Goal: Task Accomplishment & Management: Manage account settings

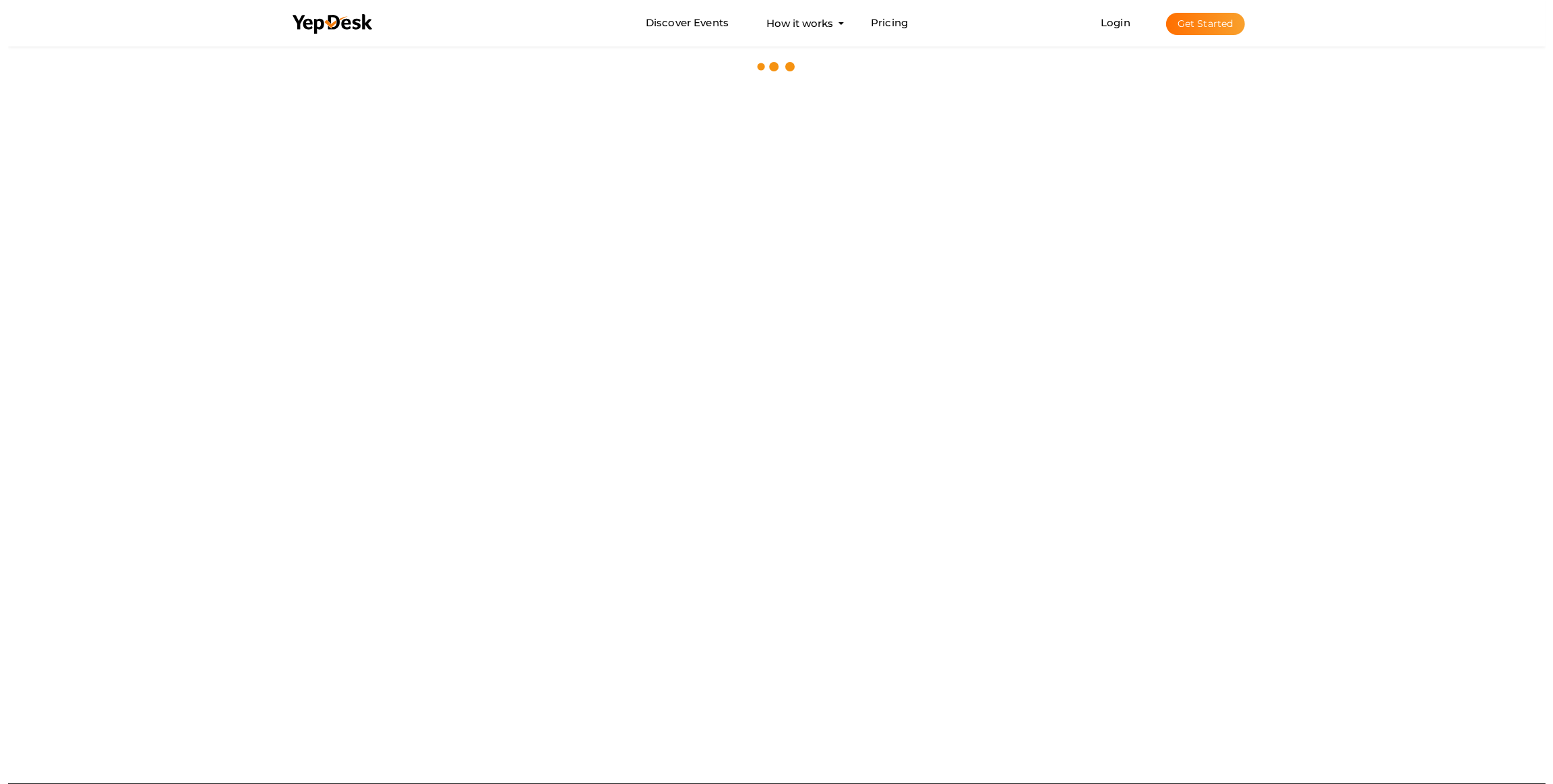
scroll to position [4994, 0]
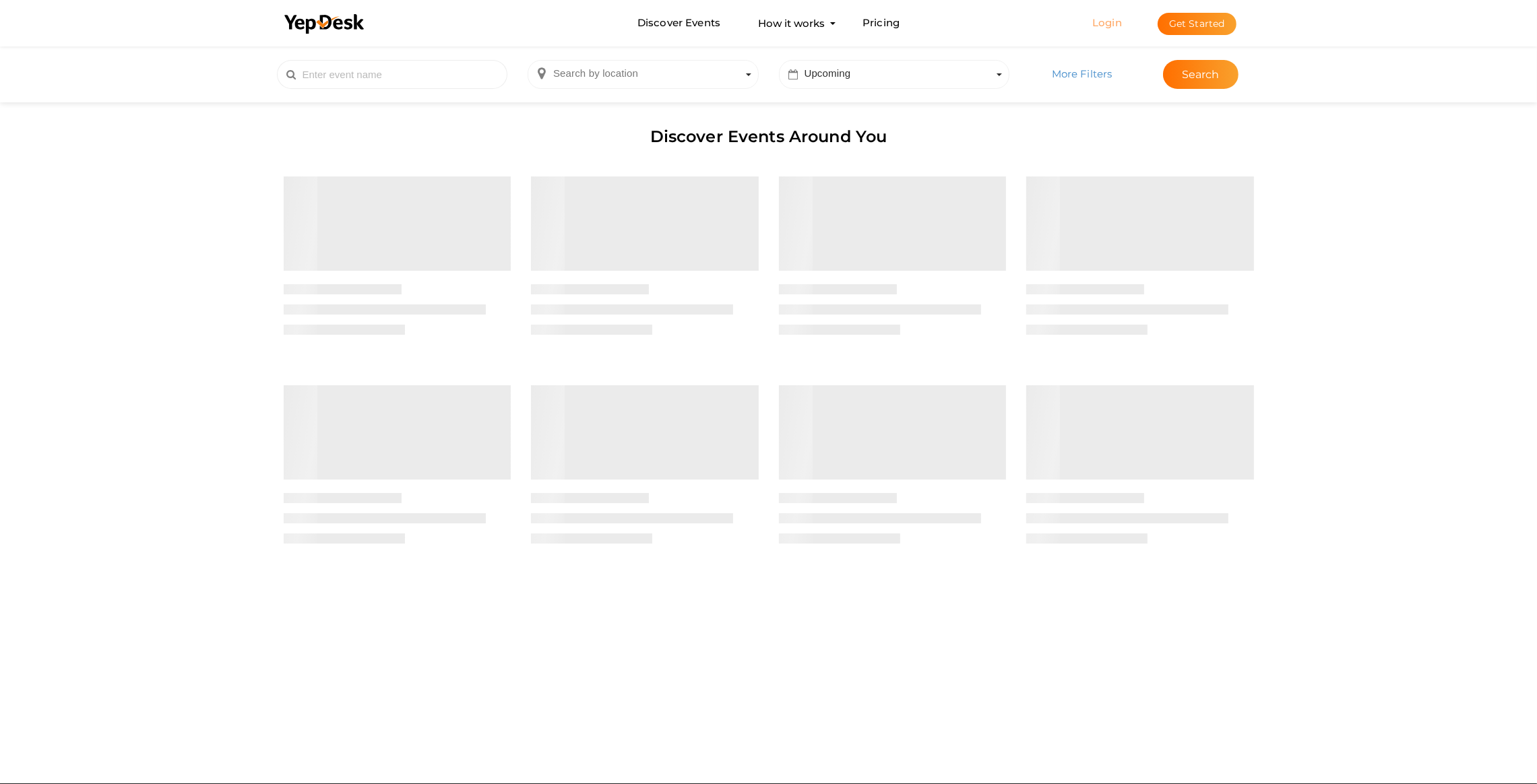
click at [1109, 19] on link "Login" at bounding box center [1107, 22] width 30 height 13
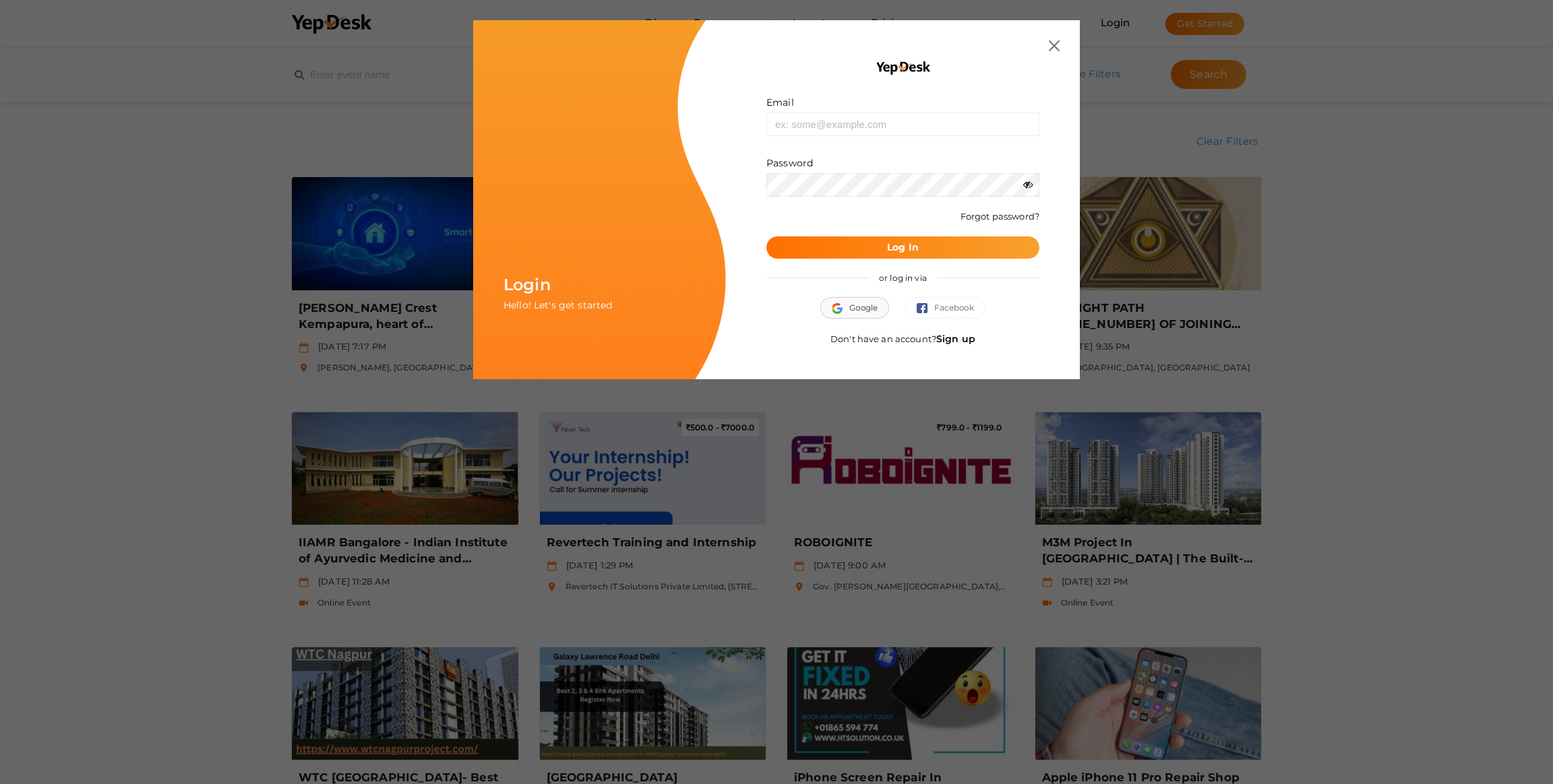
click at [850, 304] on button "Google" at bounding box center [855, 307] width 69 height 22
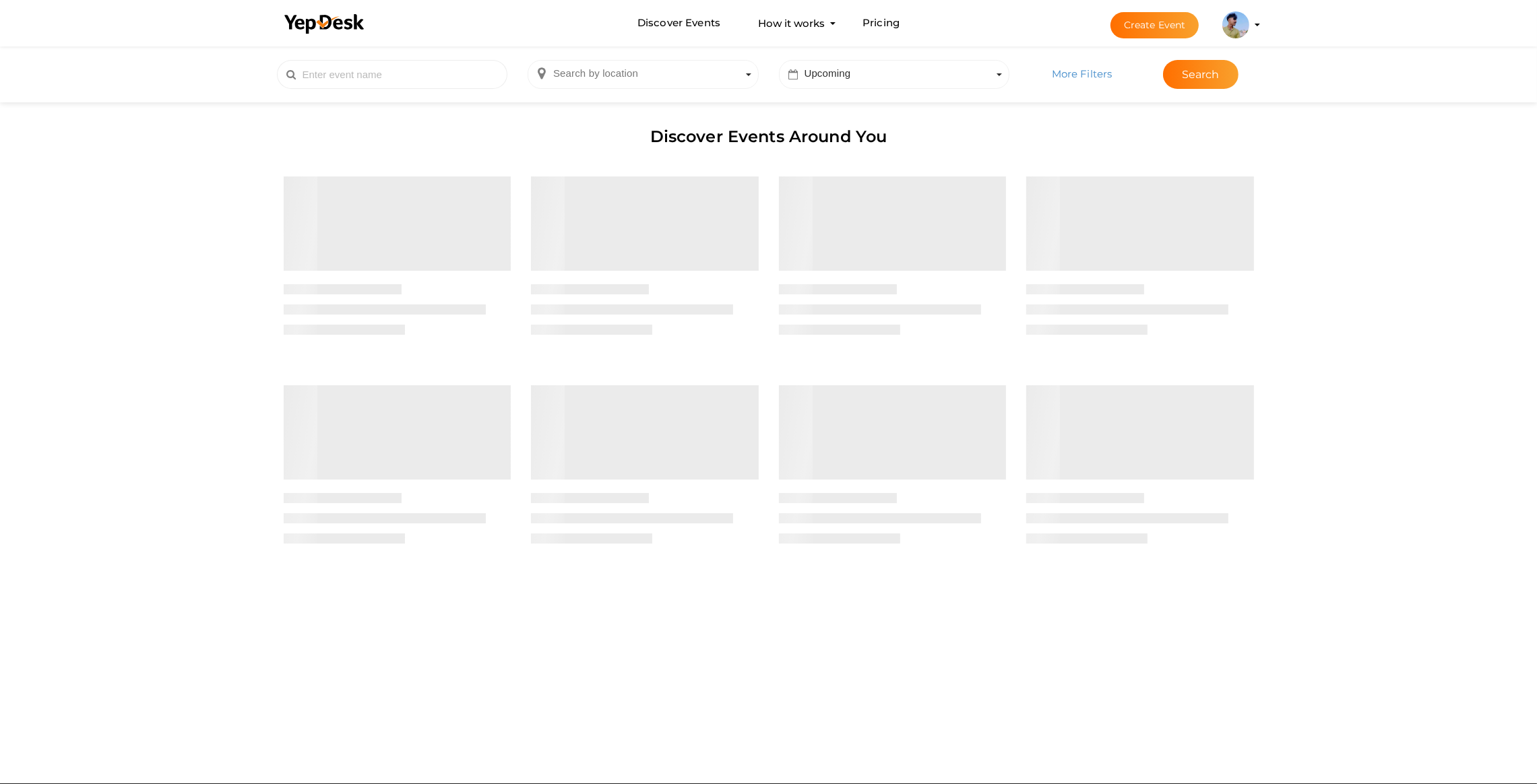
scroll to position [4994, 0]
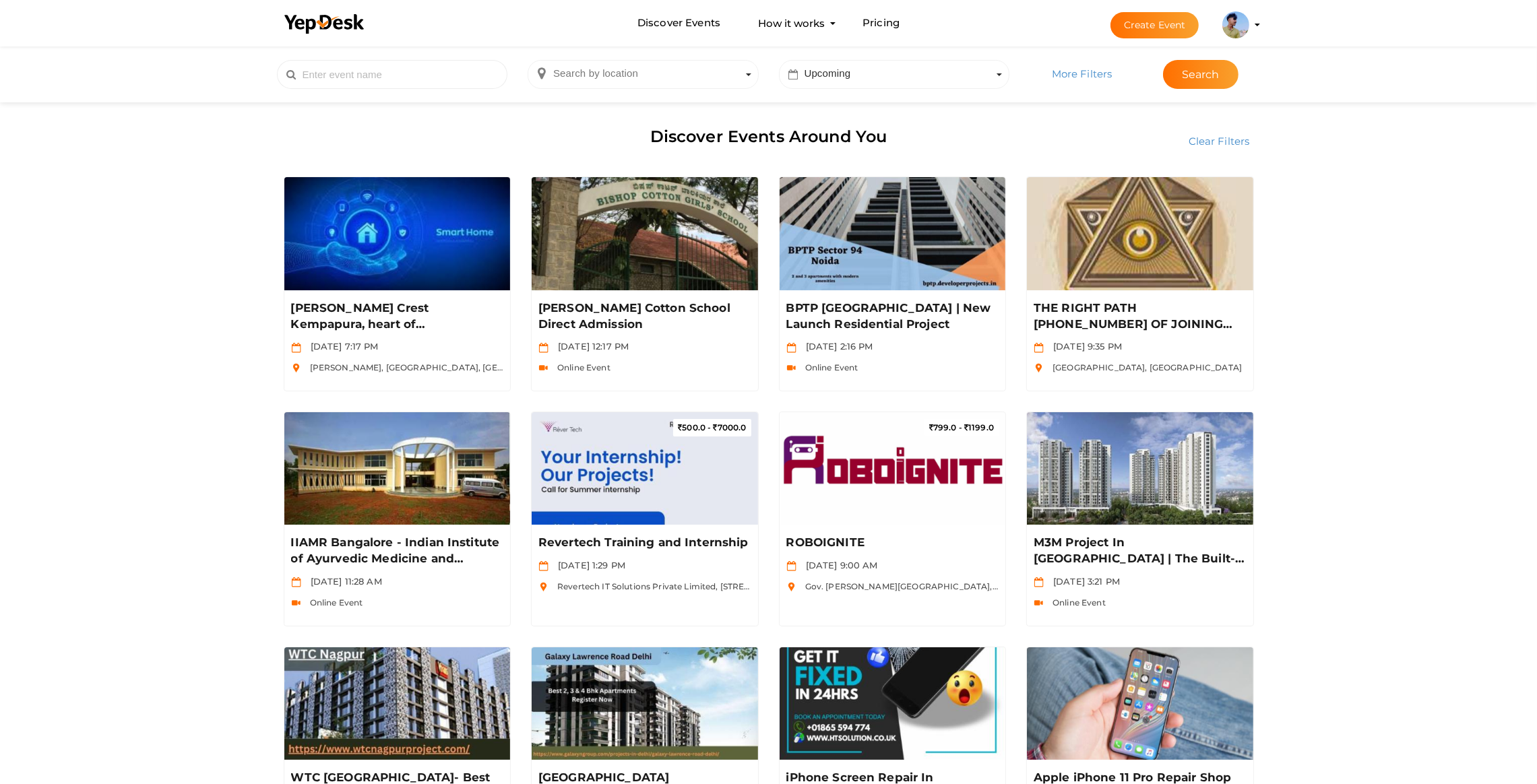
click at [1168, 28] on button "Create Event" at bounding box center [1154, 25] width 89 height 26
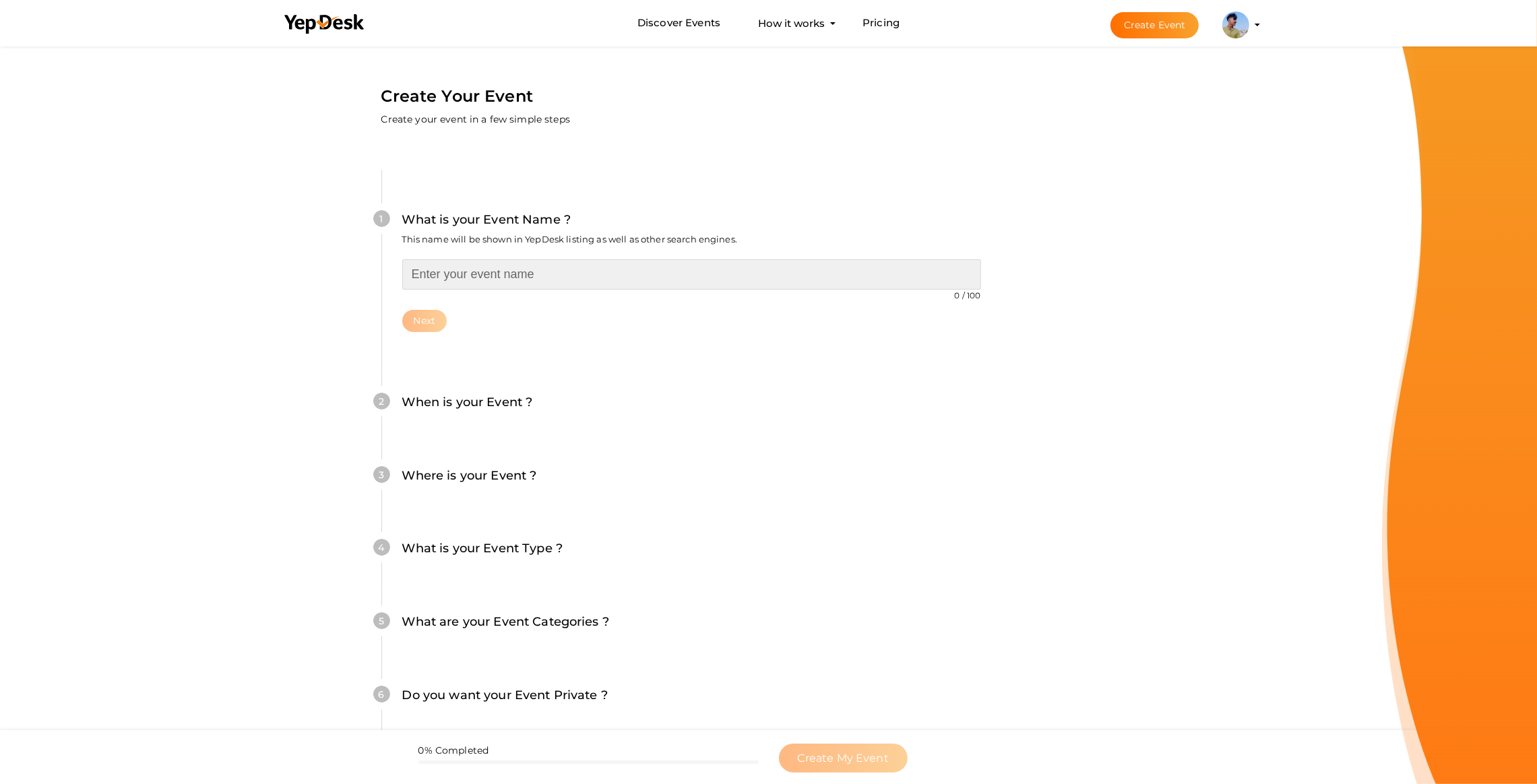
click at [468, 264] on input "text" at bounding box center [692, 275] width 579 height 30
type input "HEAVENIA'25"
click at [443, 409] on label "When is your Event ?" at bounding box center [468, 402] width 131 height 19
click at [428, 321] on button "Next" at bounding box center [425, 321] width 46 height 22
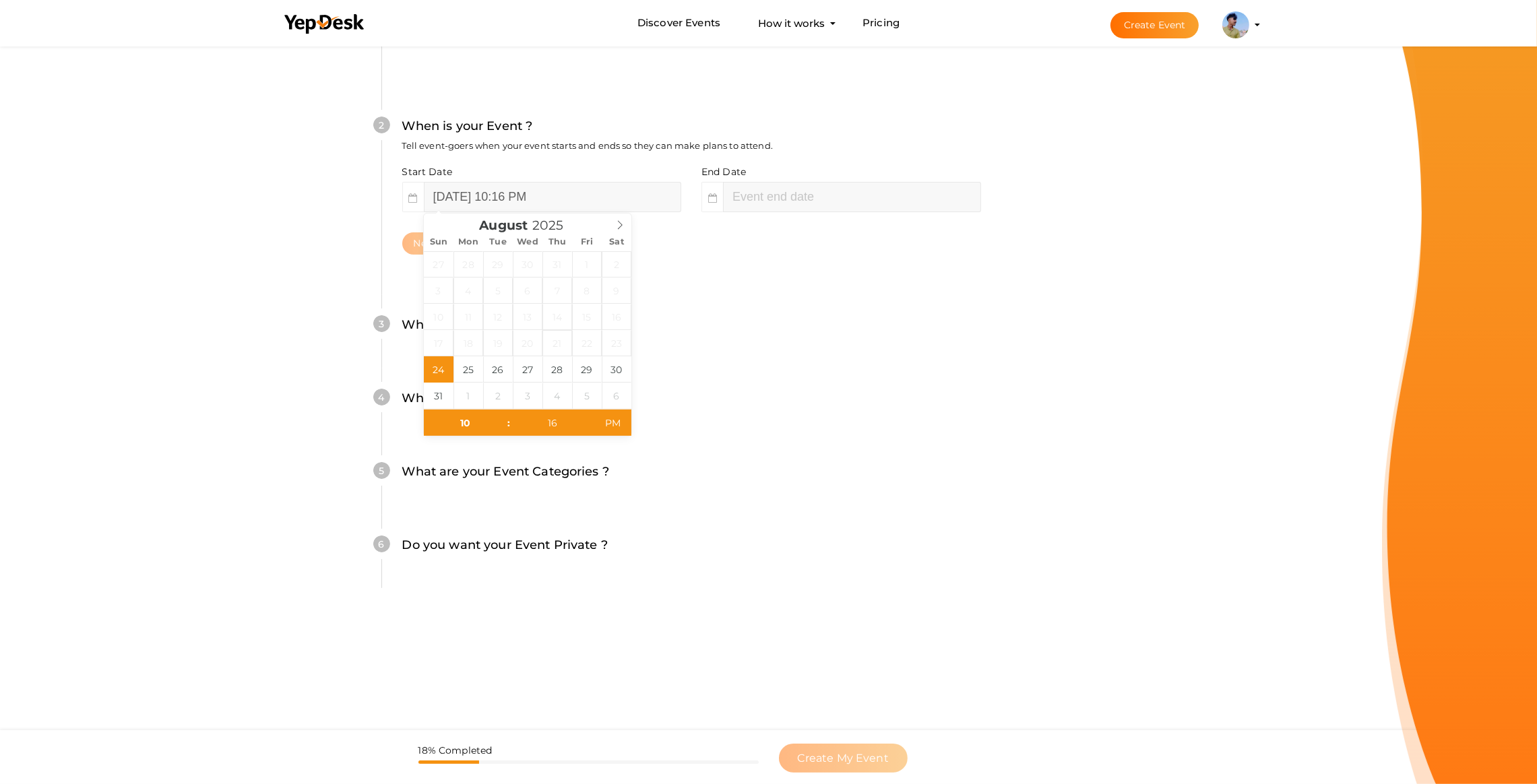
scroll to position [297, 0]
type input "16"
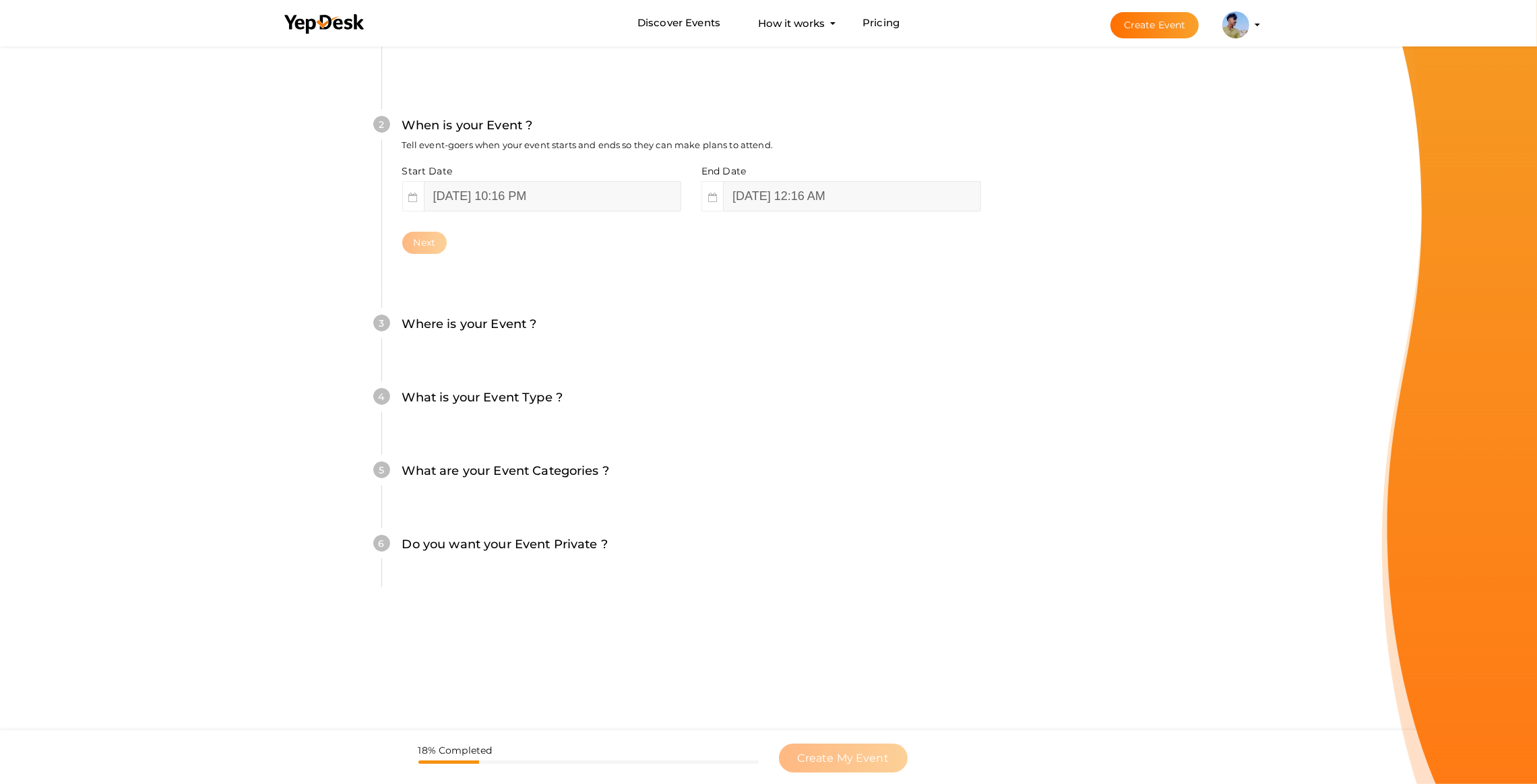
click at [767, 177] on div "End Date August 25, 2025 12:16 AM" at bounding box center [836, 188] width 290 height 47
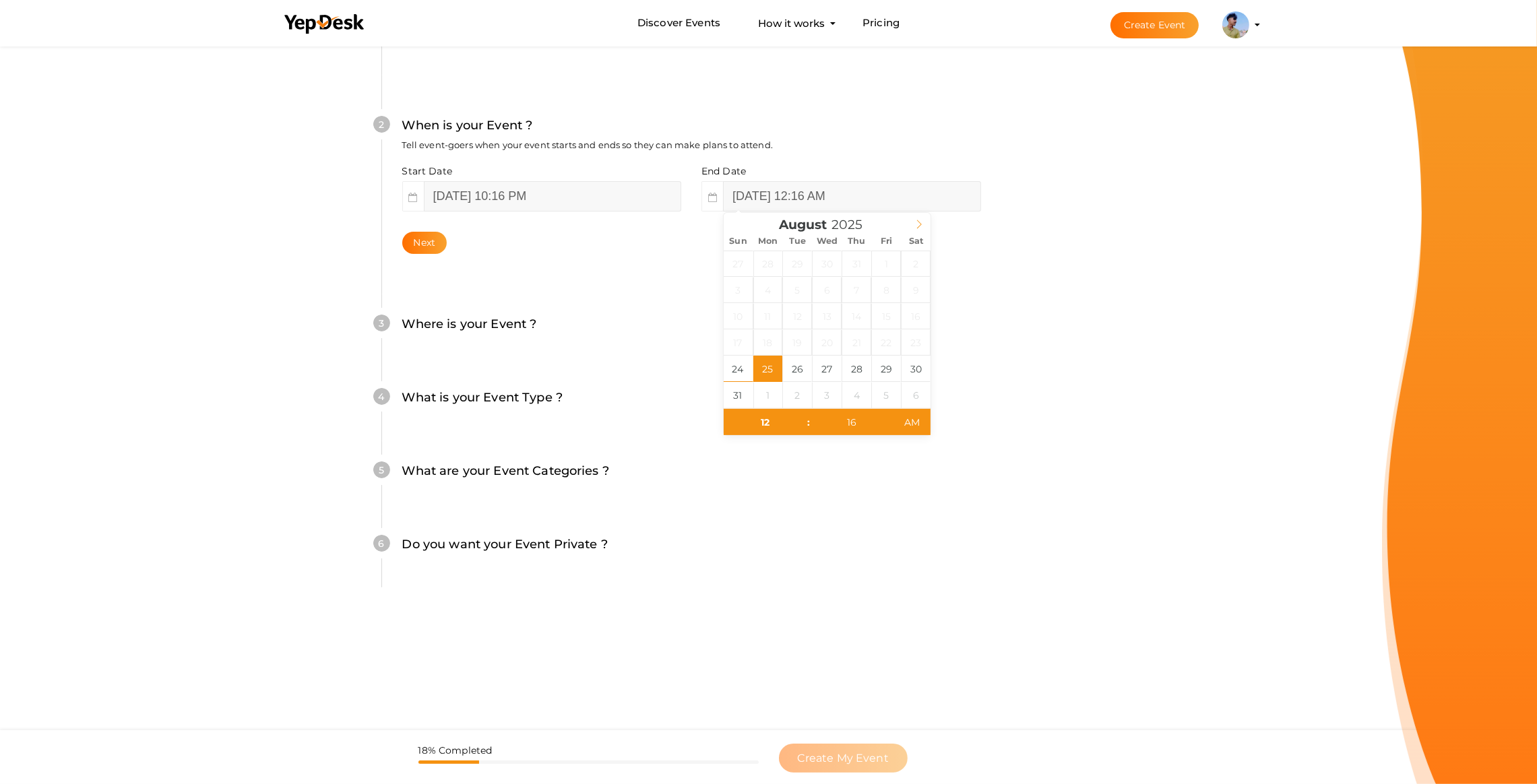
click at [923, 228] on icon at bounding box center [919, 224] width 10 height 10
type input "[DATE] 12:16 AM"
type textarea "12"
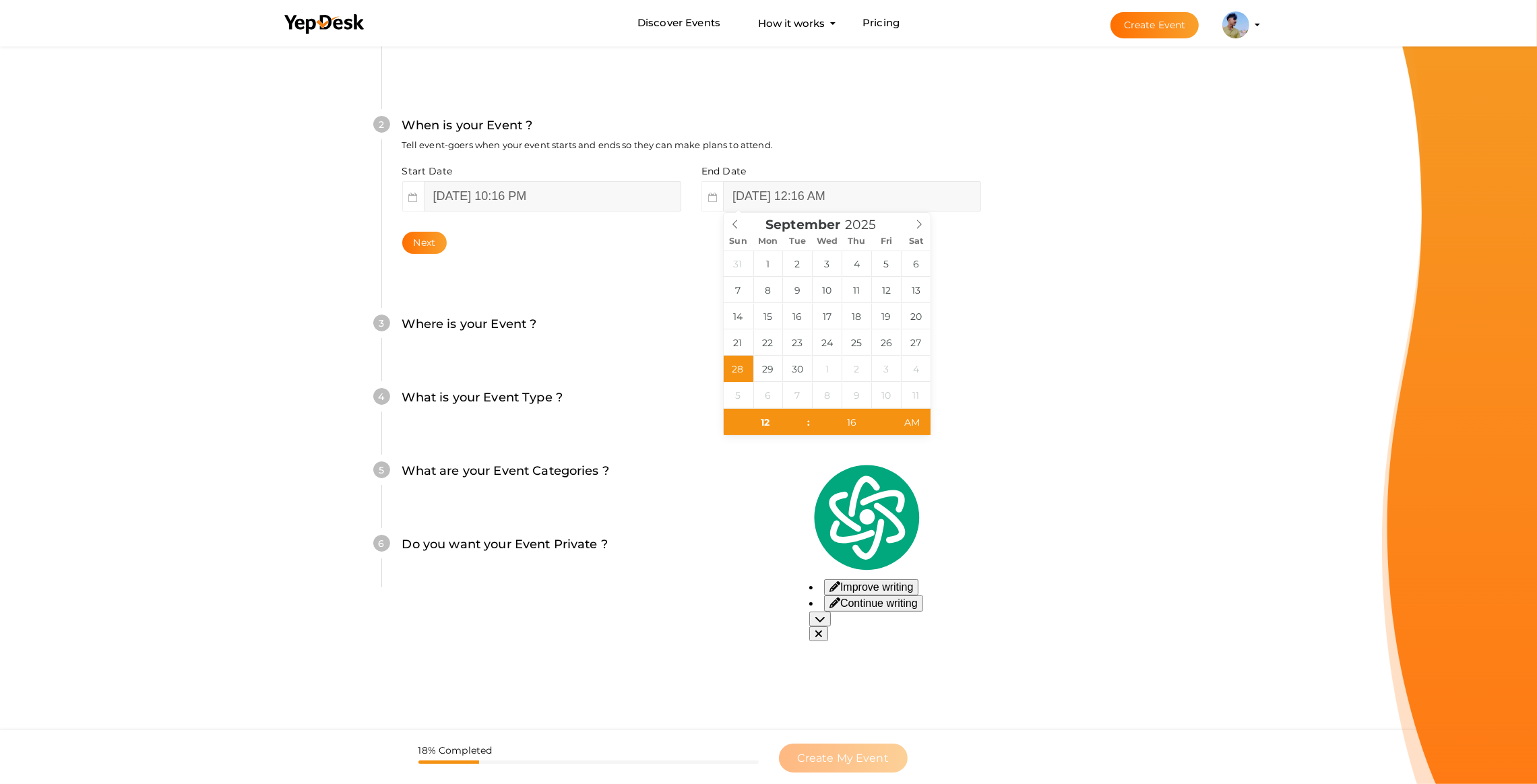
click at [620, 385] on div "4 What is your Event Type ? Choose the right event type. Registration Ticketing…" at bounding box center [692, 405] width 620 height 73
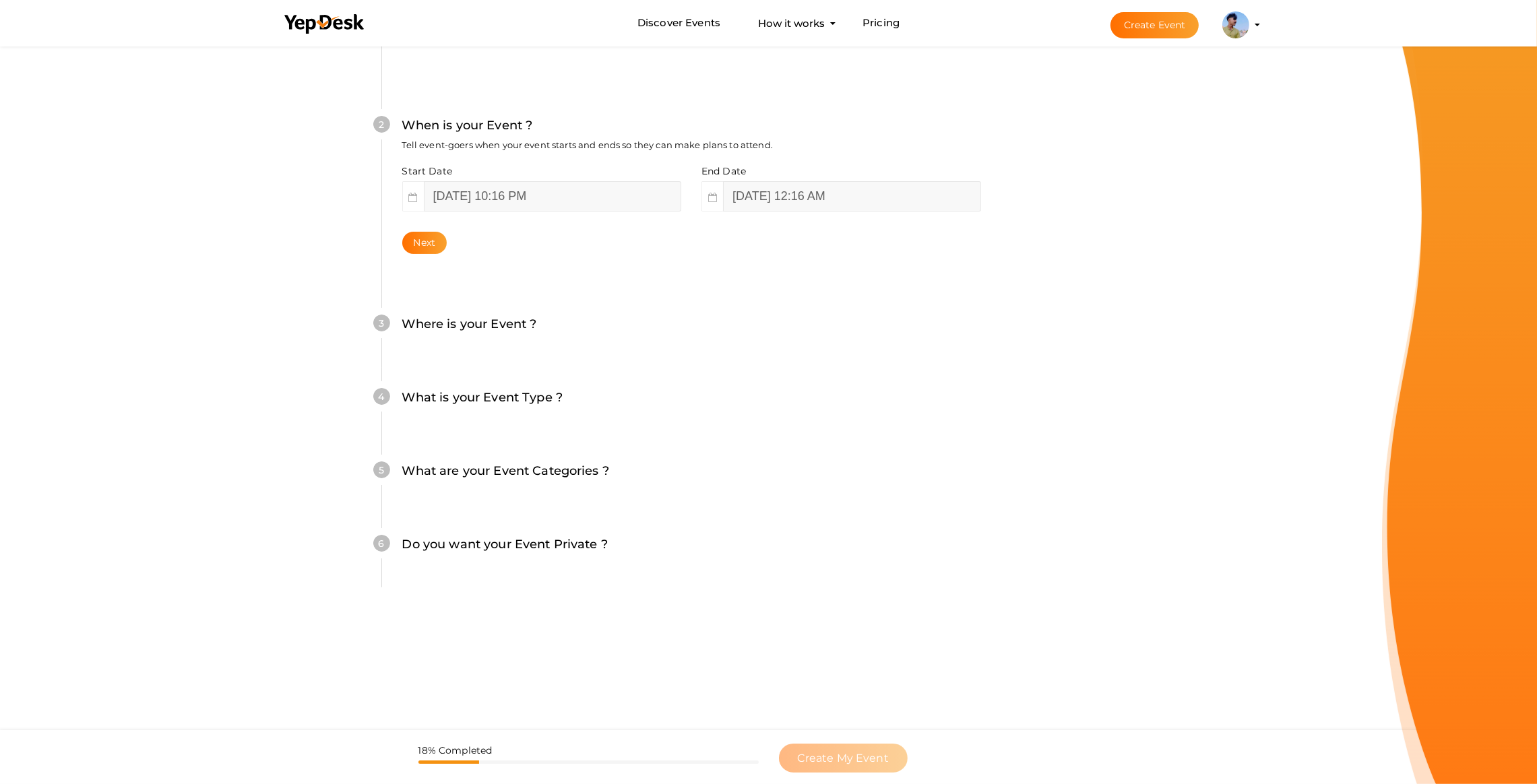
click at [415, 194] on icon at bounding box center [413, 197] width 9 height 10
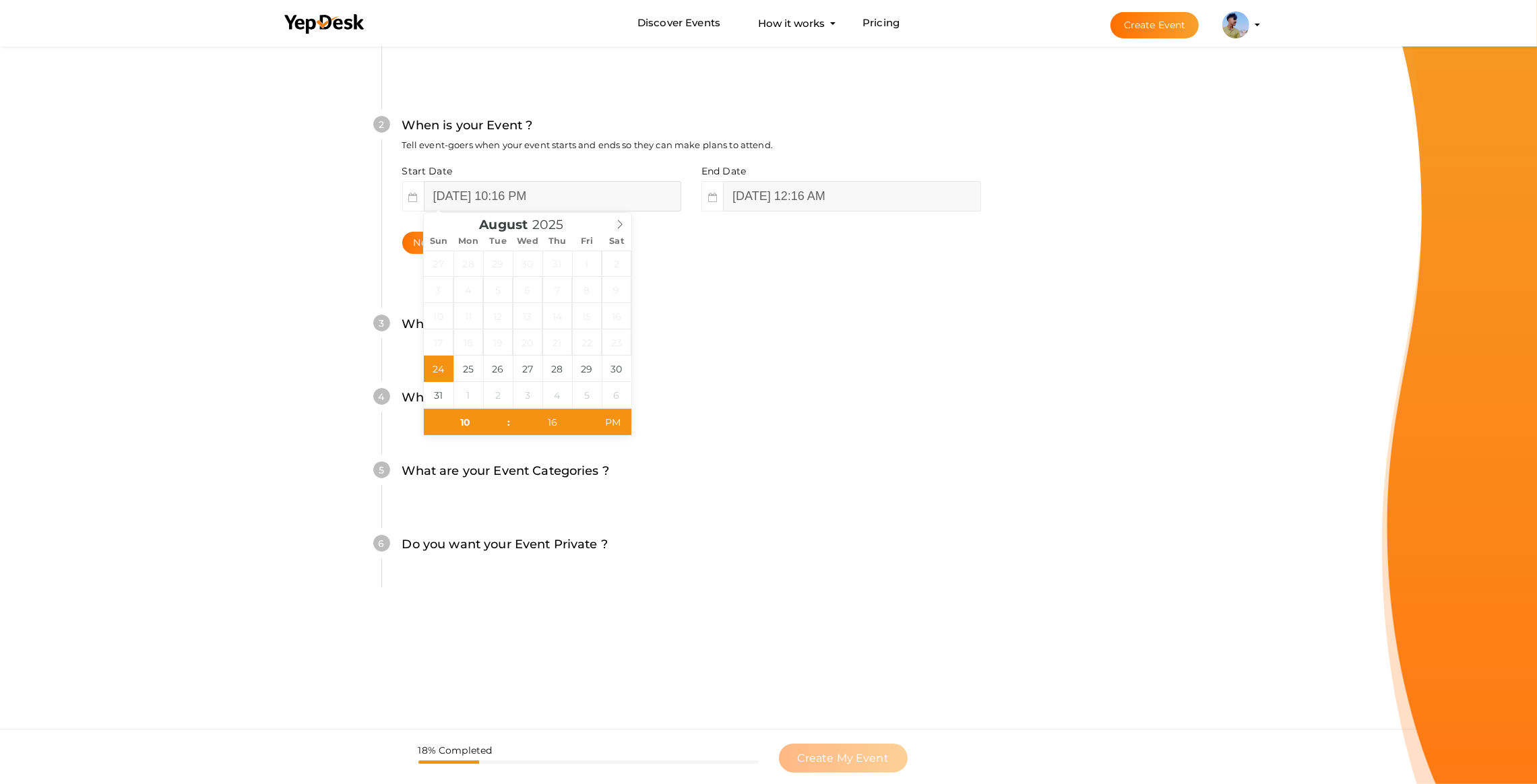
click at [581, 188] on input "August 24, 2025 10:16 PM" at bounding box center [553, 196] width 257 height 30
type input "[DATE] 10:16 PM"
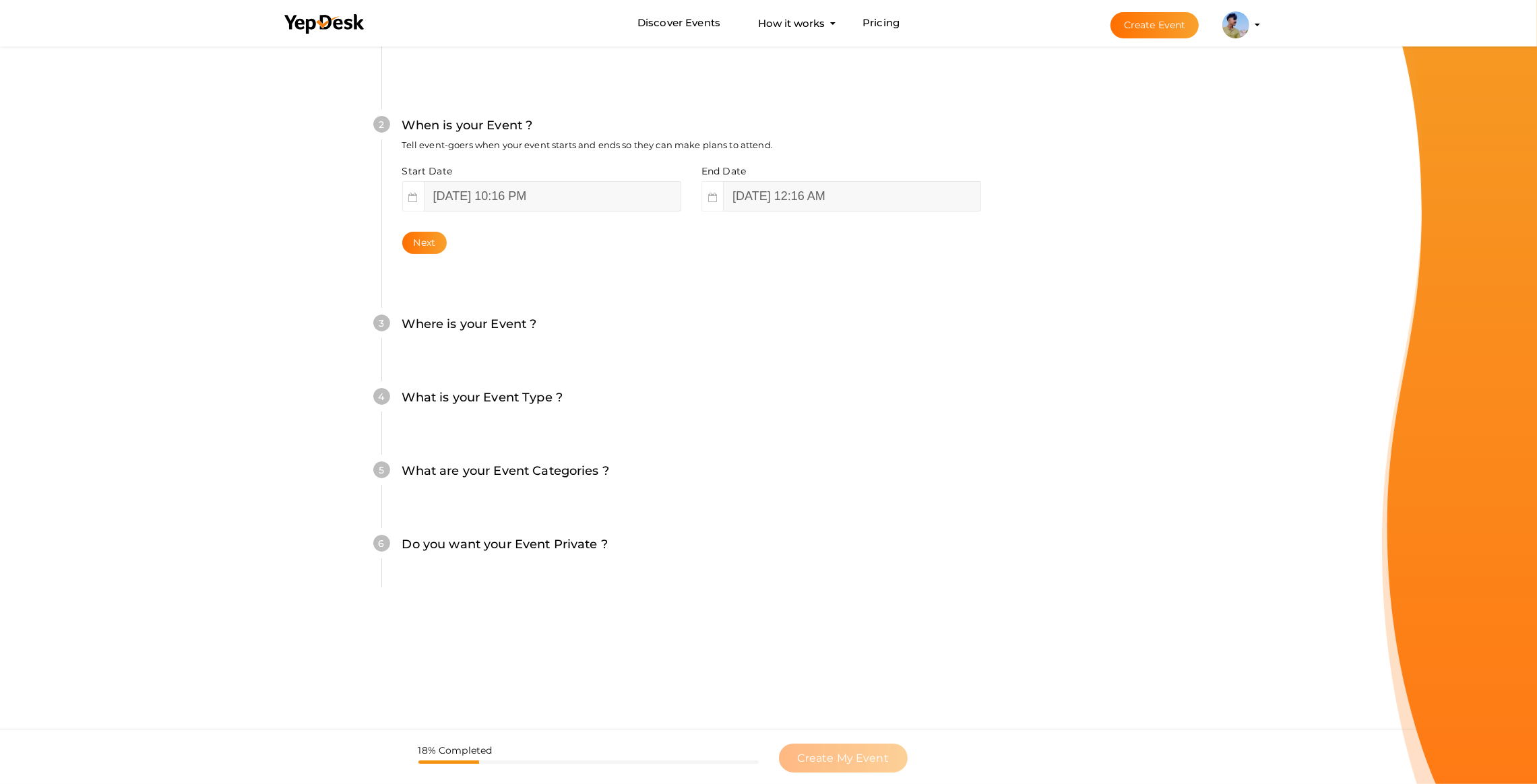
click at [925, 360] on div "3 Where is your Event ? Tell event-goers where your event location is. Venue On…" at bounding box center [692, 331] width 620 height 73
click at [385, 317] on div "3" at bounding box center [381, 323] width 17 height 17
click at [425, 247] on button "Next" at bounding box center [425, 243] width 46 height 22
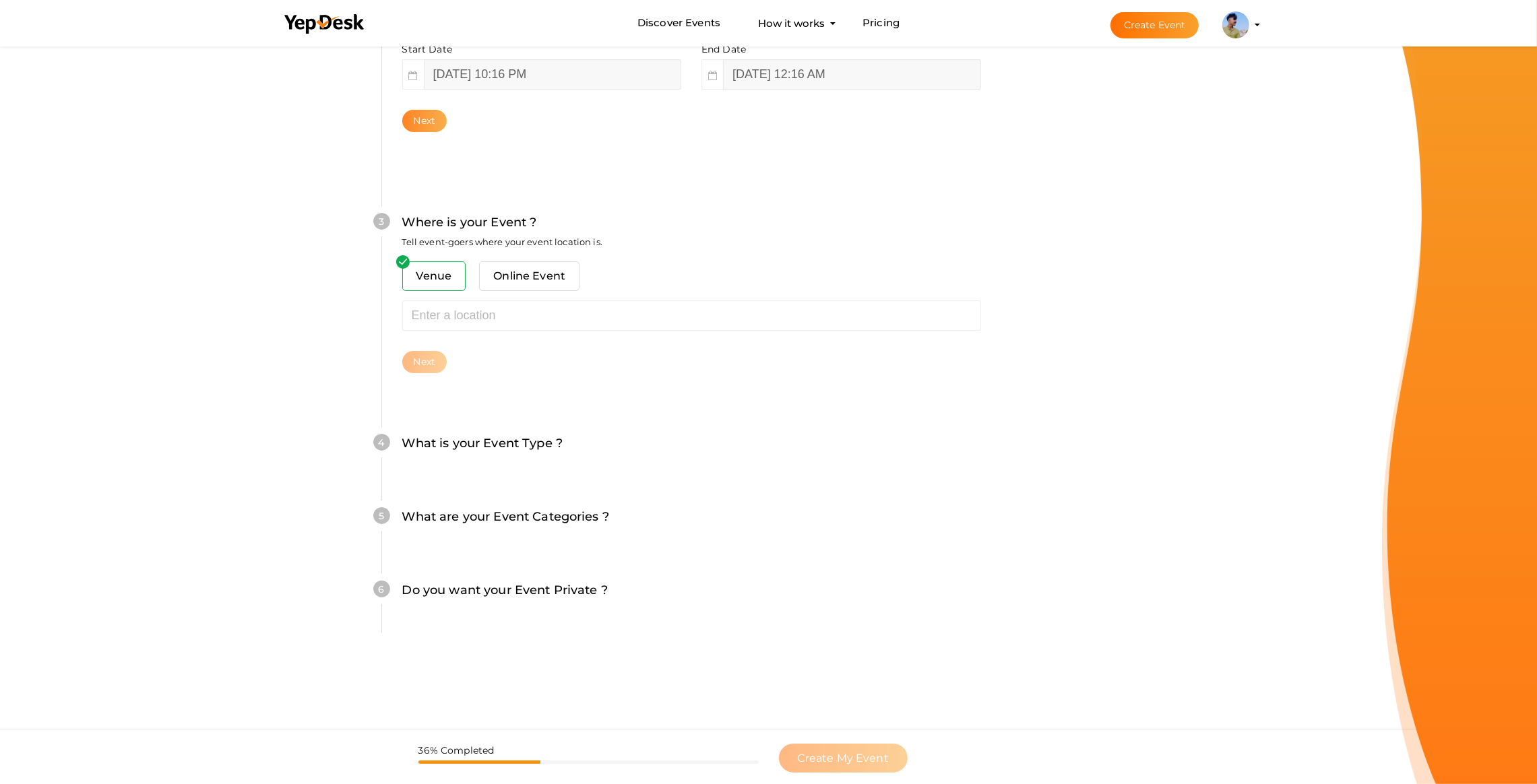
scroll to position [465, 0]
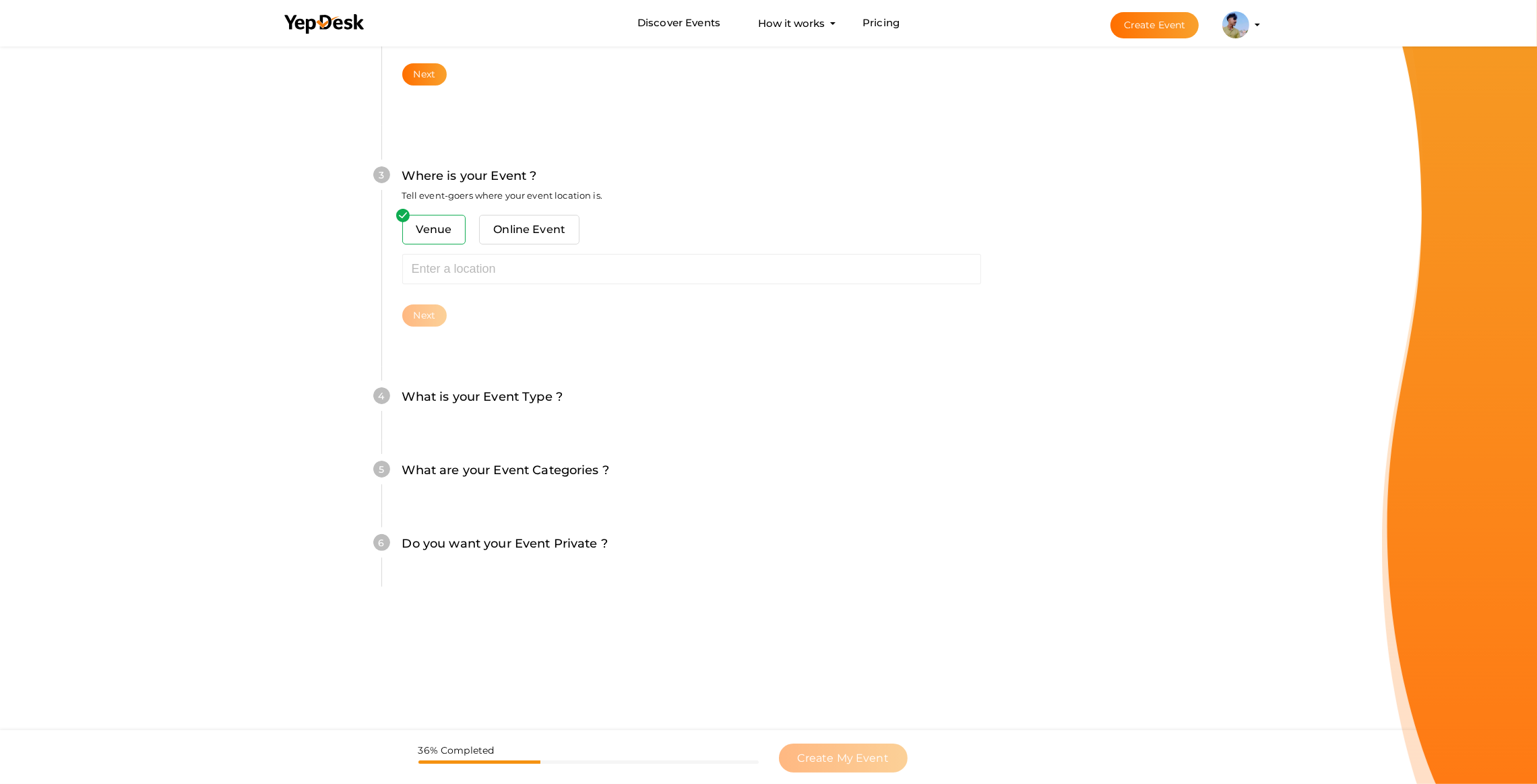
click at [426, 240] on span "Venue" at bounding box center [435, 229] width 64 height 30
click at [430, 234] on span "Venue" at bounding box center [435, 229] width 64 height 30
click at [435, 223] on span "Venue" at bounding box center [435, 229] width 64 height 30
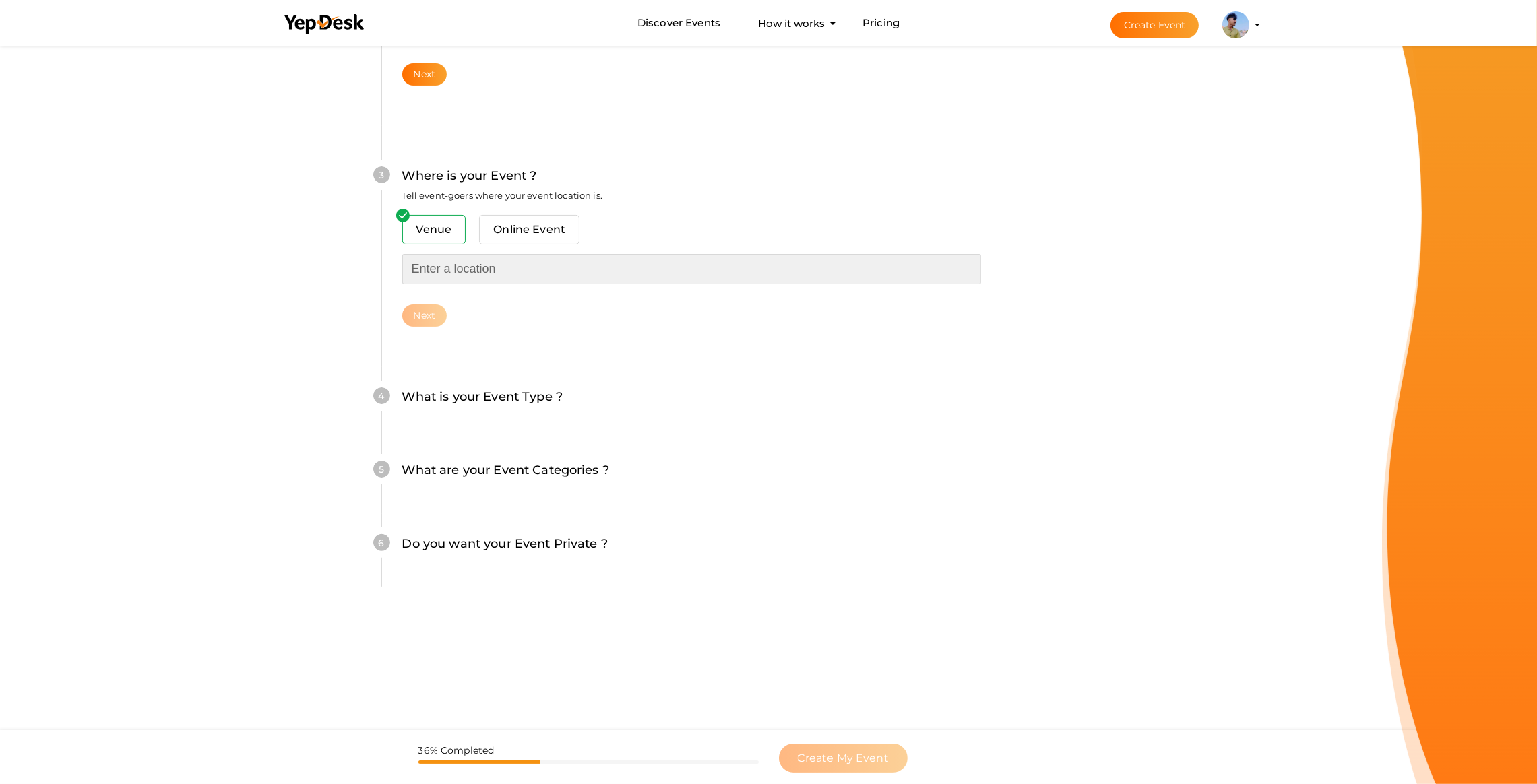
click at [443, 263] on input "text" at bounding box center [692, 269] width 579 height 30
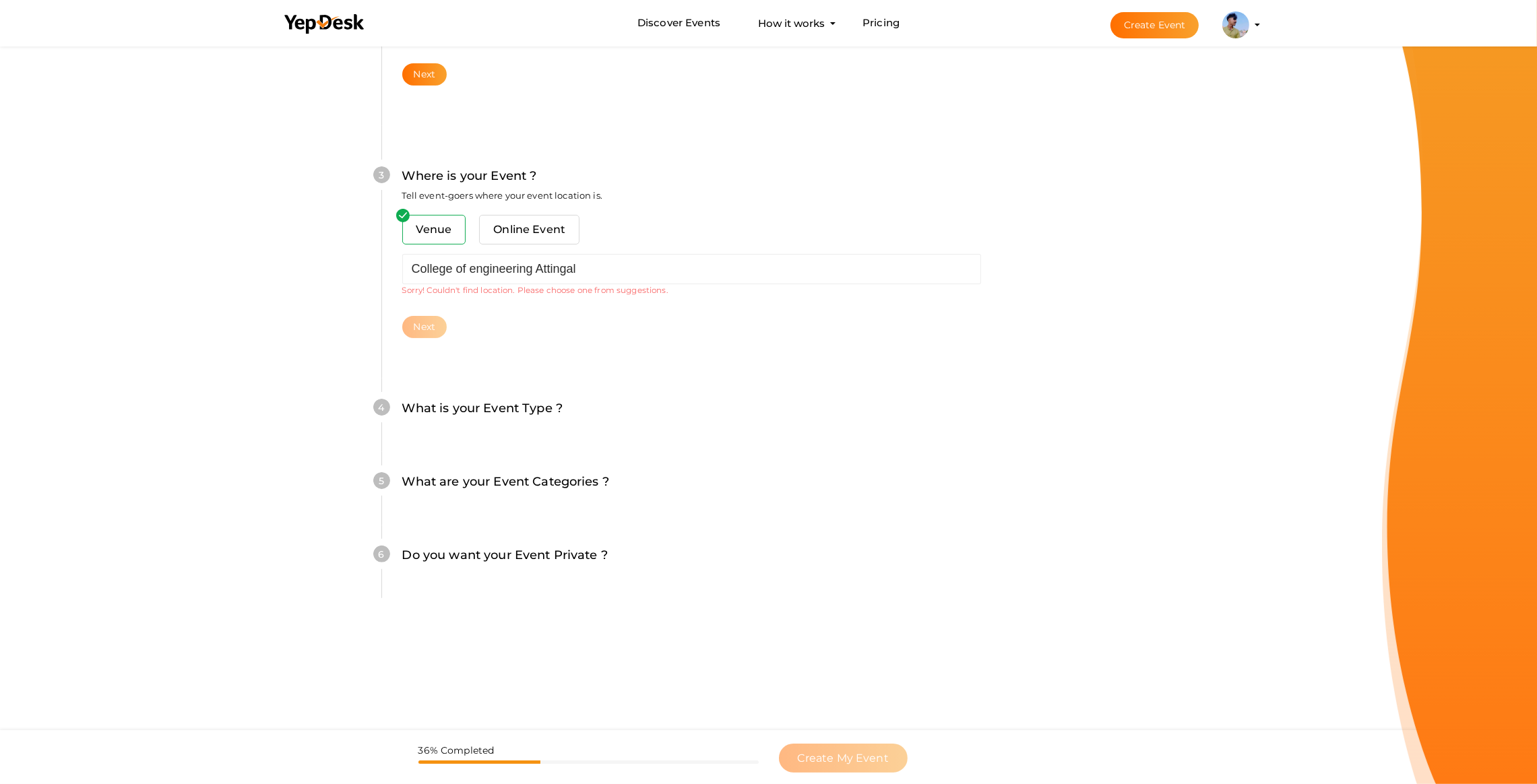
type input "College of Engineering, [GEOGRAPHIC_DATA] (CEAL), near [GEOGRAPHIC_DATA][PERSON…"
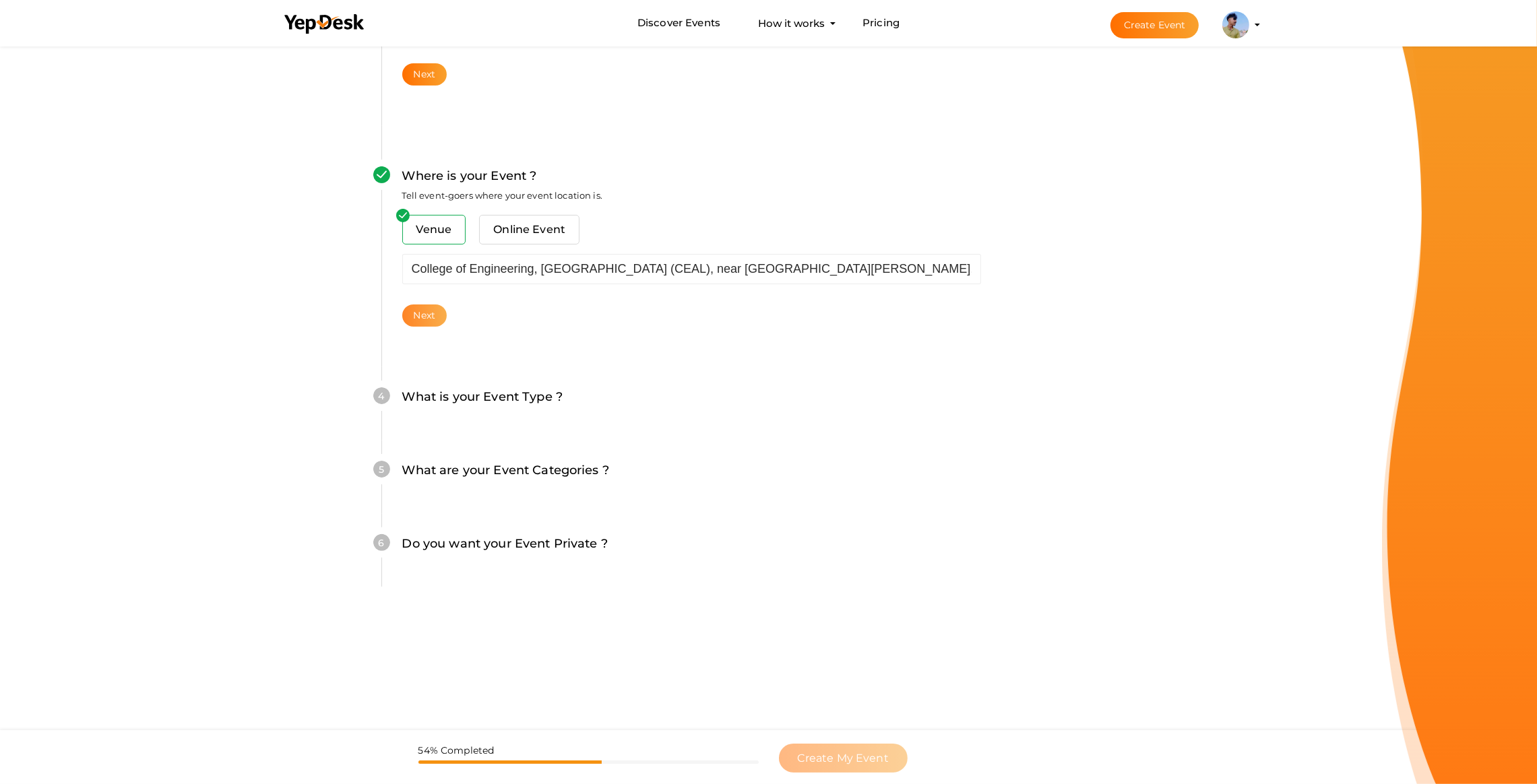
click at [423, 317] on button "Next" at bounding box center [425, 315] width 46 height 22
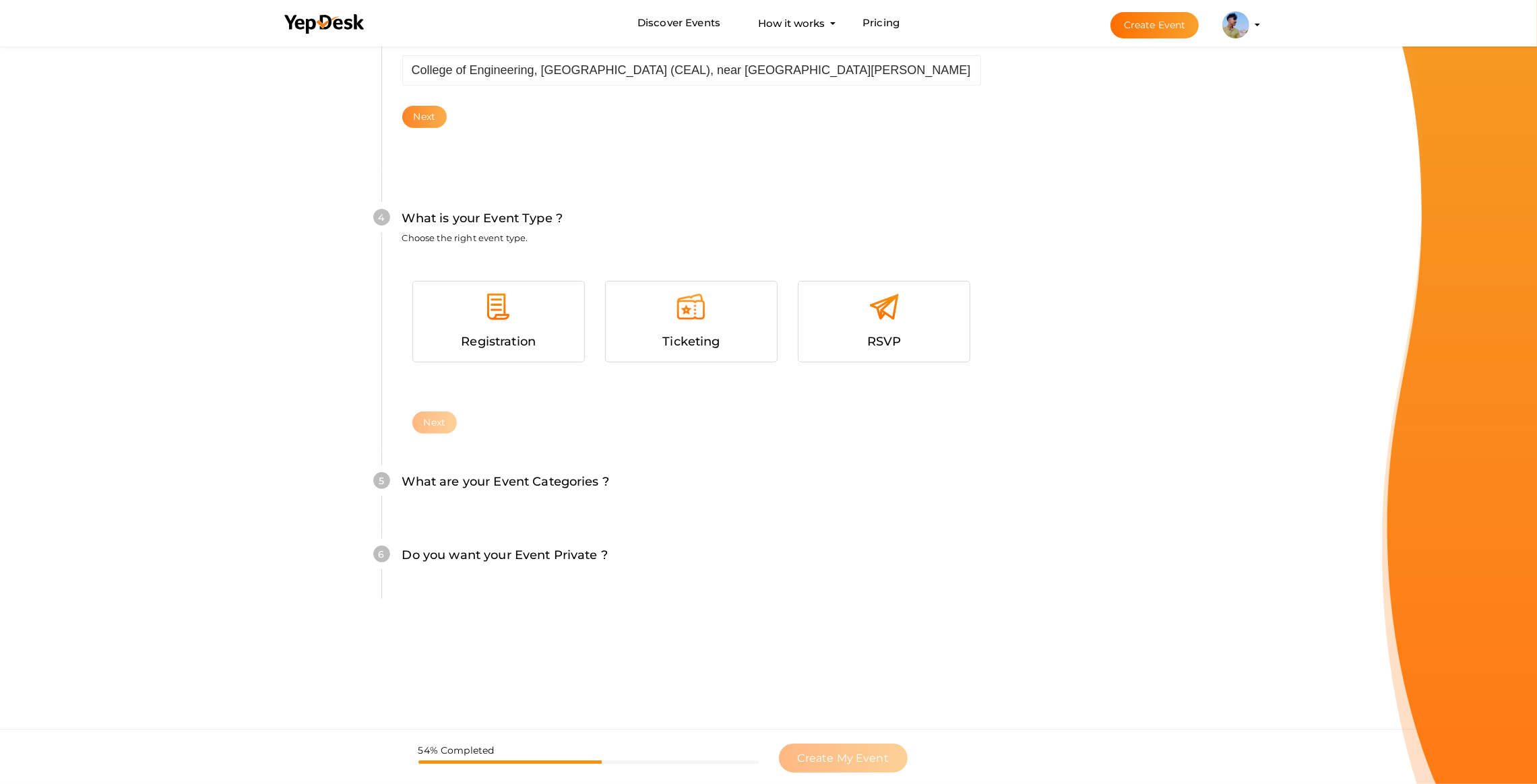
scroll to position [675, 0]
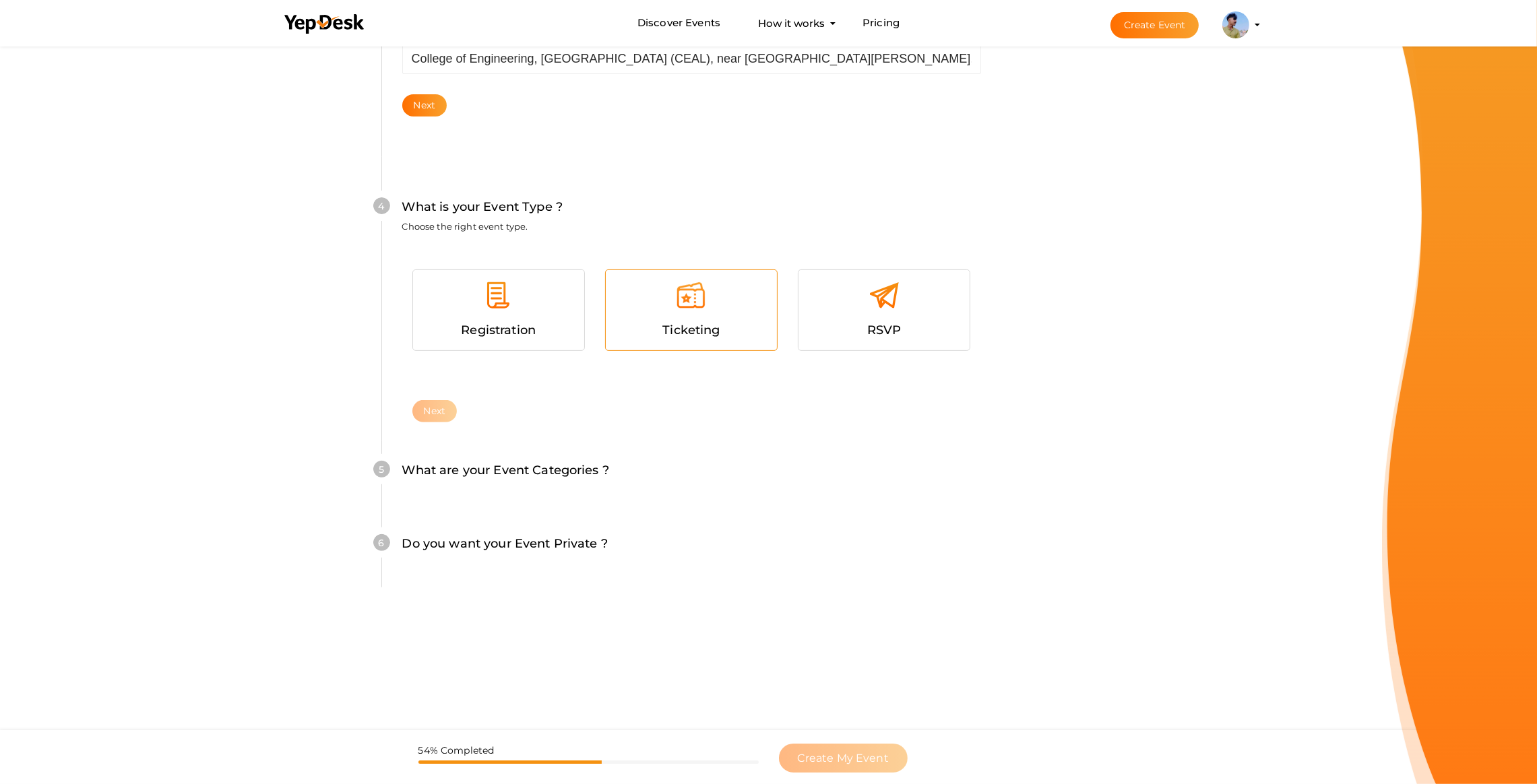
click at [624, 295] on div at bounding box center [691, 300] width 151 height 41
click at [434, 400] on button "Next" at bounding box center [435, 411] width 46 height 22
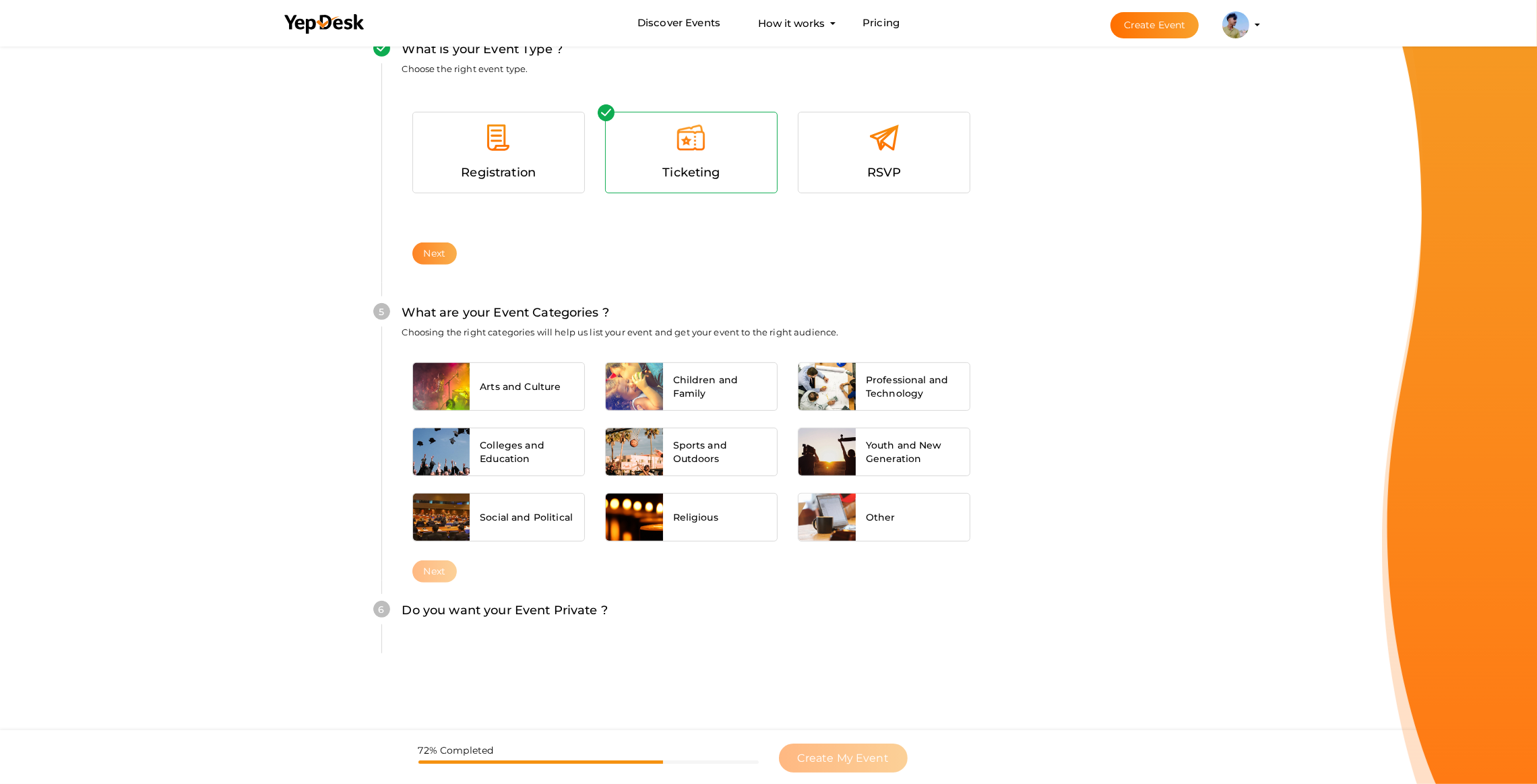
scroll to position [899, 0]
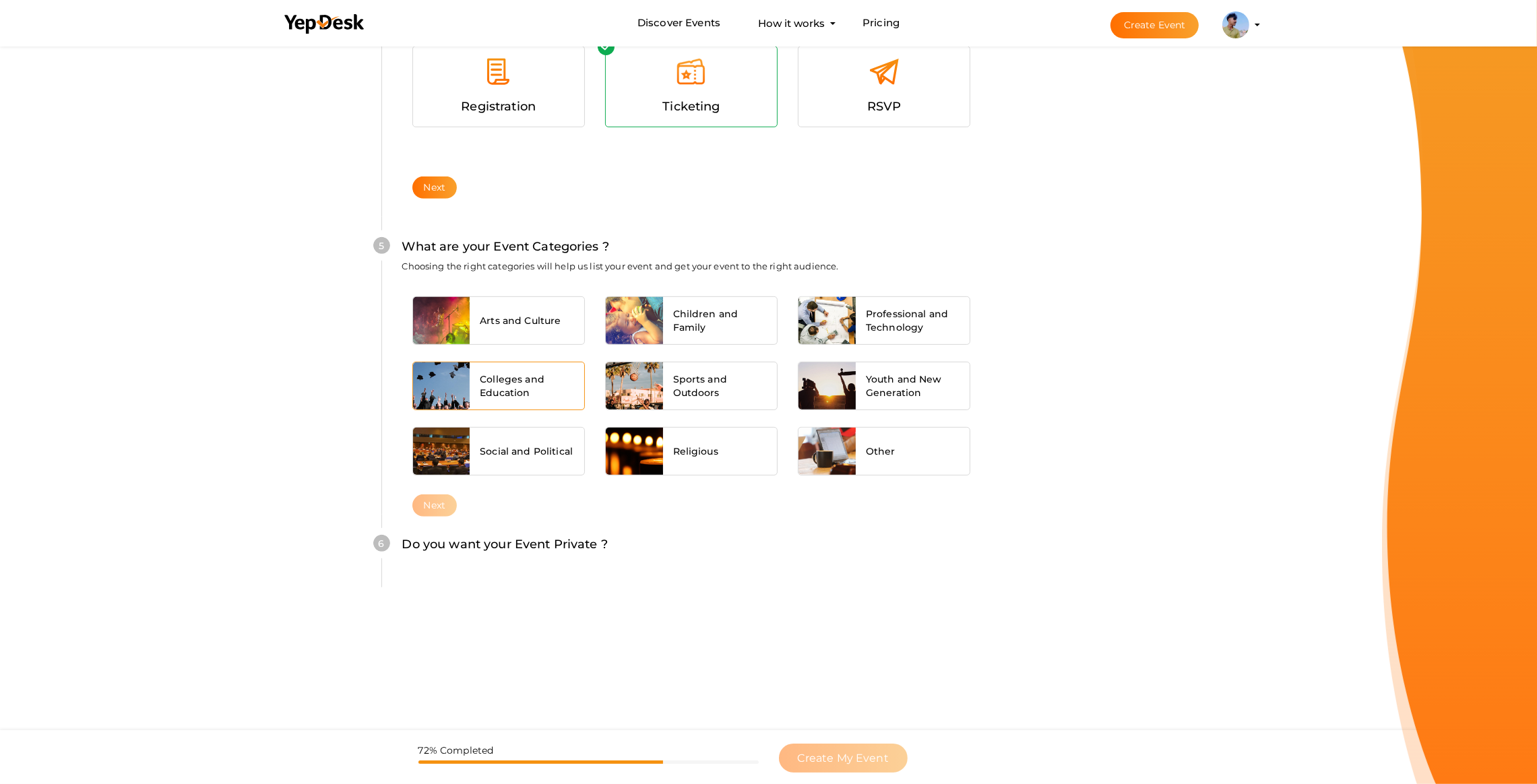
click at [529, 398] on span "Colleges and Education" at bounding box center [527, 386] width 94 height 27
click at [430, 511] on button "Next" at bounding box center [435, 505] width 46 height 22
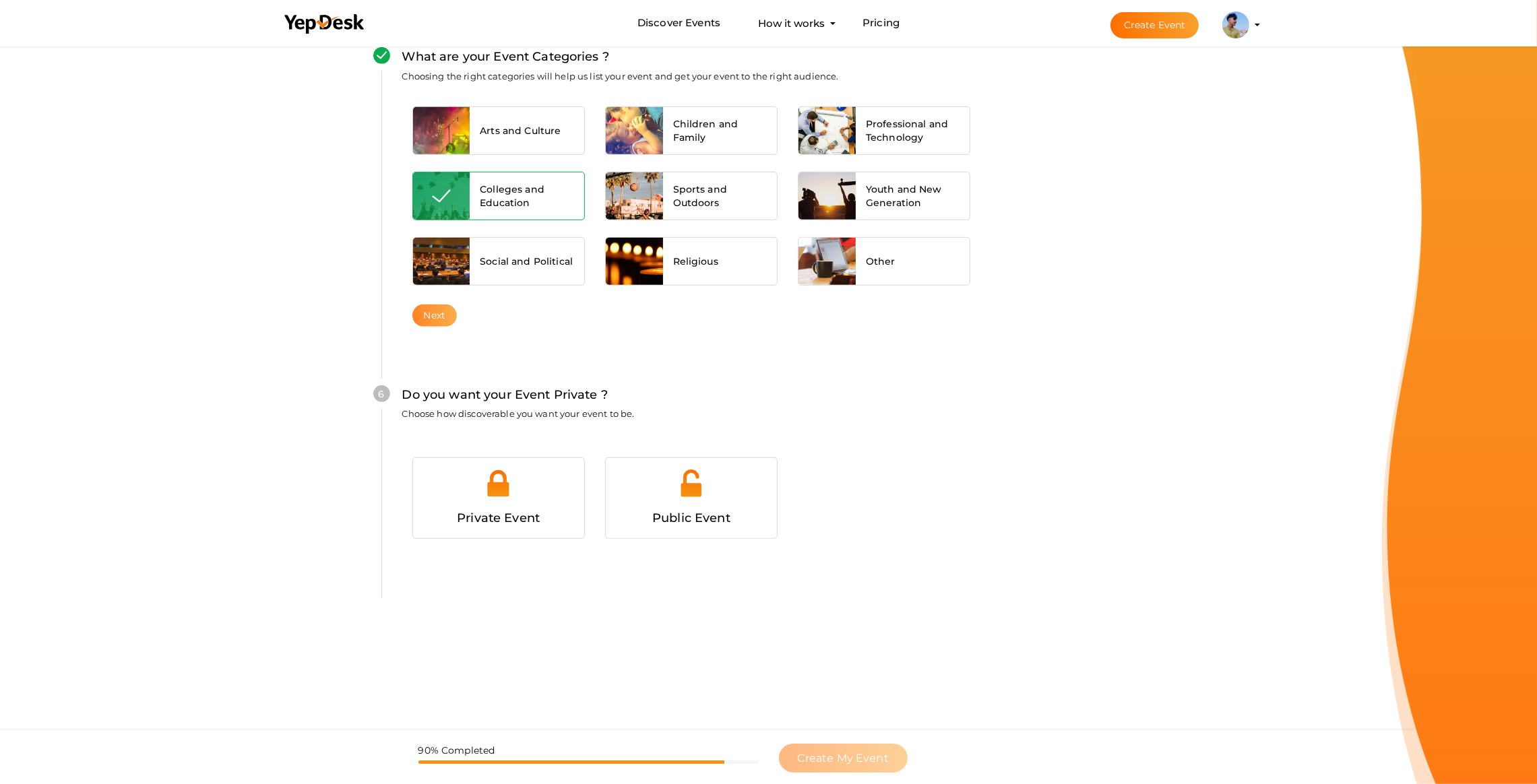
scroll to position [1119, 0]
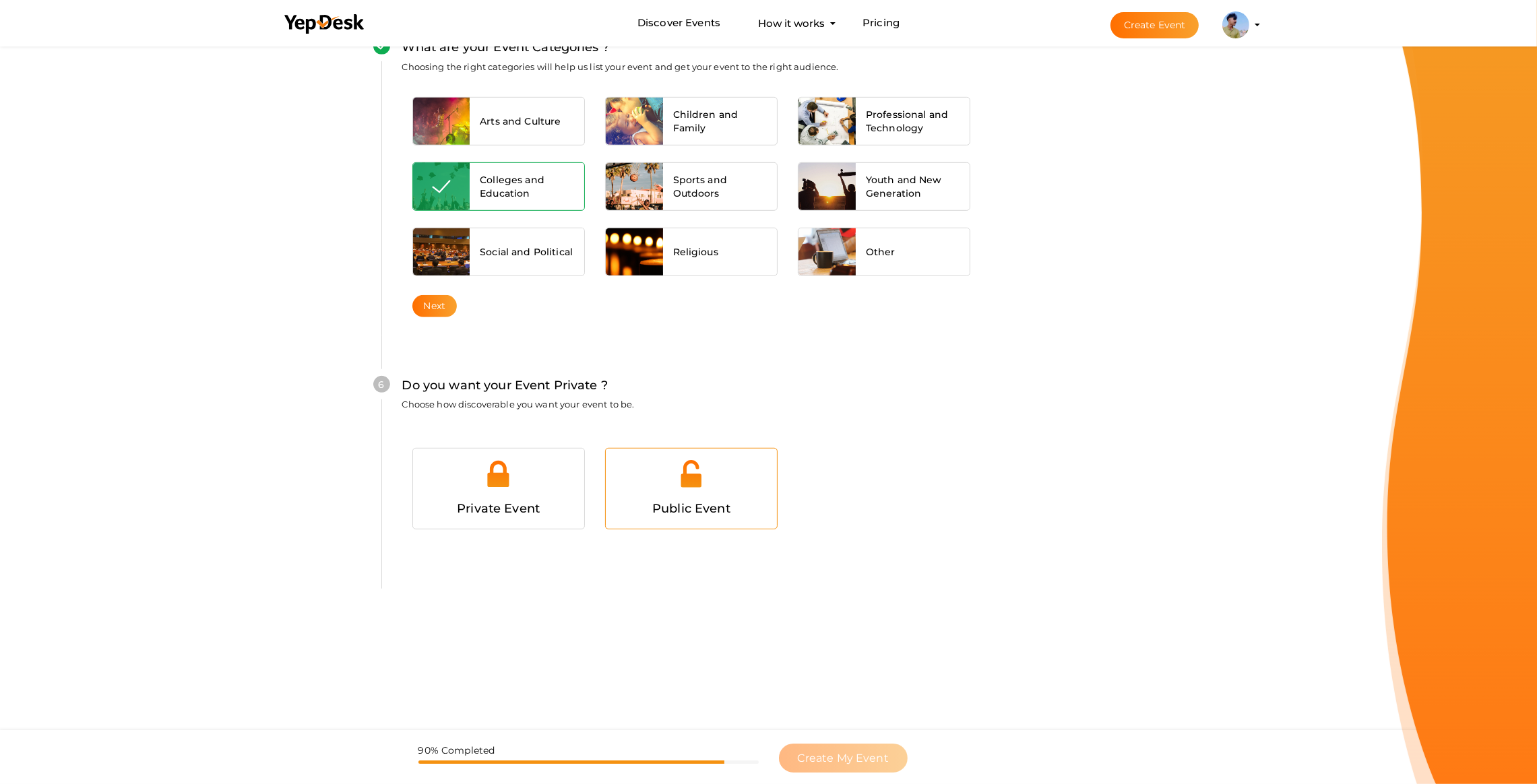
click at [684, 478] on img at bounding box center [691, 474] width 30 height 30
click at [859, 755] on span "Create My Event" at bounding box center [844, 758] width 91 height 13
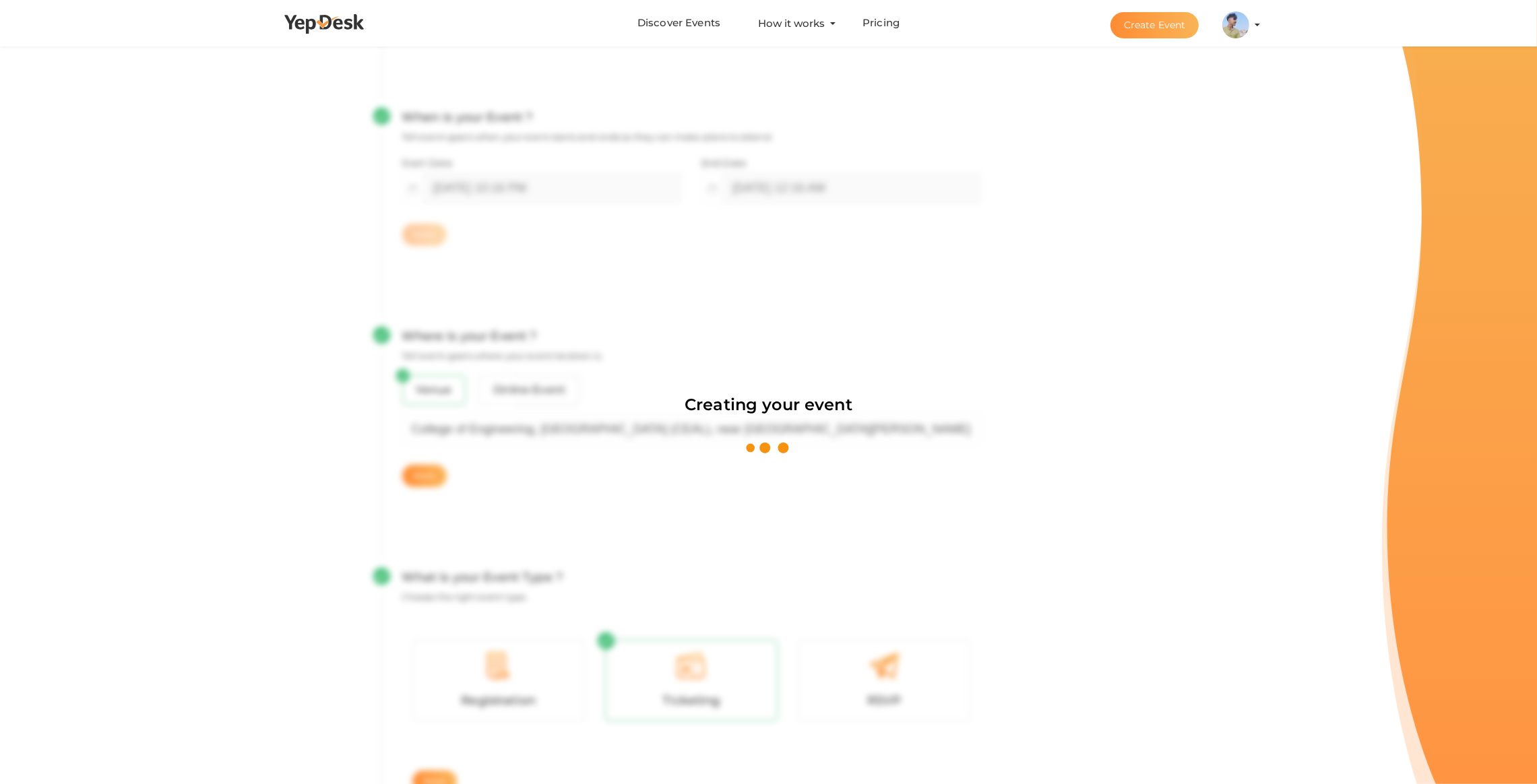
scroll to position [202, 0]
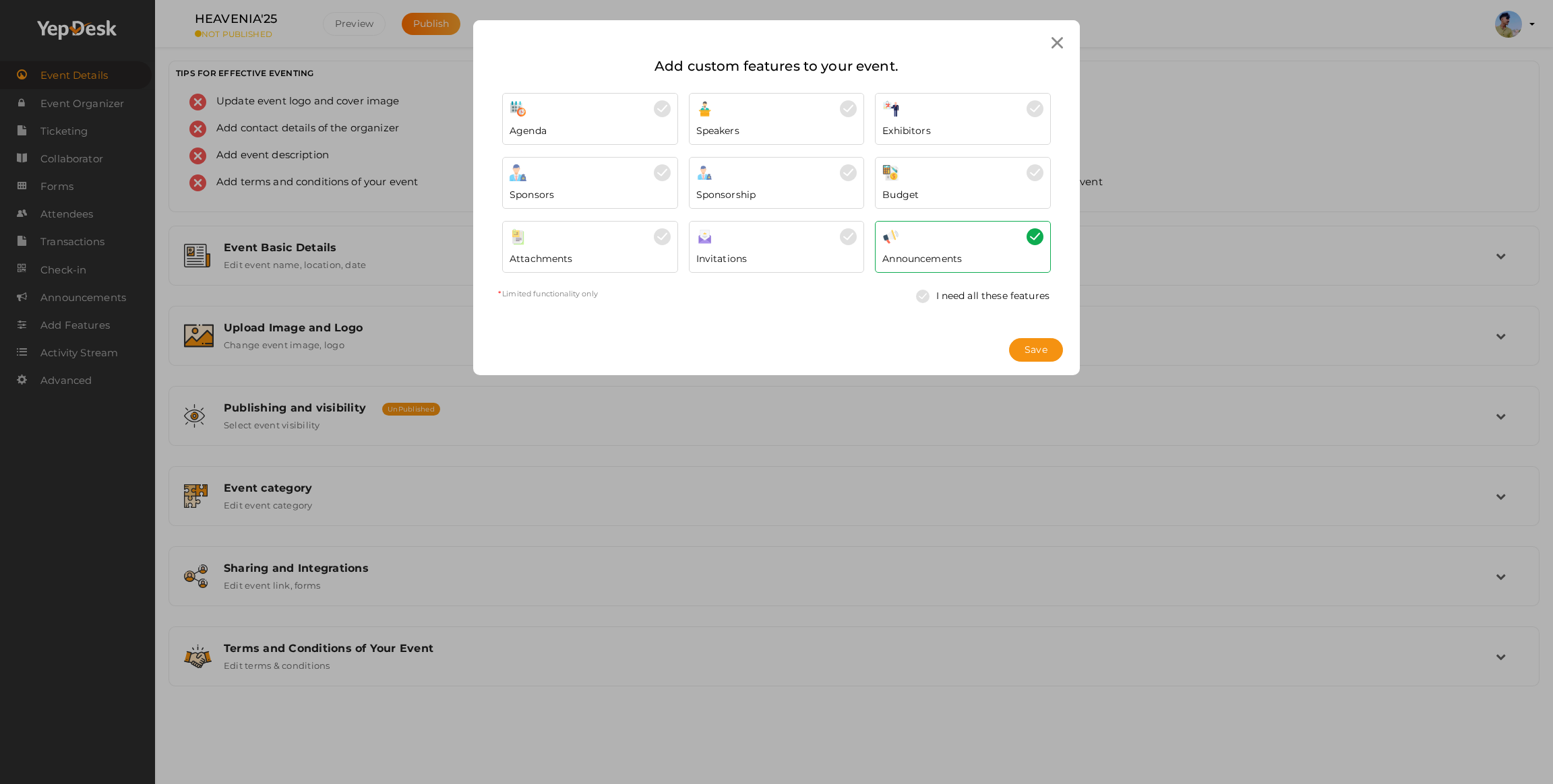
click at [1033, 121] on div "Exhibitors" at bounding box center [963, 127] width 161 height 20
click at [1027, 170] on img at bounding box center [1035, 172] width 17 height 17
drag, startPoint x: 856, startPoint y: 172, endPoint x: 852, endPoint y: 136, distance: 36.2
click at [856, 171] on img at bounding box center [848, 172] width 17 height 17
click at [852, 129] on div "Speakers" at bounding box center [777, 127] width 161 height 20
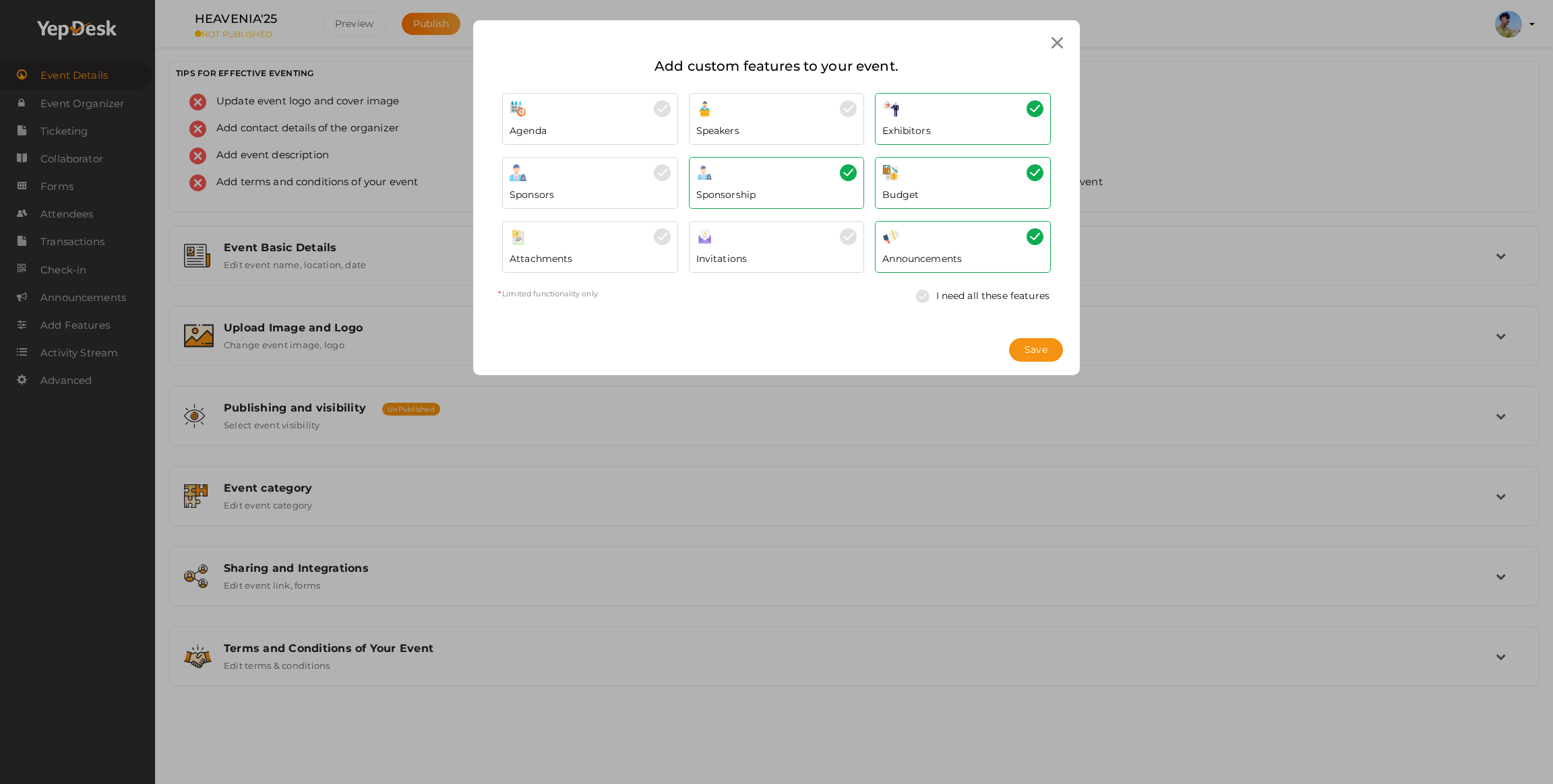
click at [852, 129] on div "Speakers" at bounding box center [777, 127] width 161 height 20
click at [848, 222] on div "Invitations" at bounding box center [776, 247] width 176 height 52
drag, startPoint x: 666, startPoint y: 240, endPoint x: 658, endPoint y: 184, distance: 56.6
click at [666, 239] on img at bounding box center [661, 236] width 17 height 17
click at [658, 177] on img at bounding box center [661, 172] width 17 height 17
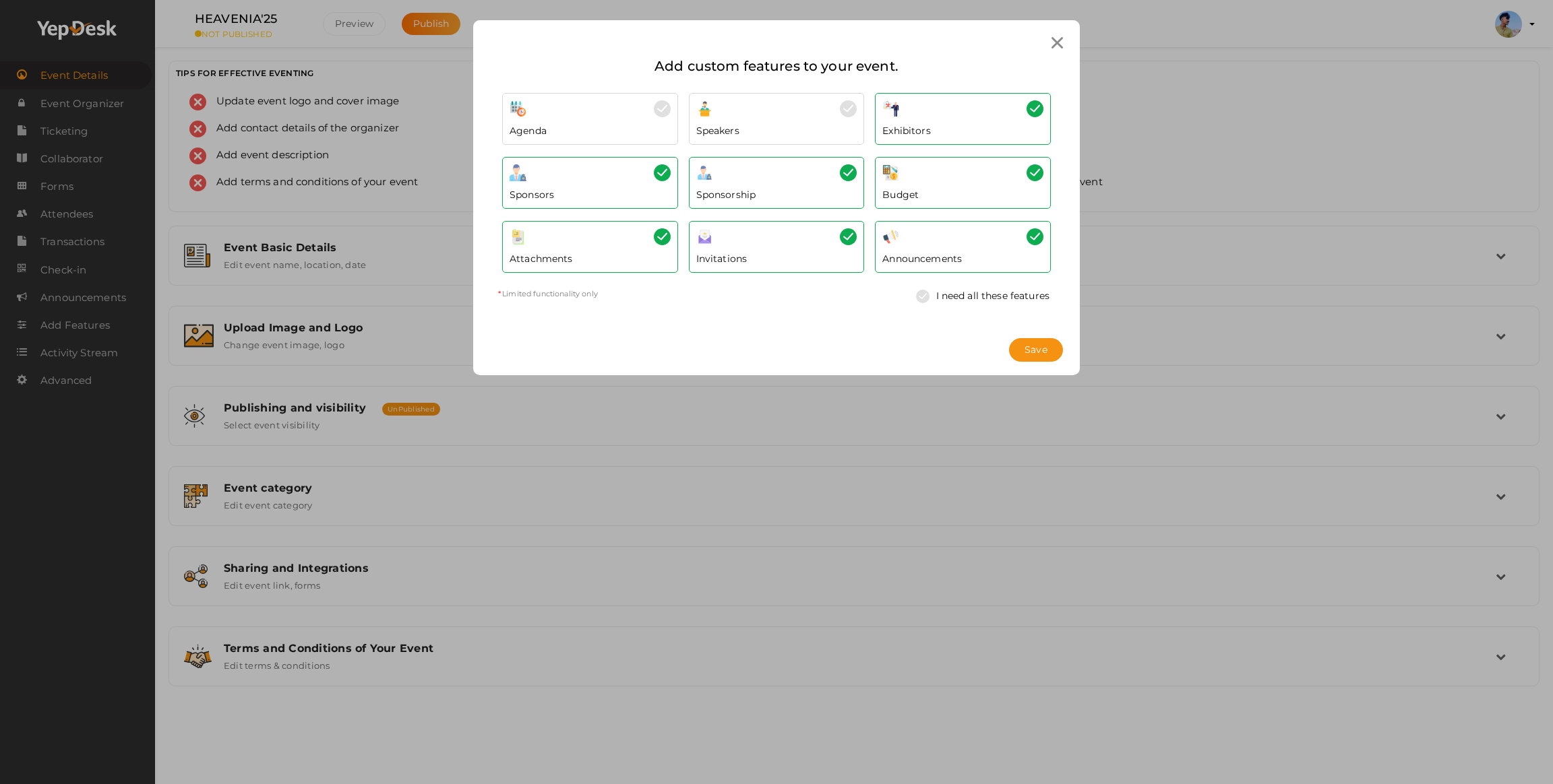
click at [658, 121] on div "Agenda" at bounding box center [590, 127] width 161 height 20
click at [846, 101] on img at bounding box center [848, 109] width 17 height 17
click at [1036, 343] on span "Save" at bounding box center [1035, 350] width 23 height 14
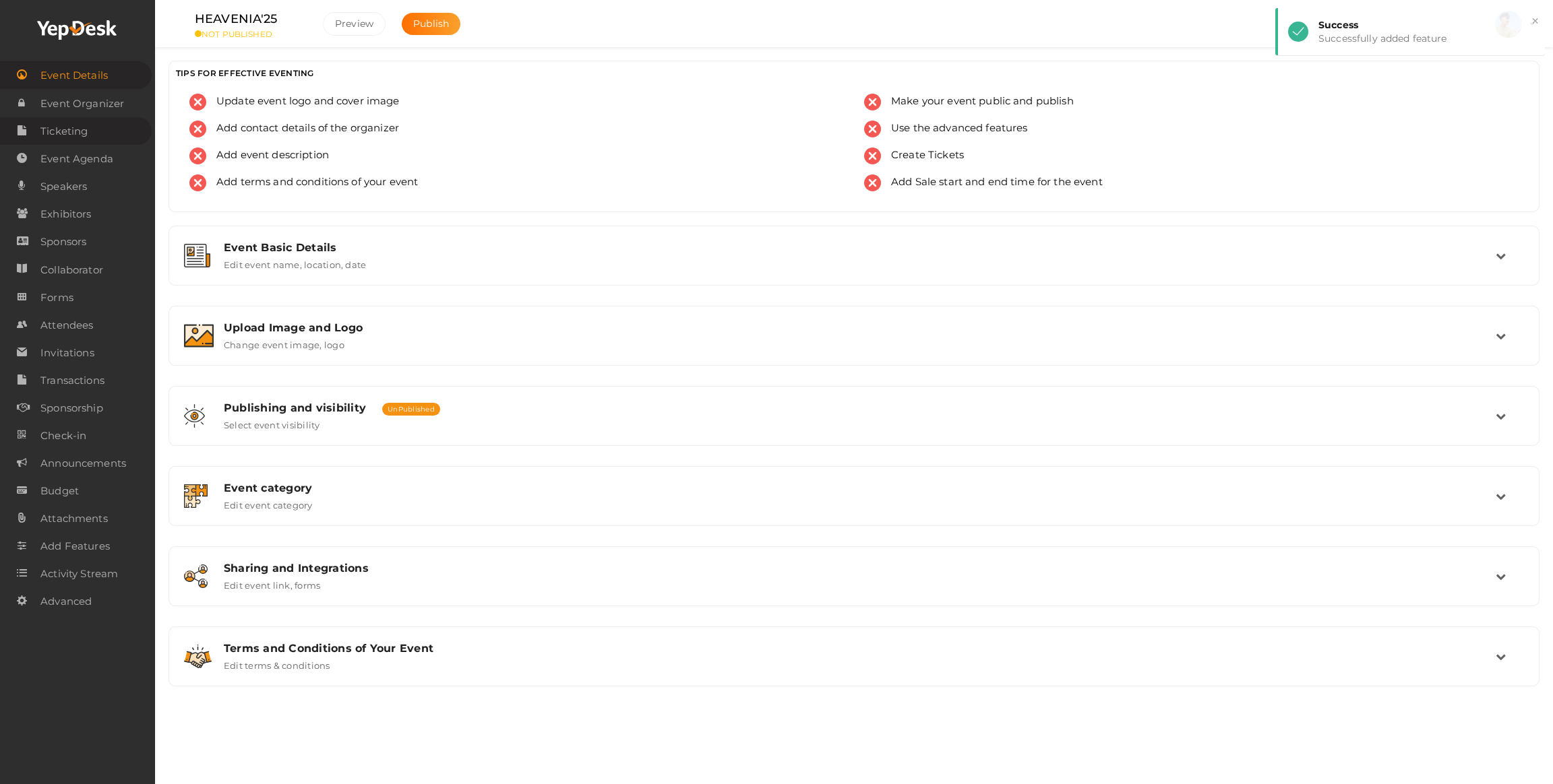
click at [68, 132] on span "Ticketing" at bounding box center [64, 132] width 47 height 27
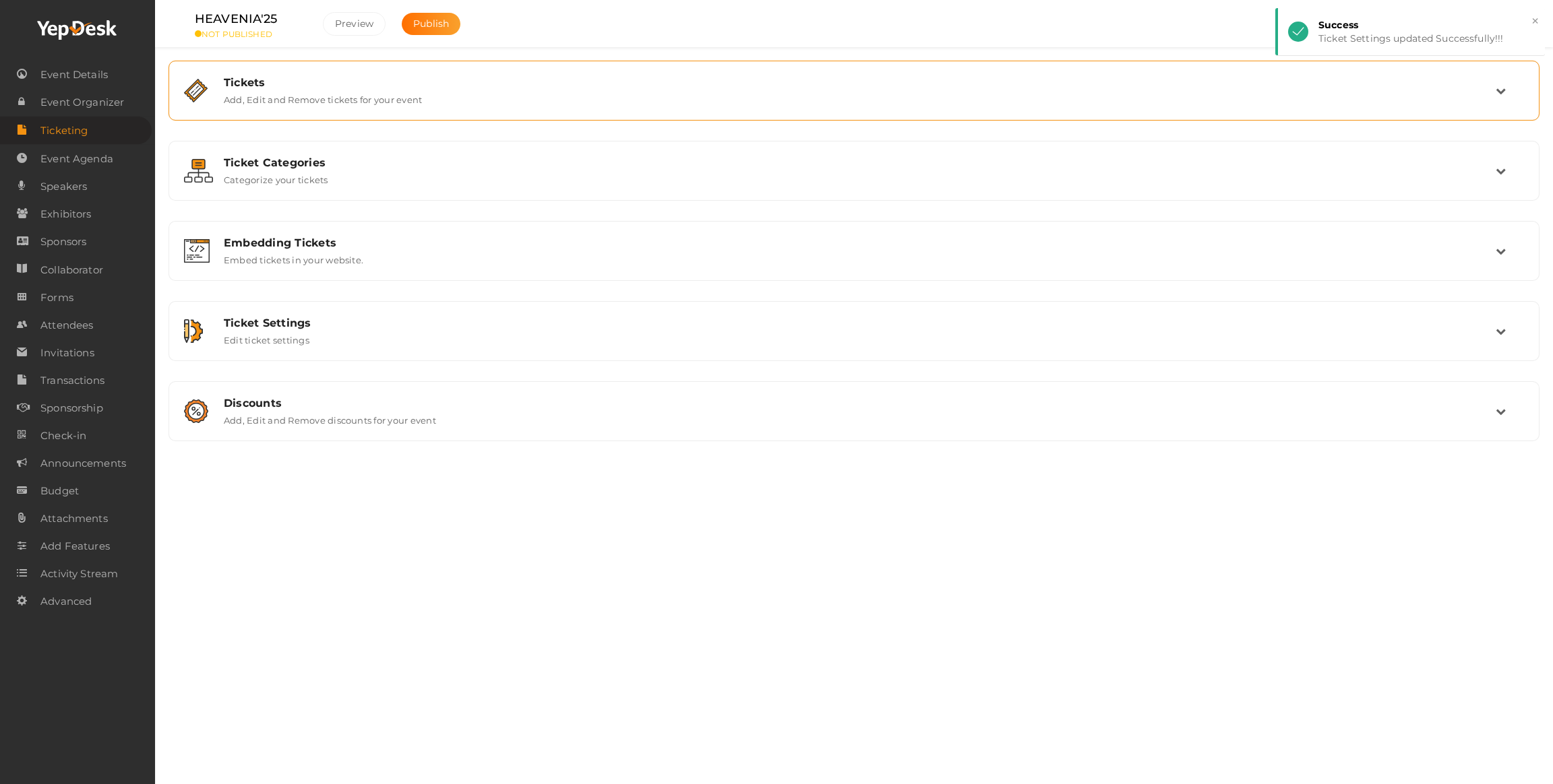
click at [256, 83] on div "Tickets" at bounding box center [860, 82] width 1272 height 13
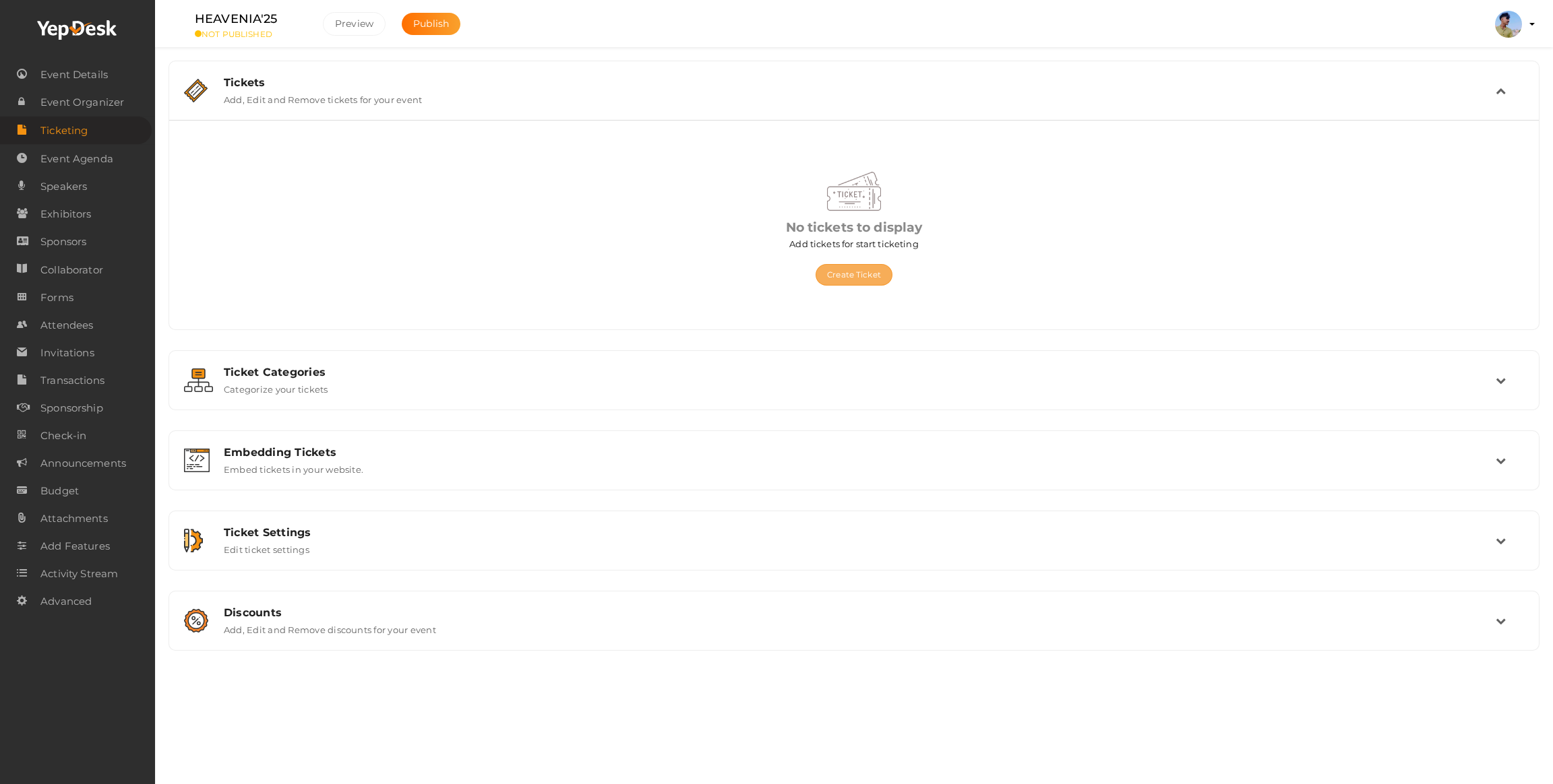
click at [879, 276] on button "Create Ticket" at bounding box center [854, 275] width 77 height 22
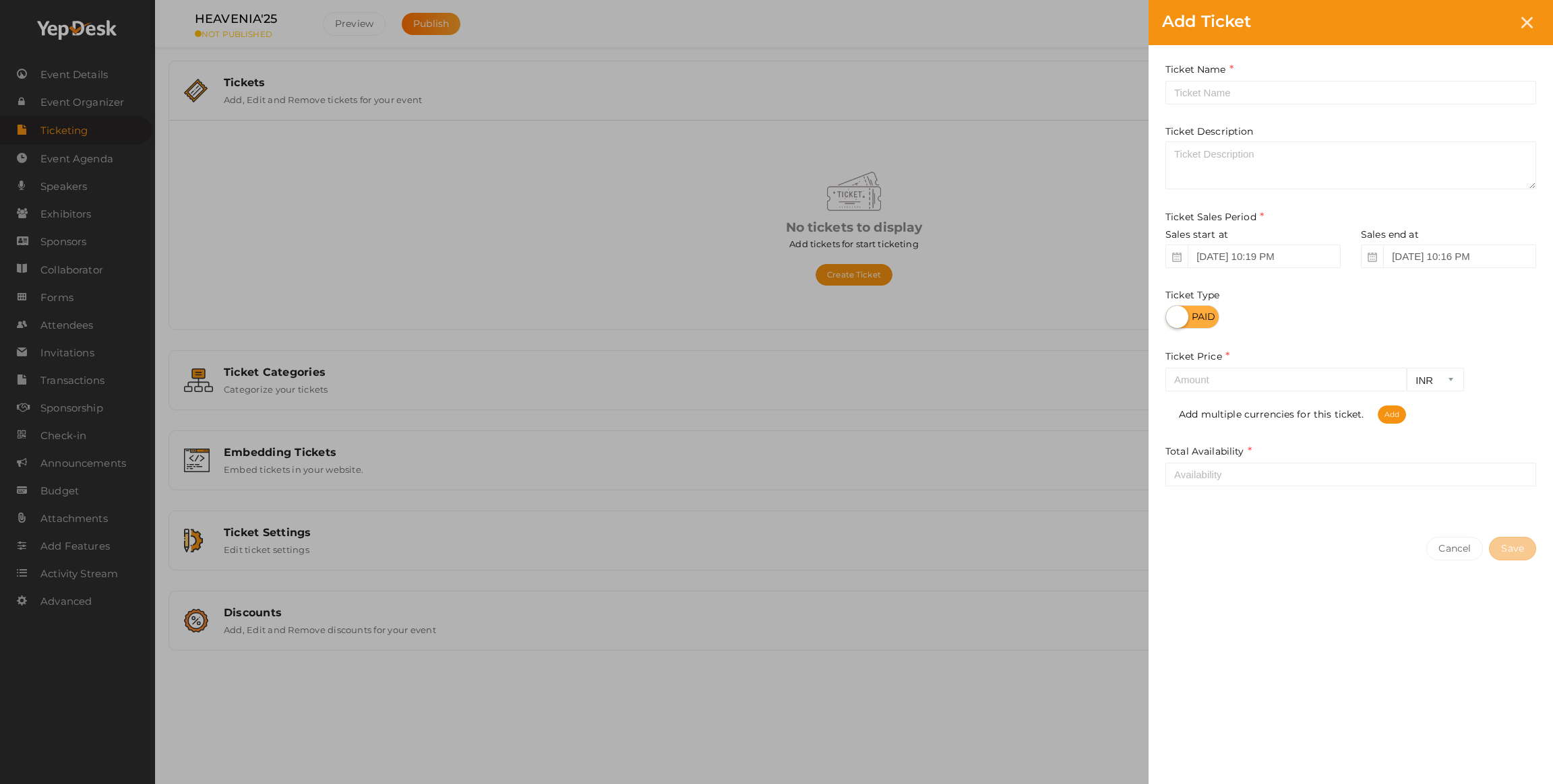
click at [1180, 110] on div "Ticket Name Required. Ticket Name already used. Ticket Description Ticket Sales…" at bounding box center [1351, 284] width 404 height 478
click at [1190, 97] on input "text" at bounding box center [1351, 93] width 371 height 24
click at [901, 164] on div "Add Ticket Ticket Name Required. Ticket Name already used. Ticket Description T…" at bounding box center [776, 392] width 1553 height 784
click at [707, 317] on div "Add Ticket Ticket Name Required. Ticket Name already used. Ticket Description T…" at bounding box center [776, 392] width 1553 height 784
click at [1531, 25] on icon at bounding box center [1527, 22] width 11 height 11
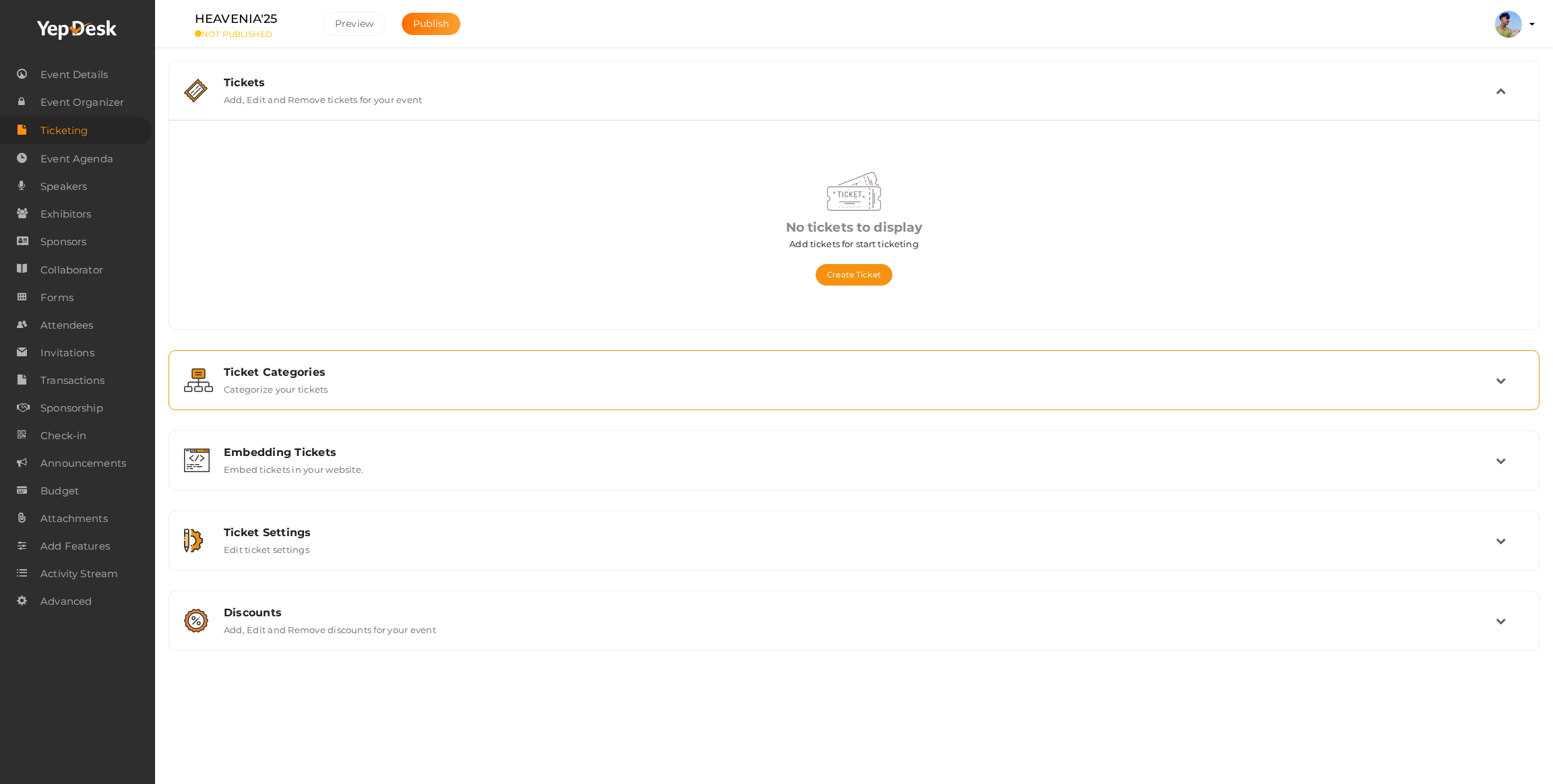
click at [448, 360] on div "Ticket Categories Categorize your tickets" at bounding box center [854, 380] width 1356 height 46
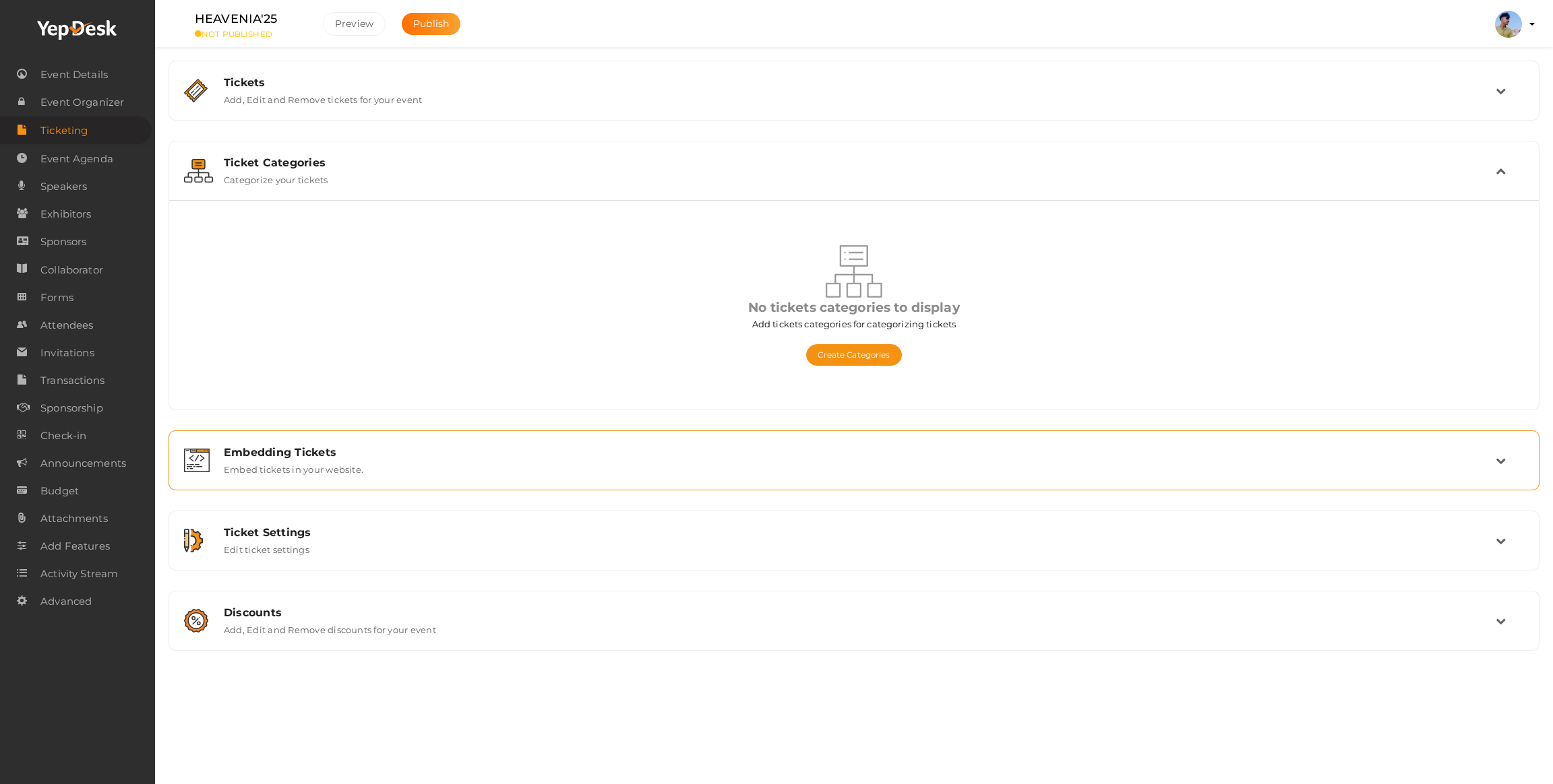
click at [363, 449] on div "Embedding Tickets" at bounding box center [860, 453] width 1272 height 13
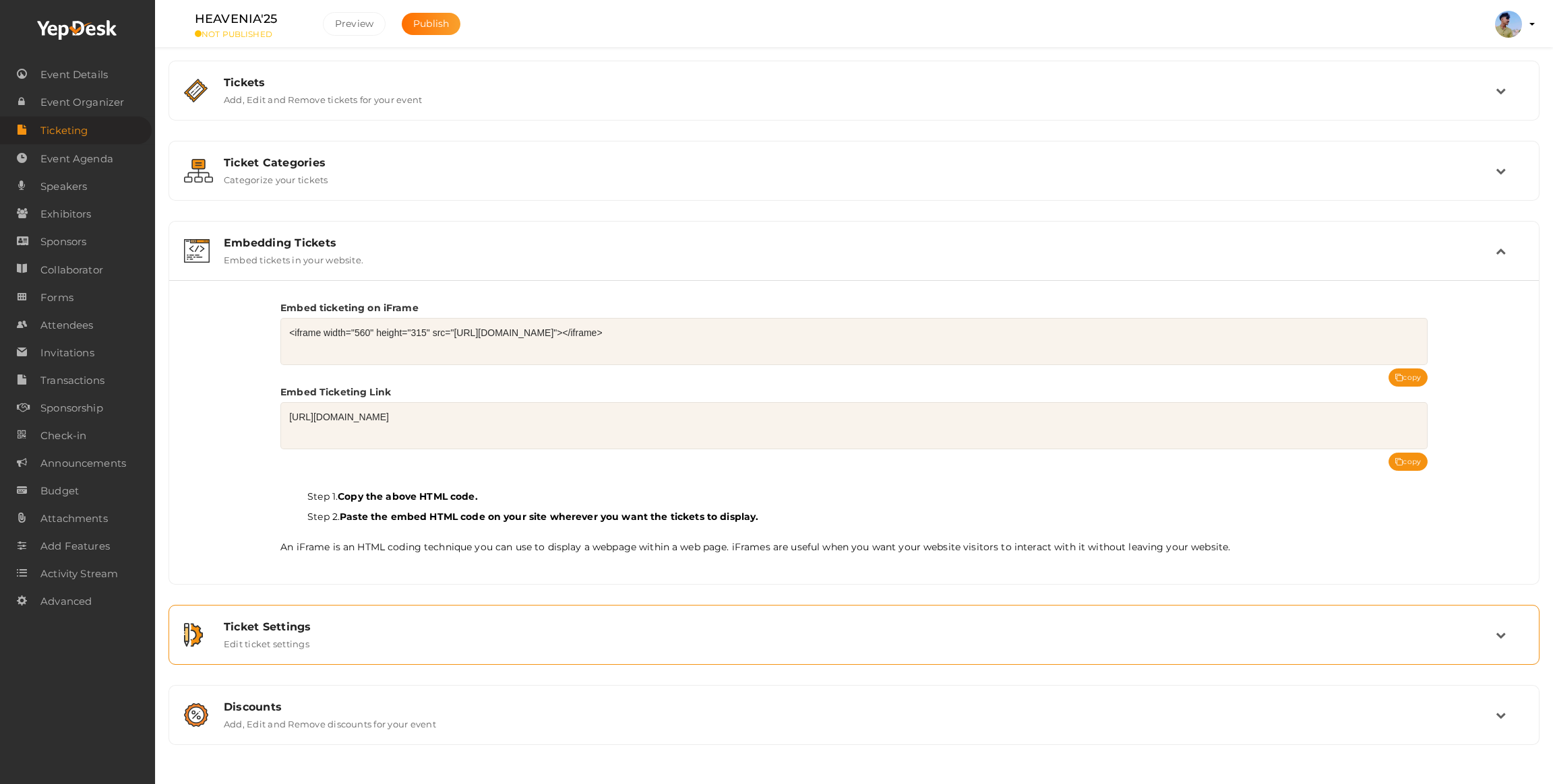
click at [355, 638] on div "Ticket Settings Edit ticket settings" at bounding box center [854, 635] width 1282 height 29
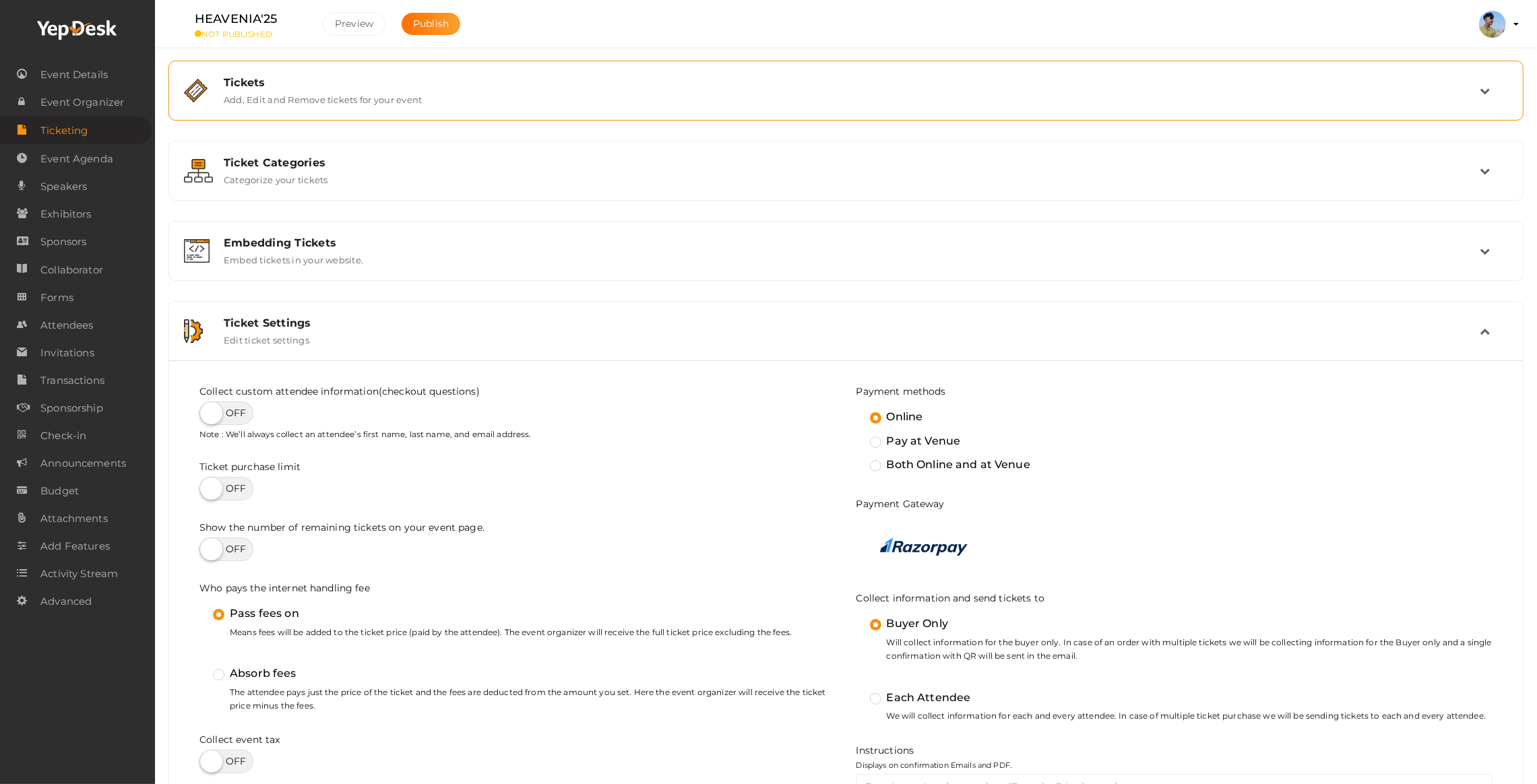
click at [256, 97] on label "Add, Edit and Remove tickets for your event" at bounding box center [323, 97] width 198 height 16
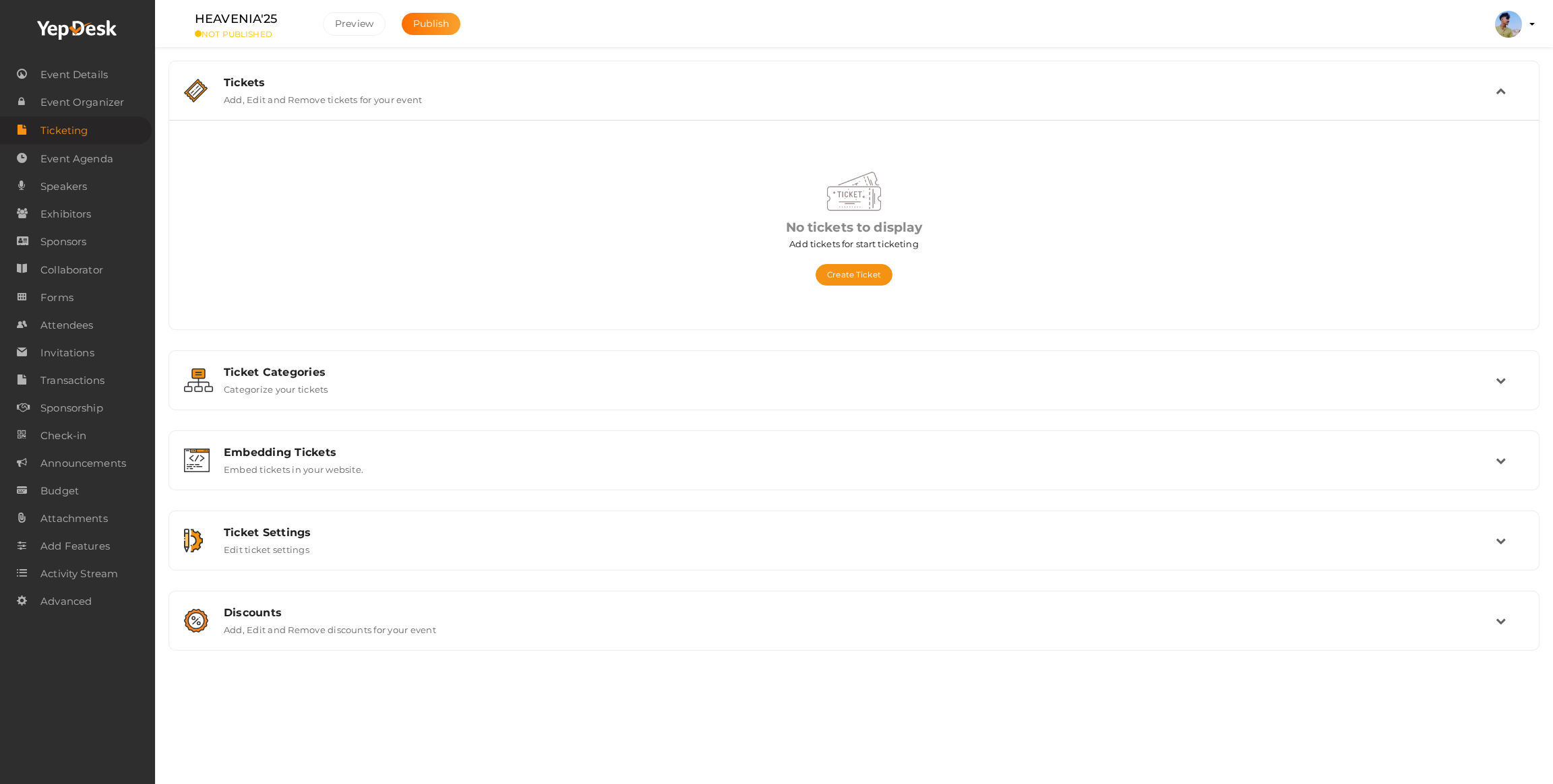
click at [370, 105] on div "Tickets Add, Edit and Remove tickets for your event" at bounding box center [854, 90] width 1356 height 46
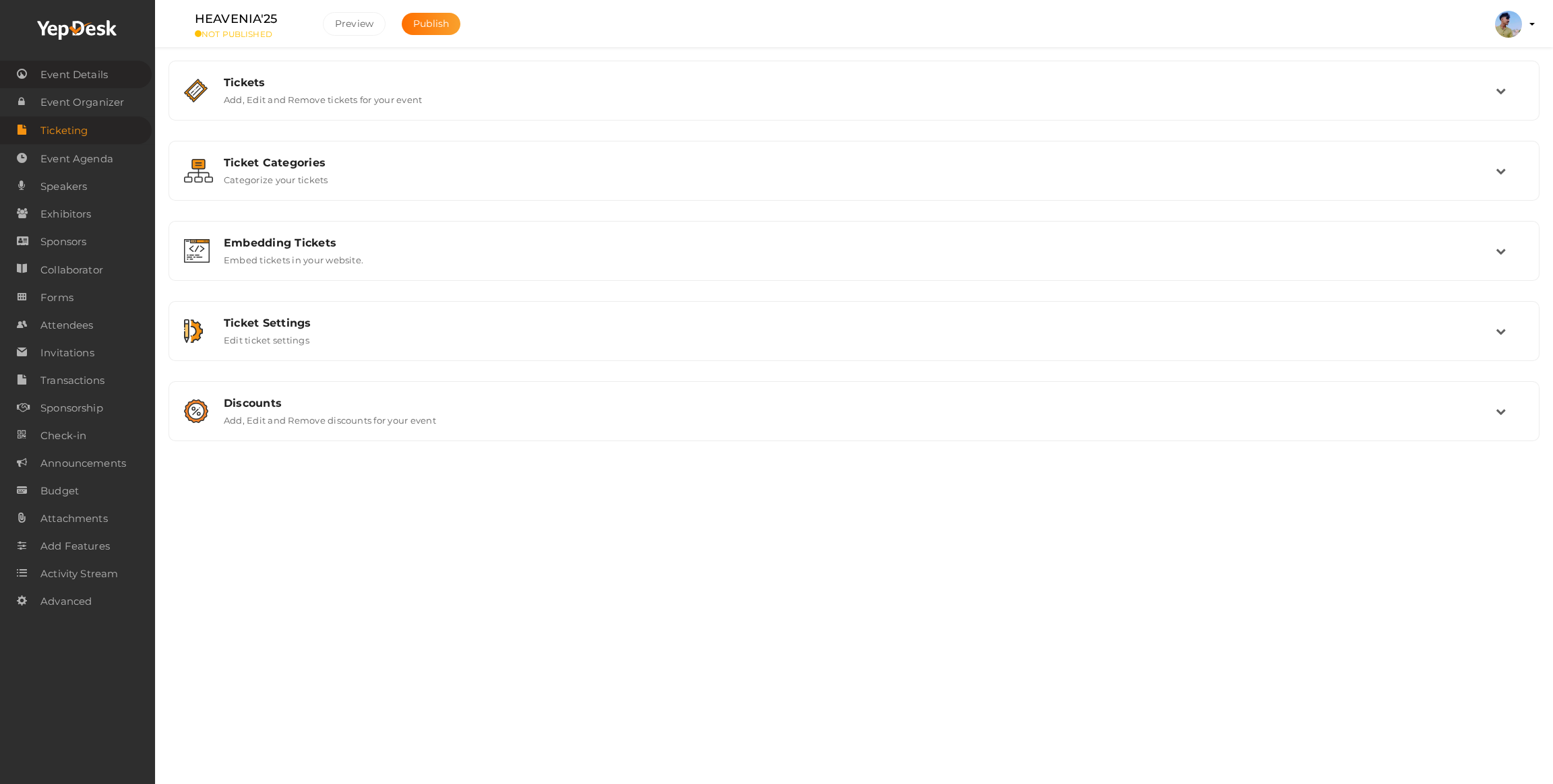
click at [72, 78] on span "Event Details" at bounding box center [74, 75] width 67 height 27
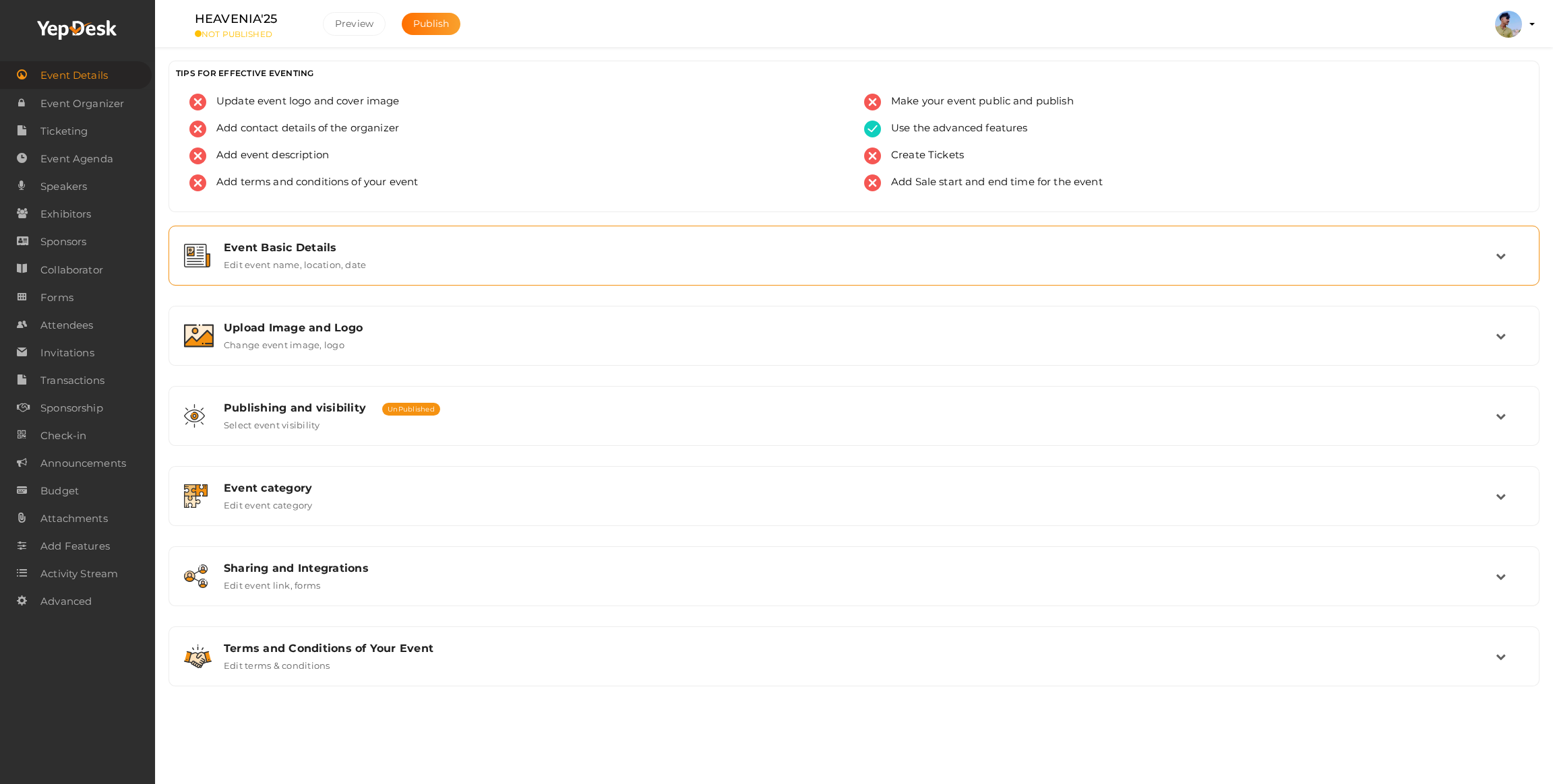
click at [309, 259] on label "Edit event name, location, date" at bounding box center [295, 262] width 142 height 16
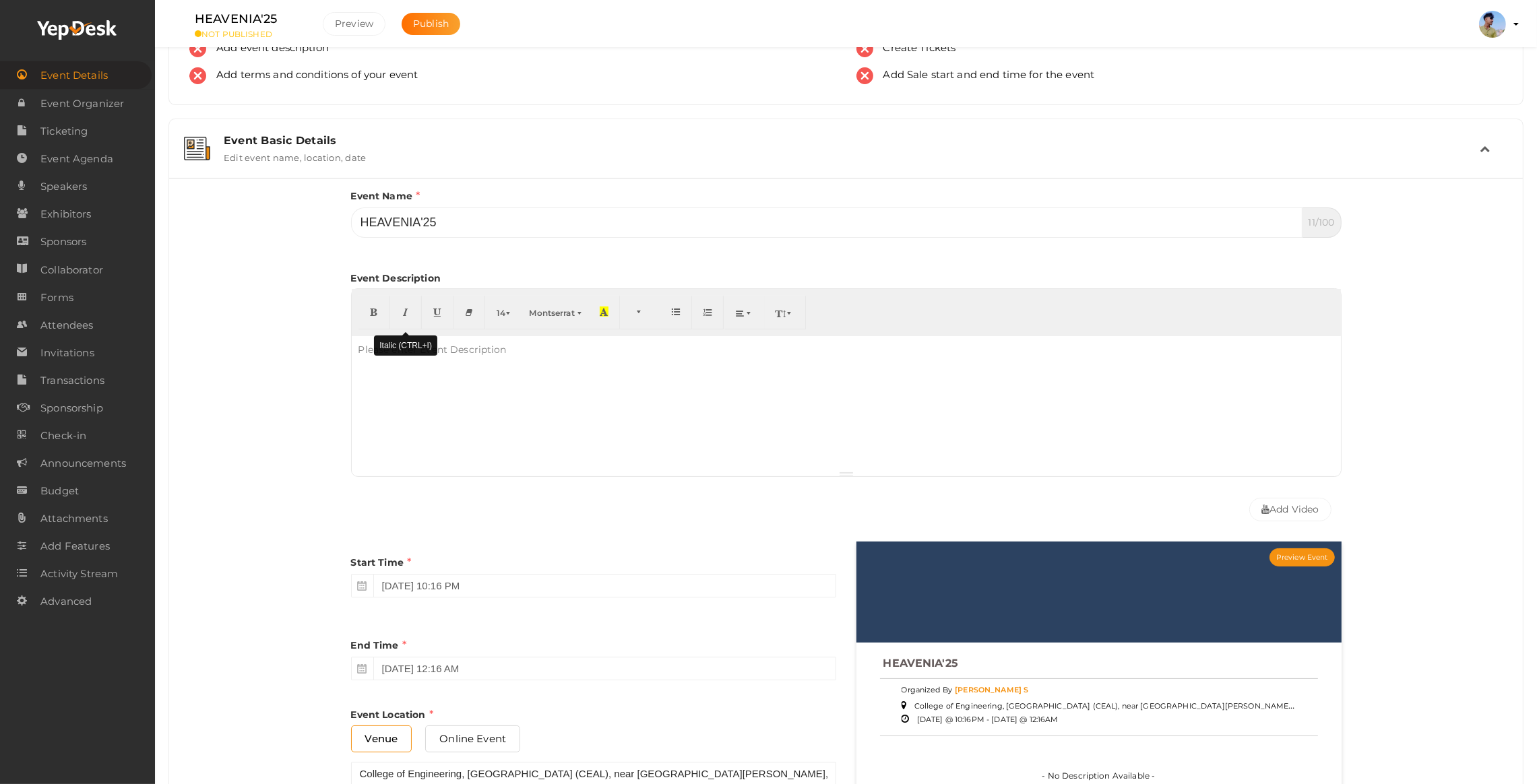
scroll to position [101, 0]
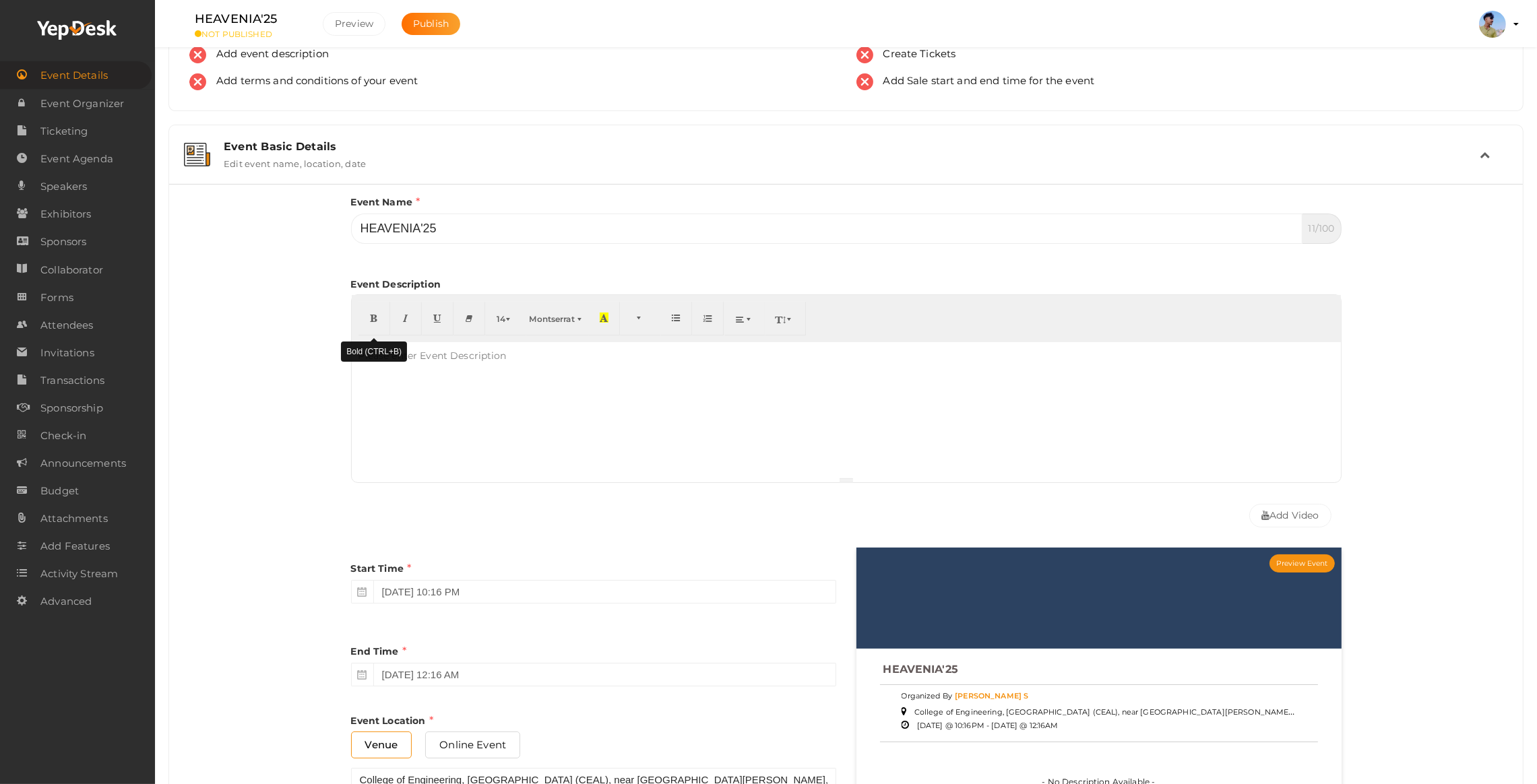
click at [367, 323] on button "button" at bounding box center [375, 319] width 32 height 34
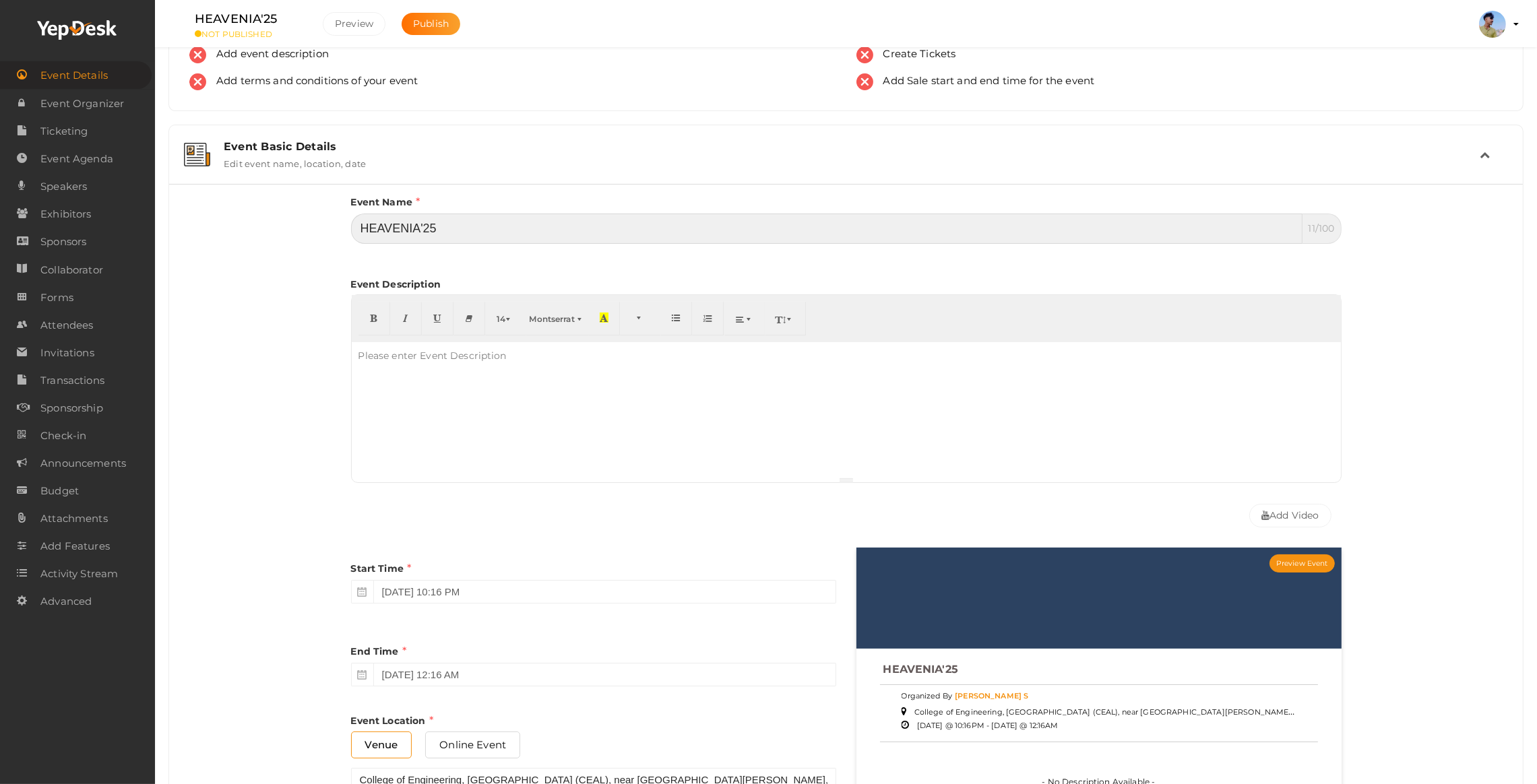
click at [401, 216] on input "HEAVENIA'25" at bounding box center [827, 228] width 951 height 30
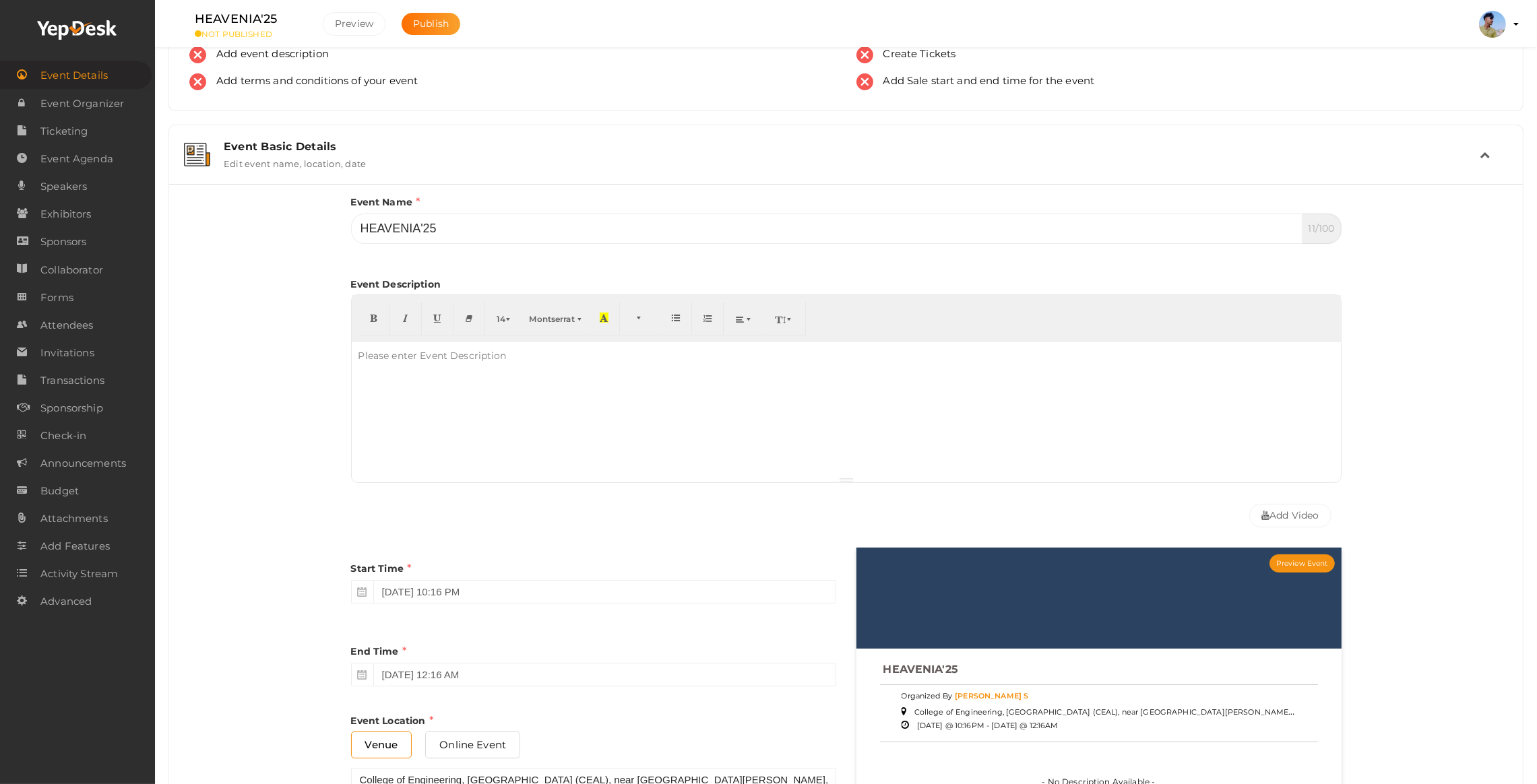
click at [447, 429] on div at bounding box center [846, 410] width 990 height 135
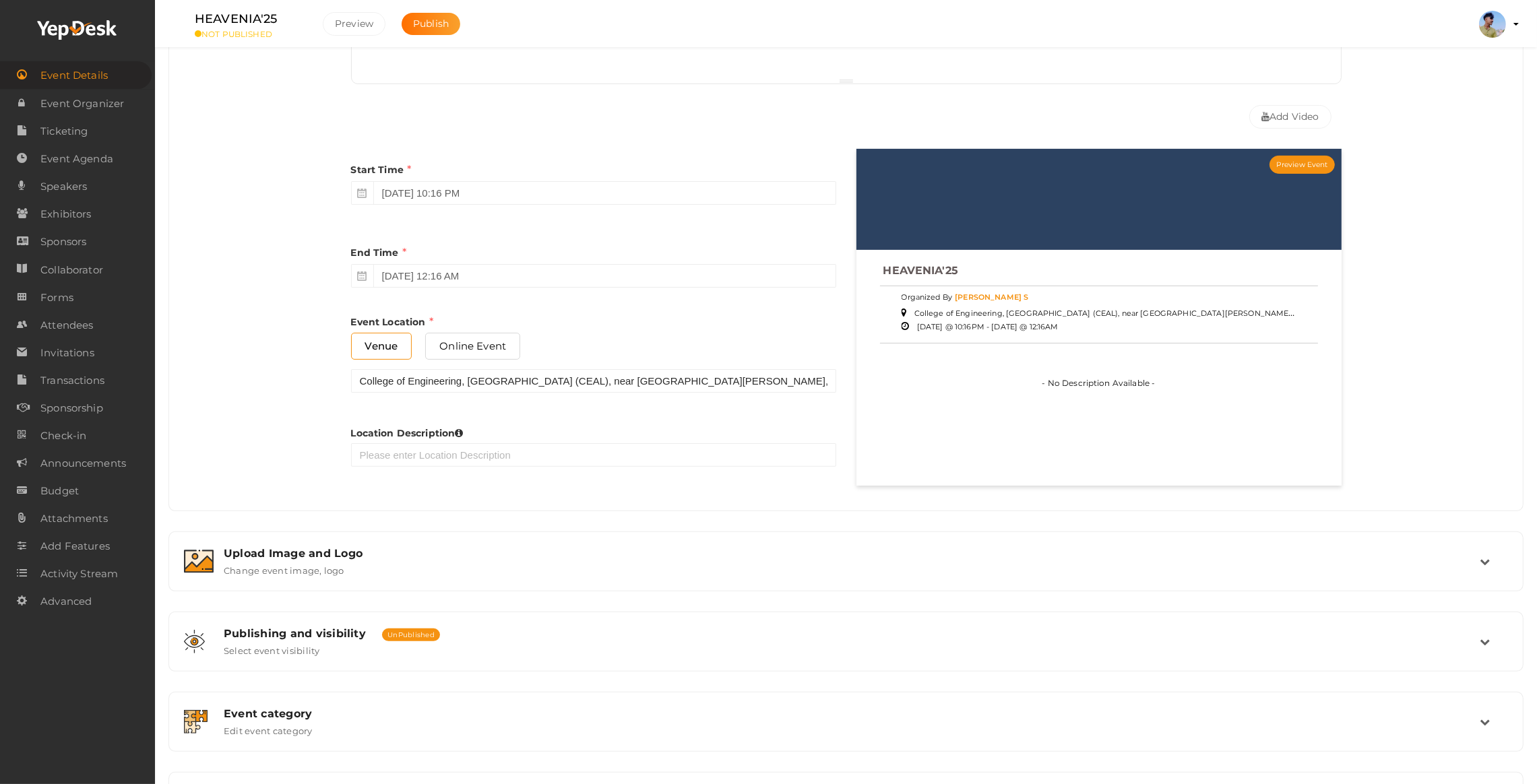
scroll to position [505, 0]
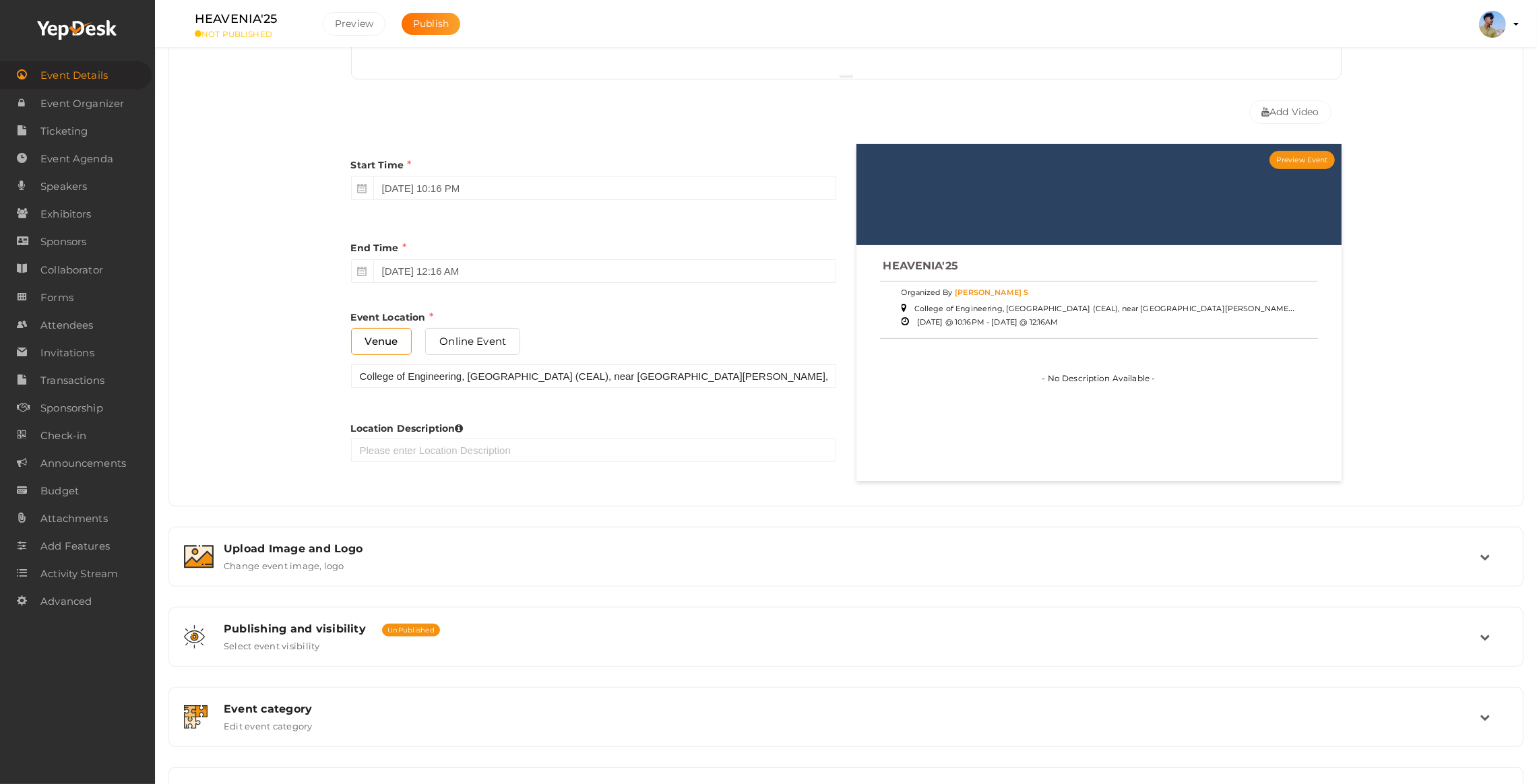
click at [359, 509] on div "Event Basic Details Edit event name, location, date Event Name HEAVENIA'25 11/1…" at bounding box center [846, 315] width 1356 height 1186
click at [323, 557] on label "Change event image, logo" at bounding box center [284, 563] width 121 height 16
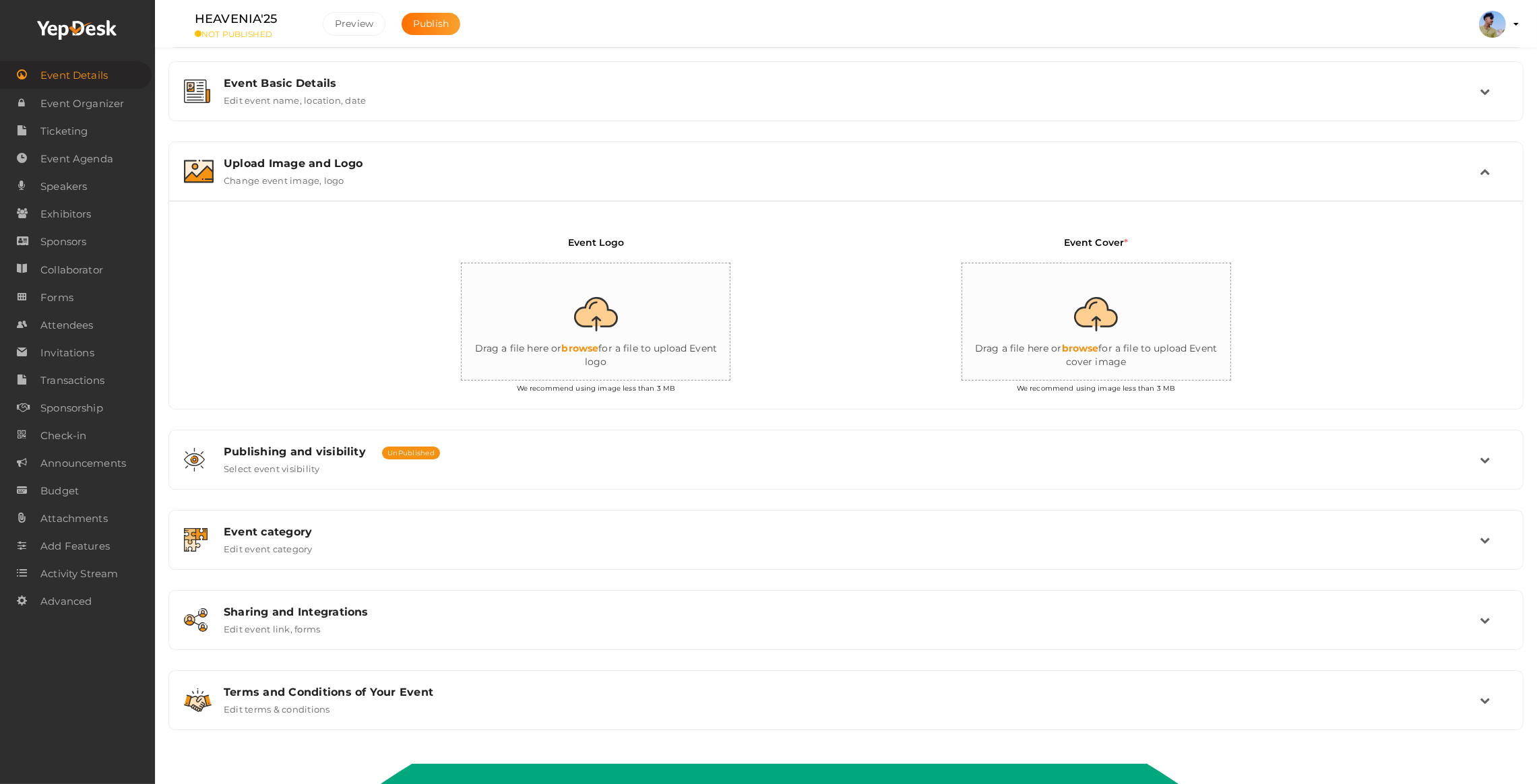
scroll to position [145, 0]
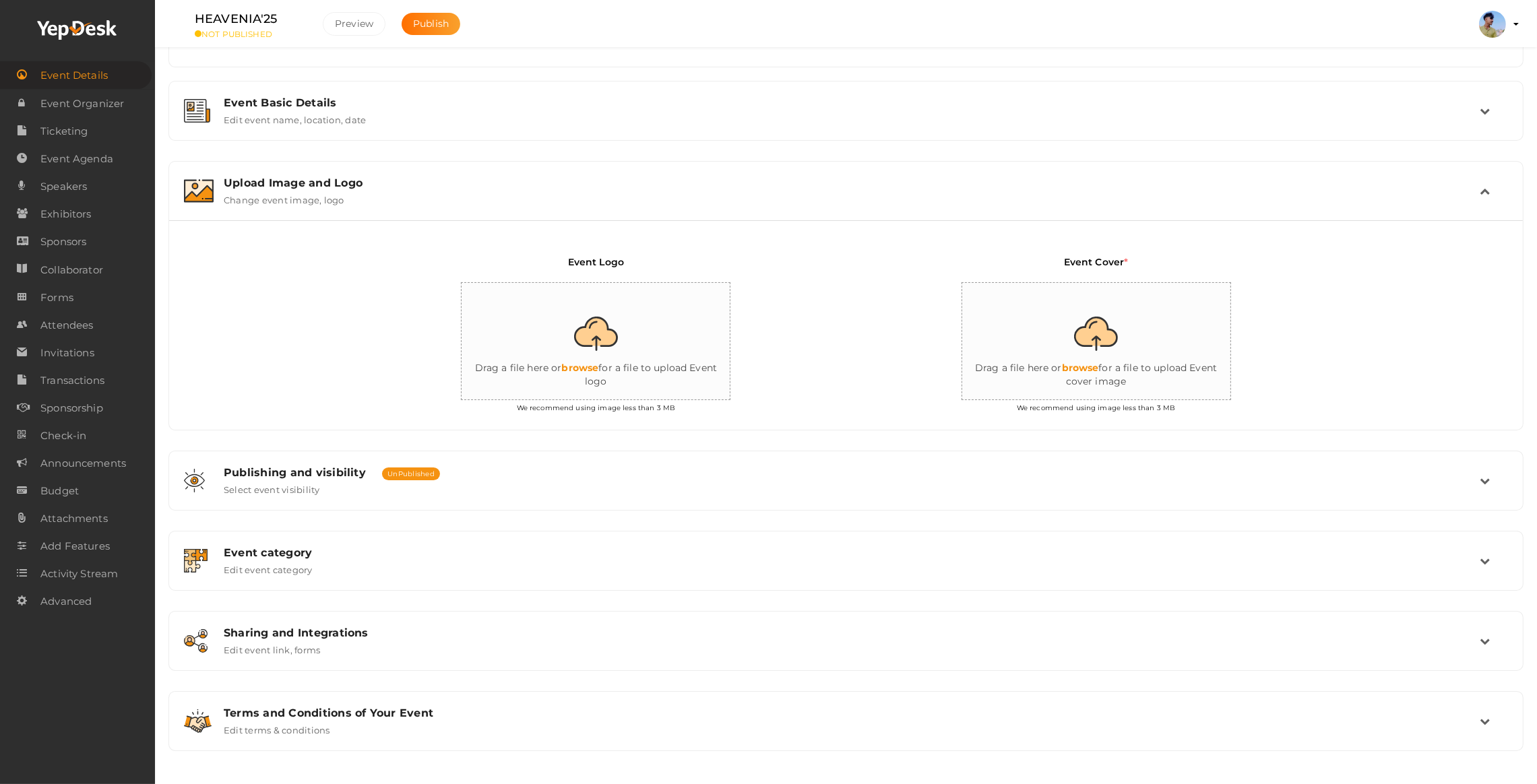
click at [602, 364] on input "file" at bounding box center [596, 342] width 269 height 118
type input "C:\fakepath\Group 123327.png"
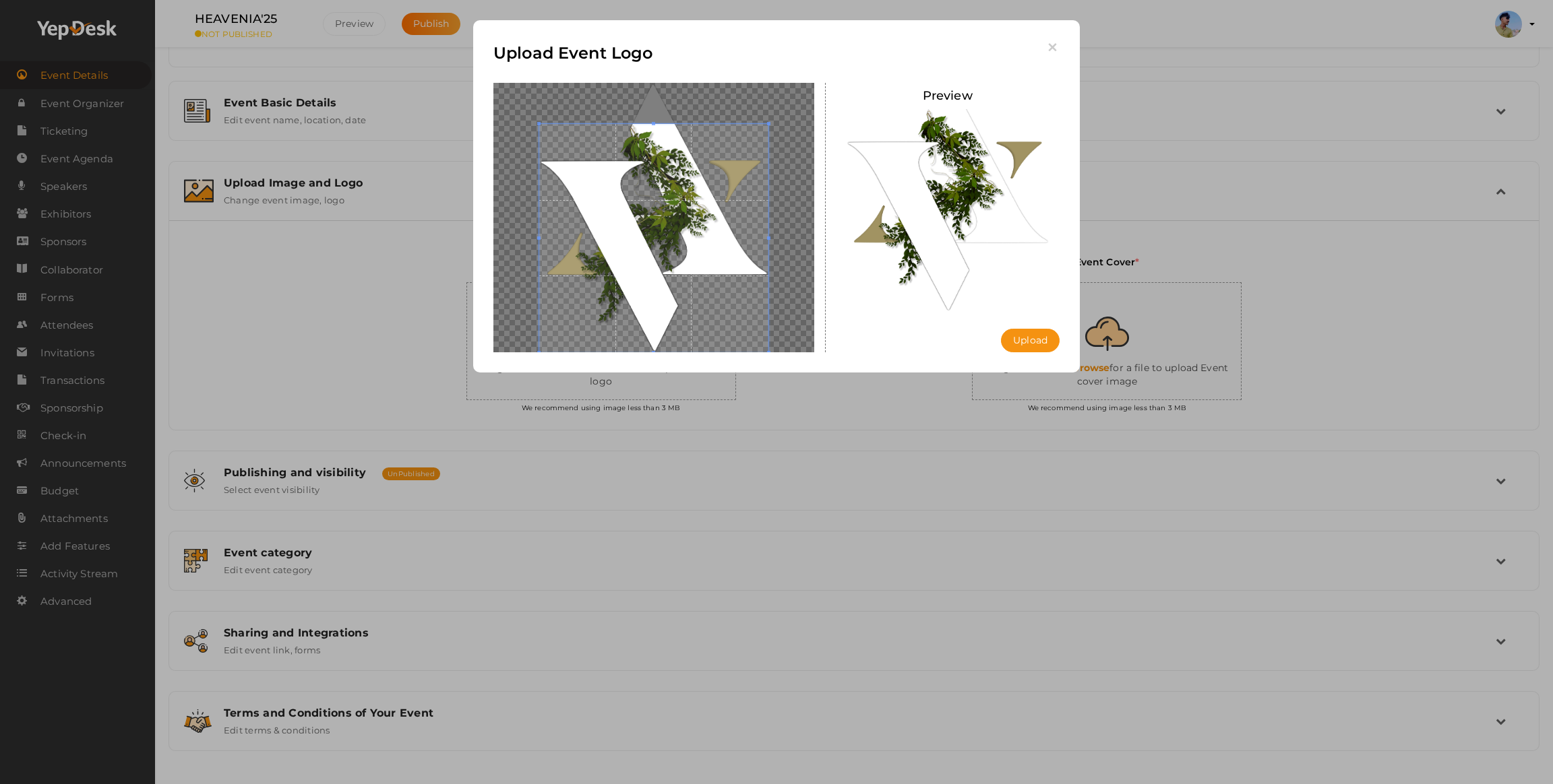
click at [1059, 32] on div "Upload Event Logo Preview Upload Uploading..." at bounding box center [776, 196] width 606 height 352
click at [1058, 36] on div "Upload Event Logo Preview Upload Uploading..." at bounding box center [776, 196] width 606 height 352
click at [1054, 41] on icon "button" at bounding box center [1053, 48] width 14 height 14
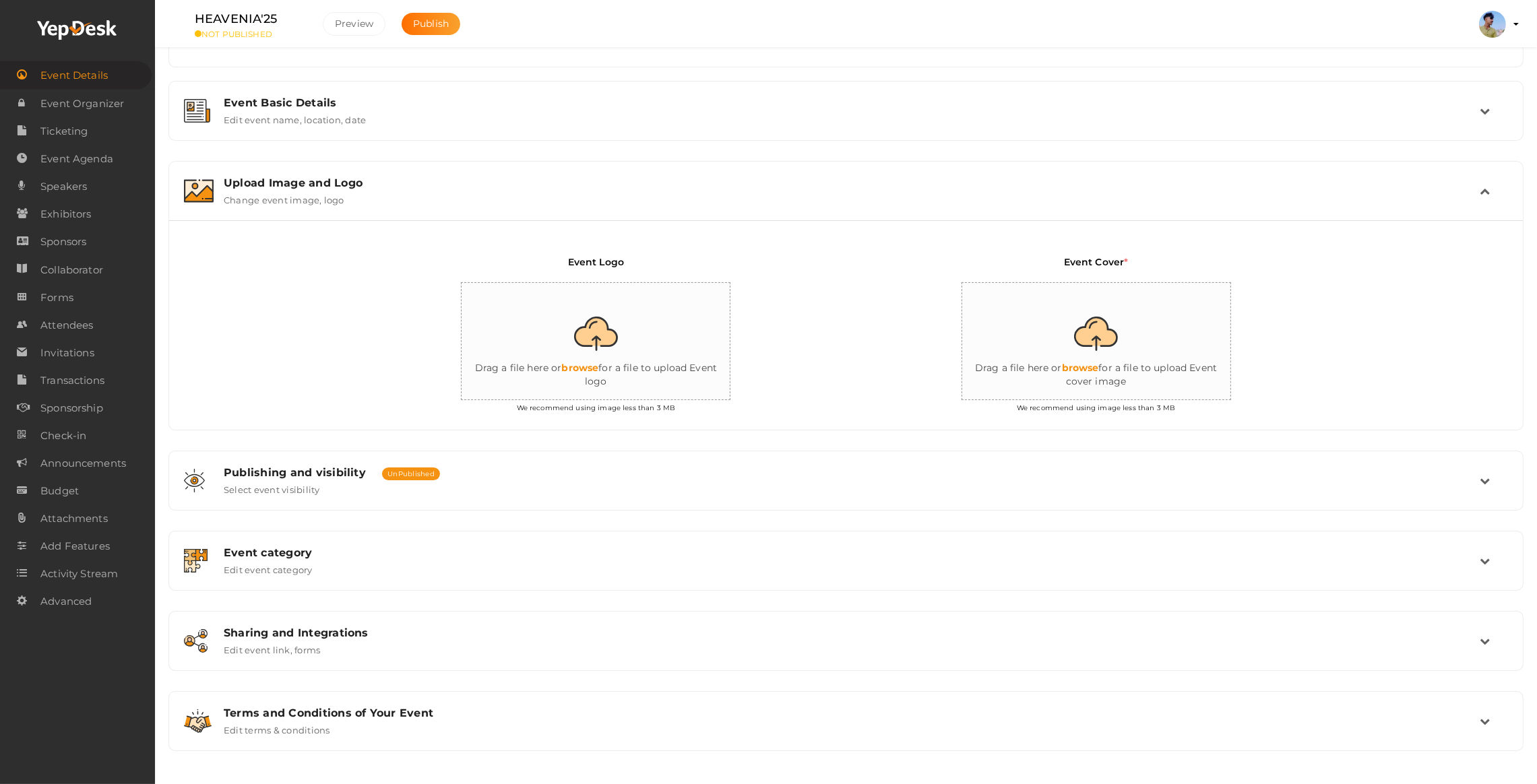
click at [578, 351] on input "file" at bounding box center [596, 342] width 269 height 118
type input "C:\fakepath\Instagram post - 1.png"
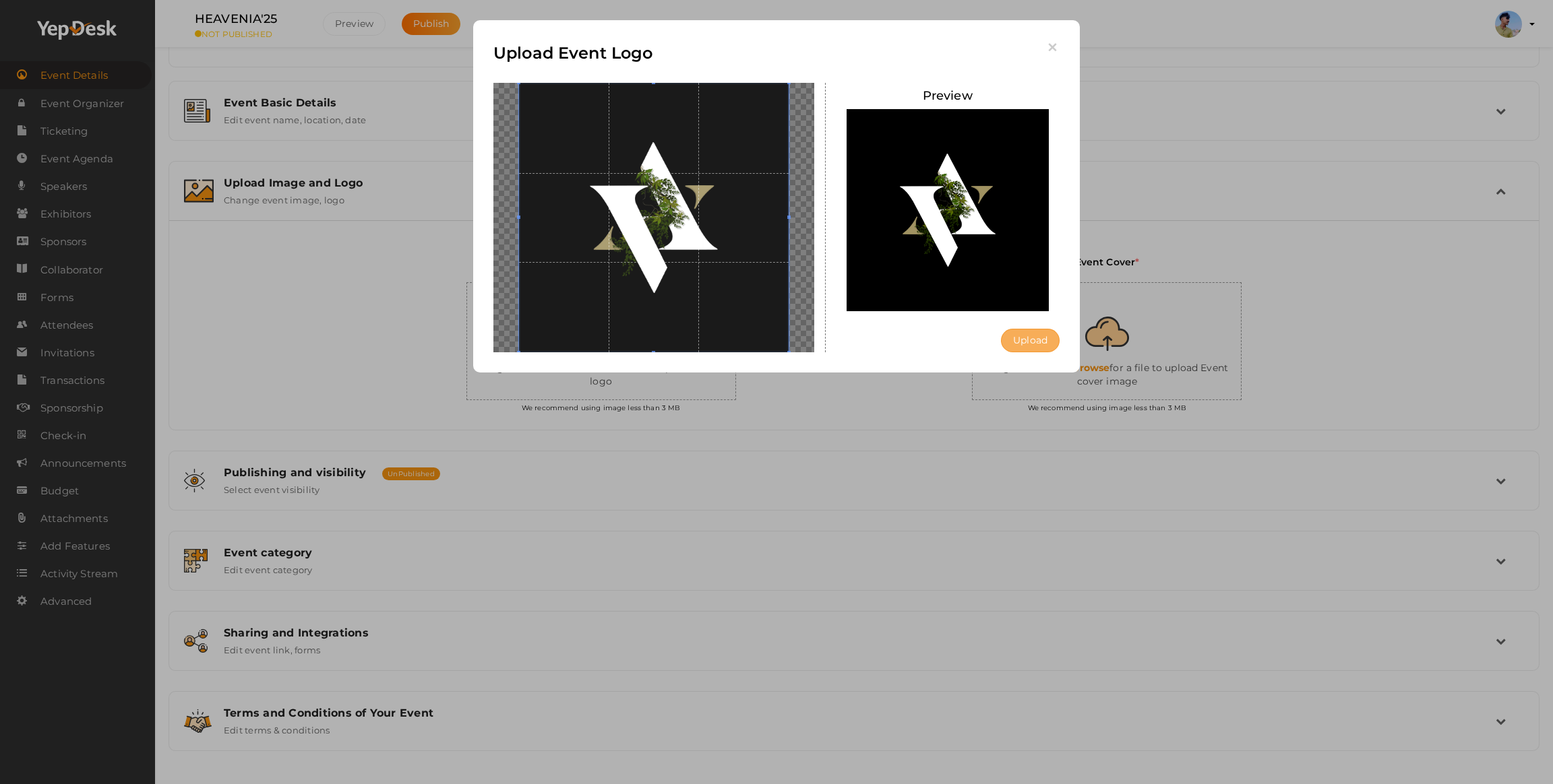
click at [1022, 338] on button "Upload" at bounding box center [1030, 341] width 58 height 24
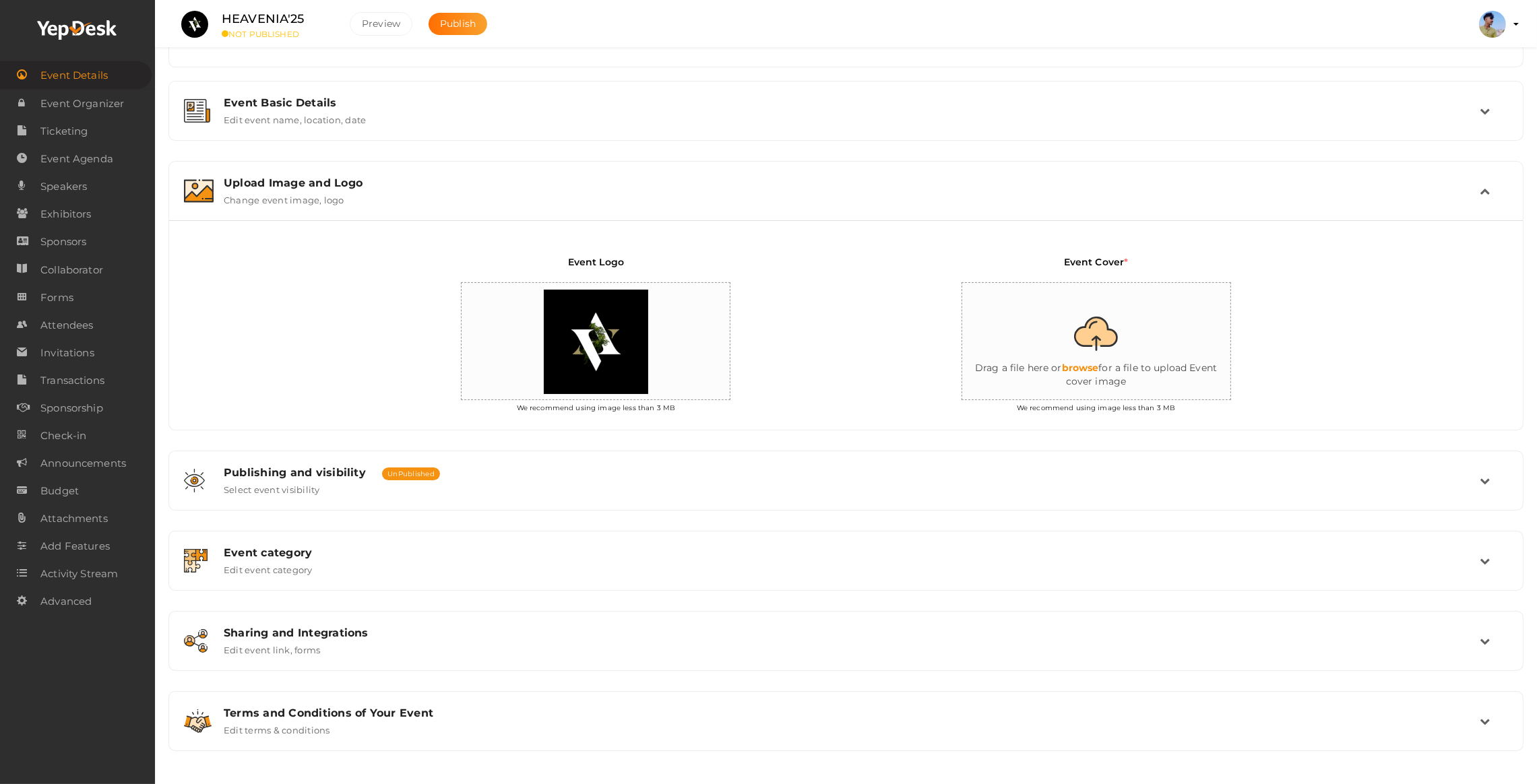
click at [1072, 355] on input "file" at bounding box center [1097, 342] width 269 height 118
type input "C:\fakepath\Frame 10.png"
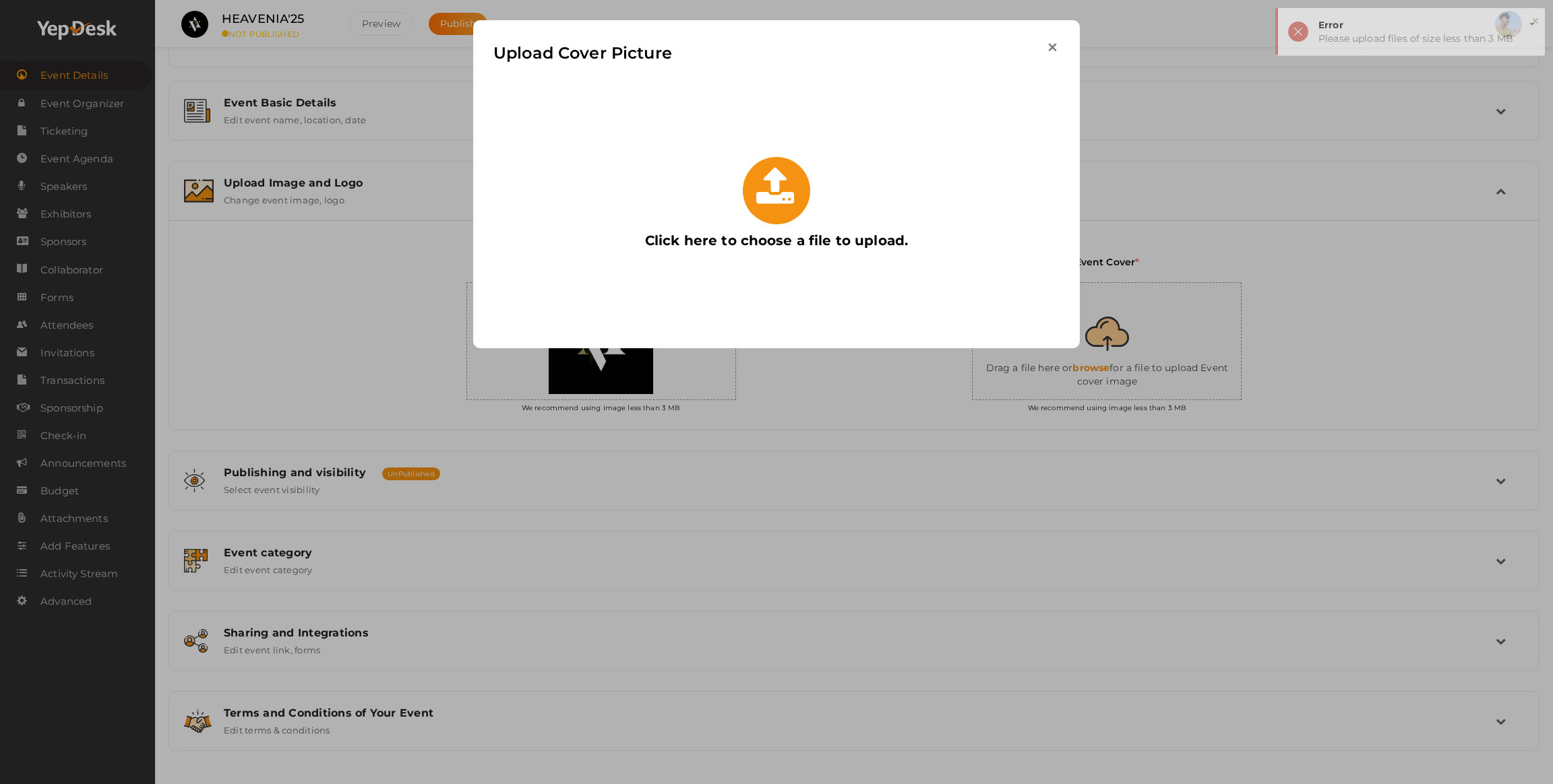
click at [1046, 53] on icon "button" at bounding box center [1053, 48] width 14 height 14
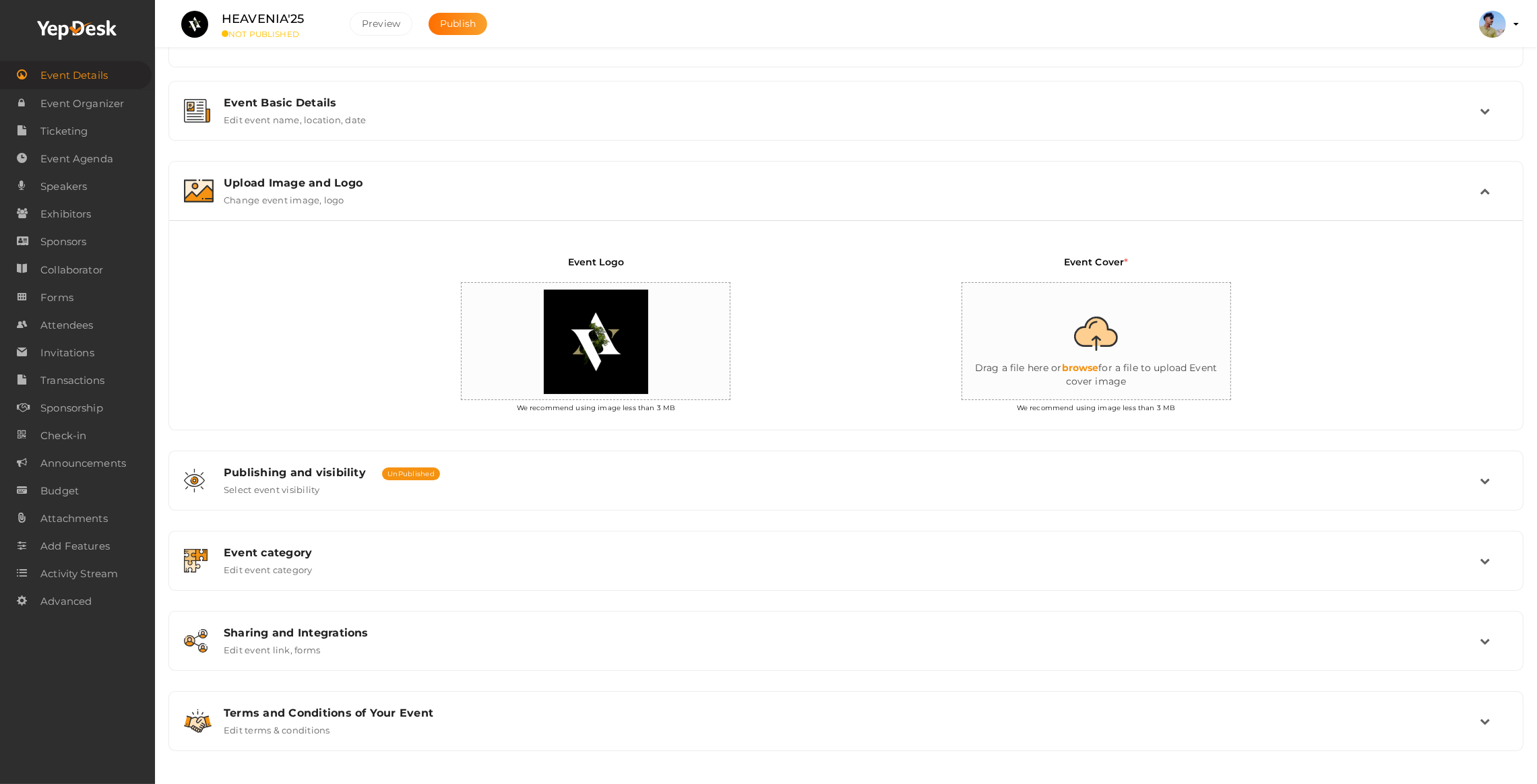
click at [1109, 359] on input "file" at bounding box center [1097, 342] width 269 height 118
type input "C:\fakepath\Frame 10.png"
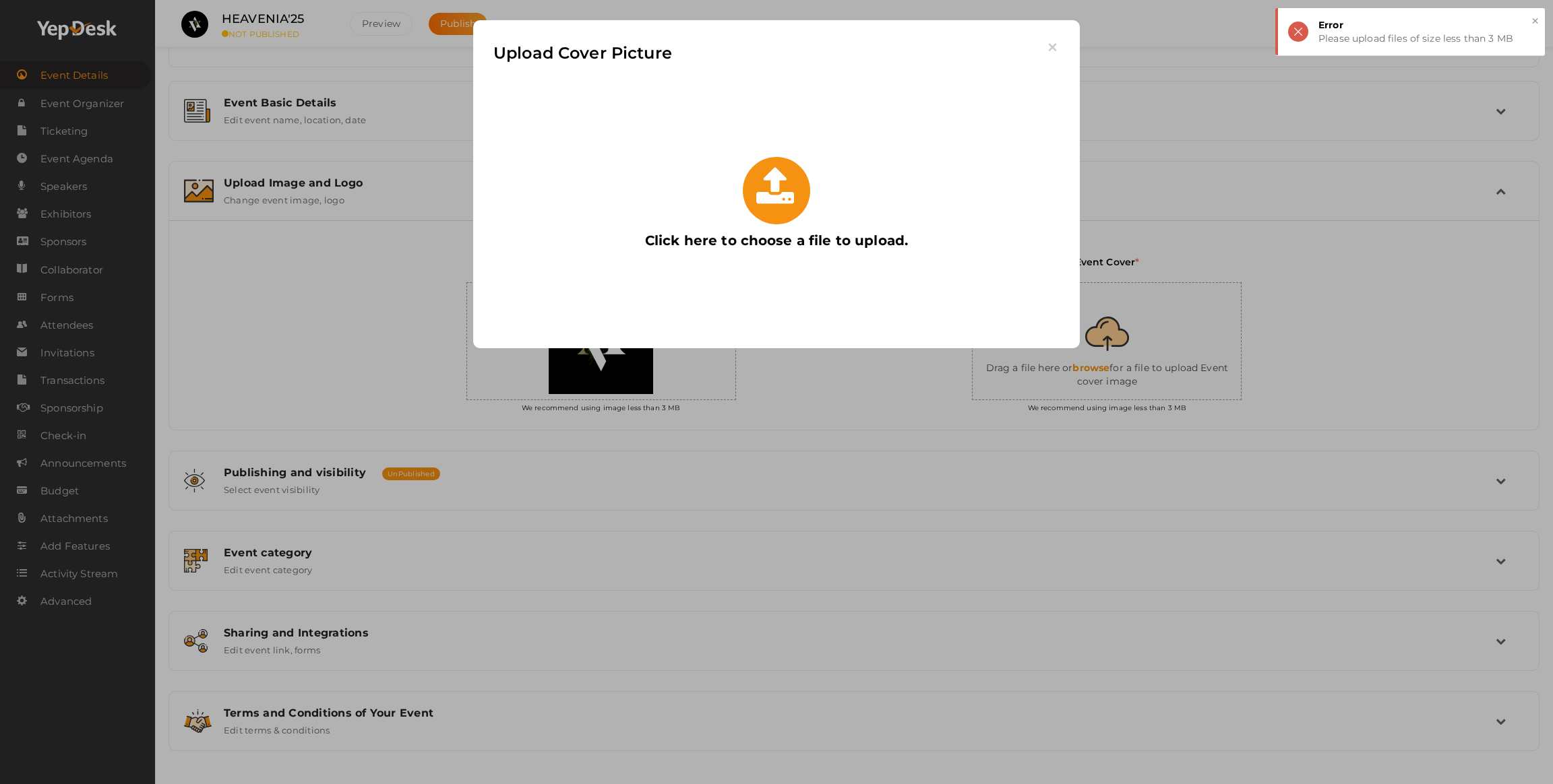
click at [738, 192] on label "Click here to choose a file to upload." at bounding box center [776, 204] width 290 height 107
click at [632, 150] on input "Click here to choose a file to upload." at bounding box center [632, 150] width 0 height 0
type input "C:\fakepath\Frame 10.png"
click at [1059, 45] on icon "button" at bounding box center [1053, 48] width 14 height 14
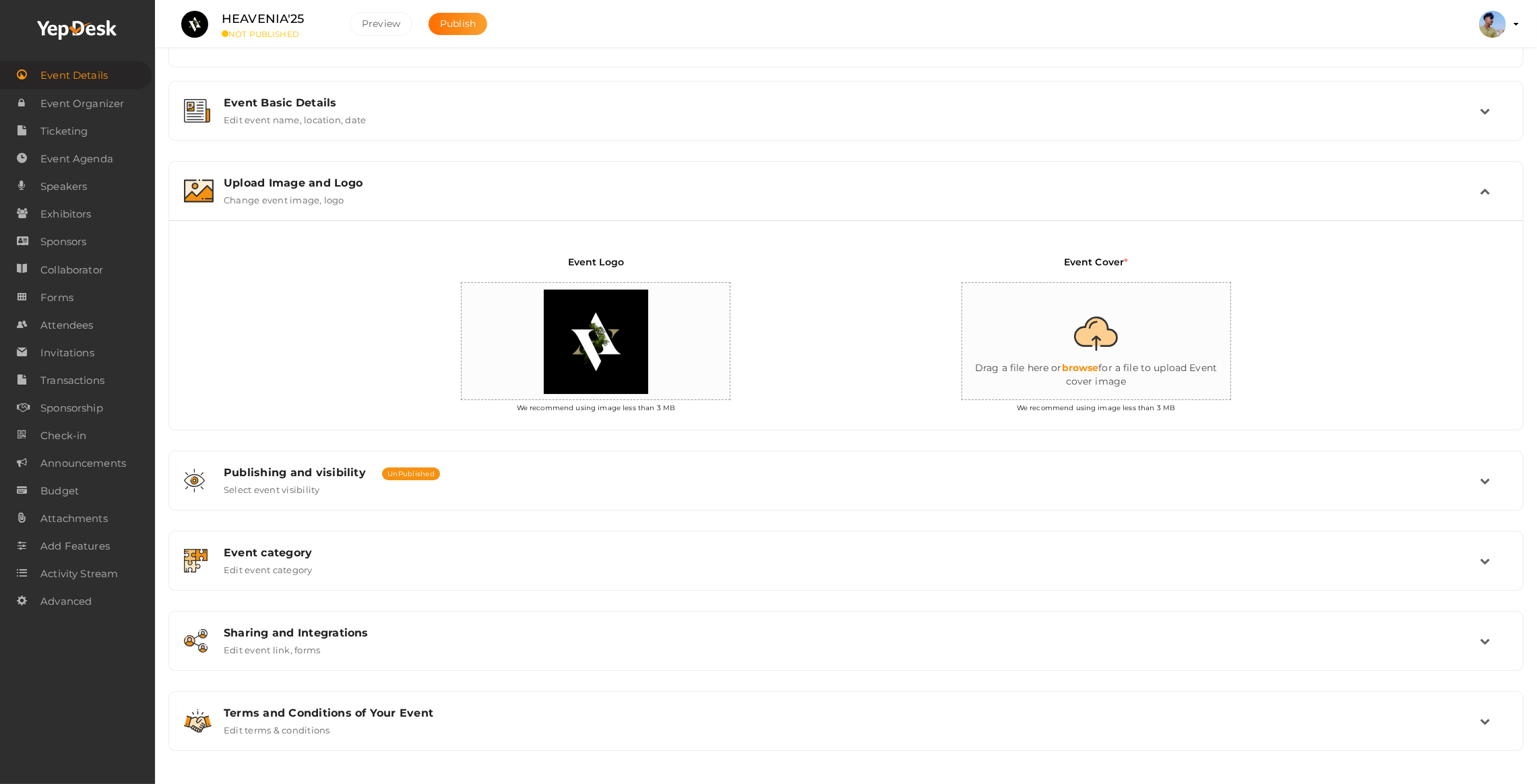
click at [1076, 348] on input "file" at bounding box center [1097, 342] width 269 height 118
type input "C:\fakepath\Frame 10.png"
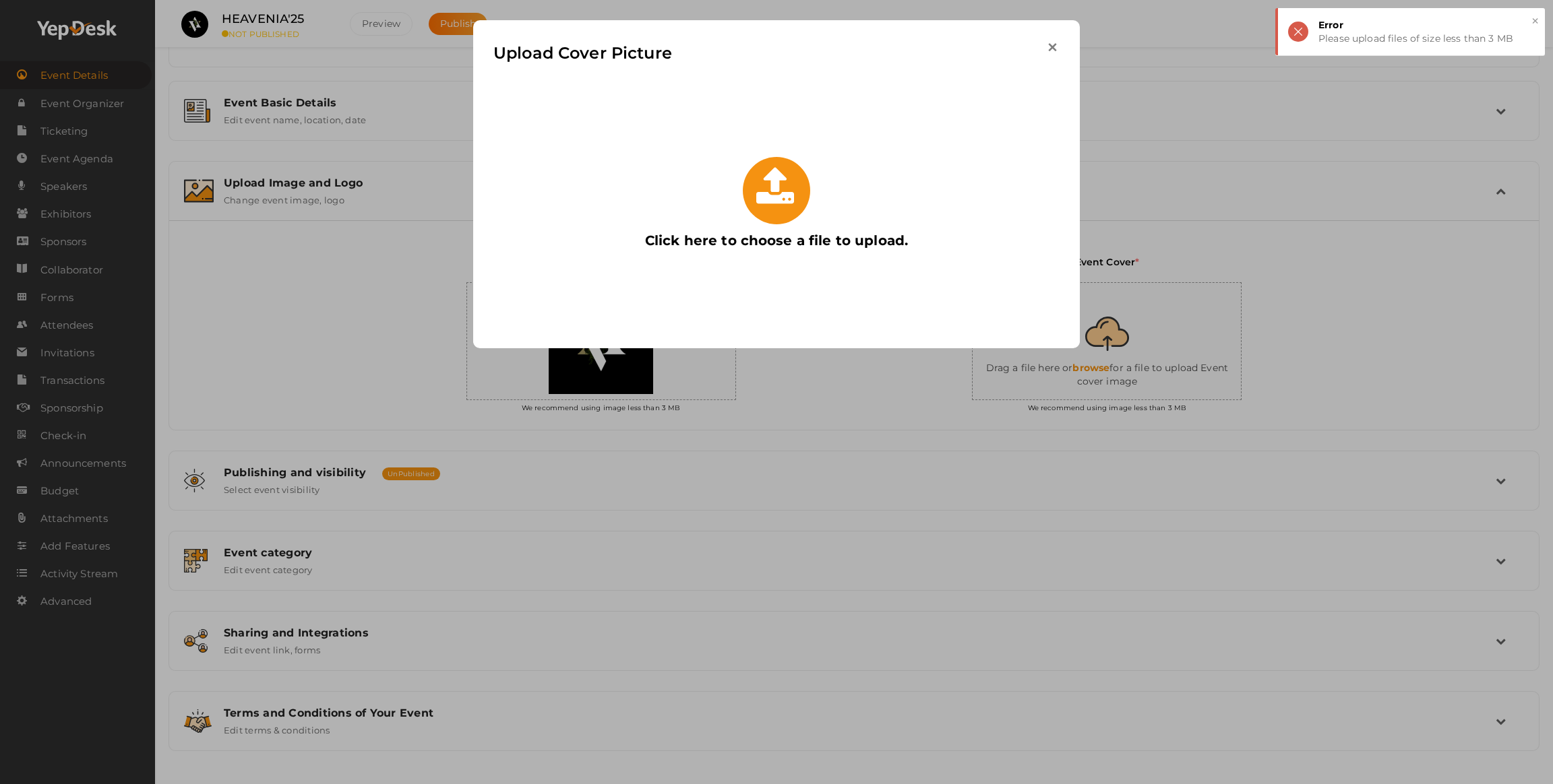
click at [1046, 44] on icon "button" at bounding box center [1053, 48] width 14 height 14
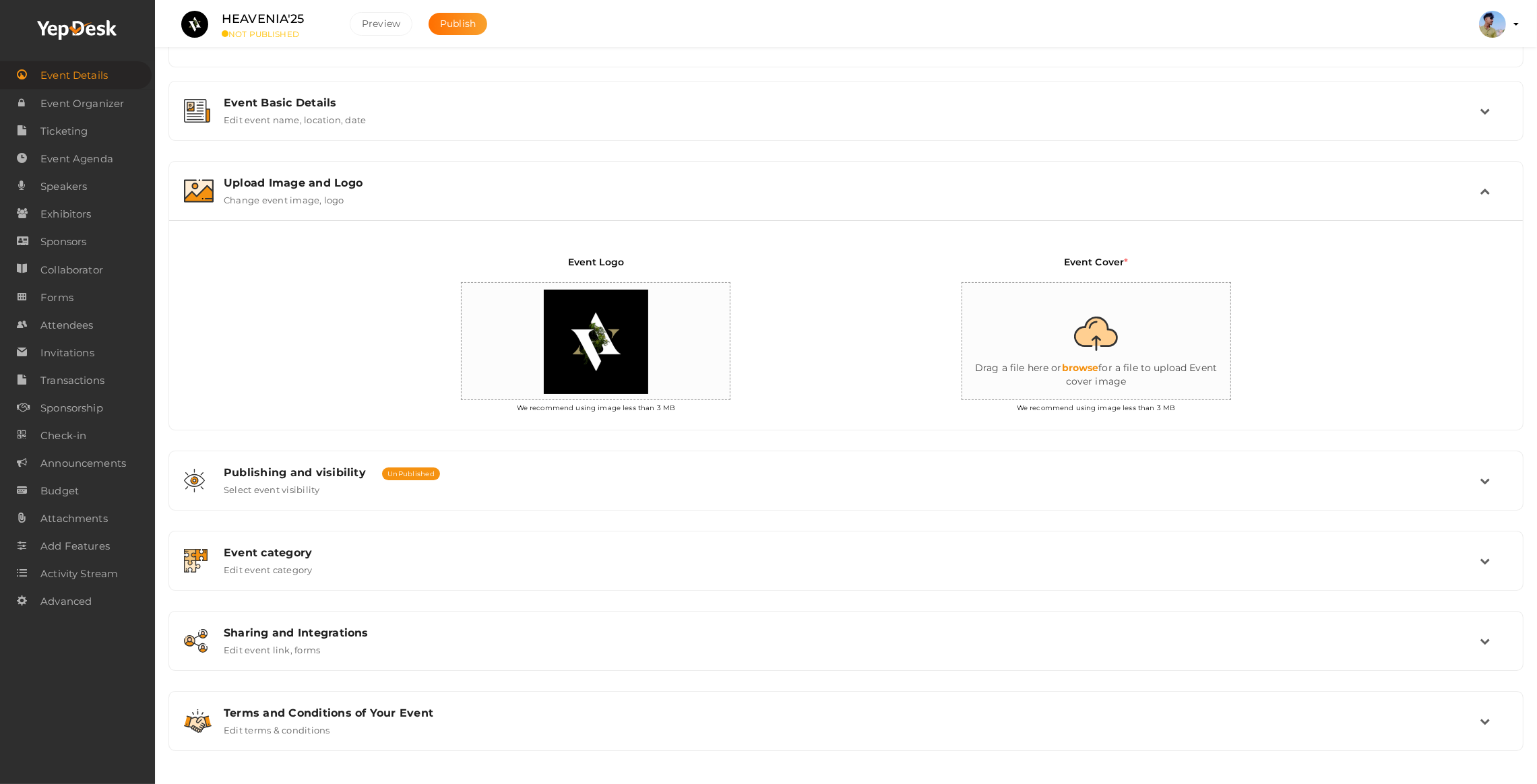
click at [1063, 347] on input "file" at bounding box center [1097, 342] width 269 height 118
type input "C:\fakepath\Frame 10.png"
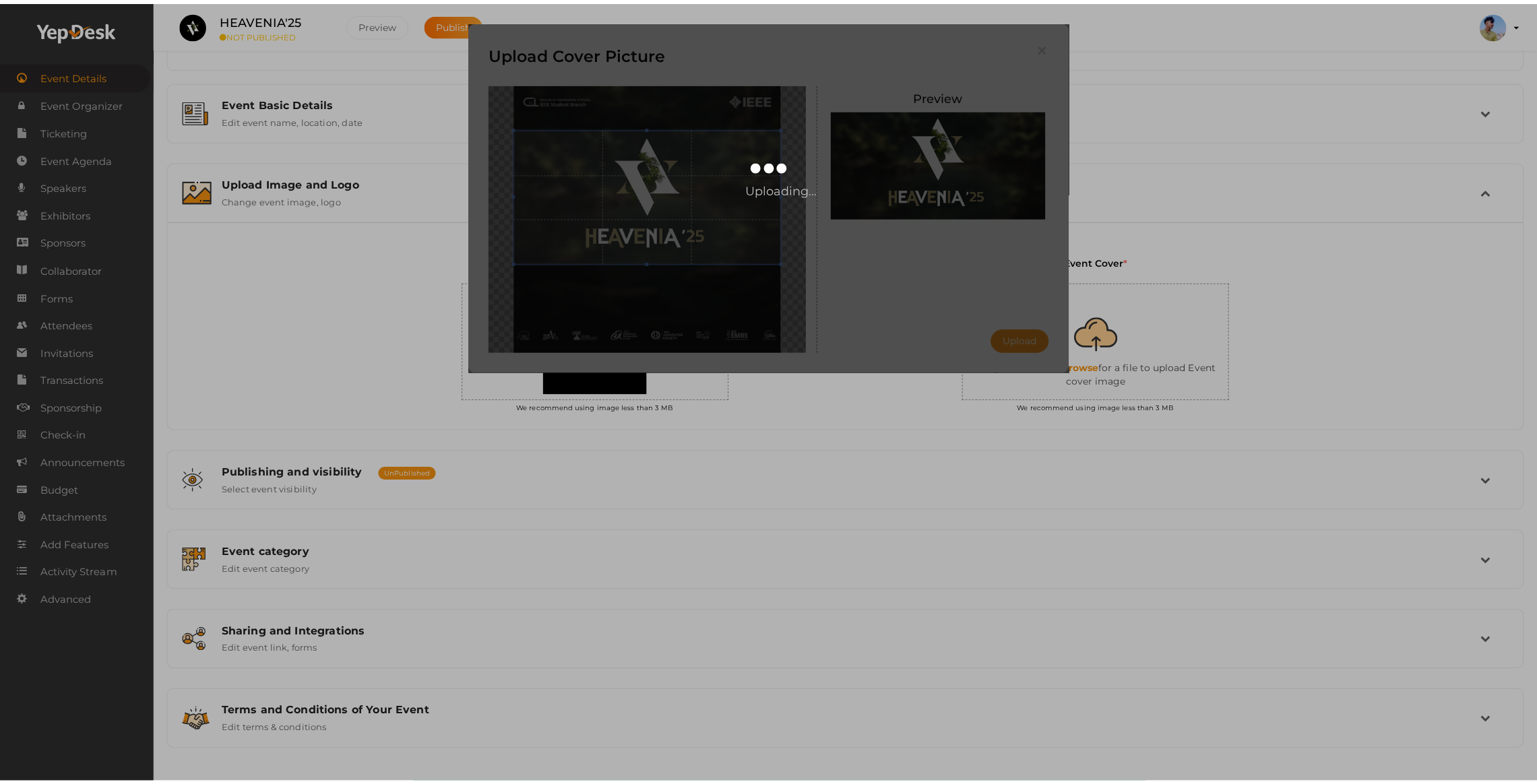
scroll to position [4994, 0]
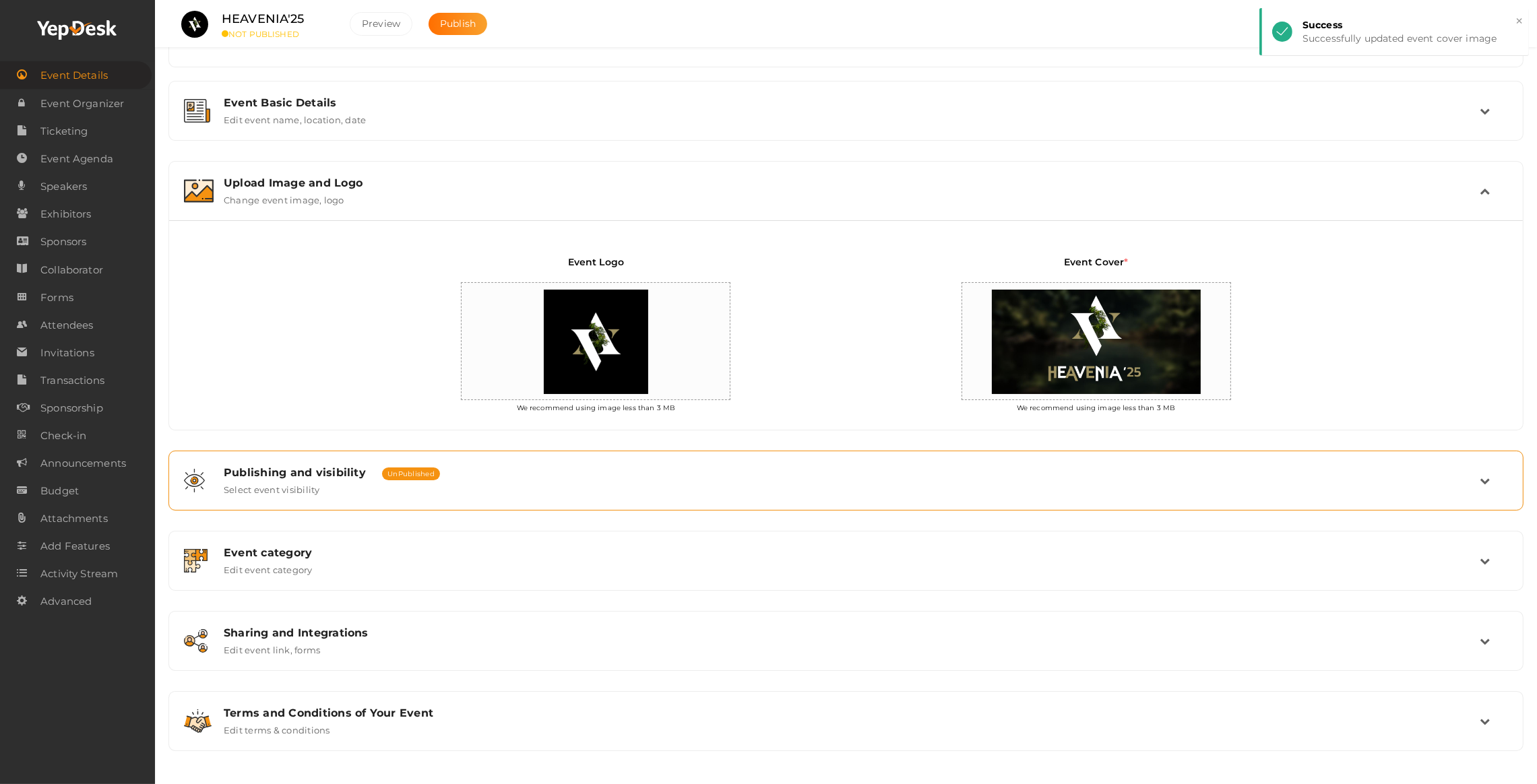
click at [295, 485] on label "Select event visibility" at bounding box center [272, 487] width 97 height 16
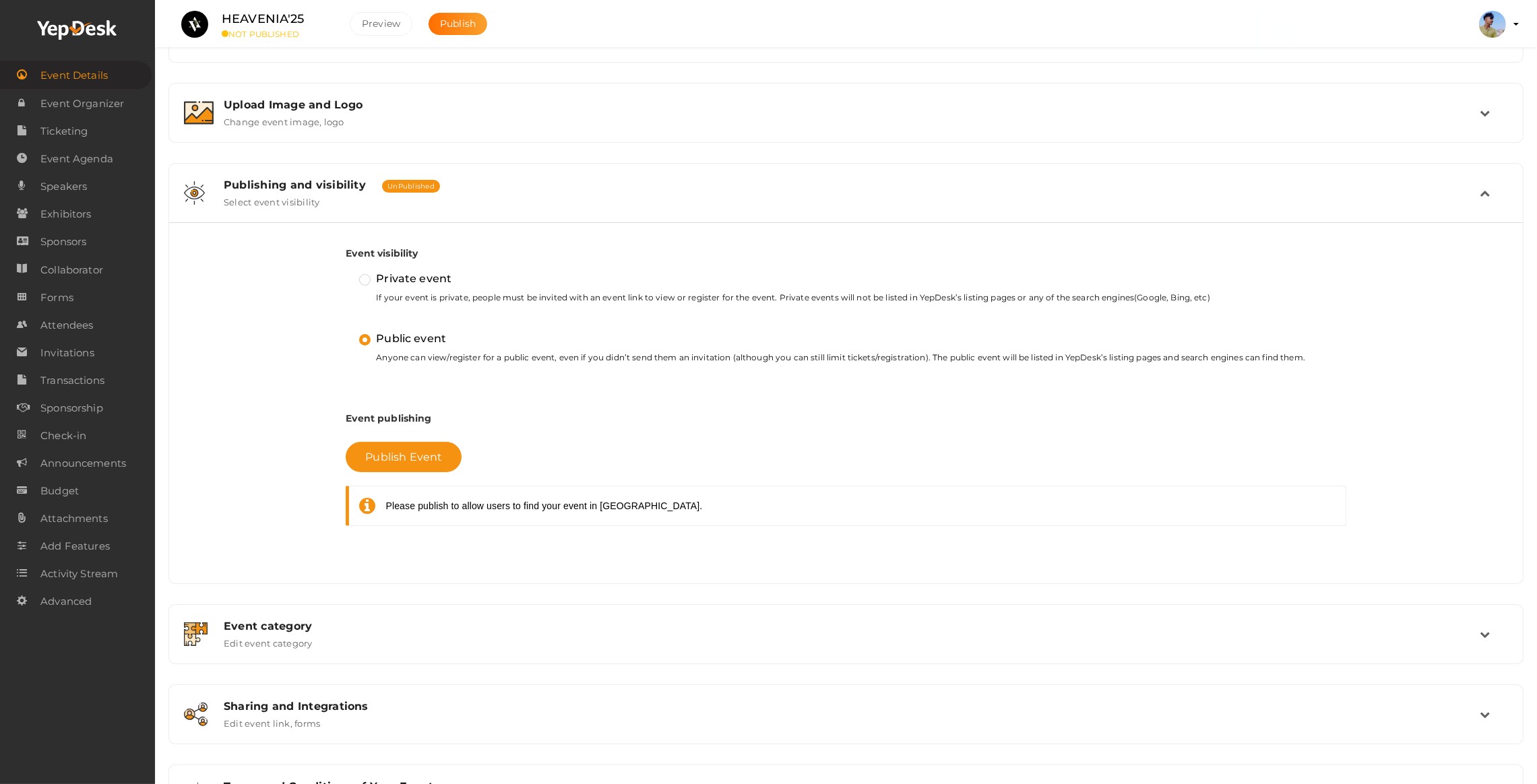
scroll to position [246, 0]
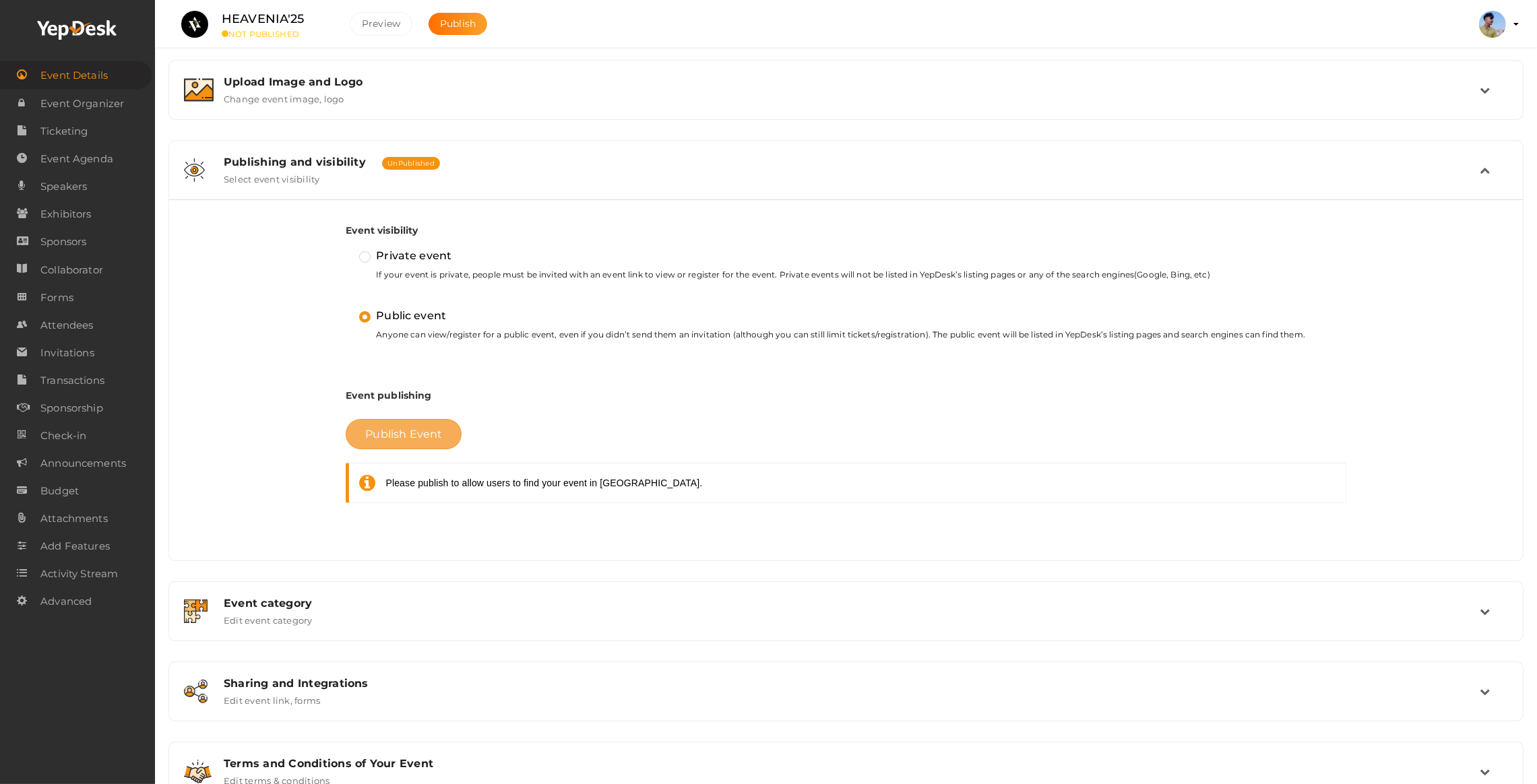
click at [383, 441] on button "Publish Event" at bounding box center [403, 434] width 116 height 30
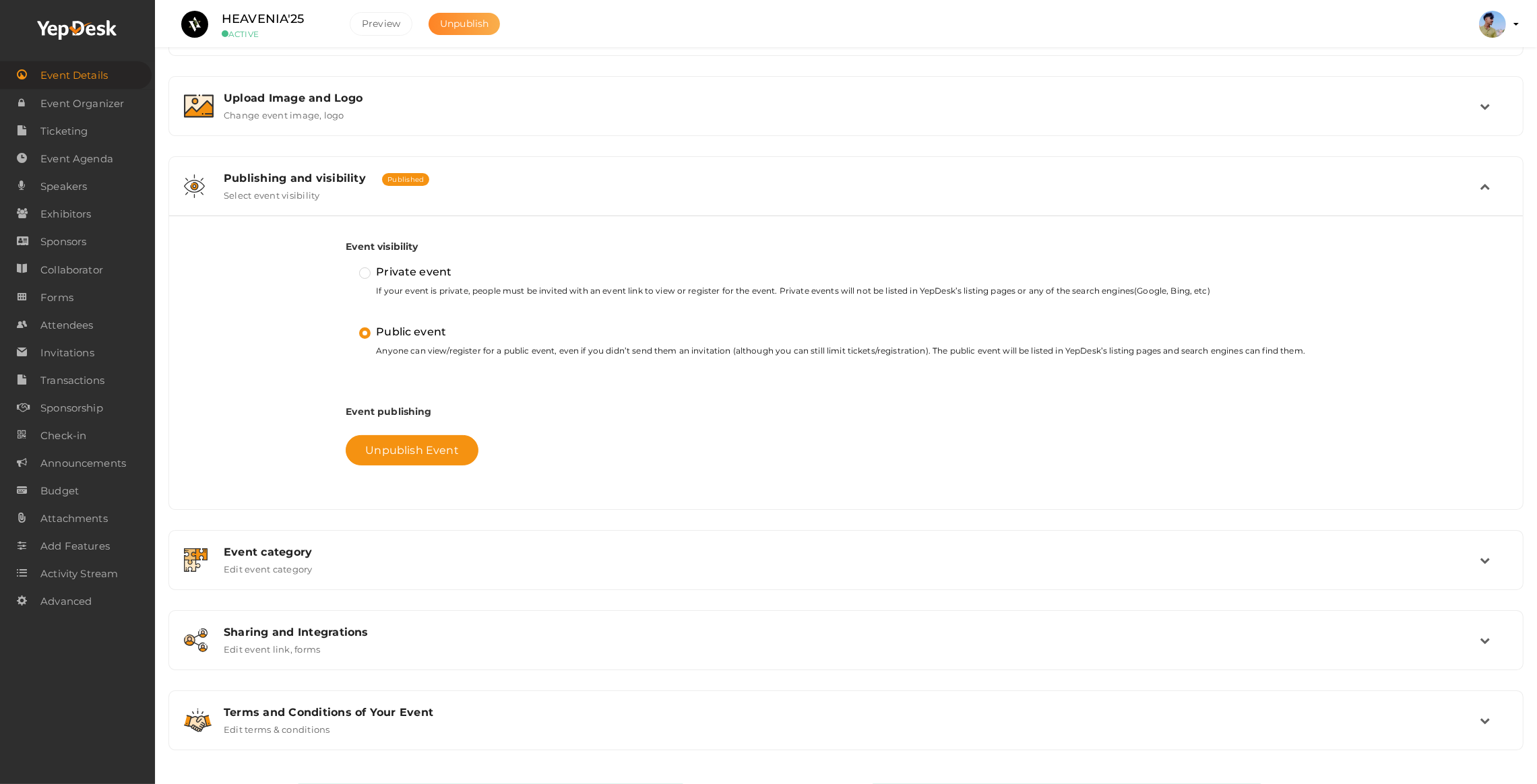
click at [475, 30] on button "Unpublish" at bounding box center [464, 24] width 71 height 22
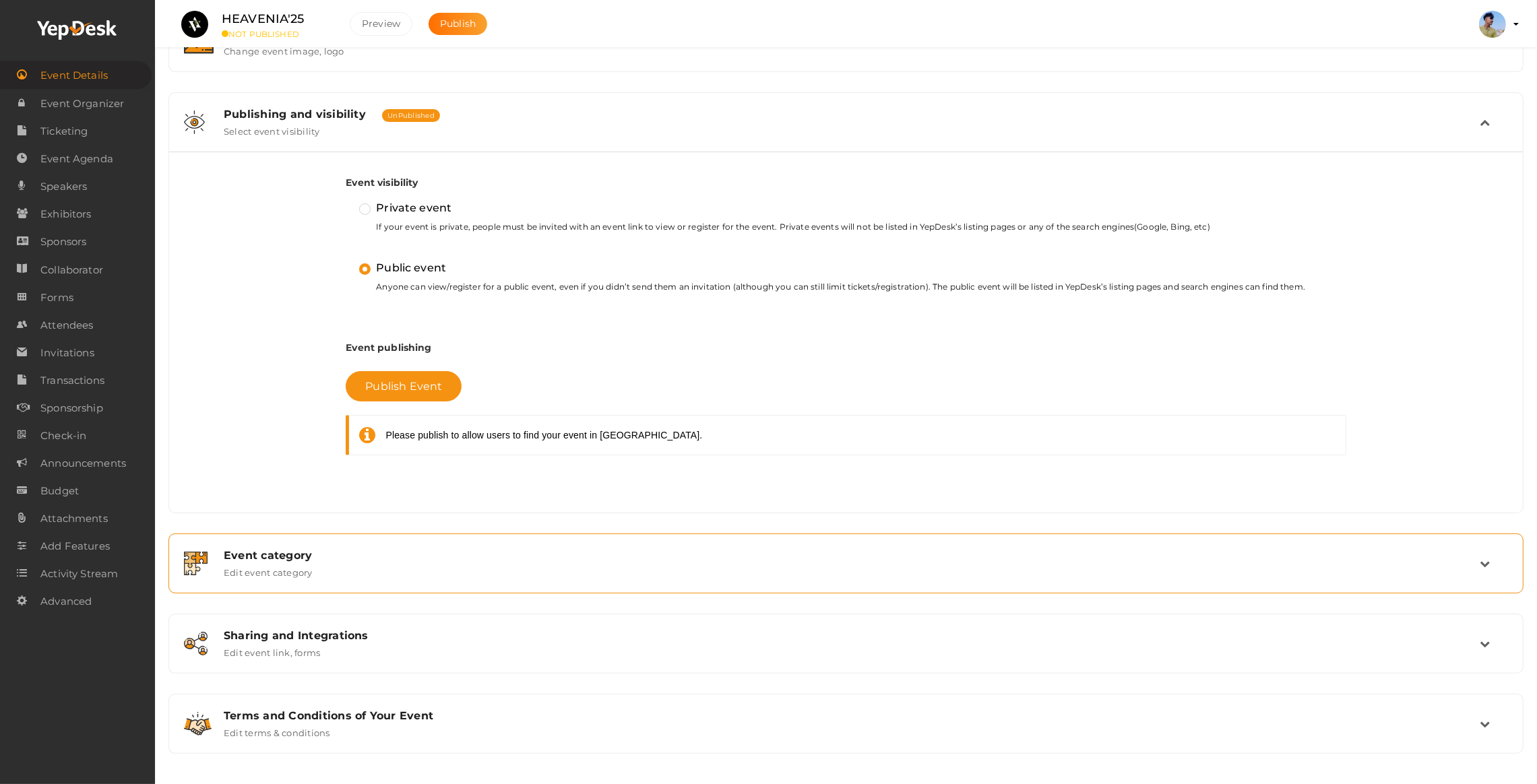
scroll to position [297, 0]
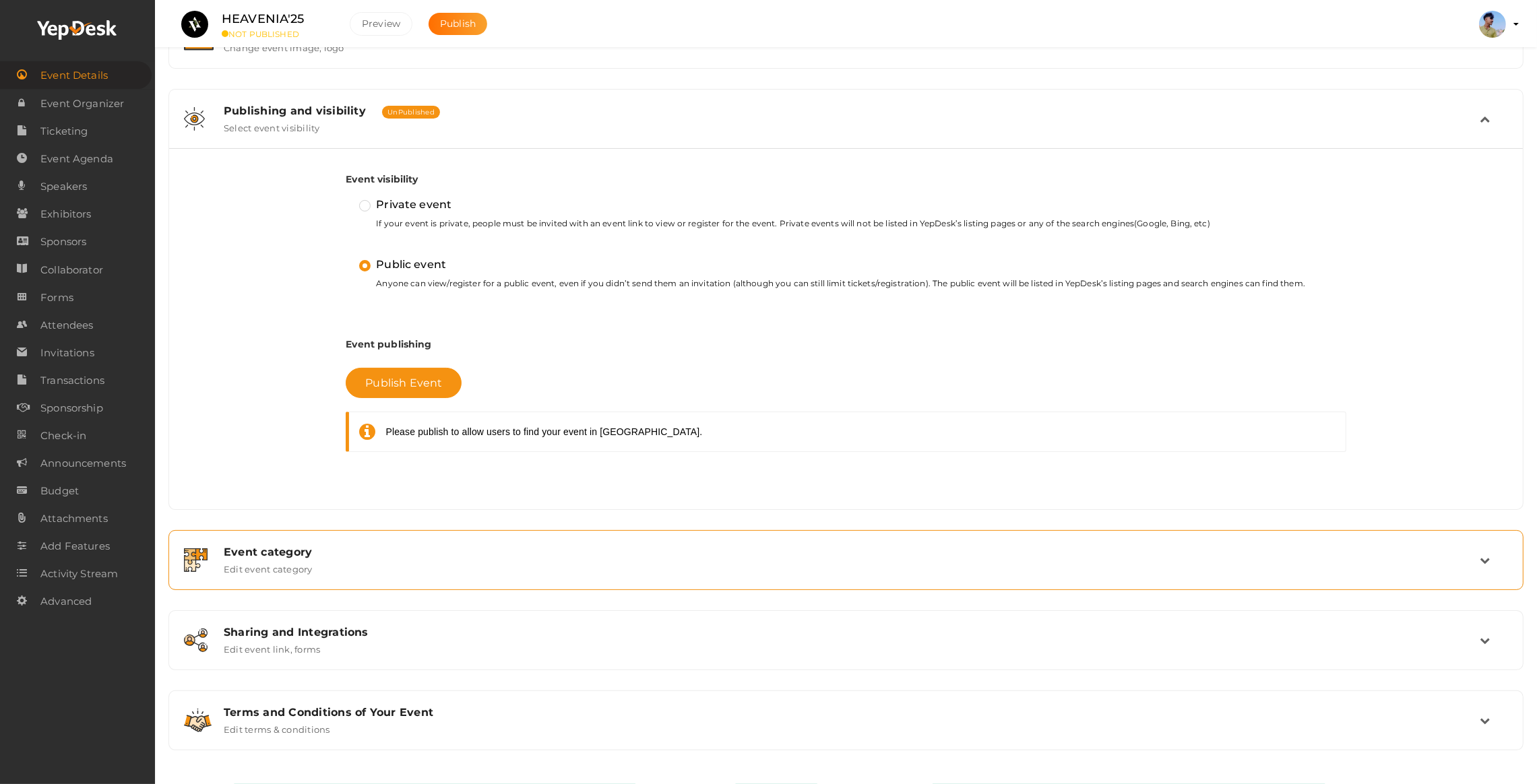
click at [312, 547] on div "Event category" at bounding box center [852, 552] width 1257 height 13
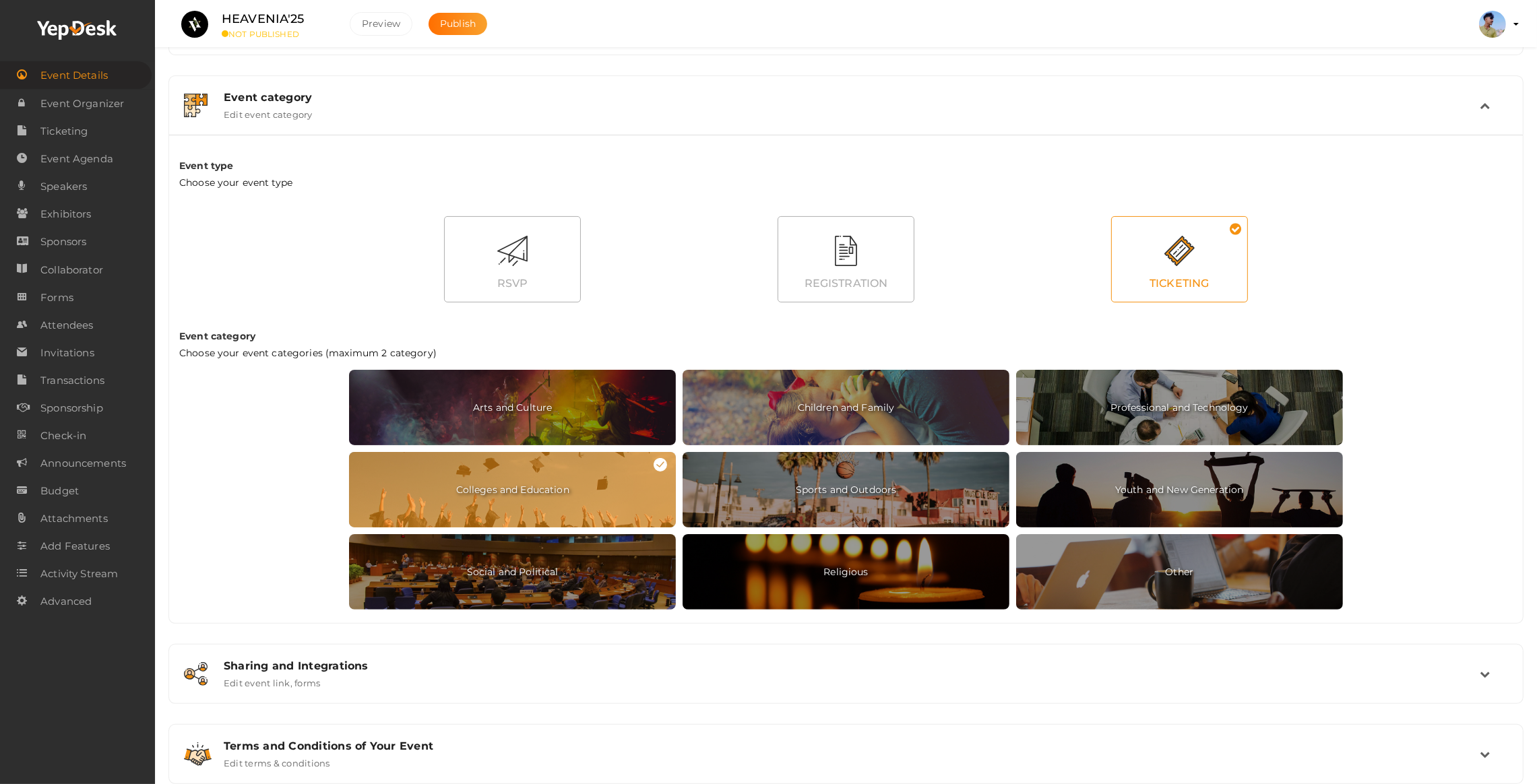
scroll to position [398, 0]
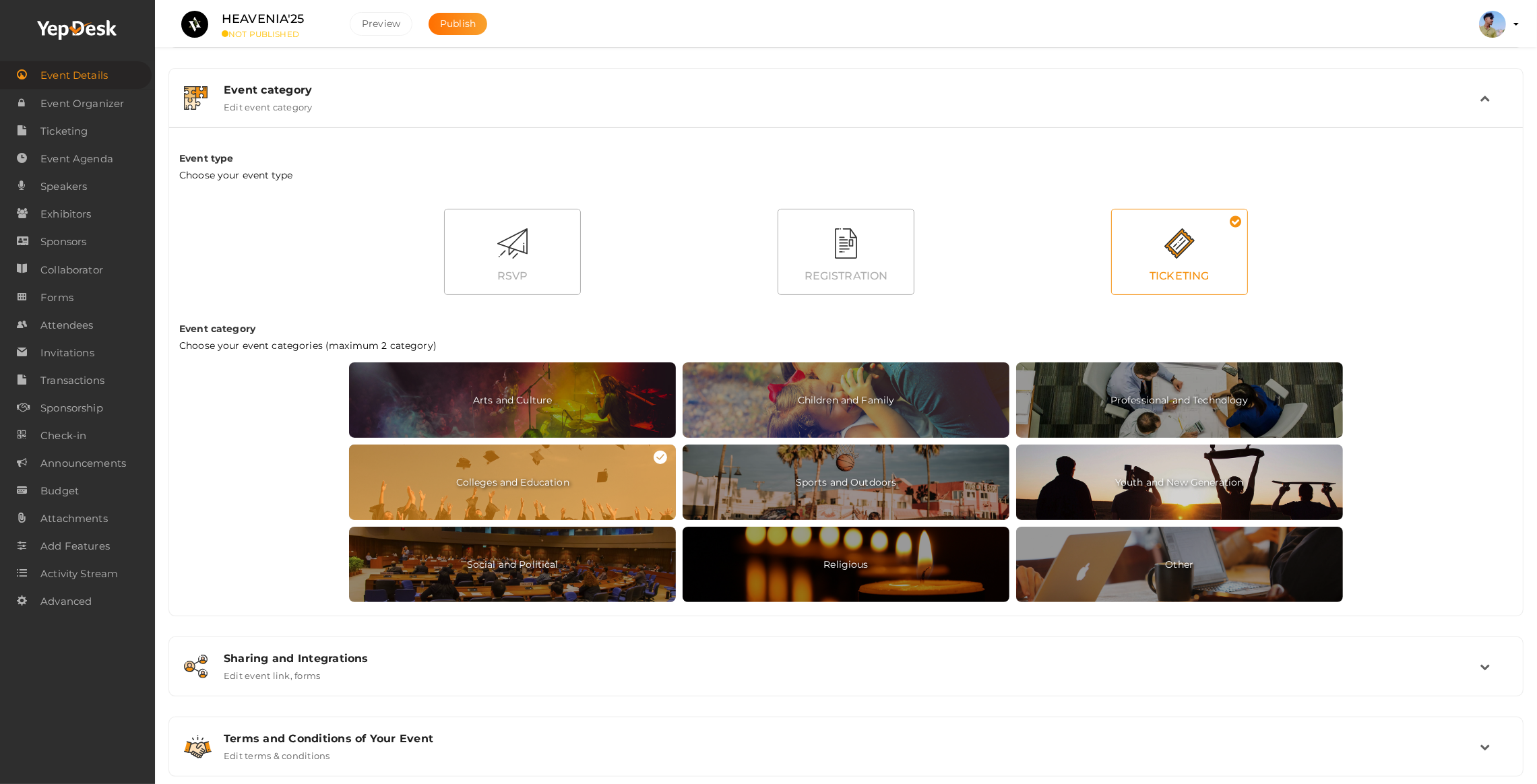
click at [1151, 498] on span "Youth and New Generation" at bounding box center [1179, 482] width 327 height 75
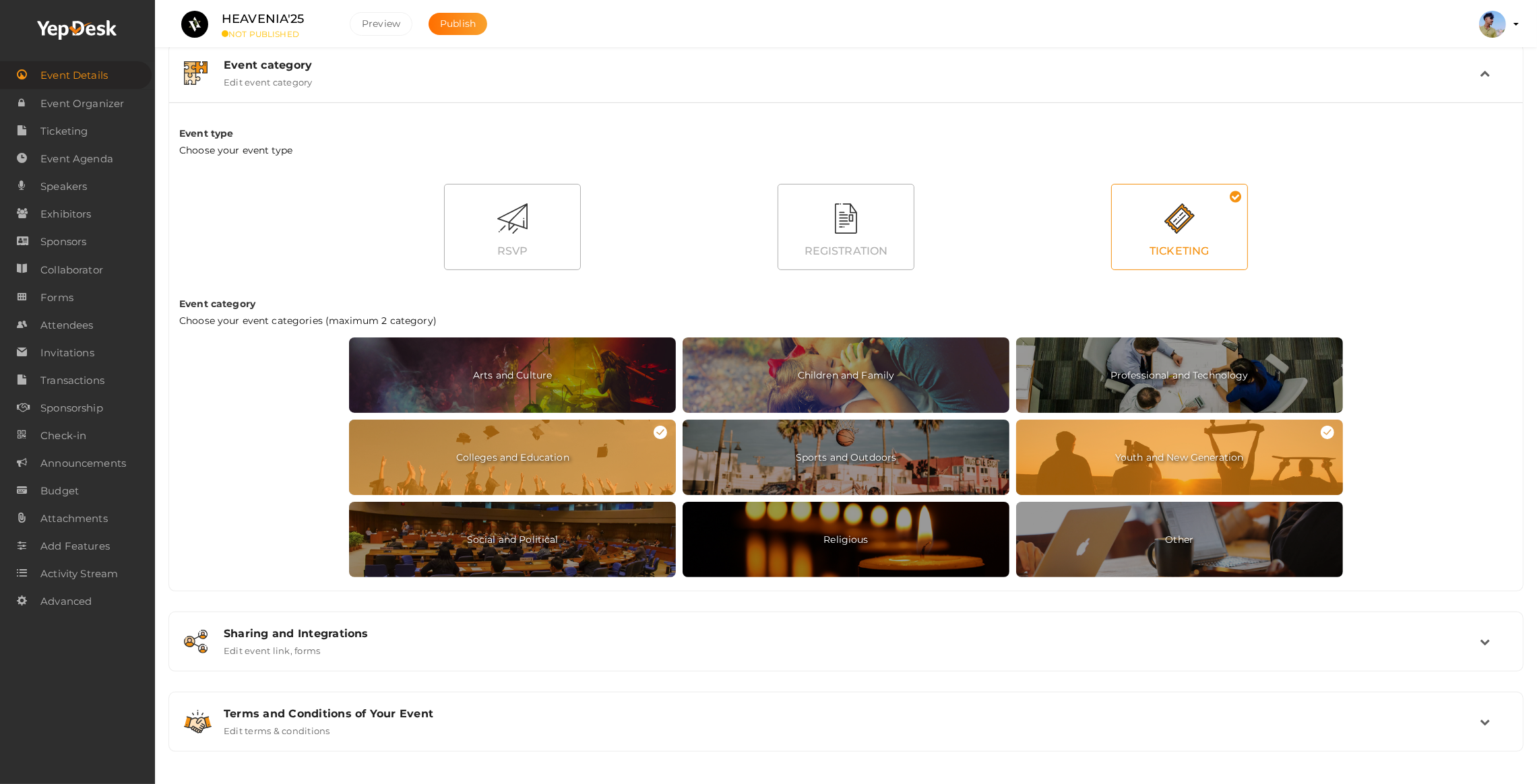
scroll to position [425, 0]
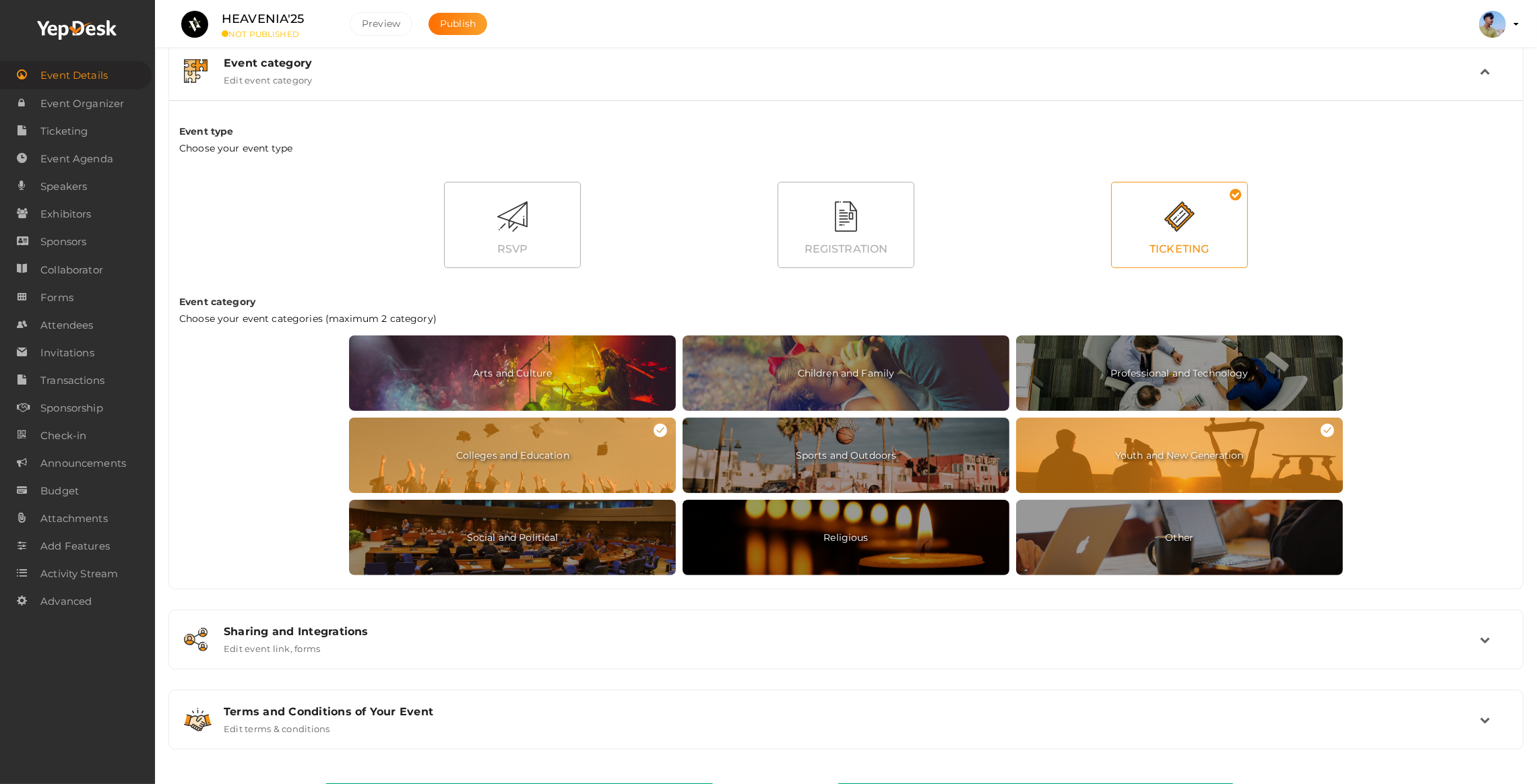
click at [524, 382] on span "Arts and Culture" at bounding box center [512, 373] width 327 height 75
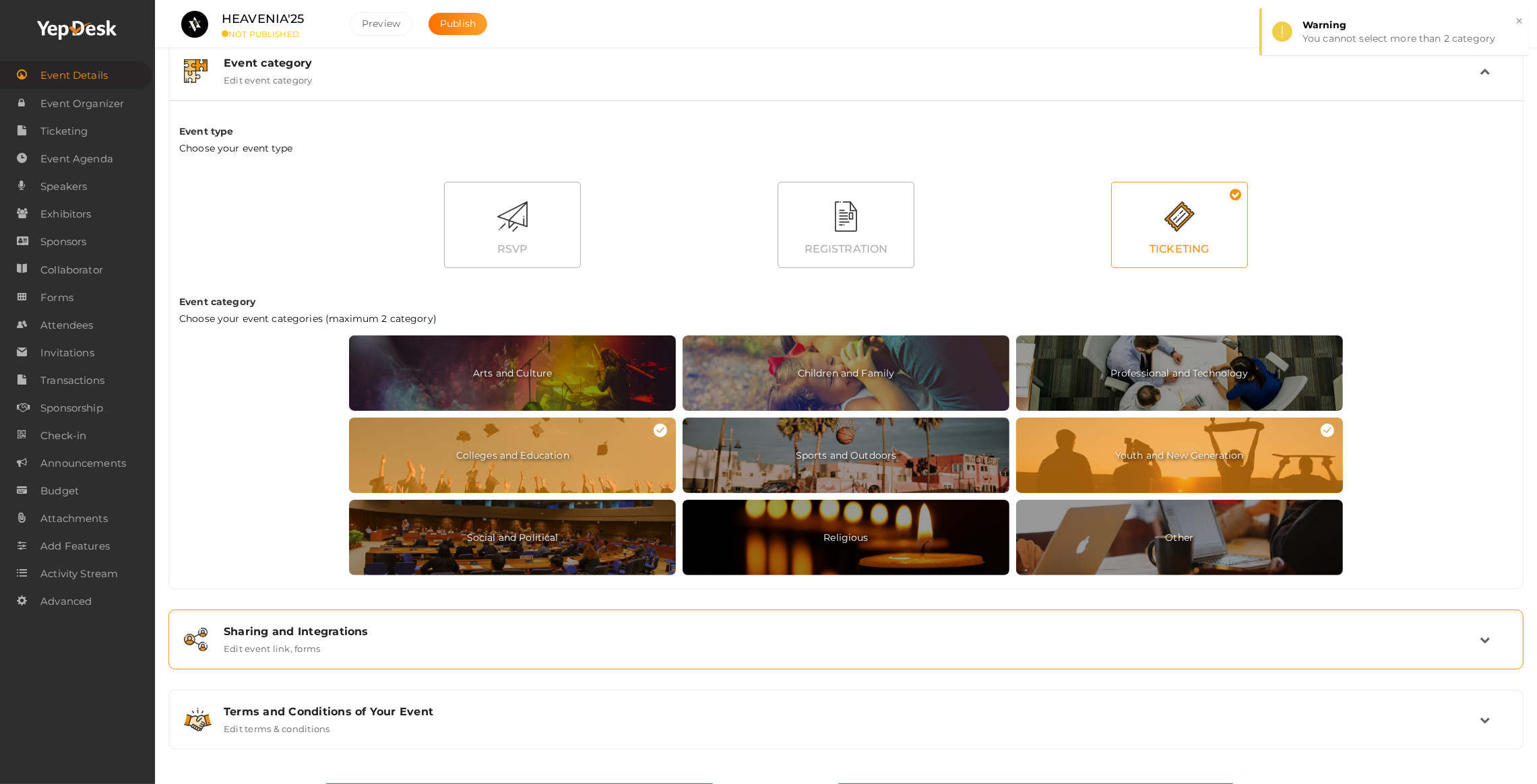
click at [348, 636] on div "Sharing and Integrations" at bounding box center [852, 632] width 1257 height 13
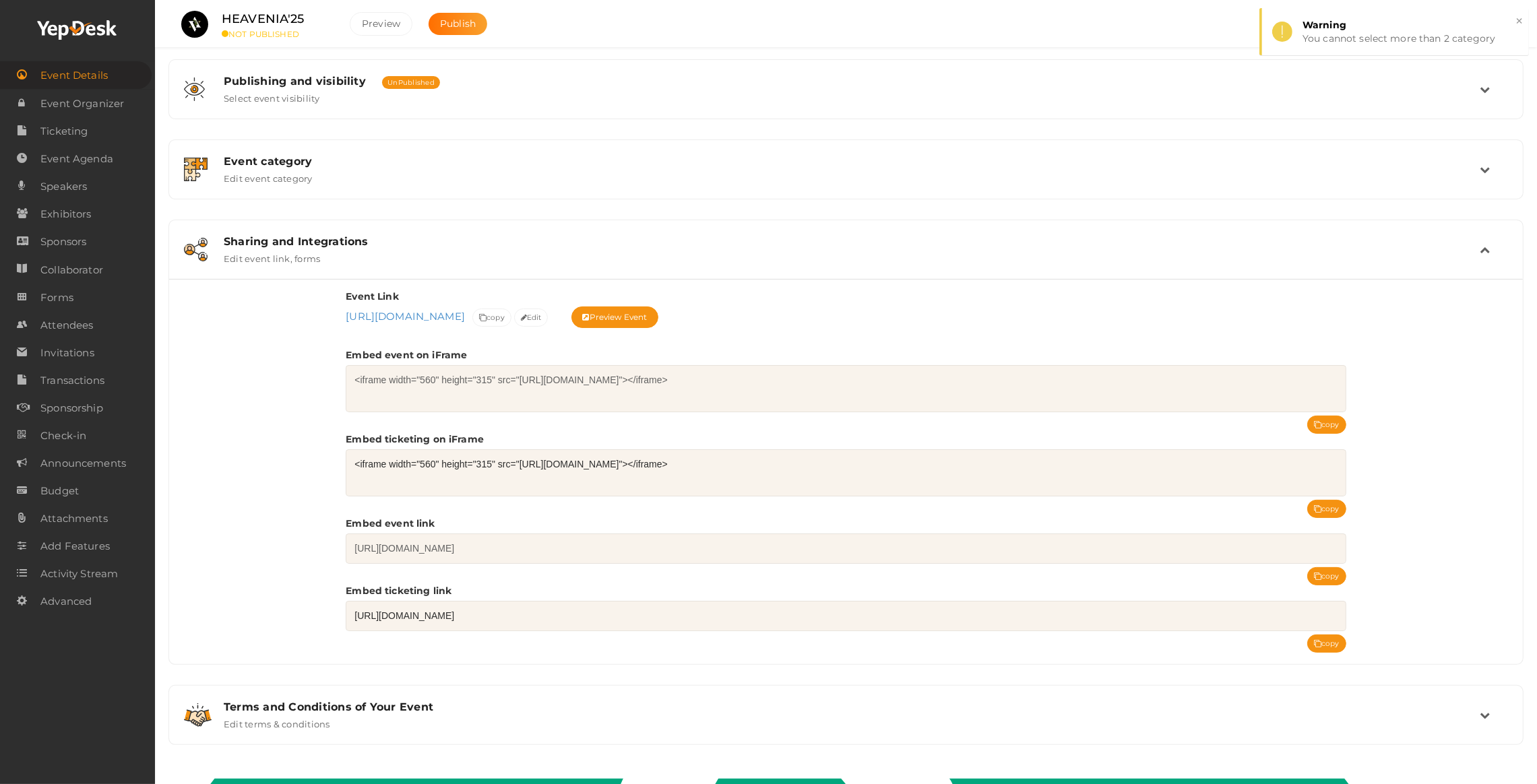
scroll to position [322, 0]
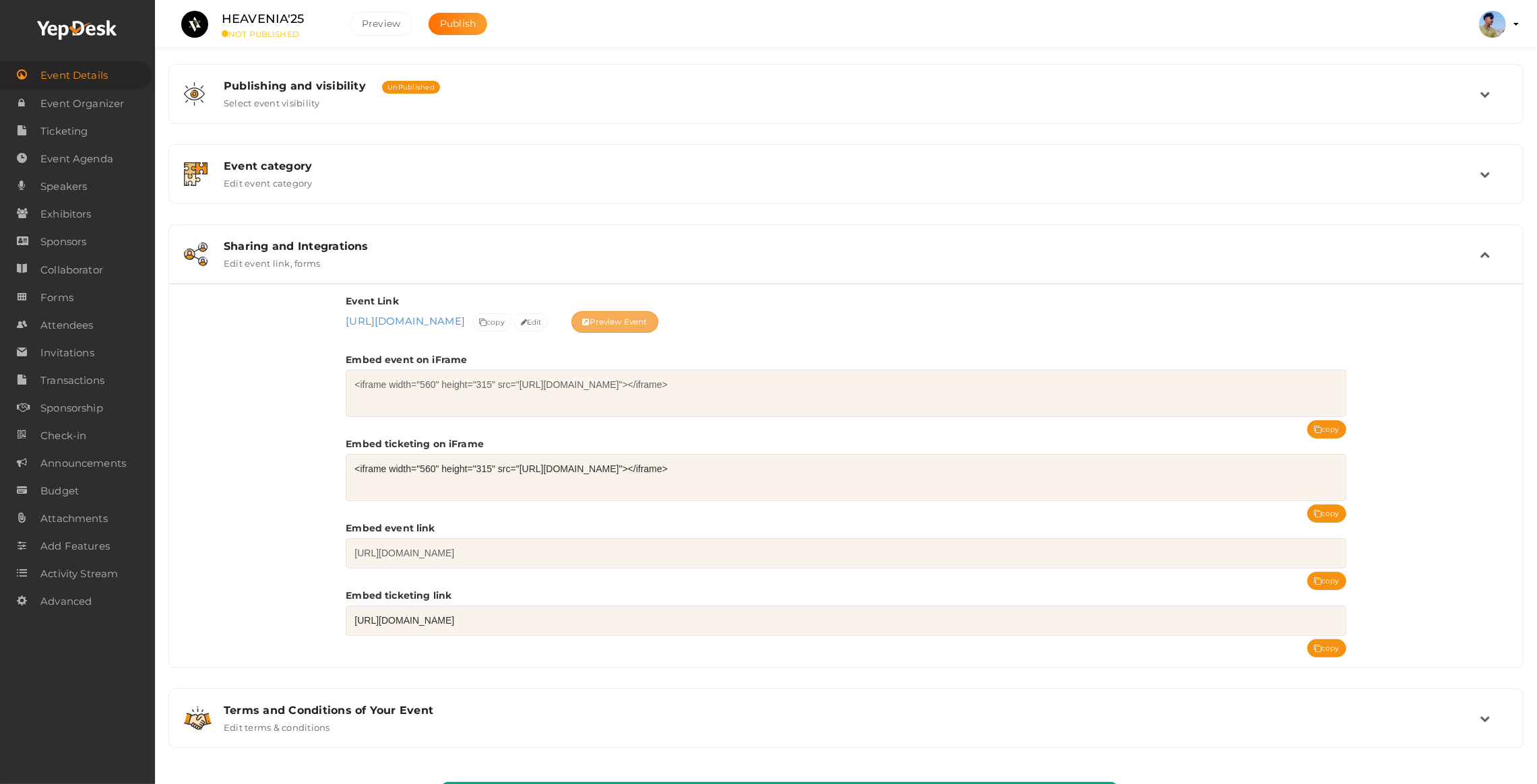
click at [659, 321] on button "Preview Event" at bounding box center [615, 322] width 88 height 22
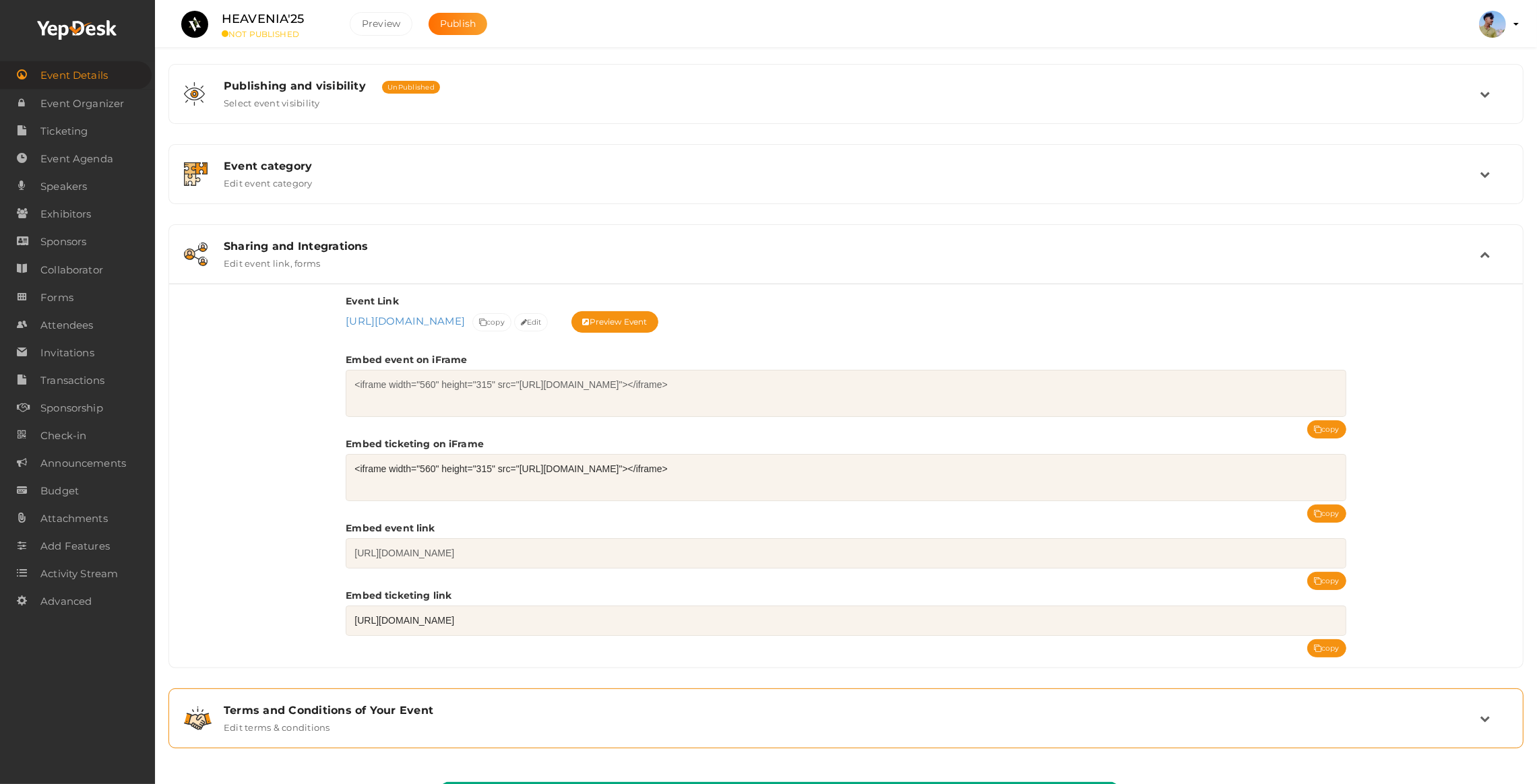
click at [344, 713] on div "Terms and Conditions of Your Event" at bounding box center [852, 711] width 1257 height 13
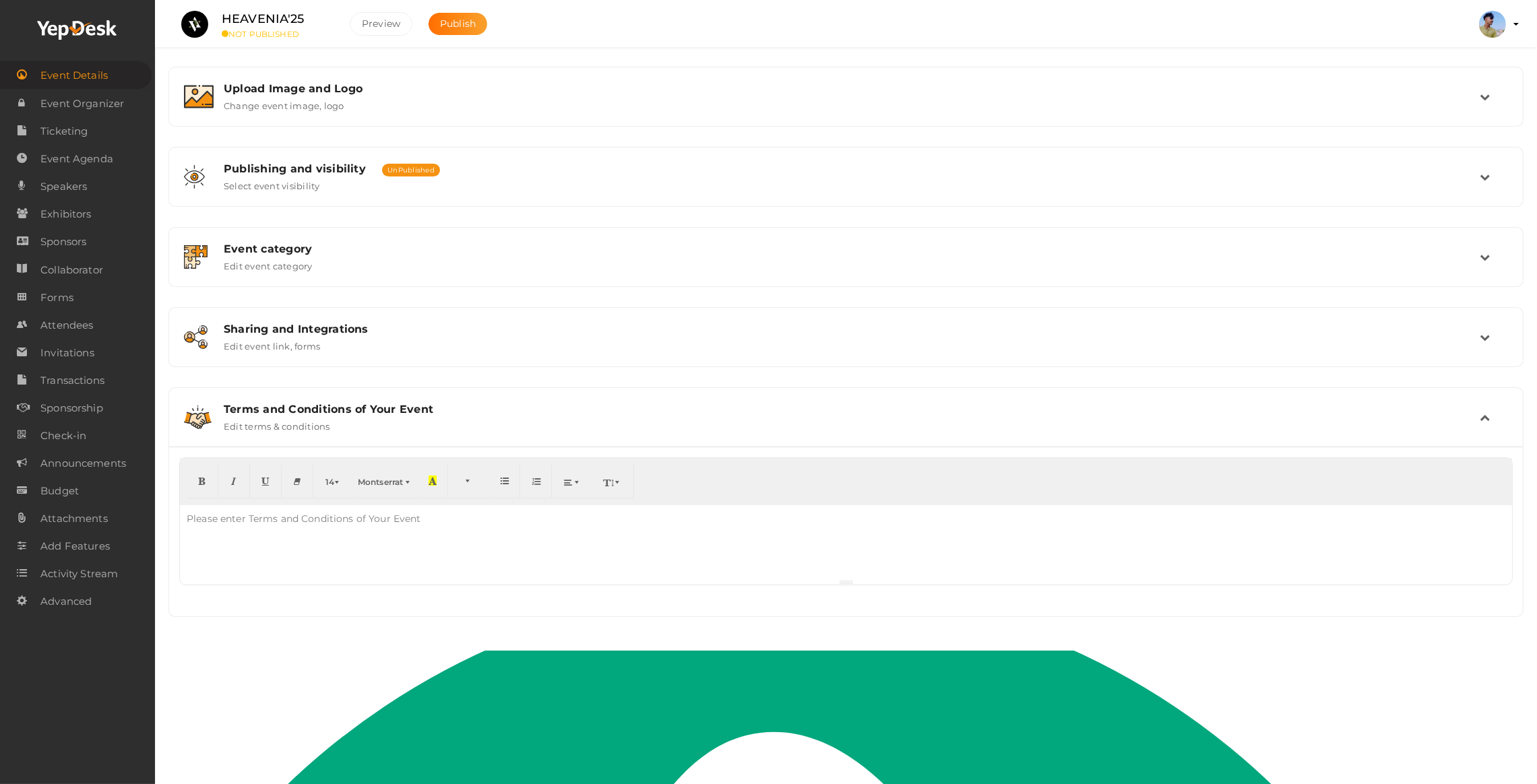
scroll to position [106, 0]
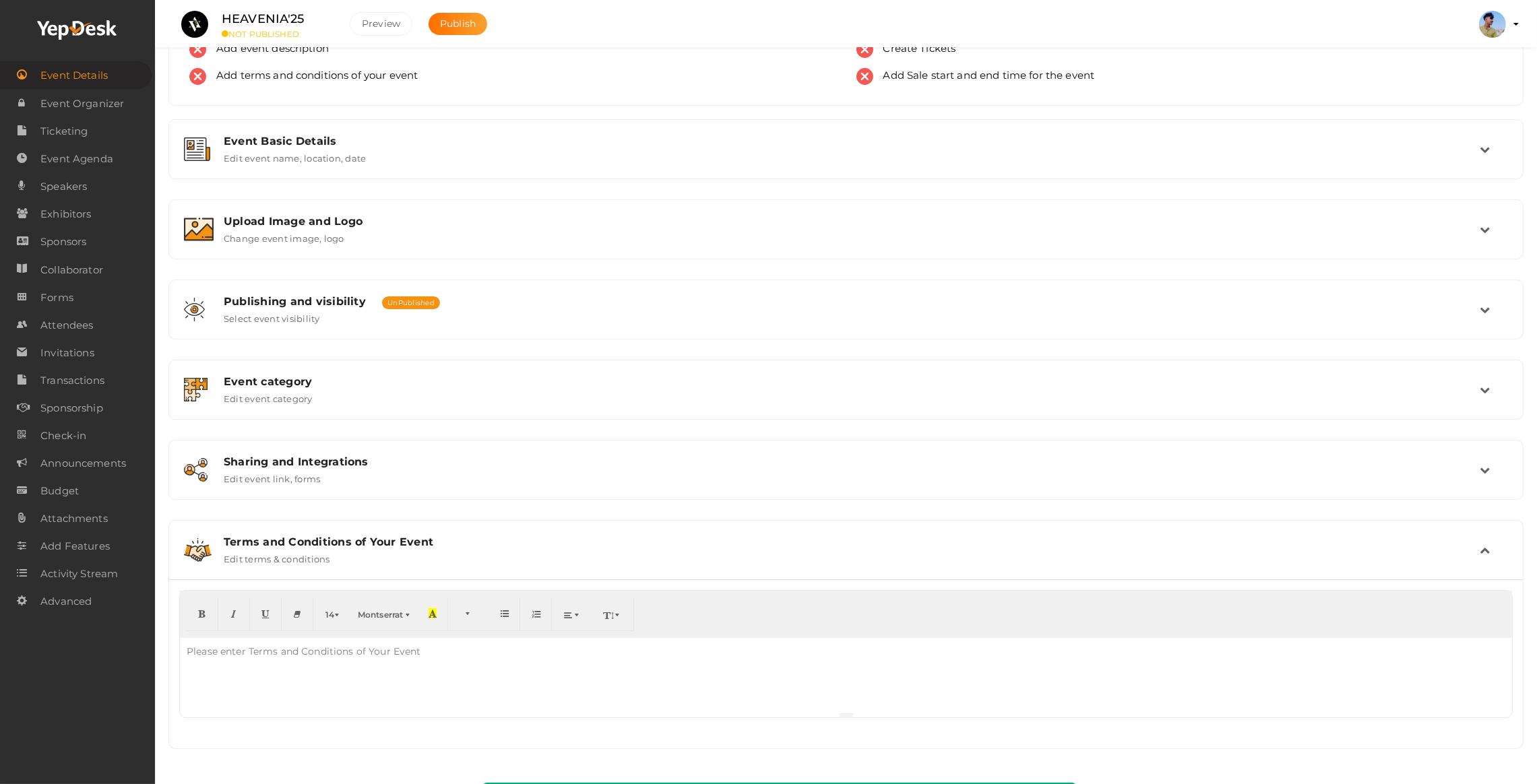
click at [302, 562] on label "Edit terms & conditions" at bounding box center [276, 556] width 106 height 16
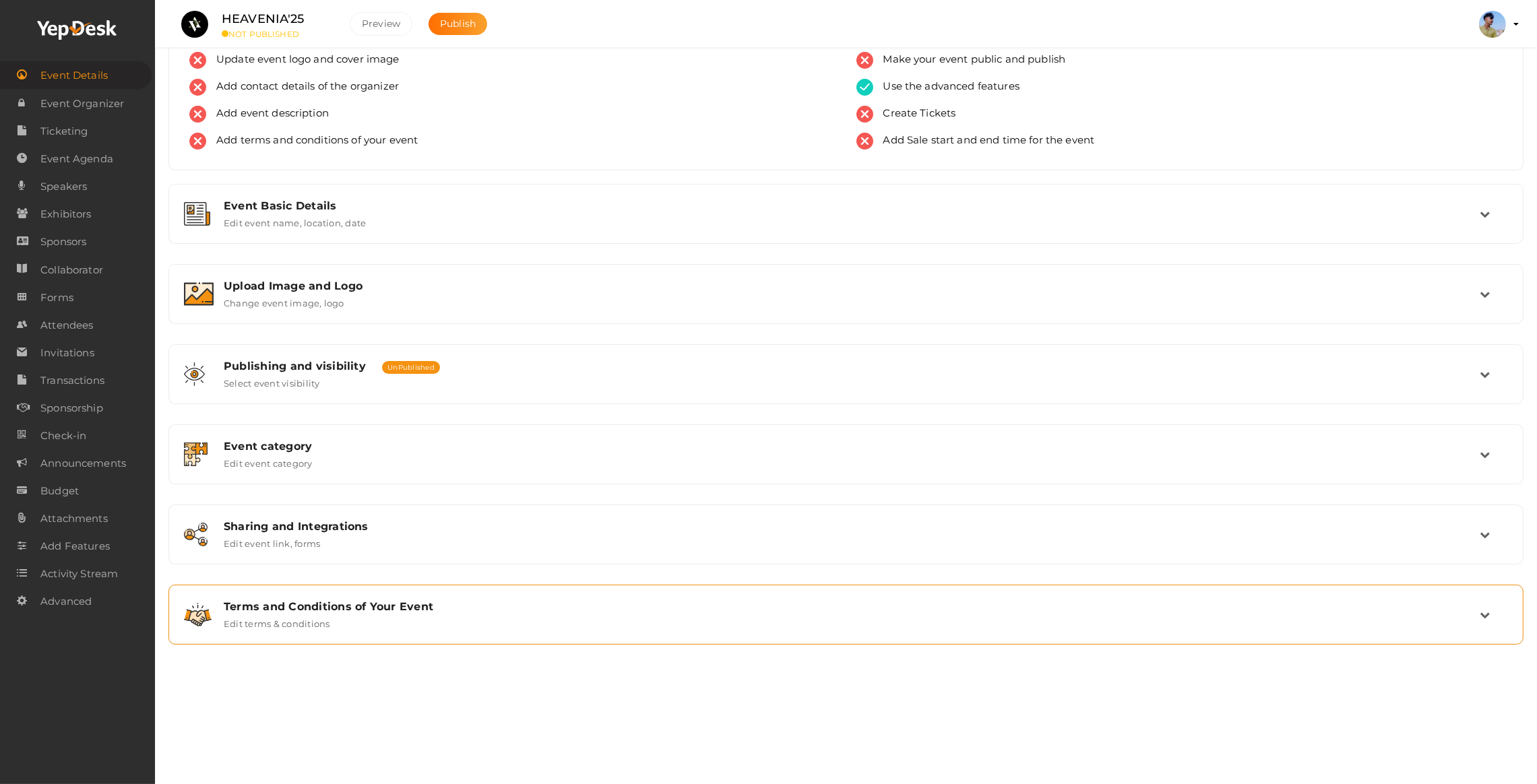
scroll to position [0, 0]
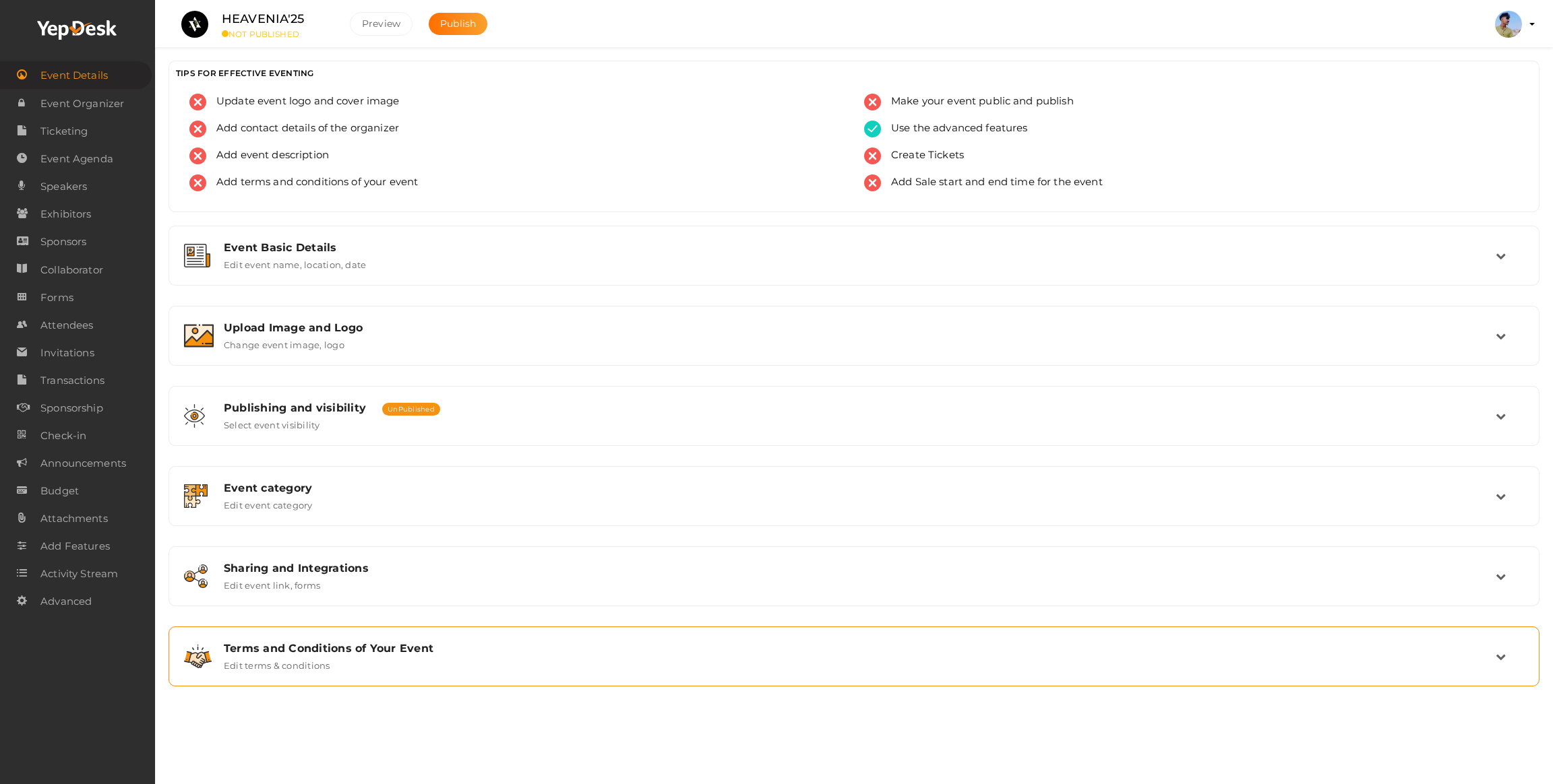
click at [337, 644] on div "Terms and Conditions of Your Event" at bounding box center [860, 648] width 1272 height 13
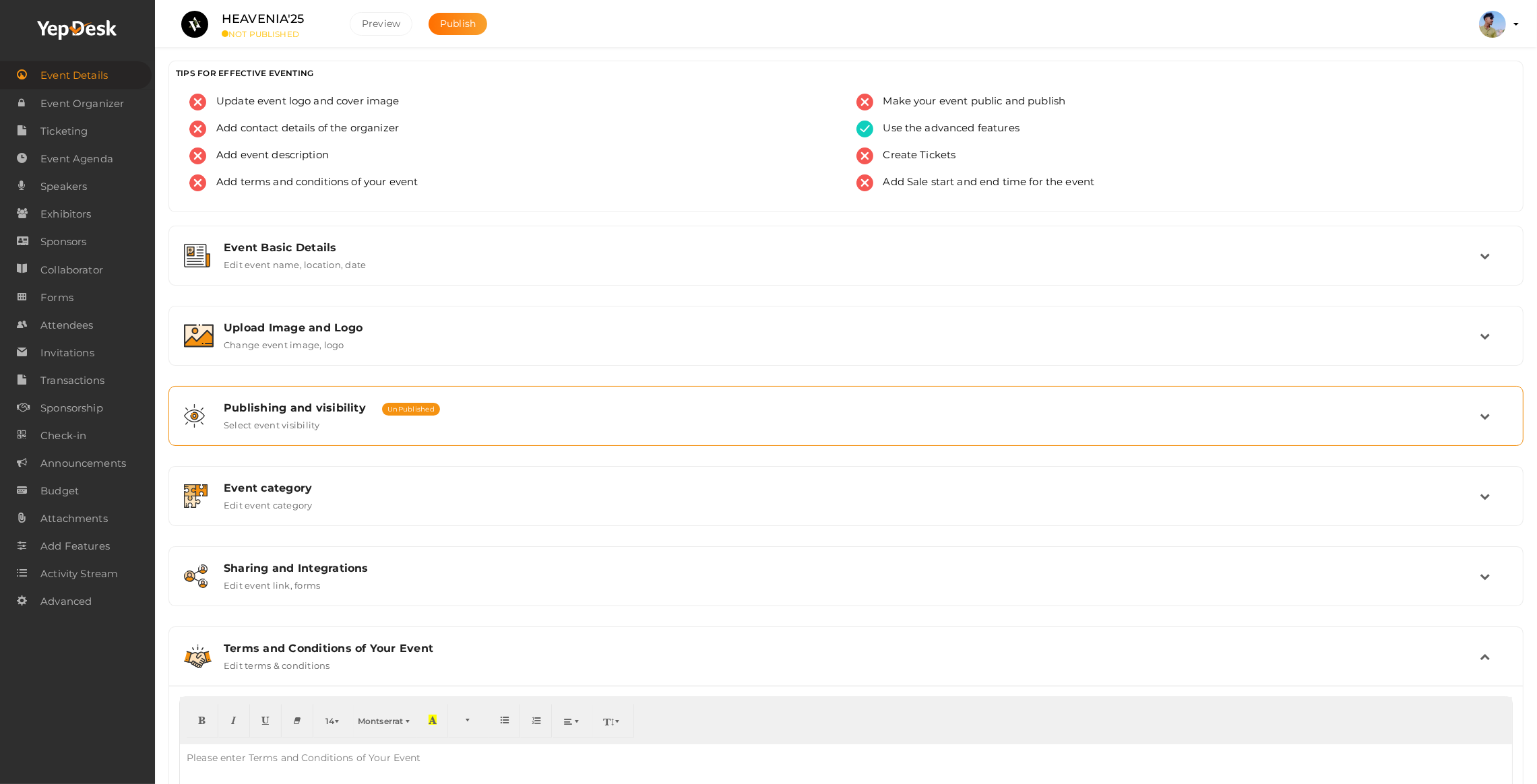
click at [321, 393] on div "Publishing and visibility Published UnPublished Select event visibility" at bounding box center [846, 415] width 1356 height 60
click at [307, 483] on div "Event category" at bounding box center [852, 488] width 1257 height 13
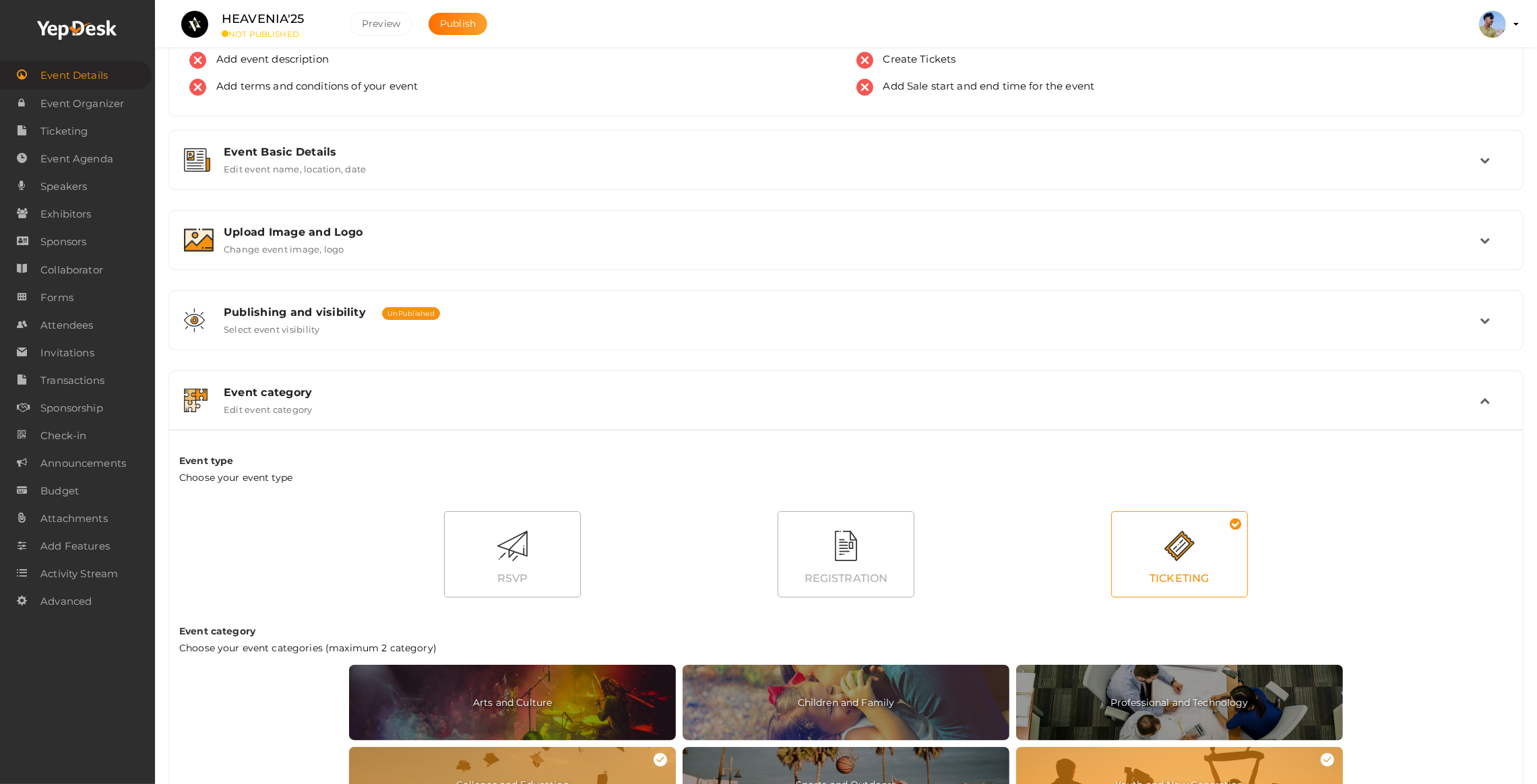
scroll to position [101, 0]
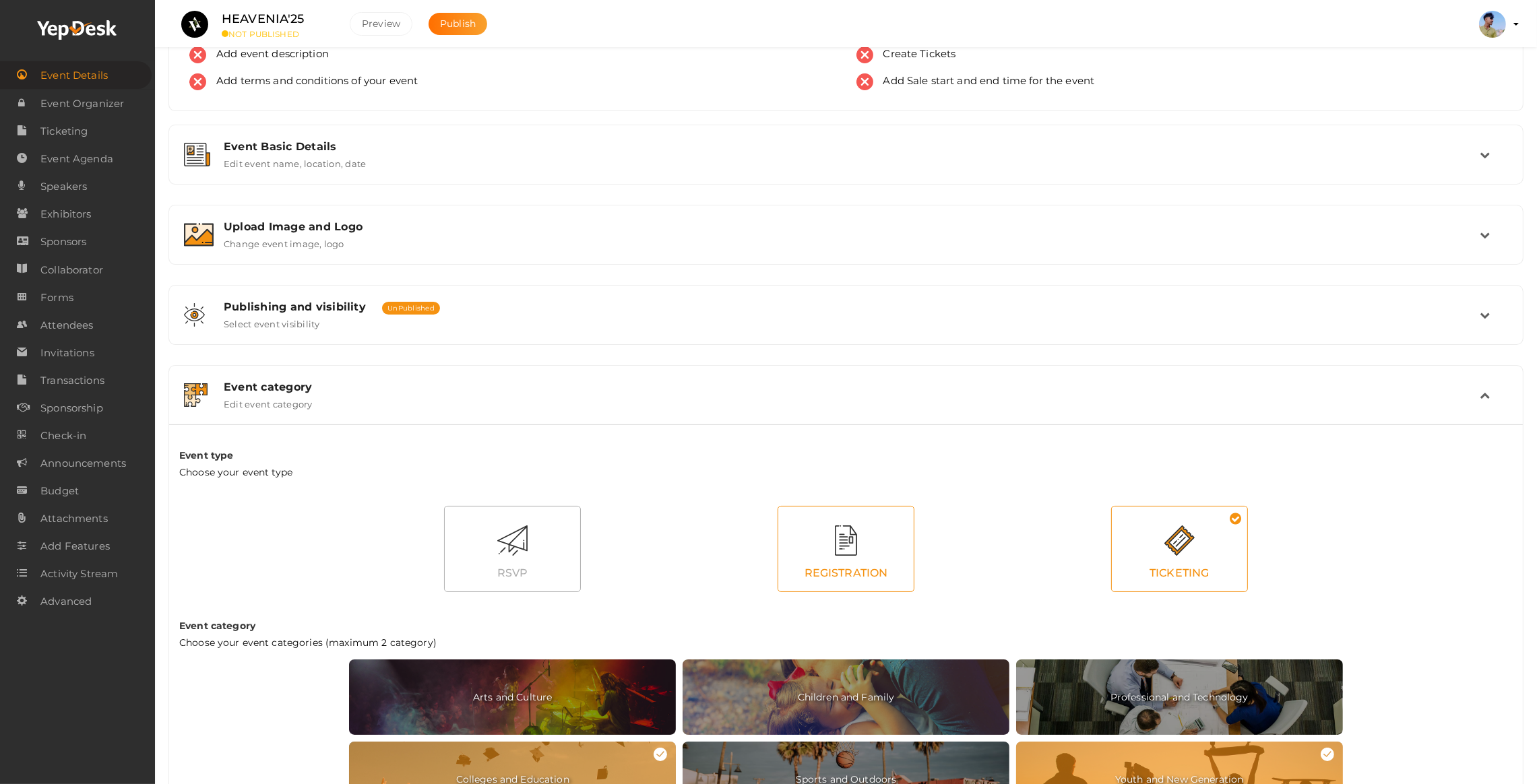
click at [872, 557] on div "REGISTRATION" at bounding box center [846, 573] width 136 height 36
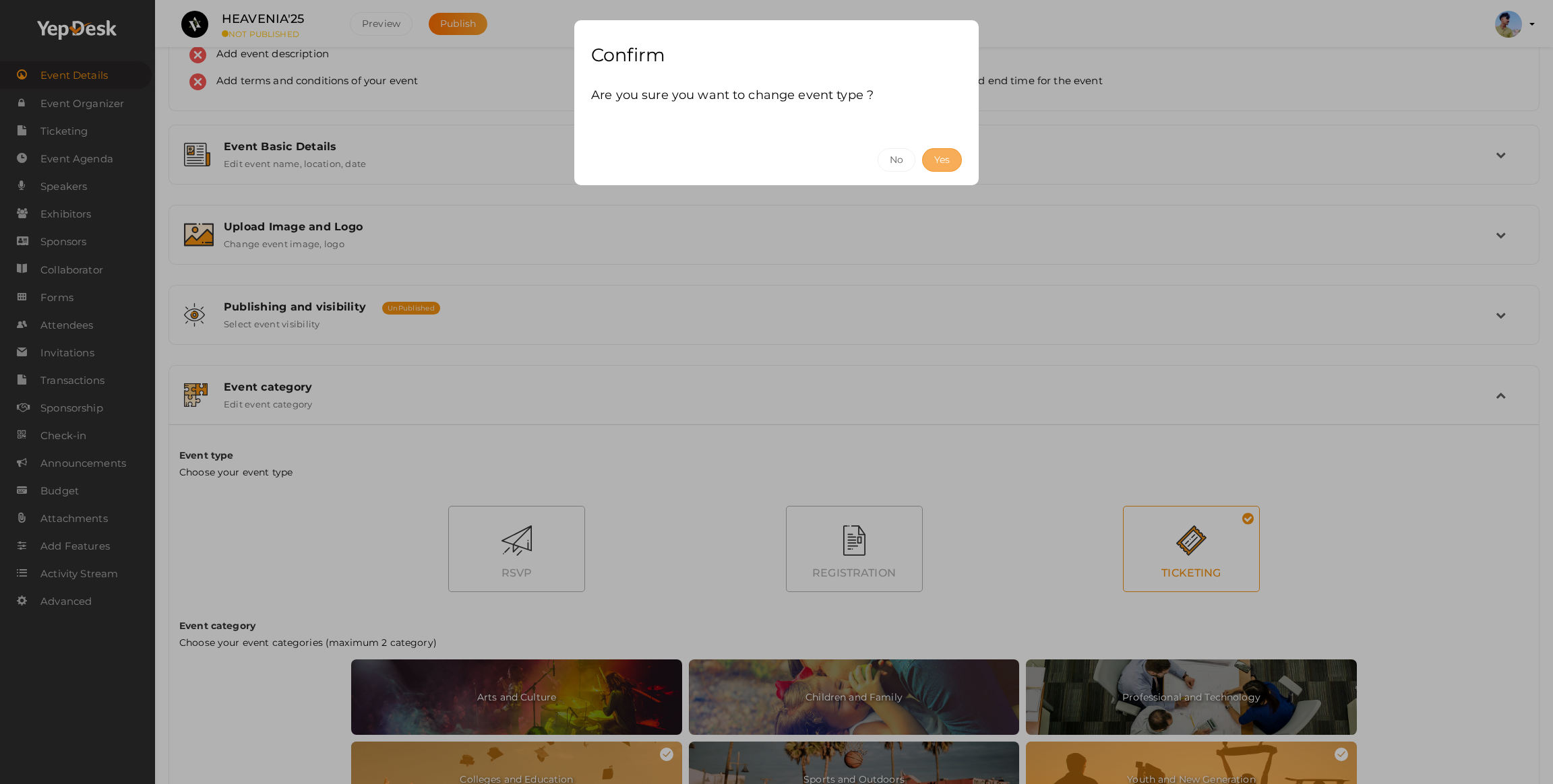
click at [934, 161] on button "Yes" at bounding box center [942, 160] width 40 height 24
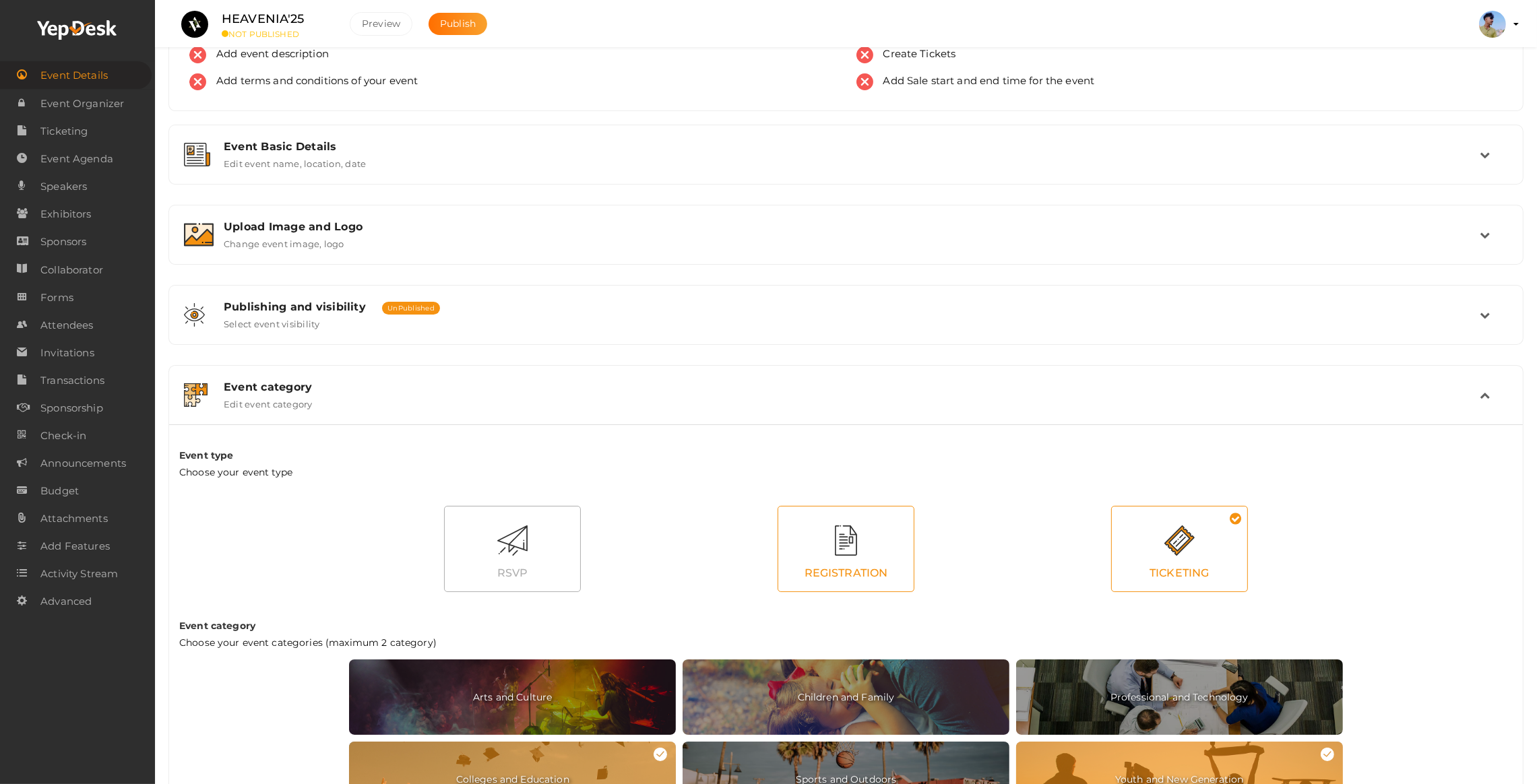
click at [836, 571] on div "REGISTRATION" at bounding box center [846, 573] width 136 height 29
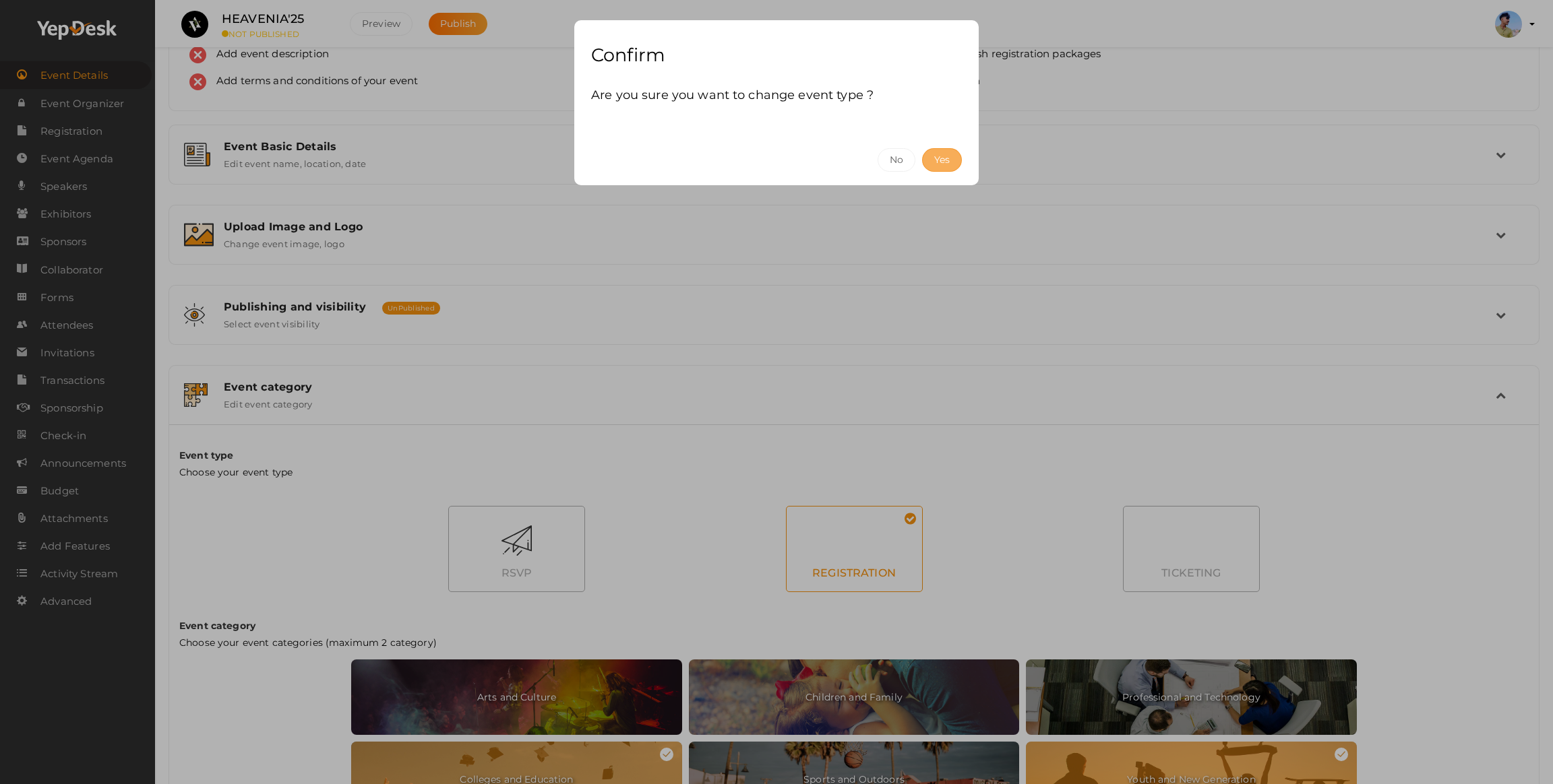
click at [943, 163] on button "Yes" at bounding box center [942, 160] width 40 height 24
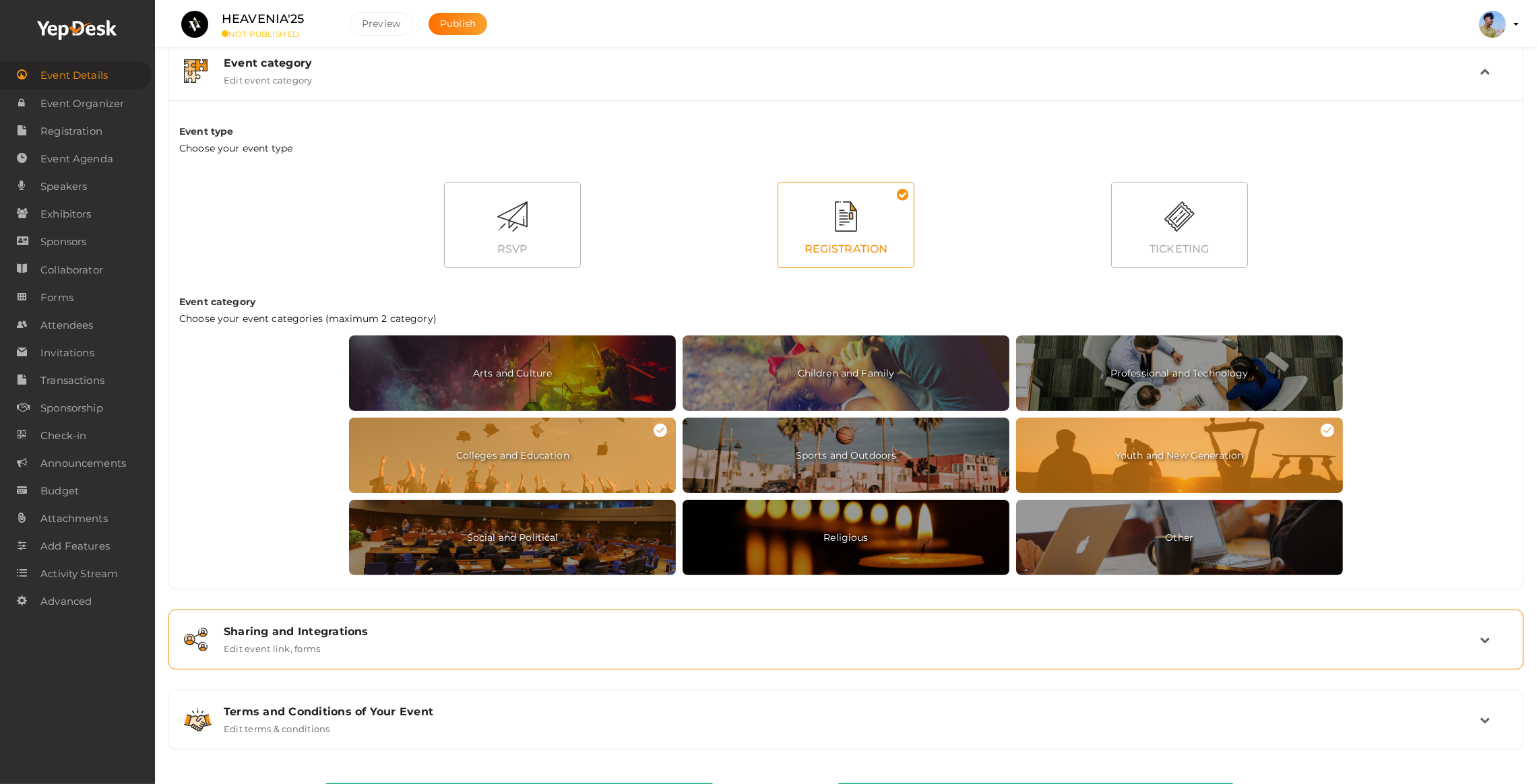
scroll to position [426, 0]
click at [334, 654] on div "Sharing and Integrations Edit event link, forms" at bounding box center [846, 639] width 1340 height 46
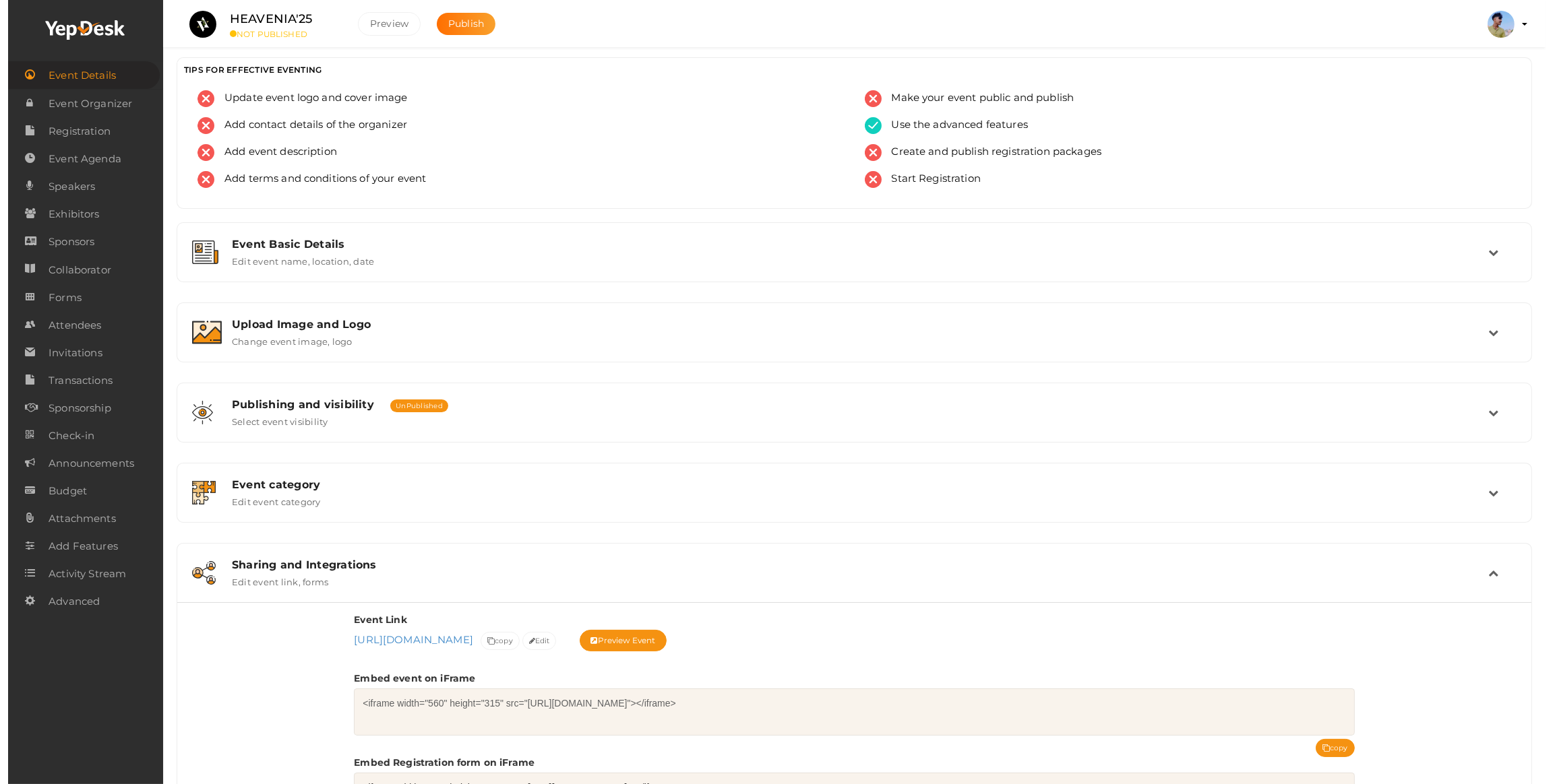
scroll to position [0, 0]
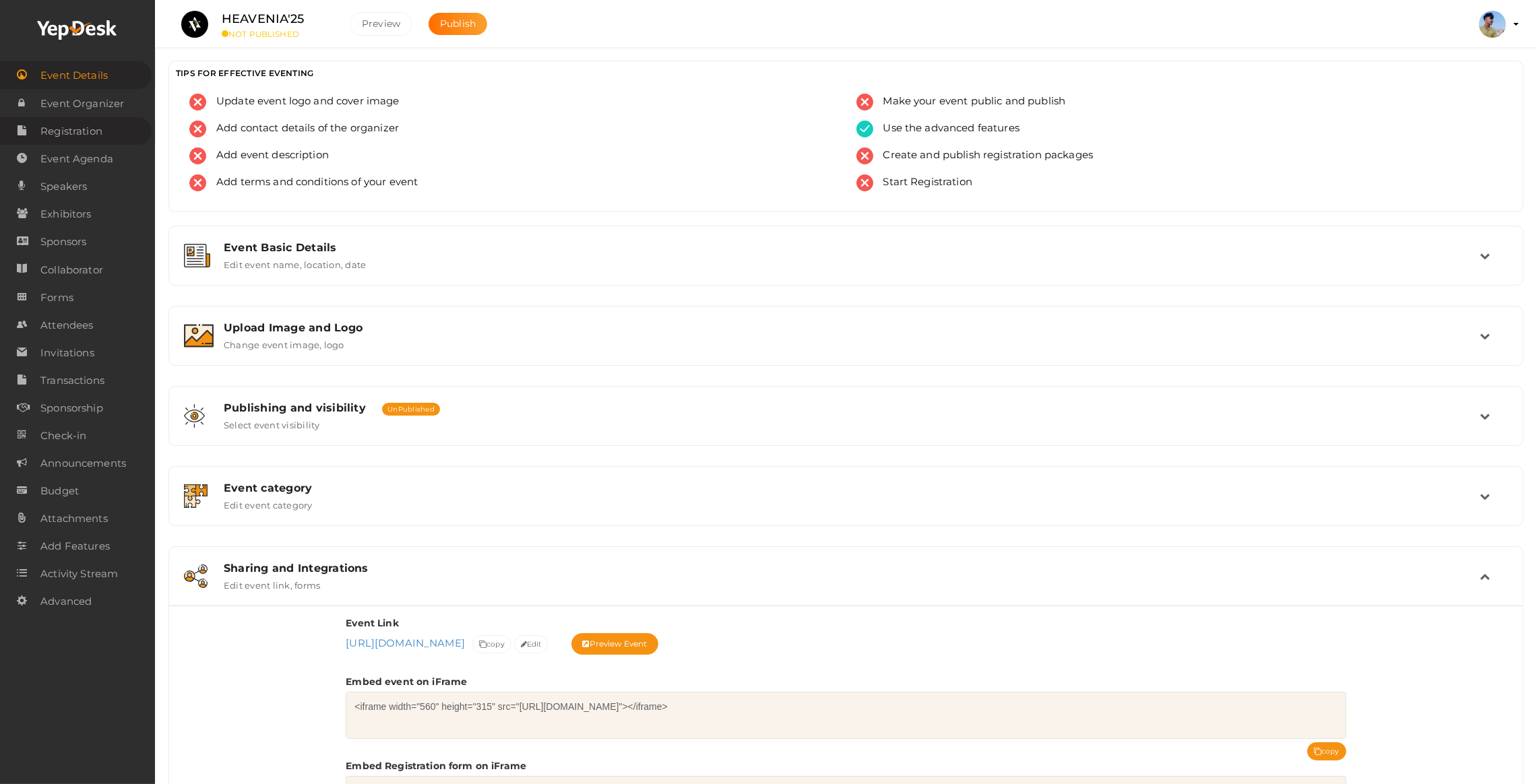
click at [77, 135] on span "Registration" at bounding box center [72, 132] width 62 height 27
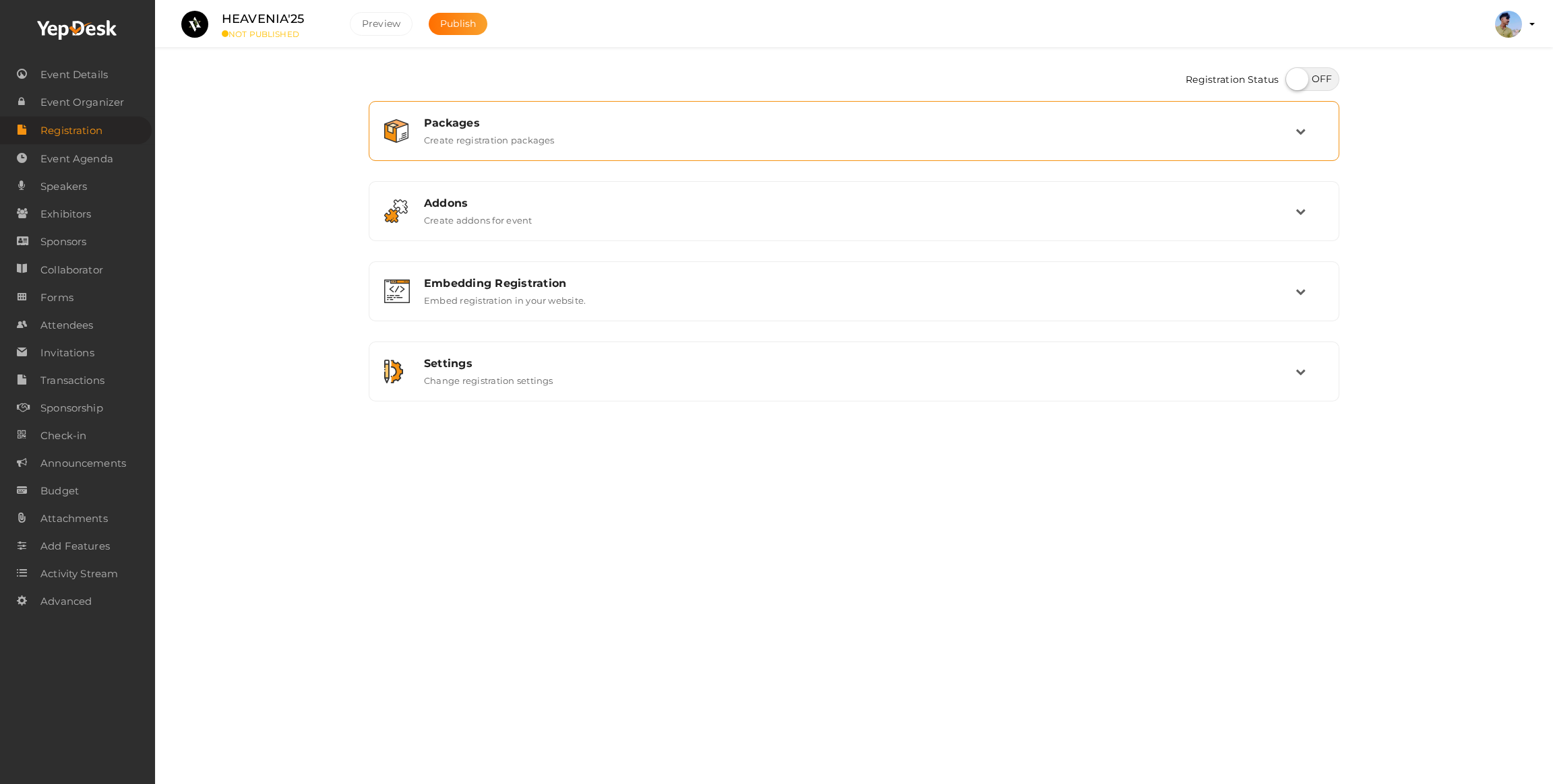
click at [477, 135] on label "Create registration packages" at bounding box center [490, 137] width 131 height 16
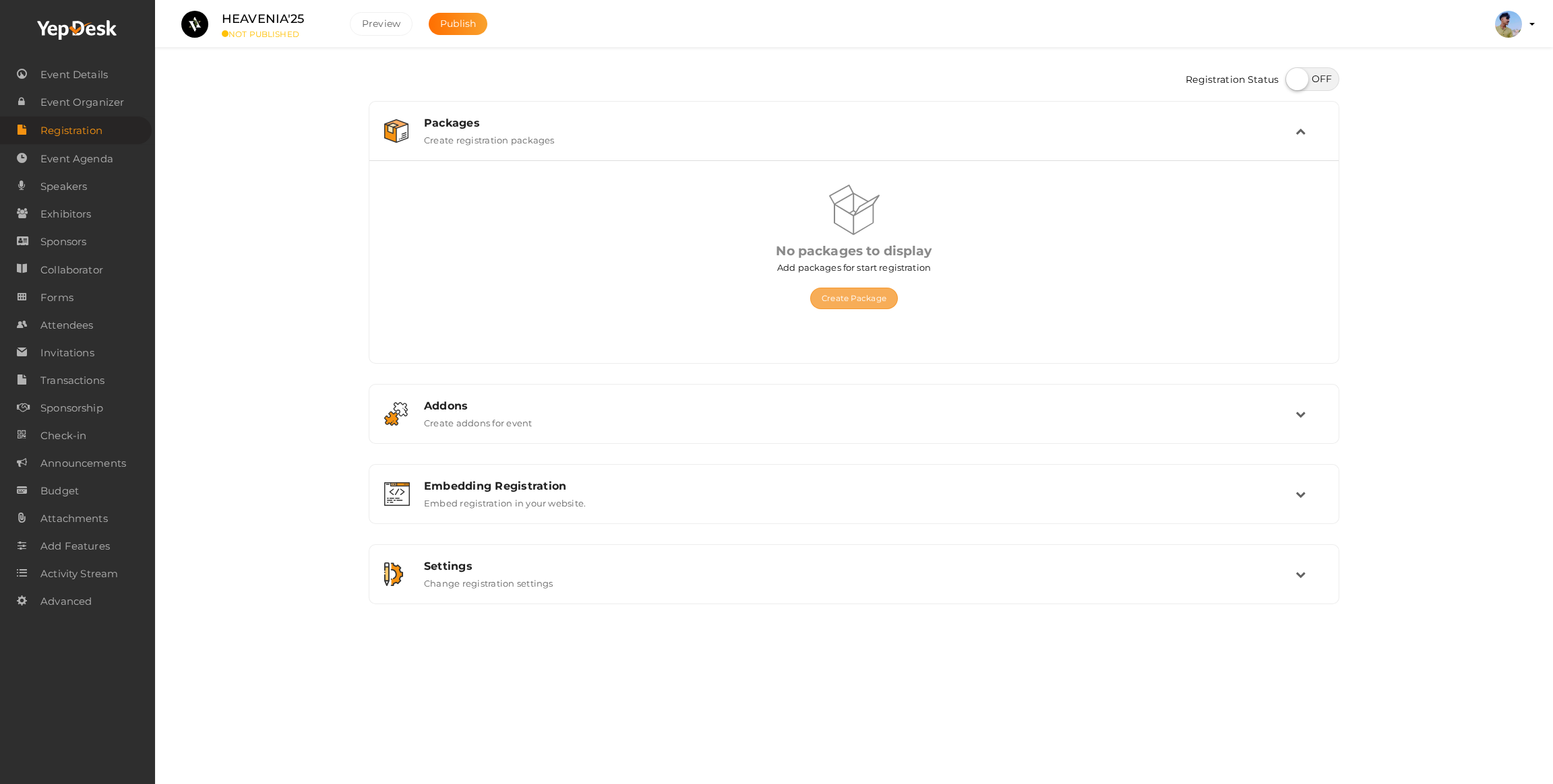
click at [856, 301] on button "Create Package" at bounding box center [854, 298] width 88 height 22
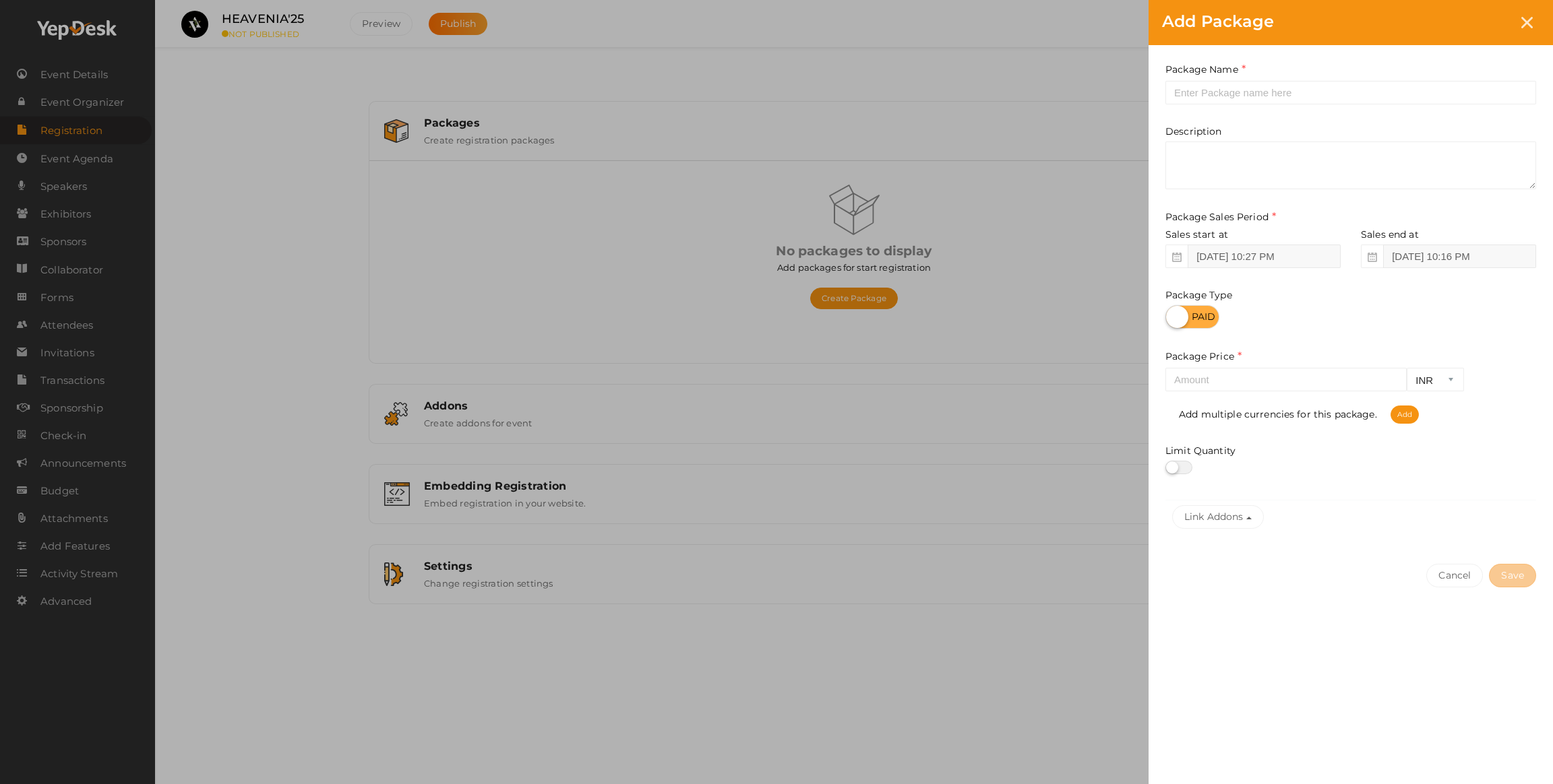
click at [1186, 312] on label at bounding box center [1192, 317] width 54 height 24
click at [1174, 312] on input "checkbox" at bounding box center [1170, 312] width 9 height 9
click at [1206, 323] on label at bounding box center [1192, 317] width 54 height 24
click at [1174, 317] on input "checkbox" at bounding box center [1170, 312] width 9 height 9
click at [1206, 323] on label at bounding box center [1192, 317] width 54 height 24
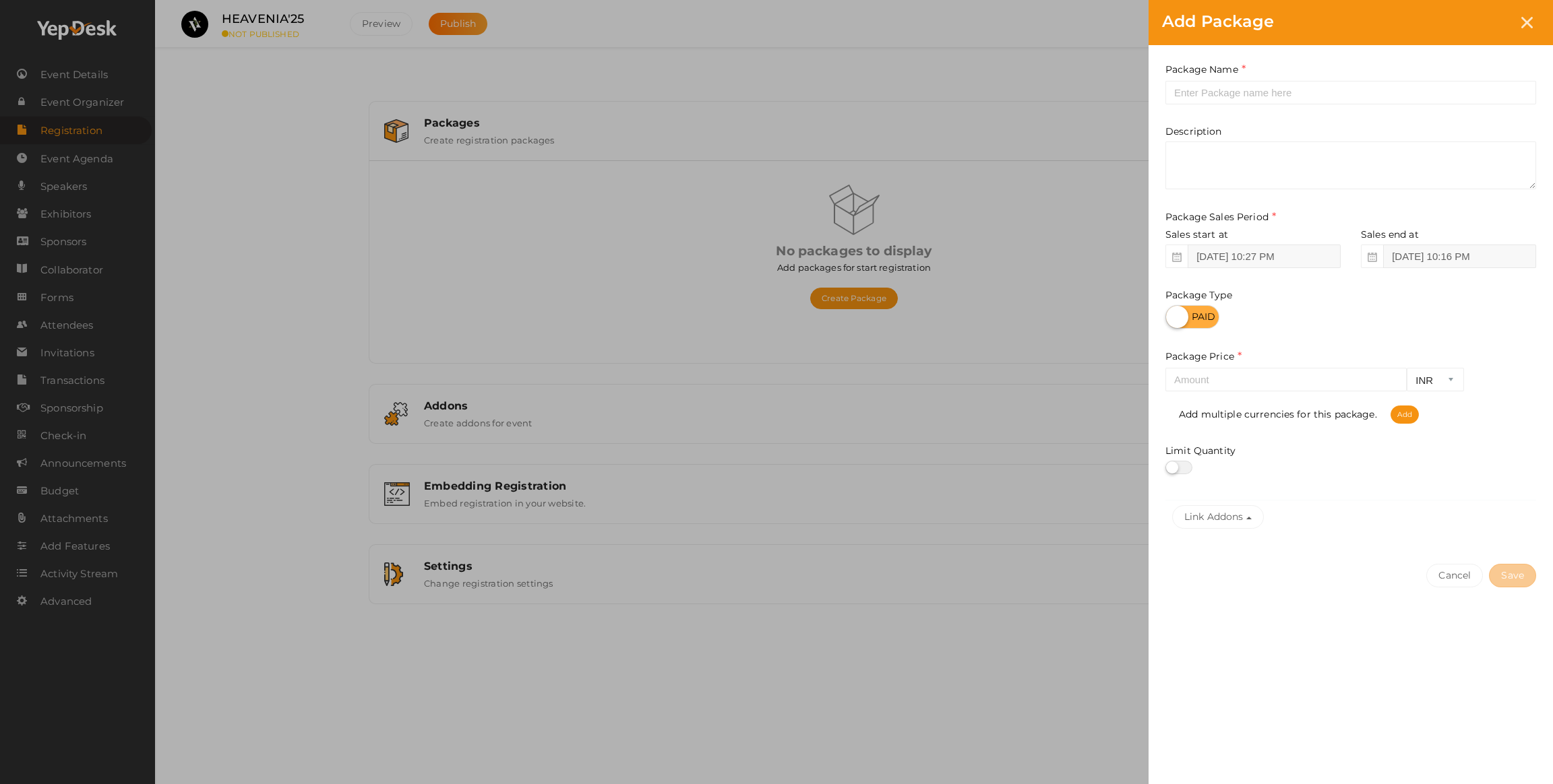
click at [1174, 317] on input "checkbox" at bounding box center [1170, 312] width 9 height 9
click at [1206, 323] on label at bounding box center [1192, 317] width 54 height 24
click at [1174, 317] on input "checkbox" at bounding box center [1170, 312] width 9 height 9
checkbox input "false"
click at [1221, 380] on input "number" at bounding box center [1286, 380] width 241 height 24
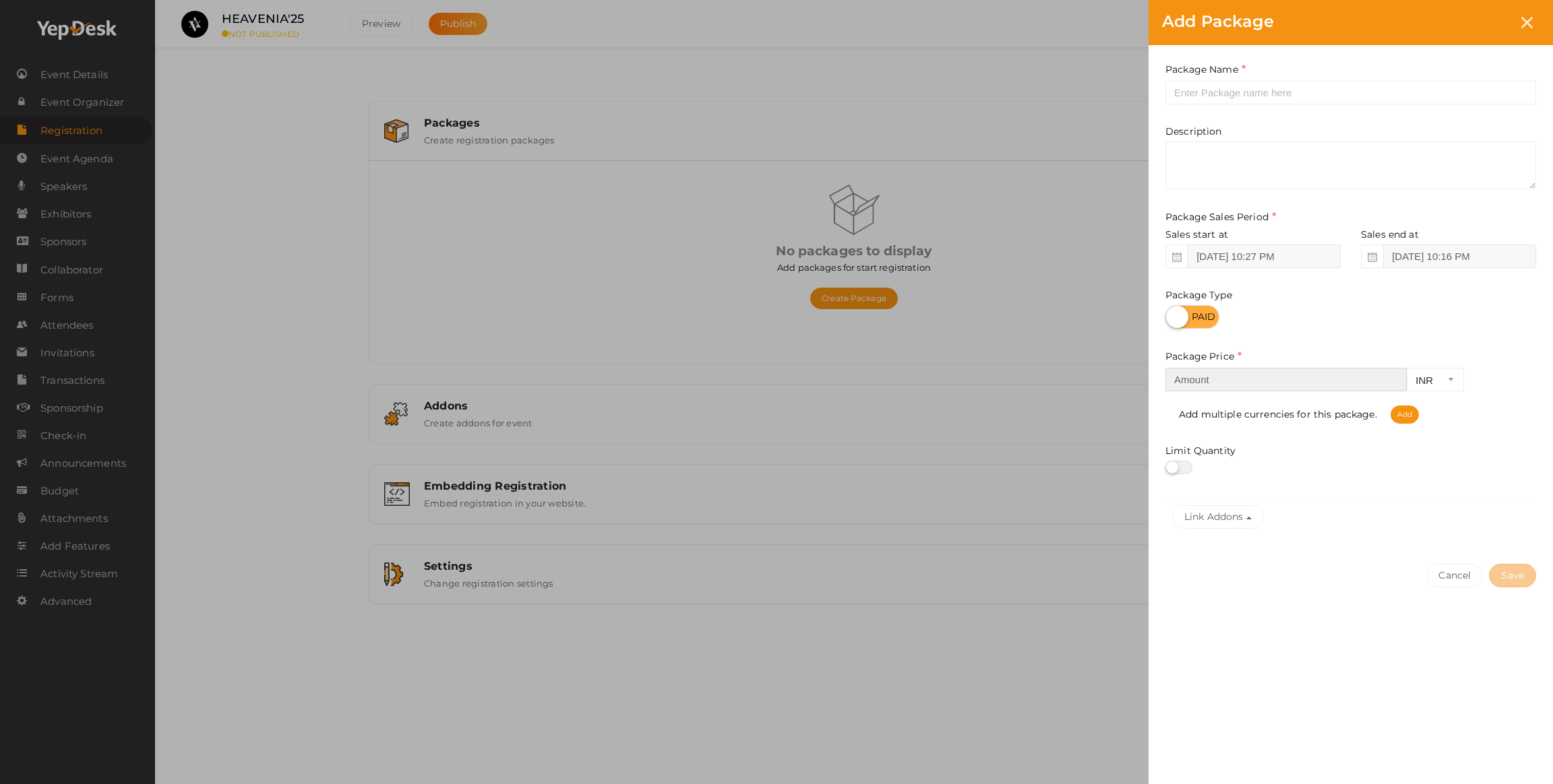
click at [1325, 381] on input "number" at bounding box center [1286, 380] width 241 height 24
click at [1409, 403] on div "Add multiple currencies for this package. Add" at bounding box center [1351, 408] width 371 height 32
click at [1398, 413] on span "Add" at bounding box center [1404, 414] width 28 height 18
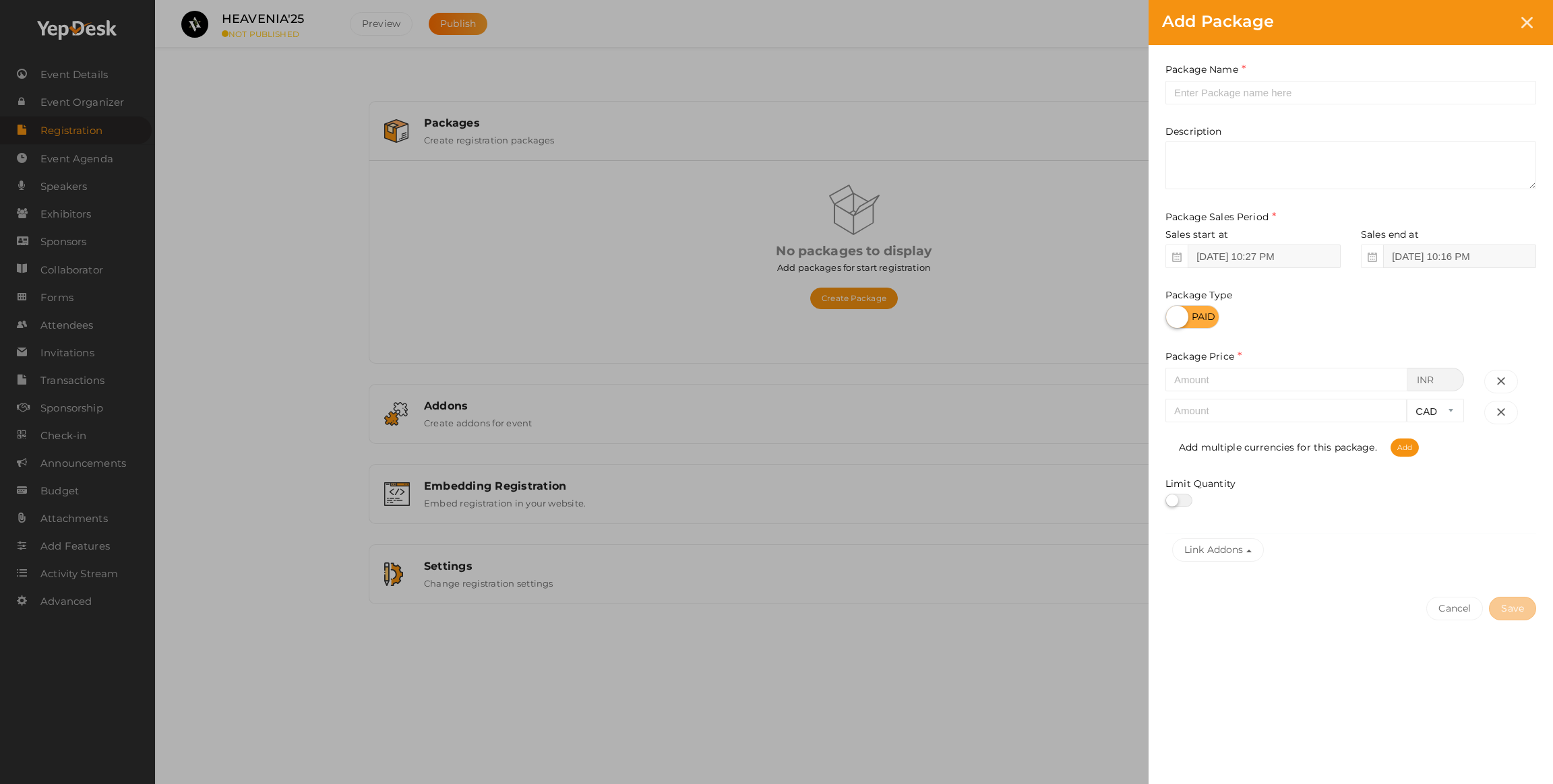
click at [1242, 428] on div "Add multiple currencies for this package. Add" at bounding box center [1351, 441] width 371 height 32
click at [1239, 422] on div "CAD USD" at bounding box center [1320, 410] width 308 height 24
click at [1233, 410] on input "number" at bounding box center [1286, 410] width 241 height 24
click at [1220, 382] on input "number" at bounding box center [1286, 380] width 242 height 24
click at [1444, 413] on select "CAD USD" at bounding box center [1436, 410] width 58 height 24
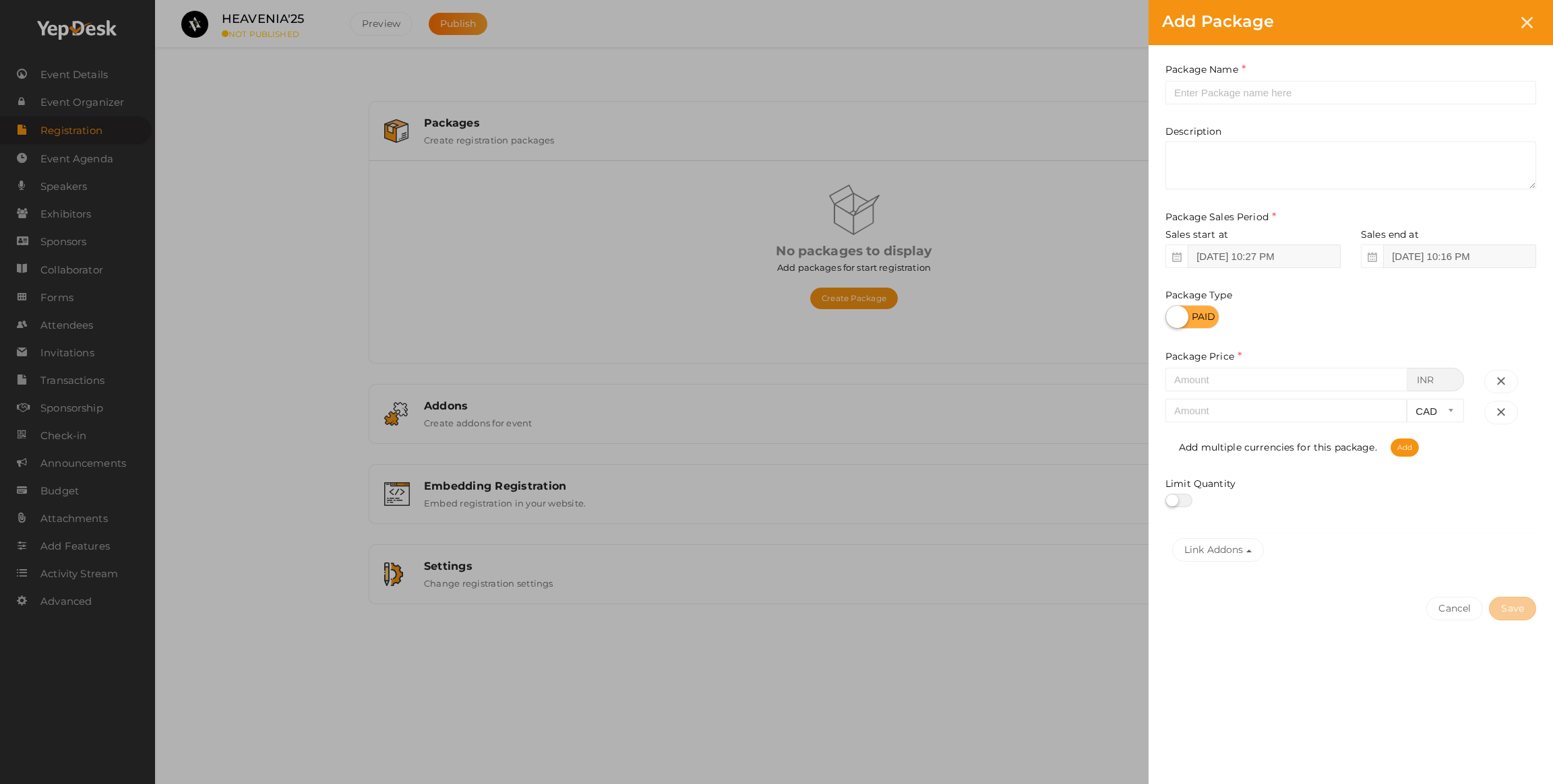
click at [1464, 448] on div "Add multiple currencies for this package. Add" at bounding box center [1351, 441] width 371 height 32
click at [1505, 401] on button "button" at bounding box center [1501, 413] width 34 height 24
select select "2"
click at [1182, 463] on label at bounding box center [1179, 467] width 27 height 14
click at [1174, 463] on input "checkbox" at bounding box center [1170, 467] width 9 height 9
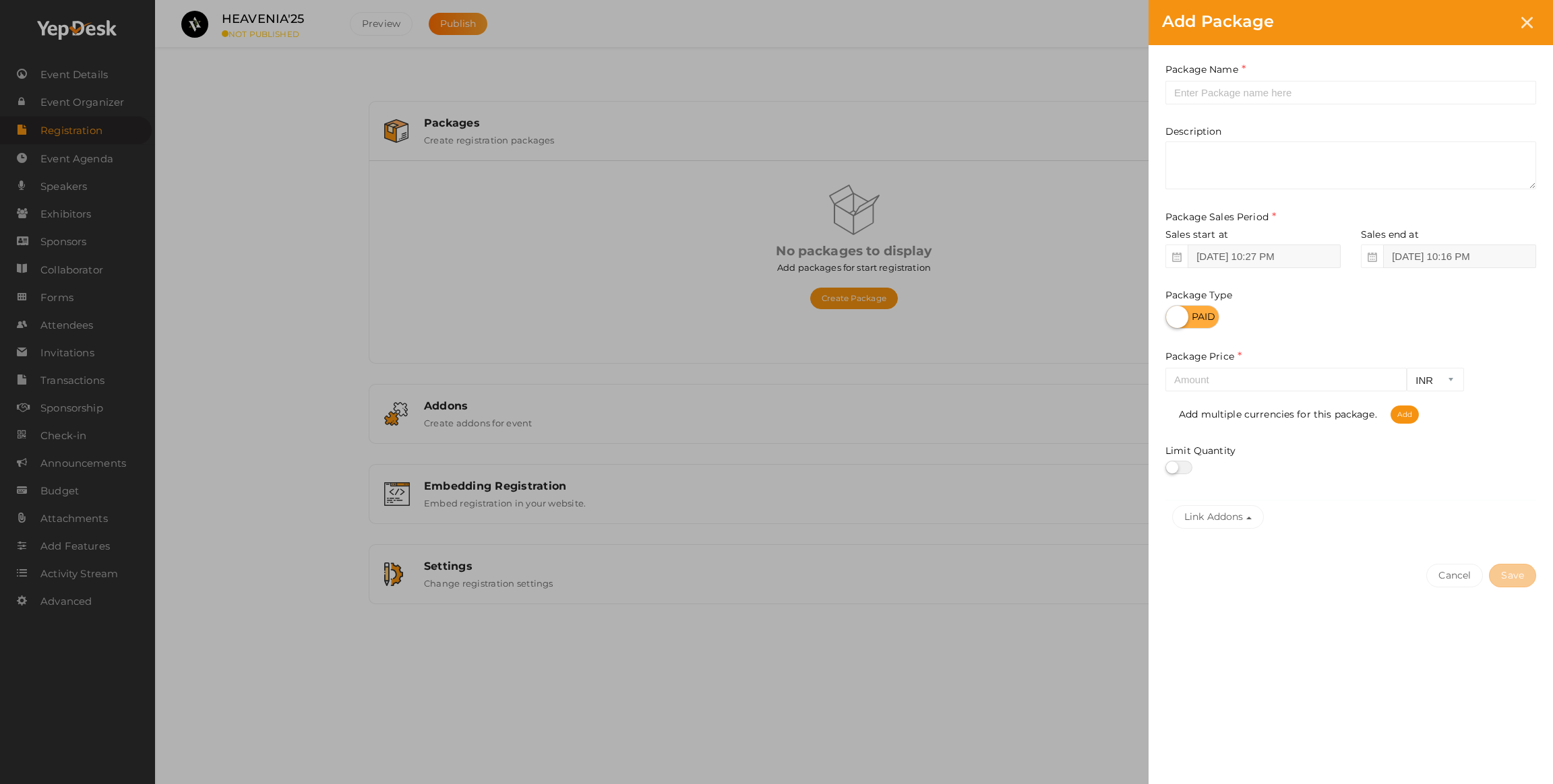
checkbox input "true"
click at [1253, 389] on input "number" at bounding box center [1286, 380] width 241 height 24
click at [1230, 137] on div "Description" at bounding box center [1351, 156] width 371 height 65
click at [1223, 102] on input "text" at bounding box center [1351, 93] width 371 height 24
click at [1219, 49] on div "Package Name This field is Required. Package Name already used. Description Pac…" at bounding box center [1351, 329] width 404 height 568
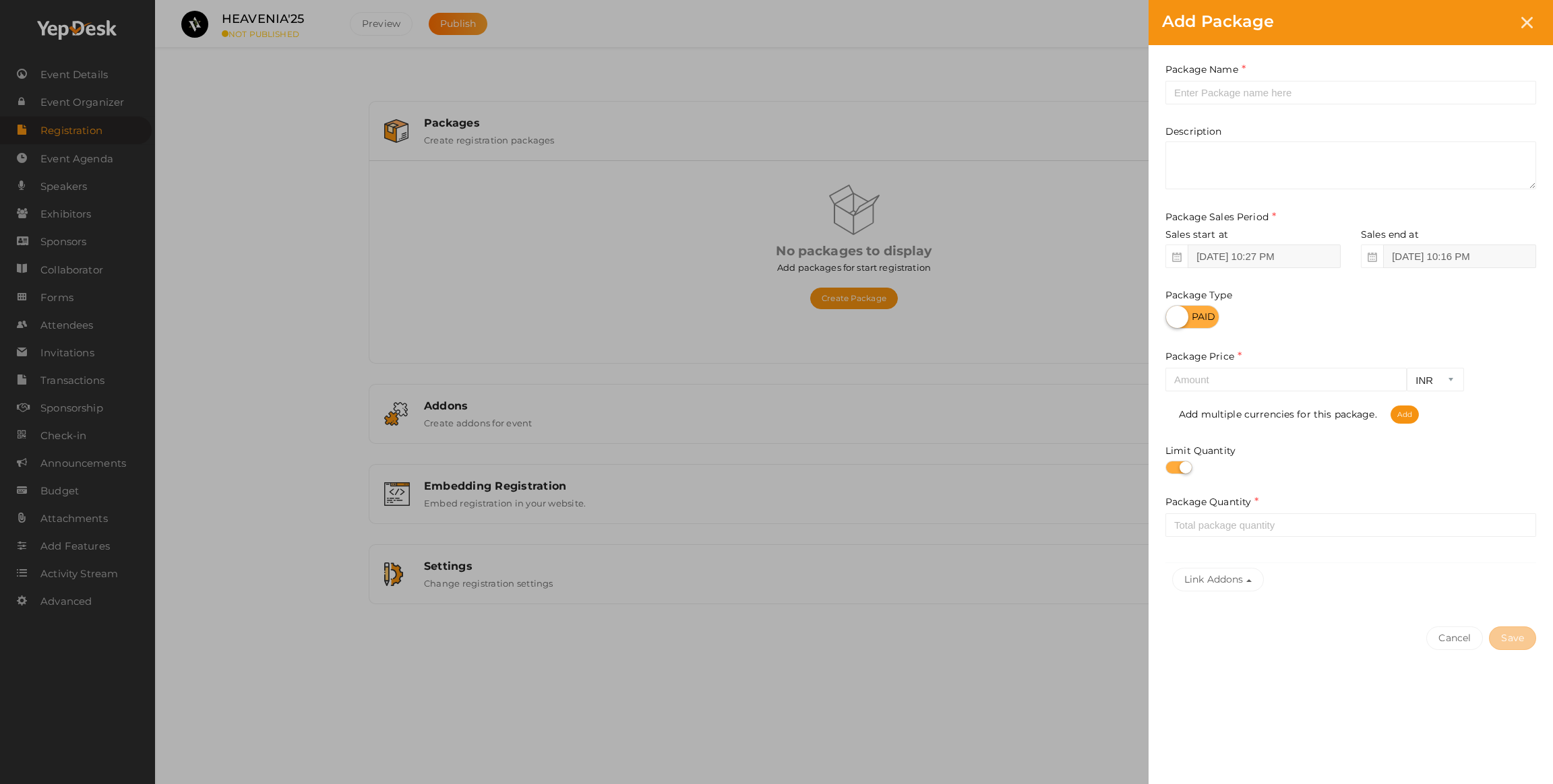
click at [1209, 73] on label "Package Name" at bounding box center [1205, 69] width 80 height 15
click at [1183, 161] on textarea at bounding box center [1351, 165] width 371 height 48
click at [1194, 93] on input "text" at bounding box center [1351, 93] width 371 height 24
click at [1525, 18] on icon at bounding box center [1527, 22] width 11 height 11
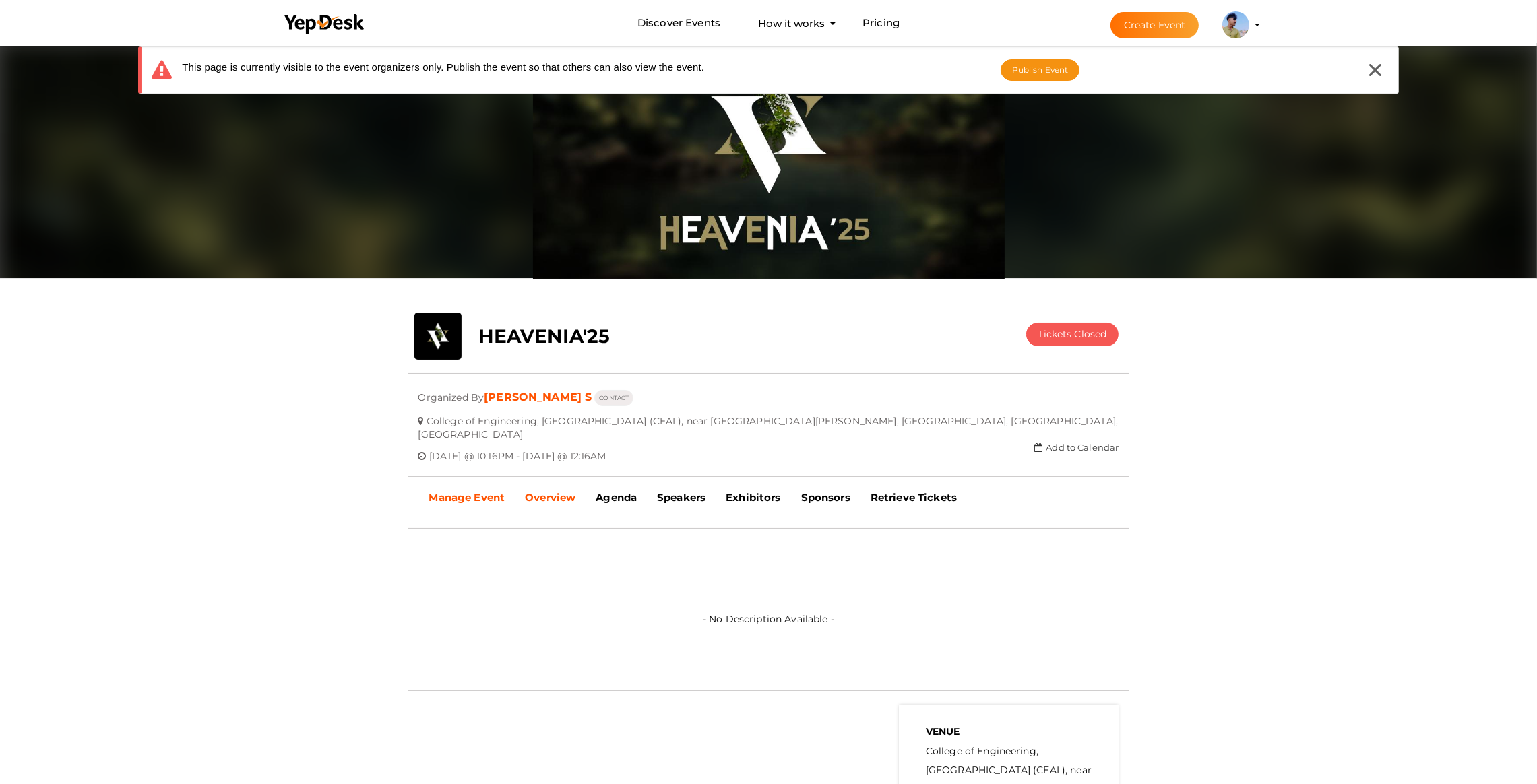
click at [450, 491] on b "Manage Event" at bounding box center [467, 497] width 76 height 13
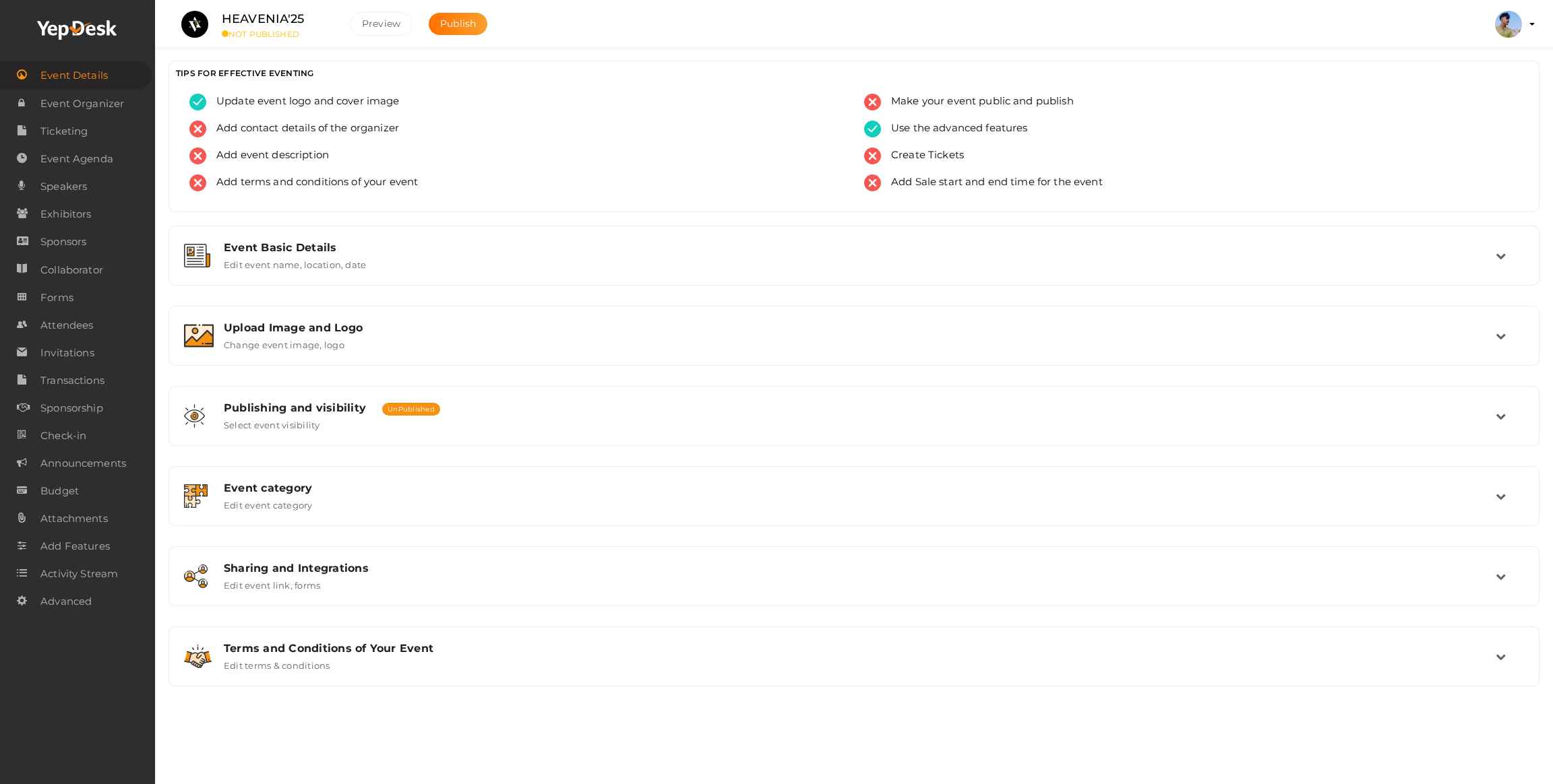
click at [254, 24] on label "HEAVENIA'25" at bounding box center [264, 19] width 83 height 19
click at [95, 64] on span "Event Details" at bounding box center [74, 76] width 67 height 27
click at [79, 122] on span "Ticketing" at bounding box center [64, 132] width 47 height 27
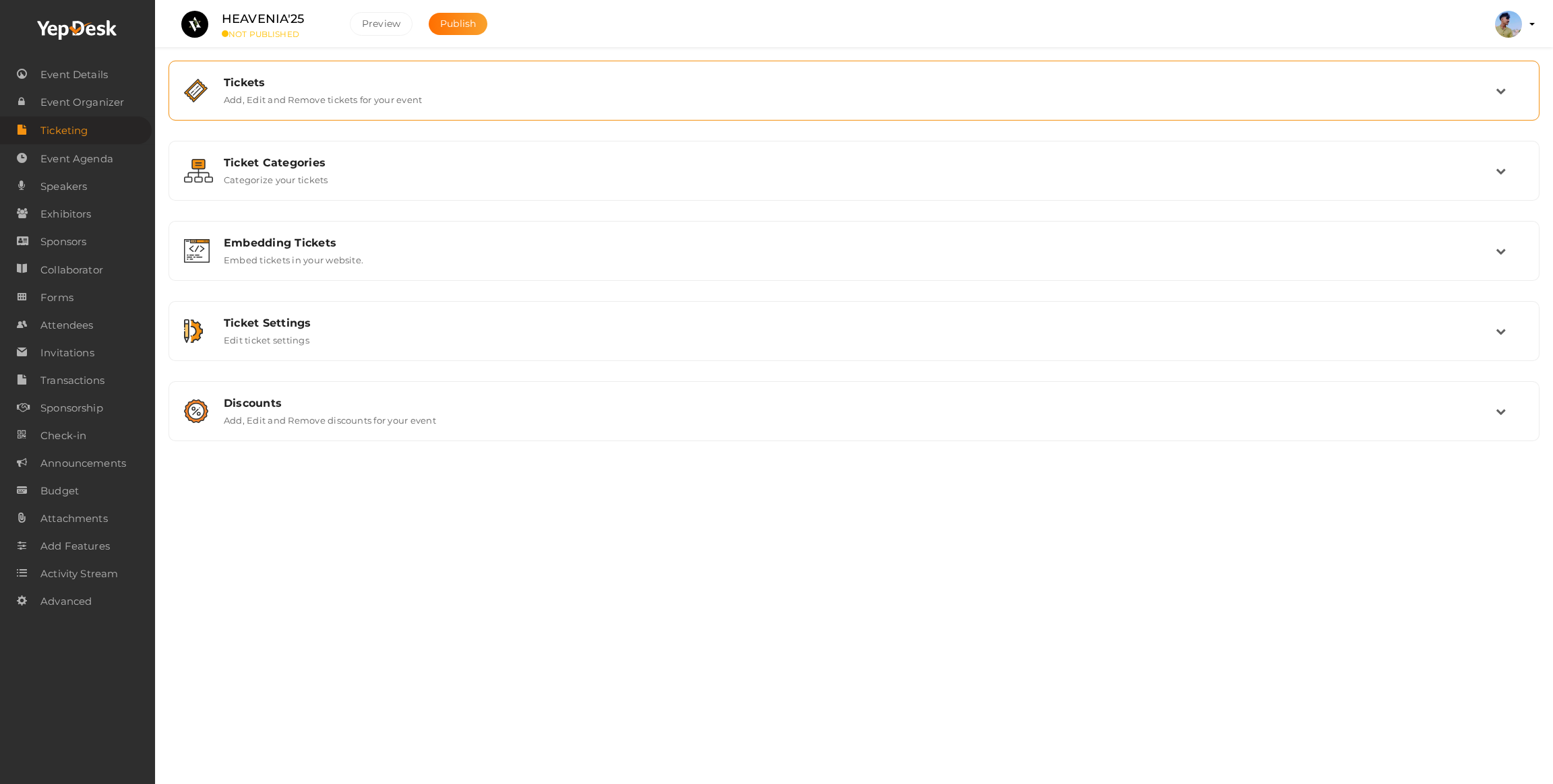
click at [285, 106] on div "Tickets Add, Edit and Remove tickets for your event" at bounding box center [854, 90] width 1356 height 46
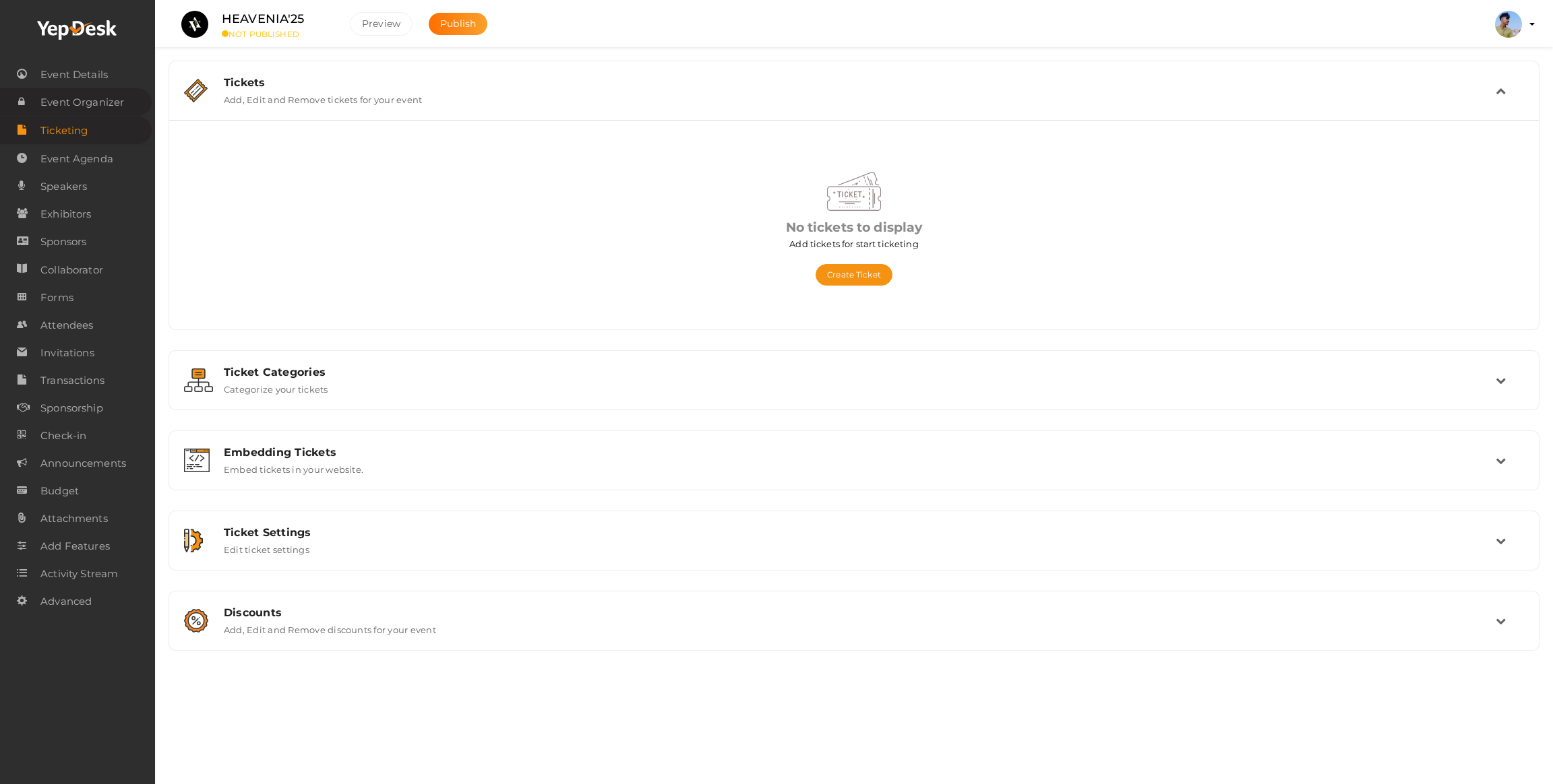
click at [51, 109] on span "Event Organizer" at bounding box center [82, 102] width 84 height 27
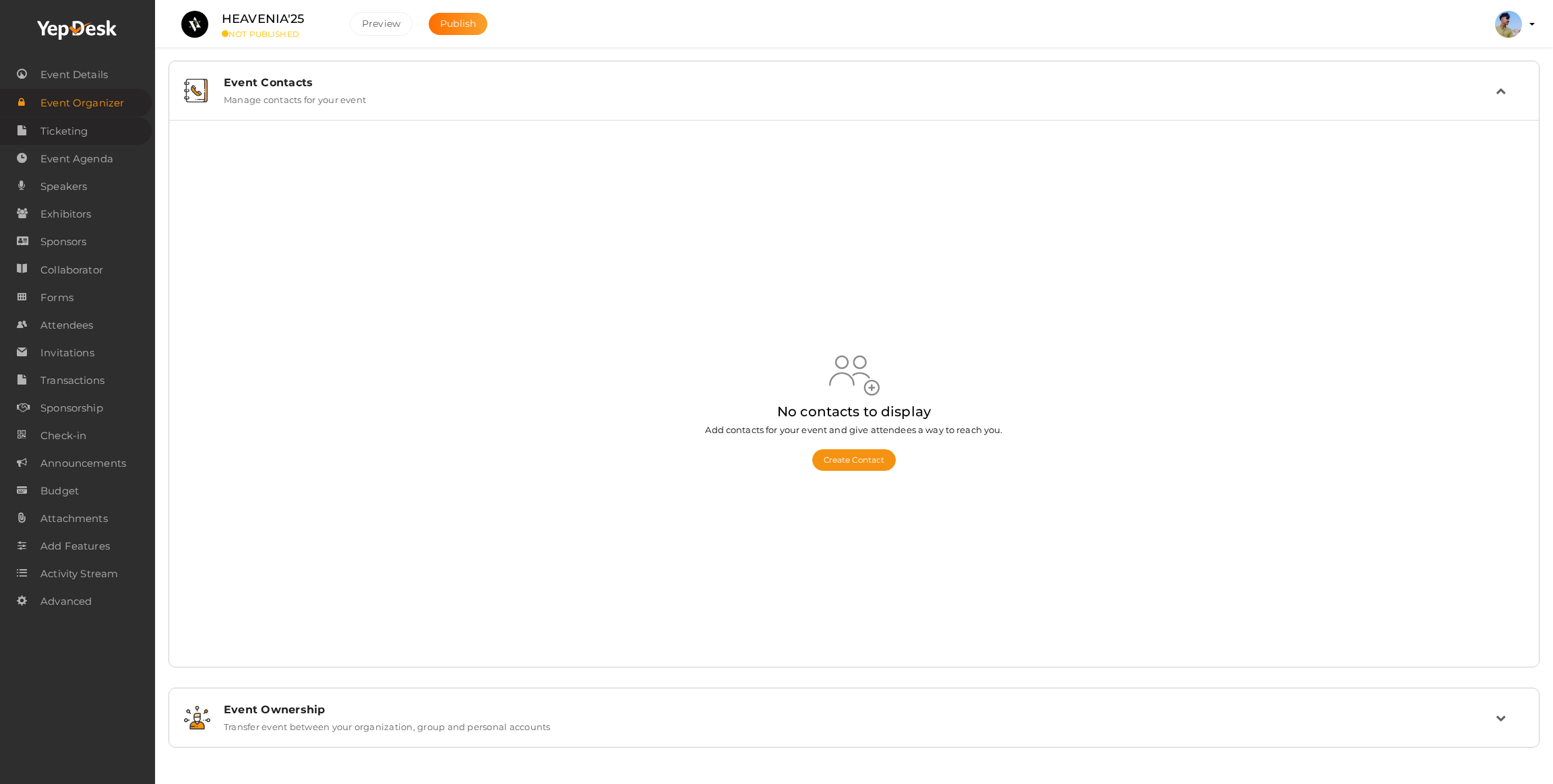
click at [71, 129] on span "Ticketing" at bounding box center [64, 132] width 47 height 27
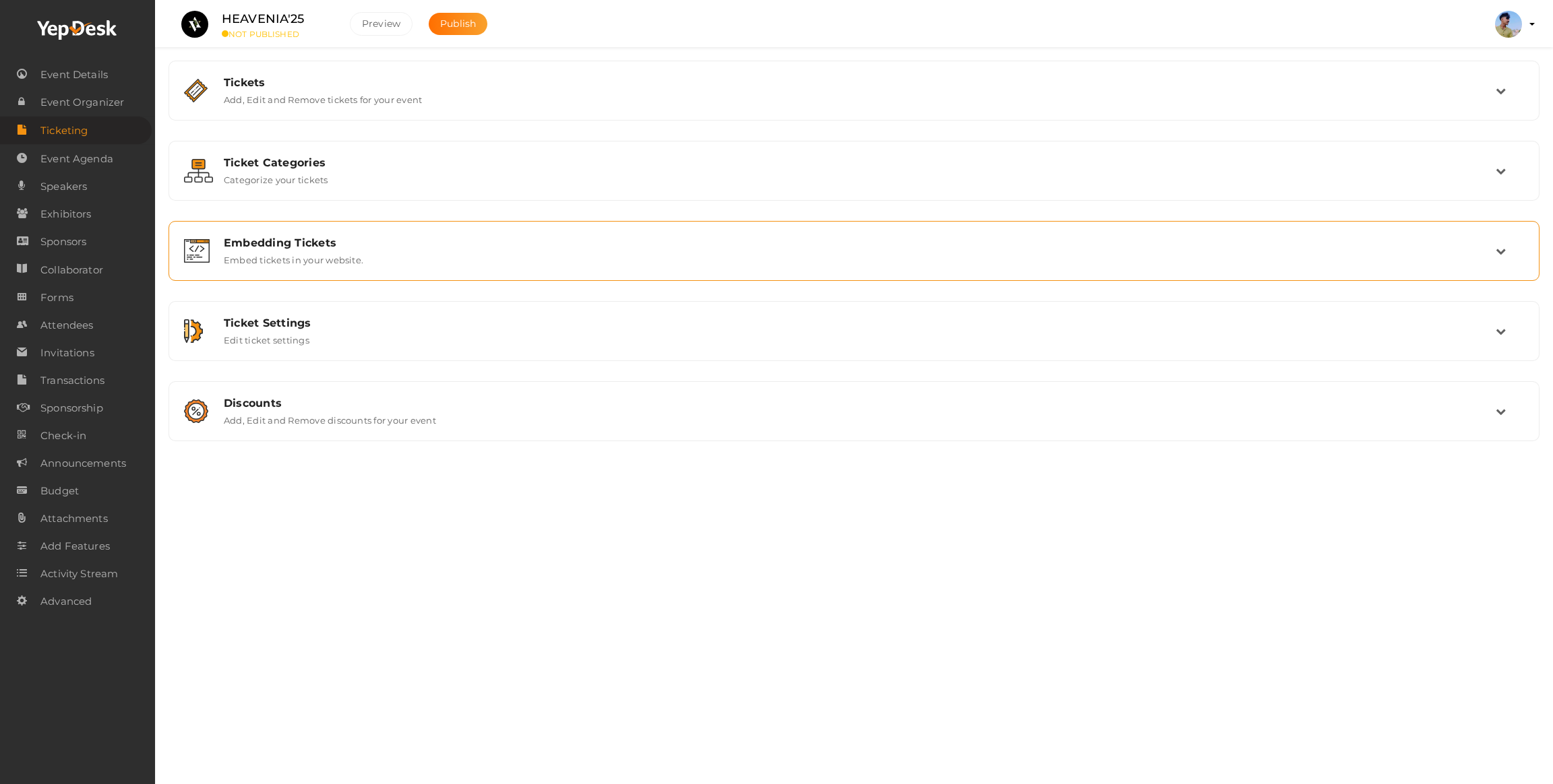
click at [340, 250] on label "Embed tickets in your website." at bounding box center [293, 257] width 140 height 16
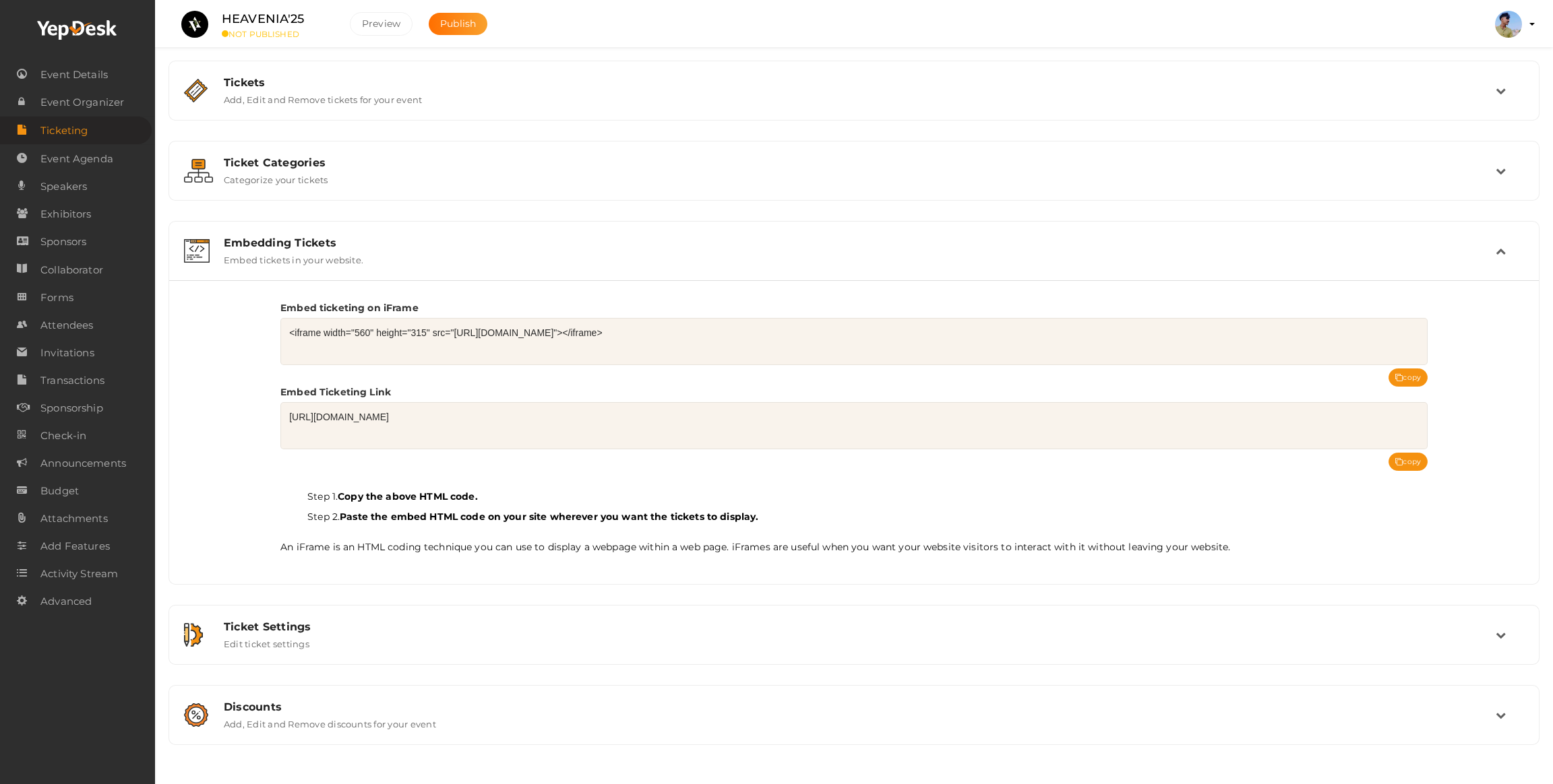
click at [340, 250] on label "Embed tickets in your website." at bounding box center [293, 257] width 140 height 16
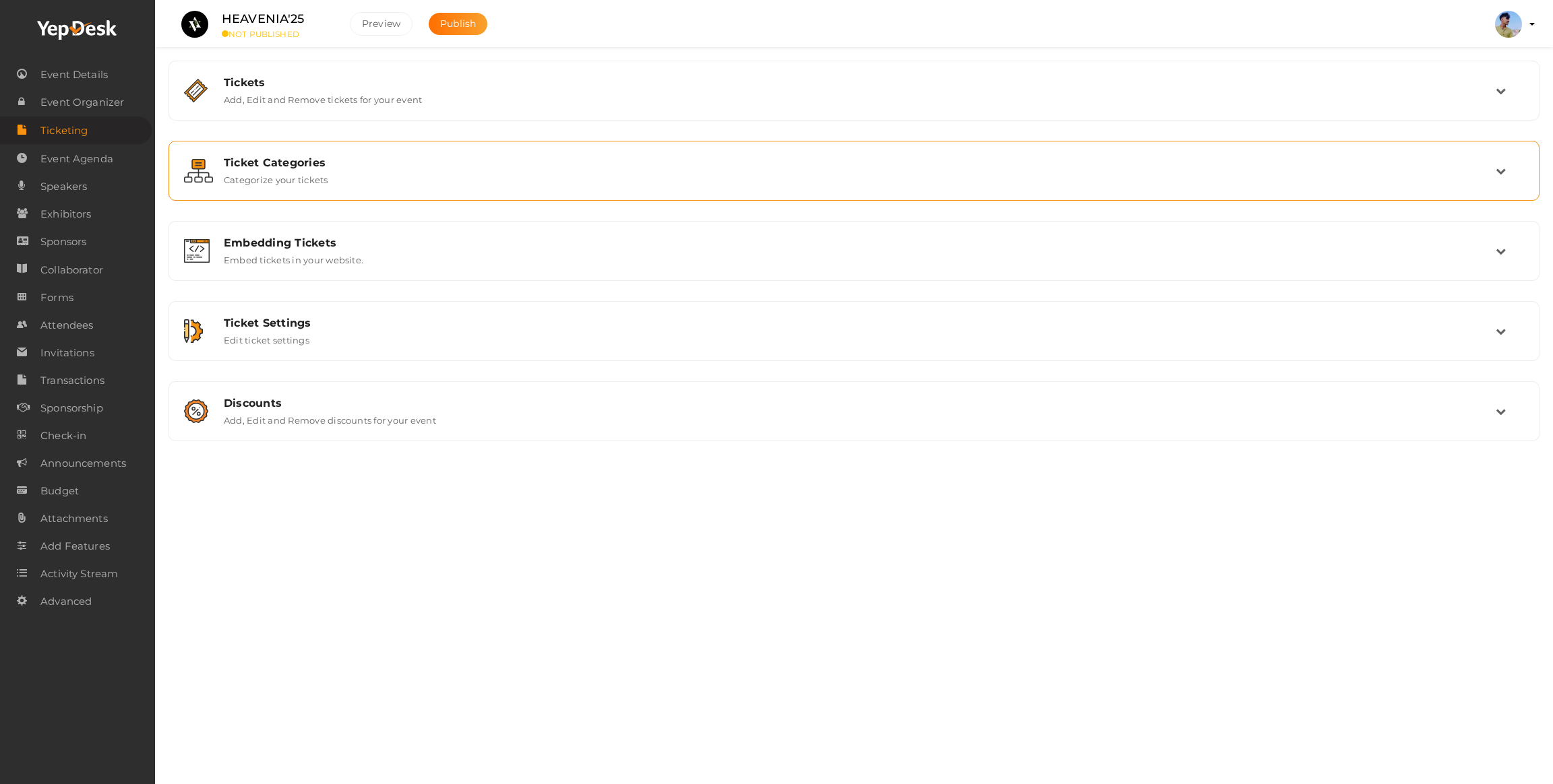
click at [328, 157] on div "Ticket Categories" at bounding box center [860, 163] width 1272 height 13
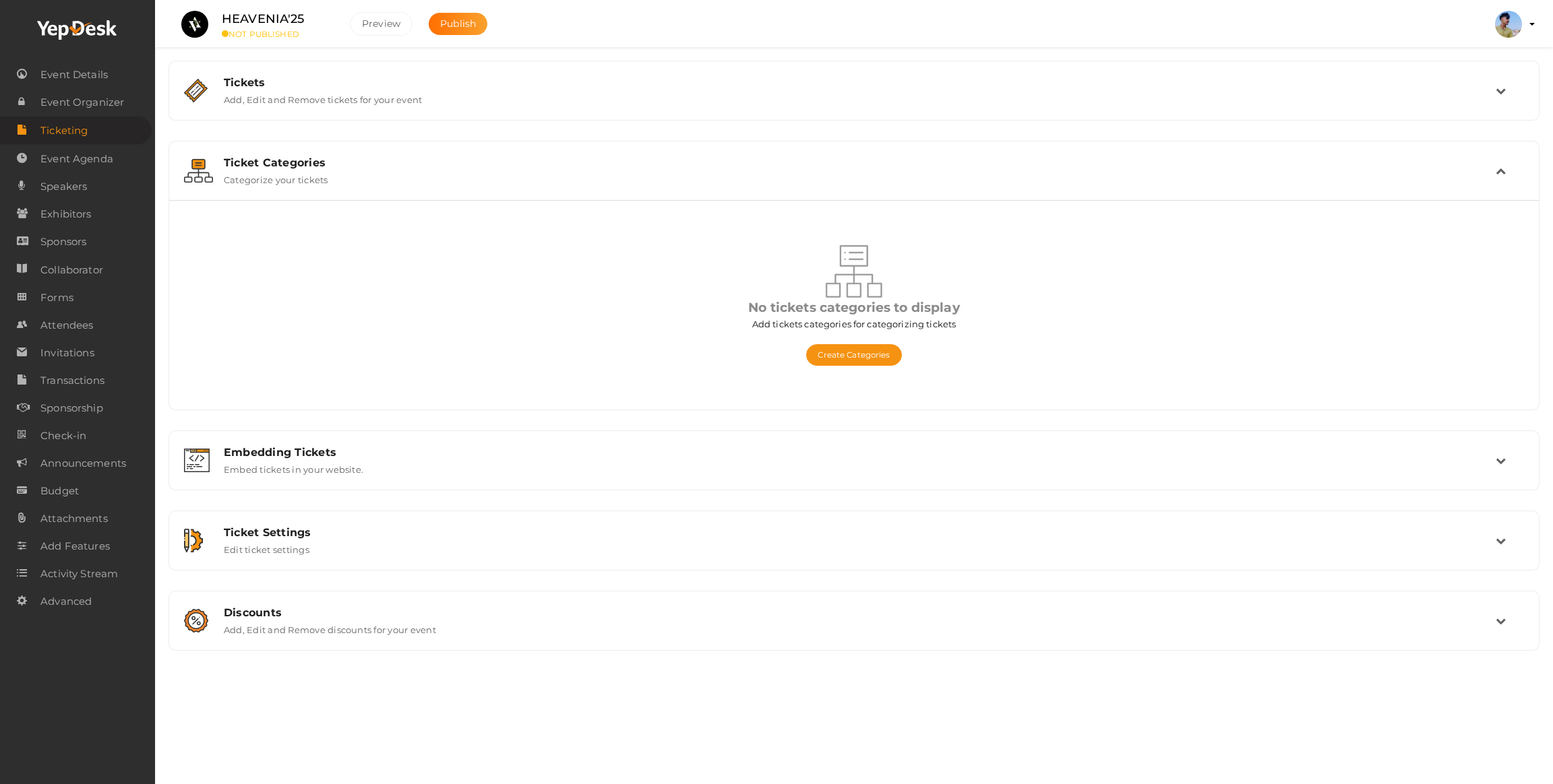
click at [328, 157] on div "Ticket Categories" at bounding box center [860, 163] width 1272 height 13
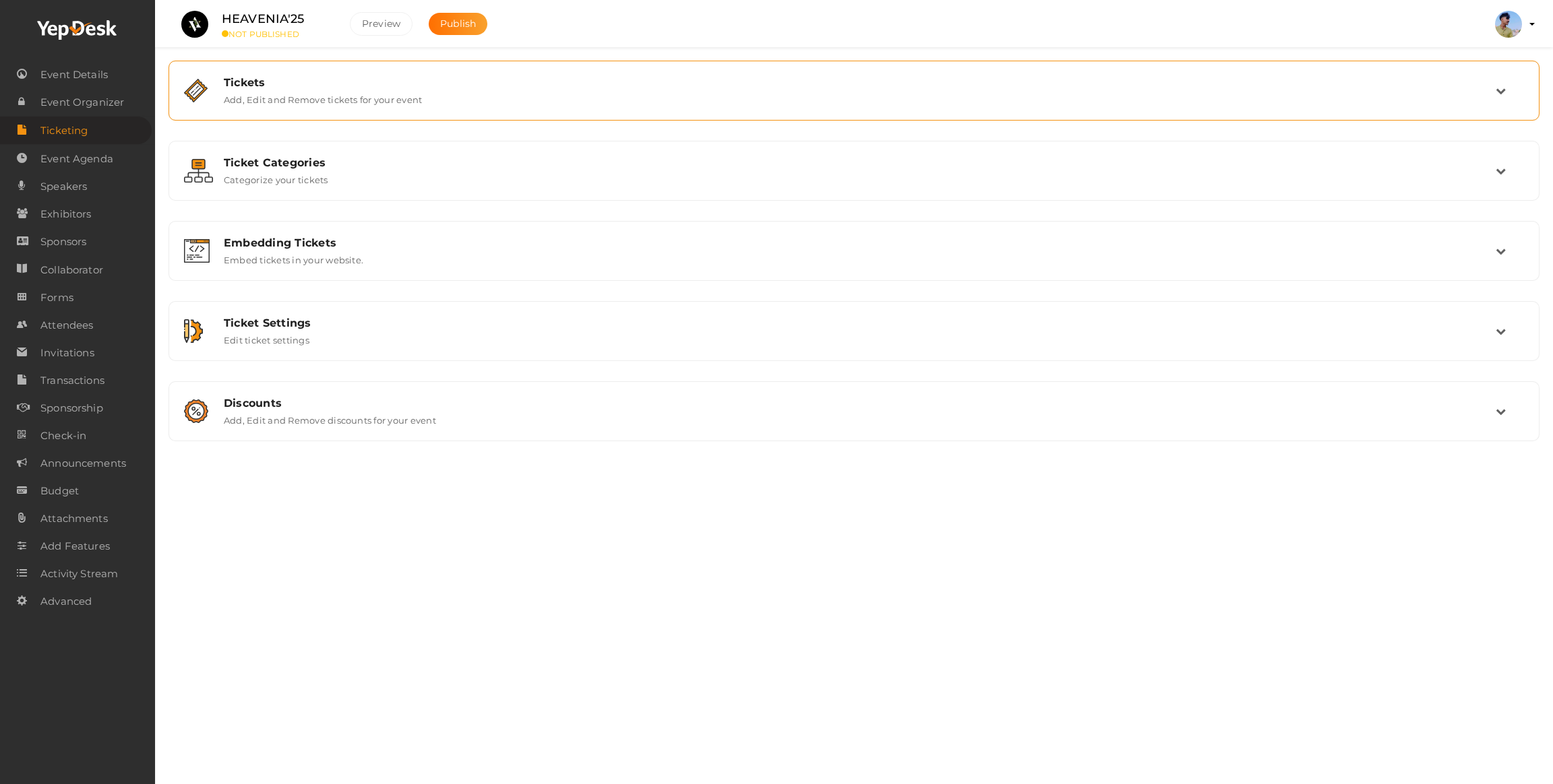
click at [290, 101] on label "Add, Edit and Remove tickets for your event" at bounding box center [323, 97] width 198 height 16
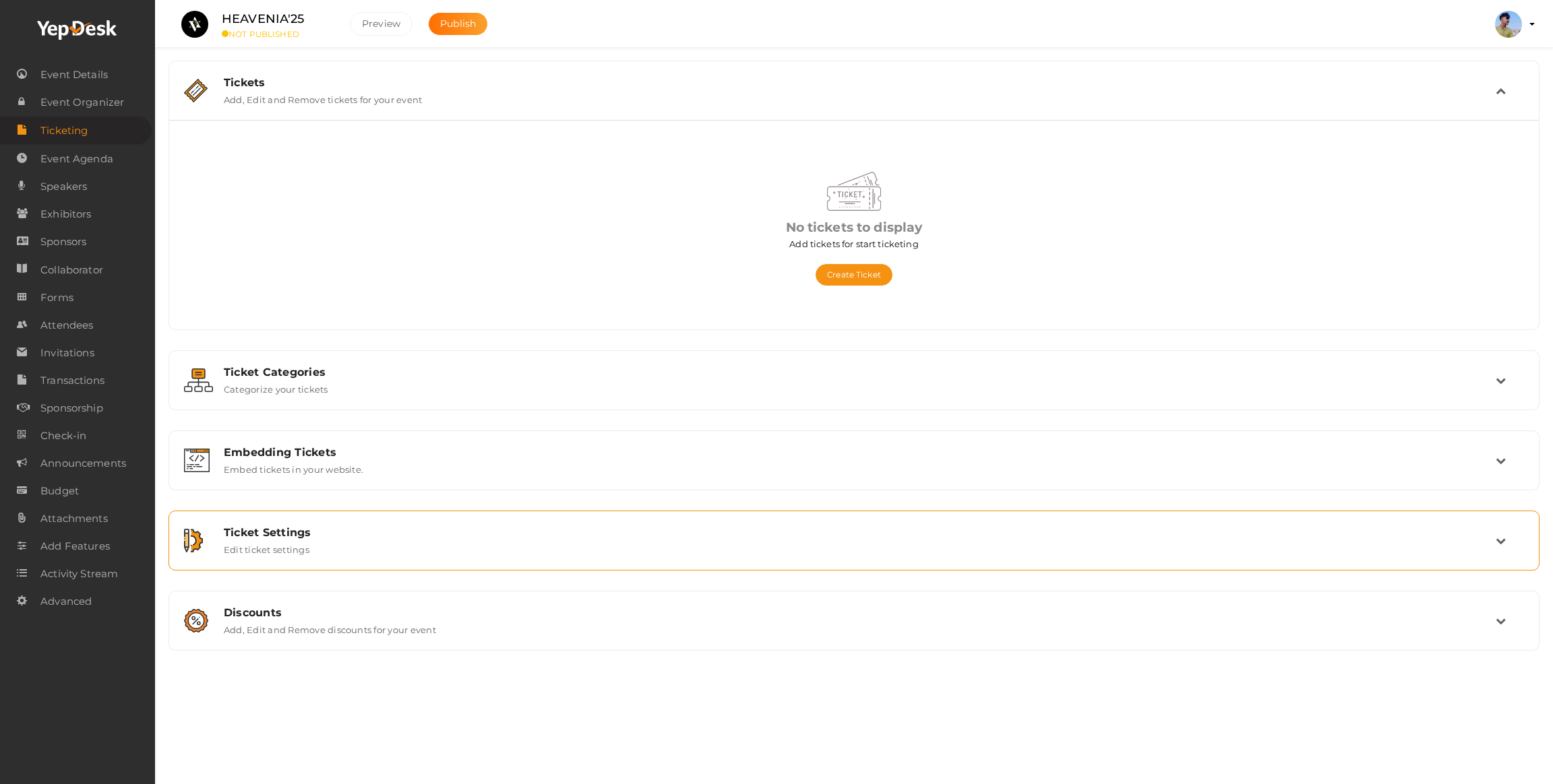
click at [288, 515] on div "Ticket Settings Edit ticket settings" at bounding box center [854, 540] width 1371 height 60
click at [50, 170] on span "Event Agenda" at bounding box center [77, 159] width 73 height 27
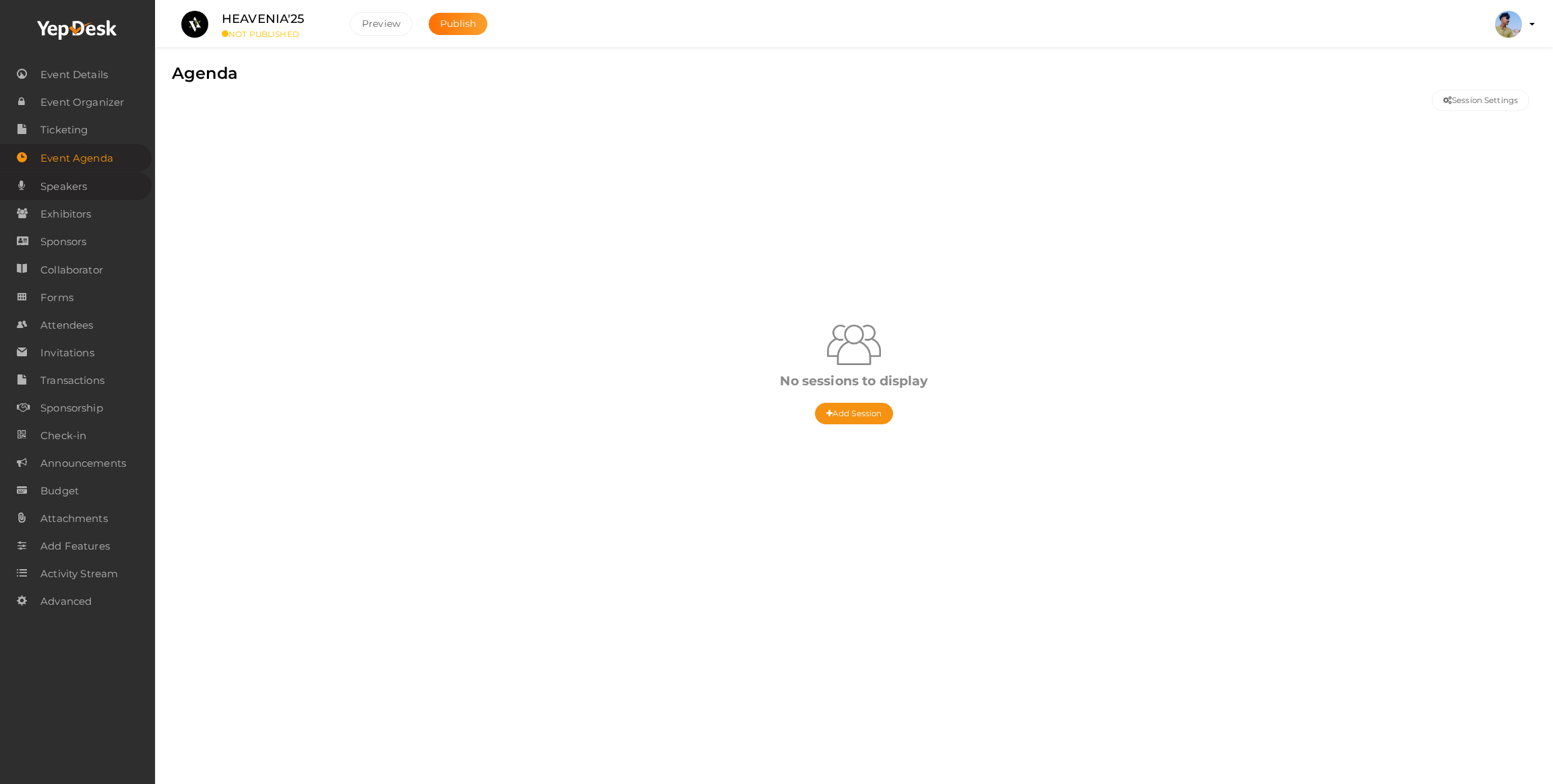
click at [52, 192] on span "Speakers" at bounding box center [64, 187] width 46 height 27
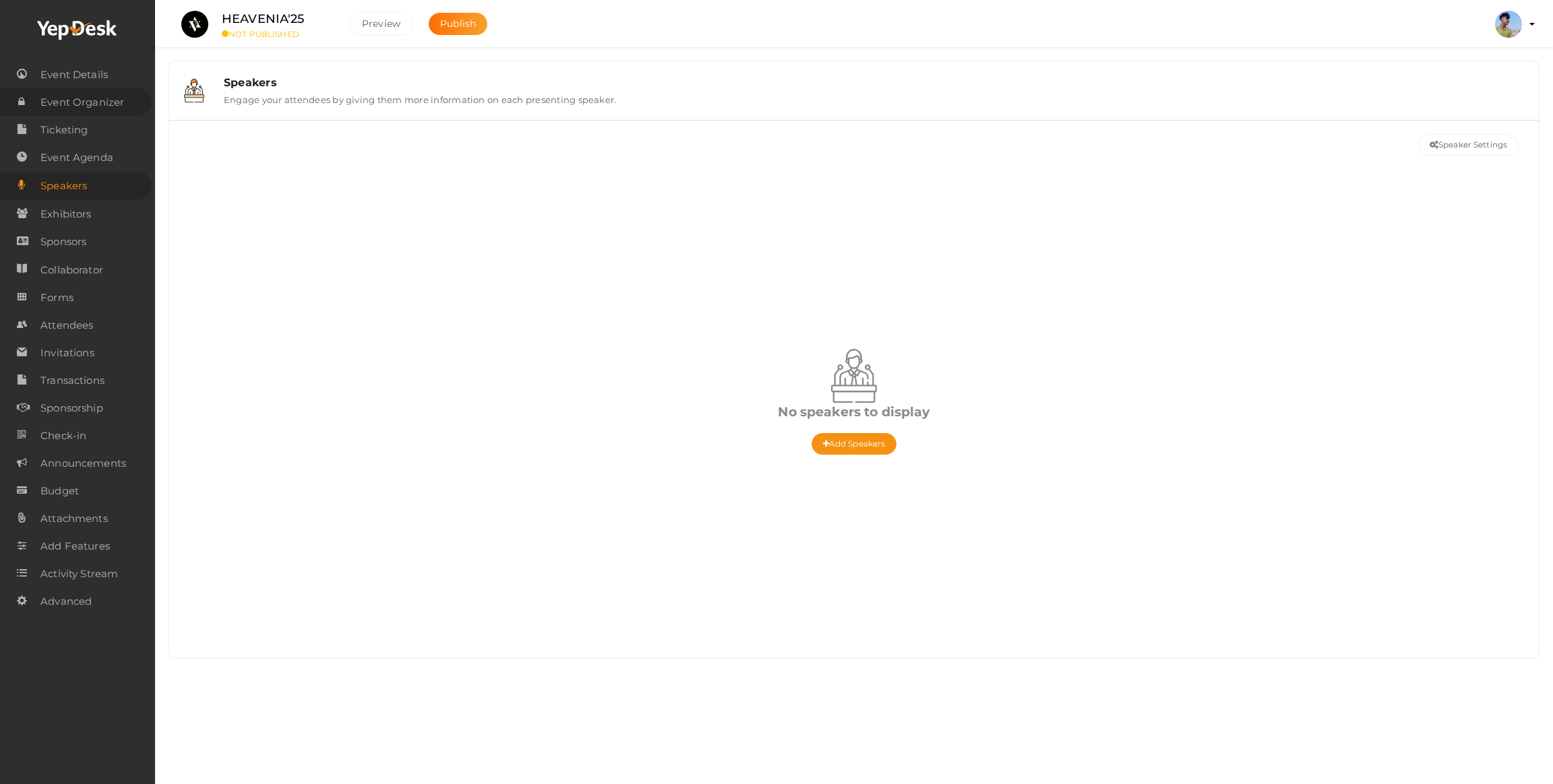
click at [66, 110] on span "Event Organizer" at bounding box center [82, 102] width 84 height 27
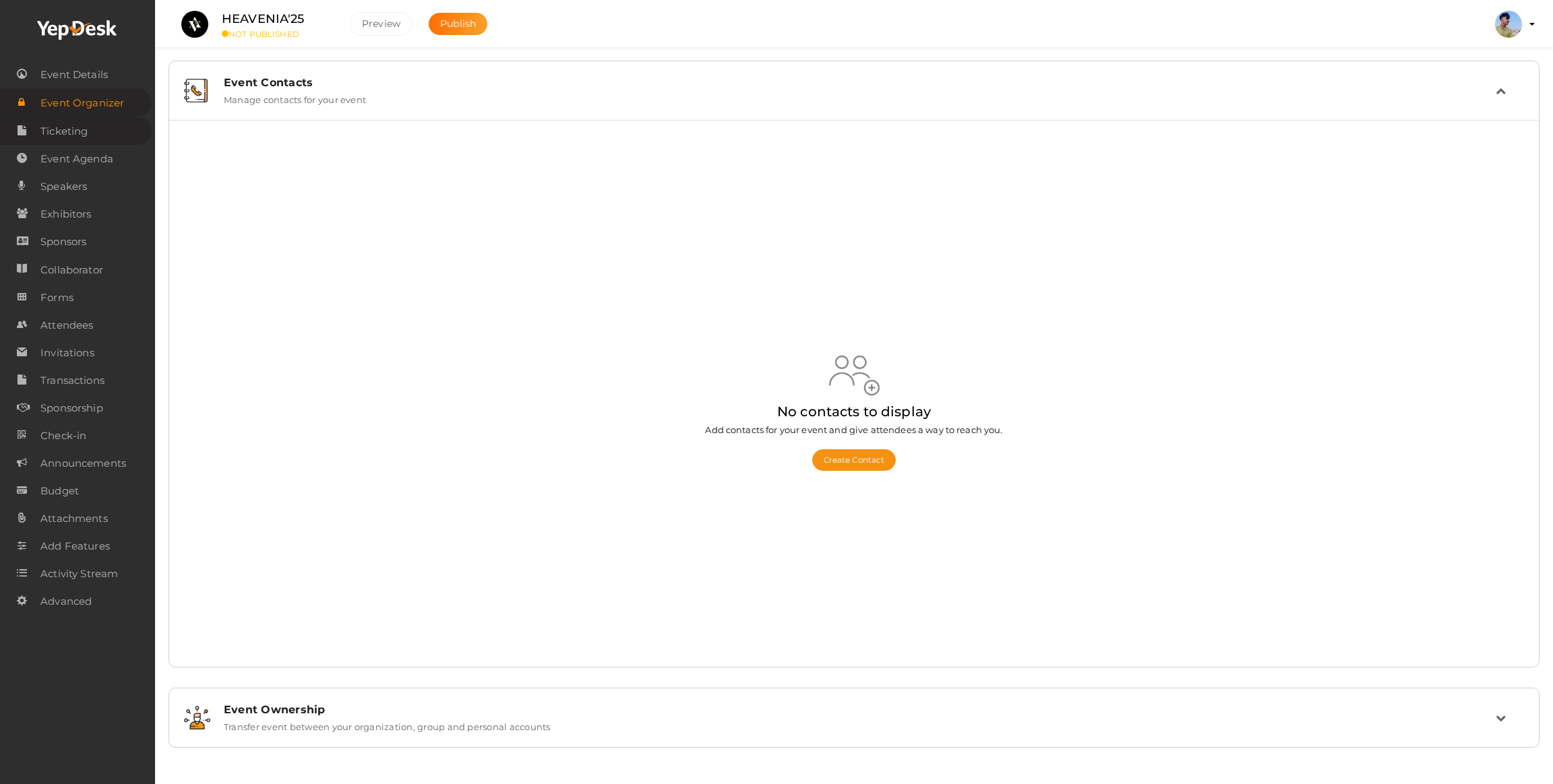
click at [76, 138] on span "Ticketing" at bounding box center [64, 132] width 47 height 27
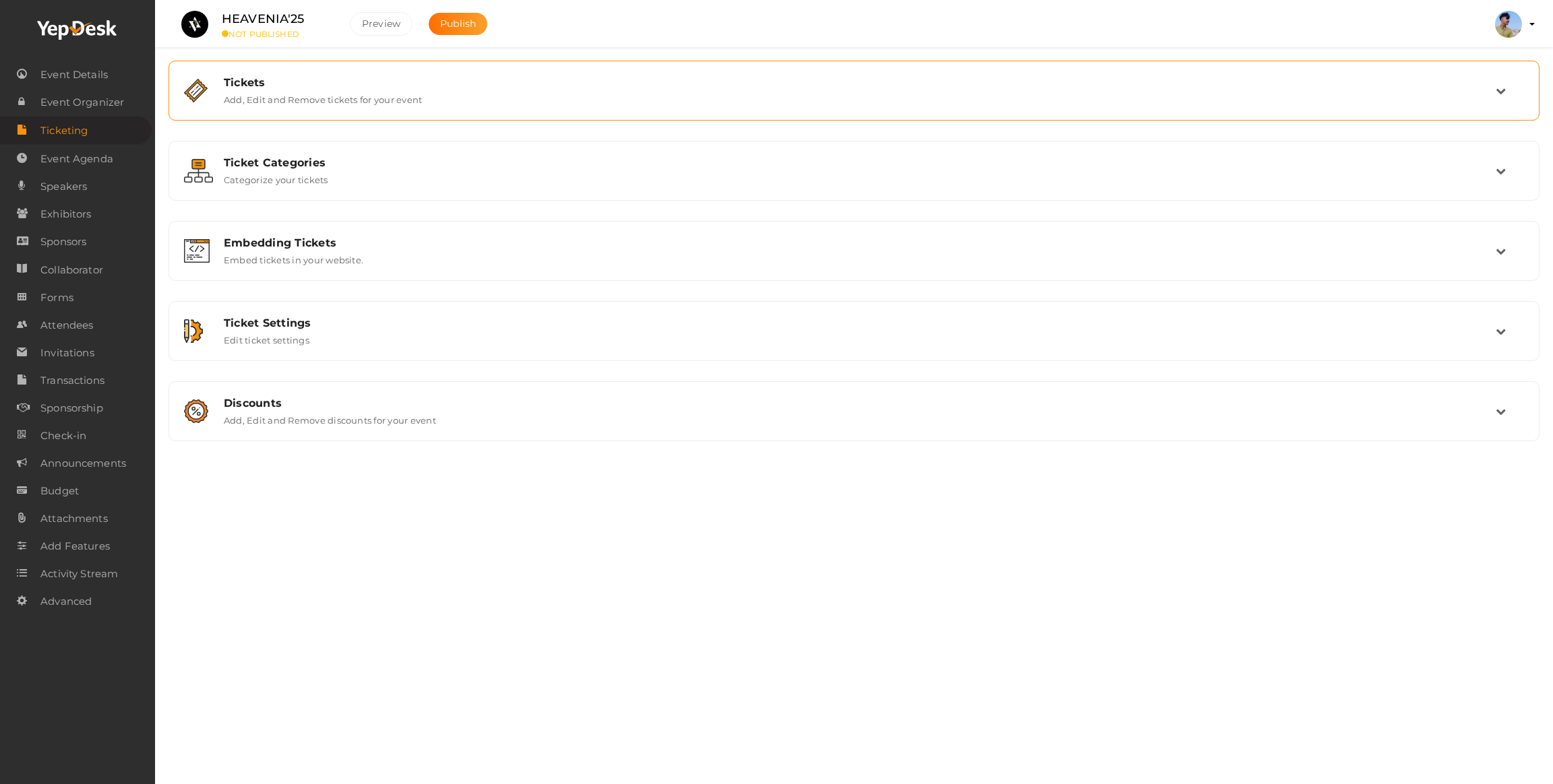
click at [331, 74] on div "Tickets Add, Edit and Remove tickets for your event" at bounding box center [854, 90] width 1356 height 46
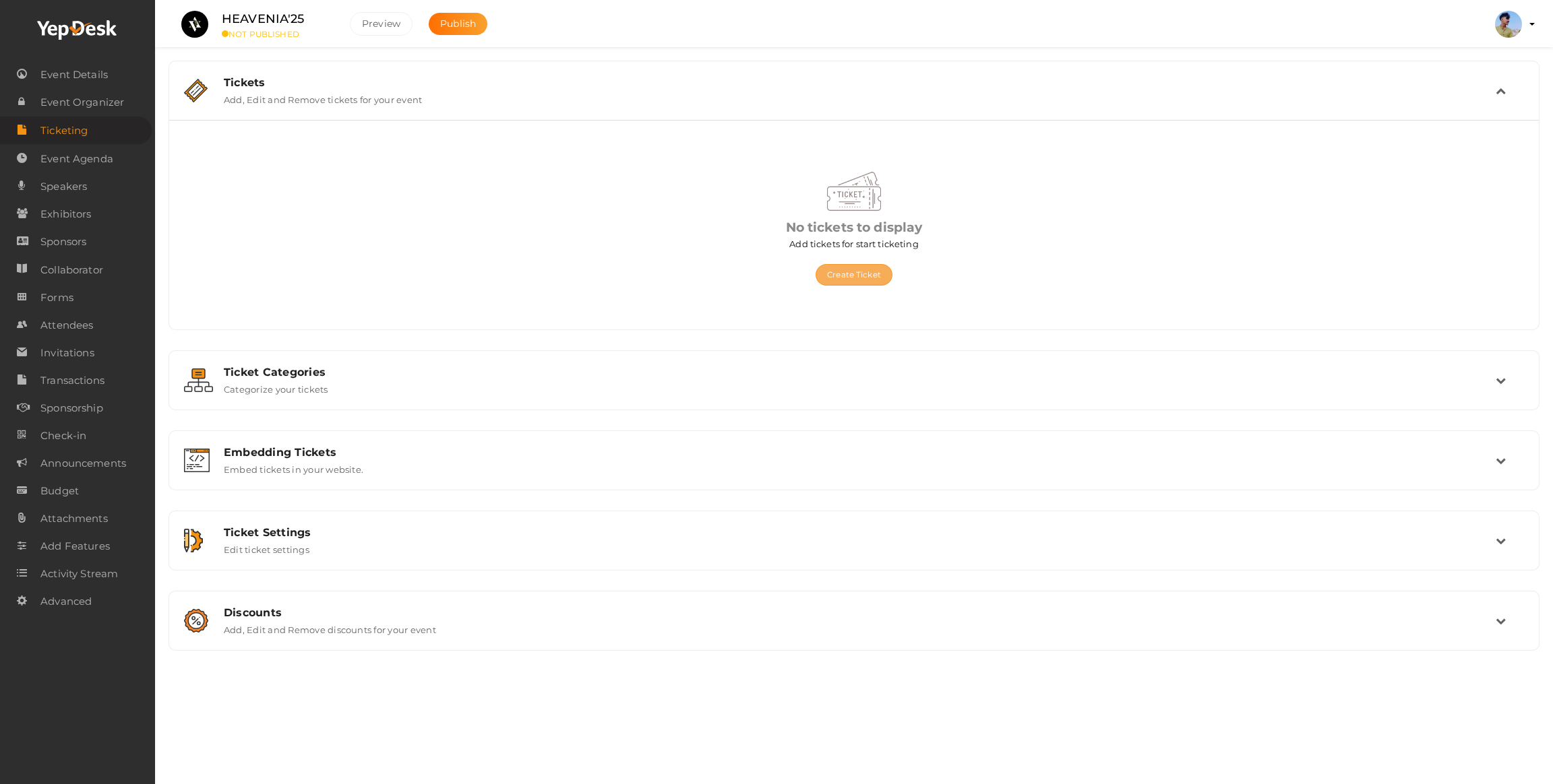
click at [860, 267] on button "Create Ticket" at bounding box center [854, 275] width 77 height 22
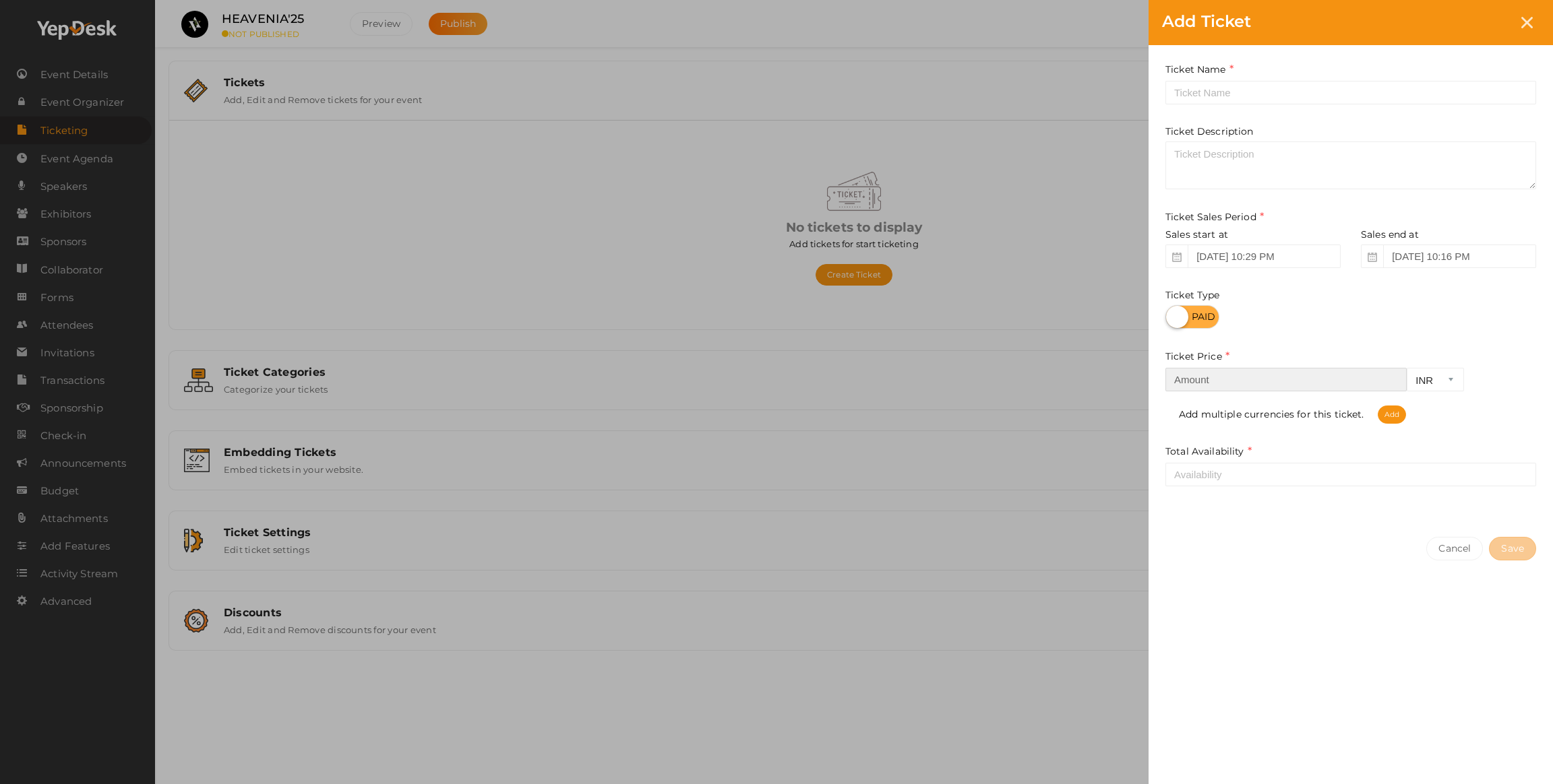
click at [1208, 380] on input "number" at bounding box center [1286, 380] width 241 height 24
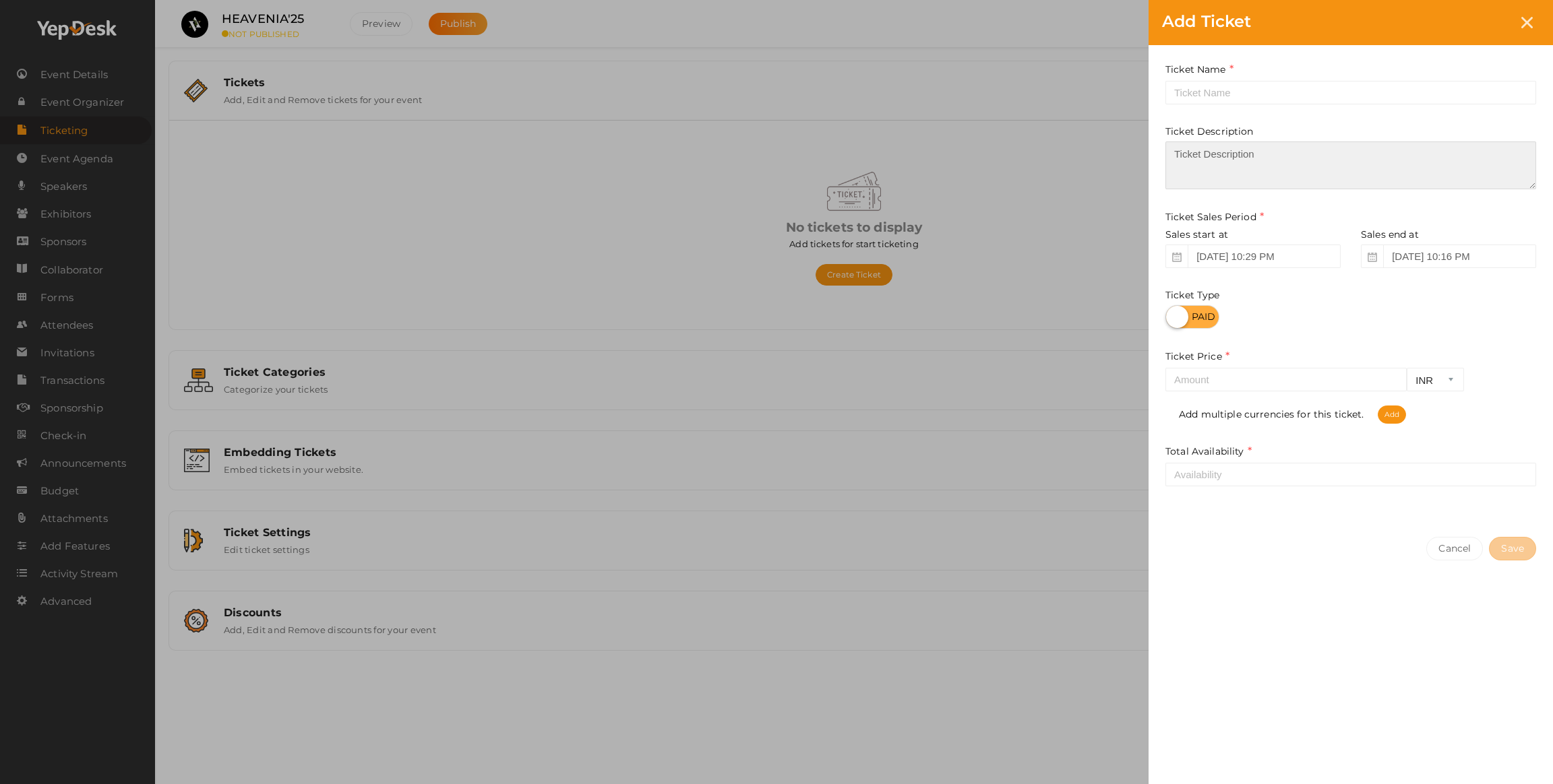
click at [1199, 168] on textarea at bounding box center [1351, 165] width 371 height 48
click at [1199, 113] on div "Ticket Name Required. Ticket Name already used. Ticket Description Ticket Sales…" at bounding box center [1351, 284] width 404 height 478
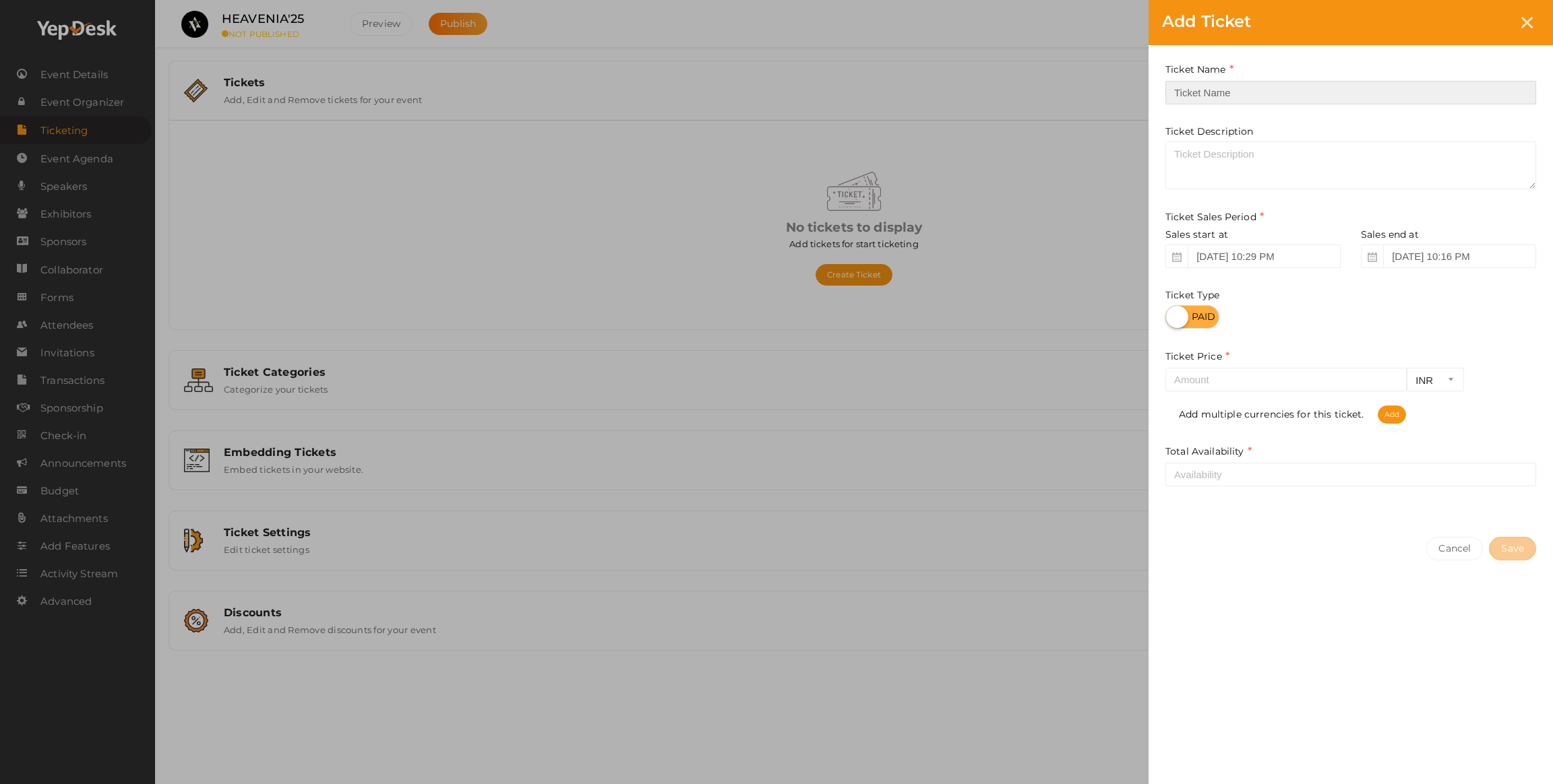
click at [1199, 85] on input "text" at bounding box center [1351, 93] width 371 height 24
type input "i"
type input "IEEE members"
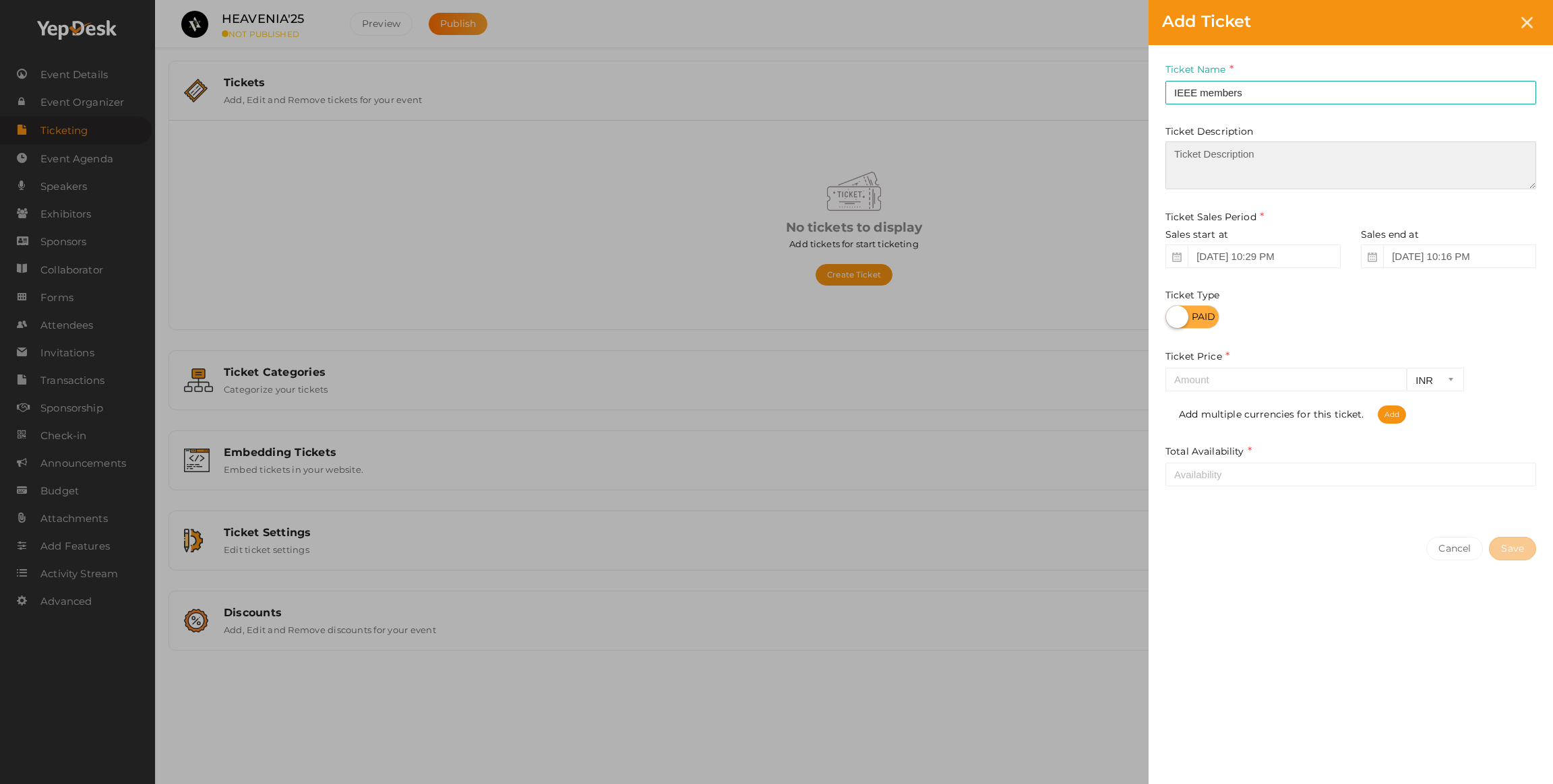
click at [1287, 162] on textarea at bounding box center [1351, 165] width 371 height 48
click at [1328, 308] on div at bounding box center [1351, 317] width 371 height 24
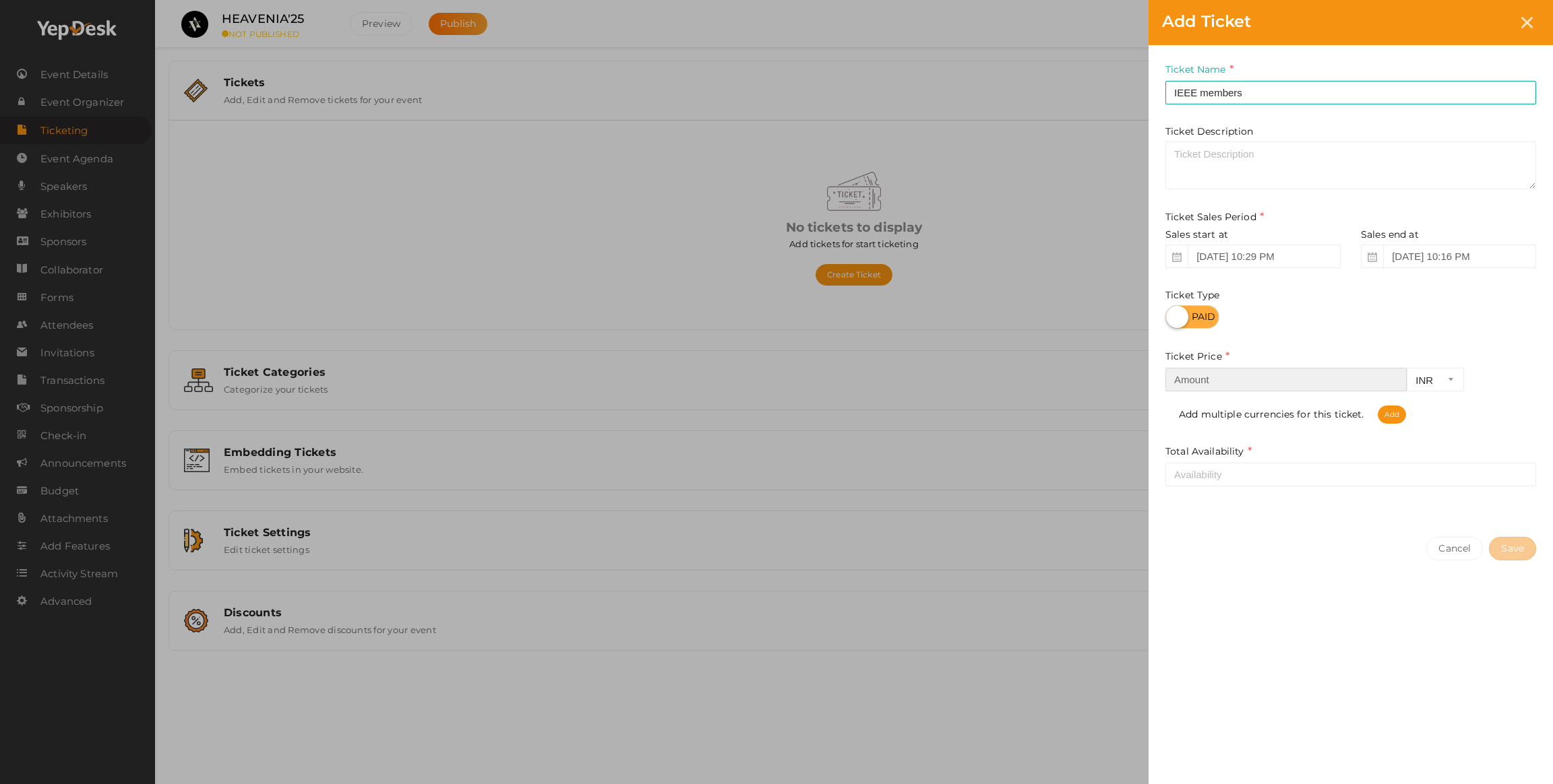
click at [1285, 378] on input "number" at bounding box center [1286, 380] width 241 height 24
type input "700"
click at [1400, 420] on span "Add" at bounding box center [1392, 414] width 28 height 18
select select "CAD"
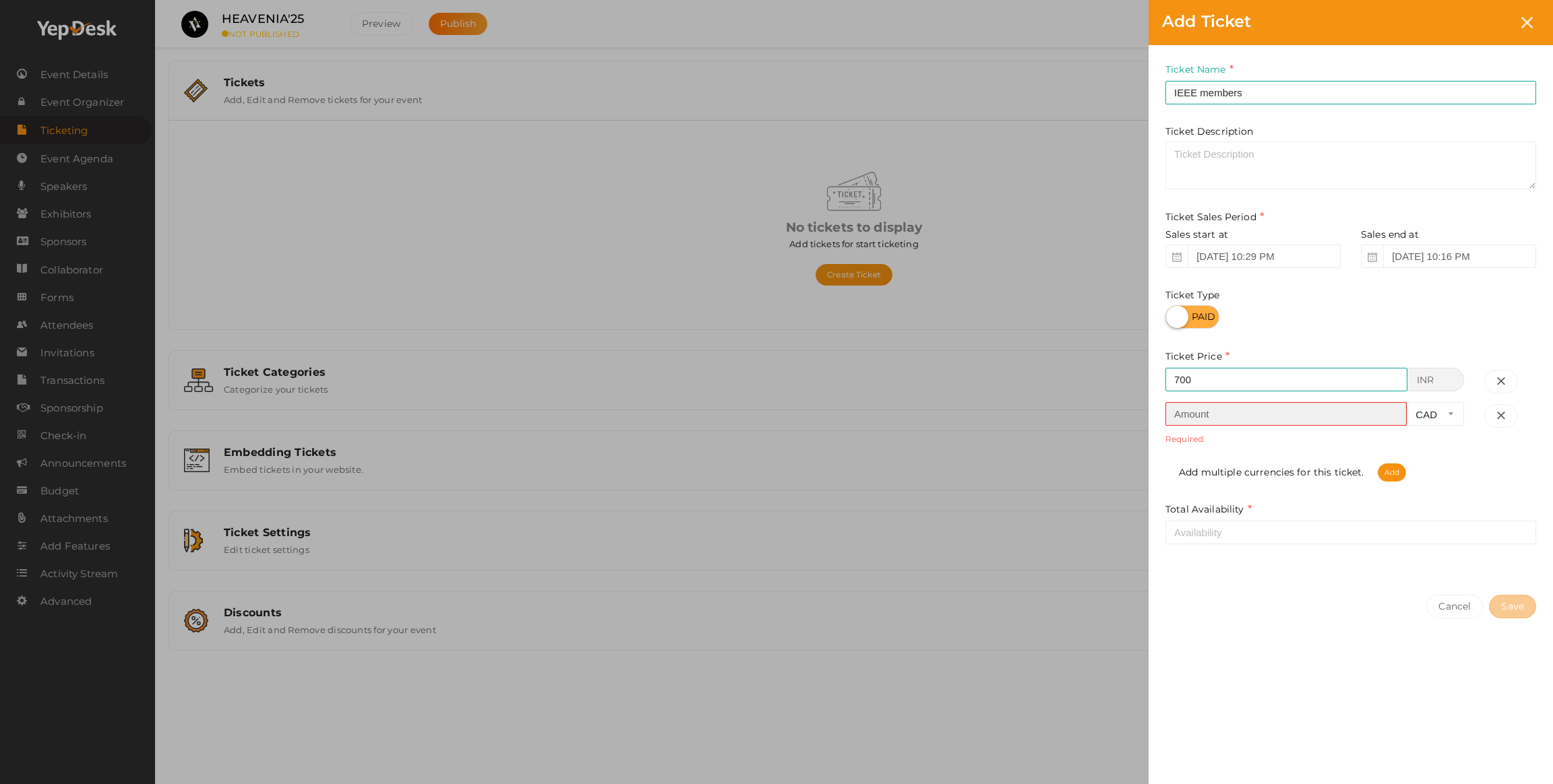
click at [1246, 425] on input "number" at bounding box center [1286, 414] width 241 height 24
click at [1236, 416] on input "number" at bounding box center [1286, 414] width 241 height 24
click at [1440, 412] on select "CAD USD" at bounding box center [1436, 414] width 58 height 24
click at [1502, 416] on icon "button" at bounding box center [1501, 416] width 10 height 14
type input "700"
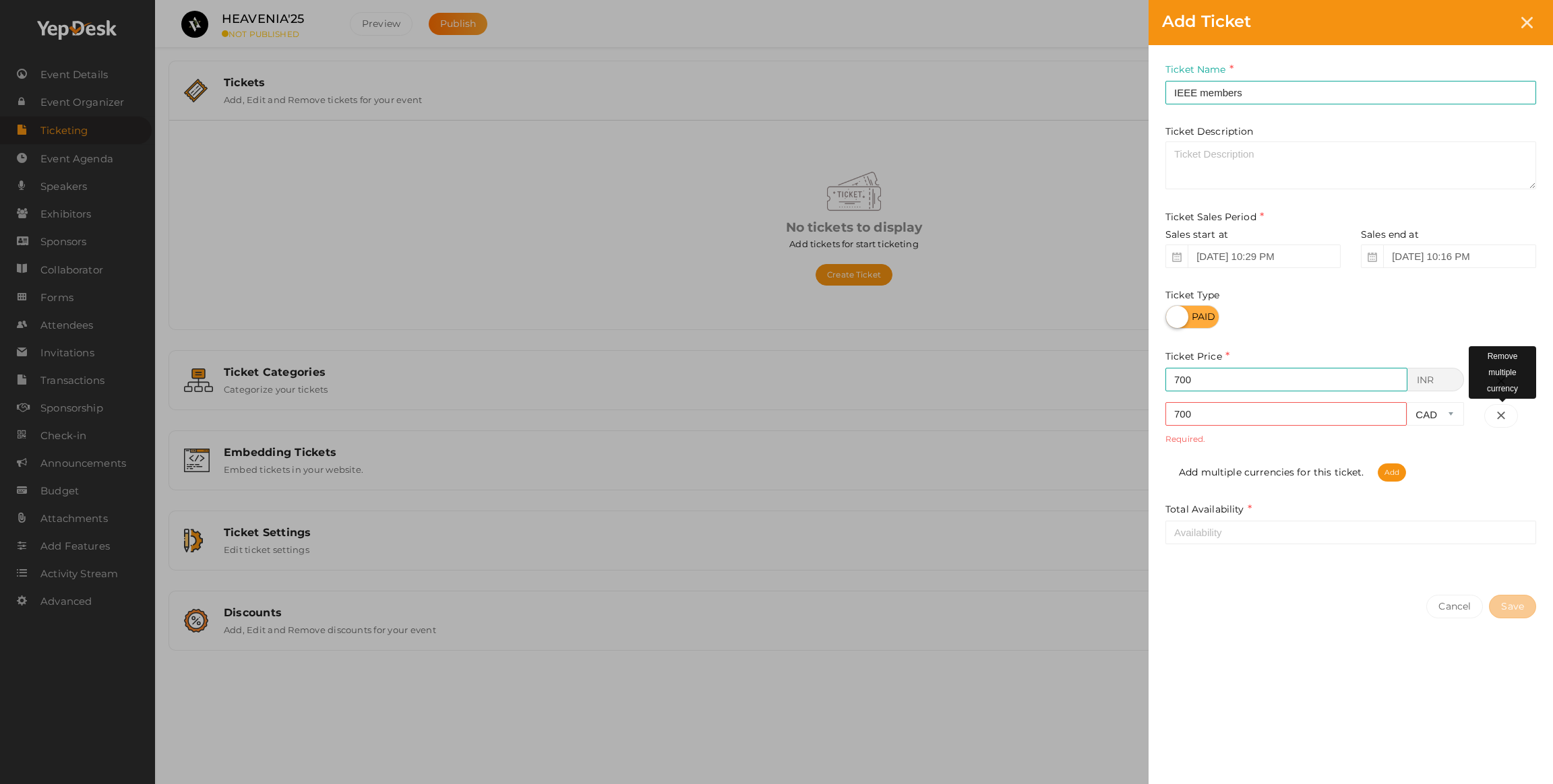
select select "INR"
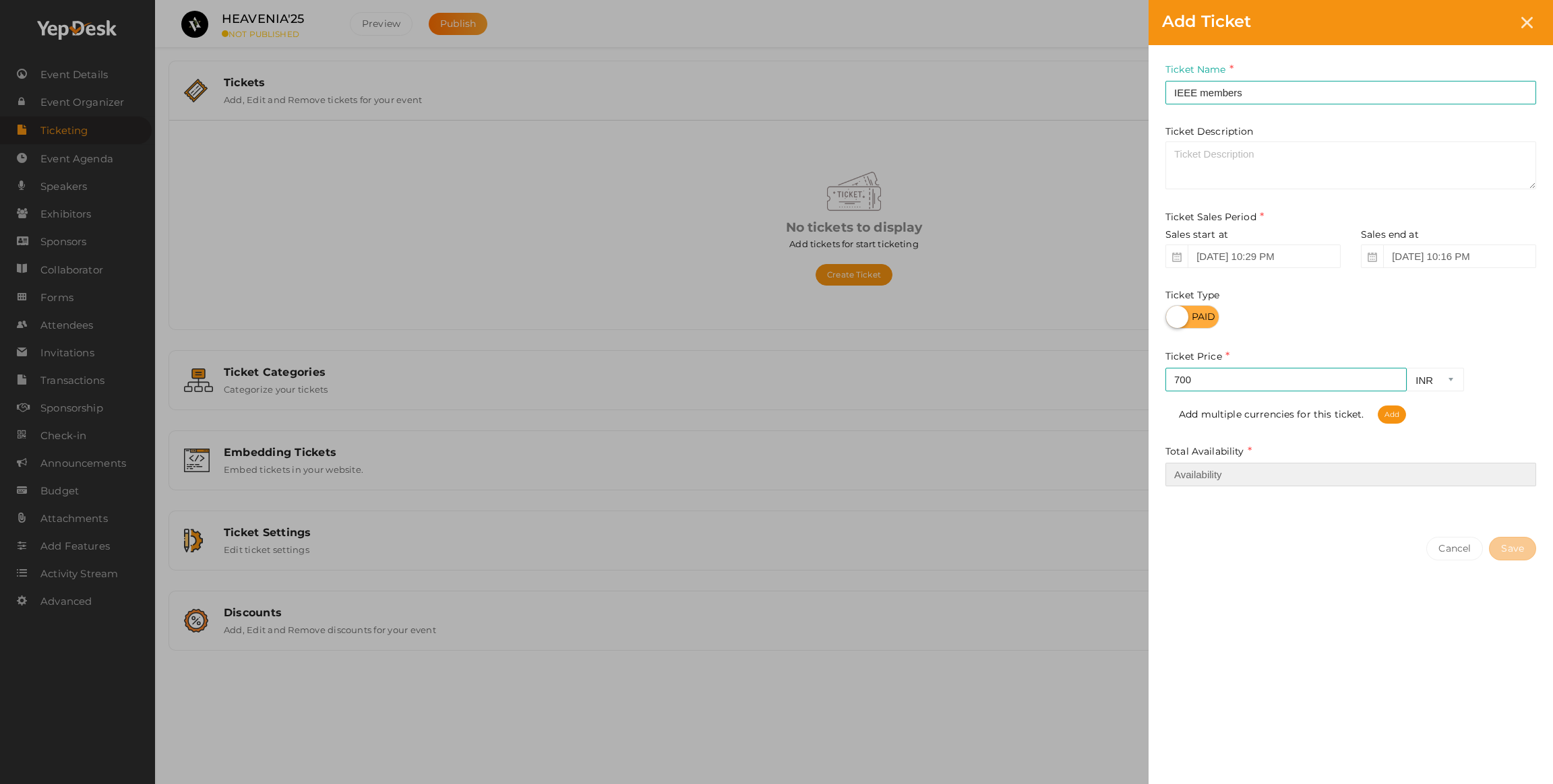
click at [1231, 477] on input "number" at bounding box center [1351, 475] width 371 height 24
click at [1231, 479] on input "number" at bounding box center [1351, 475] width 371 height 24
type input "250"
click at [1276, 616] on div "Cancel Save" at bounding box center [1351, 576] width 404 height 105
click at [1498, 556] on button "Save" at bounding box center [1512, 548] width 47 height 24
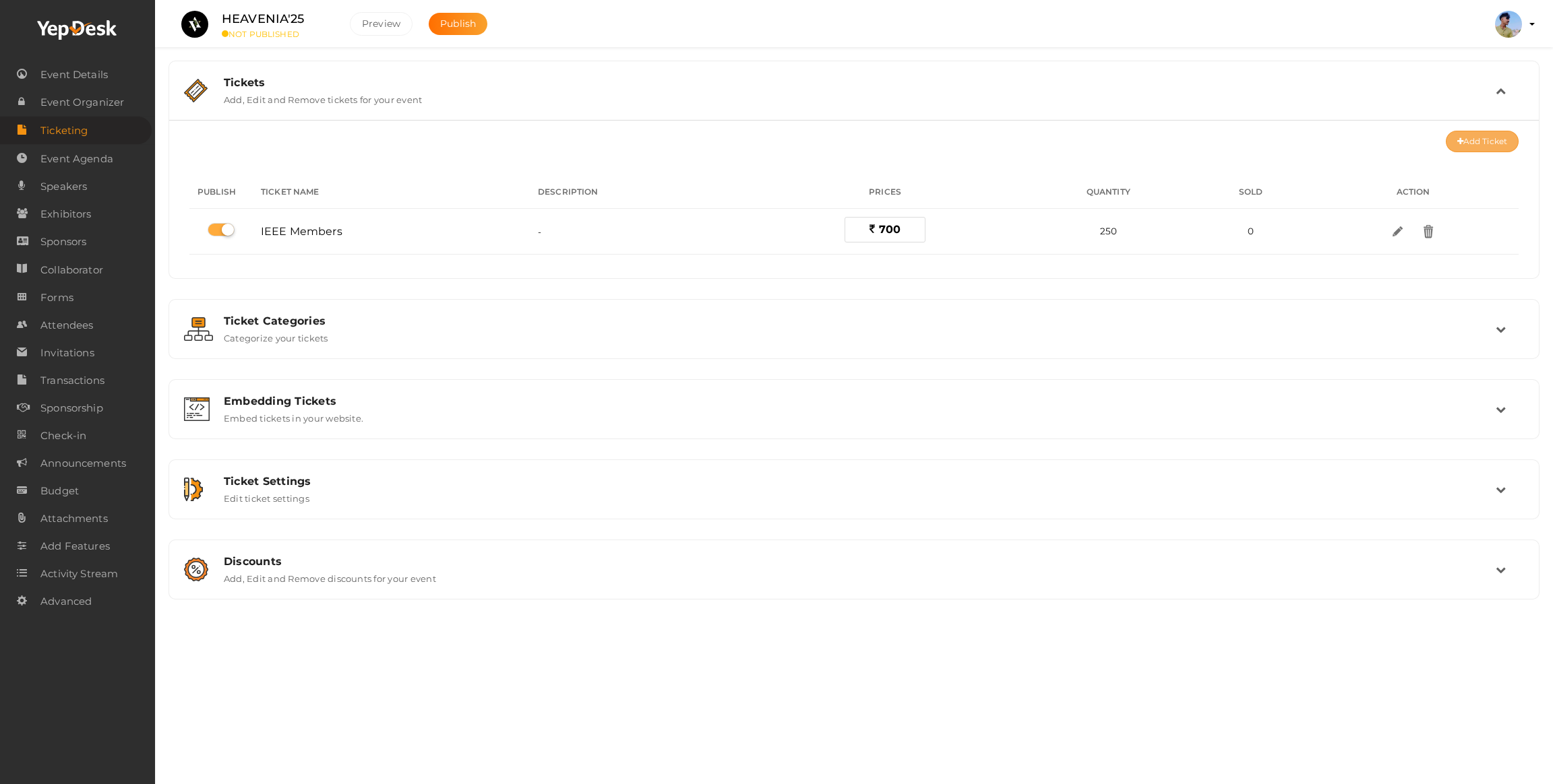
click at [1464, 149] on button "Add Ticket" at bounding box center [1482, 141] width 73 height 22
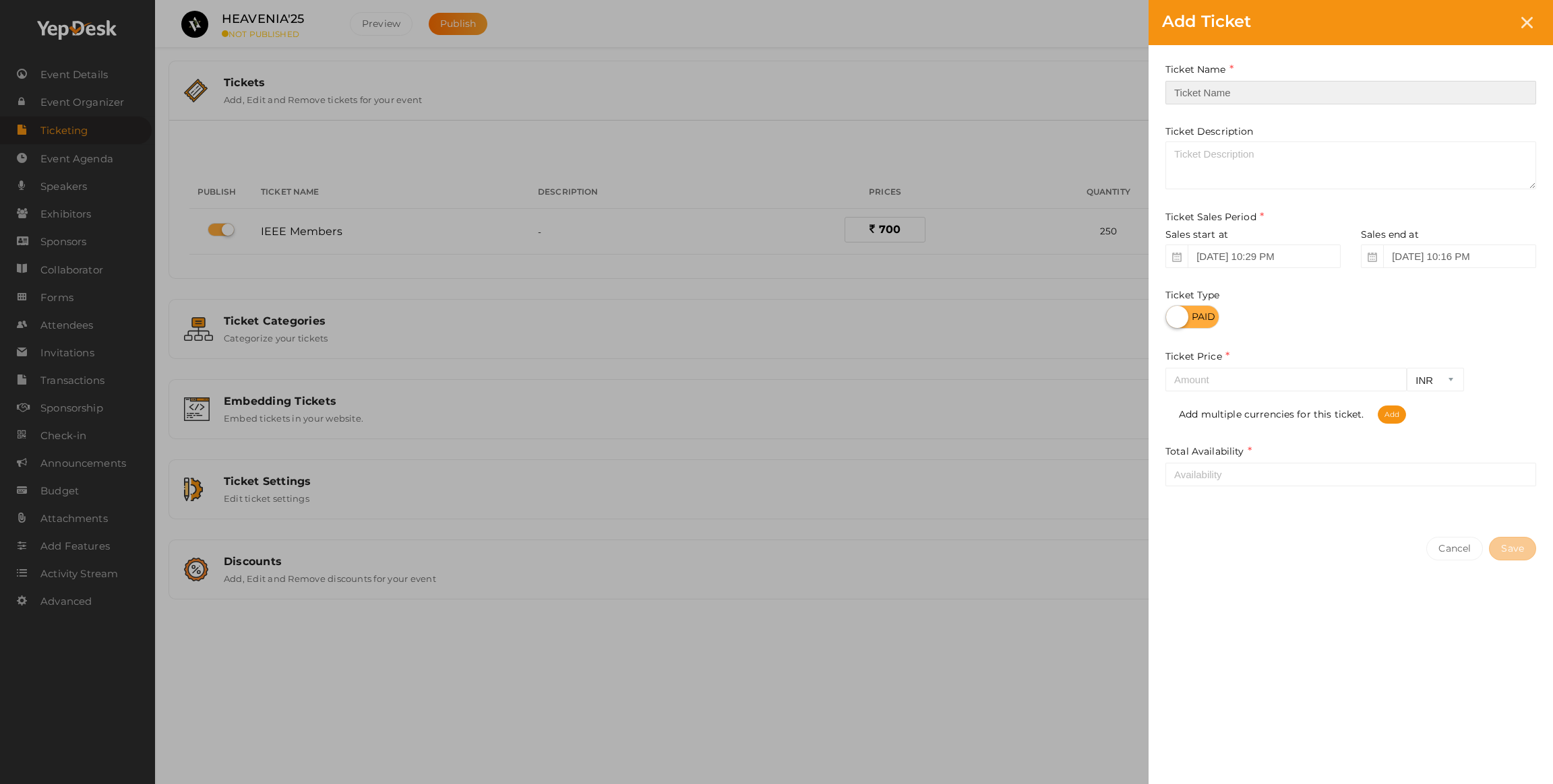
click at [1251, 93] on input "text" at bounding box center [1351, 93] width 371 height 24
type input "n"
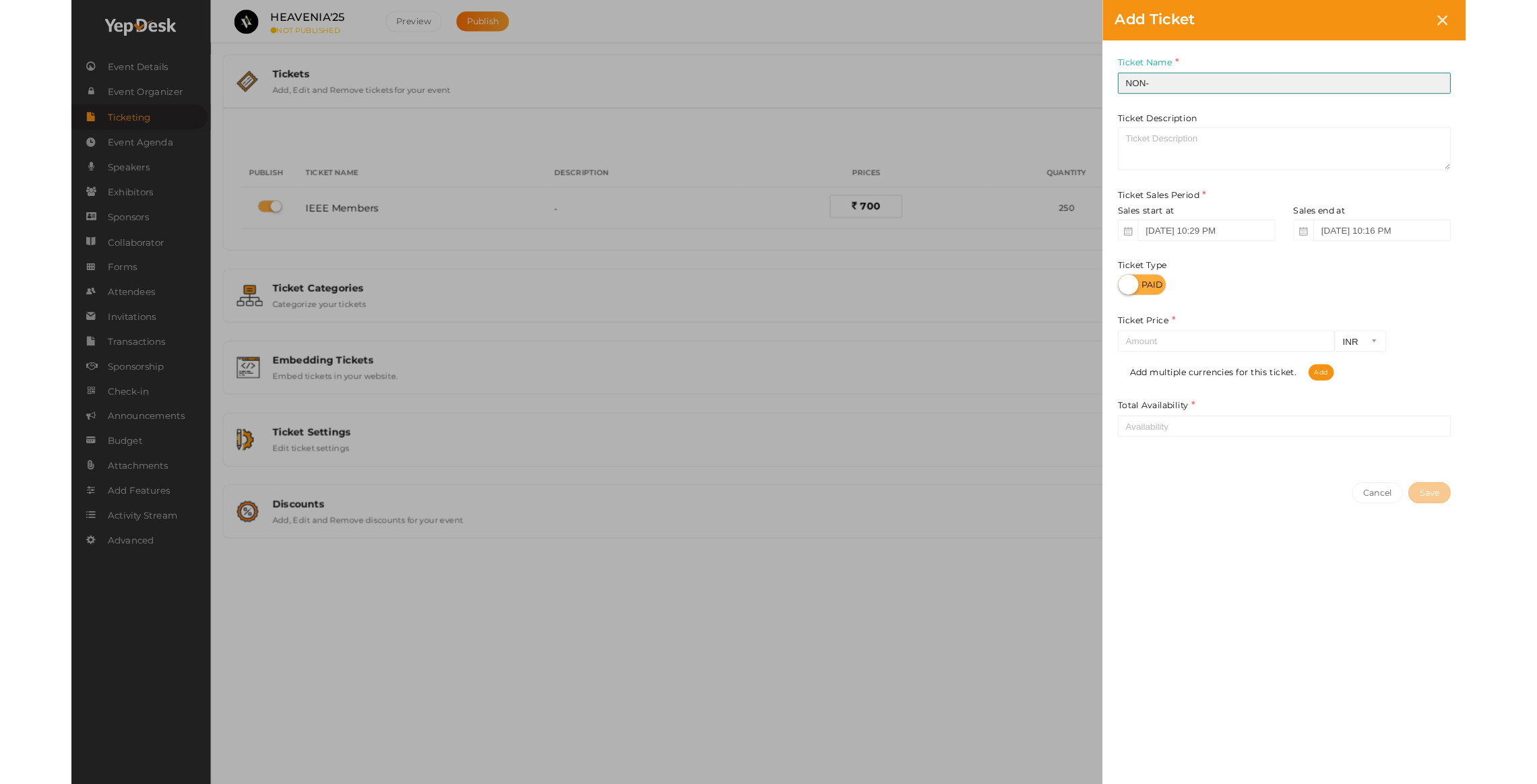
scroll to position [4994, 0]
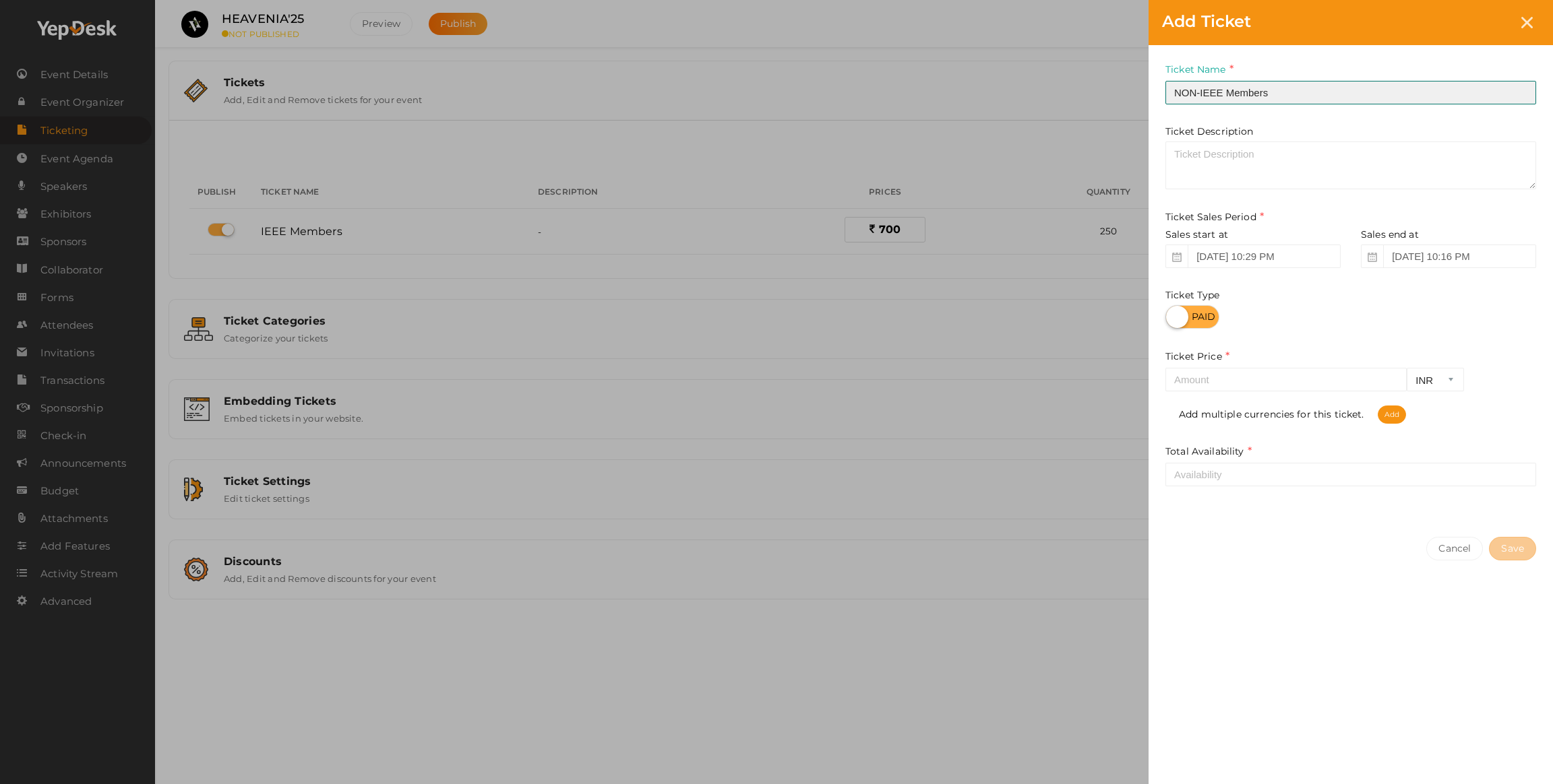
type input "NON-IEEE Members"
click at [1194, 408] on span "Add multiple currencies for this ticket. Add" at bounding box center [1293, 414] width 227 height 12
click at [1201, 373] on input "number" at bounding box center [1286, 380] width 241 height 24
type input "499"
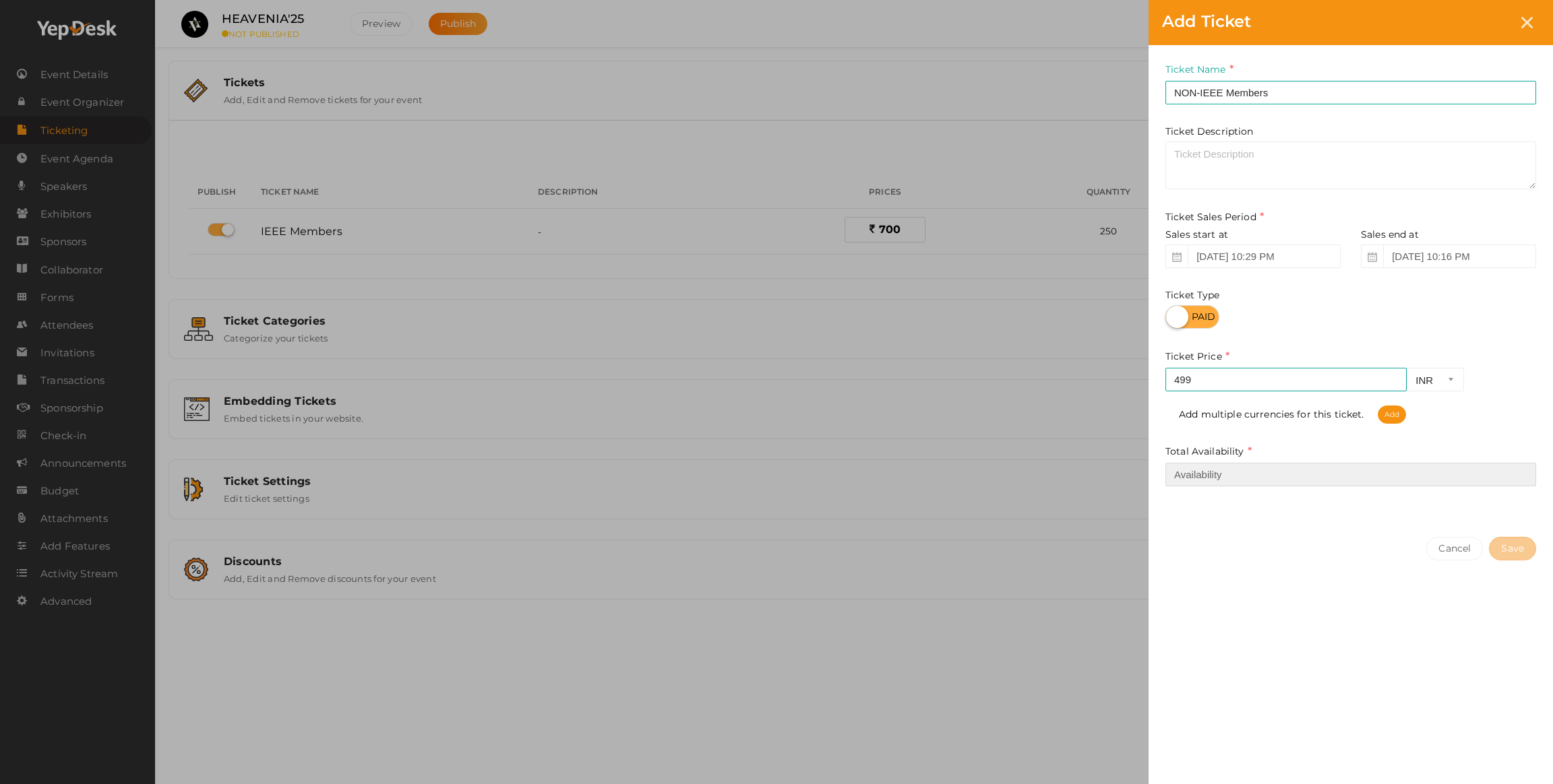
click at [1236, 473] on input "number" at bounding box center [1351, 475] width 371 height 24
type input "250"
click at [1366, 589] on div "Cancel Save" at bounding box center [1351, 576] width 404 height 105
click at [1522, 546] on button "Save" at bounding box center [1512, 548] width 47 height 24
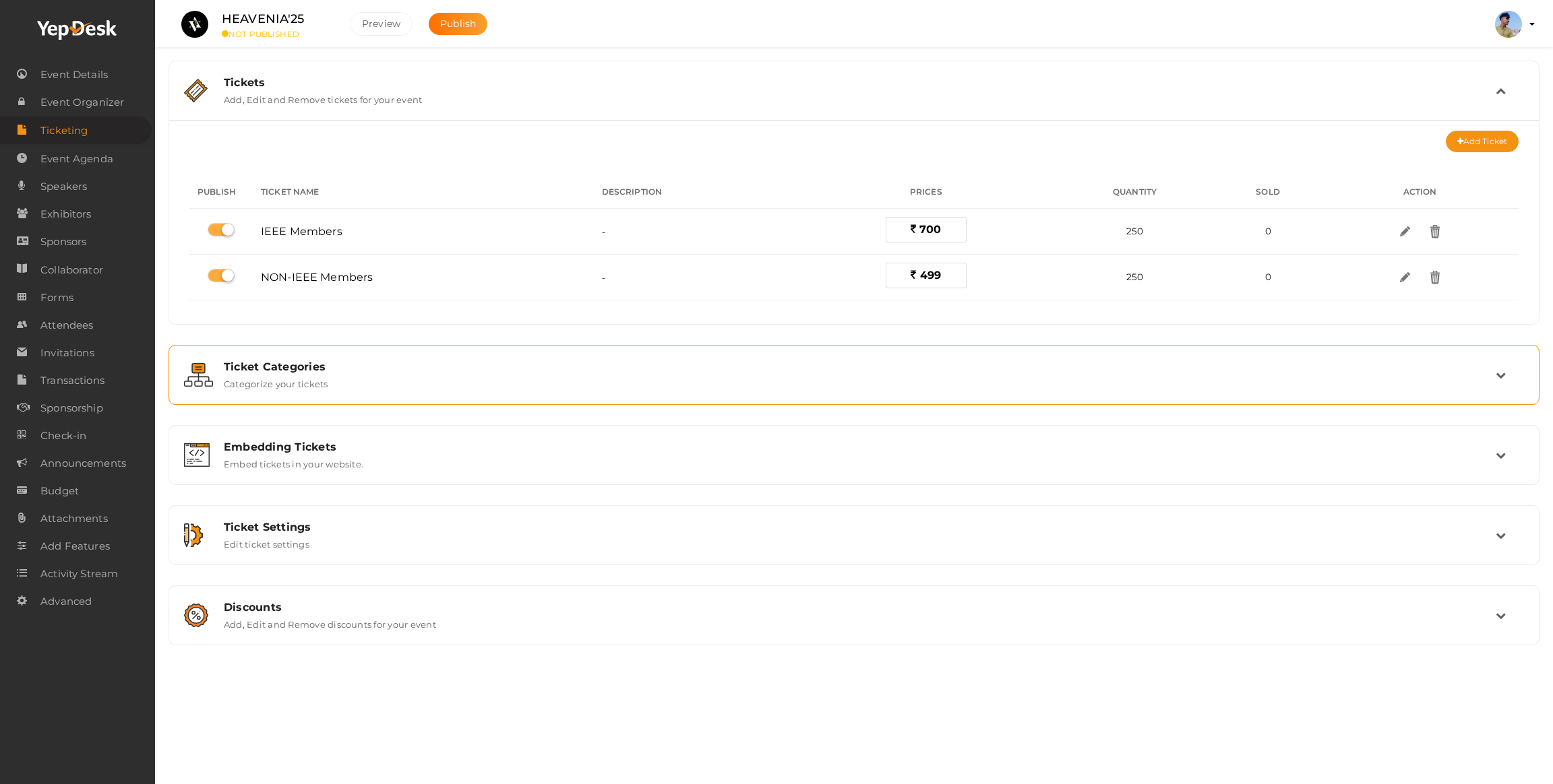
click at [375, 381] on div "Ticket Categories Categorize your tickets" at bounding box center [854, 374] width 1282 height 29
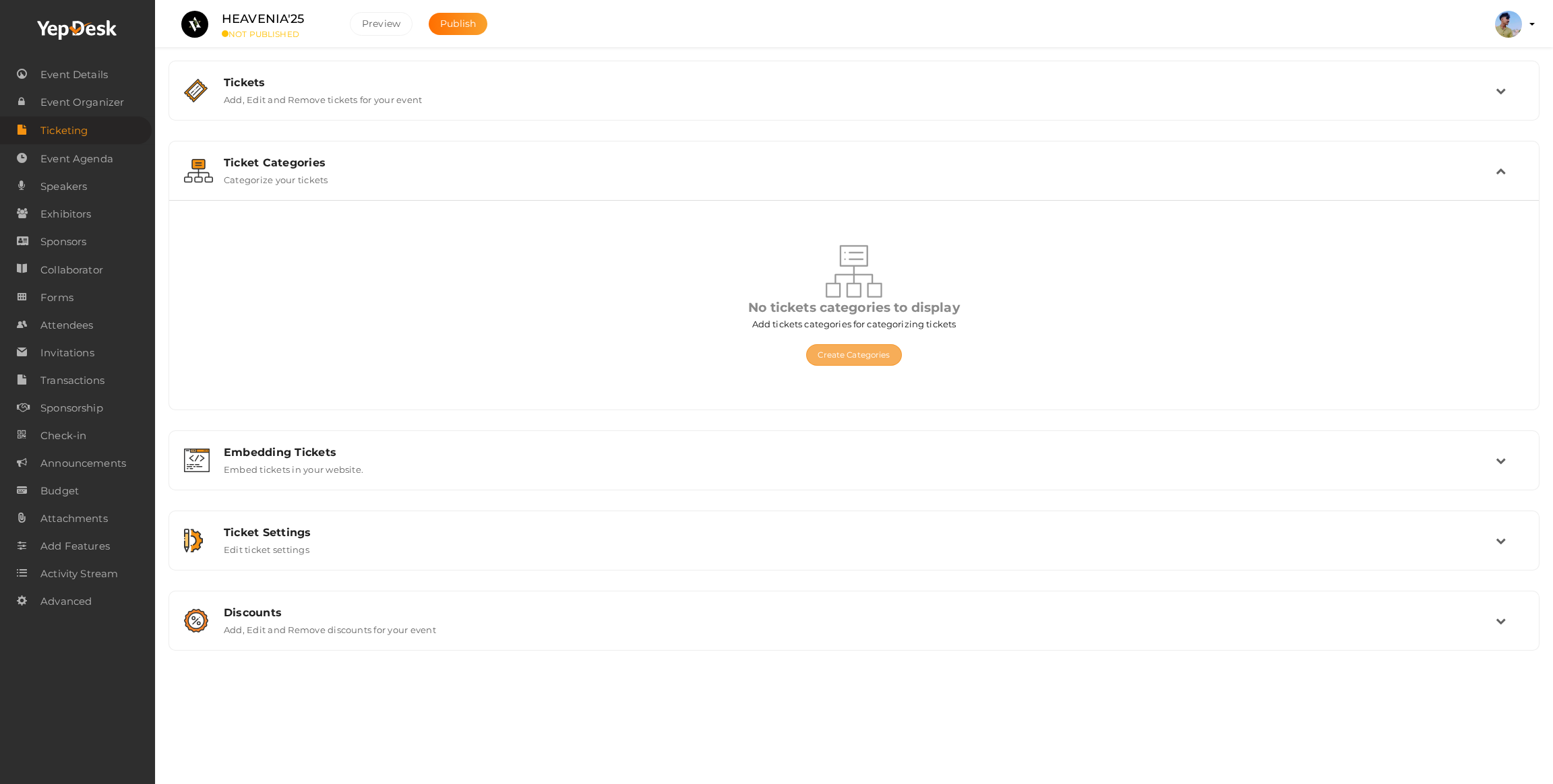
click at [828, 354] on button "Create Categories" at bounding box center [853, 354] width 95 height 22
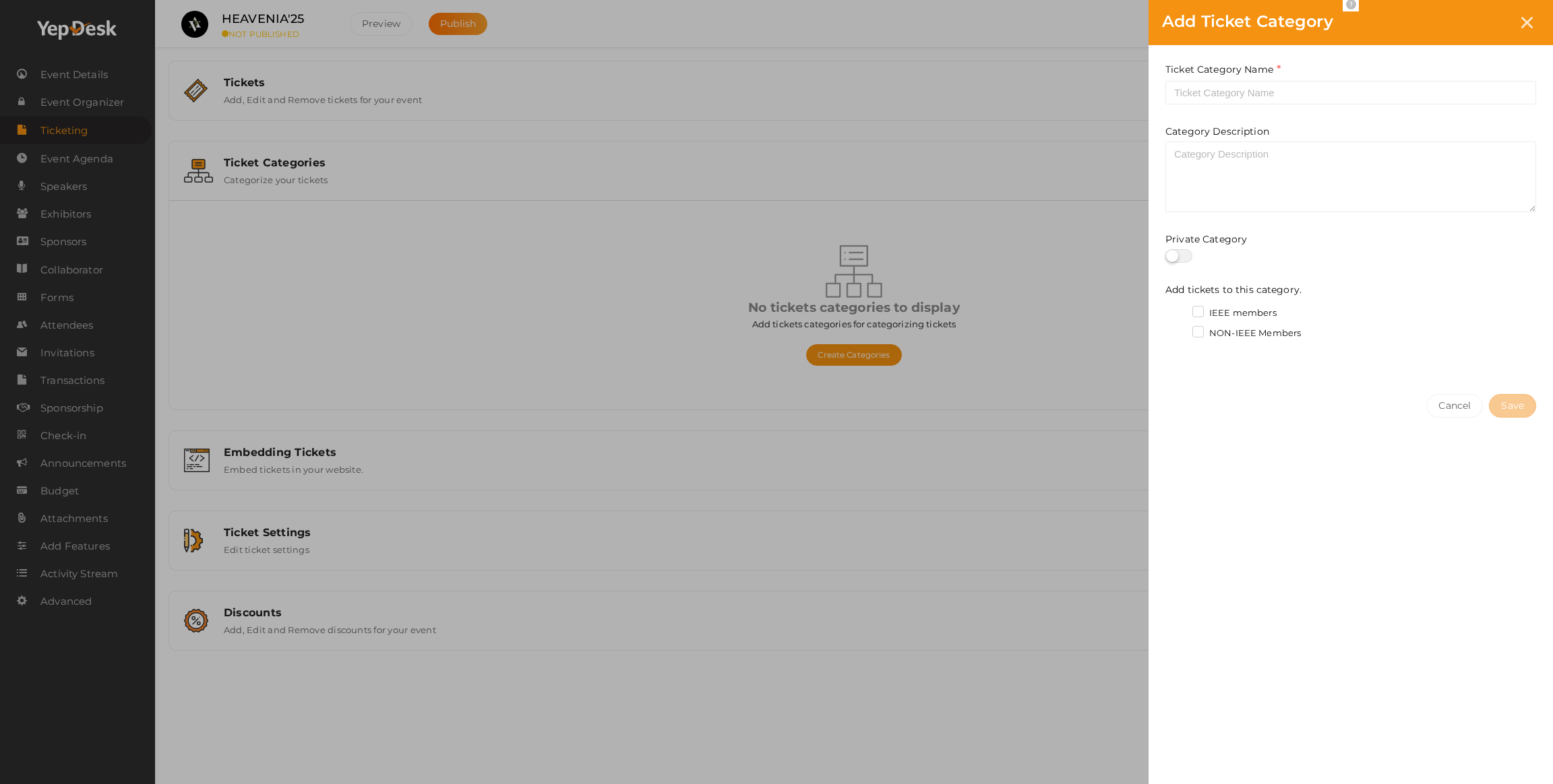
click at [1205, 311] on label "IEEE members" at bounding box center [1234, 313] width 84 height 14
click at [1179, 309] on input "IEEE members" at bounding box center [1179, 309] width 0 height 0
click at [1200, 329] on label "NON-IEEE Members" at bounding box center [1247, 333] width 109 height 14
click at [1179, 330] on input "NON-IEEE Members" at bounding box center [1179, 330] width 0 height 0
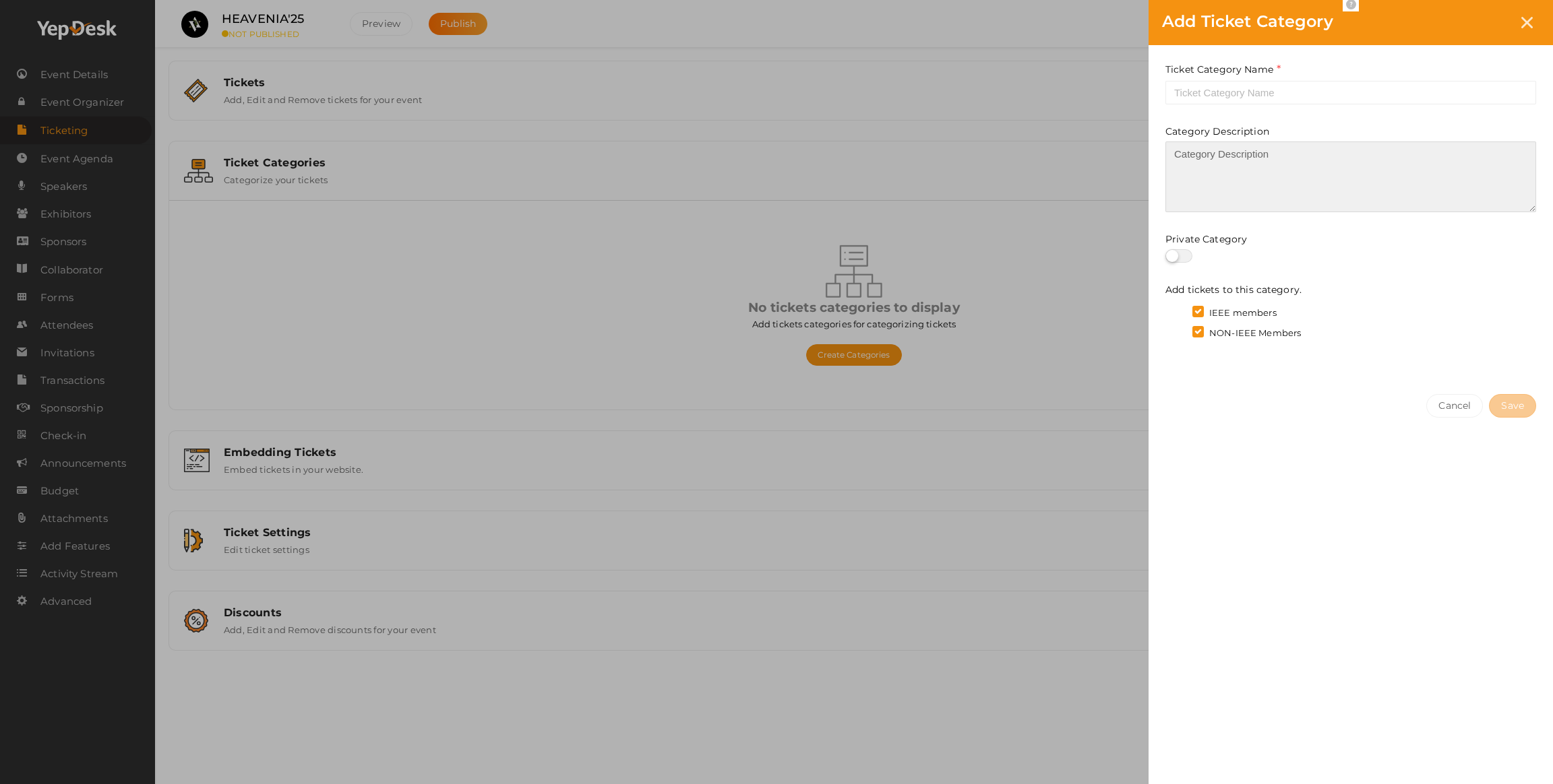
click at [1230, 163] on textarea at bounding box center [1351, 176] width 371 height 71
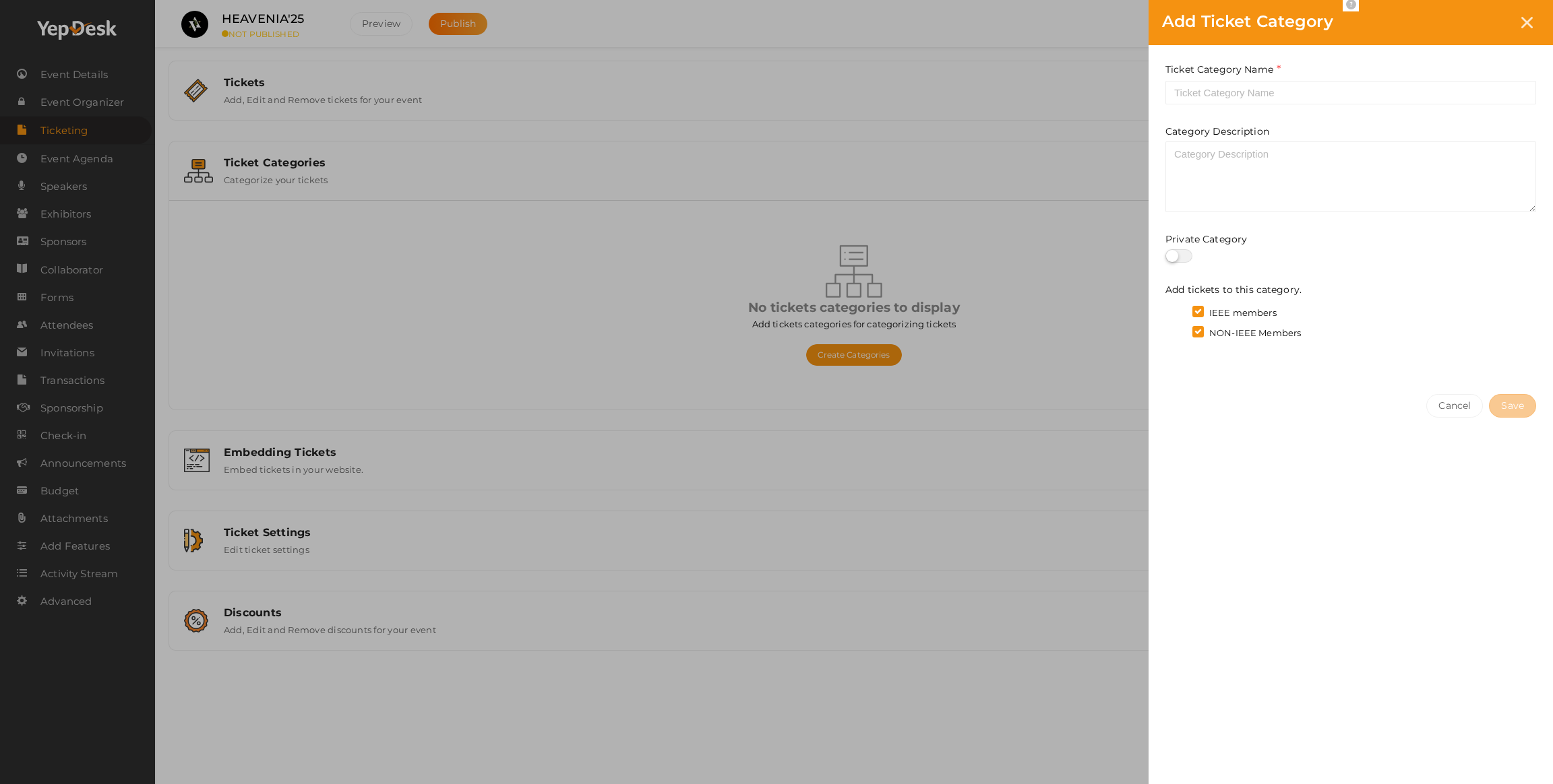
click at [1219, 105] on div "Ticket Category Name Required. Category Description Private Category Add ticket…" at bounding box center [1351, 213] width 404 height 335
click at [1219, 87] on input "text" at bounding box center [1351, 93] width 371 height 24
drag, startPoint x: 1072, startPoint y: 462, endPoint x: 1511, endPoint y: 340, distance: 455.6
type textarea "Add Ticket Category Ticket Category Name Category Description Private Category …"
click at [1190, 414] on div "Add Ticket Category Ticket Category Name Required. Category Description Private…" at bounding box center [776, 392] width 1553 height 784
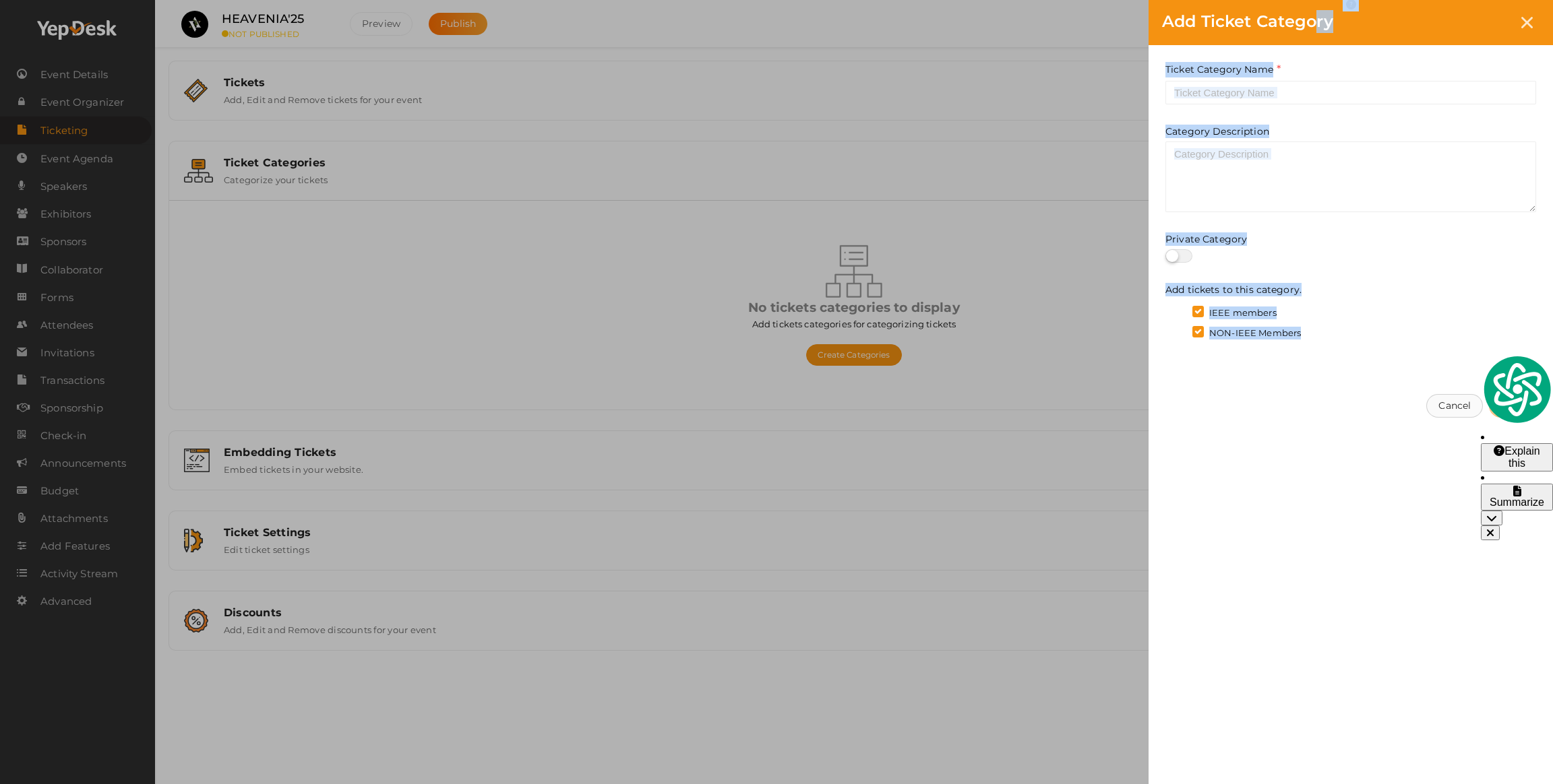
click at [1432, 397] on button "Cancel" at bounding box center [1454, 406] width 57 height 24
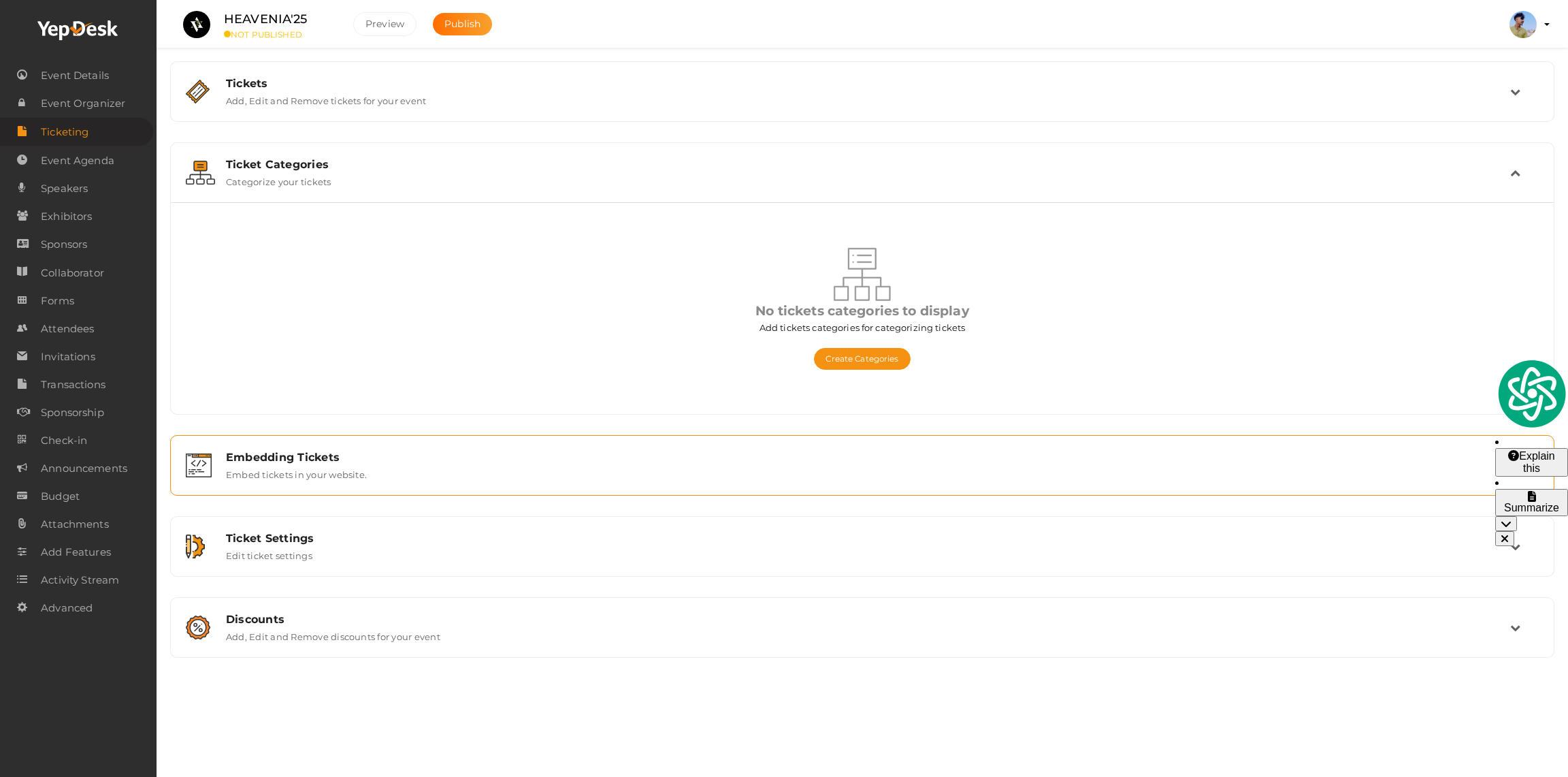
click at [307, 468] on label "Embed tickets in your website." at bounding box center [296, 472] width 141 height 16
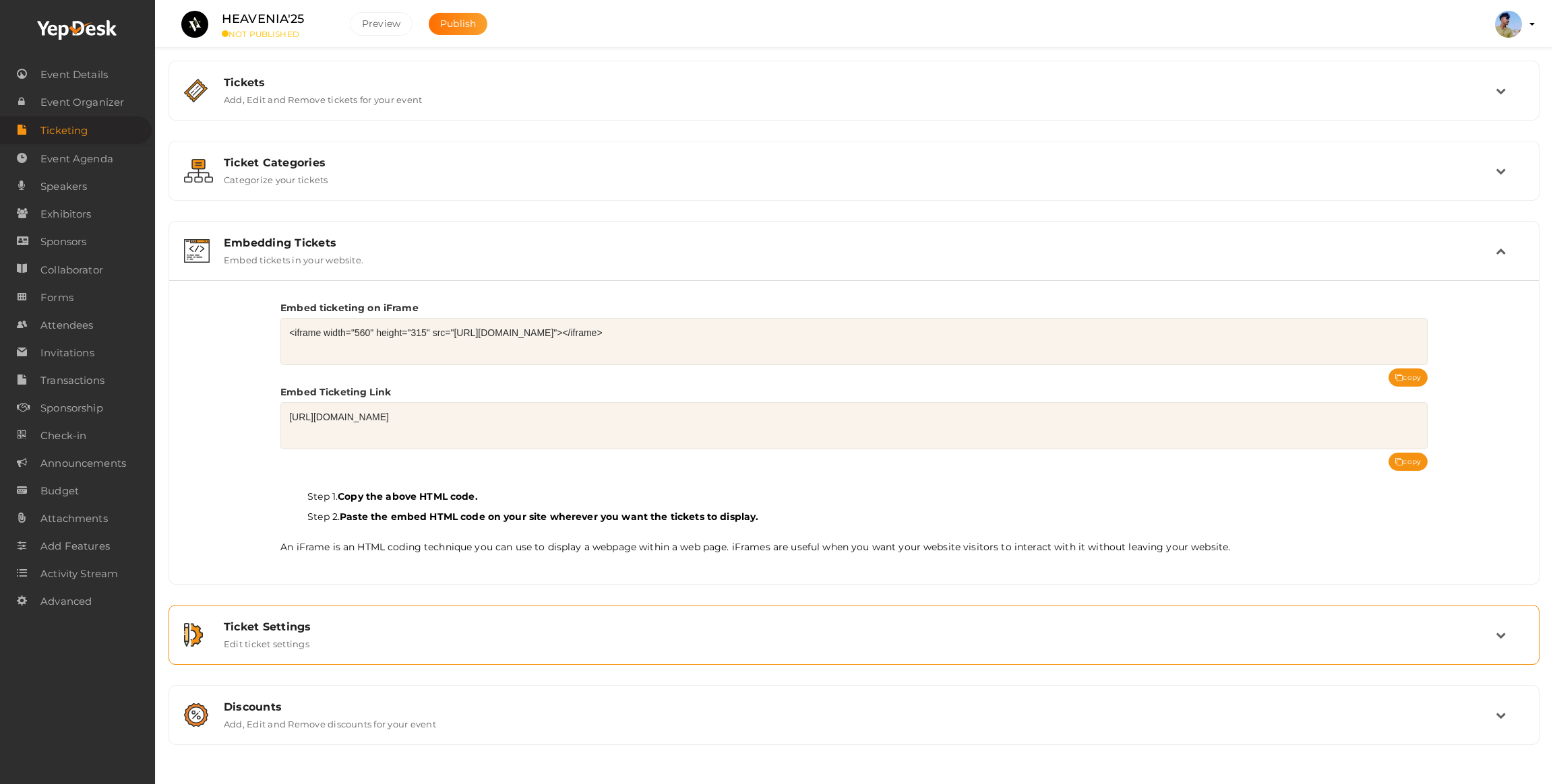
click at [283, 628] on div "Ticket Settings" at bounding box center [860, 627] width 1272 height 13
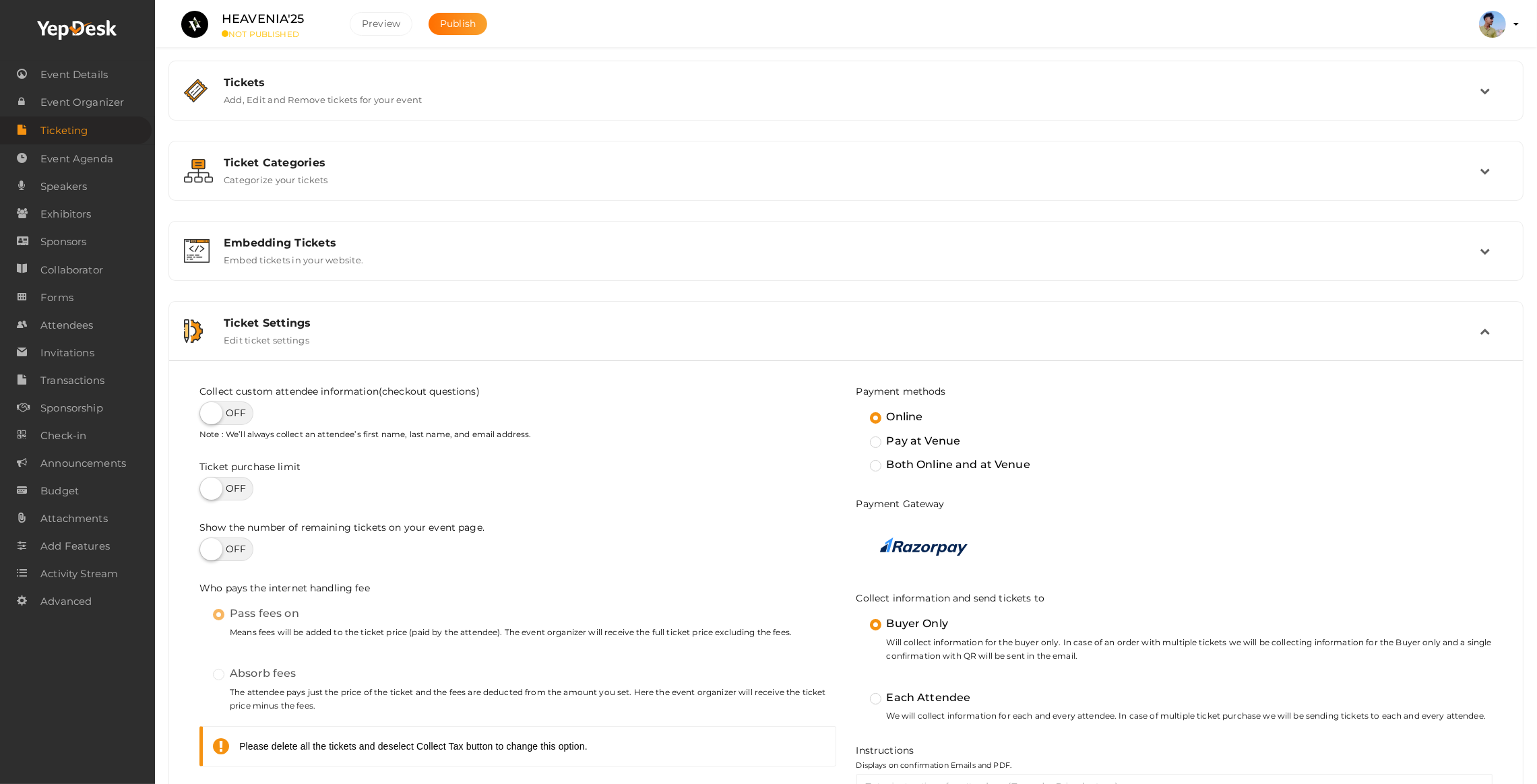
click at [225, 418] on label at bounding box center [226, 414] width 54 height 24
click at [209, 413] on input "checkbox" at bounding box center [204, 408] width 9 height 9
checkbox input "true"
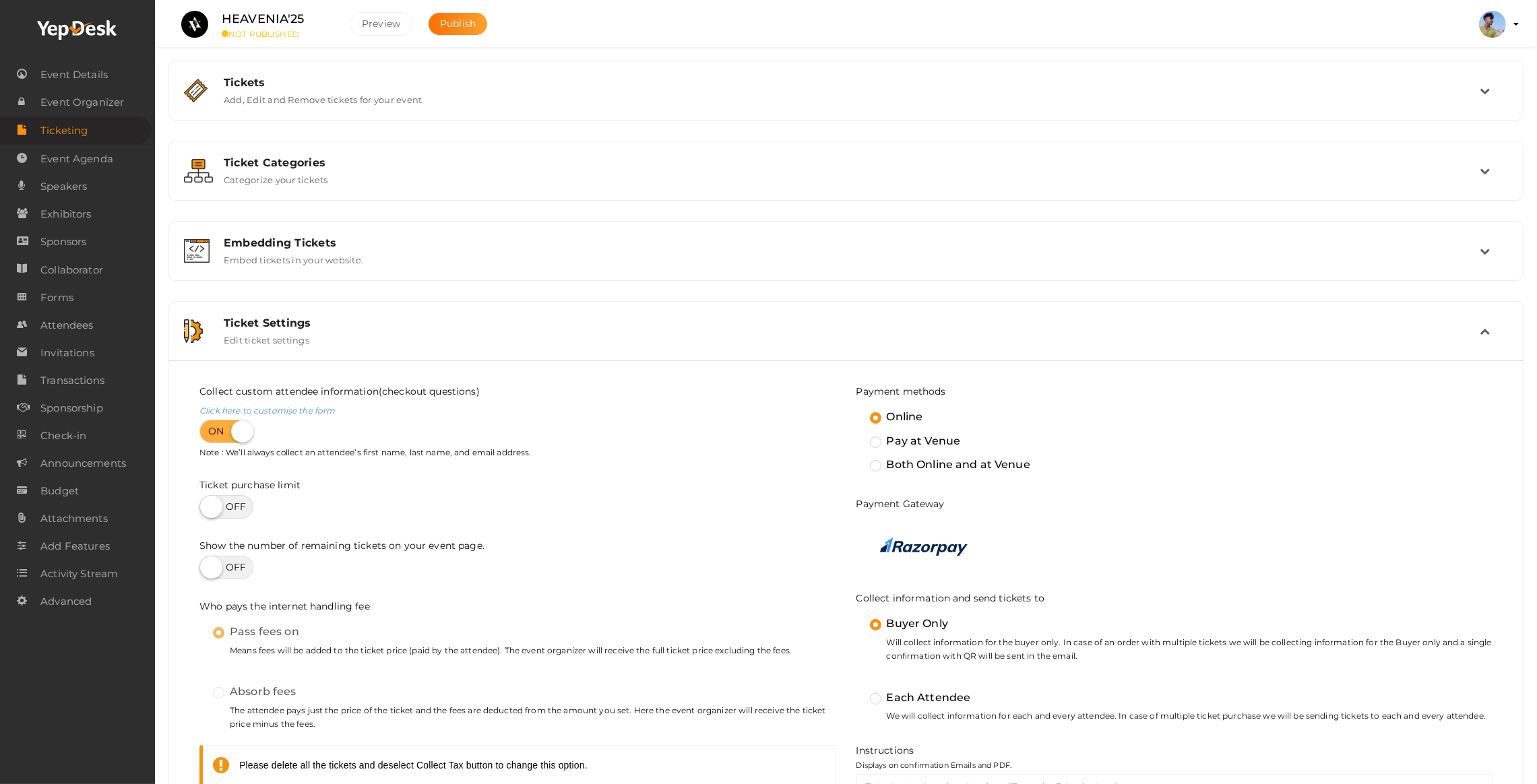
click at [891, 442] on label "Pay at Venue" at bounding box center [915, 441] width 91 height 18
click at [856, 435] on input "Pay at Venue" at bounding box center [856, 435] width 0 height 0
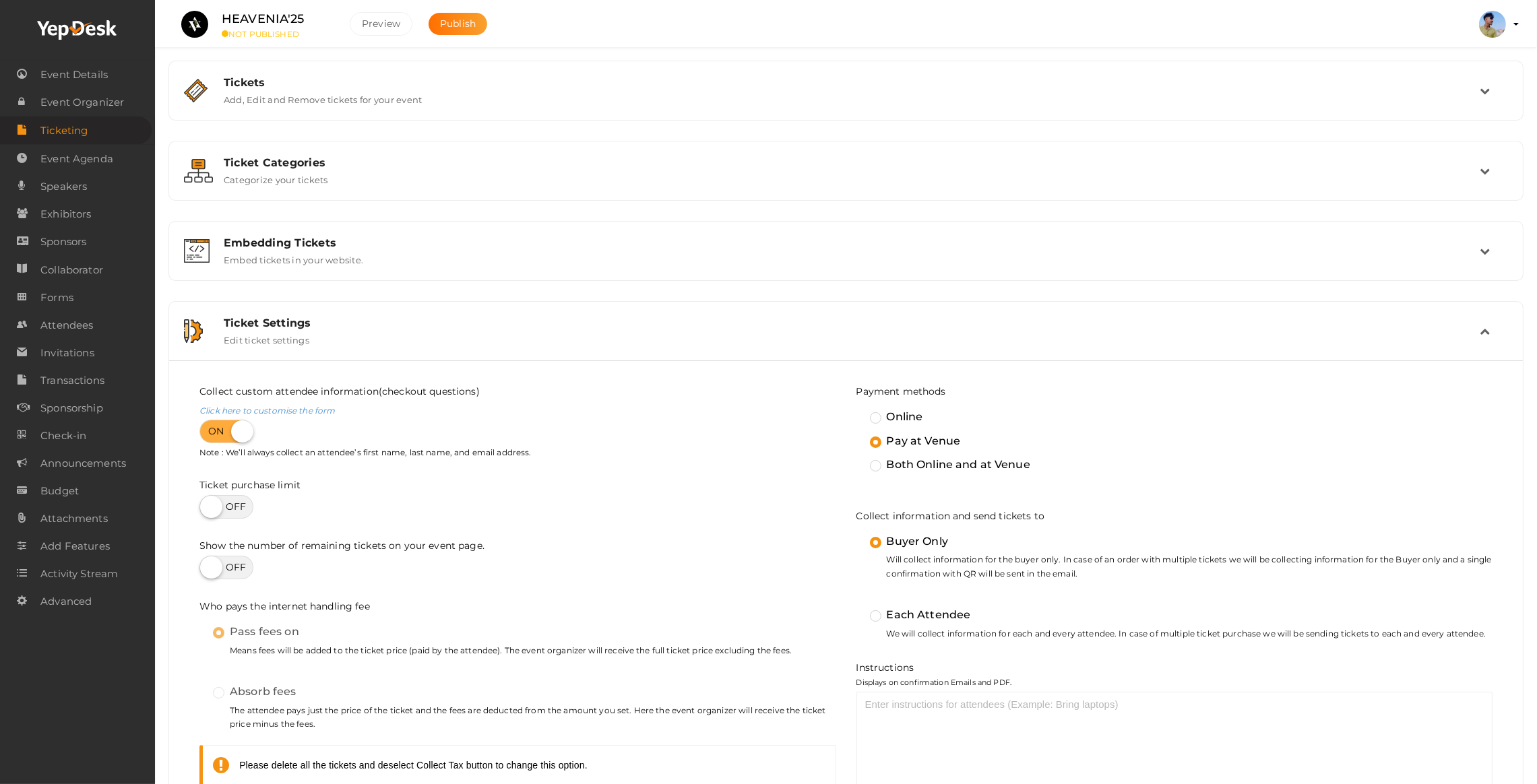
click at [873, 473] on label "Both Online and at Venue" at bounding box center [950, 465] width 161 height 18
click at [856, 459] on input "Both Online and at Venue" at bounding box center [856, 459] width 0 height 0
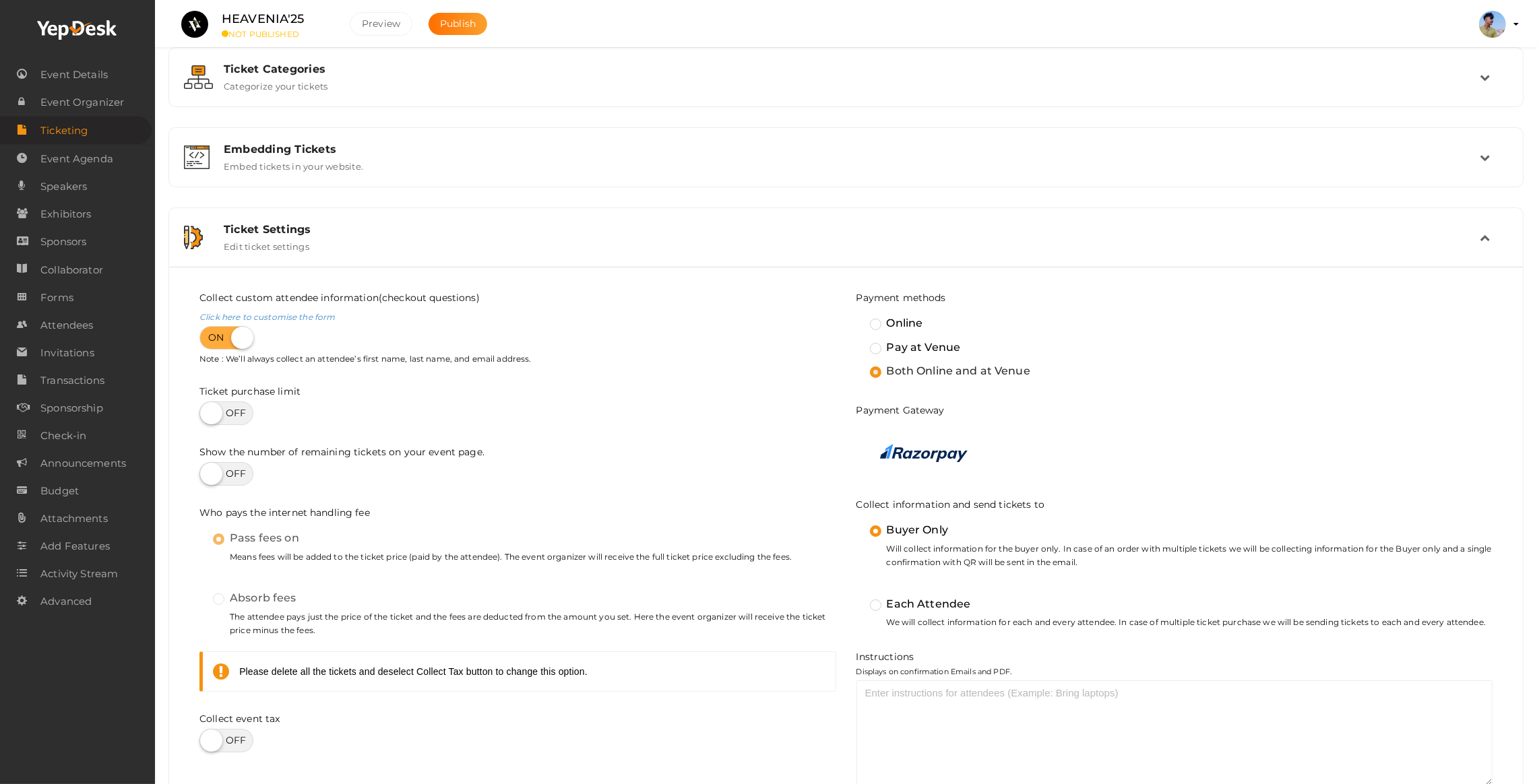
scroll to position [101, 0]
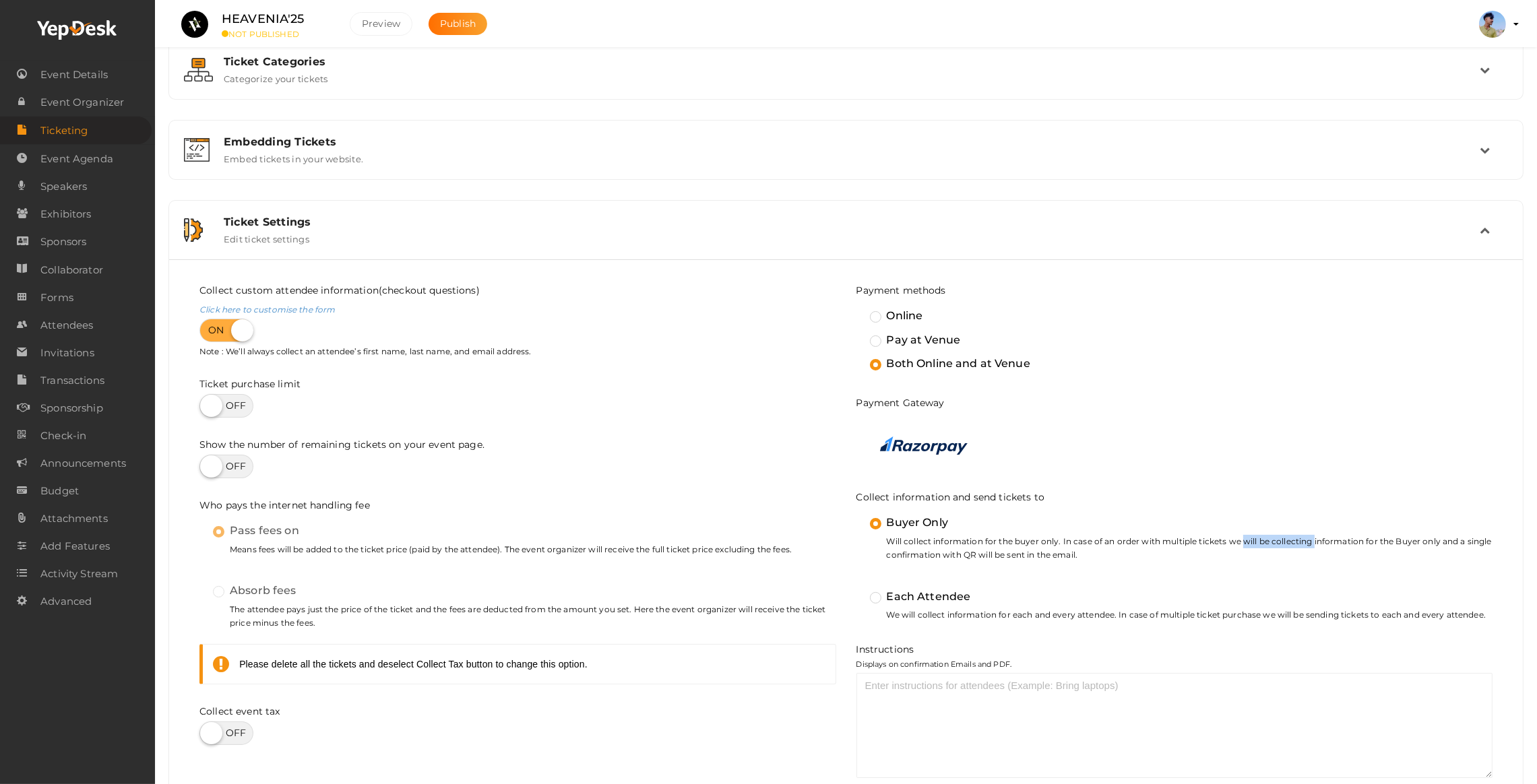
drag, startPoint x: 1241, startPoint y: 536, endPoint x: 1313, endPoint y: 536, distance: 72.0
click at [1313, 536] on small "Will collect information for the buyer only. In case of an order with multiple …" at bounding box center [1182, 548] width 623 height 28
drag, startPoint x: 1366, startPoint y: 545, endPoint x: 1447, endPoint y: 545, distance: 81.0
click at [1447, 545] on small "Will collect information for the buyer only. In case of an order with multiple …" at bounding box center [1182, 548] width 623 height 28
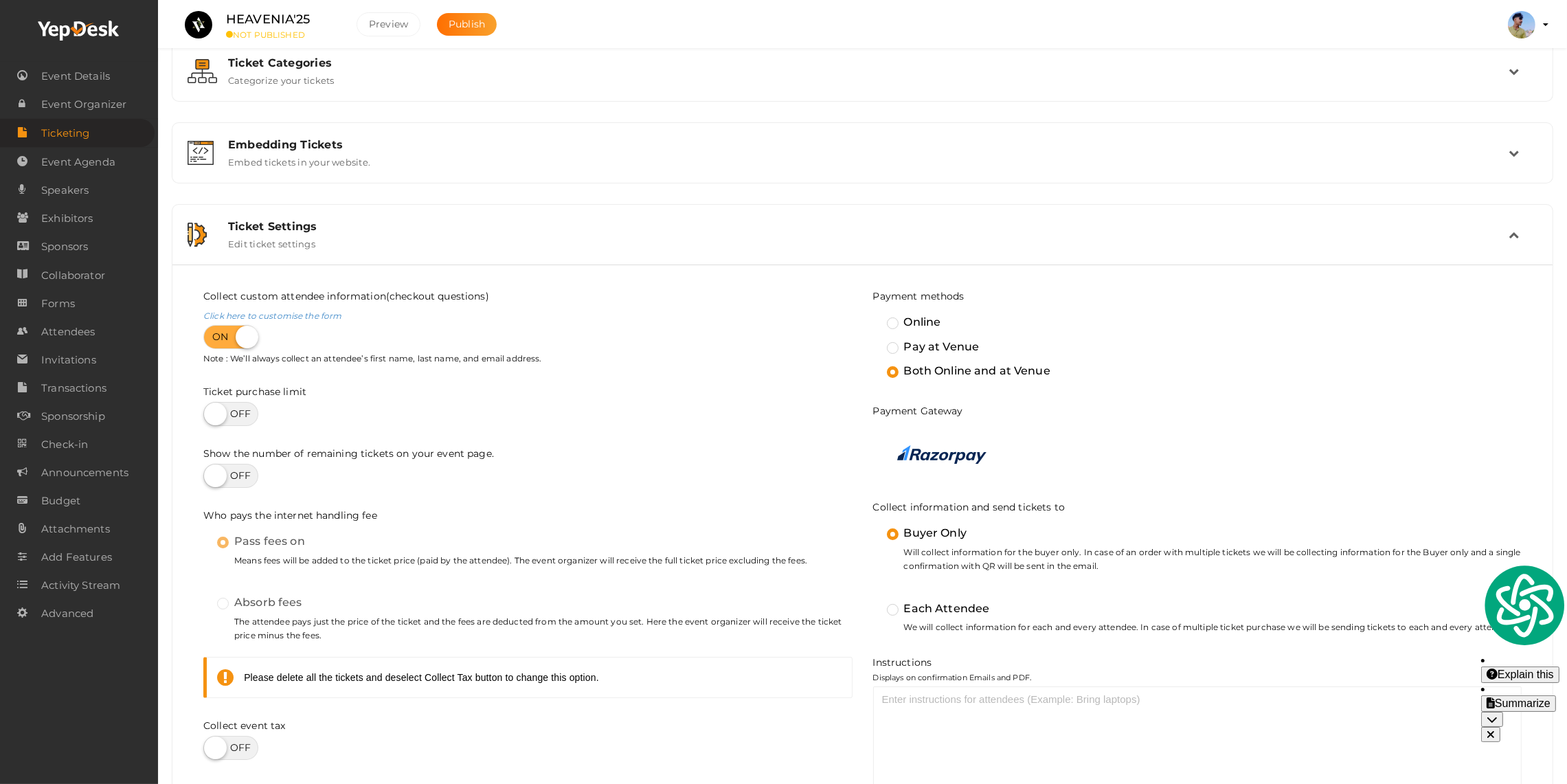
click at [1372, 560] on small "Will collect information for the buyer only. In case of an order with multiple …" at bounding box center [1205, 559] width 635 height 28
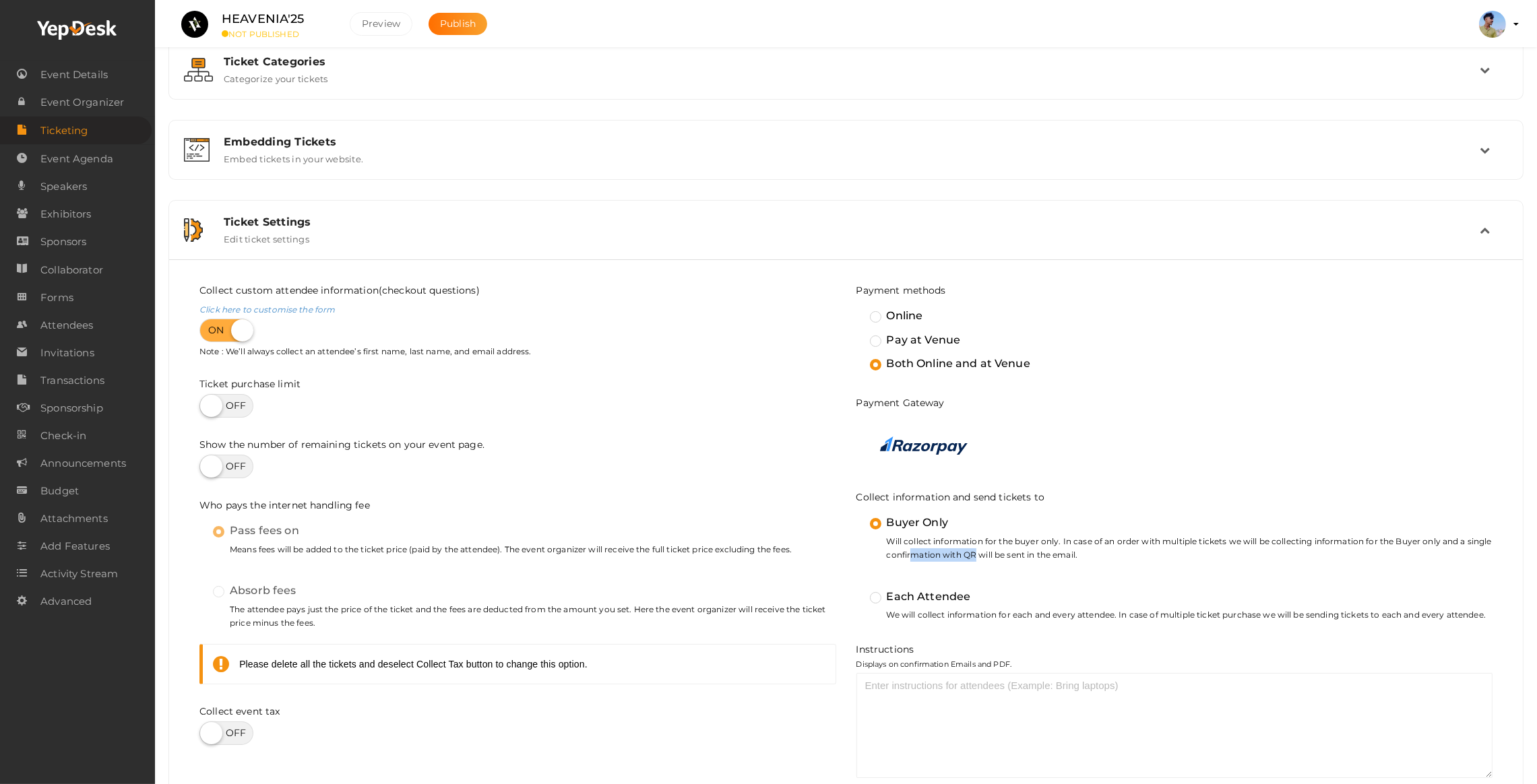
drag, startPoint x: 908, startPoint y: 559, endPoint x: 996, endPoint y: 559, distance: 88.0
click at [982, 559] on small "Will collect information for the buyer only. In case of an order with multiple …" at bounding box center [1182, 548] width 623 height 28
click at [996, 559] on small "Will collect information for the buyer only. In case of an order with multiple …" at bounding box center [1182, 548] width 623 height 28
click at [953, 560] on small "Will collect information for the buyer only. In case of an order with multiple …" at bounding box center [1182, 548] width 623 height 28
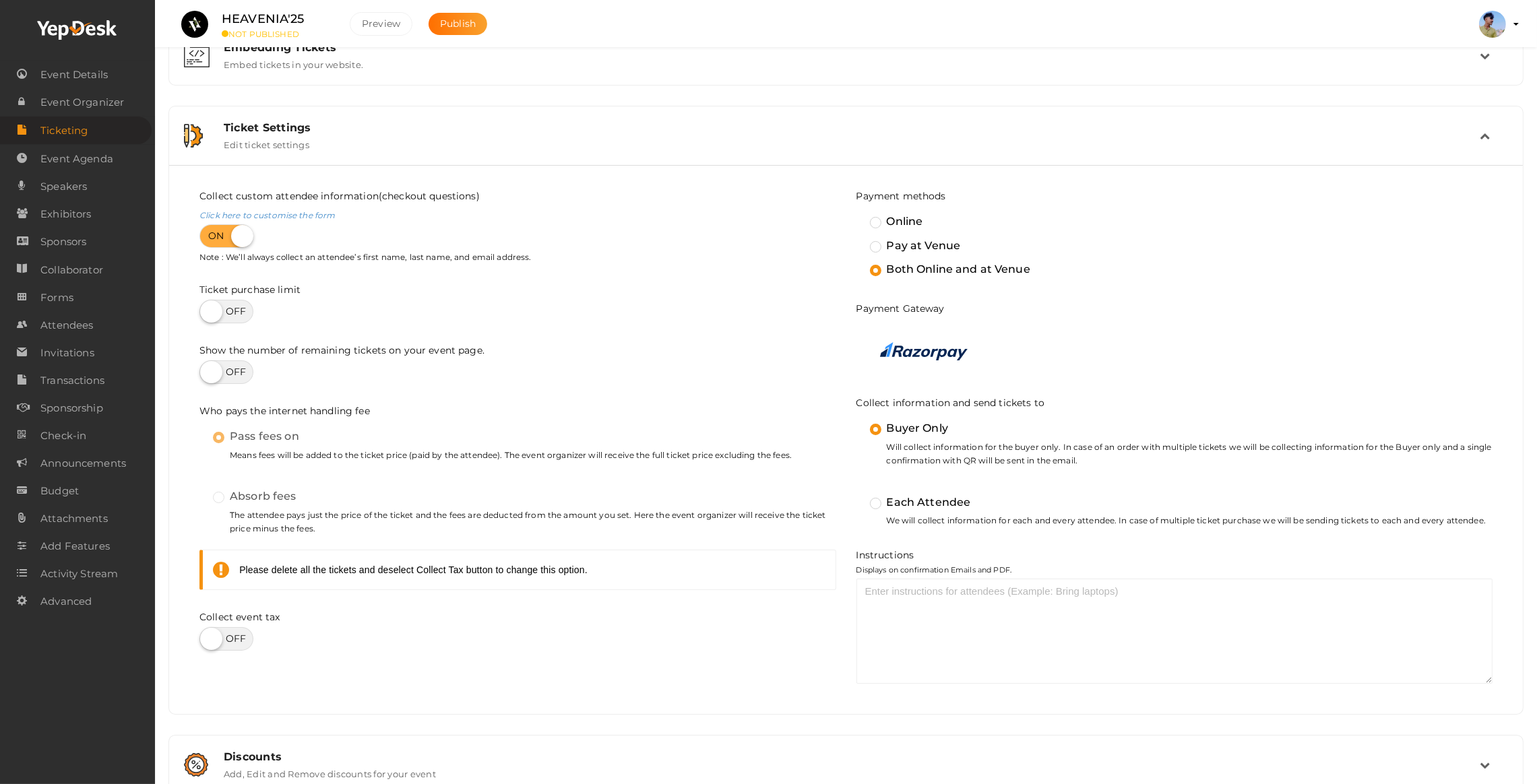
scroll to position [202, 0]
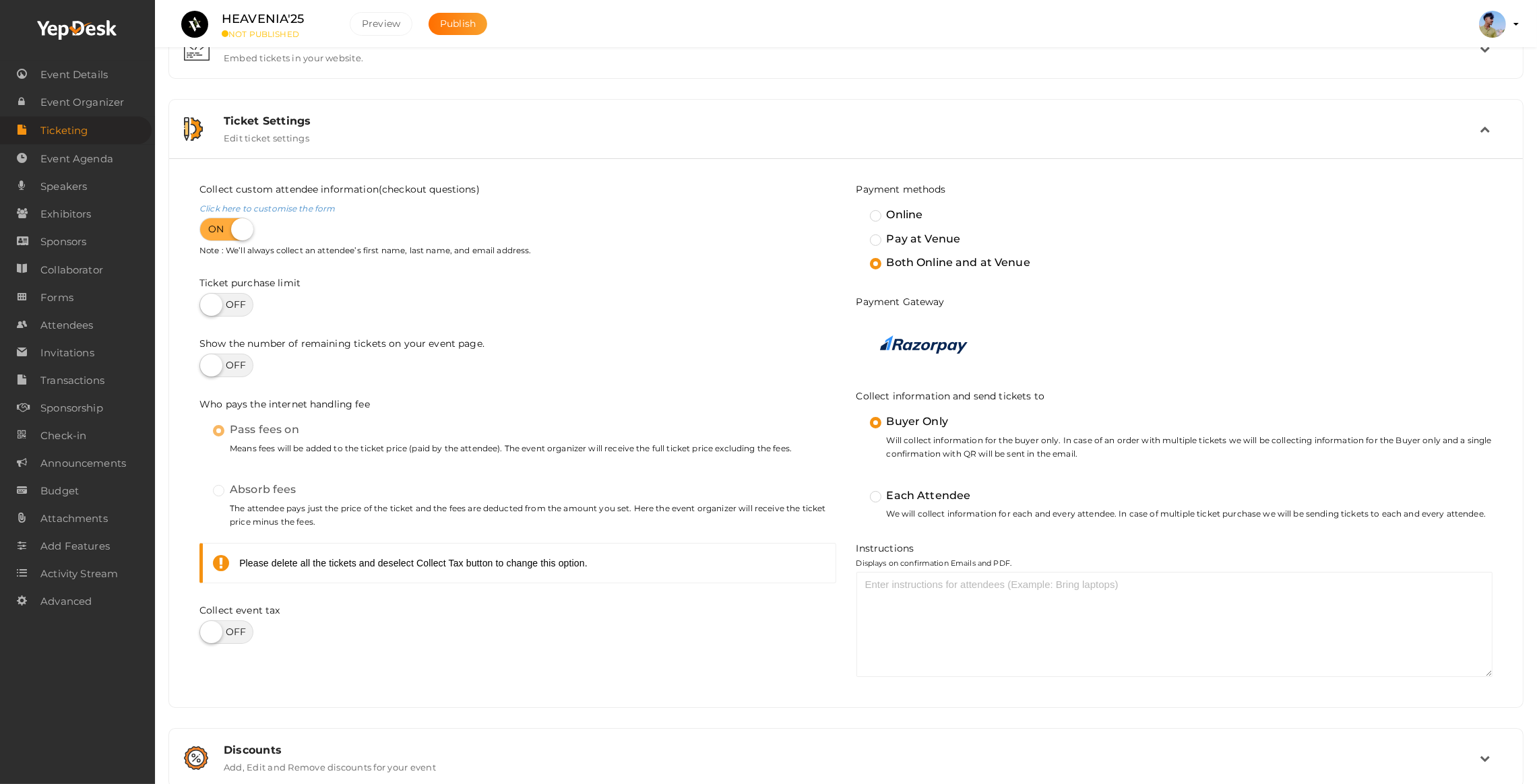
click at [213, 361] on label at bounding box center [226, 366] width 54 height 24
click at [209, 361] on input "checkbox" at bounding box center [204, 360] width 9 height 9
checkbox input "true"
click at [219, 308] on label at bounding box center [226, 305] width 54 height 24
click at [209, 304] on input "checkbox" at bounding box center [204, 299] width 9 height 9
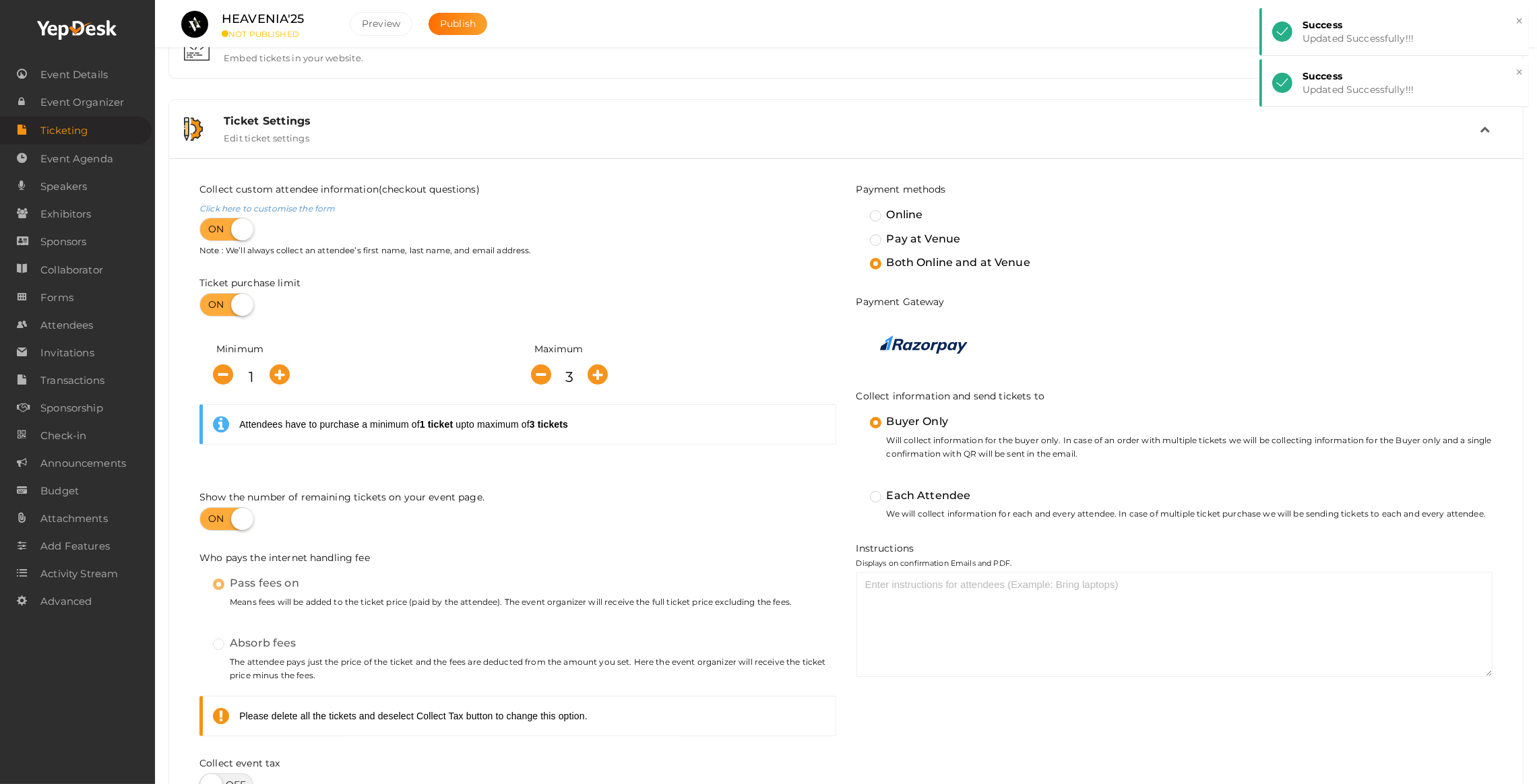
click at [219, 308] on label at bounding box center [226, 305] width 54 height 24
click at [209, 304] on input "checkbox" at bounding box center [204, 299] width 9 height 9
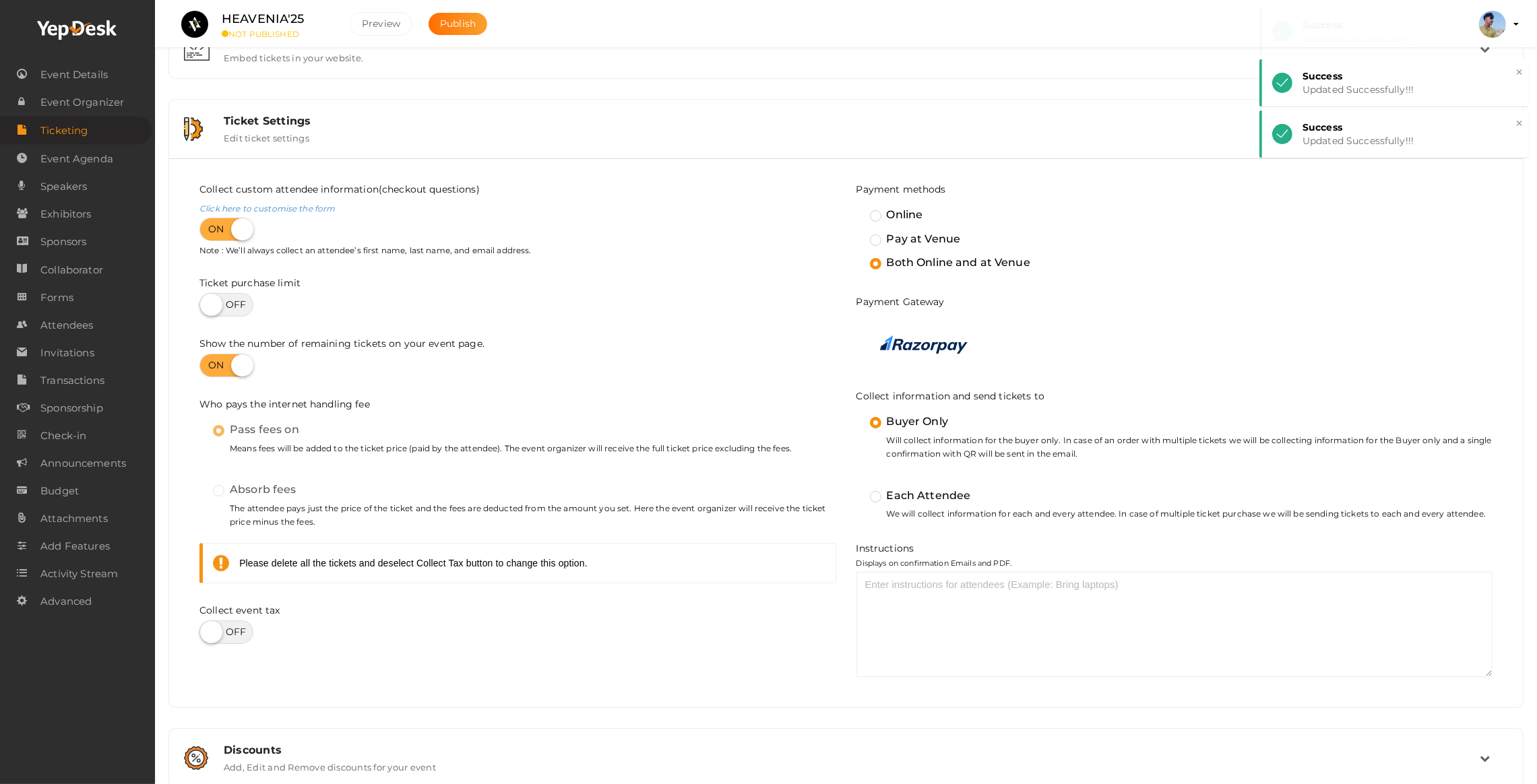
click at [219, 308] on label at bounding box center [226, 305] width 54 height 24
click at [209, 304] on input "checkbox" at bounding box center [204, 299] width 9 height 9
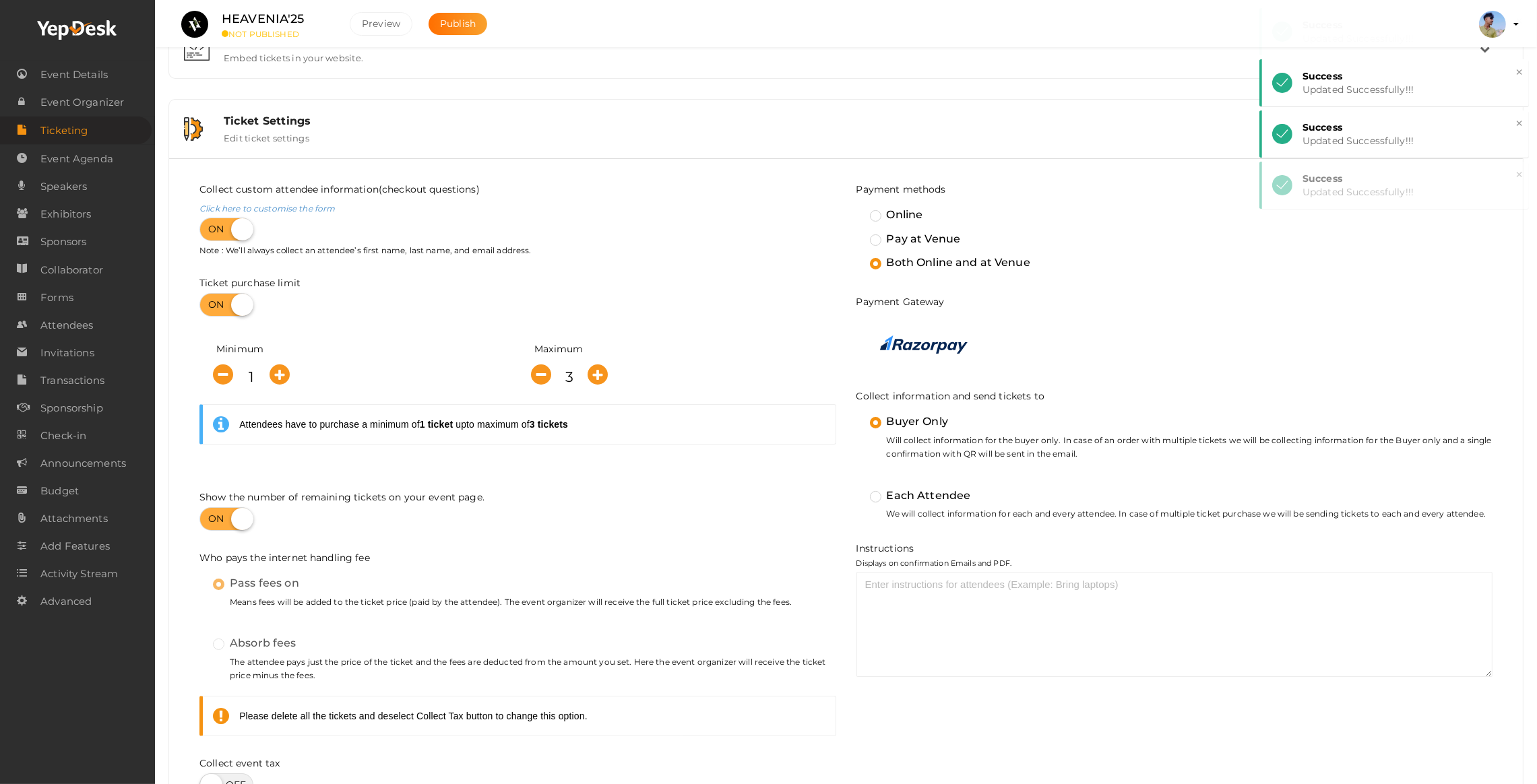
click at [219, 308] on label at bounding box center [226, 305] width 54 height 24
click at [209, 304] on input "checkbox" at bounding box center [204, 299] width 9 height 9
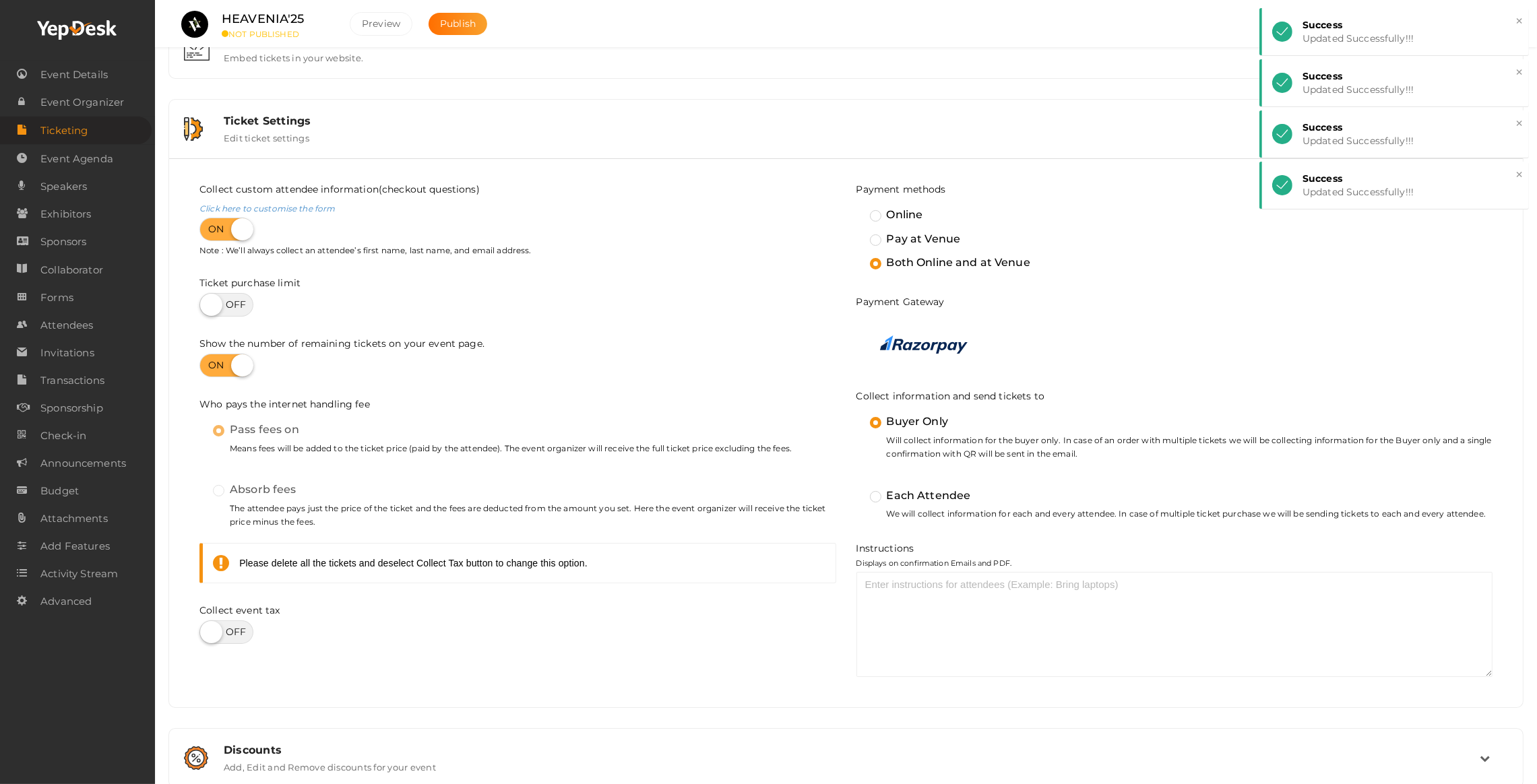
click at [224, 315] on label at bounding box center [226, 305] width 54 height 24
click at [209, 304] on input "checkbox" at bounding box center [204, 299] width 9 height 9
checkbox input "true"
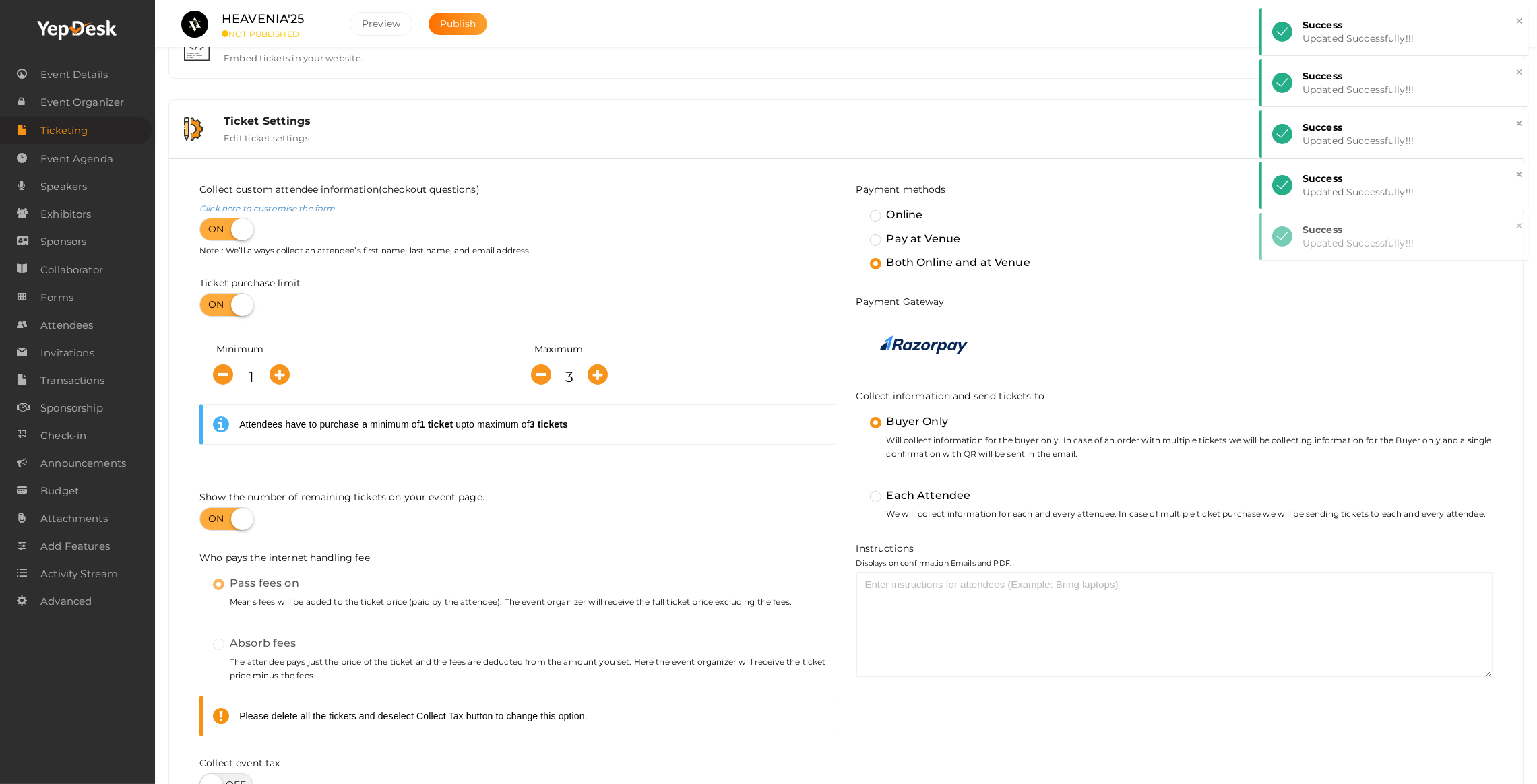
click at [252, 375] on input "1" at bounding box center [252, 378] width 24 height 27
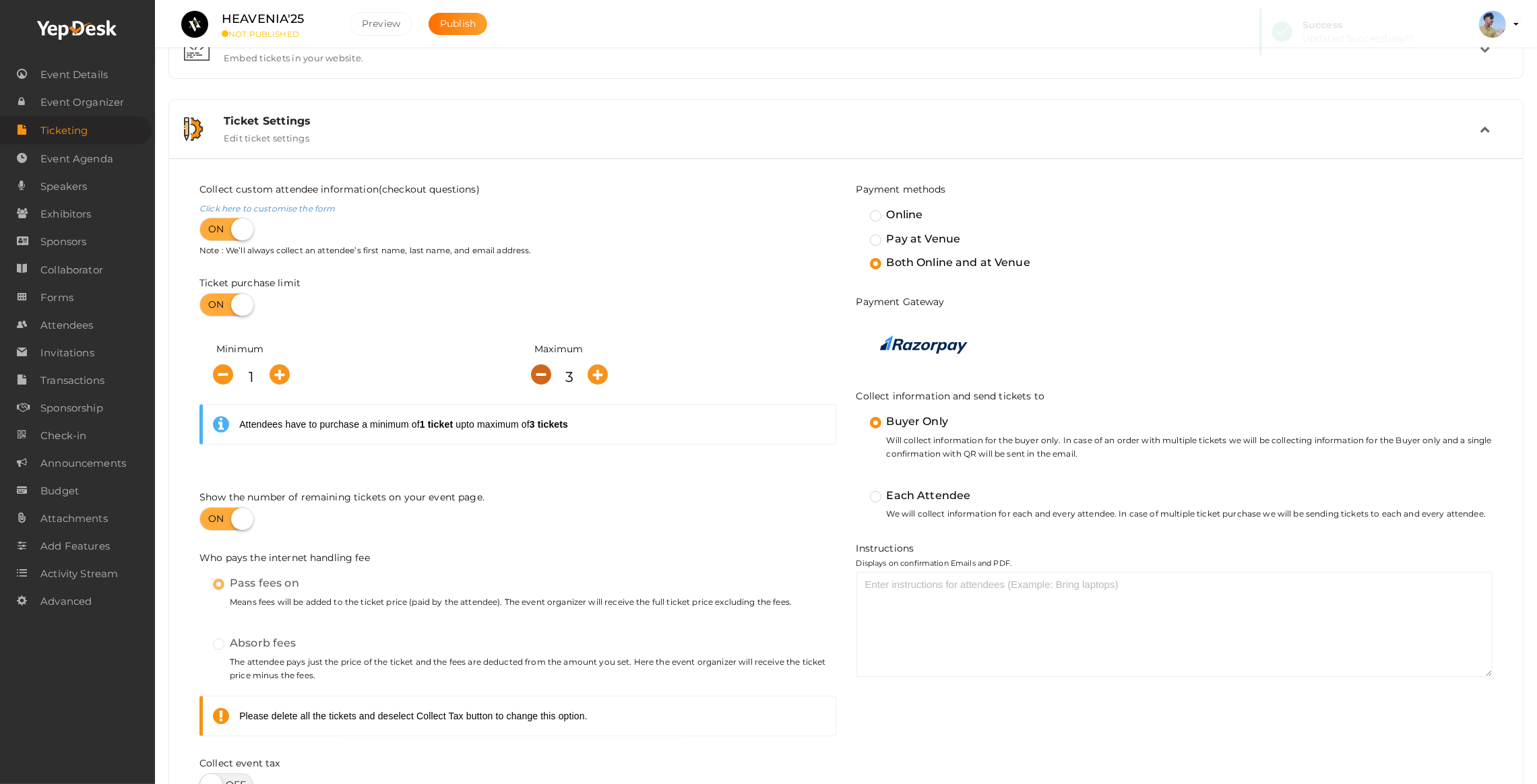
click at [541, 381] on icon "button" at bounding box center [542, 374] width 20 height 20
type input "1"
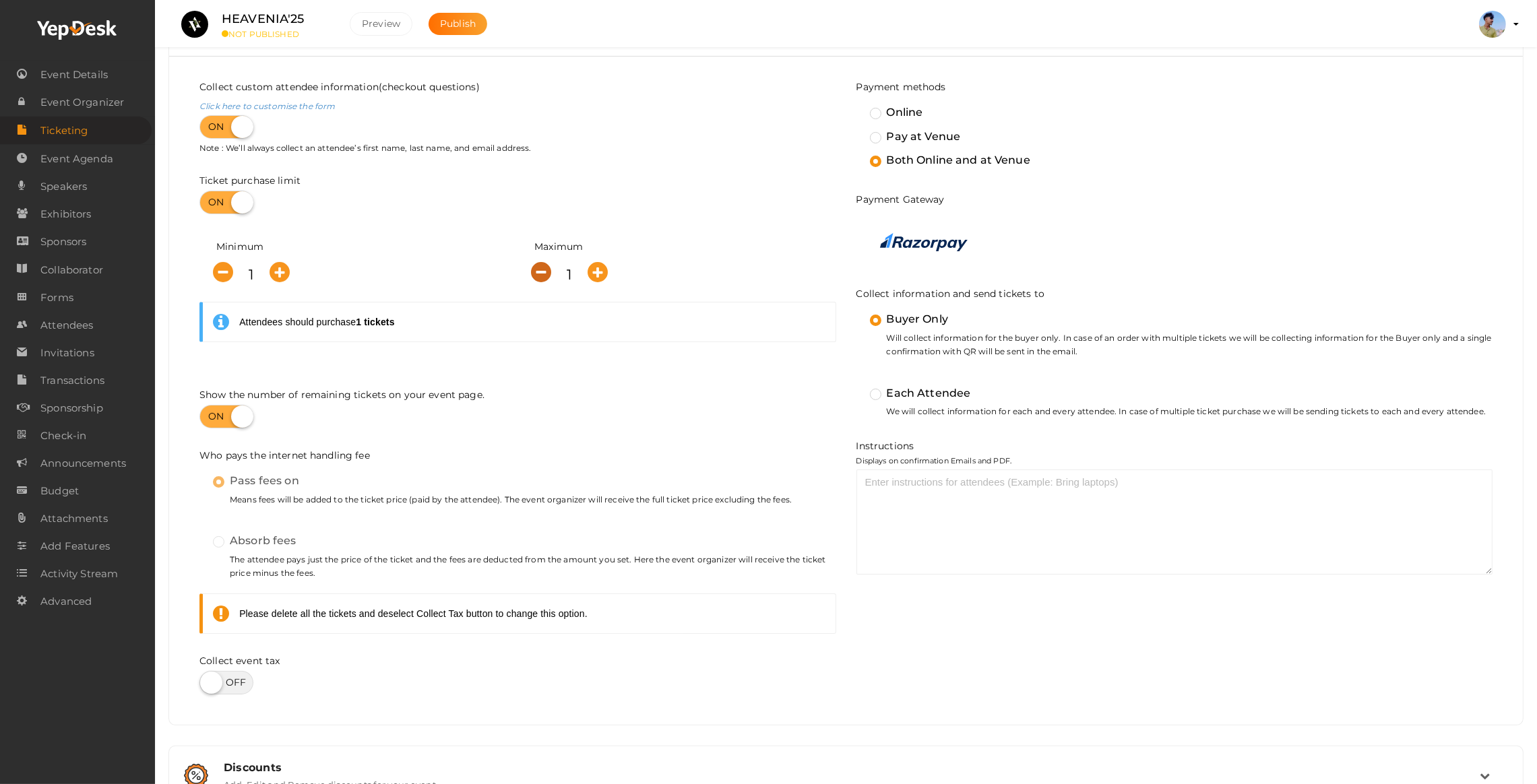
scroll to position [346, 0]
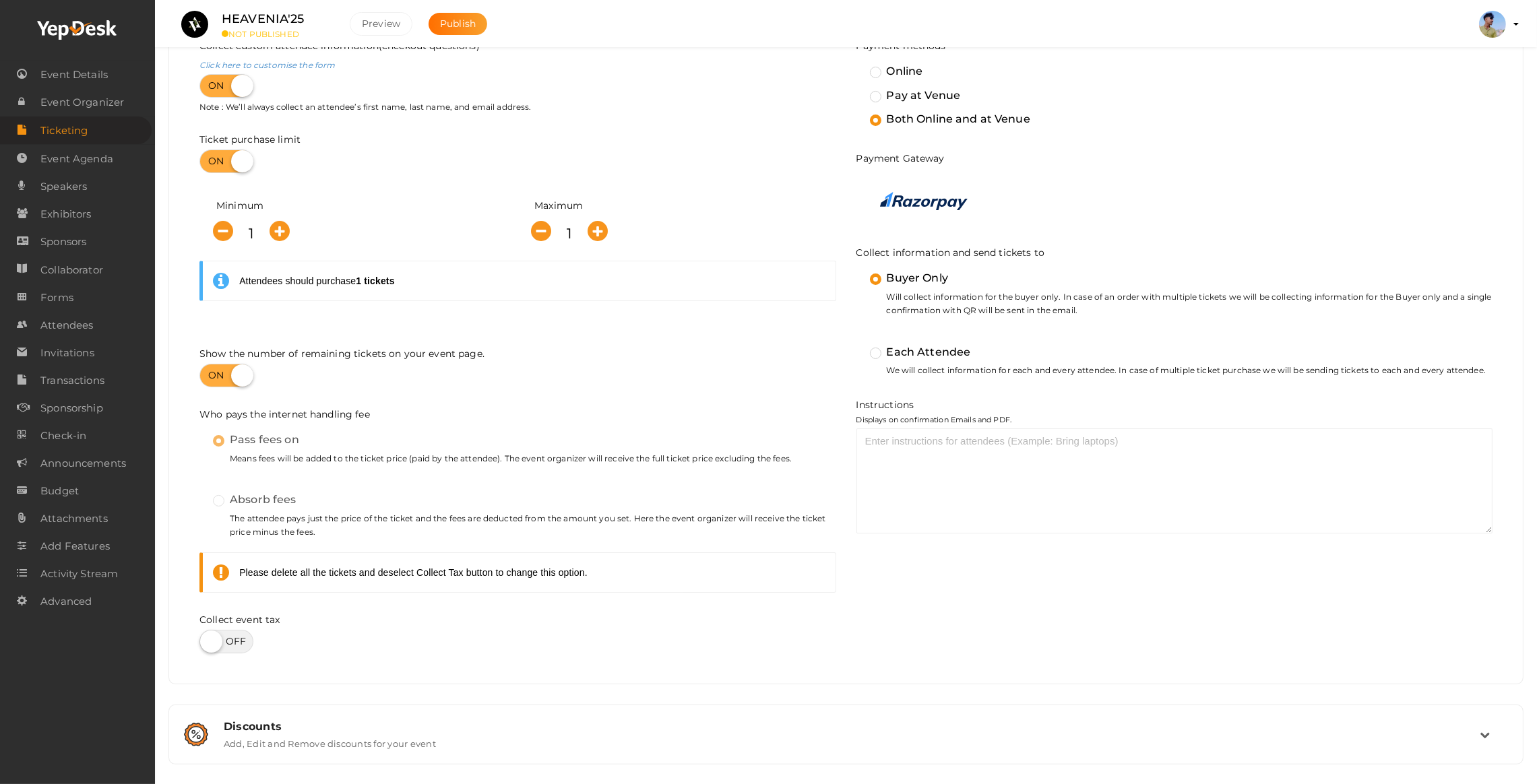
click at [234, 640] on label at bounding box center [226, 642] width 54 height 24
click at [209, 640] on input "checkbox" at bounding box center [204, 636] width 9 height 9
checkbox input "true"
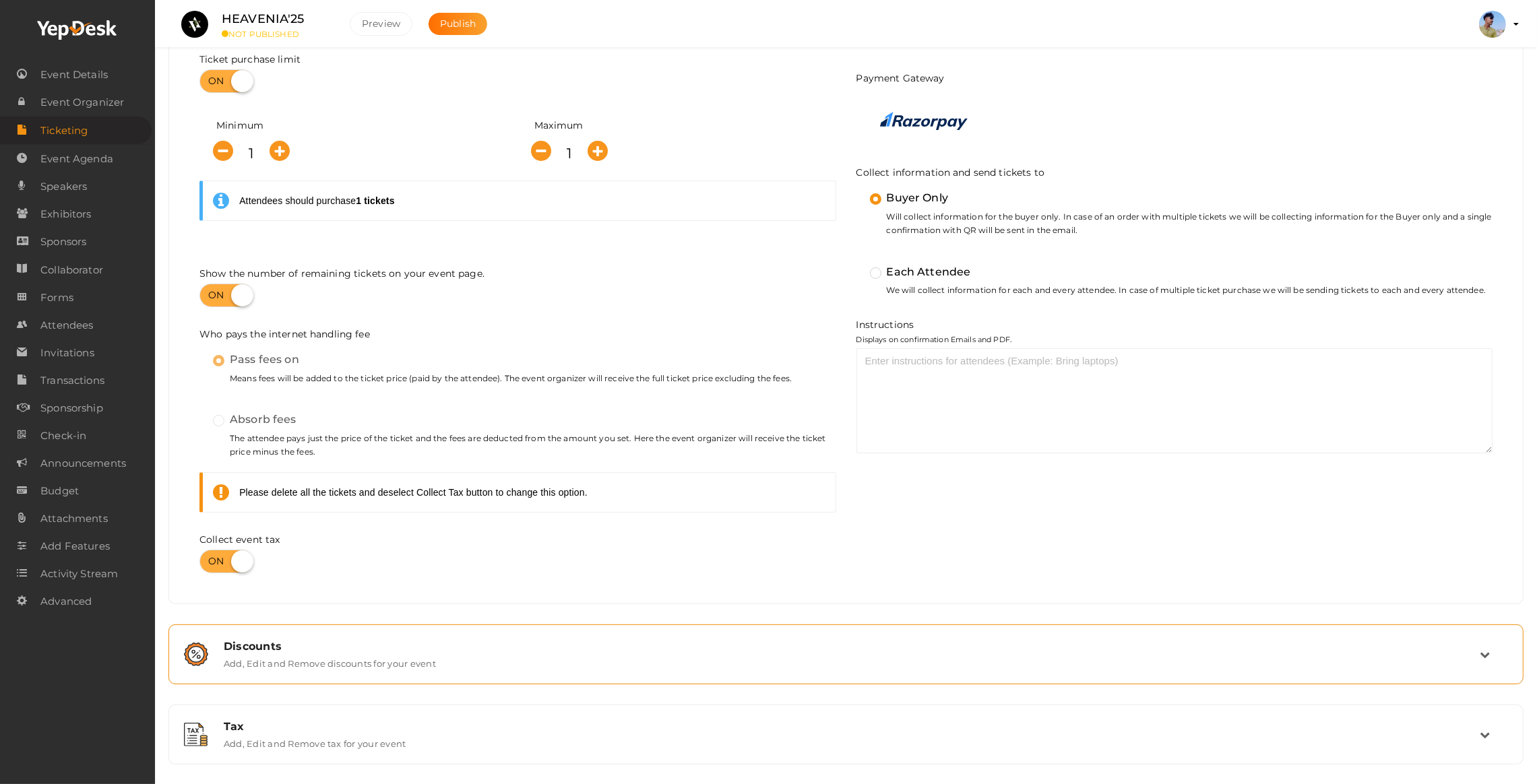
click at [325, 646] on div "Discounts" at bounding box center [852, 647] width 1257 height 13
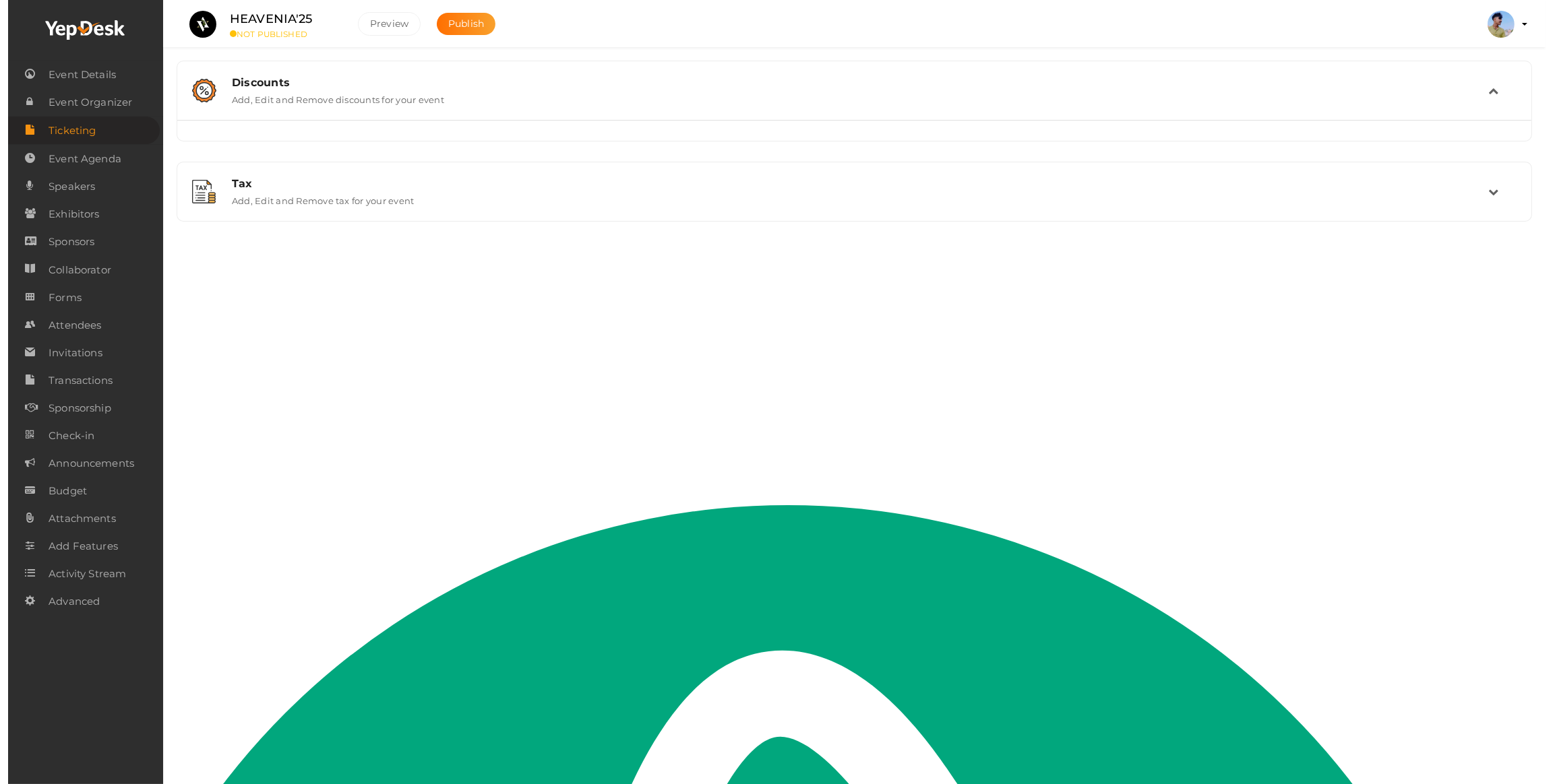
scroll to position [0, 0]
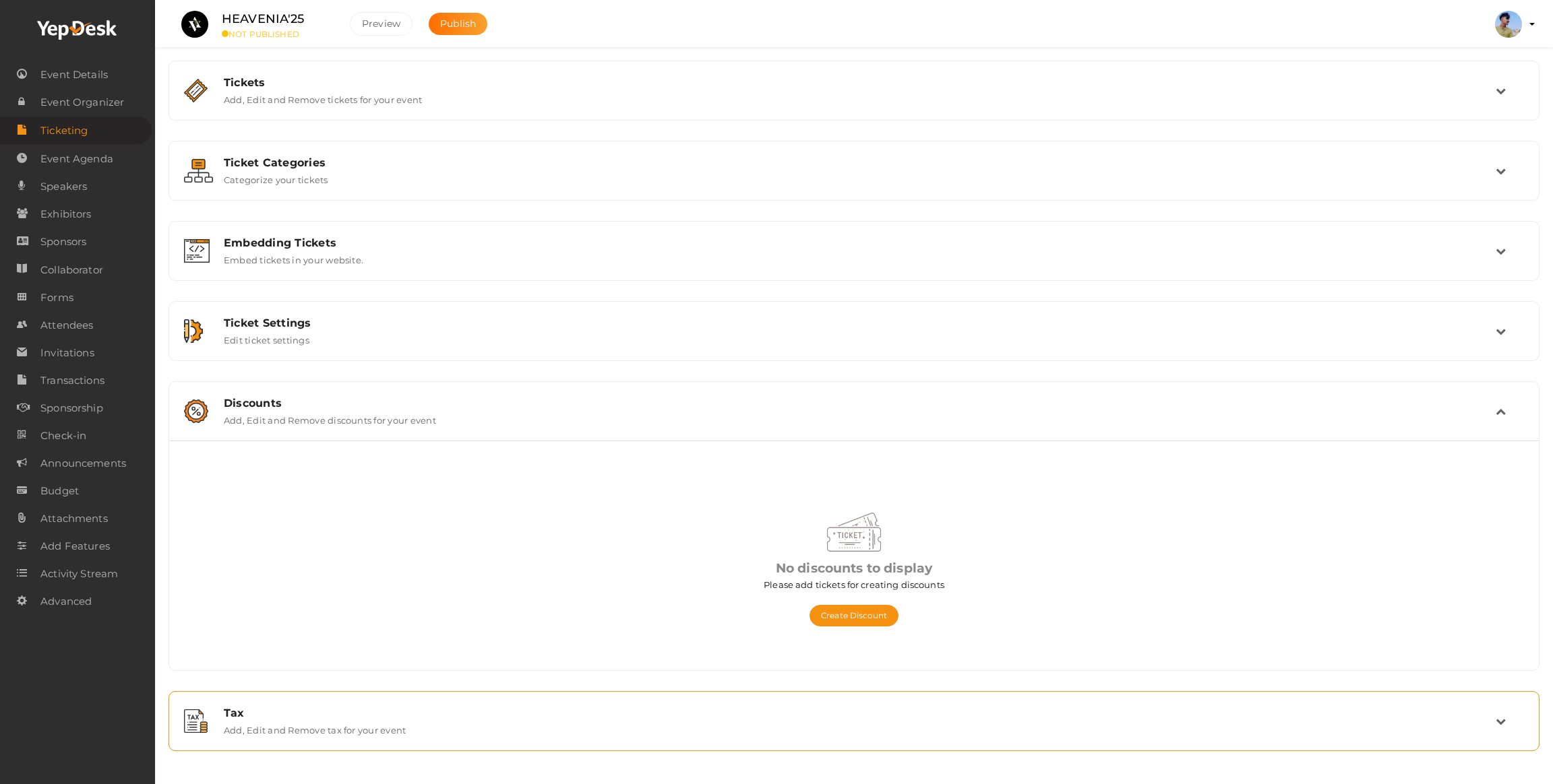
click at [291, 719] on div "Tax" at bounding box center [860, 713] width 1272 height 13
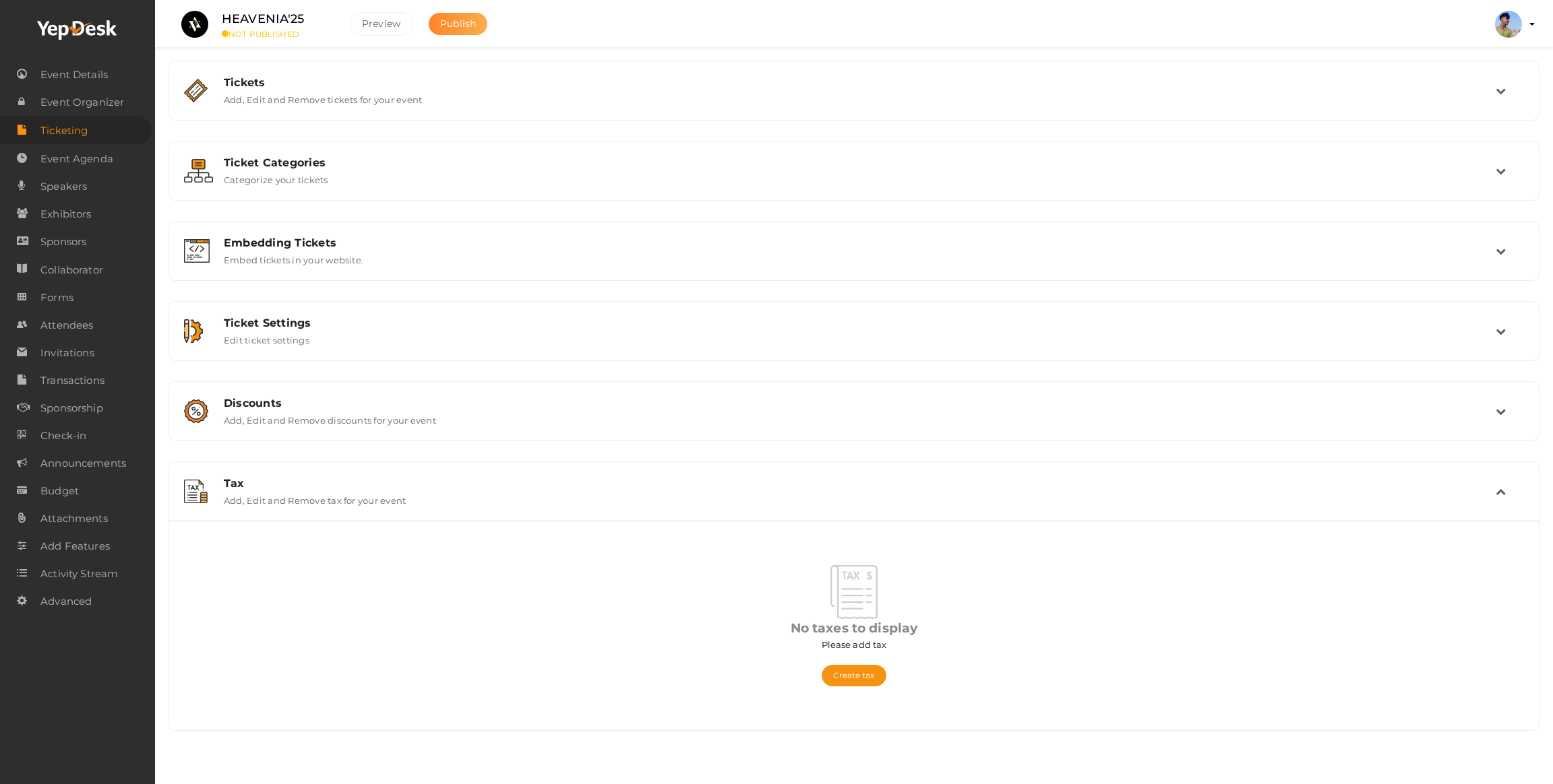
click at [458, 18] on span "Publish" at bounding box center [458, 23] width 36 height 12
click at [383, 18] on button "Preview" at bounding box center [381, 24] width 62 height 24
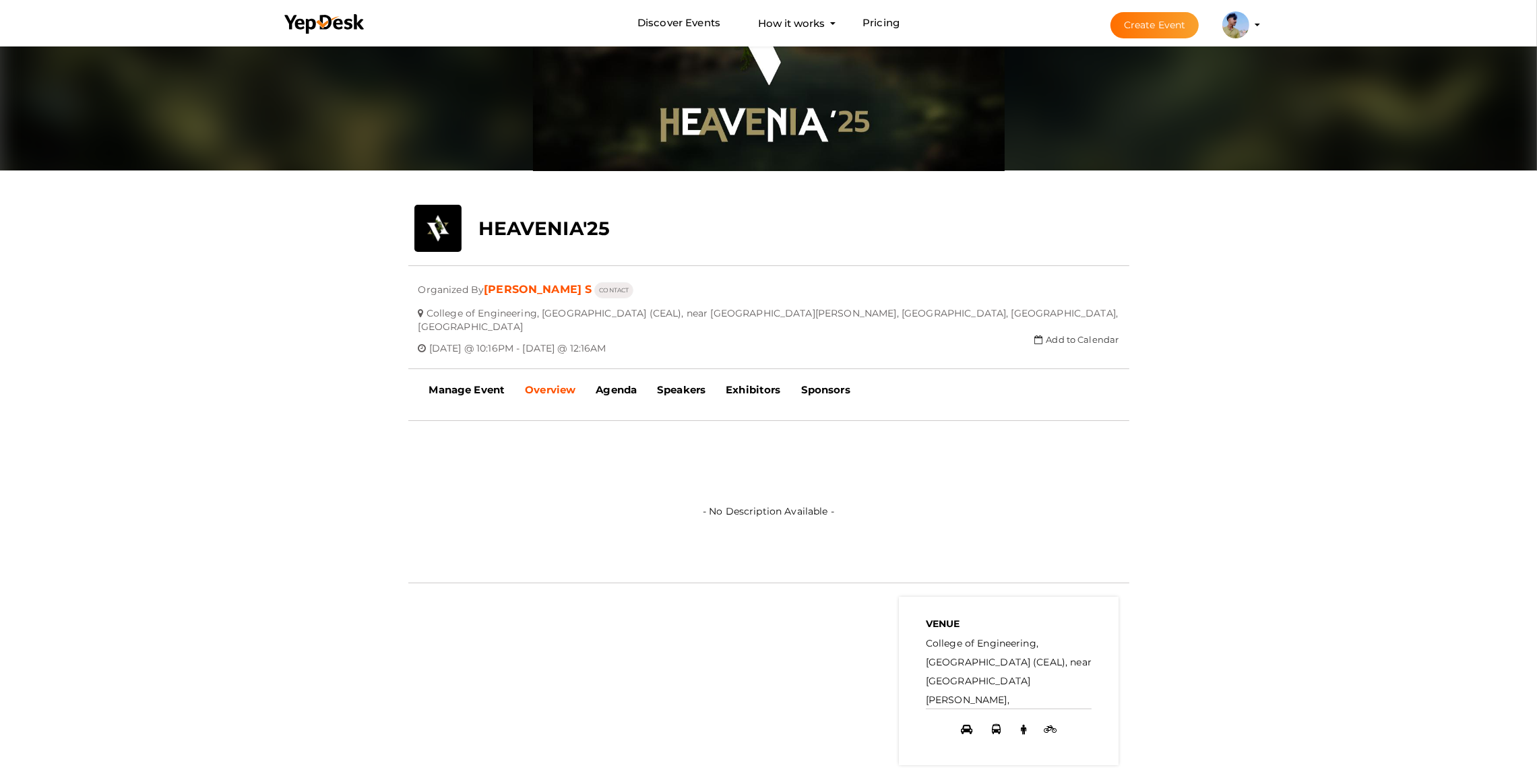
scroll to position [101, 0]
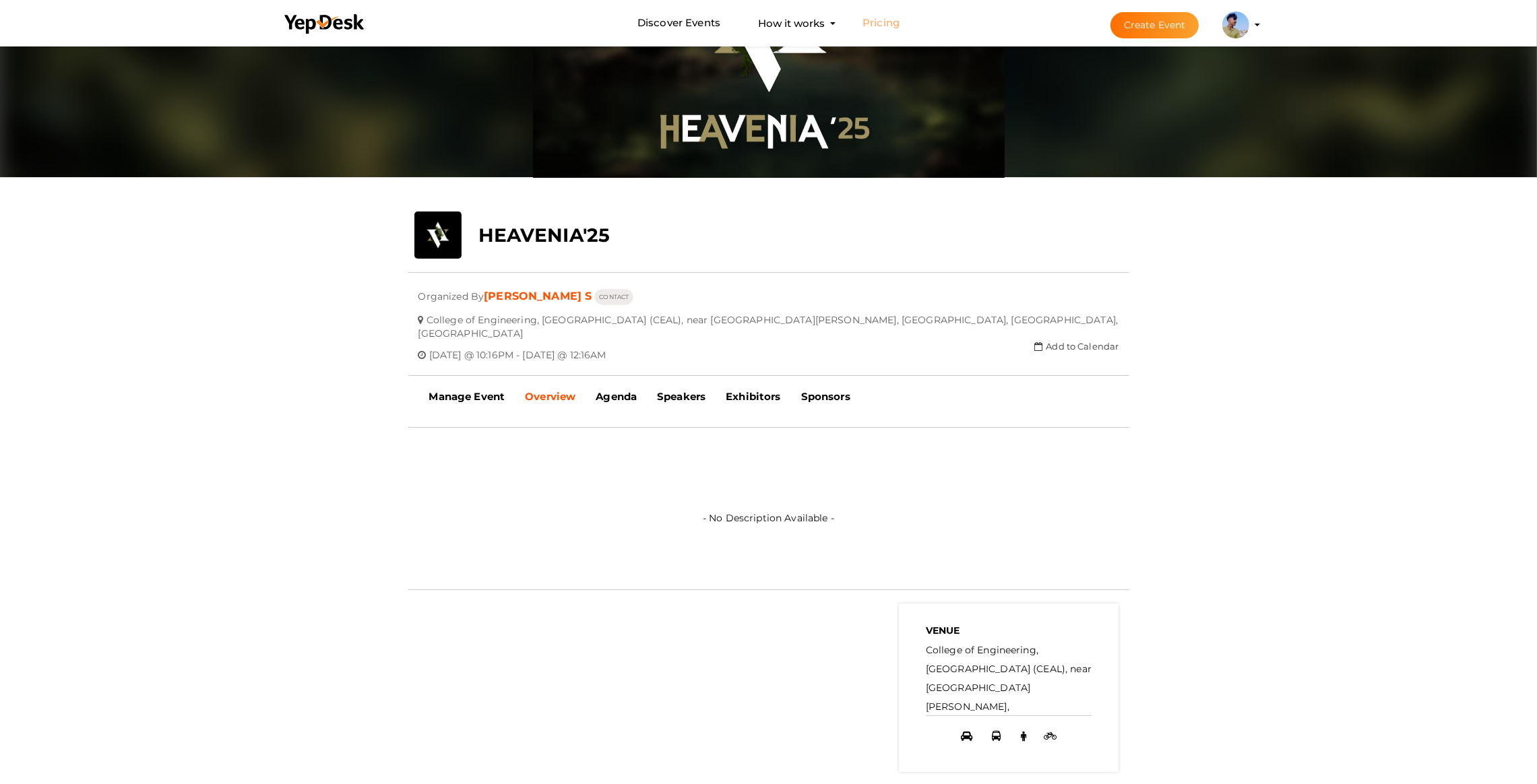
click at [877, 20] on link "Pricing" at bounding box center [881, 22] width 37 height 25
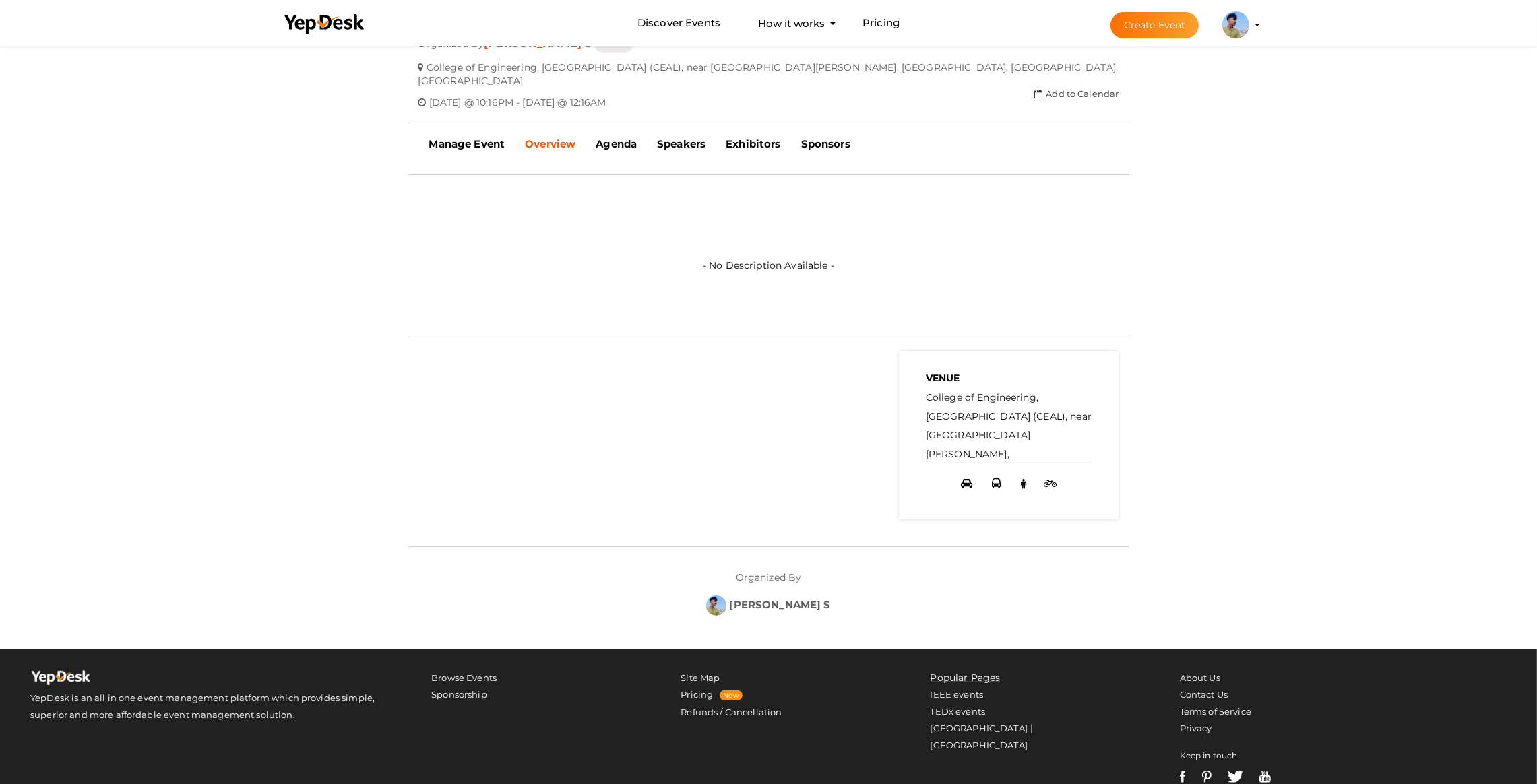
scroll to position [95, 0]
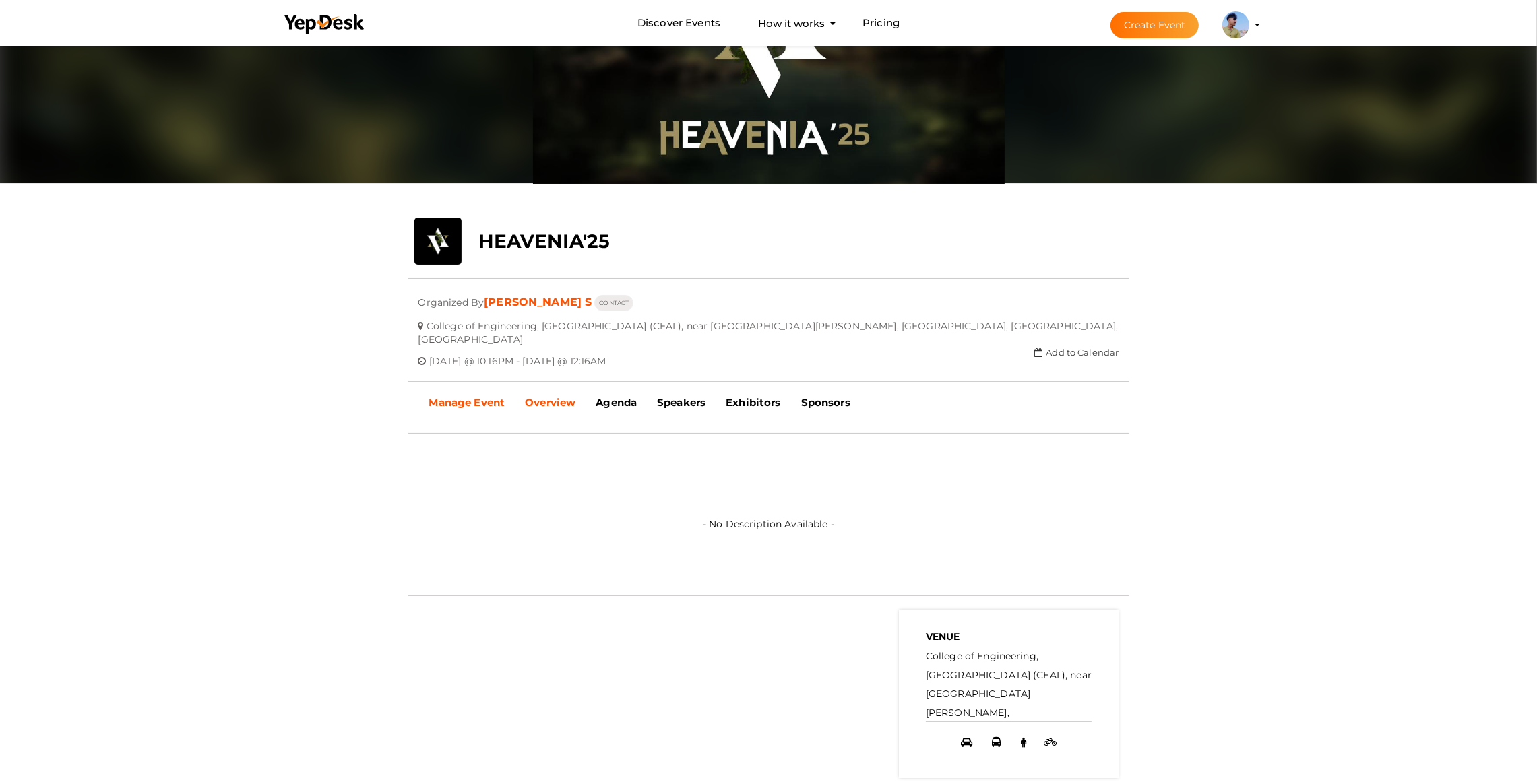
click at [463, 396] on b "Manage Event" at bounding box center [467, 402] width 76 height 13
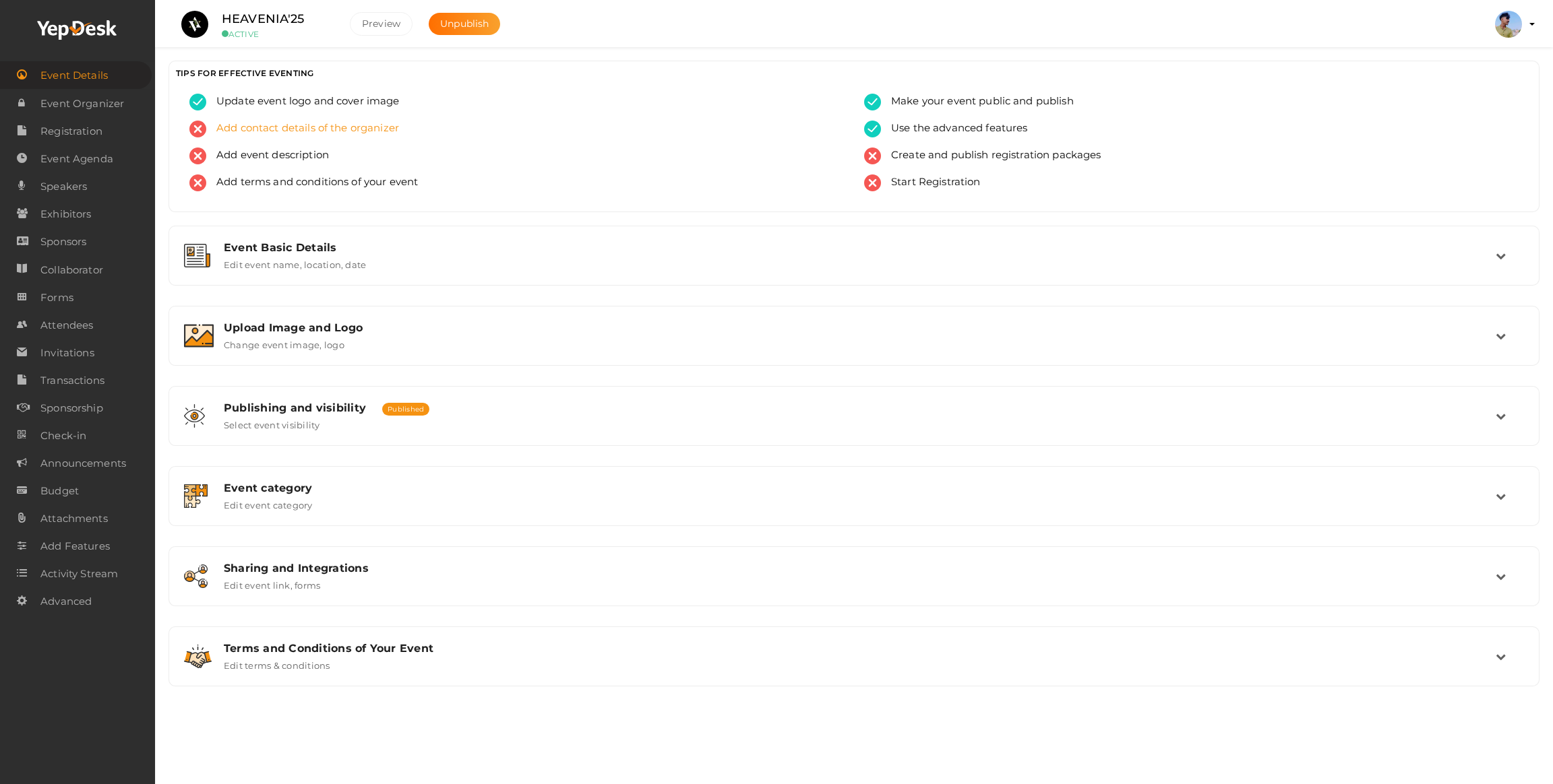
click at [278, 129] on span "Add contact details of the organizer" at bounding box center [302, 129] width 193 height 17
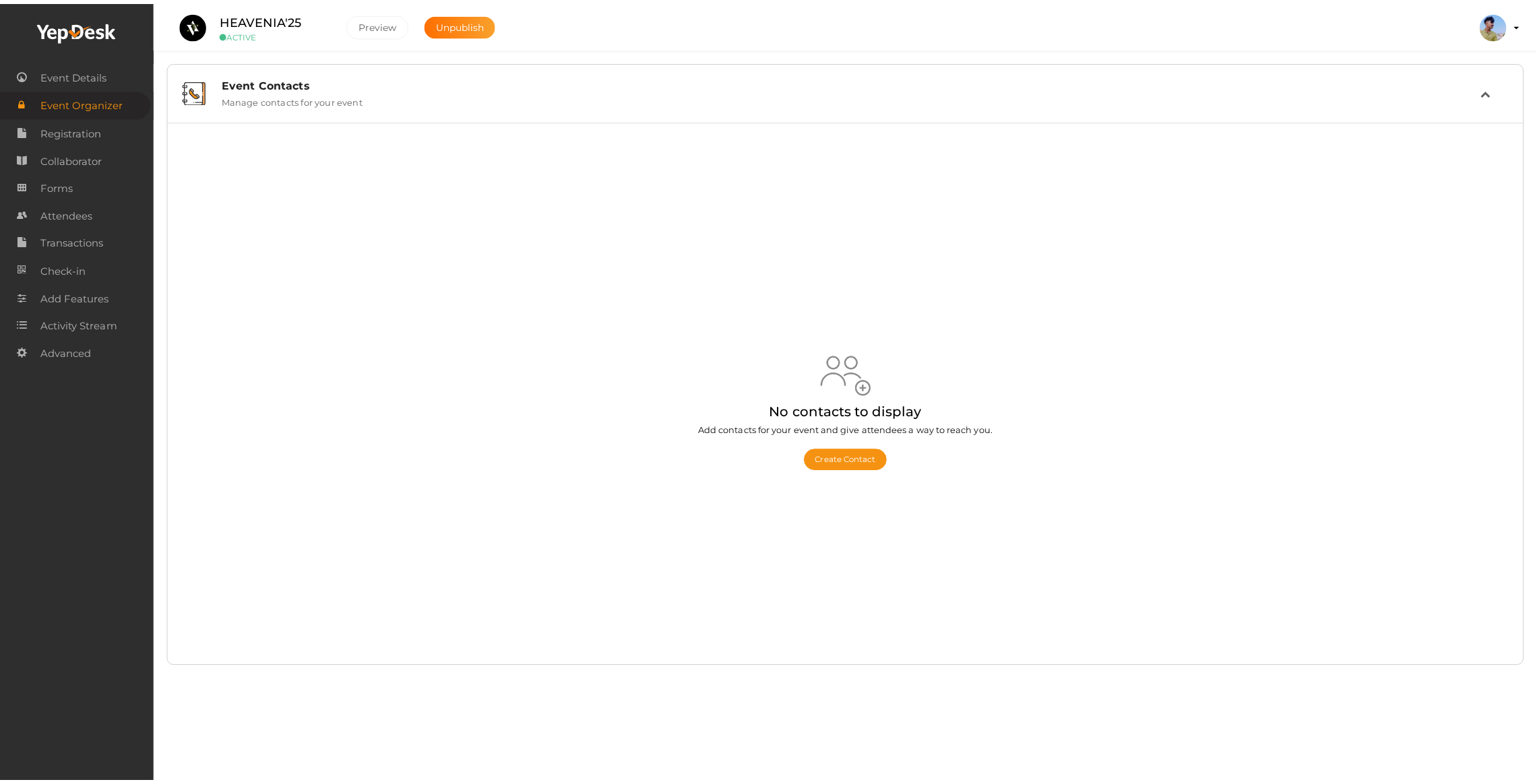
scroll to position [4994, 0]
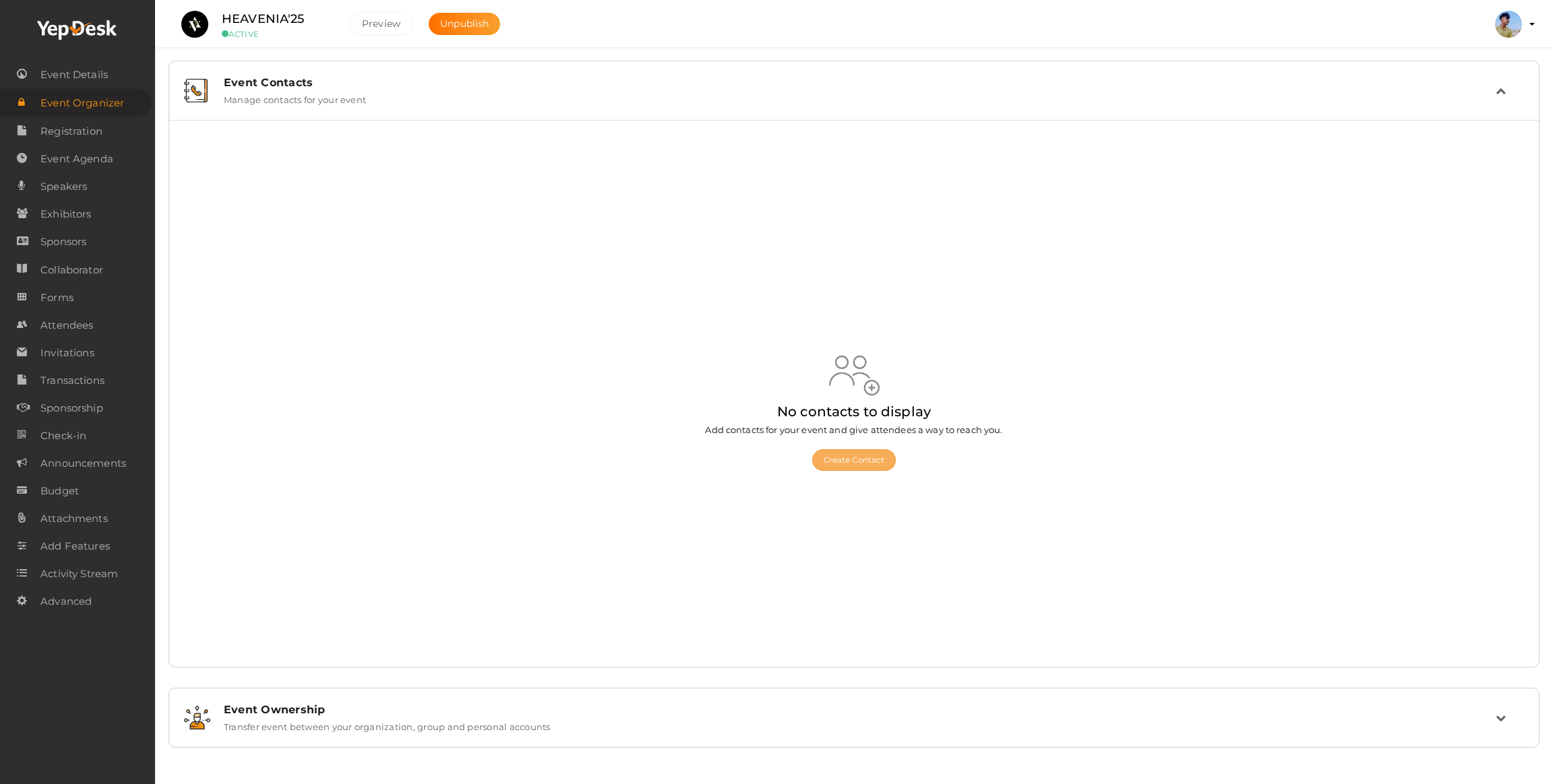
click at [836, 461] on button "Create Contact" at bounding box center [854, 460] width 84 height 22
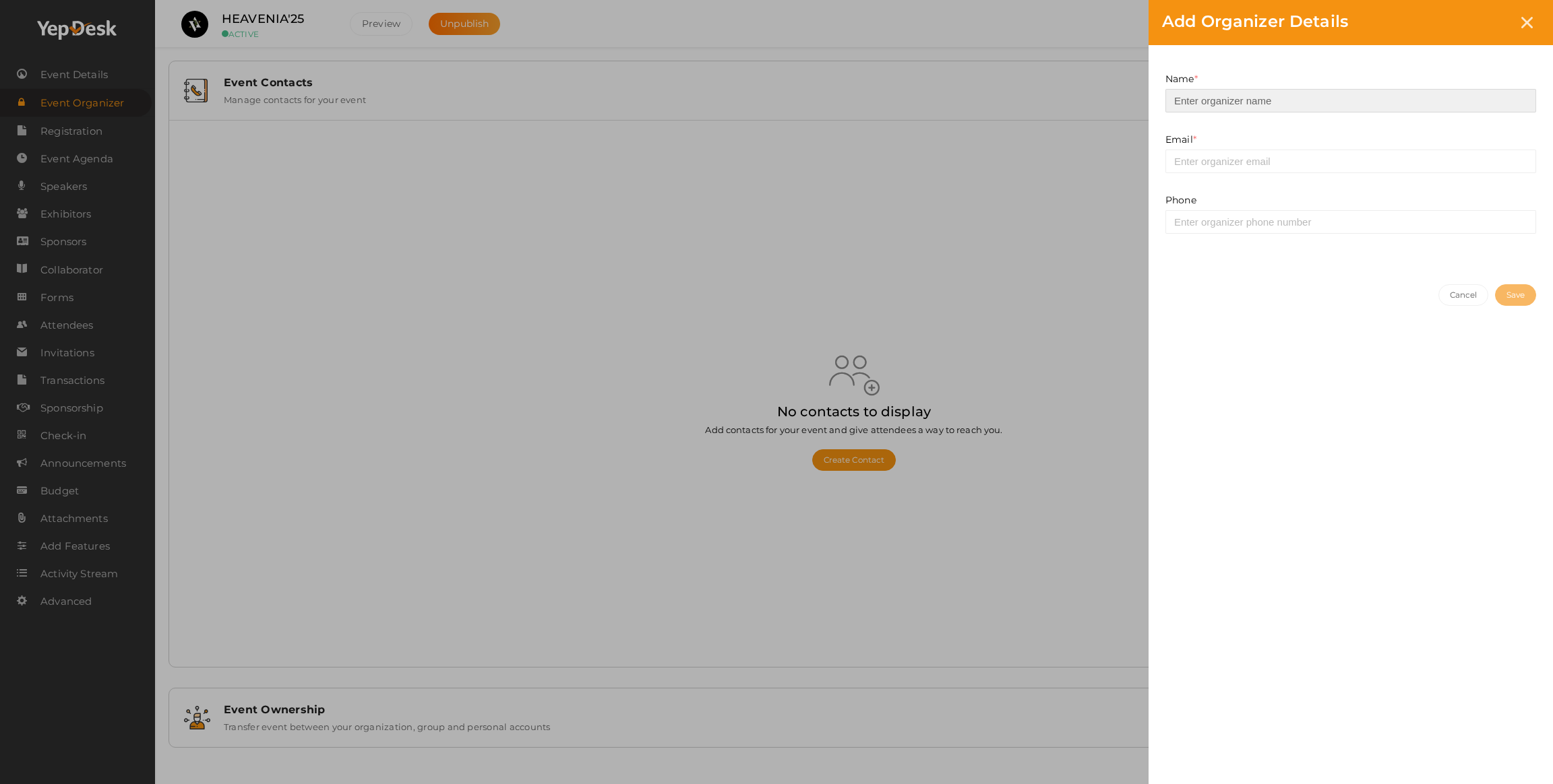
click at [1212, 97] on input at bounding box center [1351, 101] width 371 height 24
type input "[PERSON_NAME] s"
click at [1265, 158] on input "email" at bounding box center [1351, 161] width 371 height 24
click at [1209, 218] on input "06282296414" at bounding box center [1351, 222] width 371 height 24
click at [1175, 220] on input "06282296414" at bounding box center [1351, 222] width 371 height 24
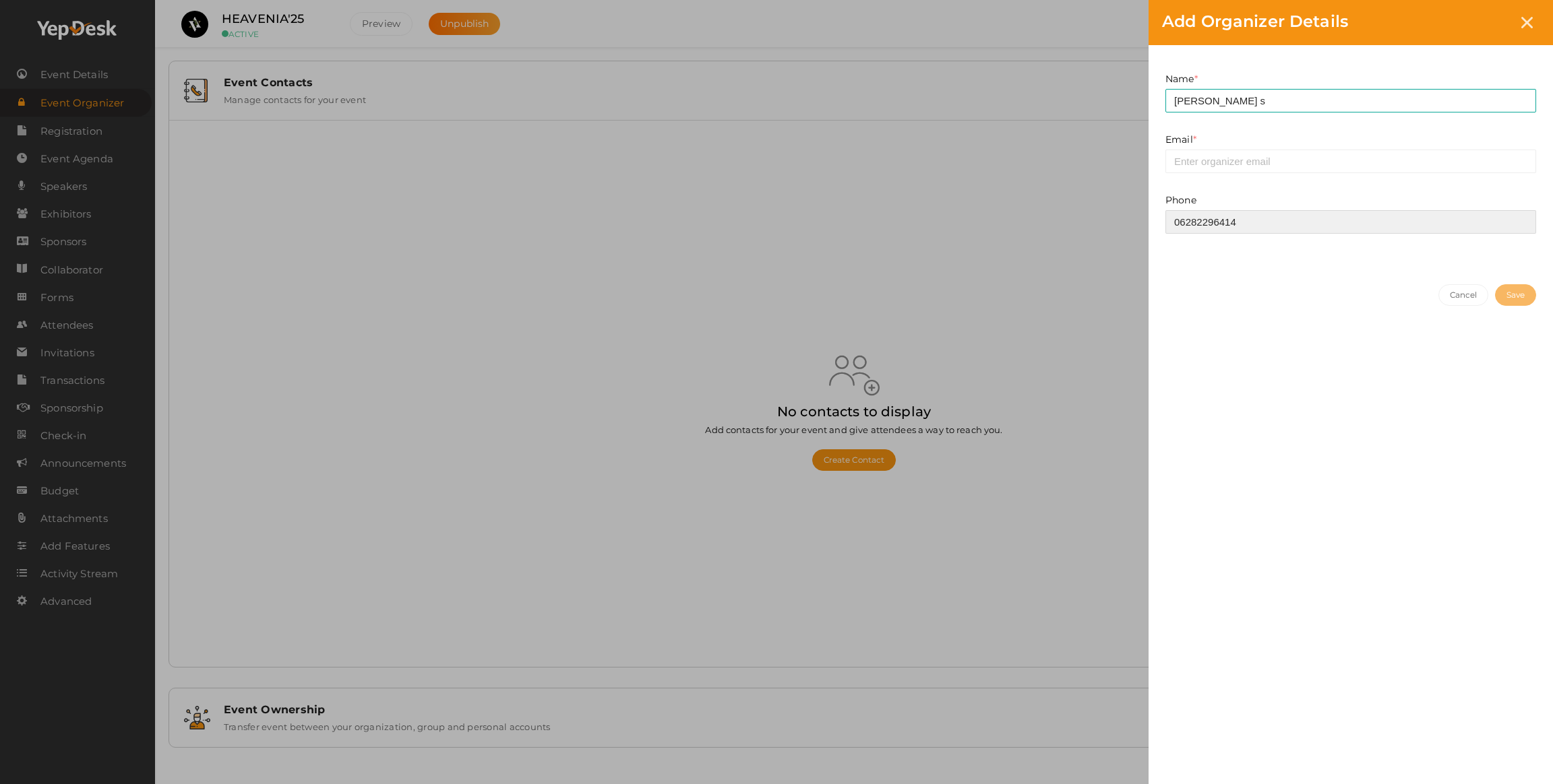
click at [1180, 219] on input "06282296414" at bounding box center [1351, 222] width 371 height 24
type input "6282296414"
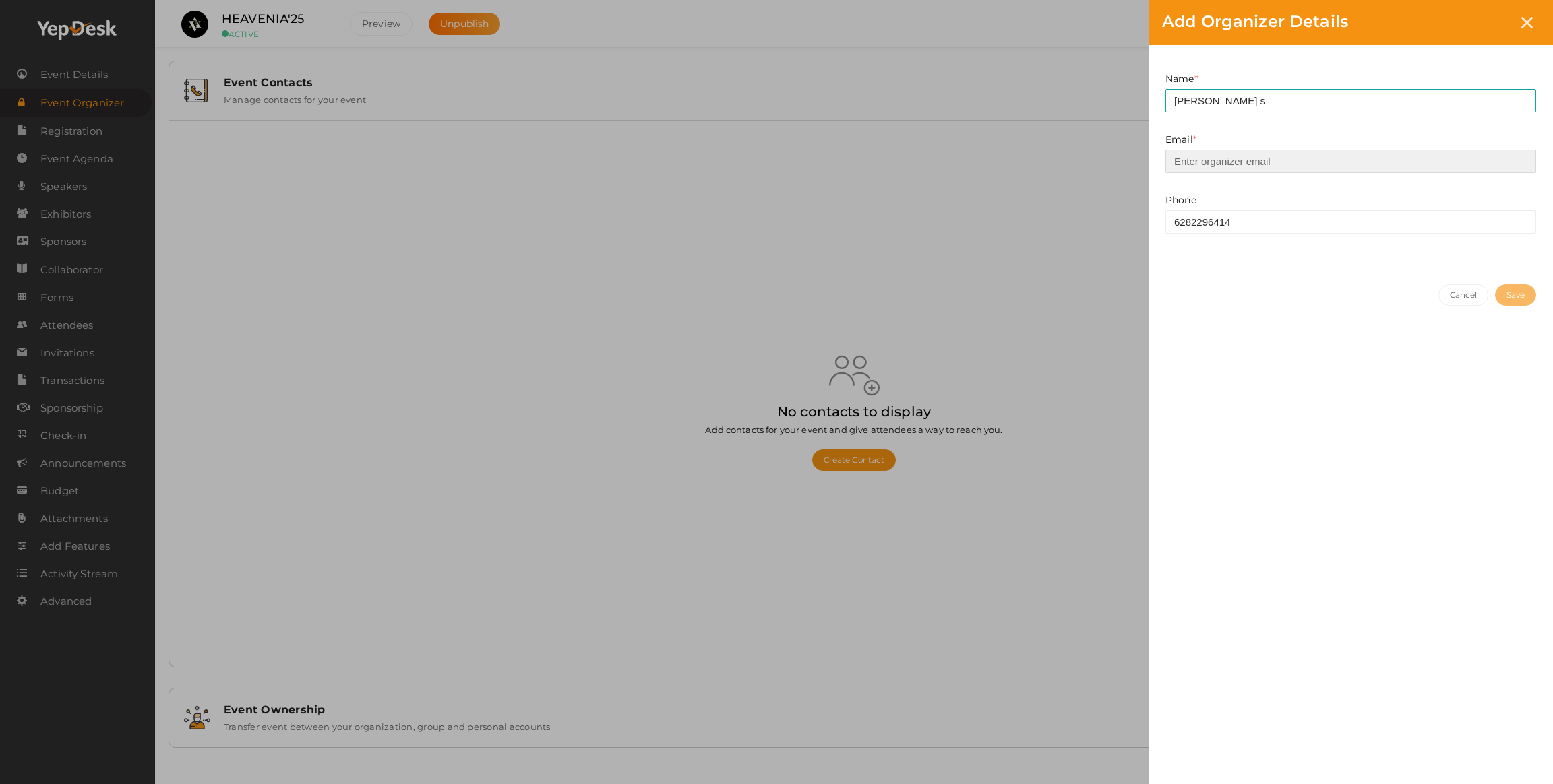
click at [1205, 156] on input "email" at bounding box center [1351, 161] width 371 height 24
type input "[EMAIL_ADDRESS][DOMAIN_NAME]"
click at [1495, 287] on button "Save" at bounding box center [1515, 295] width 41 height 22
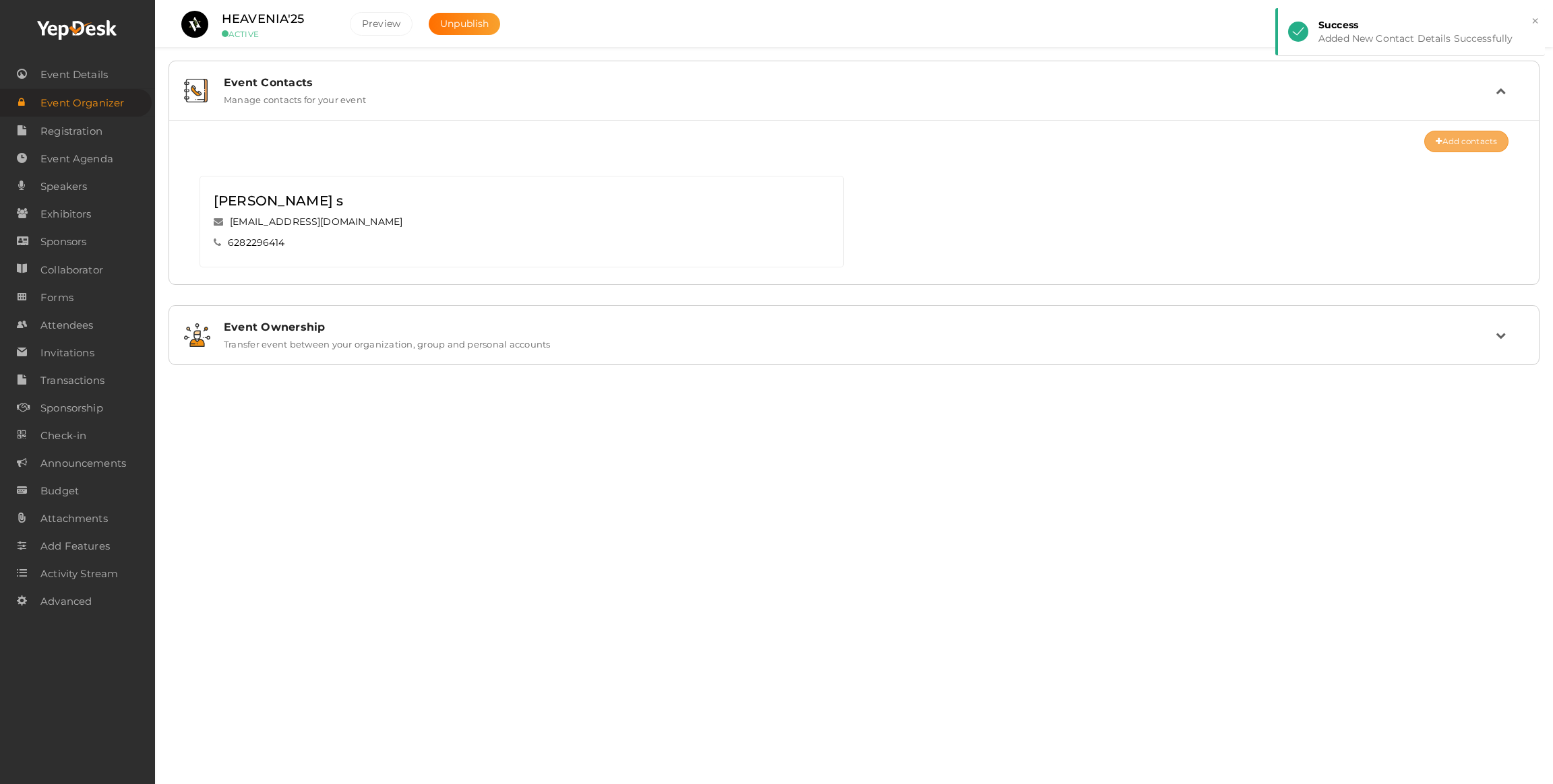
click at [1438, 141] on icon at bounding box center [1439, 142] width 6 height 8
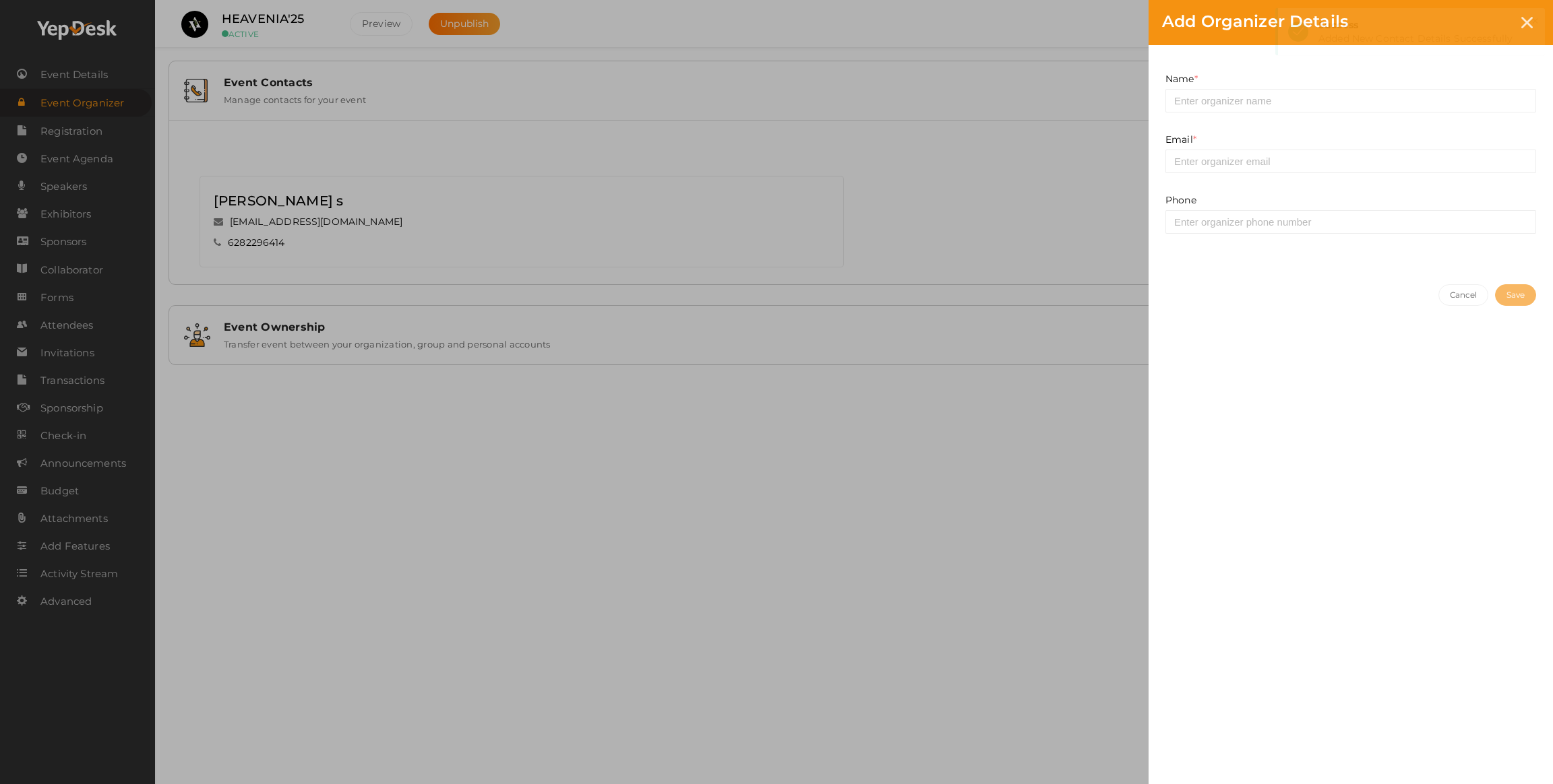
click at [1215, 117] on div "Name * This field is Required." at bounding box center [1350, 102] width 391 height 61
click at [1215, 106] on input at bounding box center [1351, 101] width 371 height 24
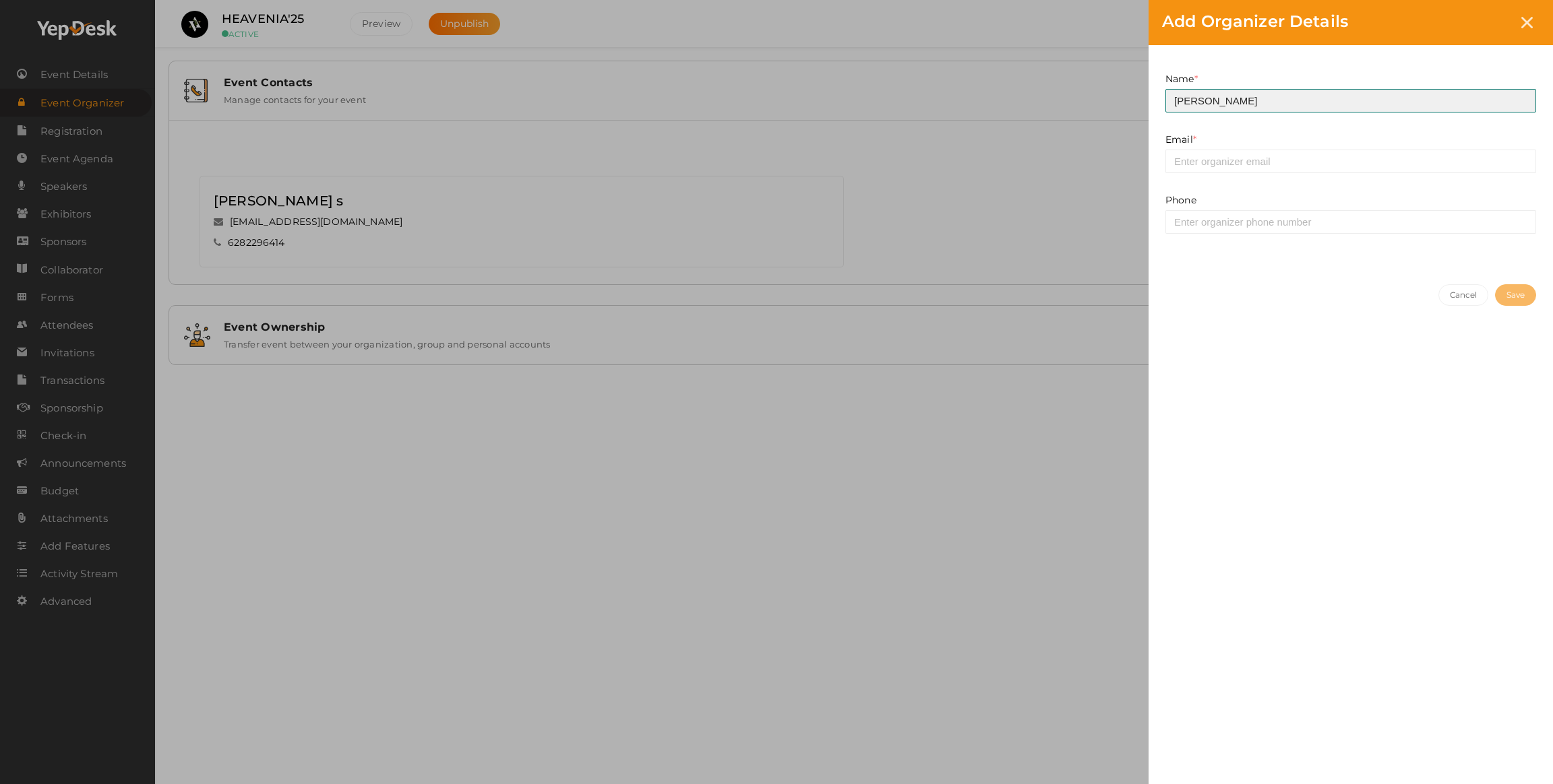
type input "[PERSON_NAME]"
click at [1268, 228] on input at bounding box center [1351, 222] width 371 height 24
click at [215, 239] on div "Add Organizer Details Name * [PERSON_NAME] This field is Required. Email * This…" at bounding box center [776, 392] width 1553 height 784
click at [1200, 220] on input at bounding box center [1351, 222] width 371 height 24
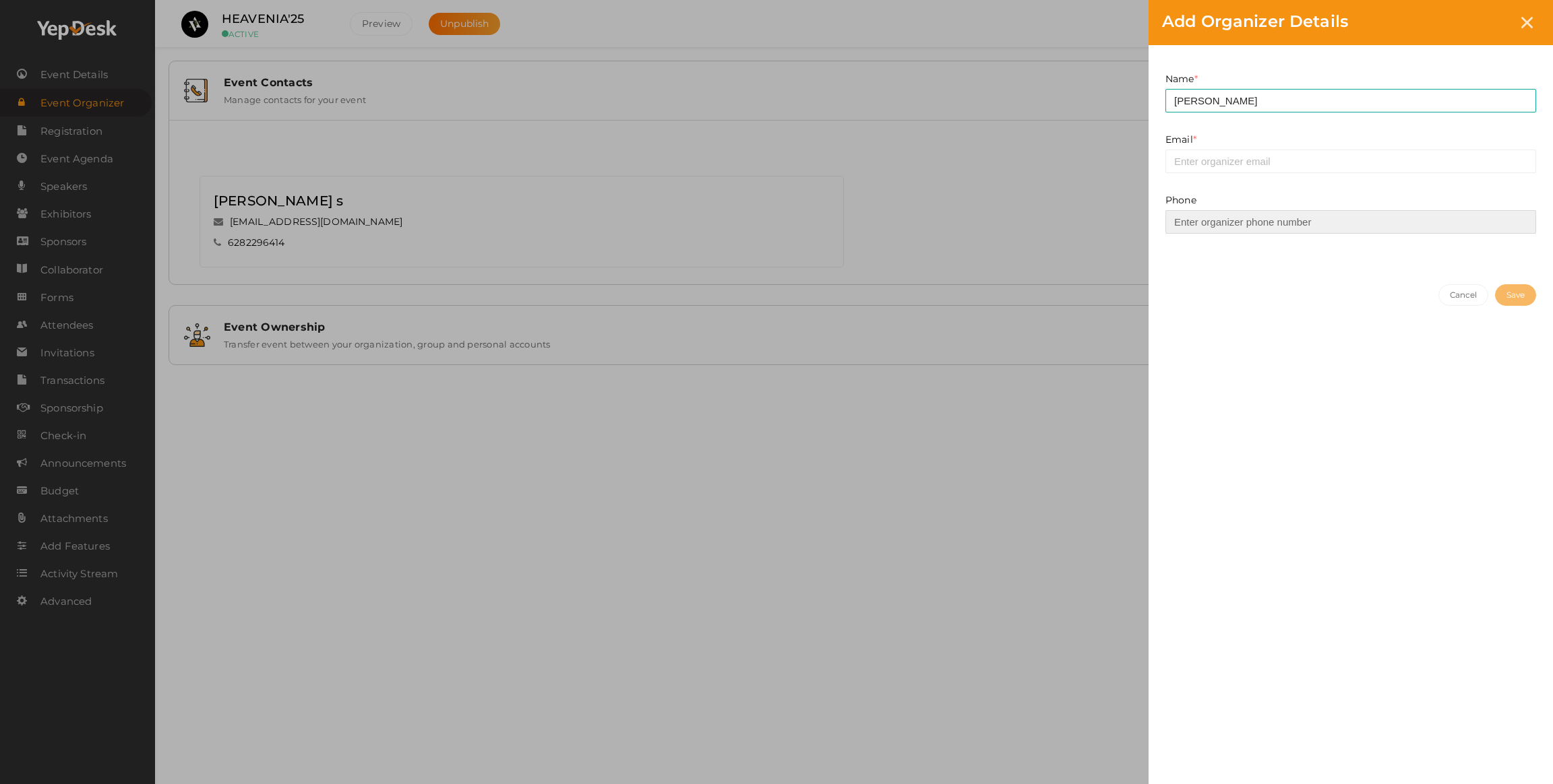
paste input "[PHONE_NUMBER]"
click at [1194, 224] on input "[PHONE_NUMBER]" at bounding box center [1351, 222] width 371 height 24
type input "95442 20937"
click at [1220, 144] on div "Email * This field is Required. Invalid email Contact already Existed." at bounding box center [1351, 152] width 371 height 41
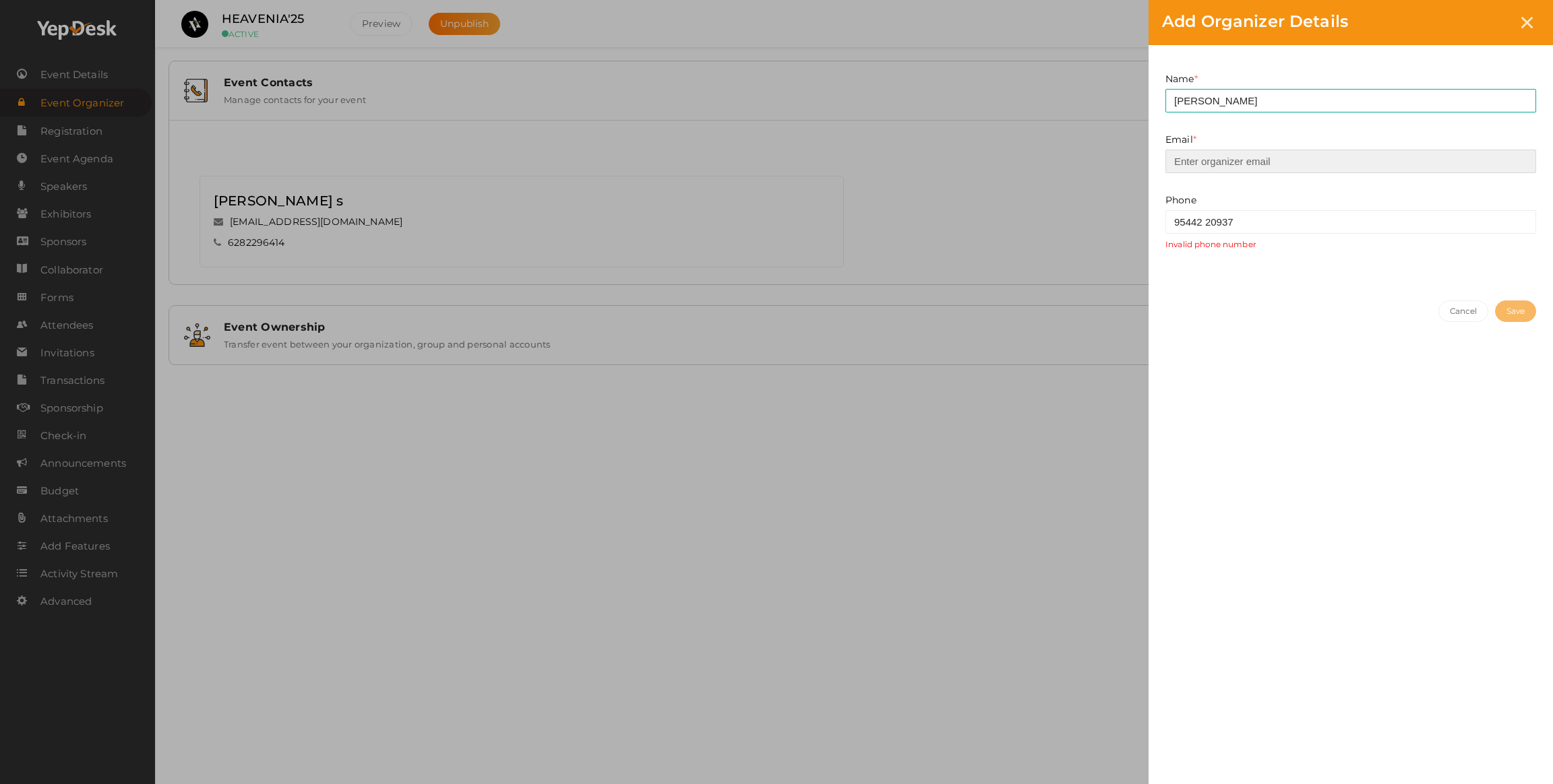
click at [1217, 149] on input "email" at bounding box center [1351, 161] width 371 height 24
paste input "[EMAIL_ADDRESS][DOMAIN_NAME]"
type input "[EMAIL_ADDRESS][DOMAIN_NAME]"
click at [1451, 402] on div "Name * [PERSON_NAME] This field is Required. Email * [EMAIL_ADDRESS][DOMAIN_NAM…" at bounding box center [1351, 398] width 404 height 706
click at [1217, 218] on input "95442 20937" at bounding box center [1351, 222] width 371 height 24
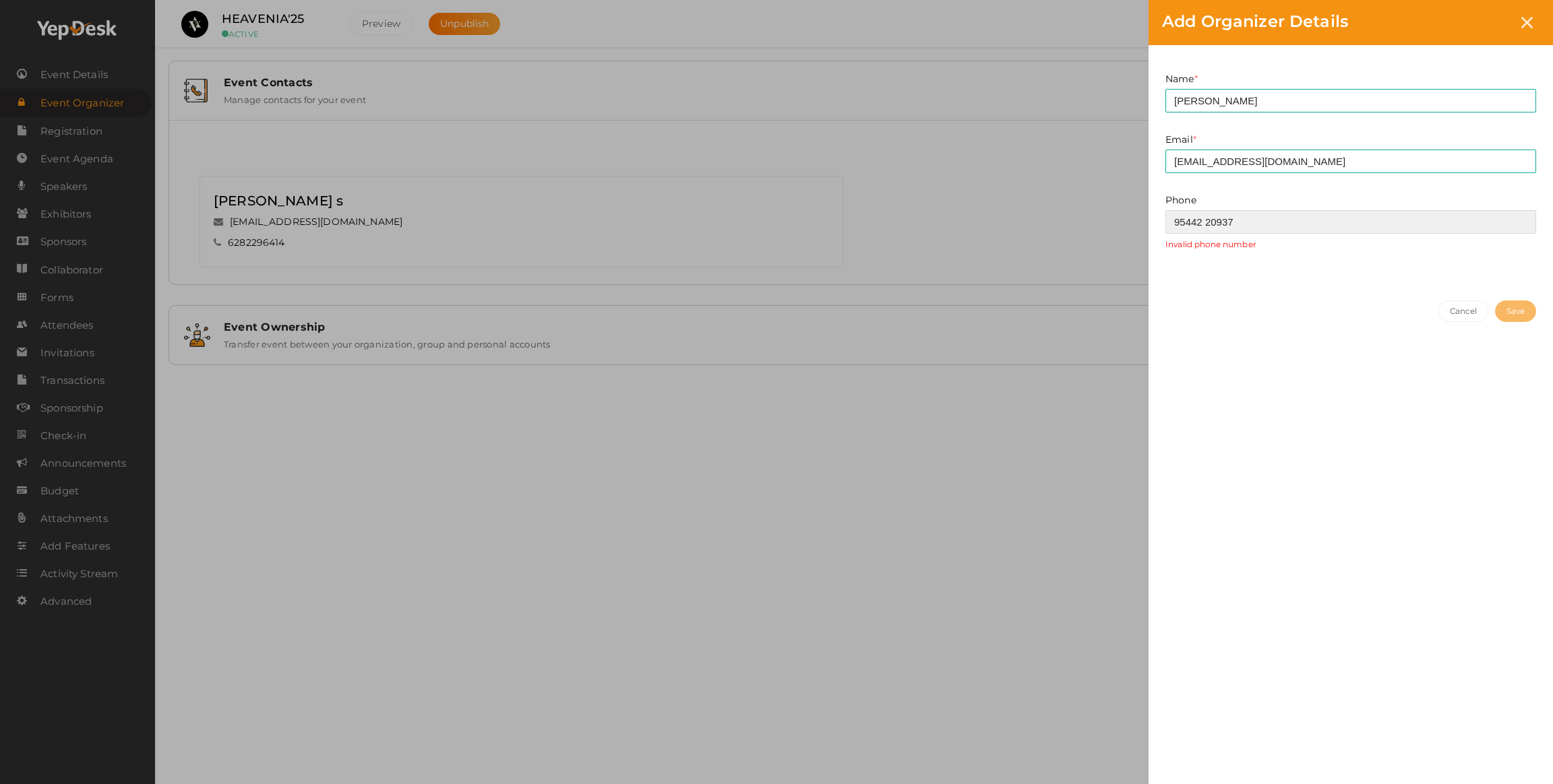
click at [1171, 220] on input "95442 20937" at bounding box center [1351, 222] width 371 height 24
click at [1036, 672] on div "Add Organizer Details Name * [PERSON_NAME] This field is Required. Email * [EMA…" at bounding box center [776, 392] width 1553 height 784
click at [1209, 234] on div "Phone 95442 20937 Invalid phone number" at bounding box center [1351, 221] width 371 height 57
click at [1203, 224] on input "95442 20937" at bounding box center [1351, 222] width 371 height 24
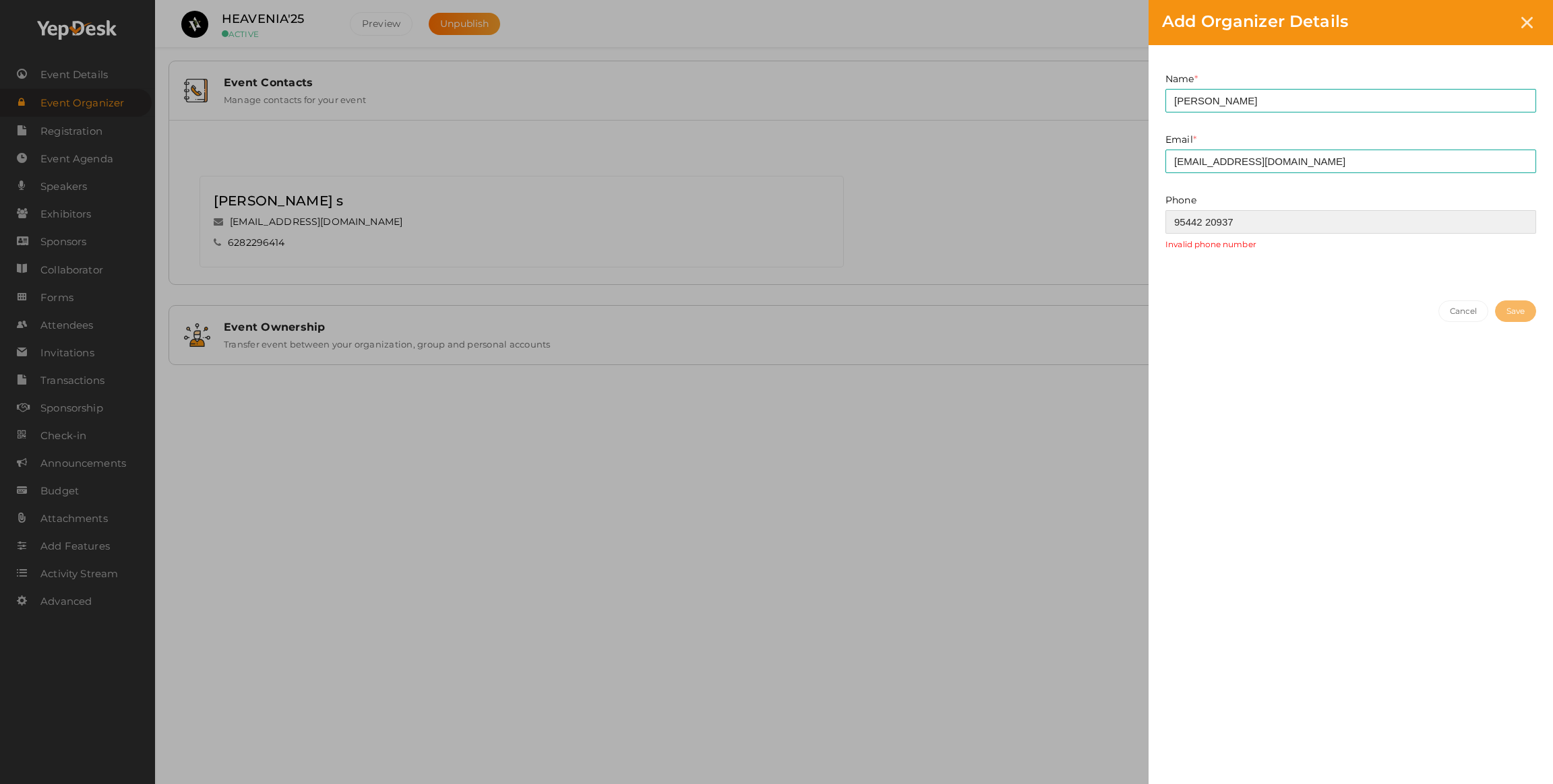
click at [1206, 223] on input "95442 20937" at bounding box center [1351, 222] width 371 height 24
type input "9544220937"
click at [1498, 299] on button "Save" at bounding box center [1515, 295] width 41 height 22
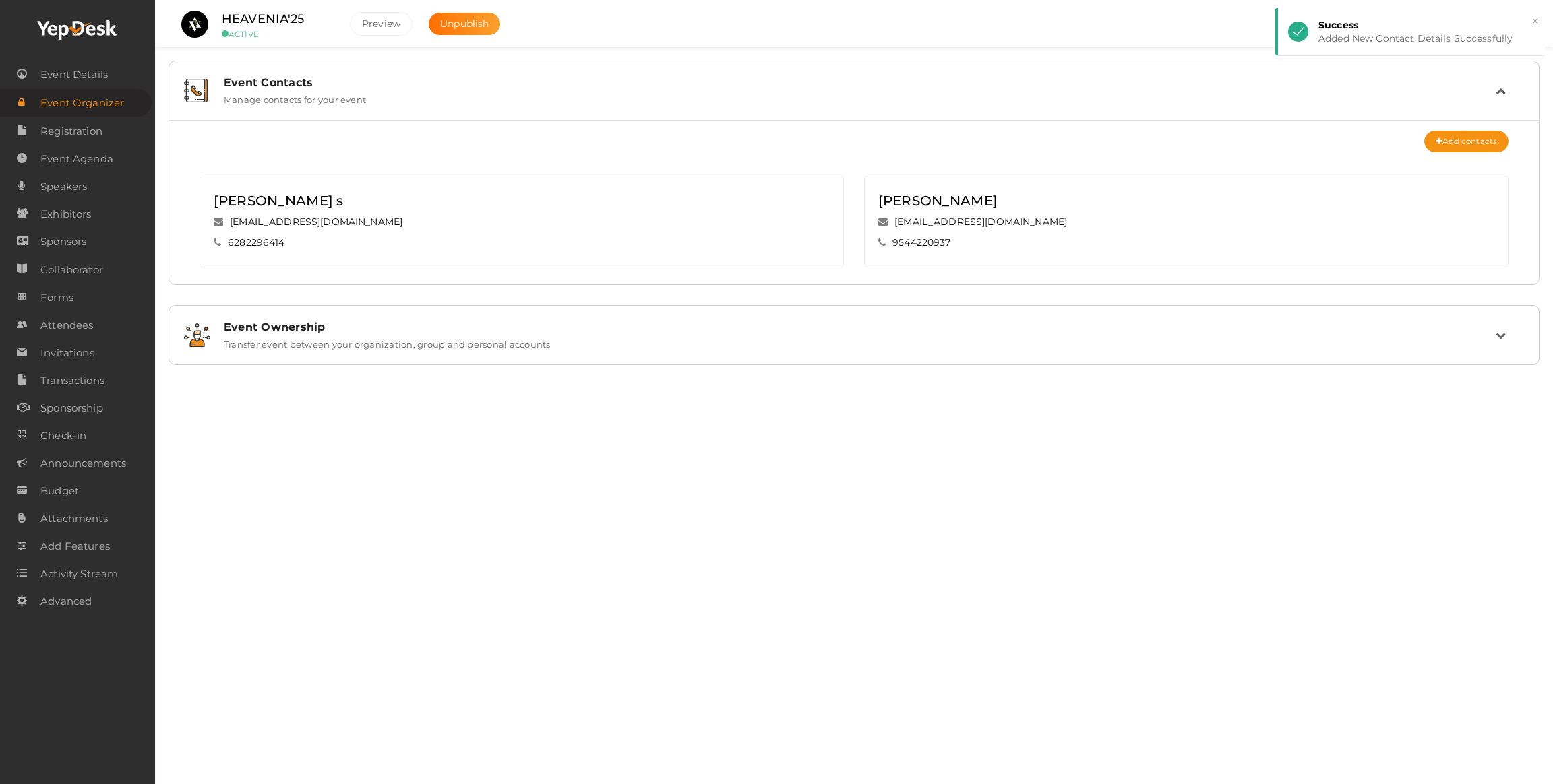
click at [397, 343] on label "Transfer event between your organization, group and personal accounts" at bounding box center [387, 342] width 327 height 16
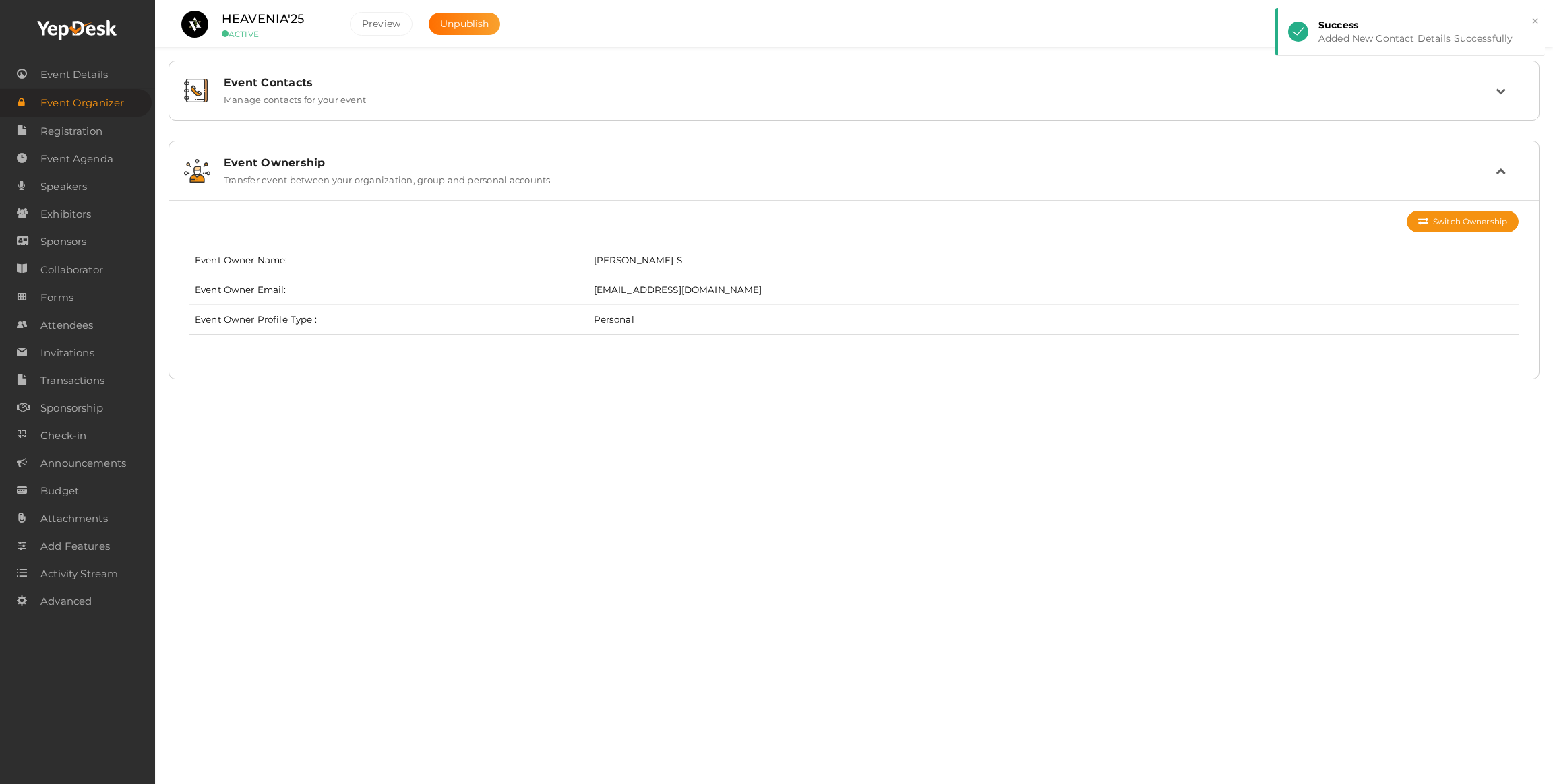
click at [593, 433] on div "HEAVENIA'25 ACTIVE [GEOGRAPHIC_DATA] Unpublish [GEOGRAPHIC_DATA] [PERSON_NAME] …" at bounding box center [854, 370] width 1398 height 740
click at [81, 136] on span "Registration" at bounding box center [72, 132] width 62 height 27
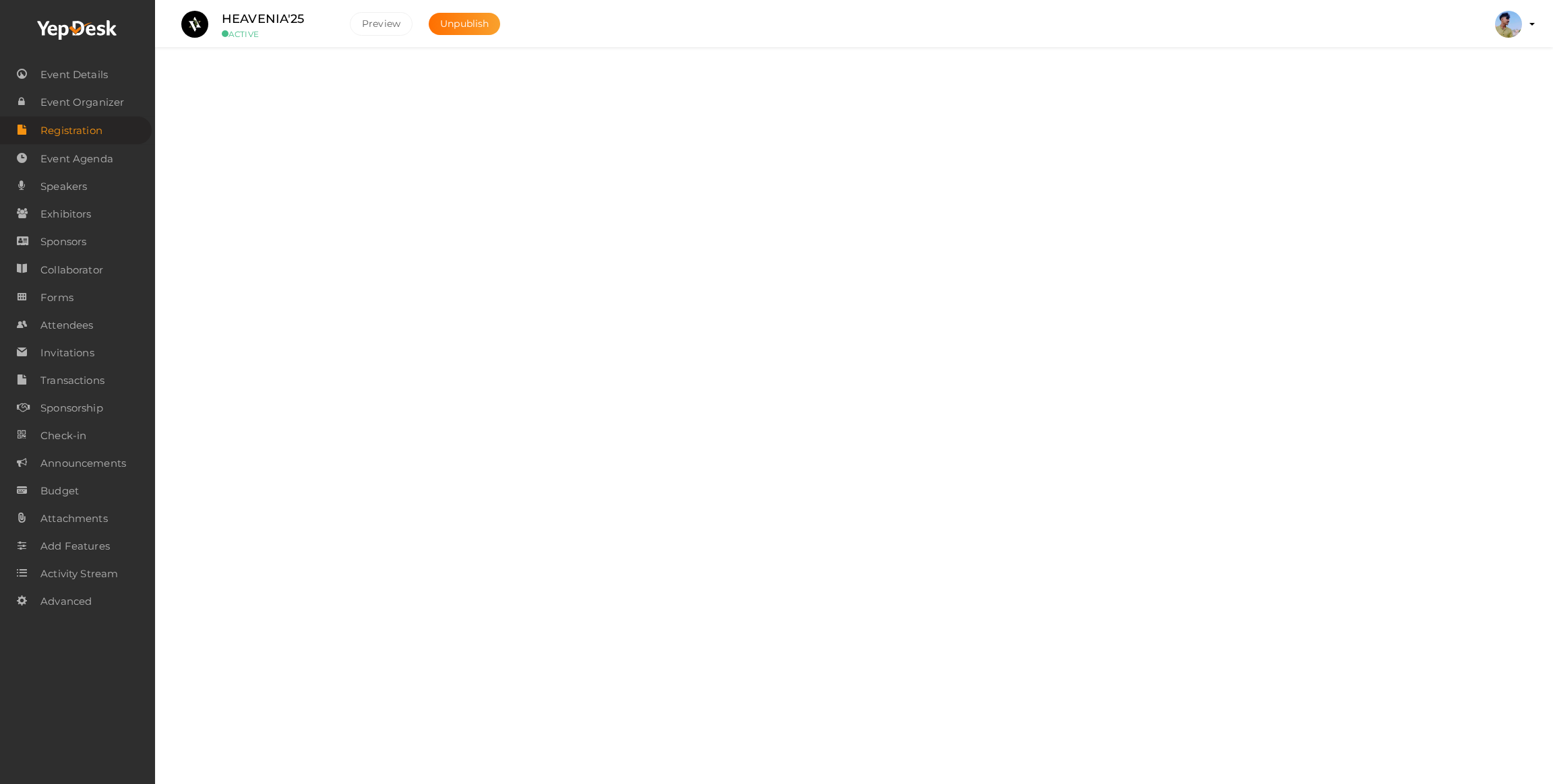
click at [58, 52] on div at bounding box center [77, 30] width 155 height 61
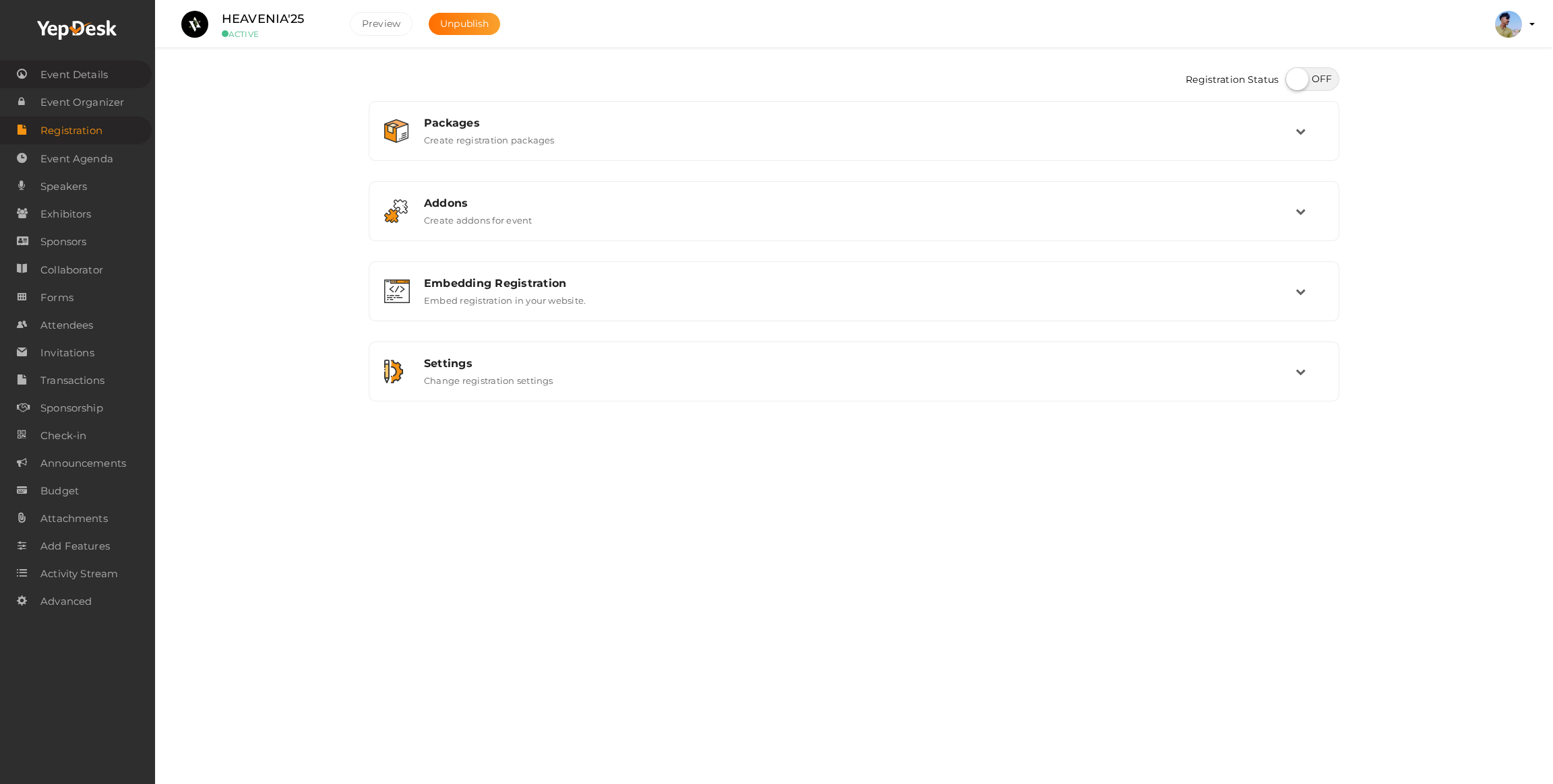
click at [70, 68] on span "Event Details" at bounding box center [74, 75] width 67 height 27
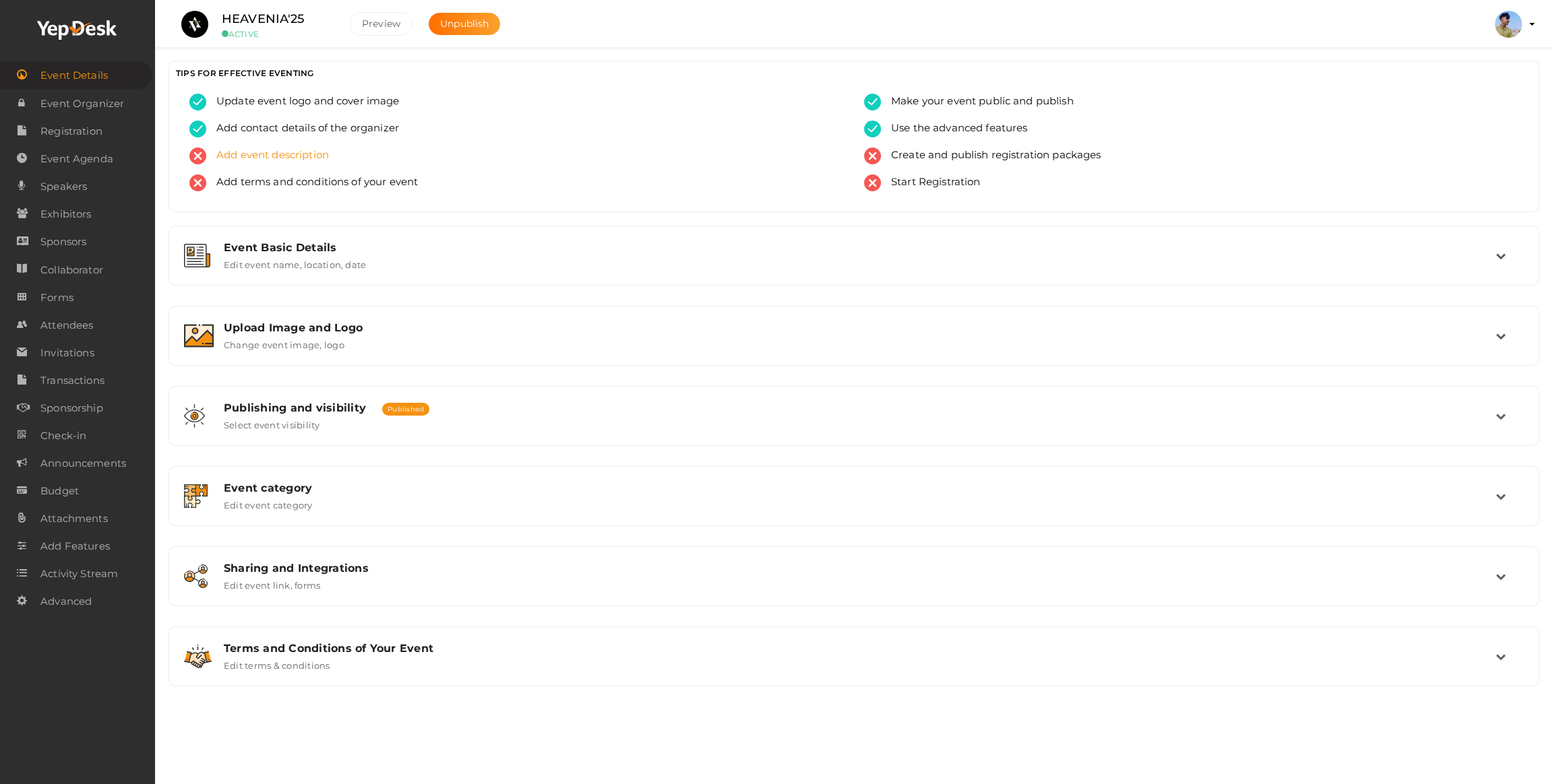
click at [212, 153] on span "Add event description" at bounding box center [268, 156] width 123 height 17
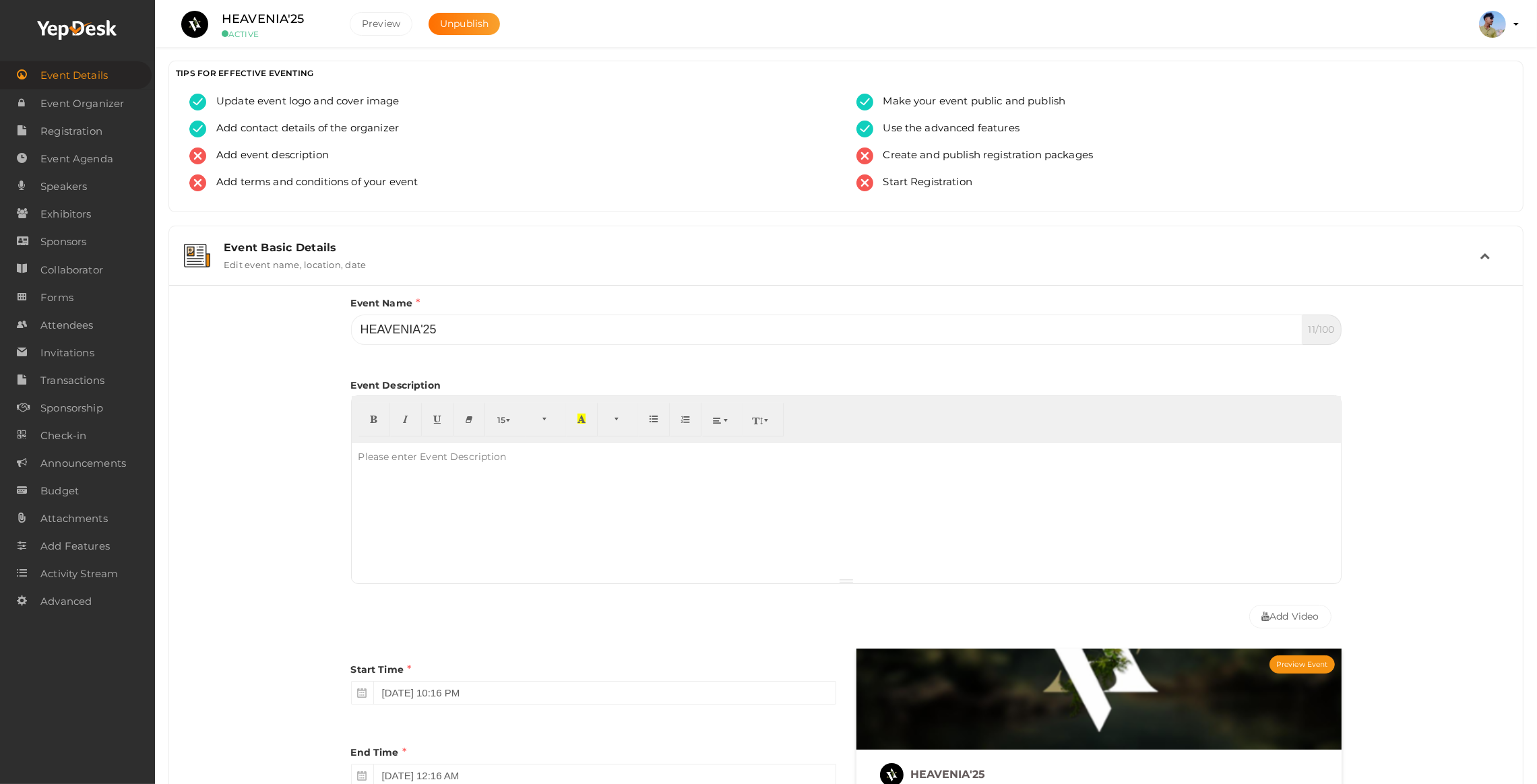
click at [458, 497] on div at bounding box center [846, 510] width 990 height 135
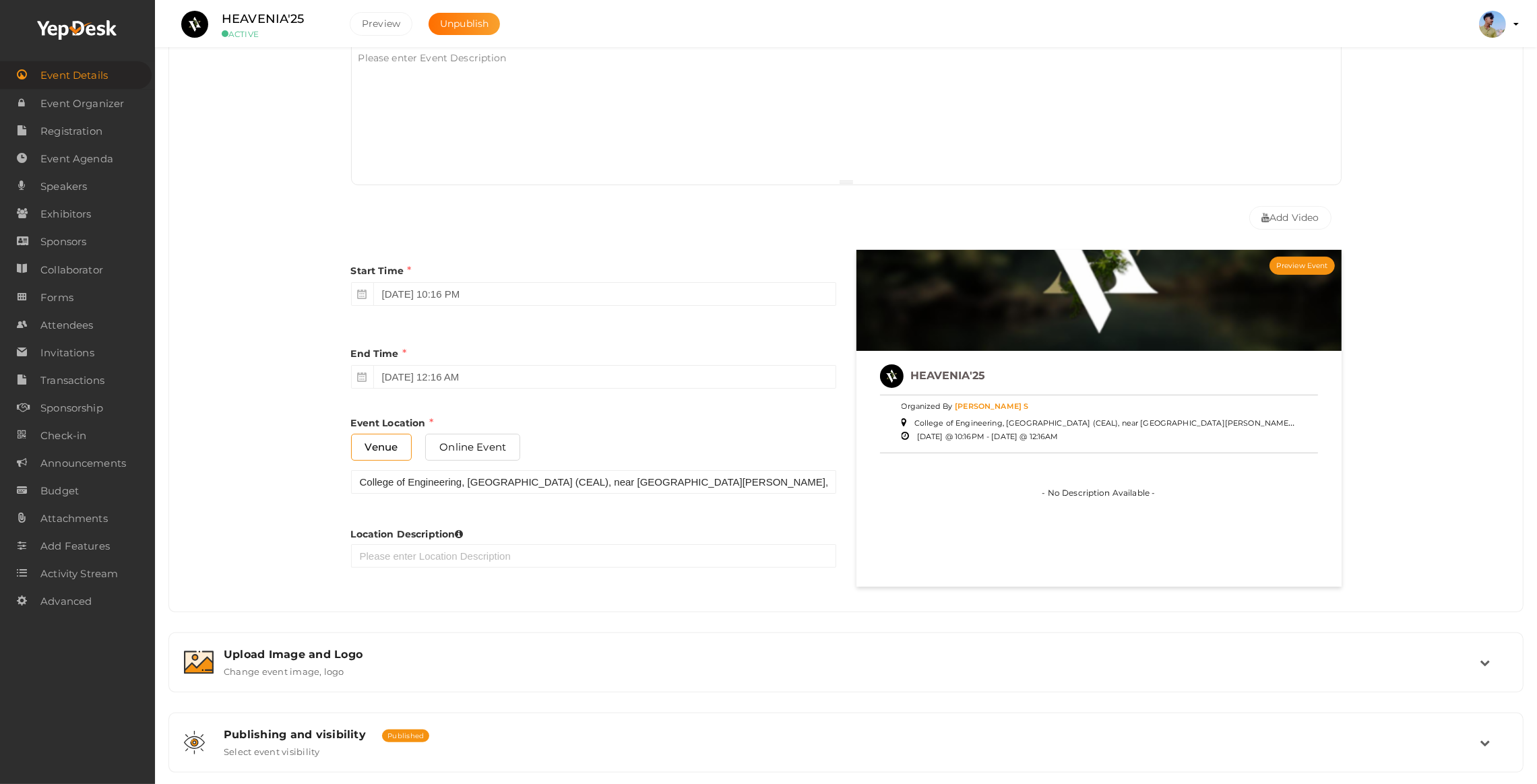
scroll to position [404, 0]
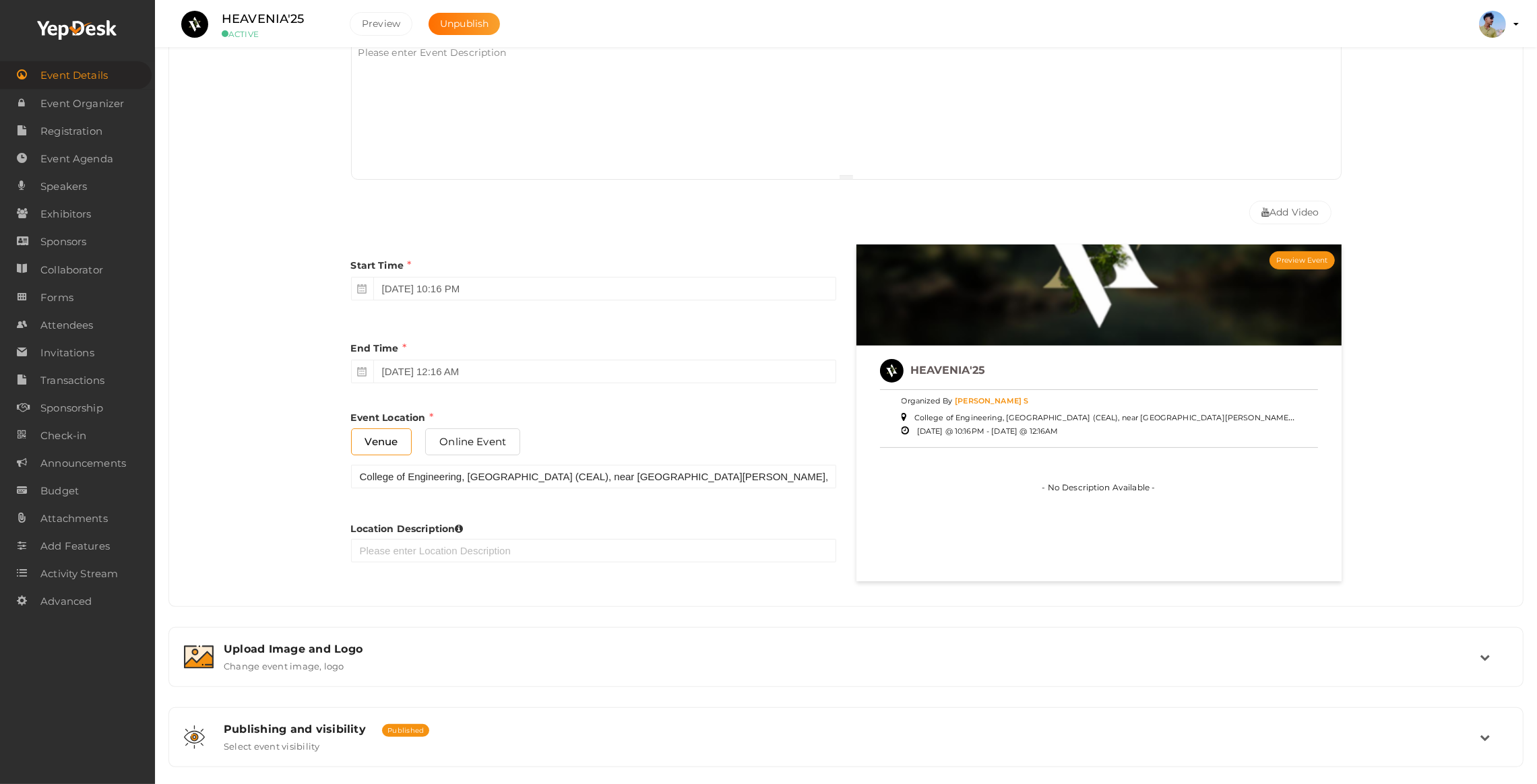
click at [414, 539] on div "Location Description" at bounding box center [594, 539] width 485 height 61
click at [412, 552] on input "text" at bounding box center [594, 551] width 485 height 24
click at [240, 537] on div "Event Name HEAVENIA'25 11/100 Invalid Event Name Event Name length exceeded Eve…" at bounding box center [846, 244] width 1334 height 705
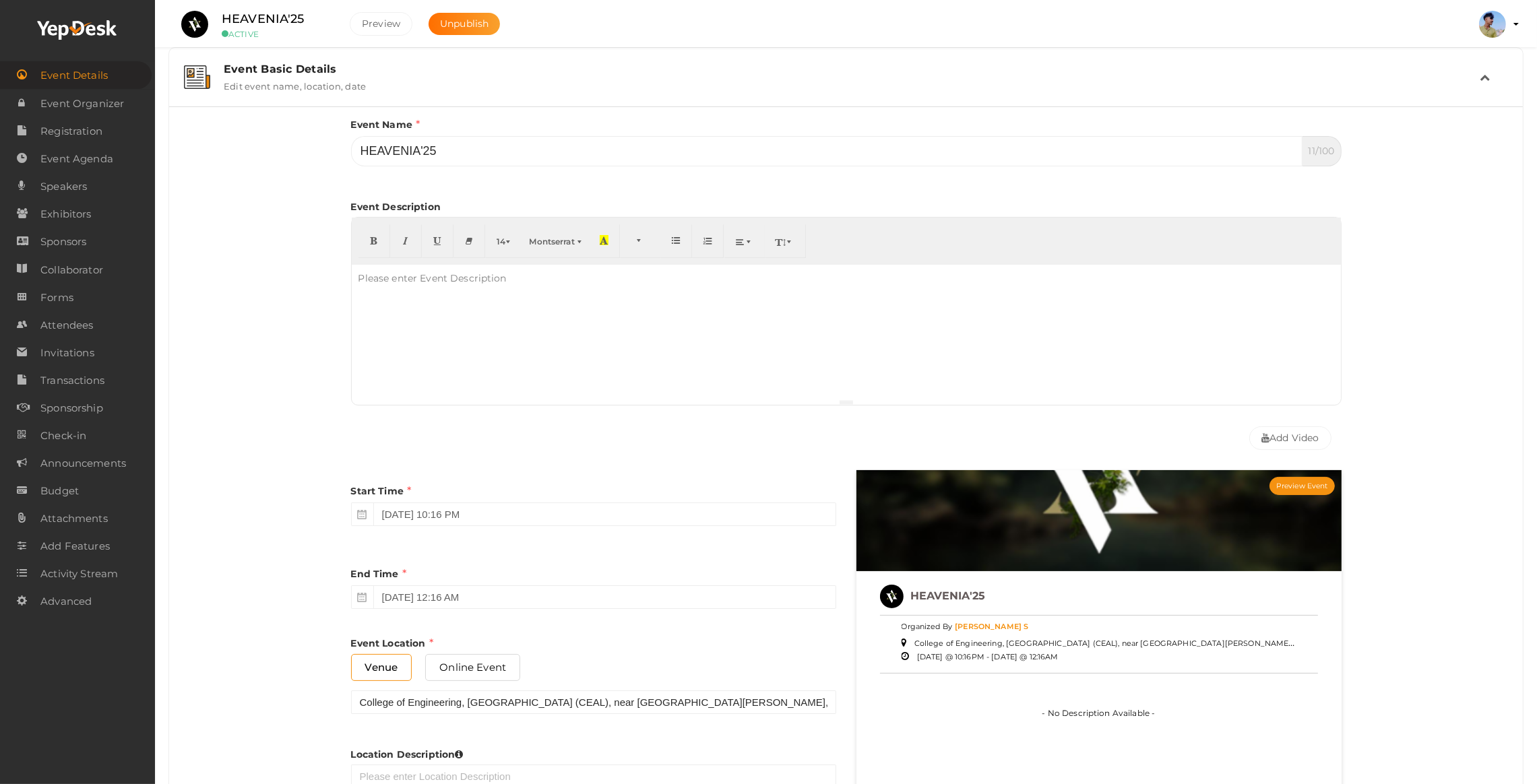
scroll to position [158, 0]
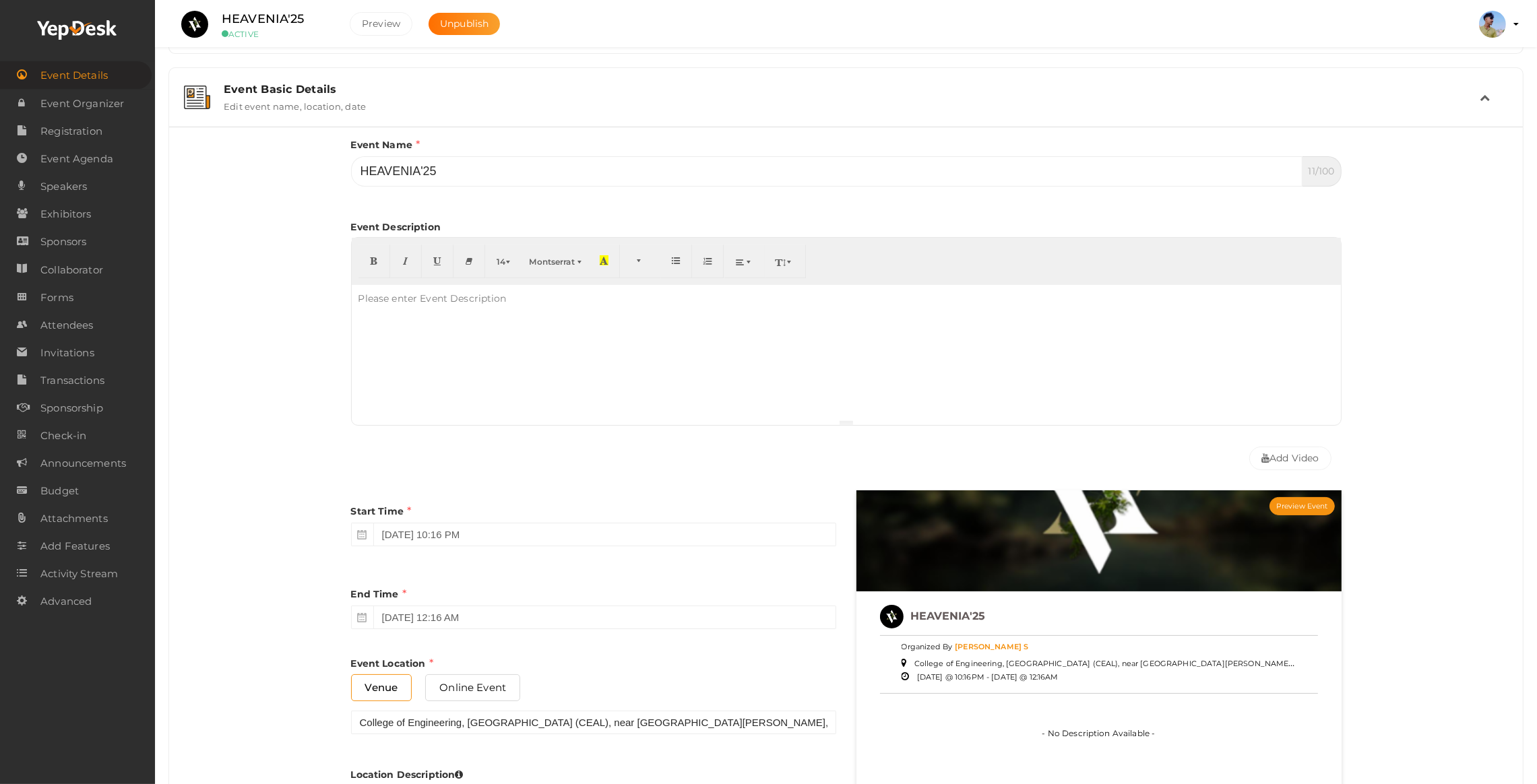
click at [489, 336] on div at bounding box center [846, 352] width 990 height 135
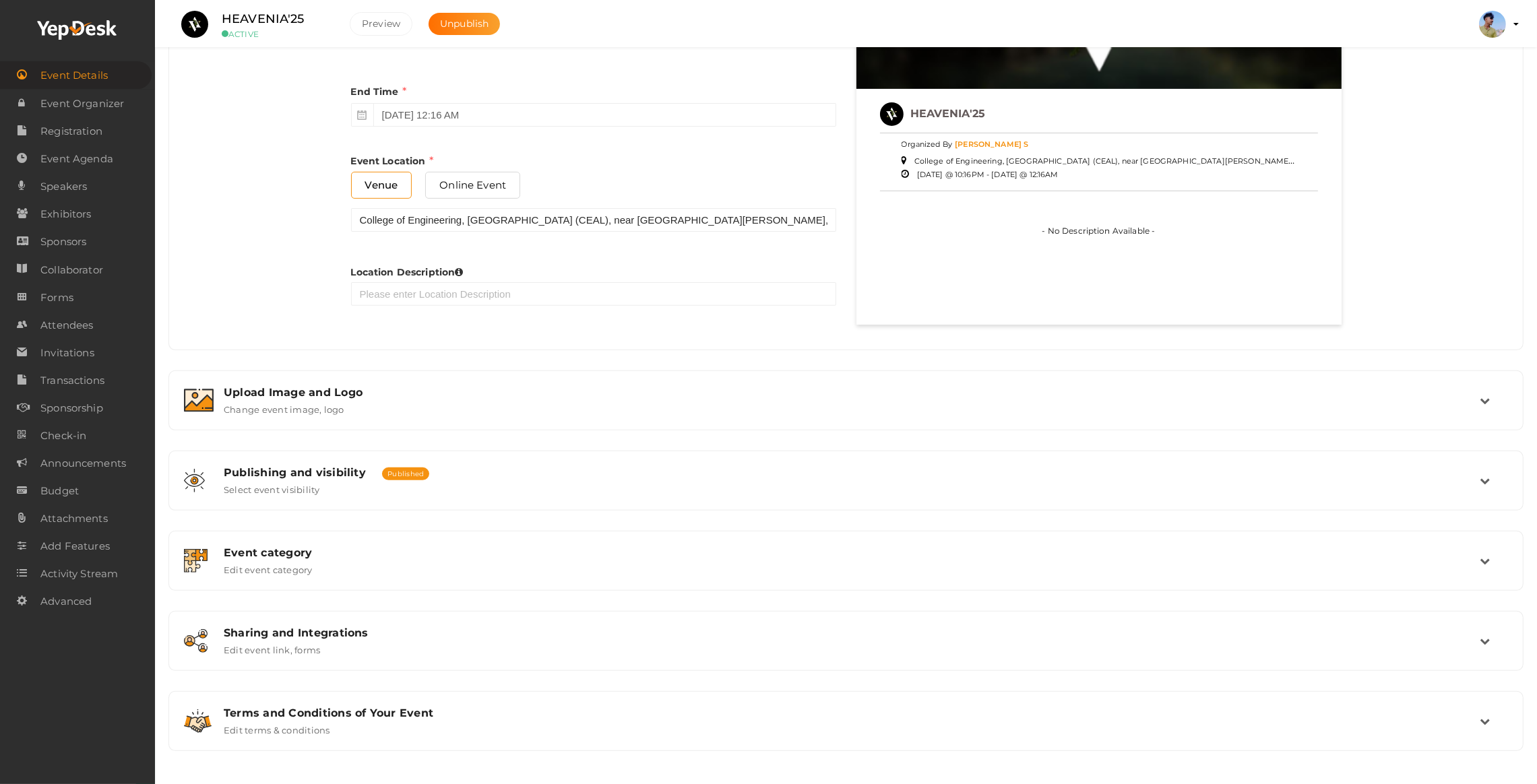
scroll to position [662, 0]
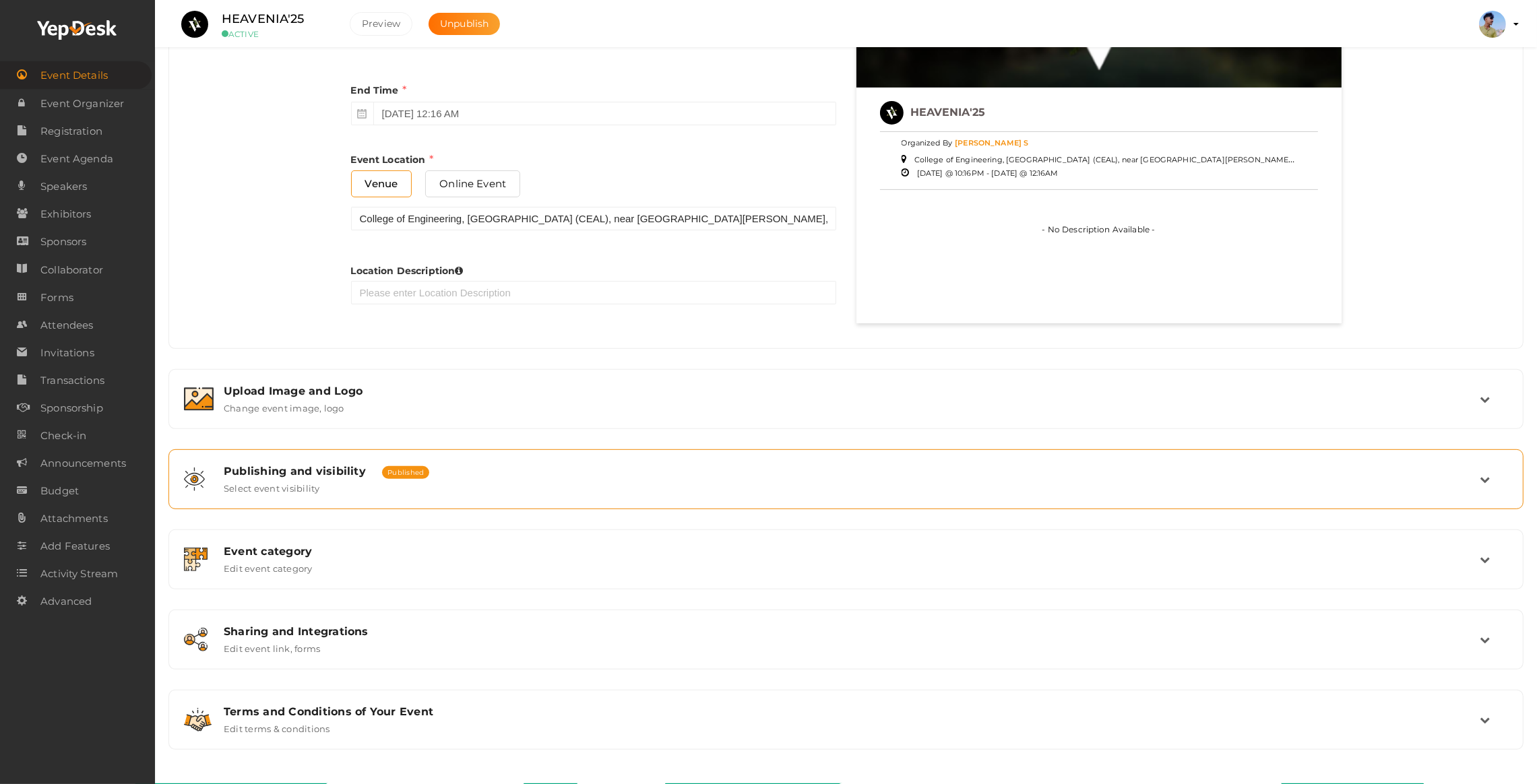
click at [327, 497] on div "Publishing and visibility Published UnPublished Select event visibility" at bounding box center [846, 479] width 1340 height 46
type textarea "Event"
click at [0, 0] on div "Event visibility Private event If your event is private, people must be invited…" at bounding box center [0, 0] width 0 height 0
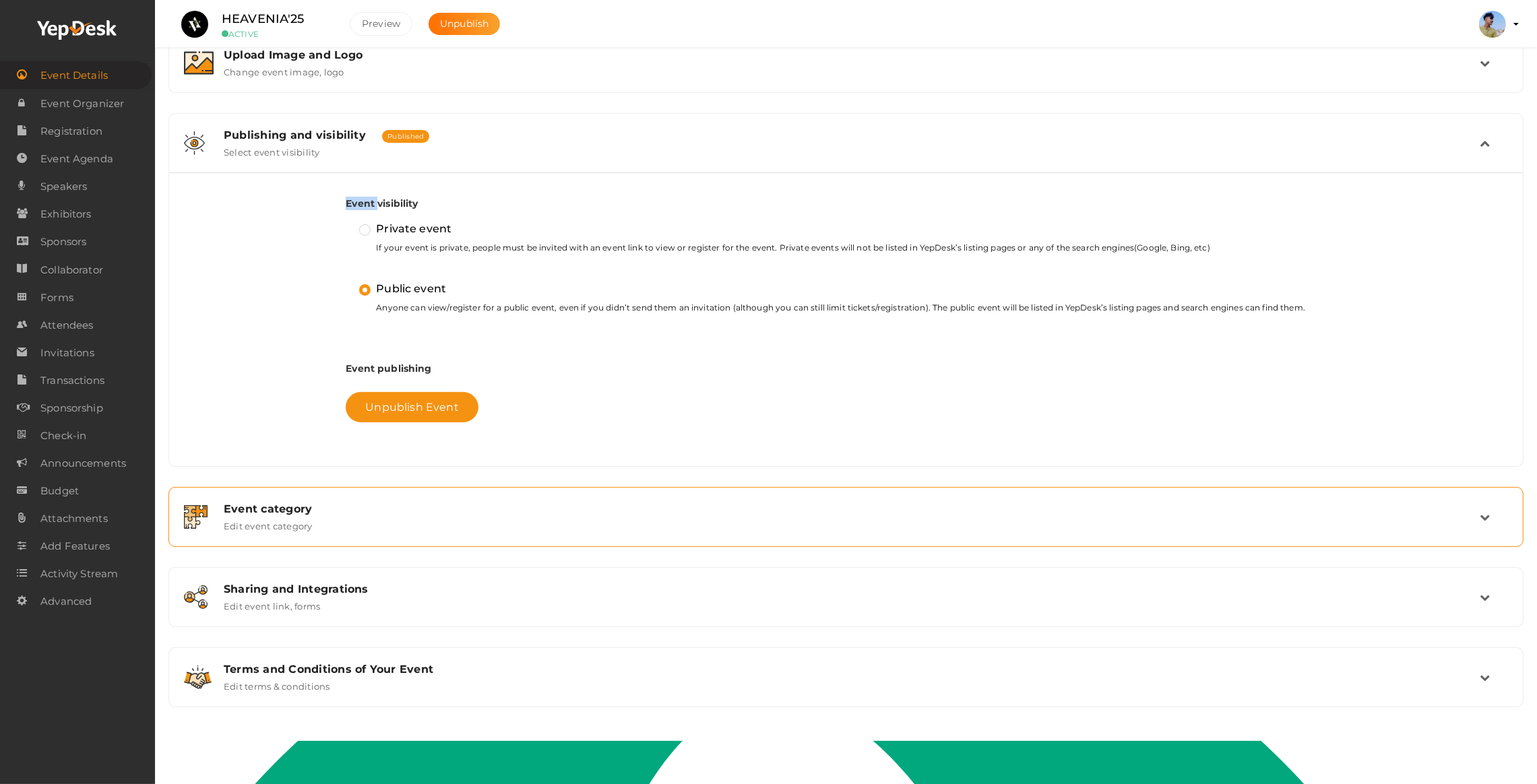
scroll to position [277, 0]
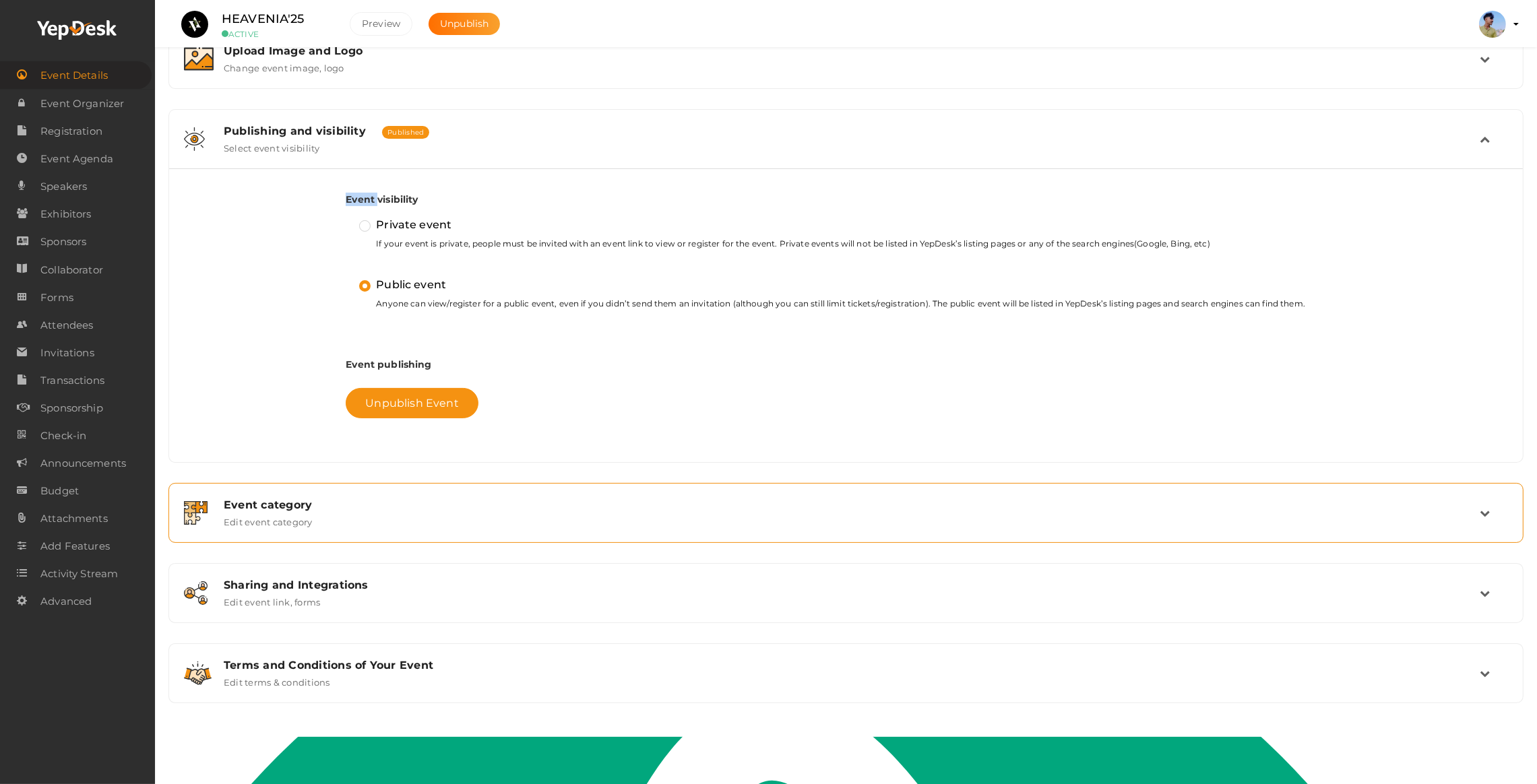
click at [257, 528] on div "Event category Edit event category" at bounding box center [846, 513] width 1340 height 46
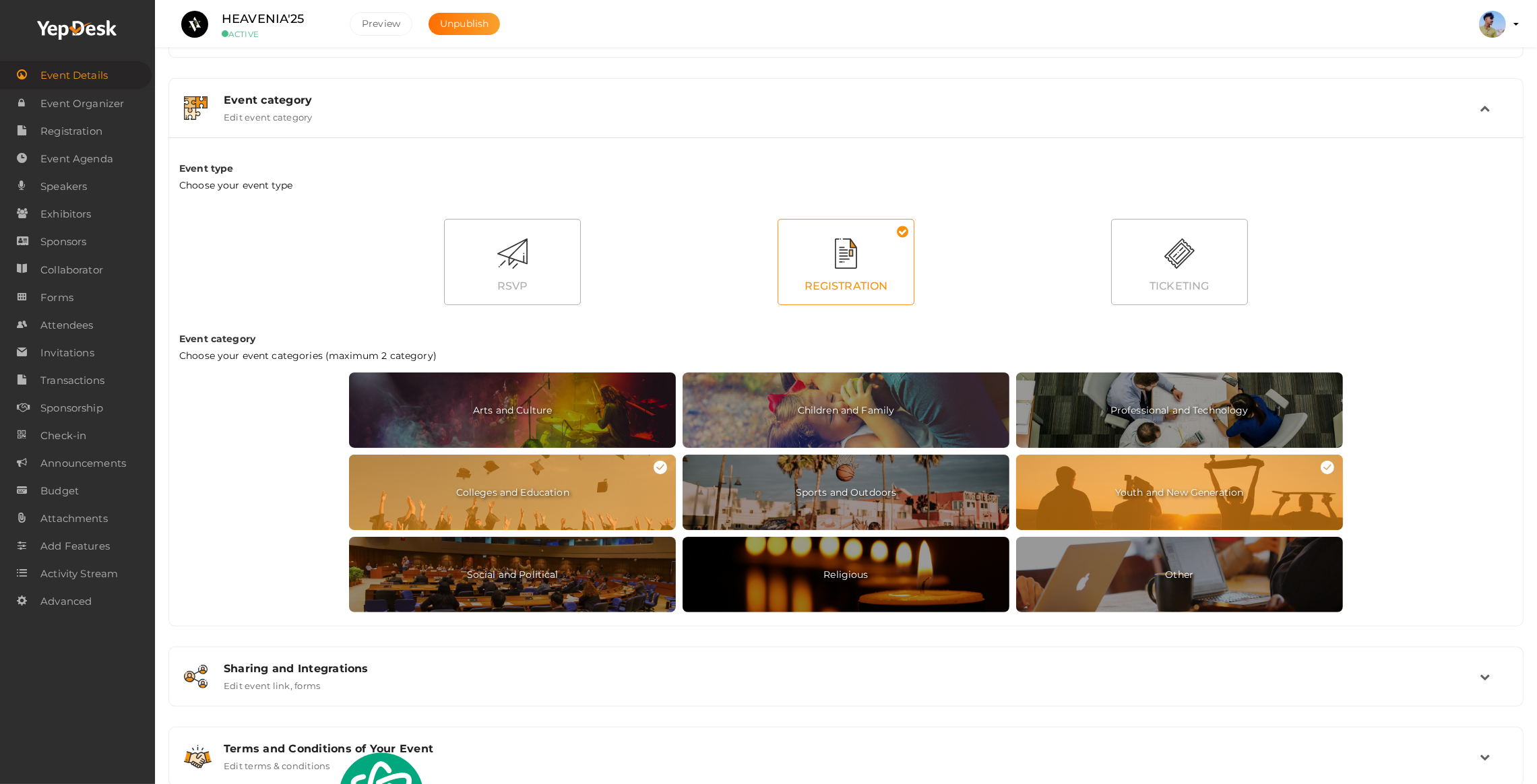
scroll to position [425, 0]
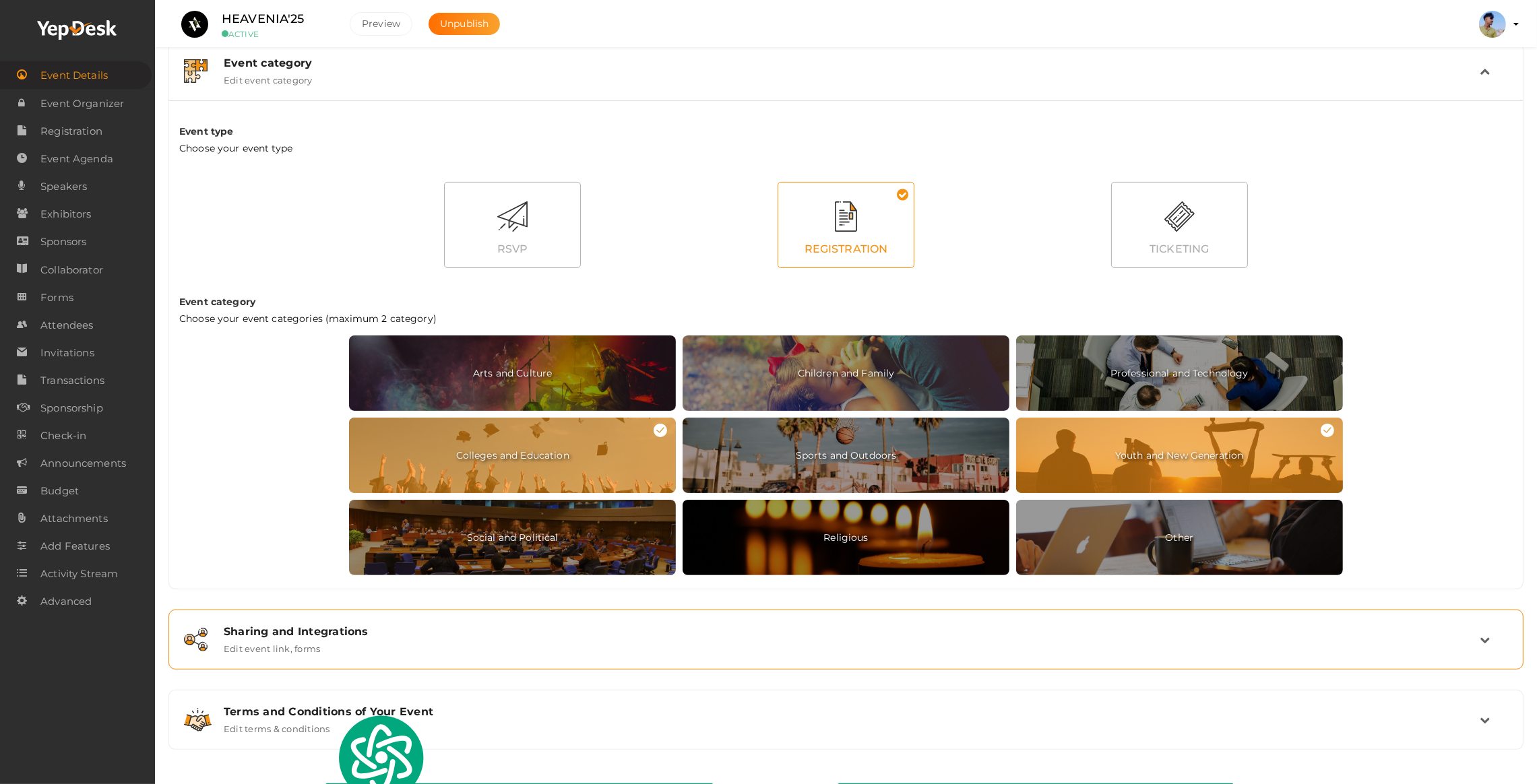
click at [352, 652] on div "Sharing and Integrations Edit event link, forms" at bounding box center [846, 639] width 1266 height 29
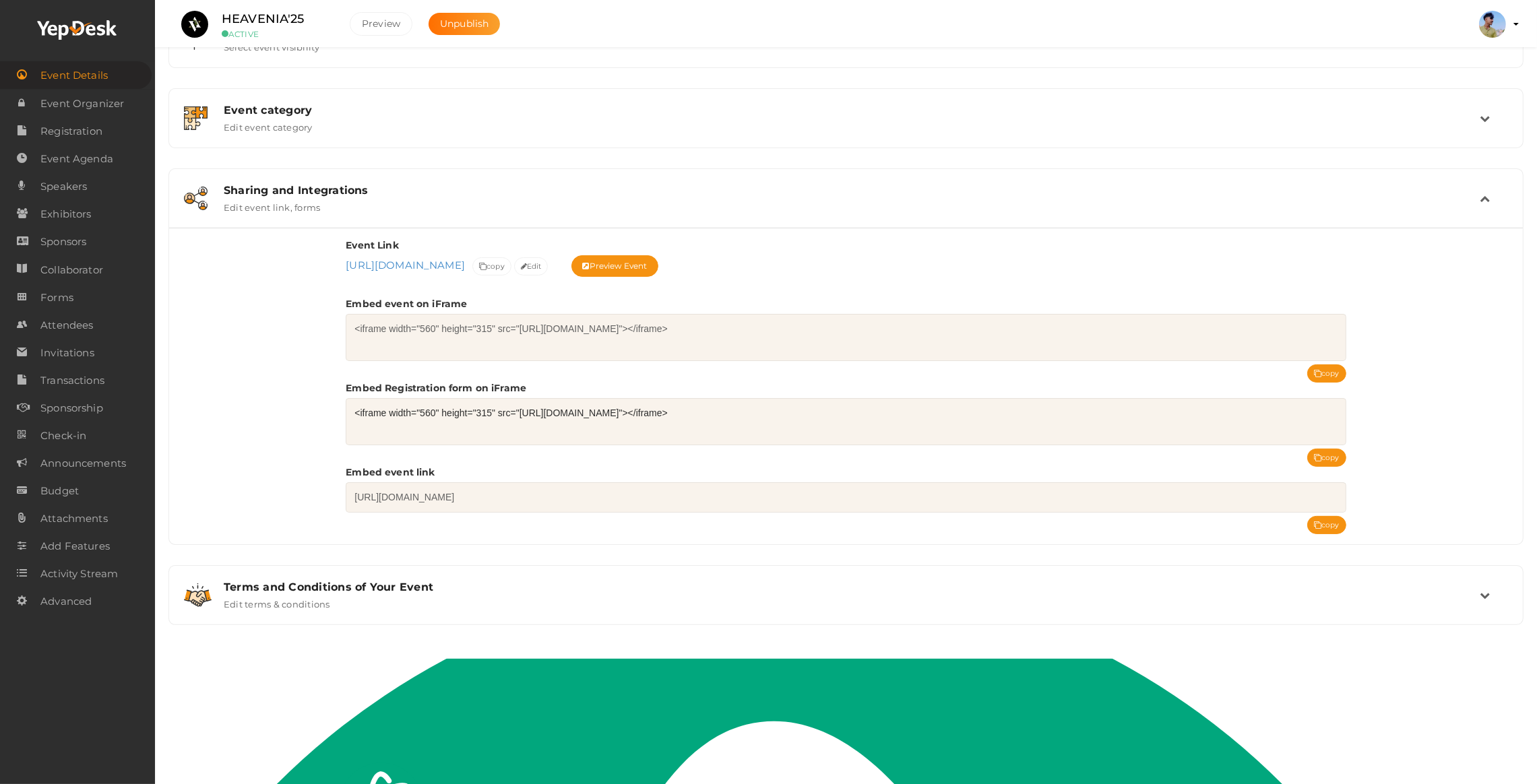
scroll to position [254, 0]
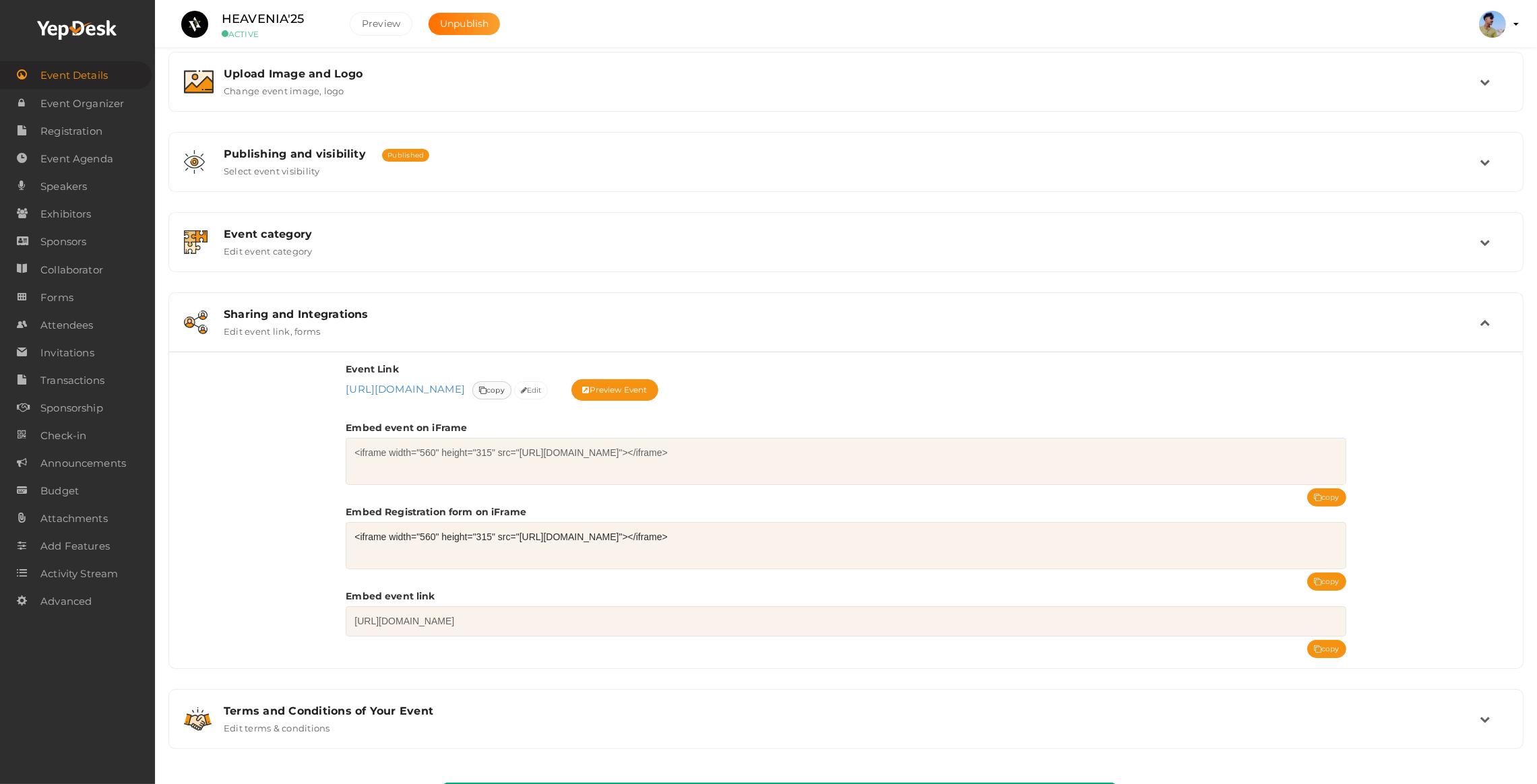
click at [505, 389] on span "copy" at bounding box center [492, 390] width 26 height 14
copy label "Event"
click at [505, 390] on span "copy" at bounding box center [492, 390] width 26 height 14
click at [505, 394] on span "copy" at bounding box center [492, 390] width 26 height 14
click at [412, 391] on link "[URL][DOMAIN_NAME]" at bounding box center [405, 389] width 119 height 13
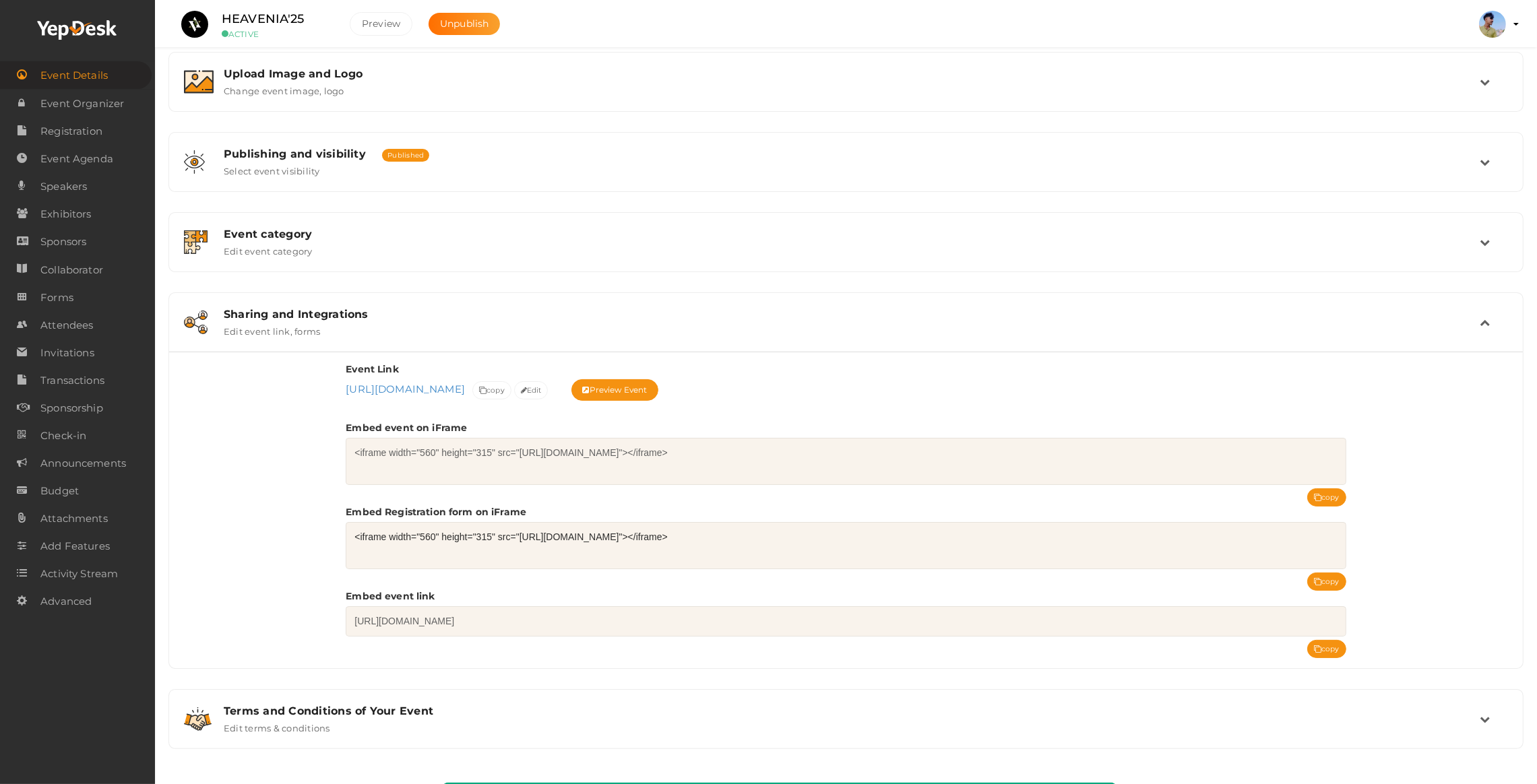
click at [199, 18] on img at bounding box center [195, 24] width 27 height 27
click at [386, 26] on button "Preview" at bounding box center [381, 24] width 62 height 24
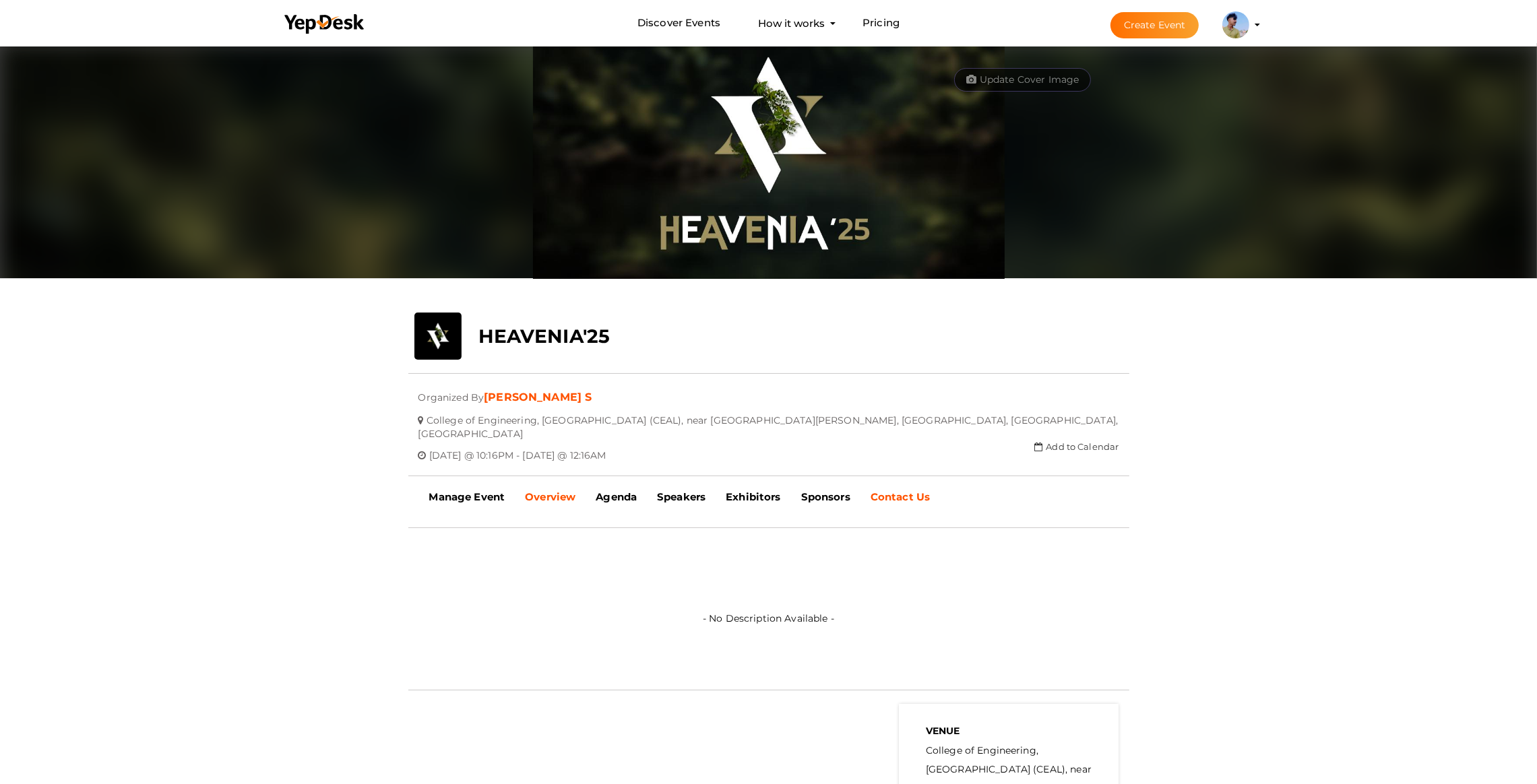
click at [921, 489] on link "Contact Us" at bounding box center [900, 497] width 80 height 34
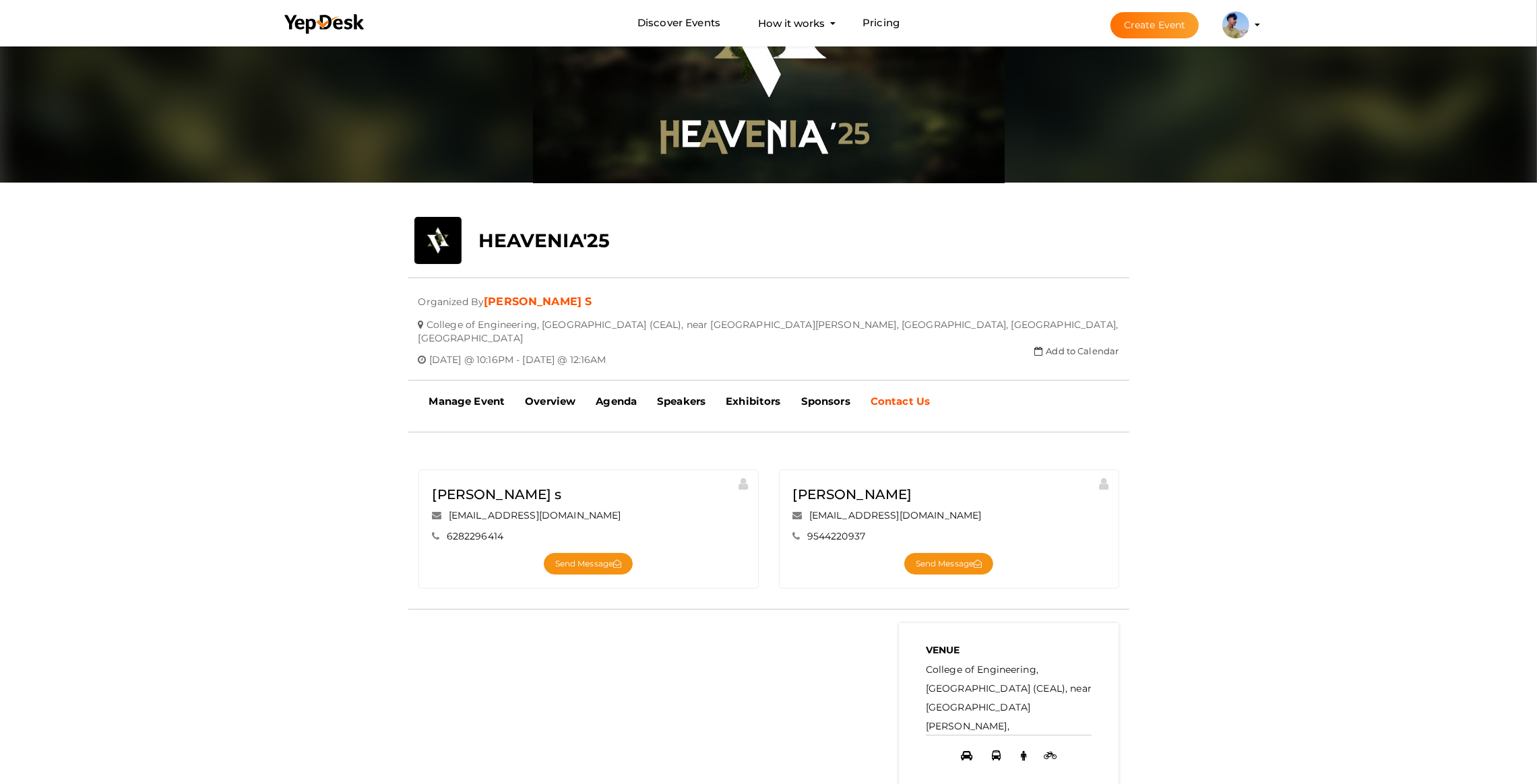
scroll to position [101, 0]
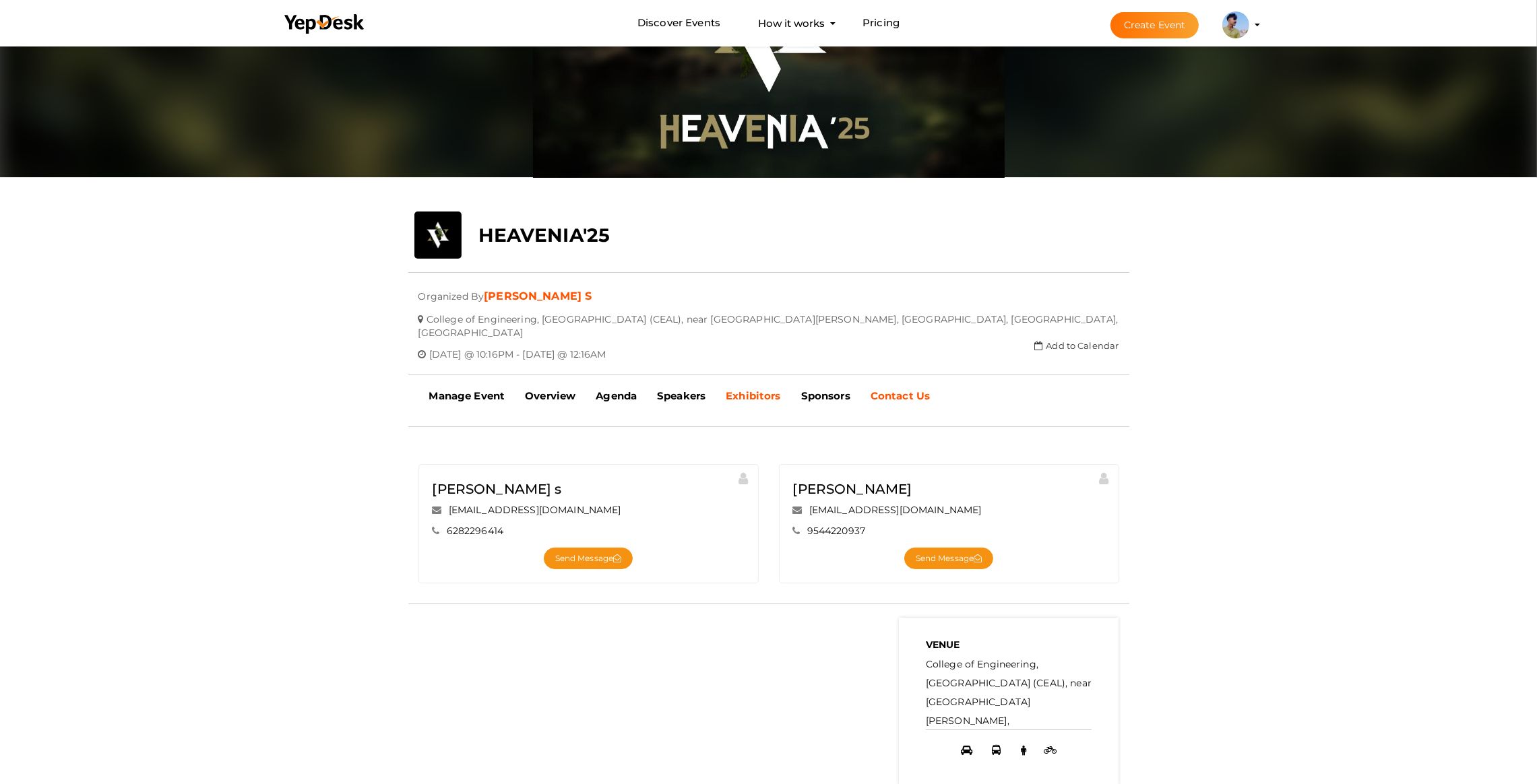
click at [744, 390] on b "Exhibitors" at bounding box center [753, 396] width 54 height 13
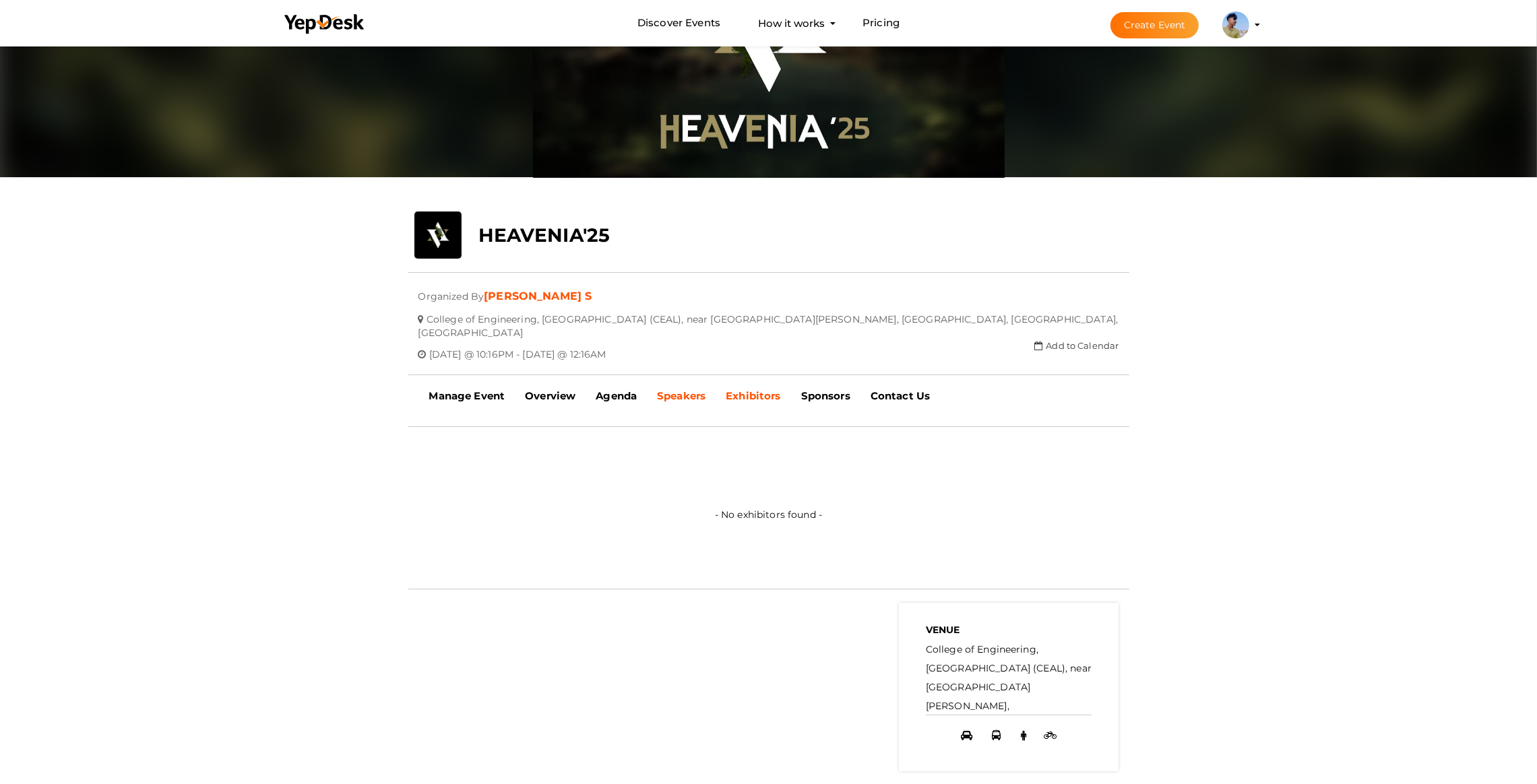
click at [703, 390] on b "Speakers" at bounding box center [681, 396] width 49 height 13
click at [614, 388] on link "Agenda" at bounding box center [616, 396] width 62 height 34
click at [545, 390] on b "Overview" at bounding box center [550, 396] width 50 height 13
click at [490, 390] on b "Manage Event" at bounding box center [467, 396] width 76 height 13
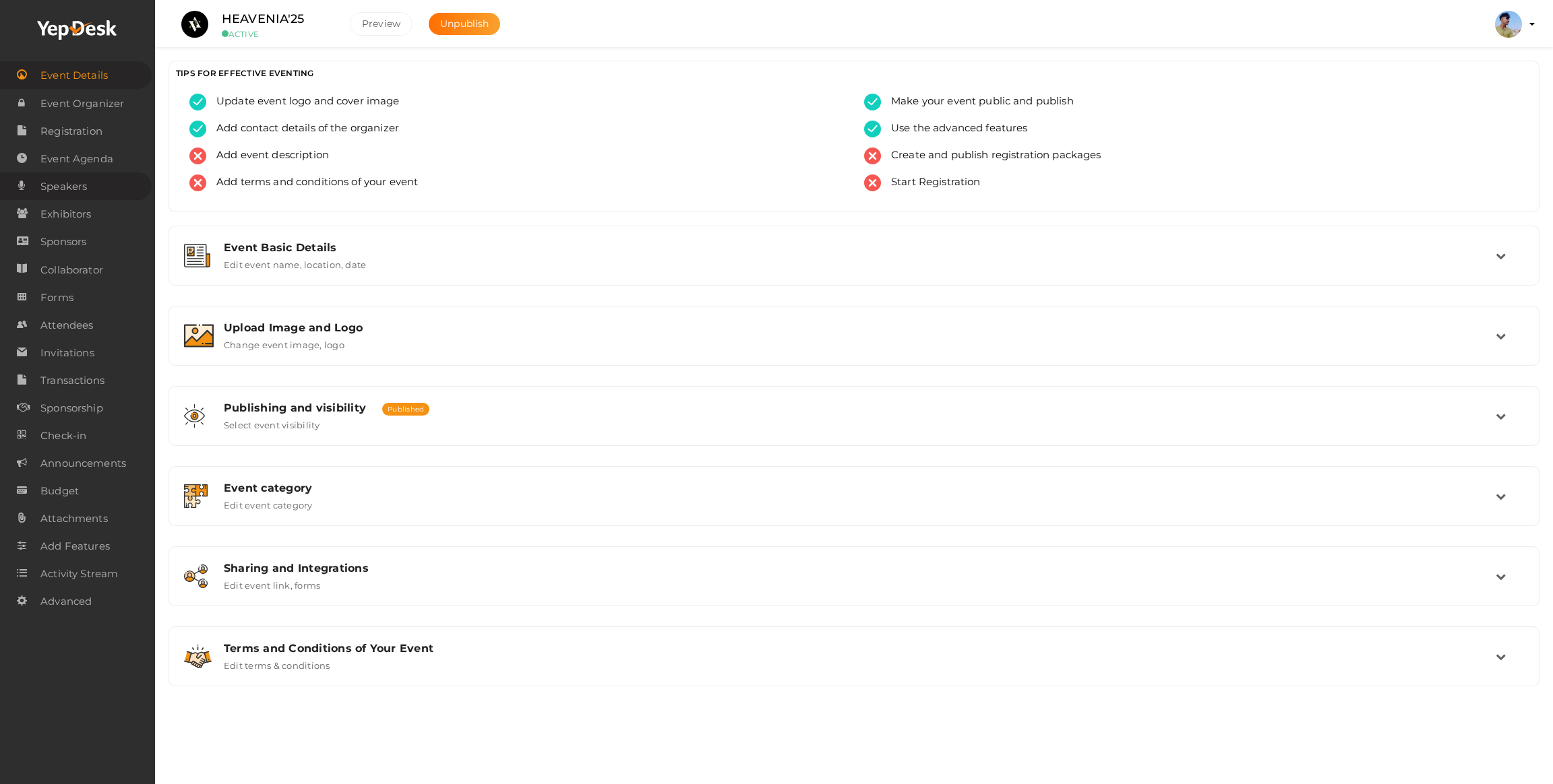
click at [36, 188] on link "Speakers" at bounding box center [76, 186] width 152 height 28
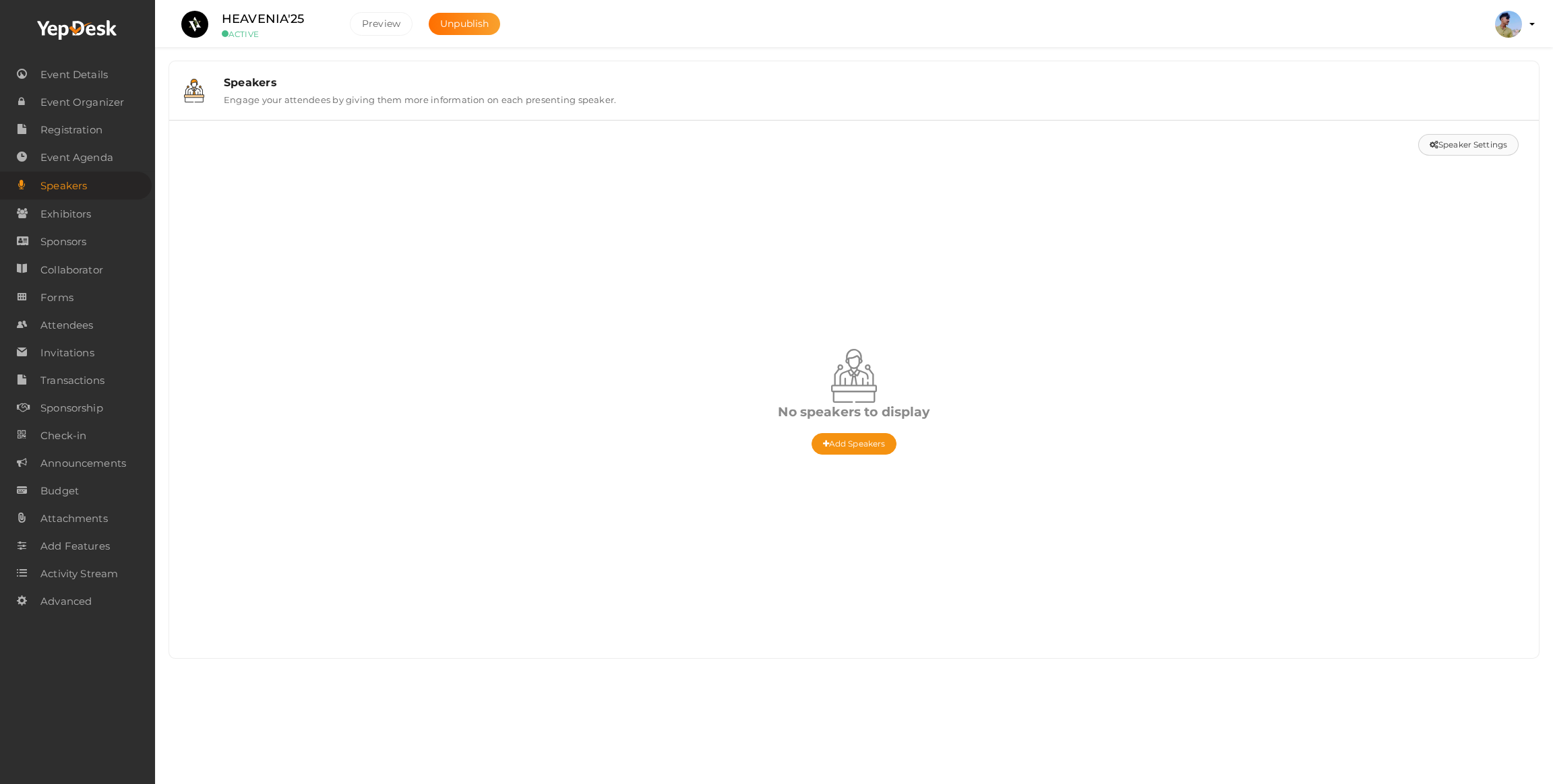
click at [1468, 148] on button "Speaker Settings" at bounding box center [1468, 145] width 101 height 22
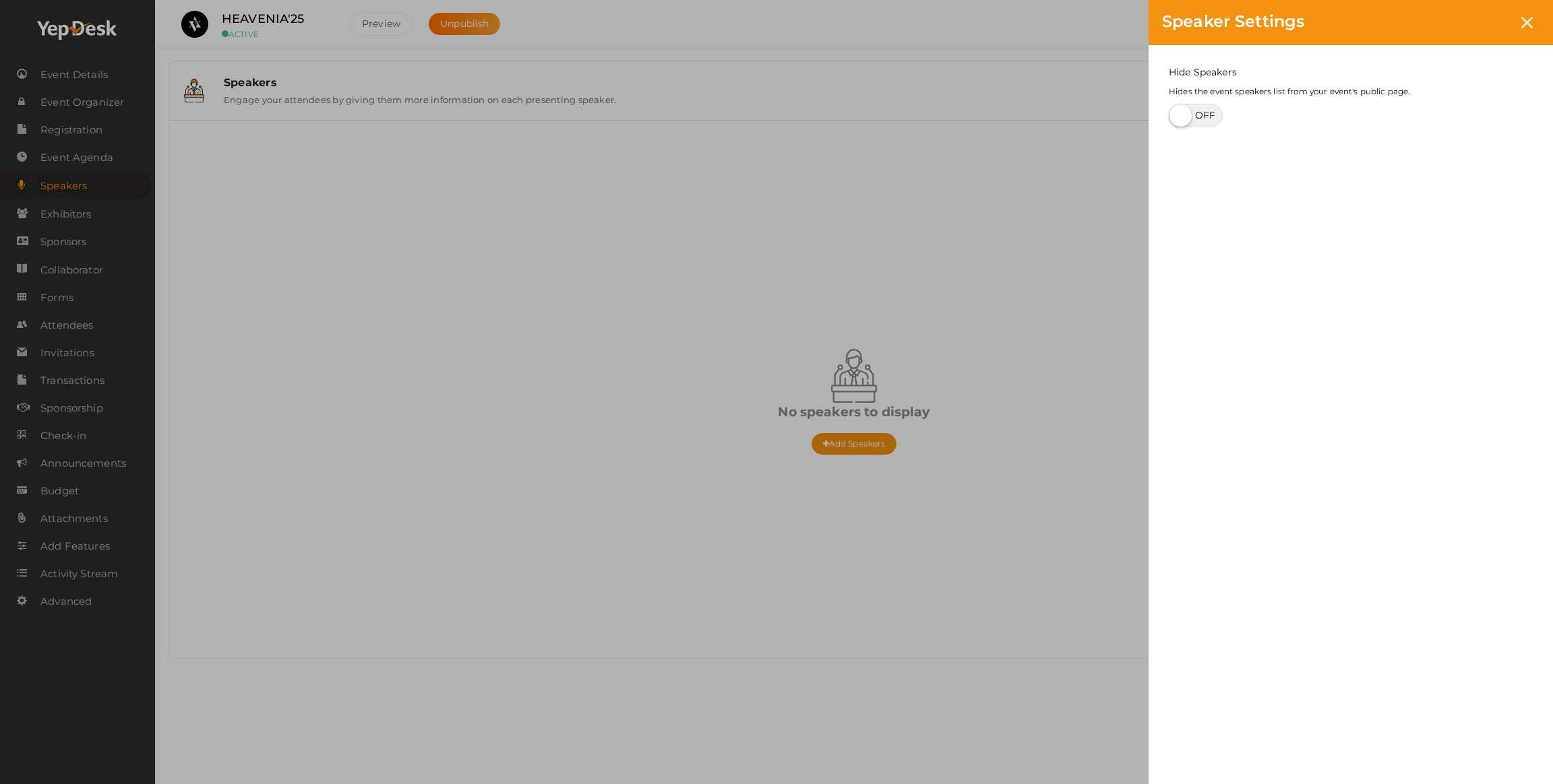
click at [735, 250] on div "Speaker Settings Hide Speakers Hides the event speakers list from your event's …" at bounding box center [776, 392] width 1553 height 784
click at [479, 181] on div "Speaker Settings Hide Speakers Hides the event speakers list from your event's …" at bounding box center [776, 392] width 1553 height 784
click at [1178, 117] on label at bounding box center [1195, 116] width 54 height 24
click at [1178, 115] on input "checkbox" at bounding box center [1173, 110] width 9 height 9
checkbox input "true"
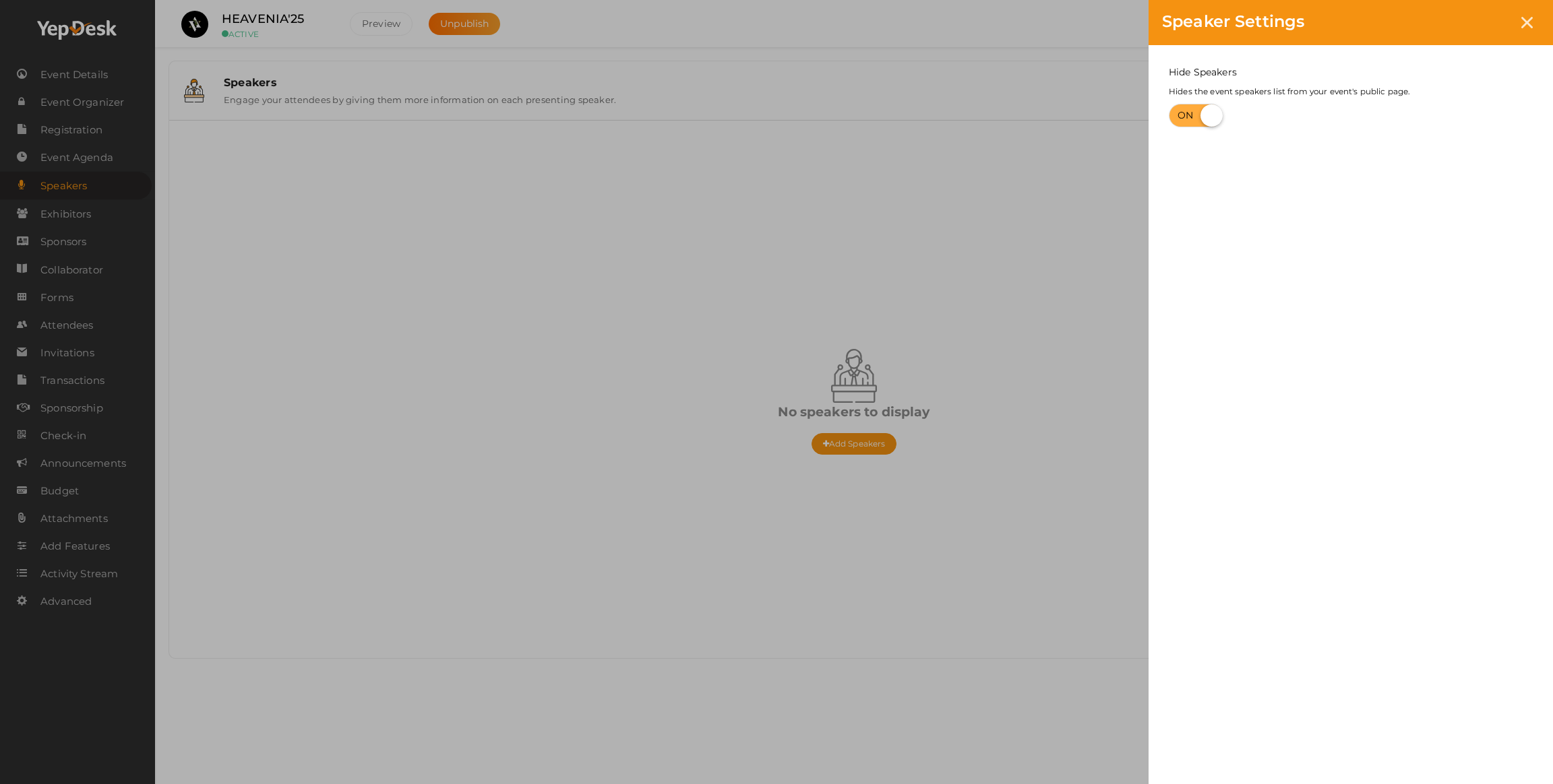
click at [718, 247] on div "Speaker Settings Hide Speakers Hides the event speakers list from your event's …" at bounding box center [776, 392] width 1553 height 784
click at [1544, 18] on div "Speaker Settings" at bounding box center [1351, 22] width 404 height 46
click at [1527, 22] on div "Success" at bounding box center [1426, 25] width 216 height 14
click at [1528, 18] on div "Success" at bounding box center [1426, 25] width 216 height 14
click at [1529, 16] on div "× Success Updated Successfully" at bounding box center [1409, 31] width 269 height 47
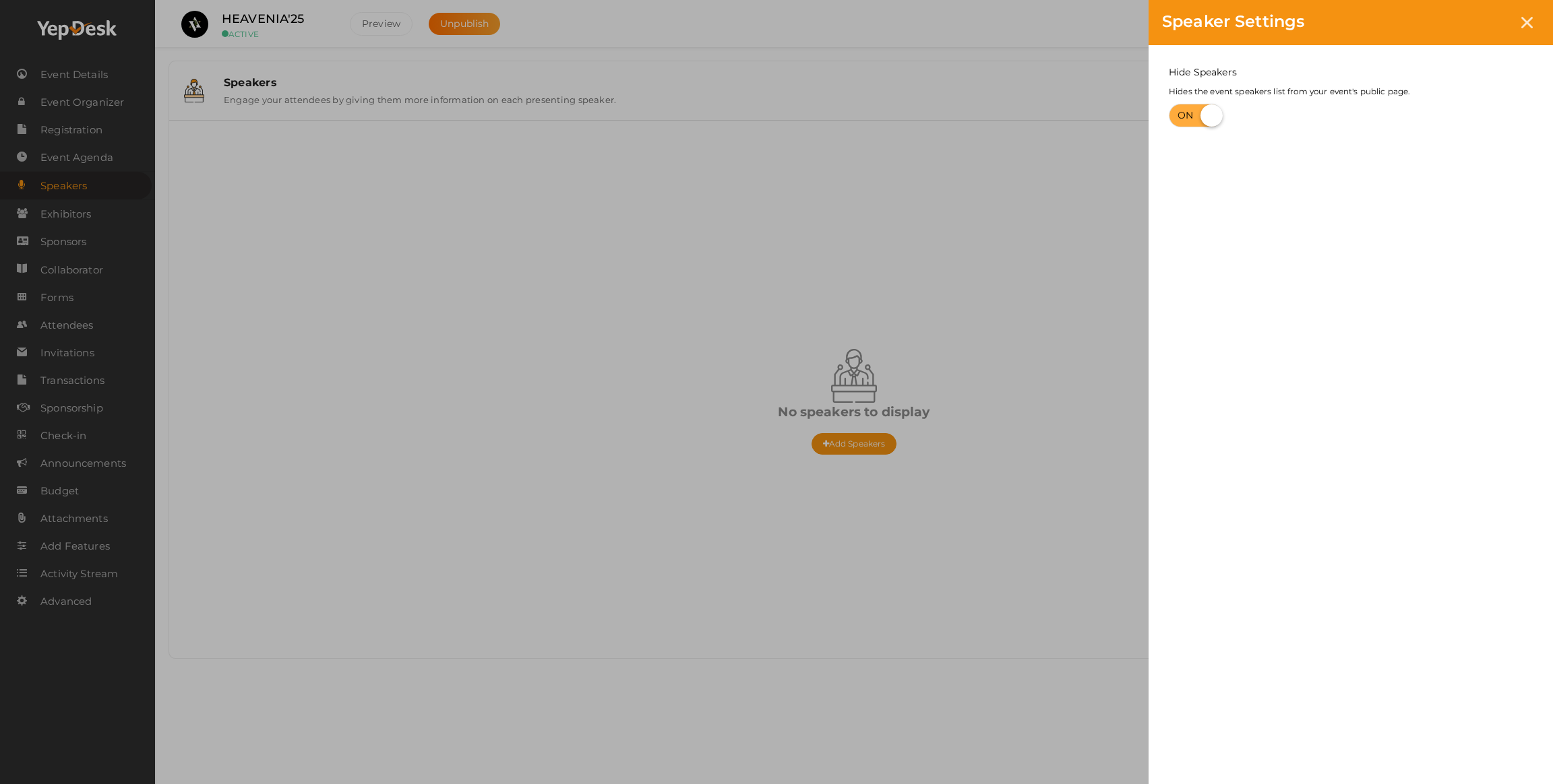
click at [1529, 17] on icon at bounding box center [1527, 22] width 11 height 11
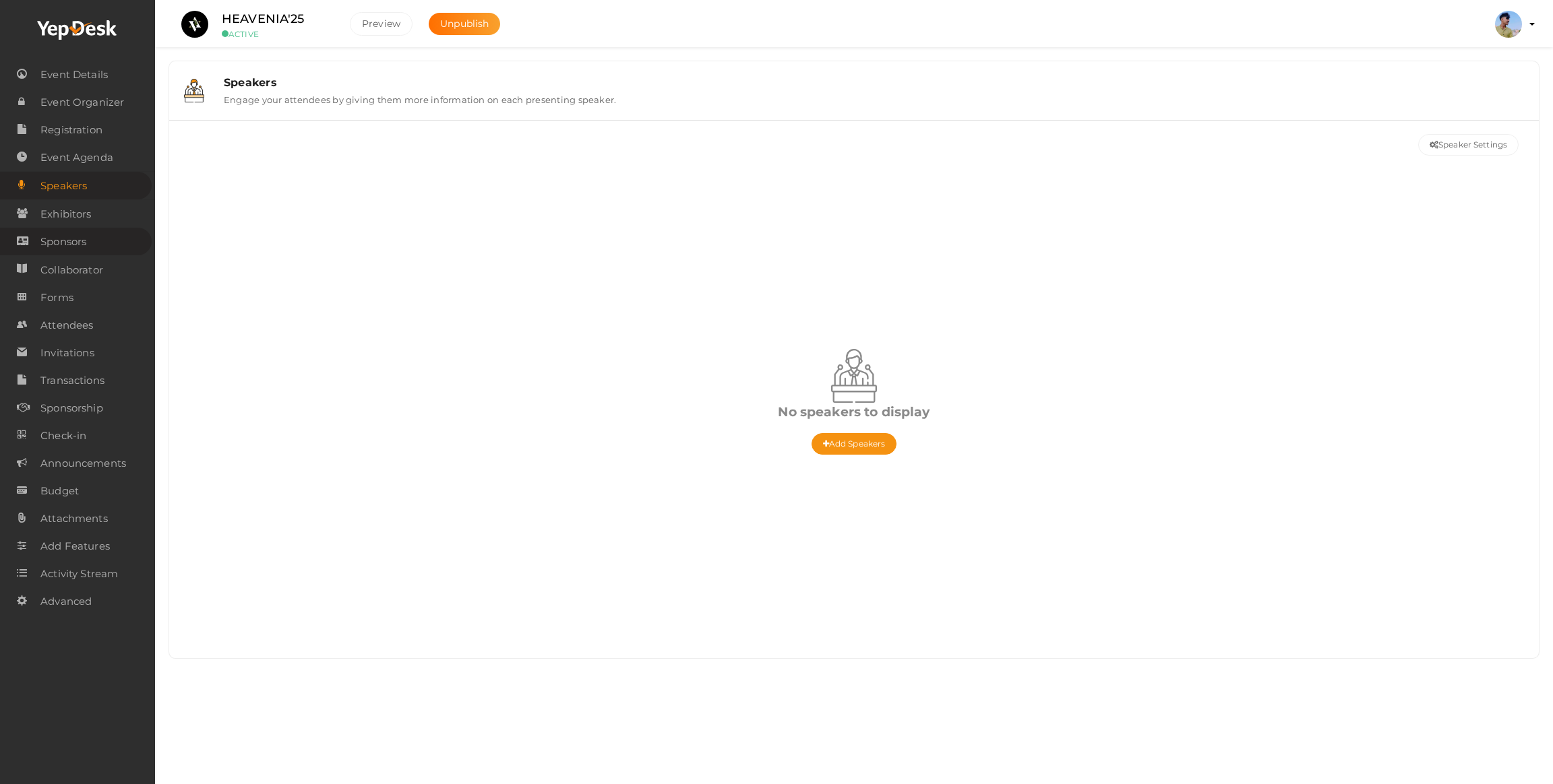
click at [62, 244] on span "Sponsors" at bounding box center [63, 242] width 46 height 27
click at [1443, 148] on button "Sponsor Settings" at bounding box center [1468, 145] width 101 height 22
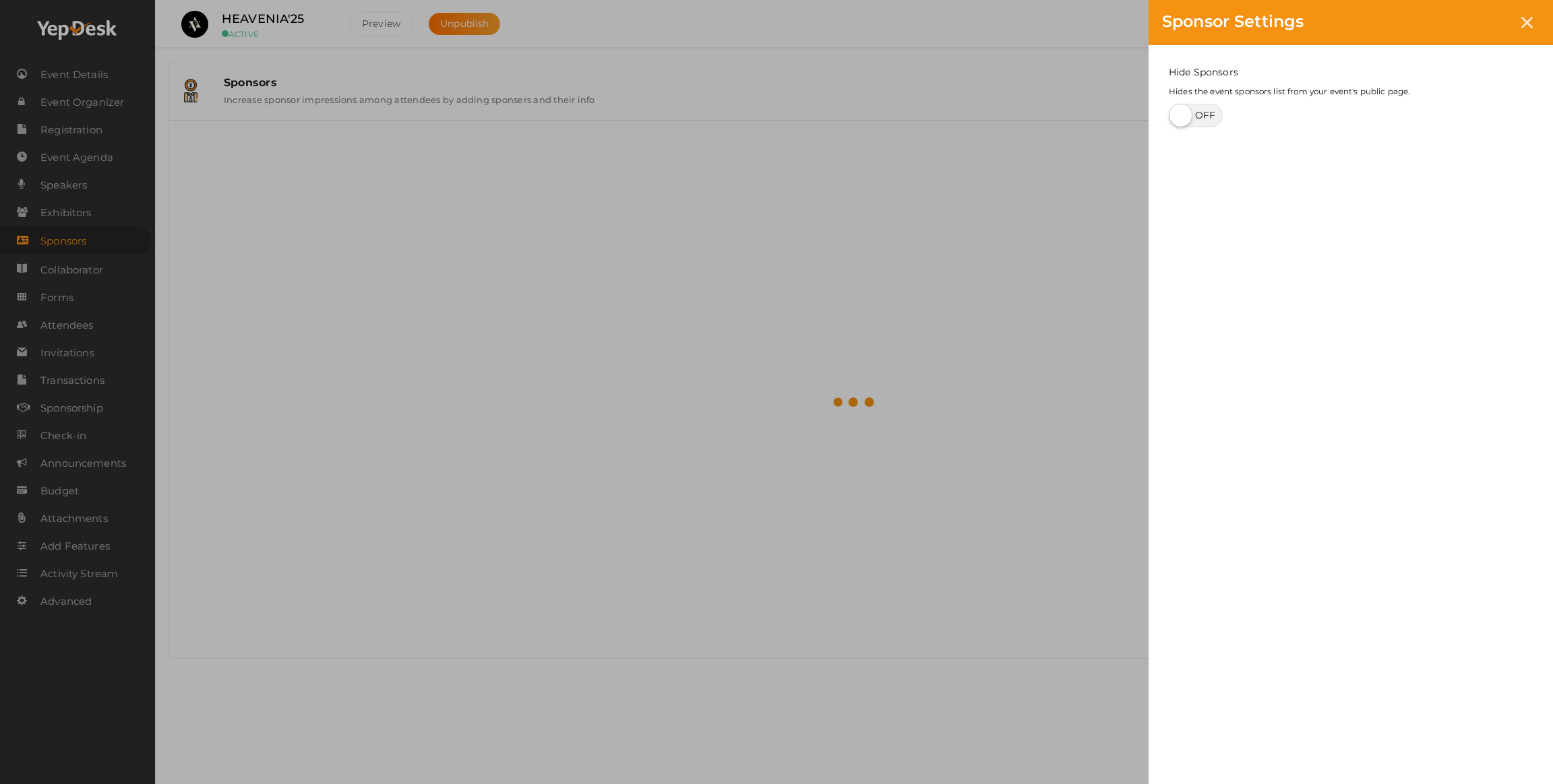
click at [1182, 113] on label at bounding box center [1195, 116] width 54 height 24
click at [1178, 113] on input "checkbox" at bounding box center [1173, 110] width 9 height 9
checkbox input "true"
click at [1531, 17] on button "×" at bounding box center [1535, 21] width 9 height 15
click at [1523, 18] on icon at bounding box center [1527, 22] width 11 height 11
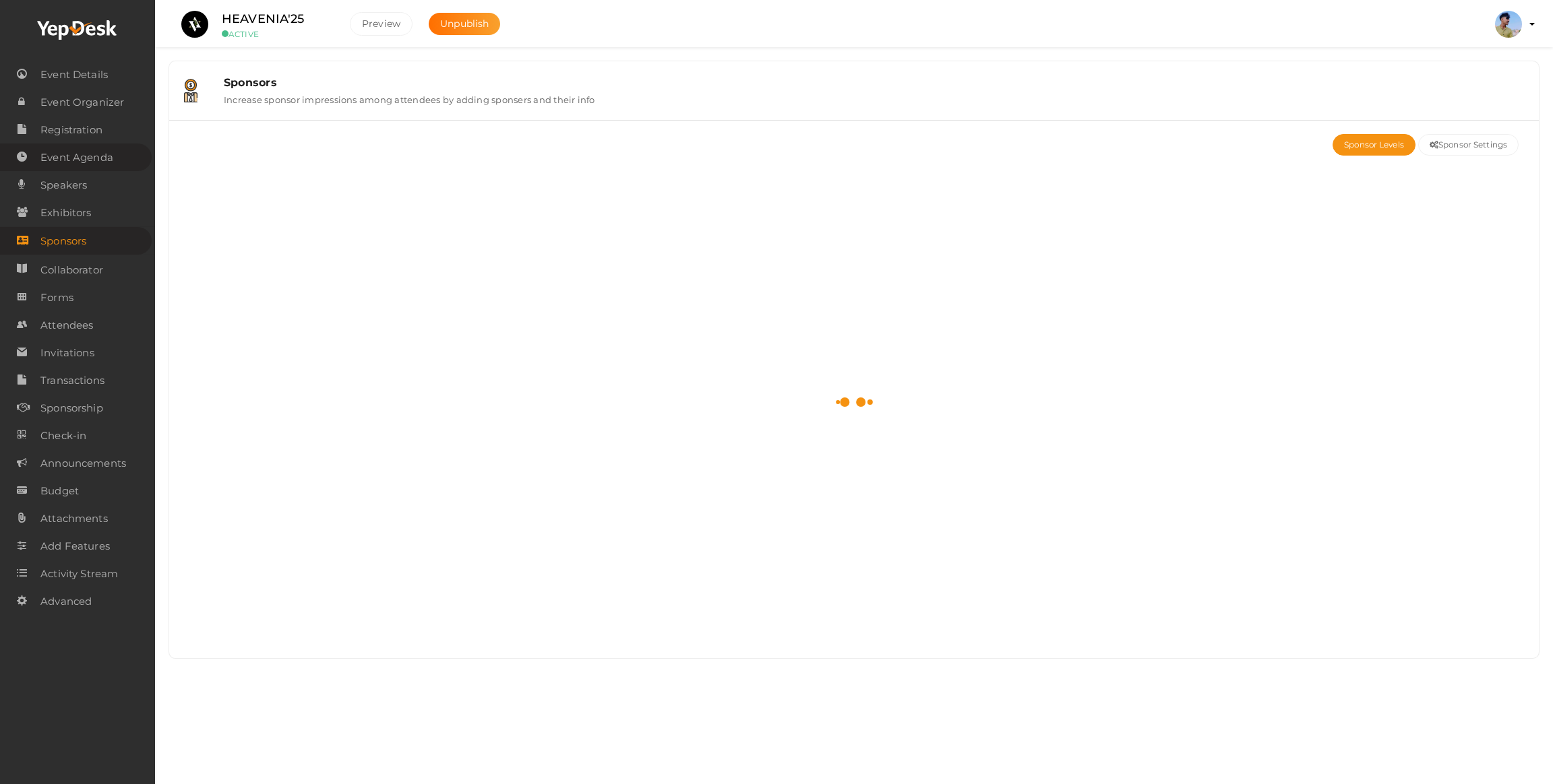
click at [74, 161] on span "Event Agenda" at bounding box center [77, 158] width 73 height 27
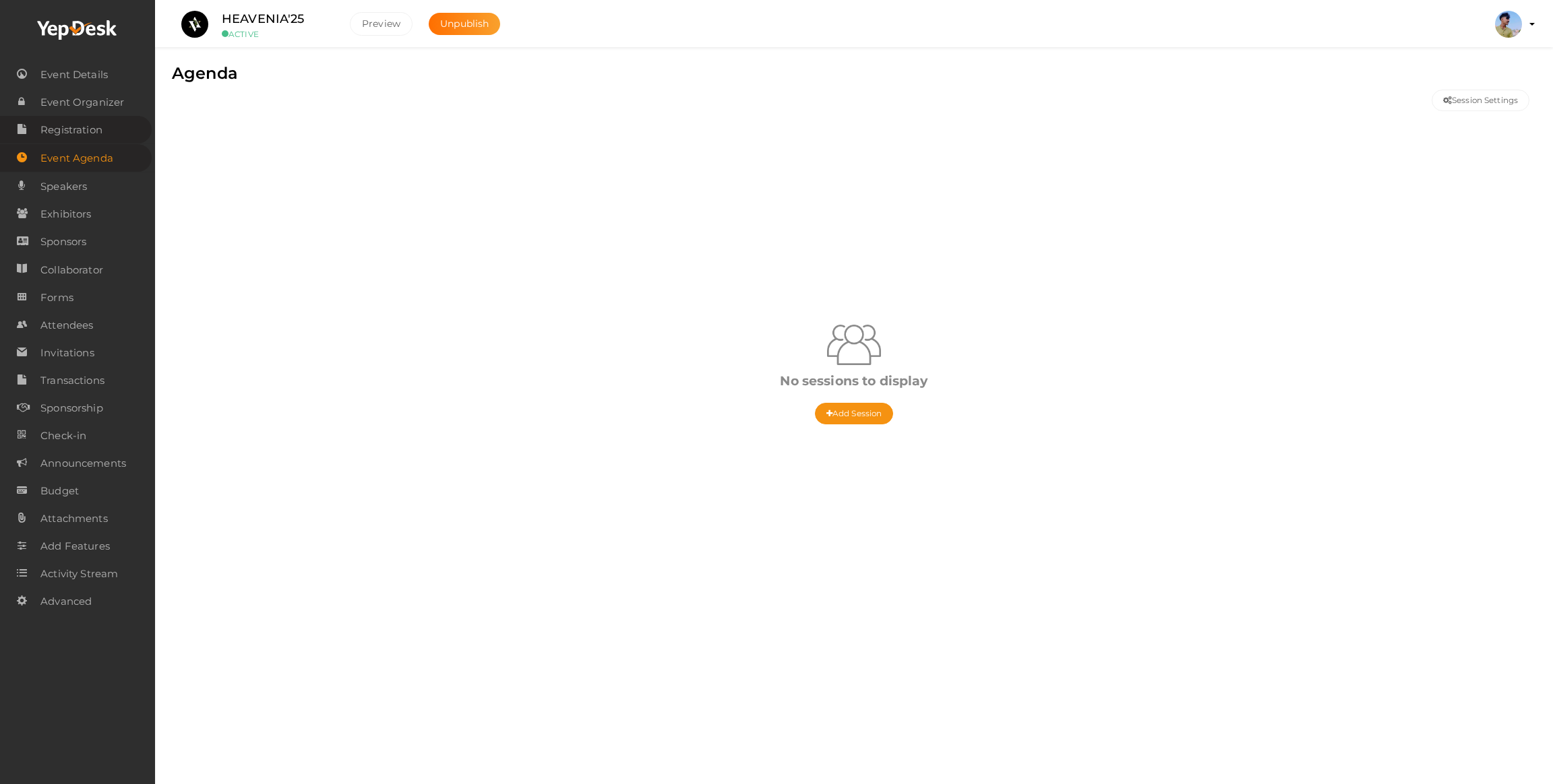
click at [68, 138] on span "Registration" at bounding box center [72, 130] width 62 height 27
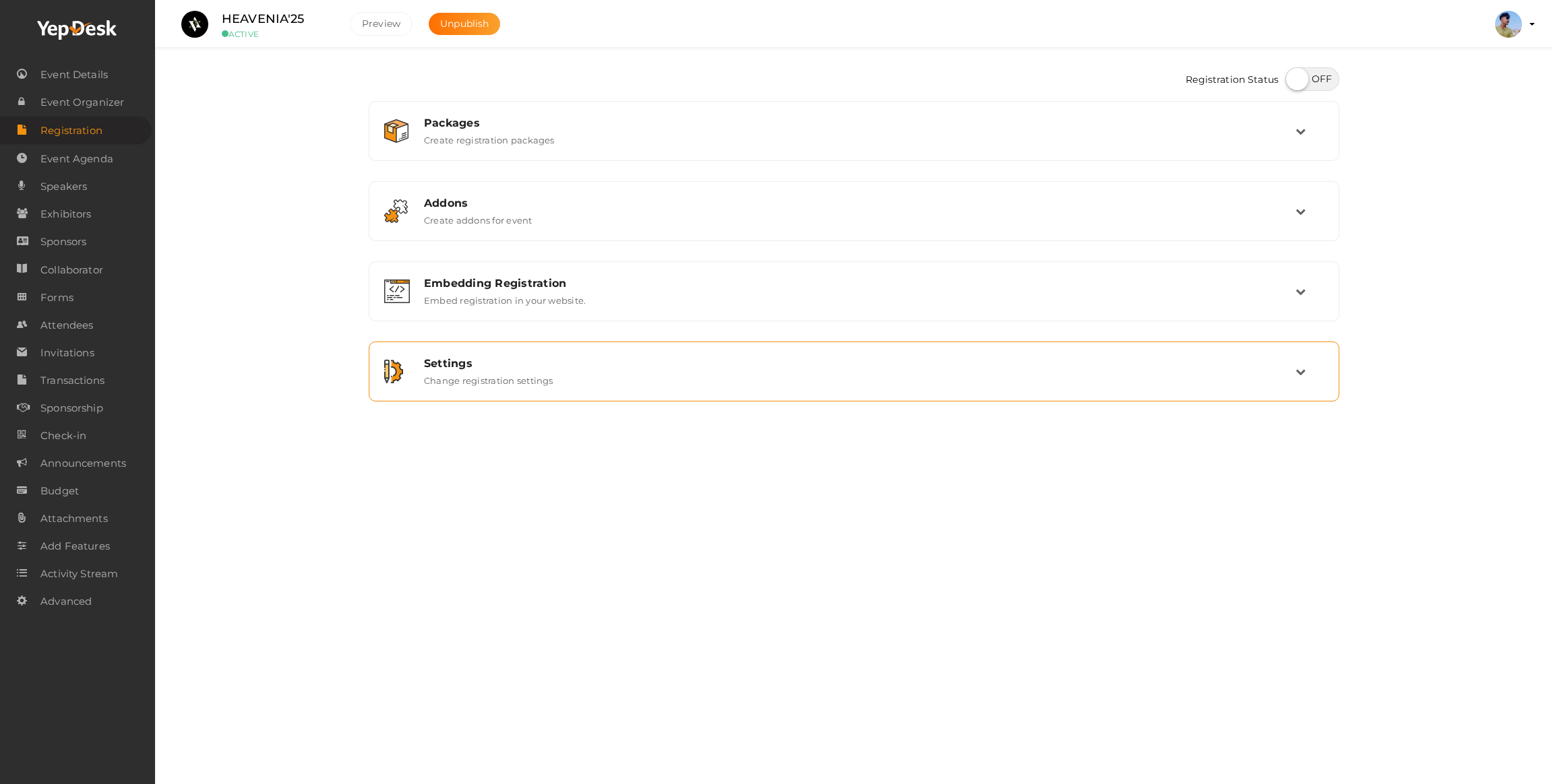
click at [503, 365] on div "Settings" at bounding box center [860, 363] width 872 height 13
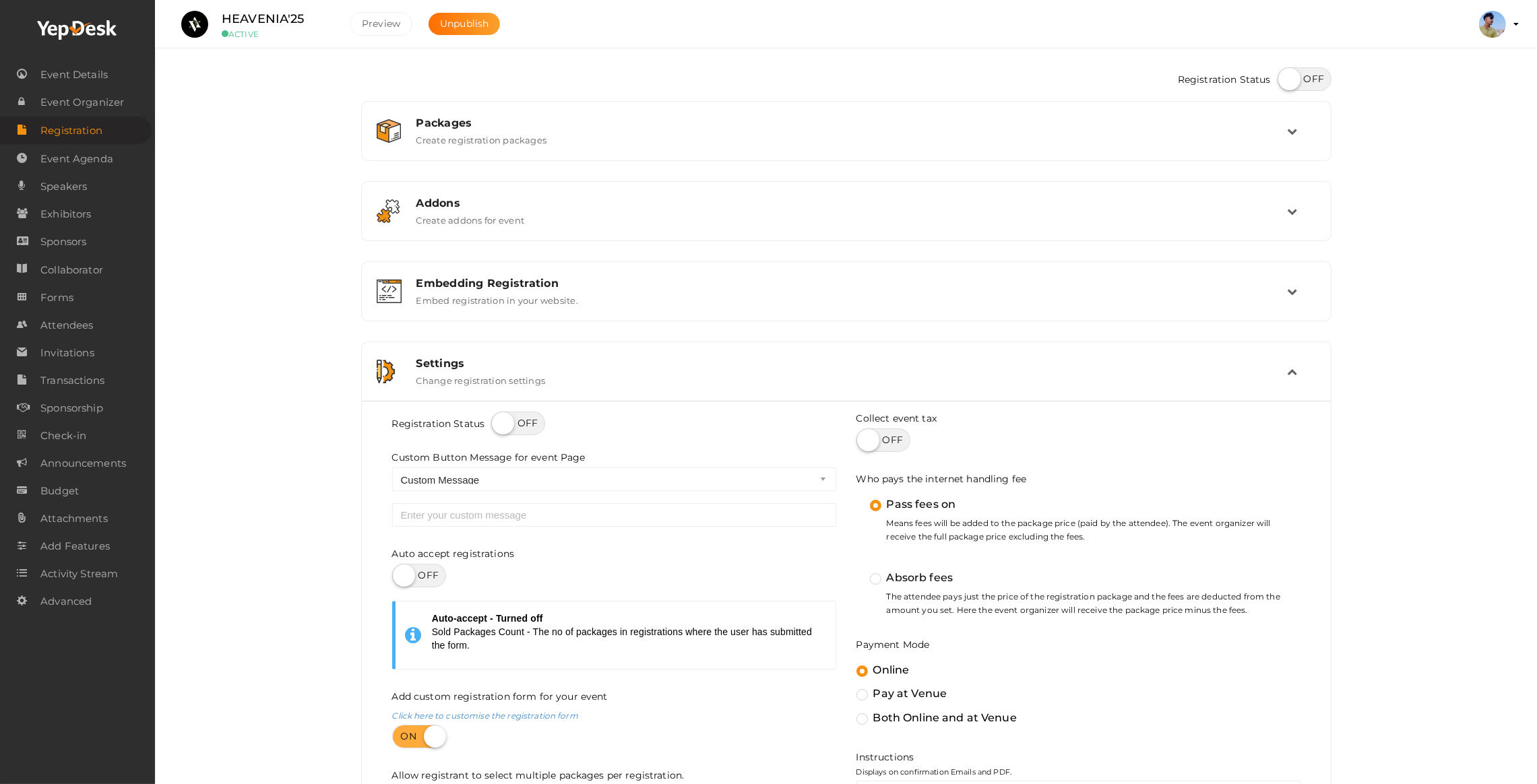
click at [514, 417] on label at bounding box center [518, 424] width 54 height 24
click at [1278, 79] on input "checkbox" at bounding box center [1282, 74] width 9 height 9
checkbox input "true"
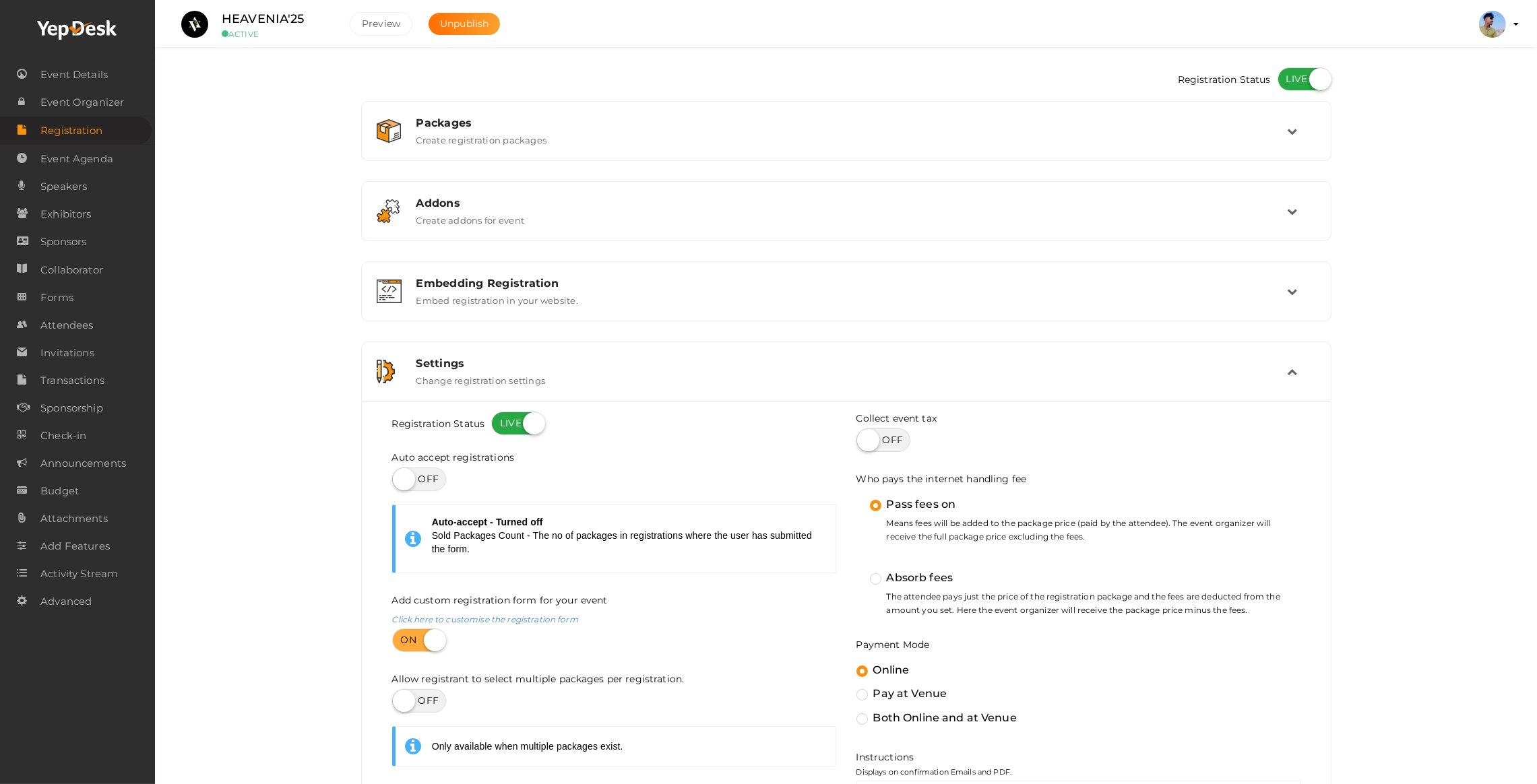
click at [427, 478] on label at bounding box center [419, 480] width 54 height 24
click at [401, 478] on input "checkbox" at bounding box center [396, 474] width 9 height 9
click at [427, 478] on label at bounding box center [419, 480] width 54 height 24
click at [401, 478] on input "checkbox" at bounding box center [396, 474] width 9 height 9
click at [427, 478] on label at bounding box center [419, 480] width 54 height 24
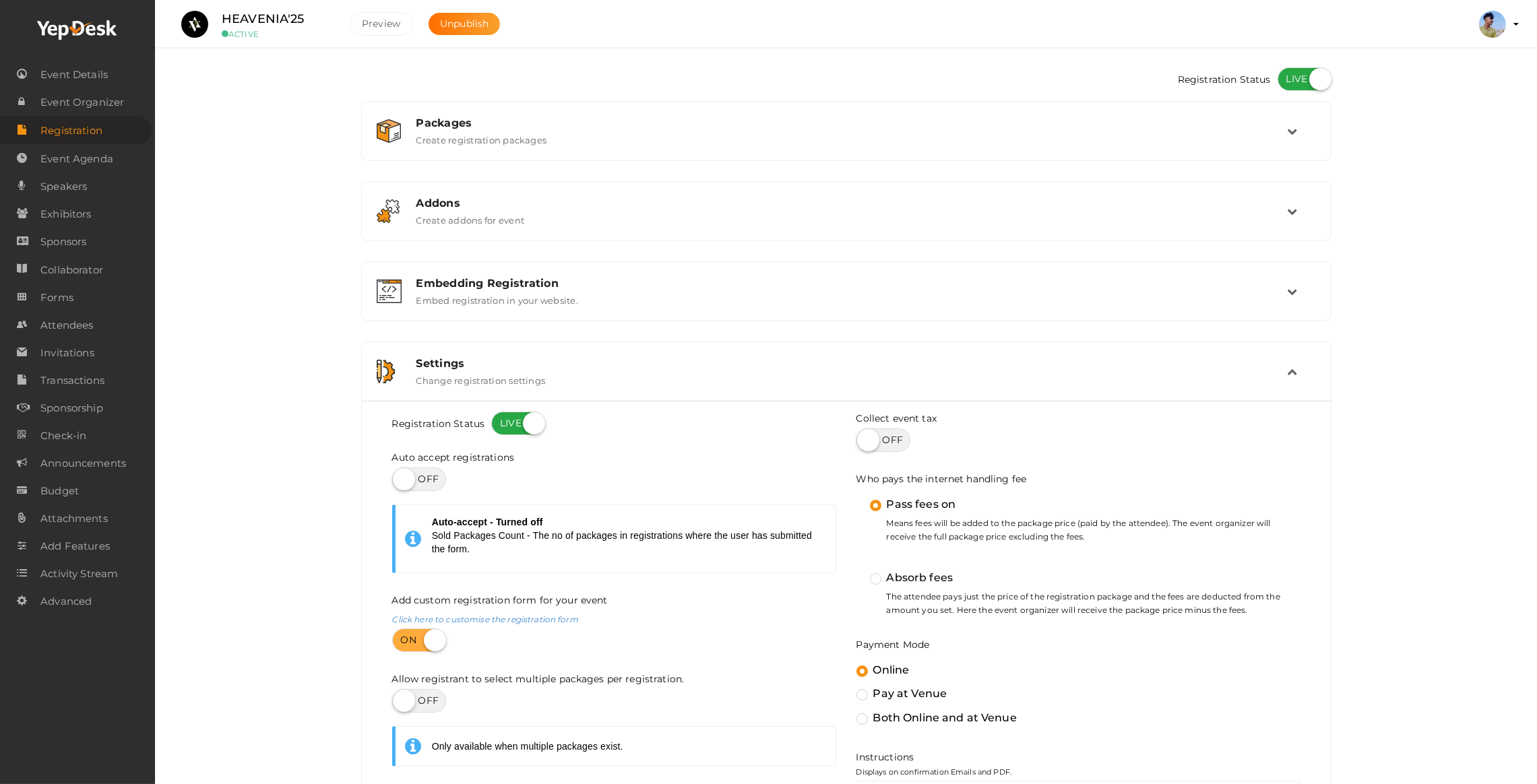
click at [401, 478] on input "checkbox" at bounding box center [396, 474] width 9 height 9
click at [427, 478] on label at bounding box center [419, 480] width 54 height 24
click at [401, 478] on input "checkbox" at bounding box center [396, 474] width 9 height 9
checkbox input "false"
click at [463, 140] on label "Create registration packages" at bounding box center [482, 137] width 131 height 16
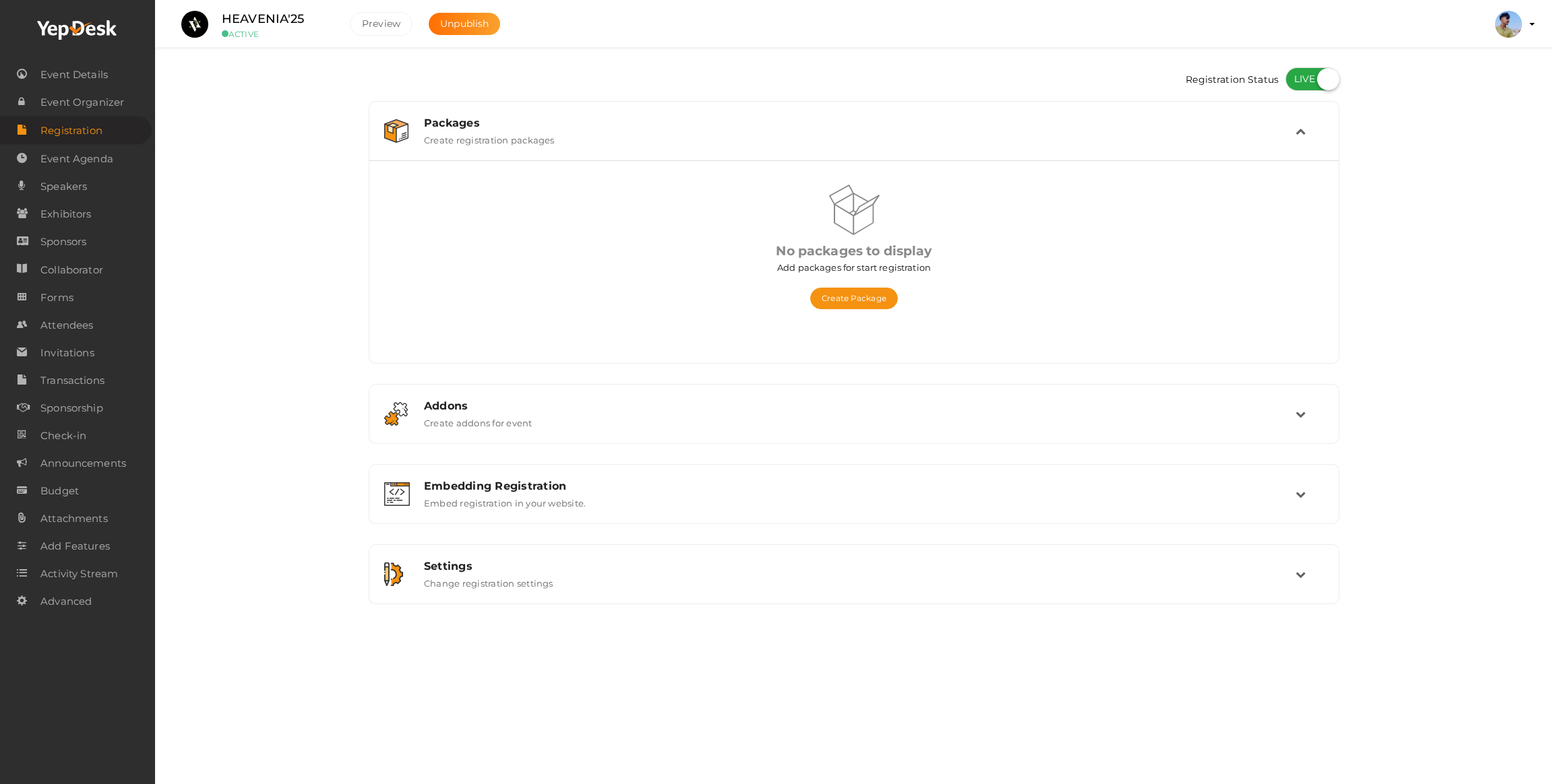
click at [463, 140] on label "Create registration packages" at bounding box center [490, 137] width 131 height 16
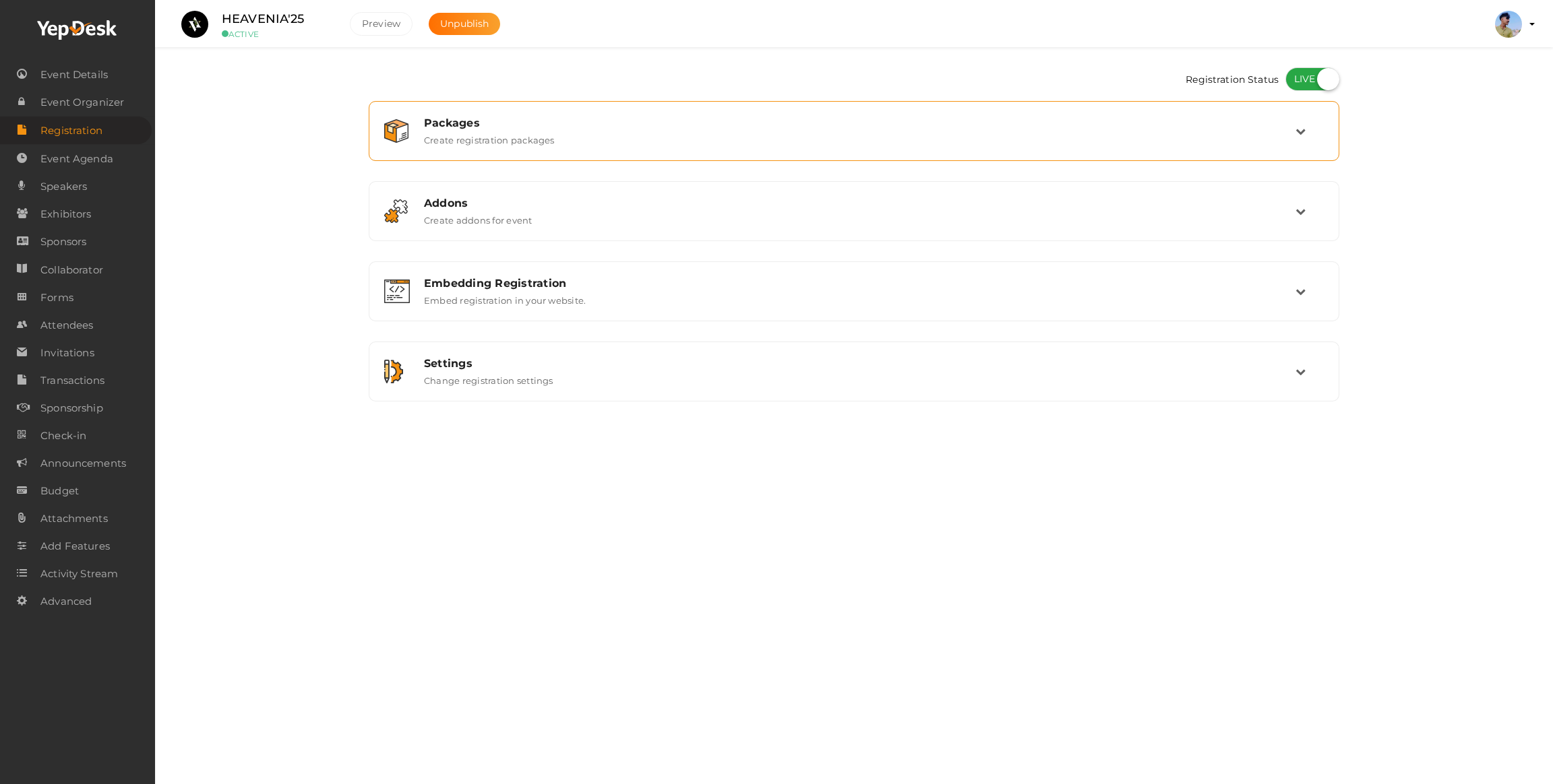
click at [463, 140] on label "Create registration packages" at bounding box center [490, 137] width 131 height 16
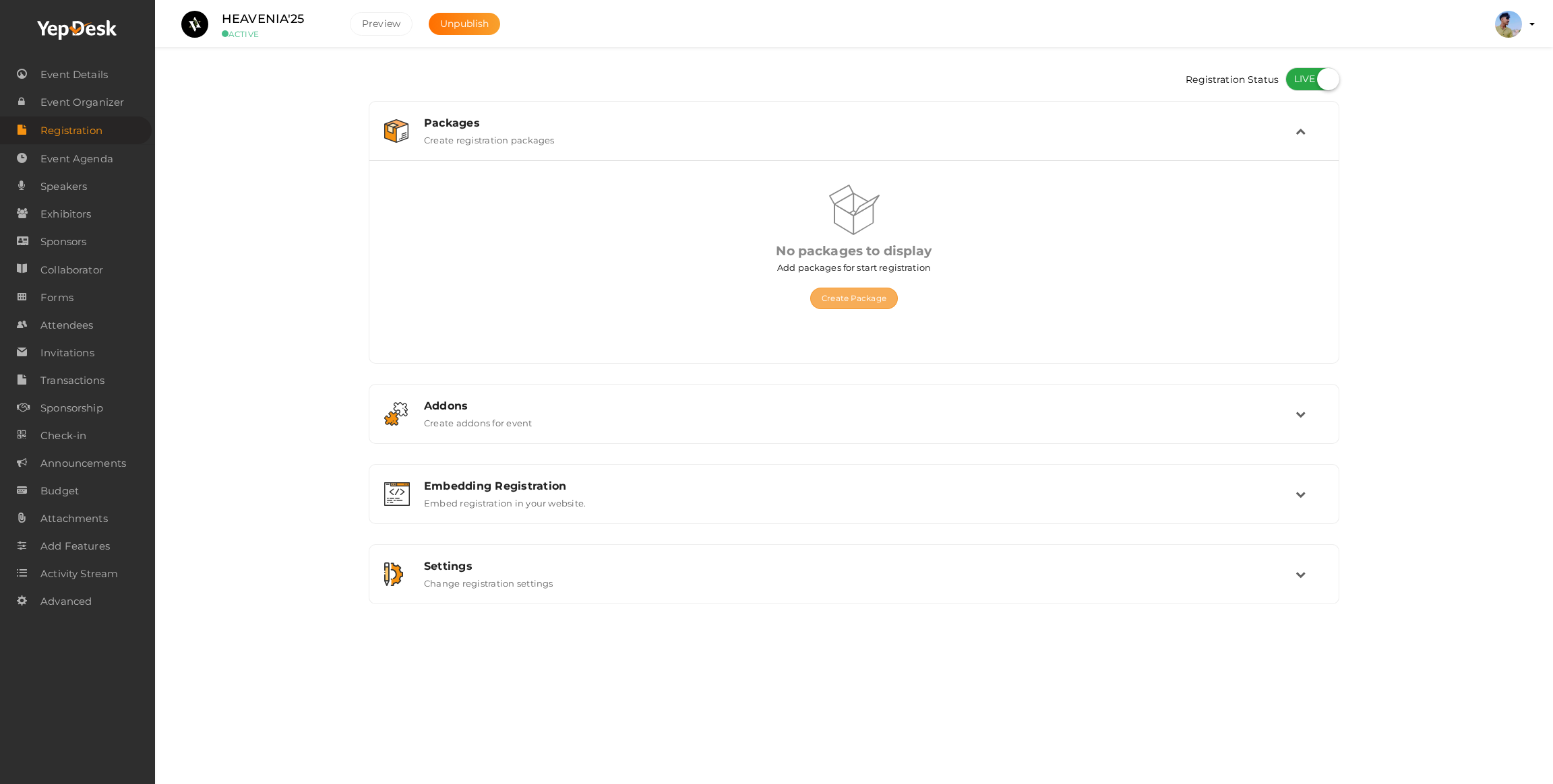
click at [875, 303] on button "Create Package" at bounding box center [854, 298] width 88 height 22
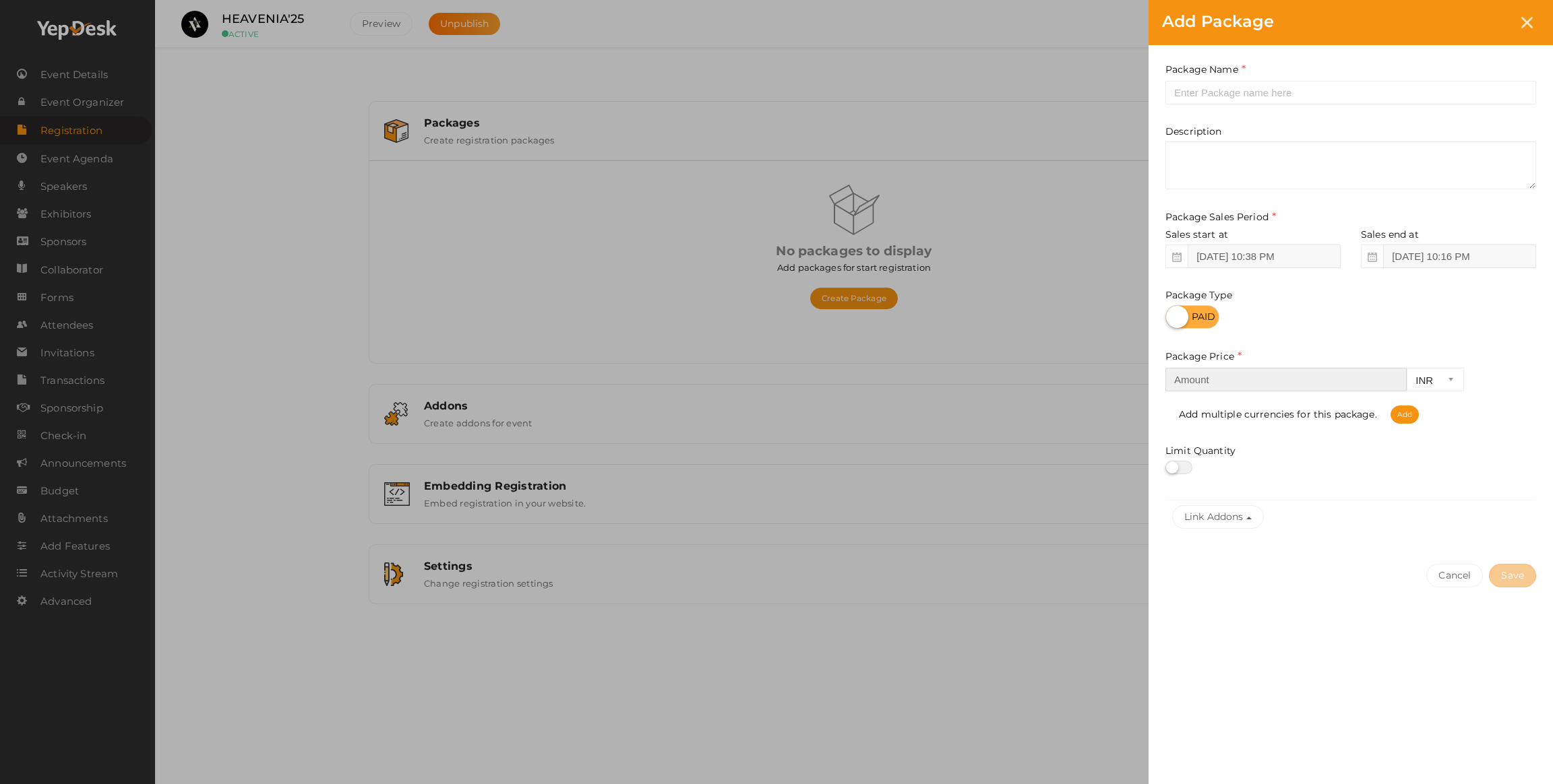
click at [1284, 385] on input "number" at bounding box center [1286, 380] width 241 height 24
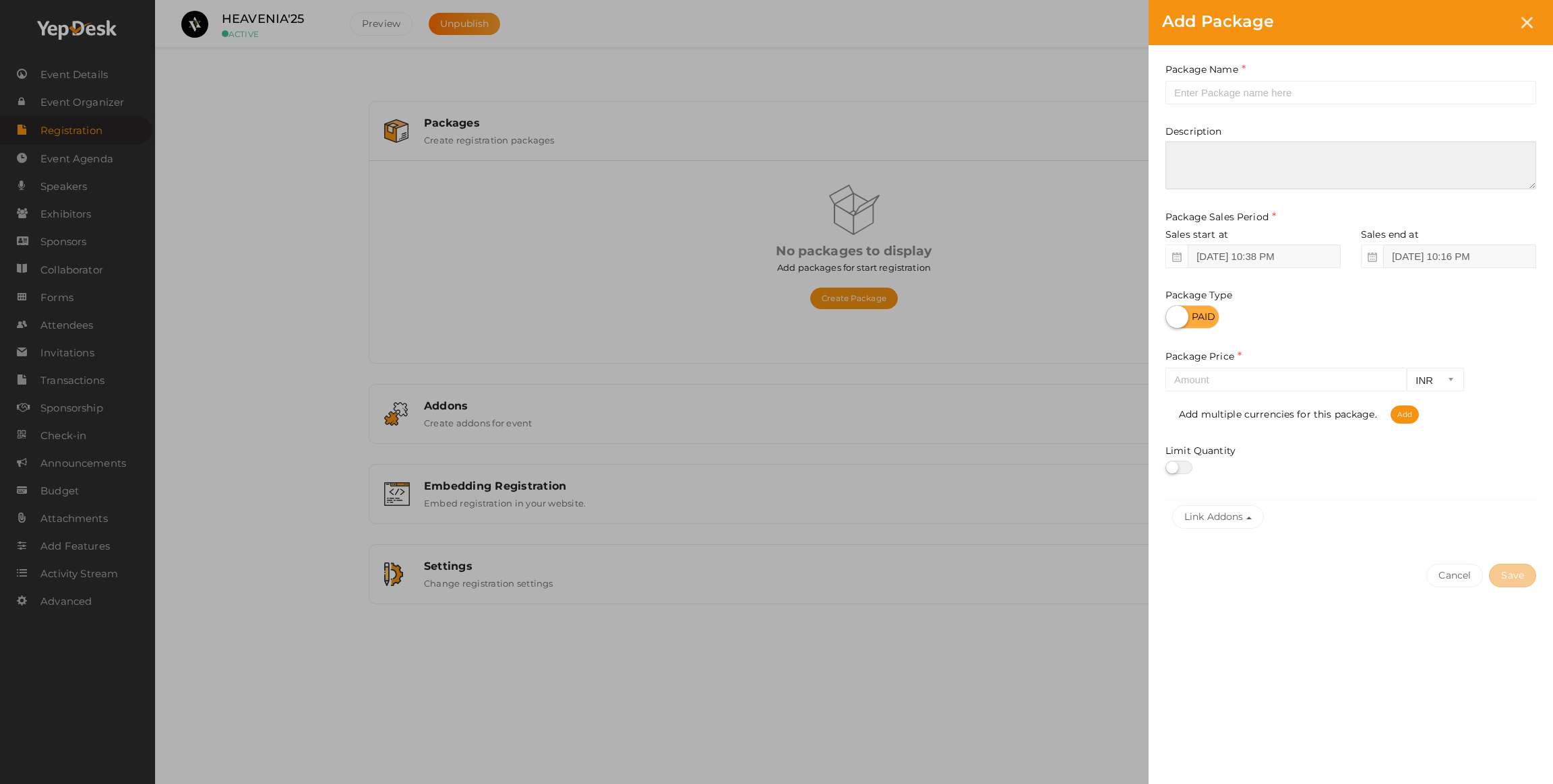
click at [1219, 155] on textarea at bounding box center [1351, 165] width 371 height 48
click at [1222, 105] on div "Package Name This field is Required. Package Name already used. Description Pac…" at bounding box center [1351, 299] width 404 height 506
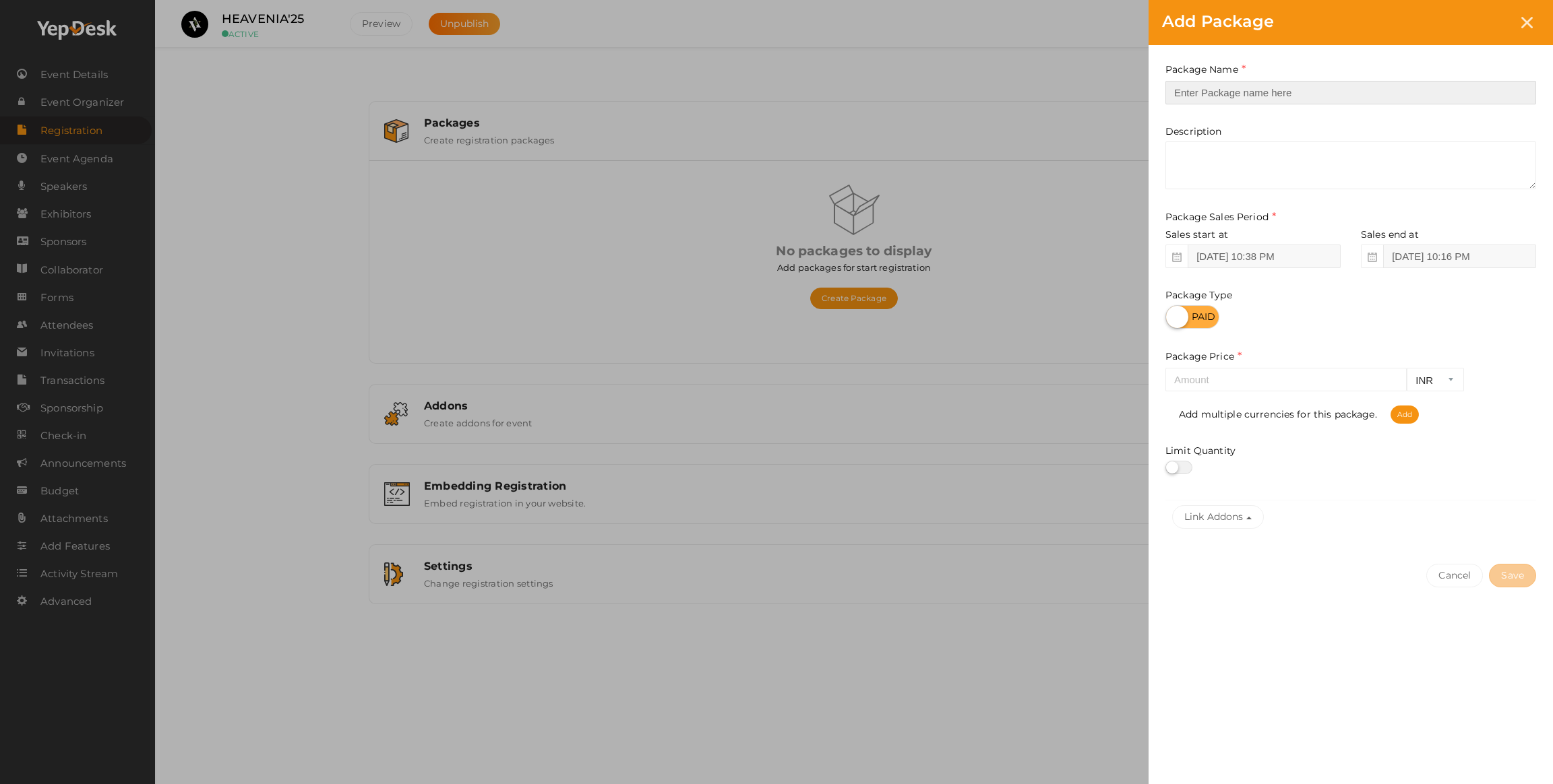
click at [1222, 103] on input "text" at bounding box center [1351, 93] width 371 height 24
type input "IEEE Members"
click at [1194, 372] on input "number" at bounding box center [1286, 380] width 241 height 24
type input "499"
click at [1175, 465] on label at bounding box center [1179, 467] width 27 height 14
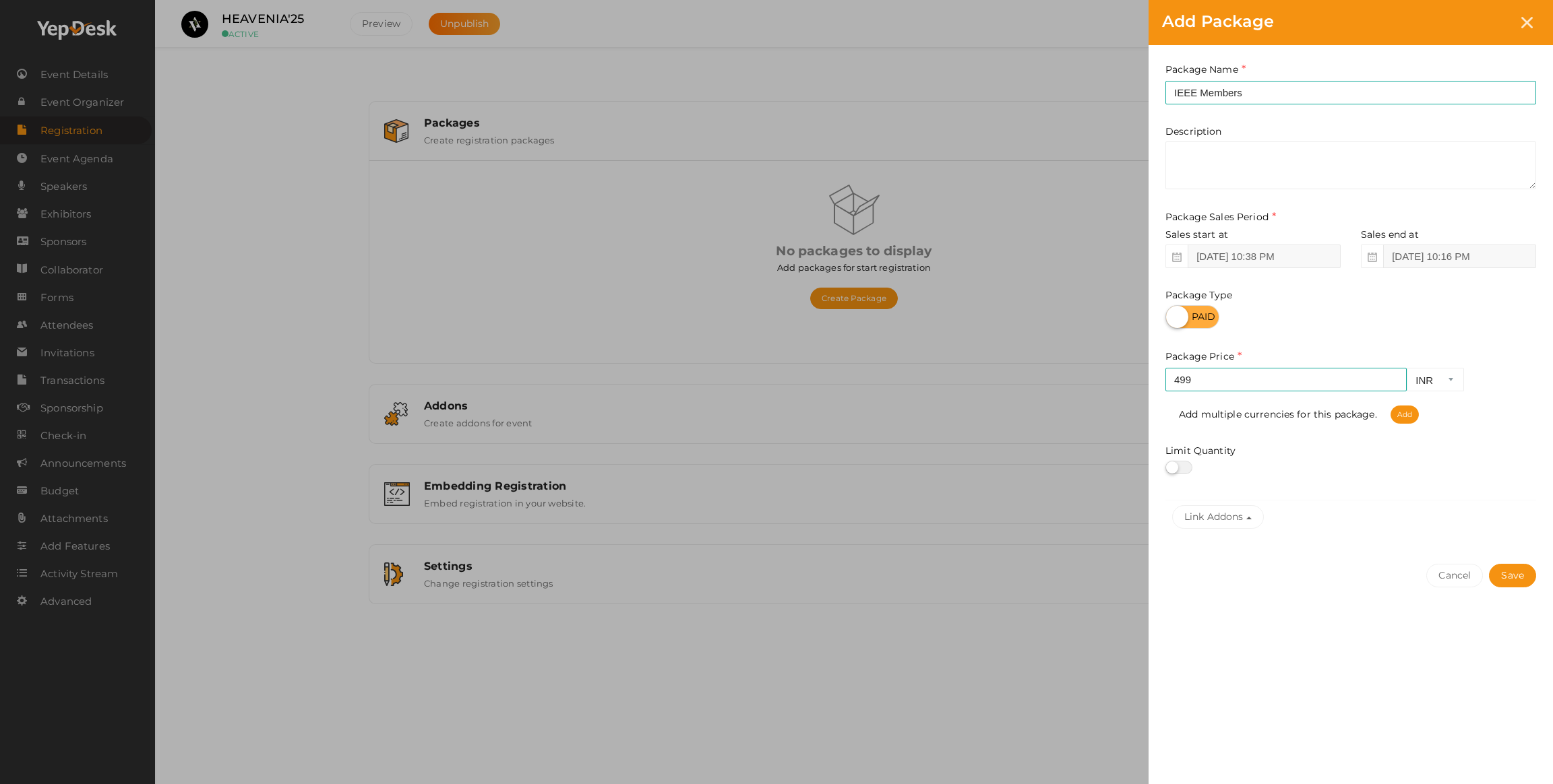
click at [1174, 465] on input "checkbox" at bounding box center [1170, 467] width 9 height 9
click at [1175, 465] on label at bounding box center [1179, 467] width 27 height 14
click at [1174, 465] on input "checkbox" at bounding box center [1170, 467] width 9 height 9
click at [1175, 468] on label at bounding box center [1179, 467] width 27 height 14
click at [1174, 468] on input "checkbox" at bounding box center [1170, 467] width 9 height 9
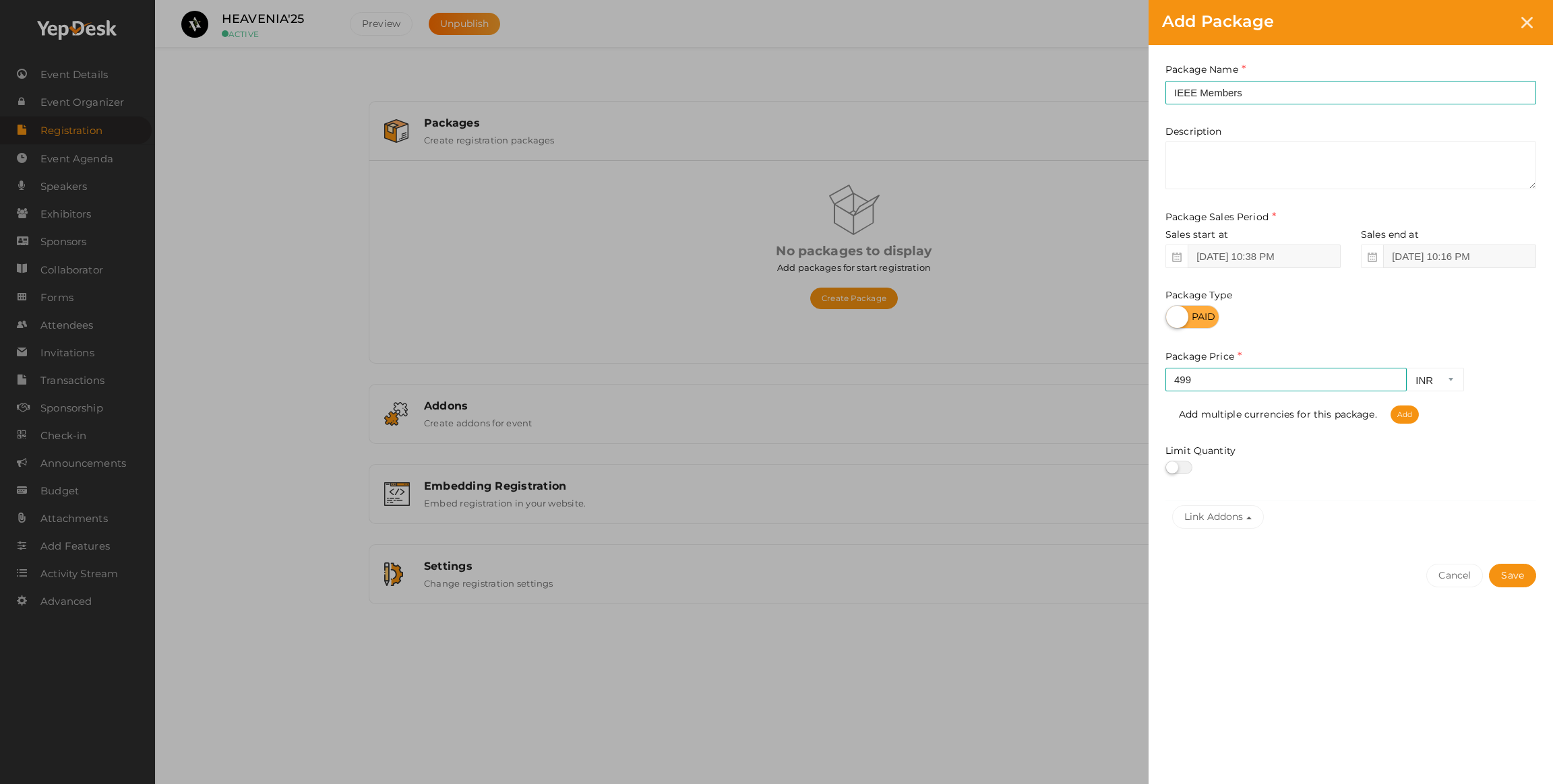
checkbox input "true"
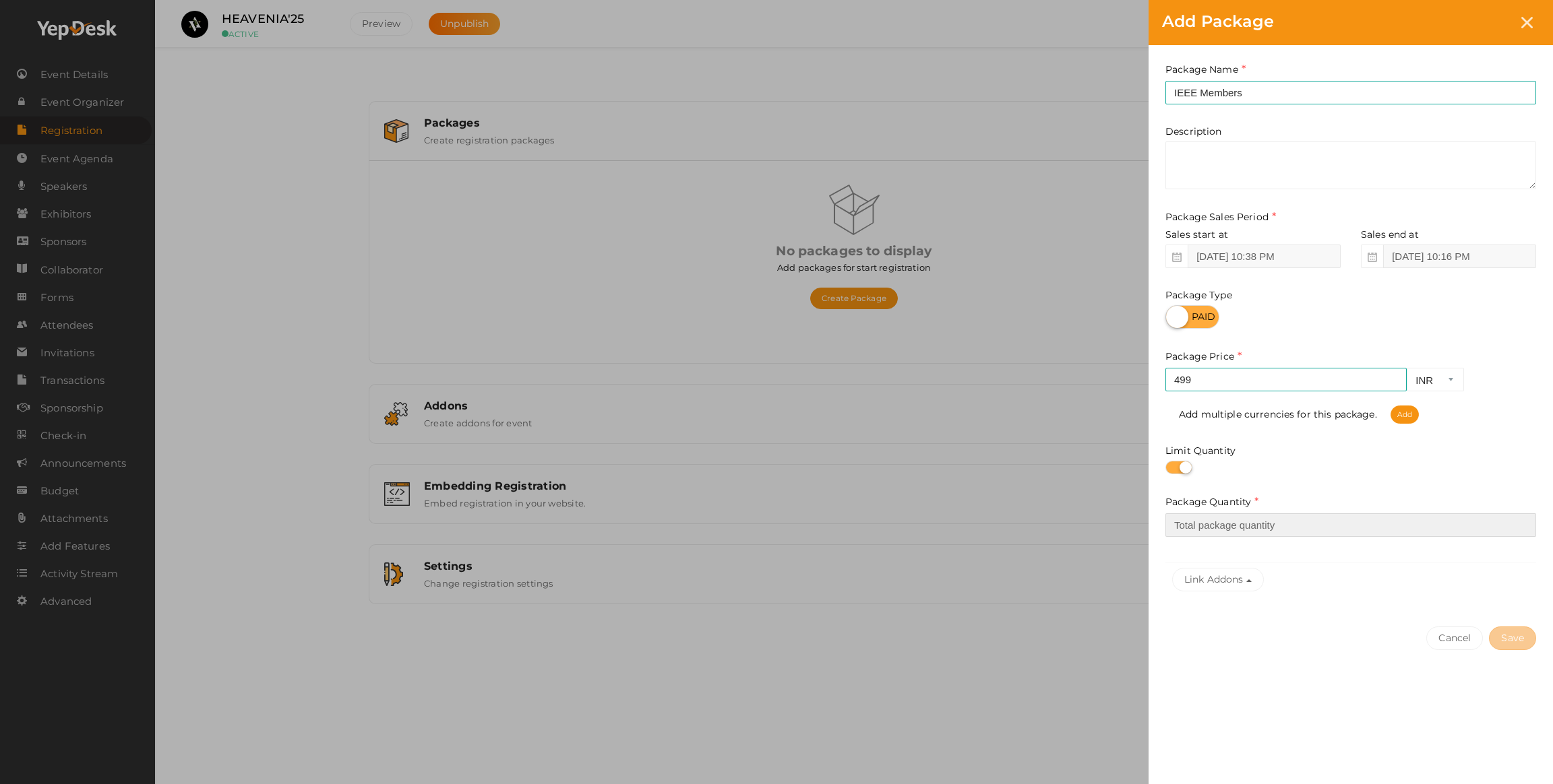
click at [1194, 519] on input "number" at bounding box center [1351, 525] width 371 height 24
type input "250"
click at [1277, 464] on div at bounding box center [1351, 467] width 371 height 14
click at [1236, 579] on button "Link Addons" at bounding box center [1217, 580] width 92 height 24
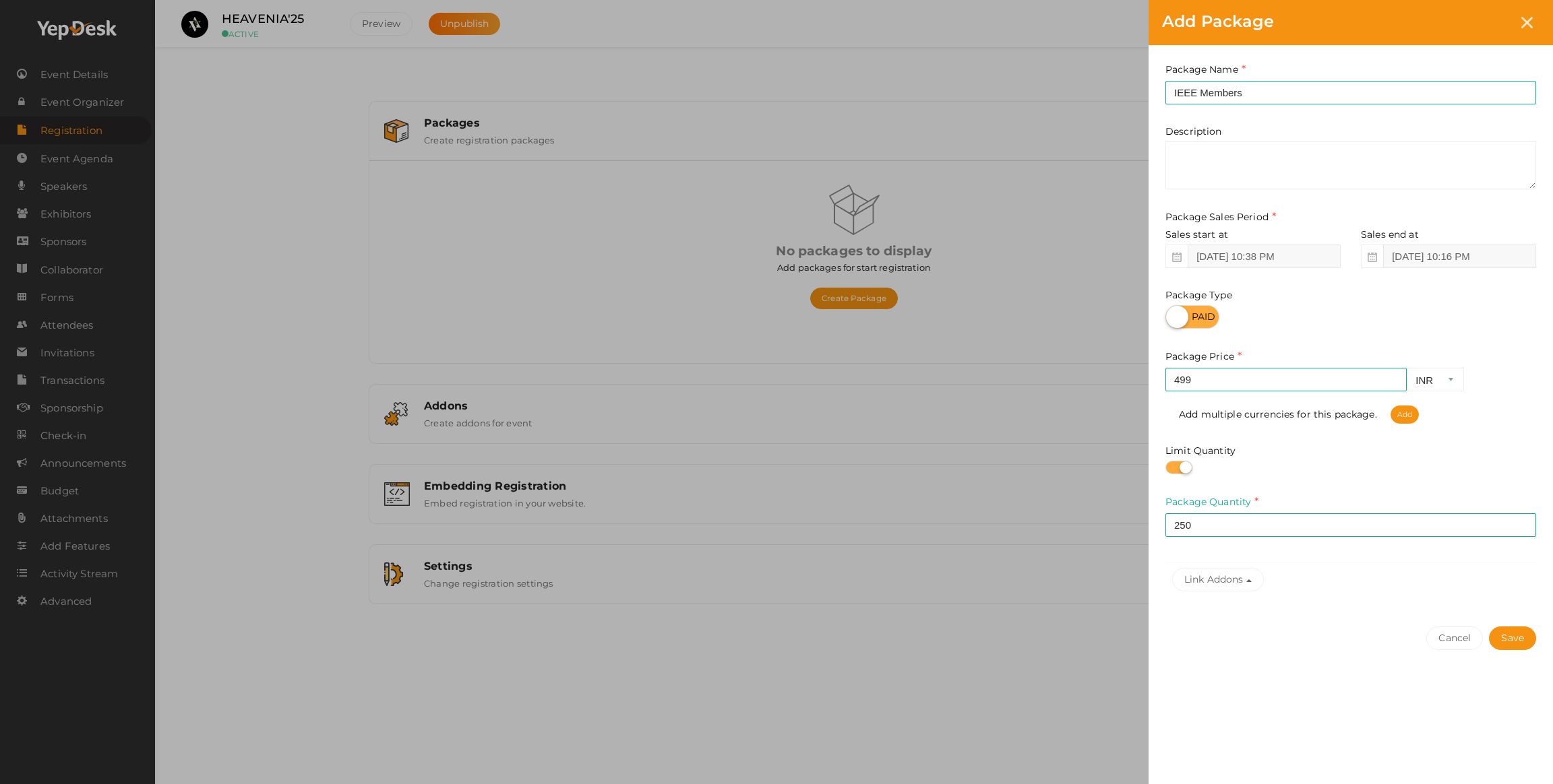
click at [1250, 647] on div "Cancel Save" at bounding box center [1351, 665] width 404 height 105
click at [1364, 266] on span at bounding box center [1372, 256] width 22 height 24
drag, startPoint x: 1364, startPoint y: 266, endPoint x: 1372, endPoint y: 255, distance: 13.6
click at [1365, 266] on span at bounding box center [1372, 256] width 22 height 24
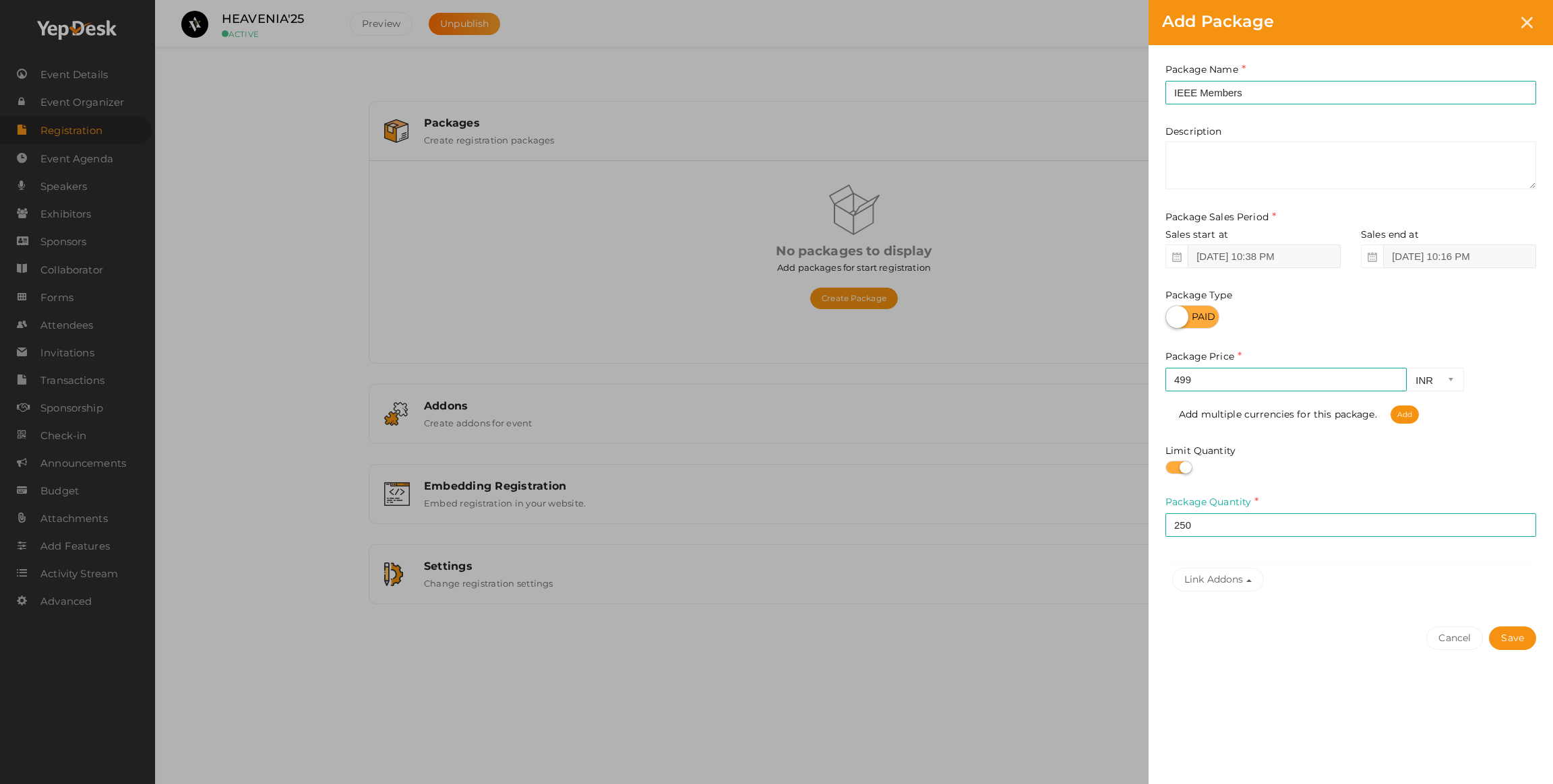
click at [1373, 255] on icon at bounding box center [1372, 257] width 10 height 10
click at [1403, 251] on input "Aug 25, 2025 10:16 PM" at bounding box center [1460, 256] width 153 height 24
click at [1422, 315] on icon at bounding box center [1425, 315] width 7 height 7
click at [1475, 281] on button "Apply" at bounding box center [1472, 285] width 46 height 22
type input "[DATE] 10:16 PM"
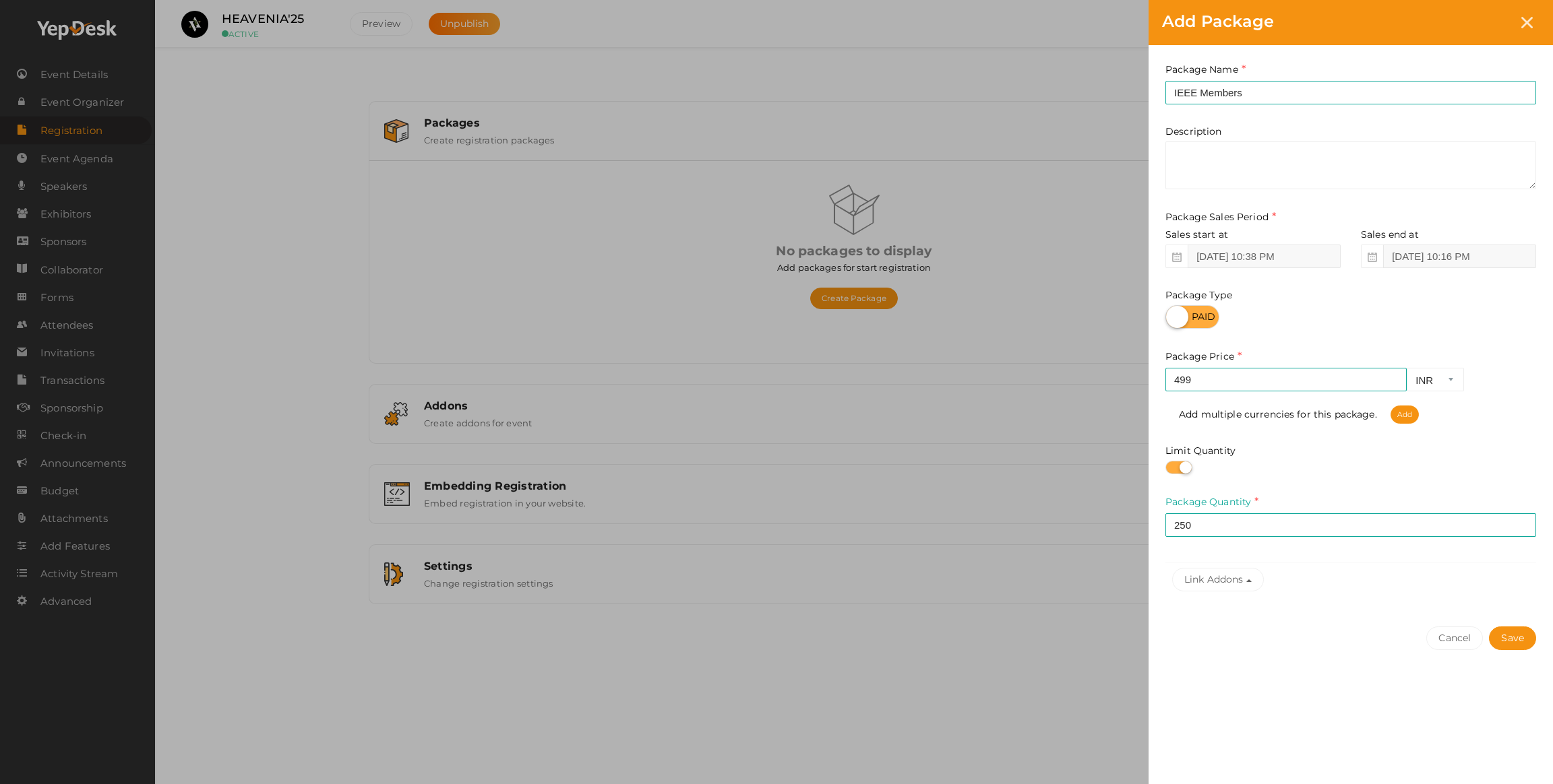
click at [1174, 259] on icon at bounding box center [1177, 257] width 10 height 10
drag, startPoint x: 1186, startPoint y: 256, endPoint x: 1201, endPoint y: 258, distance: 15.1
click at [1198, 256] on div "Aug 24, 2025 10:38 PM" at bounding box center [1253, 256] width 175 height 24
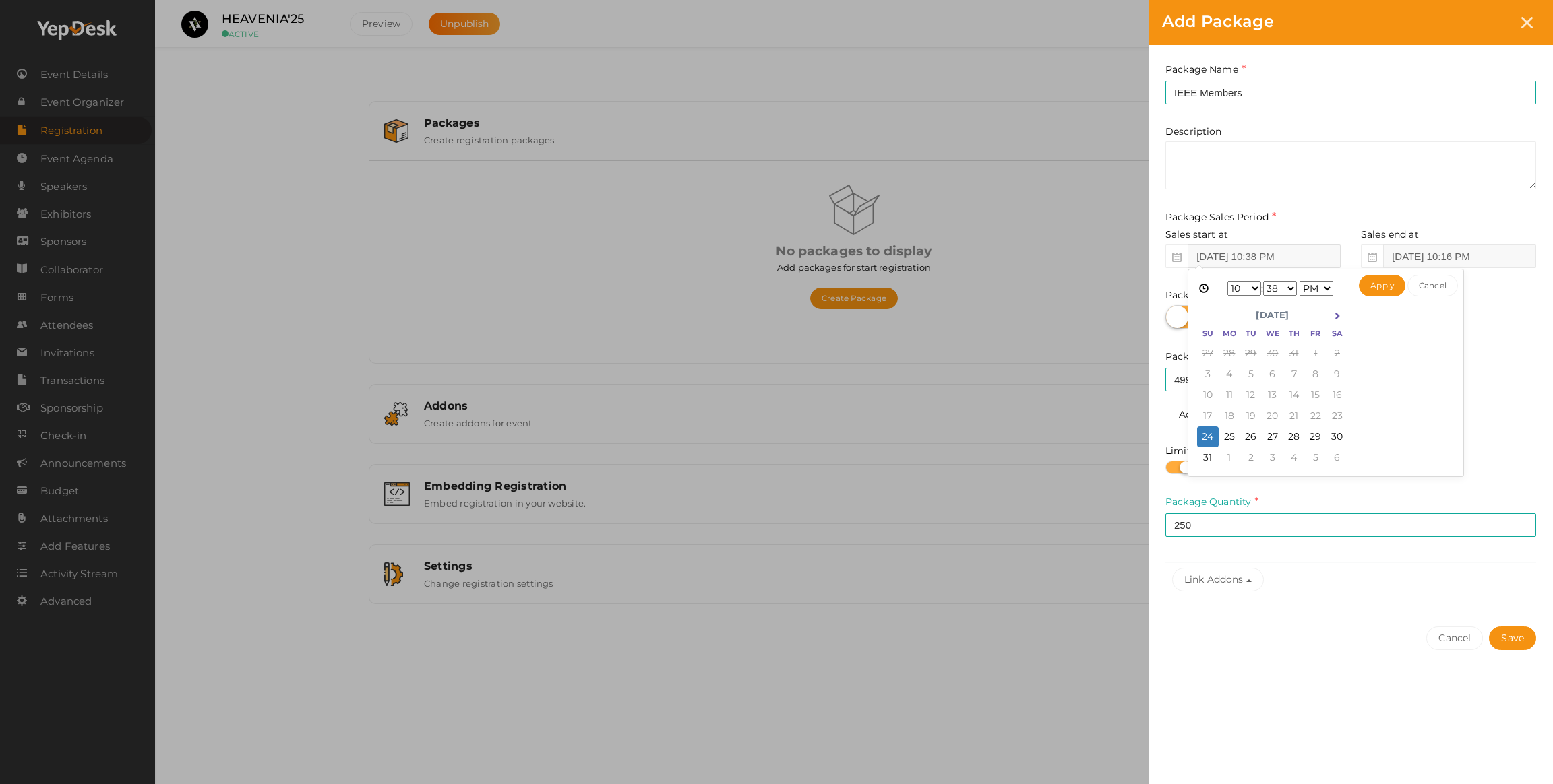
click at [1212, 260] on input "Aug 24, 2025 10:38 PM" at bounding box center [1265, 256] width 153 height 24
click at [1374, 283] on button "Apply" at bounding box center [1382, 285] width 46 height 22
type input "[DATE] 10:38 PM"
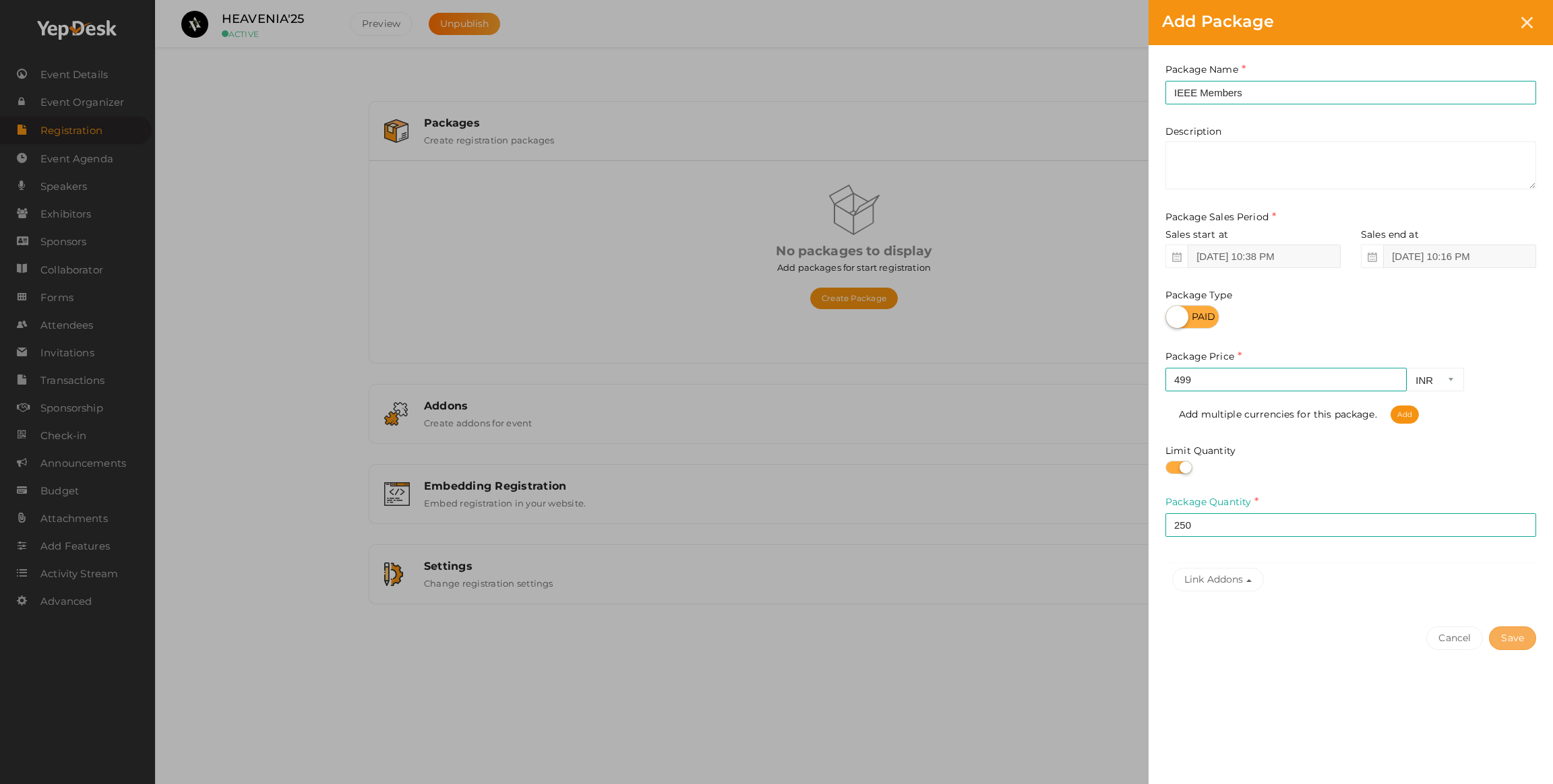
click at [1515, 639] on button "Save" at bounding box center [1512, 639] width 47 height 24
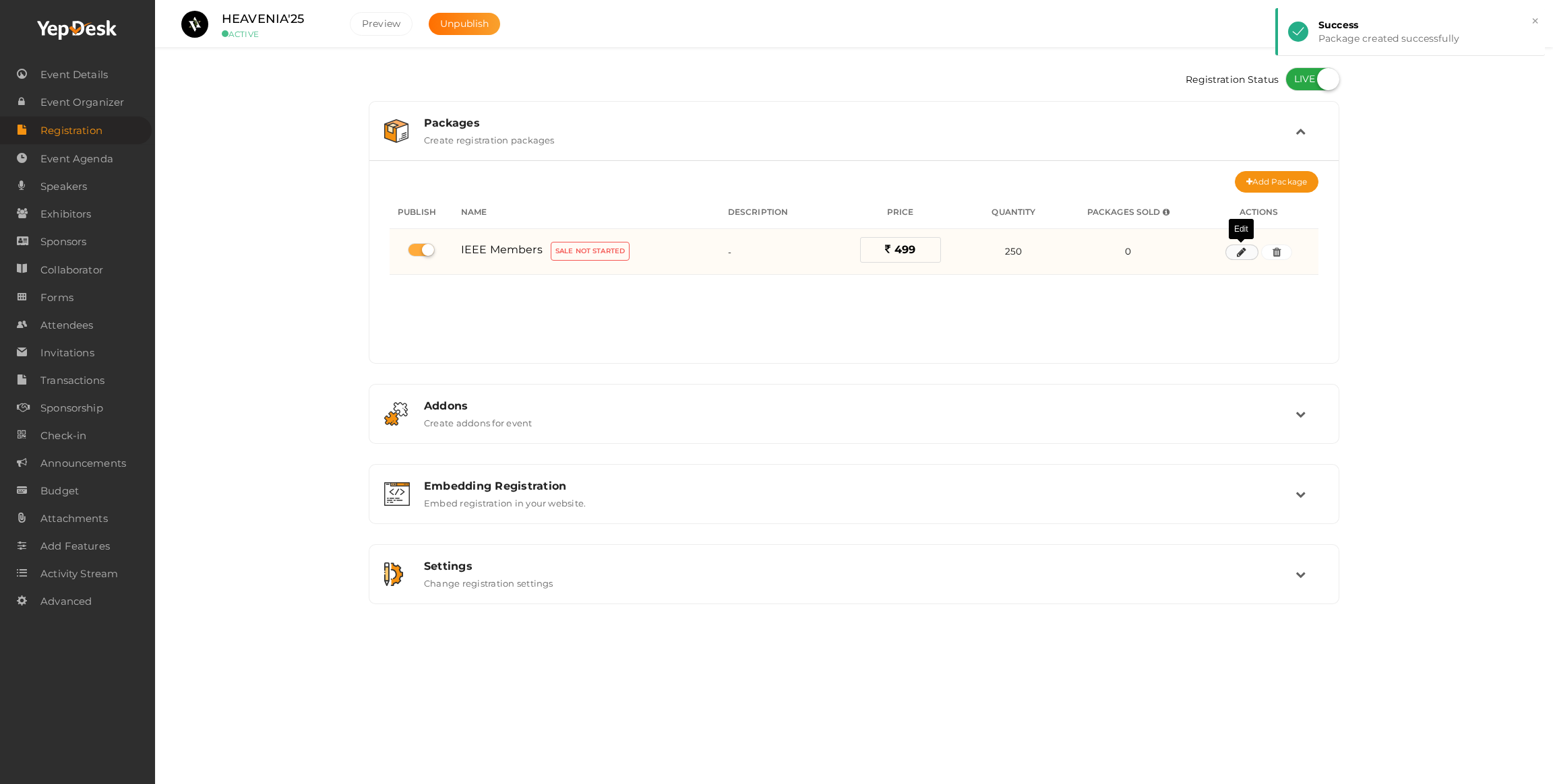
click at [1249, 250] on button "button" at bounding box center [1241, 252] width 32 height 16
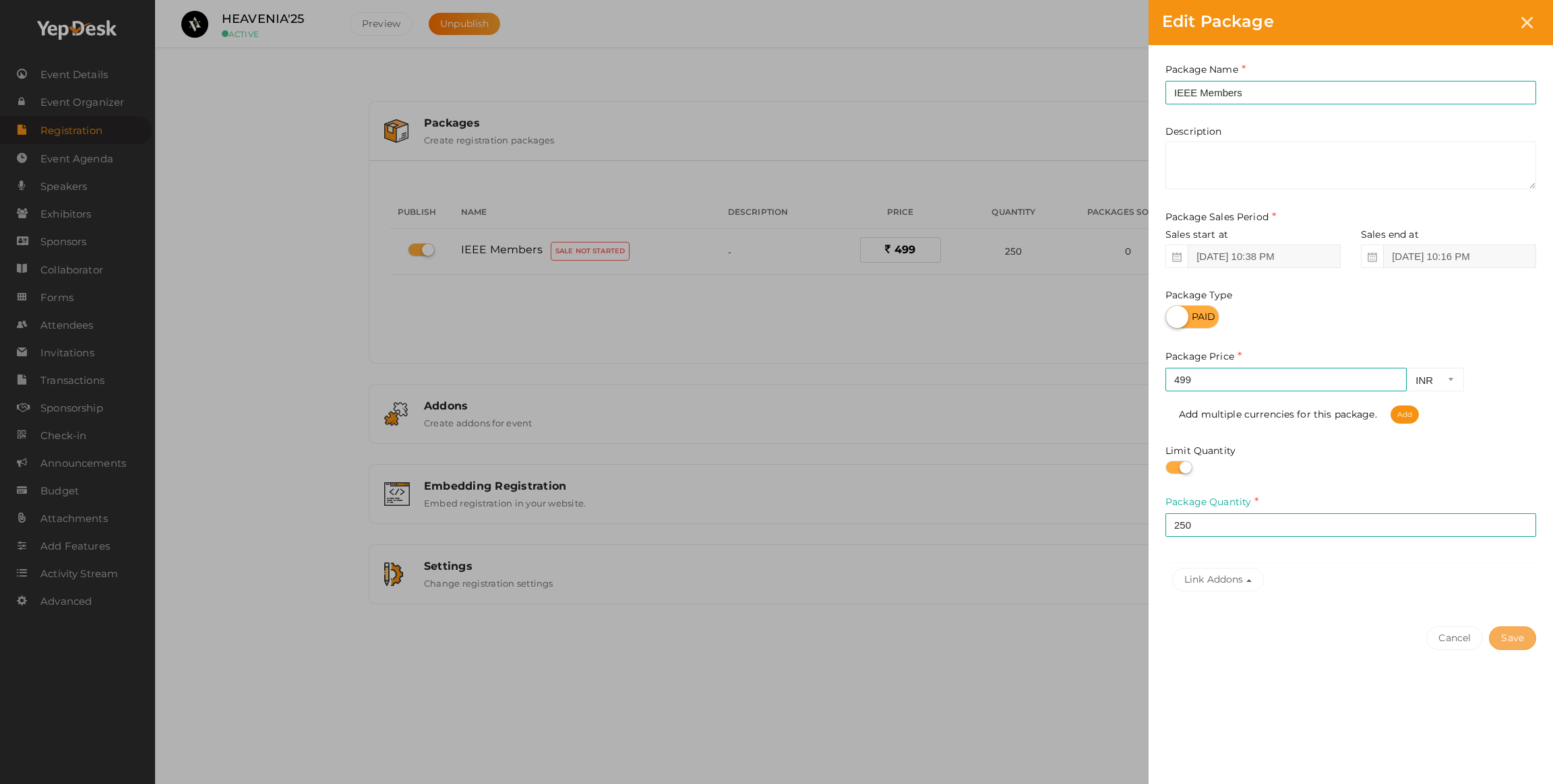
click at [1524, 639] on button "Save" at bounding box center [1512, 639] width 47 height 24
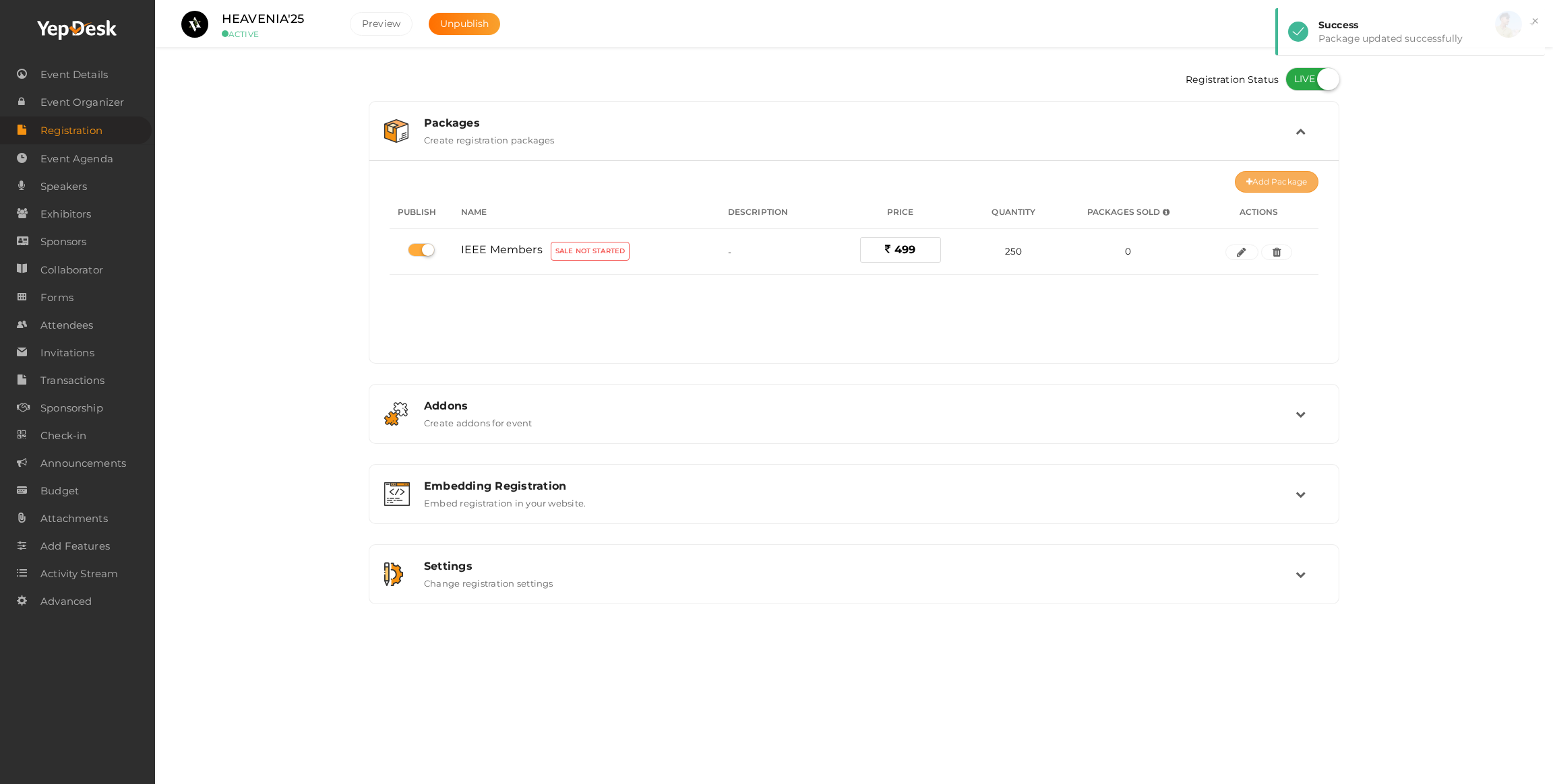
click at [1244, 182] on button "Add Package" at bounding box center [1277, 181] width 84 height 22
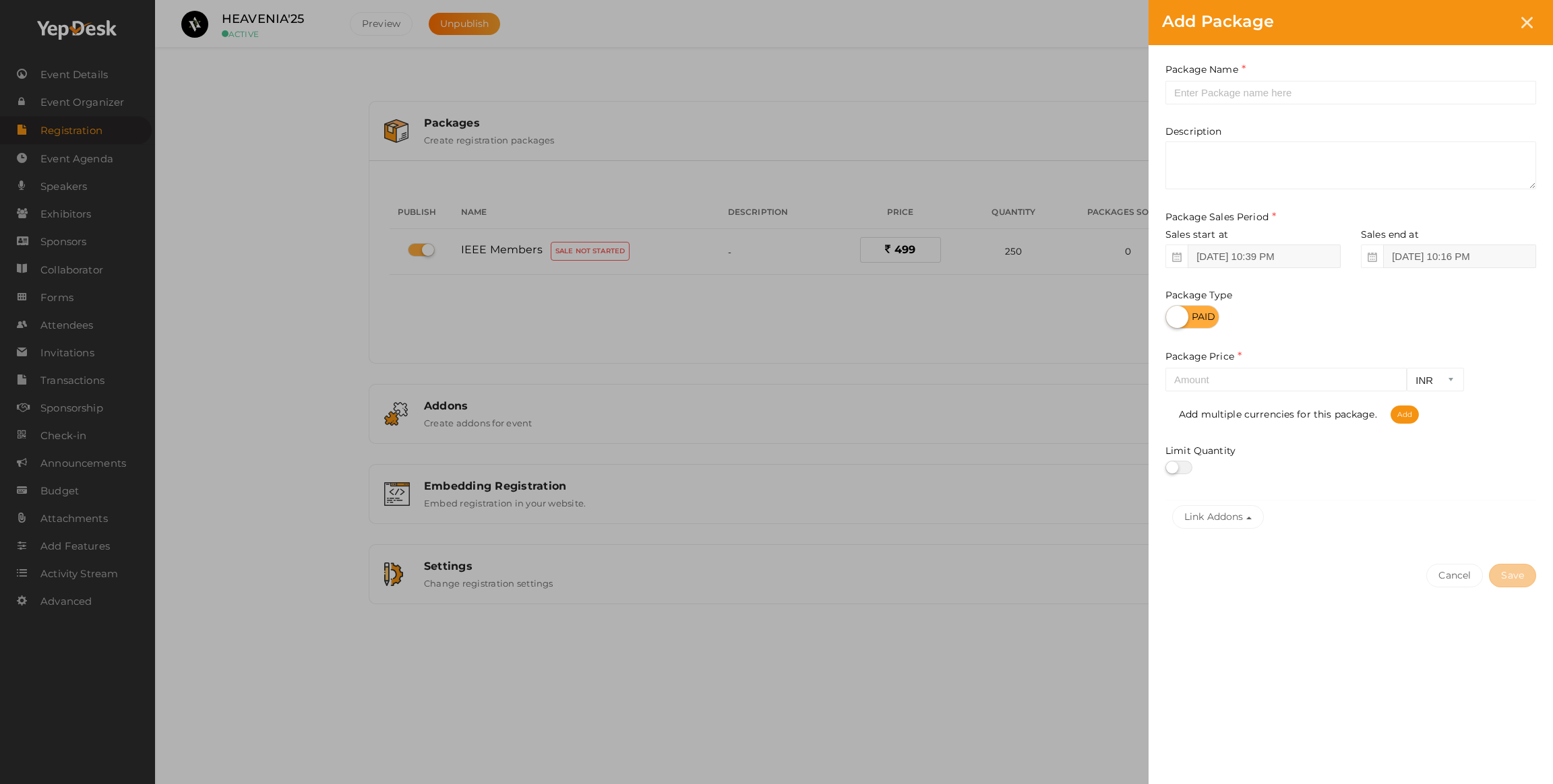
click at [1172, 259] on icon at bounding box center [1177, 257] width 10 height 10
click at [1214, 89] on input "text" at bounding box center [1351, 93] width 371 height 24
type input "NON-IEEE Members"
drag, startPoint x: 1162, startPoint y: 259, endPoint x: 1176, endPoint y: 259, distance: 14.0
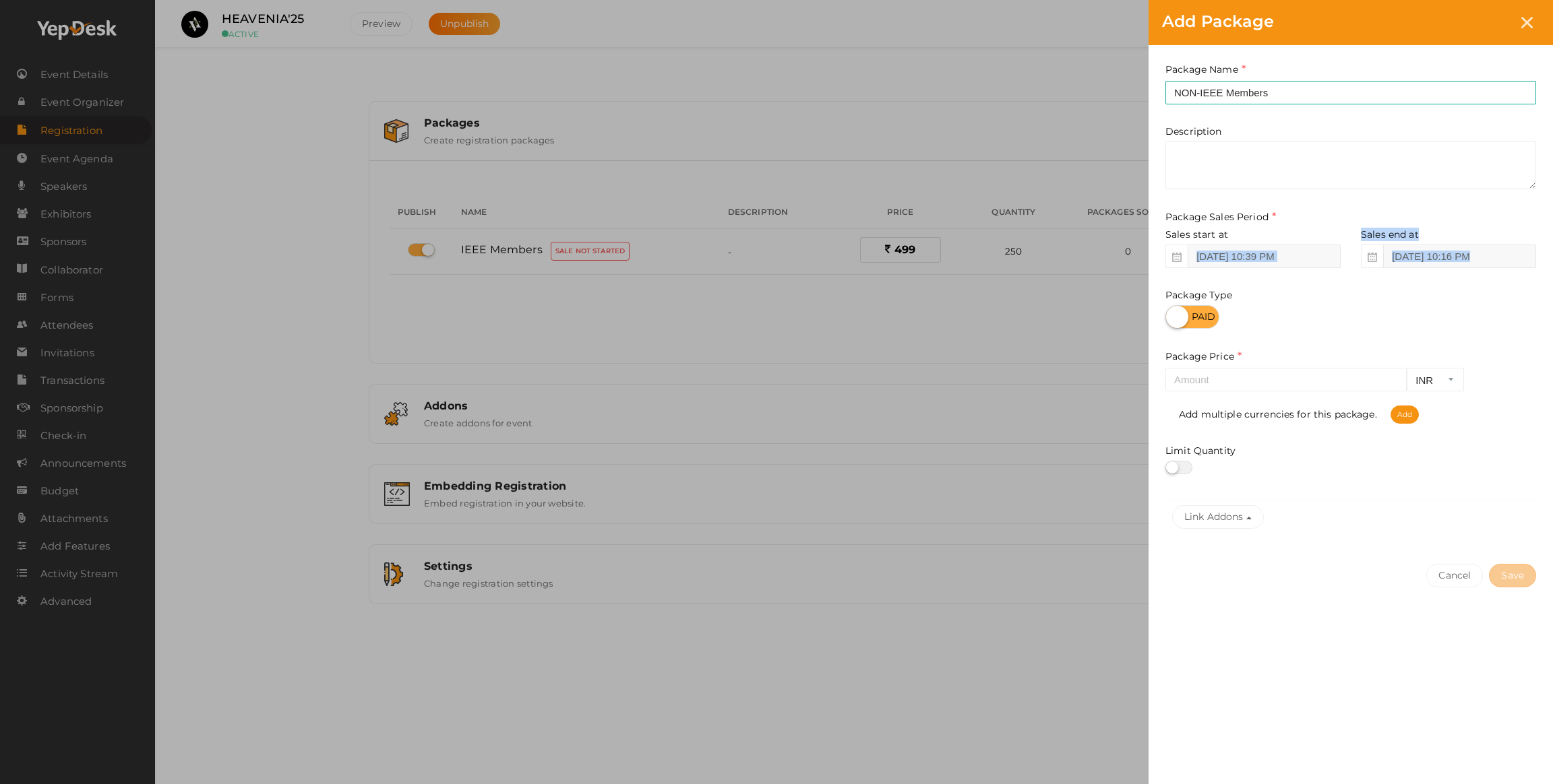
type textarea "Sales end at"
click at [1170, 259] on div "Package Name NON-IEEE Members This field is Required. Package Name already used…" at bounding box center [1351, 299] width 404 height 506
click at [1178, 259] on icon at bounding box center [1177, 257] width 10 height 10
click at [1218, 258] on input "Aug 24, 2025 10:39 PM" at bounding box center [1265, 256] width 153 height 24
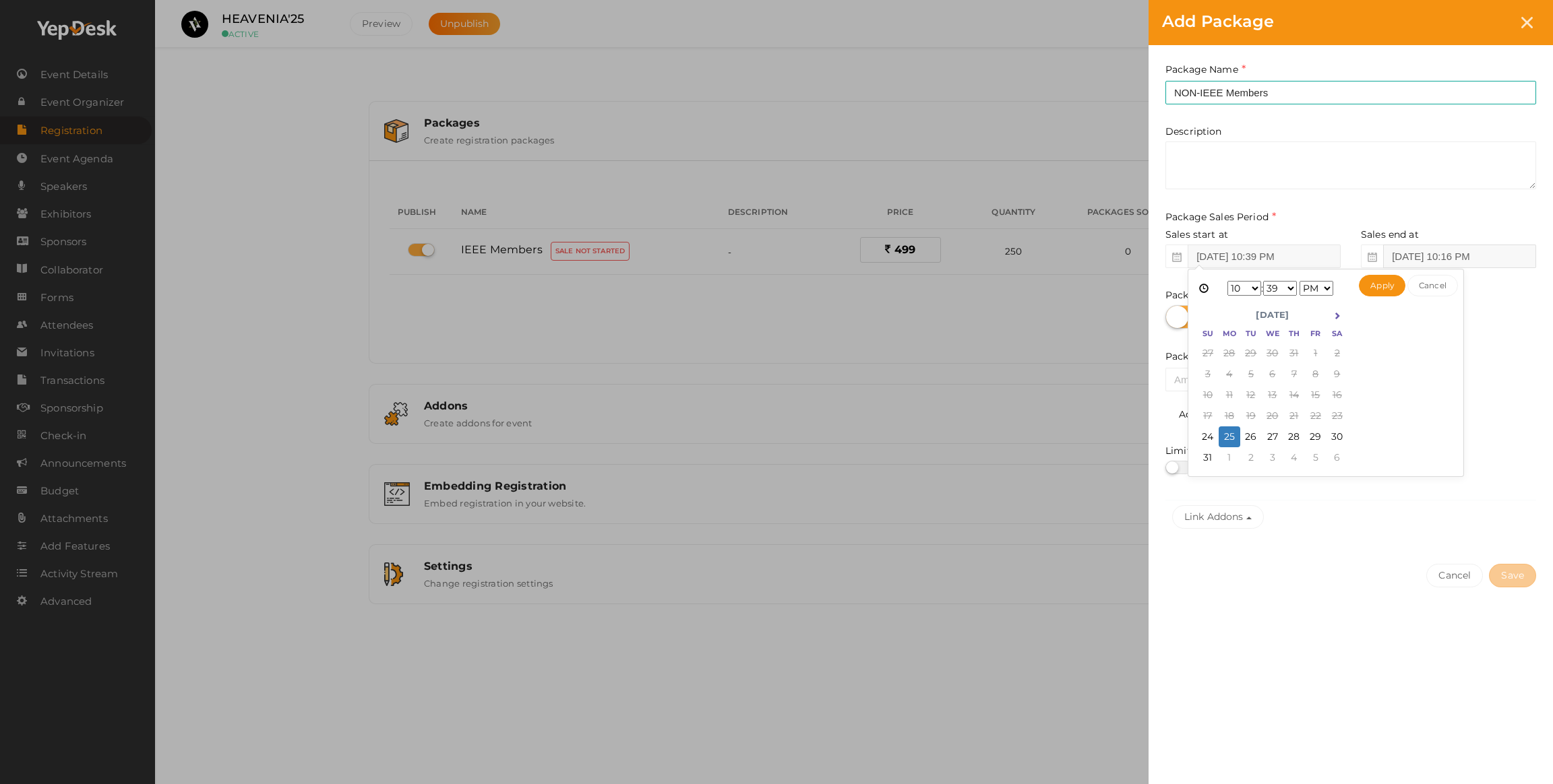
click at [1410, 246] on input "Aug 25, 2025 10:16 PM" at bounding box center [1460, 256] width 153 height 24
type input "Aug 25, 2025 10:39 PM"
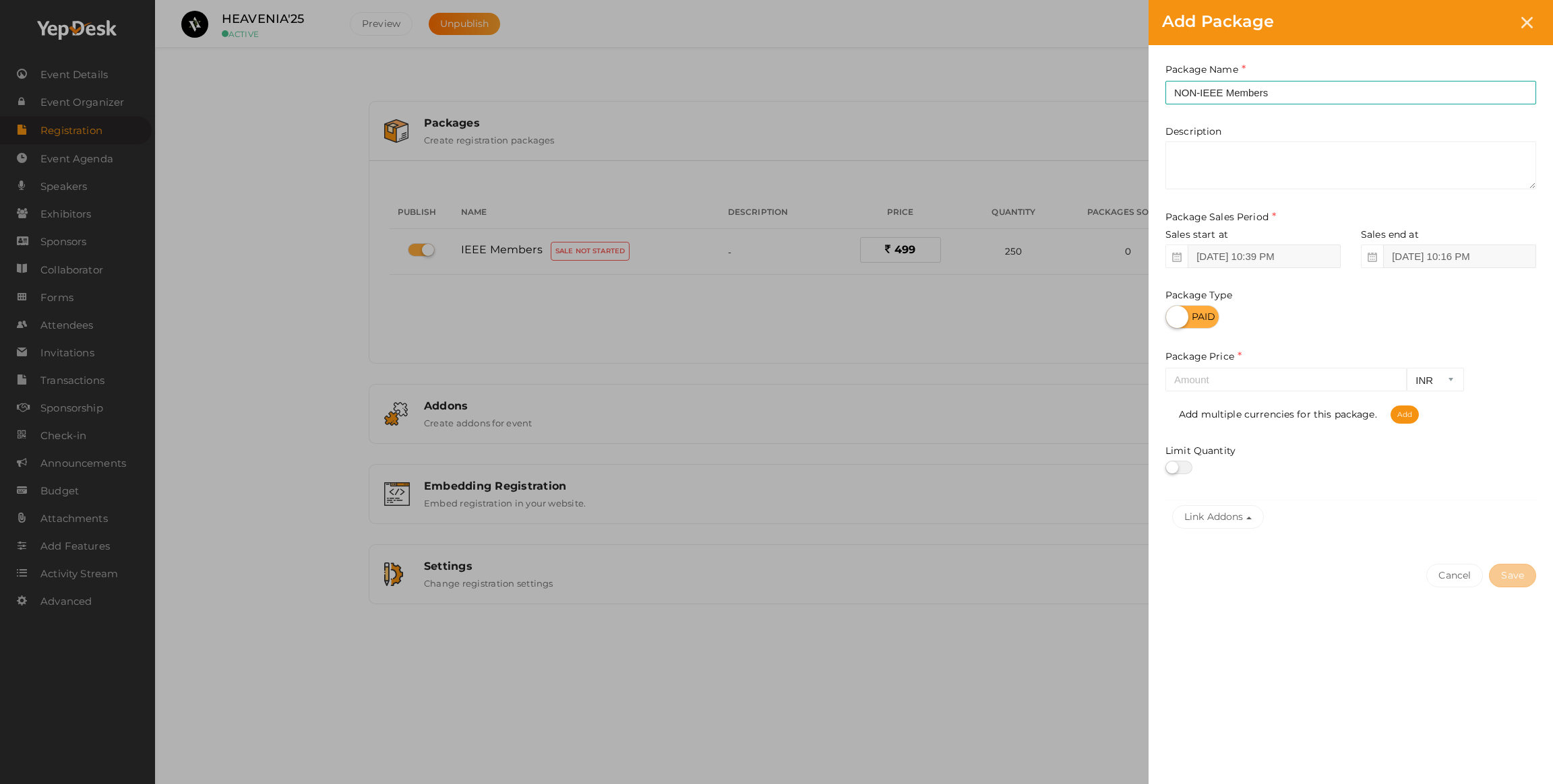
click at [1380, 255] on span at bounding box center [1372, 256] width 22 height 24
click at [1397, 255] on input "Aug 25, 2025 10:16 PM" at bounding box center [1460, 256] width 153 height 24
click at [1416, 309] on th at bounding box center [1426, 315] width 22 height 20
click at [1477, 287] on button "Apply" at bounding box center [1472, 285] width 46 height 22
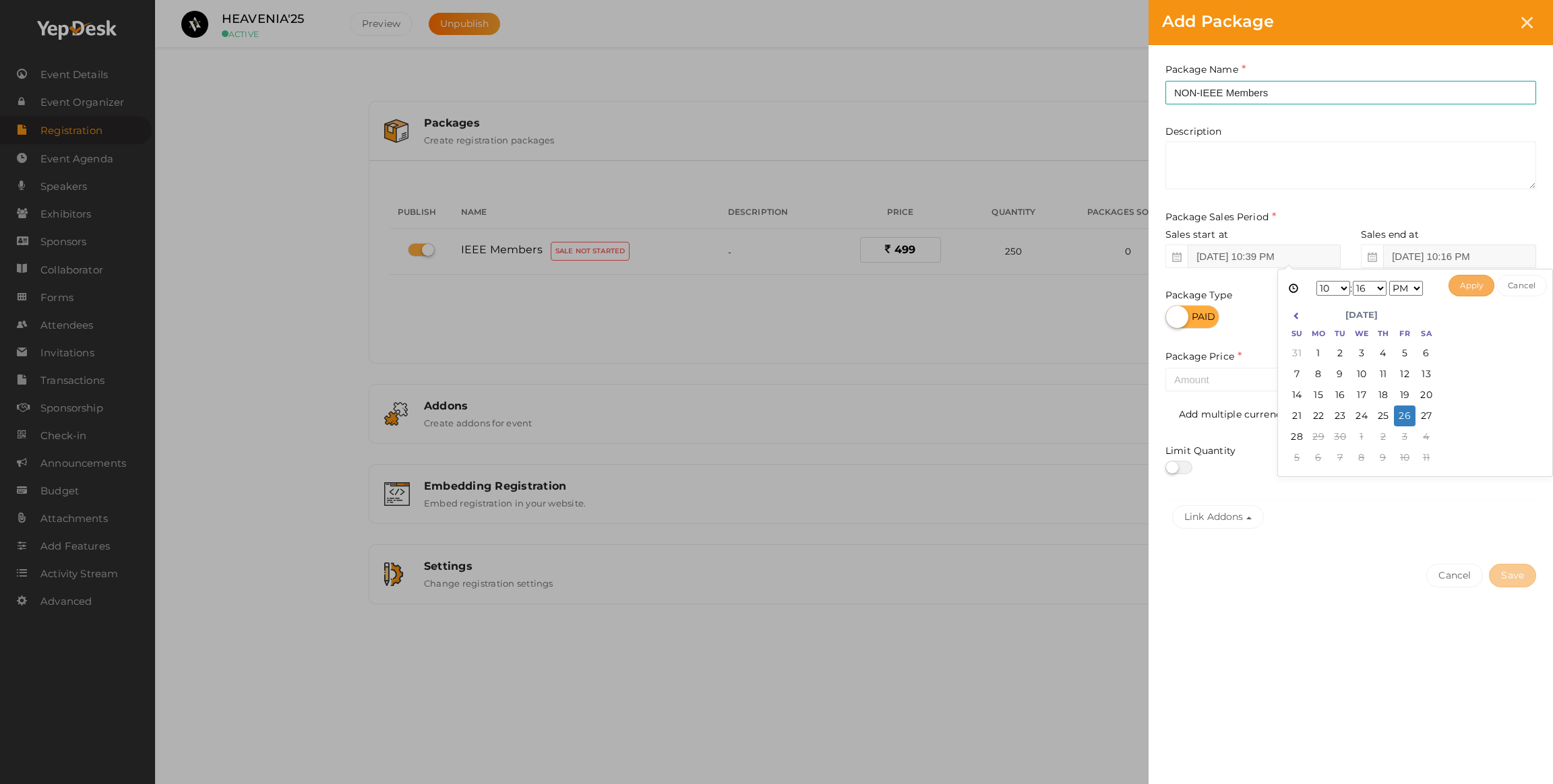
click at [1477, 287] on div "Package Type" at bounding box center [1351, 278] width 371 height 101
type input "[DATE] 10:16 PM"
click at [1179, 467] on label at bounding box center [1179, 467] width 27 height 14
click at [1174, 467] on input "checkbox" at bounding box center [1170, 467] width 9 height 9
checkbox input "true"
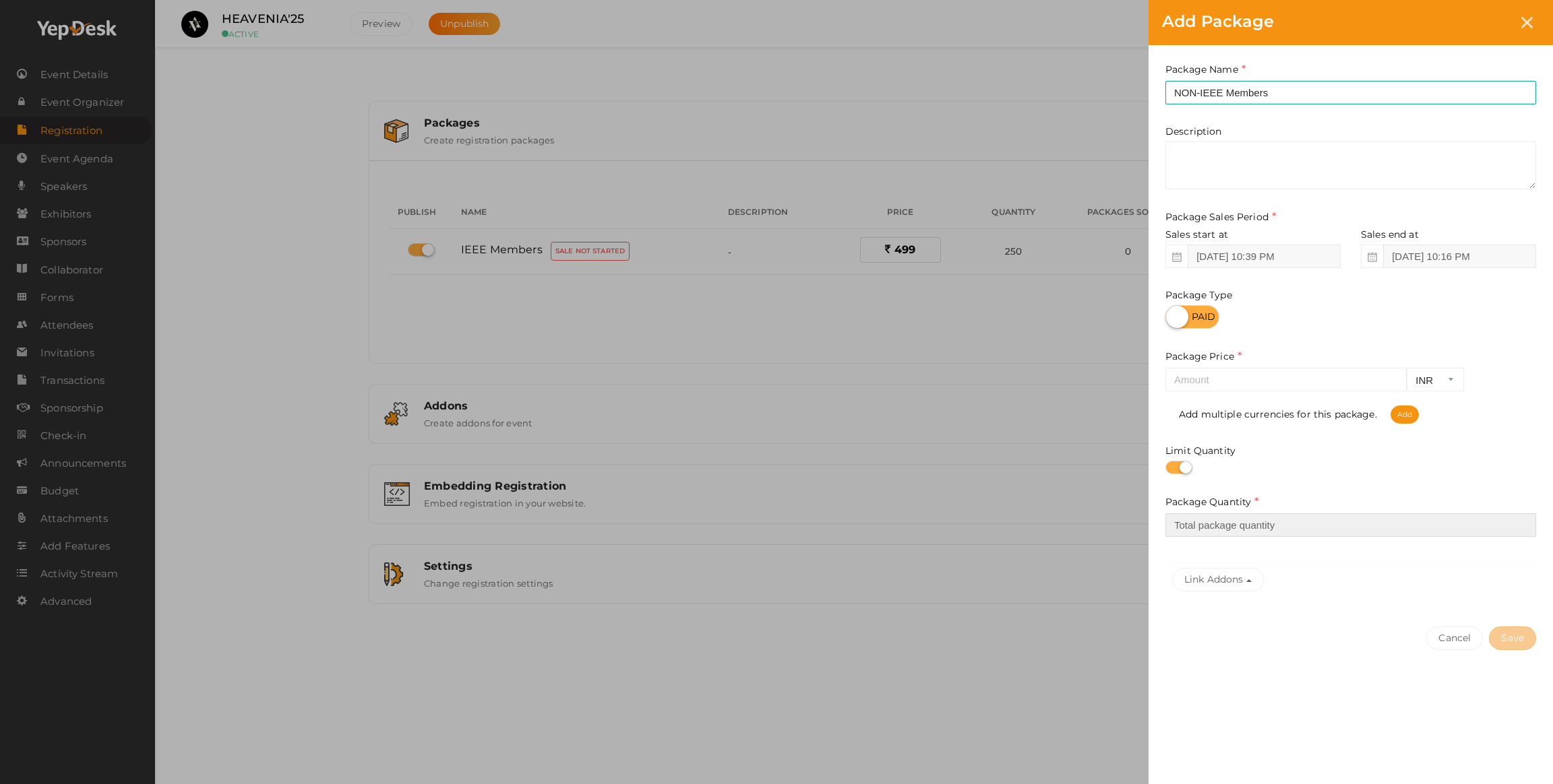
click at [1231, 530] on input "number" at bounding box center [1351, 525] width 371 height 24
type input "250"
click at [1501, 683] on div "Cancel Save" at bounding box center [1351, 665] width 404 height 105
click at [1179, 581] on button "Link Addons" at bounding box center [1217, 580] width 92 height 24
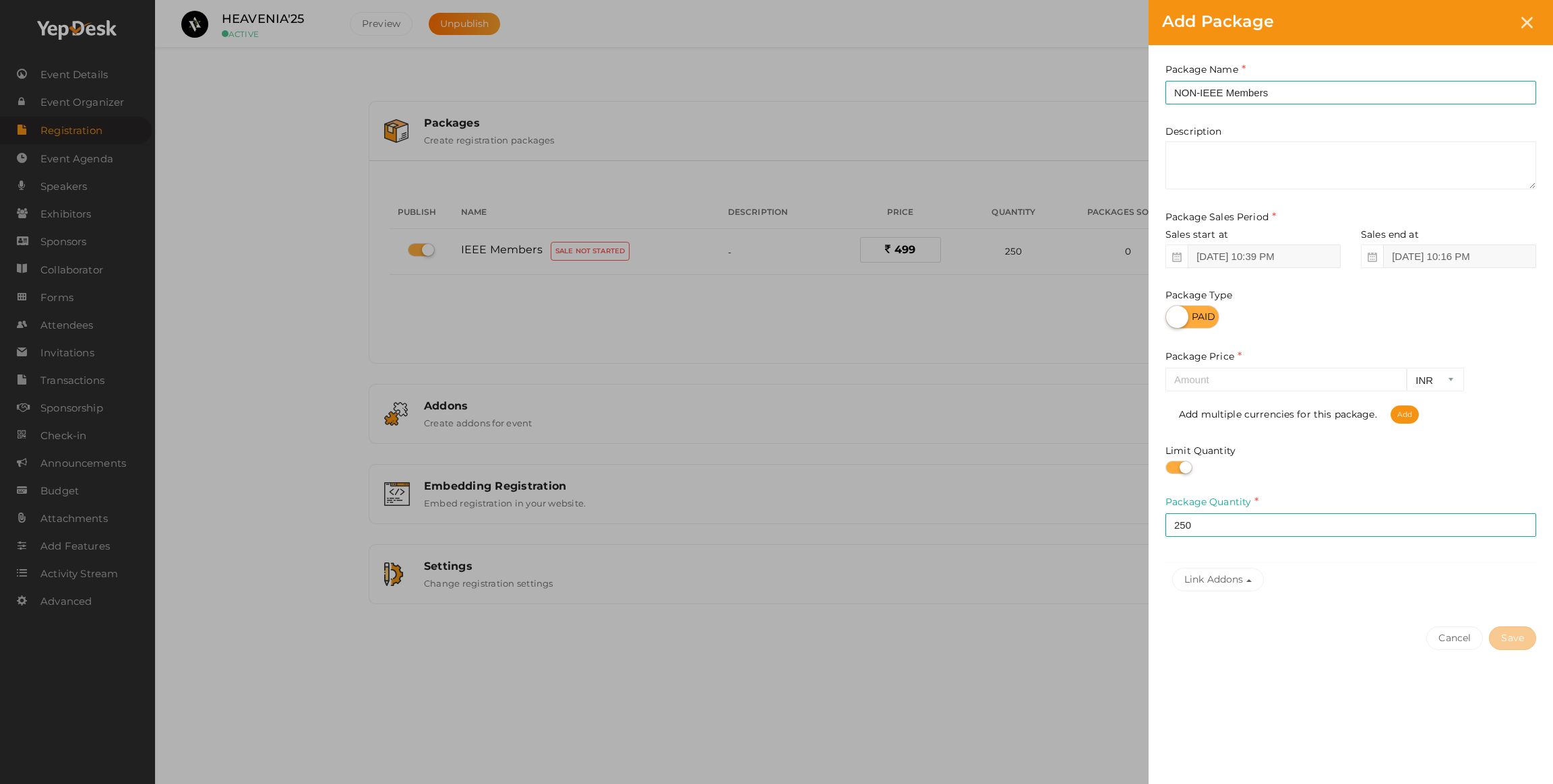
click at [1191, 315] on label at bounding box center [1192, 317] width 54 height 24
click at [1174, 315] on input "checkbox" at bounding box center [1170, 312] width 9 height 9
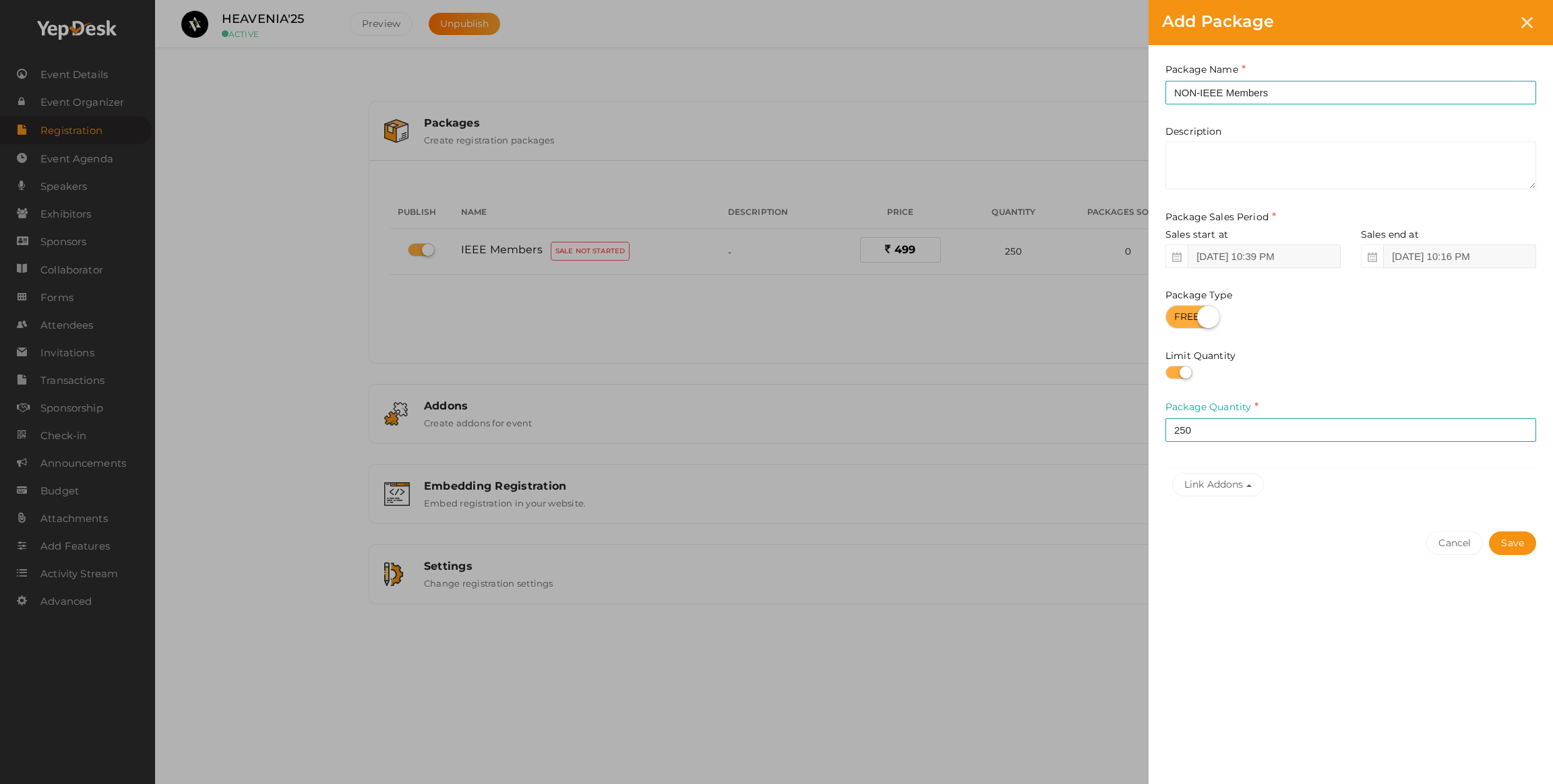
click at [1191, 315] on label at bounding box center [1192, 317] width 54 height 24
click at [1174, 315] on input "checkbox" at bounding box center [1170, 312] width 9 height 9
checkbox input "false"
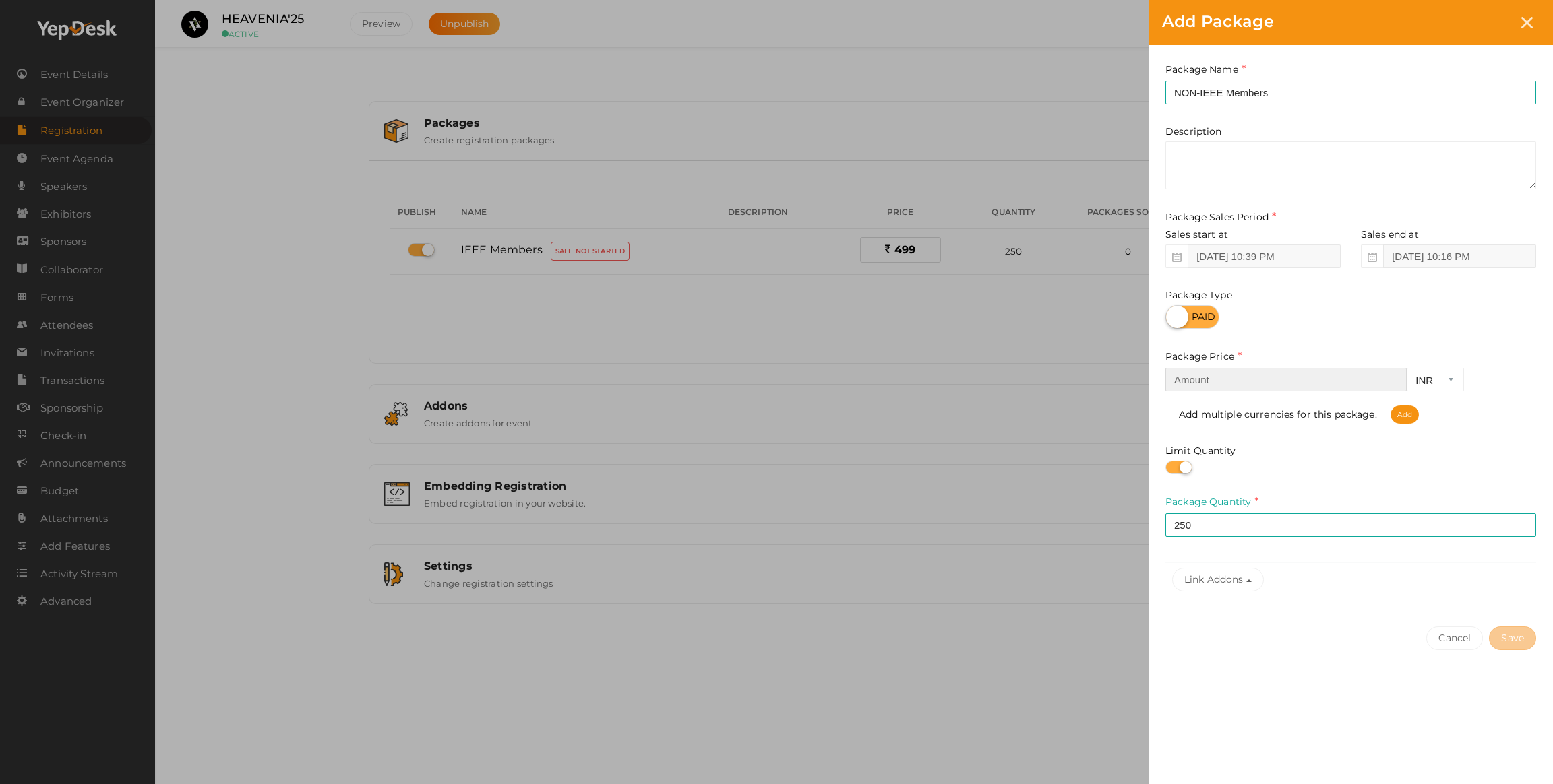
click at [1325, 369] on input "number" at bounding box center [1286, 380] width 241 height 24
type input "700"
click at [1507, 639] on button "Save" at bounding box center [1512, 639] width 47 height 24
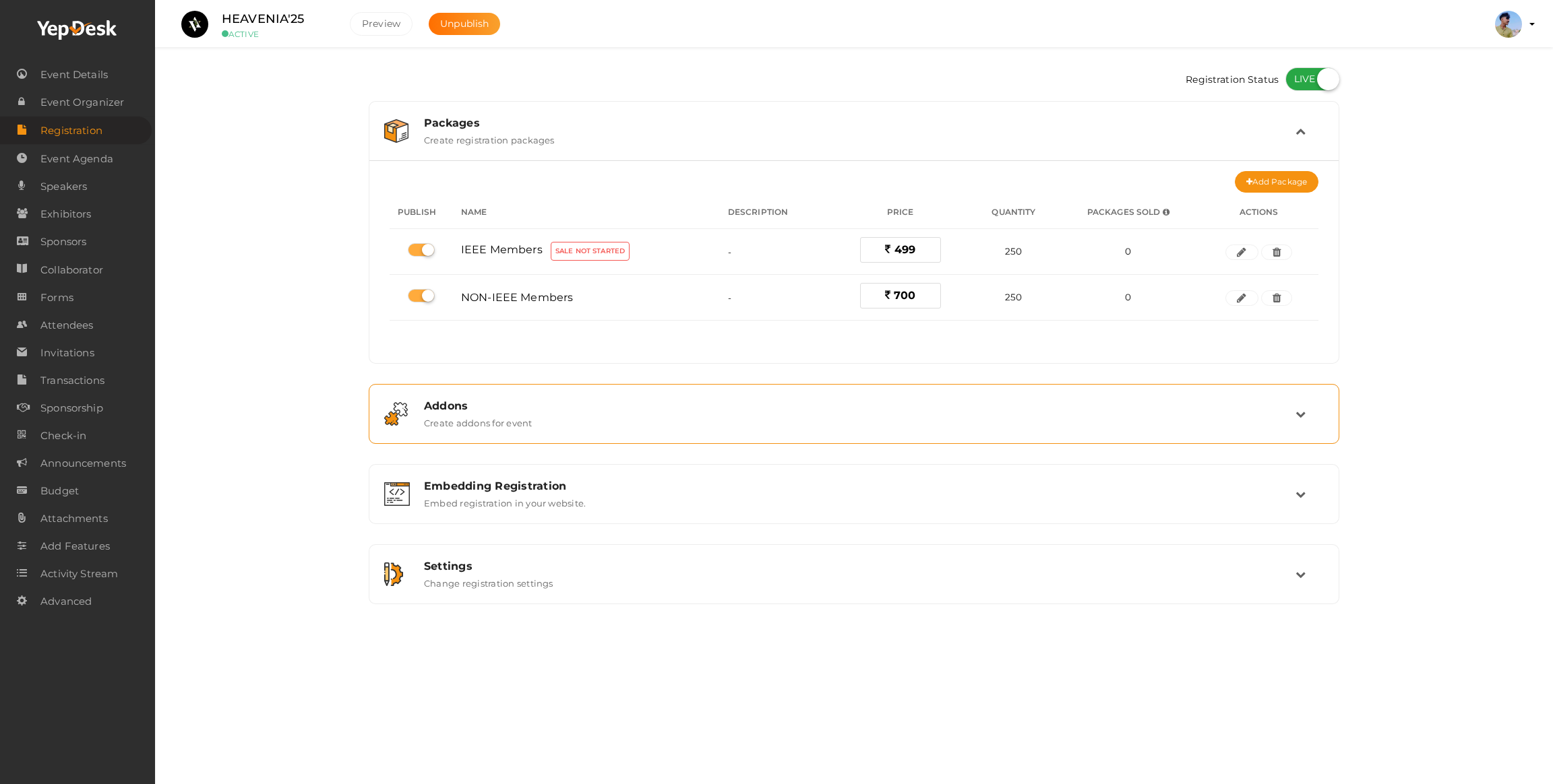
click at [511, 425] on label "Create addons for event" at bounding box center [479, 420] width 109 height 16
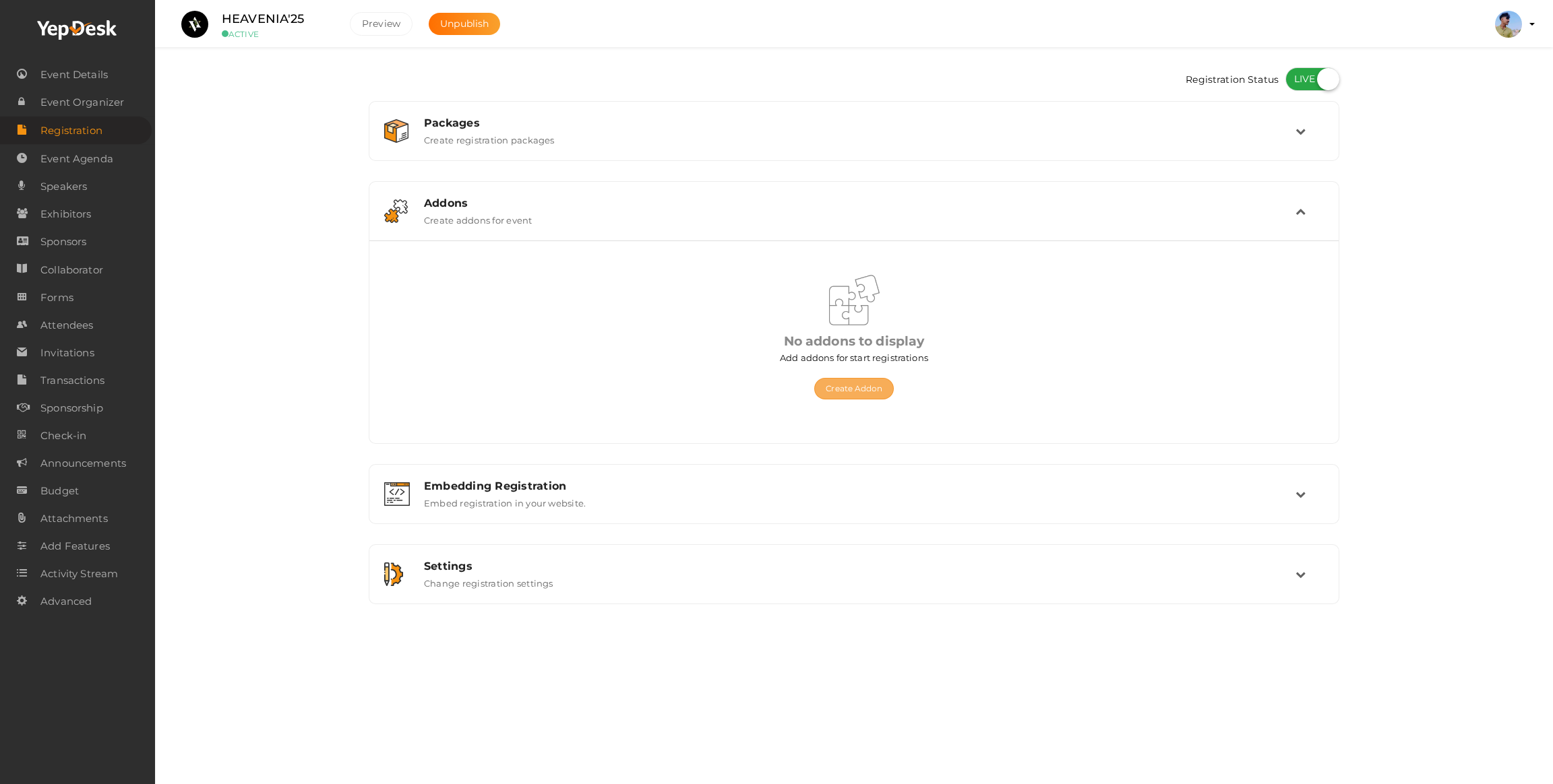
click at [846, 394] on button "Create Addon" at bounding box center [853, 388] width 79 height 22
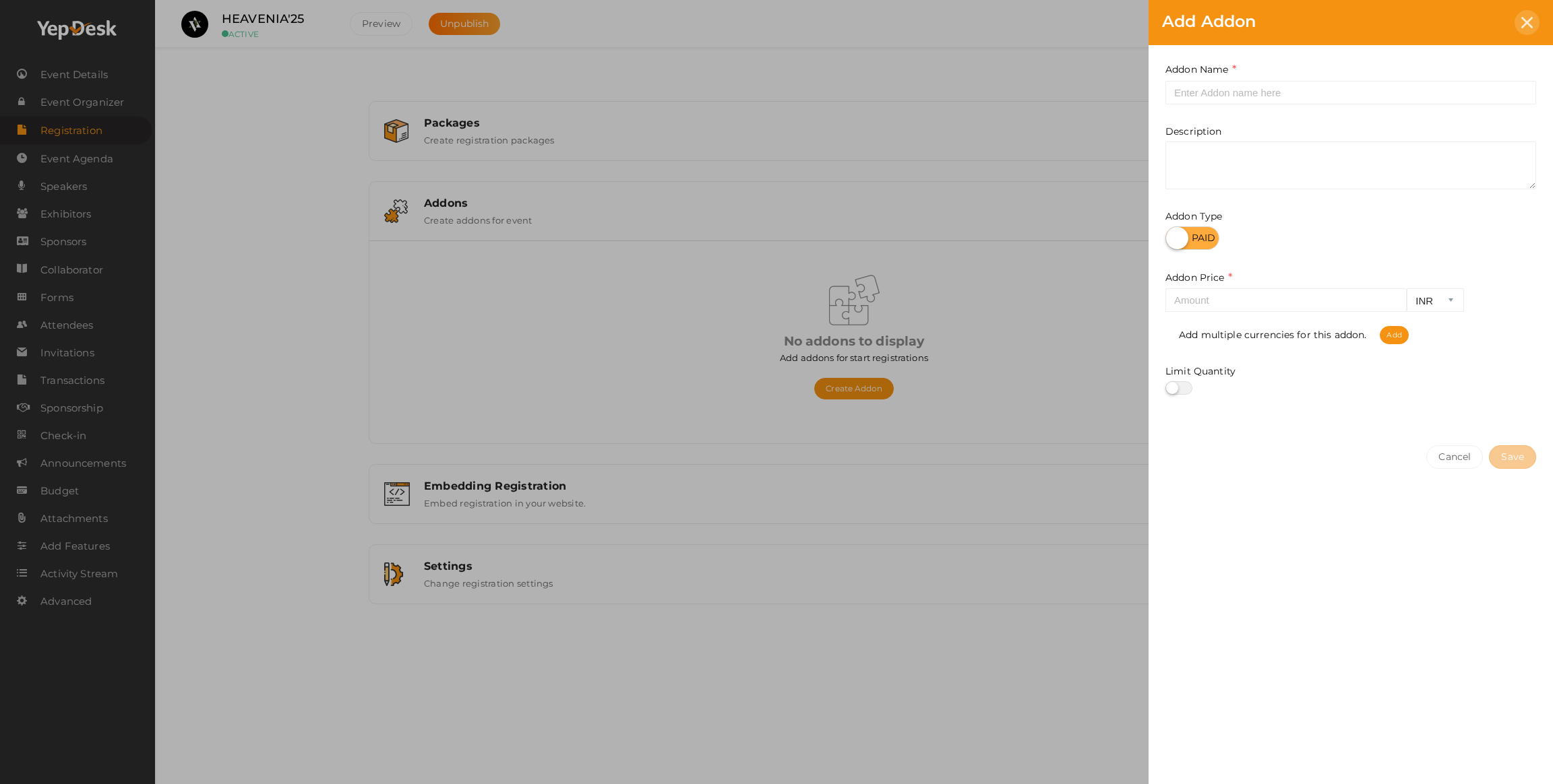
click at [1515, 17] on div "Add Addon" at bounding box center [1351, 22] width 404 height 46
click at [1206, 93] on input "text" at bounding box center [1351, 93] width 371 height 24
type input "Stay"
click at [1244, 301] on input "number" at bounding box center [1286, 300] width 241 height 24
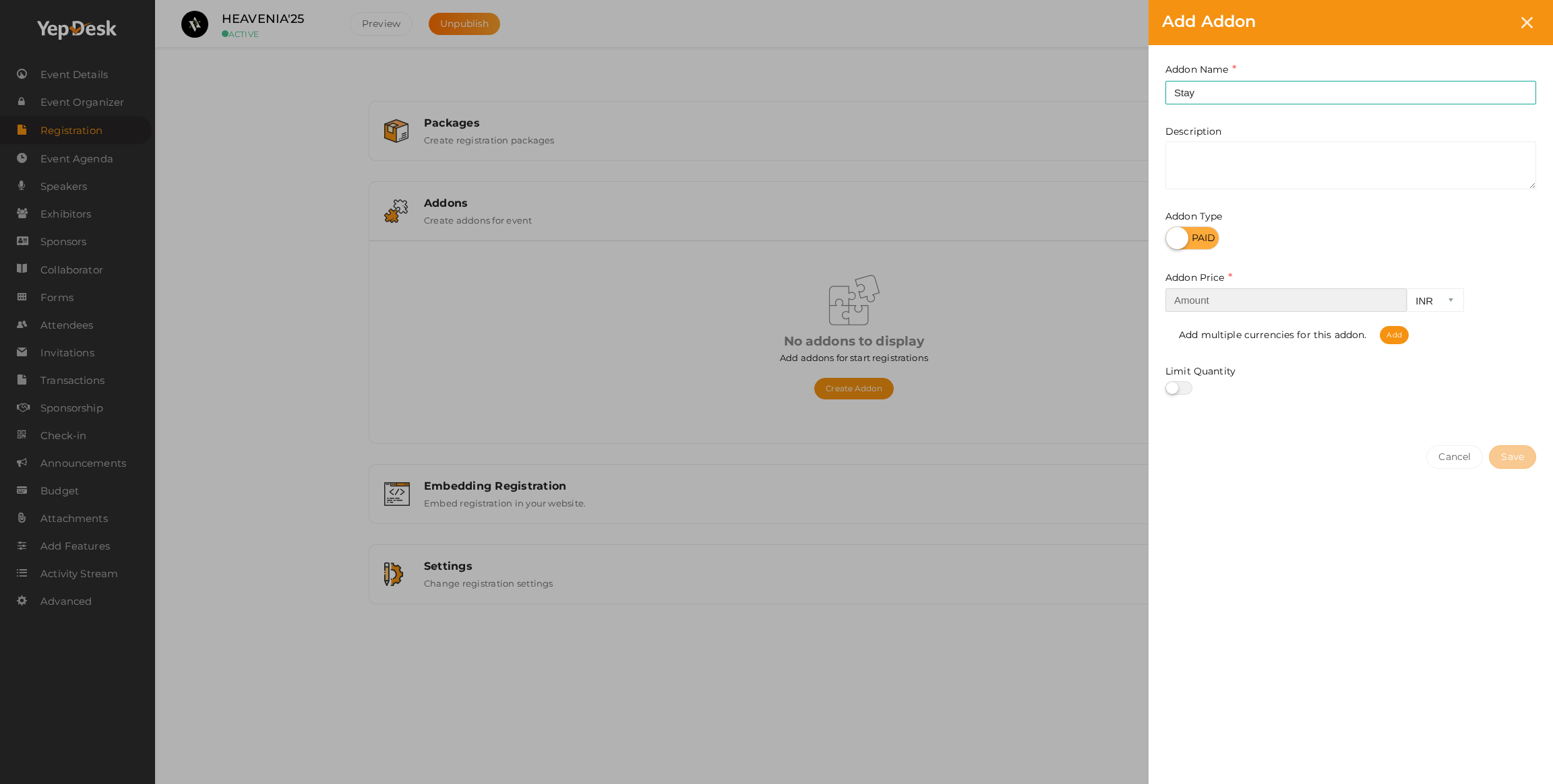
type input "5"
type input "500"
click at [1178, 378] on div "Limit Quantity" at bounding box center [1351, 379] width 371 height 30
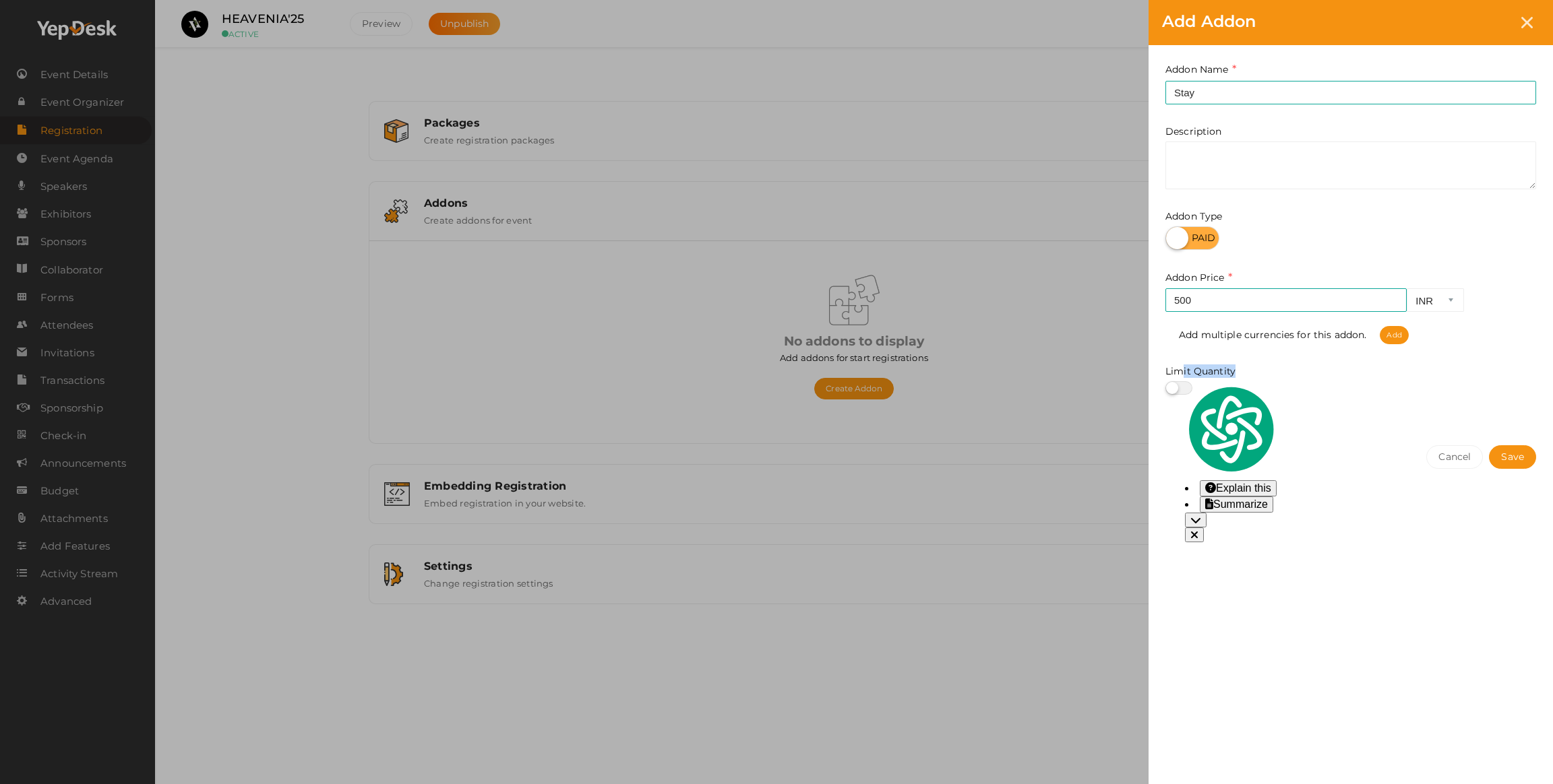
click at [1178, 390] on label at bounding box center [1179, 388] width 27 height 14
click at [1174, 390] on input "checkbox" at bounding box center [1170, 388] width 9 height 9
checkbox input "true"
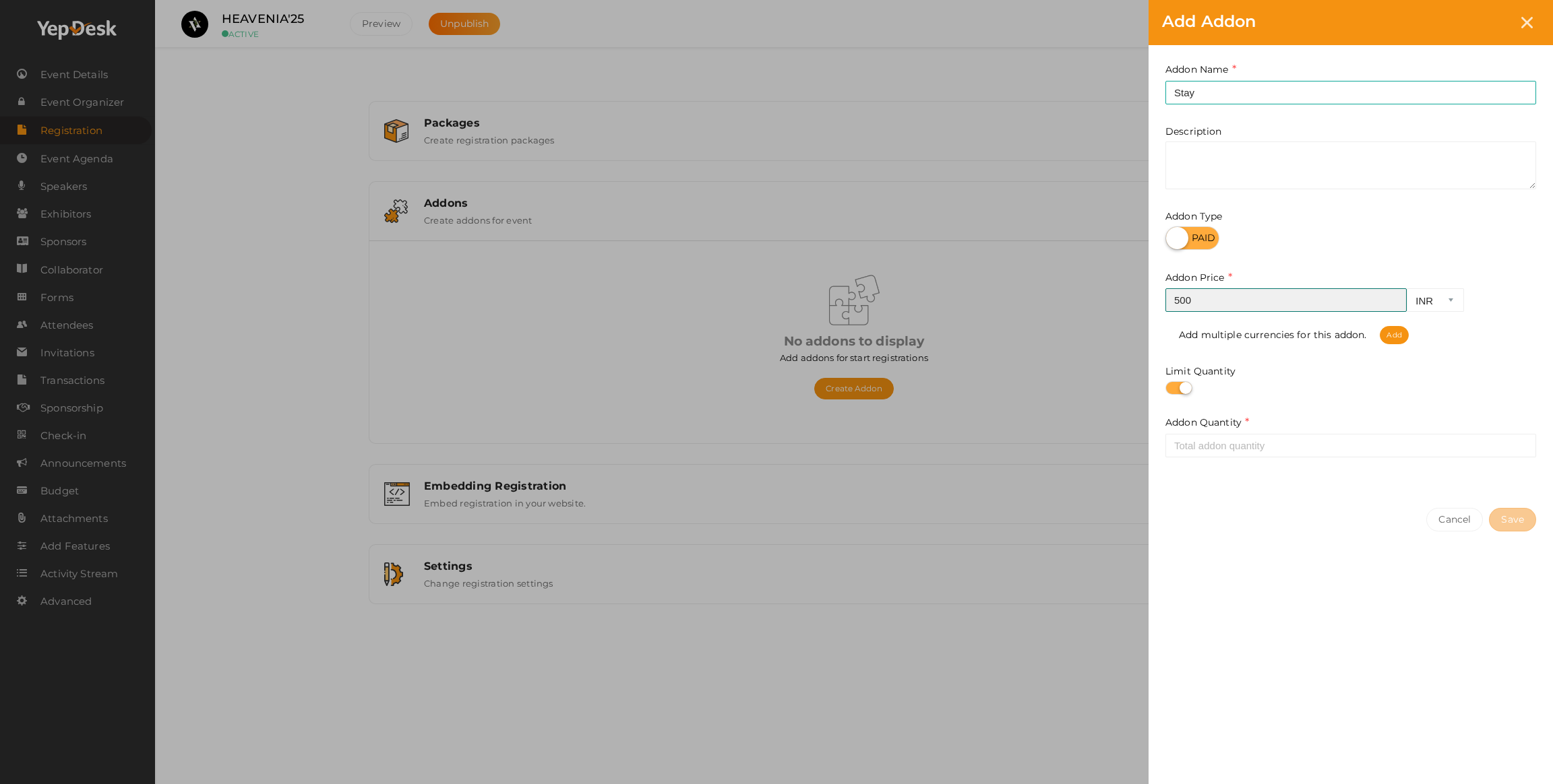
click at [1186, 305] on input "500" at bounding box center [1286, 300] width 241 height 24
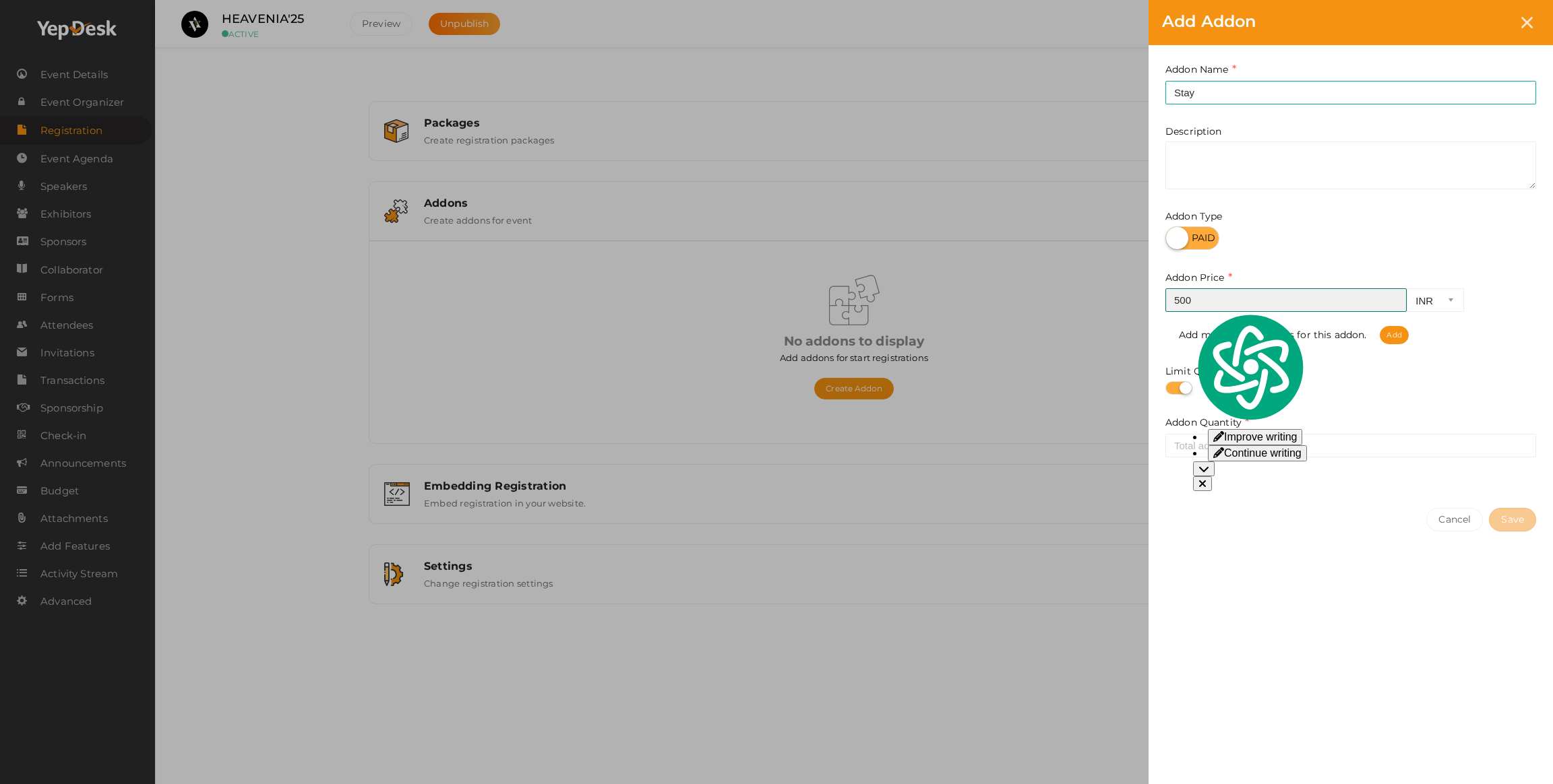
type input "5"
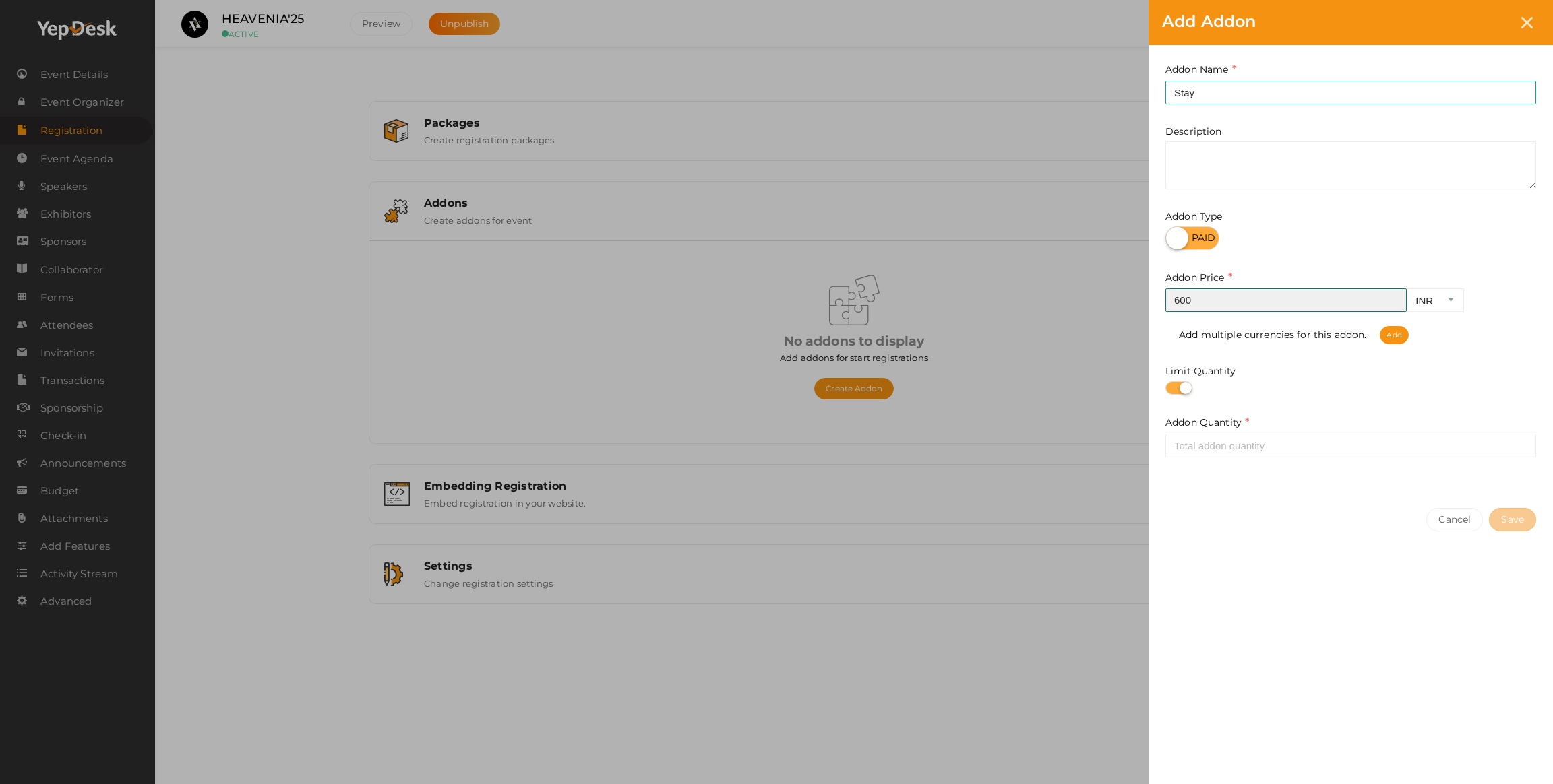
type input "600"
click at [1338, 226] on div at bounding box center [1351, 238] width 371 height 24
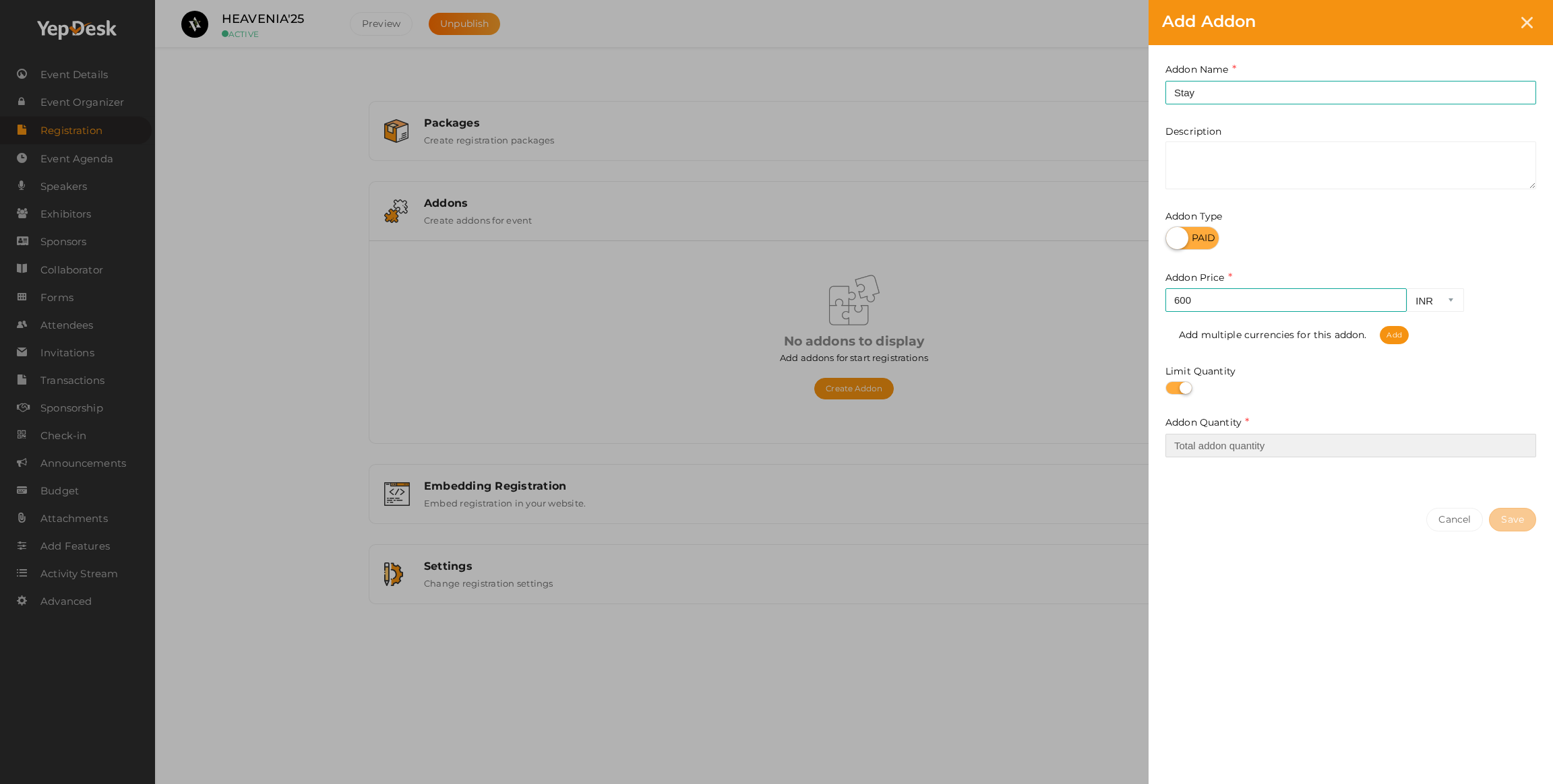
click at [1231, 438] on input "number" at bounding box center [1351, 445] width 371 height 24
click at [1233, 481] on div "Addon Name Stay This field is Required. Addon name already used. Description Ad…" at bounding box center [1351, 271] width 404 height 450
click at [1232, 449] on input "number" at bounding box center [1351, 445] width 371 height 24
type input "20"
click at [1506, 519] on button "Save" at bounding box center [1512, 520] width 47 height 24
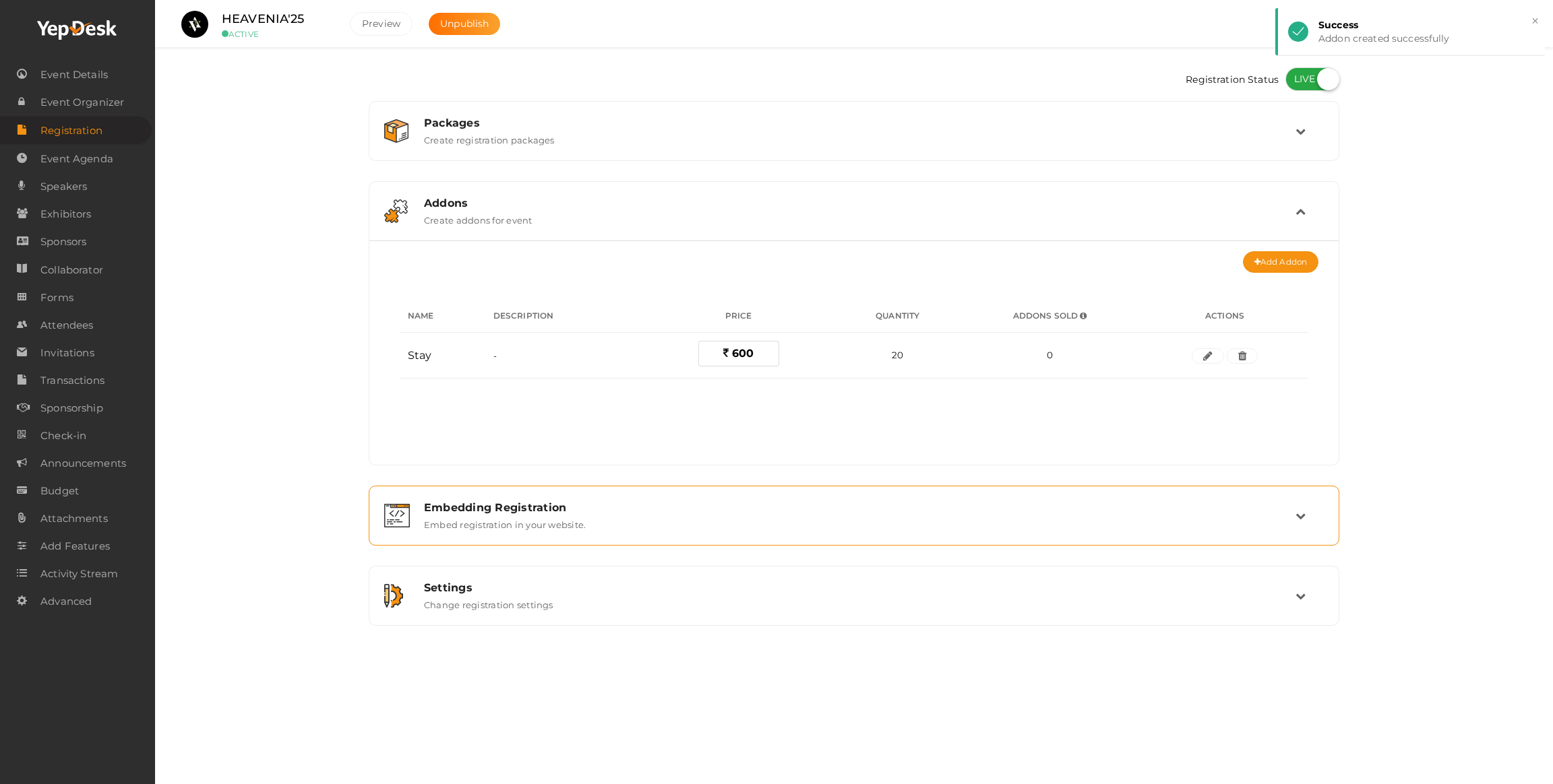
click at [491, 502] on div "Embedding Registration" at bounding box center [860, 508] width 872 height 13
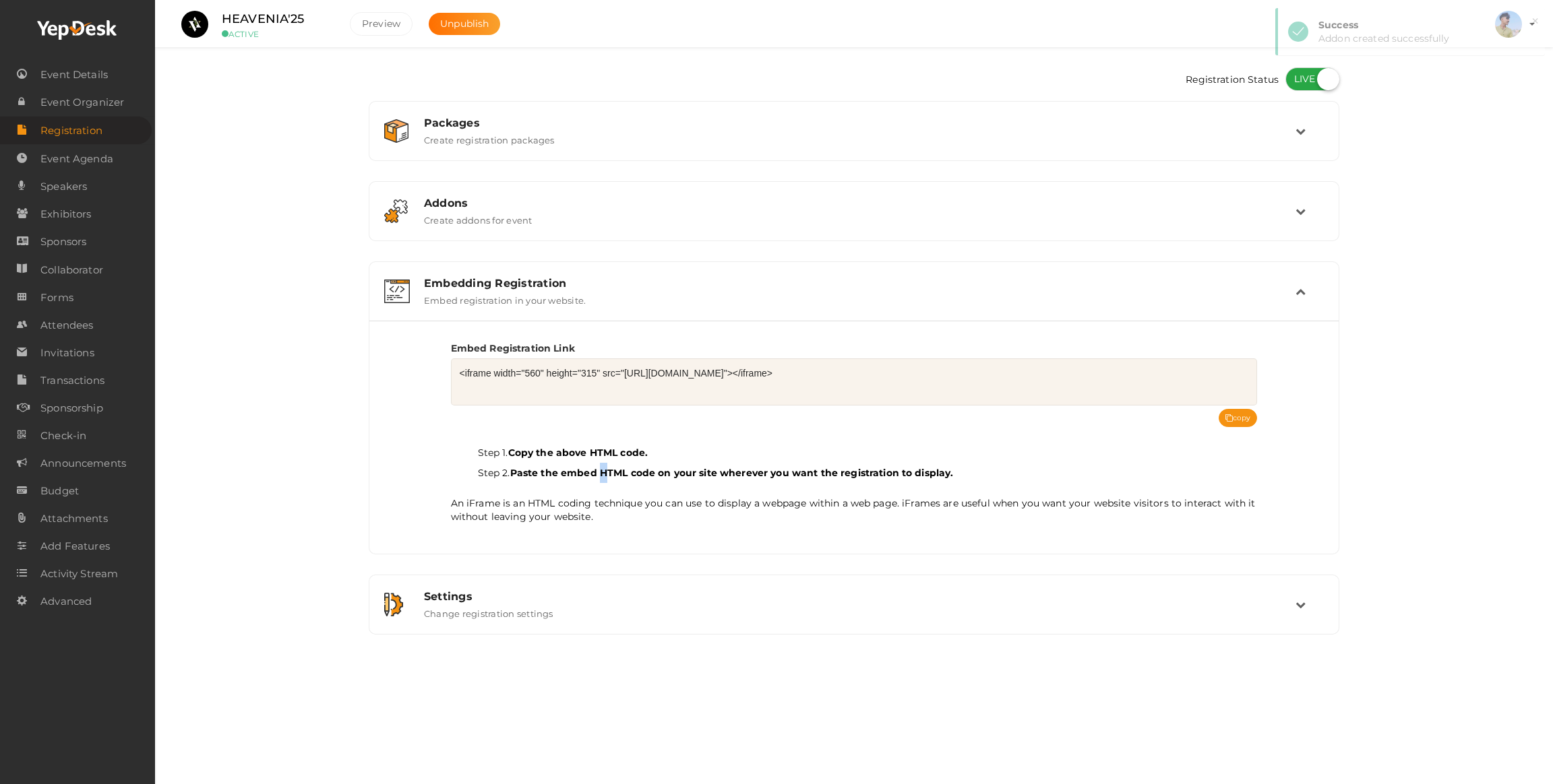
drag, startPoint x: 604, startPoint y: 467, endPoint x: 466, endPoint y: 497, distance: 141.2
click at [572, 486] on div "Step 1. Copy the above HTML code. Step 2. Paste the embed HTML code on your sit…" at bounding box center [854, 474] width 807 height 97
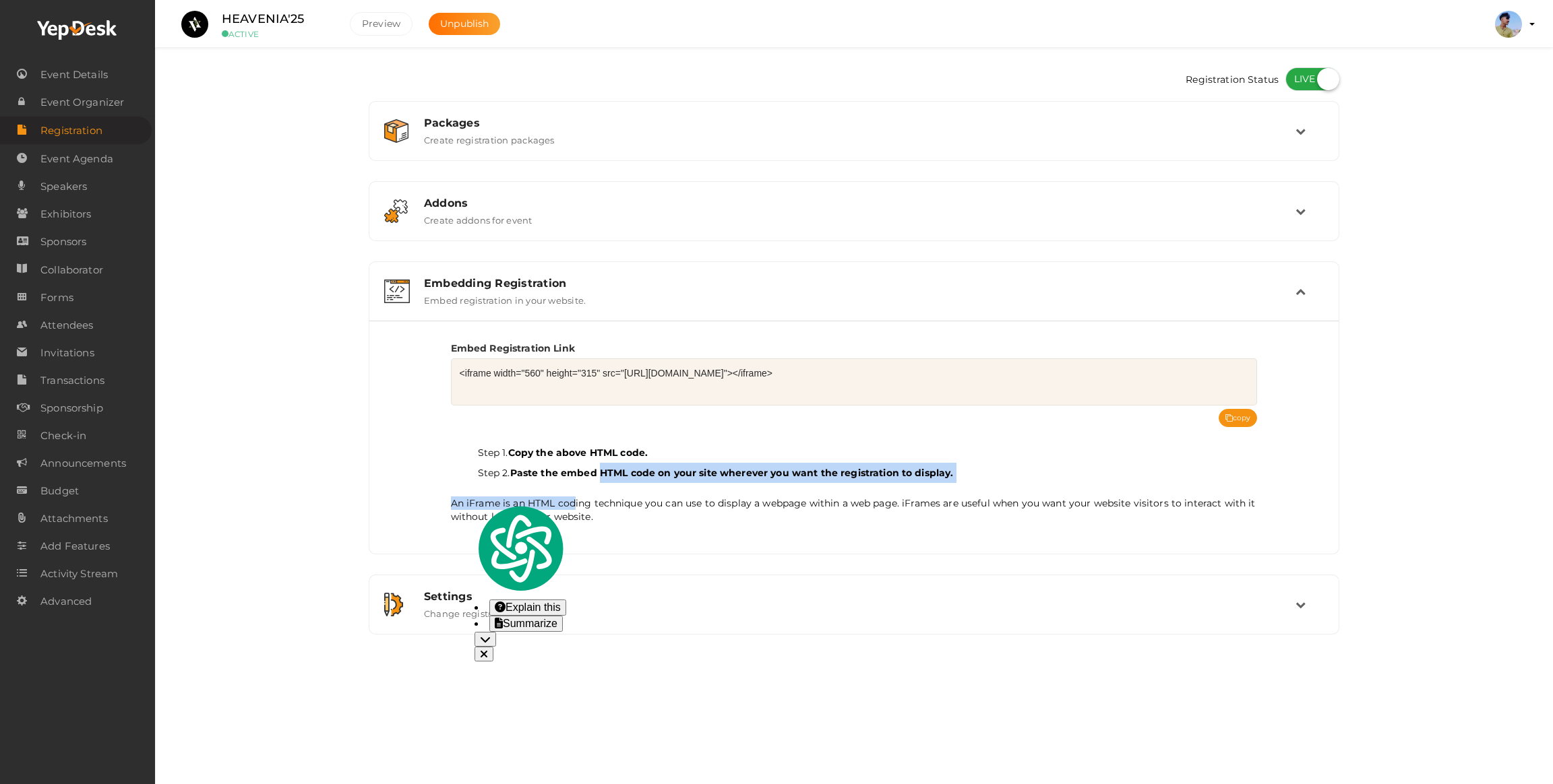
drag, startPoint x: 491, startPoint y: 491, endPoint x: 511, endPoint y: 477, distance: 24.4
click at [491, 491] on p "An iFrame is an HTML coding technique you can use to display a webpage within a…" at bounding box center [854, 506] width 807 height 34
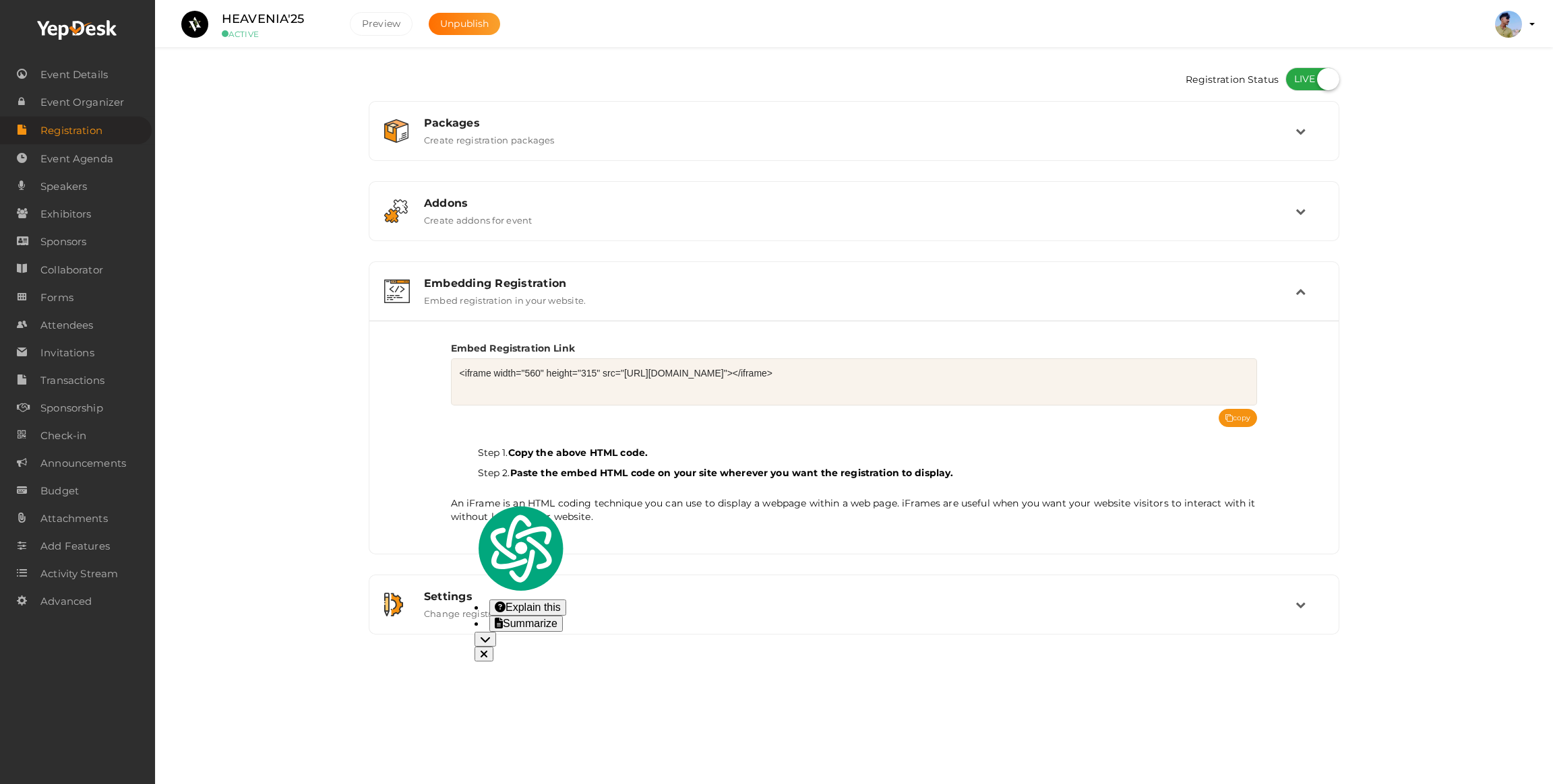
click at [529, 459] on li "Step 1. Copy the above HTML code." at bounding box center [868, 452] width 780 height 20
drag, startPoint x: 534, startPoint y: 406, endPoint x: 701, endPoint y: 425, distance: 168.1
click at [701, 425] on div "Embed Registration Link <iframe width="560" height="315" src="https://www.yepde…" at bounding box center [854, 427] width 807 height 192
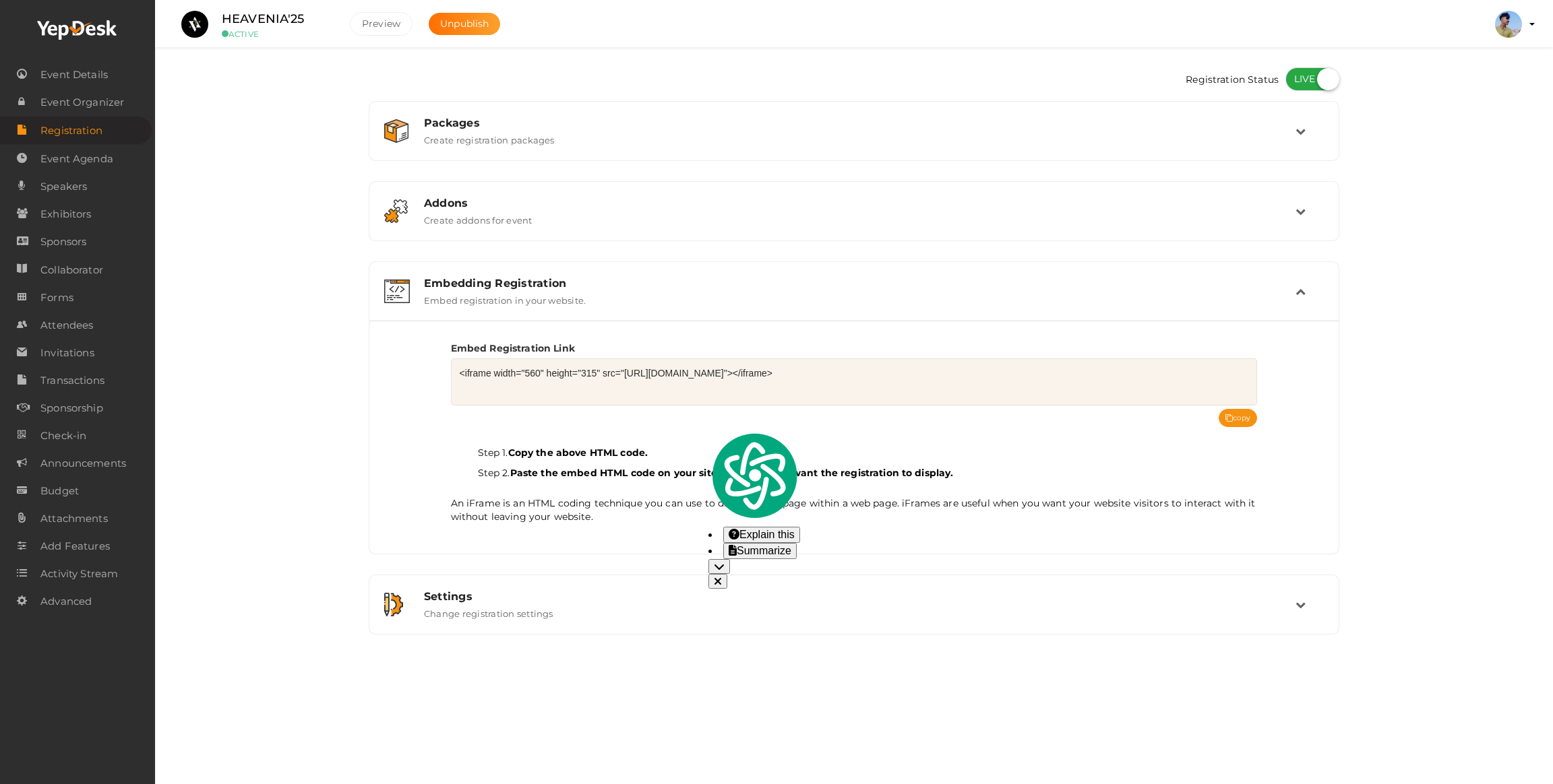
click at [593, 357] on div "Embed Registration Link <iframe width="560" height="315" src="https://www.yepde…" at bounding box center [854, 374] width 807 height 64
click at [501, 574] on div "Packages Create registration packages Add Package No packages to display Add pa…" at bounding box center [854, 368] width 971 height 533
click at [496, 584] on div "Settings Change registration settings" at bounding box center [854, 604] width 955 height 46
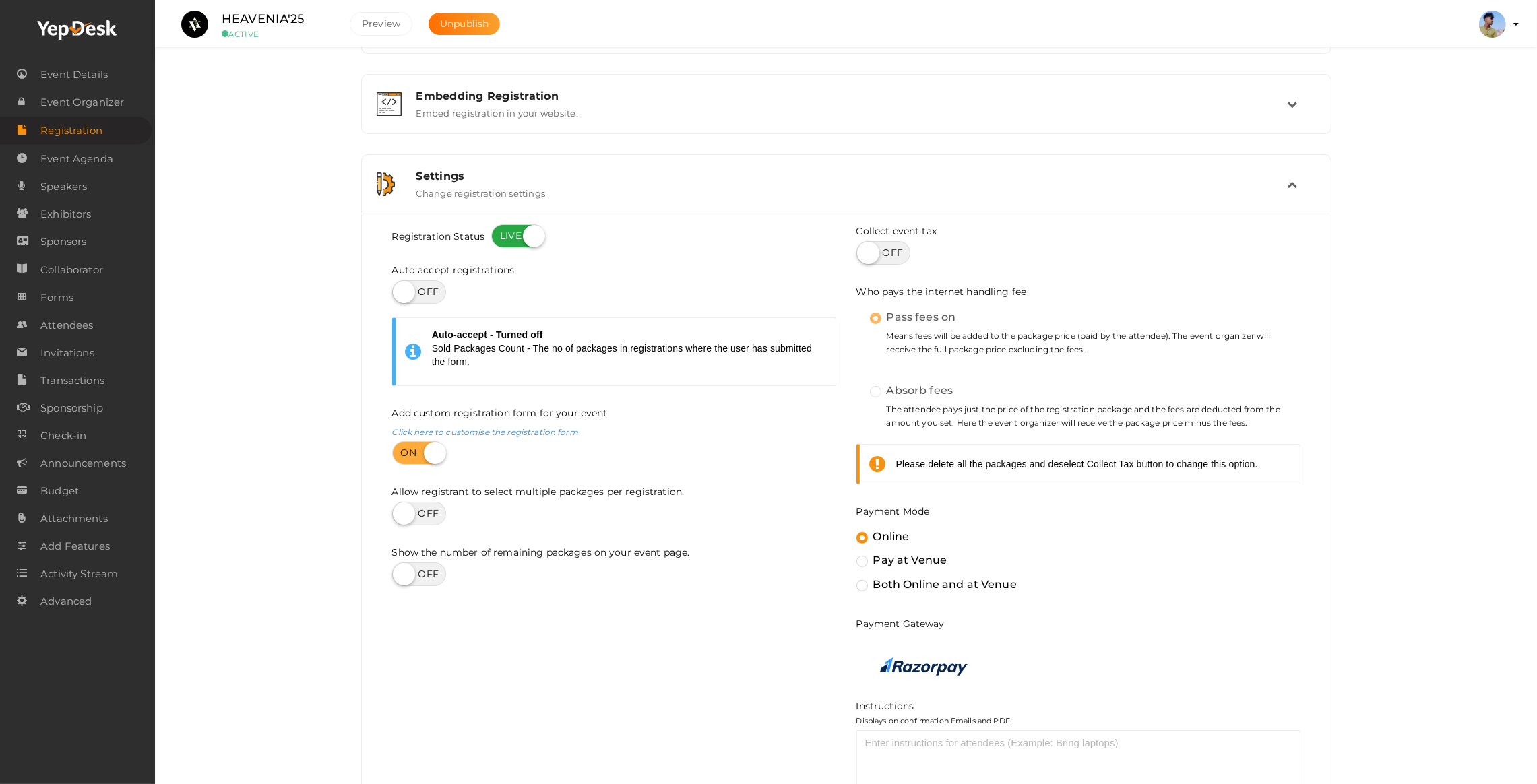
scroll to position [202, 0]
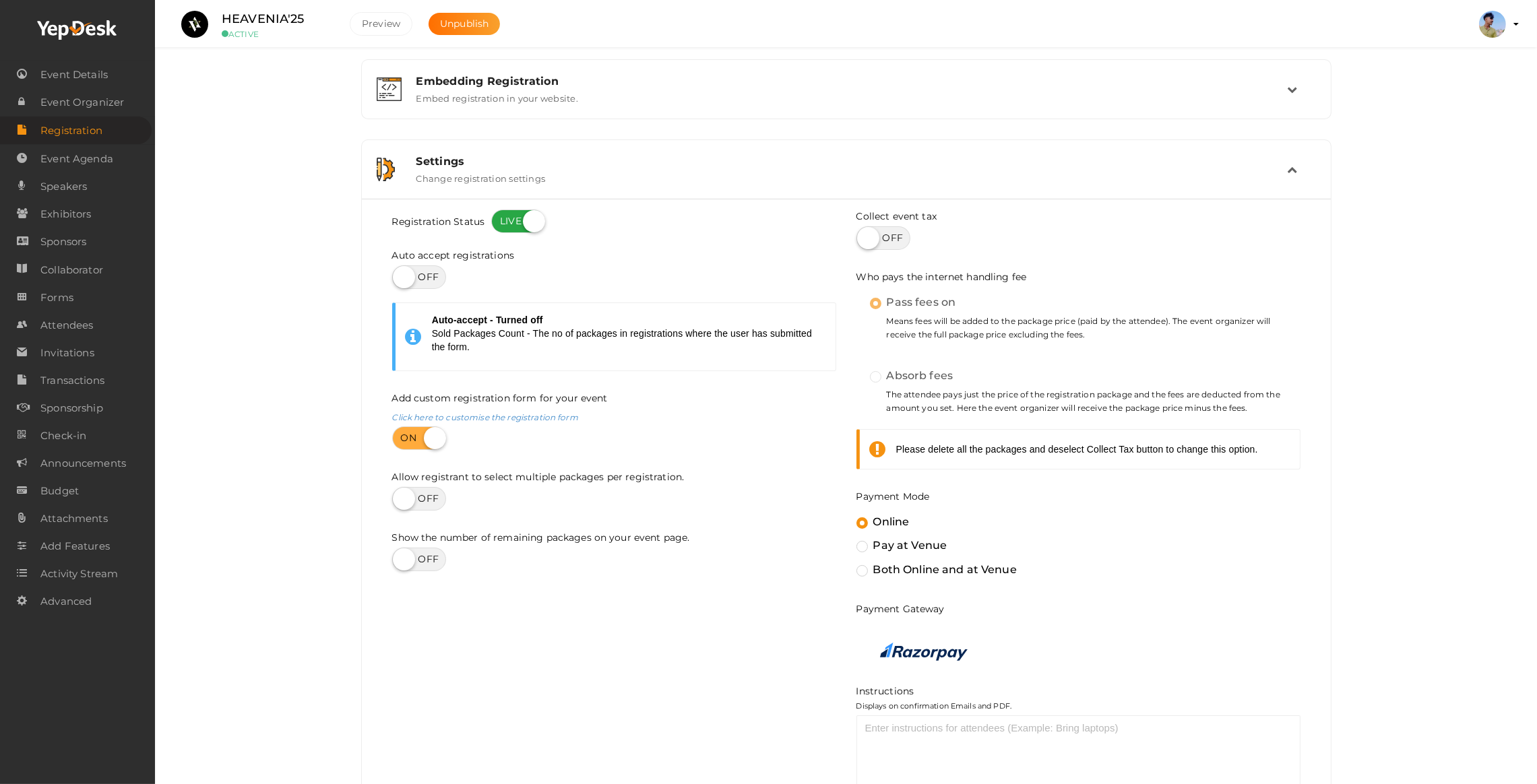
click at [856, 572] on label "Both Online and at Venue" at bounding box center [936, 570] width 161 height 18
click at [843, 564] on input "Both Online and at Venue" at bounding box center [843, 564] width 0 height 0
click at [867, 525] on label "Online" at bounding box center [883, 522] width 54 height 18
click at [843, 516] on input "Online" at bounding box center [843, 516] width 0 height 0
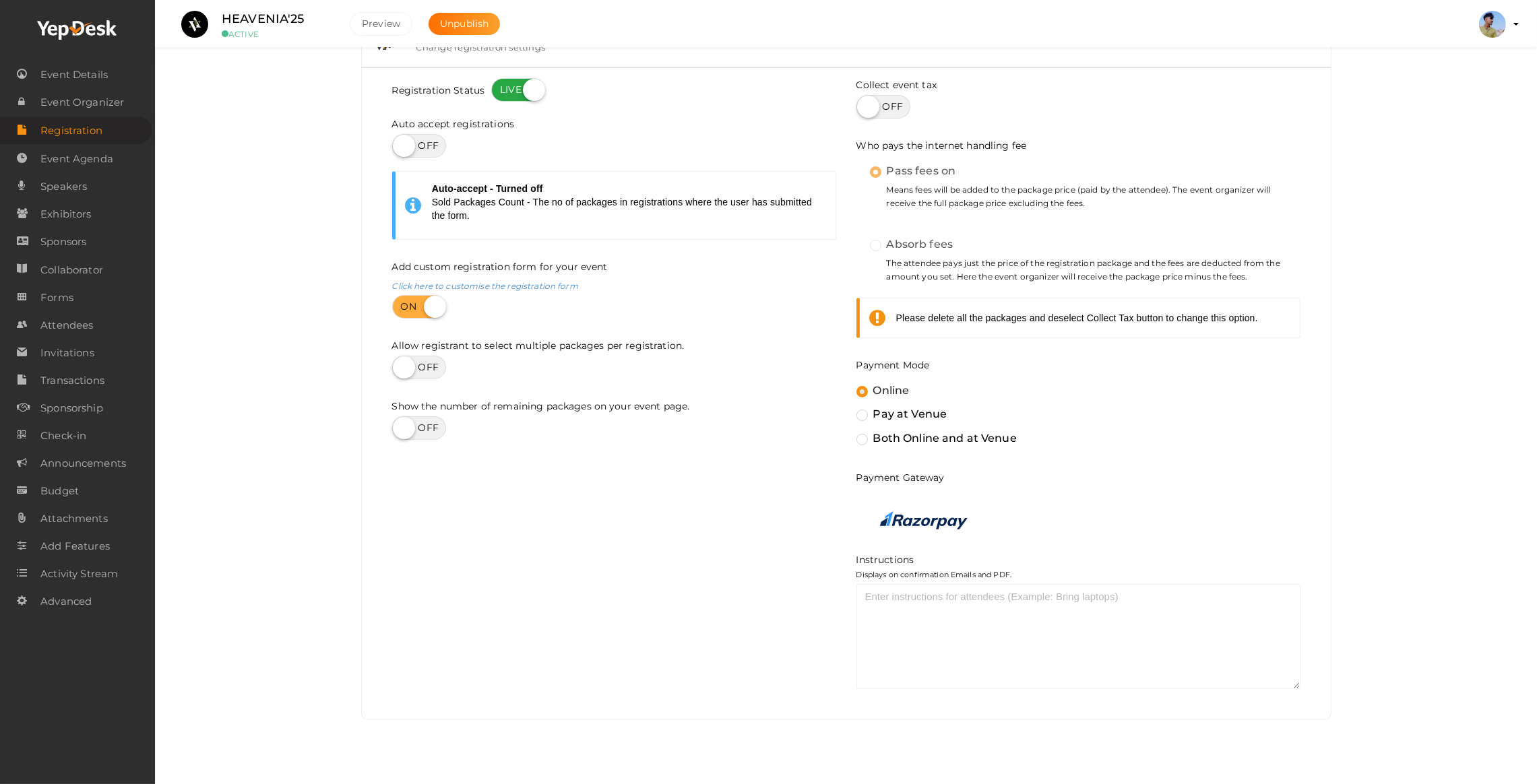
scroll to position [335, 0]
click at [860, 442] on label "Both Online and at Venue" at bounding box center [936, 438] width 161 height 18
click at [843, 431] on input "Both Online and at Venue" at bounding box center [843, 431] width 0 height 0
click at [868, 390] on label "Online" at bounding box center [883, 390] width 54 height 18
click at [843, 383] on input "Online" at bounding box center [843, 383] width 0 height 0
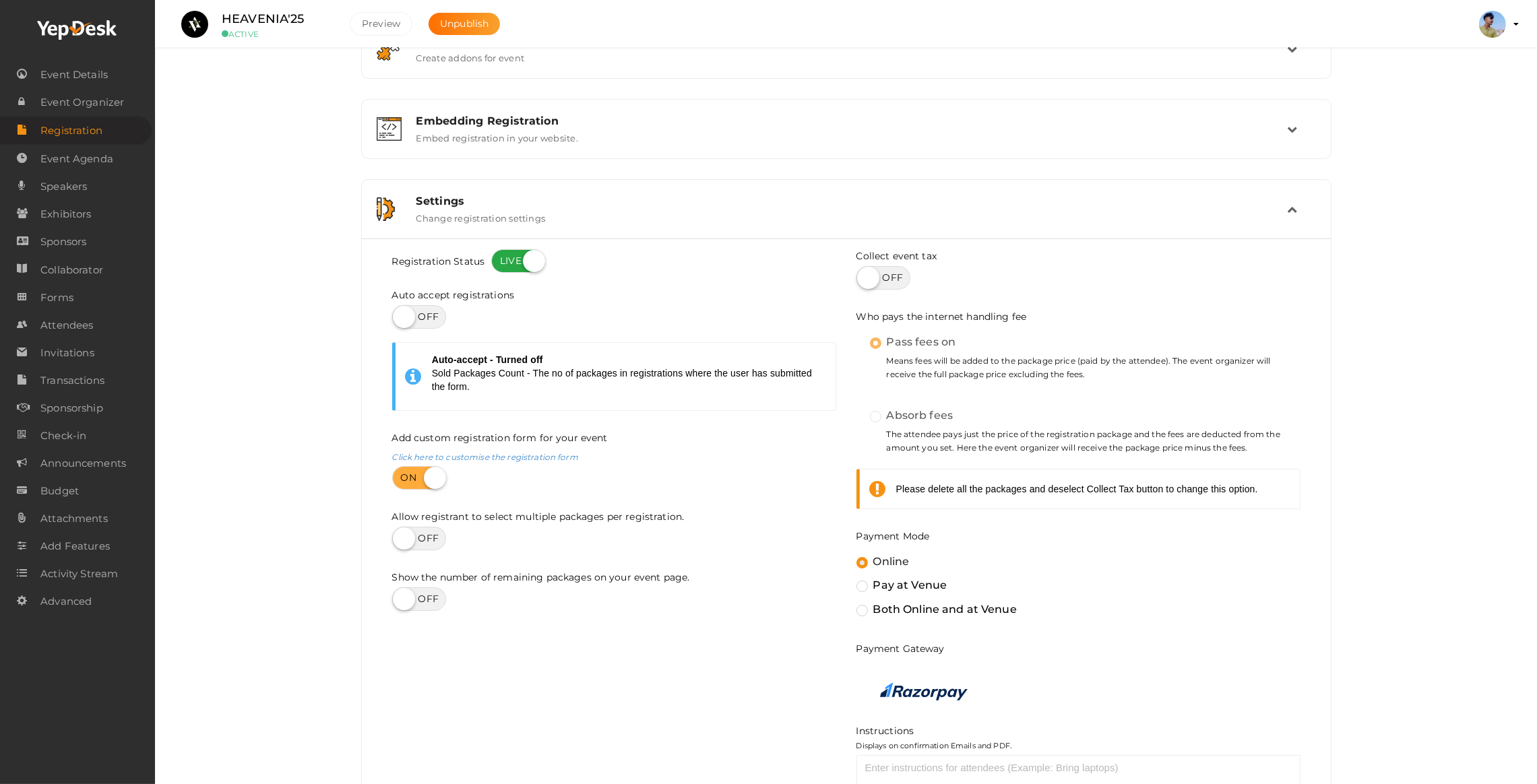
scroll to position [133, 0]
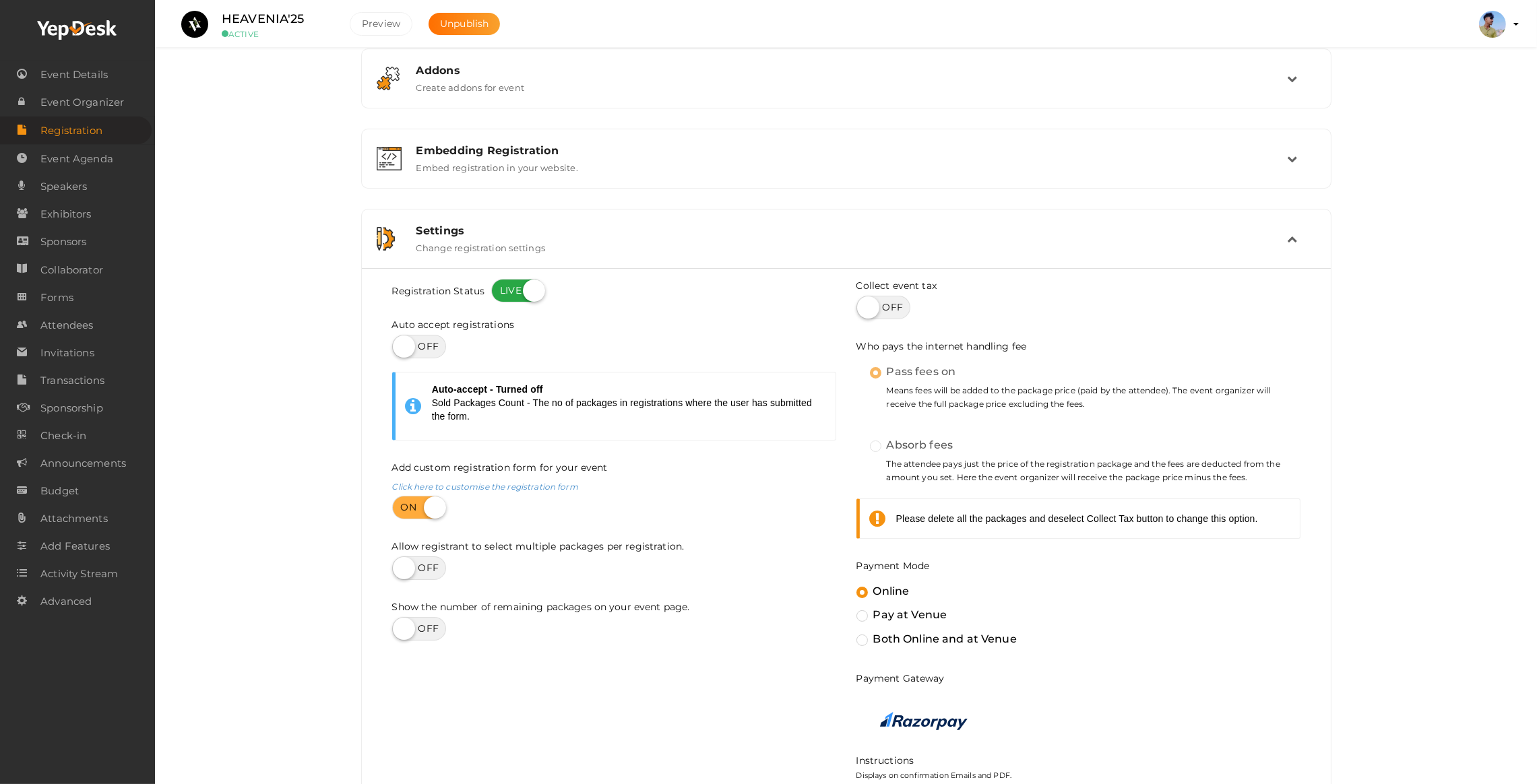
click at [885, 303] on label at bounding box center [883, 307] width 54 height 24
click at [865, 303] on input "checkbox" at bounding box center [860, 303] width 9 height 9
checkbox input "true"
drag, startPoint x: 1062, startPoint y: 391, endPoint x: 1097, endPoint y: 391, distance: 35.0
click at [1097, 391] on small "Means fees will be added to the package price (paid by the attendee). The event…" at bounding box center [1085, 398] width 431 height 28
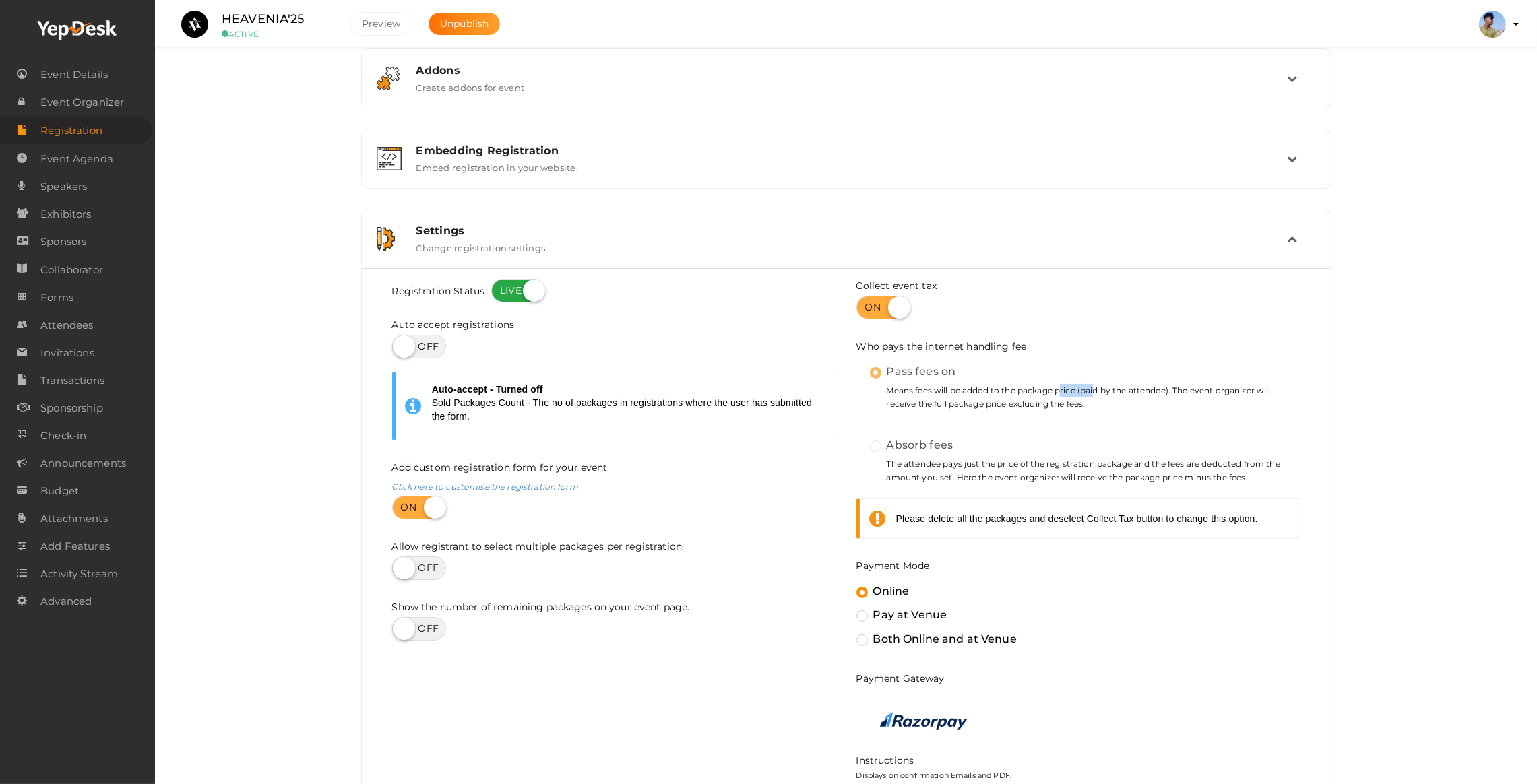
click at [1098, 391] on small "Means fees will be added to the package price (paid by the attendee). The event…" at bounding box center [1085, 398] width 431 height 28
click at [1110, 391] on small "Means fees will be added to the package price (paid by the attendee). The event…" at bounding box center [1085, 398] width 431 height 28
click at [1131, 391] on small "Means fees will be added to the package price (paid by the attendee). The event…" at bounding box center [1085, 398] width 431 height 28
click at [1139, 391] on small "Means fees will be added to the package price (paid by the attendee). The event…" at bounding box center [1085, 398] width 431 height 28
click at [1175, 395] on small "Means fees will be added to the package price (paid by the attendee). The event…" at bounding box center [1085, 398] width 431 height 28
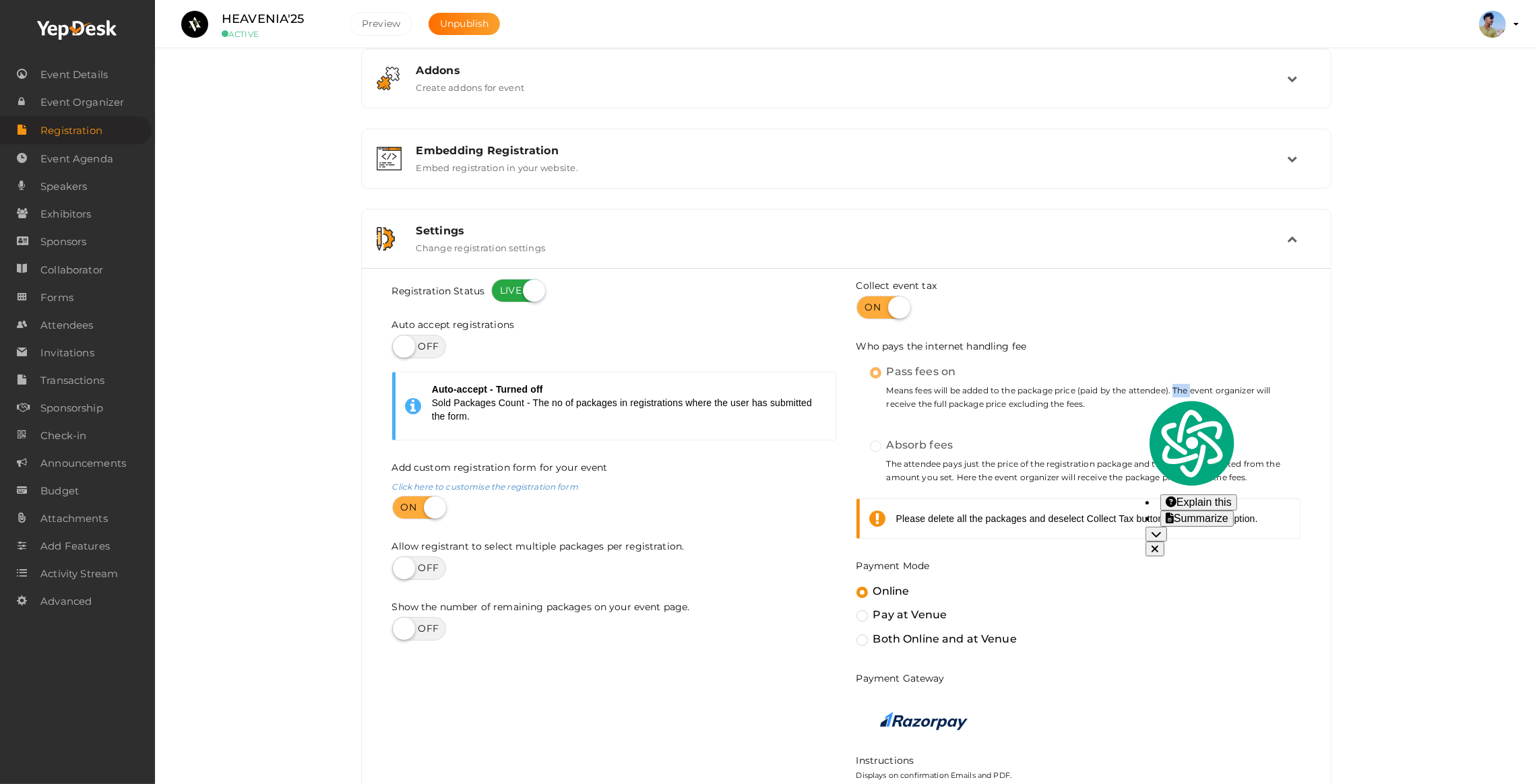
click at [1176, 395] on small "Means fees will be added to the package price (paid by the attendee). The event…" at bounding box center [1085, 398] width 431 height 28
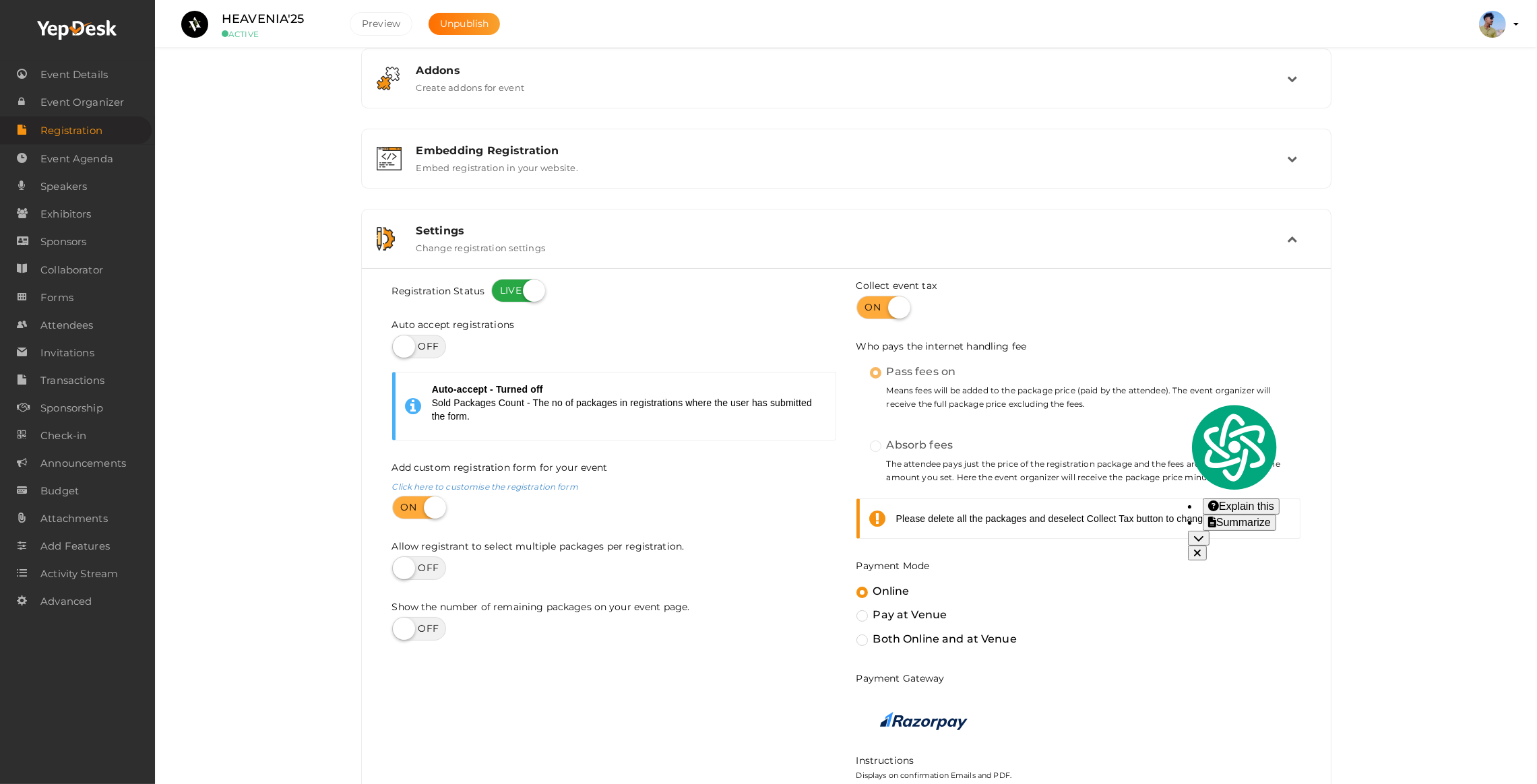
click at [1020, 410] on small "Means fees will be added to the package price (paid by the attendee). The event…" at bounding box center [1085, 398] width 431 height 28
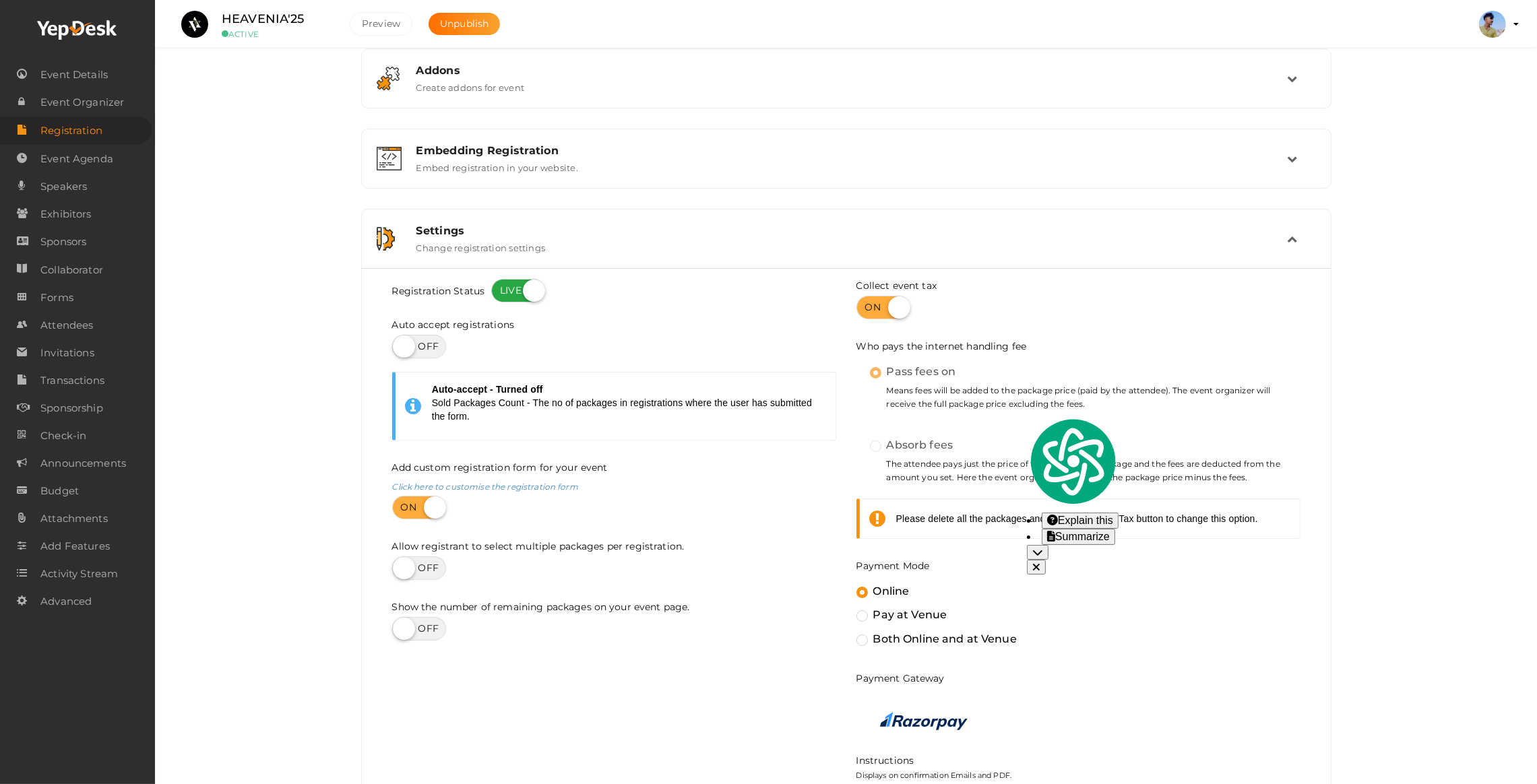
click at [953, 407] on small "Means fees will be added to the package price (paid by the attendee). The event…" at bounding box center [1085, 398] width 431 height 28
click at [427, 355] on label at bounding box center [419, 346] width 54 height 24
click at [401, 346] on input "checkbox" at bounding box center [396, 342] width 9 height 9
checkbox input "true"
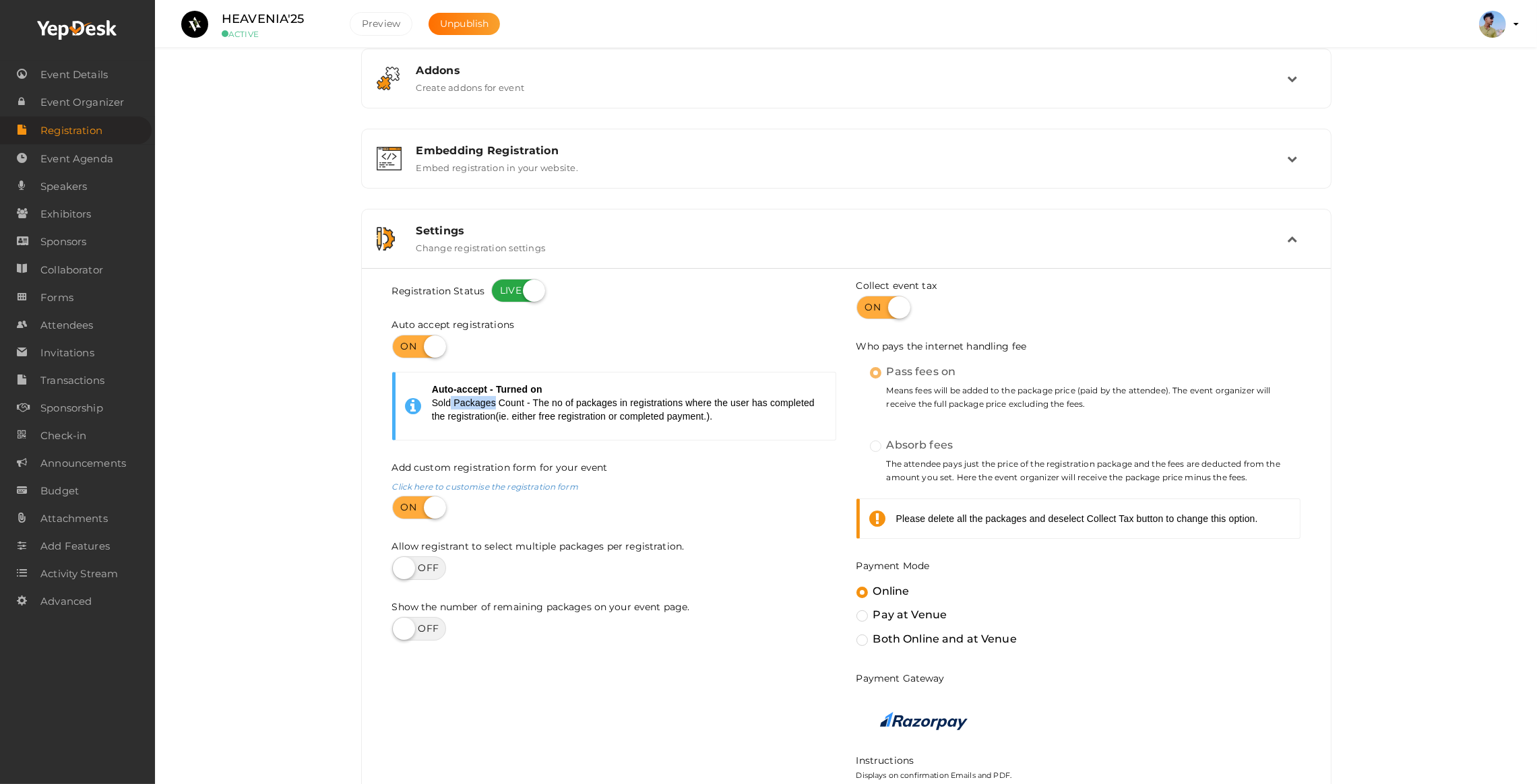
drag, startPoint x: 447, startPoint y: 406, endPoint x: 491, endPoint y: 406, distance: 44.0
click at [491, 406] on p "Sold Packages Count - The no of packages in registrations where the user has co…" at bounding box center [629, 410] width 394 height 27
click at [518, 404] on p "Sold Packages Count - The no of packages in registrations where the user has co…" at bounding box center [629, 410] width 394 height 27
drag, startPoint x: 526, startPoint y: 401, endPoint x: 570, endPoint y: 400, distance: 44.0
click at [581, 394] on div "Auto-accept - Turned on Sold Packages Count - The no of packages in registratio…" at bounding box center [629, 406] width 394 height 47
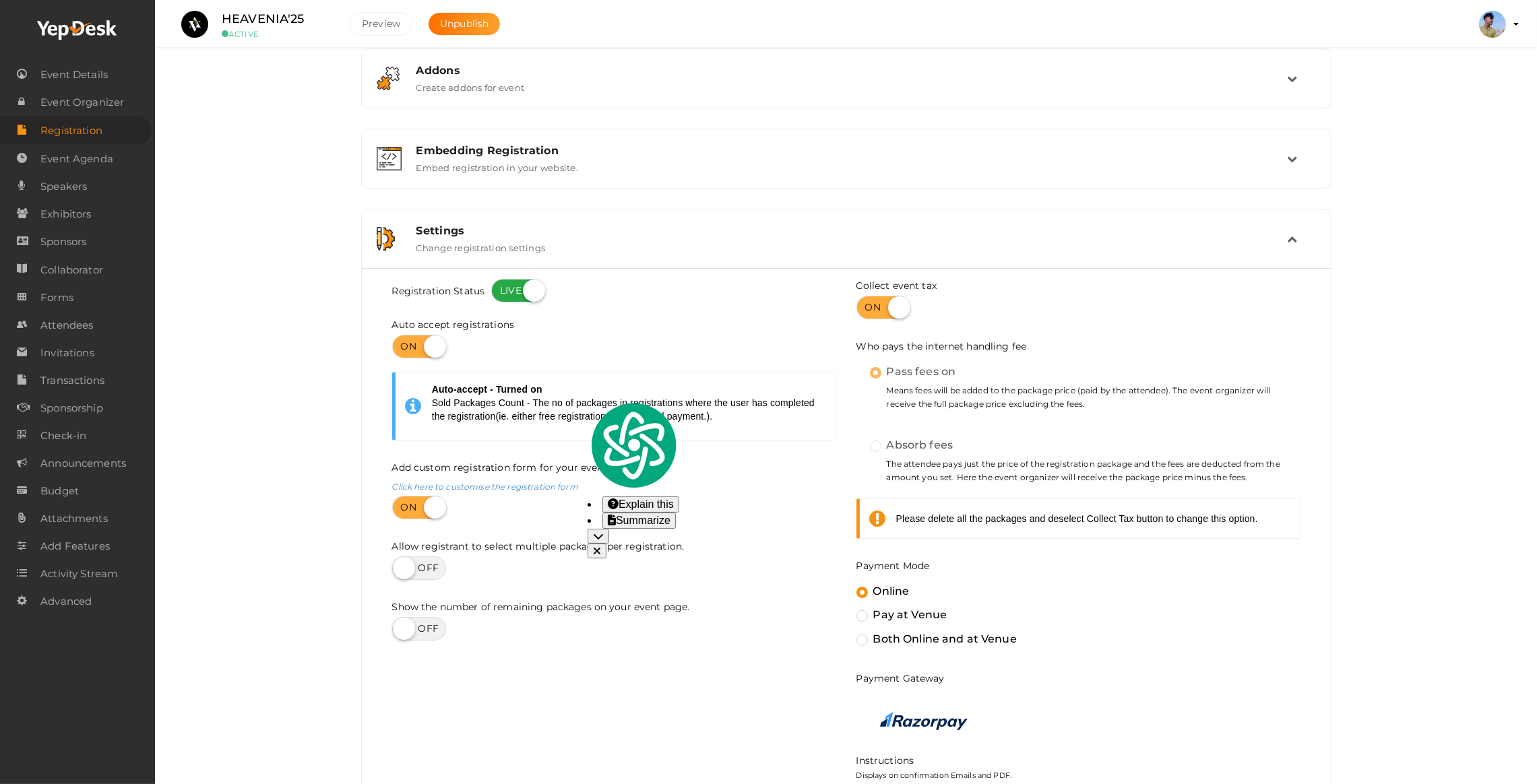
click at [568, 400] on p "Sold Packages Count - The no of packages in registrations where the user has co…" at bounding box center [629, 410] width 394 height 27
click at [427, 511] on label at bounding box center [419, 508] width 54 height 24
click at [401, 507] on input "checkbox" at bounding box center [396, 502] width 9 height 9
checkbox input "false"
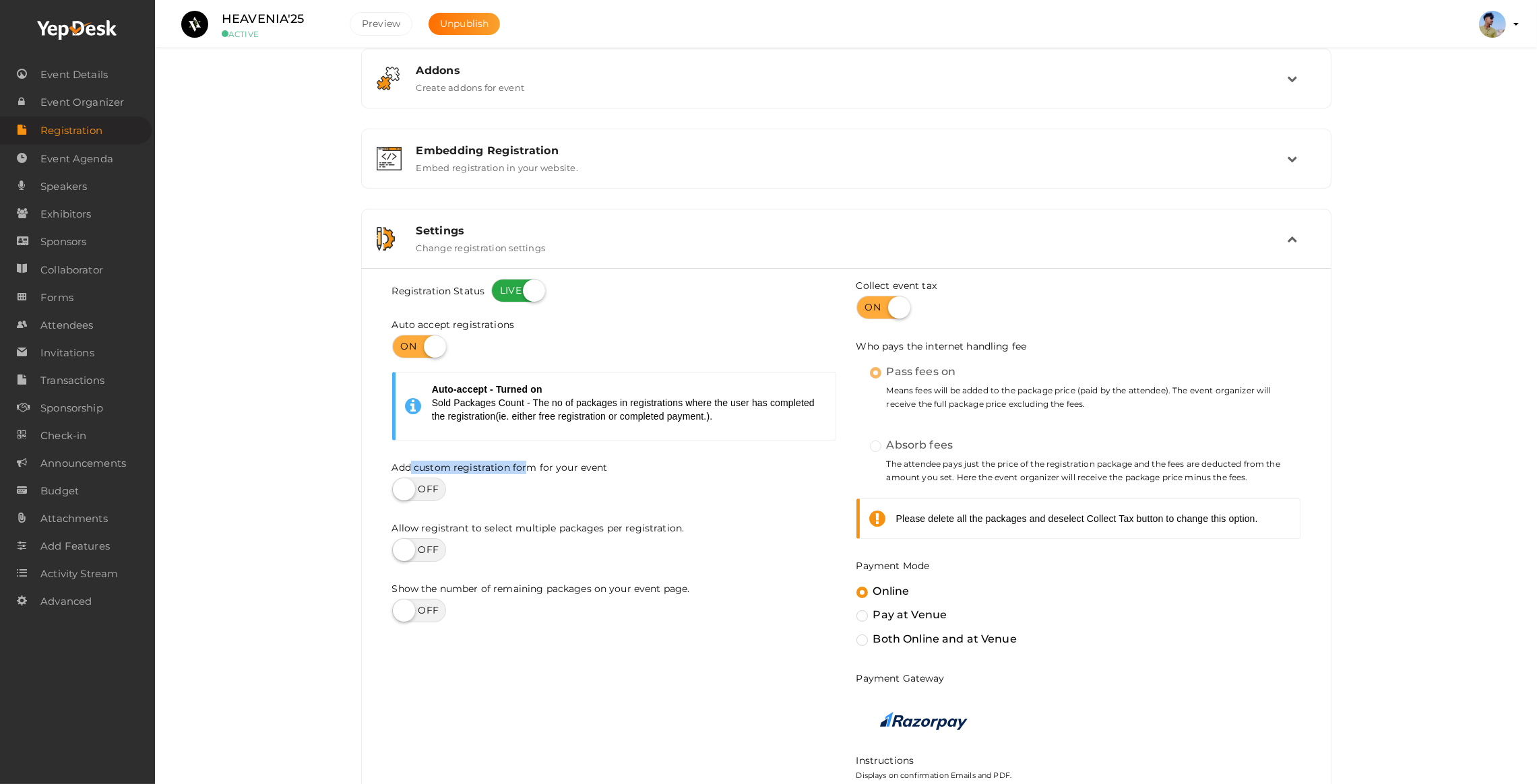
drag, startPoint x: 411, startPoint y: 467, endPoint x: 528, endPoint y: 467, distance: 117.0
click at [528, 467] on label "Add custom registration form for your event" at bounding box center [500, 467] width 216 height 14
click at [511, 485] on div at bounding box center [614, 489] width 444 height 24
drag, startPoint x: 471, startPoint y: 534, endPoint x: 550, endPoint y: 535, distance: 79.0
click at [550, 535] on div "Allow registrant to select multiple packages per registration. Only available w…" at bounding box center [614, 541] width 444 height 41
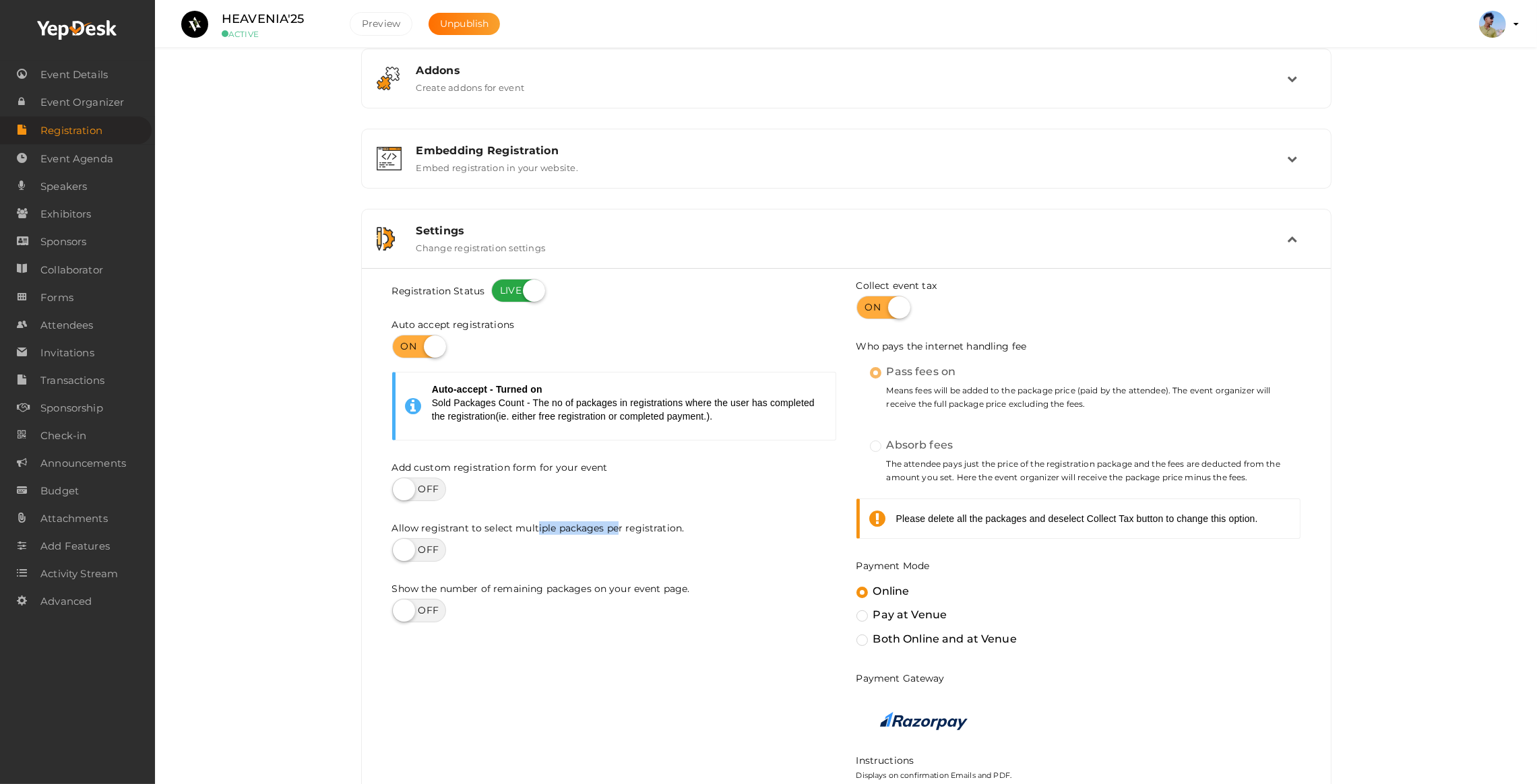
drag, startPoint x: 536, startPoint y: 531, endPoint x: 610, endPoint y: 533, distance: 74.0
click at [617, 533] on label "Allow registrant to select multiple packages per registration." at bounding box center [538, 528] width 292 height 14
click at [540, 538] on div at bounding box center [614, 550] width 444 height 24
drag, startPoint x: 511, startPoint y: 581, endPoint x: 579, endPoint y: 578, distance: 68.1
click at [579, 578] on div "Registration Status Auto accept registrations Auto-accept - Turned off Sold Pac…" at bounding box center [614, 461] width 464 height 364
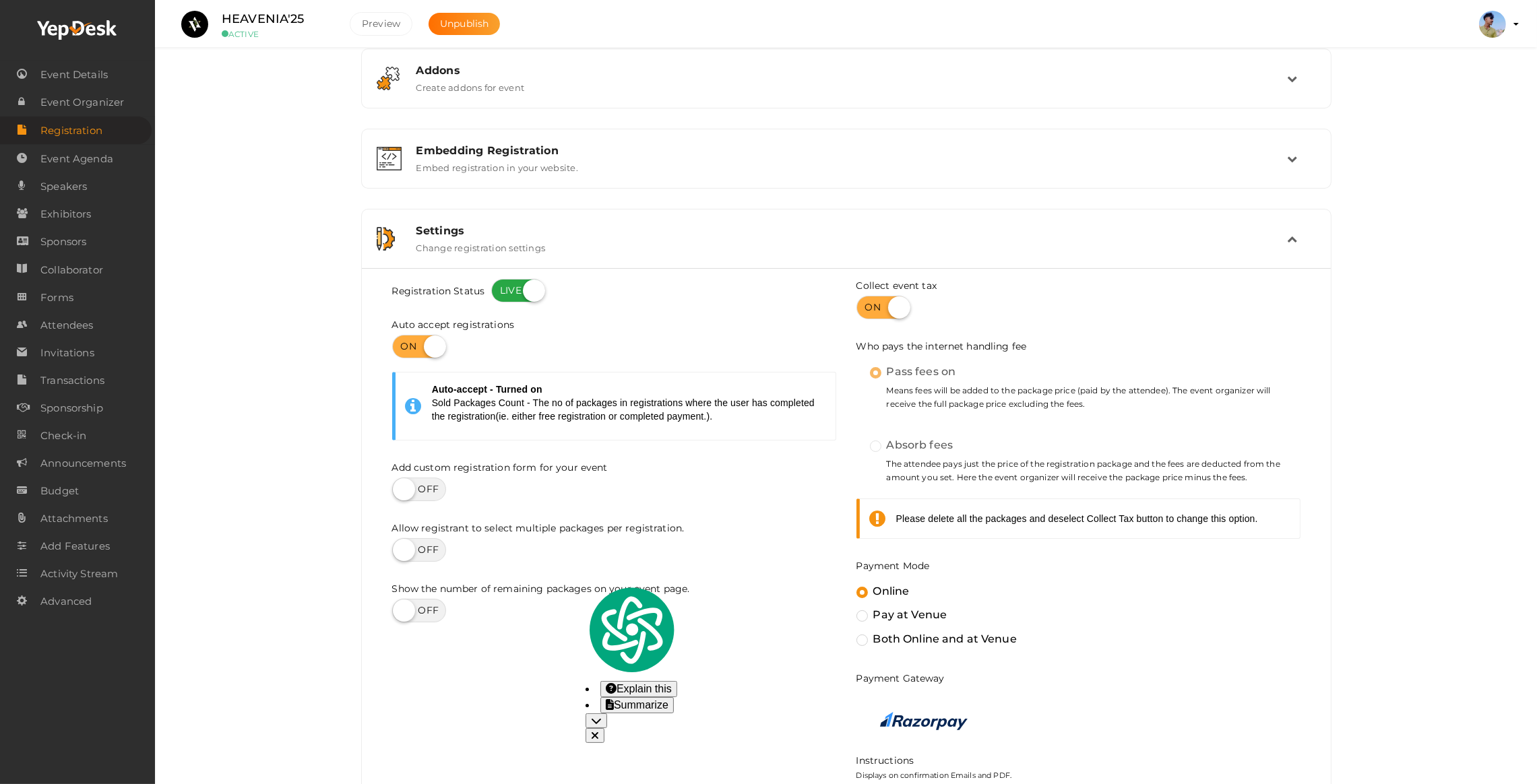
click at [506, 624] on div "Registration Status Auto accept registrations Auto-accept - Turned off Sold Pac…" at bounding box center [614, 461] width 464 height 364
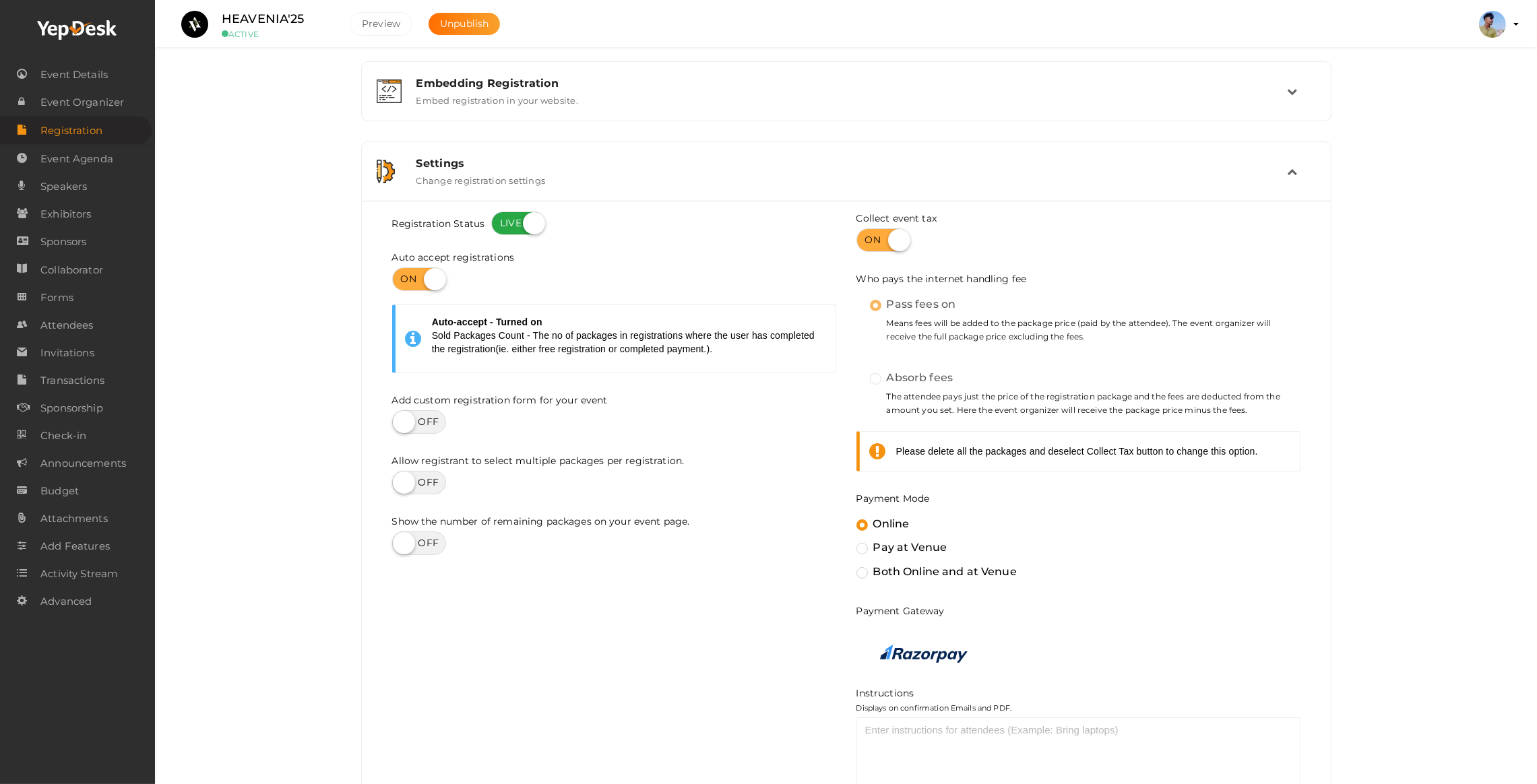
scroll to position [416, 0]
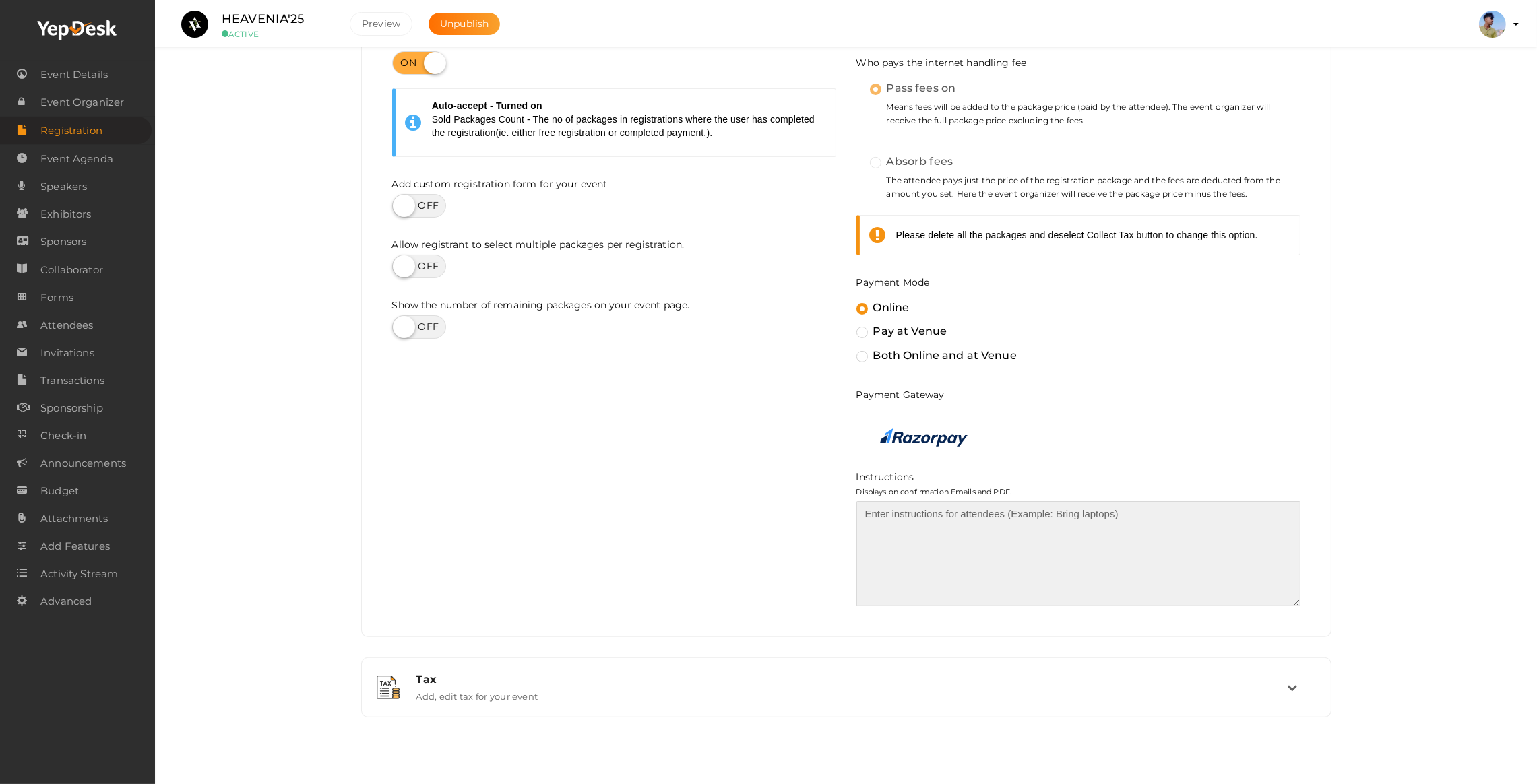
click at [939, 524] on textarea at bounding box center [1078, 554] width 444 height 105
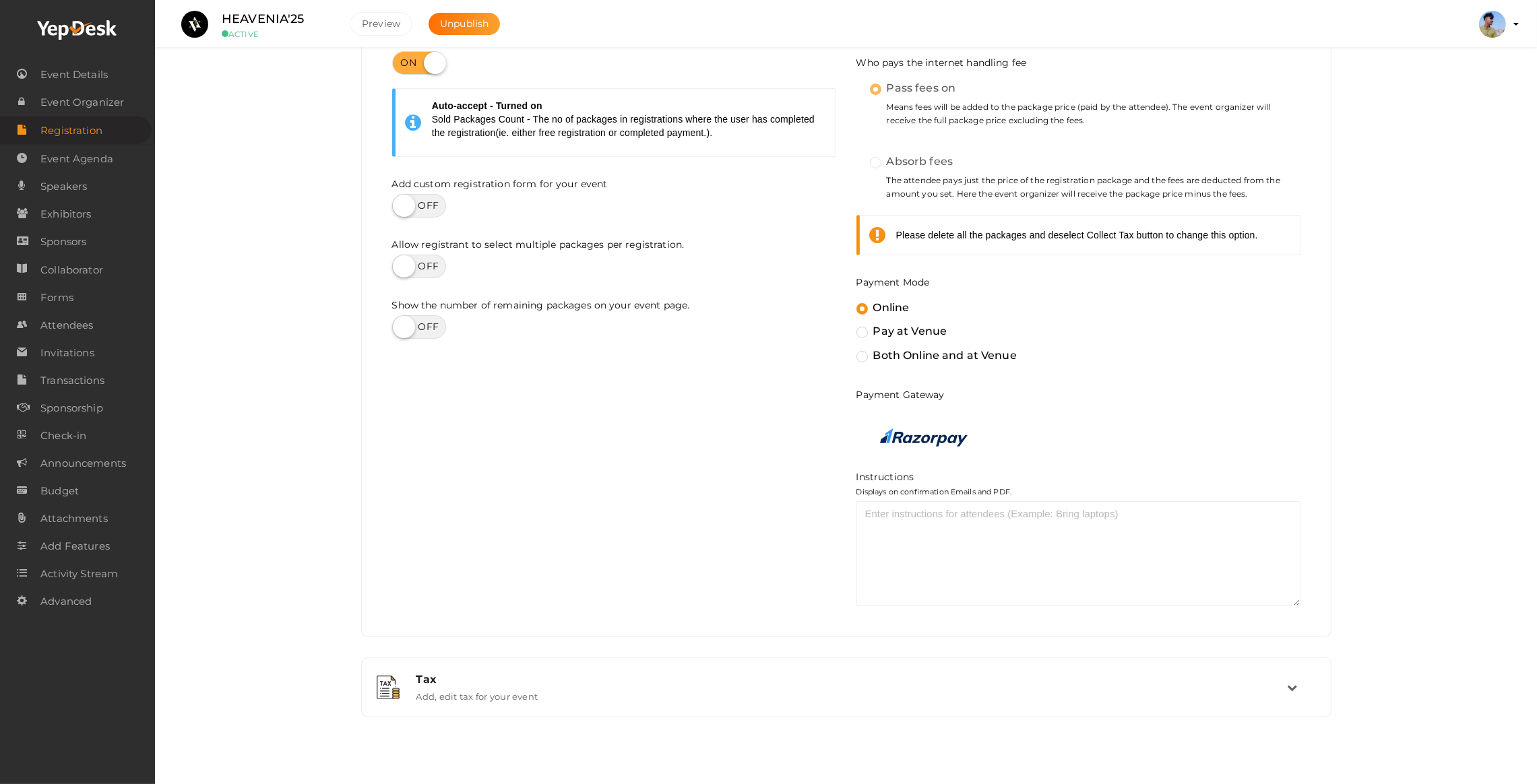
click at [692, 473] on div "Registration Status Auto accept registrations Auto-accept - Turned off Sold Pac…" at bounding box center [847, 311] width 949 height 632
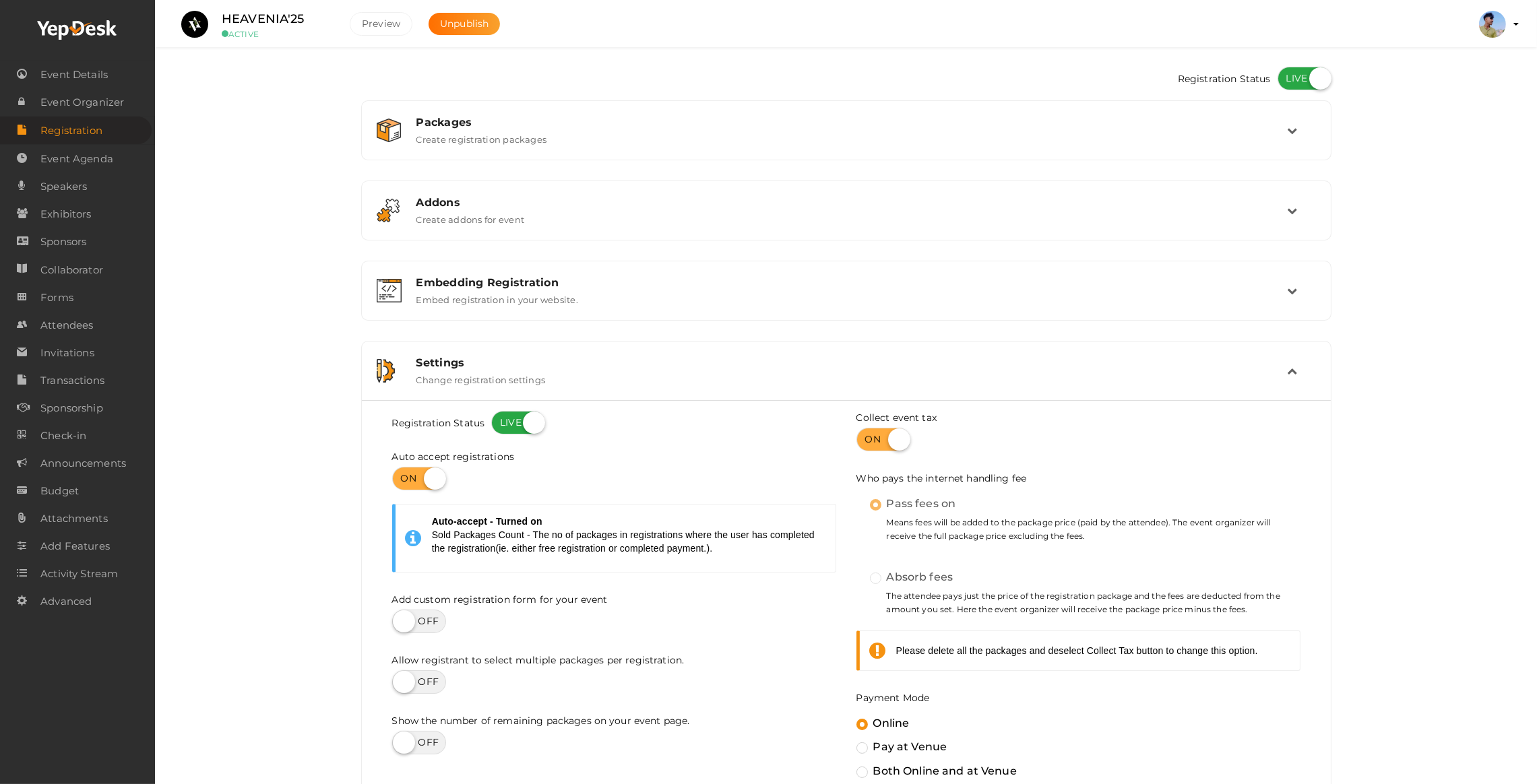
scroll to position [0, 0]
click at [450, 220] on label "Create addons for event" at bounding box center [471, 217] width 109 height 16
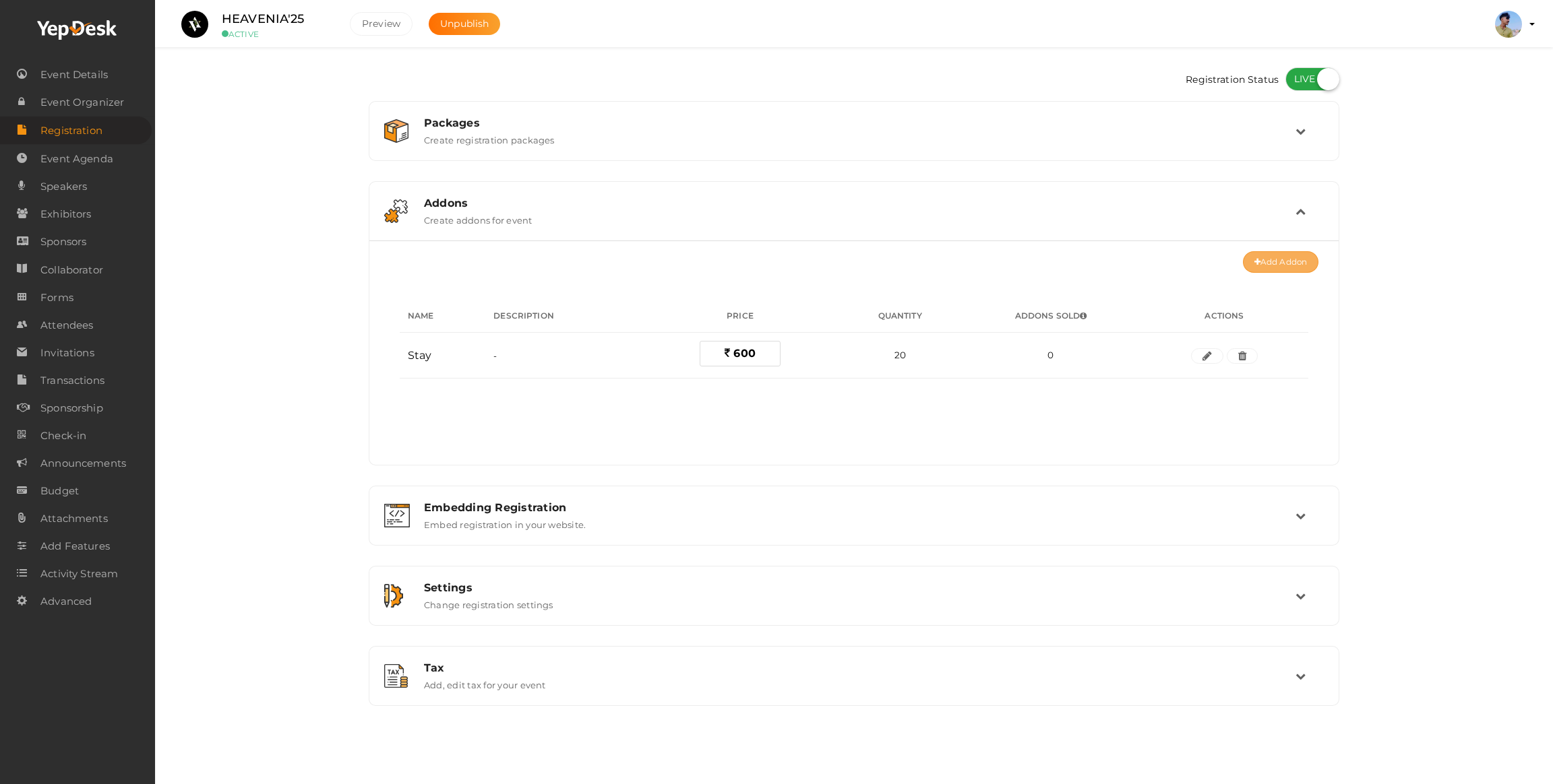
click at [1259, 264] on icon at bounding box center [1257, 263] width 6 height 8
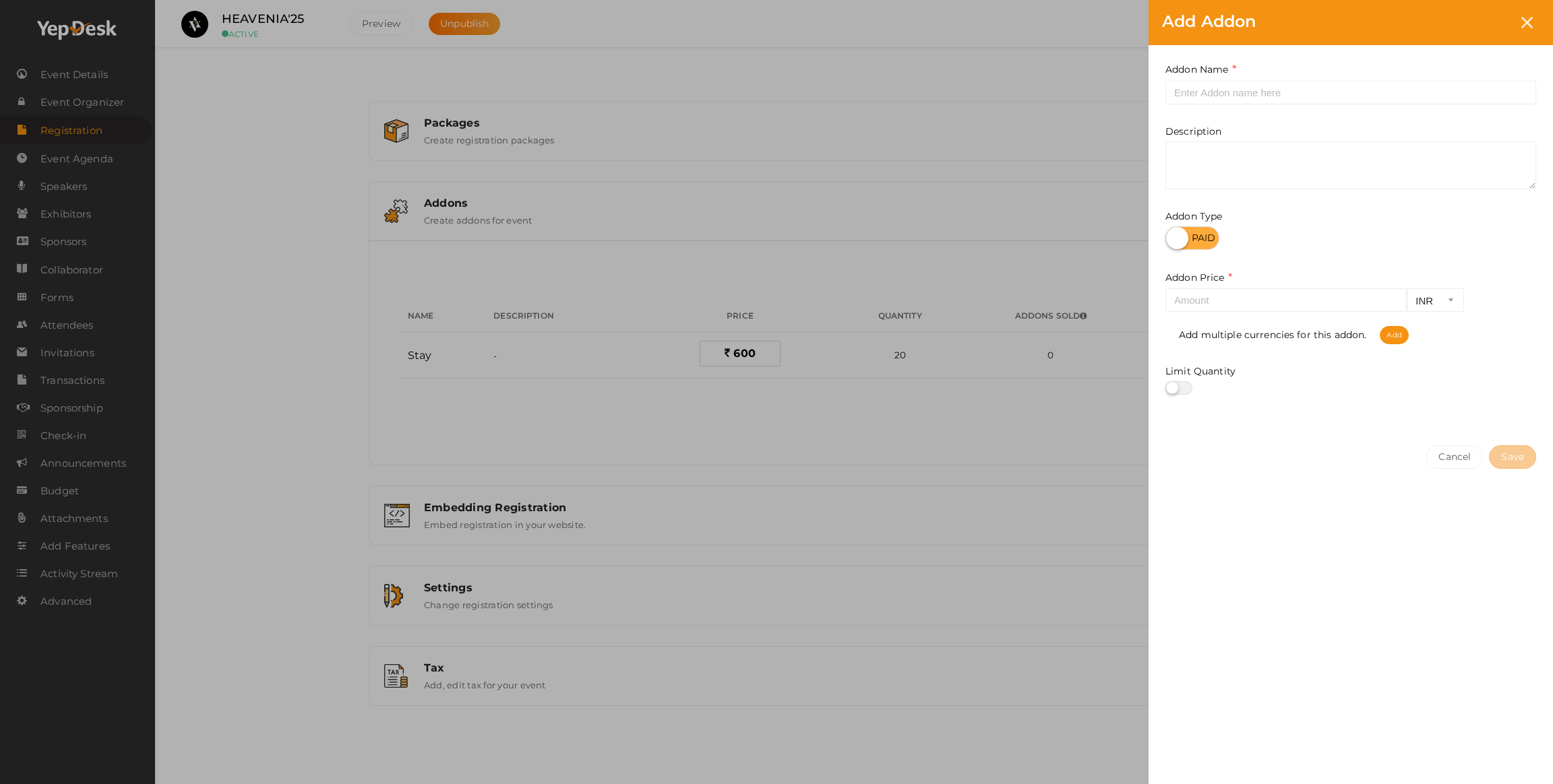
click at [1244, 111] on div "Addon Name This field is Required. Addon name already used. Description Addon T…" at bounding box center [1351, 239] width 404 height 387
click at [1234, 93] on input "text" at bounding box center [1351, 93] width 371 height 24
click at [742, 624] on div "Add Addon Addon Name This field is Required. Addon name already used. Descripti…" at bounding box center [776, 392] width 1553 height 784
click at [391, 426] on div "Add Addon Addon Name This field is Required. Addon name already used. Descripti…" at bounding box center [776, 392] width 1553 height 784
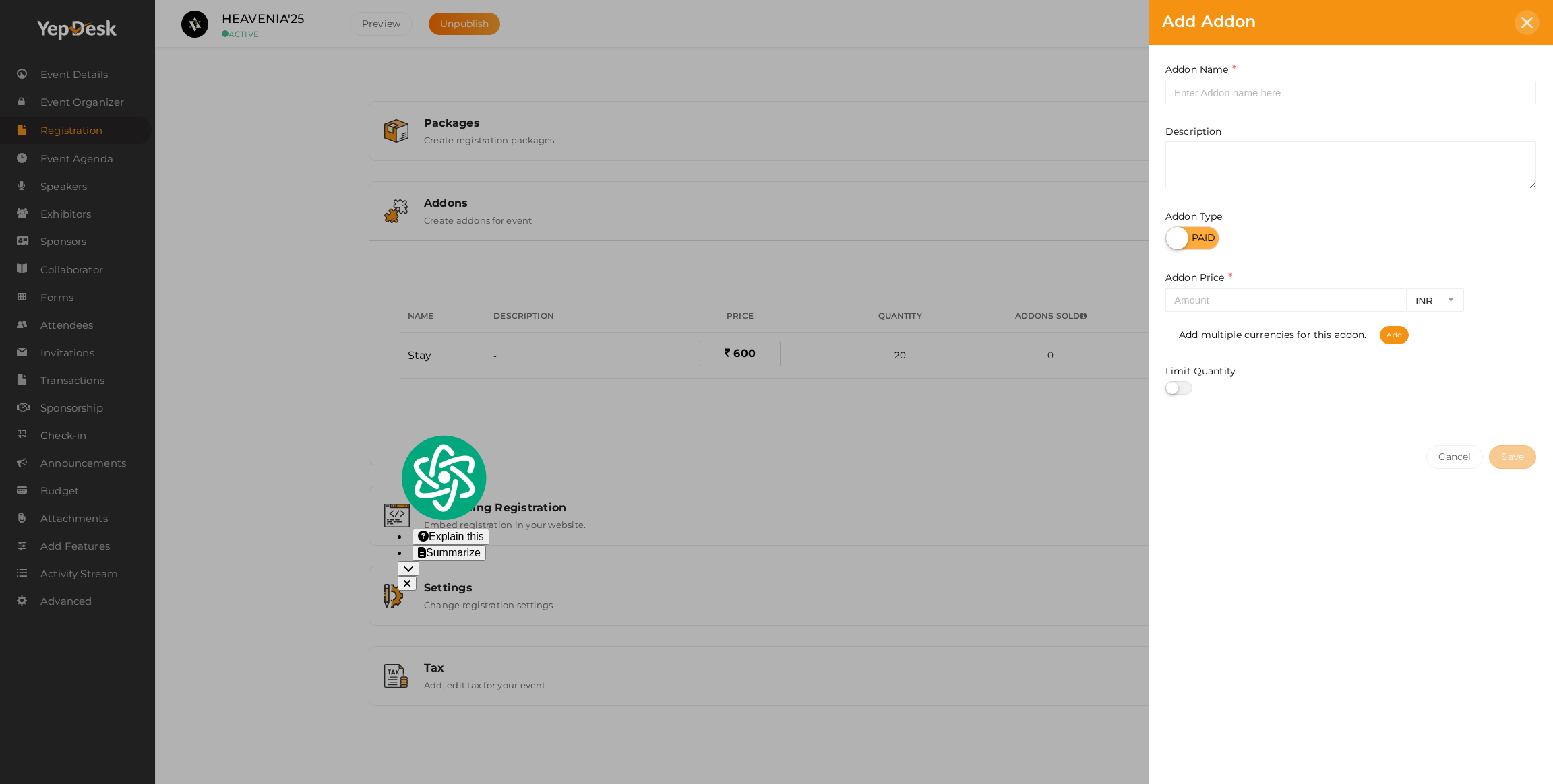
click at [1520, 28] on div at bounding box center [1527, 22] width 25 height 25
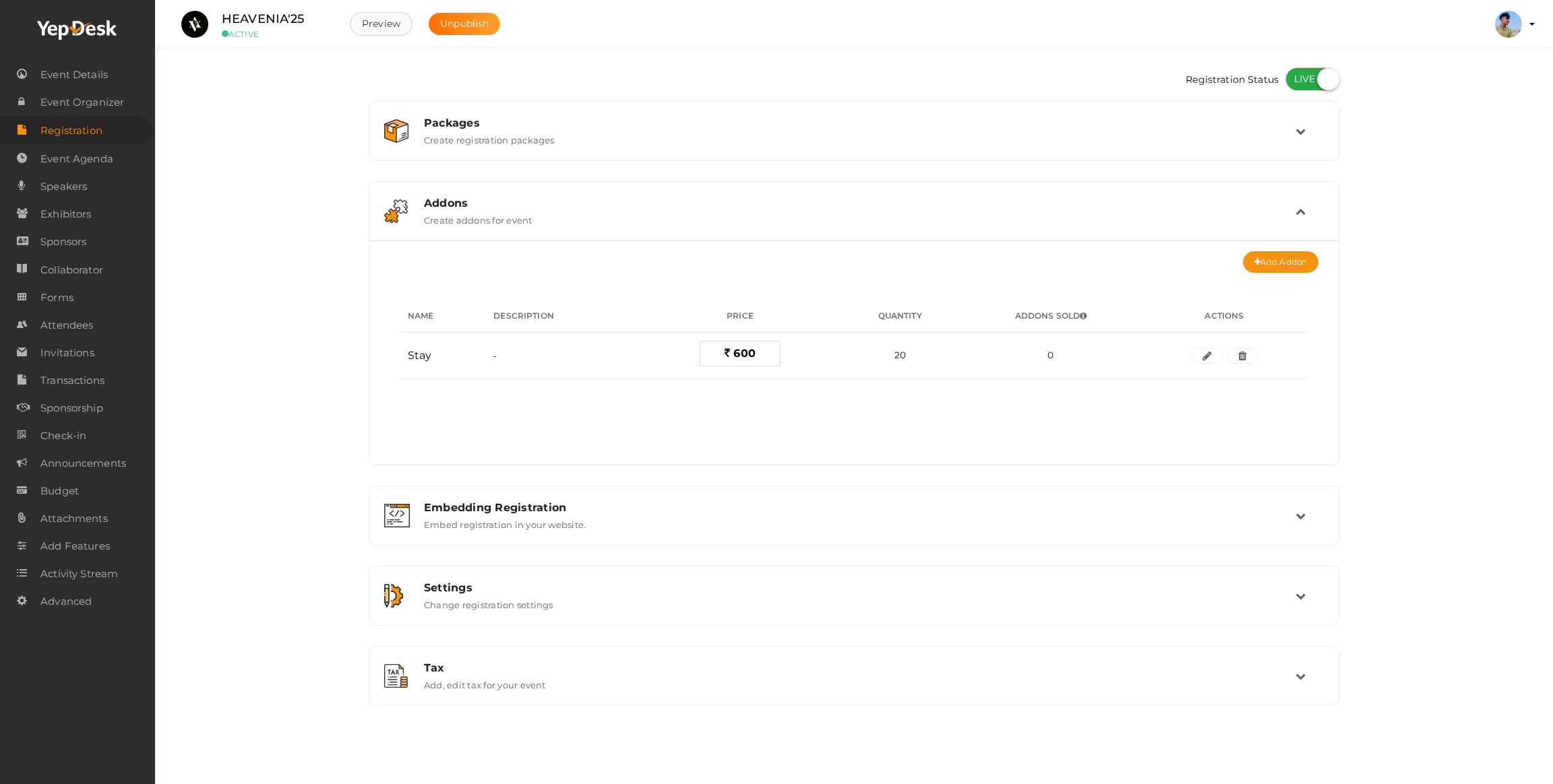
click at [377, 30] on button "Preview" at bounding box center [381, 24] width 62 height 24
click at [467, 139] on label "Create registration packages" at bounding box center [490, 137] width 131 height 16
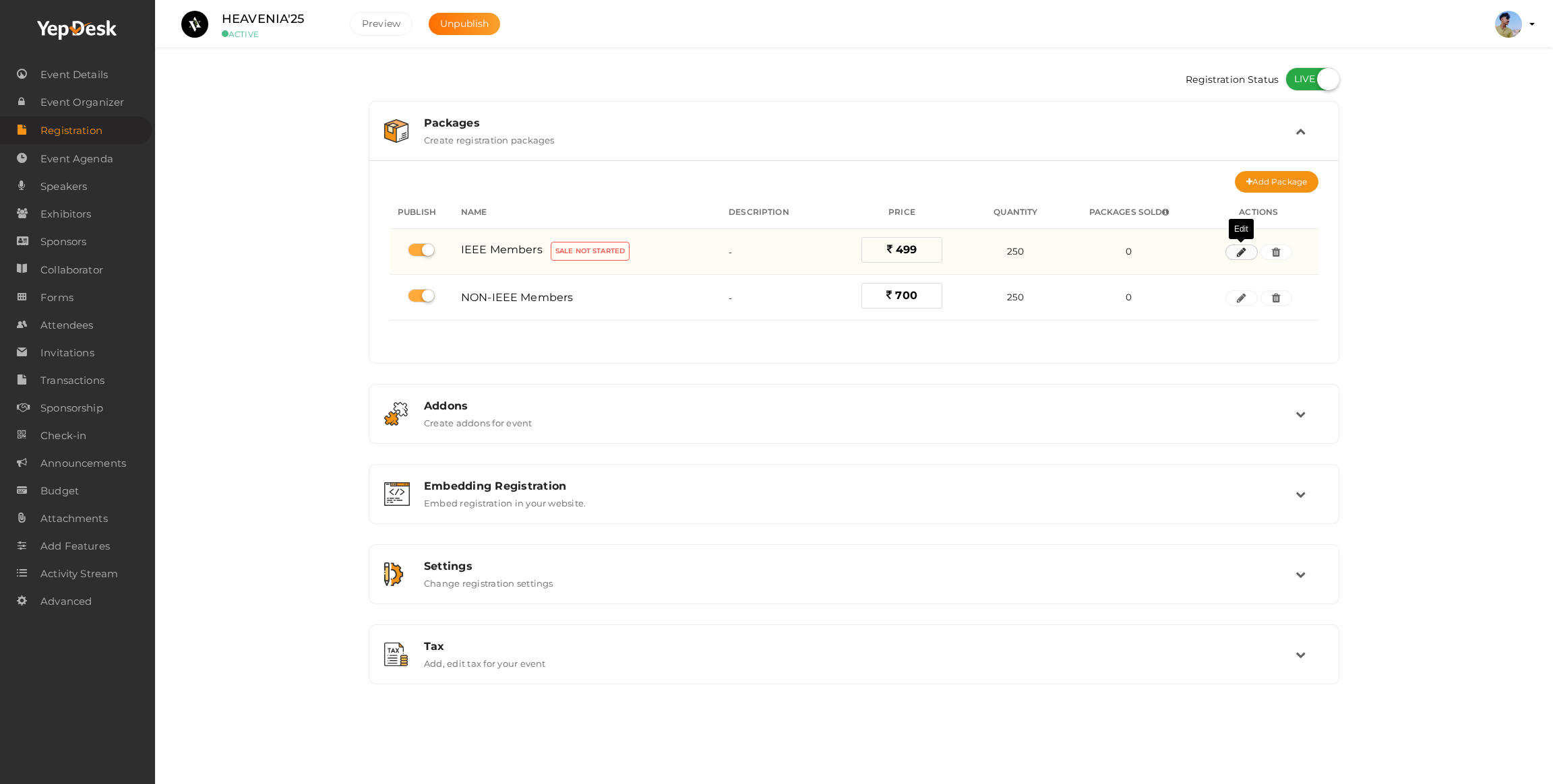
click at [1237, 252] on icon "button" at bounding box center [1241, 252] width 10 height 8
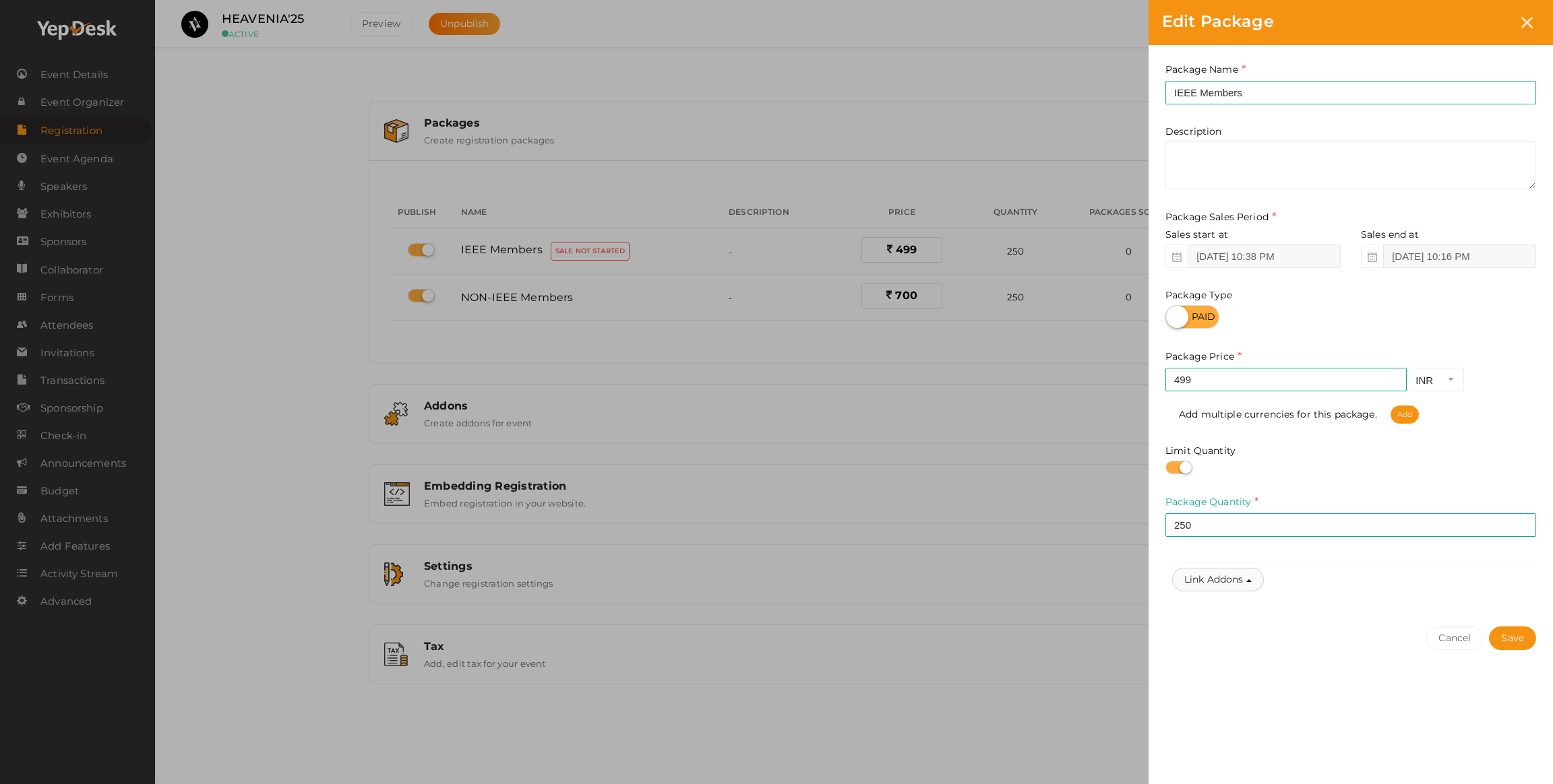
click at [1237, 578] on button "Link Addons" at bounding box center [1217, 580] width 92 height 24
click at [539, 425] on div "Edit Package Package Name IEEE Members This field is Required. Package Name alr…" at bounding box center [776, 392] width 1553 height 784
click at [584, 416] on div "Edit Package Package Name IEEE Members This field is Required. Package Name alr…" at bounding box center [776, 392] width 1553 height 784
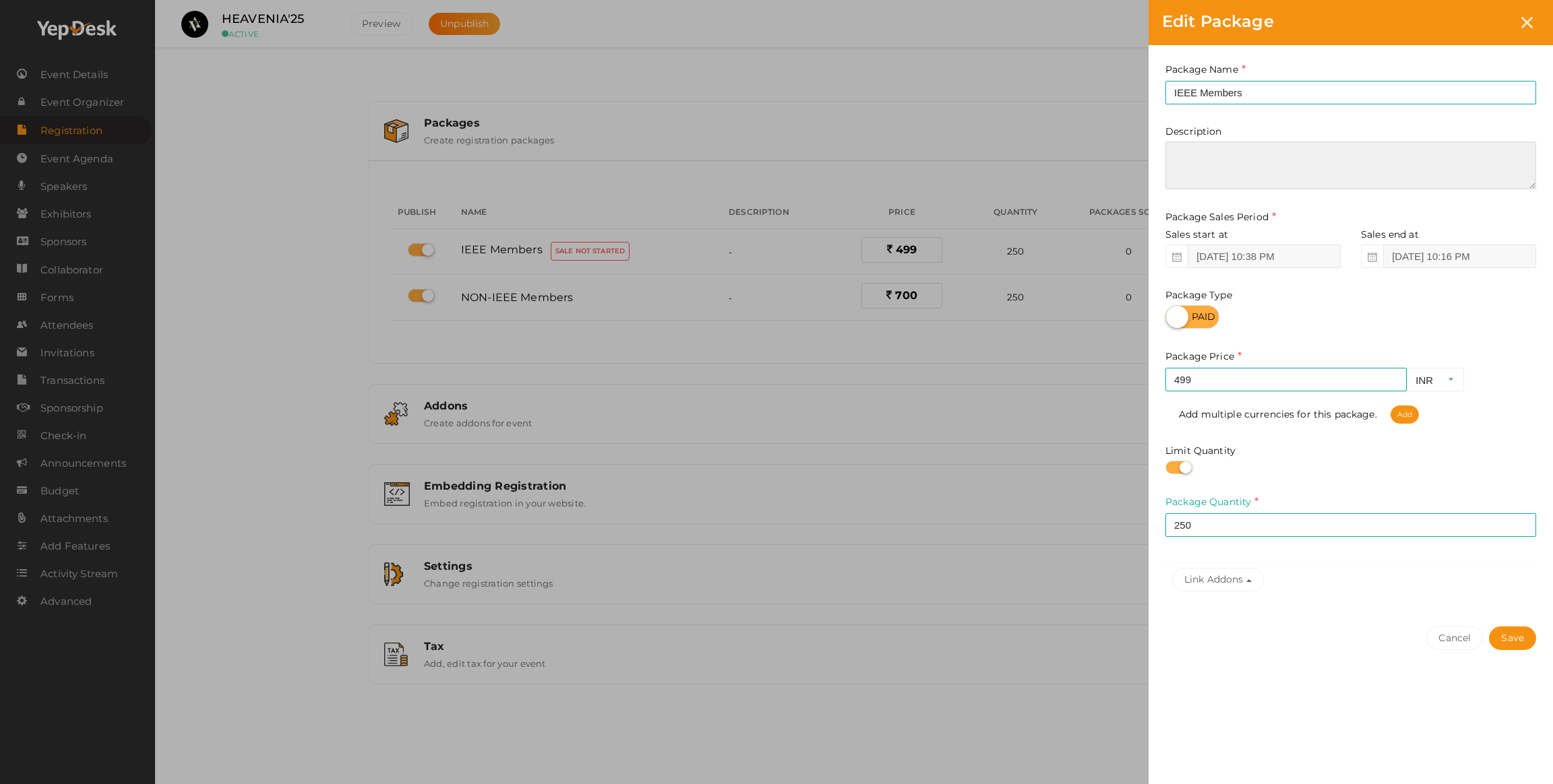
click at [1224, 151] on textarea at bounding box center [1351, 165] width 371 height 48
click at [627, 333] on div "Edit Package Package Name IEEE Members This field is Required. Package Name alr…" at bounding box center [776, 392] width 1553 height 784
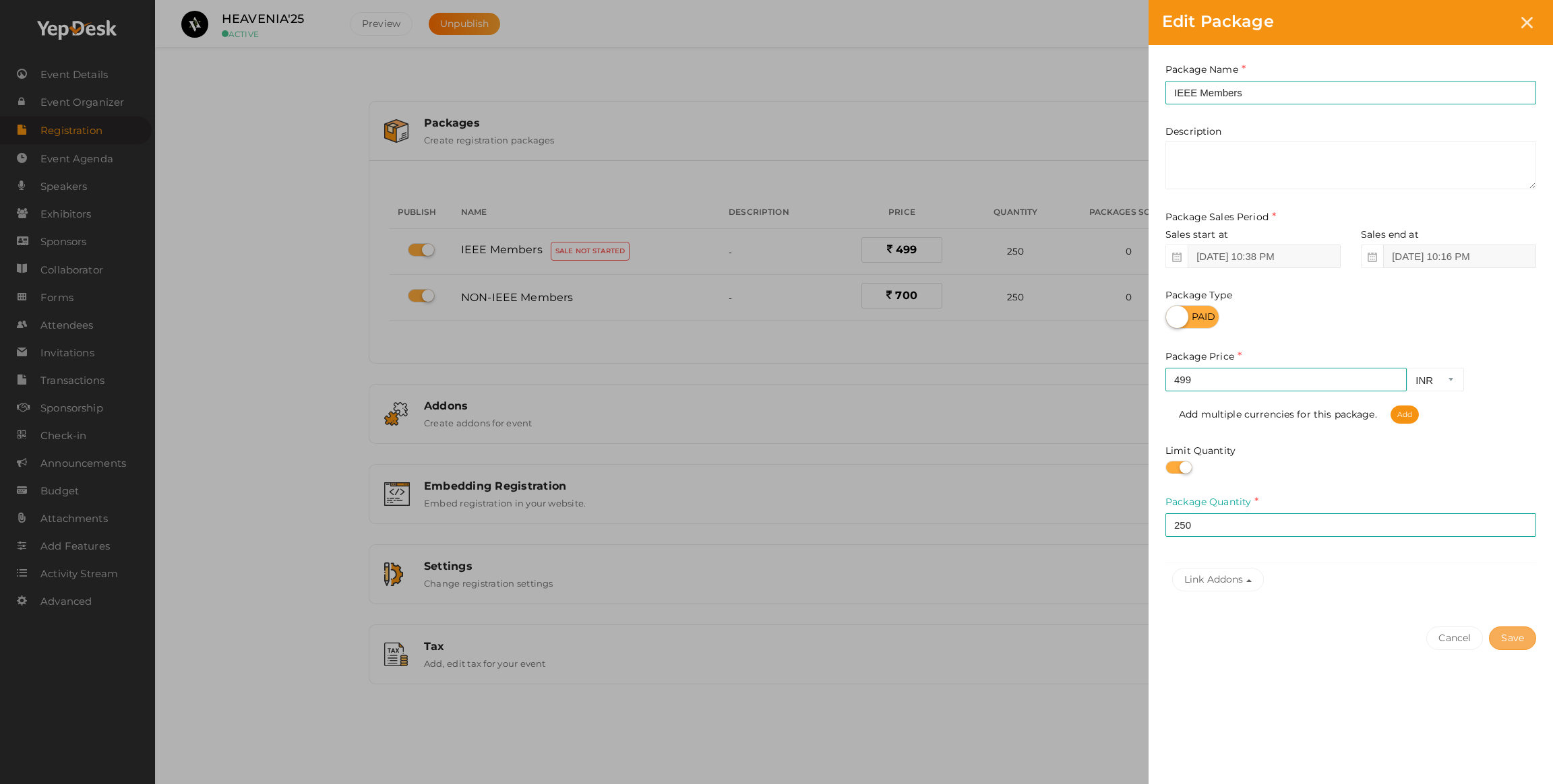
click at [1503, 640] on button "Save" at bounding box center [1512, 639] width 47 height 24
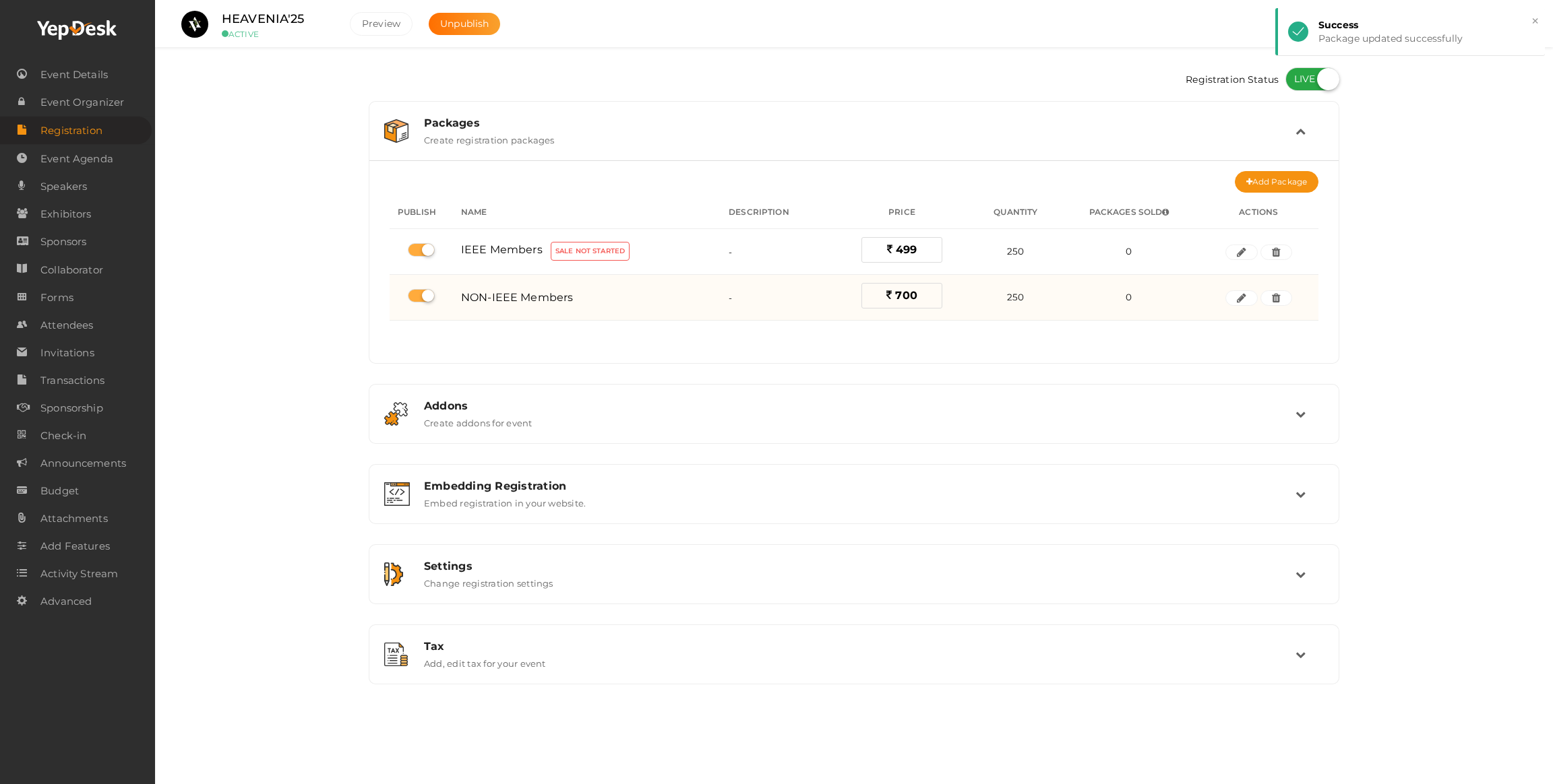
click at [471, 307] on div "NON-IEEE Members" at bounding box center [586, 297] width 252 height 22
click at [1252, 299] on button "button" at bounding box center [1241, 299] width 32 height 16
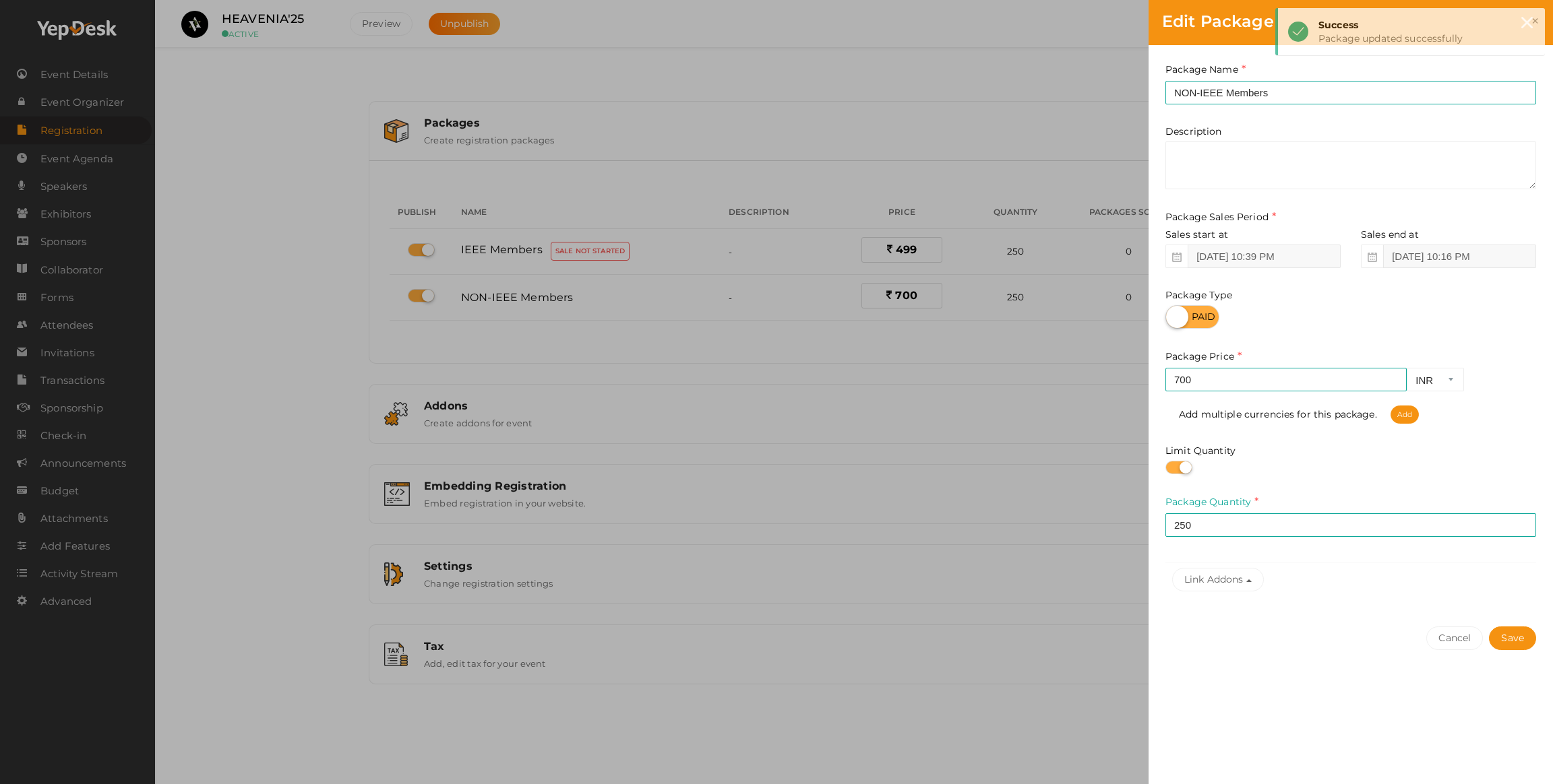
click at [1180, 254] on icon at bounding box center [1177, 257] width 10 height 10
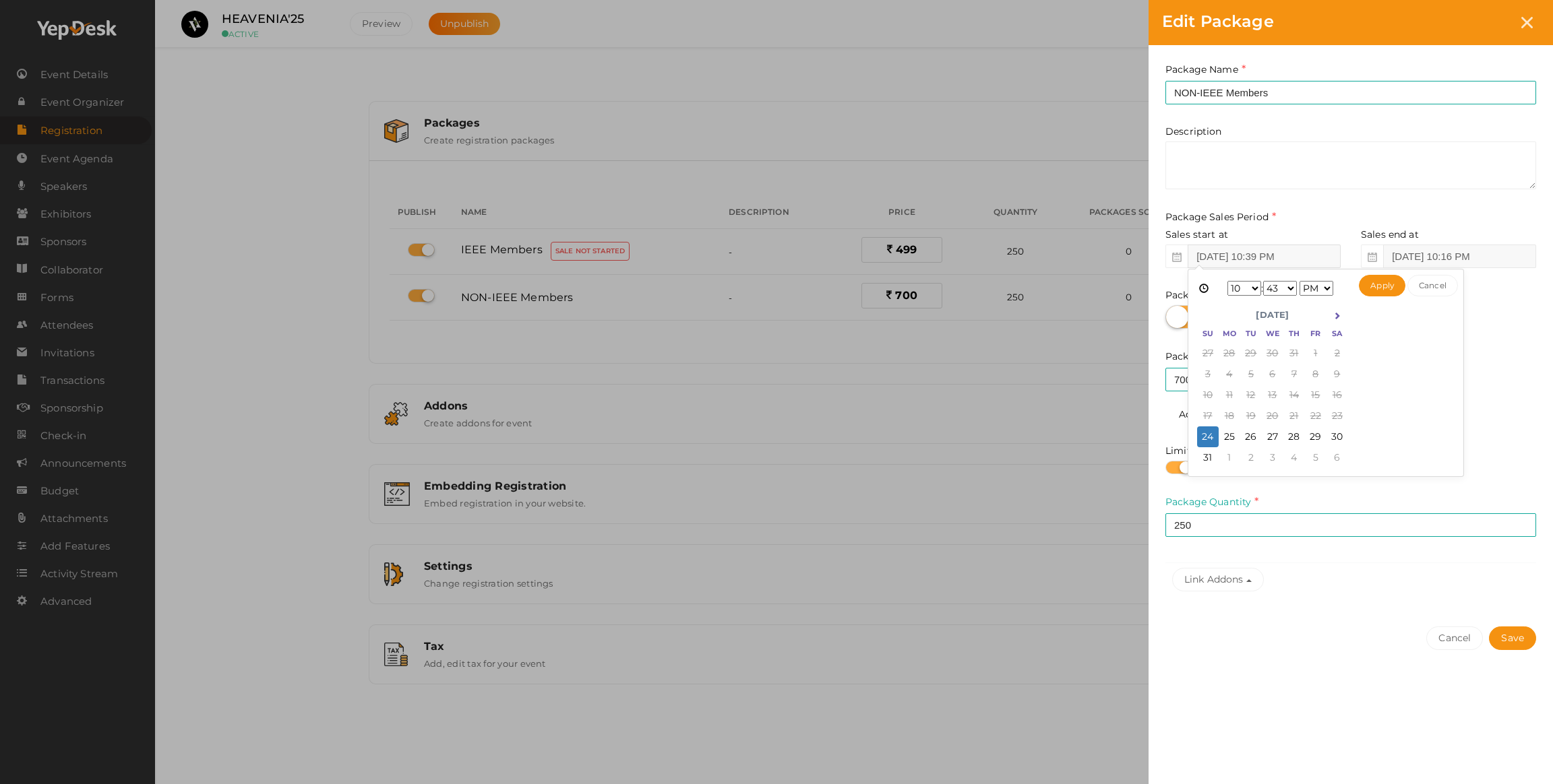
click at [1252, 252] on input "Aug 24, 2025 10:39 PM" at bounding box center [1265, 256] width 153 height 24
click at [1366, 287] on button "Apply" at bounding box center [1382, 285] width 46 height 22
click at [1216, 256] on input "Aug 25, 2025 10:43 PM" at bounding box center [1265, 256] width 153 height 24
click at [1380, 283] on button "Apply" at bounding box center [1382, 285] width 46 height 22
type input "Aug 24, 2025 10:43 PM"
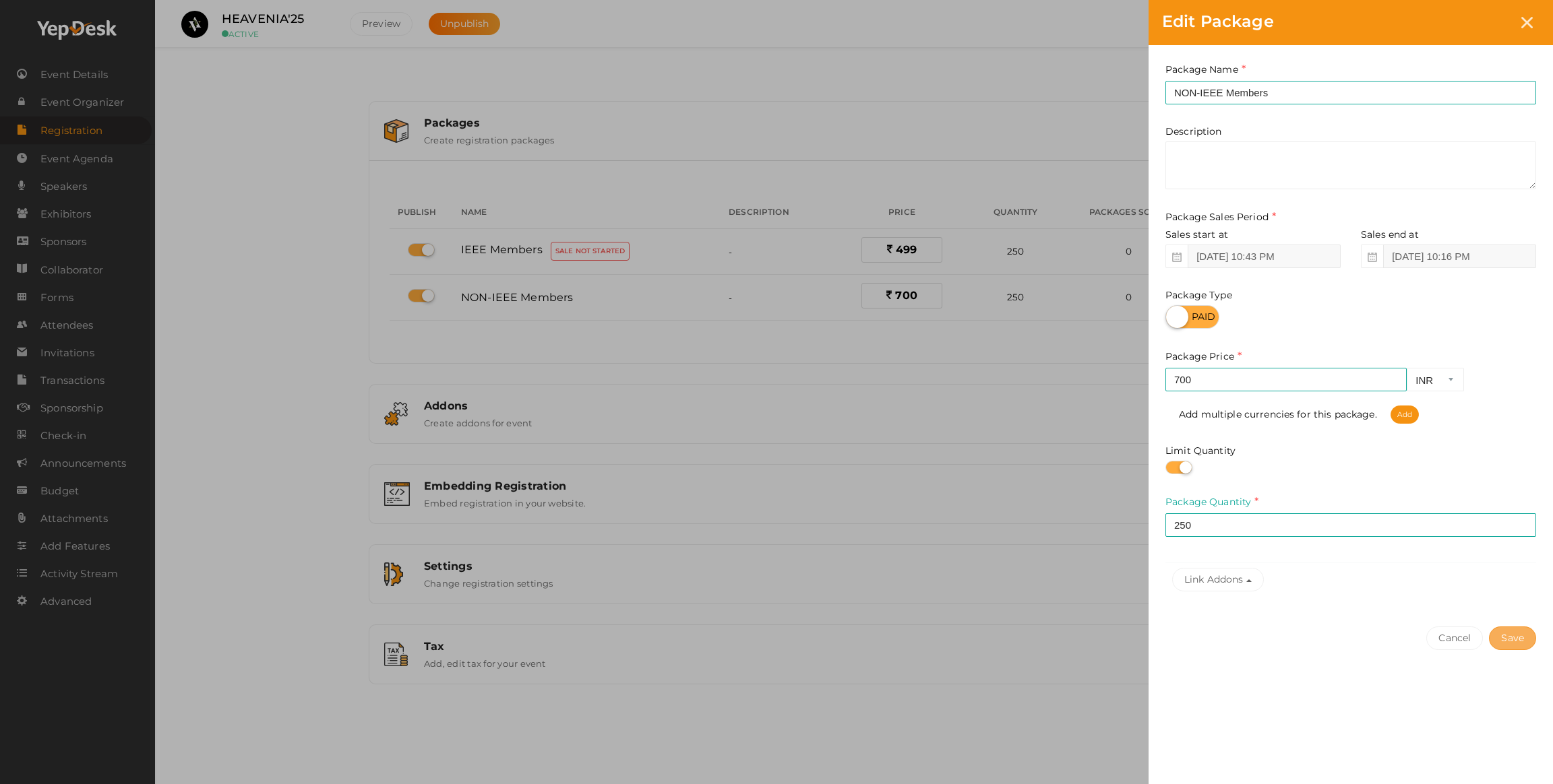
click at [1499, 639] on button "Save" at bounding box center [1512, 639] width 47 height 24
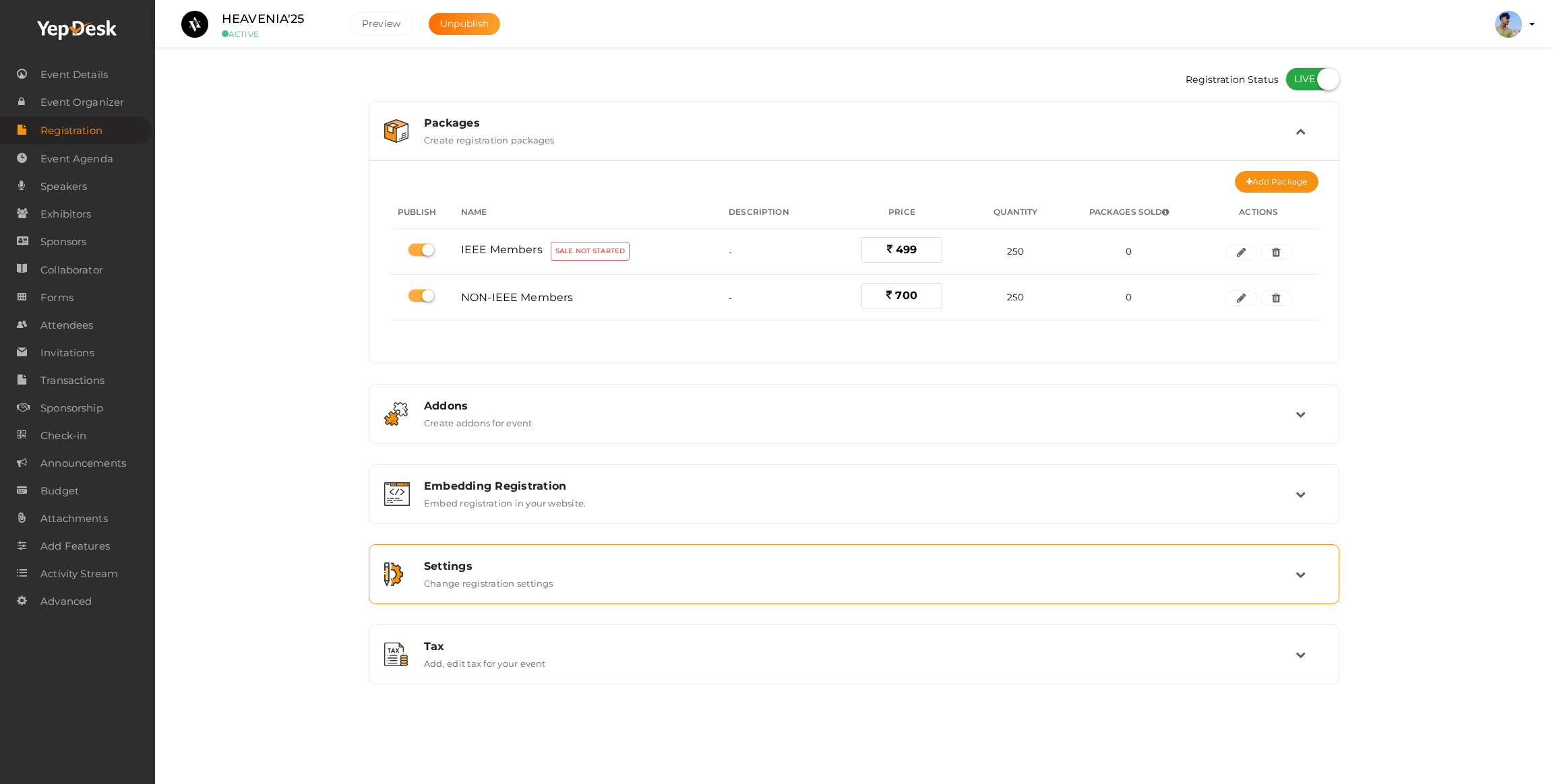
click at [500, 555] on div "Settings Change registration settings" at bounding box center [854, 574] width 955 height 46
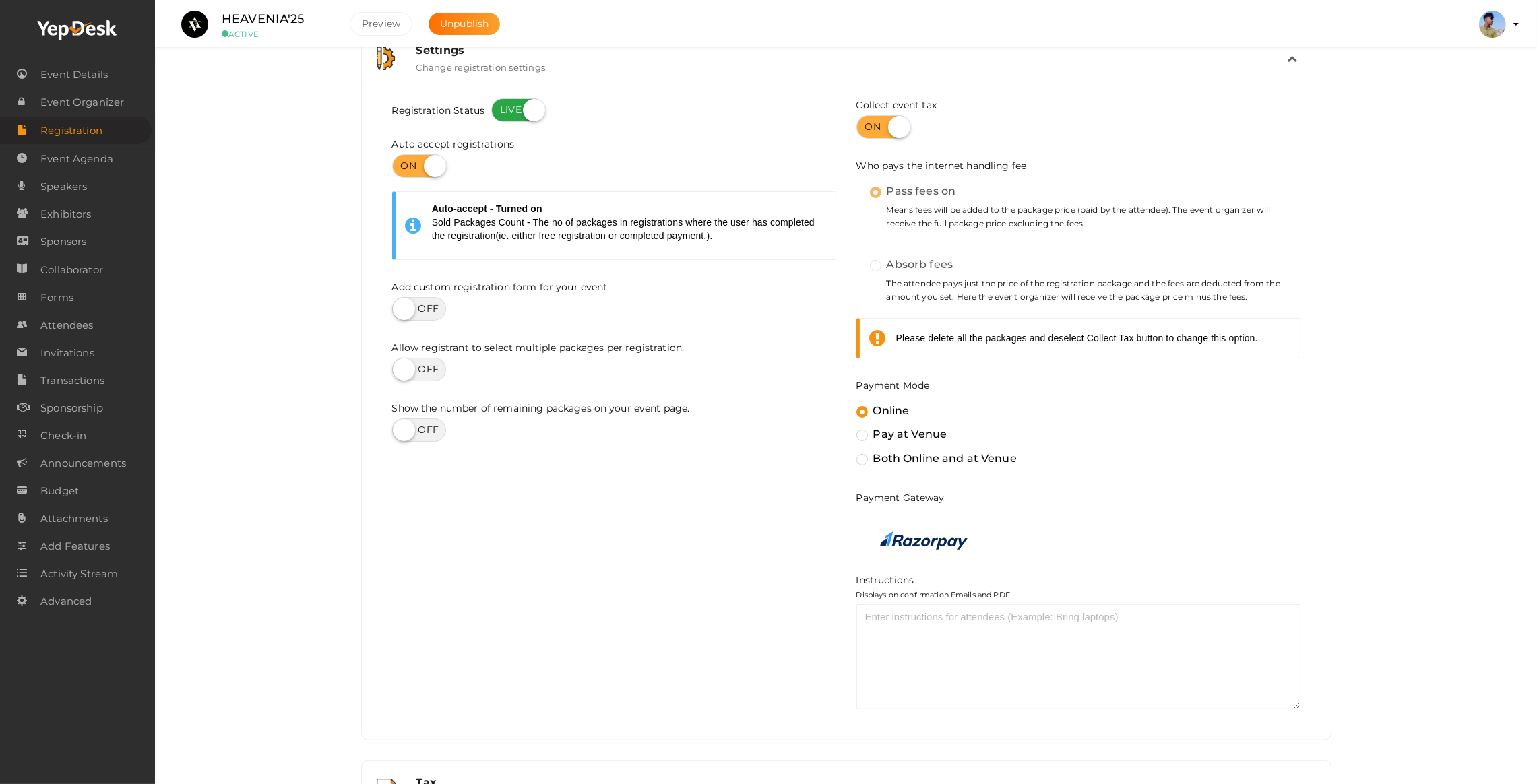
scroll to position [315, 0]
click at [35, 376] on link "Transactions" at bounding box center [76, 380] width 152 height 28
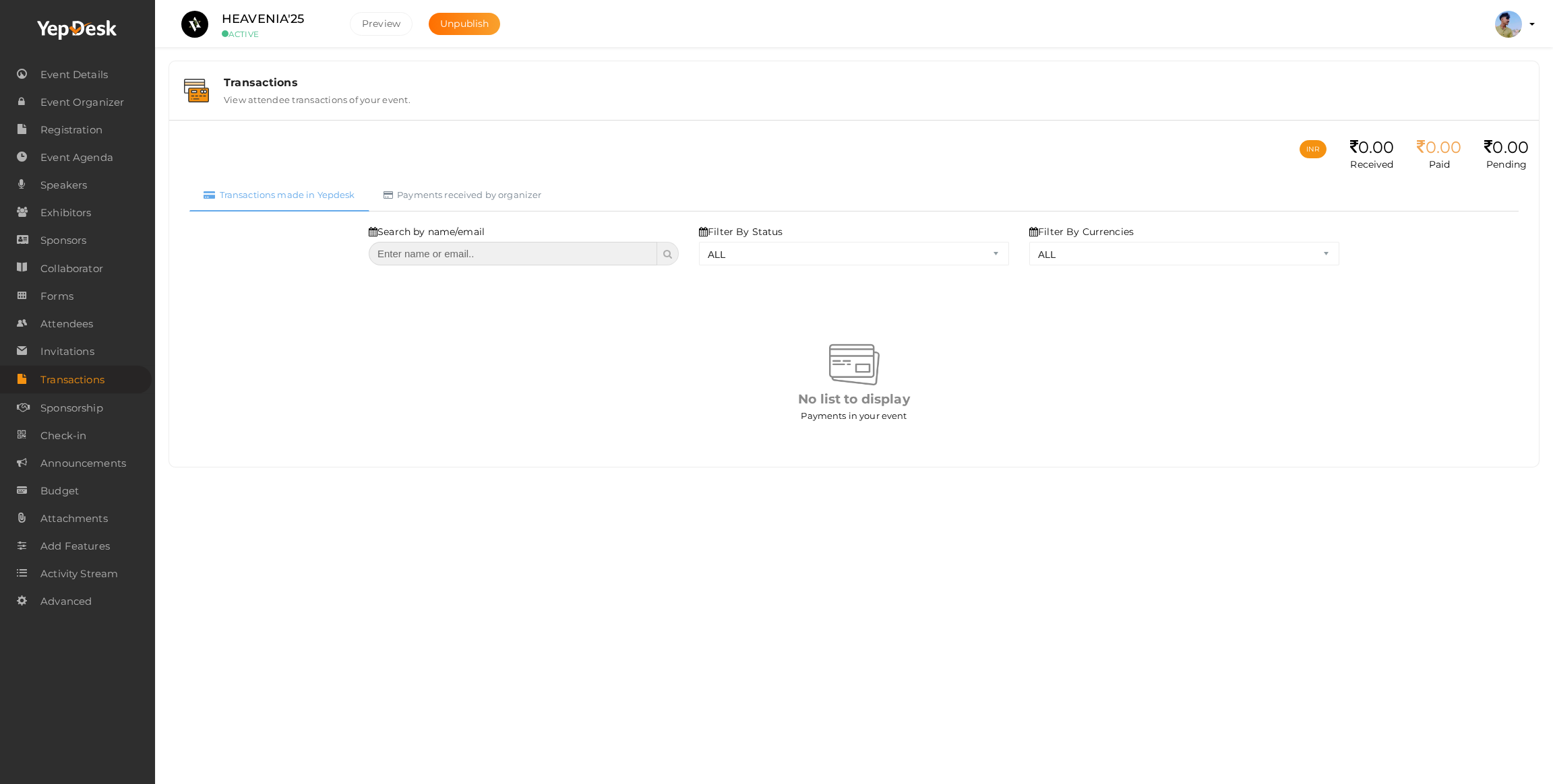
click at [468, 263] on input "text" at bounding box center [513, 254] width 288 height 24
click at [783, 301] on div "Search by name/email Filter By Status ALL SUCCESS DECLINED UNAUTHORIZED FAILED …" at bounding box center [854, 334] width 1011 height 245
click at [74, 360] on span "Invitations" at bounding box center [67, 352] width 54 height 27
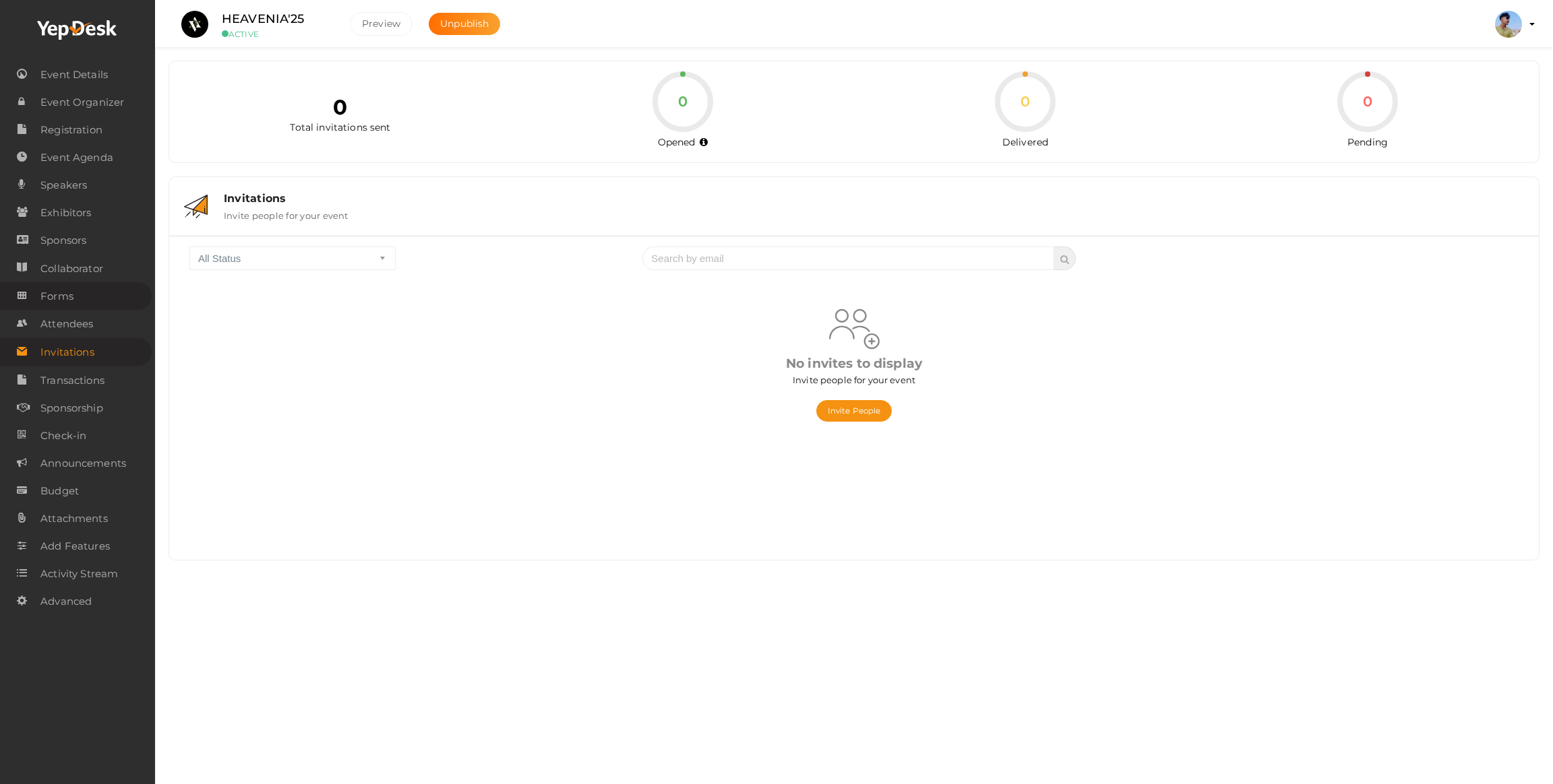
click at [71, 293] on span "Forms" at bounding box center [57, 296] width 33 height 27
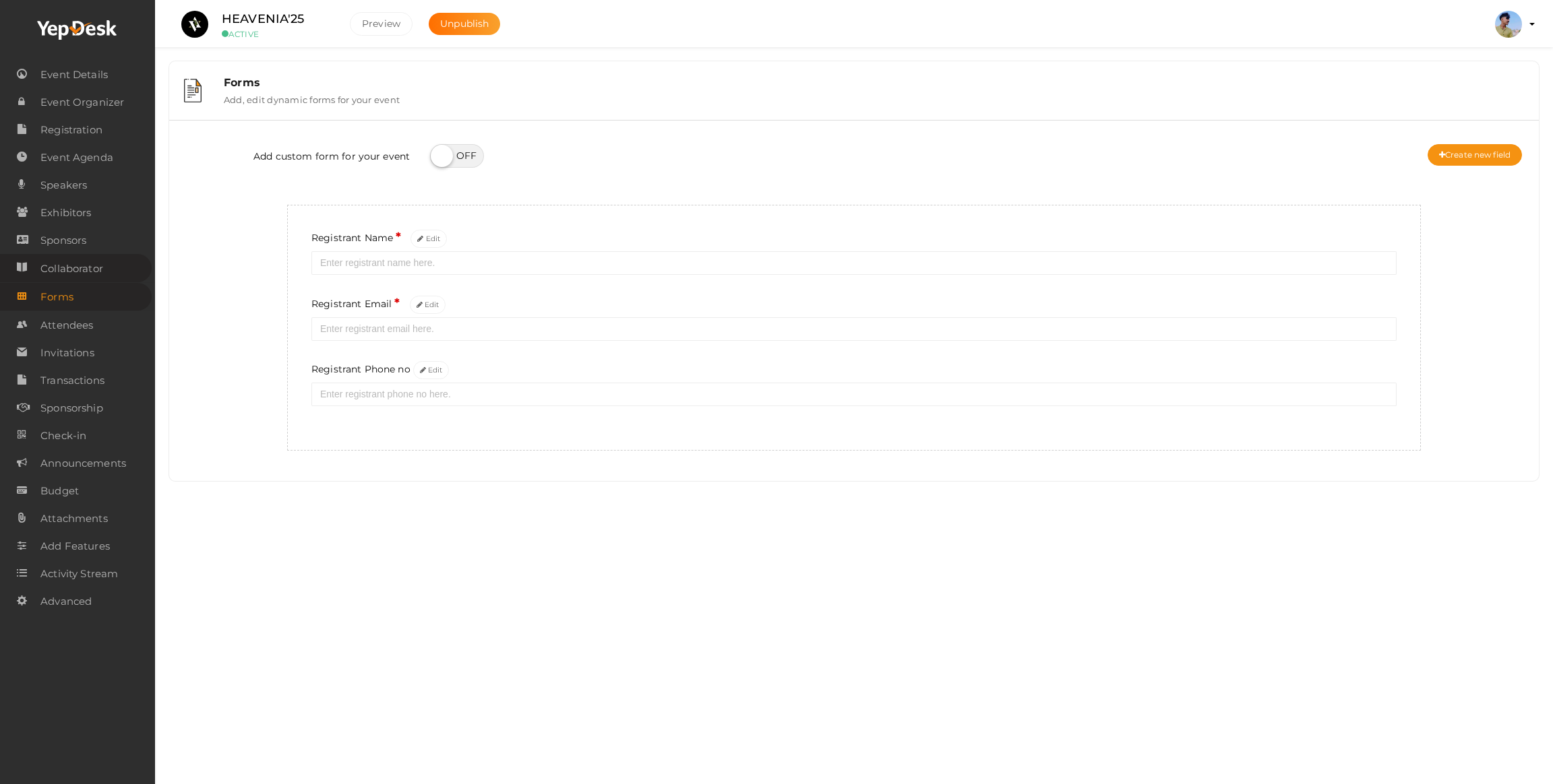
click at [71, 275] on span "Collaborator" at bounding box center [72, 269] width 62 height 27
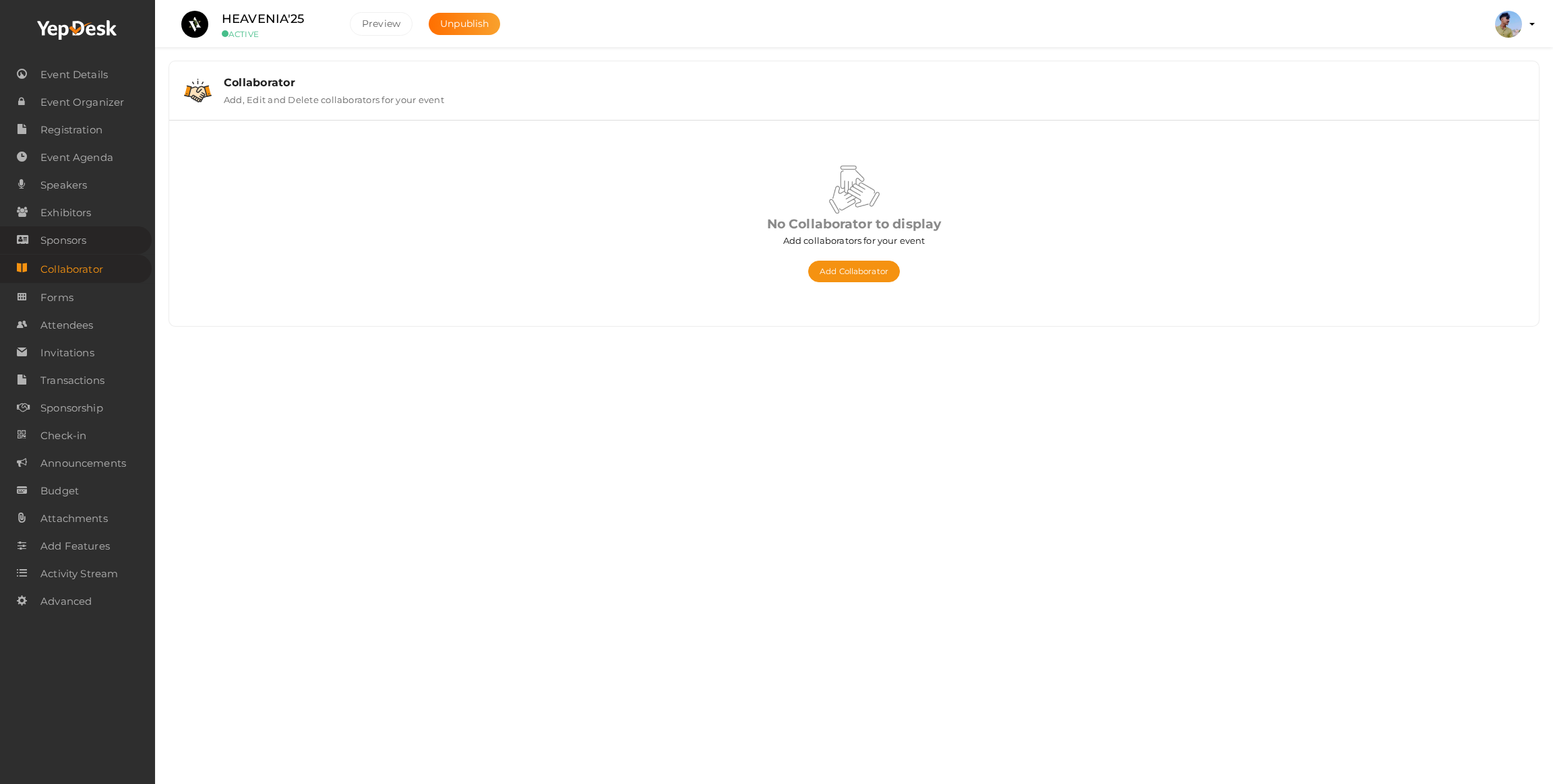
click at [64, 252] on span "Sponsors" at bounding box center [63, 240] width 46 height 27
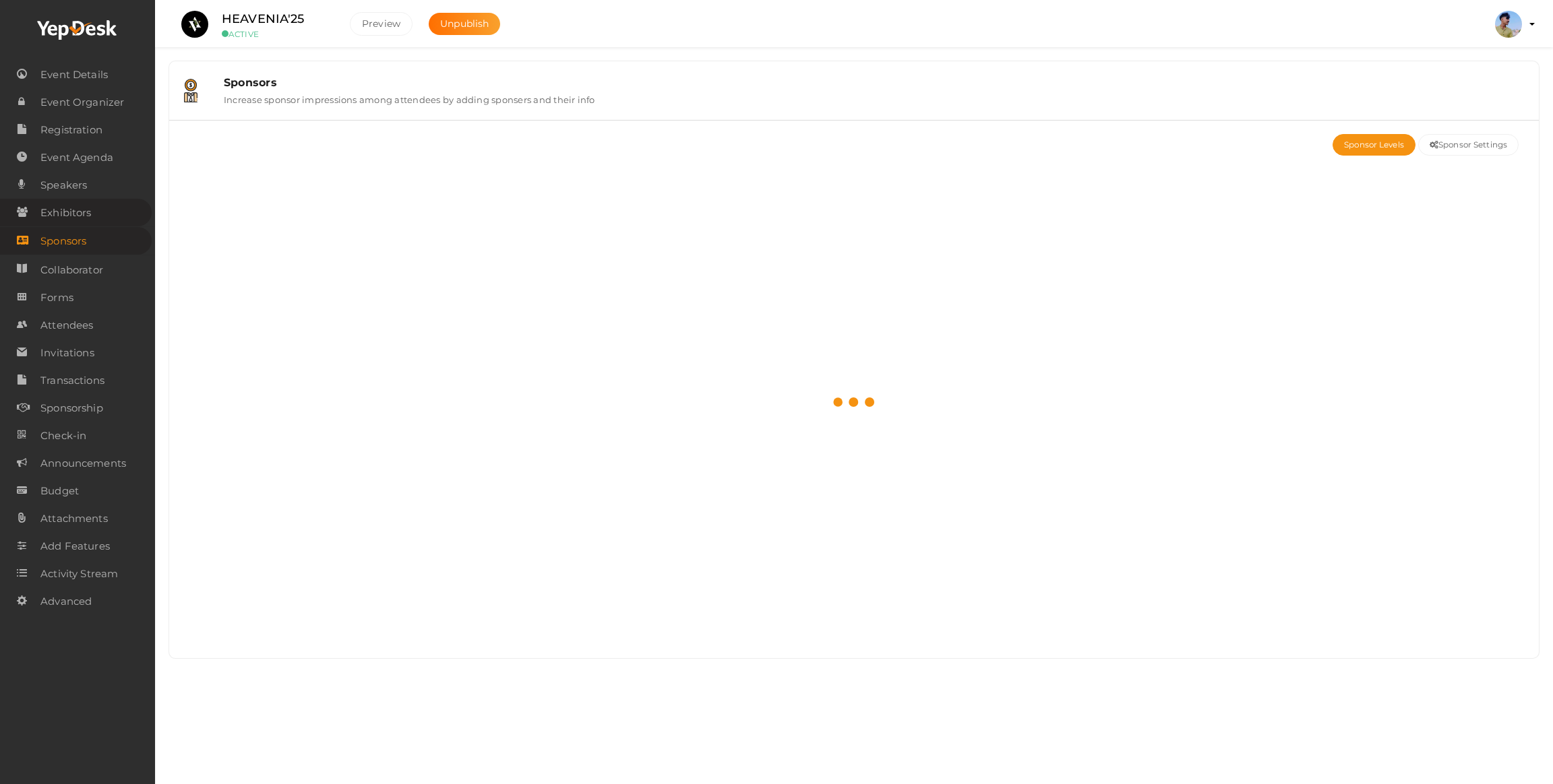
click at [68, 213] on span "Exhibitors" at bounding box center [66, 213] width 50 height 27
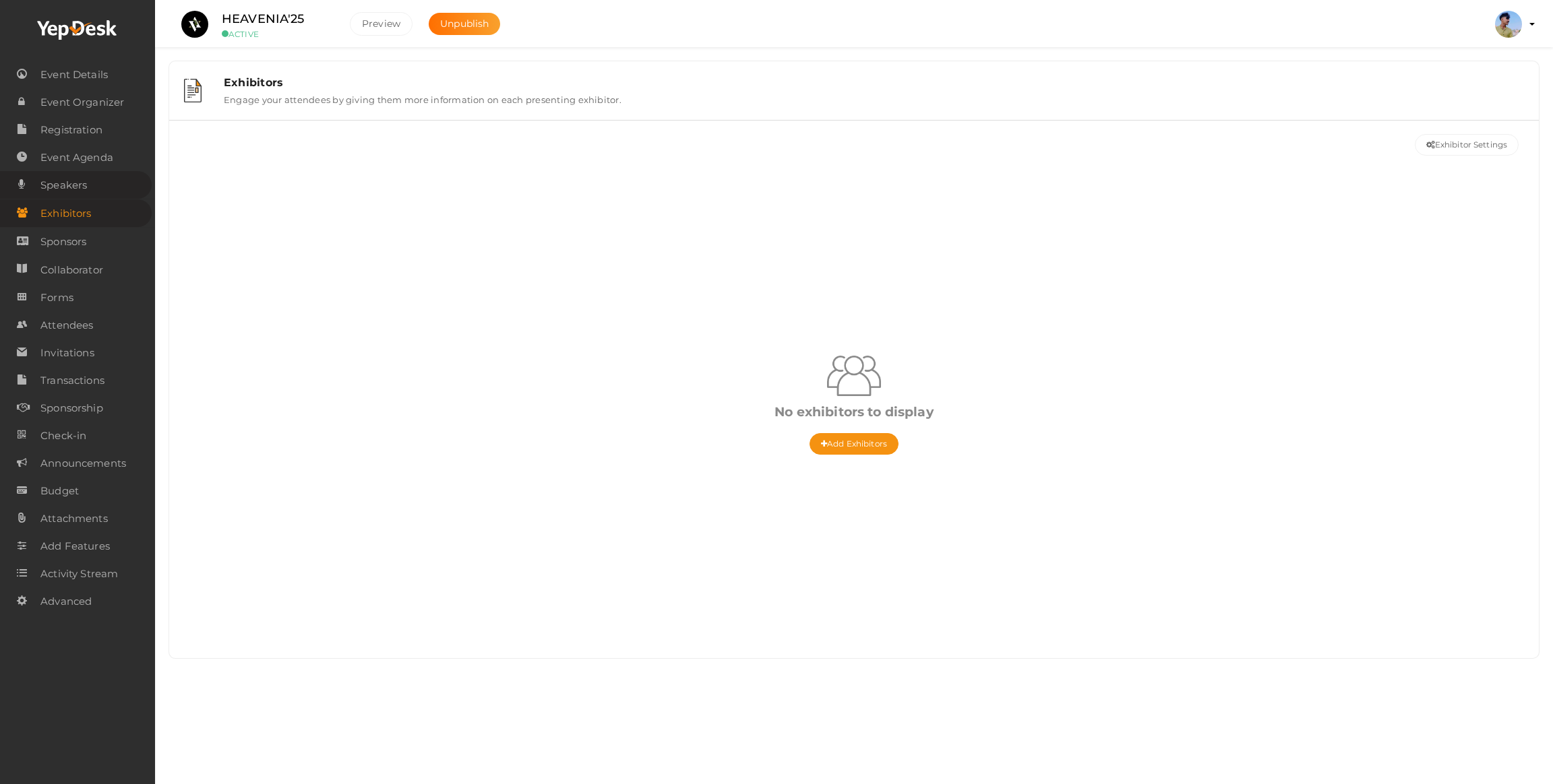
click at [62, 188] on span "Speakers" at bounding box center [64, 185] width 46 height 27
click at [62, 157] on span "Event Agenda" at bounding box center [77, 158] width 73 height 27
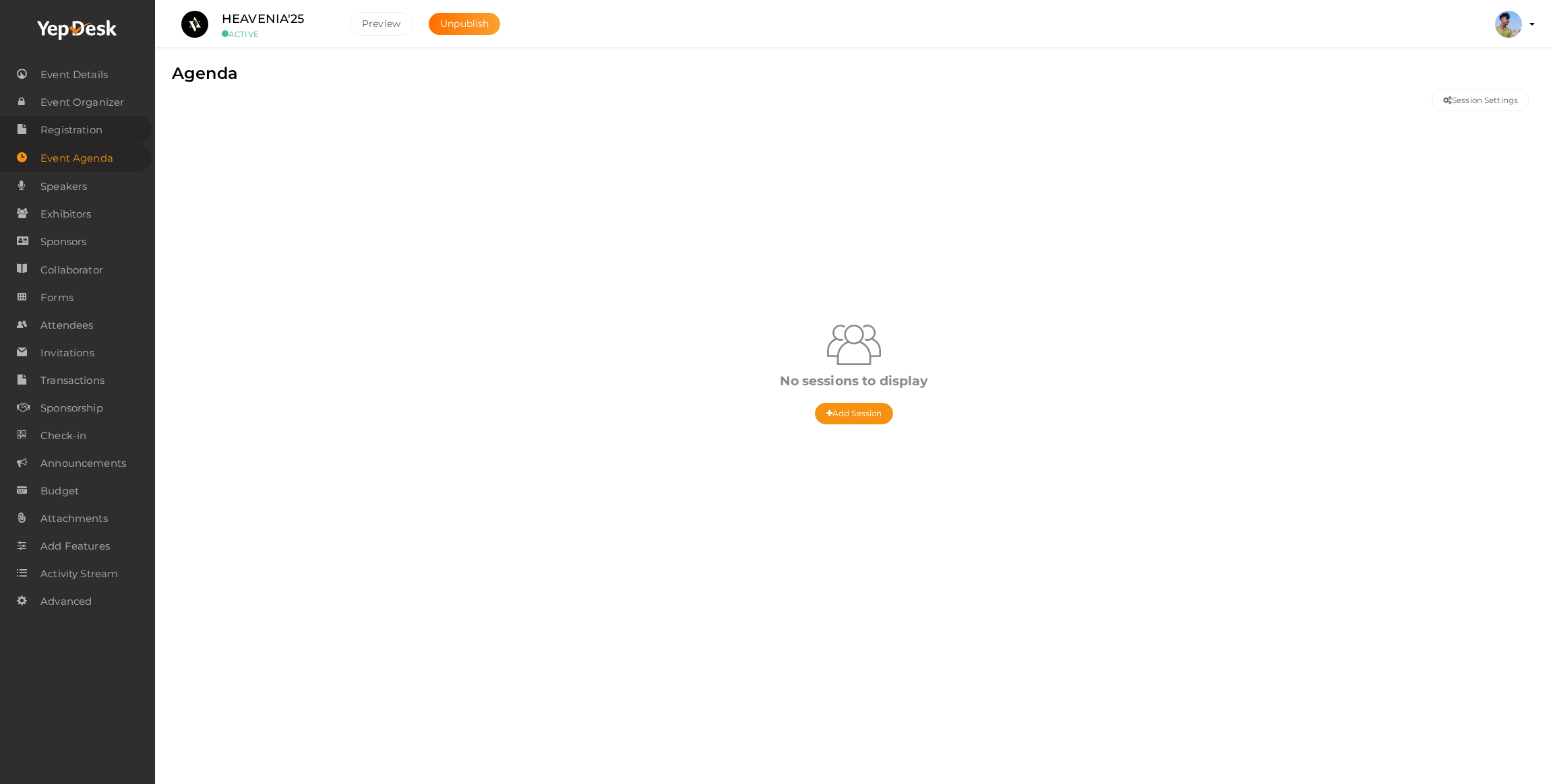
click at [62, 129] on span "Registration" at bounding box center [72, 130] width 62 height 27
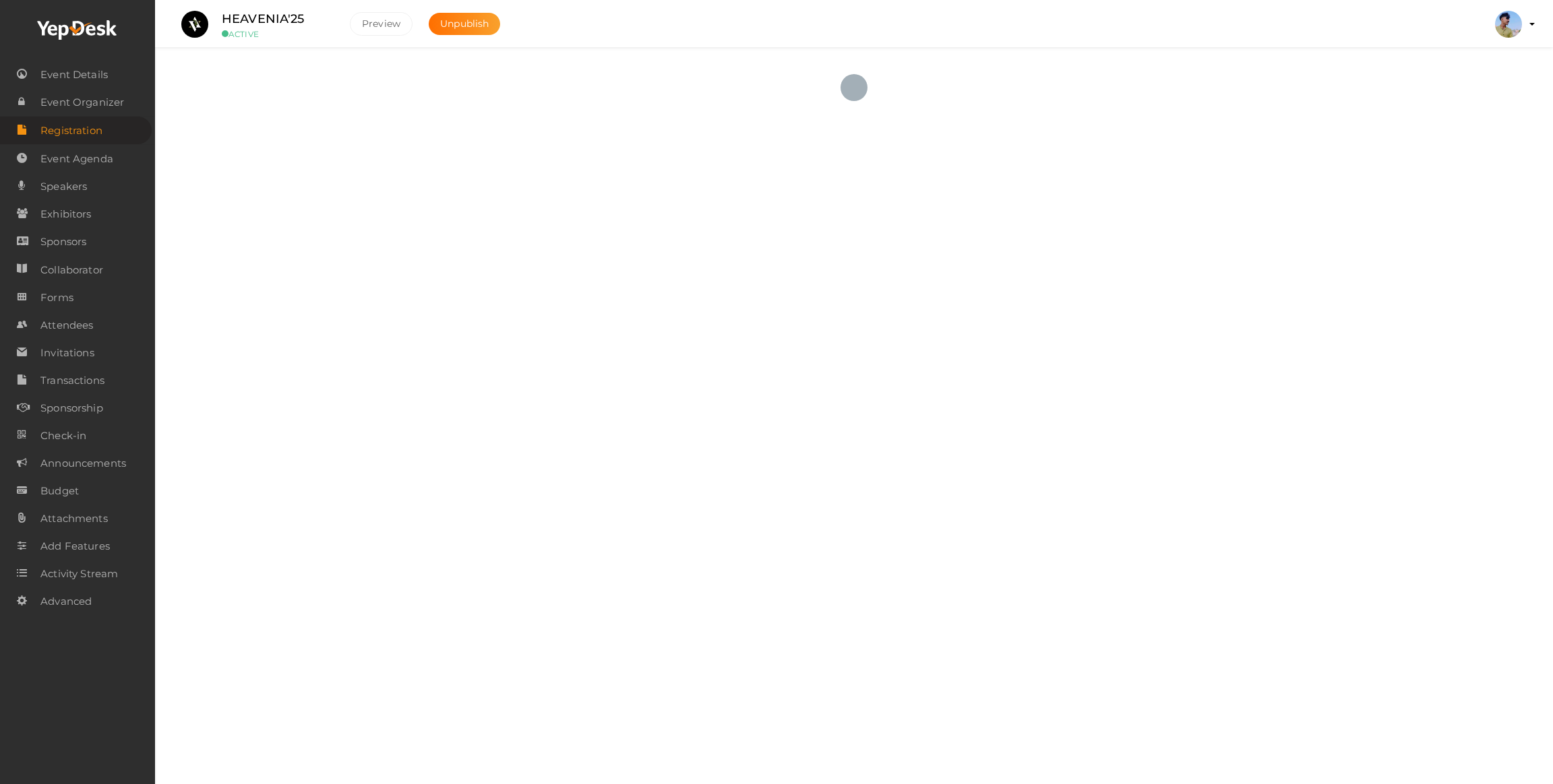
checkbox input "true"
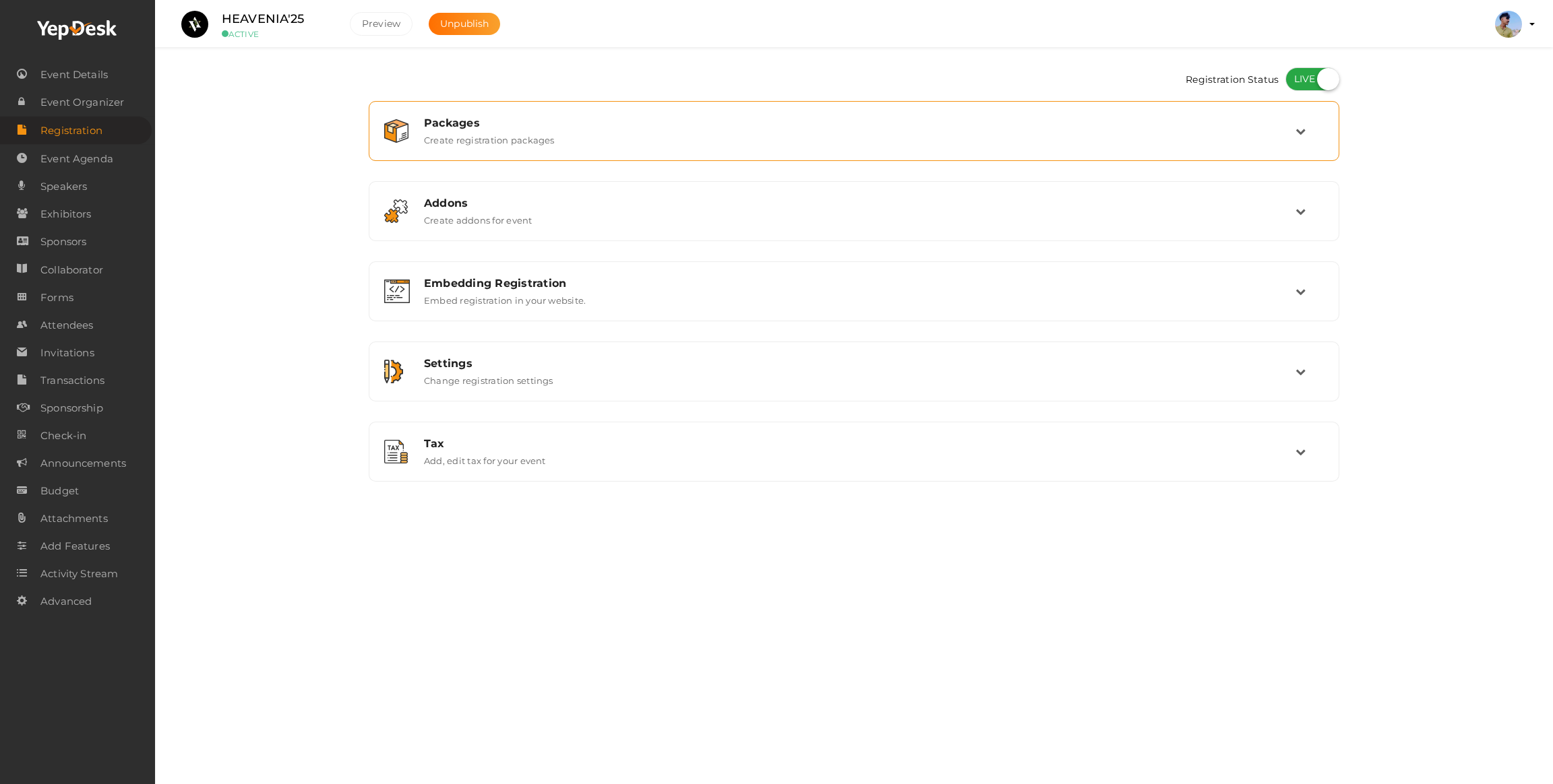
click at [477, 152] on div "Packages Create registration packages" at bounding box center [854, 131] width 955 height 46
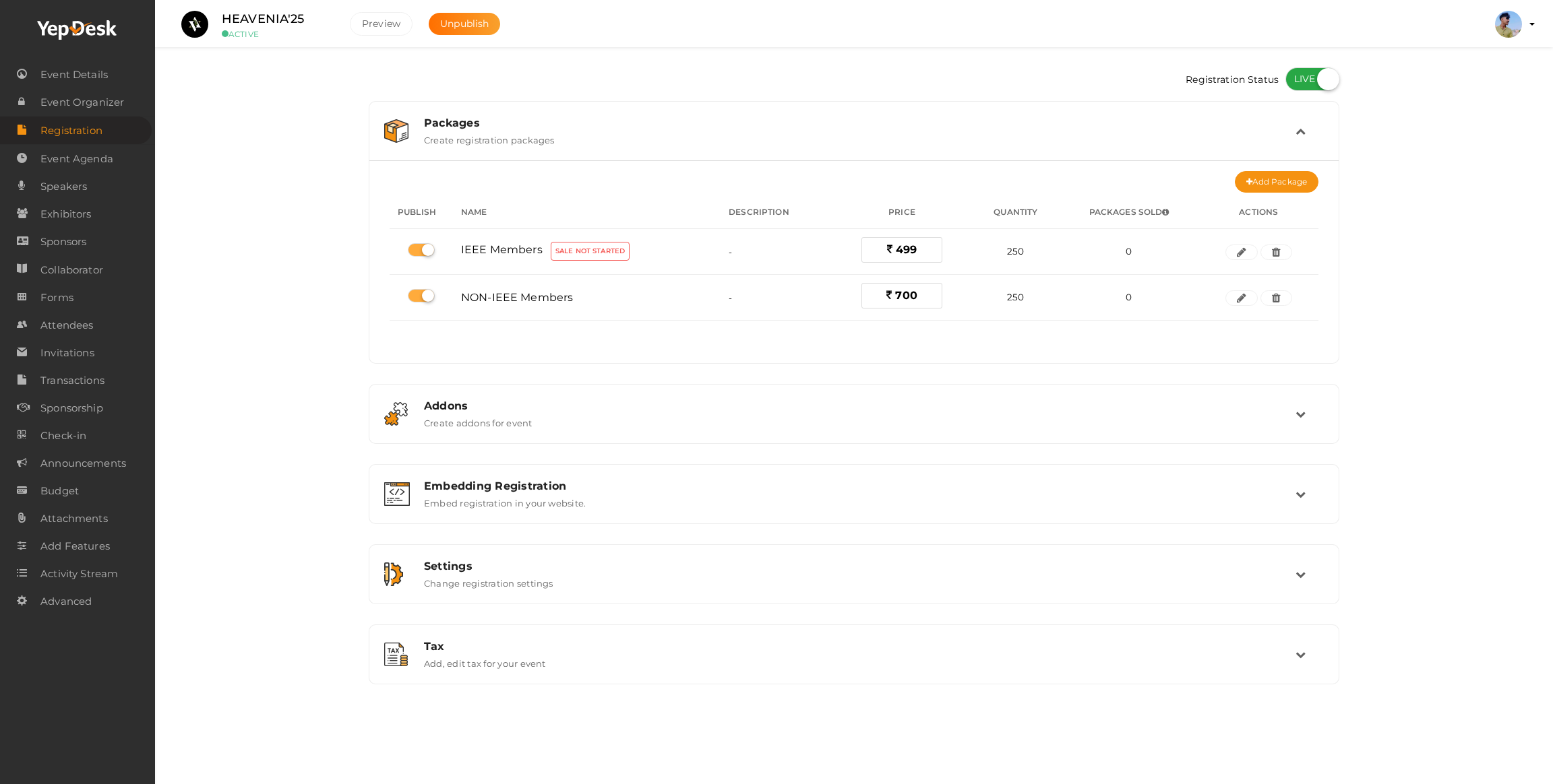
click at [477, 152] on div "Packages Create registration packages" at bounding box center [854, 131] width 955 height 46
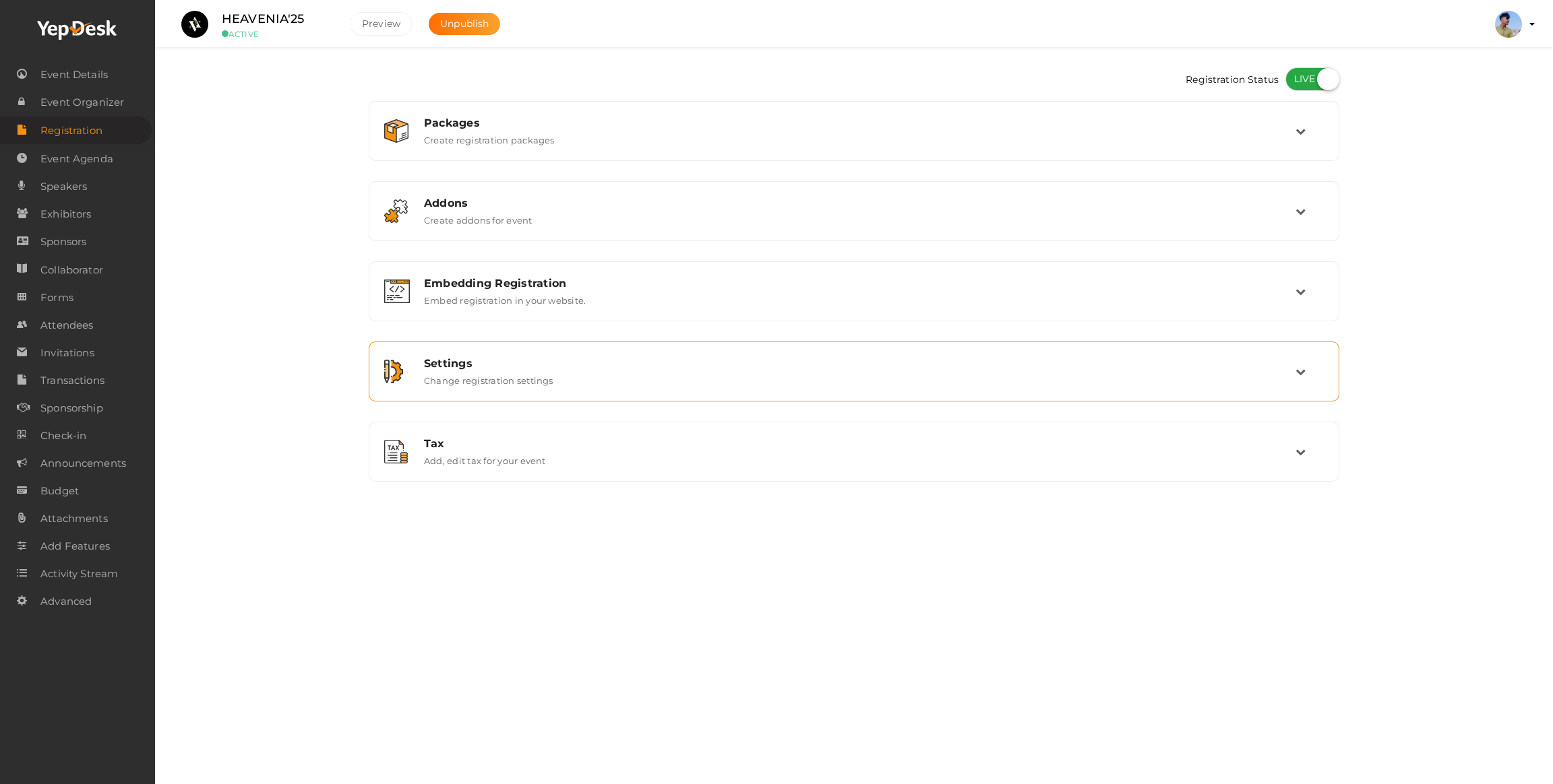
click at [477, 375] on label "Change registration settings" at bounding box center [489, 378] width 129 height 16
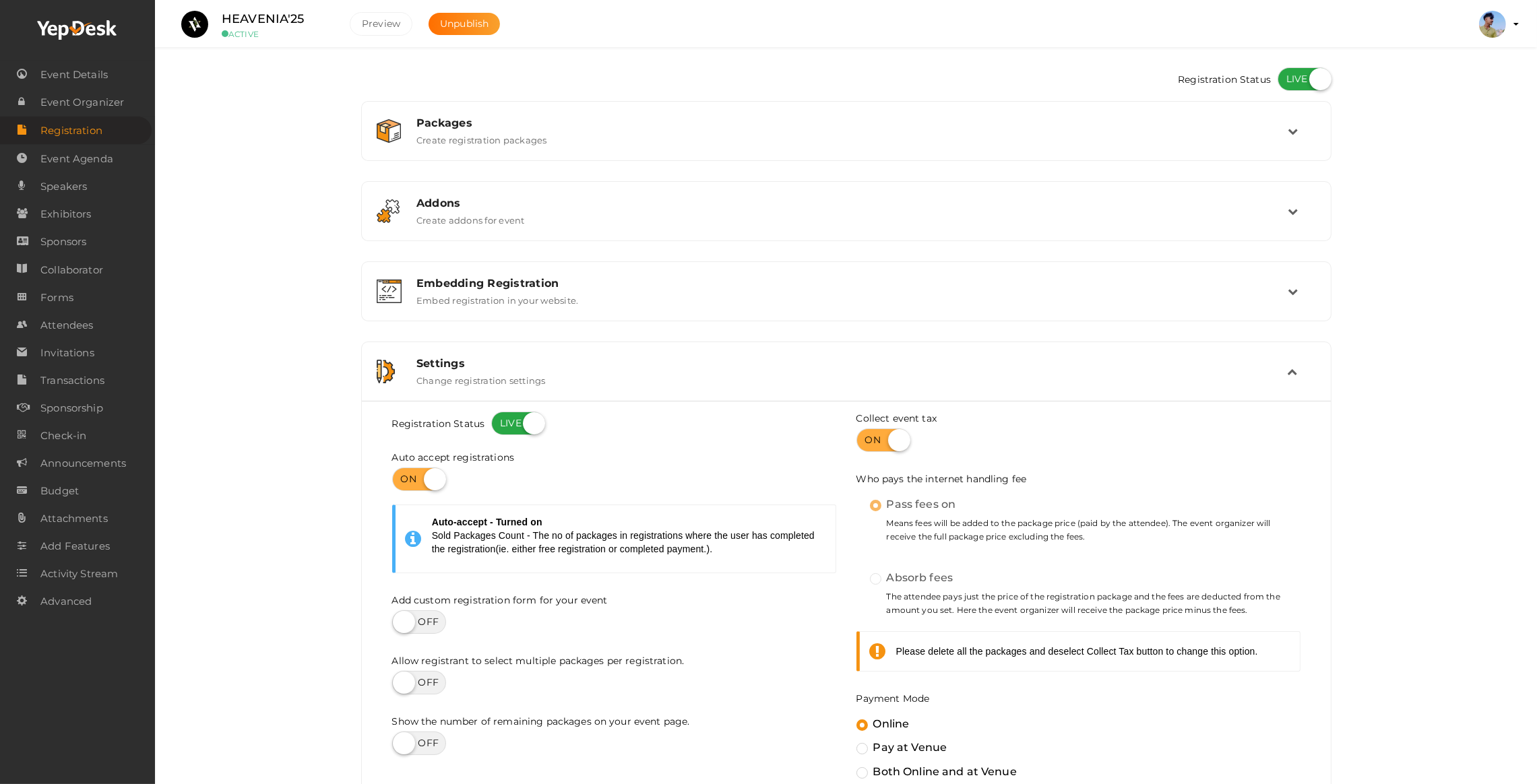
click at [477, 375] on label "Change registration settings" at bounding box center [481, 378] width 129 height 16
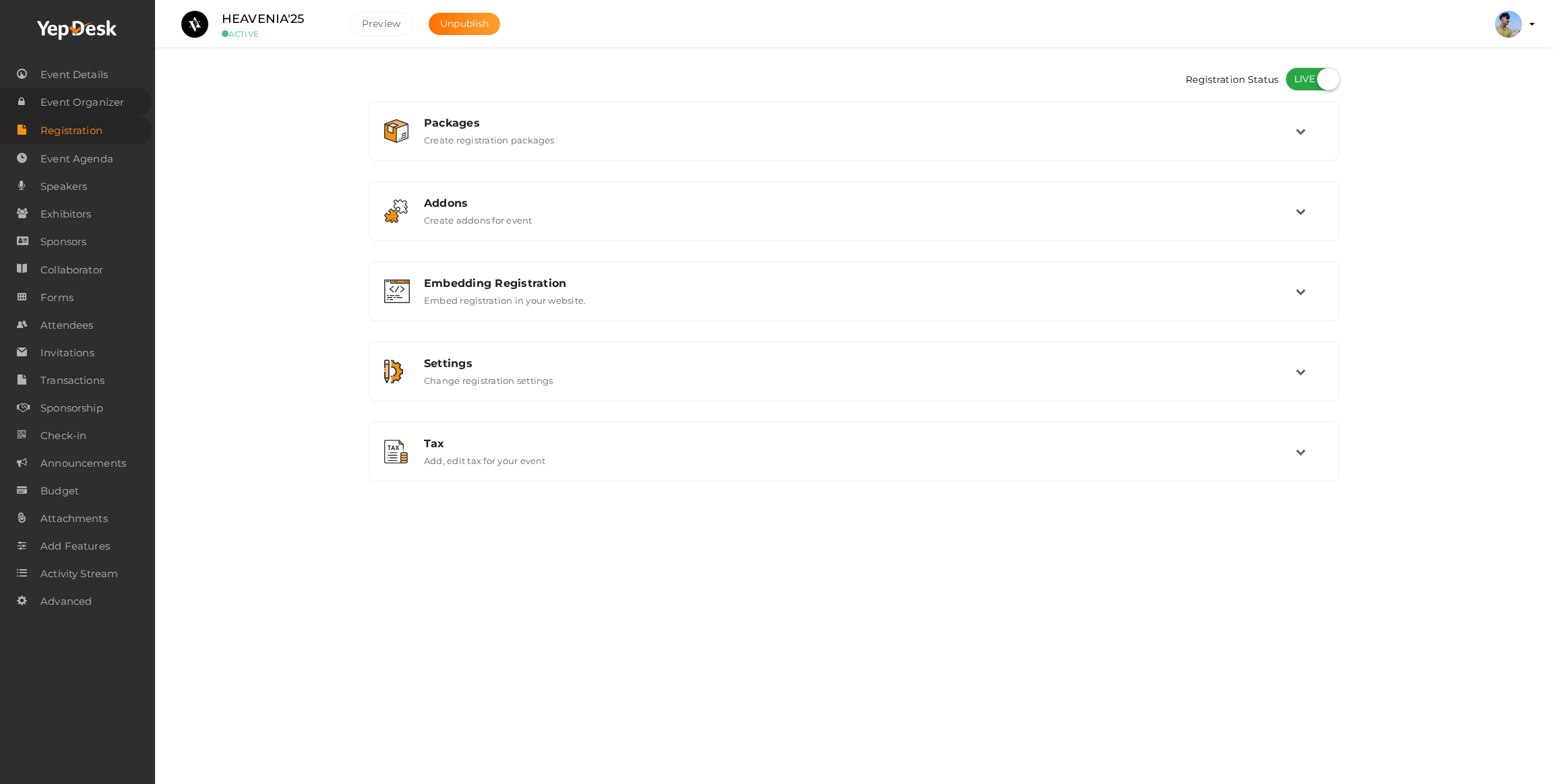
click at [63, 94] on span "Event Organizer" at bounding box center [82, 102] width 84 height 27
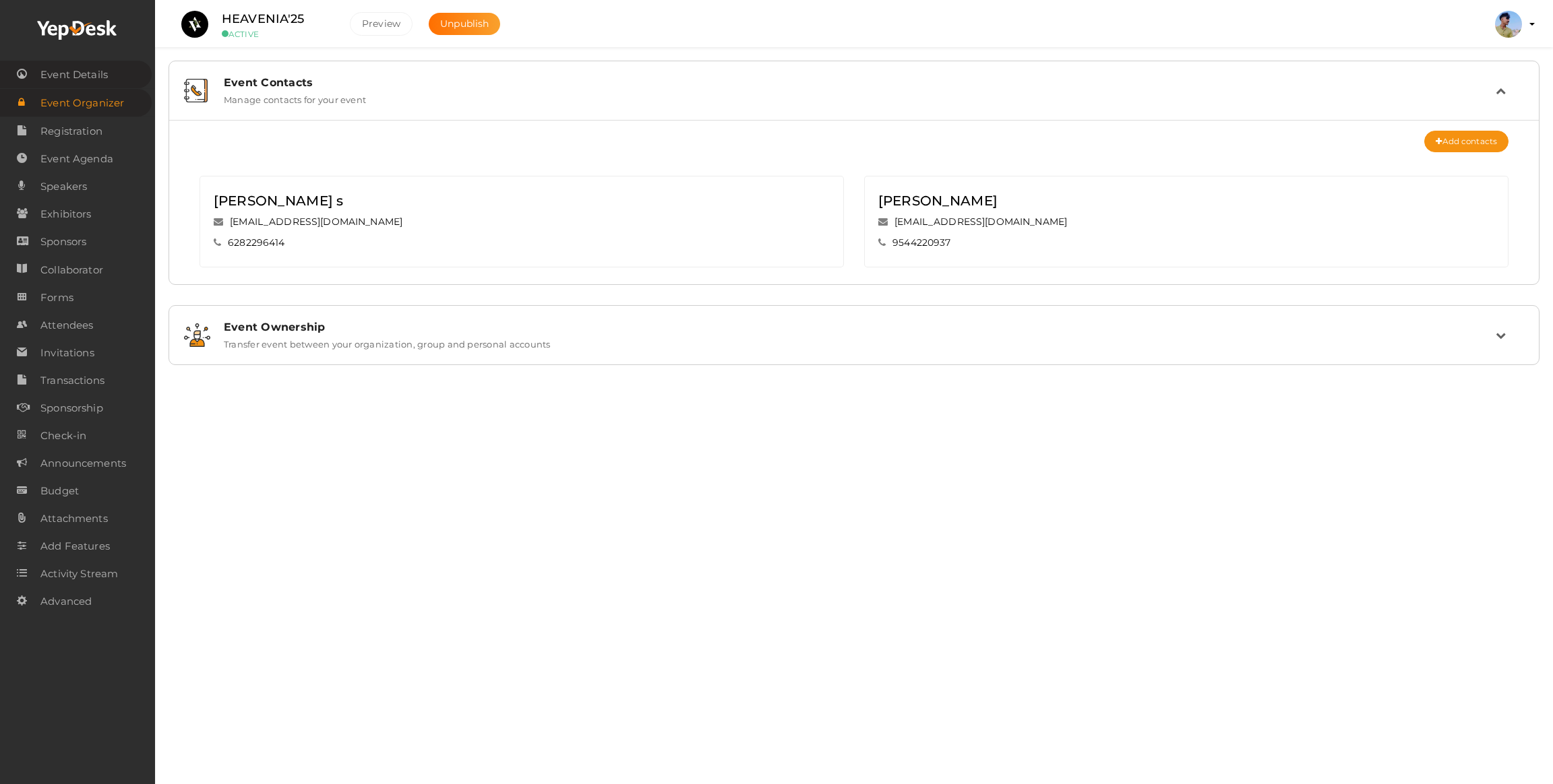
click at [66, 67] on span "Event Details" at bounding box center [74, 75] width 67 height 27
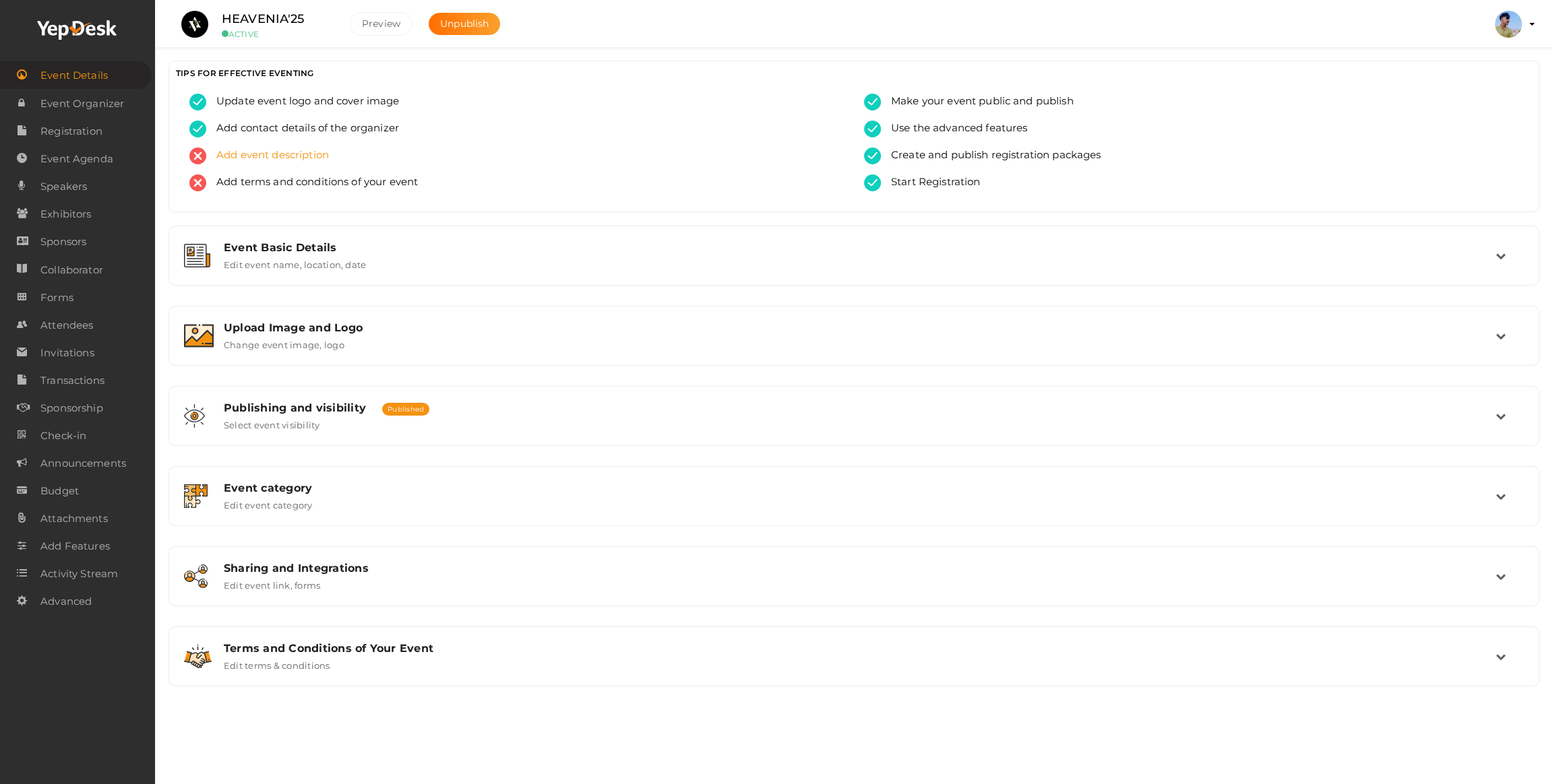
click at [266, 151] on span "Add event description" at bounding box center [268, 156] width 123 height 17
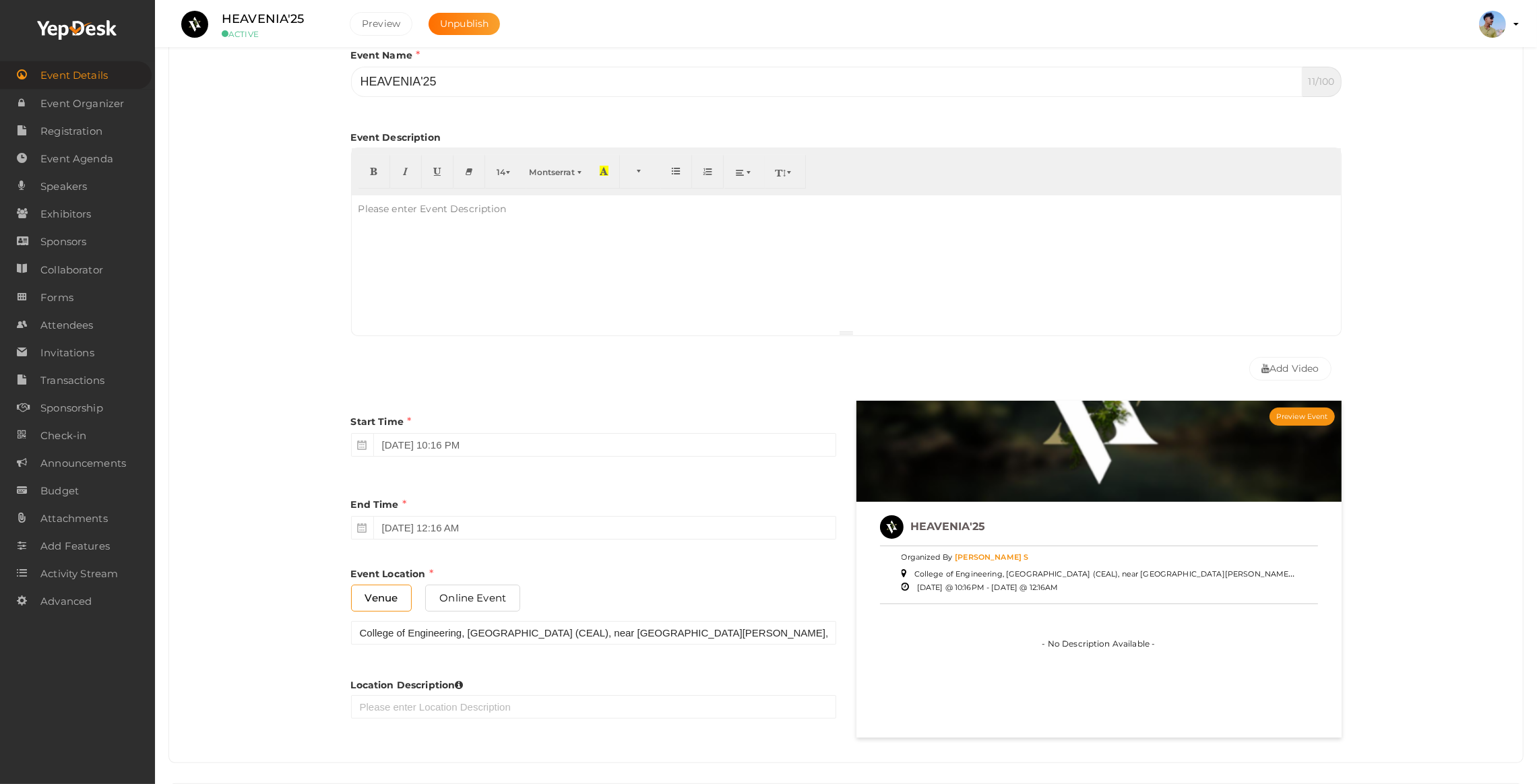
scroll to position [303, 0]
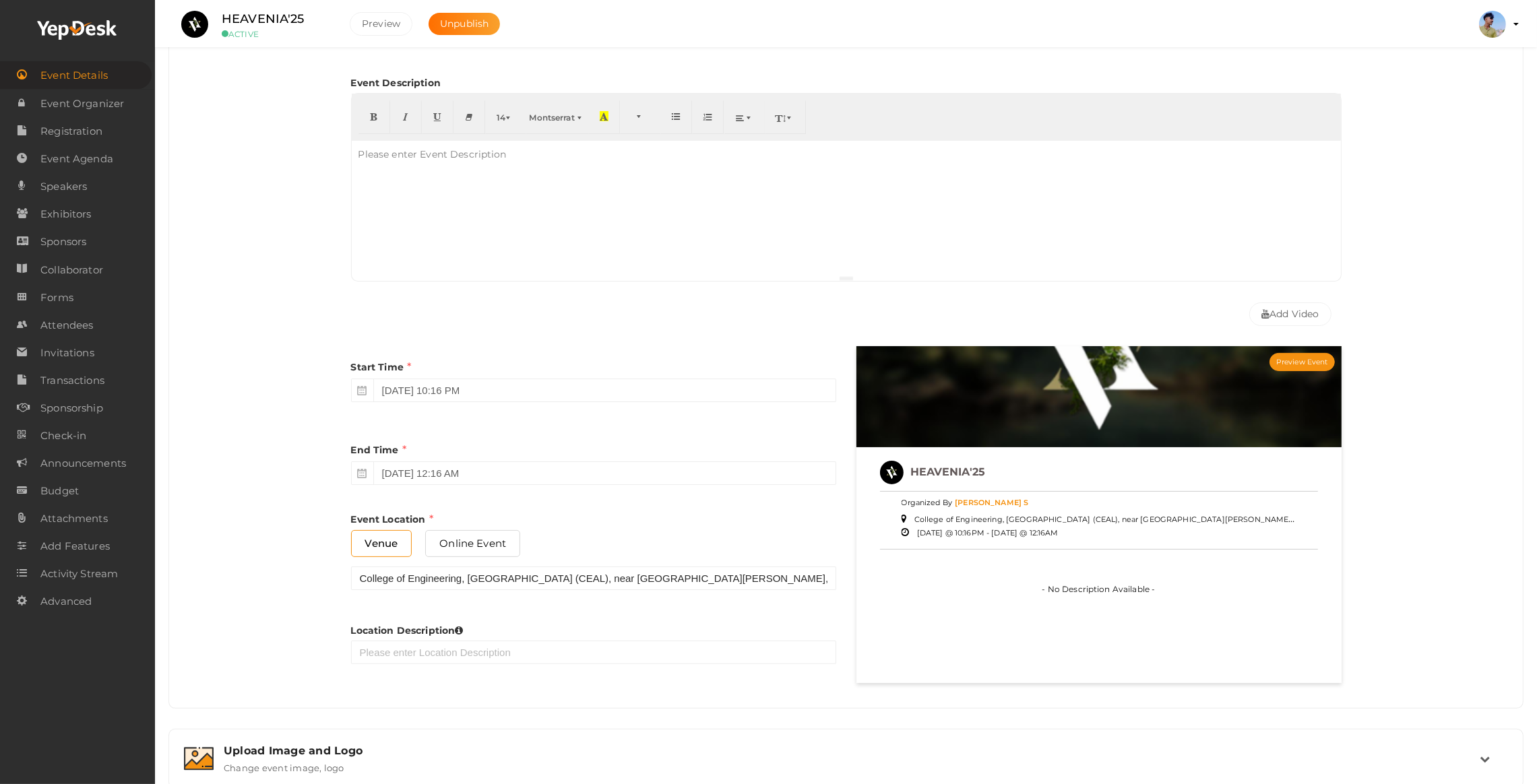
click at [552, 228] on div at bounding box center [846, 208] width 990 height 135
paste div
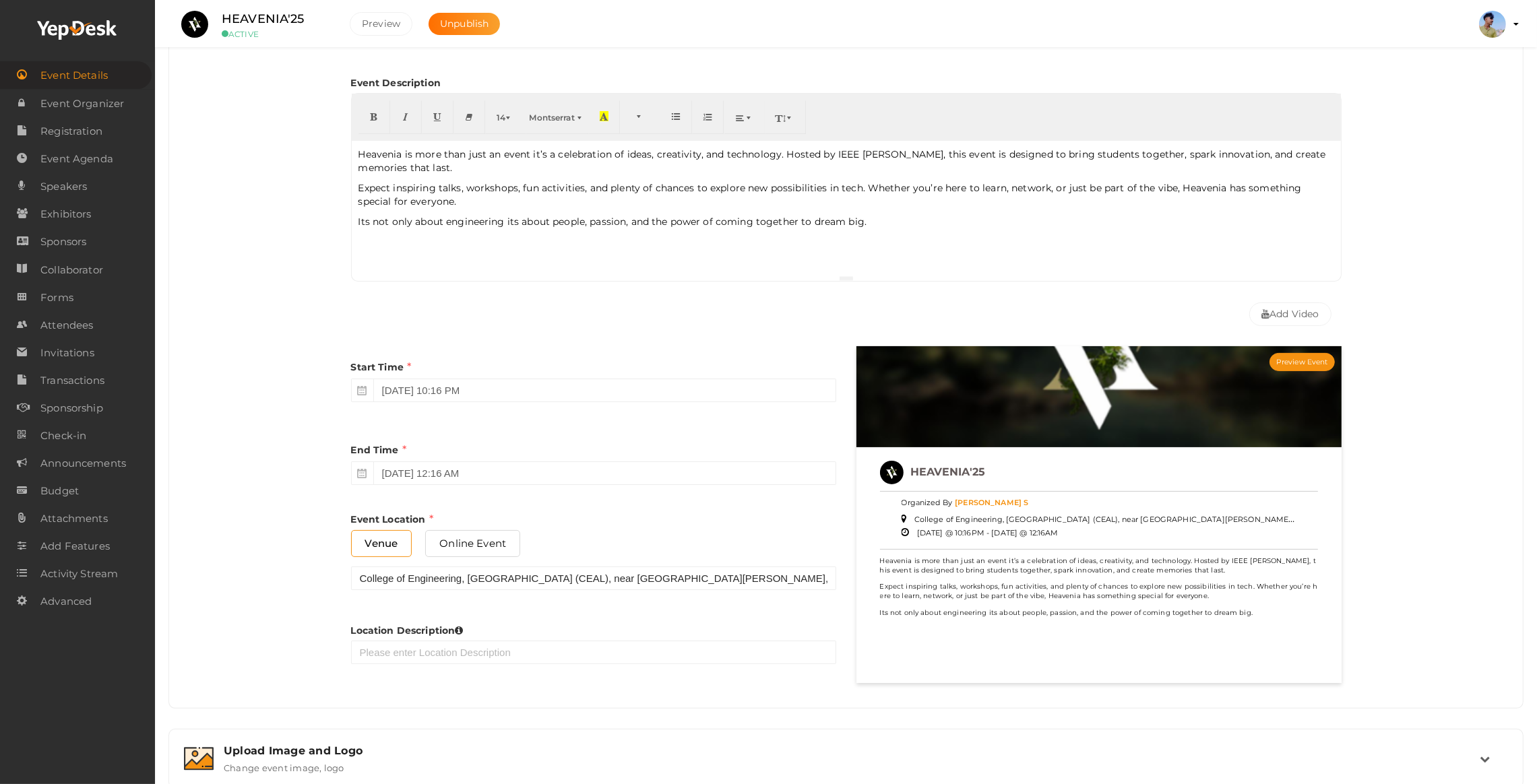
click at [389, 179] on div "Heavenia is more than just an event it’s a celebration of ideas, creativity, an…" at bounding box center [846, 208] width 990 height 135
click at [365, 188] on p "Expect inspiring talks, workshops, fun activities, and plenty of chances to exp…" at bounding box center [847, 195] width 976 height 27
click at [356, 188] on div "Heavenia is more than just an event it’s a celebration of ideas, creativity, an…" at bounding box center [846, 208] width 990 height 135
click at [727, 208] on div "Heavenia is more than just an event it’s a celebration of ideas, creativity, an…" at bounding box center [846, 208] width 990 height 135
click at [891, 228] on div "Heavenia is more than just an event it’s a celebration of ideas, creativity, an…" at bounding box center [846, 208] width 990 height 135
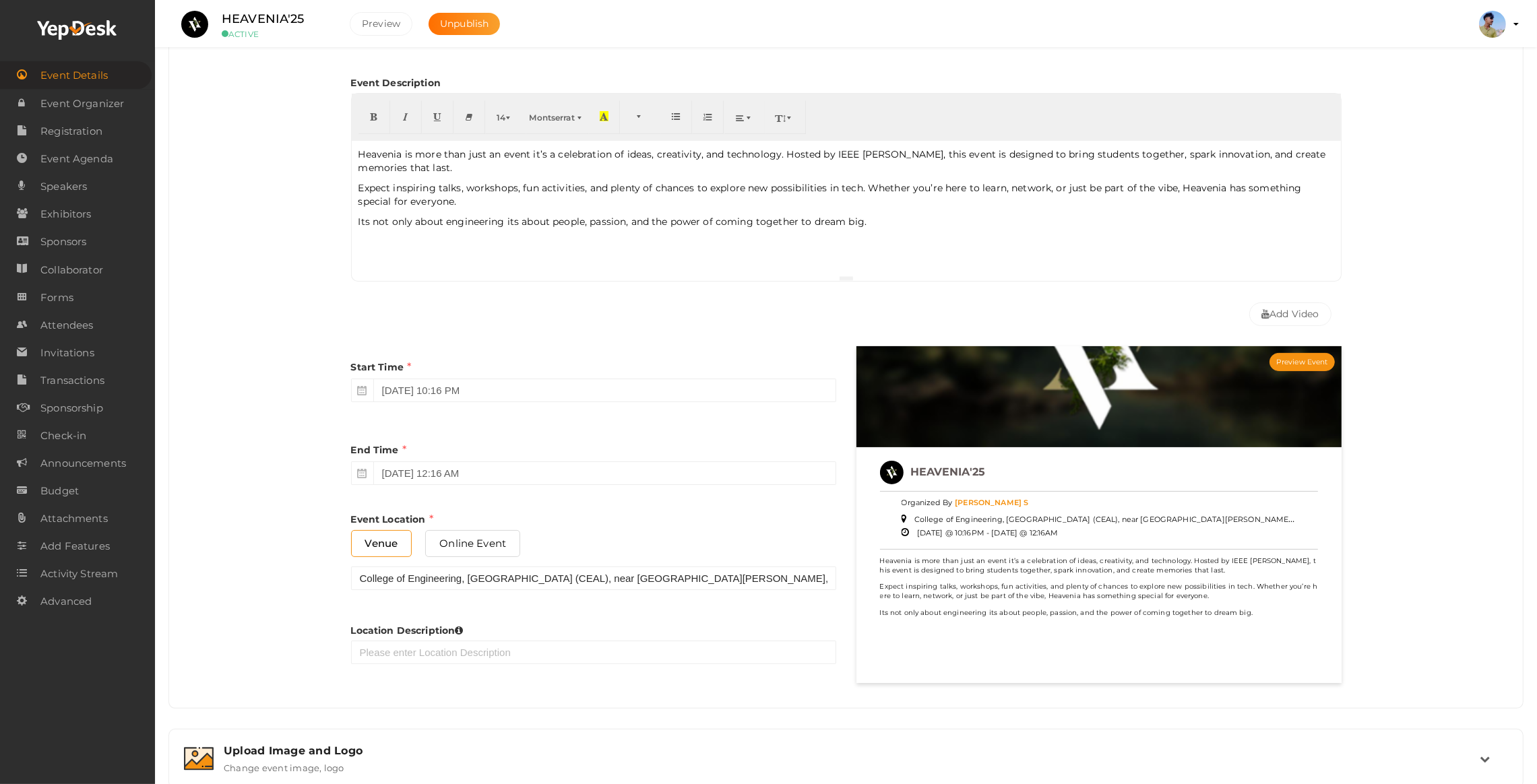
click at [891, 228] on div "Heavenia is more than just an event it’s a celebration of ideas, creativity, an…" at bounding box center [846, 208] width 990 height 135
click at [467, 360] on div "Start Time August 25, 2025 10:16 PM" at bounding box center [594, 378] width 485 height 62
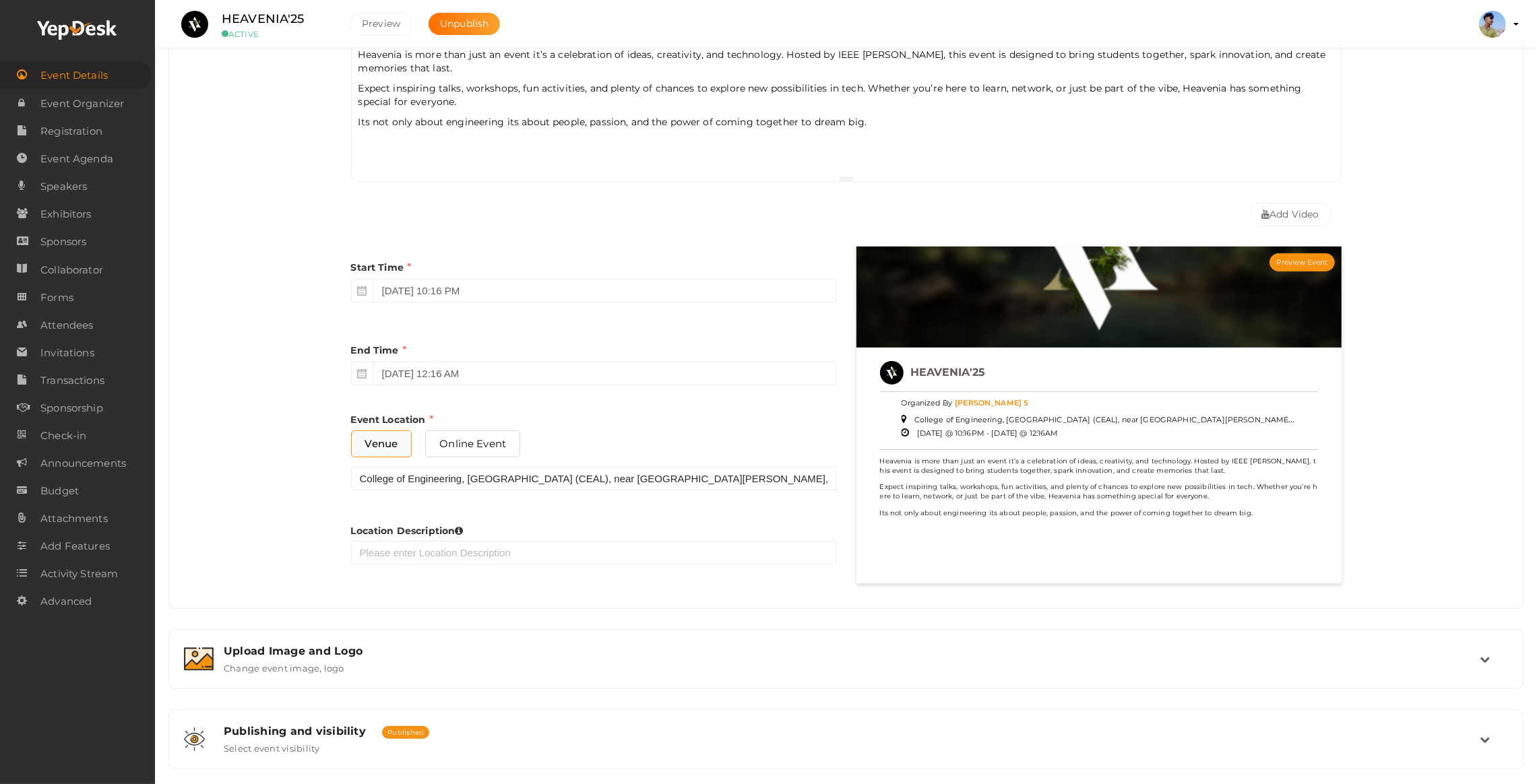
scroll to position [404, 0]
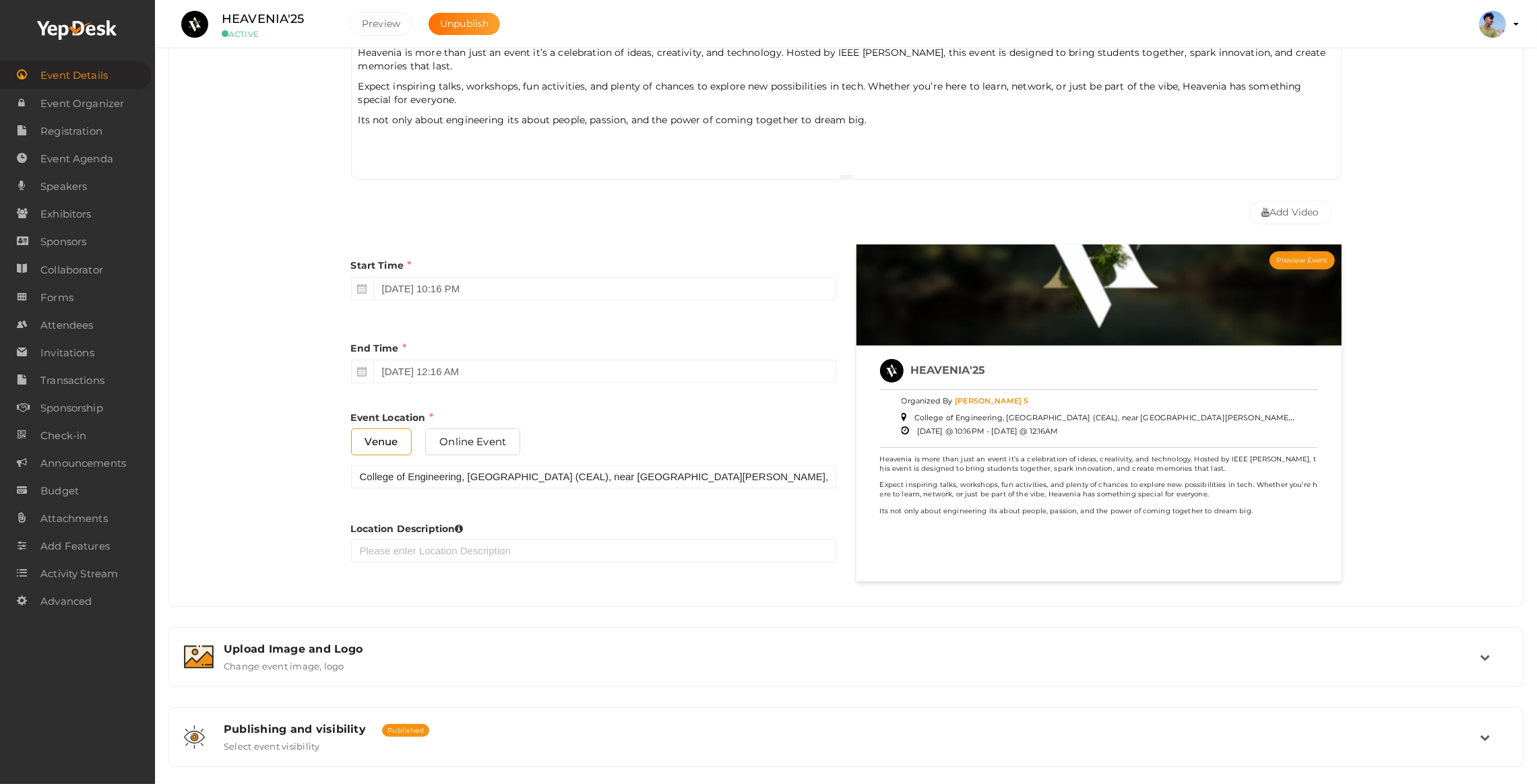
click at [359, 366] on span at bounding box center [363, 372] width 22 height 24
drag, startPoint x: 361, startPoint y: 374, endPoint x: 398, endPoint y: 365, distance: 38.1
click at [374, 369] on div "September 28, 2025 12:16 AM" at bounding box center [594, 372] width 485 height 24
click at [398, 365] on input "September 28, 2025 12:16 AM" at bounding box center [605, 372] width 463 height 24
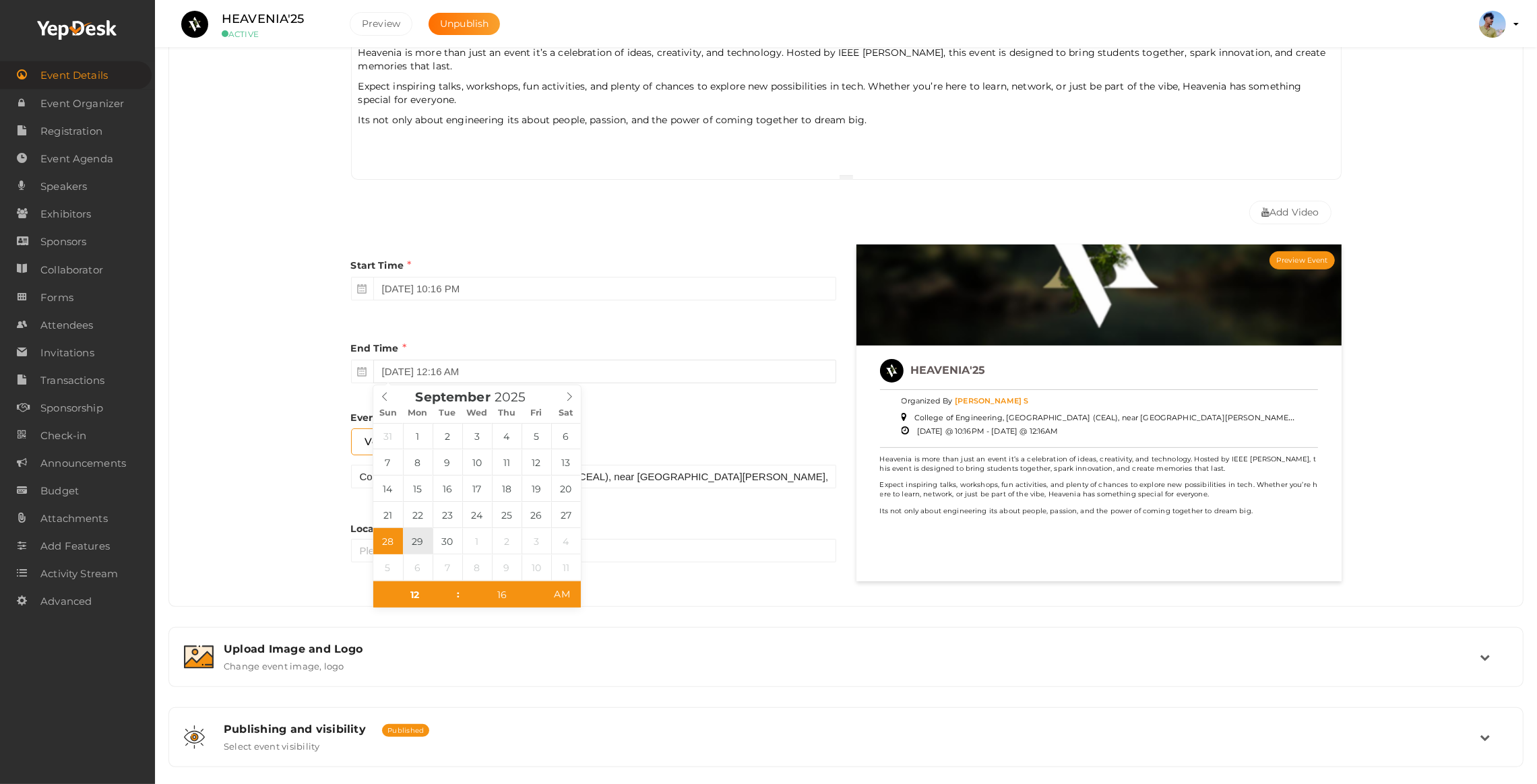
type input "September 29, 2025 12:16 AM"
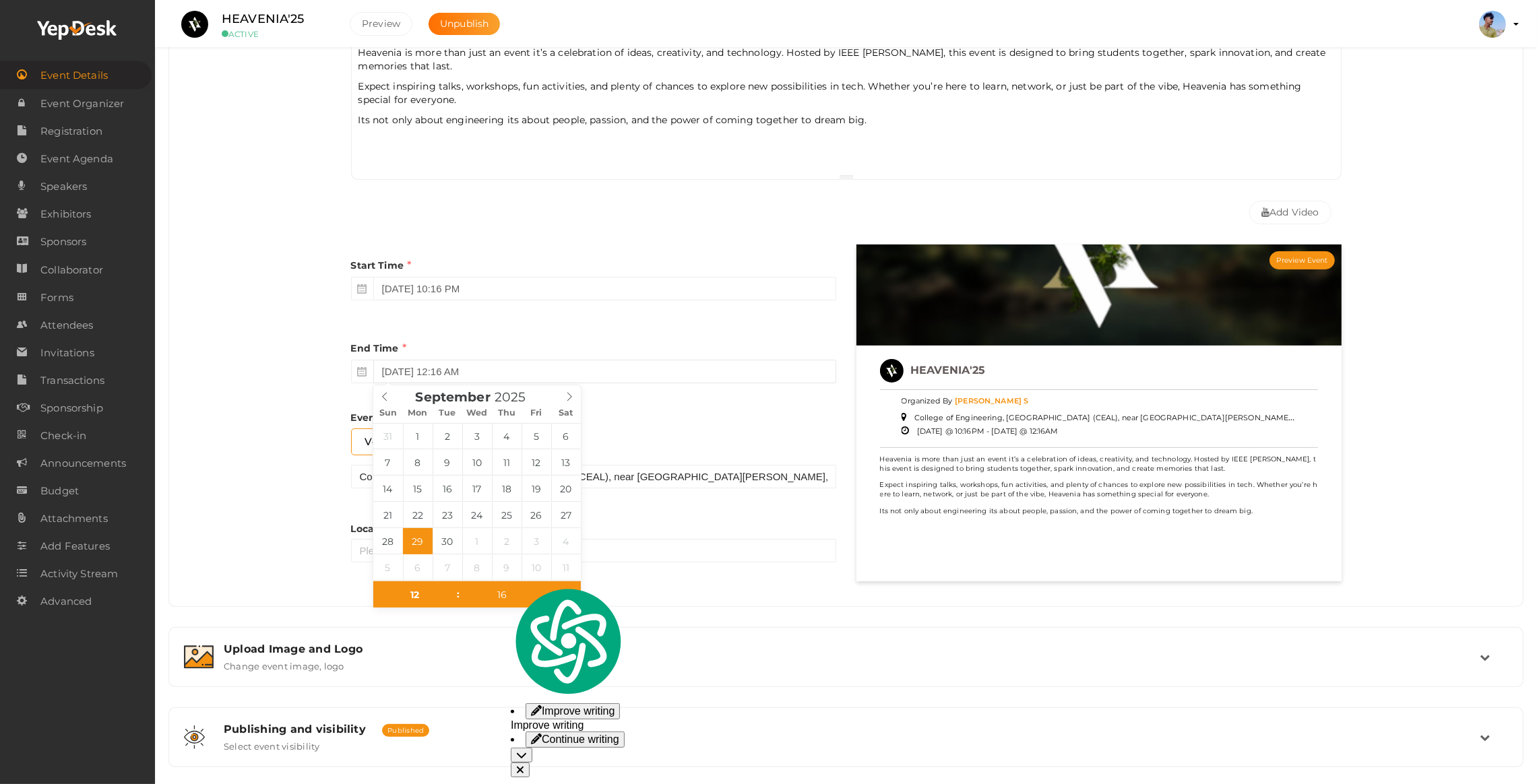
click at [626, 364] on input "September 29, 2025 12:16 AM" at bounding box center [605, 372] width 463 height 24
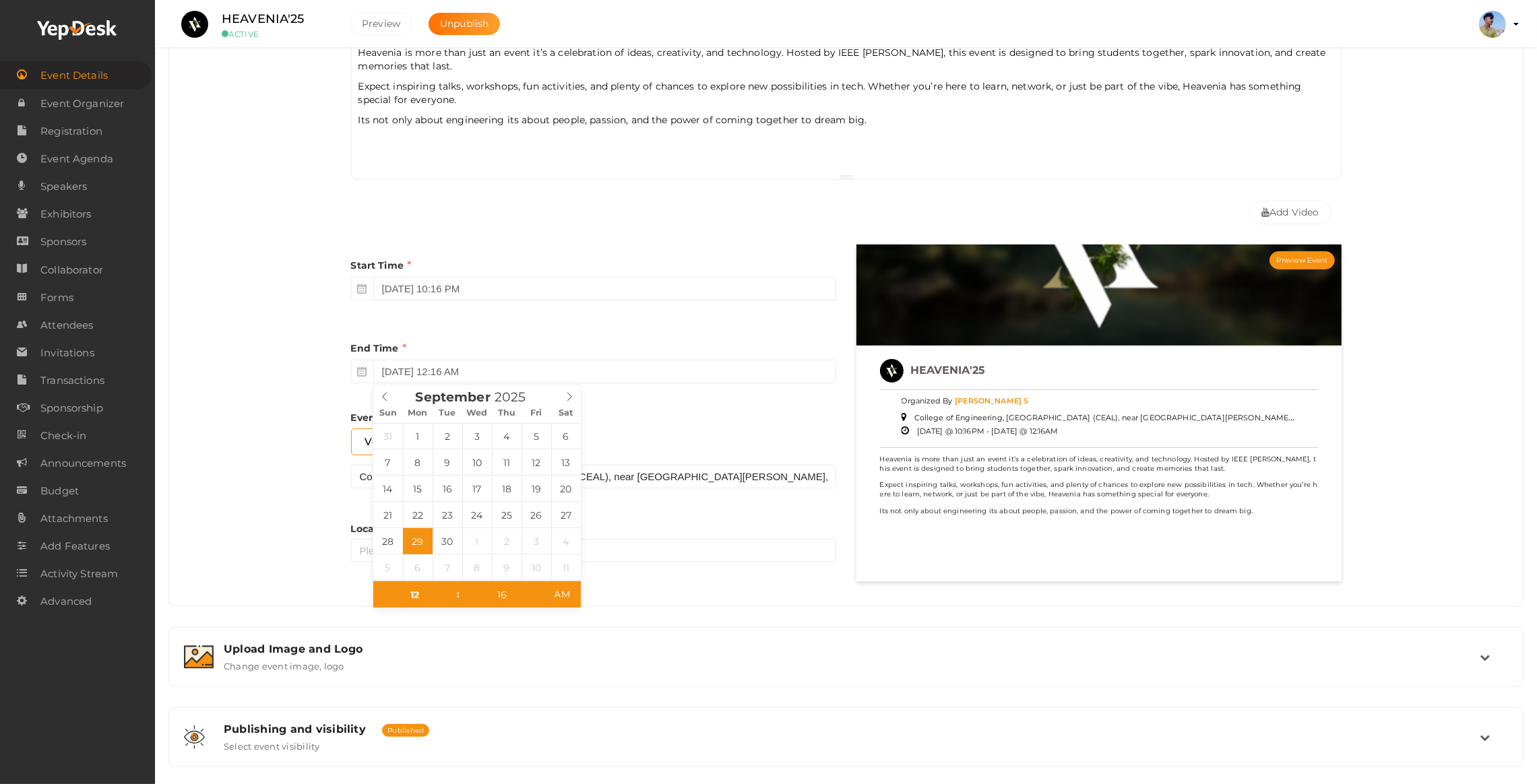
click at [355, 295] on span at bounding box center [363, 289] width 22 height 24
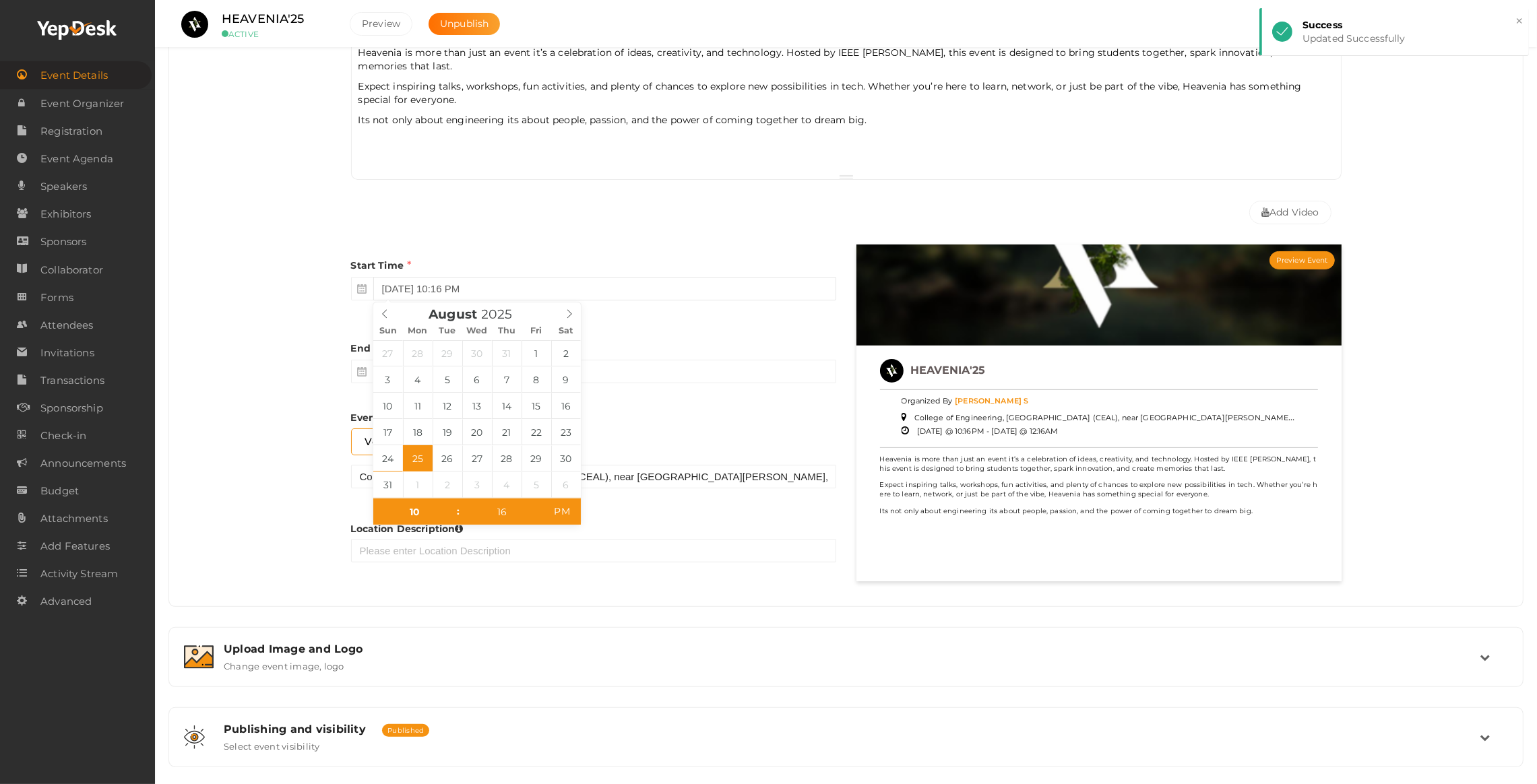
click at [410, 288] on input "August 25, 2025 10:16 PM" at bounding box center [605, 289] width 463 height 24
click at [564, 307] on span at bounding box center [570, 312] width 23 height 19
type input "September 27, 2025 10:16 PM"
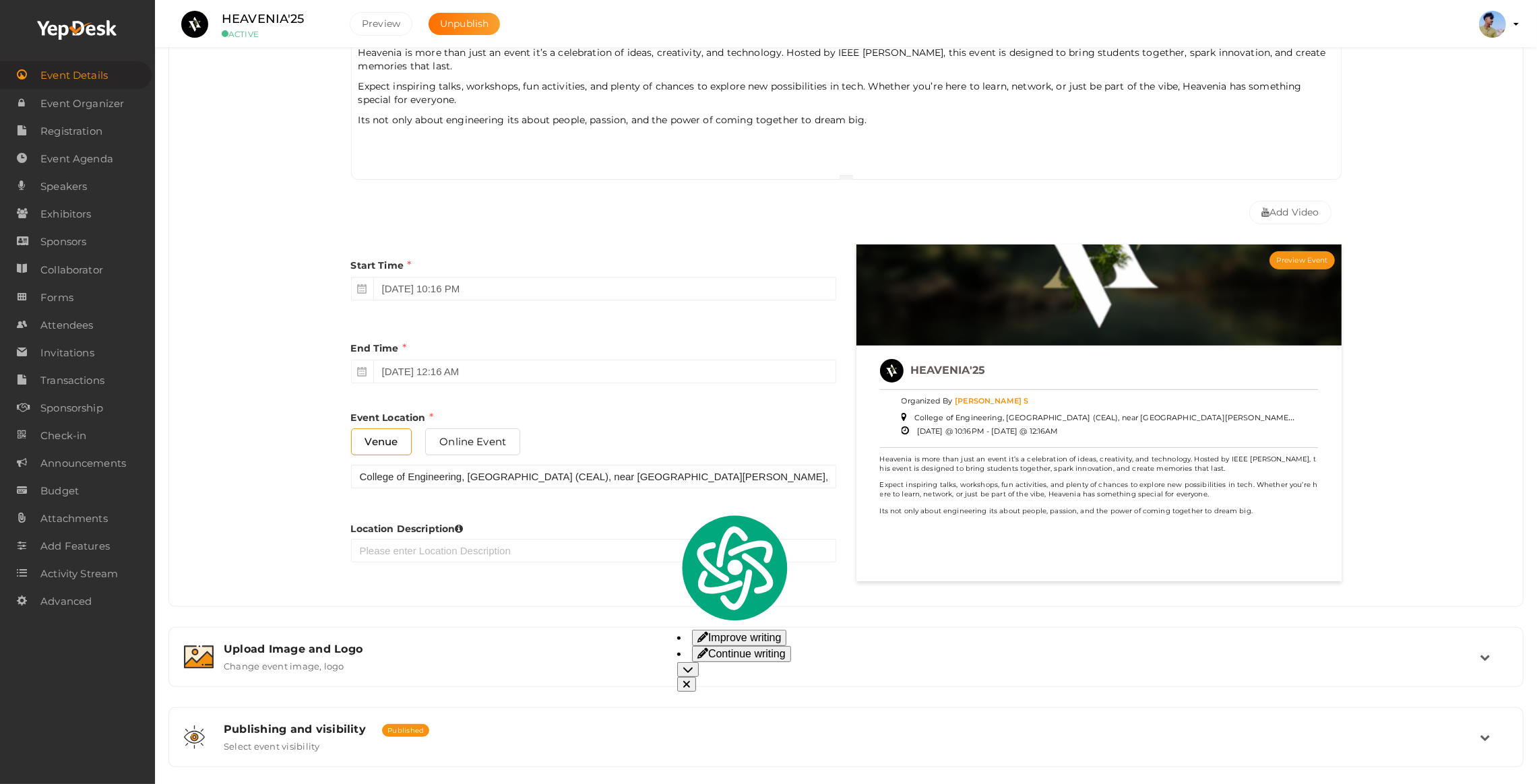
click at [657, 308] on div "Start Time September 27, 2025 10:16 PM End Time September 29, 2025 12:16 AM End…" at bounding box center [594, 417] width 506 height 345
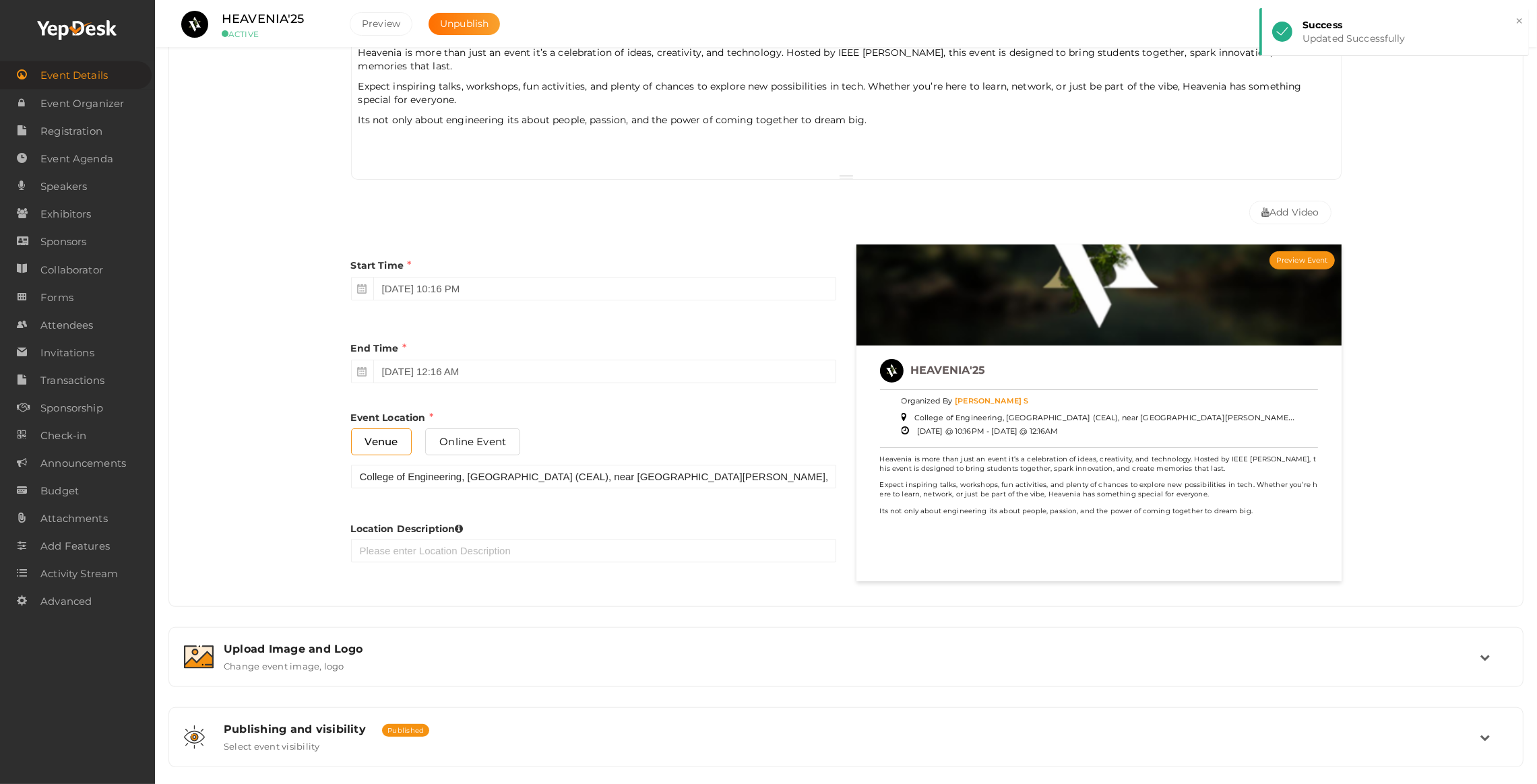
click at [371, 377] on span at bounding box center [363, 372] width 22 height 24
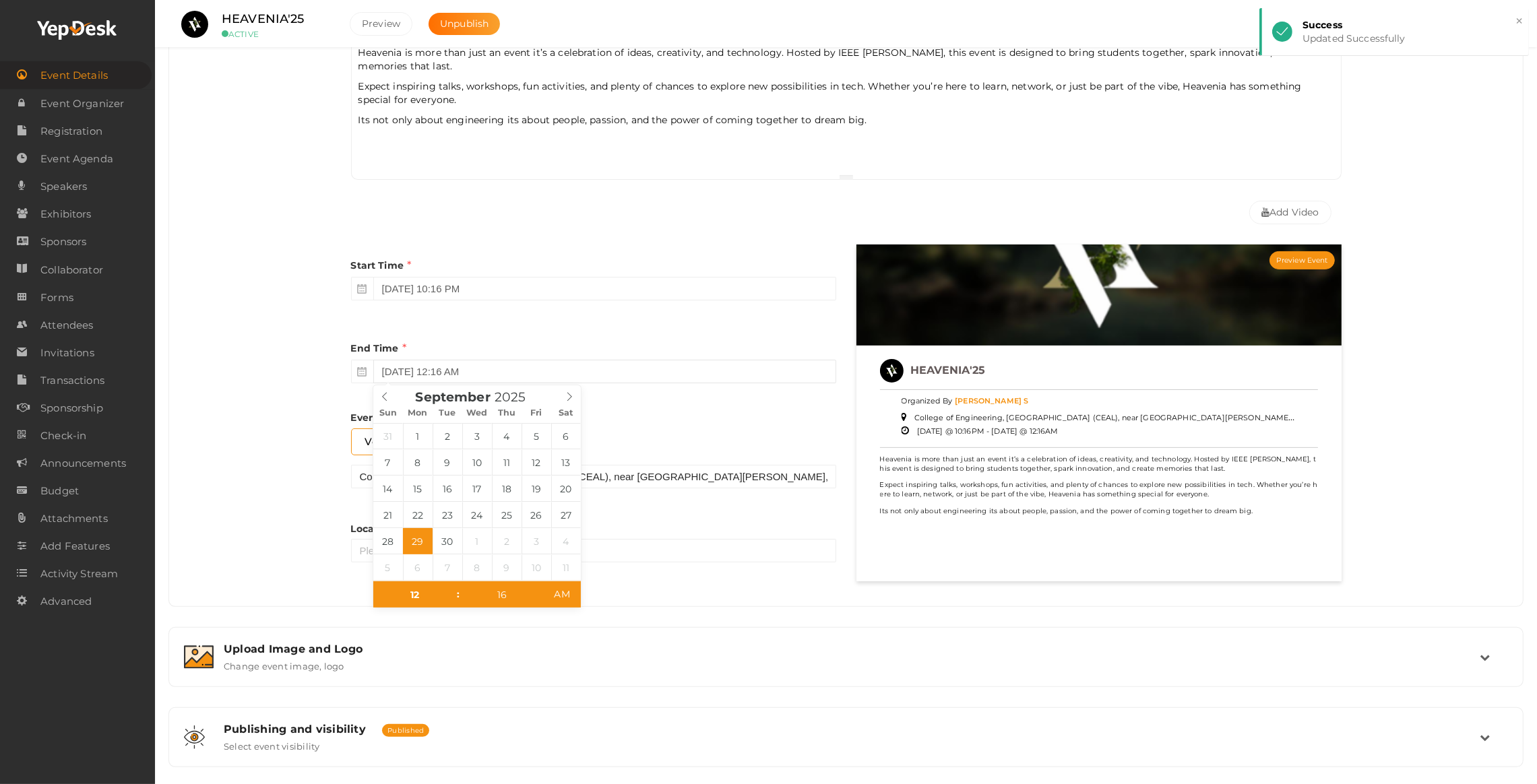
click at [386, 373] on input "September 29, 2025 12:16 AM" at bounding box center [605, 372] width 463 height 24
type input "September 28, 2025 12:16 AM"
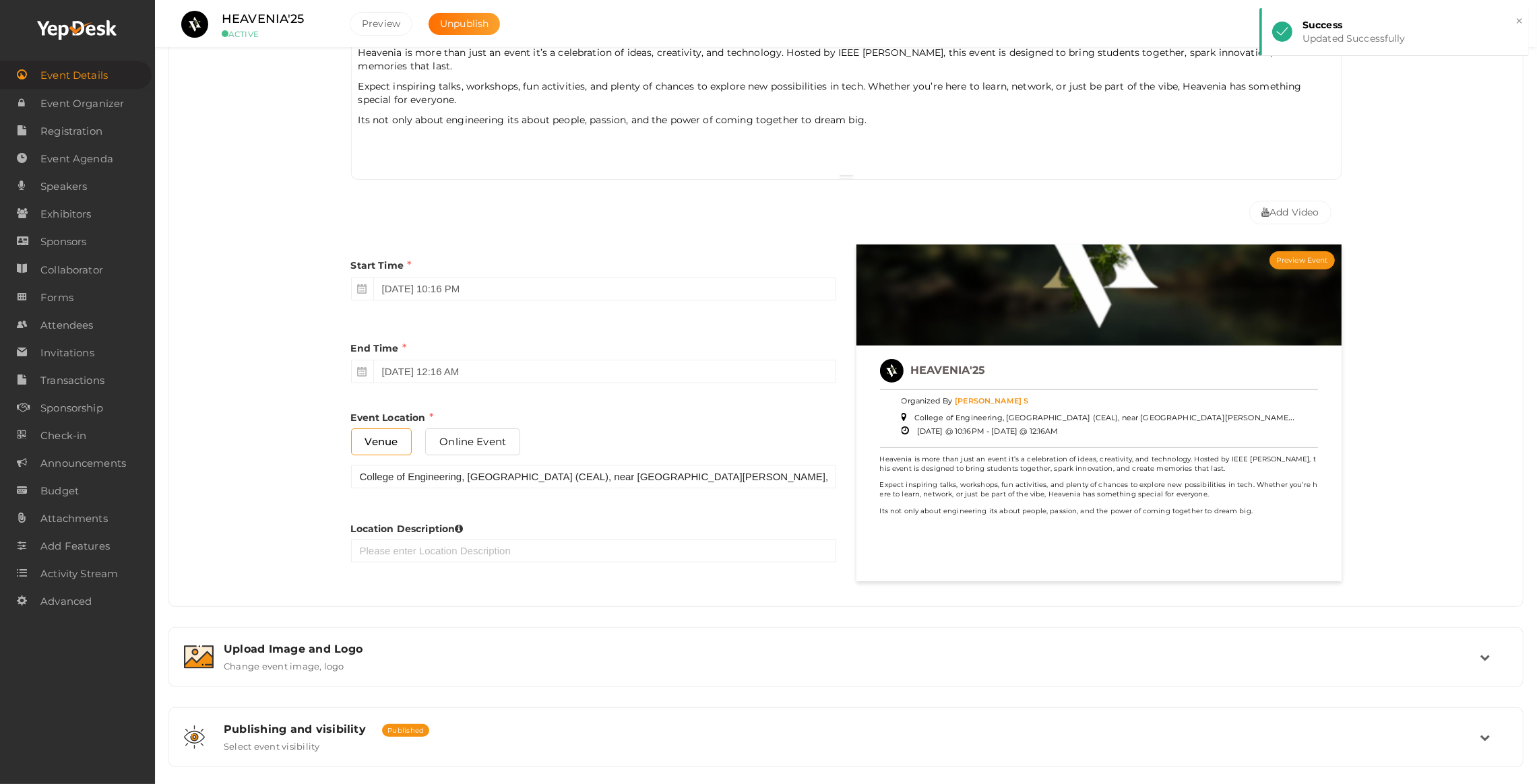
click at [273, 458] on div "Event Name HEAVENIA'25 11/100 Invalid Event Name Event Name length exceeded Eve…" at bounding box center [846, 244] width 1334 height 705
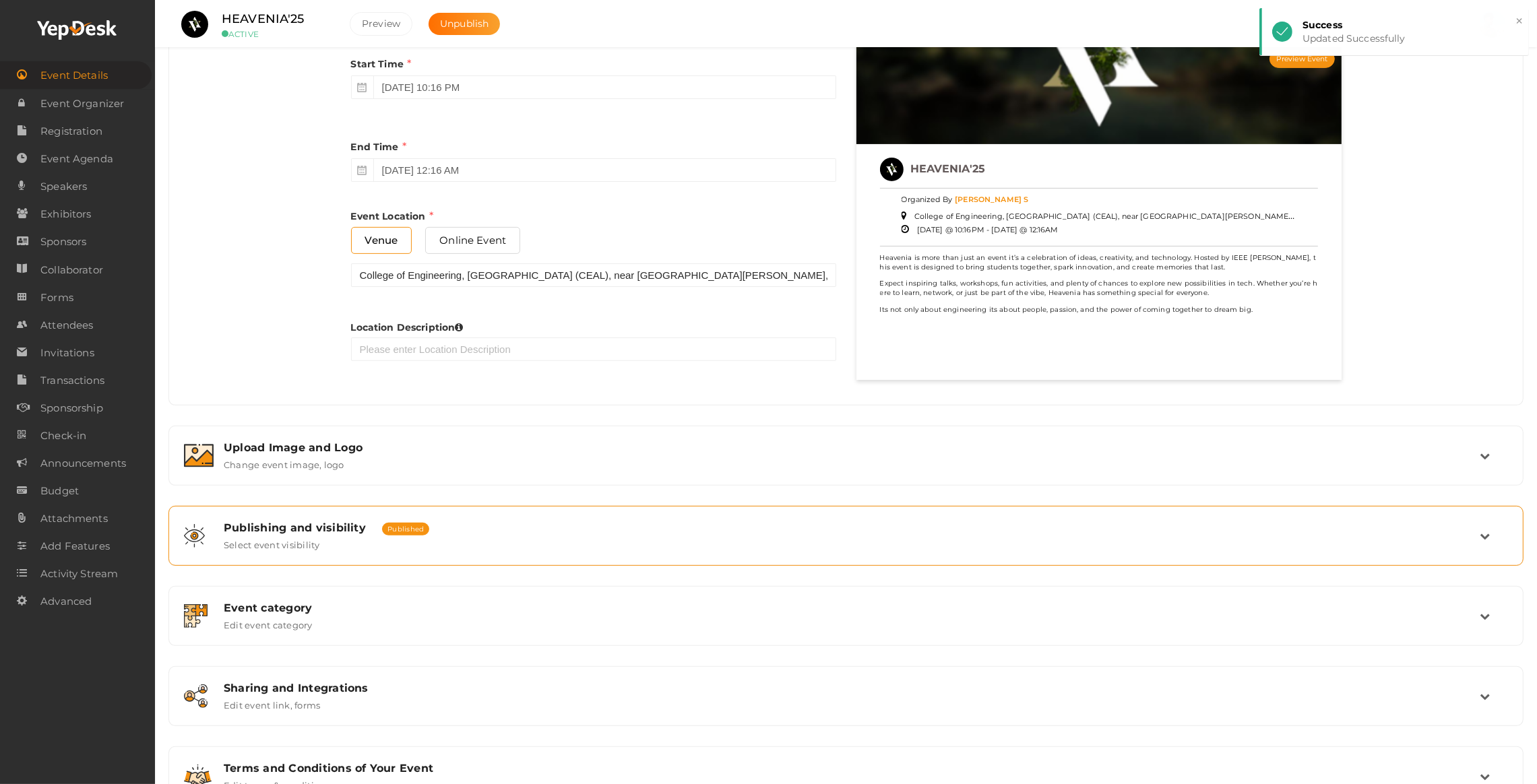
click at [330, 550] on div "Publishing and visibility Published UnPublished Select event visibility" at bounding box center [846, 536] width 1266 height 29
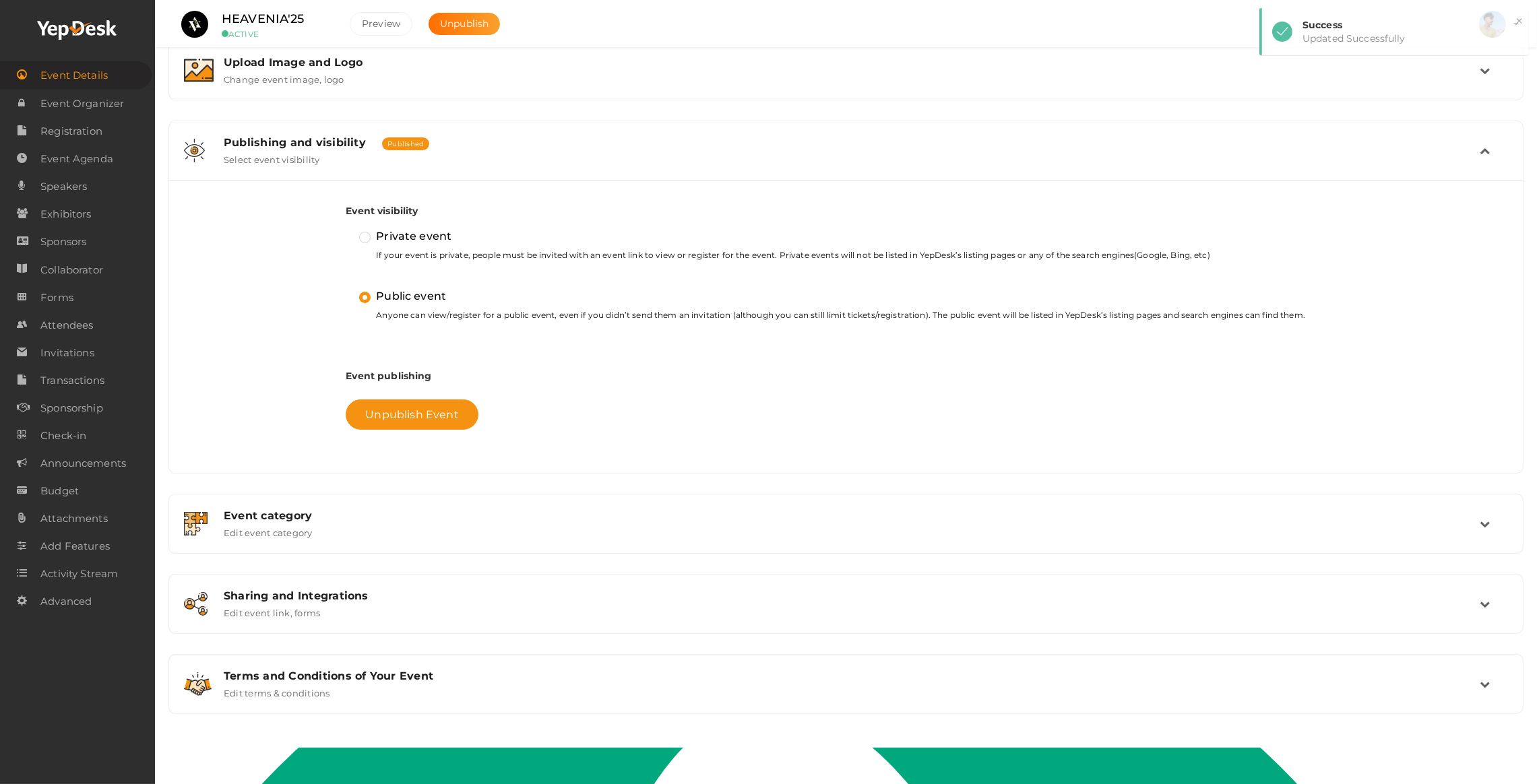
scroll to position [230, 0]
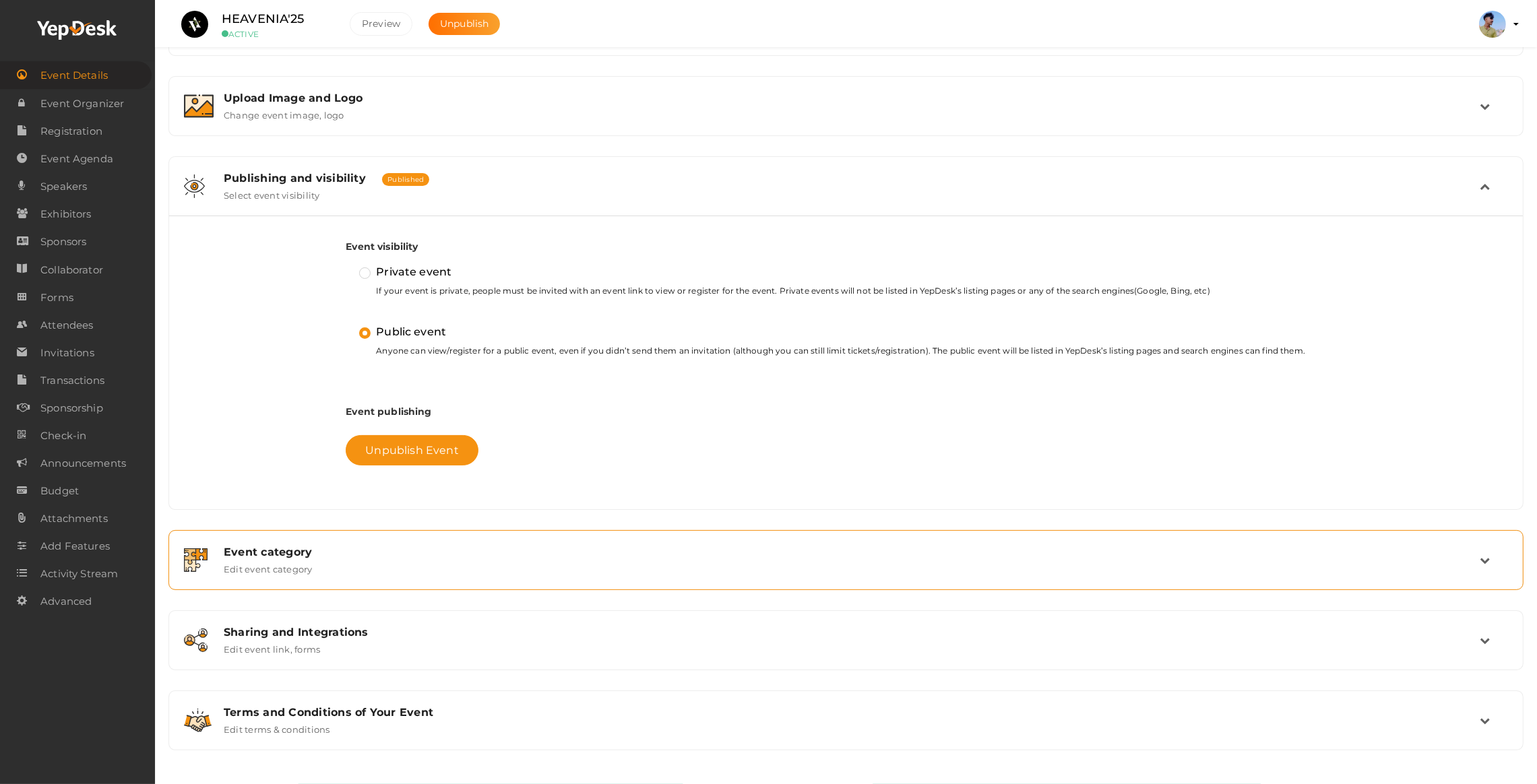
click at [307, 551] on div "Event category" at bounding box center [852, 552] width 1257 height 13
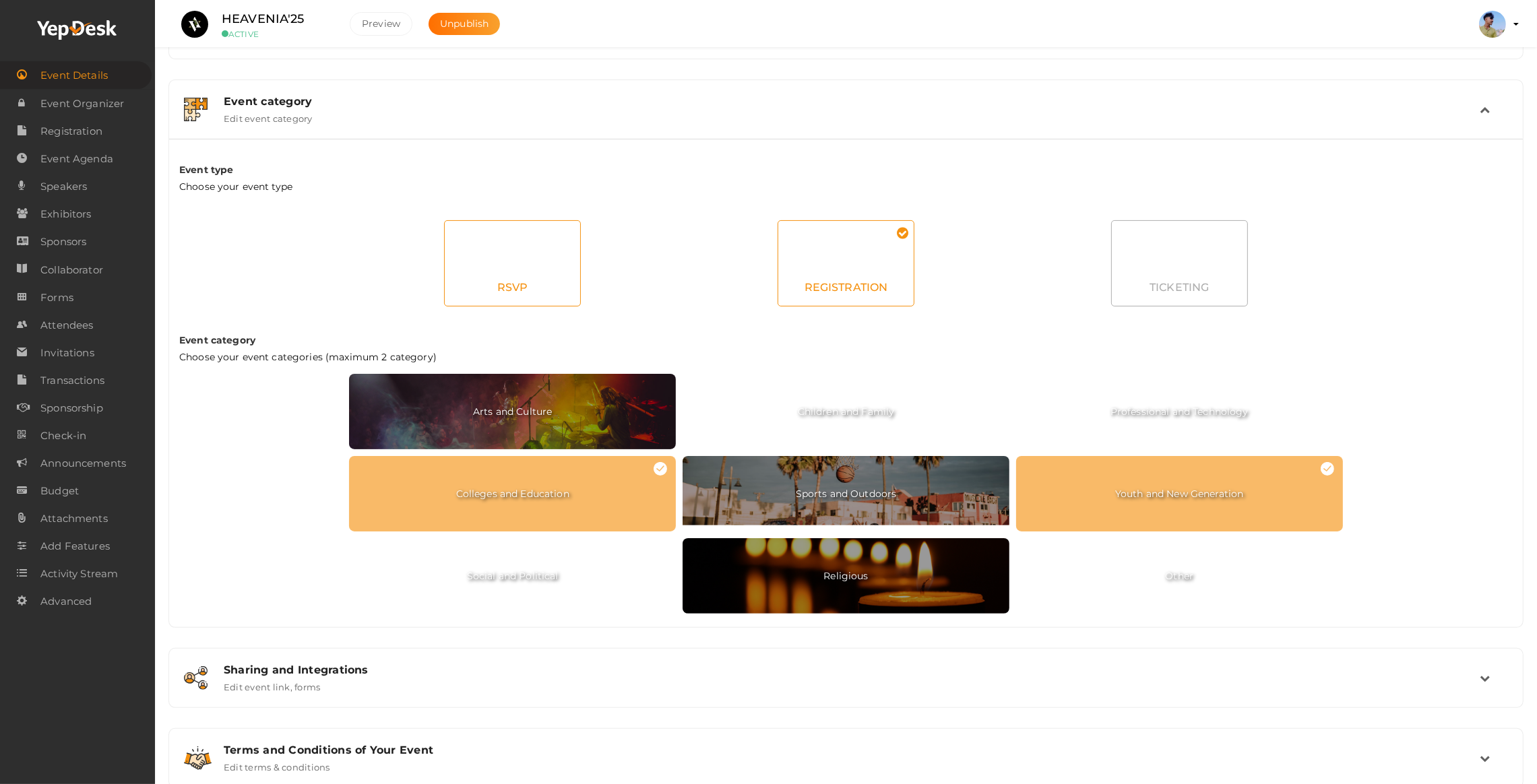
scroll to position [425, 0]
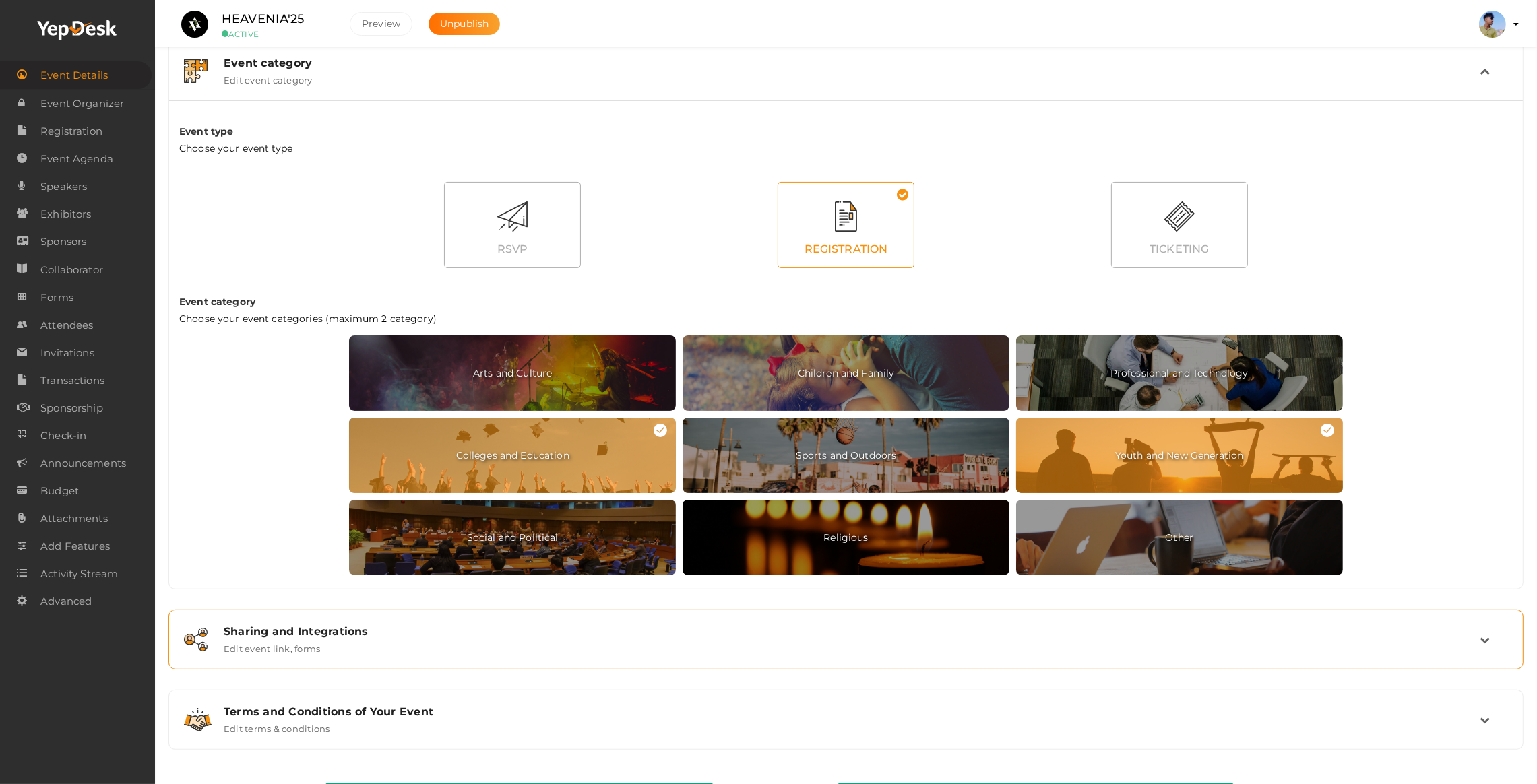
click at [276, 642] on label "Edit event link, forms" at bounding box center [272, 646] width 97 height 16
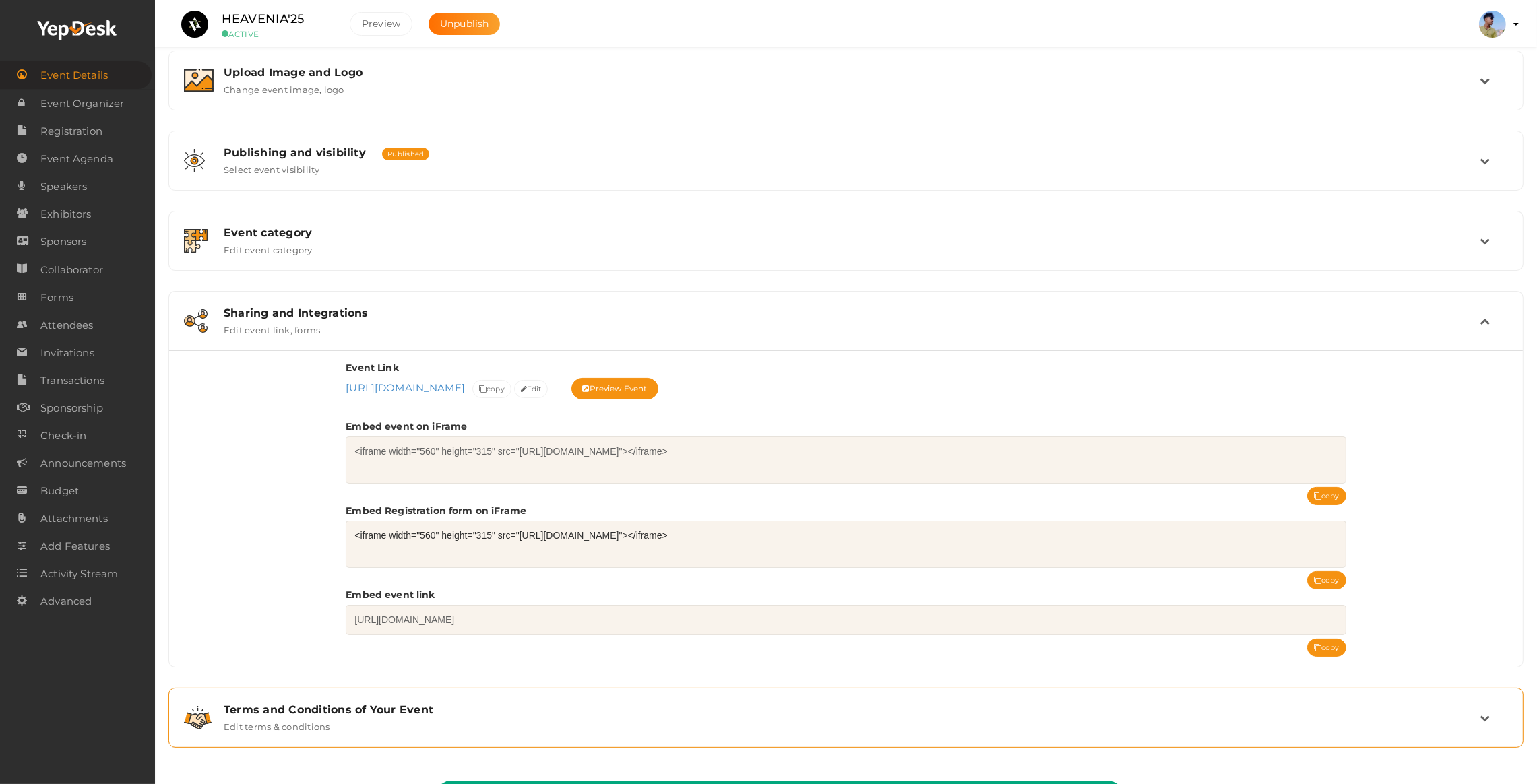
click at [344, 704] on div "Terms and Conditions of Your Event Edit terms & conditions" at bounding box center [846, 718] width 1340 height 46
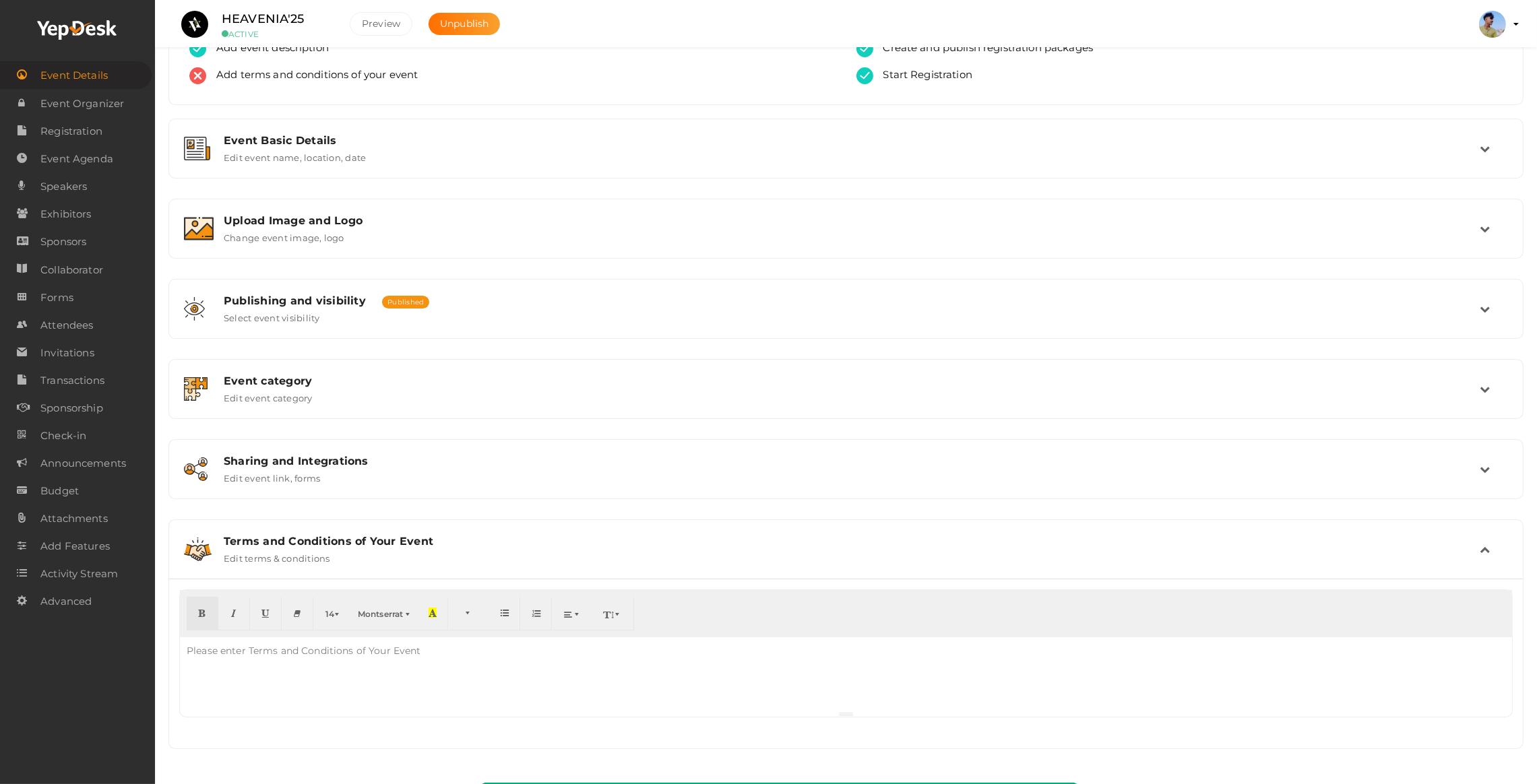
scroll to position [106, 0]
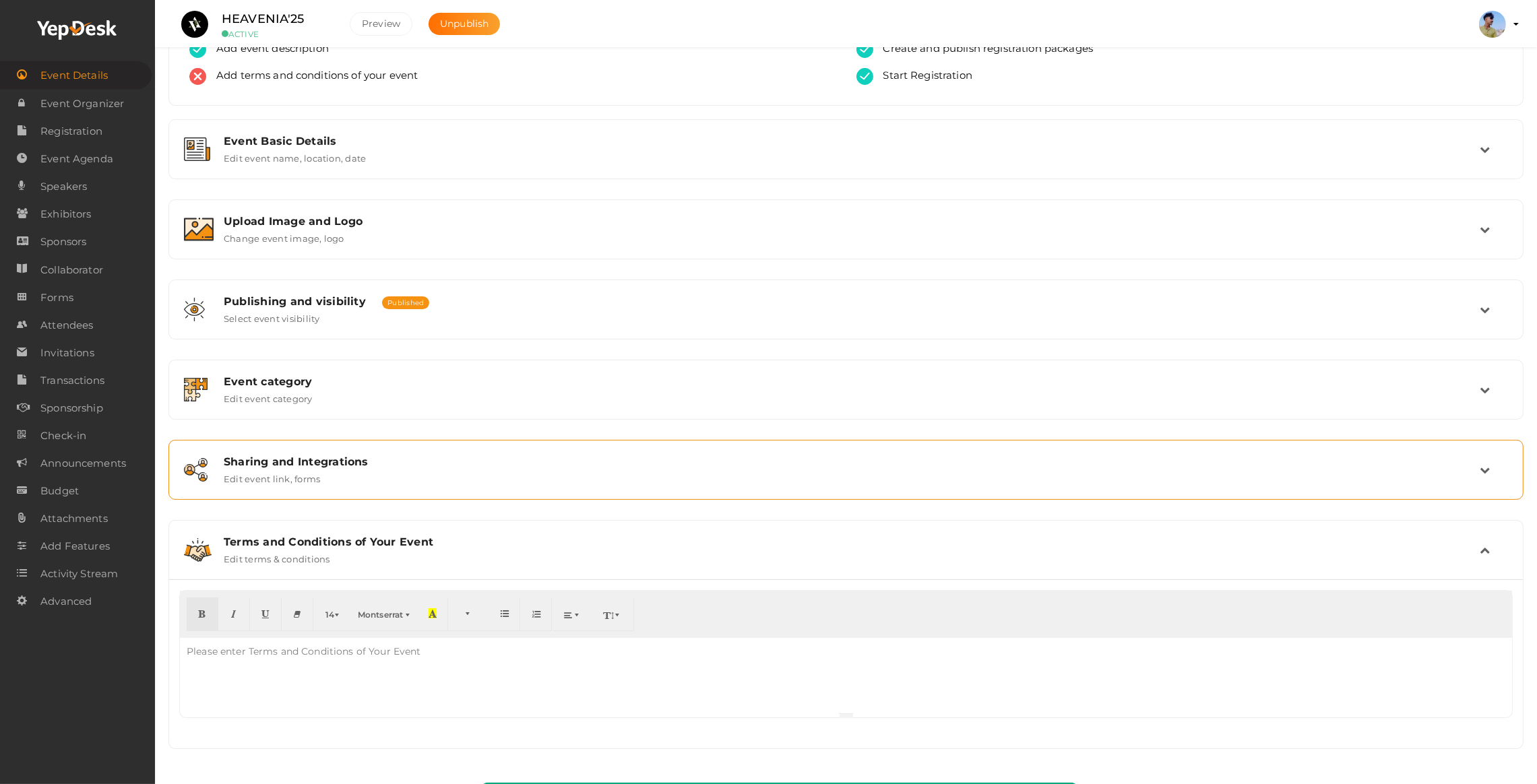
click at [347, 474] on div "Sharing and Integrations Edit event link, forms" at bounding box center [846, 469] width 1266 height 29
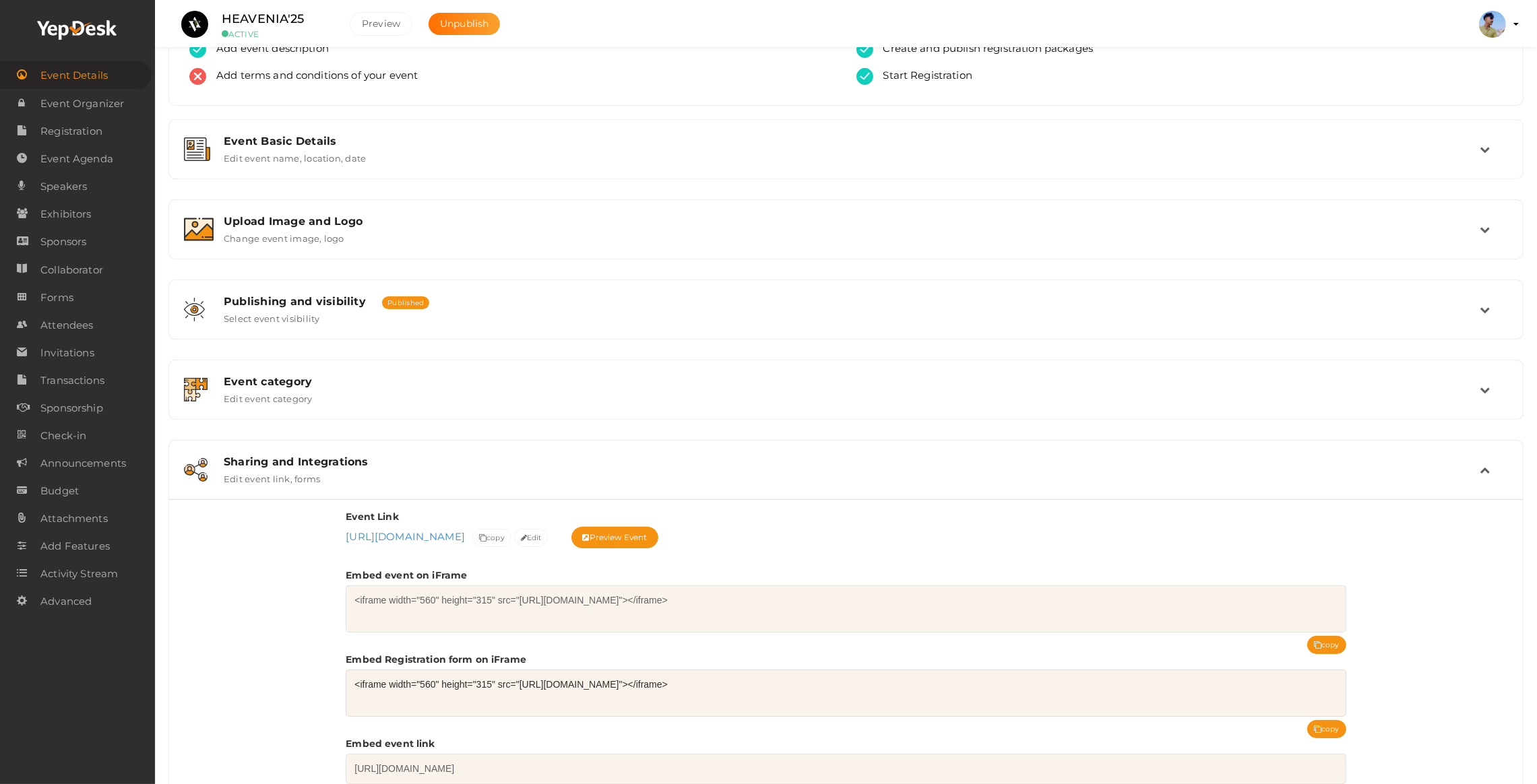
drag, startPoint x: 1034, startPoint y: 672, endPoint x: 1002, endPoint y: 656, distance: 35.8
click at [1031, 671] on textarea "<iframe width="560" height="315" src="https://www.yepdesk.com/embed/open-regist…" at bounding box center [846, 693] width 1000 height 47
click at [235, 562] on div "Event Link https://www.yepdesk.com/heavenia-25 https://www.yepdesk.com/heavenia…" at bounding box center [846, 657] width 1354 height 317
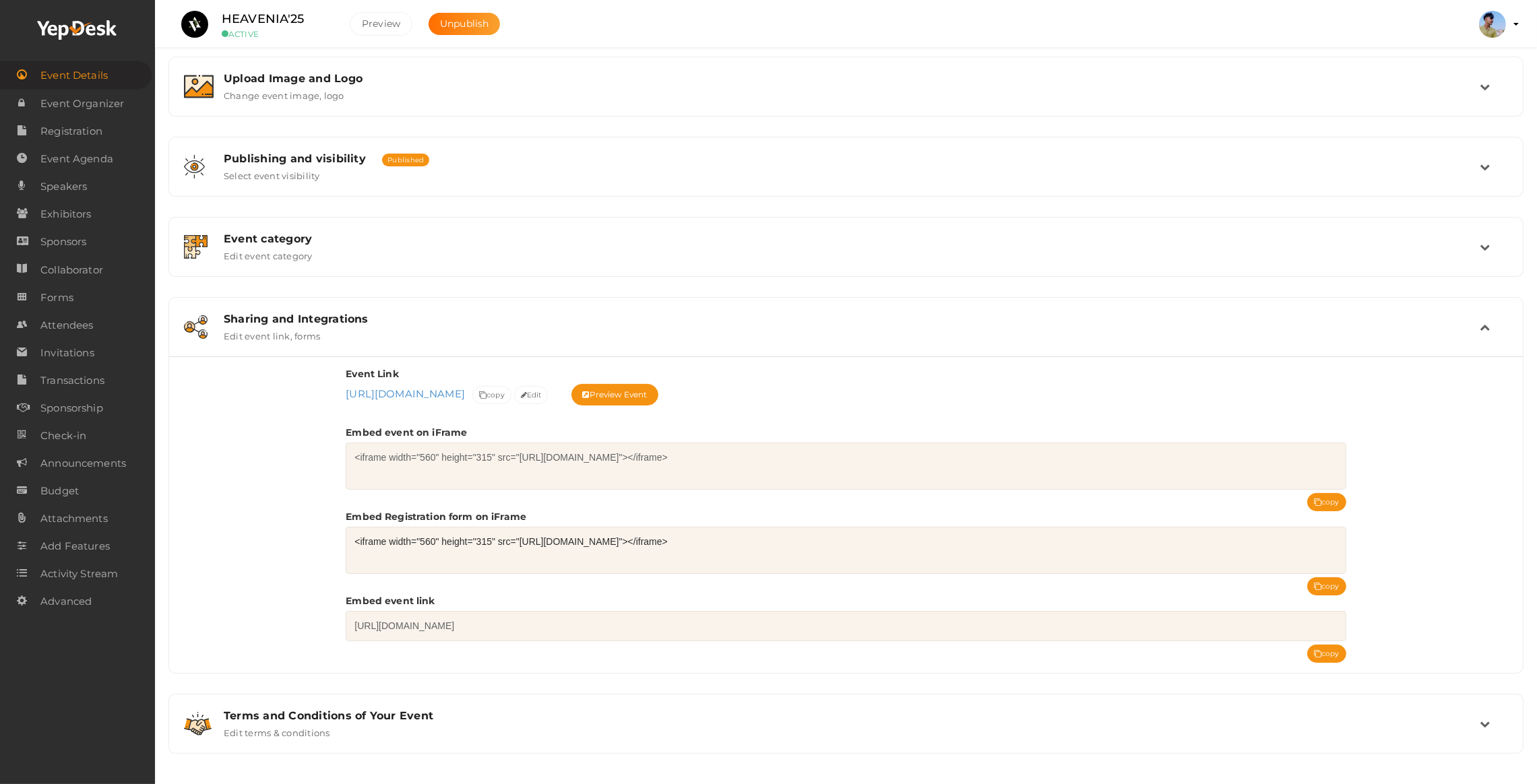
scroll to position [254, 0]
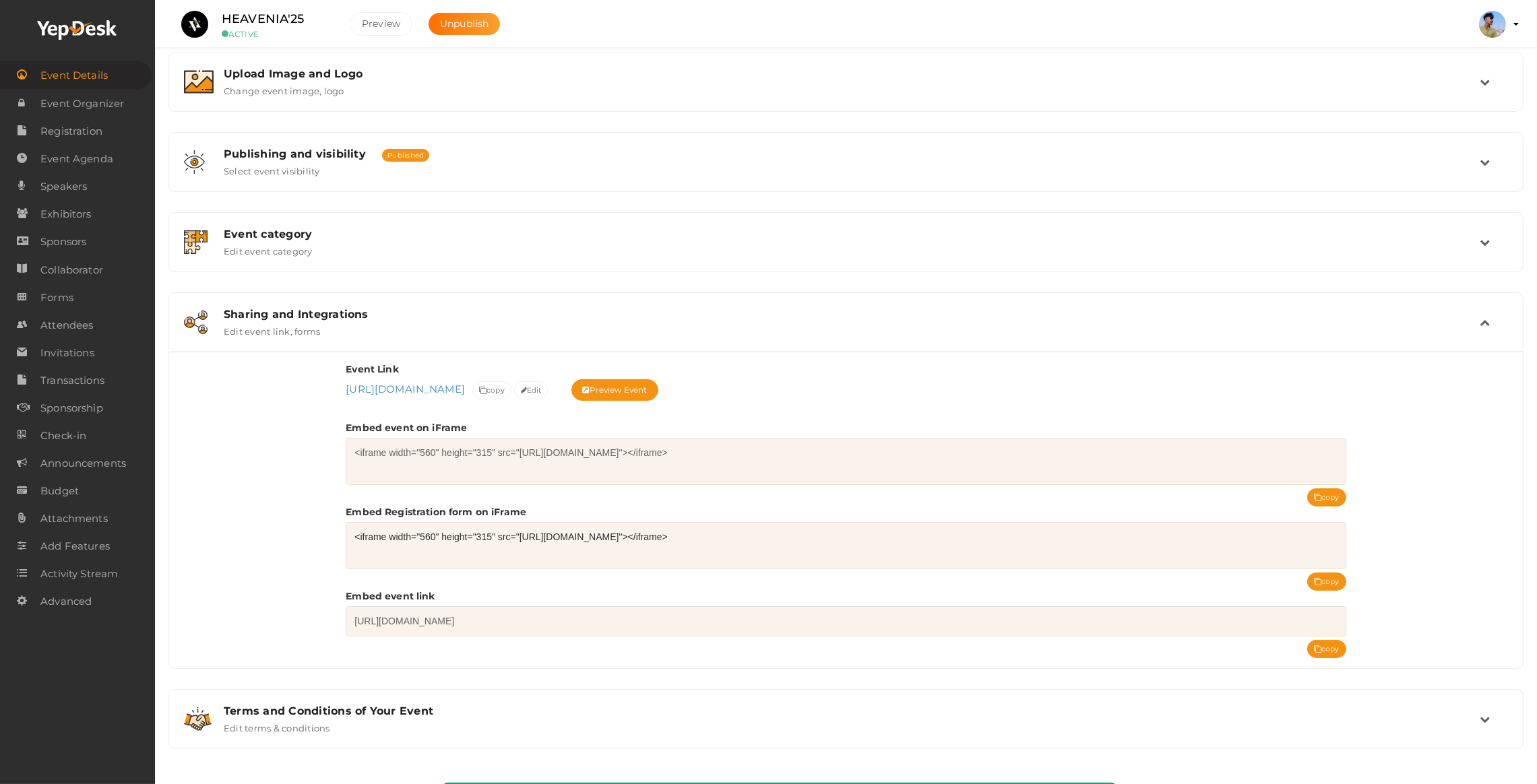
click at [264, 554] on div "Event Link https://www.yepdesk.com/heavenia-25 https://www.yepdesk.com/heavenia…" at bounding box center [846, 509] width 1354 height 317
click at [60, 93] on span "Event Organizer" at bounding box center [82, 104] width 84 height 27
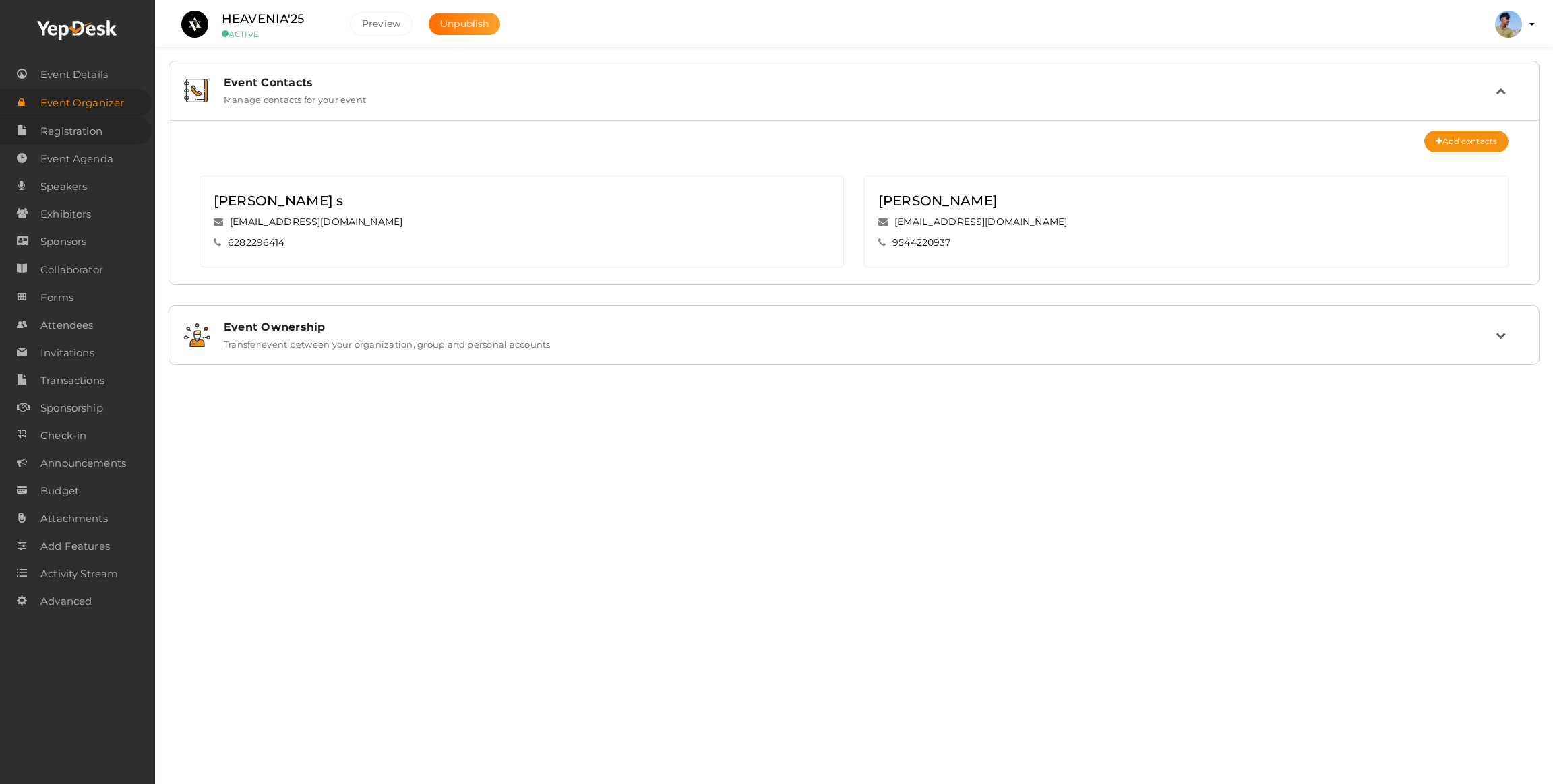
click at [50, 131] on span "Registration" at bounding box center [72, 132] width 62 height 27
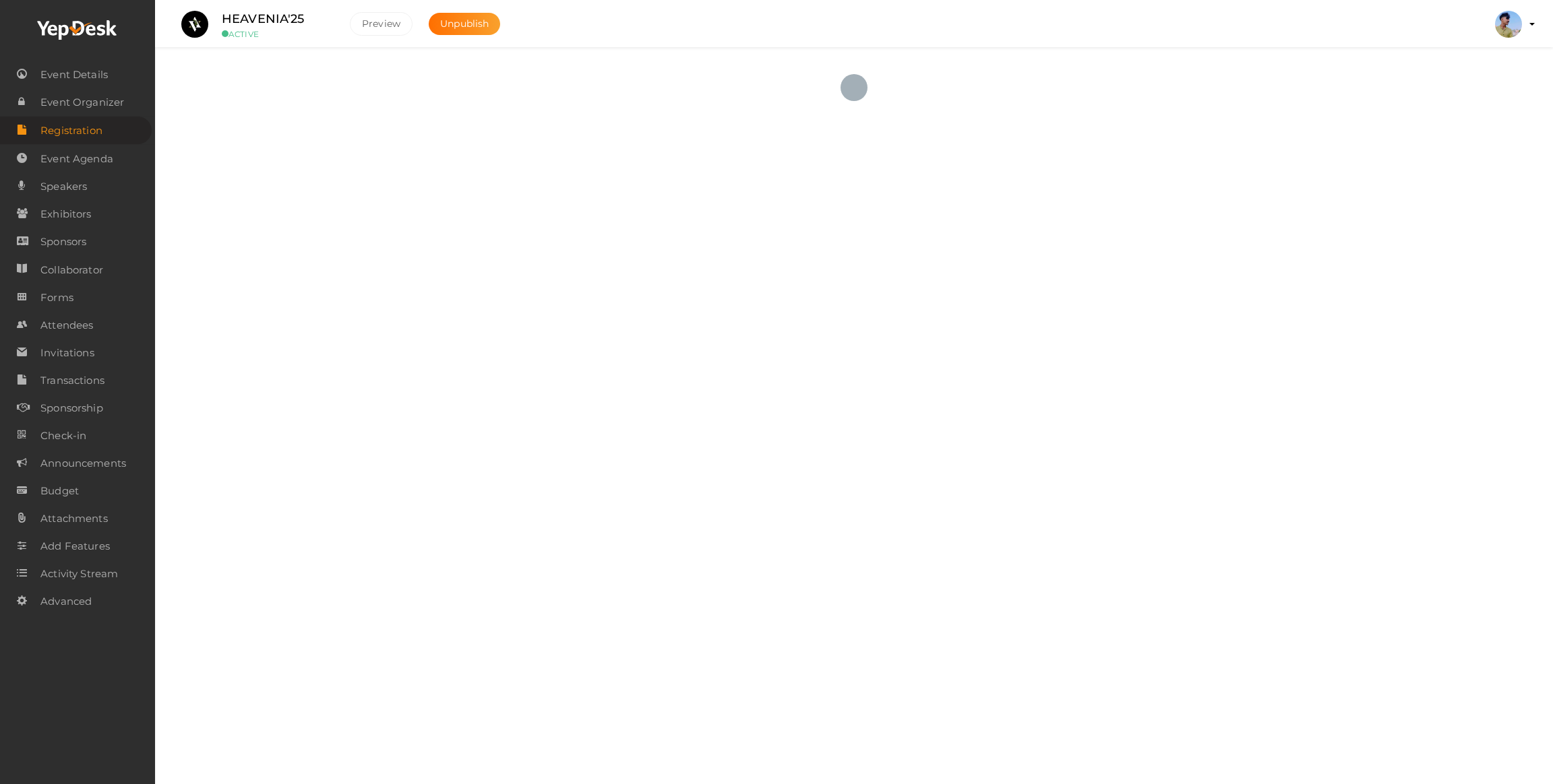
checkbox input "true"
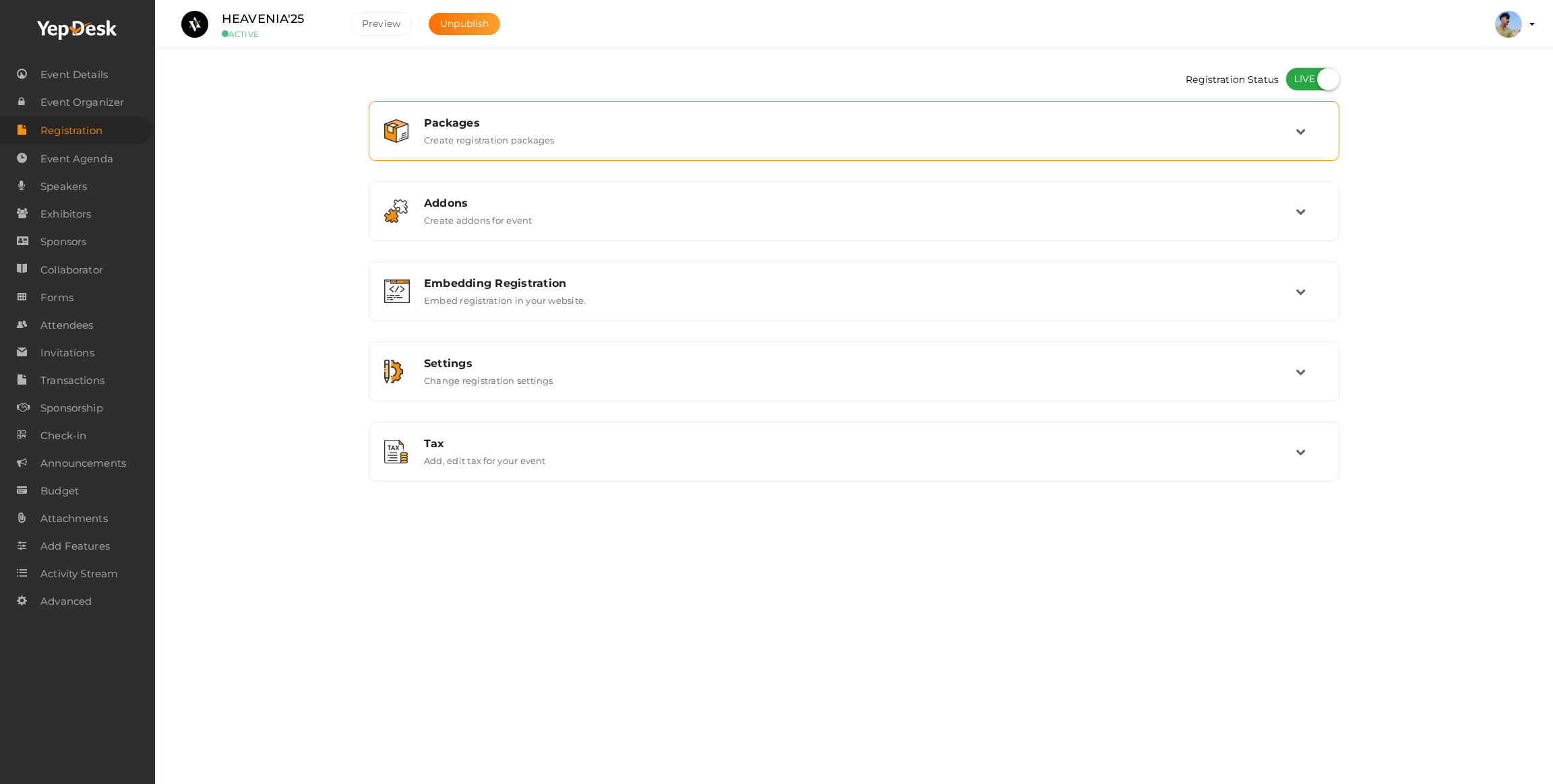
click at [494, 117] on div "Packages" at bounding box center [860, 123] width 872 height 13
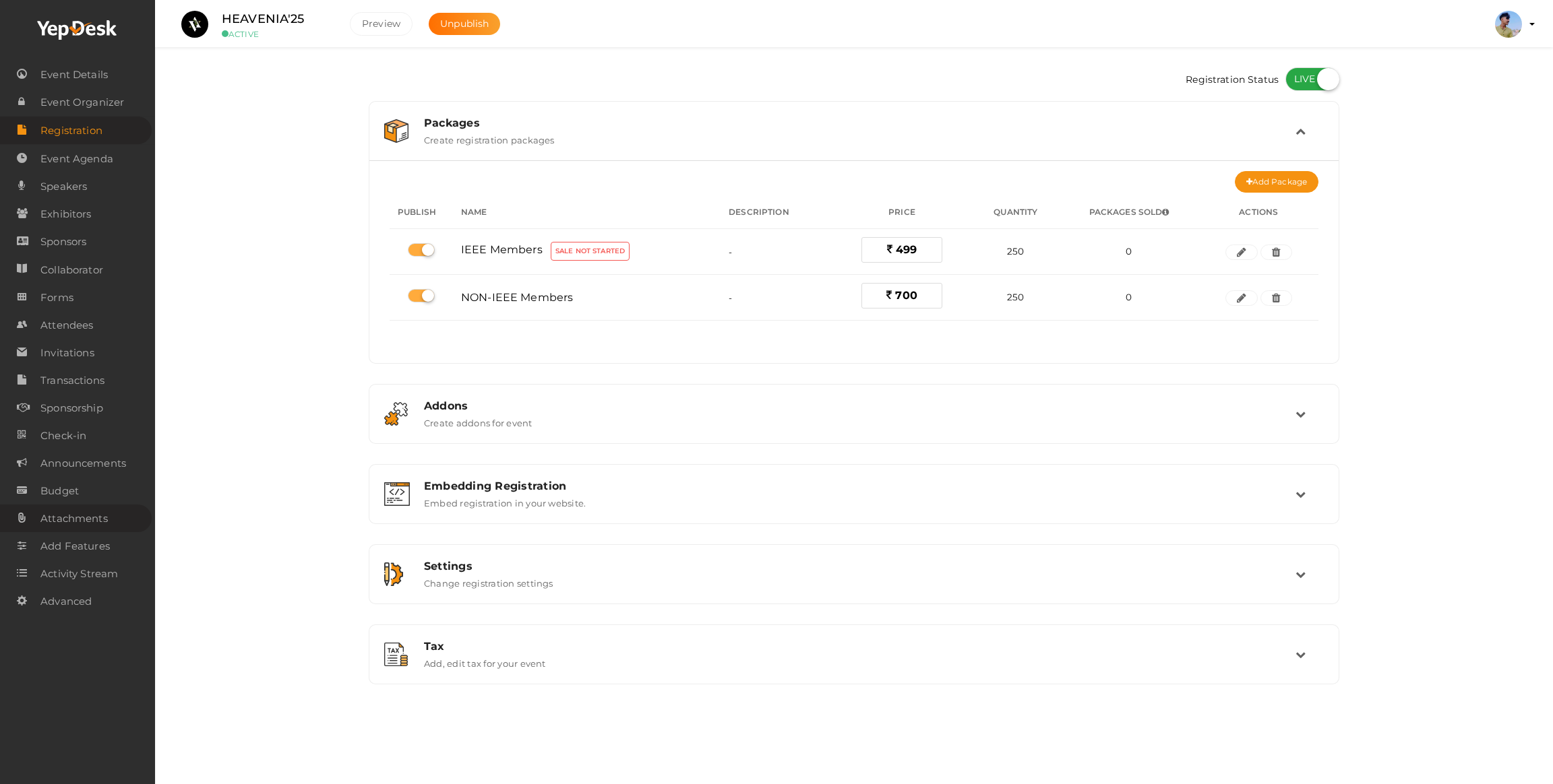
click at [95, 521] on span "Attachments" at bounding box center [74, 519] width 67 height 27
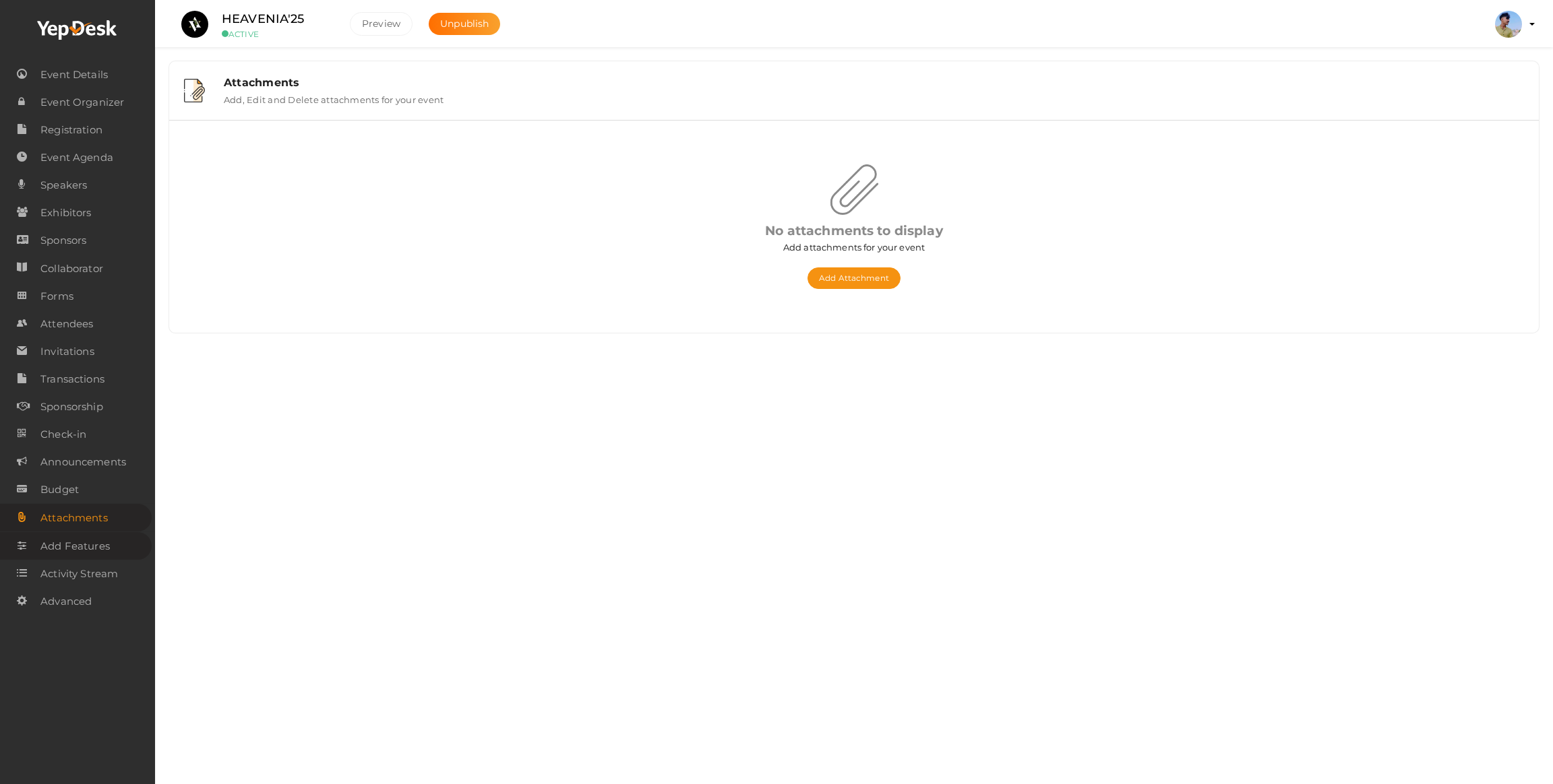
click at [84, 548] on span "Add Features" at bounding box center [75, 546] width 70 height 27
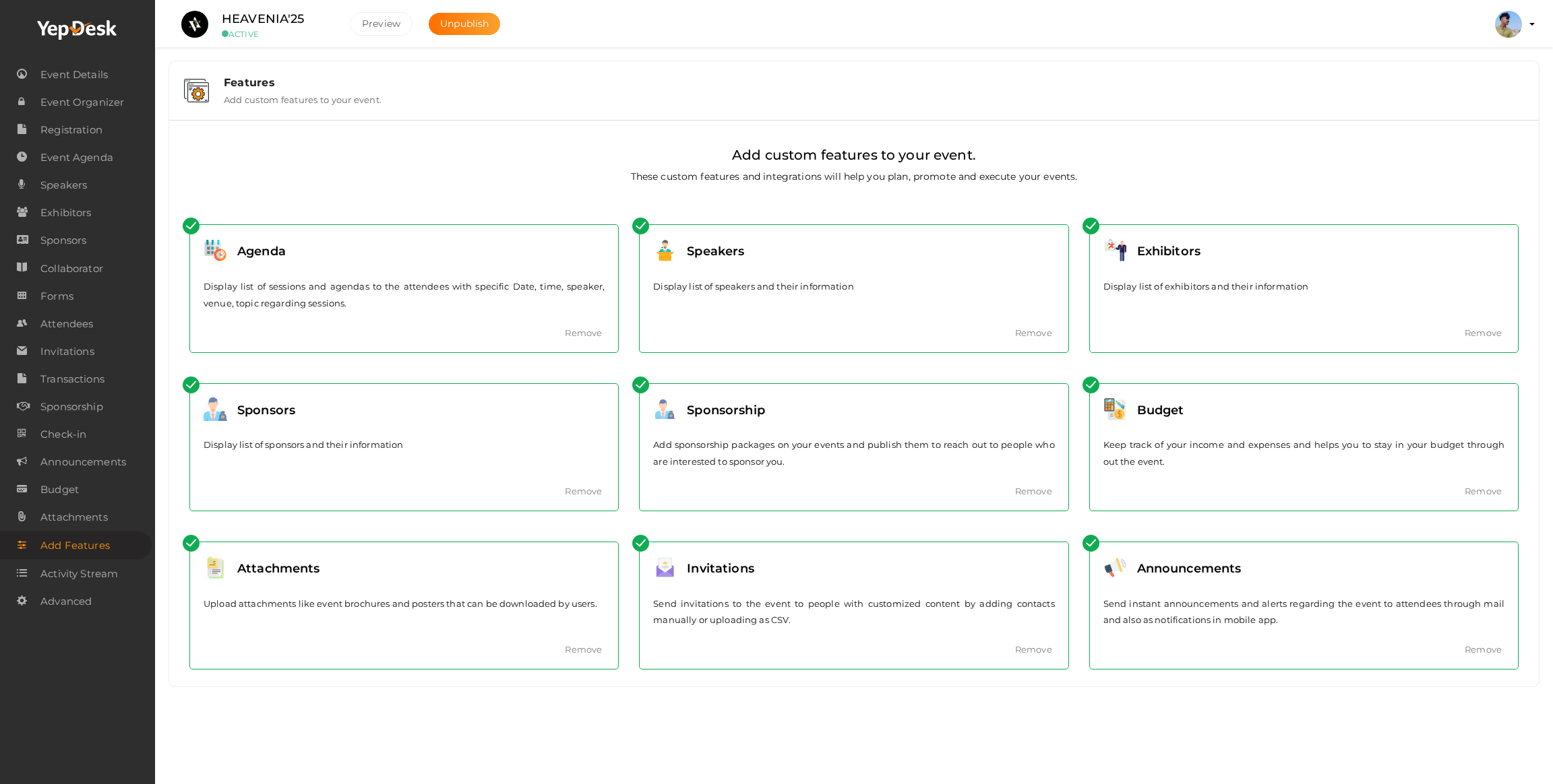
click at [645, 382] on img at bounding box center [640, 385] width 17 height 17
click at [753, 384] on div "Sponsorship Add sponsorship packages on your events and publish them to reach o…" at bounding box center [854, 447] width 428 height 127
click at [940, 495] on div "Add sponsorship packages on your events and publish them to reach out to people…" at bounding box center [854, 461] width 401 height 70
click at [1026, 489] on link "Remove" at bounding box center [1034, 490] width 37 height 10
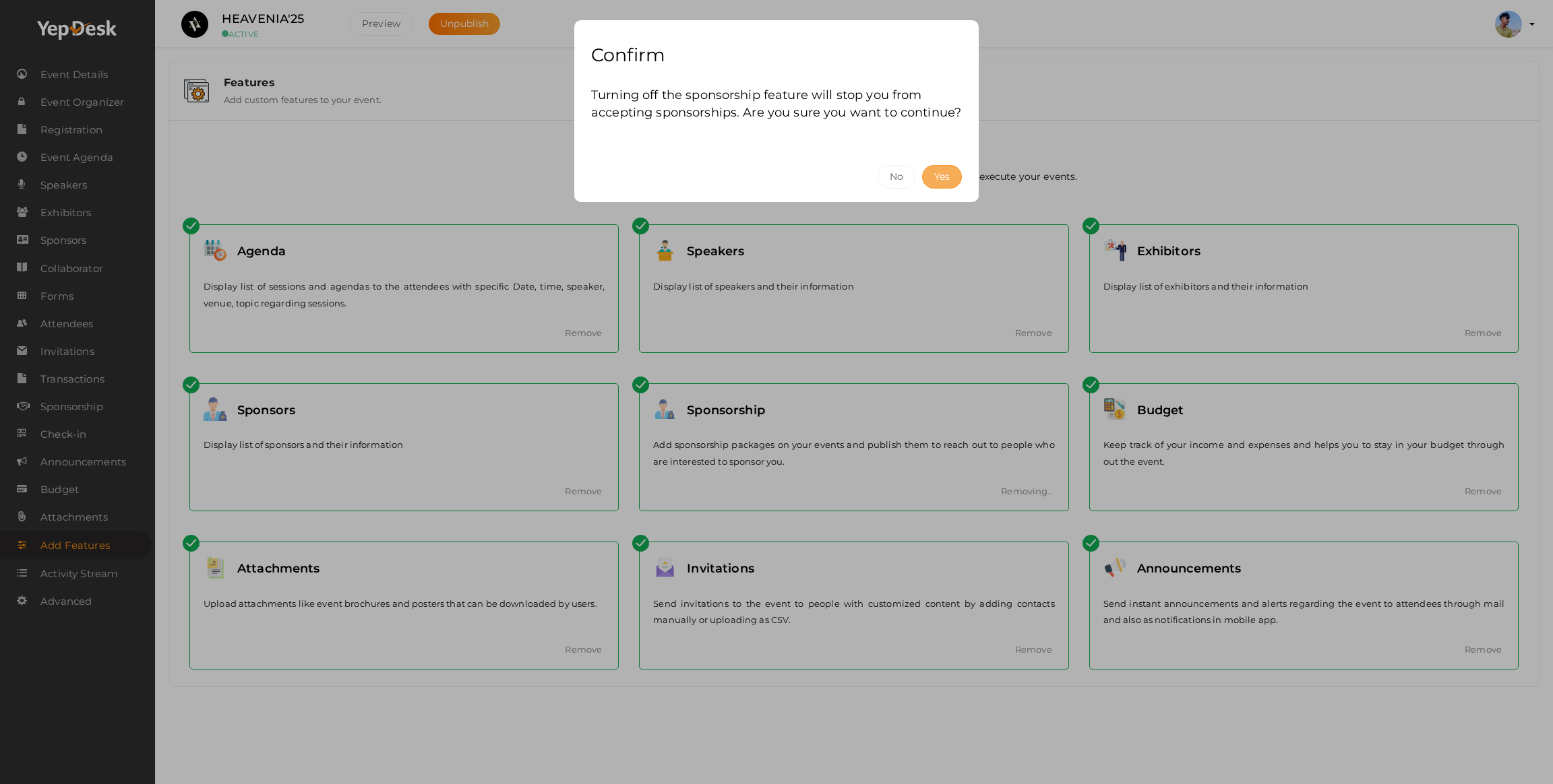
click at [928, 181] on button "Yes" at bounding box center [942, 177] width 40 height 24
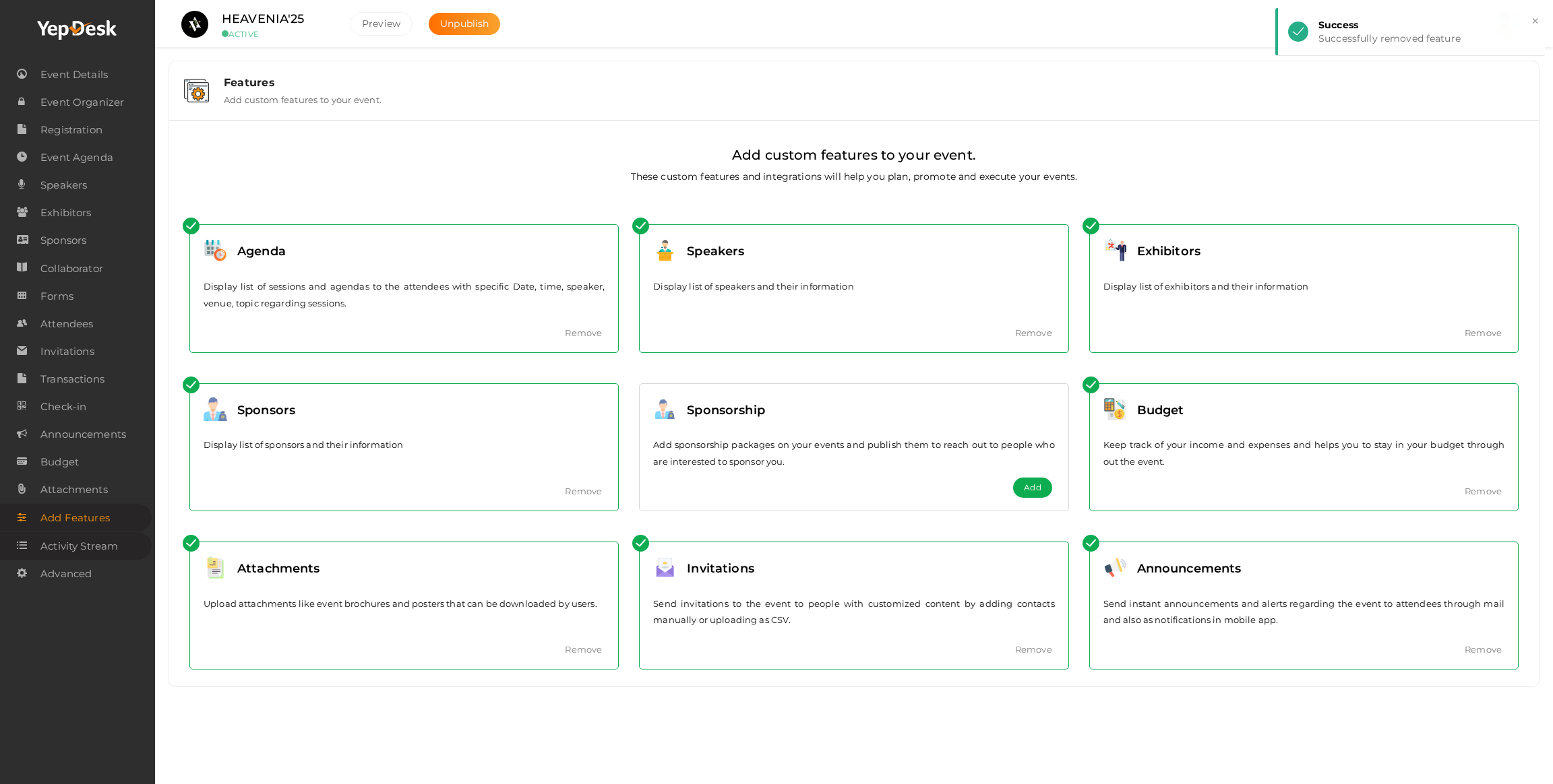
click at [60, 552] on span "Activity Stream" at bounding box center [79, 546] width 77 height 27
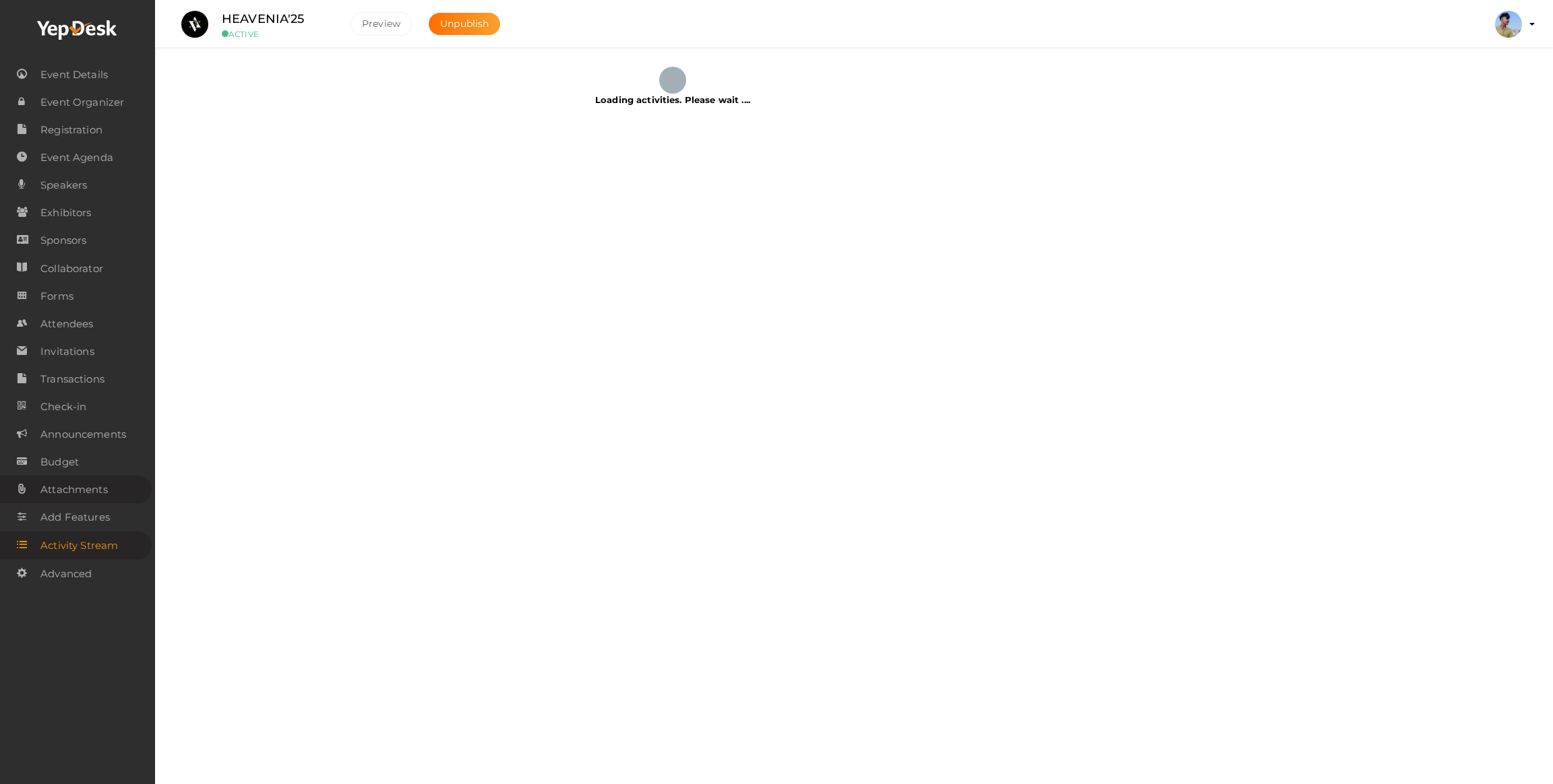
click at [58, 485] on span "Attachments" at bounding box center [74, 490] width 67 height 27
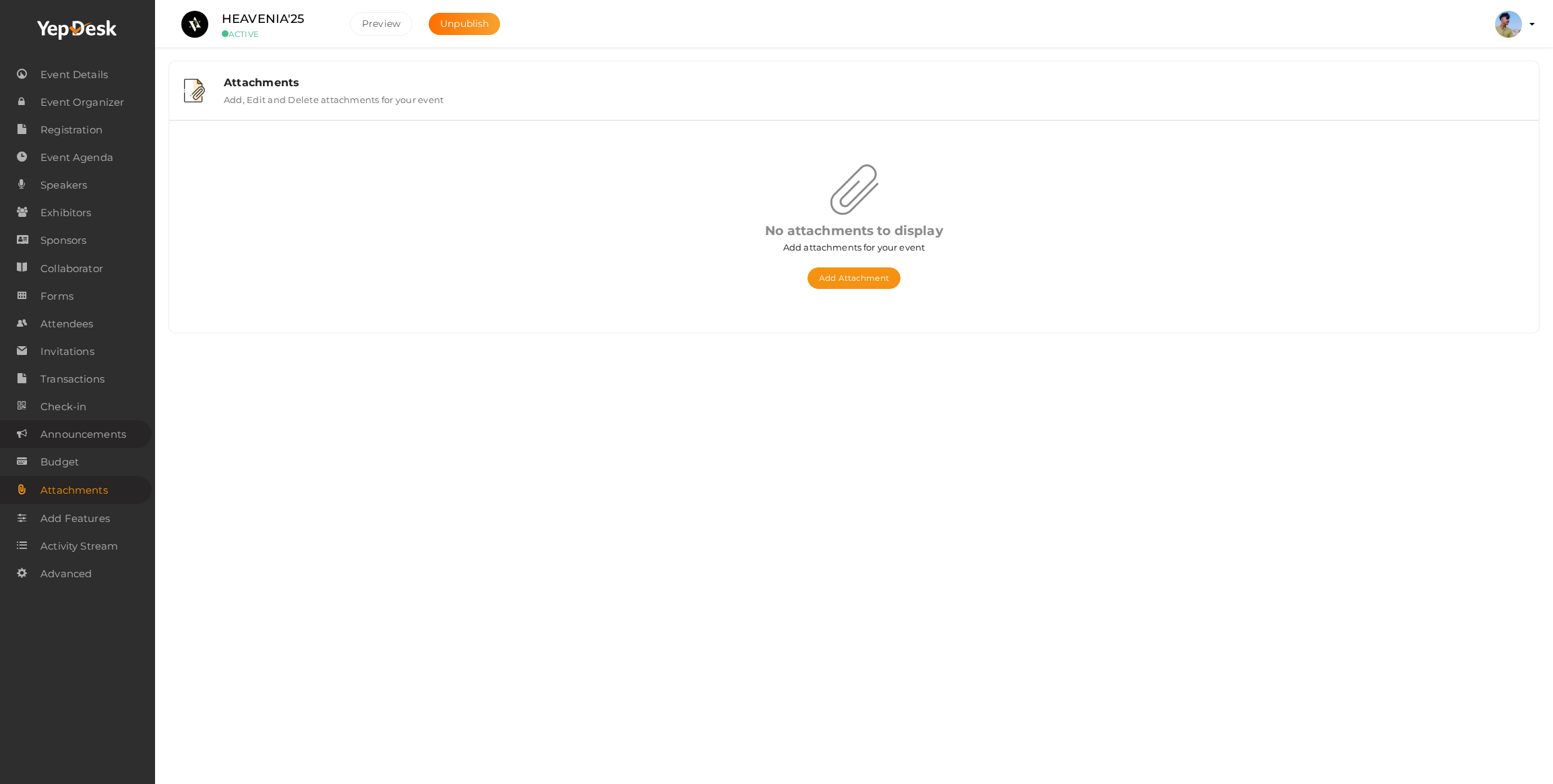
click at [70, 448] on span "Announcements" at bounding box center [83, 434] width 85 height 27
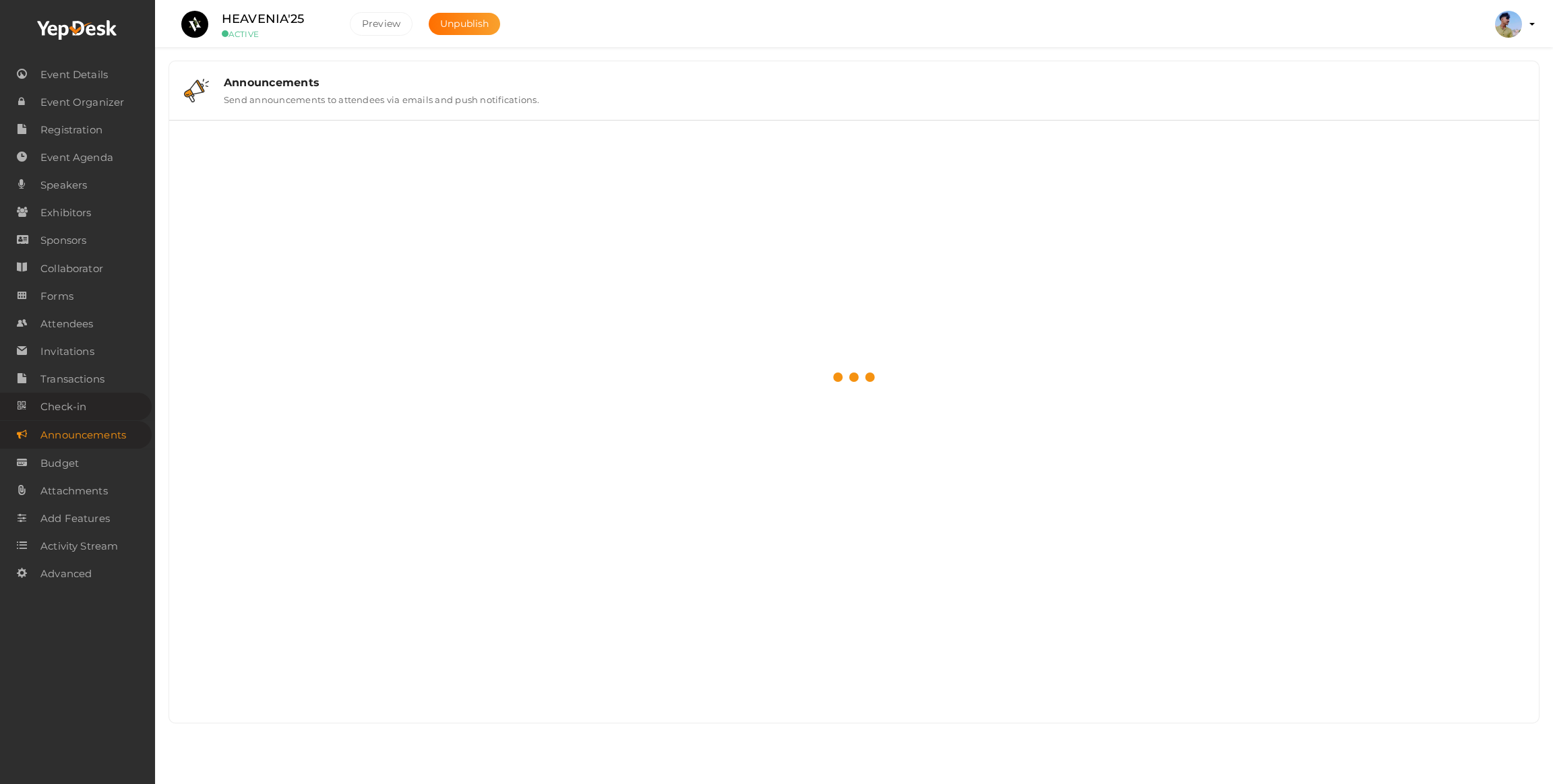
click at [88, 405] on link "Check-in" at bounding box center [76, 406] width 152 height 28
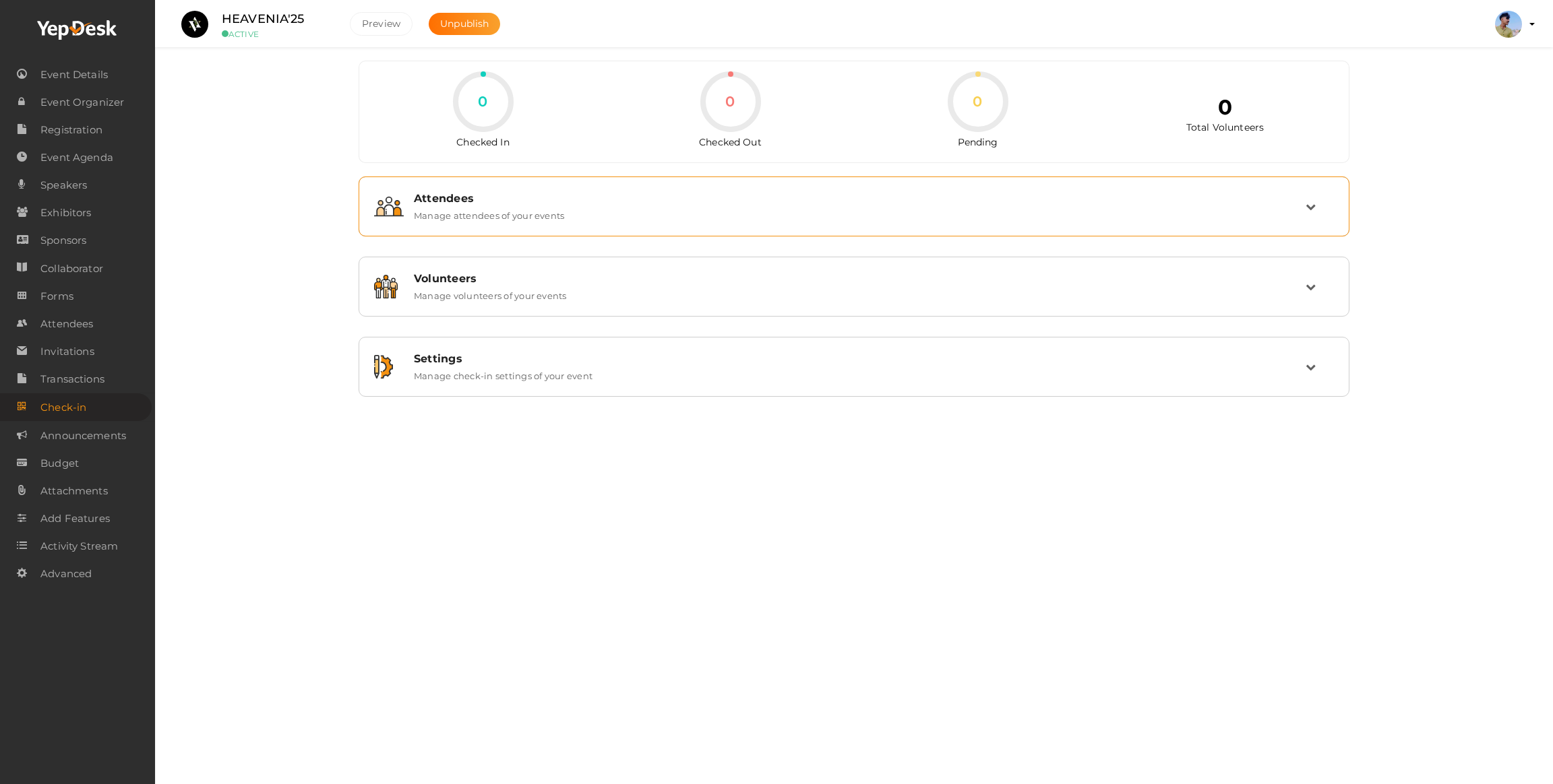
click at [497, 202] on div "Attendees" at bounding box center [860, 198] width 892 height 13
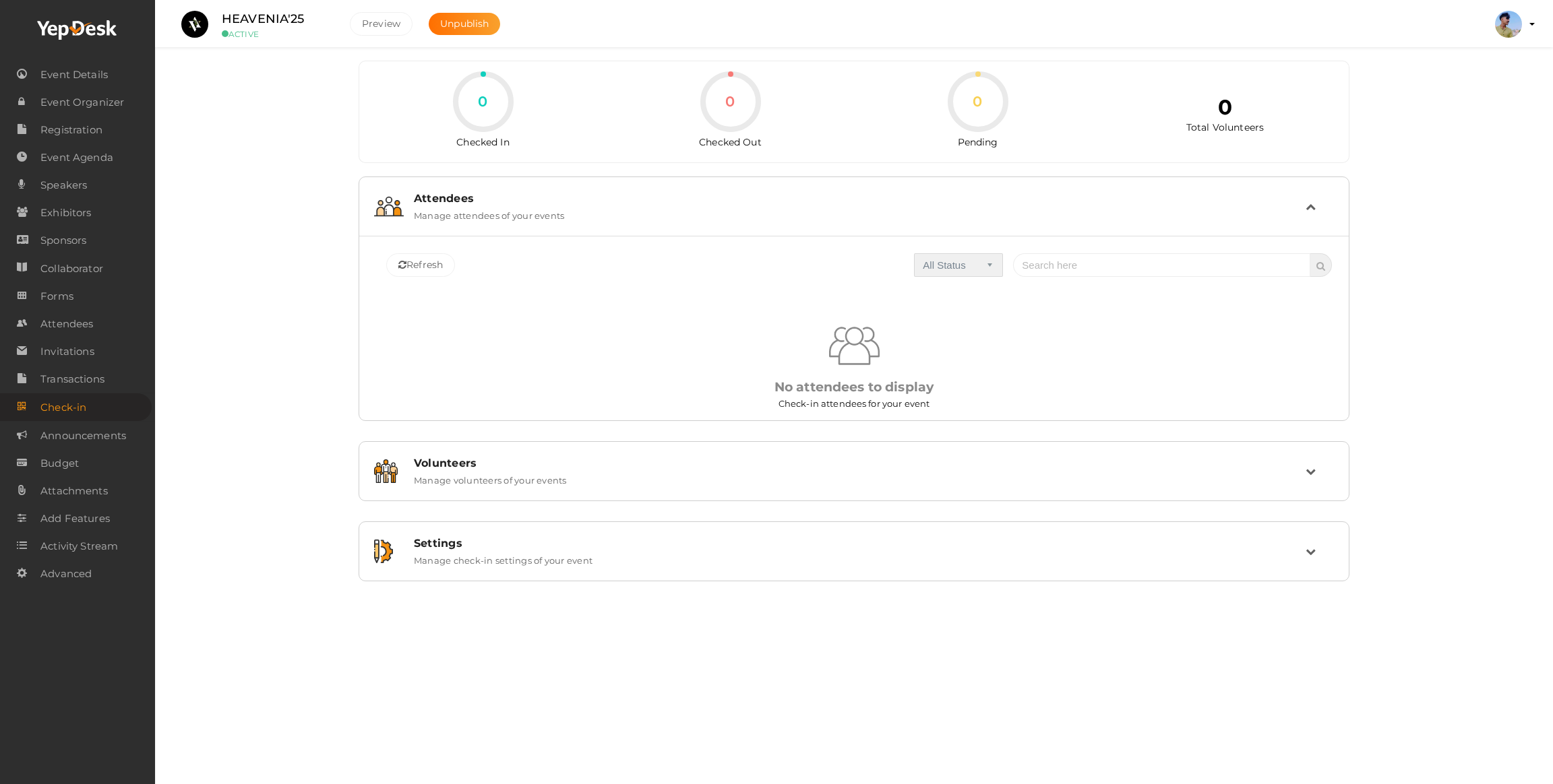
click at [939, 275] on select "All Status Checked In Checked Out Pending" at bounding box center [958, 265] width 89 height 24
click at [589, 283] on div "No attendees to display Check-in attendees for your event" at bounding box center [854, 320] width 955 height 135
click at [58, 558] on span "Activity Stream" at bounding box center [79, 546] width 77 height 27
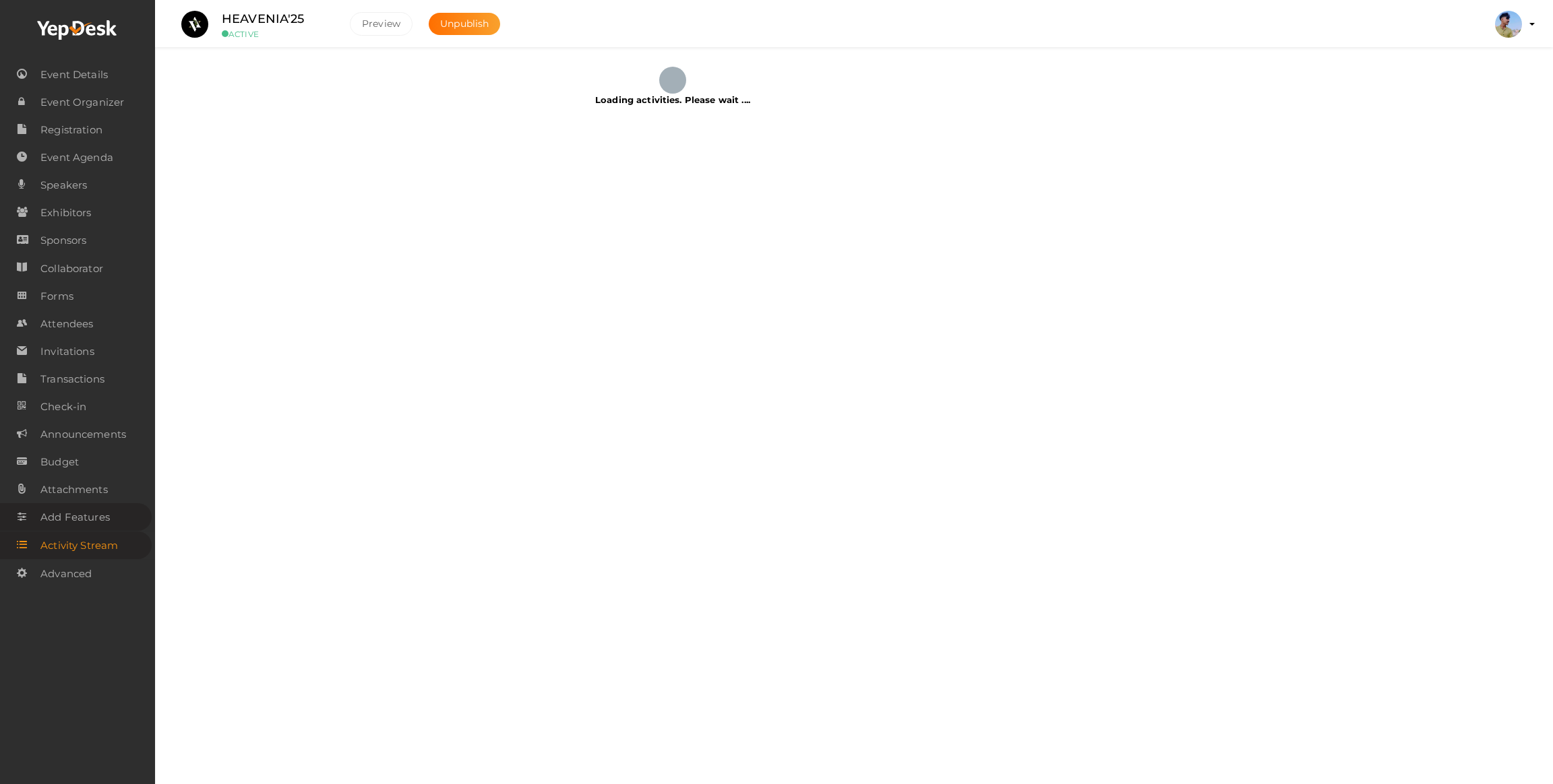
click at [79, 522] on span "Add Features" at bounding box center [75, 517] width 70 height 27
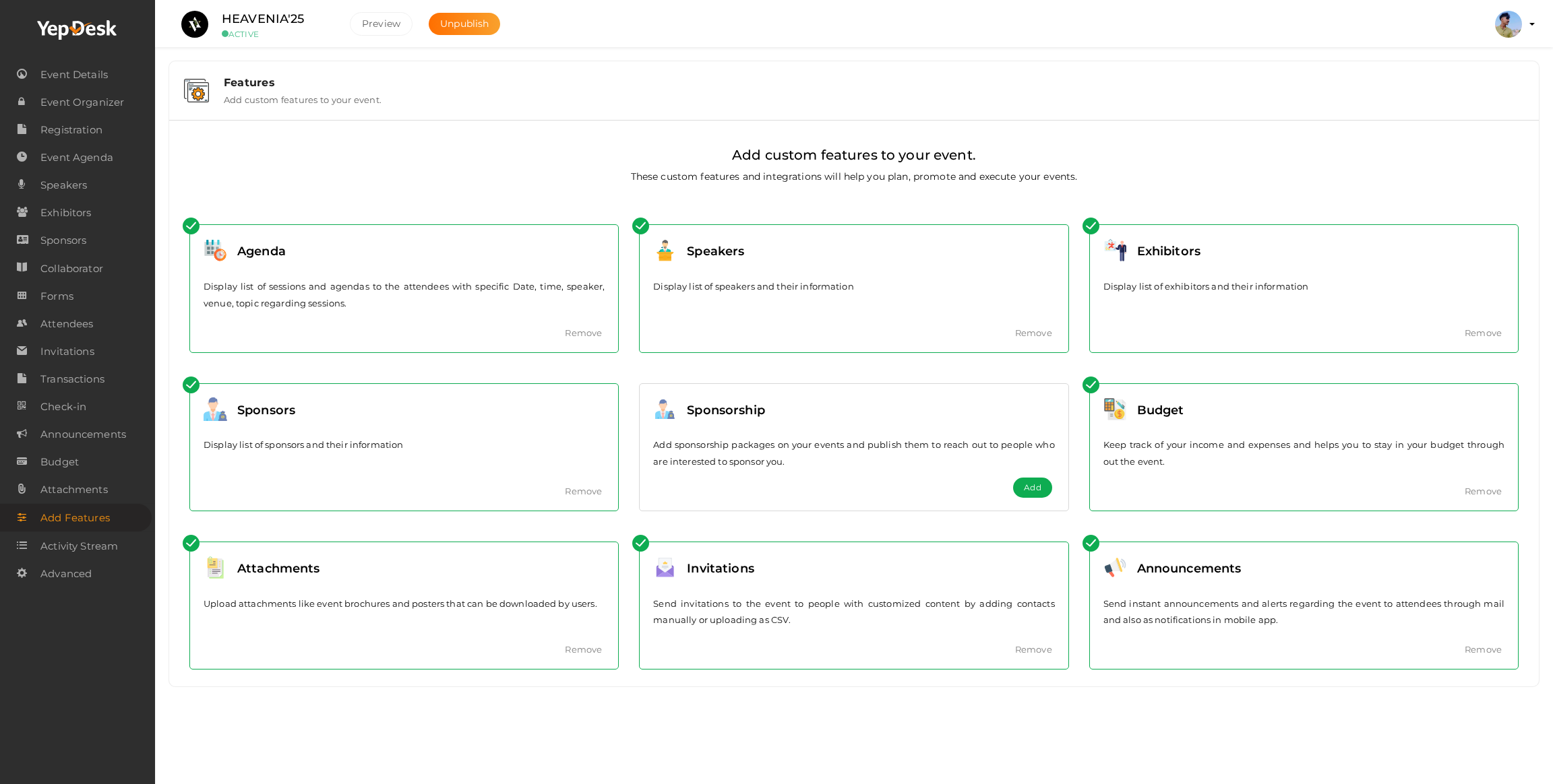
click at [277, 114] on div "Features Add custom features to your event." at bounding box center [854, 90] width 1369 height 58
click at [74, 554] on span "Activity Stream" at bounding box center [79, 546] width 77 height 27
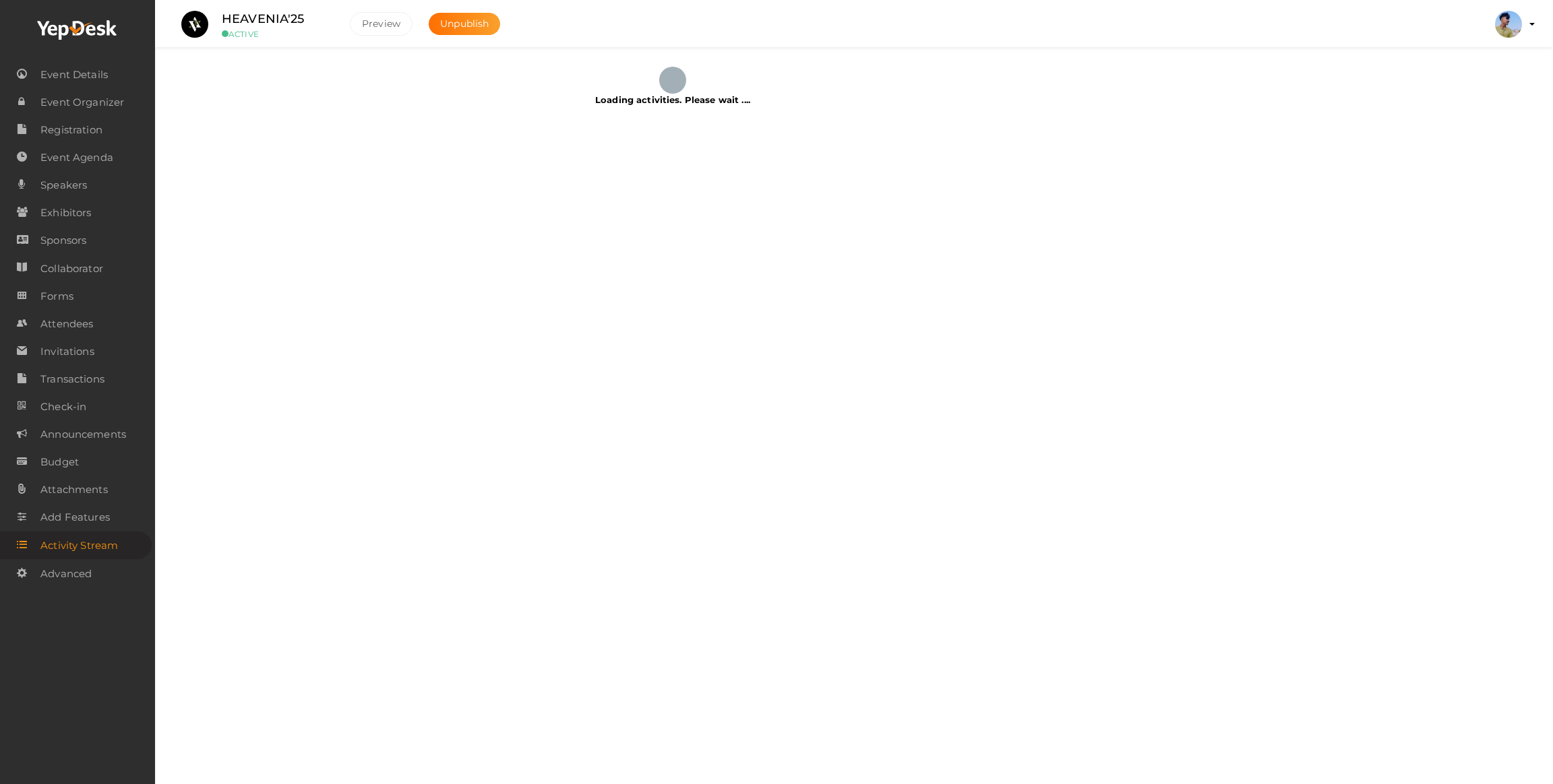
click at [74, 554] on span "Activity Stream" at bounding box center [79, 546] width 77 height 27
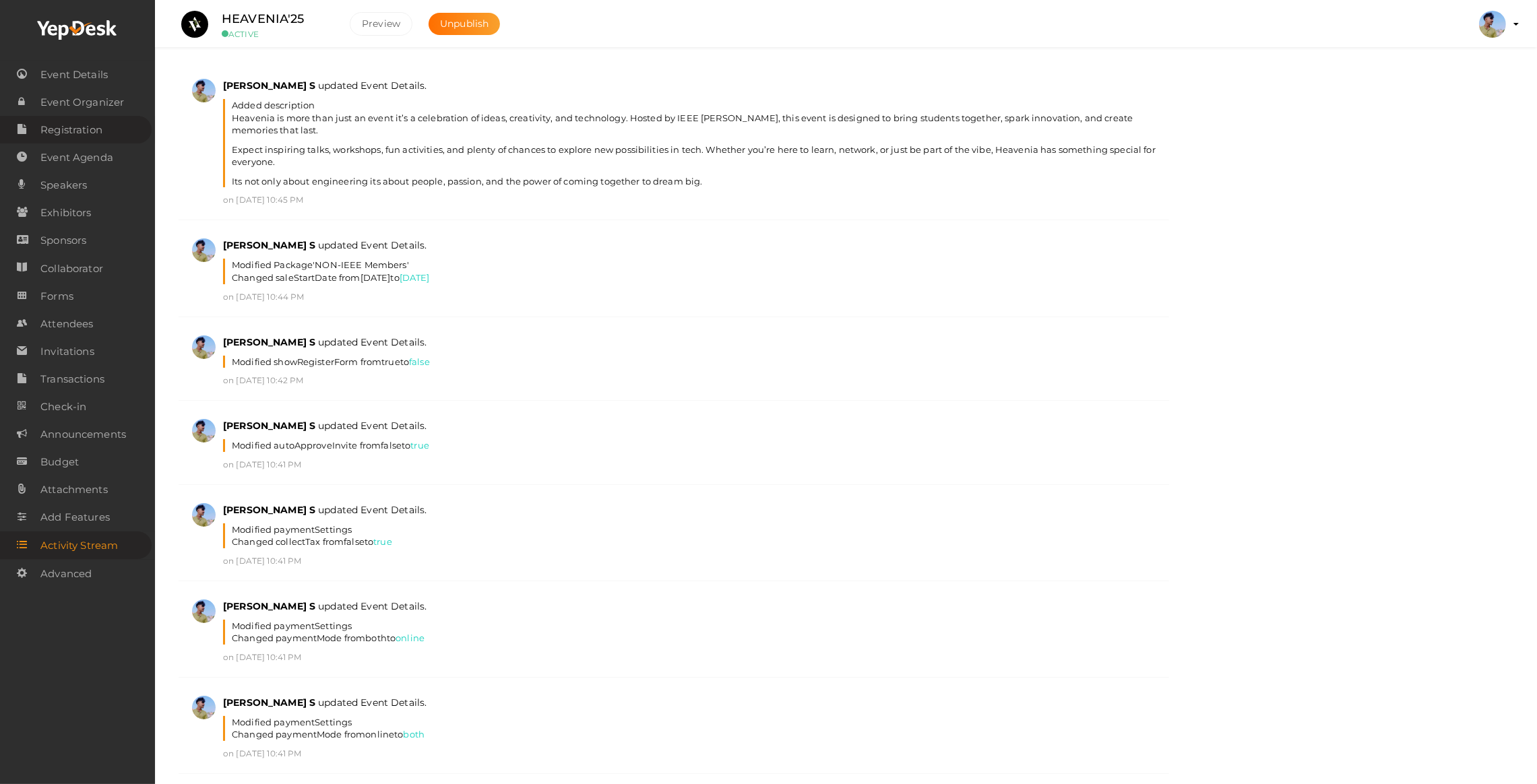
click at [46, 126] on span "Registration" at bounding box center [72, 130] width 62 height 27
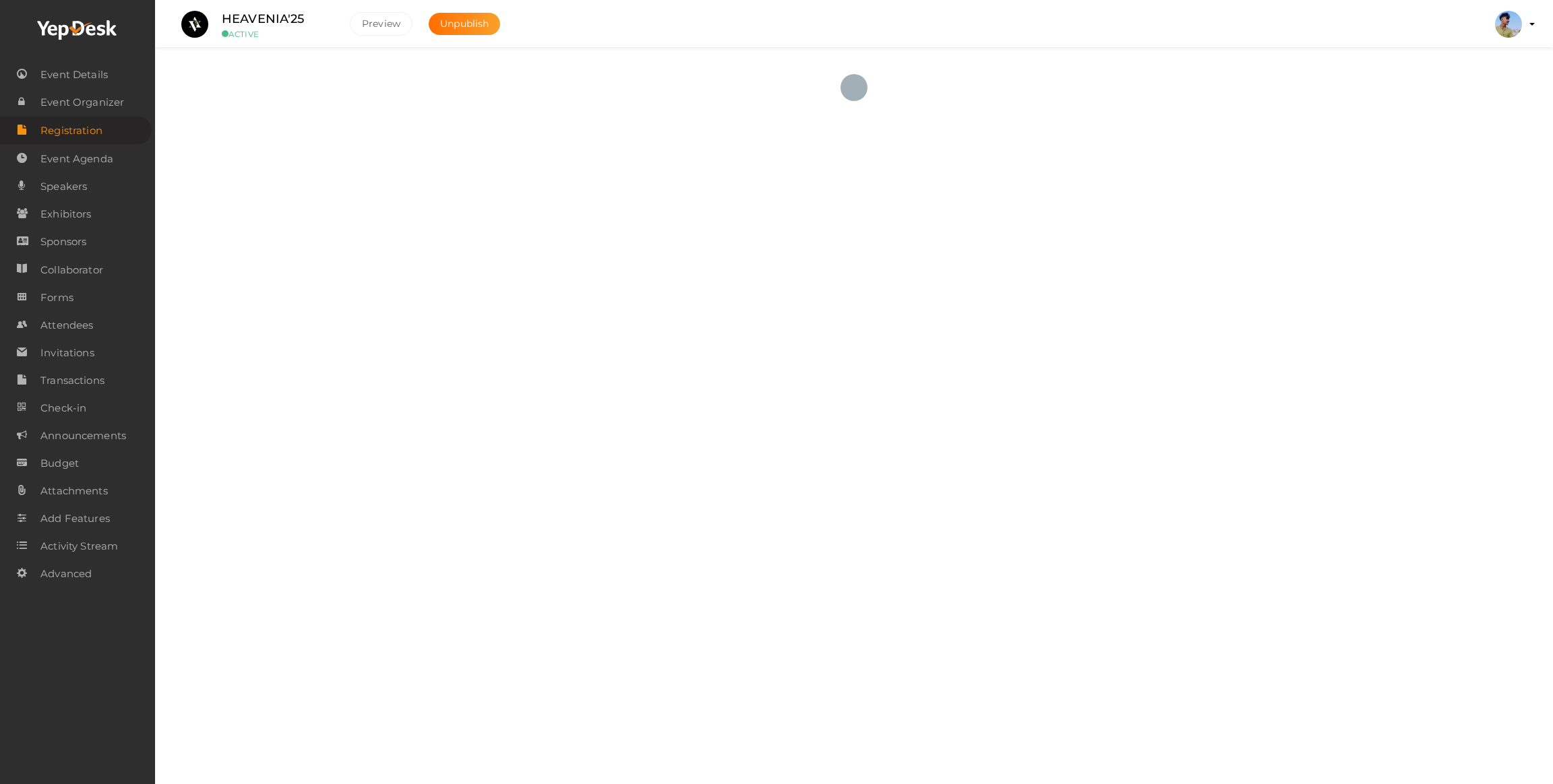
checkbox input "true"
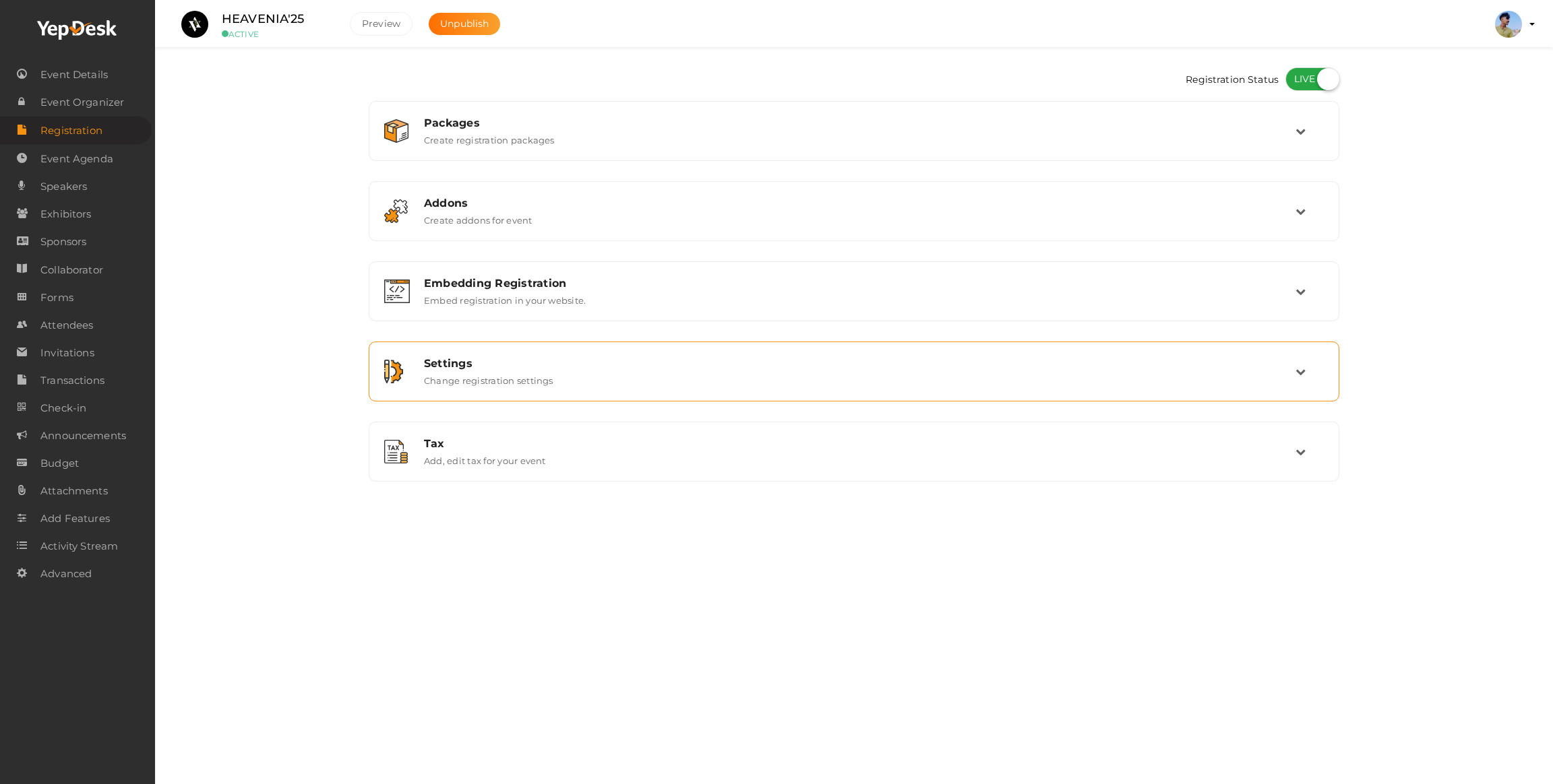
click at [479, 358] on div "Settings" at bounding box center [860, 363] width 872 height 13
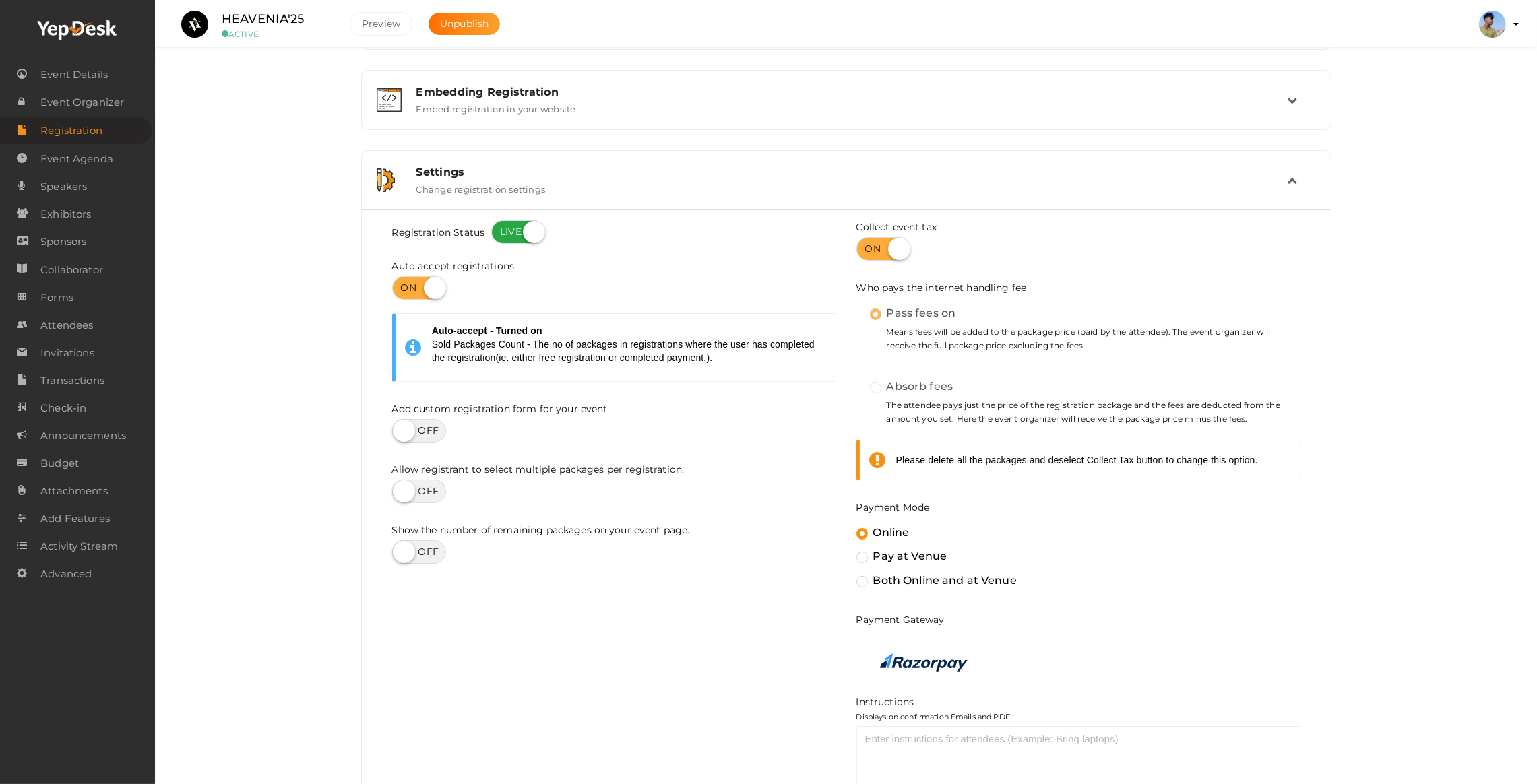
scroll to position [202, 0]
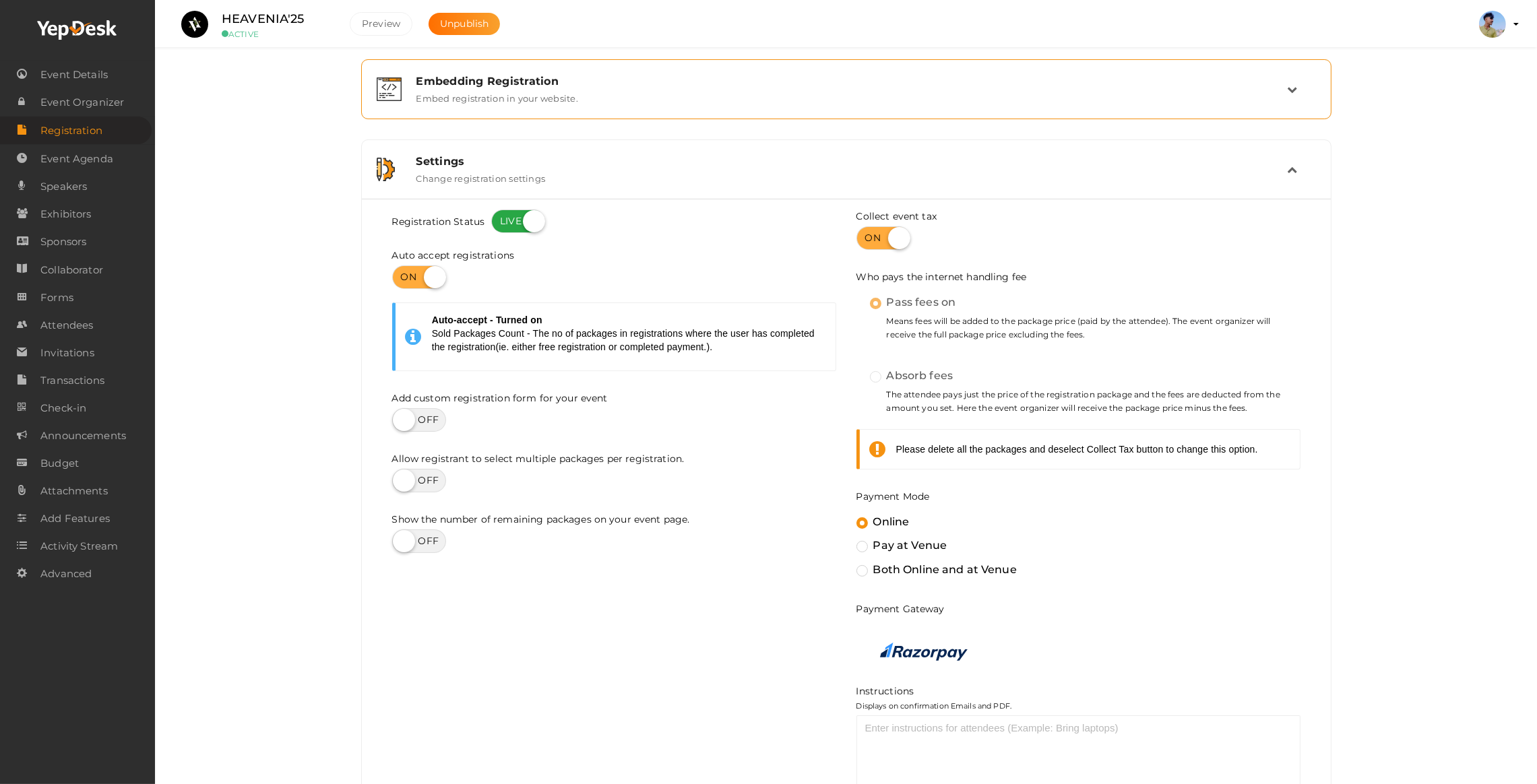
click at [479, 89] on label "Embed registration in your website." at bounding box center [497, 96] width 161 height 16
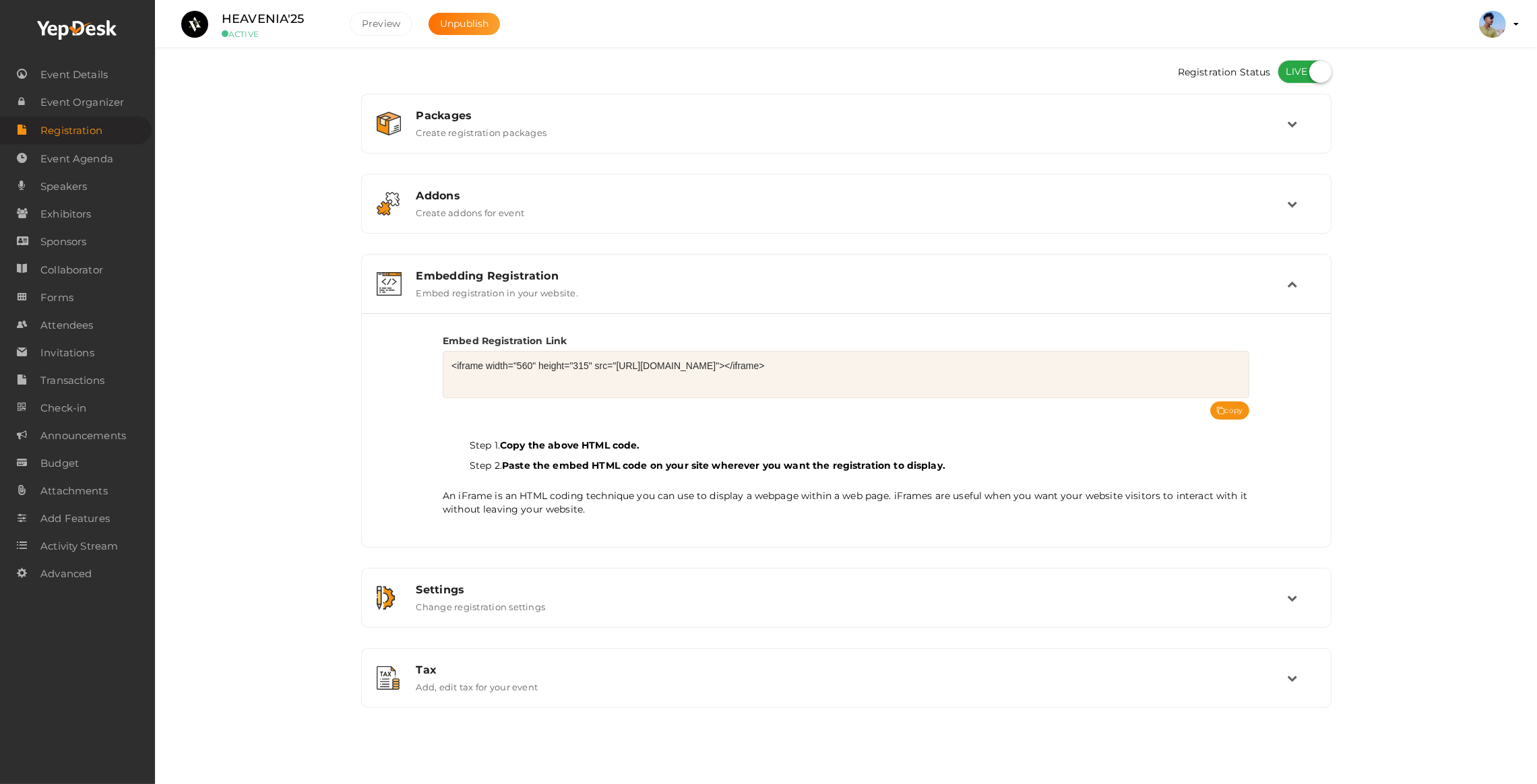
scroll to position [0, 0]
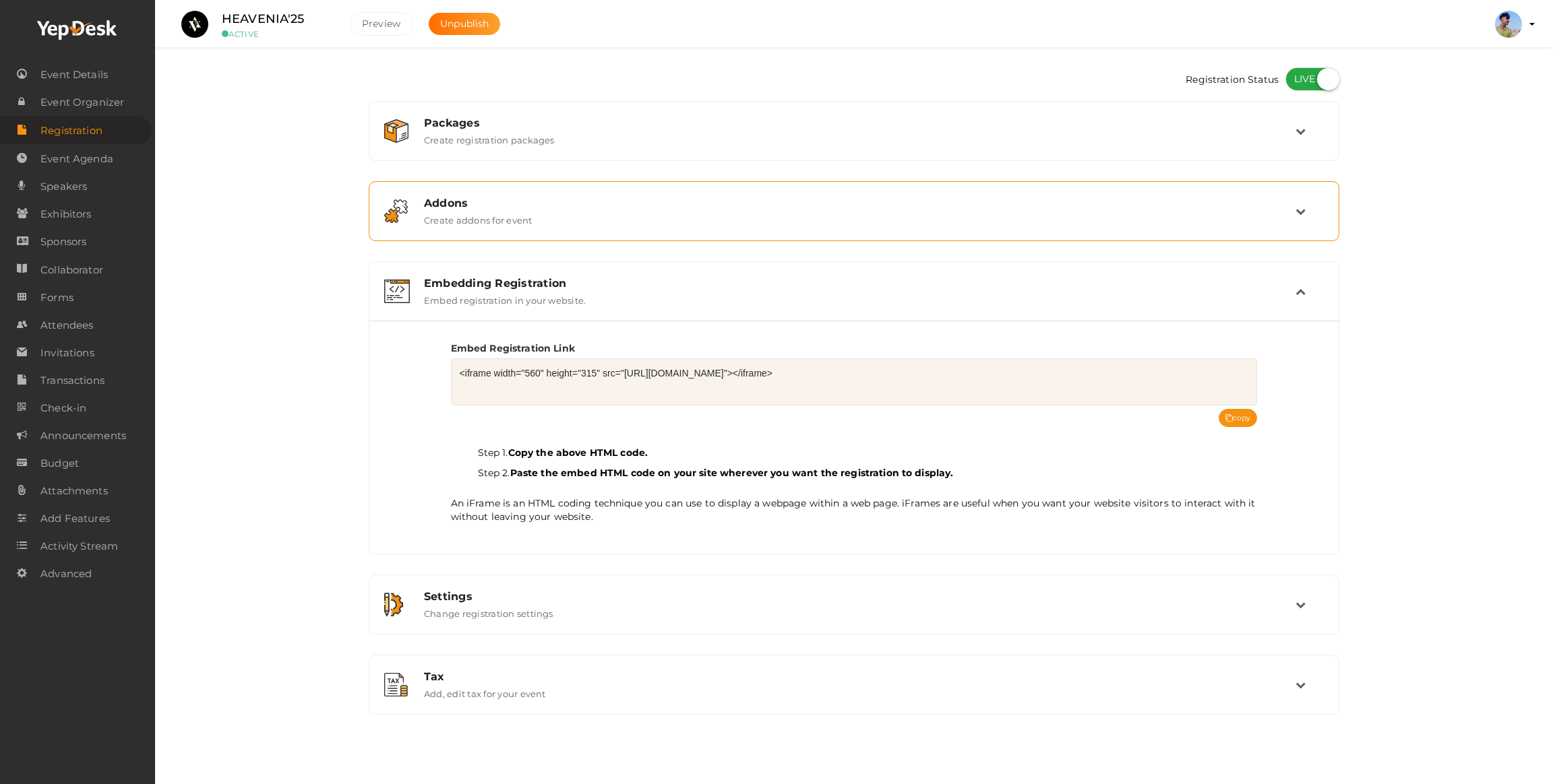
click at [510, 226] on label "Create addons for event" at bounding box center [479, 217] width 109 height 16
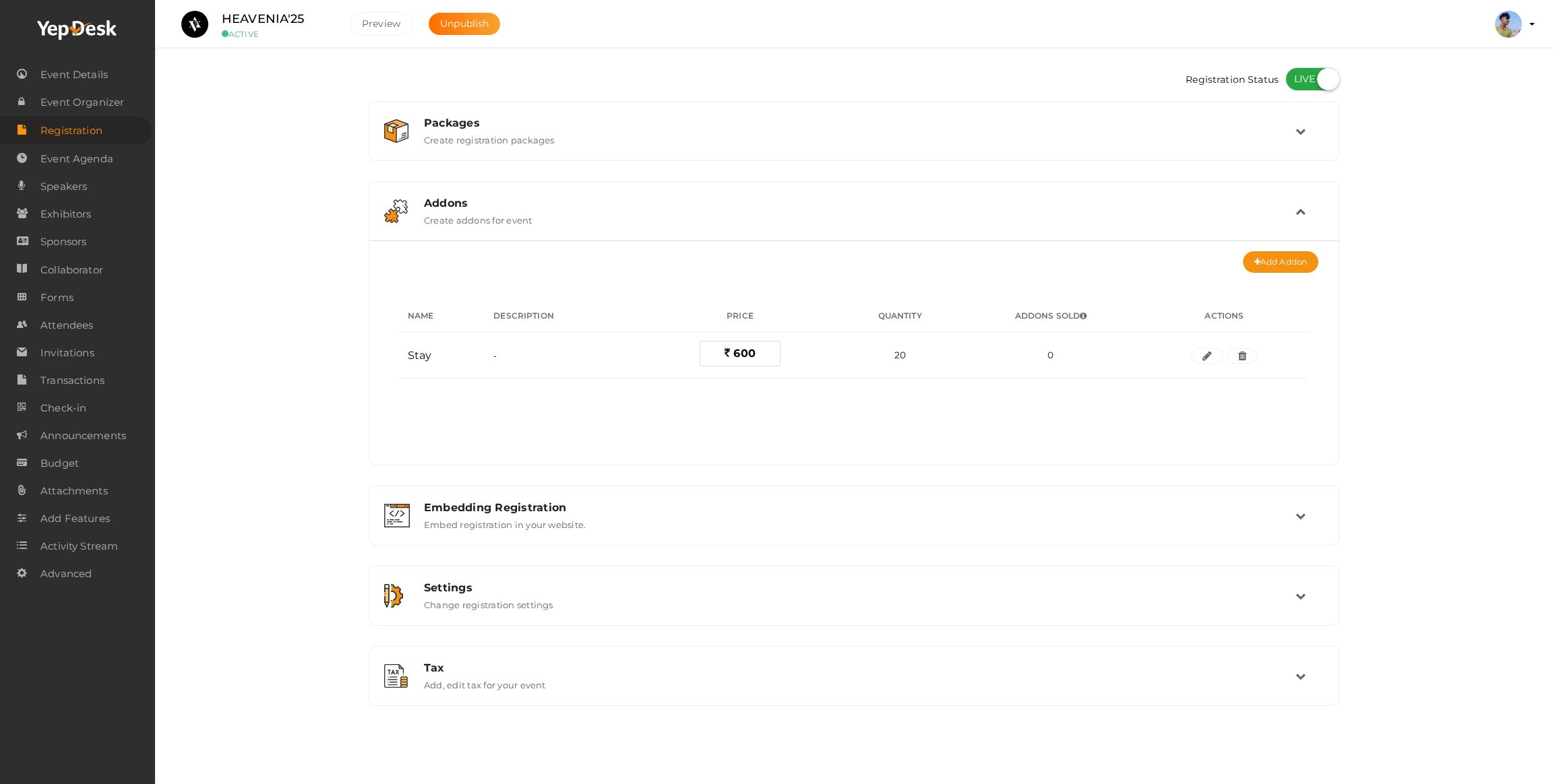
click at [511, 173] on div "Packages Create registration packages Add Package No packages to display Add pa…" at bounding box center [854, 404] width 971 height 605
click at [502, 149] on div "Packages Create registration packages" at bounding box center [854, 131] width 955 height 46
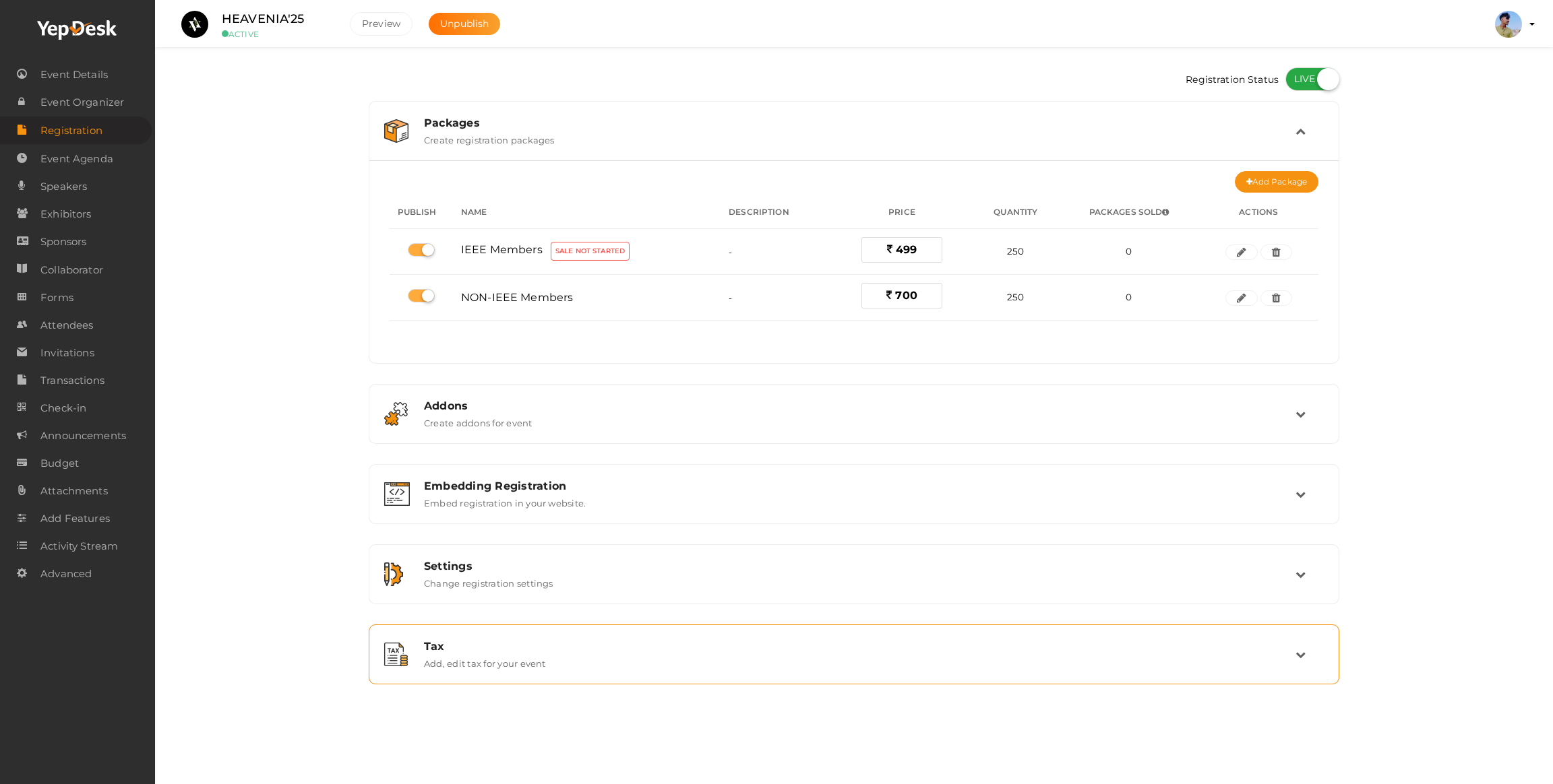
click at [472, 656] on label "Add, edit tax for your event" at bounding box center [485, 661] width 122 height 16
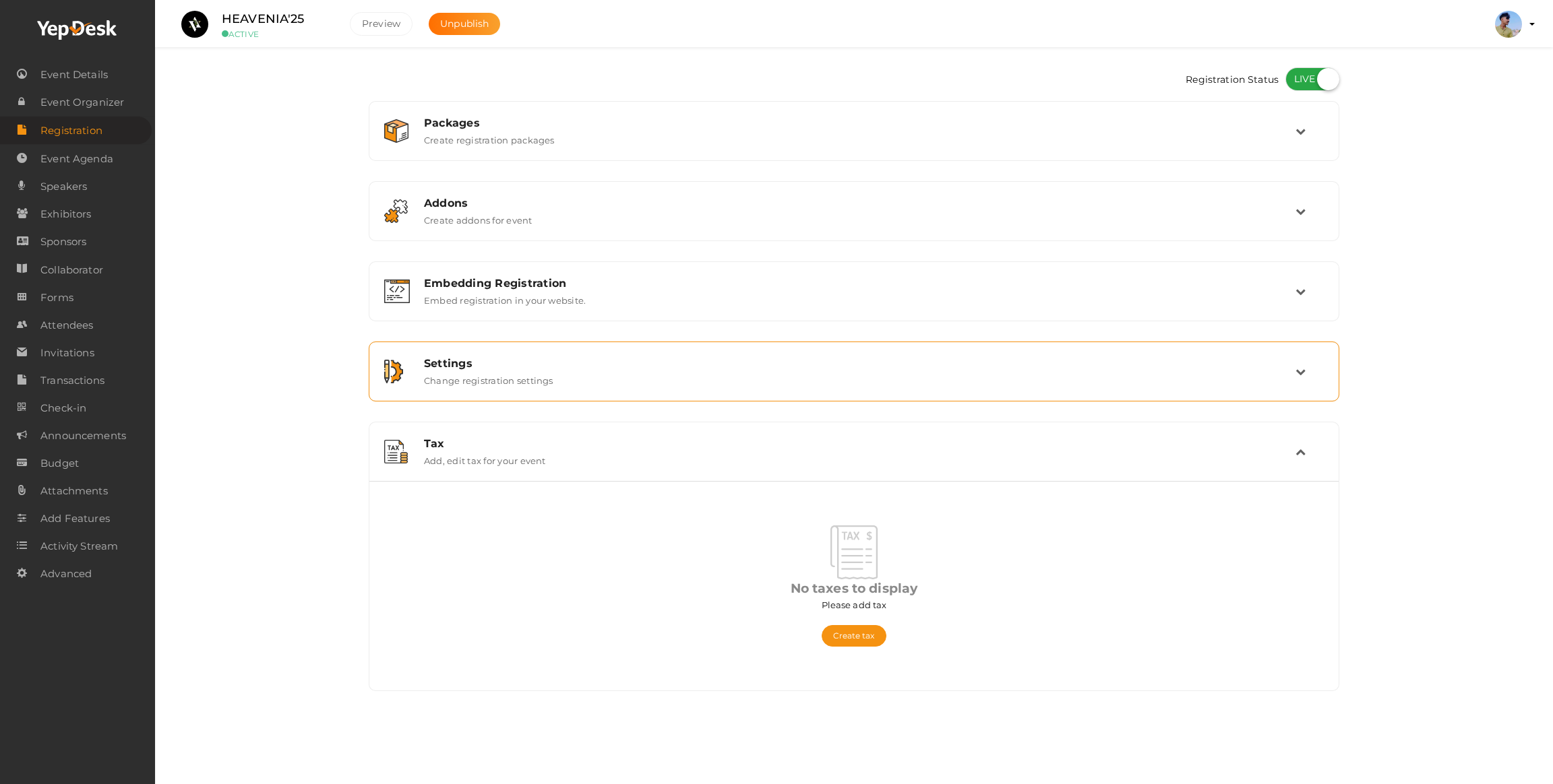
click at [440, 386] on label "Change registration settings" at bounding box center [489, 378] width 129 height 16
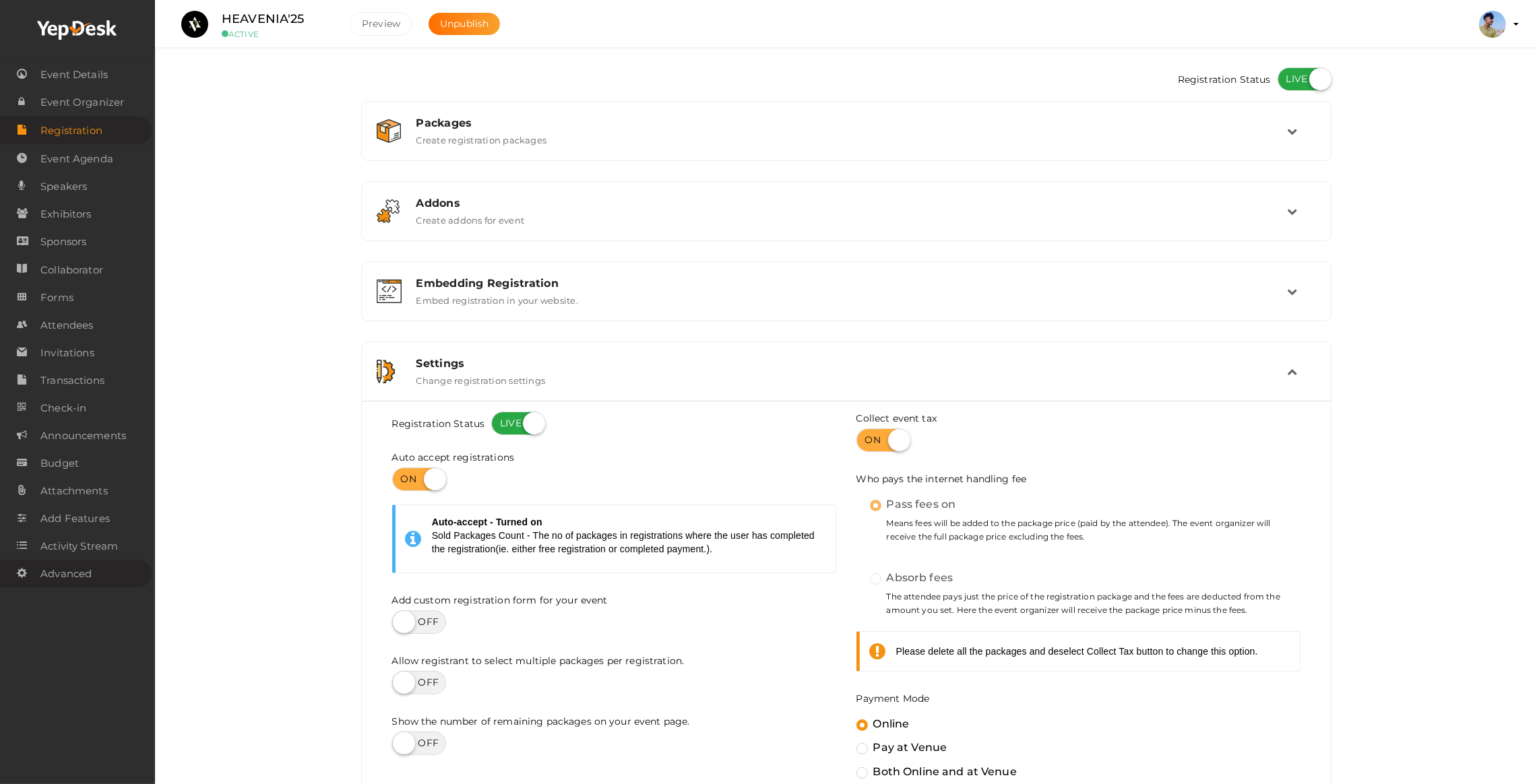
click at [54, 572] on span "Advanced" at bounding box center [66, 574] width 51 height 27
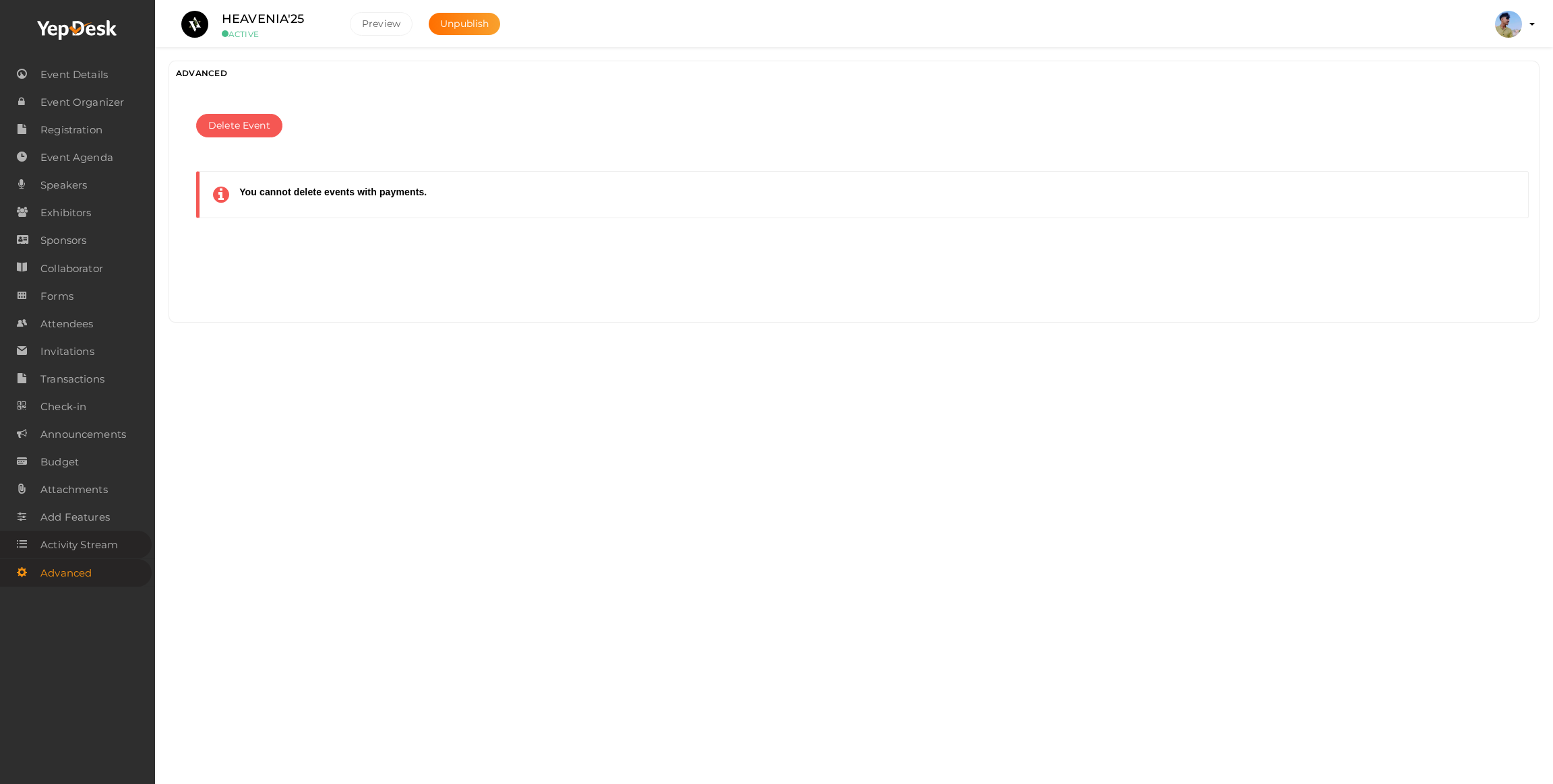
click at [87, 545] on span "Activity Stream" at bounding box center [79, 545] width 77 height 27
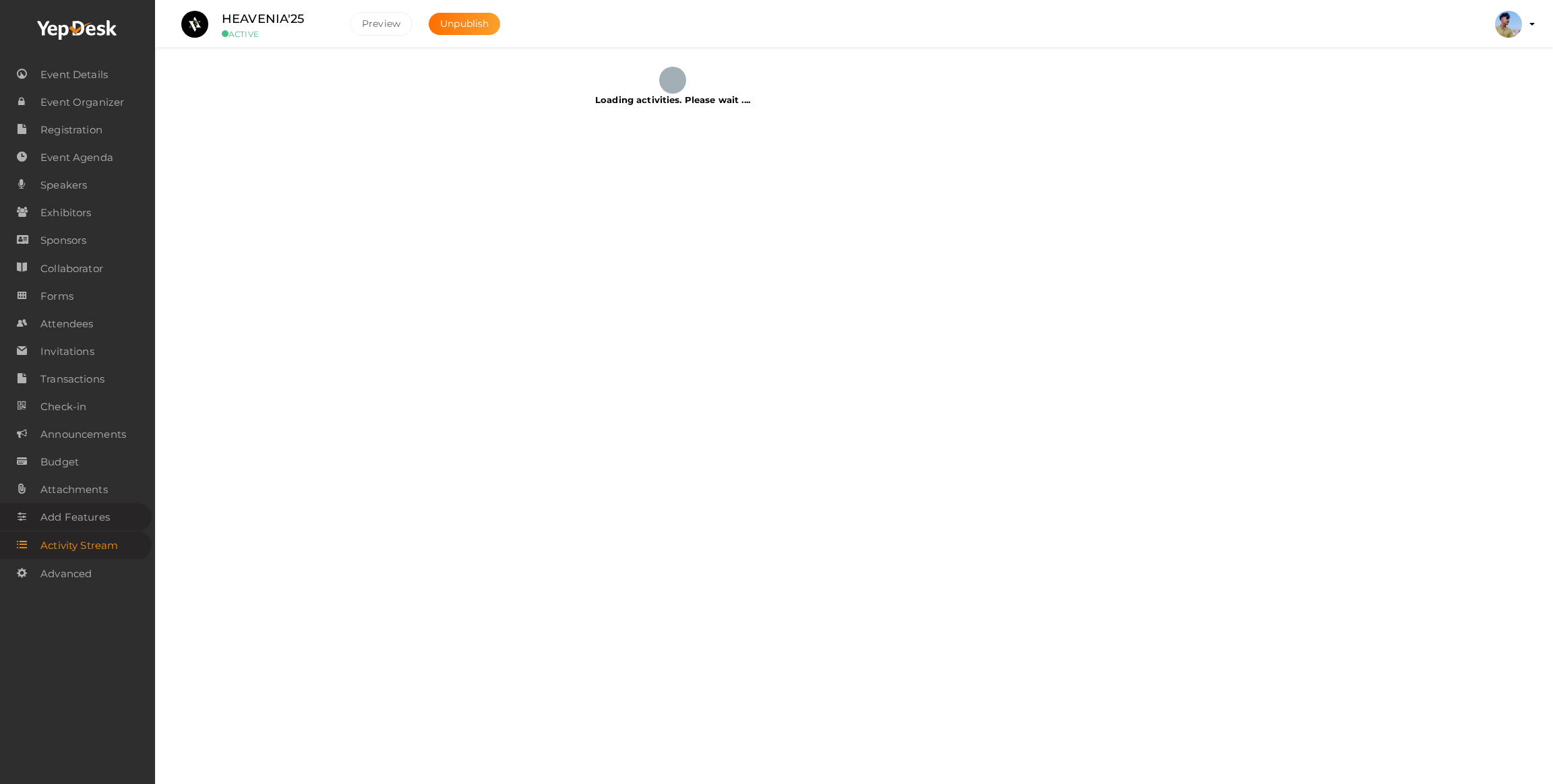
click at [97, 515] on span "Add Features" at bounding box center [75, 517] width 70 height 27
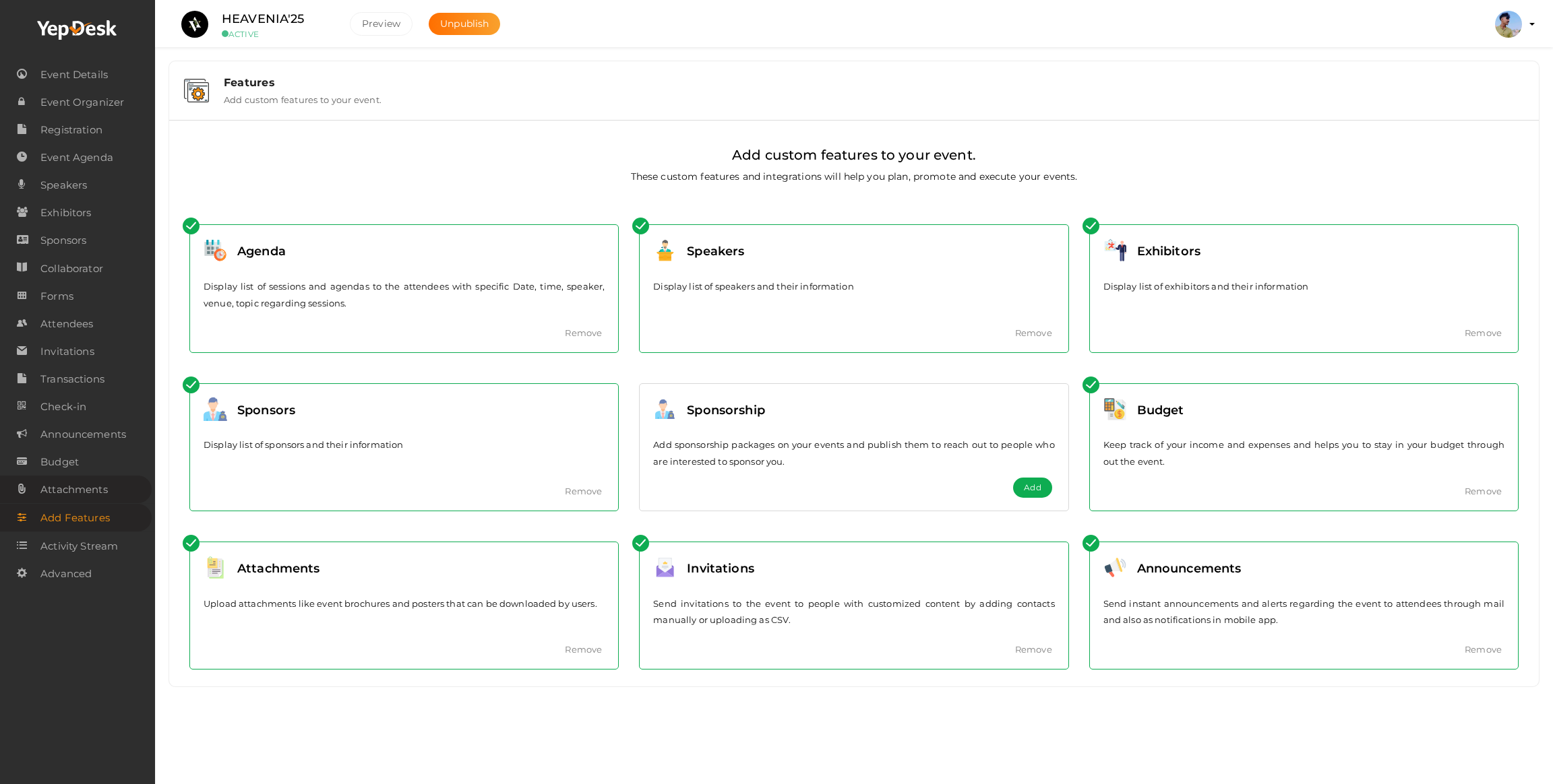
click at [46, 493] on span "Attachments" at bounding box center [74, 490] width 67 height 27
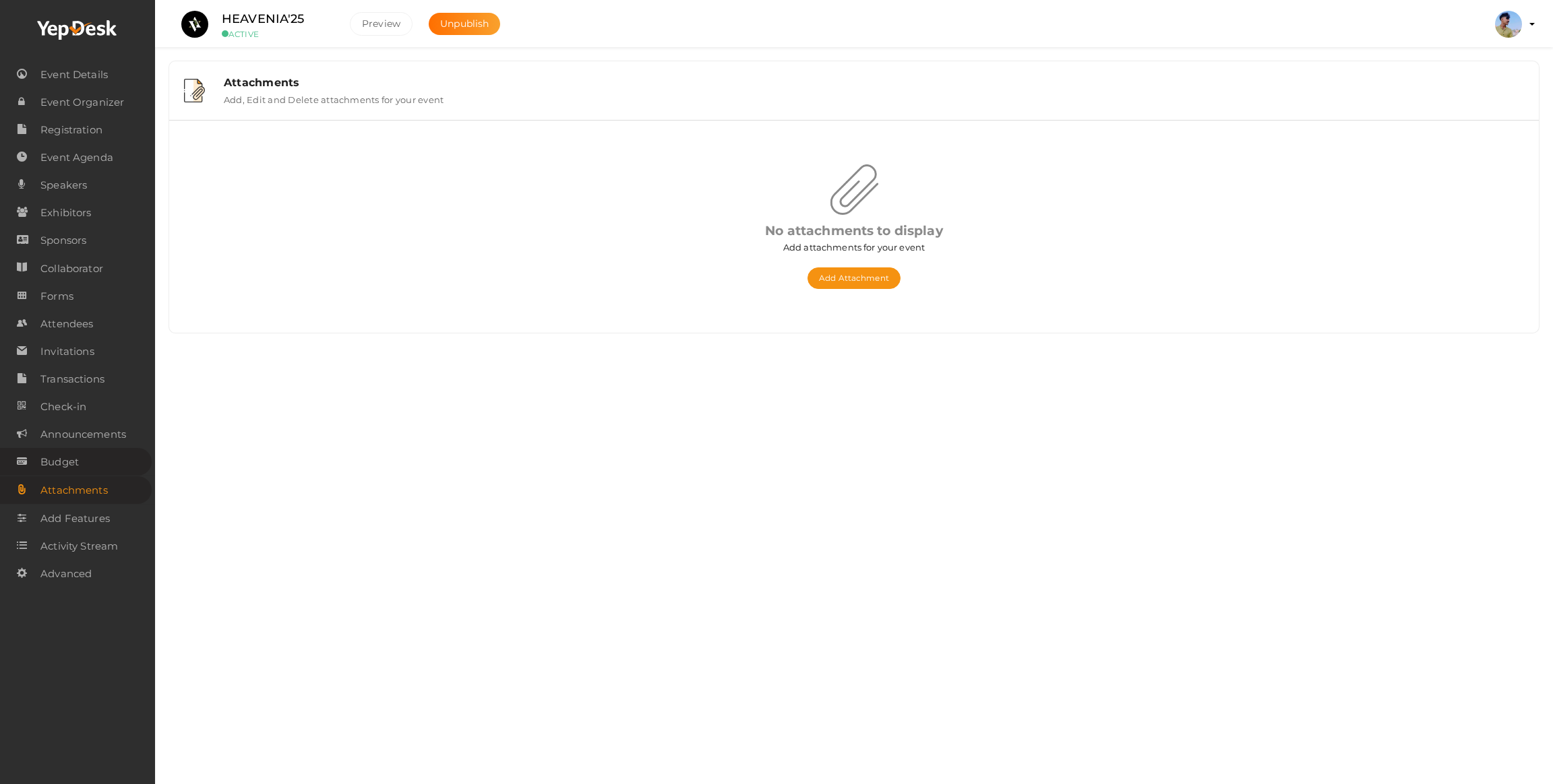
click at [63, 468] on span "Budget" at bounding box center [60, 462] width 38 height 27
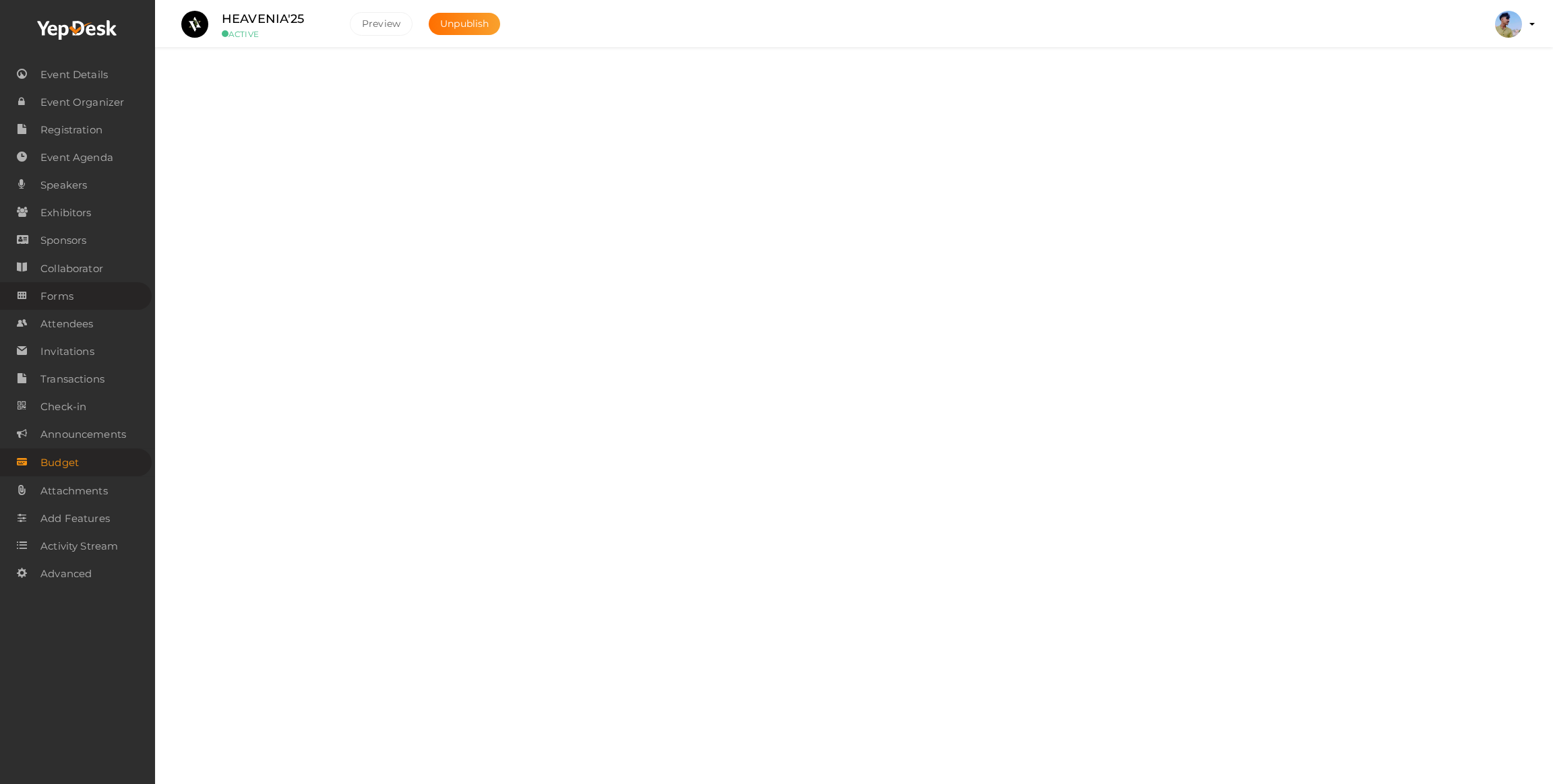
click at [41, 307] on span "Forms" at bounding box center [57, 296] width 33 height 27
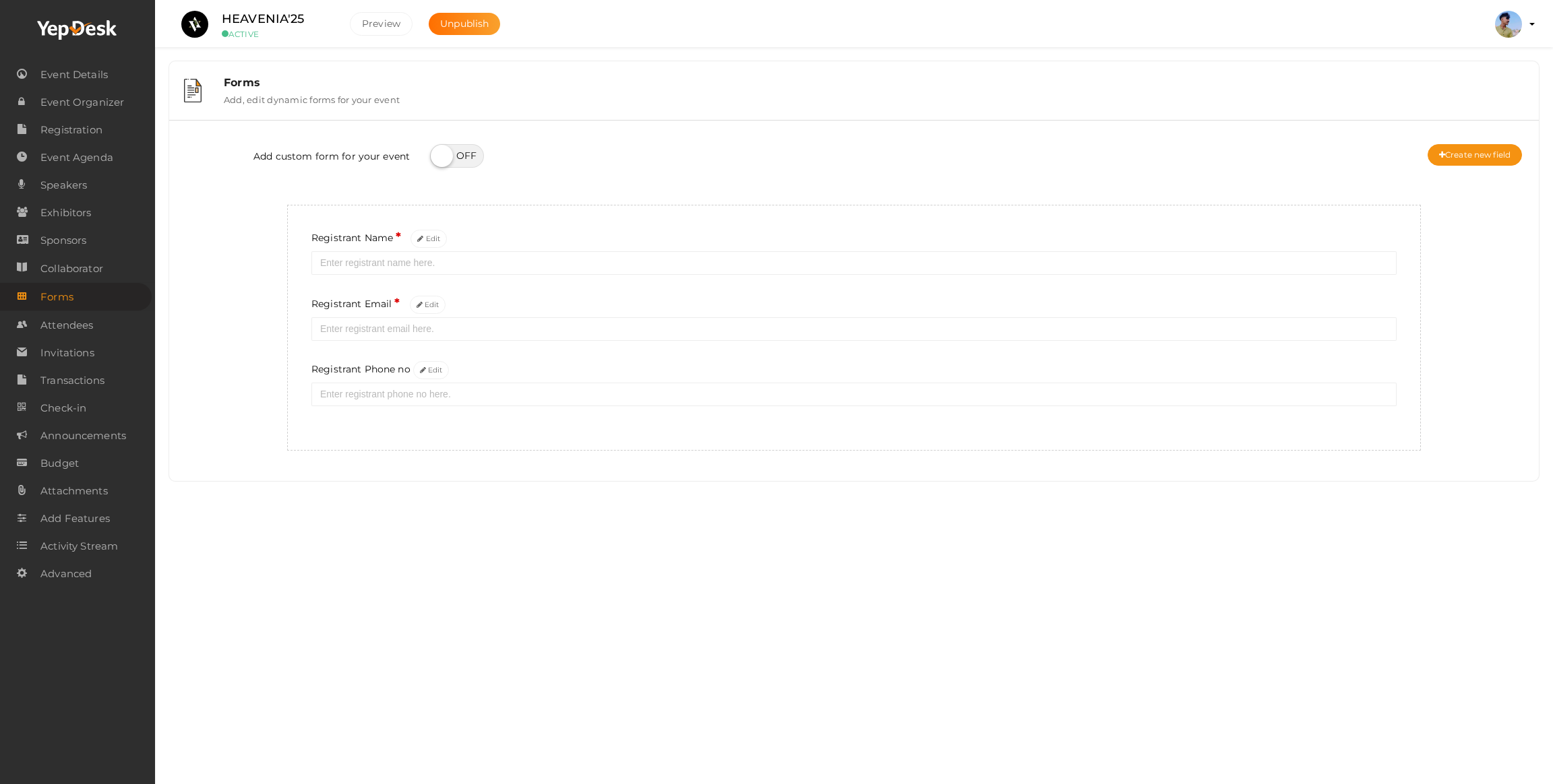
click at [387, 199] on div "Add custom form for your event Create new field Registrant Name * Edit Registra…" at bounding box center [853, 291] width 1349 height 320
click at [459, 148] on label at bounding box center [456, 156] width 54 height 24
click at [439, 148] on input "checkbox" at bounding box center [434, 151] width 9 height 9
checkbox input "true"
click at [1443, 157] on button "Create new field" at bounding box center [1475, 155] width 94 height 22
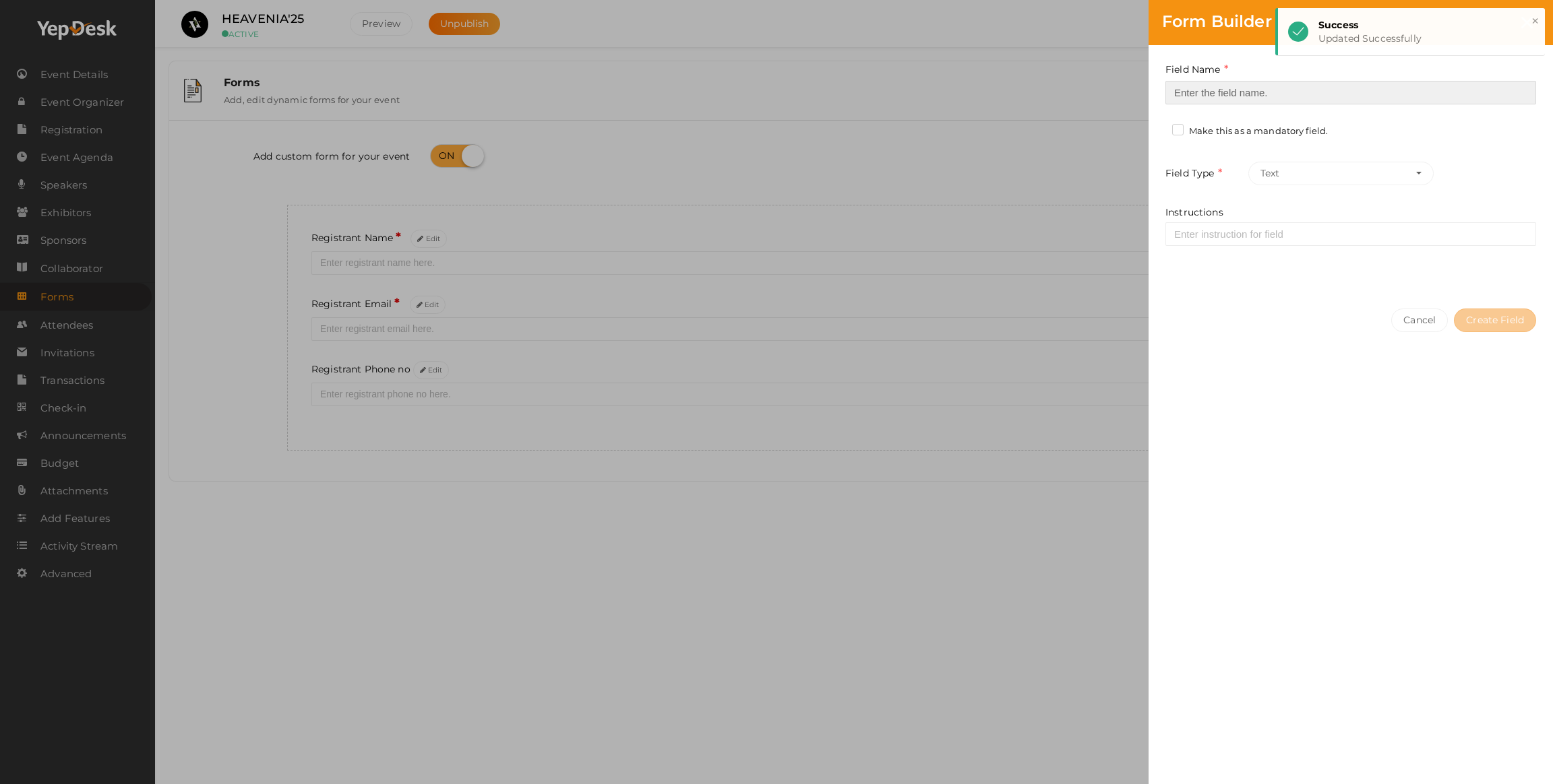
click at [1193, 93] on input at bounding box center [1351, 93] width 371 height 24
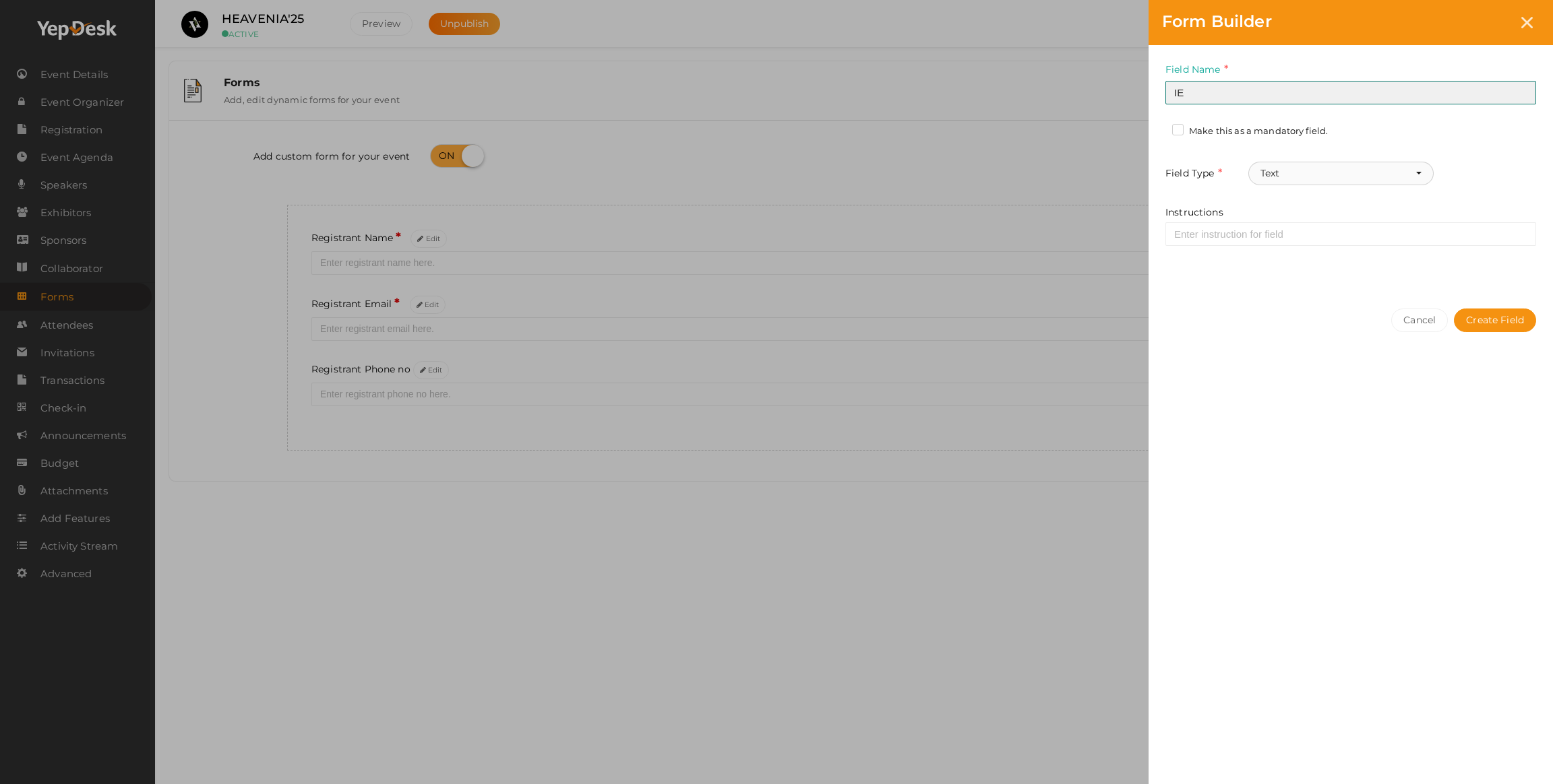
type input "I"
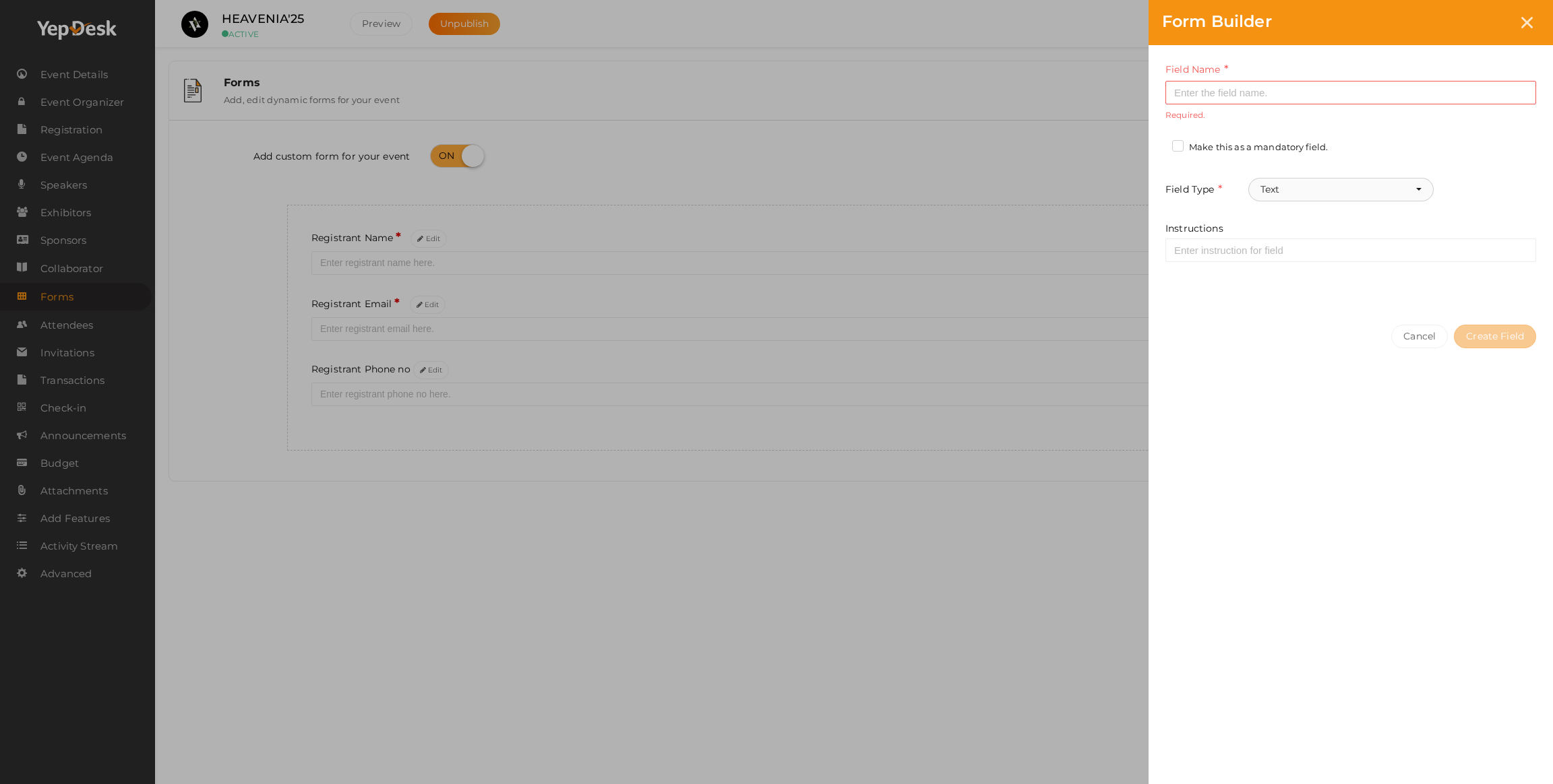
click at [1297, 175] on div "Field Name Required. Form field name already used. Make this as a mandatory fie…" at bounding box center [1351, 178] width 404 height 266
click at [1288, 189] on button "Text" at bounding box center [1341, 190] width 185 height 24
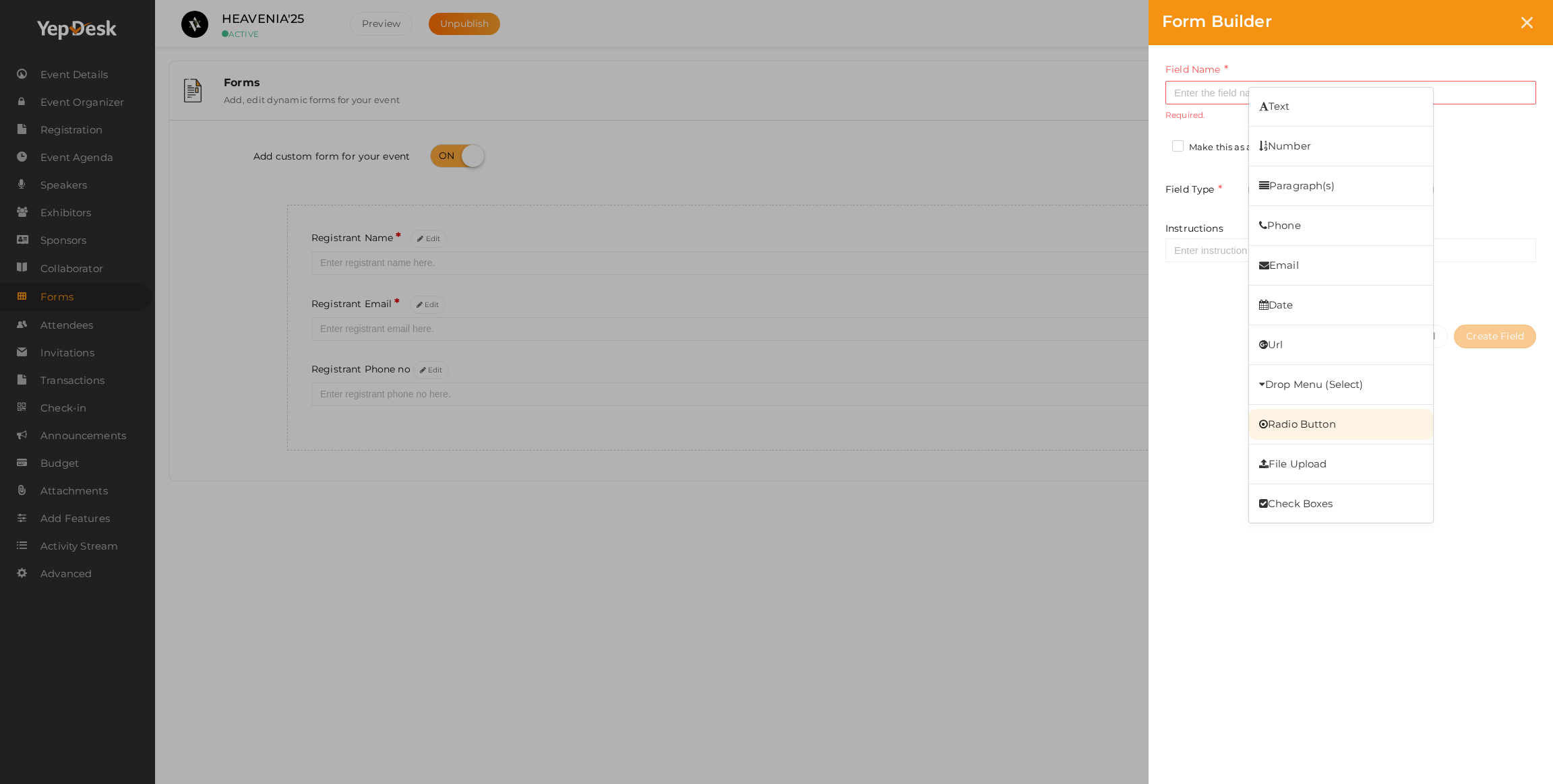
click at [1309, 412] on link "Radio Button" at bounding box center [1341, 424] width 184 height 31
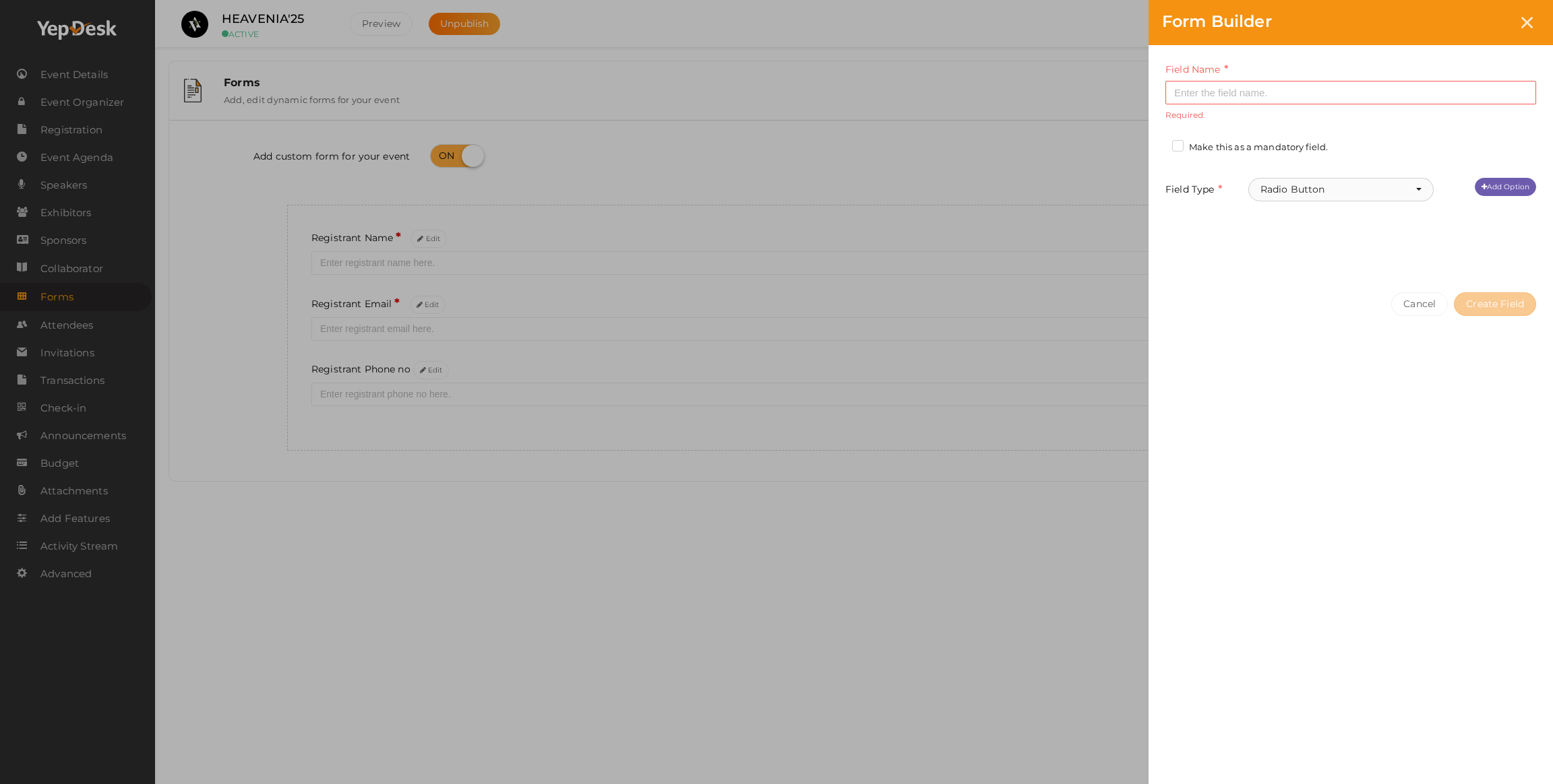
click at [1285, 192] on button "Radio Button" at bounding box center [1341, 190] width 185 height 24
click at [1252, 240] on ul "Text Number Paragraph(s) Phone Email Date Url Drop Menu (Select) Radio Button F…" at bounding box center [1341, 305] width 185 height 437
click at [1518, 183] on link "Add Option" at bounding box center [1505, 187] width 62 height 18
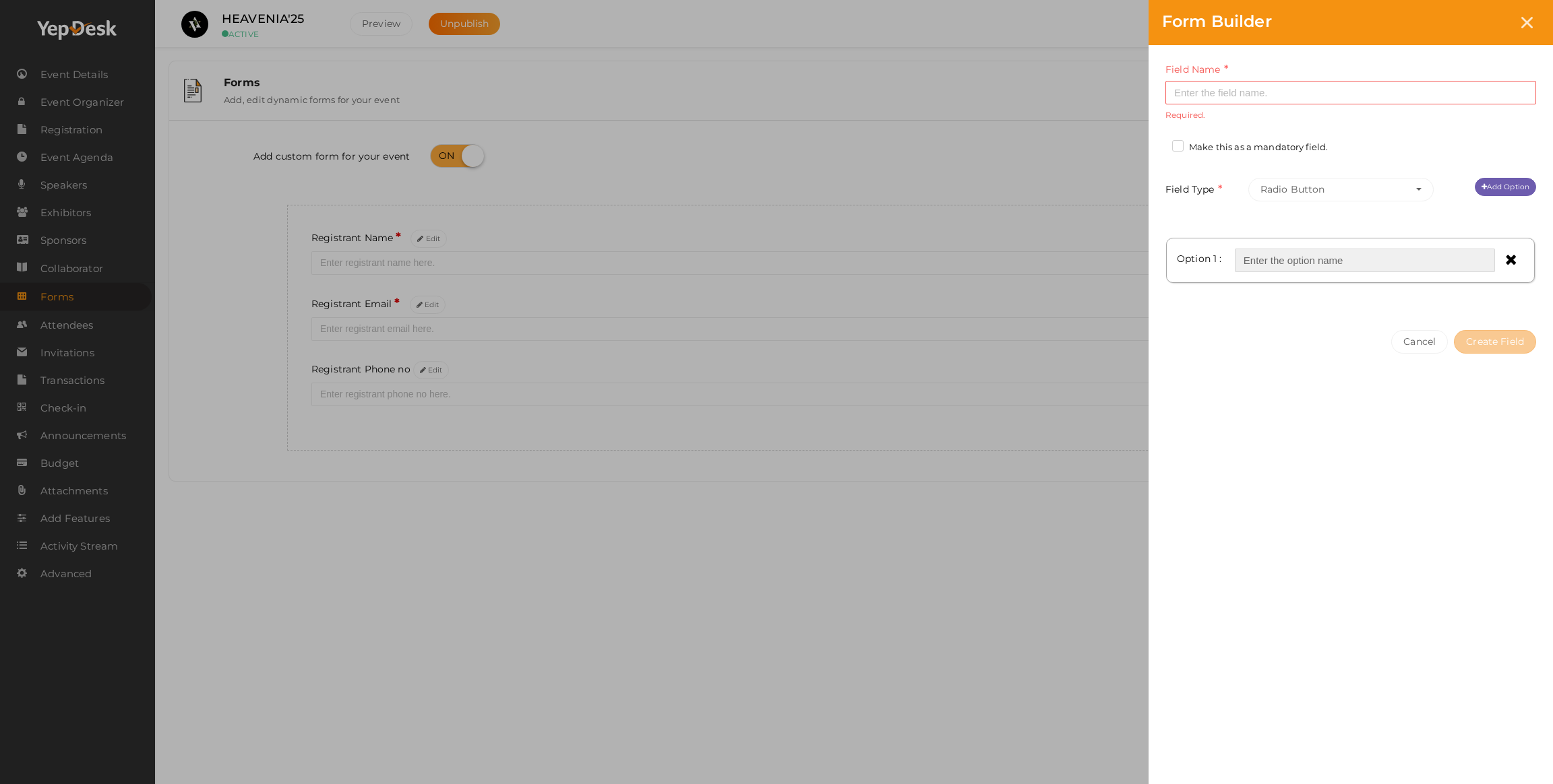
click at [1333, 260] on input "text" at bounding box center [1365, 260] width 260 height 24
type input "y"
type input "Yes"
click at [1410, 325] on div "Cancel Create Field" at bounding box center [1351, 369] width 404 height 105
click at [1481, 178] on link "Add Option" at bounding box center [1505, 187] width 62 height 18
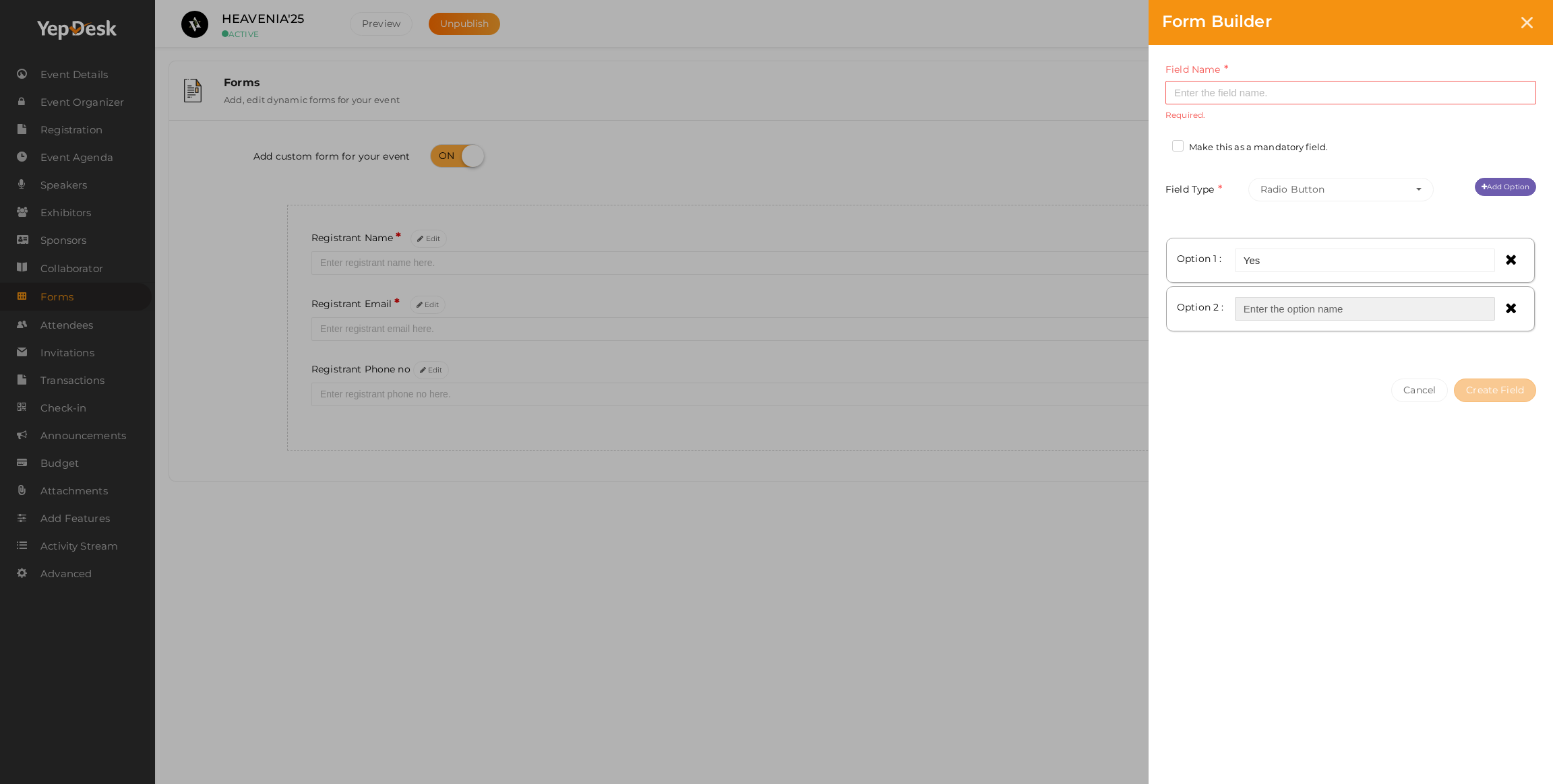
click at [1322, 308] on input "text" at bounding box center [1365, 309] width 260 height 24
type input "n"
type input "No"
click at [1263, 97] on input at bounding box center [1351, 93] width 371 height 24
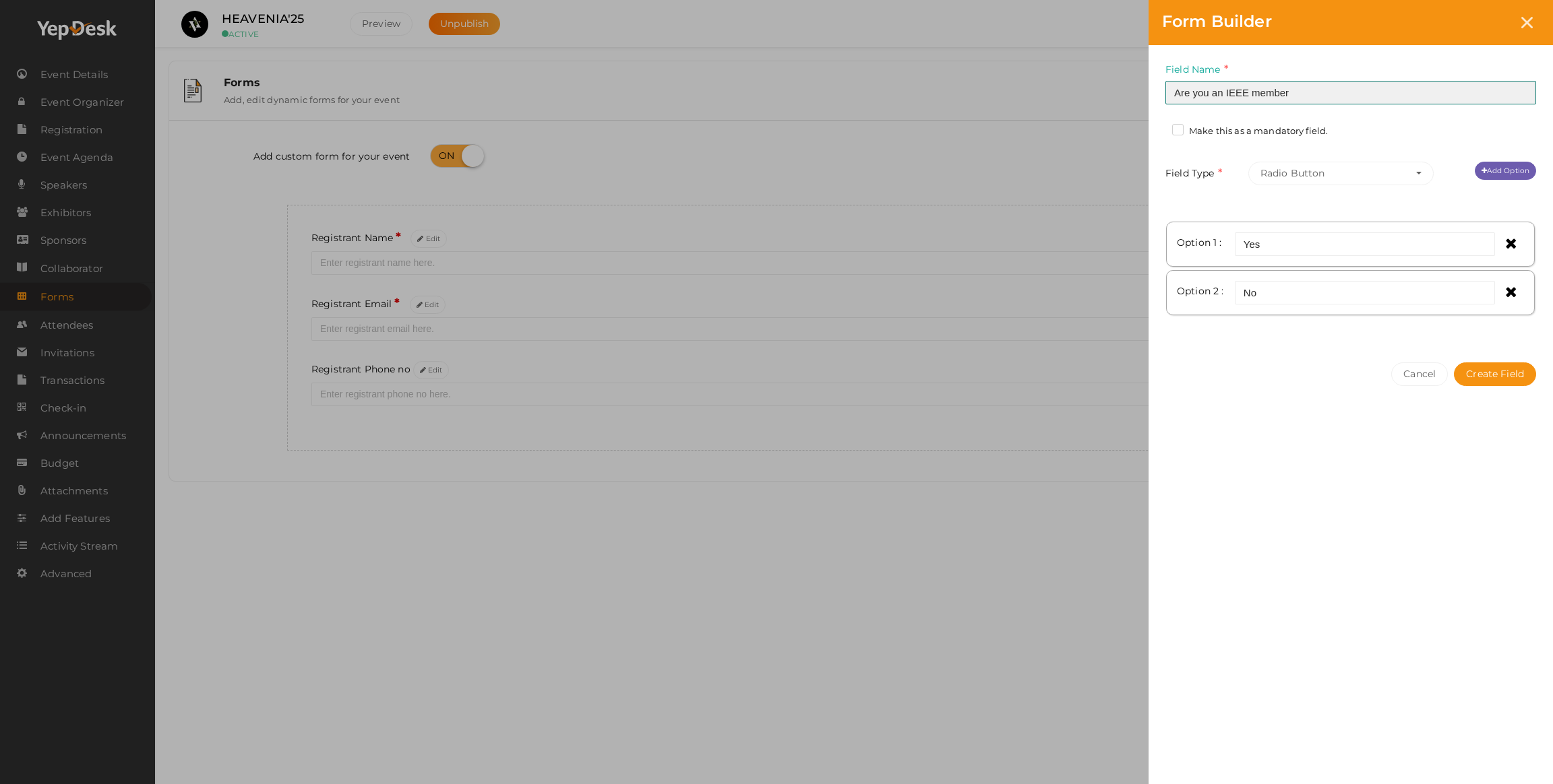
type input "Are you an IEEE member"
click at [1176, 131] on label "Make this as a mandatory field." at bounding box center [1249, 131] width 156 height 14
click at [1158, 127] on input "Make this as a mandatory field." at bounding box center [1158, 127] width 0 height 0
click at [1487, 373] on button "Create Field" at bounding box center [1495, 374] width 82 height 24
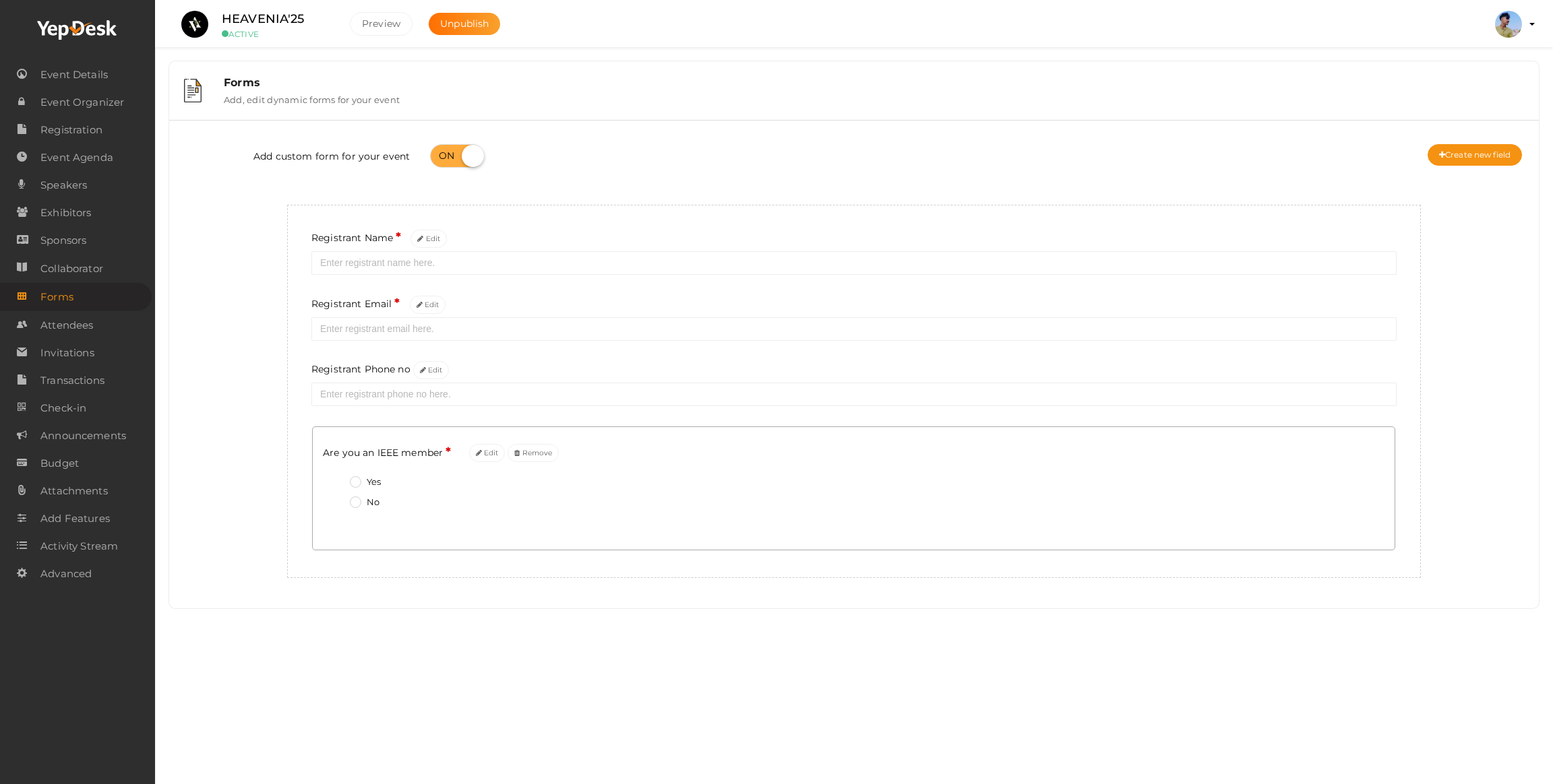
click at [296, 387] on div "Registrant Name * Edit Registrant Email * Edit Registrant Phone no Edit Are you…" at bounding box center [853, 390] width 1134 height 373
click at [1487, 145] on button "Create new field" at bounding box center [1475, 155] width 94 height 22
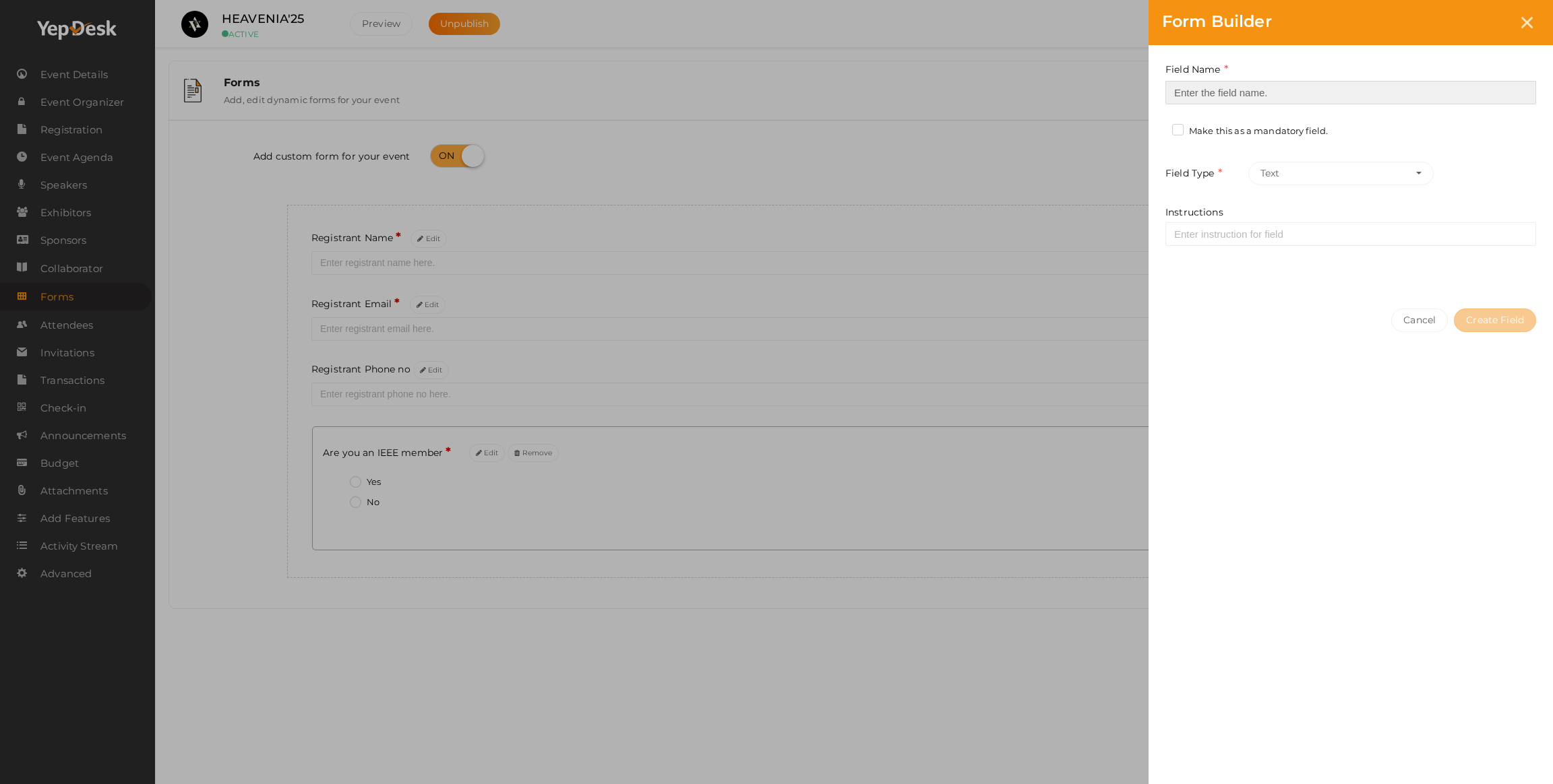
click at [1229, 90] on input at bounding box center [1351, 93] width 371 height 24
type input "I"
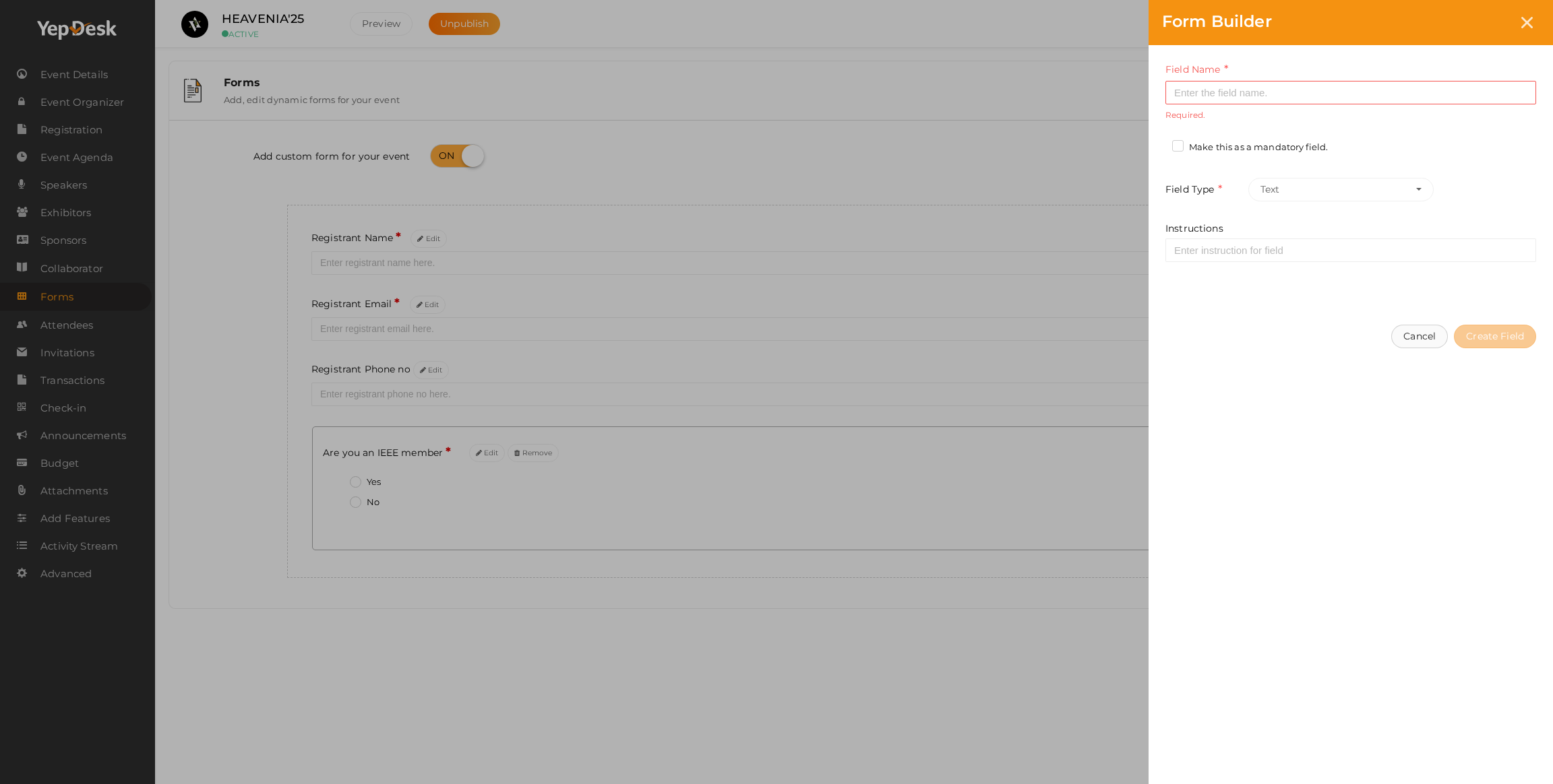
click at [1424, 336] on button "Cancel" at bounding box center [1419, 337] width 57 height 24
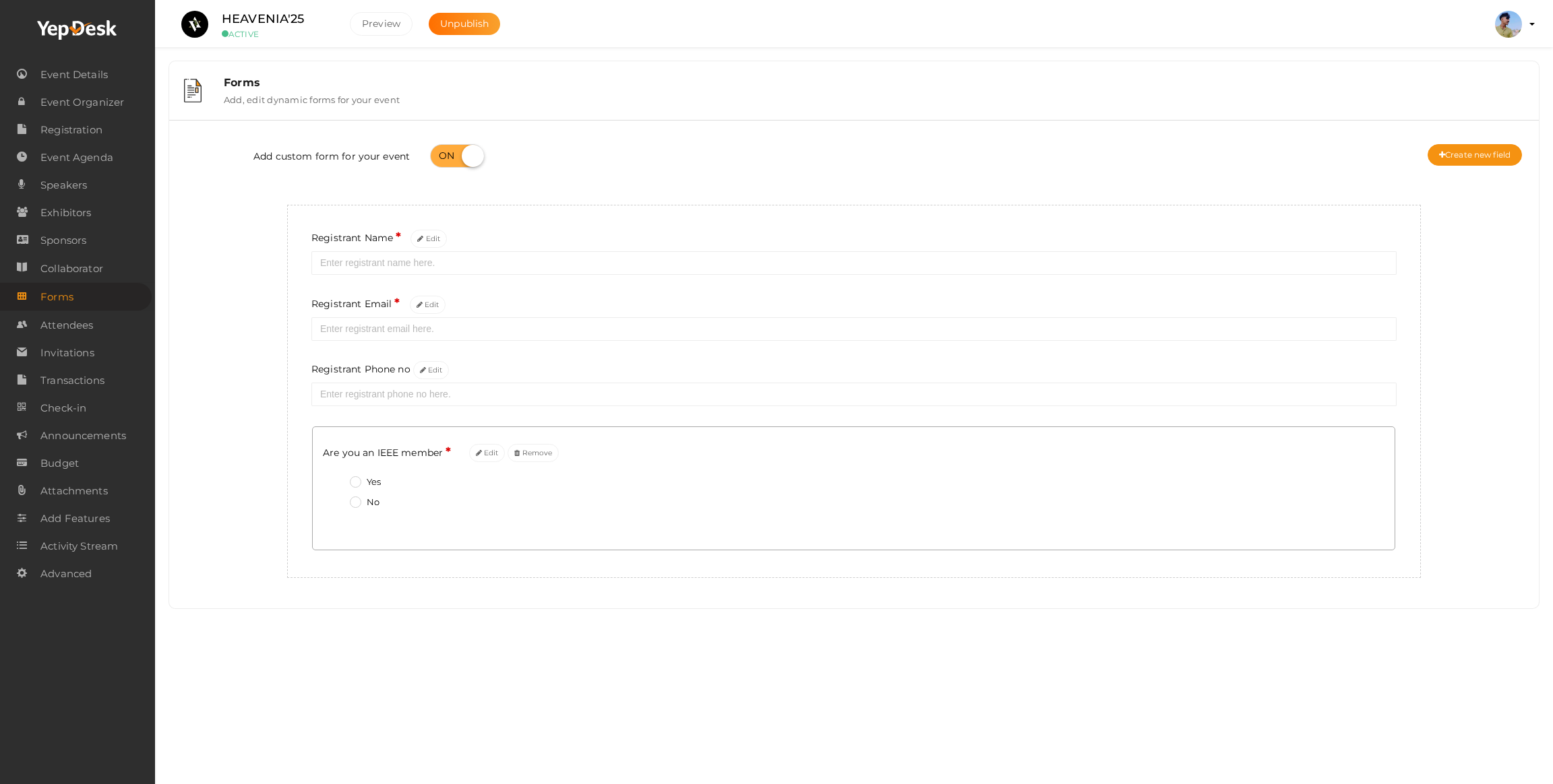
click at [379, 475] on fieldset "Yes No" at bounding box center [853, 493] width 1062 height 50
click at [485, 460] on button "Edit" at bounding box center [487, 453] width 37 height 18
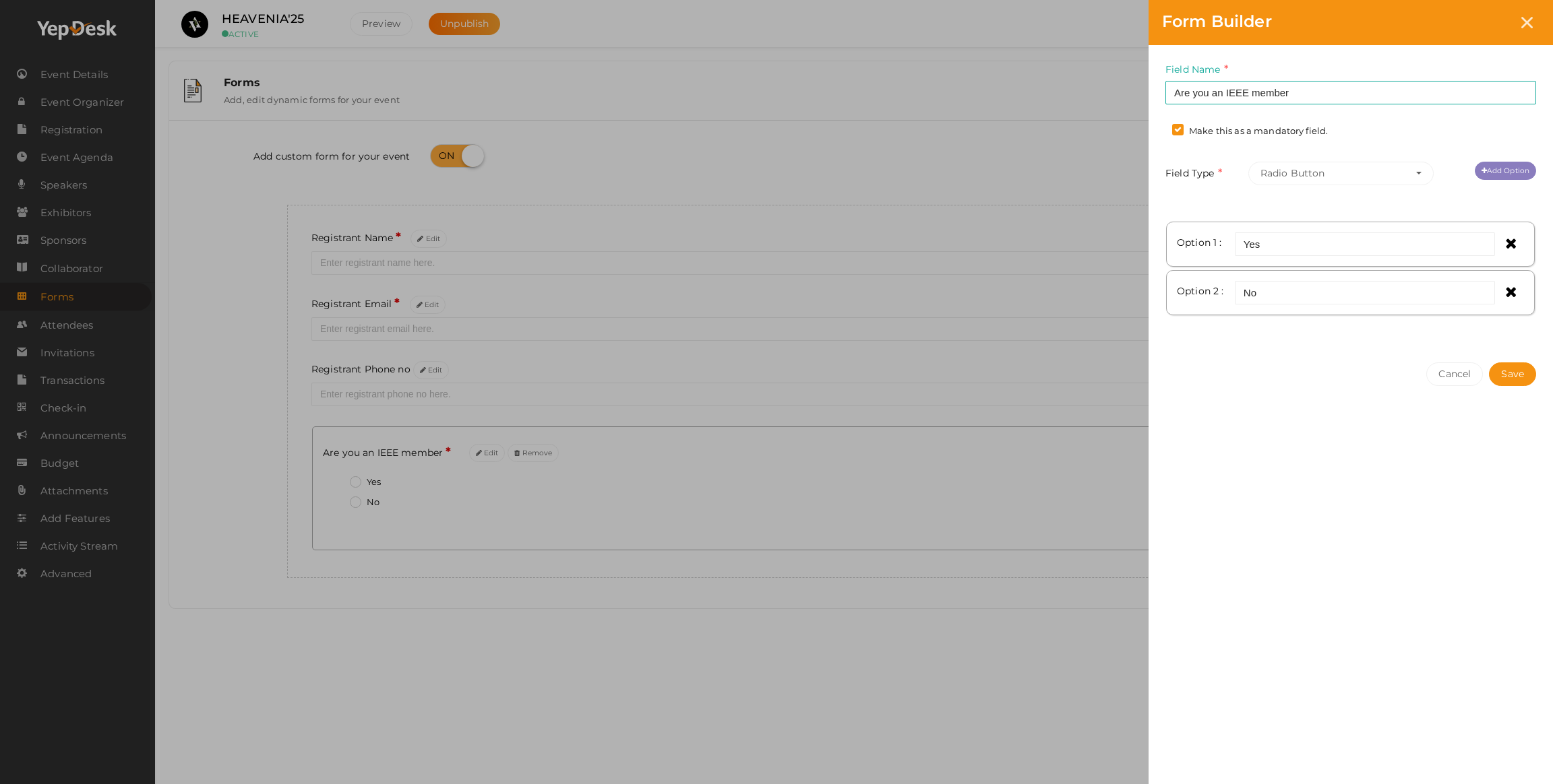
click at [1493, 171] on link "Add Option" at bounding box center [1505, 170] width 62 height 18
click at [1515, 342] on icon at bounding box center [1511, 340] width 11 height 15
click at [1271, 177] on button "Radio Button" at bounding box center [1341, 173] width 185 height 24
click at [1220, 179] on label "Field Type" at bounding box center [1205, 173] width 80 height 15
click at [1311, 179] on button "Radio Button" at bounding box center [1341, 173] width 185 height 24
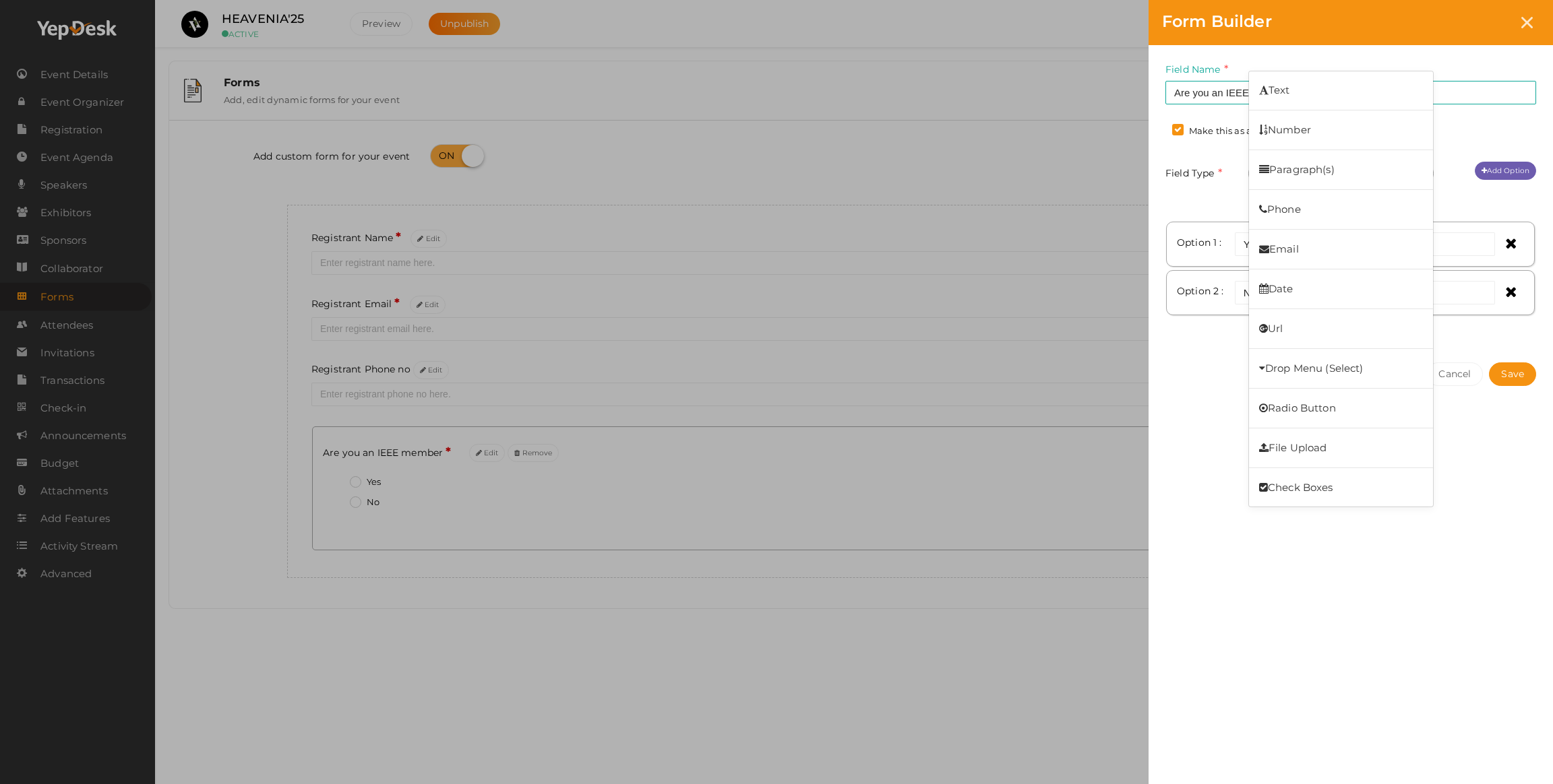
click at [1220, 207] on div "Field Name Are you an IEEE member Required. Form field name already used. Make …" at bounding box center [1351, 197] width 404 height 304
click at [1324, 185] on div "Field Name Are you an IEEE member Required. Form field name already used. Make …" at bounding box center [1351, 197] width 404 height 304
click at [1317, 178] on button "Radio Button" at bounding box center [1341, 173] width 185 height 24
click at [1305, 131] on link "Number" at bounding box center [1341, 129] width 184 height 31
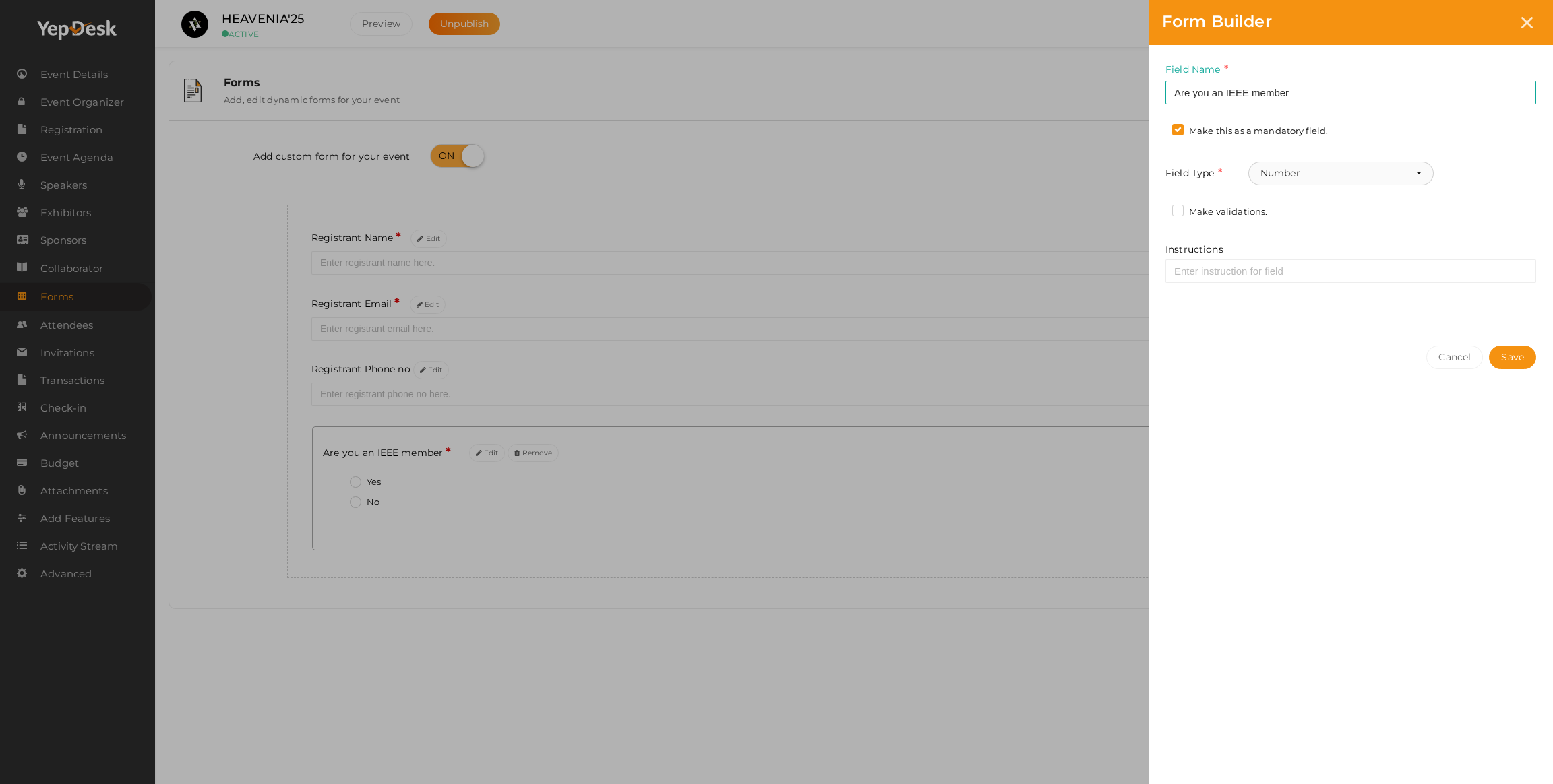
click at [1299, 169] on button "Number" at bounding box center [1341, 173] width 185 height 24
click at [1174, 188] on div "Field Name Are you an IEEE member Required. Form field name already used. Make …" at bounding box center [1351, 188] width 404 height 287
click at [1272, 170] on button "Number" at bounding box center [1341, 173] width 185 height 24
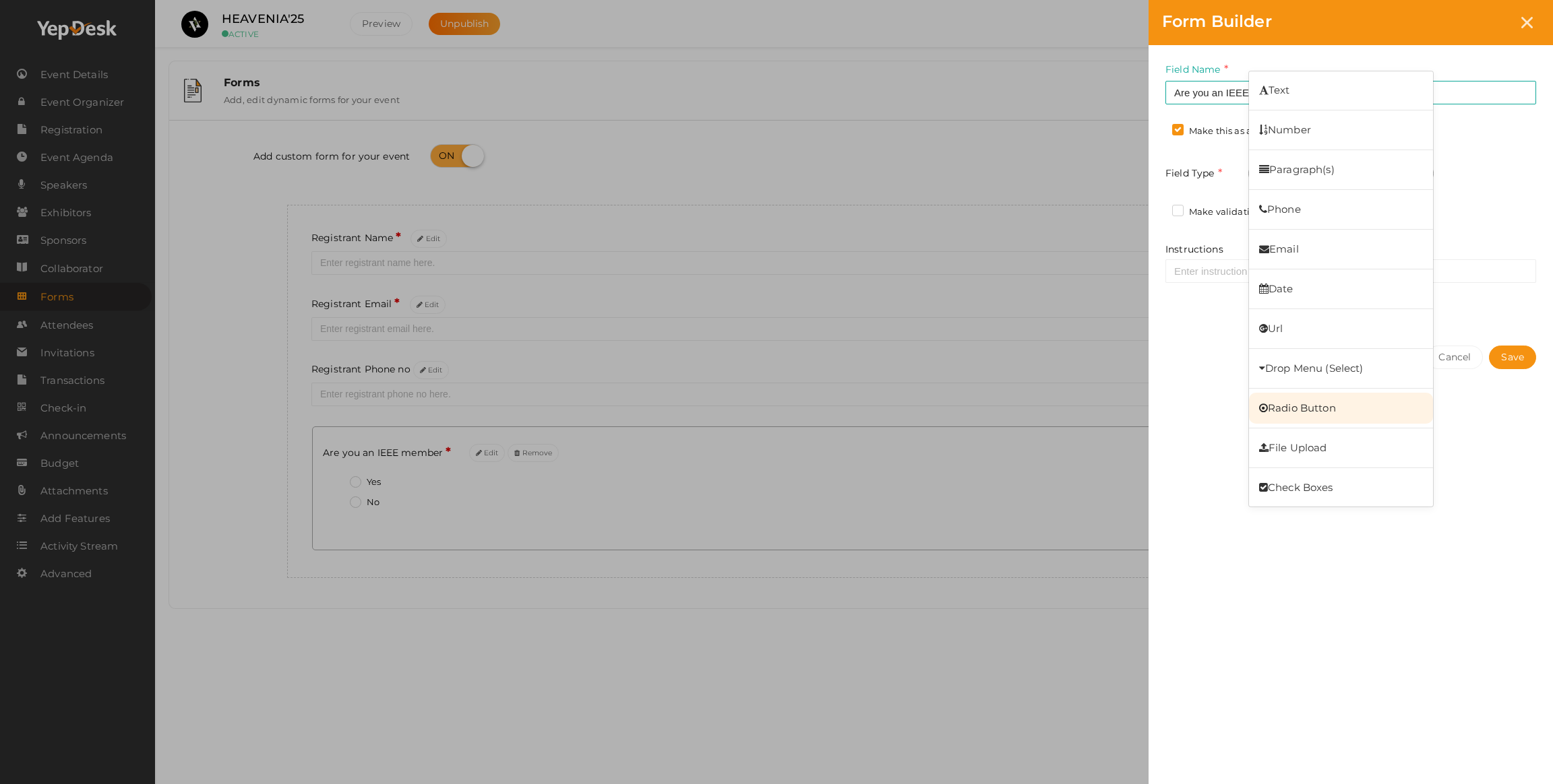
click at [1300, 412] on link "Radio Button" at bounding box center [1341, 408] width 184 height 31
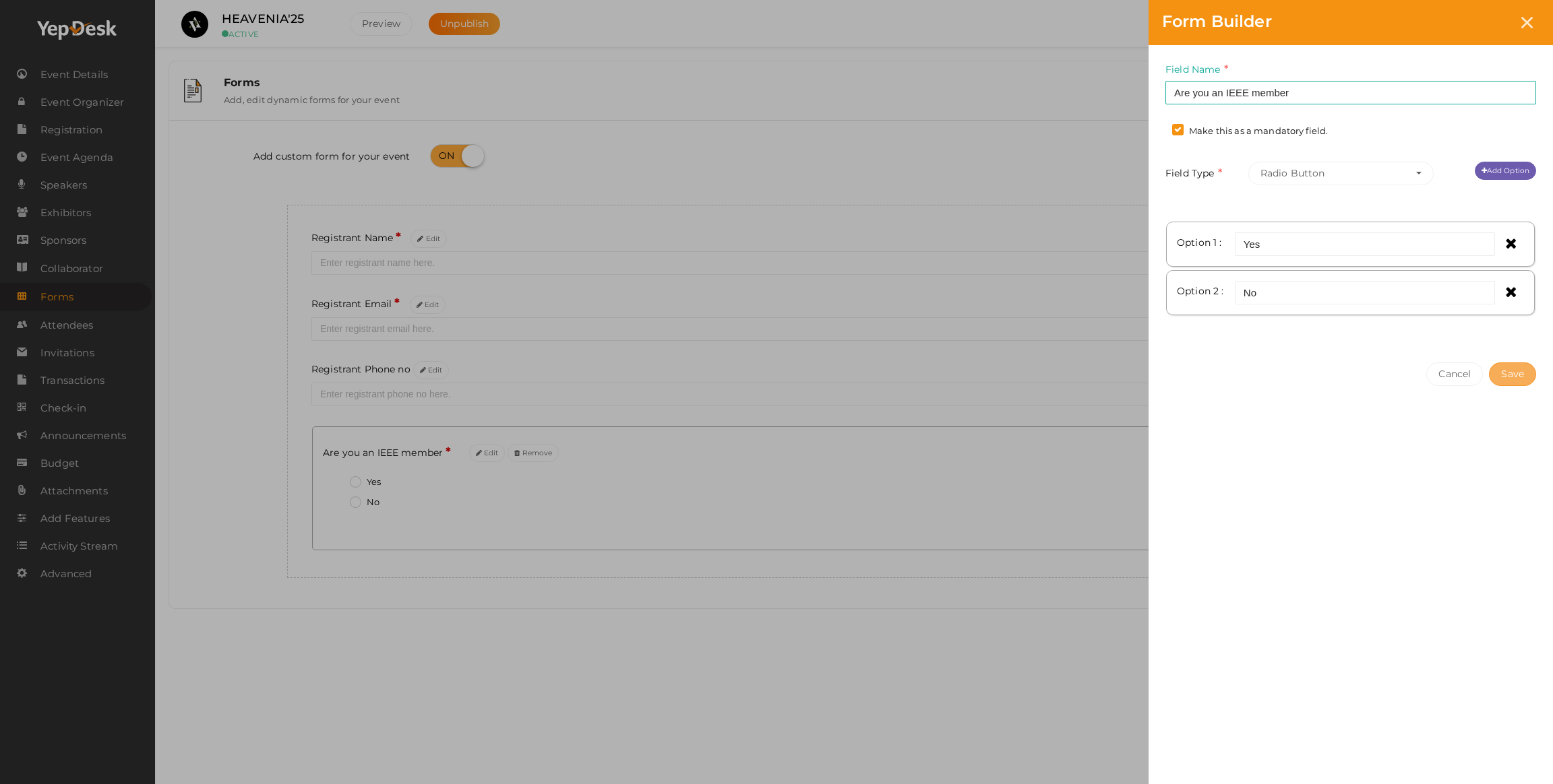
click at [1511, 370] on button "Save" at bounding box center [1512, 374] width 47 height 24
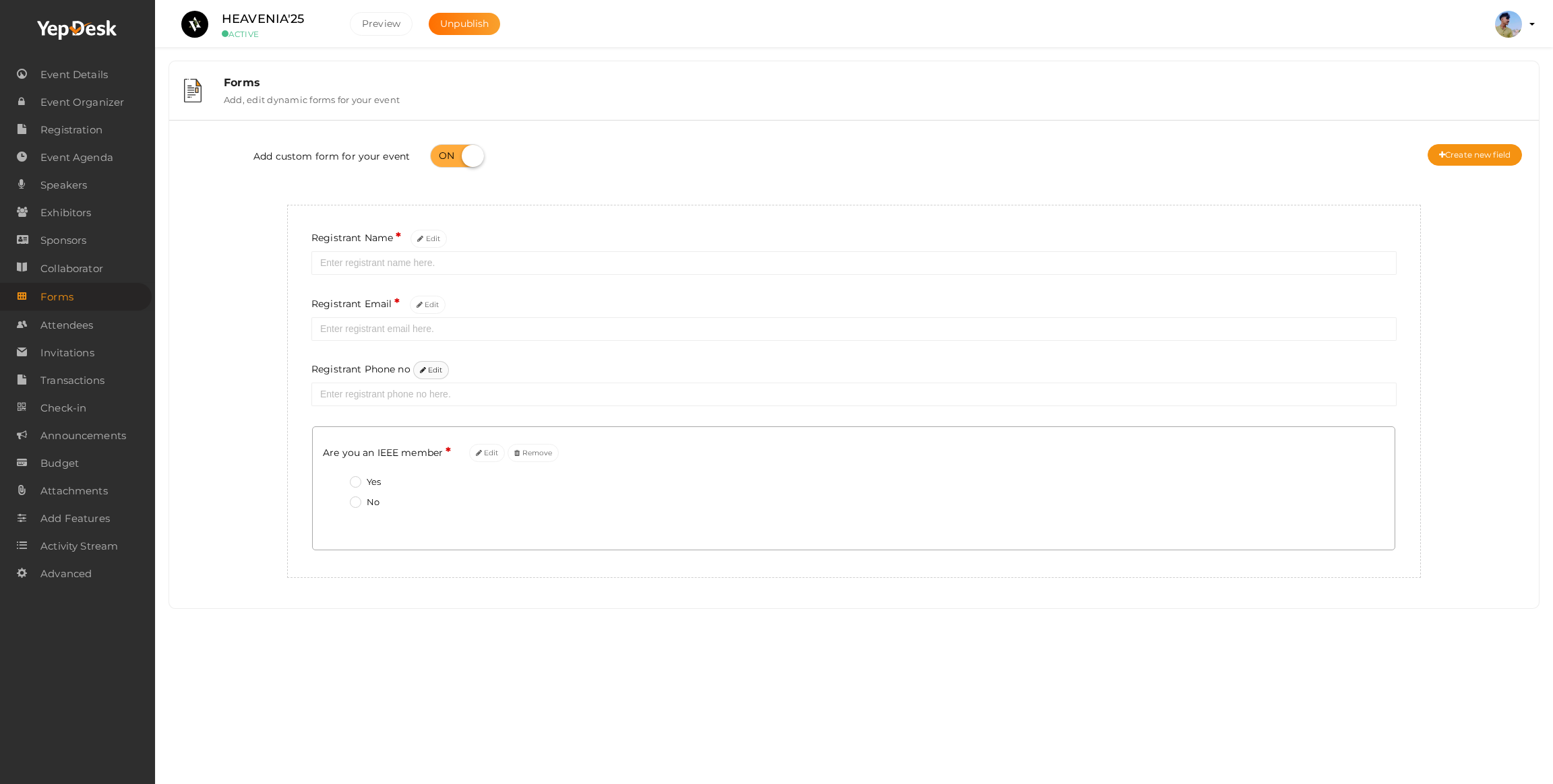
click at [424, 378] on button "Edit" at bounding box center [431, 370] width 37 height 18
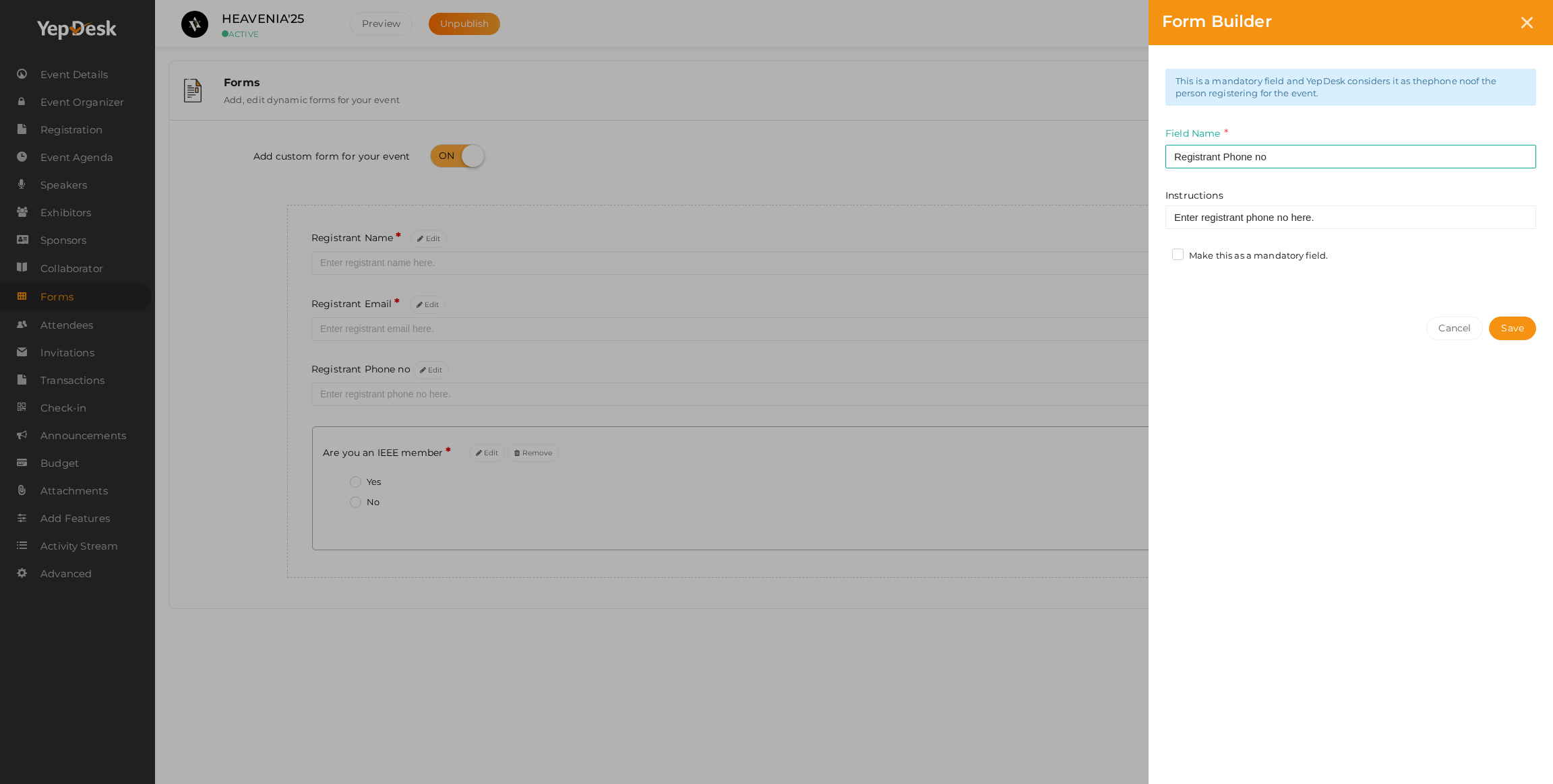
click at [1182, 254] on label "Make this as a mandatory field." at bounding box center [1249, 255] width 156 height 14
click at [1158, 252] on input "Make this as a mandatory field." at bounding box center [1158, 252] width 0 height 0
click at [1170, 256] on div "Make this as a mandatory field." at bounding box center [1252, 257] width 173 height 17
click at [1175, 255] on label "Make this as a mandatory field." at bounding box center [1249, 255] width 156 height 14
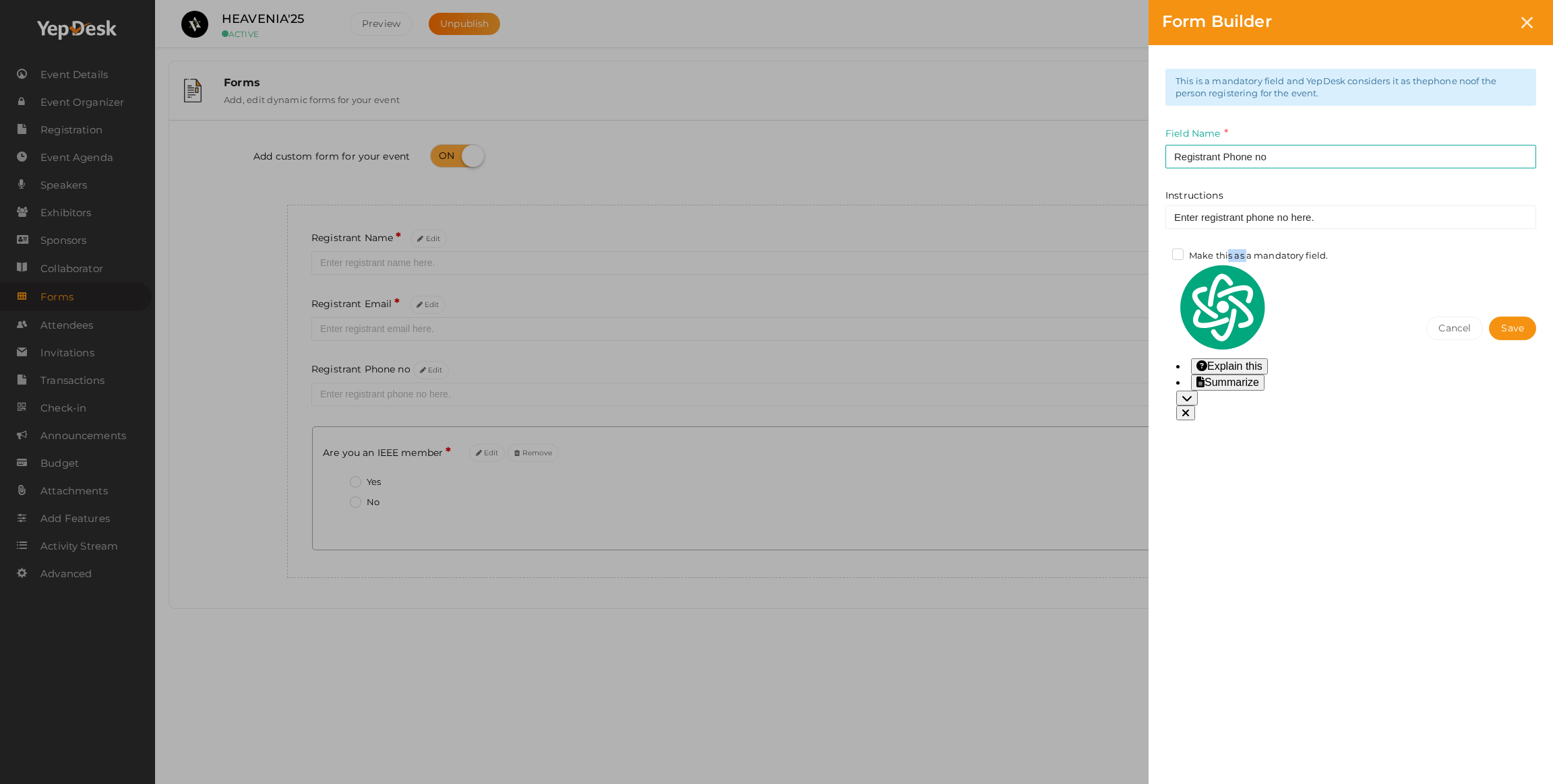
click at [1158, 252] on input "Make this as a mandatory field." at bounding box center [1158, 252] width 0 height 0
click at [1175, 255] on label "Make this as a mandatory field." at bounding box center [1249, 255] width 156 height 14
click at [1158, 252] on input "Make this as a mandatory field." at bounding box center [1158, 252] width 0 height 0
click at [1175, 255] on label "Make this as a mandatory field." at bounding box center [1249, 255] width 156 height 14
click at [1158, 252] on input "Make this as a mandatory field." at bounding box center [1158, 252] width 0 height 0
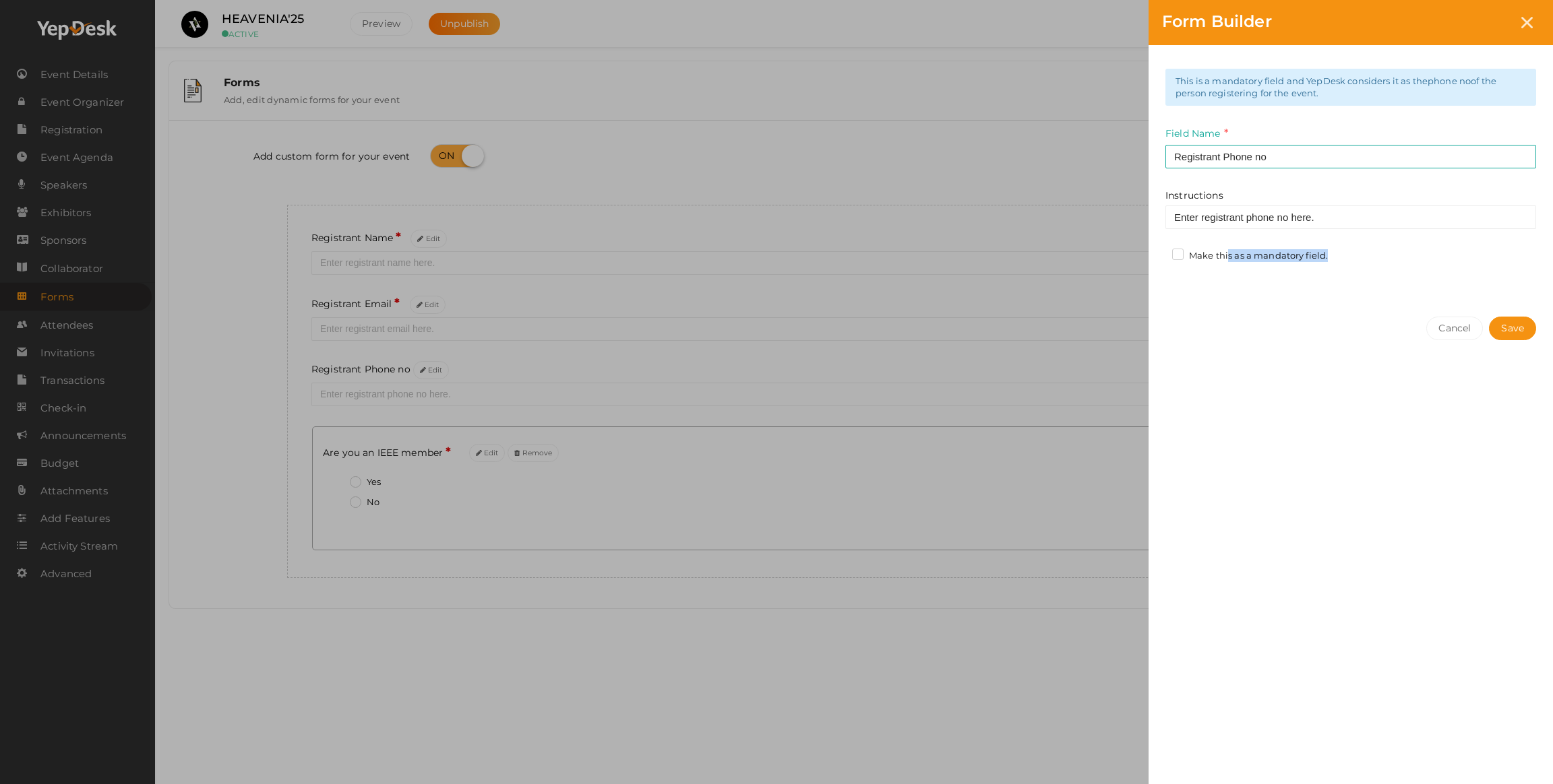
click at [1175, 255] on label "Make this as a mandatory field." at bounding box center [1249, 255] width 156 height 14
click at [1158, 252] on input "Make this as a mandatory field." at bounding box center [1158, 252] width 0 height 0
click at [1176, 255] on label "Make this as a mandatory field." at bounding box center [1249, 255] width 156 height 14
click at [1158, 252] on input "Make this as a mandatory field." at bounding box center [1158, 252] width 0 height 0
click at [1176, 255] on label "Make this as a mandatory field." at bounding box center [1249, 255] width 156 height 14
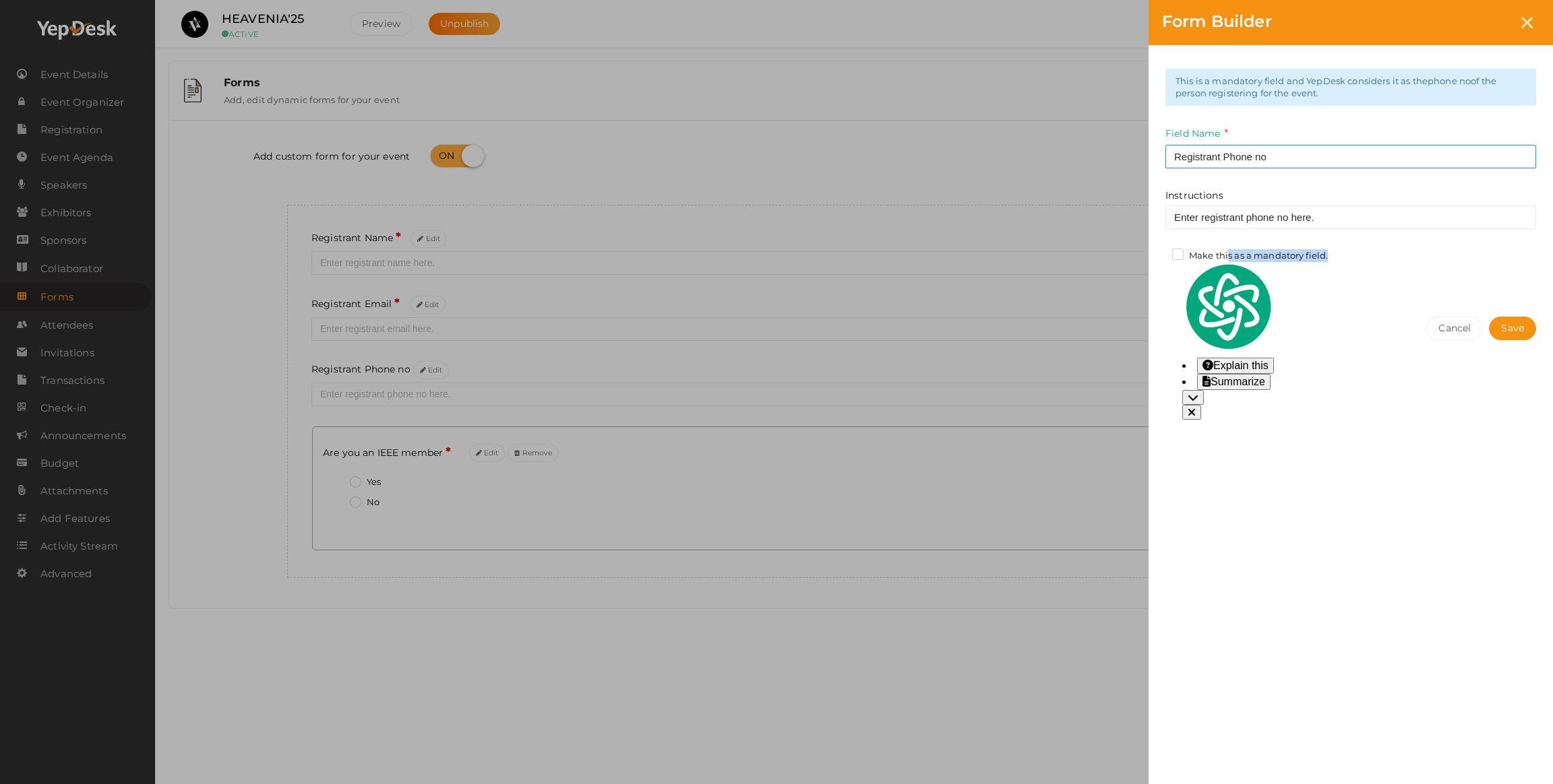
click at [1158, 252] on input "Make this as a mandatory field." at bounding box center [1158, 252] width 0 height 0
click at [1274, 434] on div "This is a mandatory field and YepDesk considers it as the phone no of the perso…" at bounding box center [1351, 398] width 404 height 706
drag, startPoint x: 1163, startPoint y: 256, endPoint x: 1178, endPoint y: 251, distance: 15.8
click at [1166, 256] on div "This is a mandatory field and YepDesk considers it as the phone no of the perso…" at bounding box center [1351, 174] width 404 height 258
click at [1180, 251] on label "Make this as a mandatory field." at bounding box center [1249, 255] width 156 height 14
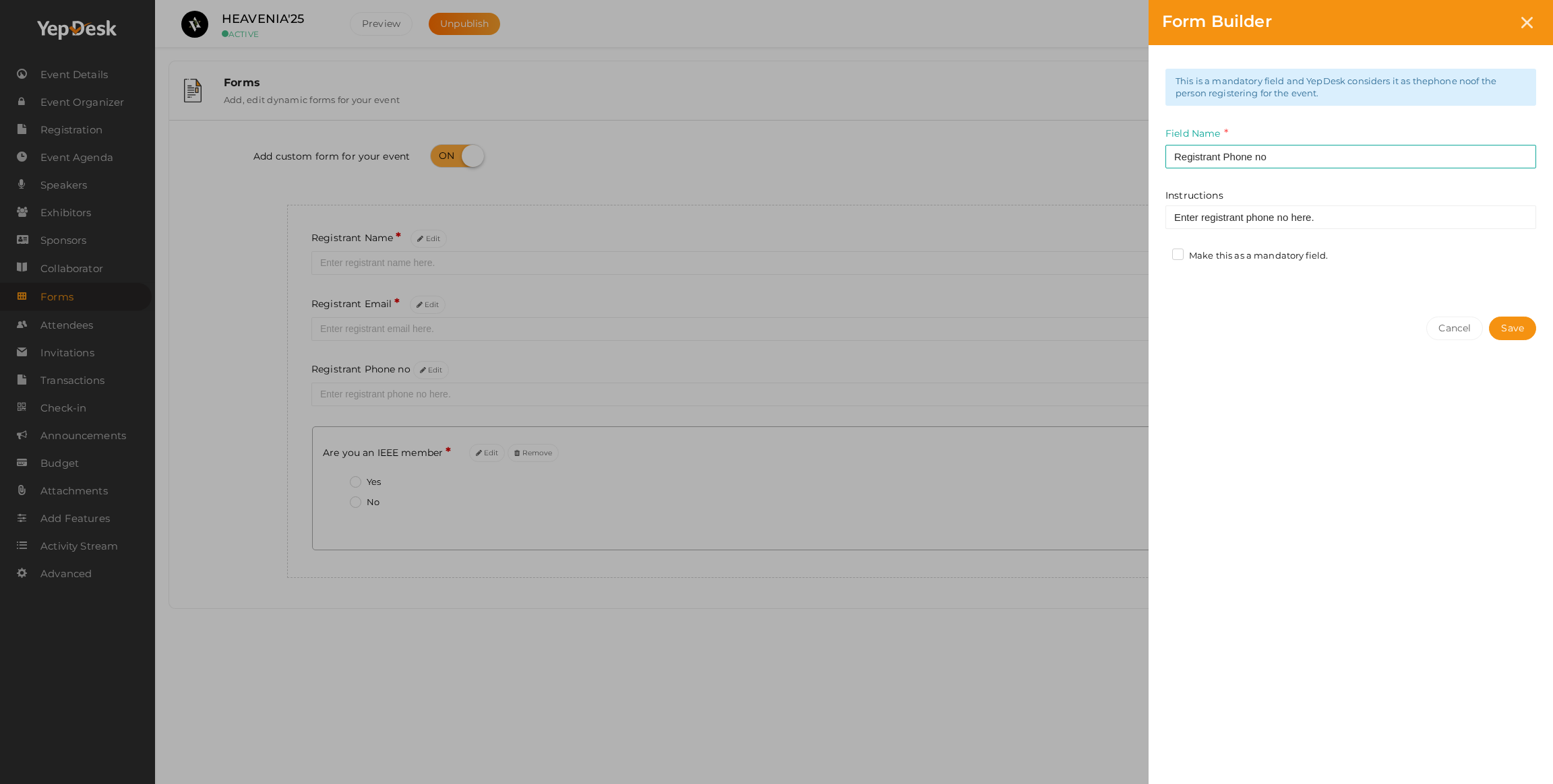
click at [1158, 252] on input "Make this as a mandatory field." at bounding box center [1158, 252] width 0 height 0
click at [1180, 251] on label "Make this as a mandatory field." at bounding box center [1249, 255] width 156 height 14
click at [1158, 252] on input "Make this as a mandatory field." at bounding box center [1158, 252] width 0 height 0
click at [1262, 315] on div "Cancel Save" at bounding box center [1351, 355] width 404 height 105
click at [1218, 154] on input "Registrant Phone no" at bounding box center [1351, 156] width 371 height 24
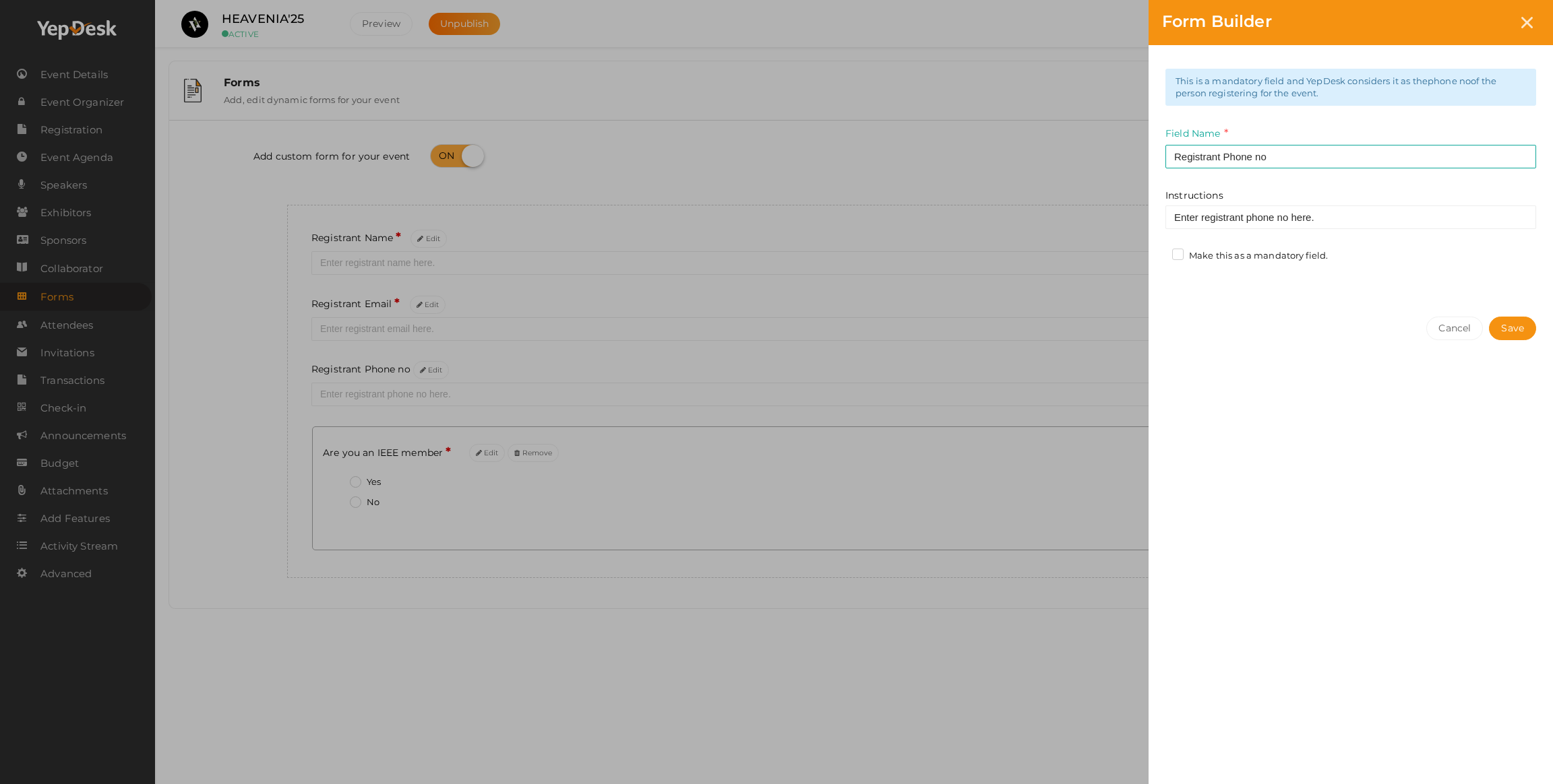
click at [1179, 261] on label "Make this as a mandatory field." at bounding box center [1249, 255] width 156 height 14
click at [1158, 252] on input "Make this as a mandatory field." at bounding box center [1158, 252] width 0 height 0
click at [1495, 320] on button "Save" at bounding box center [1512, 329] width 47 height 24
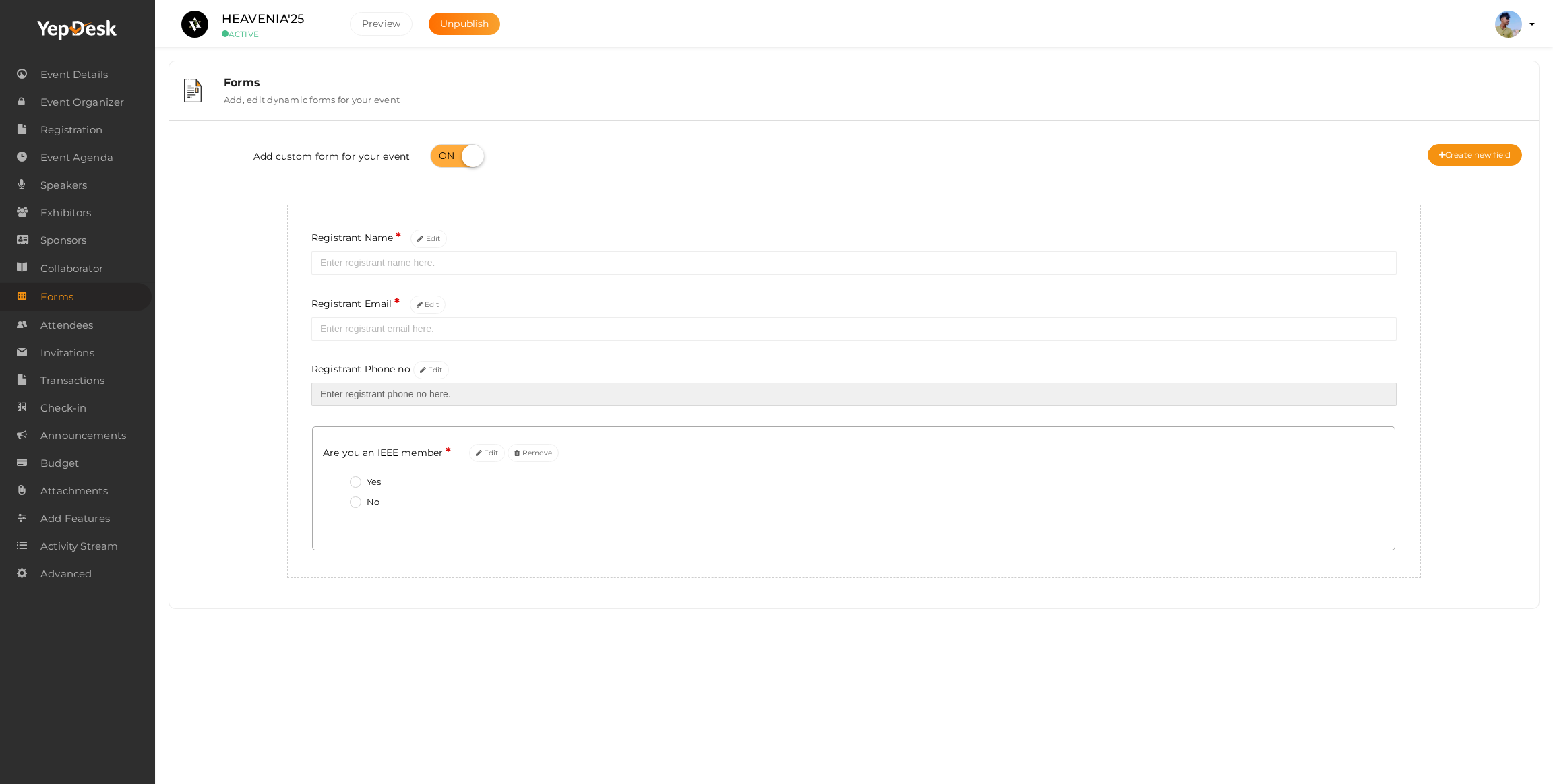
click at [394, 401] on input "text" at bounding box center [854, 394] width 1085 height 24
click at [254, 438] on div "Add custom form for your event Create new field Registrant Name * Edit Registra…" at bounding box center [853, 354] width 1349 height 447
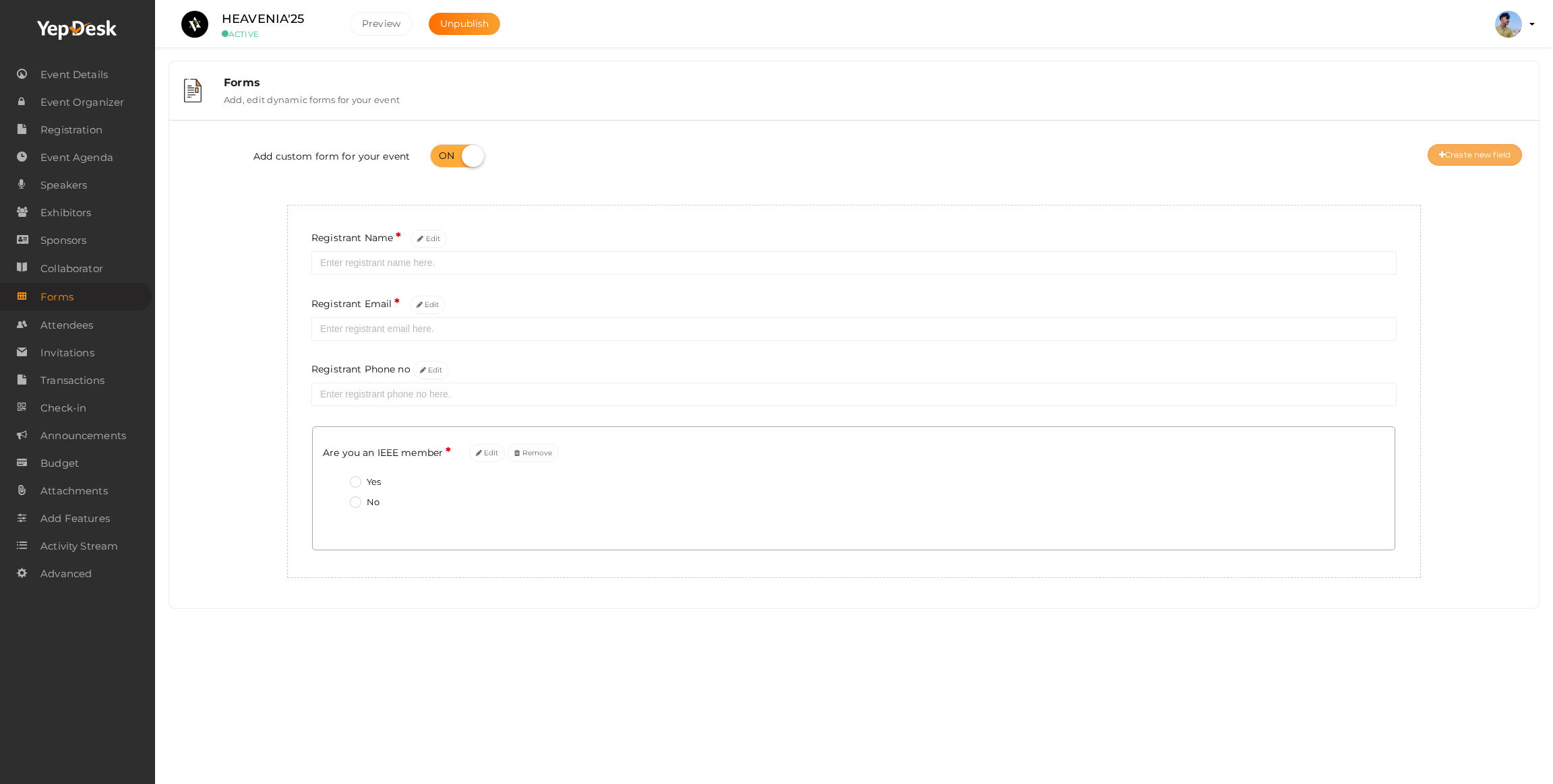
click at [1435, 161] on button "Create new field" at bounding box center [1475, 155] width 94 height 22
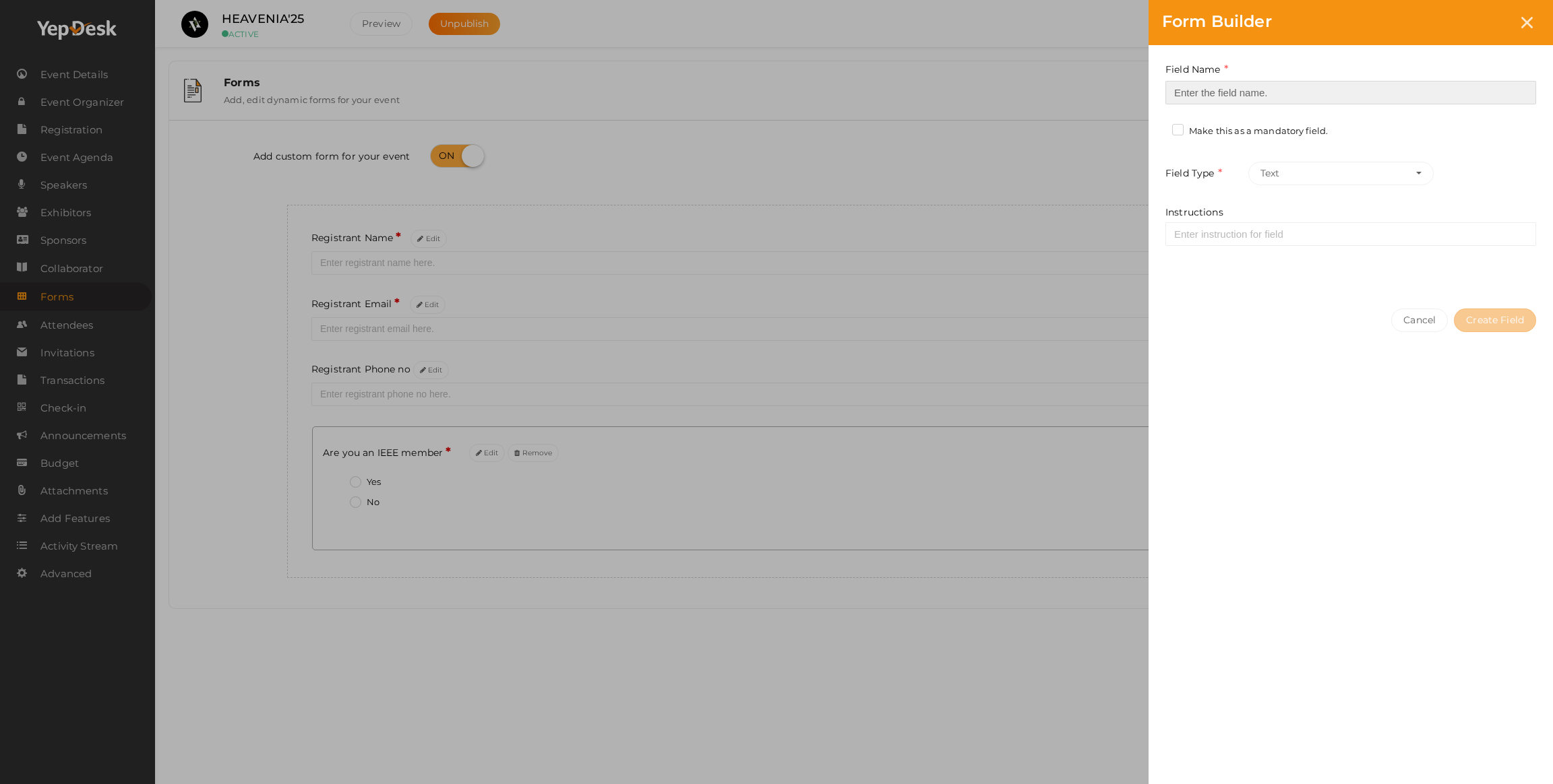
click at [1231, 89] on input at bounding box center [1351, 93] width 371 height 24
type input "Are you an IEEE member"
click at [1237, 97] on input "Are you an IEEE member" at bounding box center [1351, 93] width 371 height 24
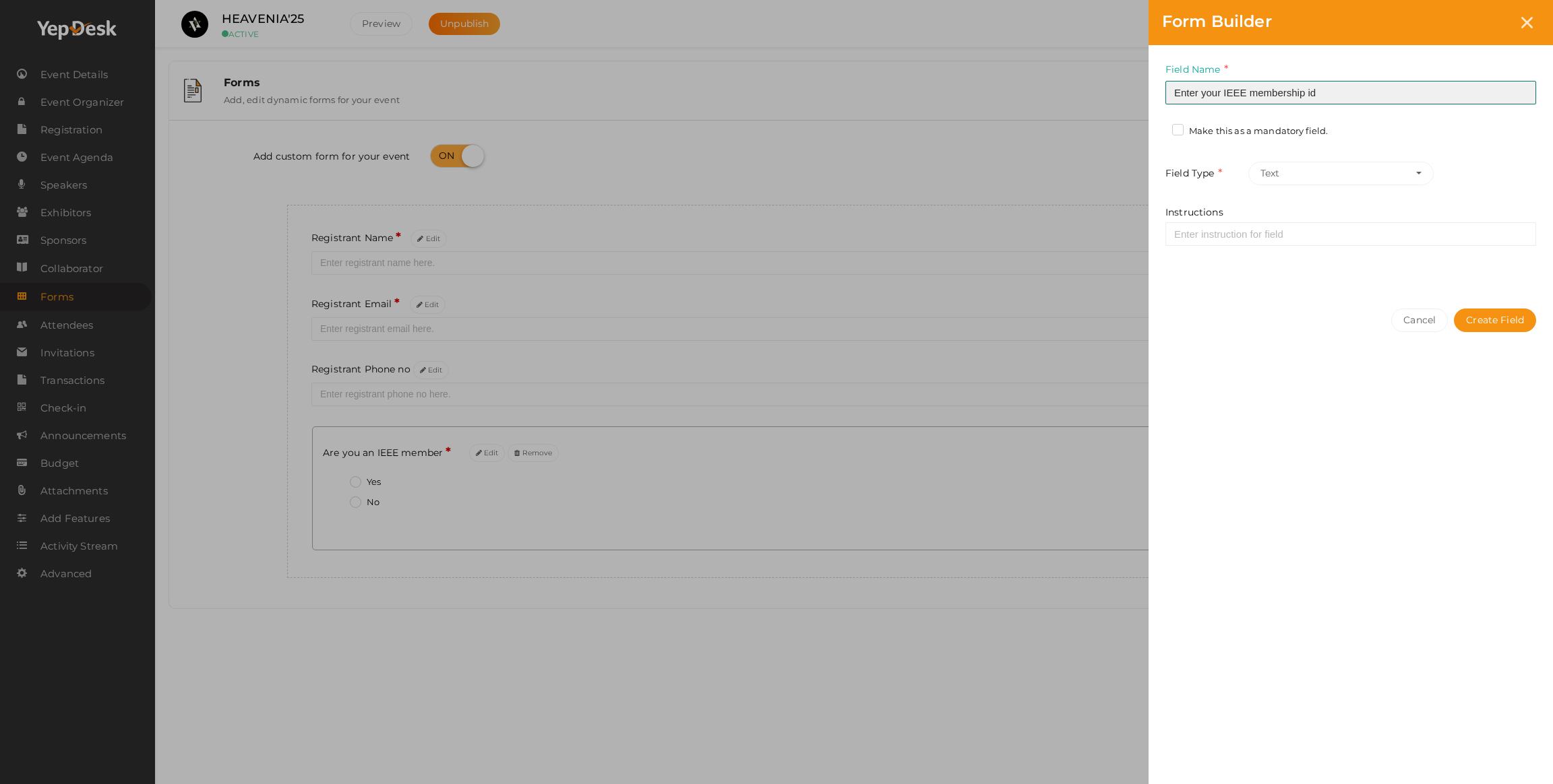
click at [1329, 97] on input "Enter your IEEE membership id" at bounding box center [1351, 93] width 371 height 24
type input "Enter your IEEE membership id ( if your not an member enter 0)"
click at [1178, 135] on label "Make this as a mandatory field." at bounding box center [1249, 131] width 156 height 14
click at [1158, 127] on input "Make this as a mandatory field." at bounding box center [1158, 127] width 0 height 0
click at [1257, 174] on button "Text" at bounding box center [1341, 173] width 185 height 24
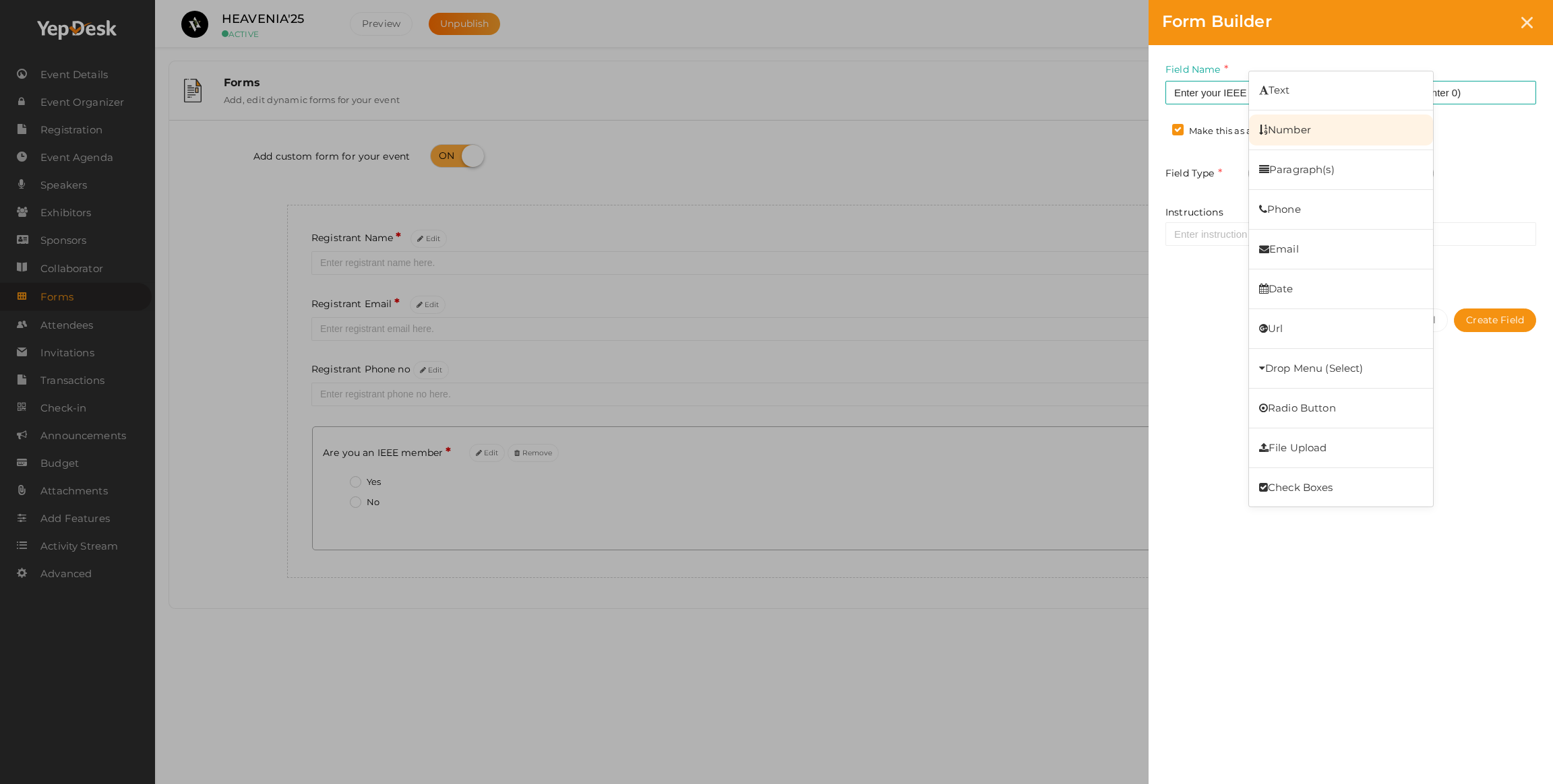
click at [1289, 137] on link "Number" at bounding box center [1341, 129] width 184 height 31
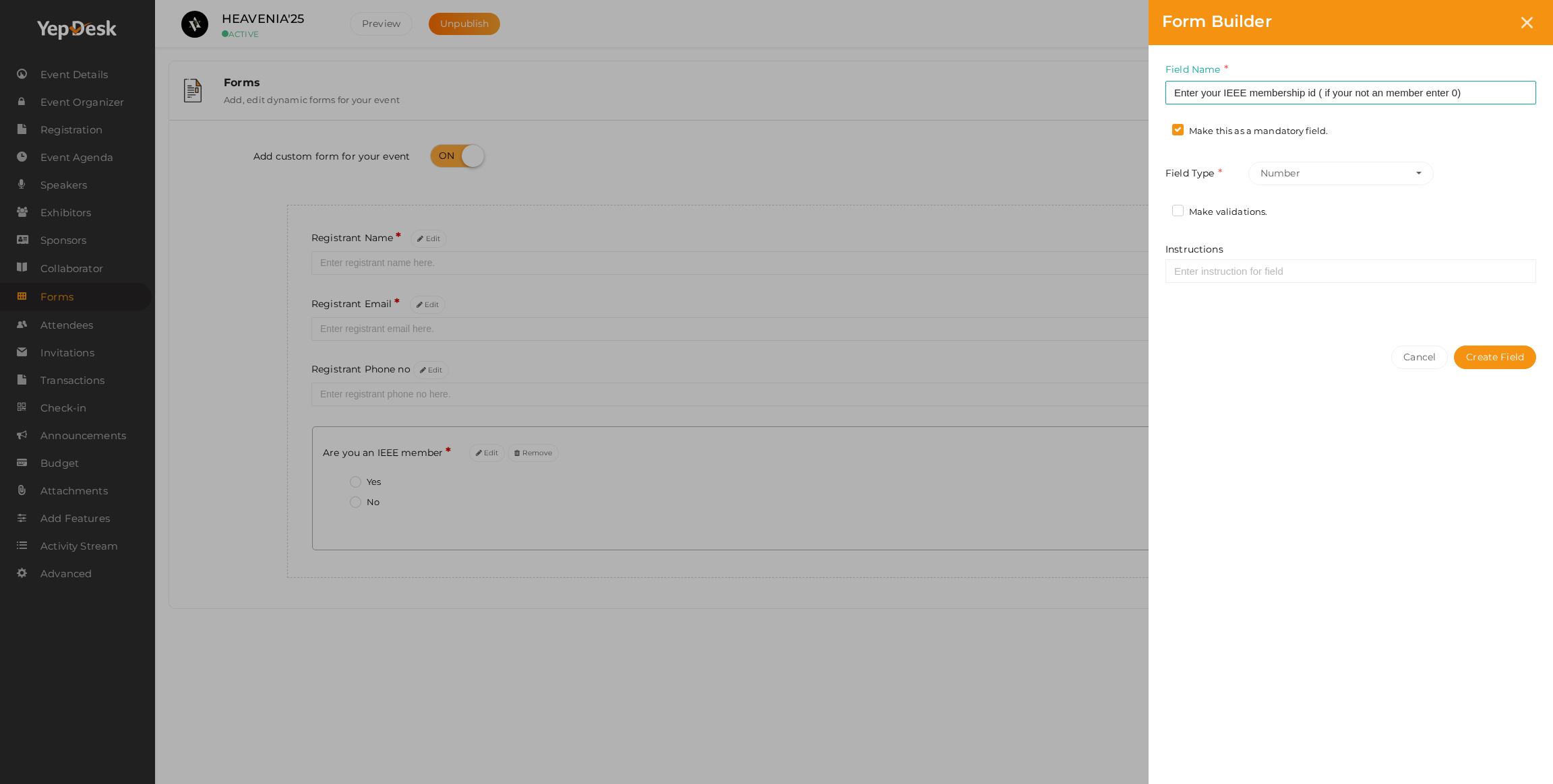
click at [1180, 208] on label "Make validations." at bounding box center [1219, 212] width 95 height 14
click at [1158, 208] on input "Make validations." at bounding box center [1158, 208] width 0 height 0
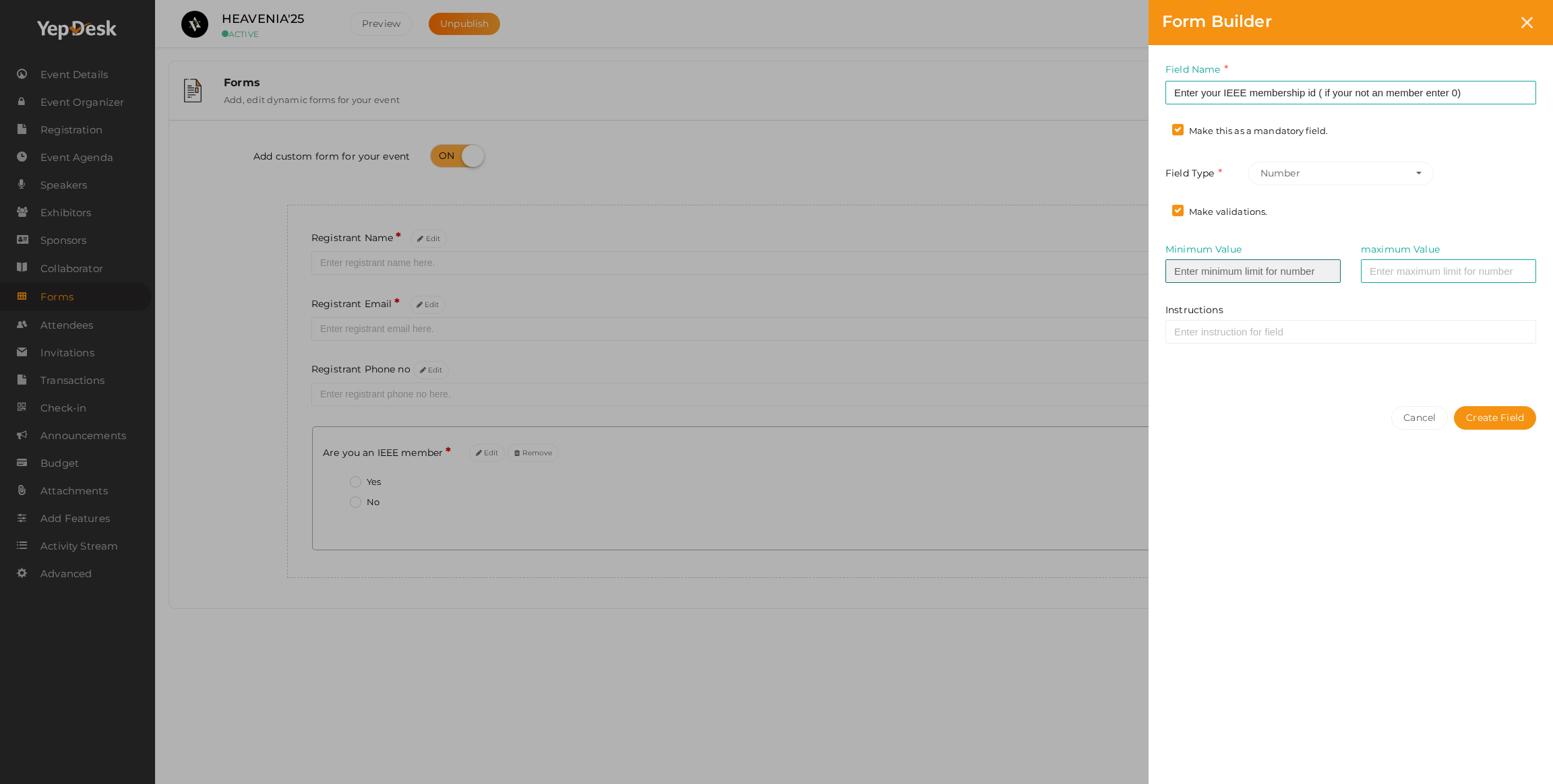
click at [1212, 278] on input "Minimum Value" at bounding box center [1253, 271] width 175 height 24
click at [1184, 209] on label "Make validations." at bounding box center [1219, 212] width 95 height 14
click at [1158, 208] on input "Make validations." at bounding box center [1158, 208] width 0 height 0
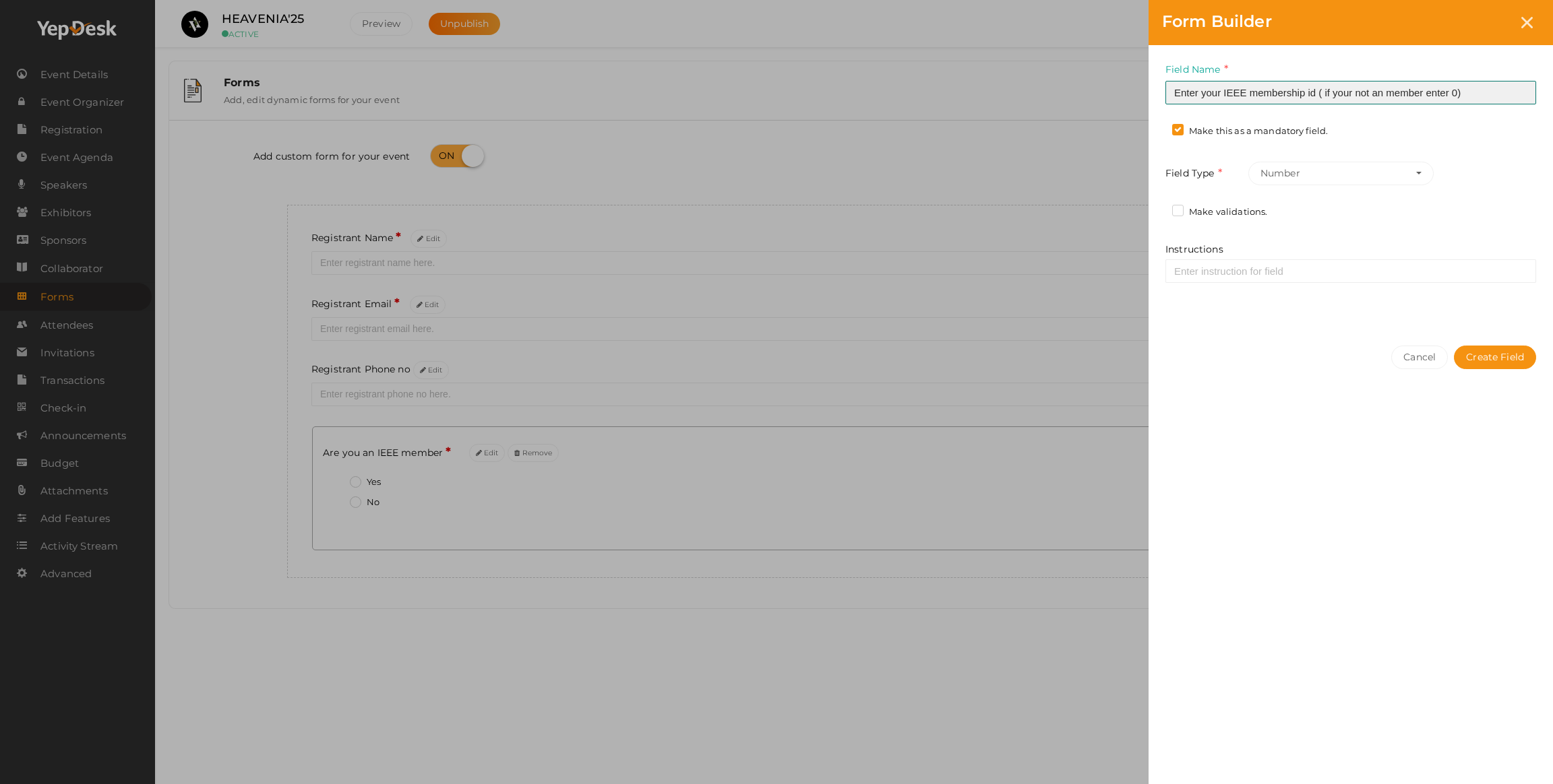
click at [1317, 94] on input "Enter your IEEE membership id ( if your not an member enter 0)" at bounding box center [1351, 93] width 371 height 24
click at [1499, 346] on button "Create Field" at bounding box center [1495, 358] width 82 height 24
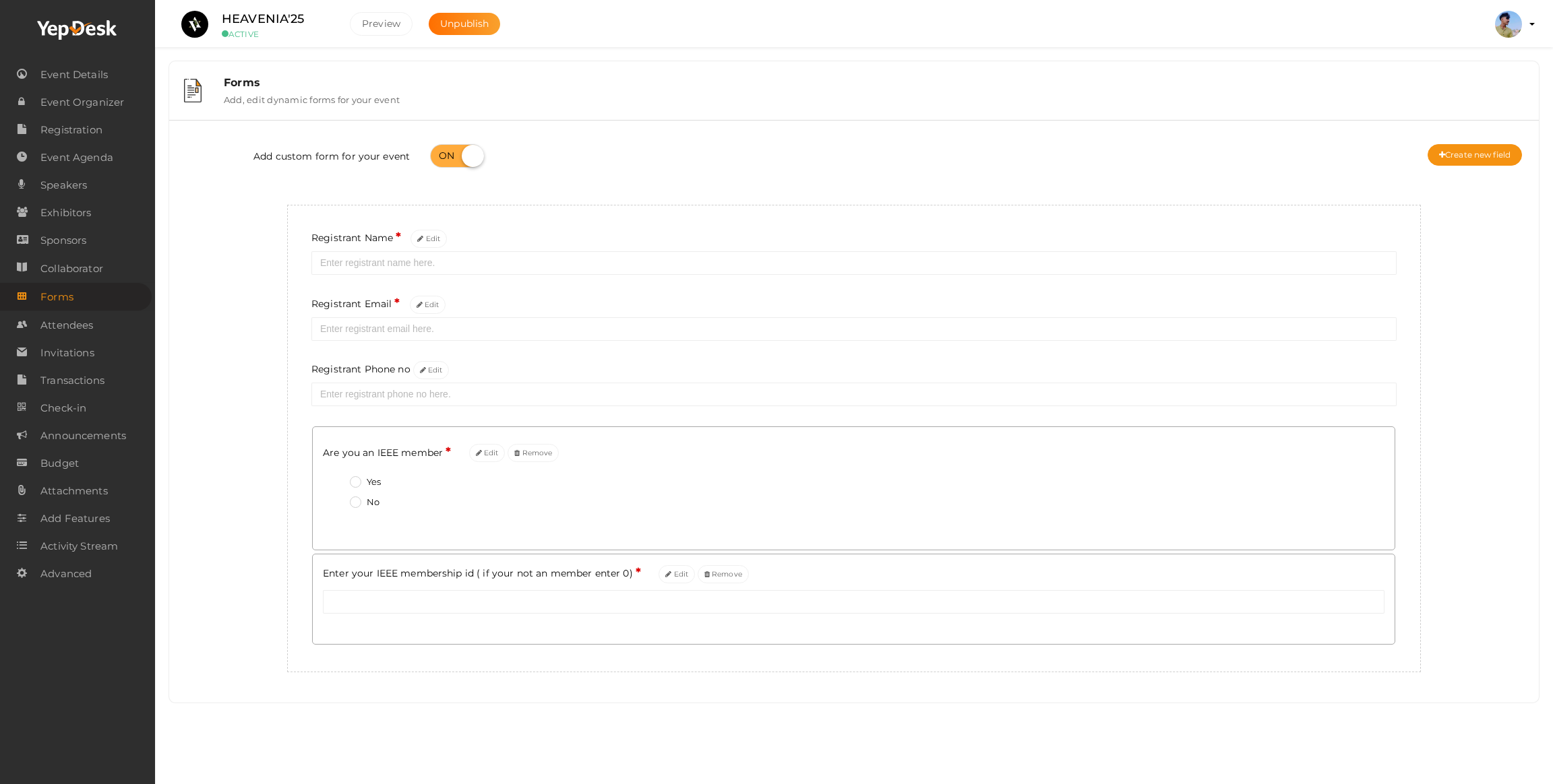
click at [383, 369] on label "Registrant Phone no Edit" at bounding box center [380, 370] width 137 height 18
click at [427, 369] on button "Edit" at bounding box center [431, 370] width 37 height 18
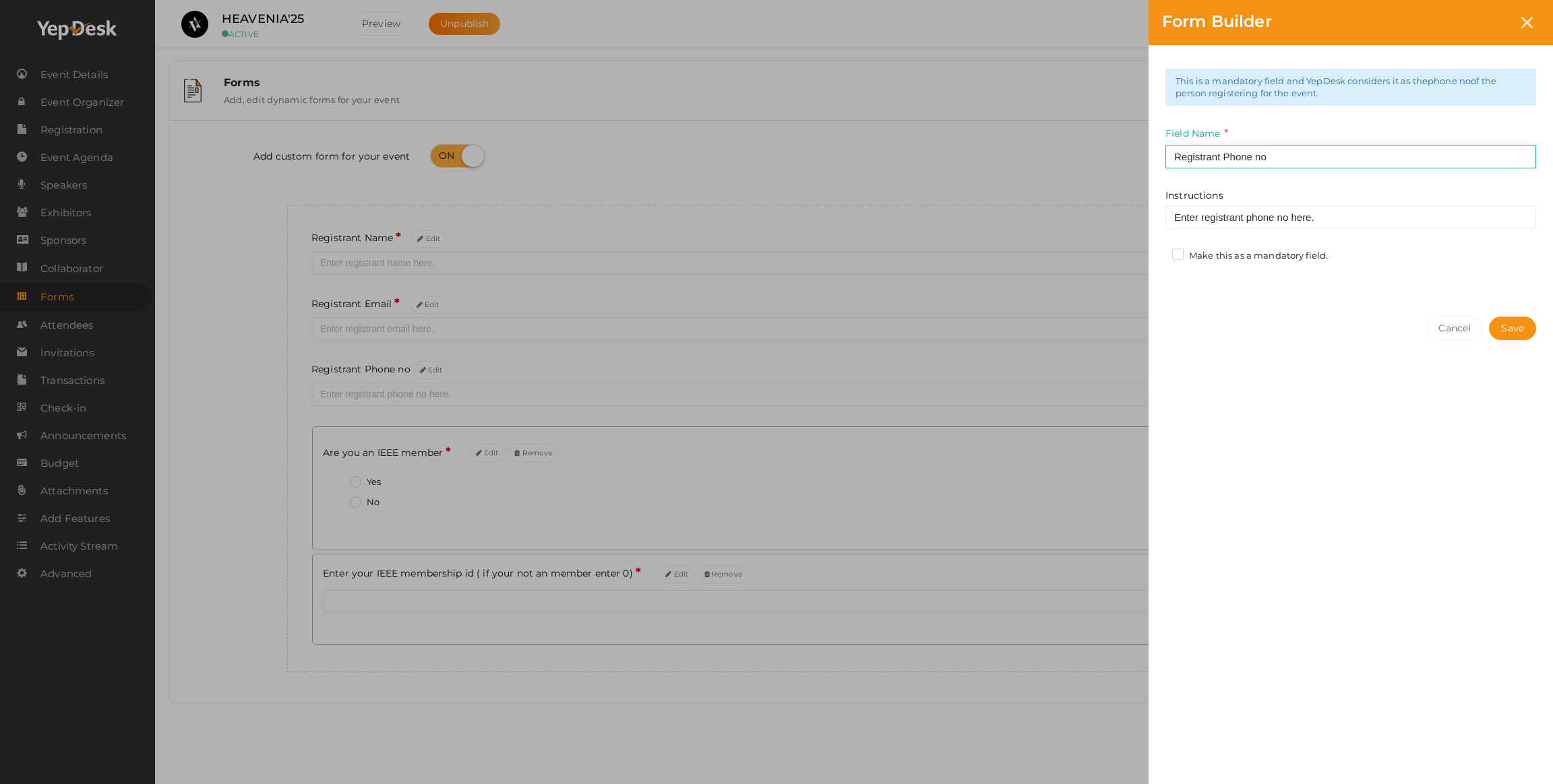
click at [1175, 250] on label "Make this as a mandatory field." at bounding box center [1249, 255] width 156 height 14
click at [1158, 252] on input "Make this as a mandatory field." at bounding box center [1158, 252] width 0 height 0
click at [1182, 255] on label "Make this as a mandatory field." at bounding box center [1249, 255] width 156 height 14
click at [1158, 252] on input "Make this as a mandatory field." at bounding box center [1158, 252] width 0 height 0
click at [1182, 255] on label "Make this as a mandatory field." at bounding box center [1249, 255] width 156 height 14
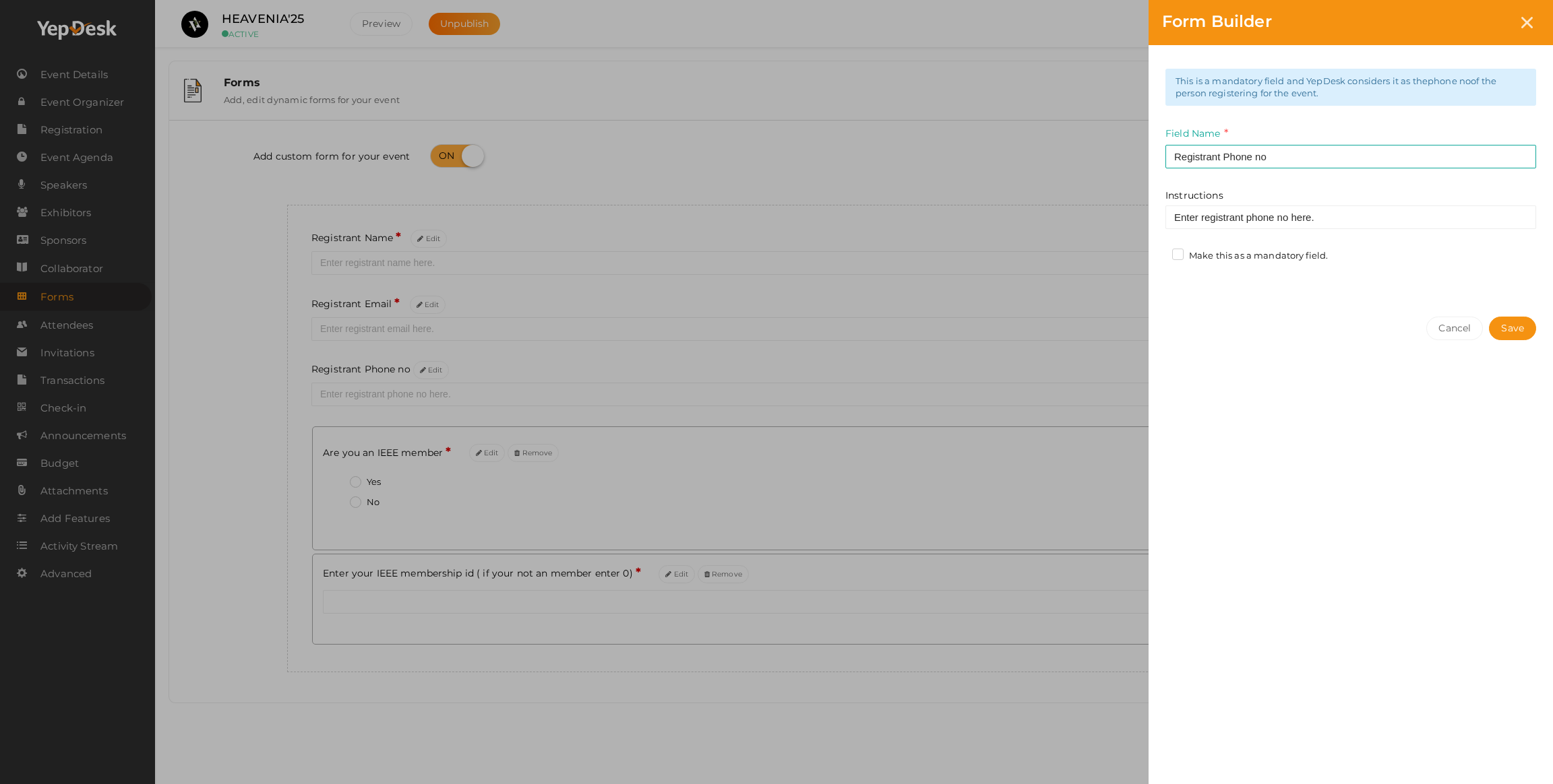
click at [1158, 252] on input "Make this as a mandatory field." at bounding box center [1158, 252] width 0 height 0
click at [1501, 323] on button "Save" at bounding box center [1512, 329] width 47 height 24
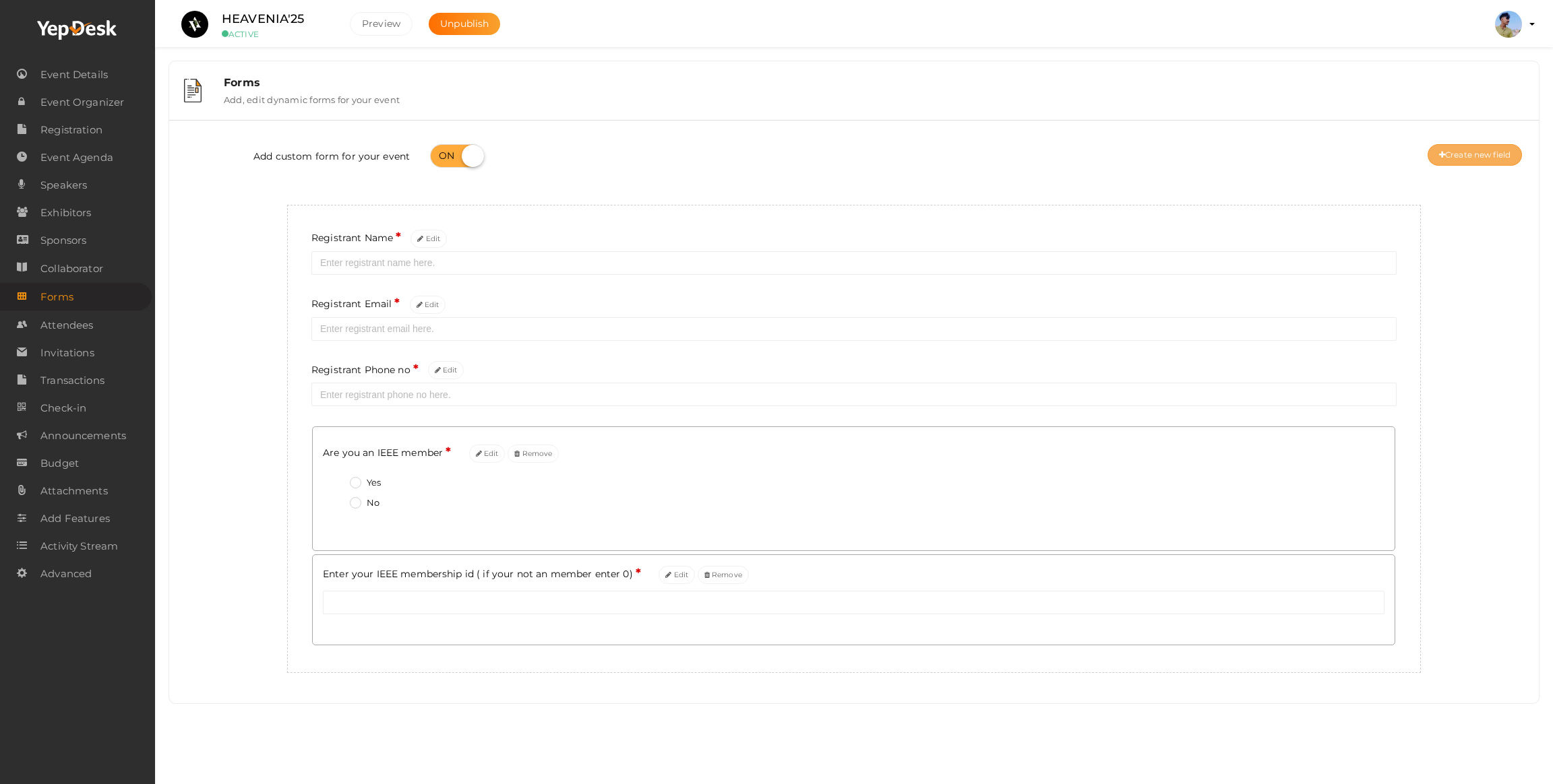
click at [1489, 145] on button "Create new field" at bounding box center [1475, 155] width 94 height 22
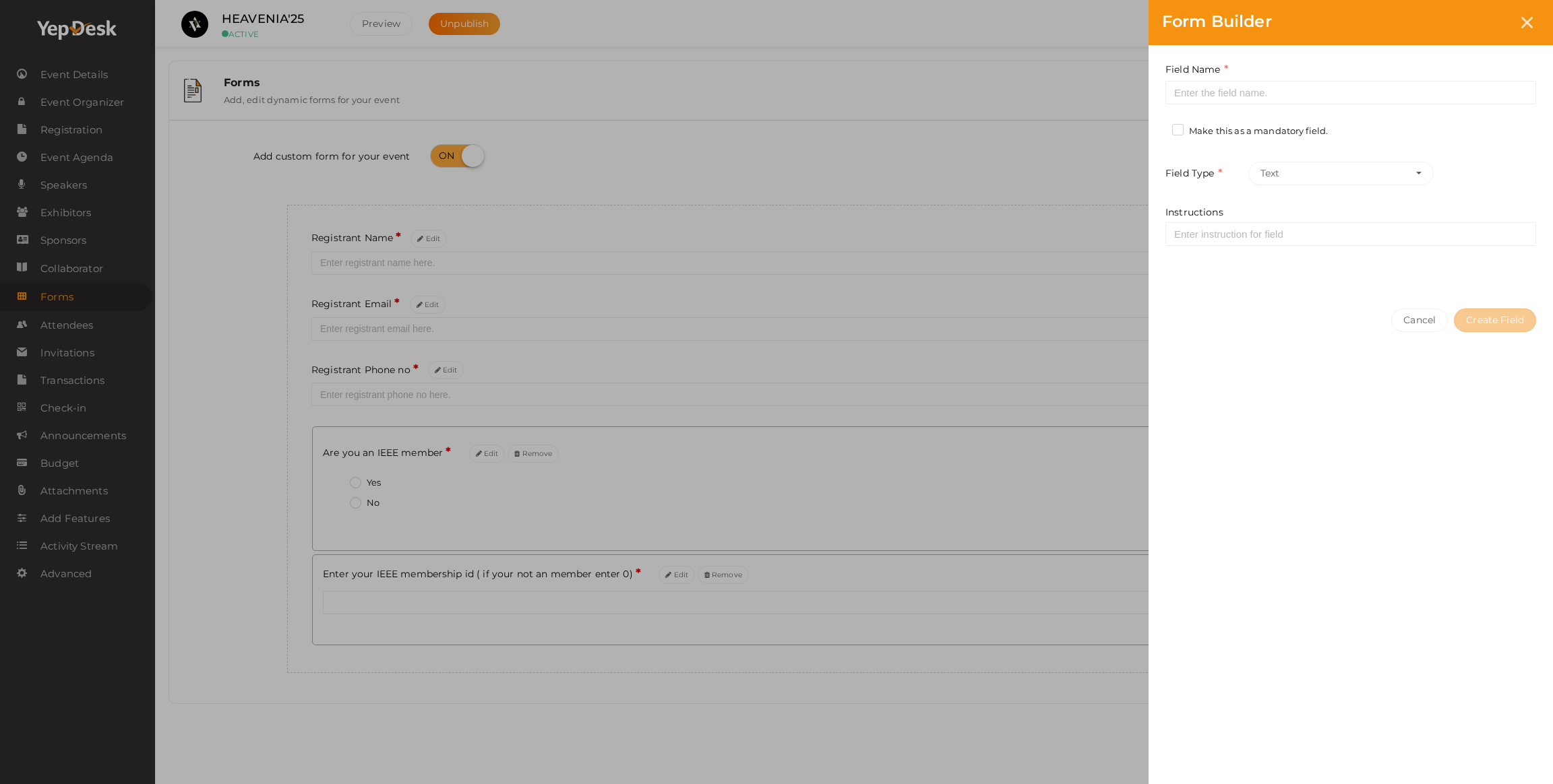
click at [1255, 105] on div "Field Name Required. Form field name already used. Make this as a mandatory fie…" at bounding box center [1351, 170] width 404 height 250
click at [1255, 93] on input at bounding box center [1351, 93] width 371 height 24
type input "College"
click at [1183, 129] on label "Make this as a mandatory field." at bounding box center [1249, 131] width 156 height 14
click at [1158, 127] on input "Make this as a mandatory field." at bounding box center [1158, 127] width 0 height 0
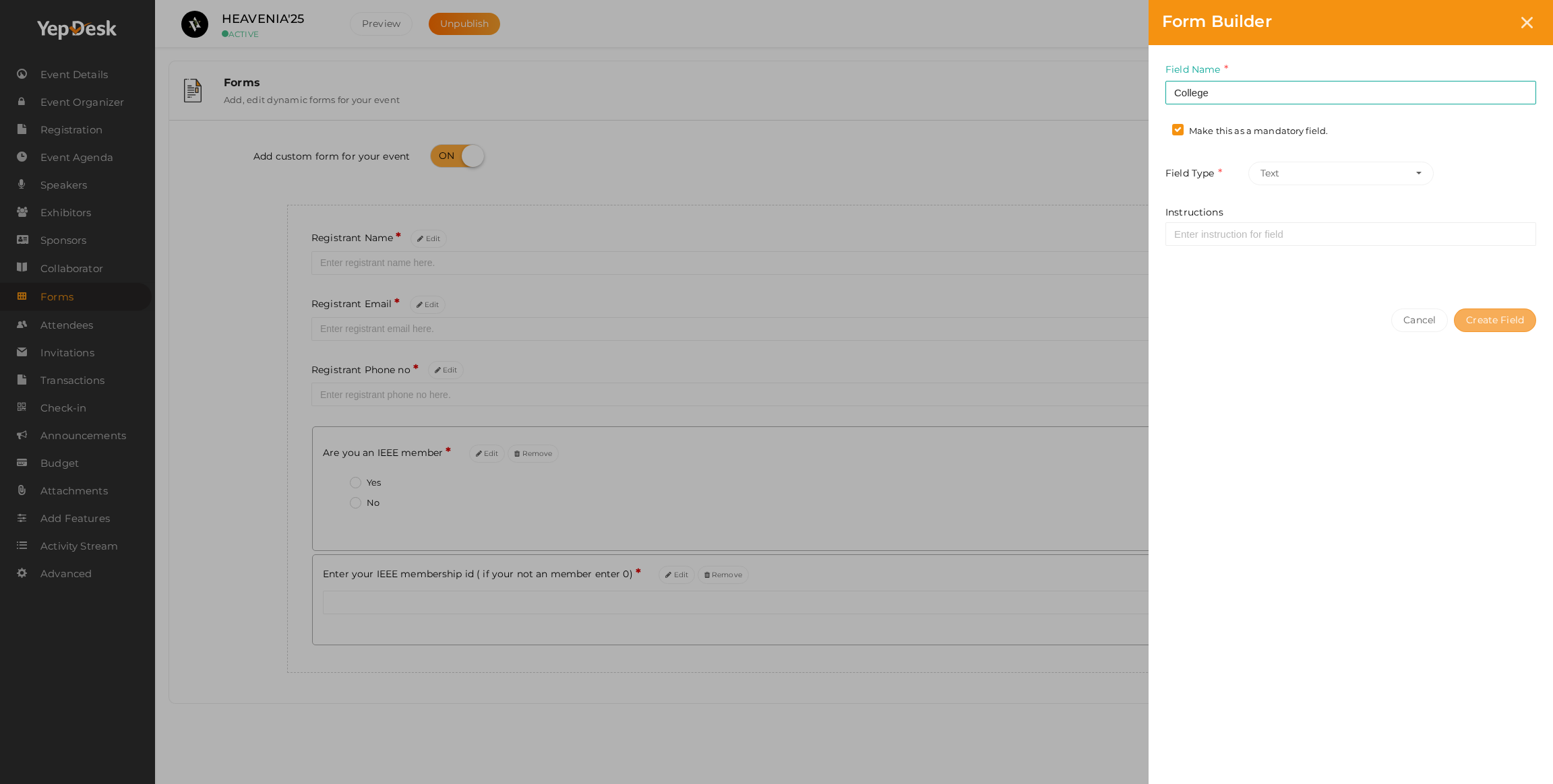
click at [1487, 319] on button "Create Field" at bounding box center [1495, 320] width 82 height 24
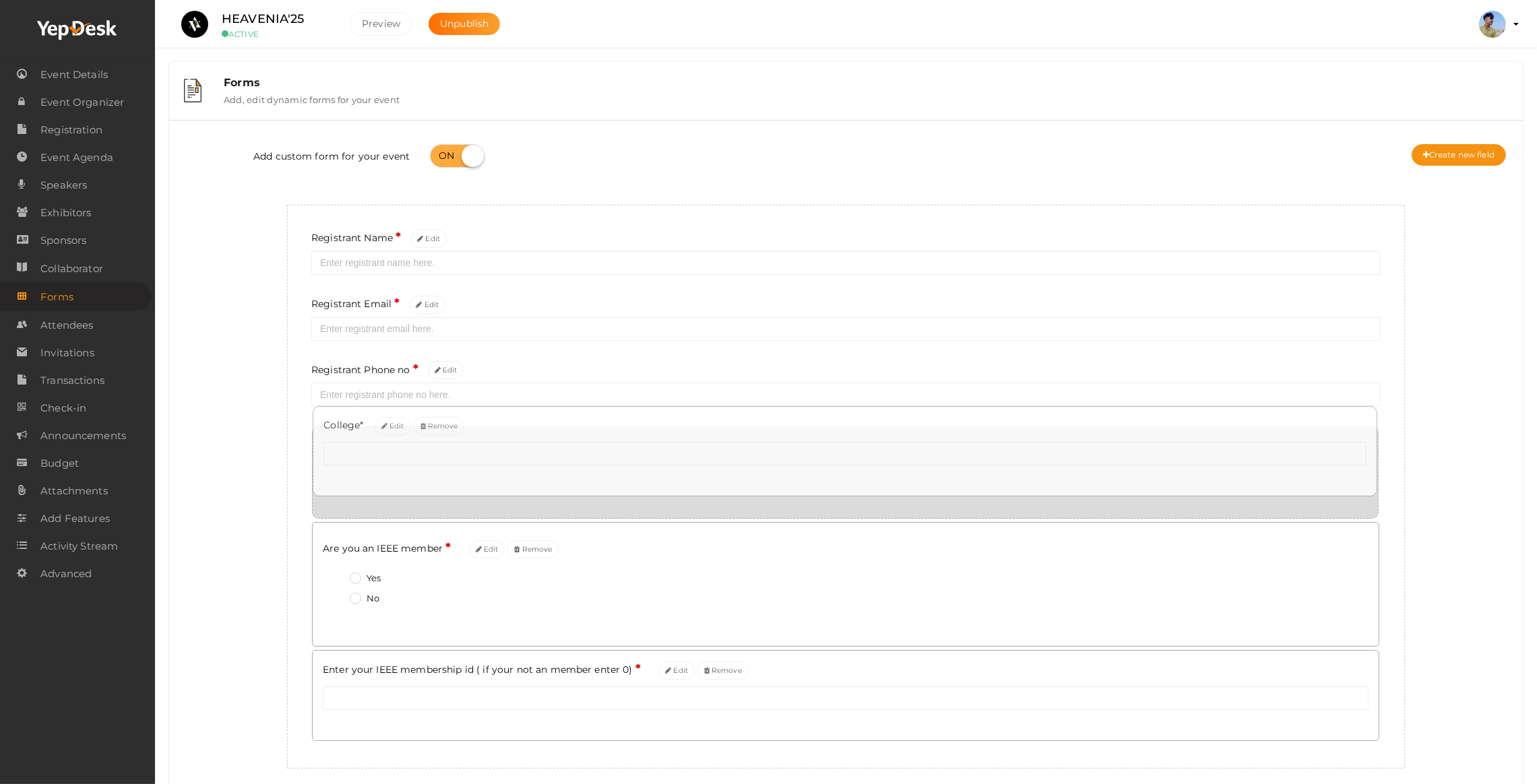
drag, startPoint x: 591, startPoint y: 663, endPoint x: 591, endPoint y: 414, distance: 249.0
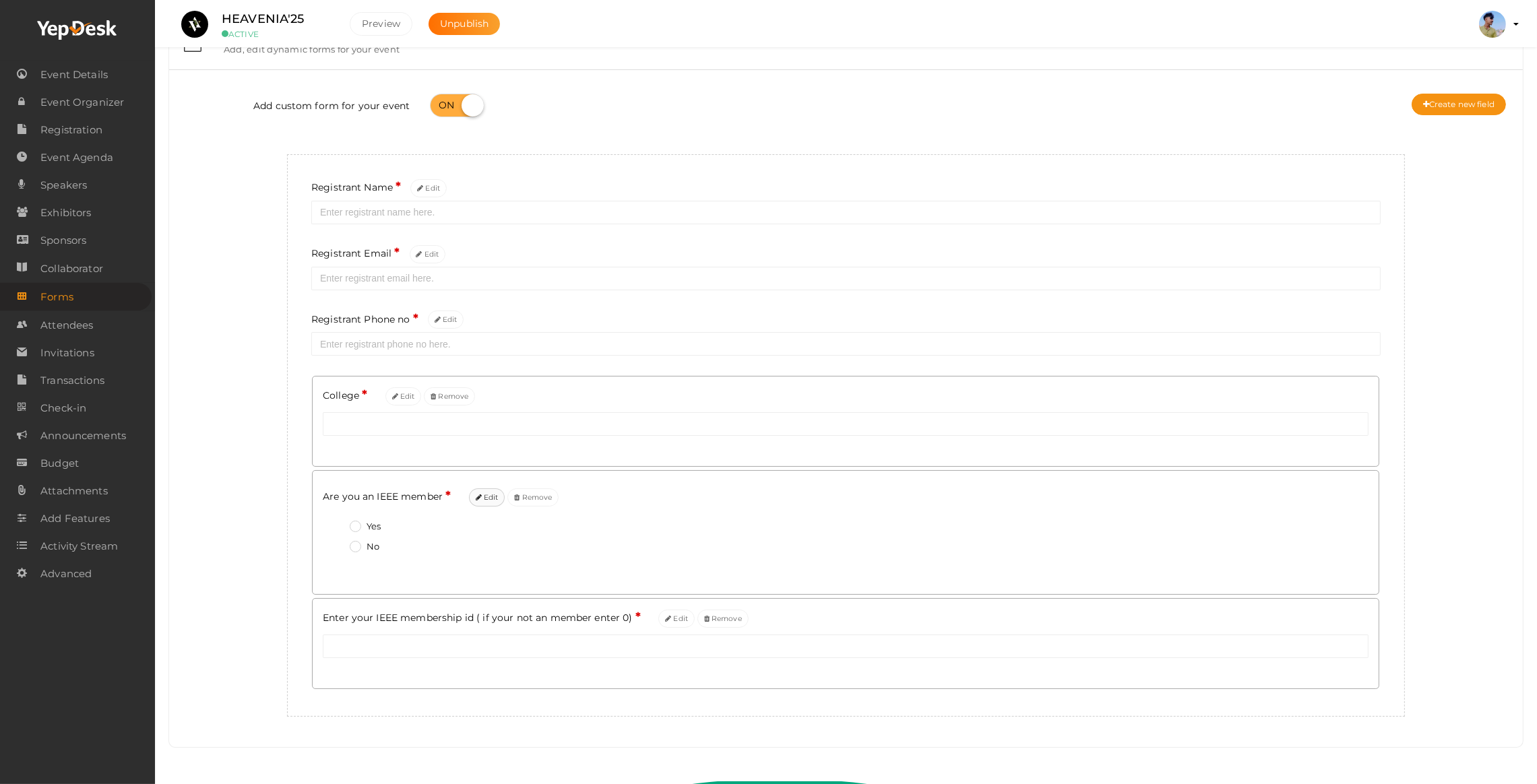
scroll to position [53, 0]
click at [1437, 90] on button "Create new field" at bounding box center [1460, 101] width 94 height 22
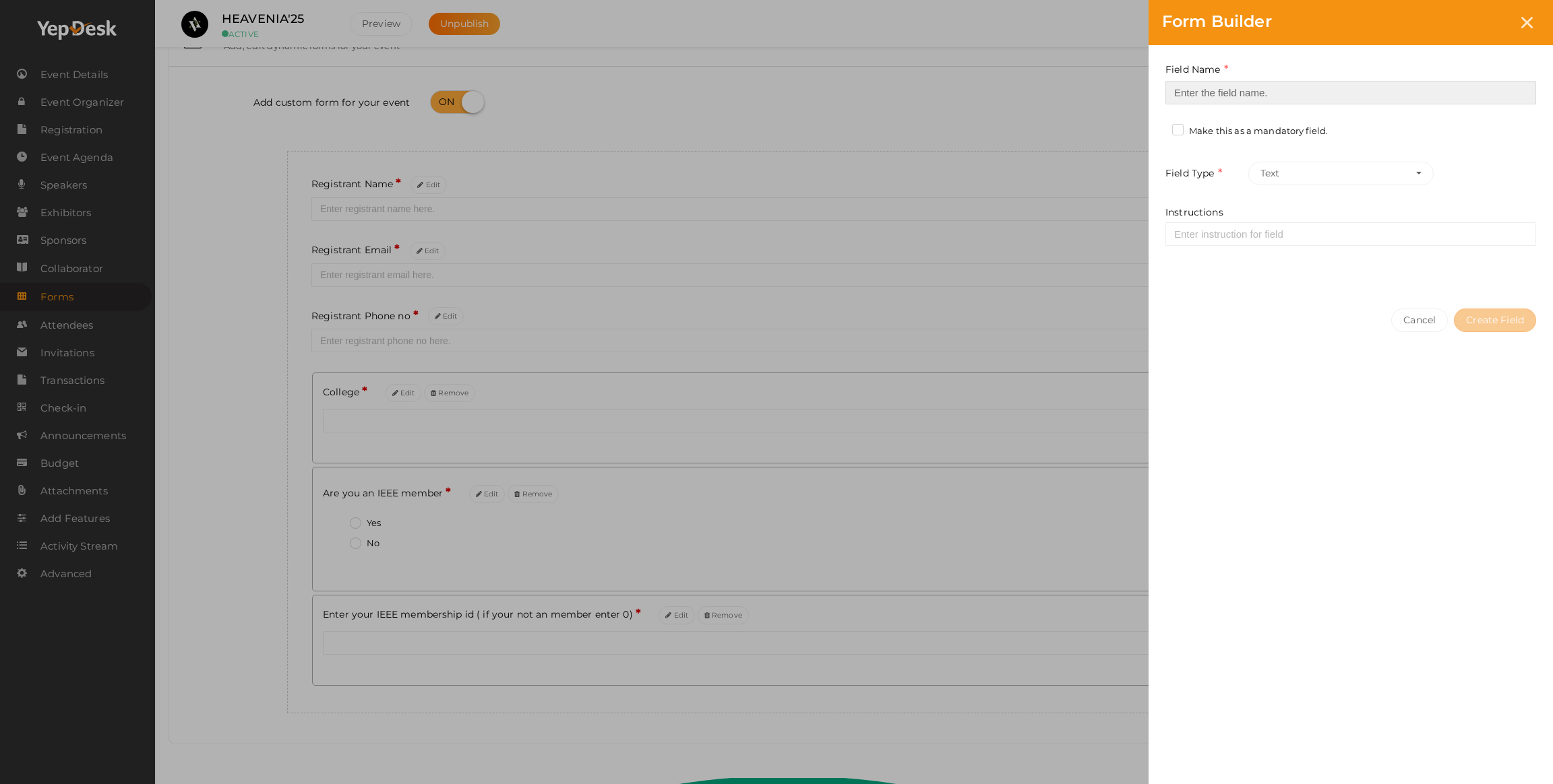
click at [1206, 94] on input at bounding box center [1351, 93] width 371 height 24
drag, startPoint x: 252, startPoint y: 414, endPoint x: 323, endPoint y: 373, distance: 82.0
click at [269, 406] on div "Form Builder Field Name Required. Form field name already used. Make this as a …" at bounding box center [776, 392] width 1553 height 784
click at [332, 401] on div "Form Builder Field Name Required. Form field name already used. Make this as a …" at bounding box center [776, 392] width 1553 height 784
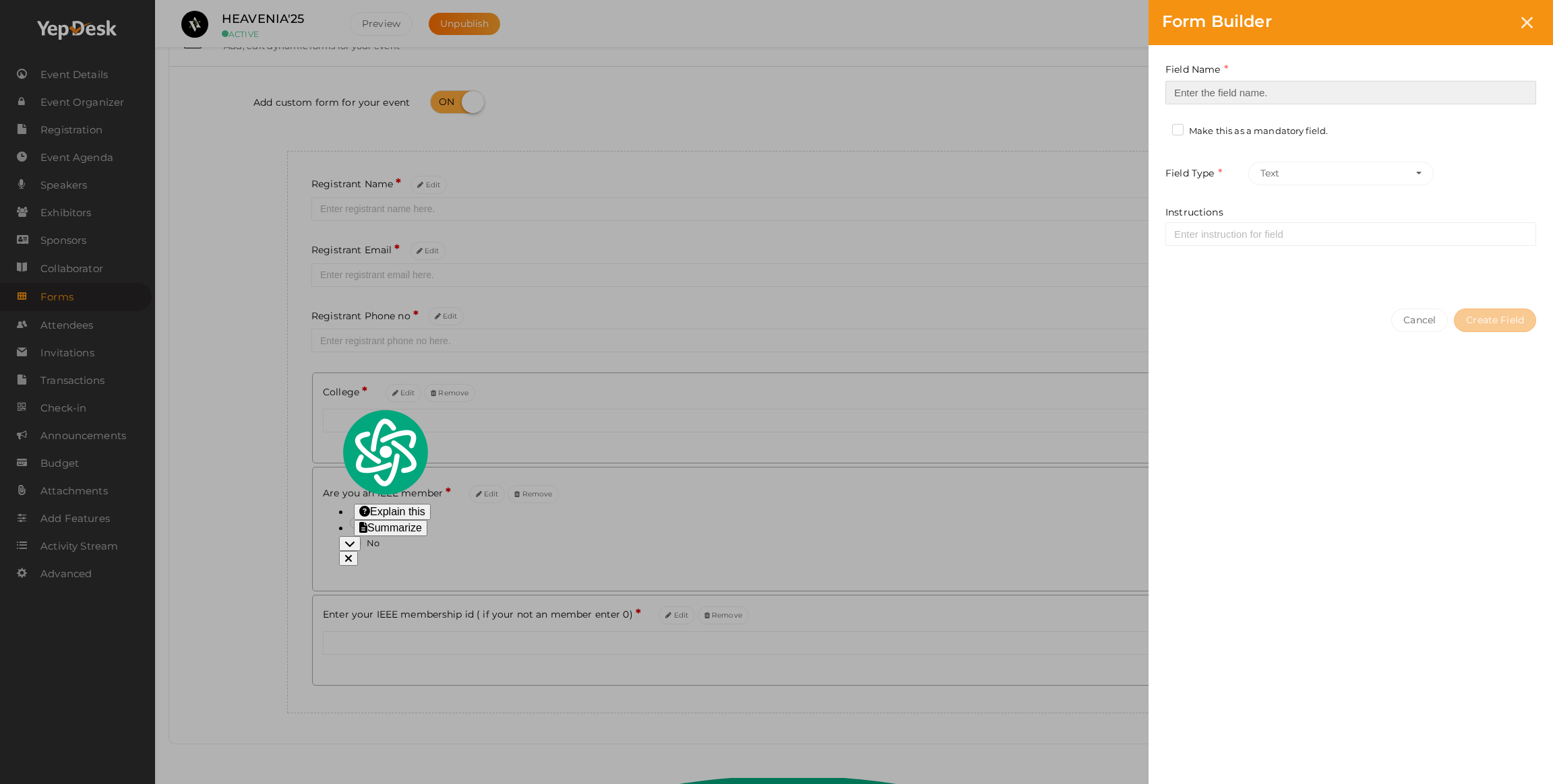
click at [1288, 81] on input at bounding box center [1351, 93] width 371 height 24
type input "Year of study"
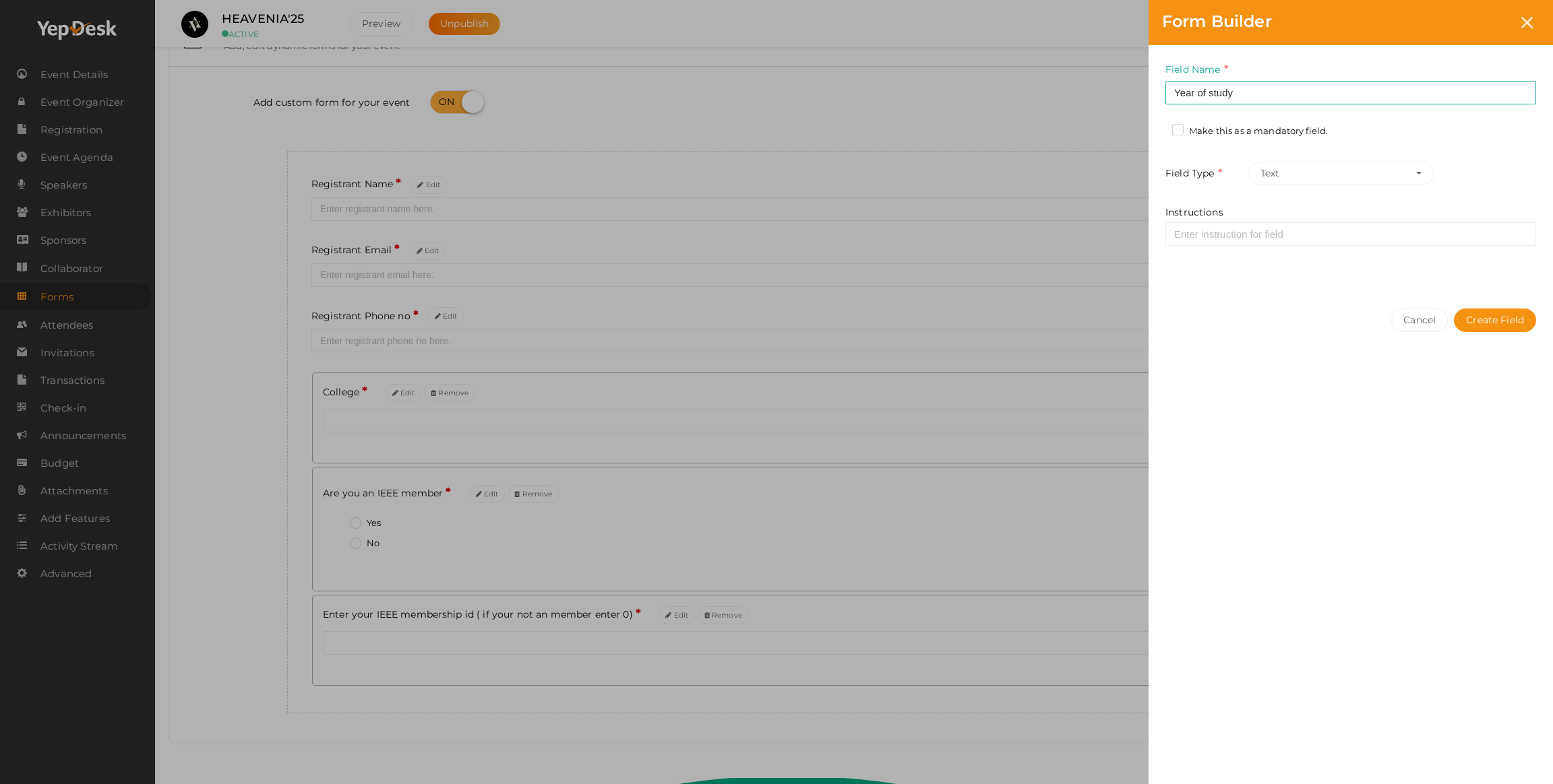
click at [1179, 125] on label "Make this as a mandatory field." at bounding box center [1249, 131] width 156 height 14
click at [1158, 127] on input "Make this as a mandatory field." at bounding box center [1158, 127] width 0 height 0
click at [1493, 327] on button "Create Field" at bounding box center [1495, 320] width 82 height 24
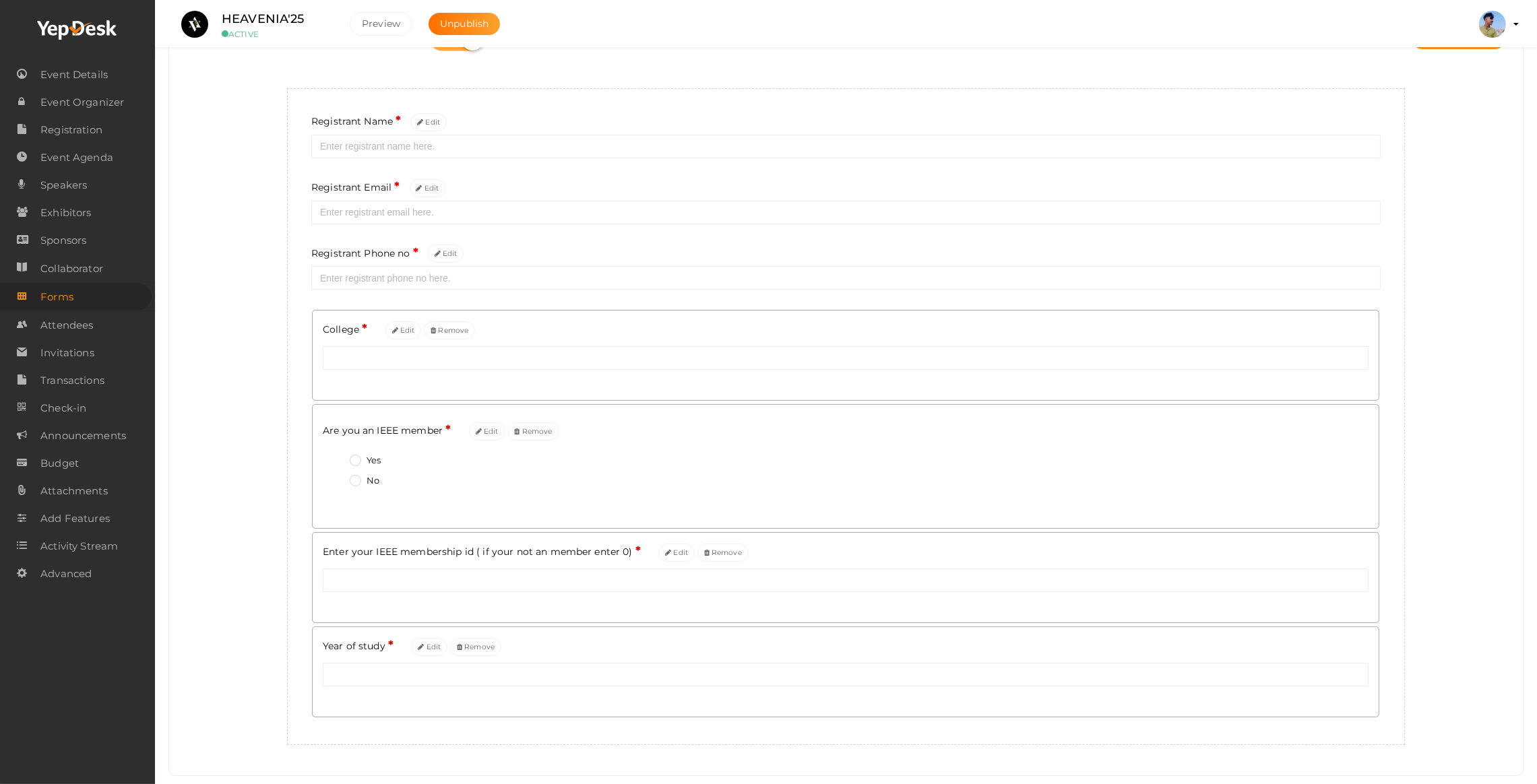
scroll to position [148, 0]
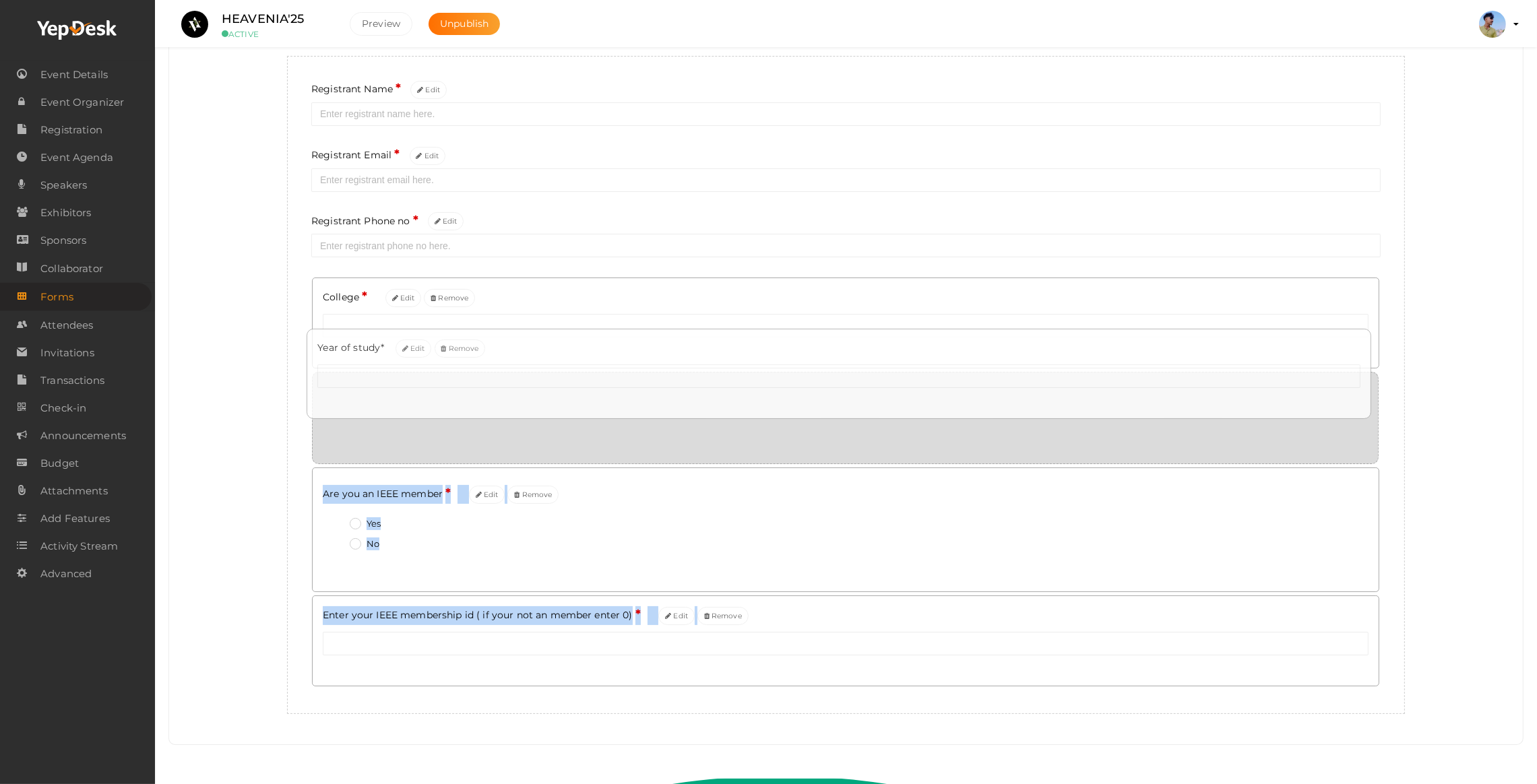
drag, startPoint x: 527, startPoint y: 618, endPoint x: 521, endPoint y: 345, distance: 273.1
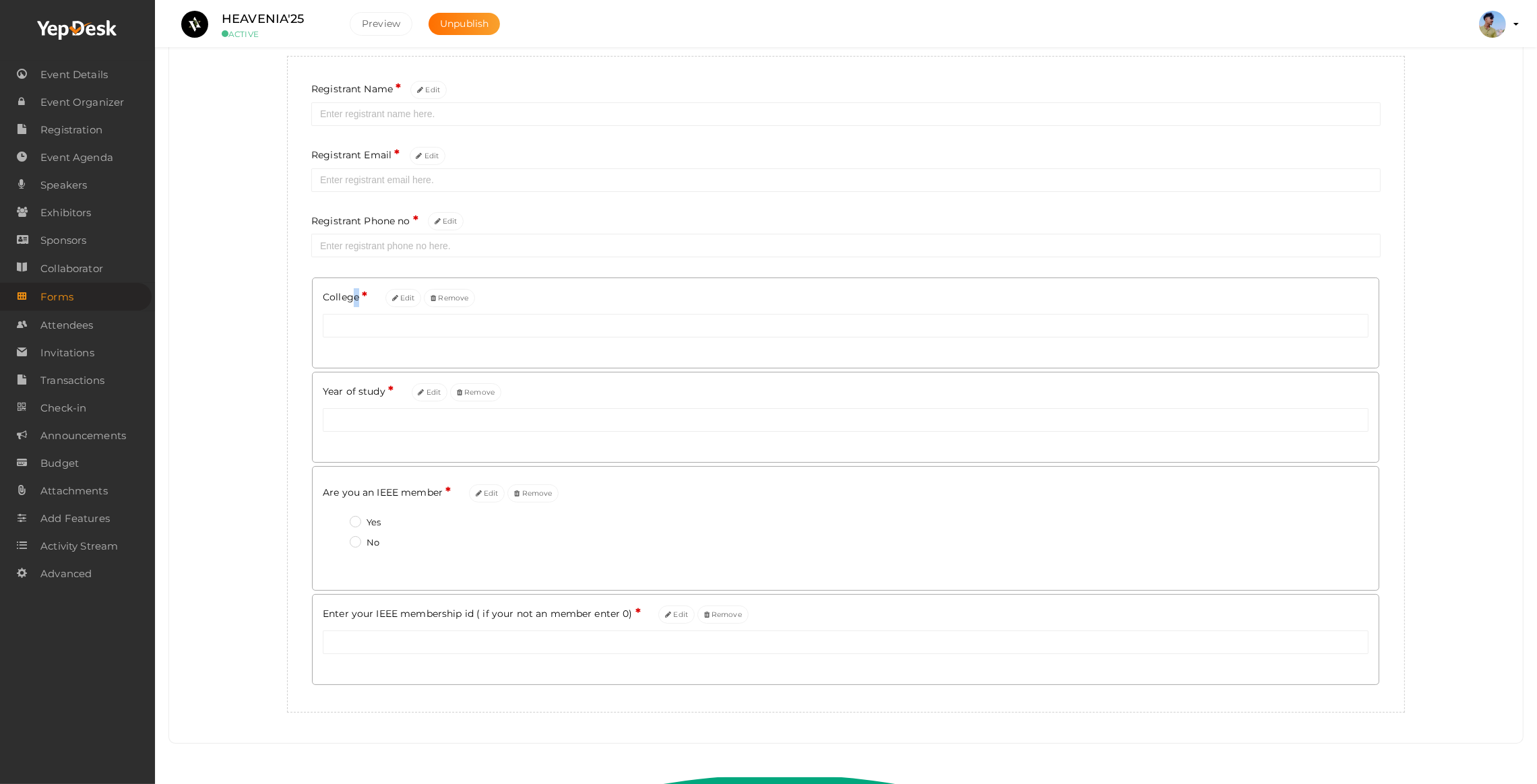
click at [349, 303] on span "College" at bounding box center [341, 296] width 37 height 12
click at [414, 303] on button "Edit" at bounding box center [404, 298] width 37 height 18
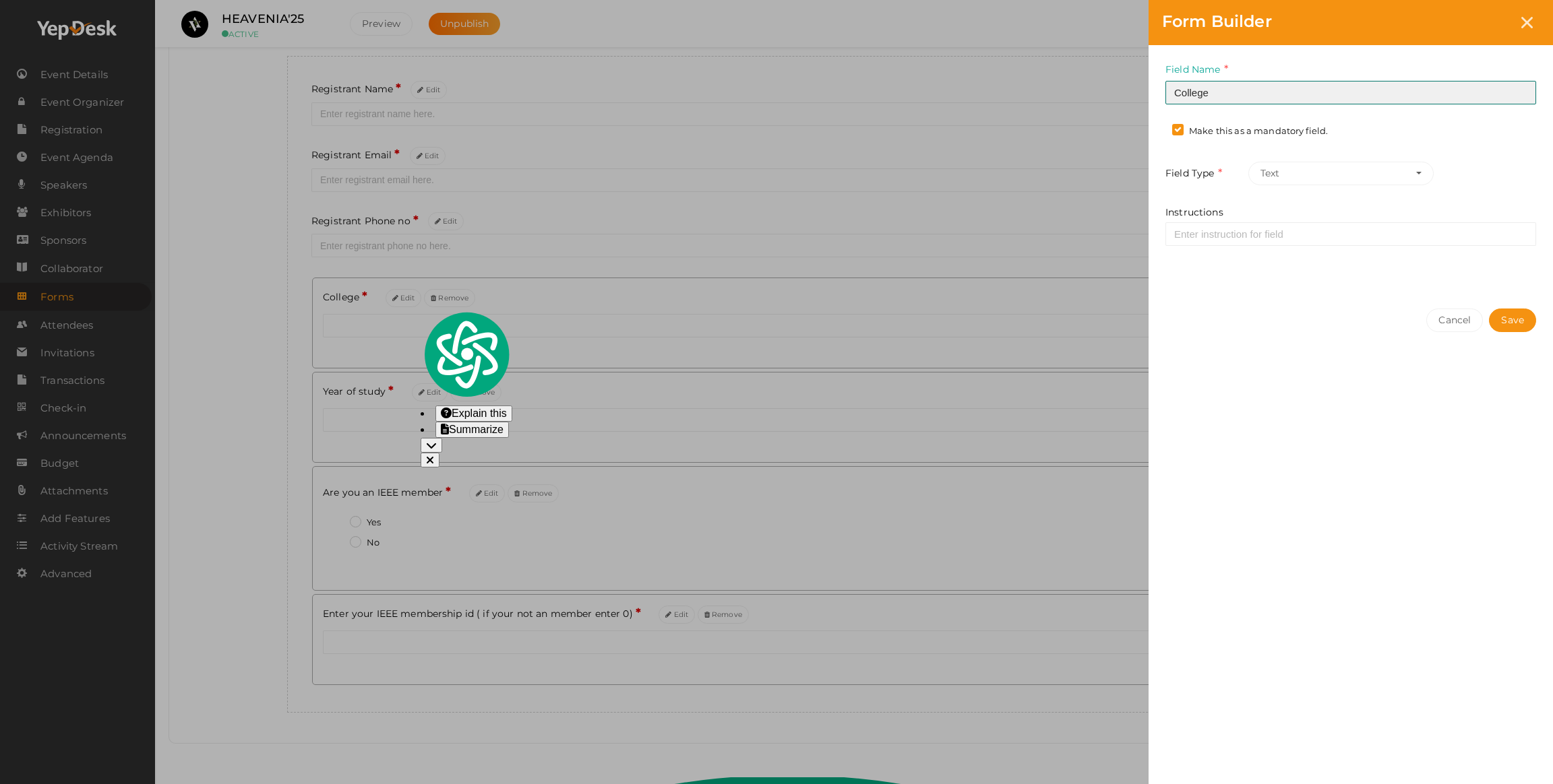
click at [1220, 97] on input "College" at bounding box center [1351, 93] width 371 height 24
type input "College name"
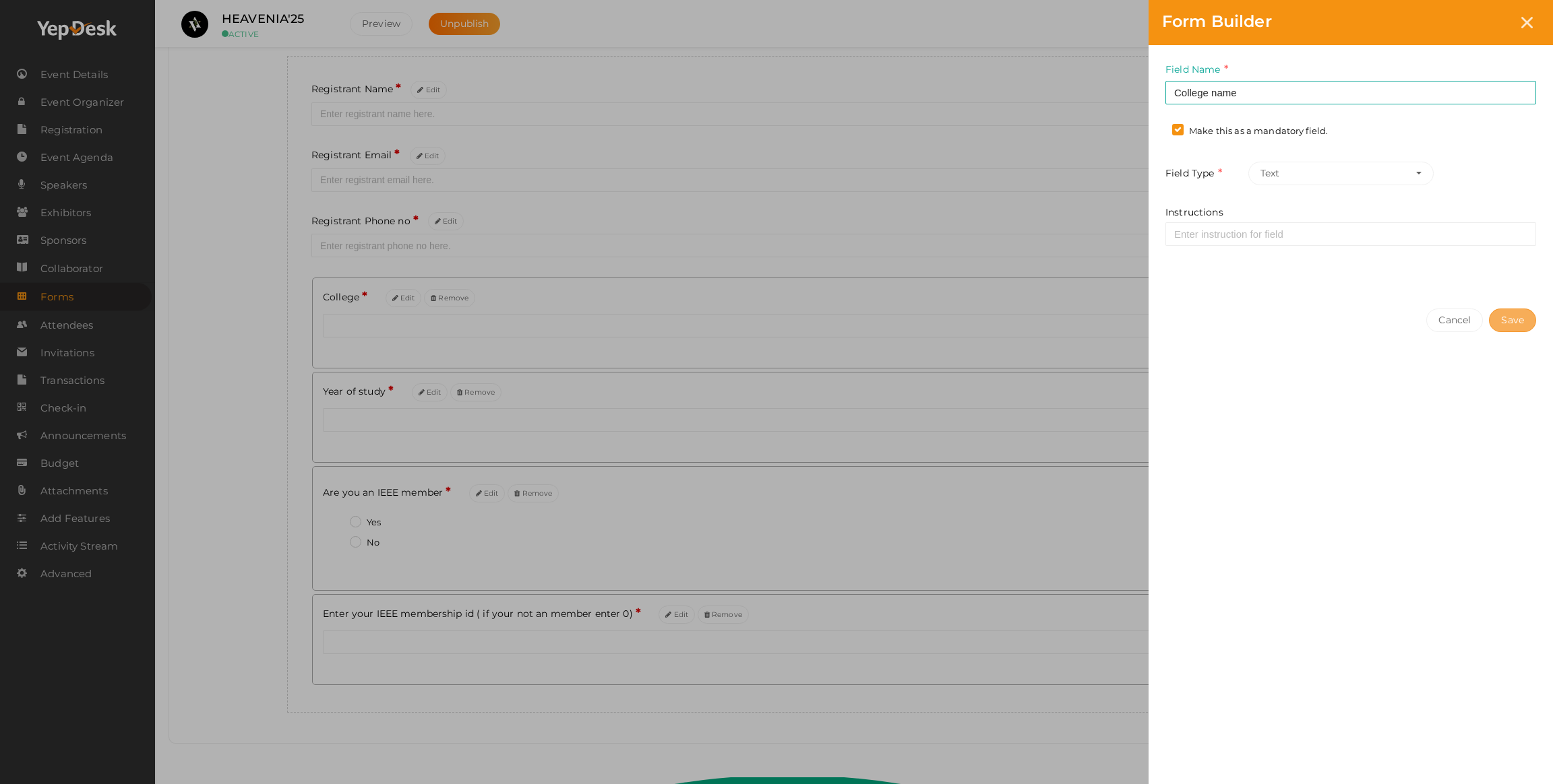
click at [1497, 315] on button "Save" at bounding box center [1512, 320] width 47 height 24
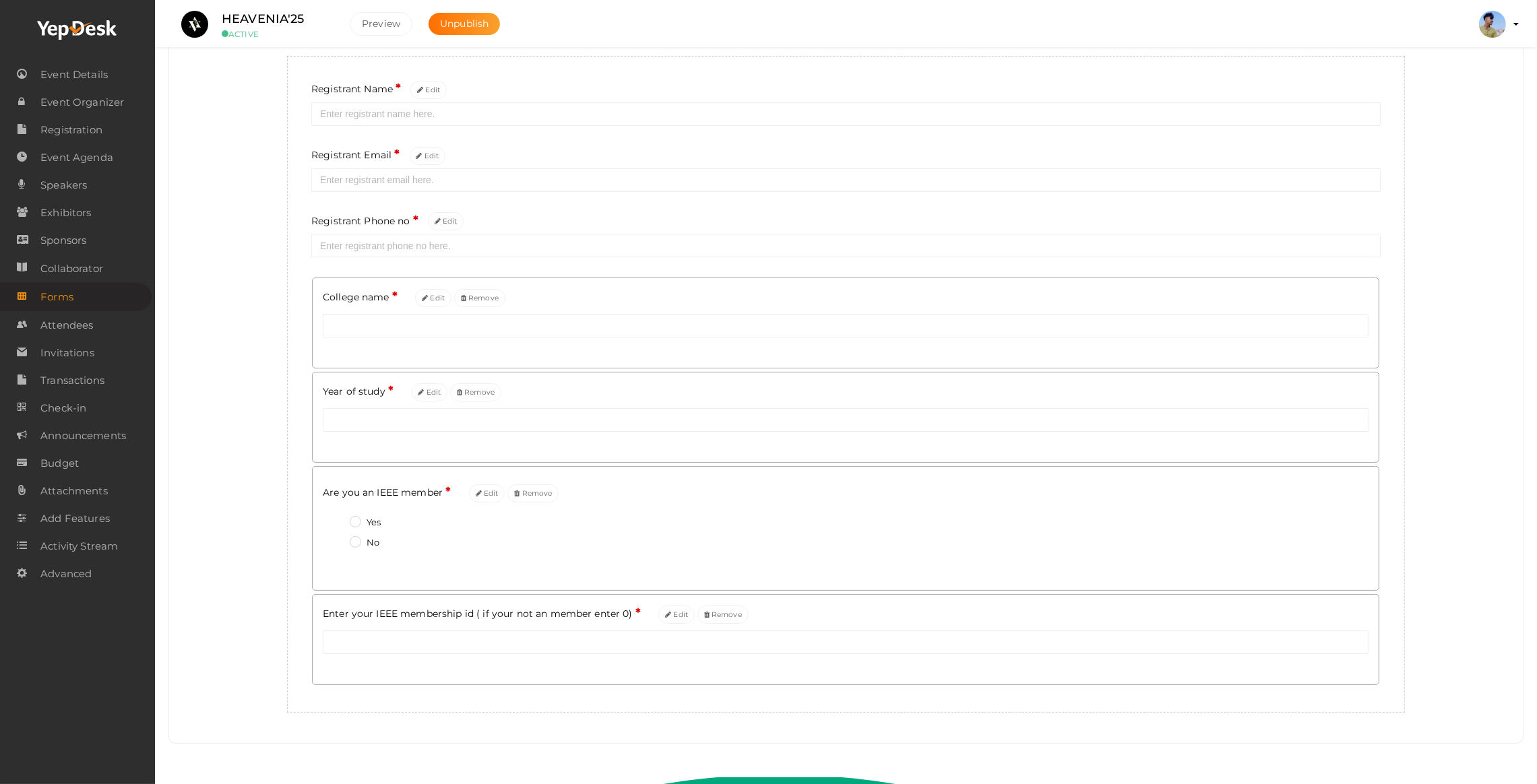
click at [310, 417] on div "Registrant Name * Edit Registrant Email * Edit Registrant Phone no * Edit Colle…" at bounding box center [846, 384] width 1118 height 657
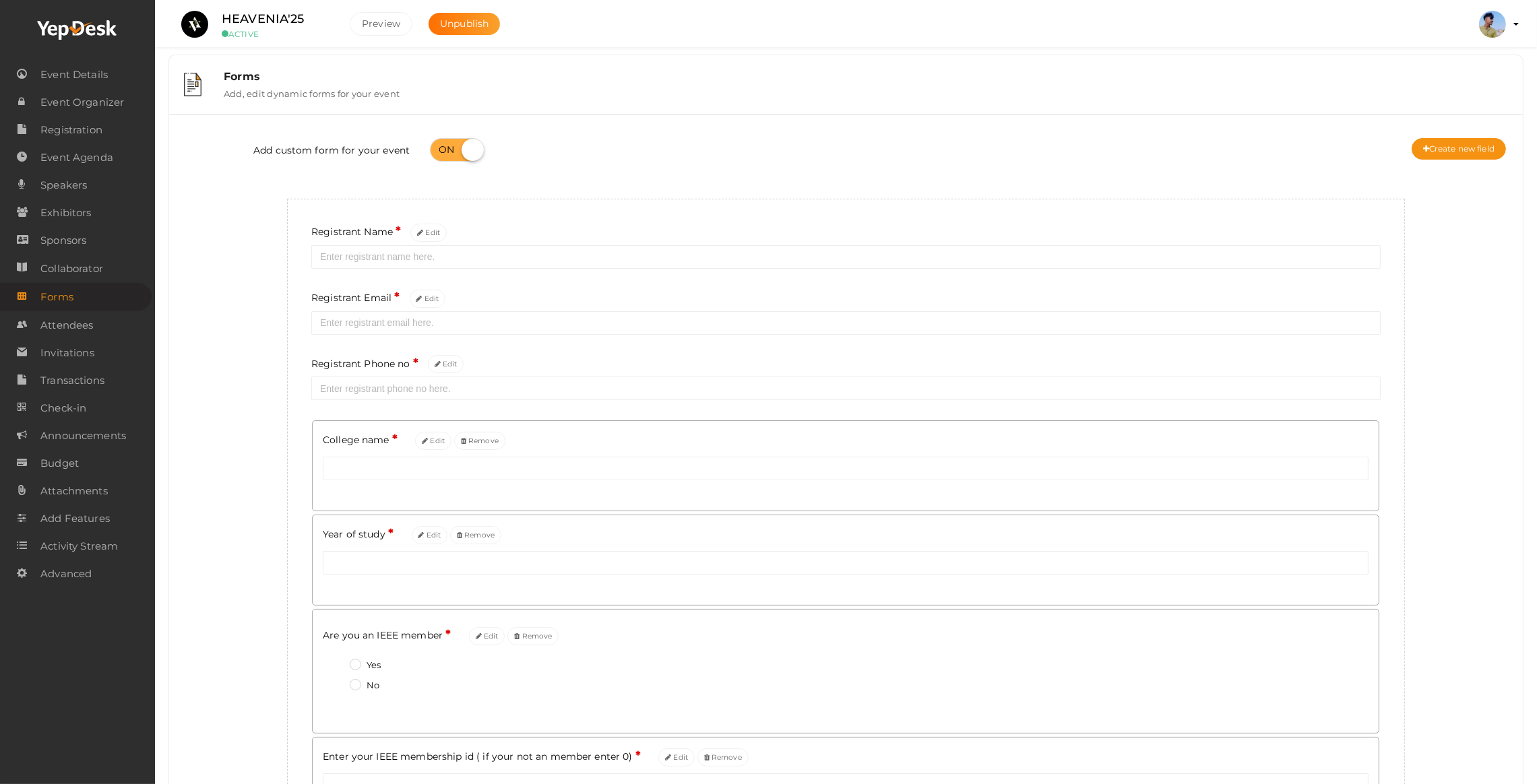
scroll to position [0, 0]
click at [1437, 143] on div "Add custom form for your event Create new field" at bounding box center [846, 157] width 1334 height 53
click at [1443, 149] on button "Create new field" at bounding box center [1460, 155] width 94 height 22
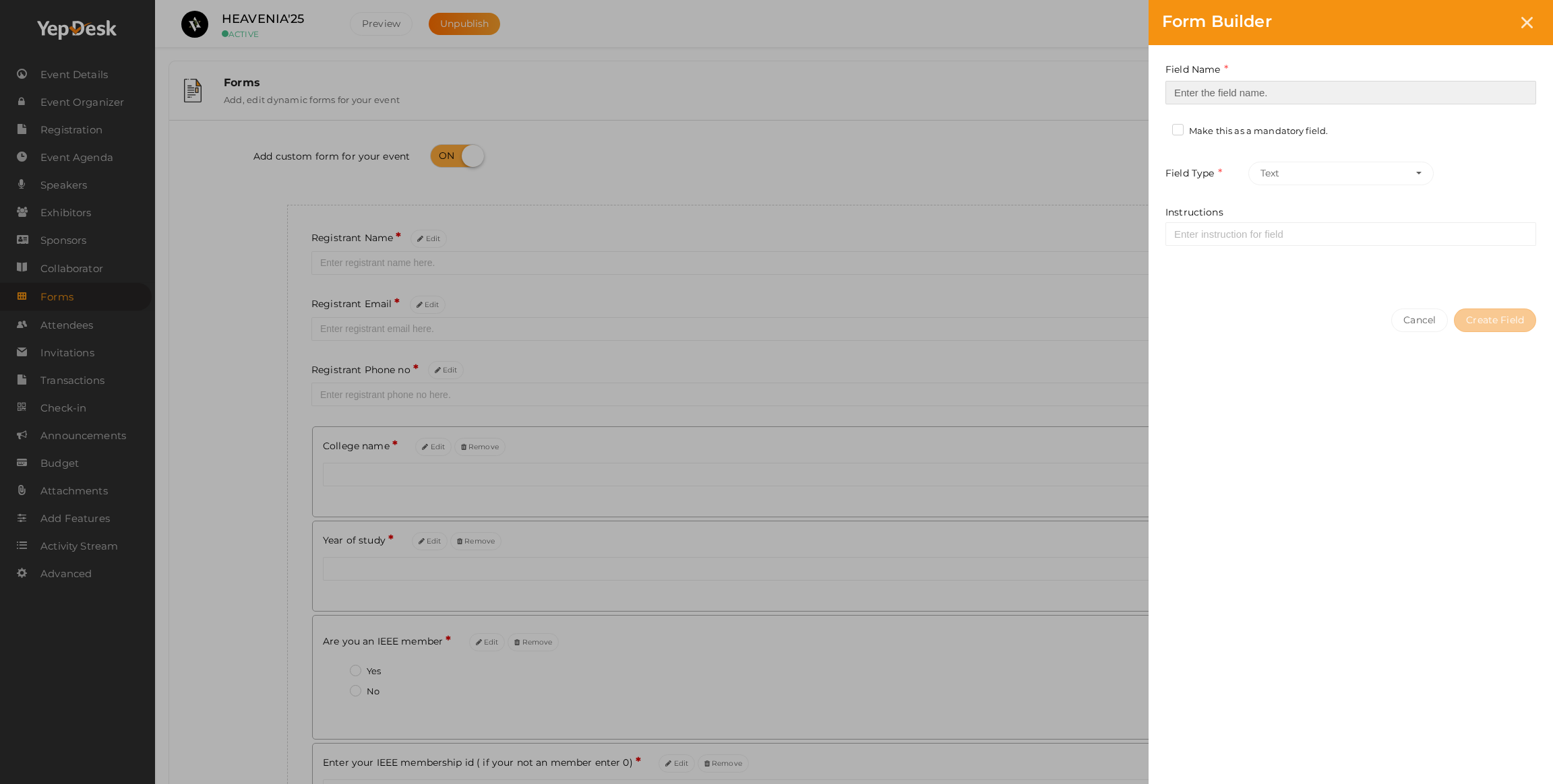
click at [1201, 94] on input at bounding box center [1351, 93] width 371 height 24
type input "Departement"
click at [1174, 125] on label "Make this as a mandatory field." at bounding box center [1249, 131] width 156 height 14
click at [1158, 127] on input "Make this as a mandatory field." at bounding box center [1158, 127] width 0 height 0
click at [1269, 173] on button "Text" at bounding box center [1341, 173] width 185 height 24
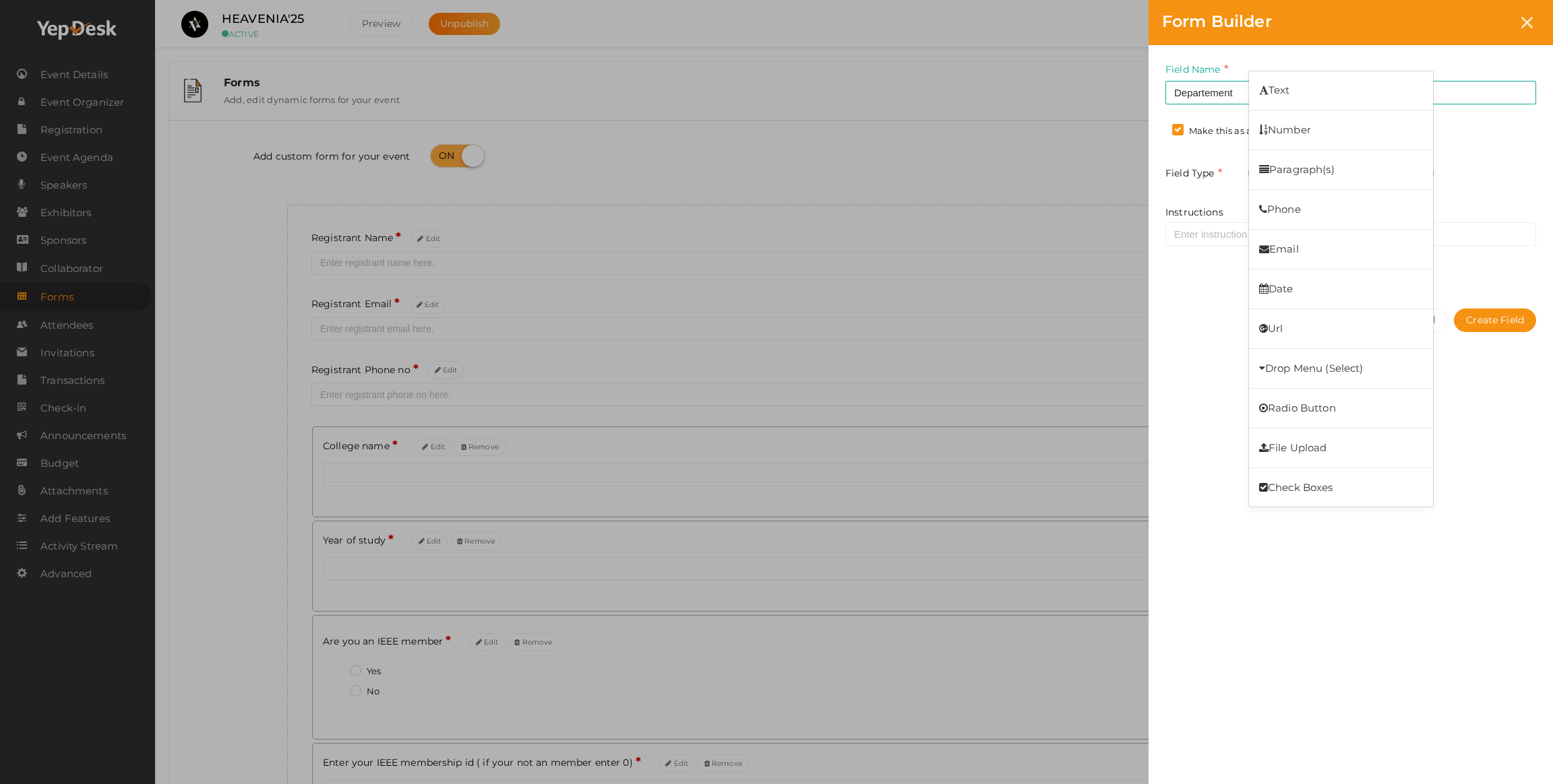
drag, startPoint x: 1193, startPoint y: 346, endPoint x: 1198, endPoint y: 273, distance: 73.2
click at [1193, 343] on div "Cancel Create Field" at bounding box center [1351, 347] width 404 height 105
click at [1481, 317] on button "Create Field" at bounding box center [1495, 320] width 82 height 24
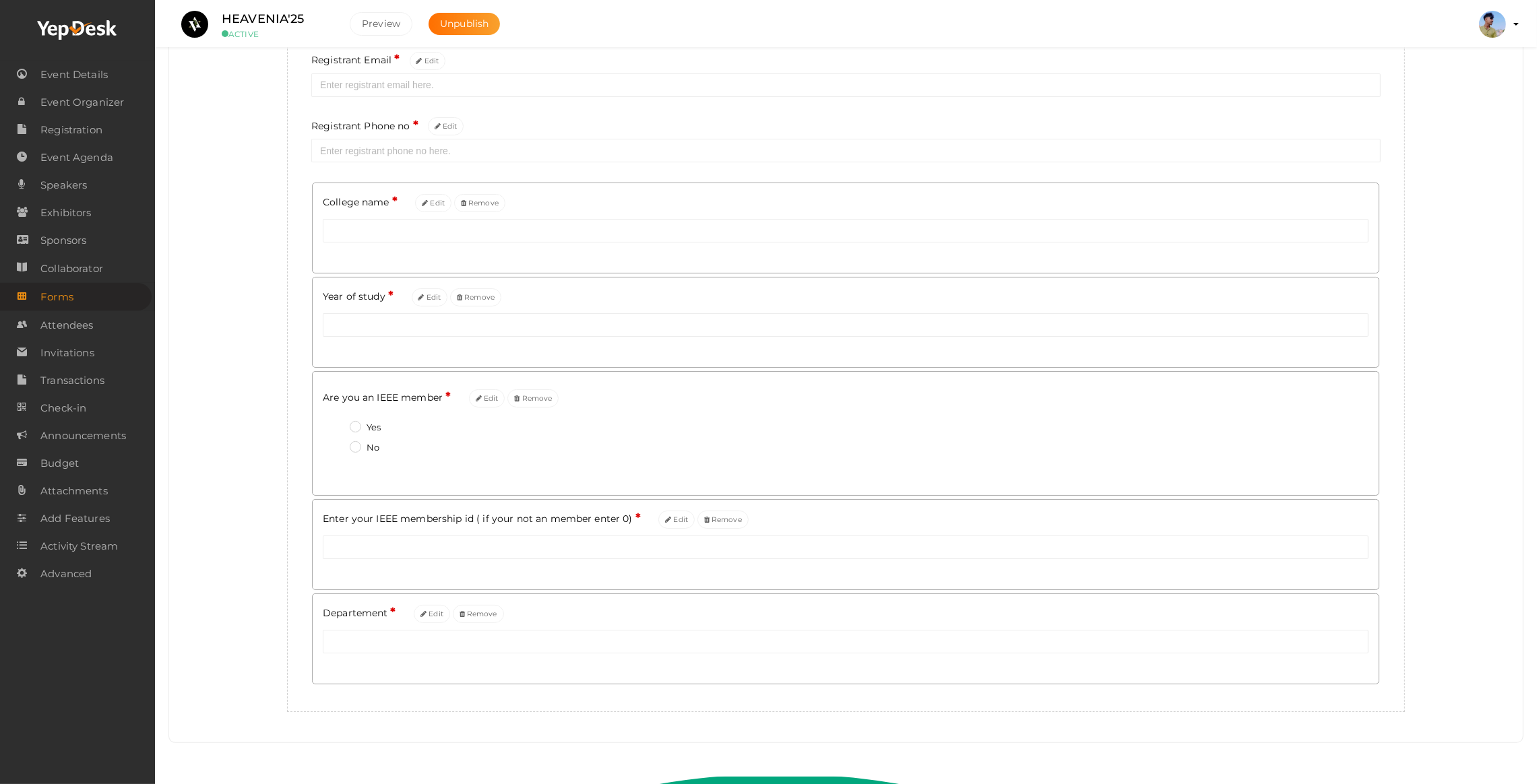
scroll to position [244, 0]
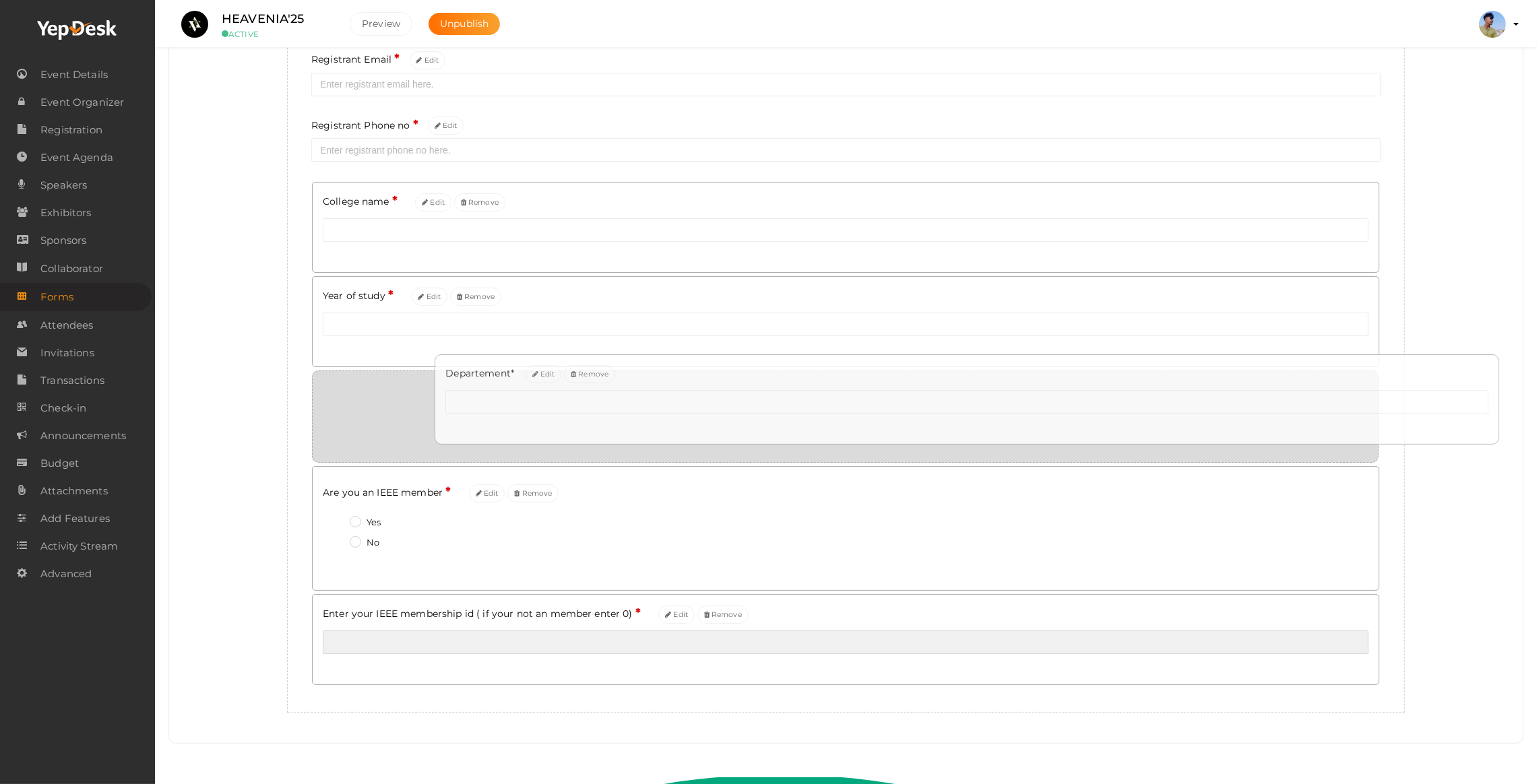
drag, startPoint x: 569, startPoint y: 612, endPoint x: 691, endPoint y: 366, distance: 274.6
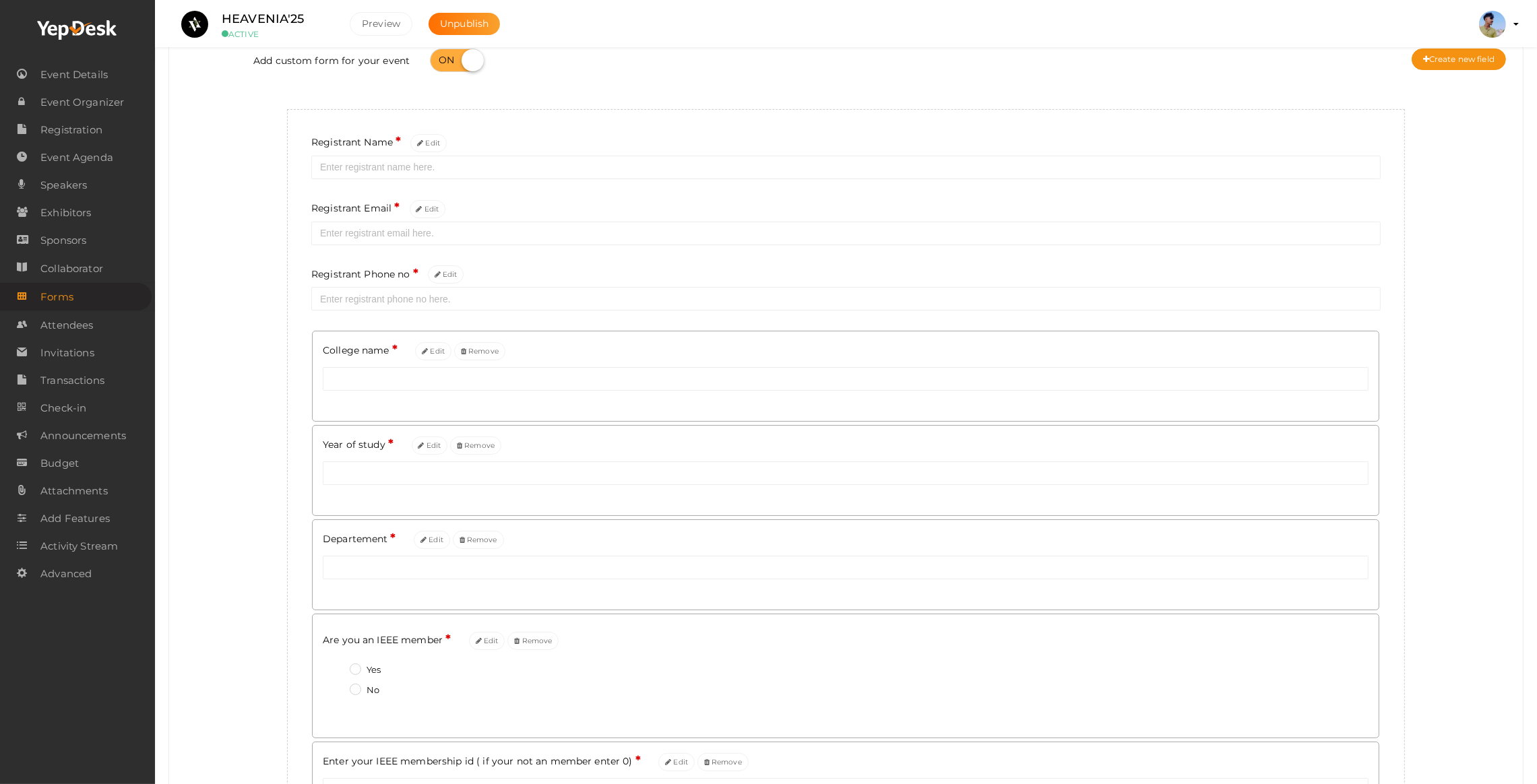
scroll to position [0, 0]
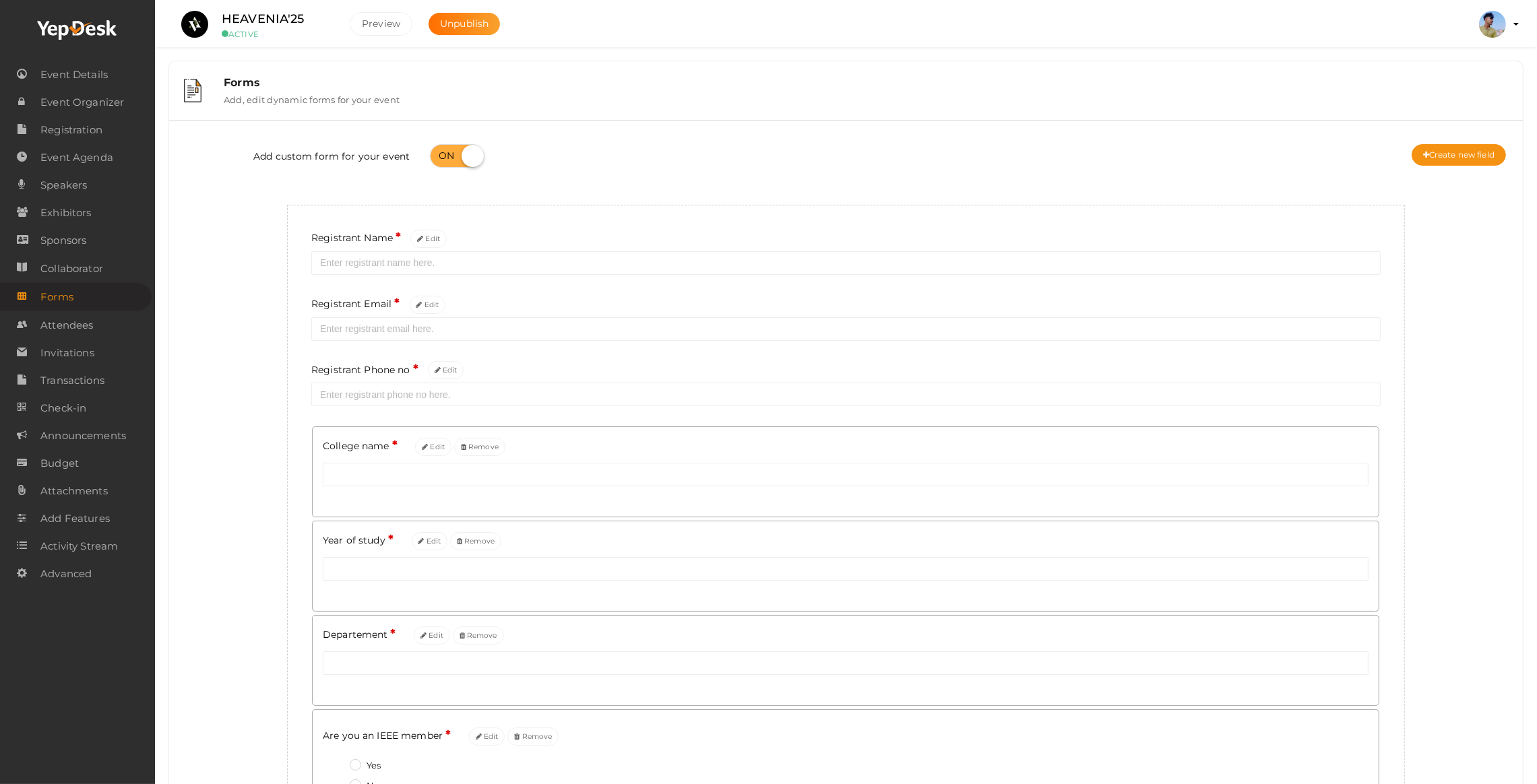
click at [381, 377] on label "Registrant Phone no * Edit" at bounding box center [387, 370] width 153 height 19
click at [373, 16] on button "Preview" at bounding box center [381, 24] width 62 height 24
click at [381, 25] on button "Preview" at bounding box center [381, 24] width 62 height 24
click at [93, 159] on span "Event Agenda" at bounding box center [77, 158] width 73 height 27
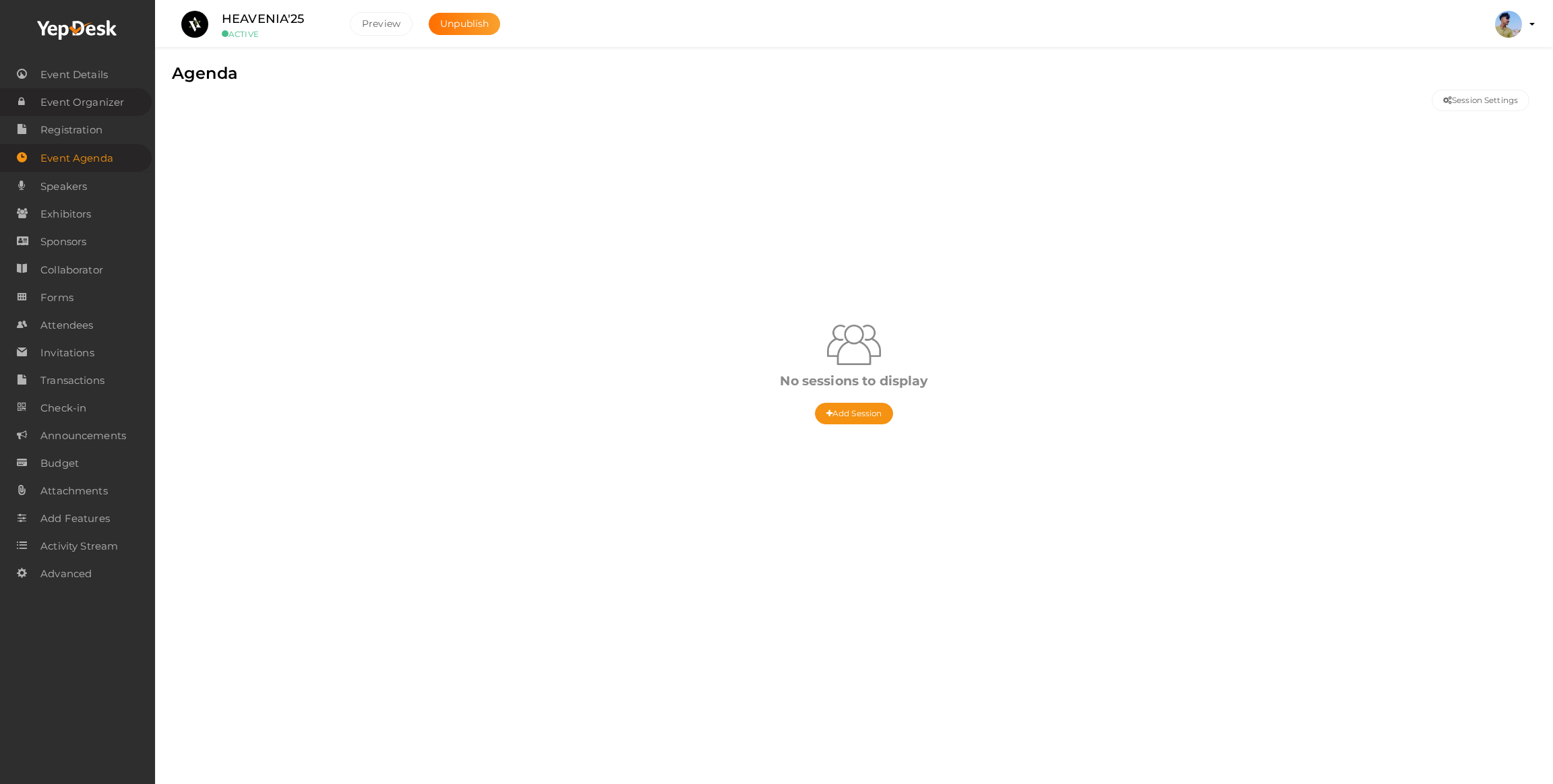
click at [66, 114] on span "Event Organizer" at bounding box center [82, 102] width 84 height 27
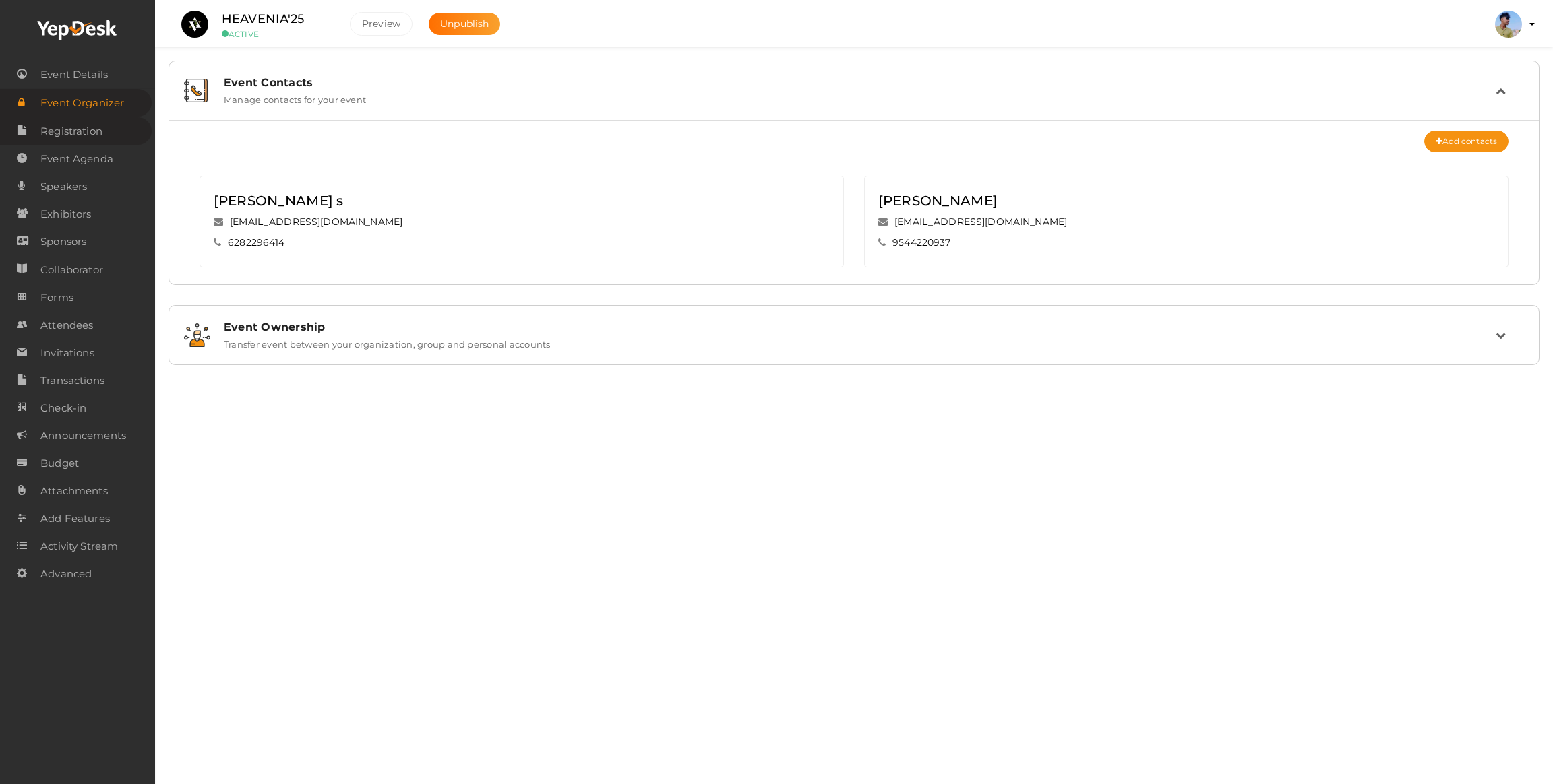
click at [71, 131] on span "Registration" at bounding box center [72, 132] width 62 height 27
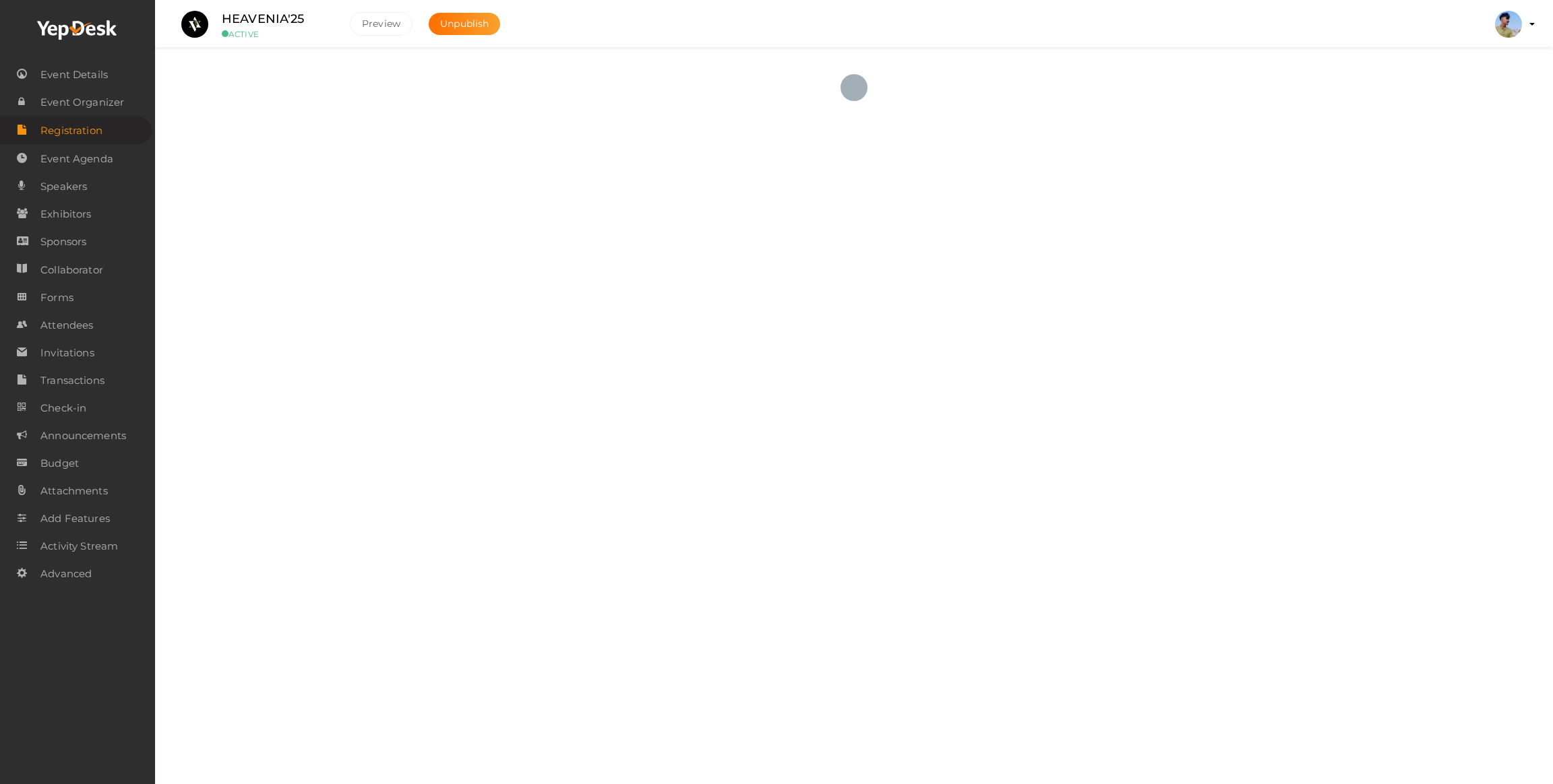
checkbox input "true"
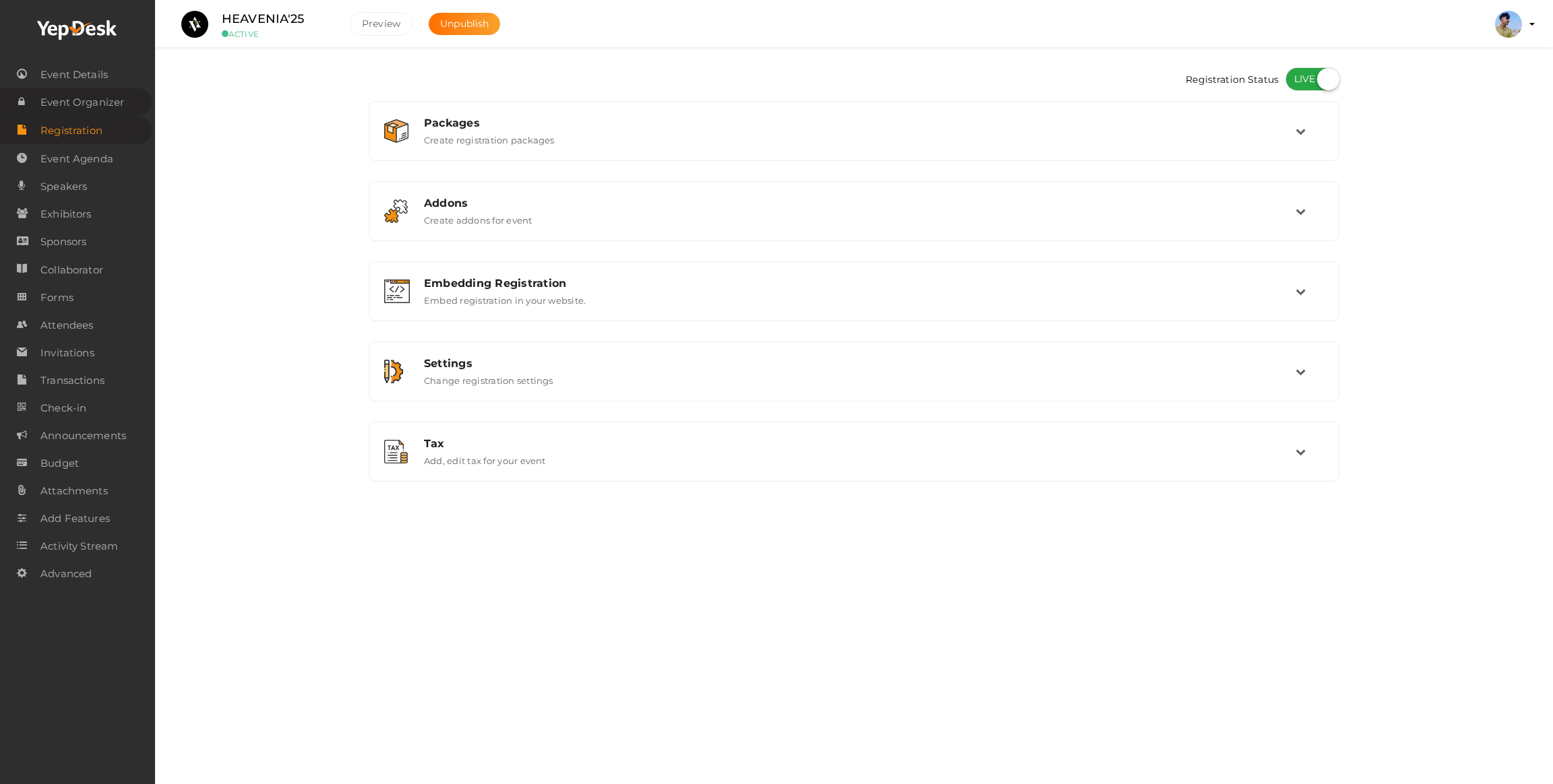
click at [75, 98] on span "Event Organizer" at bounding box center [82, 102] width 84 height 27
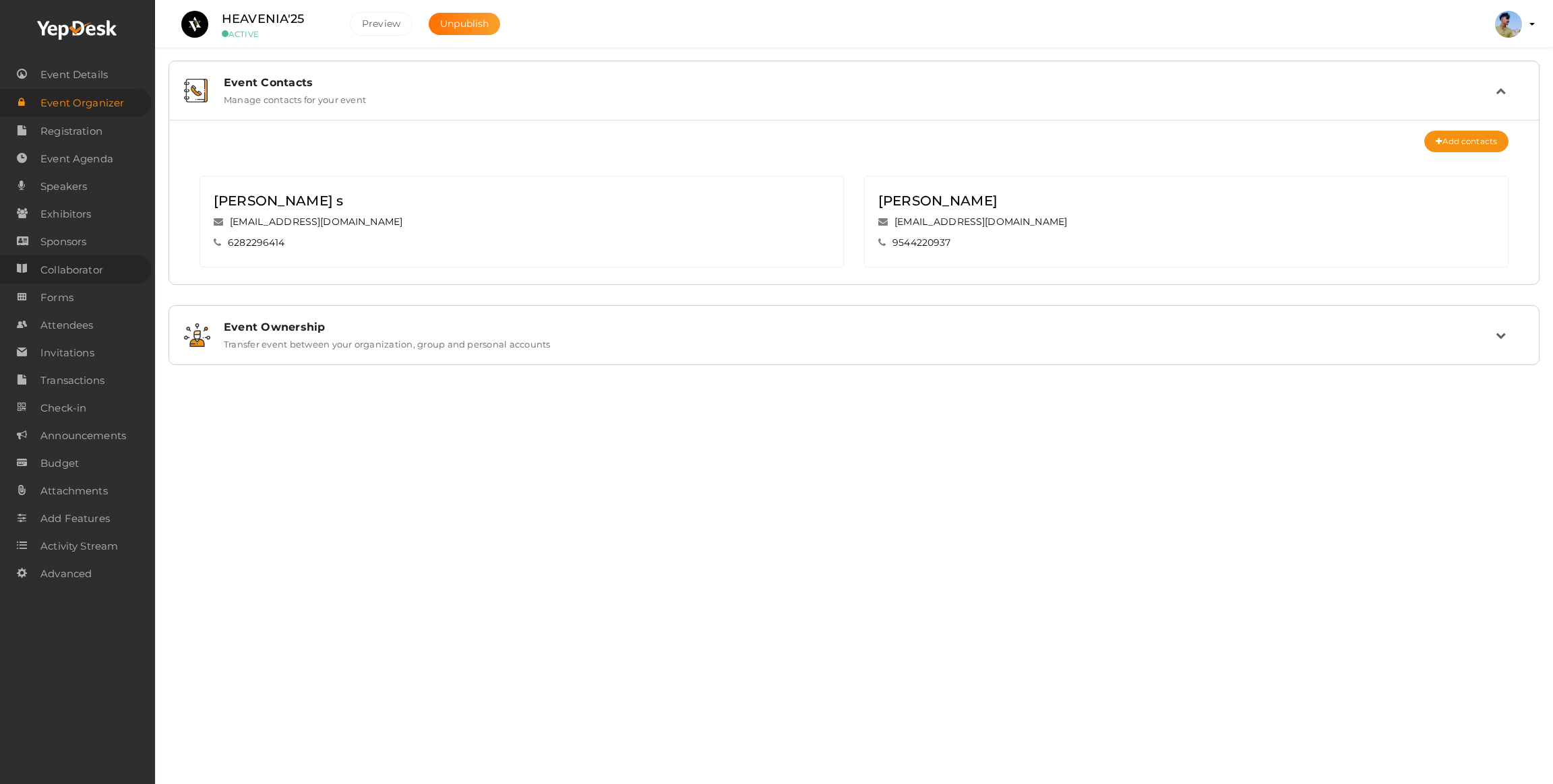
click at [68, 271] on span "Collaborator" at bounding box center [72, 270] width 62 height 27
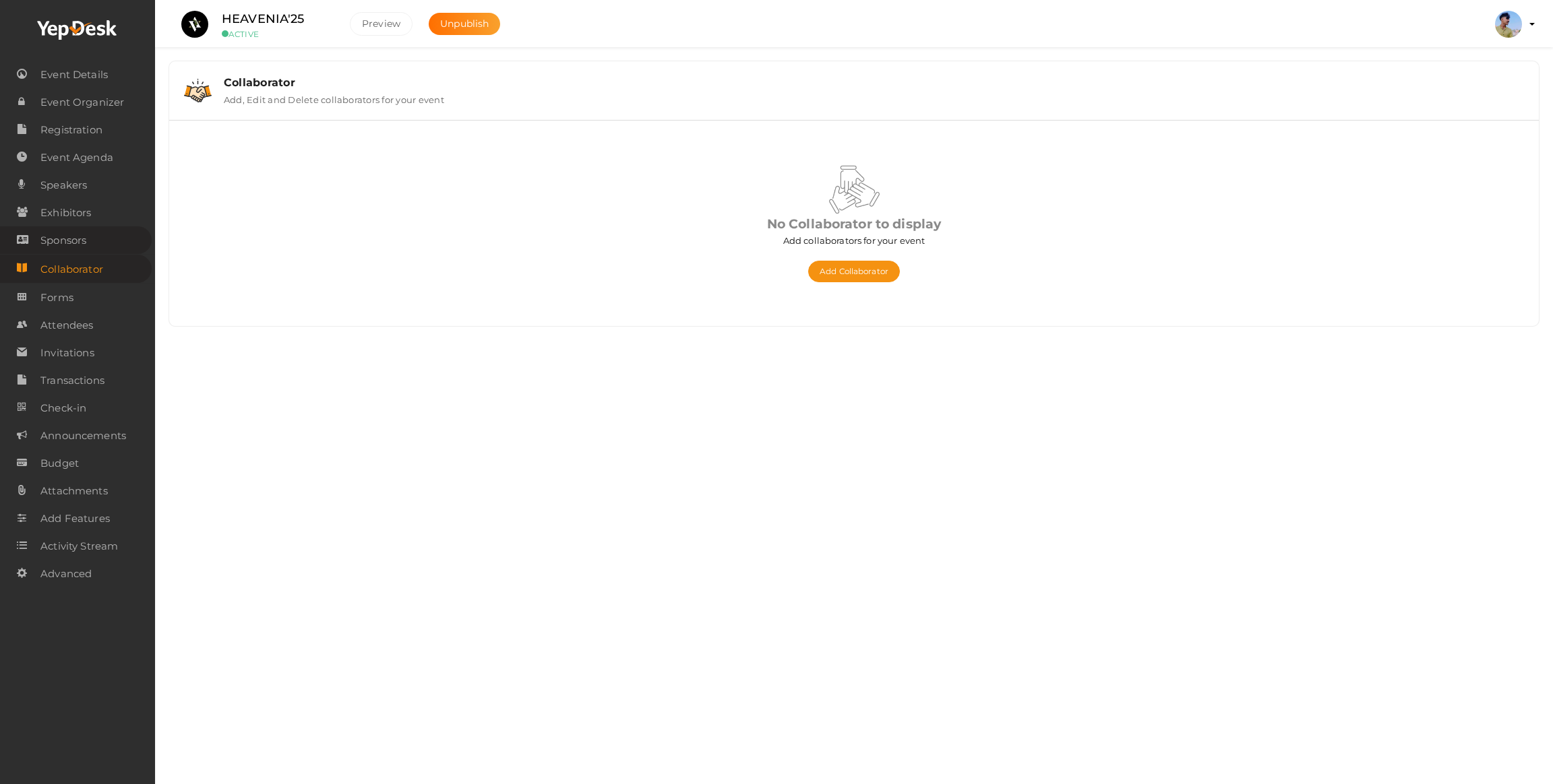
click at [71, 247] on span "Sponsors" at bounding box center [63, 240] width 46 height 27
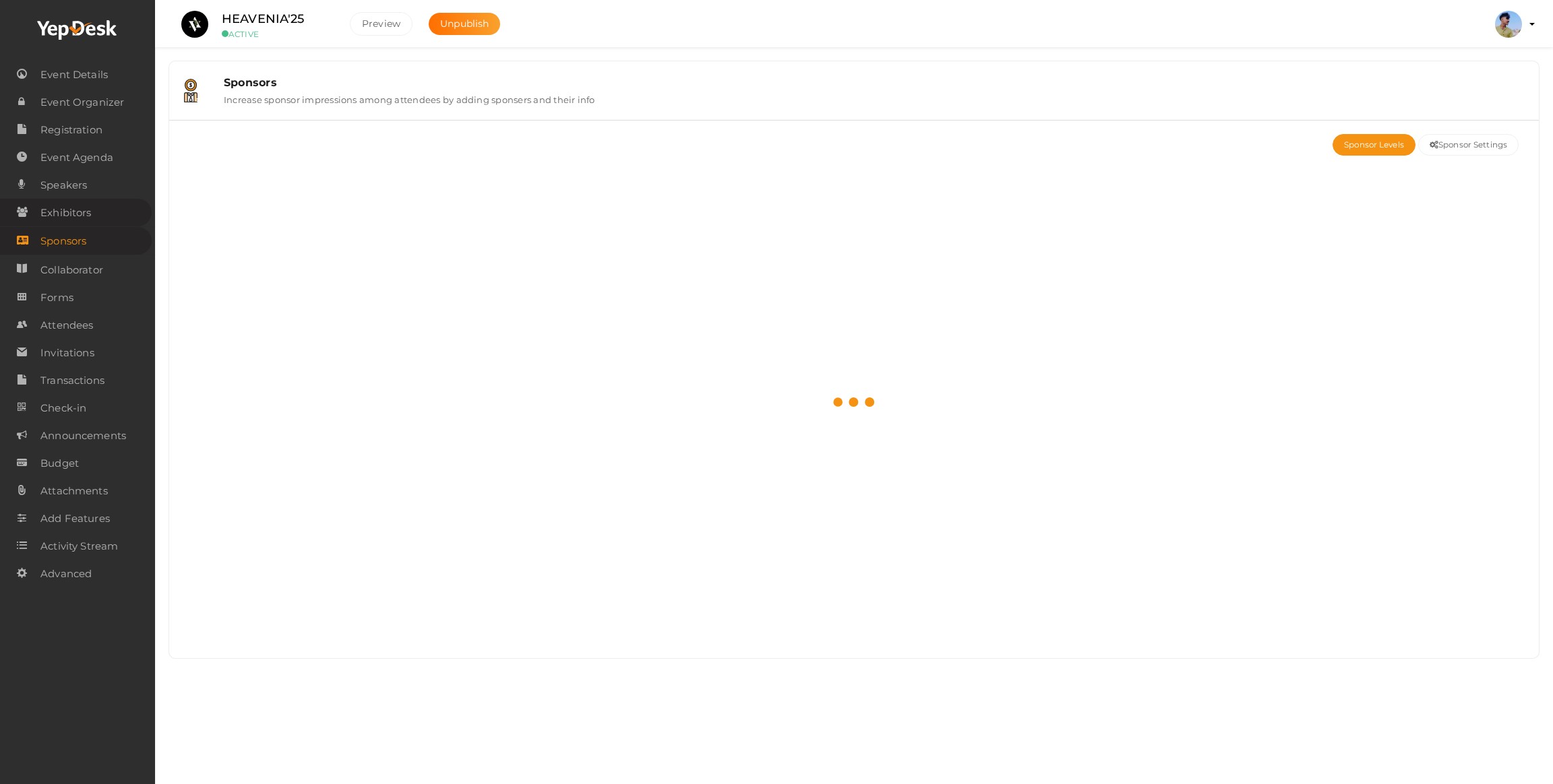
click at [72, 203] on span "Exhibitors" at bounding box center [66, 213] width 50 height 27
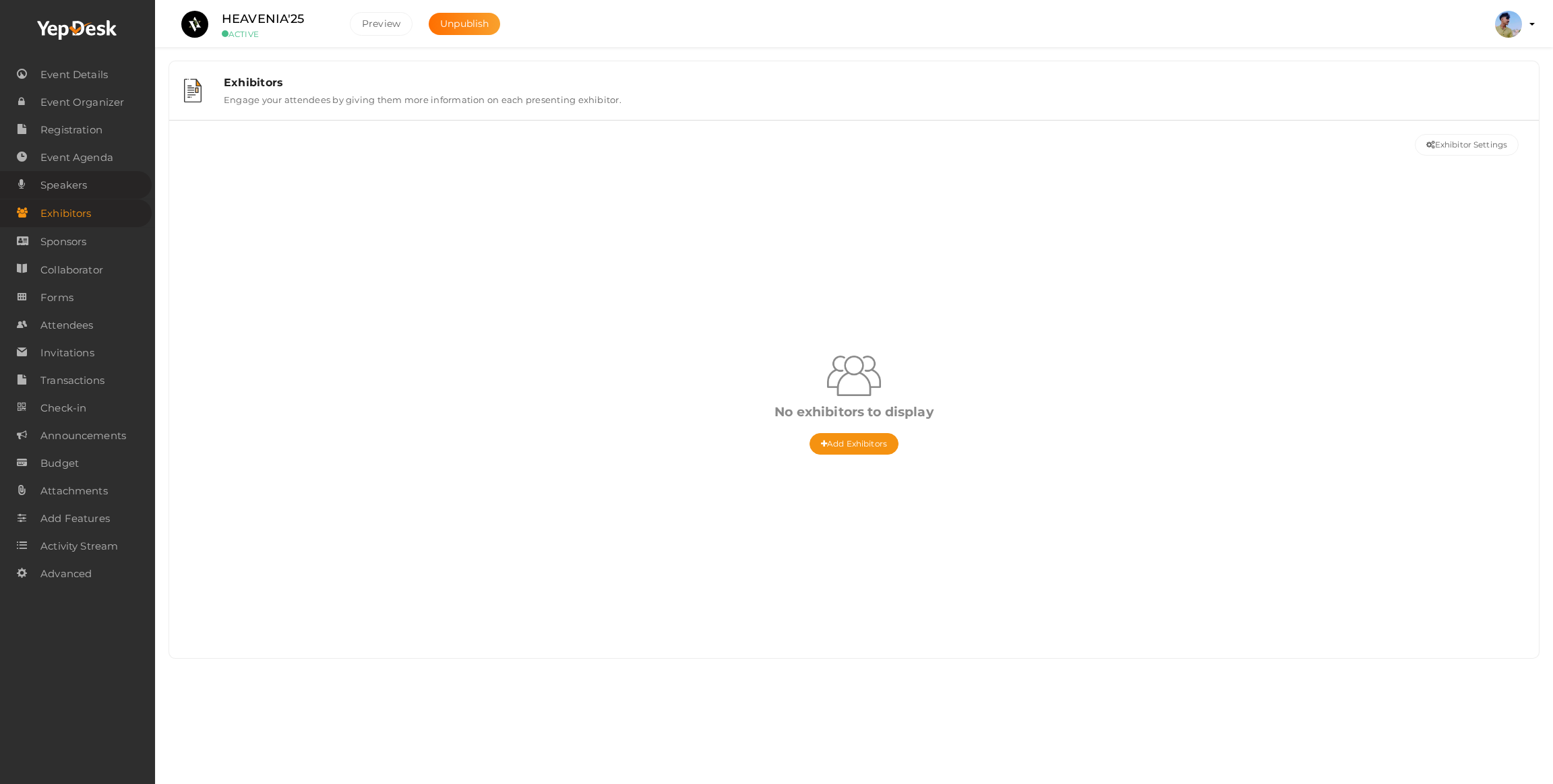
click at [78, 176] on span "Speakers" at bounding box center [64, 185] width 46 height 27
click at [75, 163] on span "Event Agenda" at bounding box center [77, 158] width 73 height 27
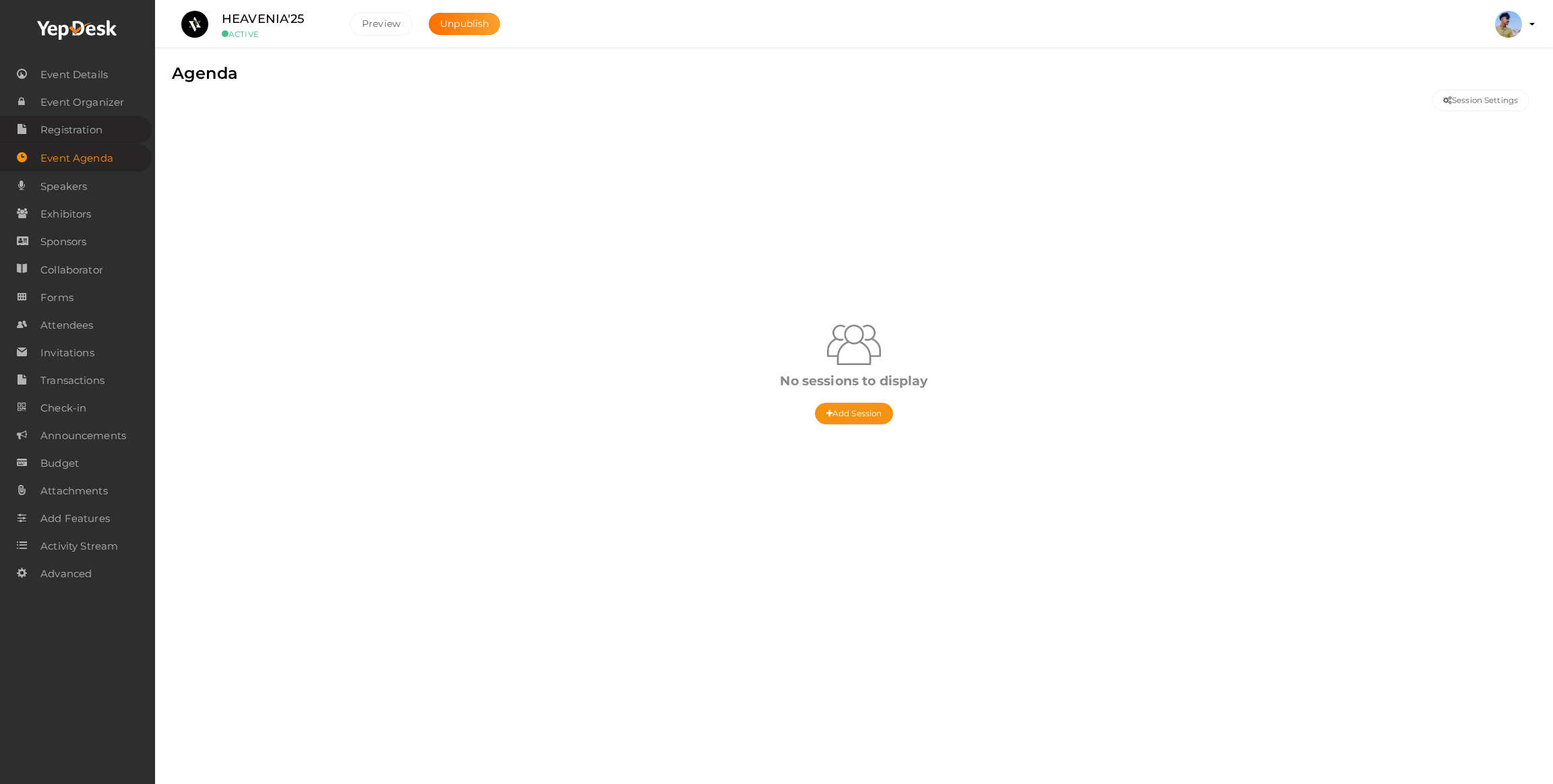
click at [47, 139] on span "Registration" at bounding box center [72, 130] width 62 height 27
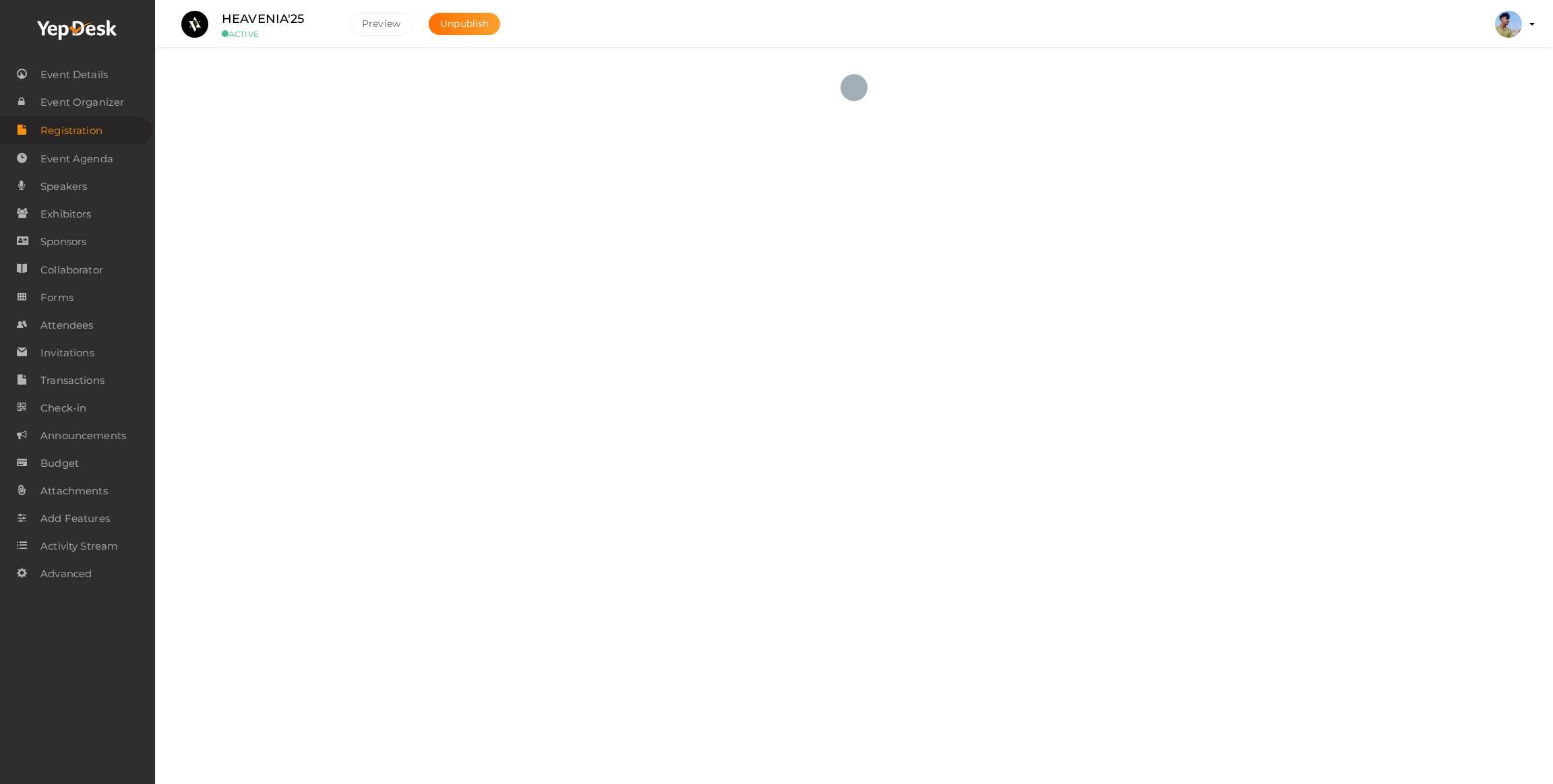
checkbox input "true"
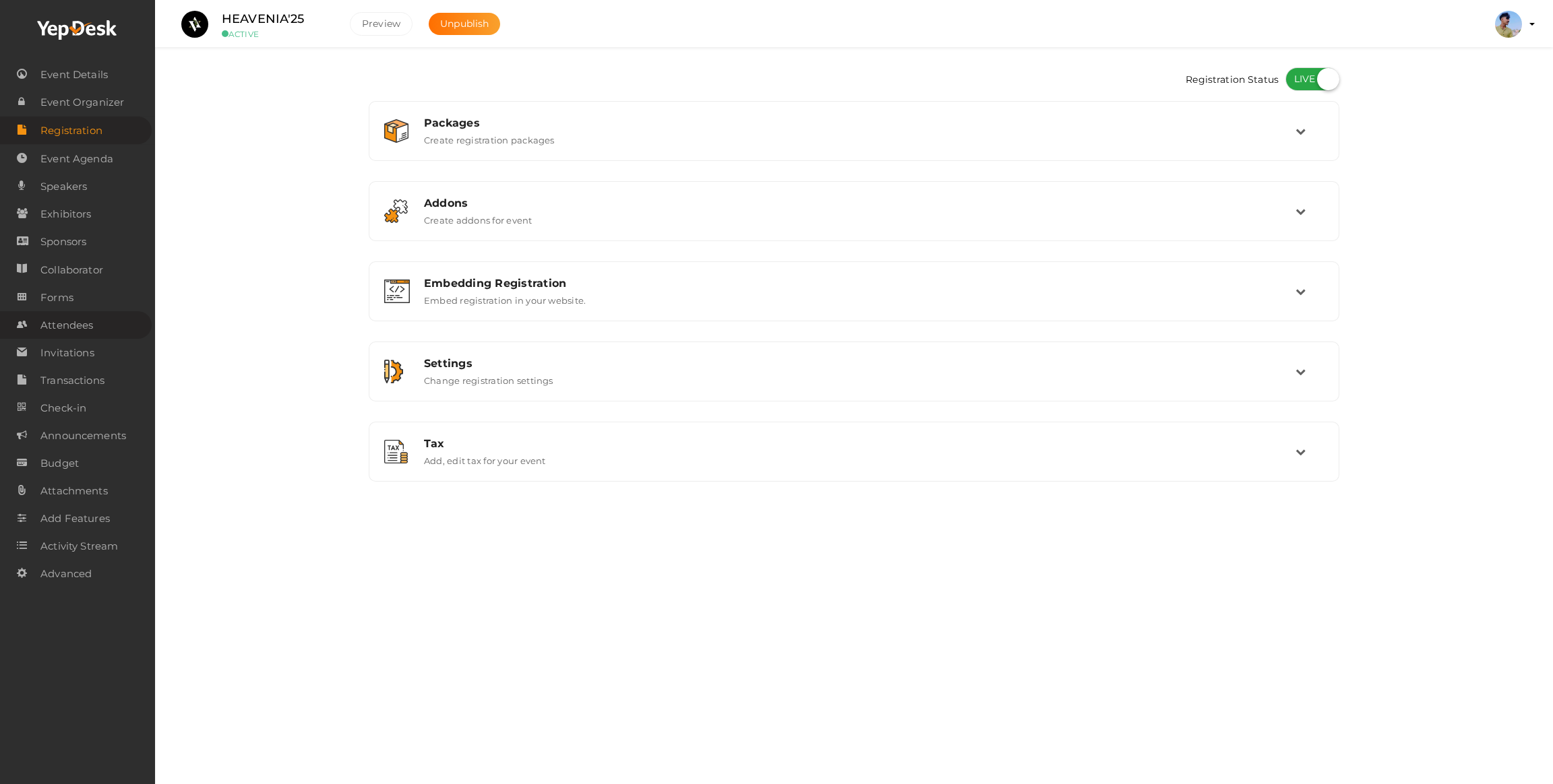
click at [104, 328] on link "Attendees" at bounding box center [76, 325] width 152 height 28
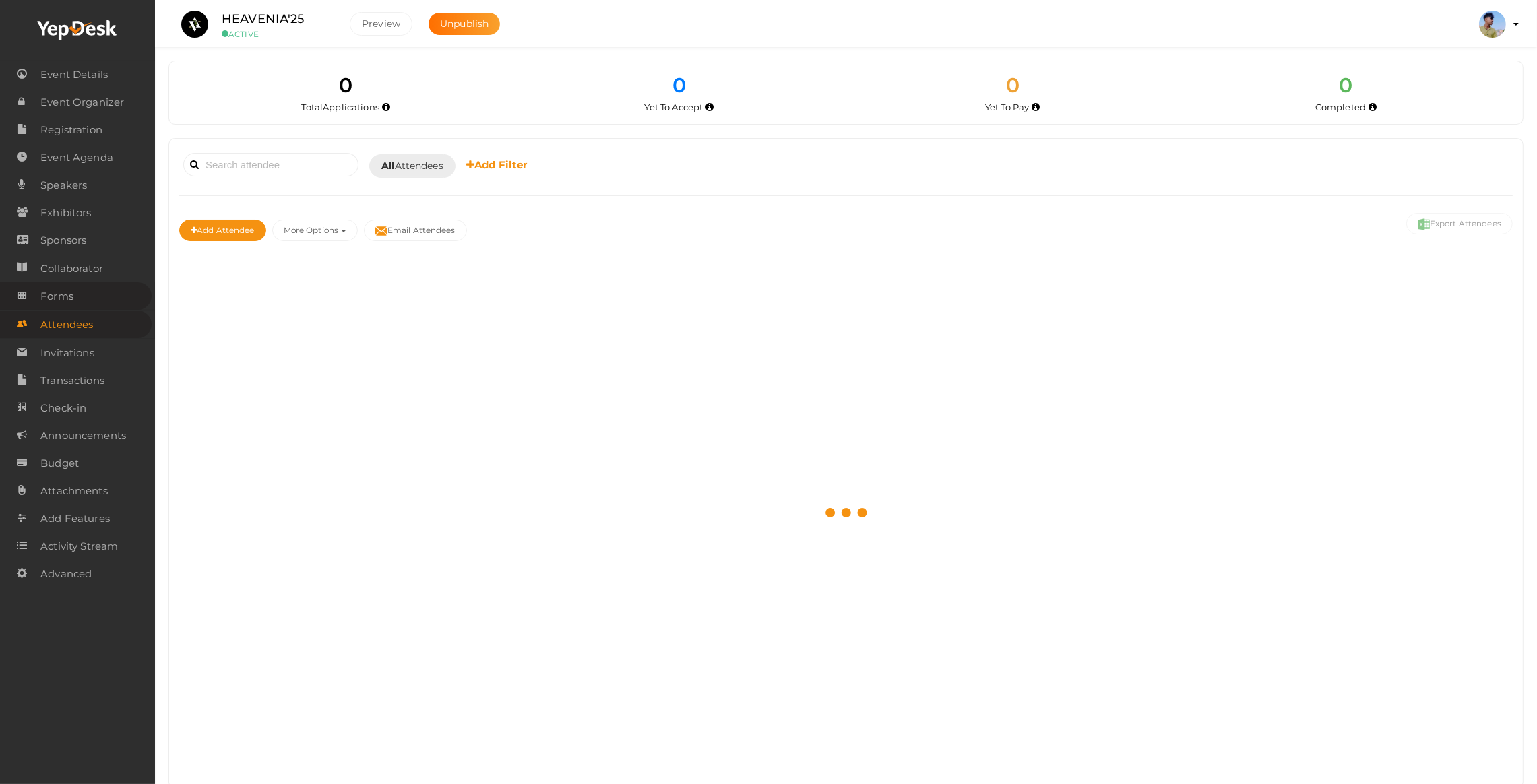
click at [71, 283] on span "Forms" at bounding box center [57, 296] width 33 height 27
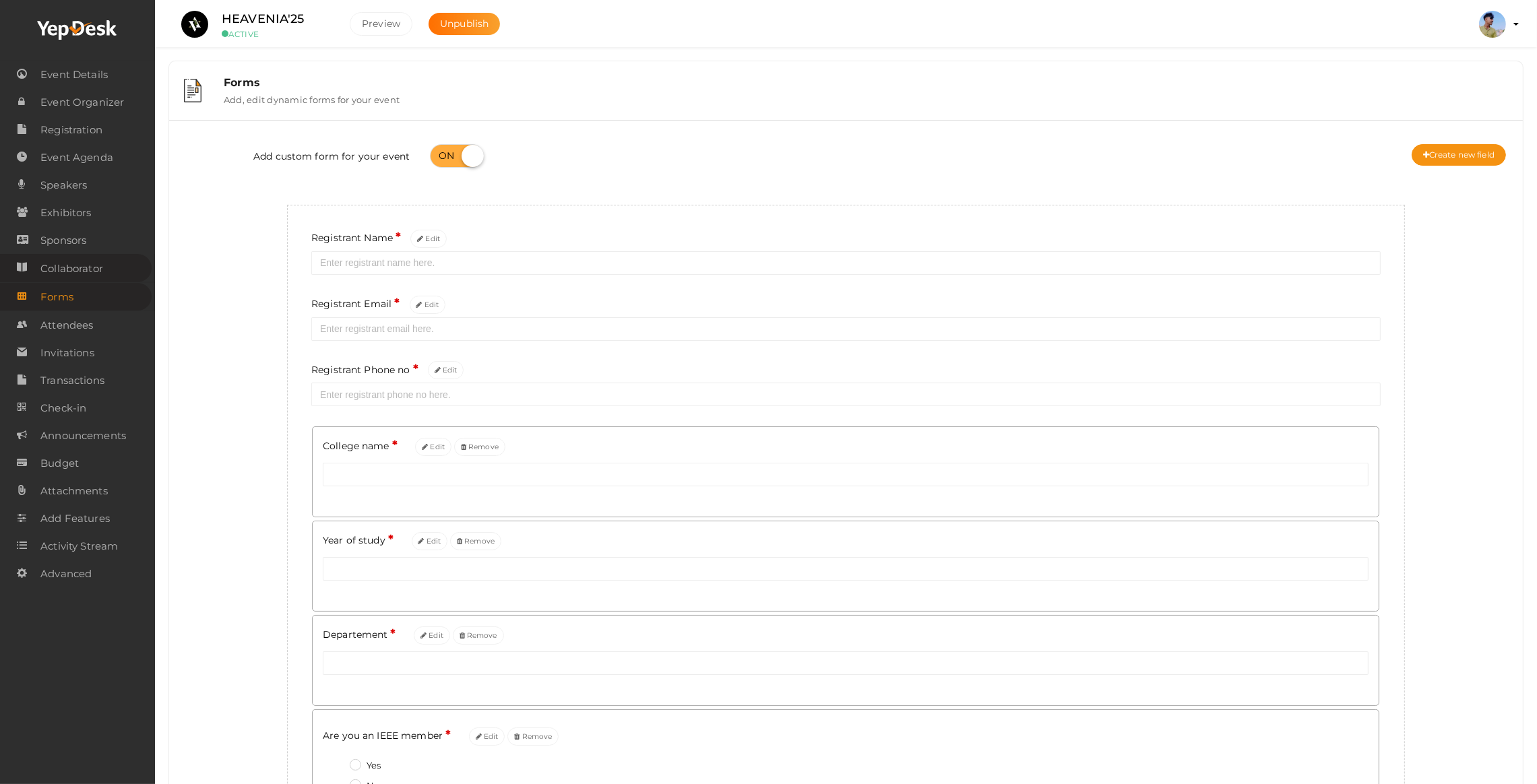
click at [77, 267] on span "Collaborator" at bounding box center [72, 269] width 62 height 27
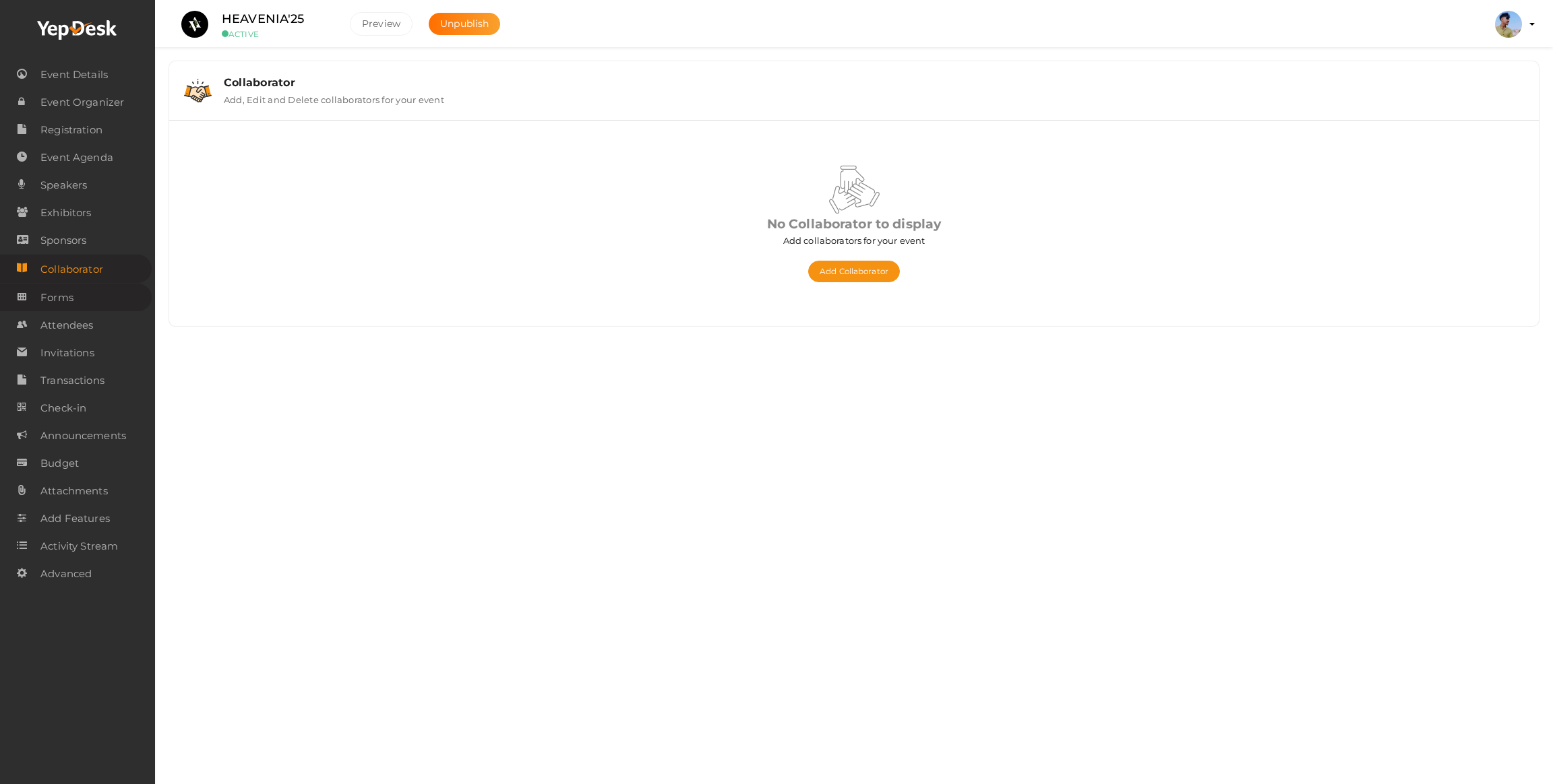
click at [75, 293] on link "Forms" at bounding box center [76, 297] width 152 height 28
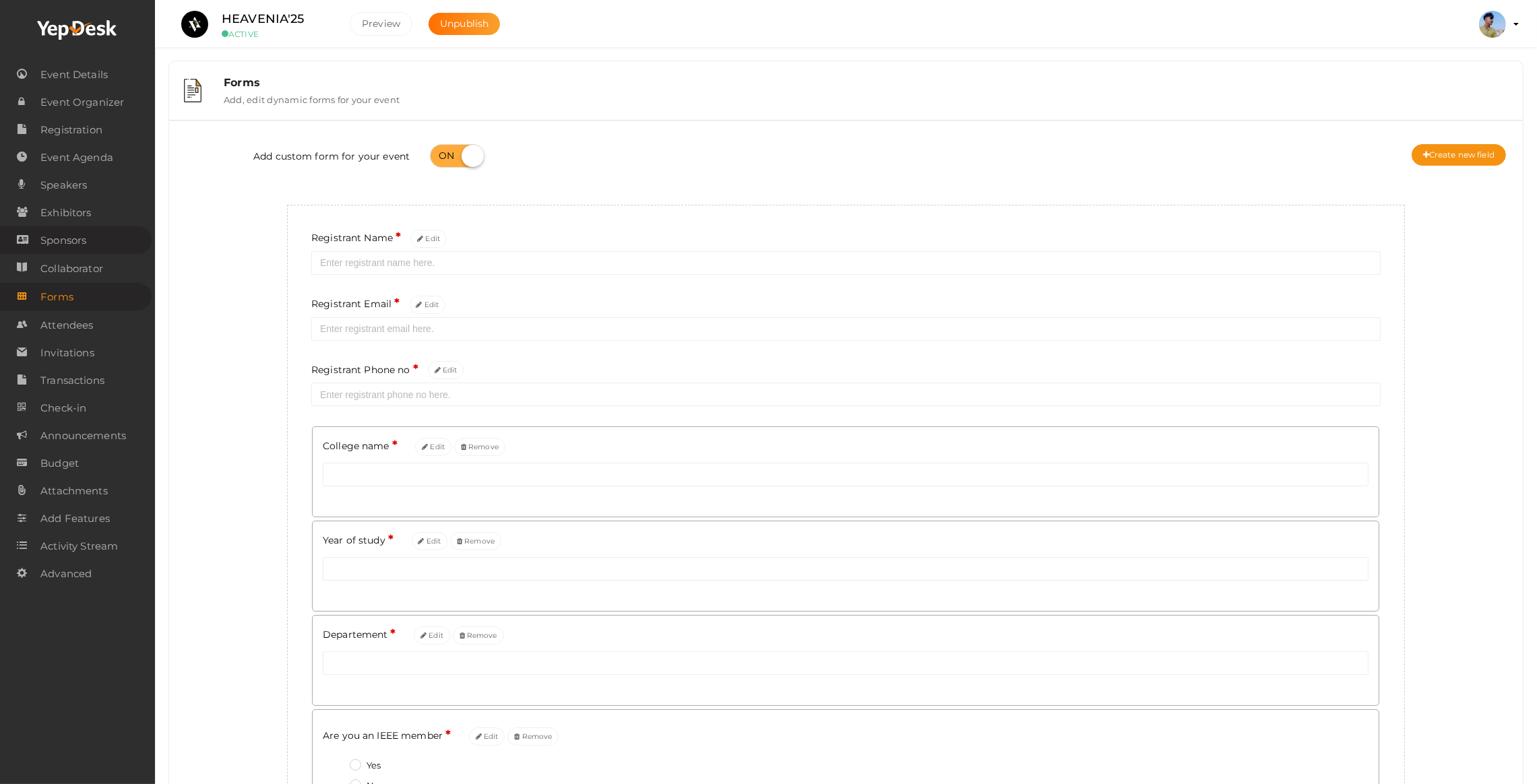
click at [75, 252] on span "Sponsors" at bounding box center [63, 240] width 46 height 27
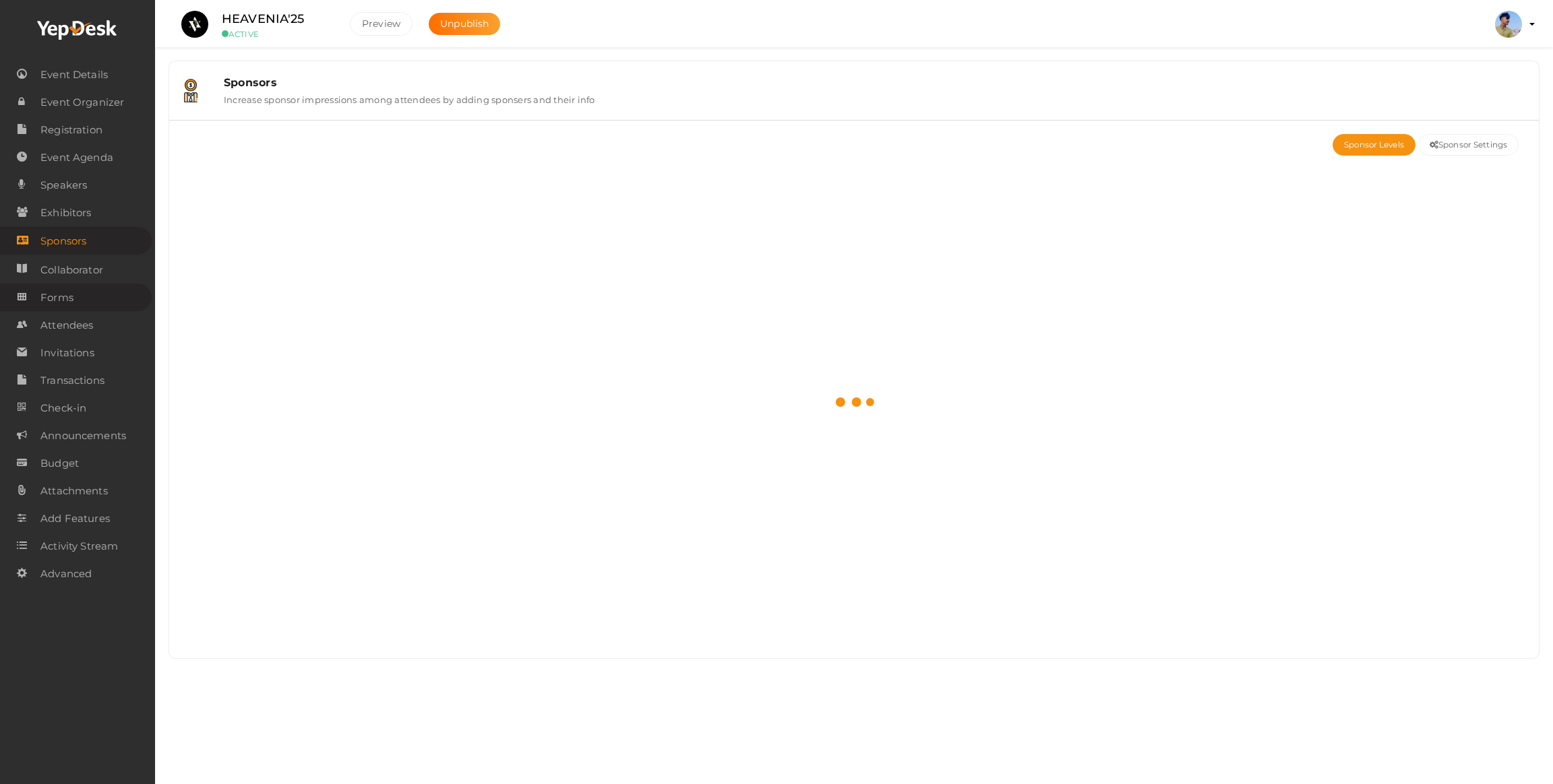
click at [76, 299] on link "Forms" at bounding box center [76, 297] width 152 height 28
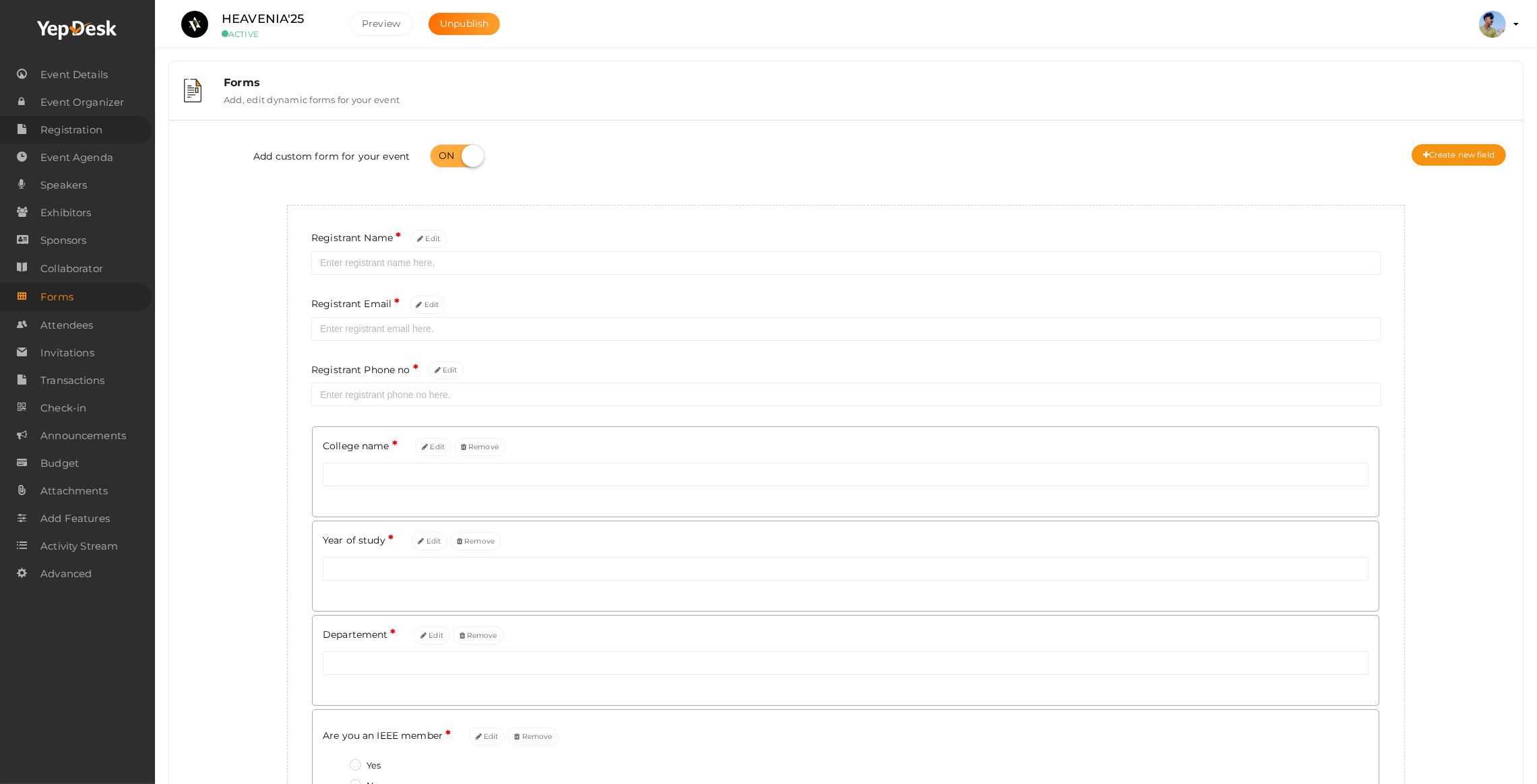
click at [73, 121] on span "Registration" at bounding box center [72, 130] width 62 height 27
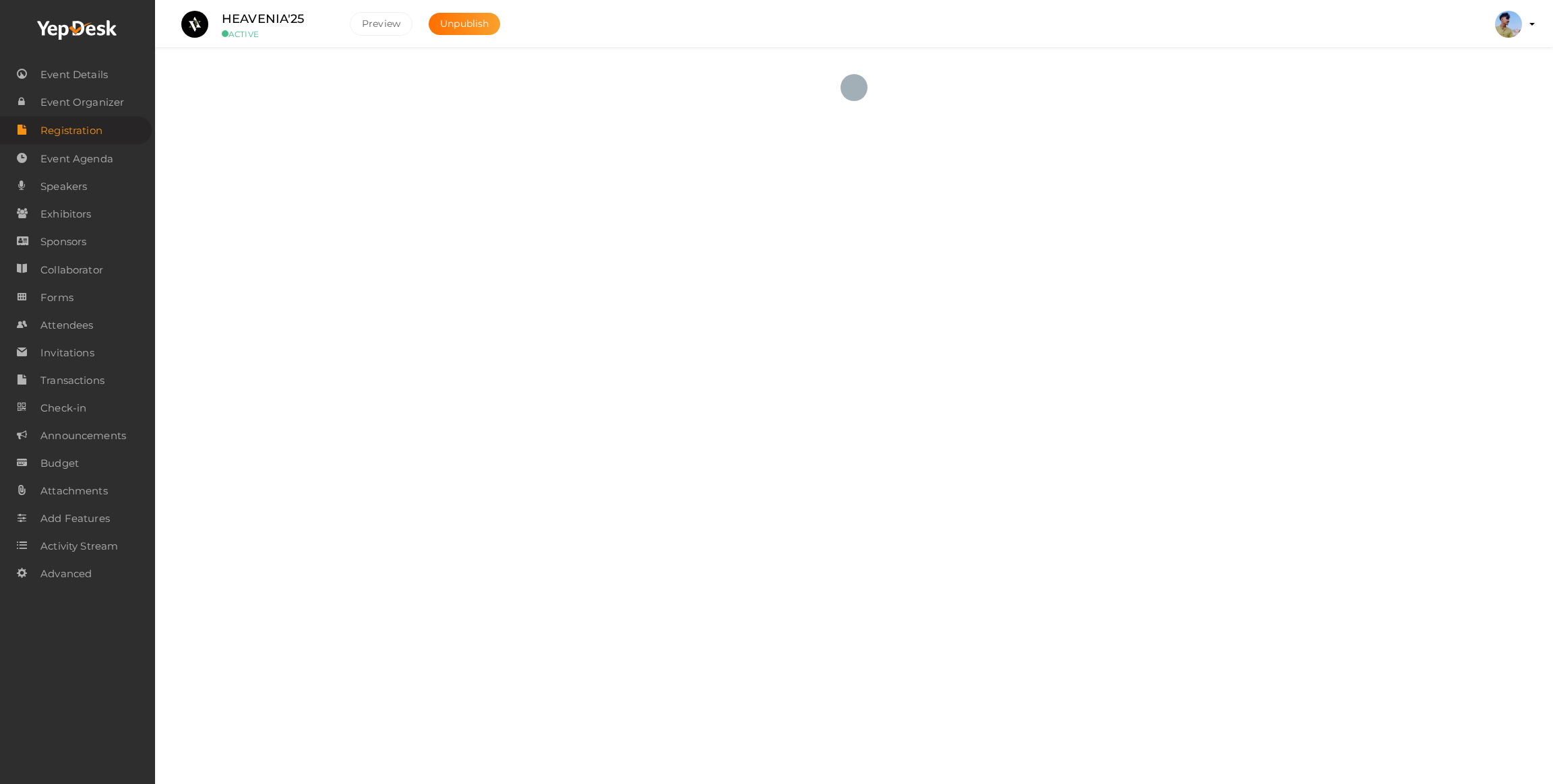
checkbox input "true"
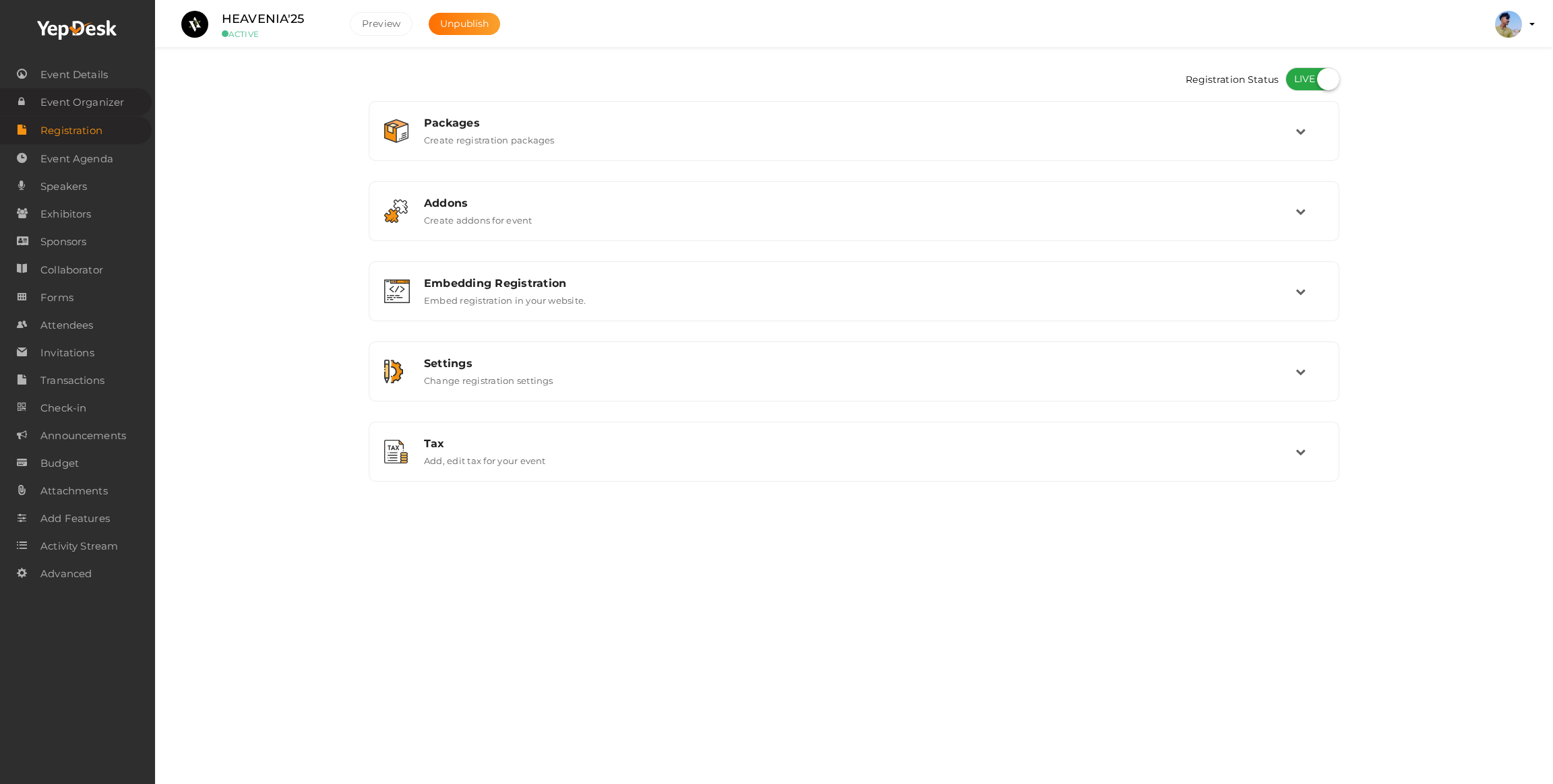
click at [73, 101] on span "Event Organizer" at bounding box center [82, 102] width 84 height 27
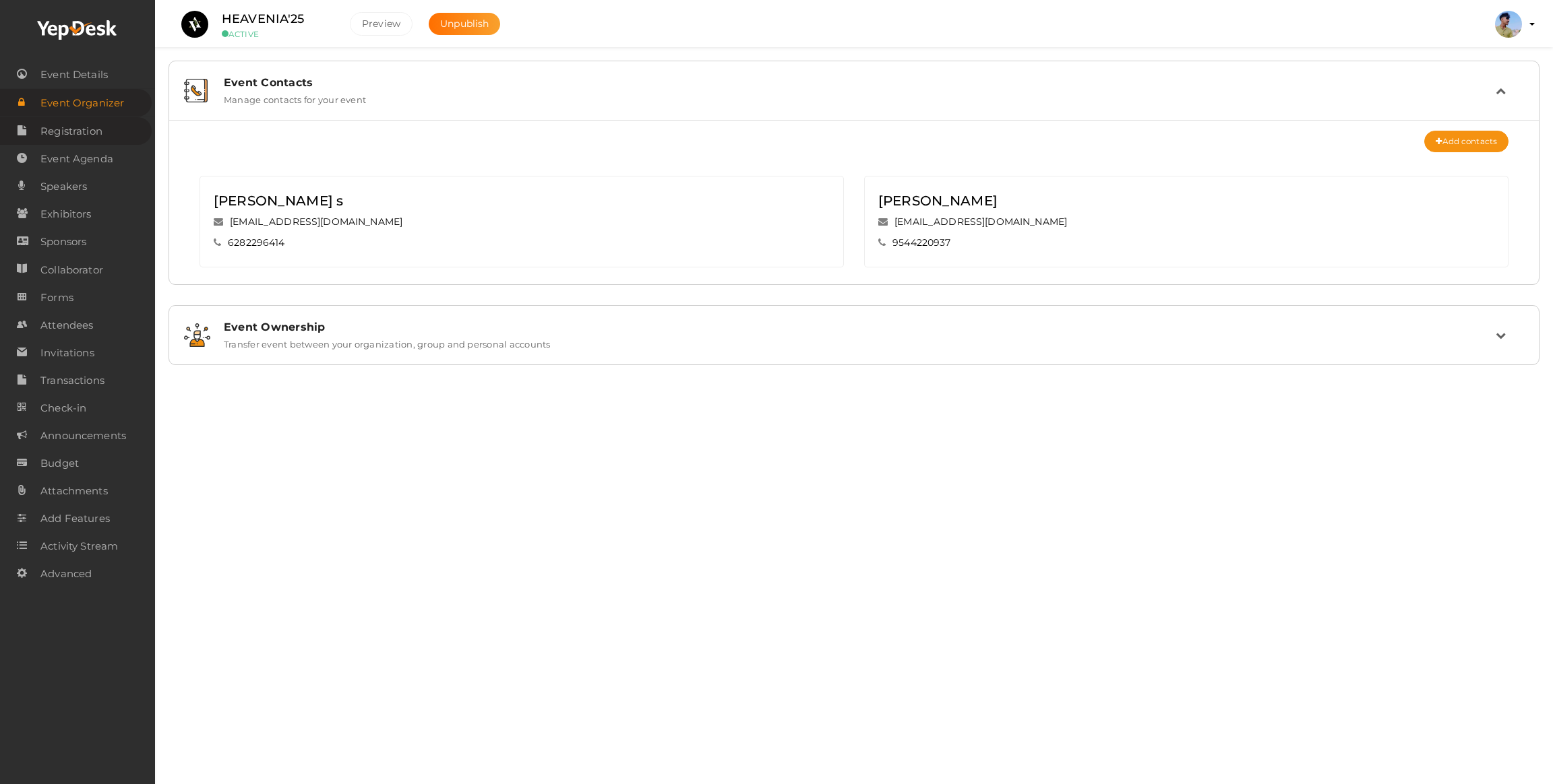
click at [74, 134] on span "Registration" at bounding box center [72, 132] width 62 height 27
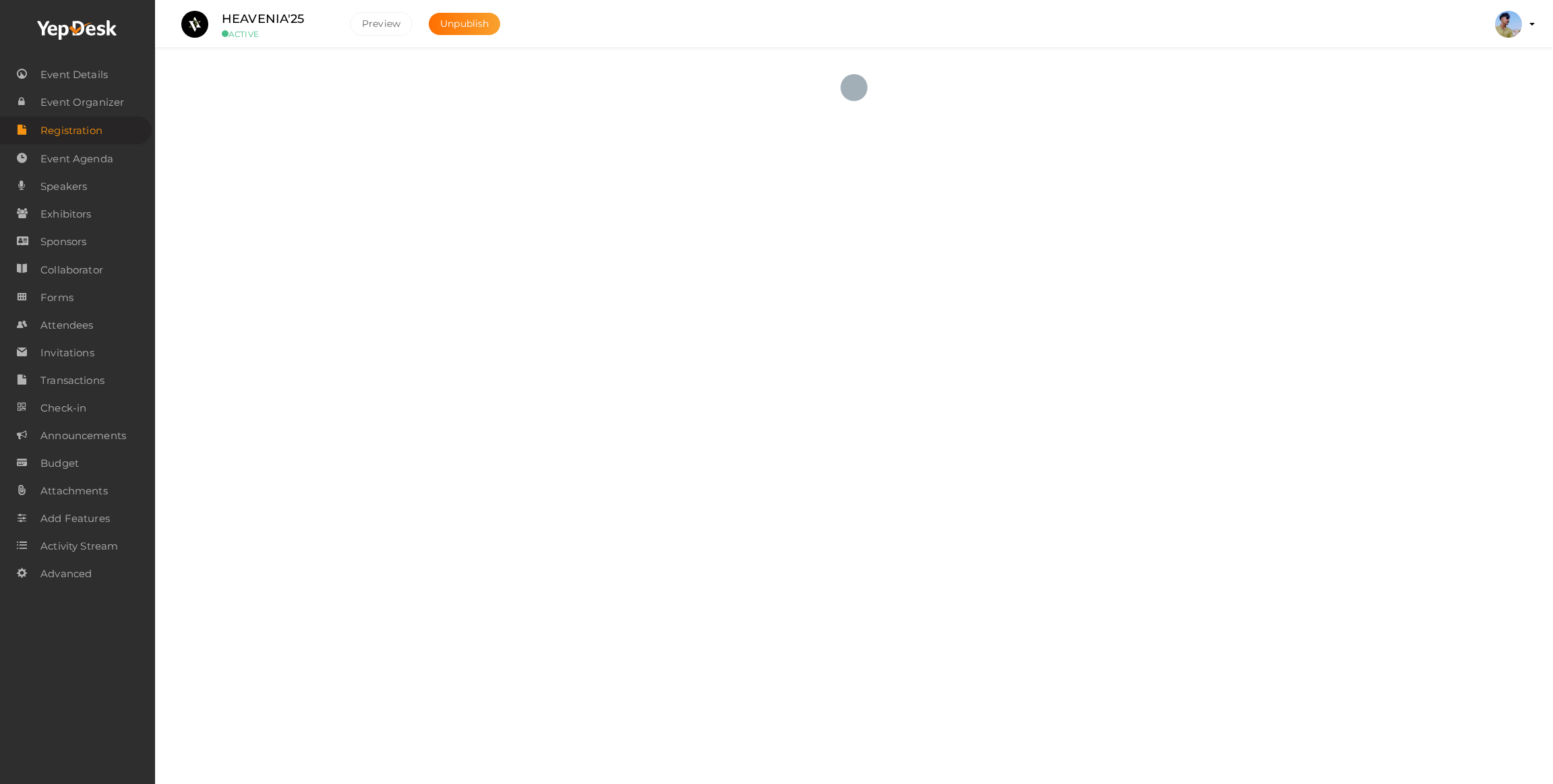
checkbox input "true"
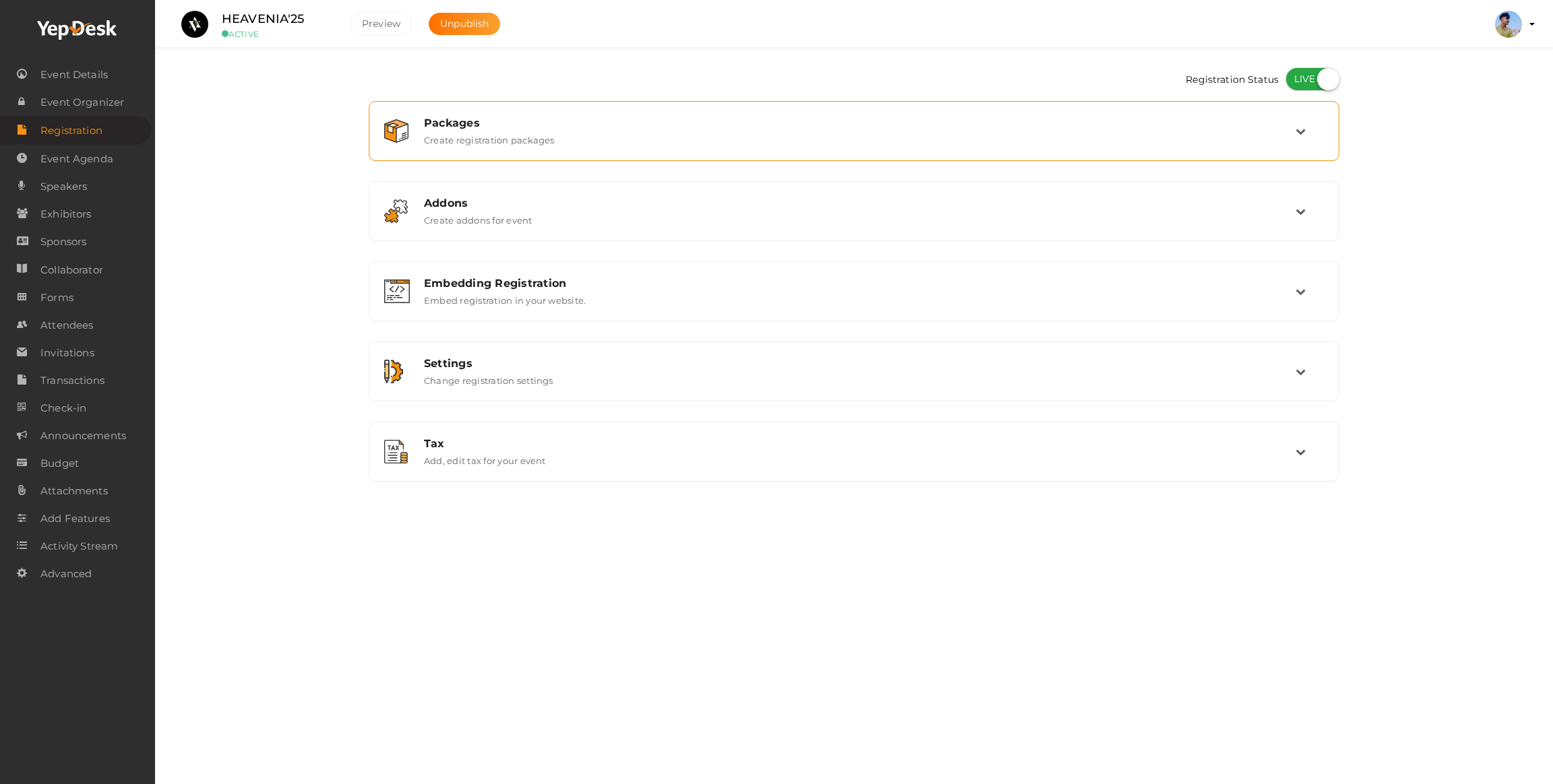
click at [528, 147] on div "Packages Create registration packages" at bounding box center [854, 131] width 955 height 46
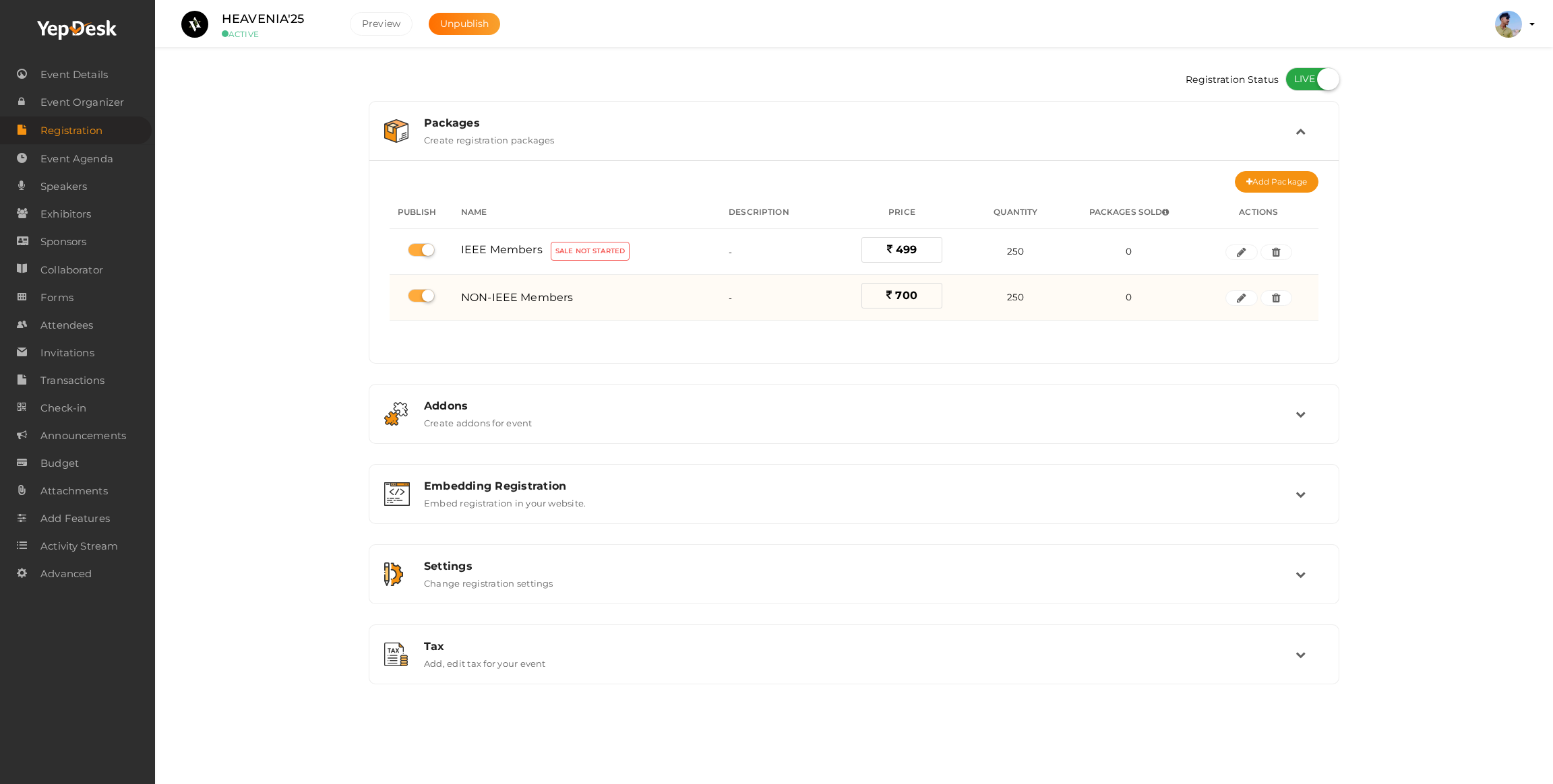
click at [422, 297] on label at bounding box center [421, 295] width 27 height 14
click at [416, 297] on input "checkbox" at bounding box center [411, 295] width 9 height 9
click at [422, 297] on label at bounding box center [421, 295] width 27 height 14
click at [416, 297] on input "checkbox" at bounding box center [411, 295] width 9 height 9
checkbox input "true"
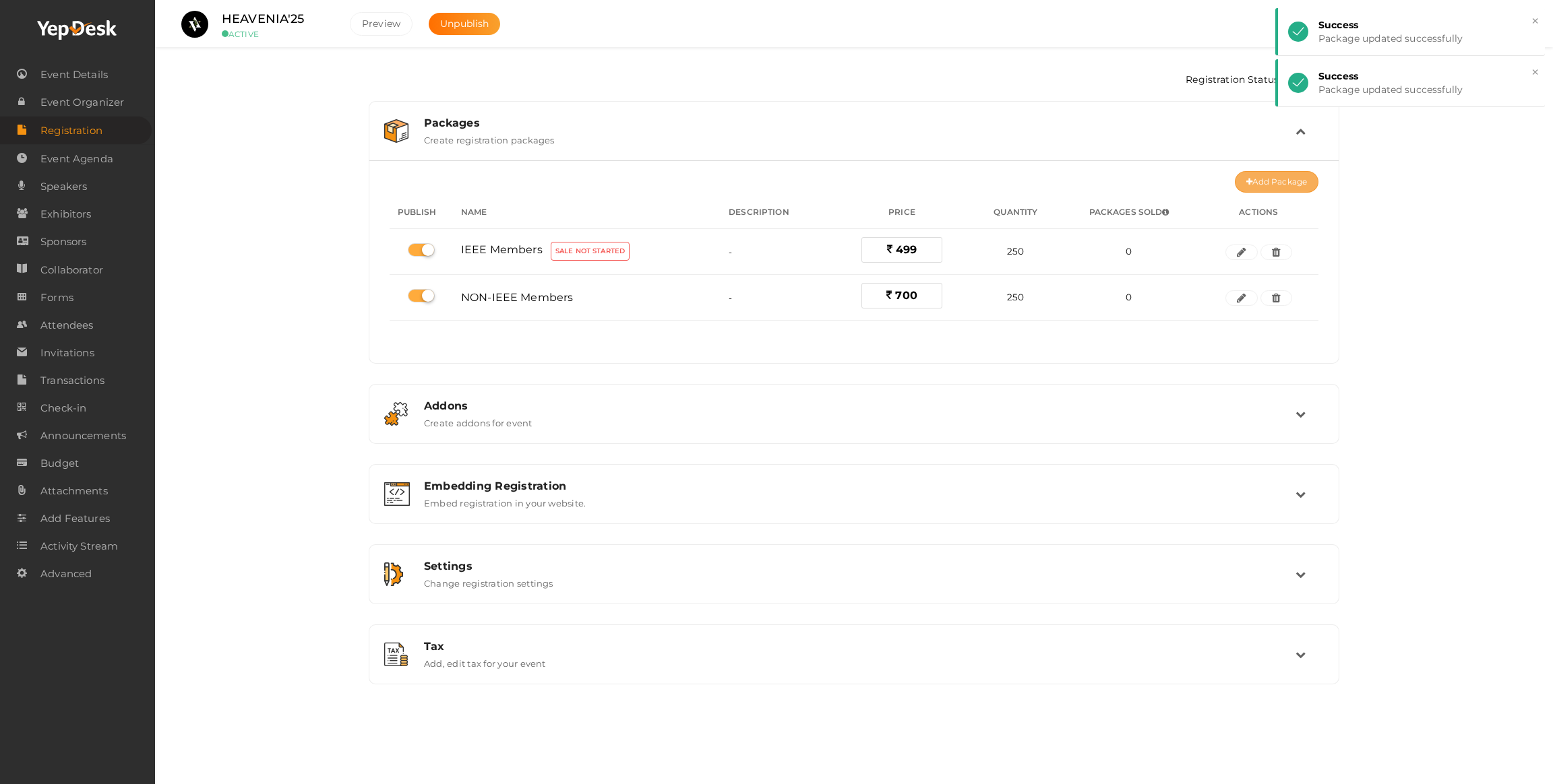
click at [1261, 183] on button "Add Package" at bounding box center [1277, 181] width 84 height 22
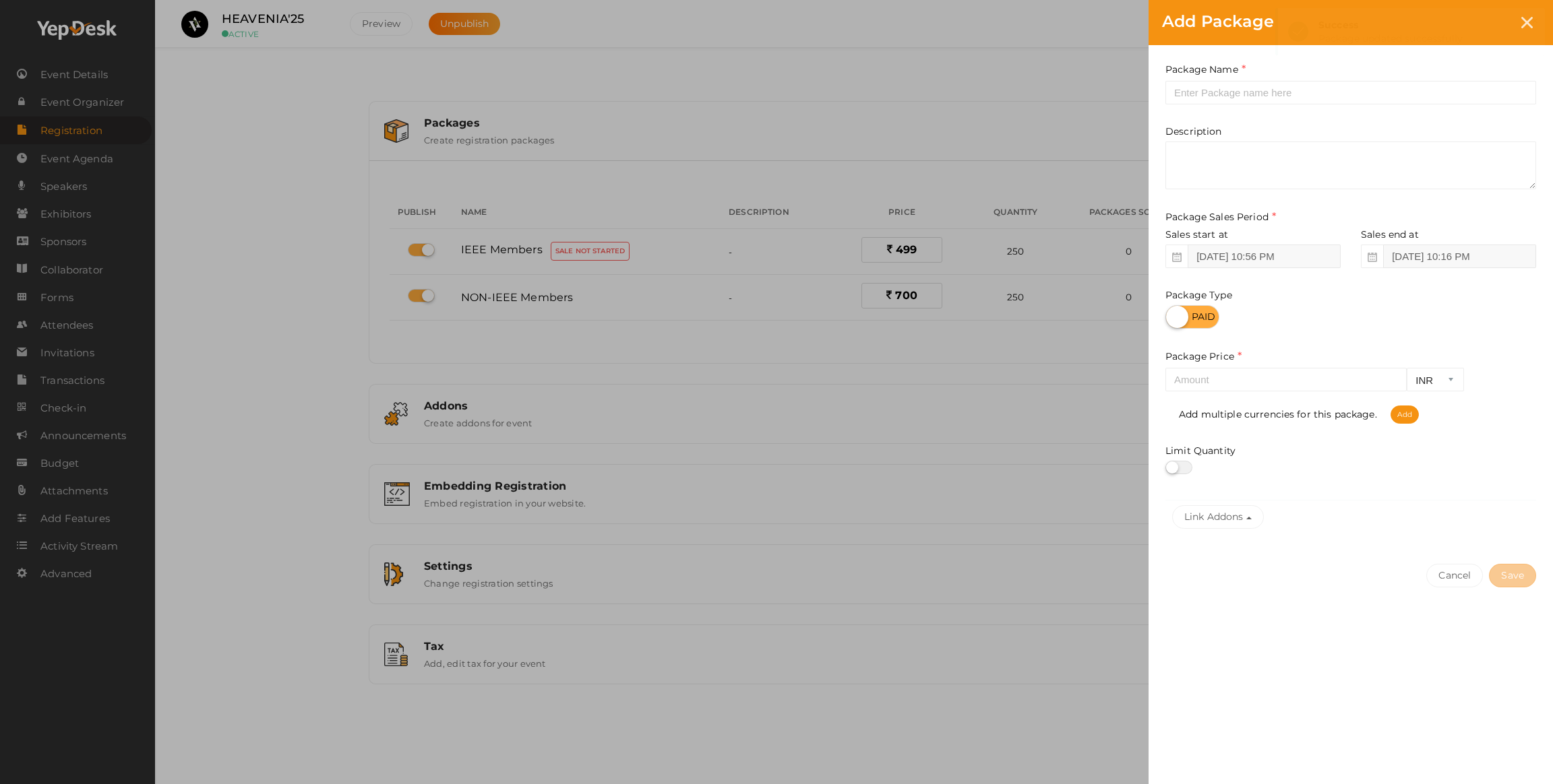
click at [1188, 109] on div "Package Name This field is Required. Package Name already used. Description Pac…" at bounding box center [1351, 299] width 404 height 506
click at [1183, 101] on input "text" at bounding box center [1351, 93] width 371 height 24
type input "Early bird IEEE members"
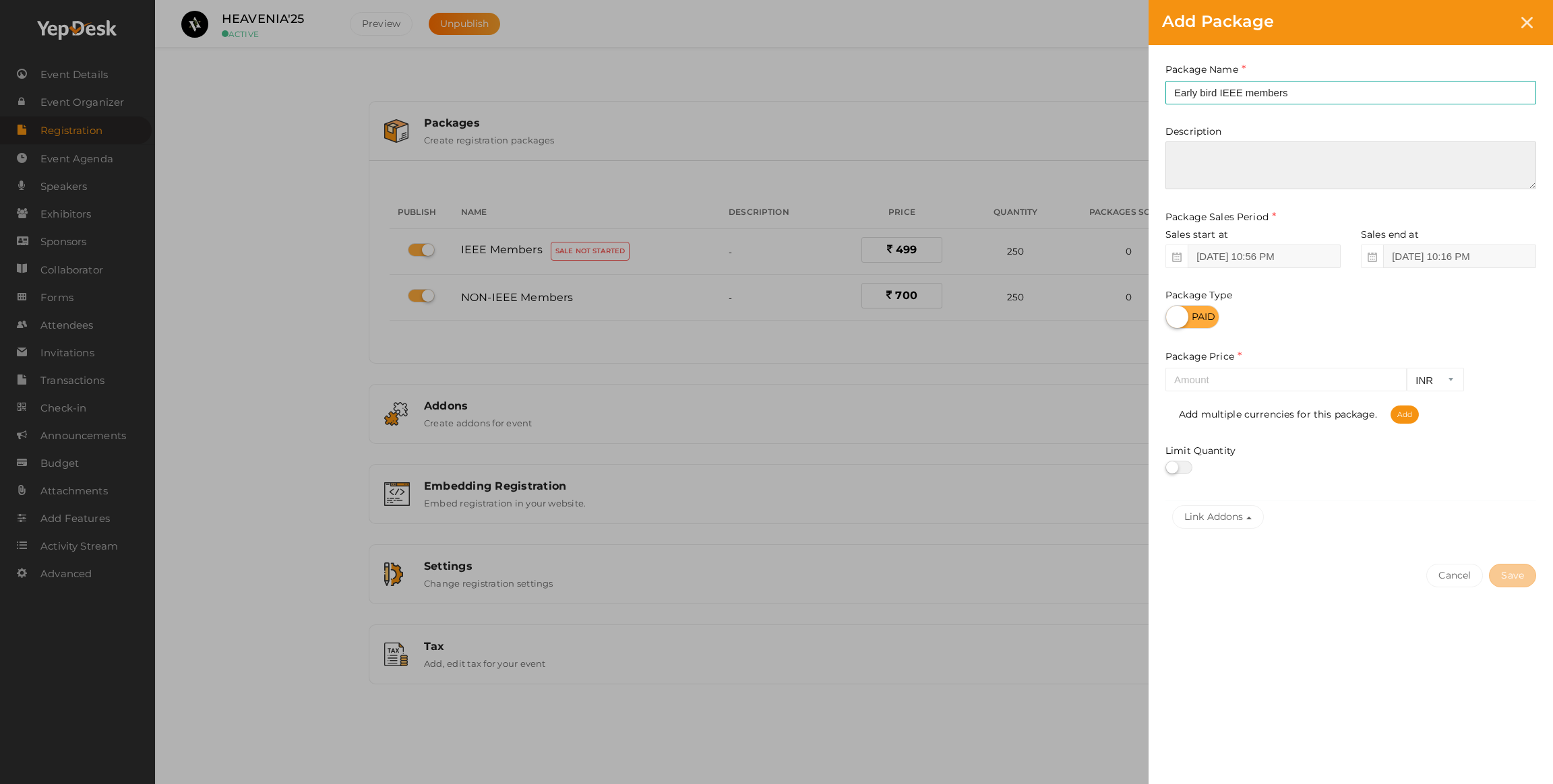
click at [1261, 162] on textarea at bounding box center [1351, 165] width 371 height 48
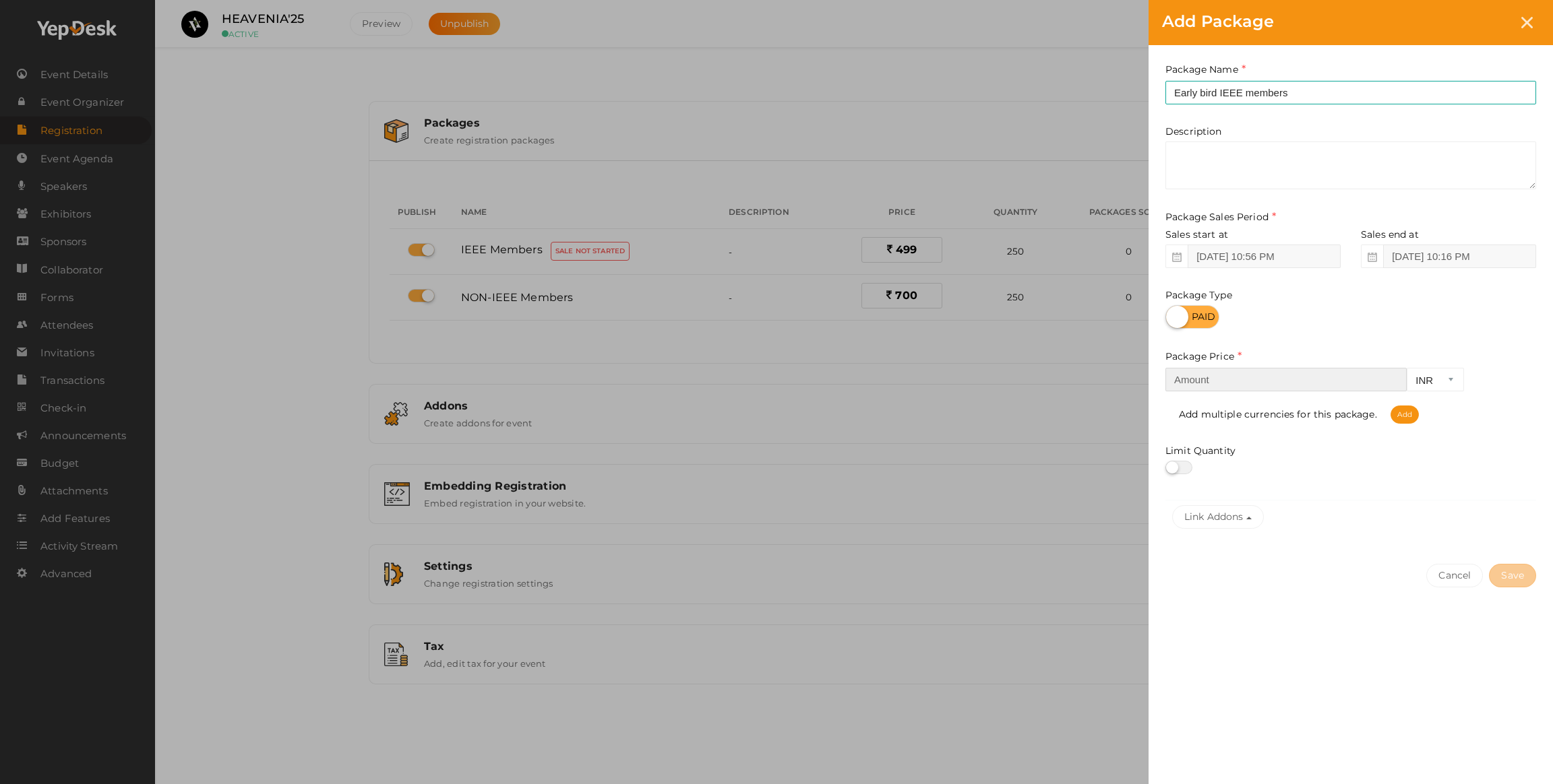
click at [1209, 379] on input "number" at bounding box center [1286, 380] width 241 height 24
type input "399"
click at [1178, 469] on label at bounding box center [1179, 467] width 27 height 14
click at [1174, 469] on input "checkbox" at bounding box center [1170, 467] width 9 height 9
checkbox input "true"
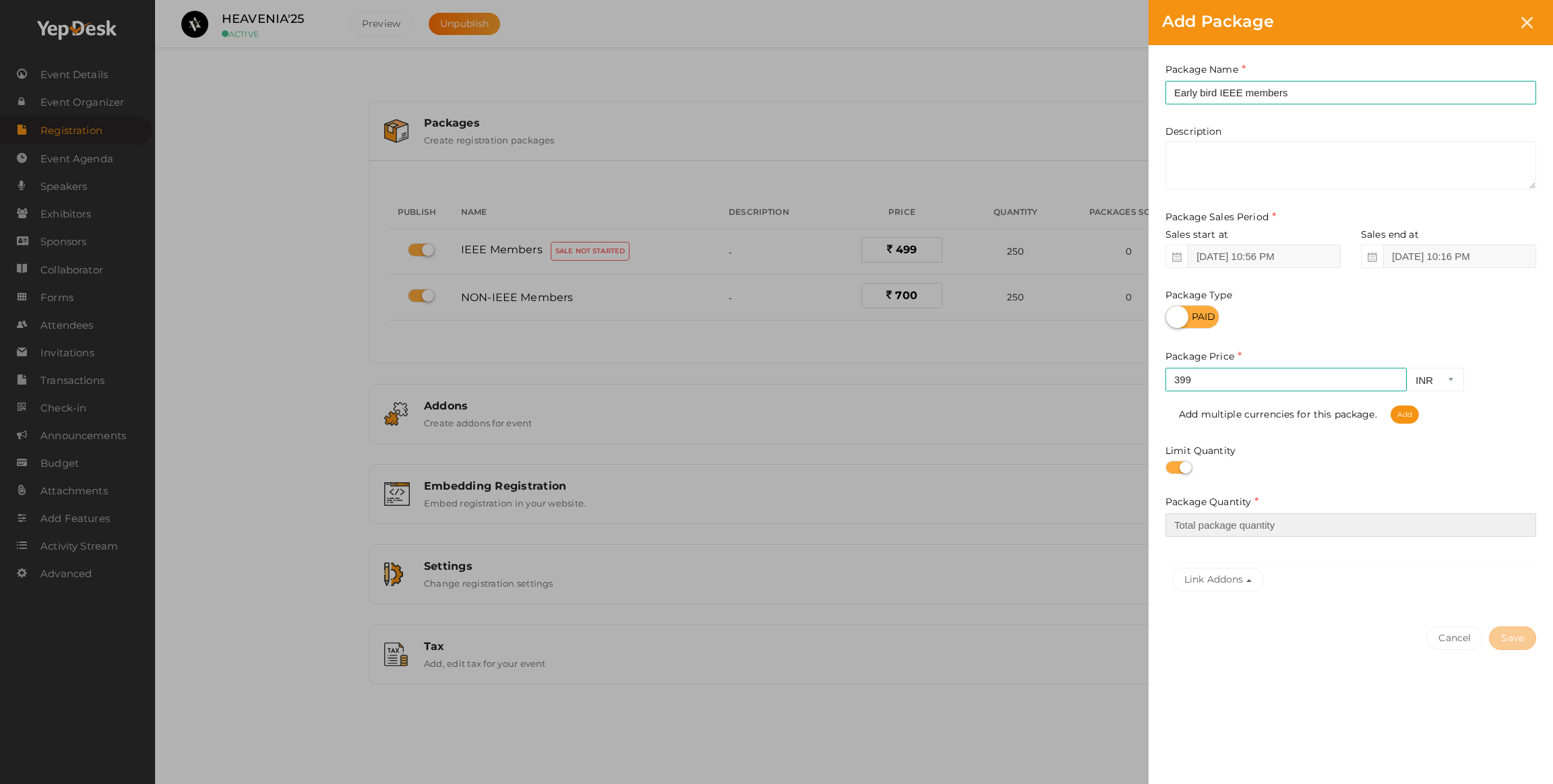
click at [1192, 515] on input "number" at bounding box center [1351, 525] width 371 height 24
type input "5"
click at [1507, 640] on button "Save" at bounding box center [1512, 639] width 47 height 24
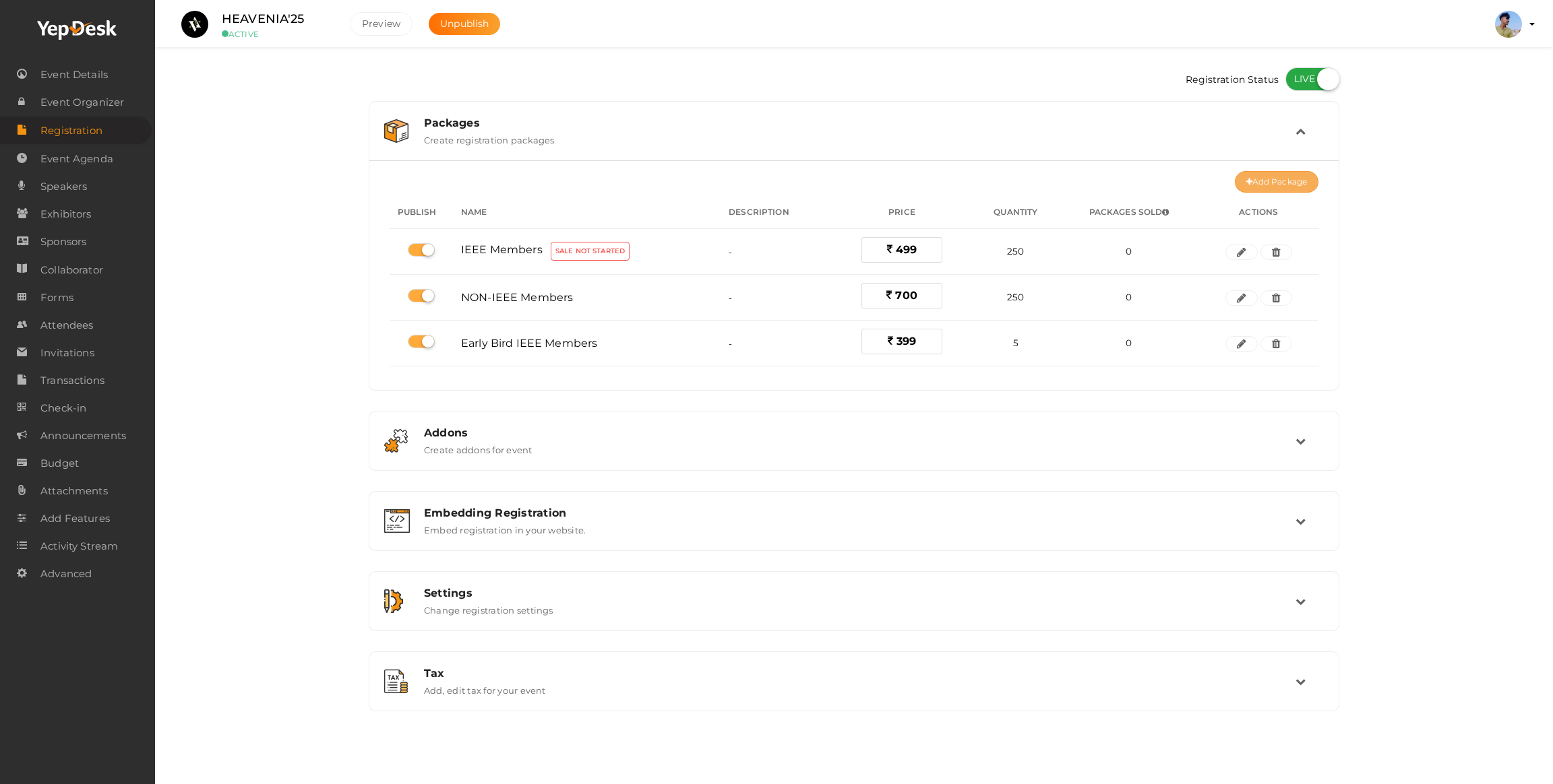
click at [1238, 183] on button "Add Package" at bounding box center [1277, 181] width 84 height 22
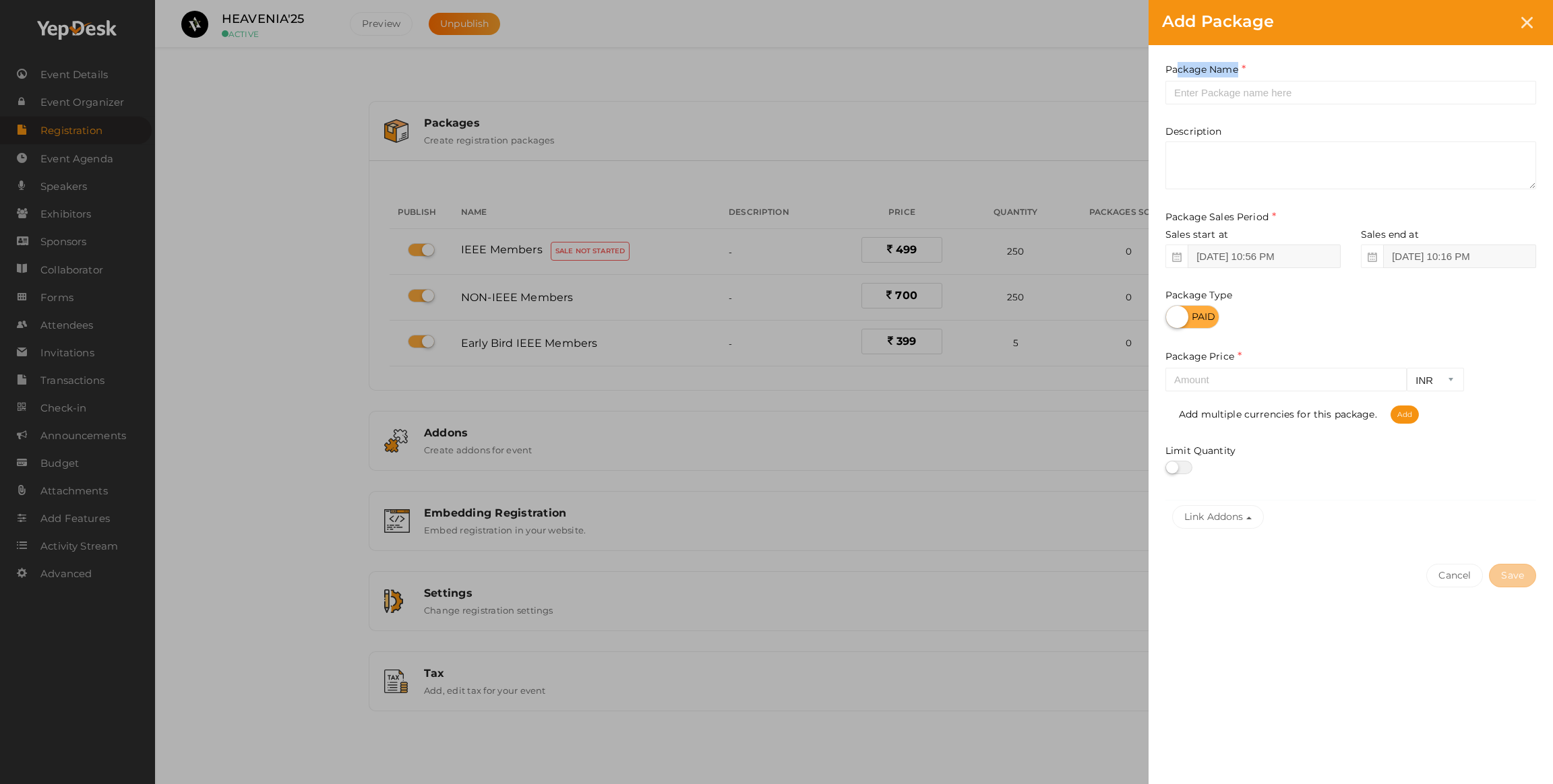
drag, startPoint x: 1178, startPoint y: 73, endPoint x: 1179, endPoint y: 82, distance: 9.1
click at [1179, 82] on div "Package Name This field is Required. Package Name already used." at bounding box center [1351, 83] width 371 height 42
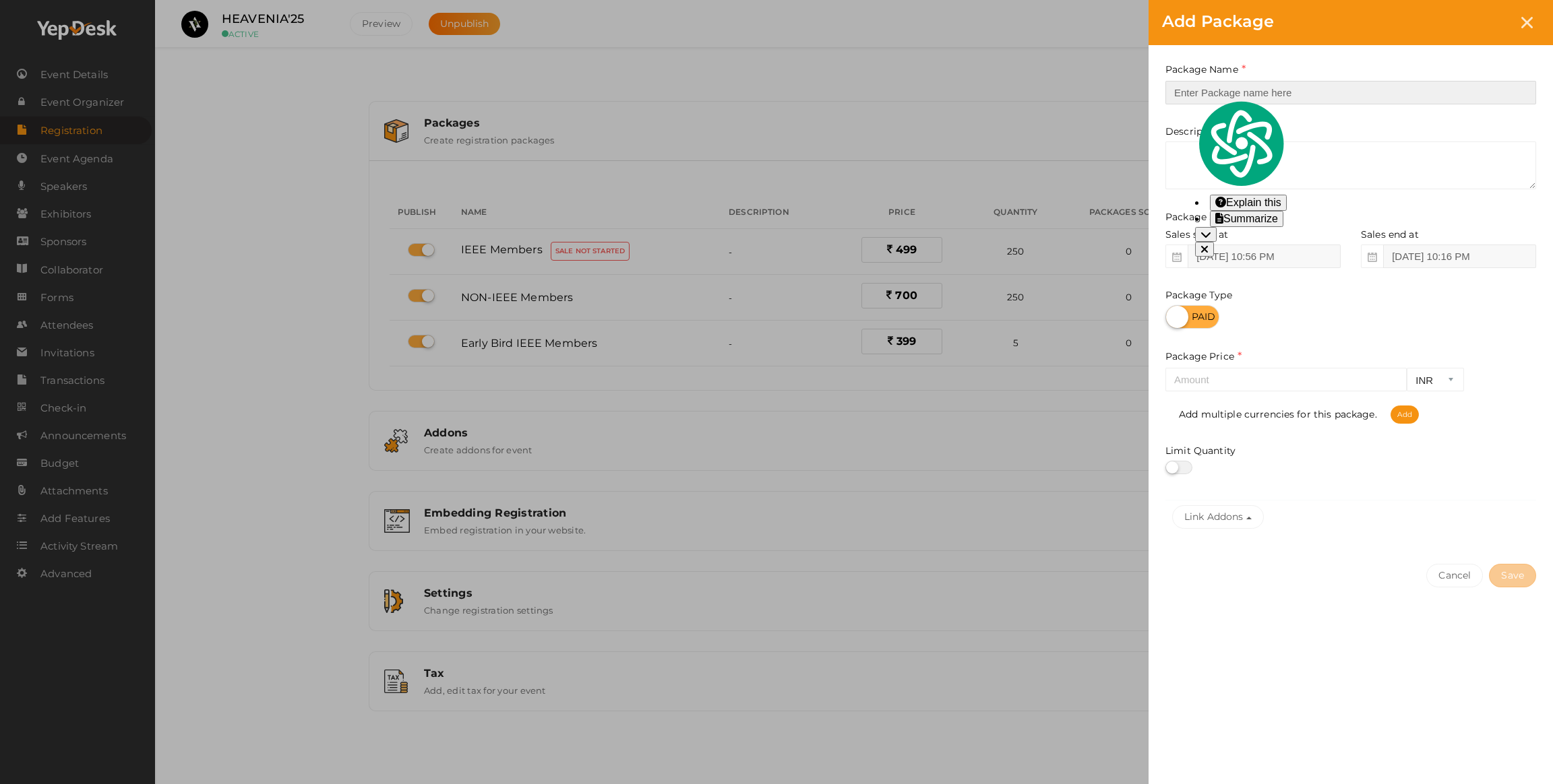
drag, startPoint x: 1179, startPoint y: 82, endPoint x: 1190, endPoint y: 93, distance: 15.6
click at [1190, 93] on input "text" at bounding box center [1351, 93] width 371 height 24
drag, startPoint x: 1214, startPoint y: 93, endPoint x: 1225, endPoint y: 93, distance: 11.0
click at [1219, 93] on input "Early bird IEEE members" at bounding box center [1351, 93] width 371 height 24
click at [1222, 93] on input "Early bird IEEE members" at bounding box center [1351, 93] width 371 height 24
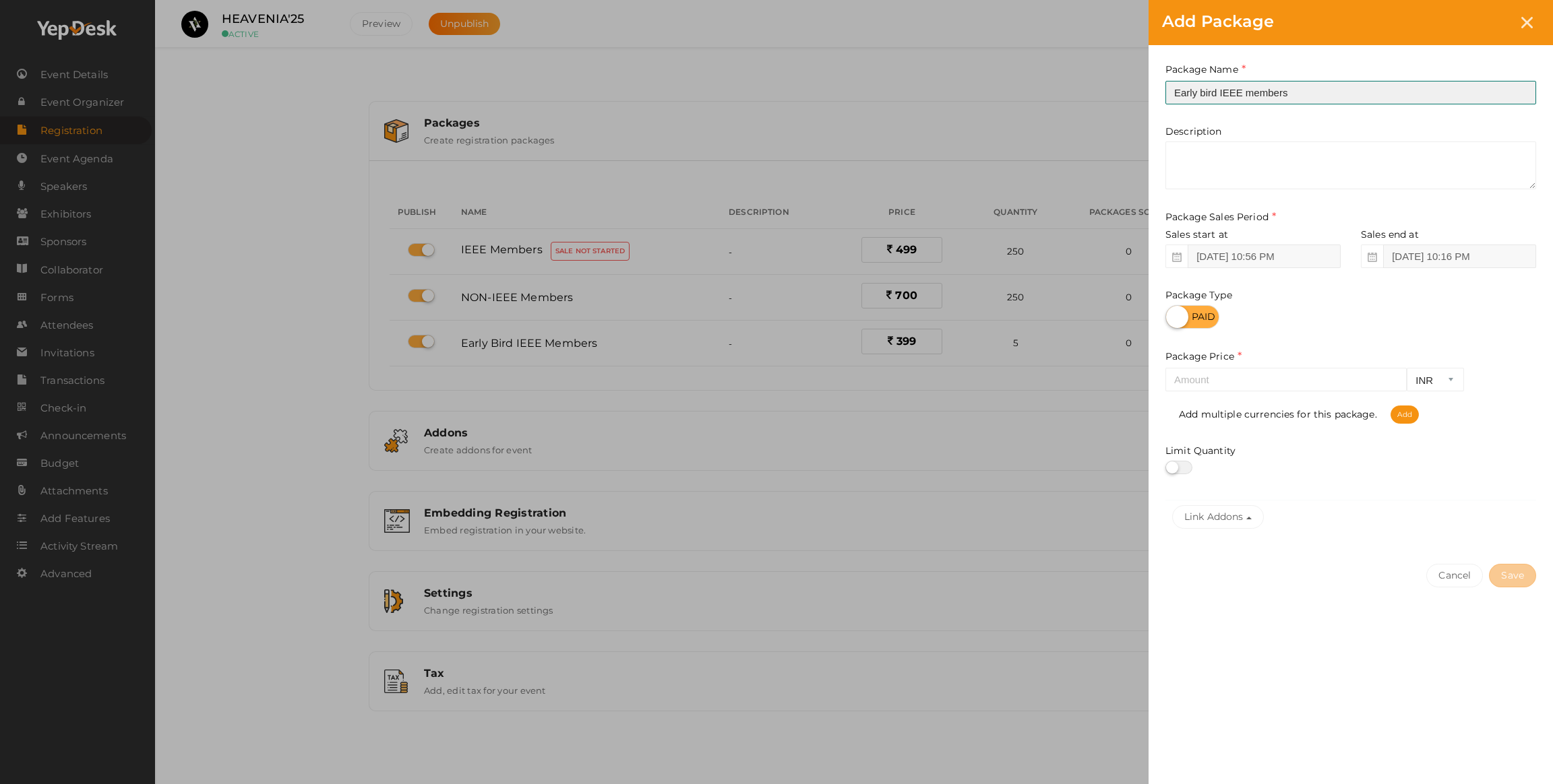
click at [1219, 93] on input "Early bird IEEE members" at bounding box center [1351, 93] width 371 height 24
click at [1203, 90] on input "Early bird Non-IEEE members" at bounding box center [1351, 93] width 371 height 24
type input "Early Bird Non-IEEE members"
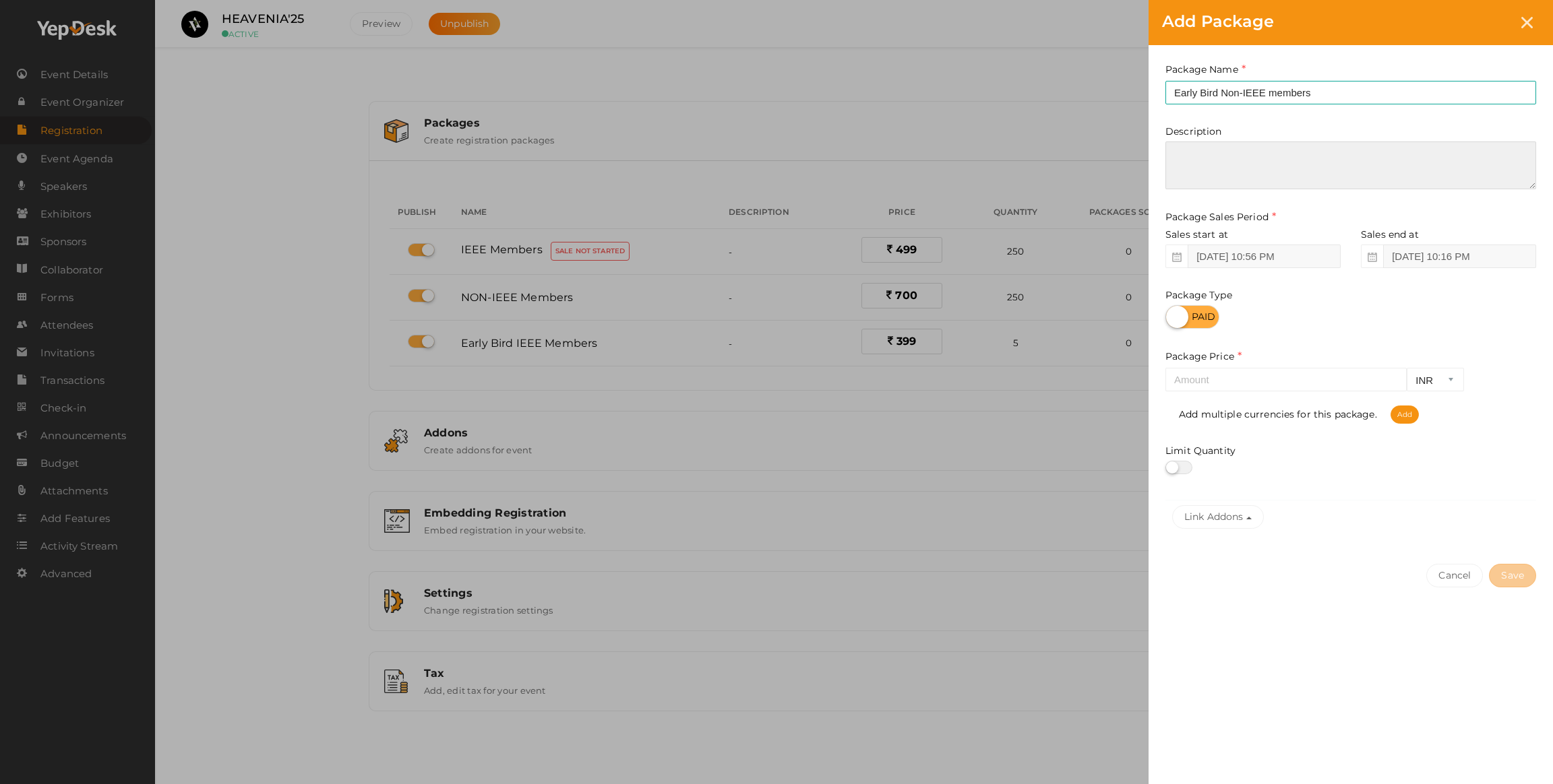
click at [1271, 160] on textarea at bounding box center [1351, 165] width 371 height 48
click at [1261, 317] on div at bounding box center [1351, 317] width 371 height 24
click at [1188, 464] on label at bounding box center [1179, 467] width 27 height 14
click at [1174, 464] on input "checkbox" at bounding box center [1170, 467] width 9 height 9
checkbox input "true"
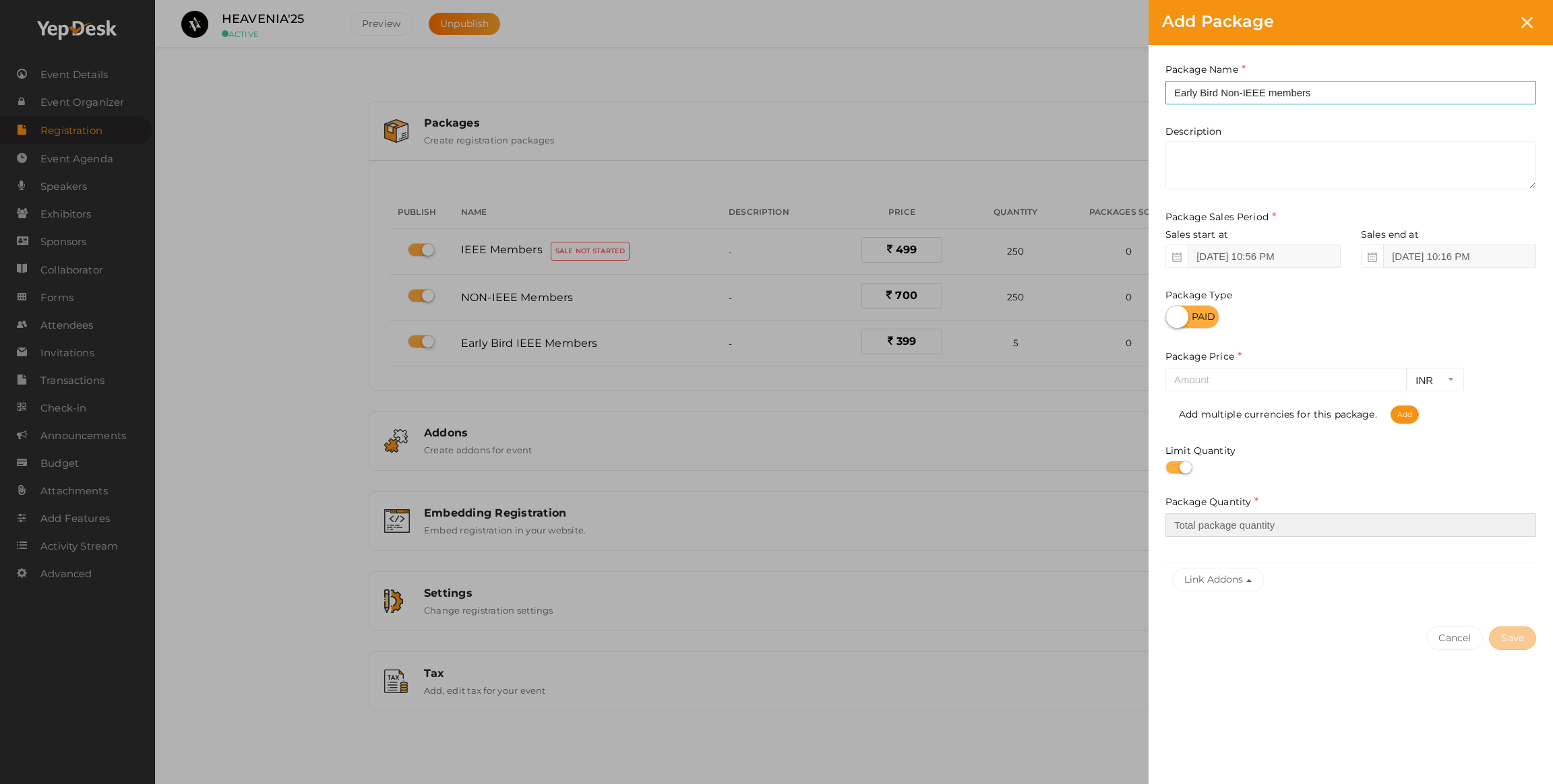
click at [1195, 515] on input "number" at bounding box center [1351, 525] width 371 height 24
type input "2"
click at [1301, 619] on div "Cancel Save" at bounding box center [1351, 665] width 404 height 105
click at [1215, 583] on button "Link Addons" at bounding box center [1217, 580] width 92 height 24
click at [1225, 643] on div "Cancel Save" at bounding box center [1351, 665] width 404 height 105
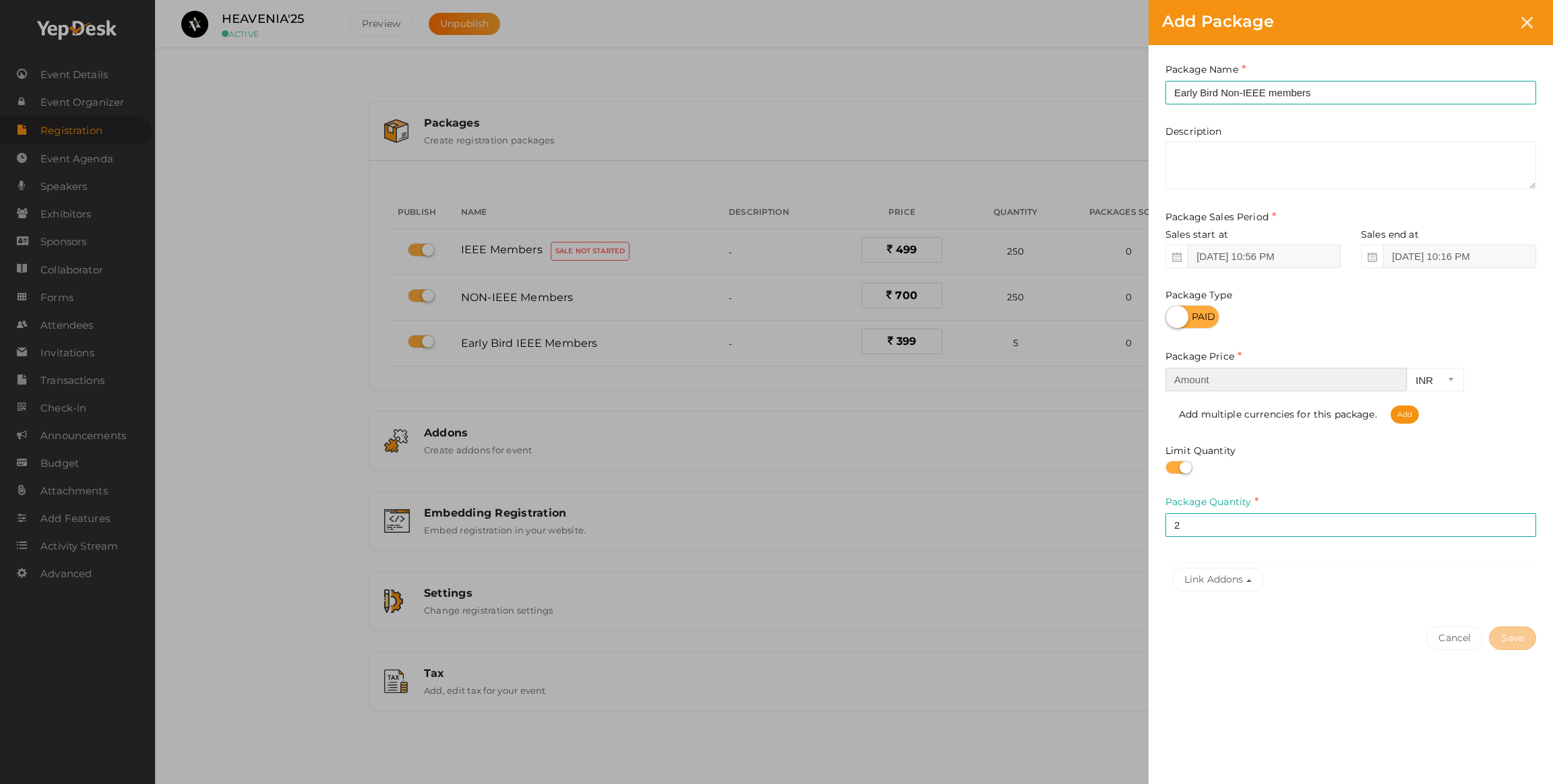
click at [1238, 384] on input "number" at bounding box center [1286, 380] width 241 height 24
click at [1269, 377] on input "600" at bounding box center [1286, 380] width 241 height 24
type input "600"
click at [1505, 638] on button "Save" at bounding box center [1512, 639] width 47 height 24
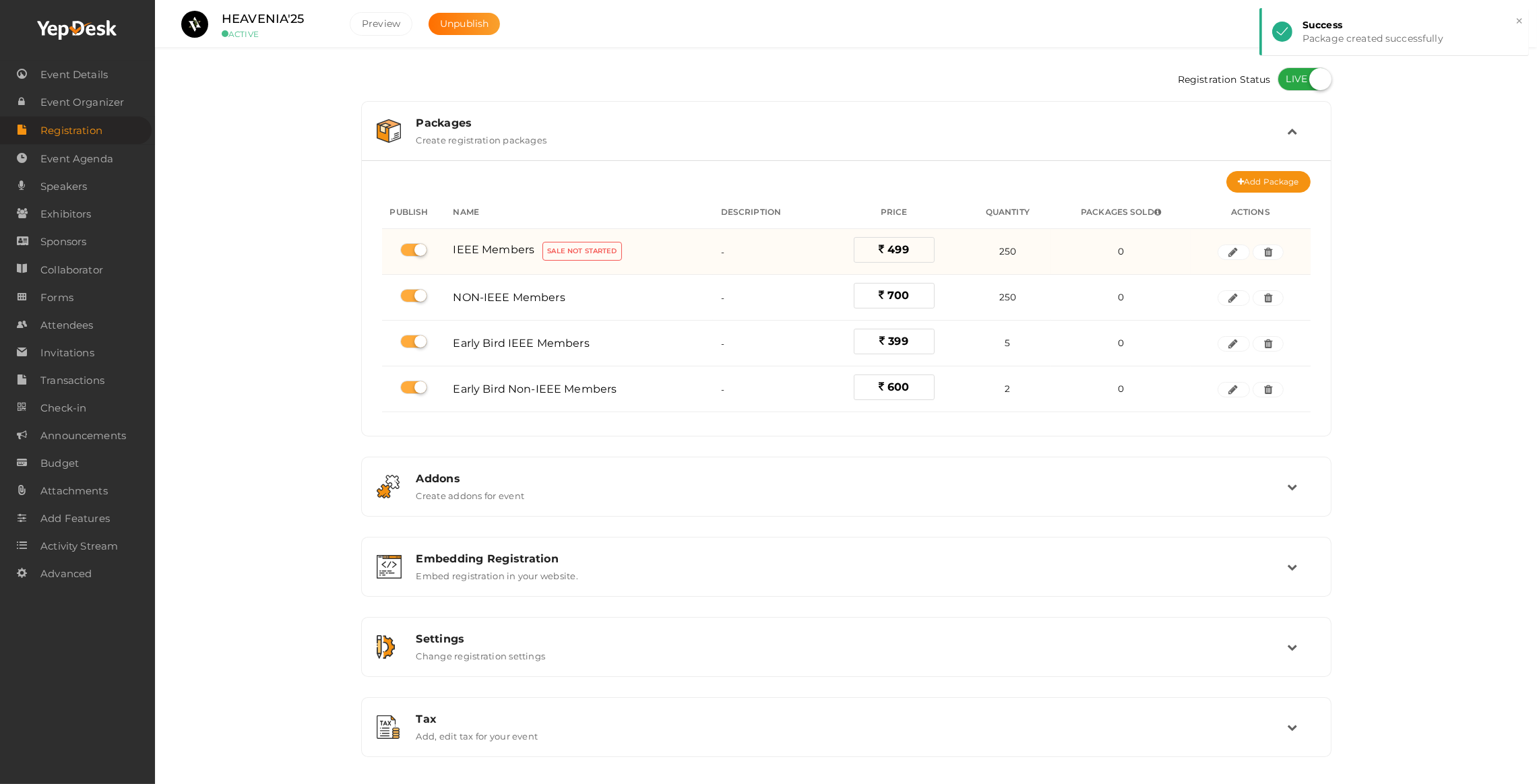
click at [412, 248] on label at bounding box center [414, 250] width 27 height 14
click at [409, 248] on input "checkbox" at bounding box center [404, 250] width 9 height 9
checkbox input "false"
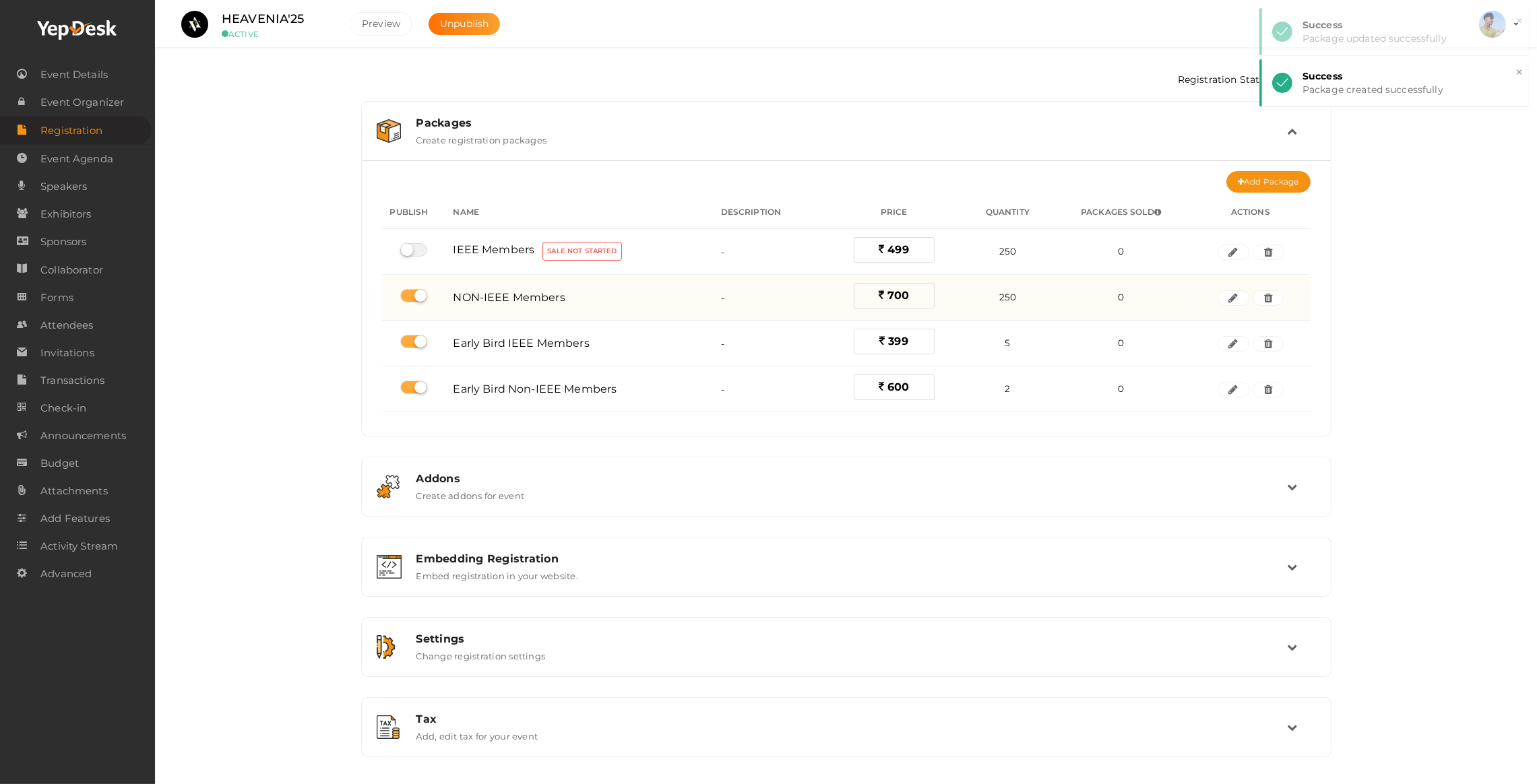
click at [412, 291] on label at bounding box center [414, 295] width 27 height 14
click at [409, 291] on input "checkbox" at bounding box center [404, 295] width 9 height 9
checkbox input "false"
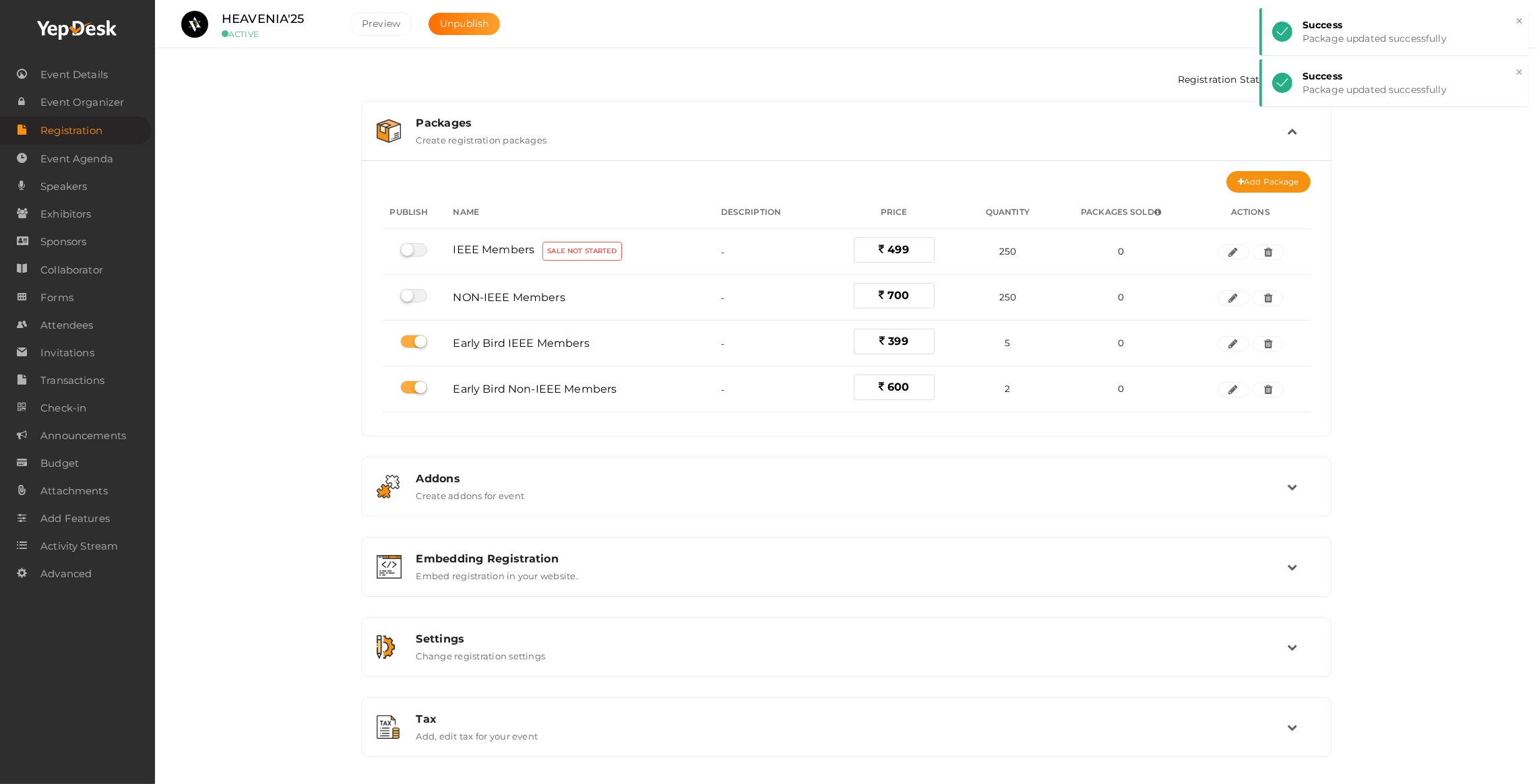
click at [323, 266] on div "Registration Status Packages Create registration packages Add Package No packag…" at bounding box center [846, 412] width 1382 height 825
click at [371, 22] on button "Preview" at bounding box center [381, 24] width 62 height 24
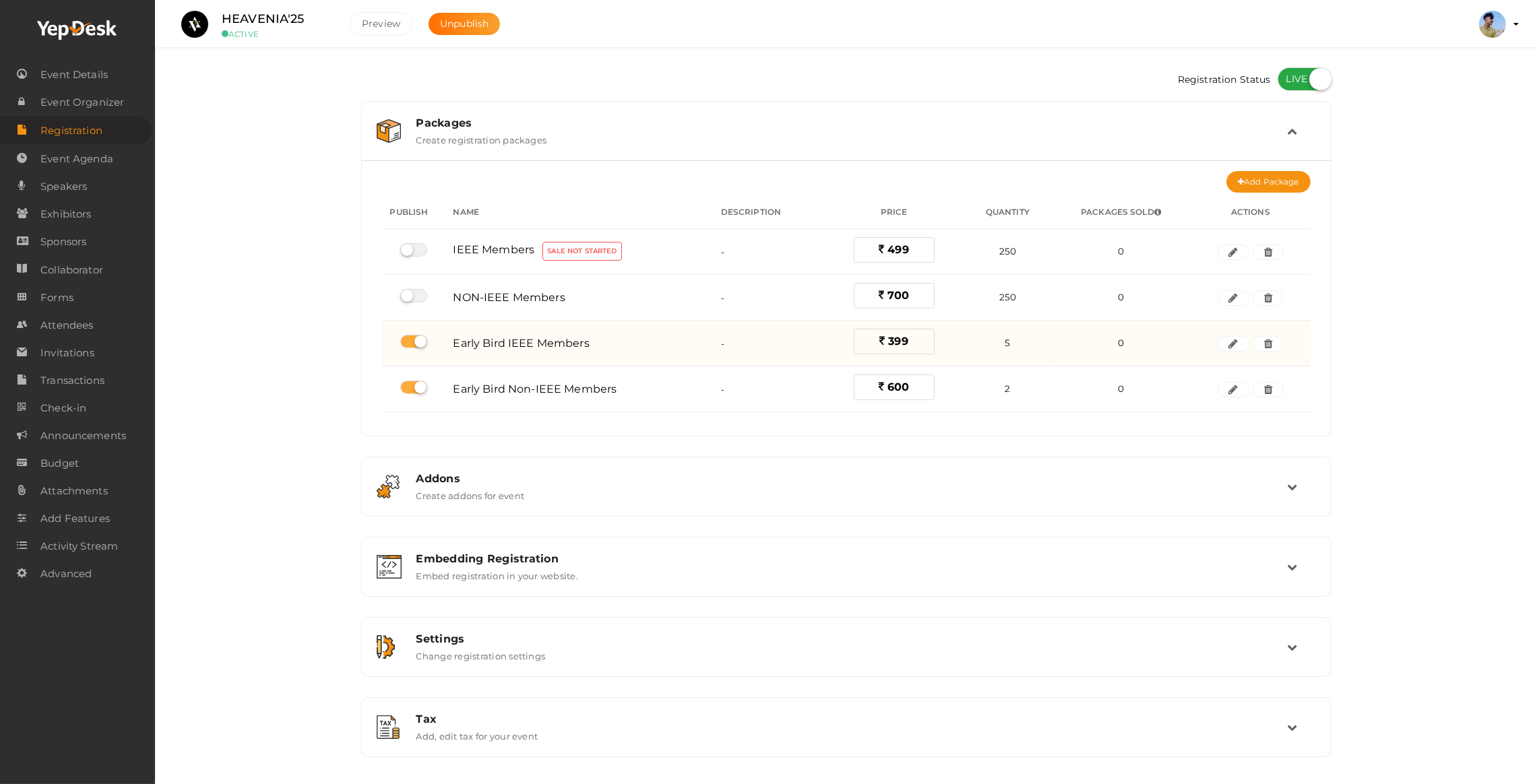
click at [896, 347] on span "399" at bounding box center [898, 341] width 19 height 13
click at [1237, 348] on icon "button" at bounding box center [1234, 344] width 10 height 8
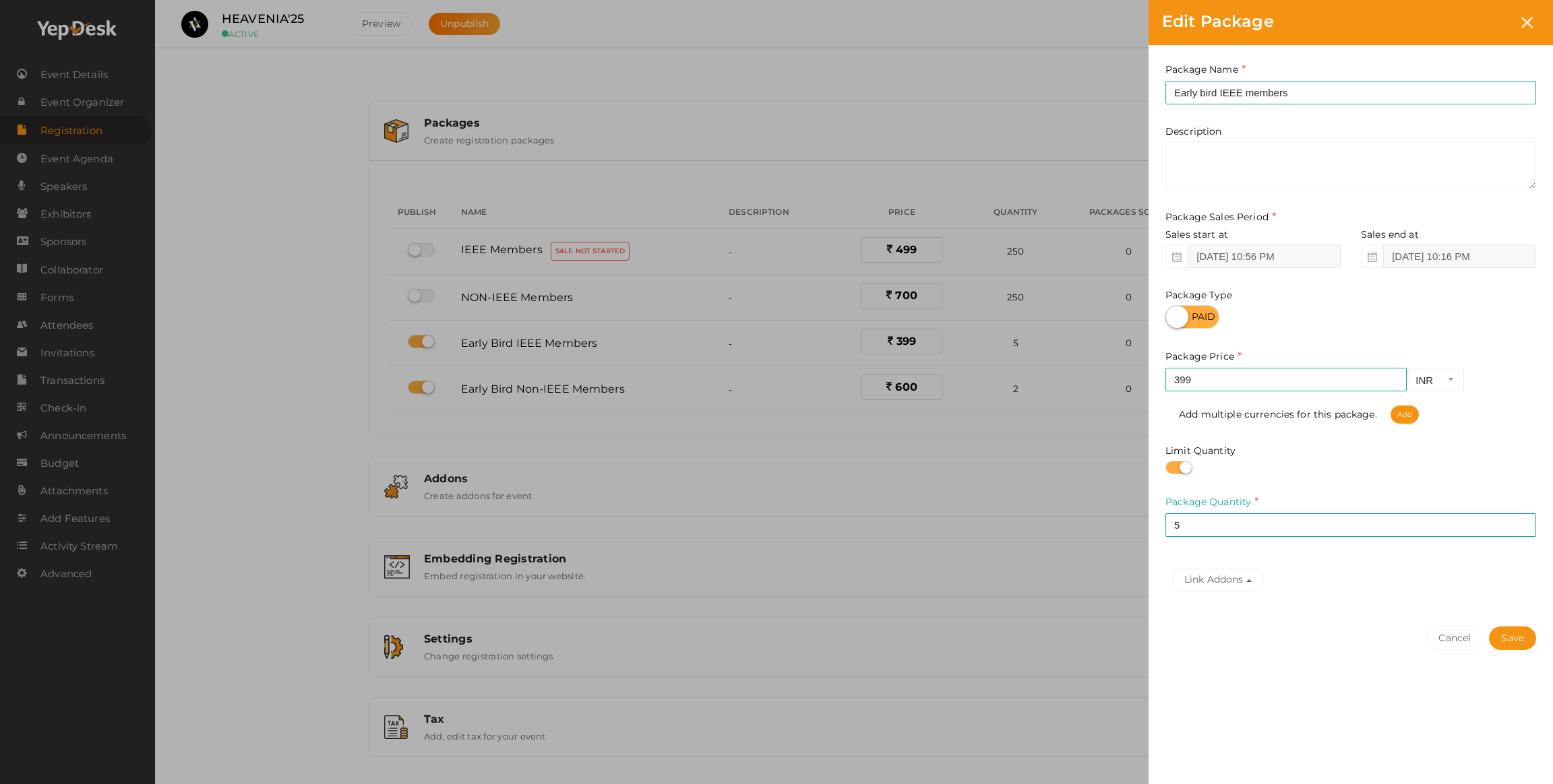
click at [349, 489] on div "Edit Package Package Name Early bird IEEE members This field is Required. Packa…" at bounding box center [776, 392] width 1553 height 784
click at [1201, 530] on input "5" at bounding box center [1351, 525] width 371 height 24
click at [977, 489] on div "Edit Package Package Name Early bird IEEE members This field is Required. Packa…" at bounding box center [776, 392] width 1553 height 784
click at [951, 470] on div "Edit Package Package Name Early bird IEEE members This field is Required. Packa…" at bounding box center [776, 392] width 1553 height 784
click at [1434, 636] on button "Cancel" at bounding box center [1454, 639] width 57 height 24
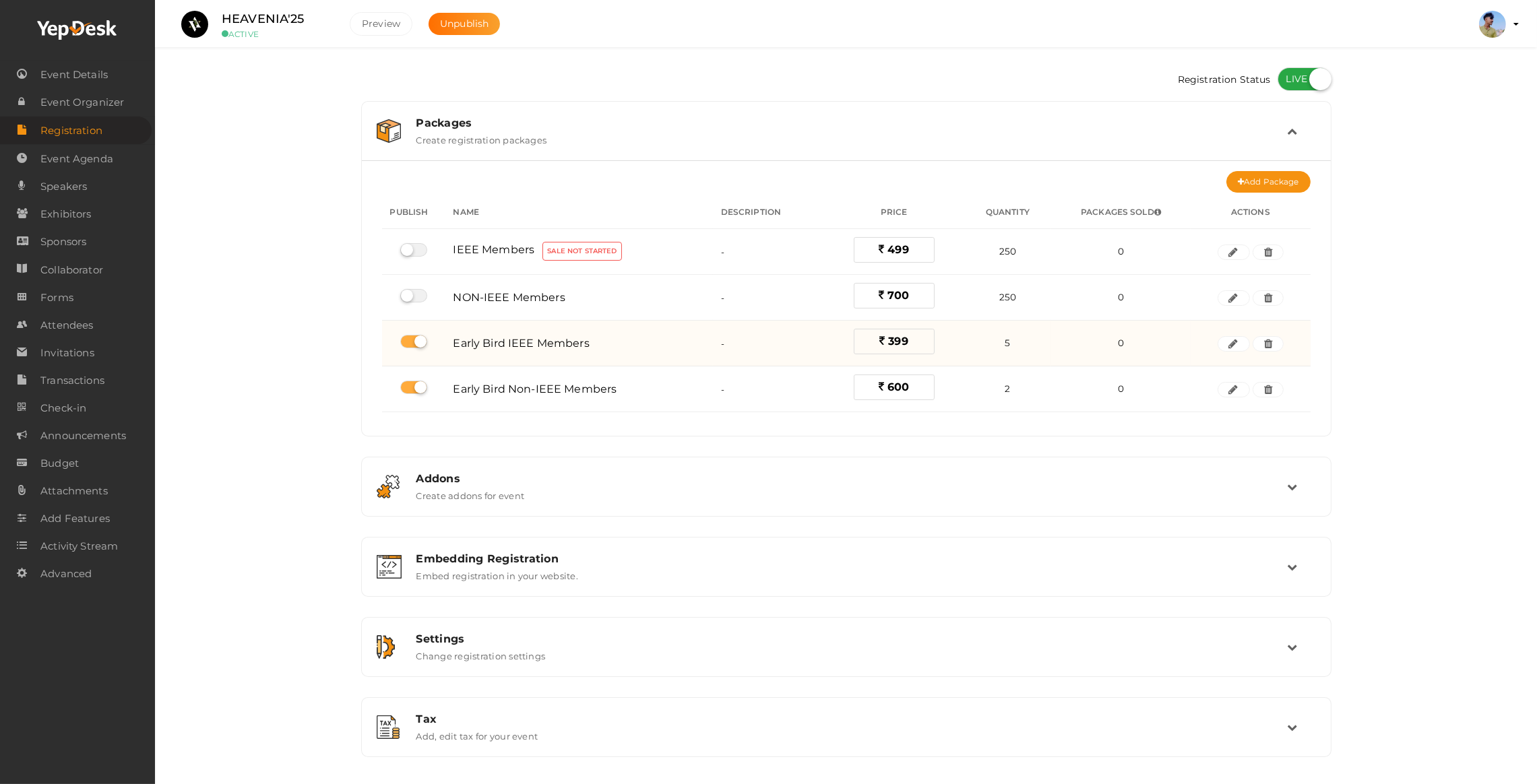
click at [896, 346] on span "399" at bounding box center [898, 341] width 19 height 13
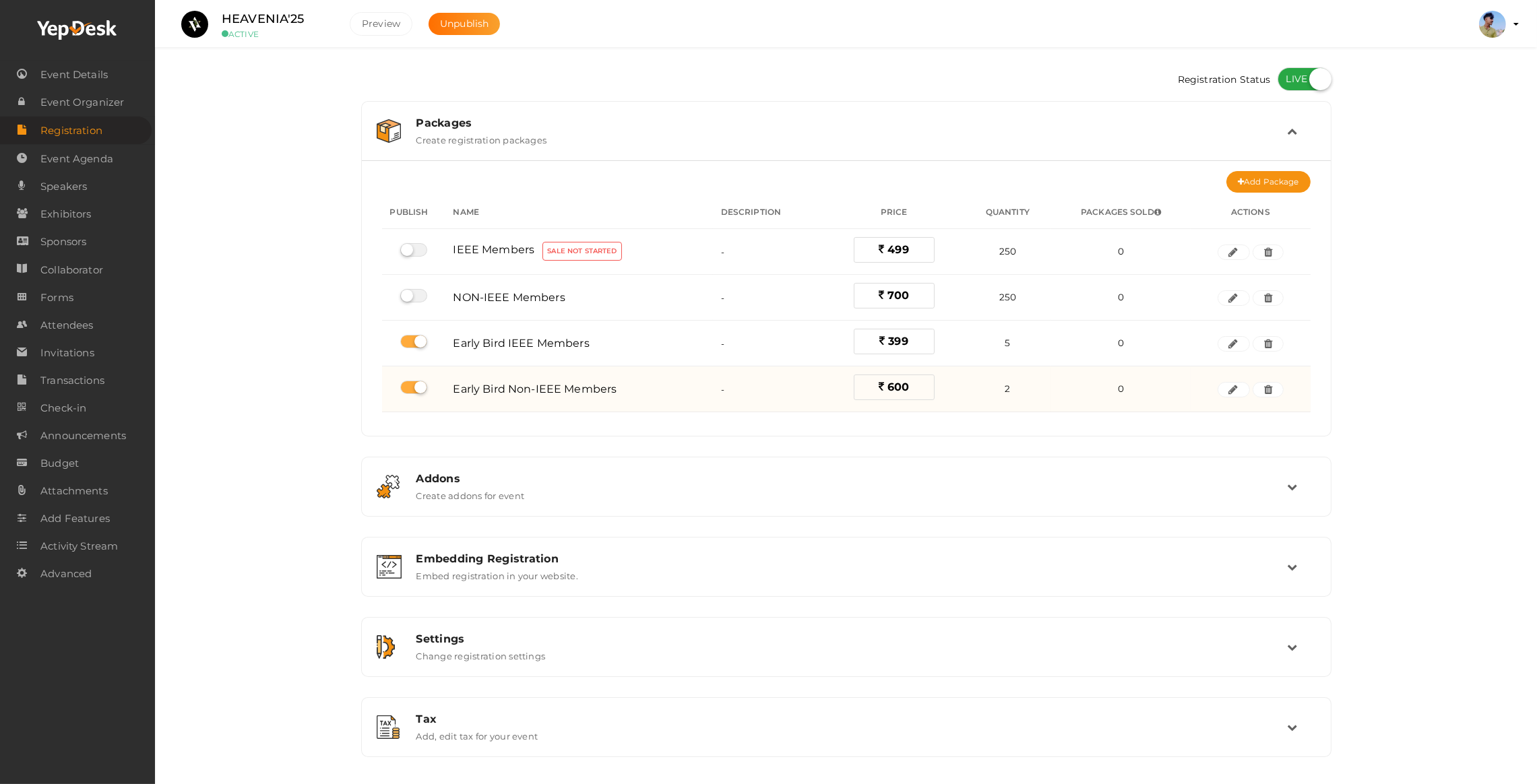
click at [888, 392] on span "600" at bounding box center [898, 387] width 22 height 13
click at [1234, 387] on icon "button" at bounding box center [1234, 390] width 10 height 8
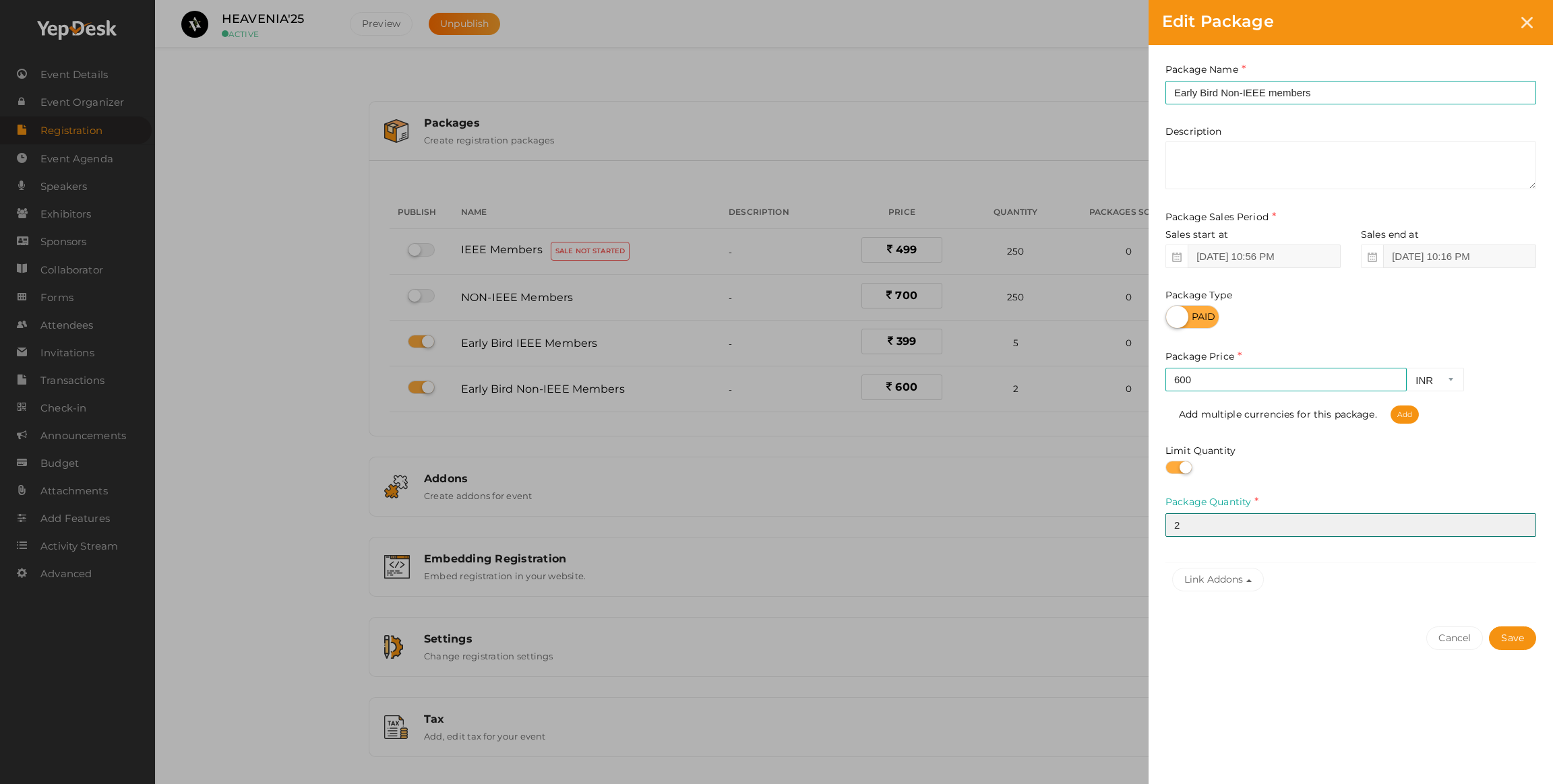
click at [1207, 530] on input "2" at bounding box center [1351, 525] width 371 height 24
type input "3"
click at [1509, 639] on button "Save" at bounding box center [1512, 639] width 47 height 24
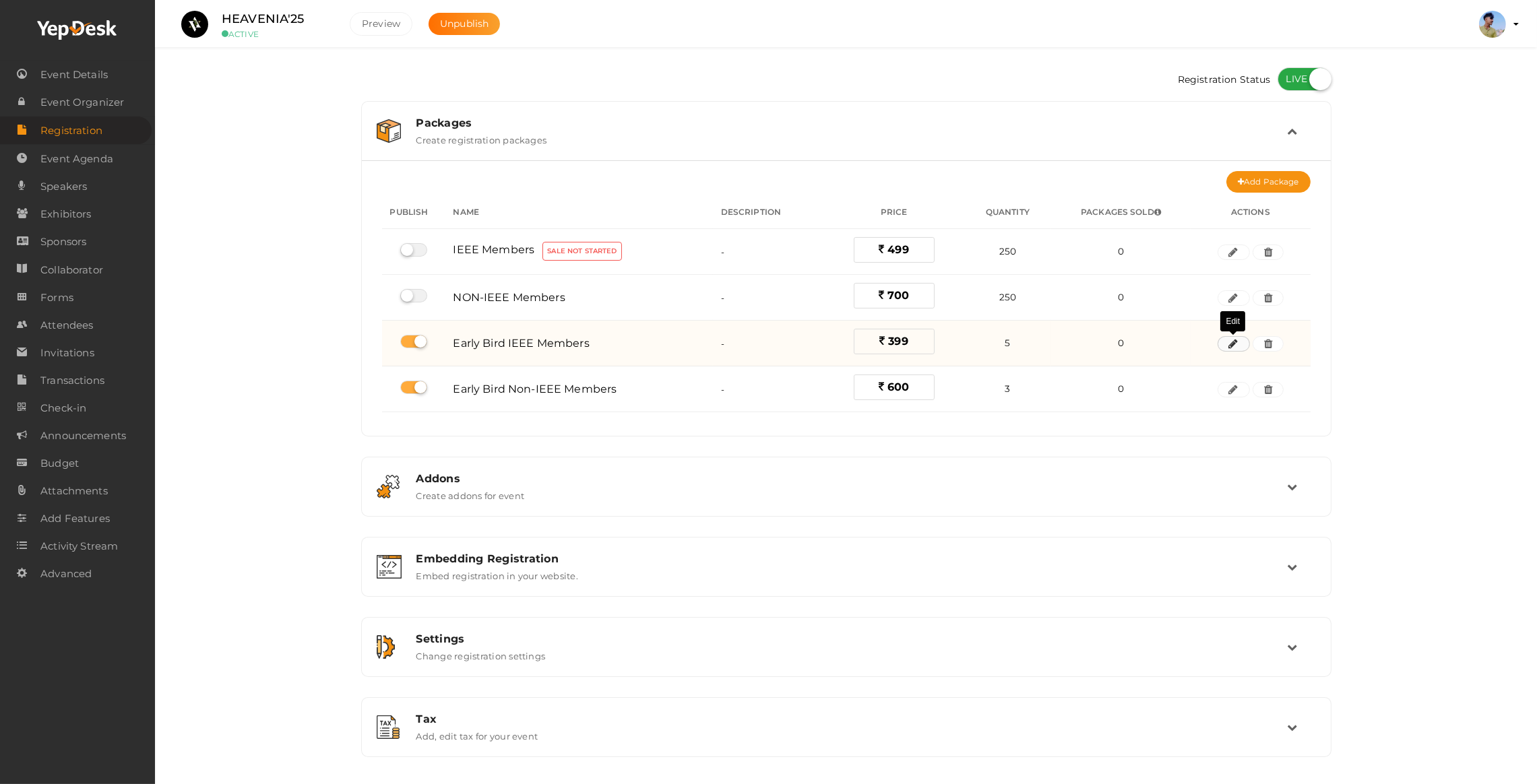
click at [1235, 343] on icon "button" at bounding box center [1234, 344] width 10 height 8
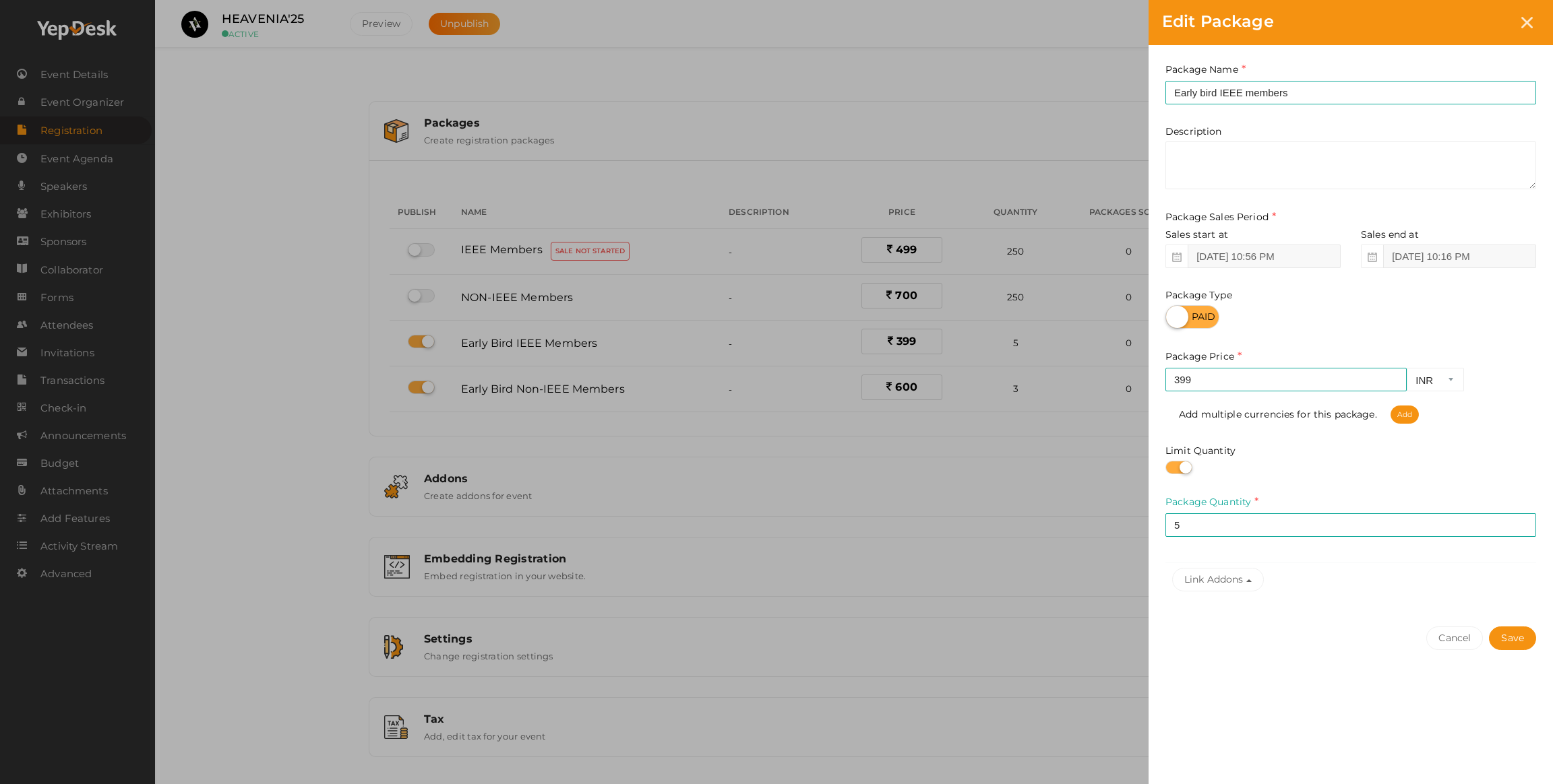
click at [965, 499] on div "Edit Package Package Name Early bird IEEE members This field is Required. Packa…" at bounding box center [776, 392] width 1553 height 784
click at [1441, 635] on button "Cancel" at bounding box center [1454, 639] width 57 height 24
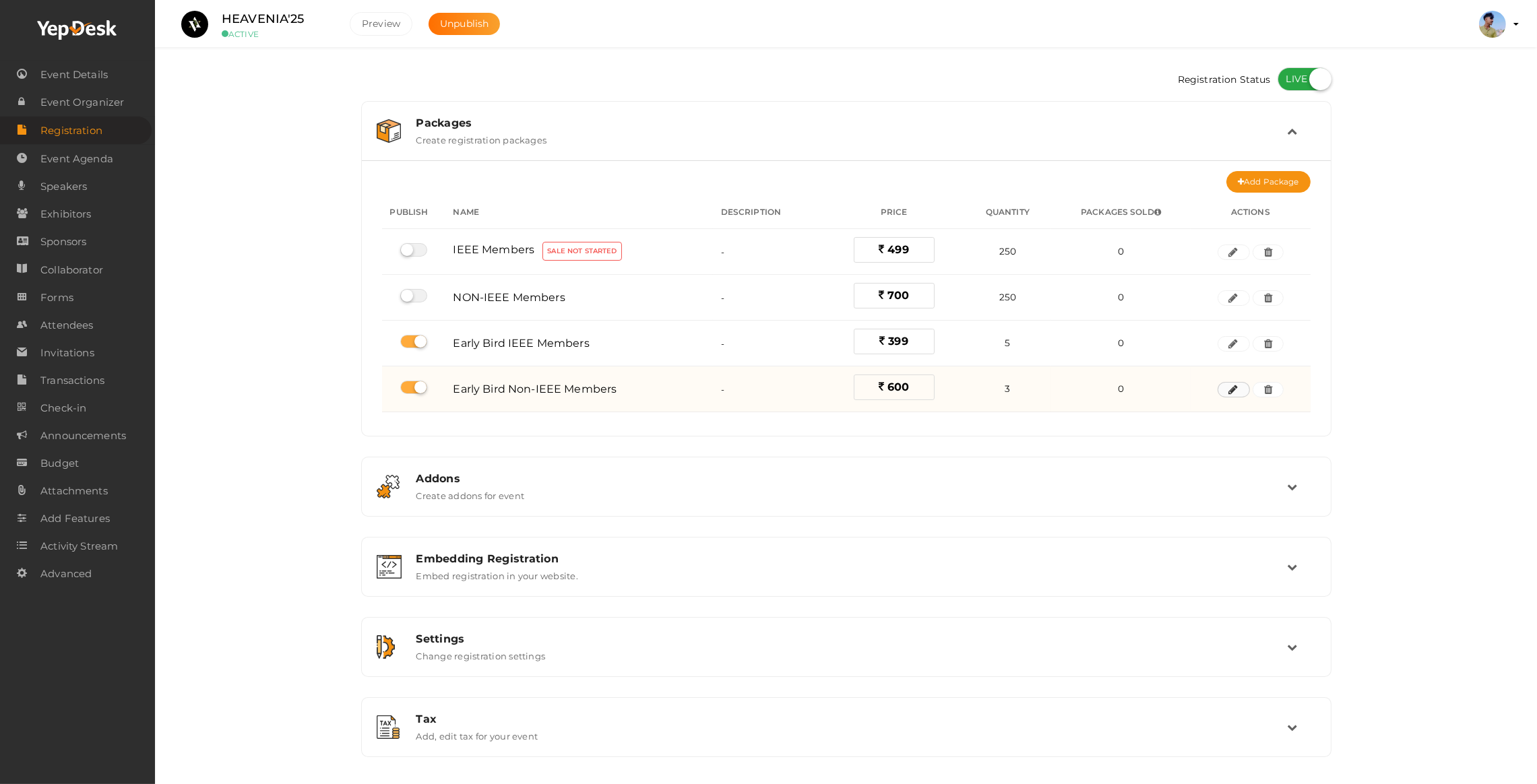
drag, startPoint x: 1214, startPoint y: 392, endPoint x: 1227, endPoint y: 390, distance: 13.2
click at [1218, 392] on td at bounding box center [1250, 389] width 119 height 46
click at [1227, 390] on button "button" at bounding box center [1234, 390] width 32 height 16
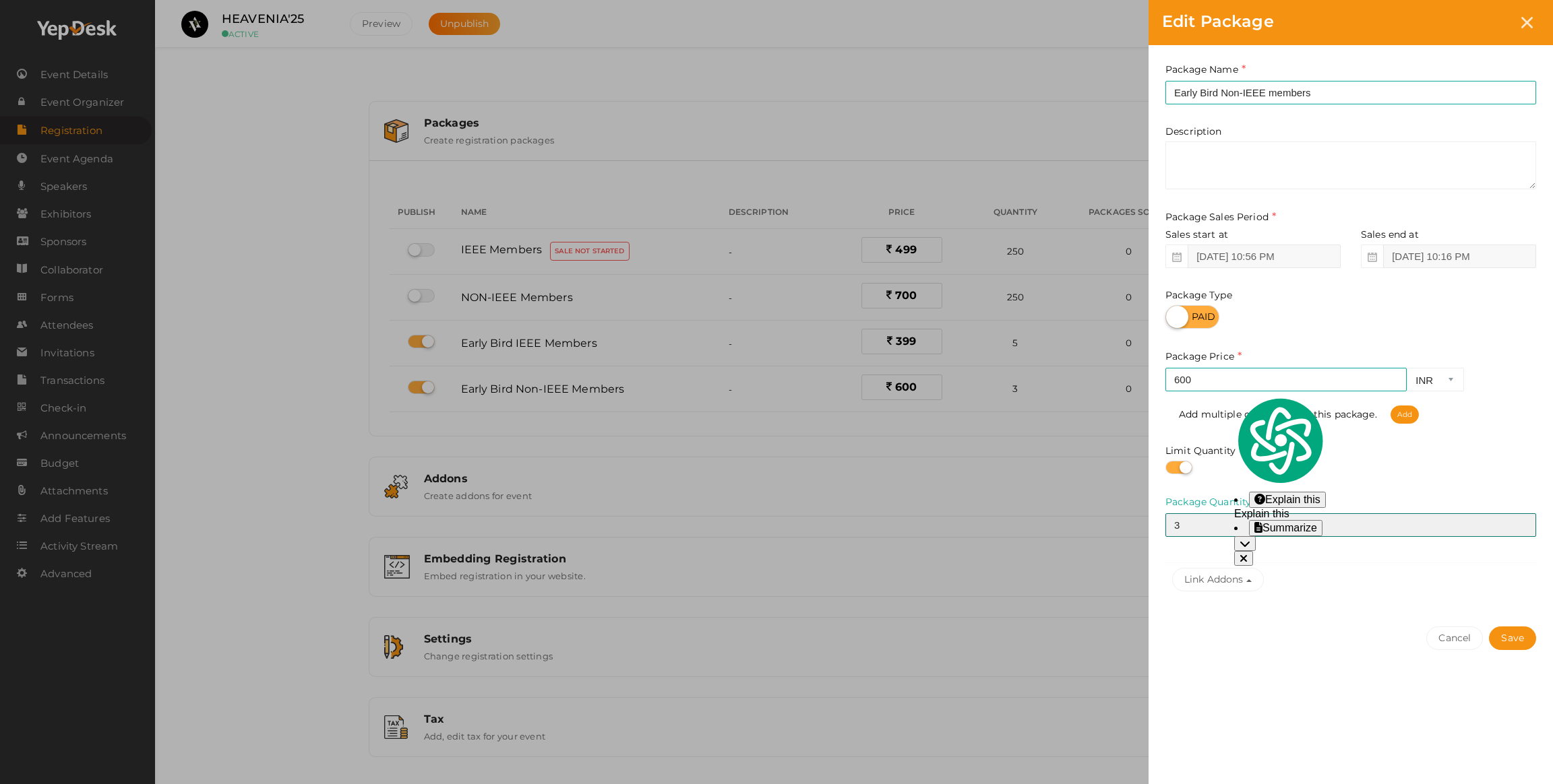
click at [1222, 524] on input "3" at bounding box center [1351, 525] width 371 height 24
type input "5"
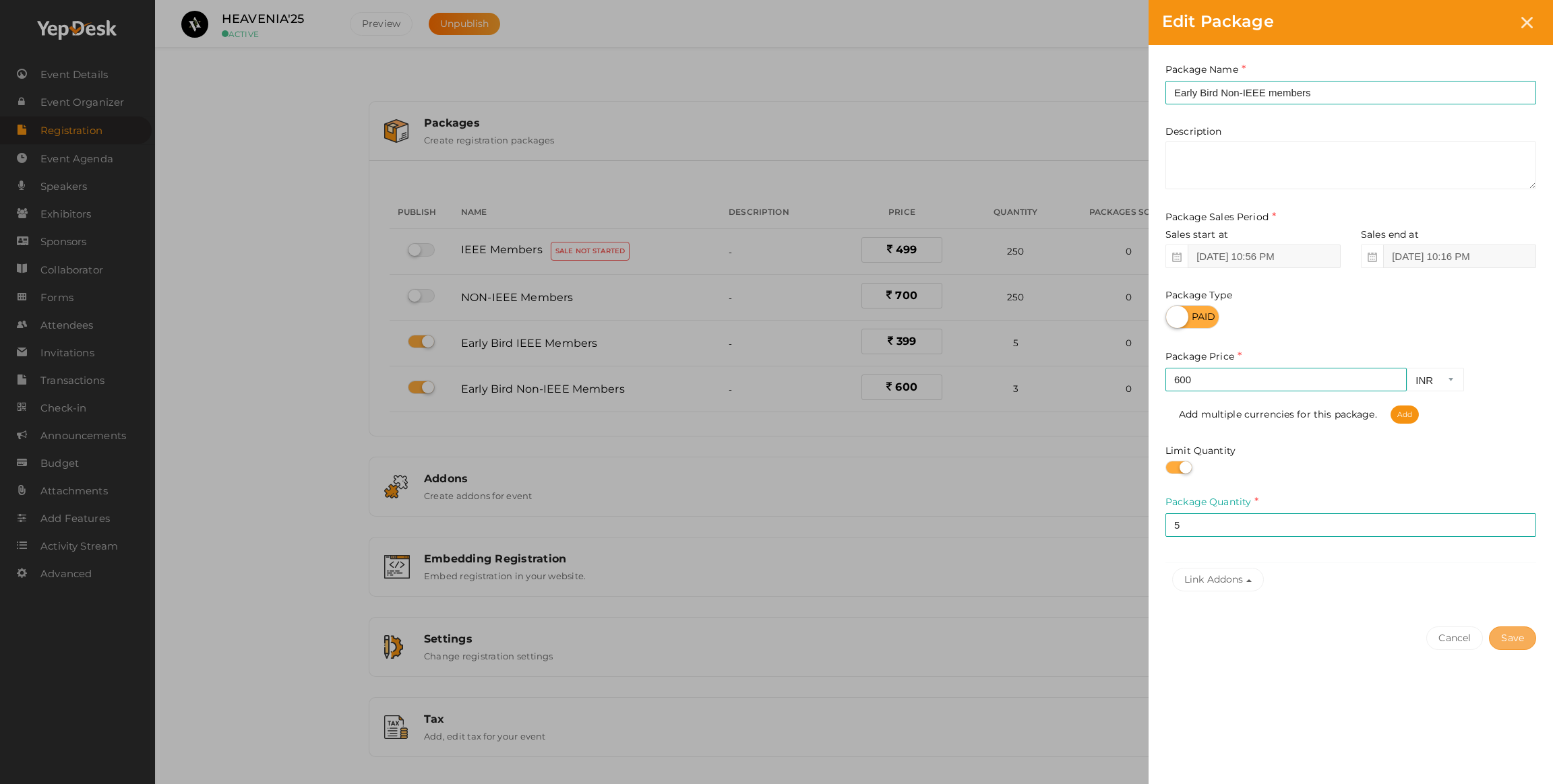
click at [1526, 648] on button "Save" at bounding box center [1512, 639] width 47 height 24
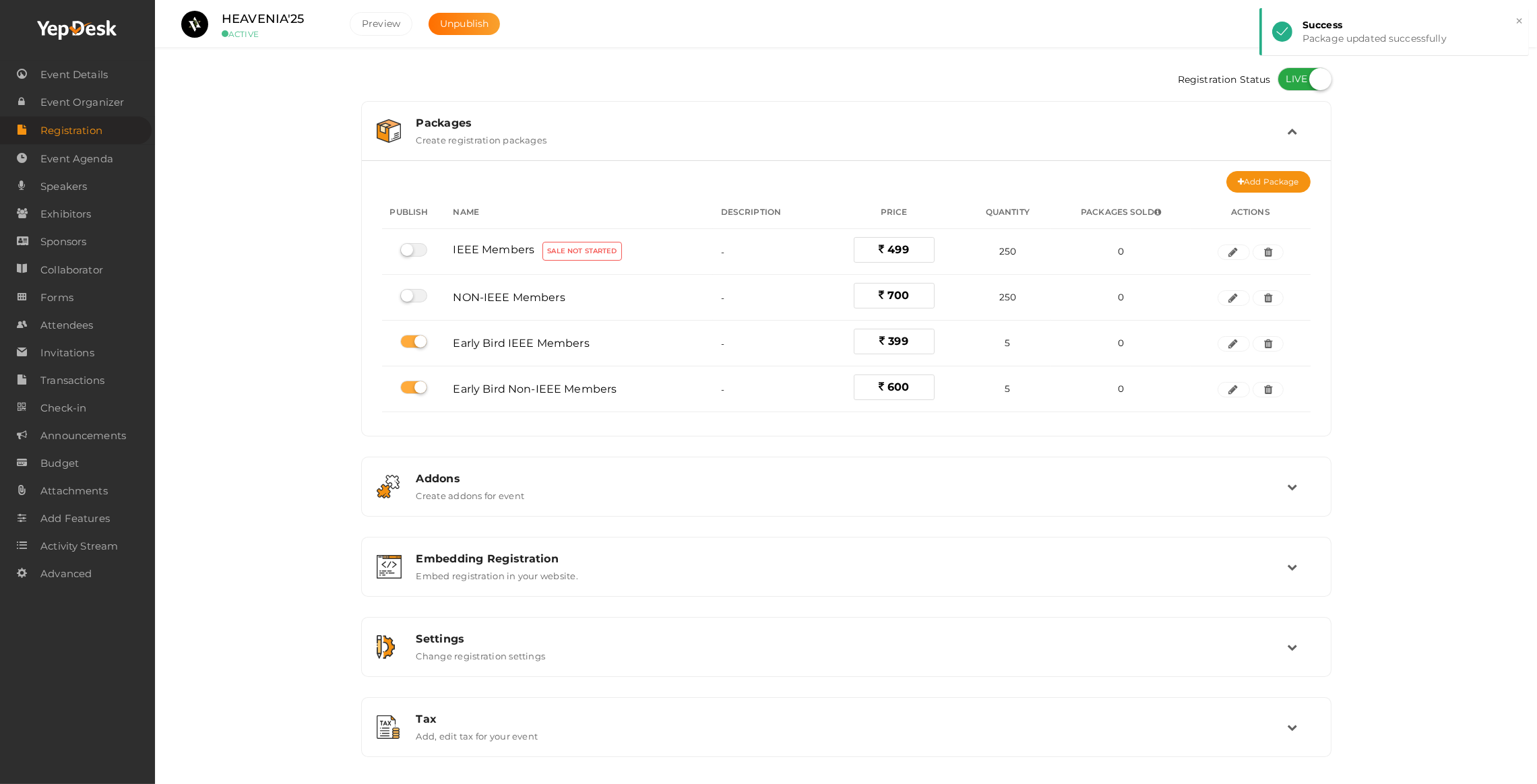
click at [719, 485] on div "Addons" at bounding box center [852, 478] width 872 height 13
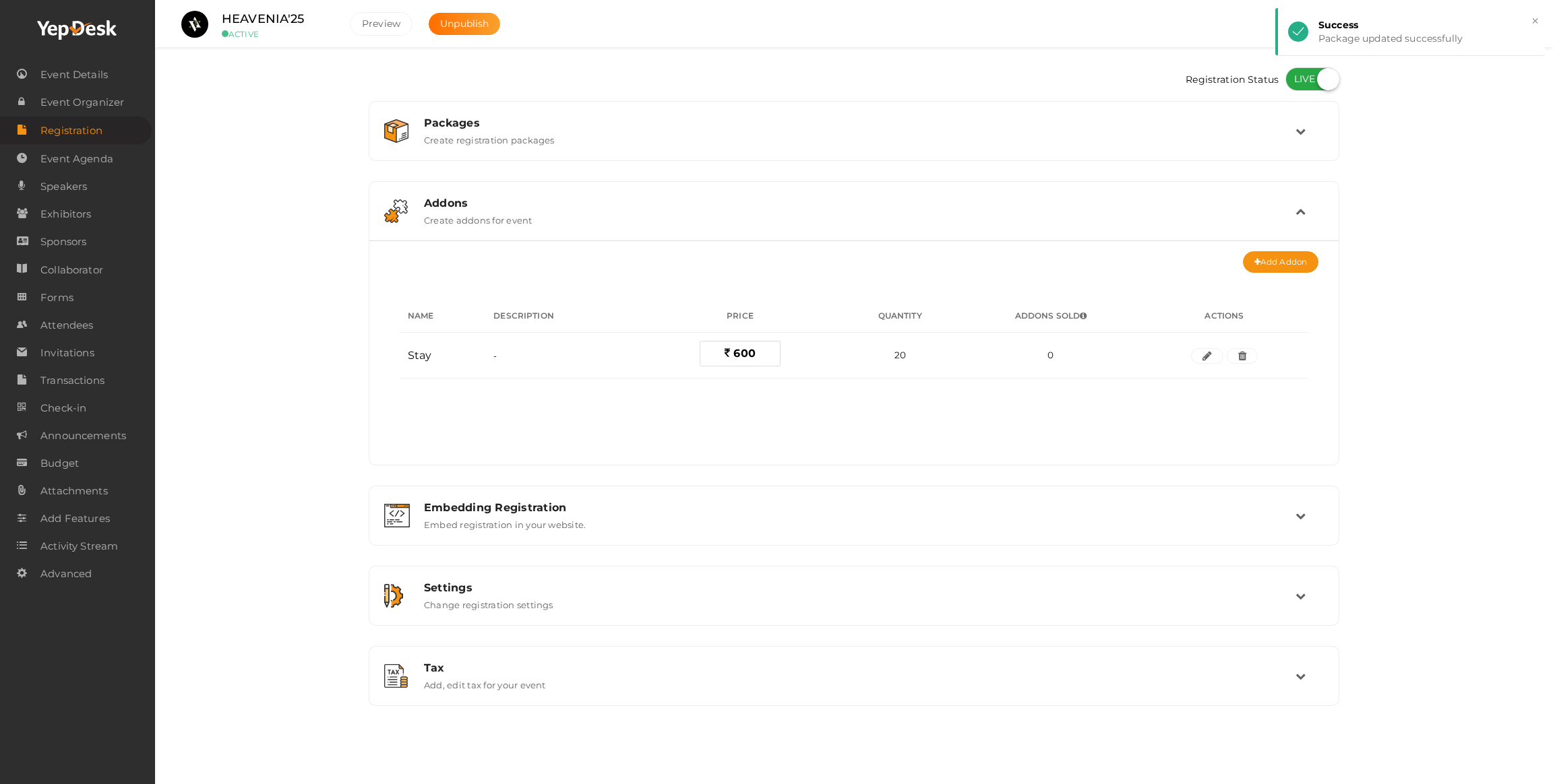
click at [507, 203] on div "Addons" at bounding box center [860, 203] width 872 height 13
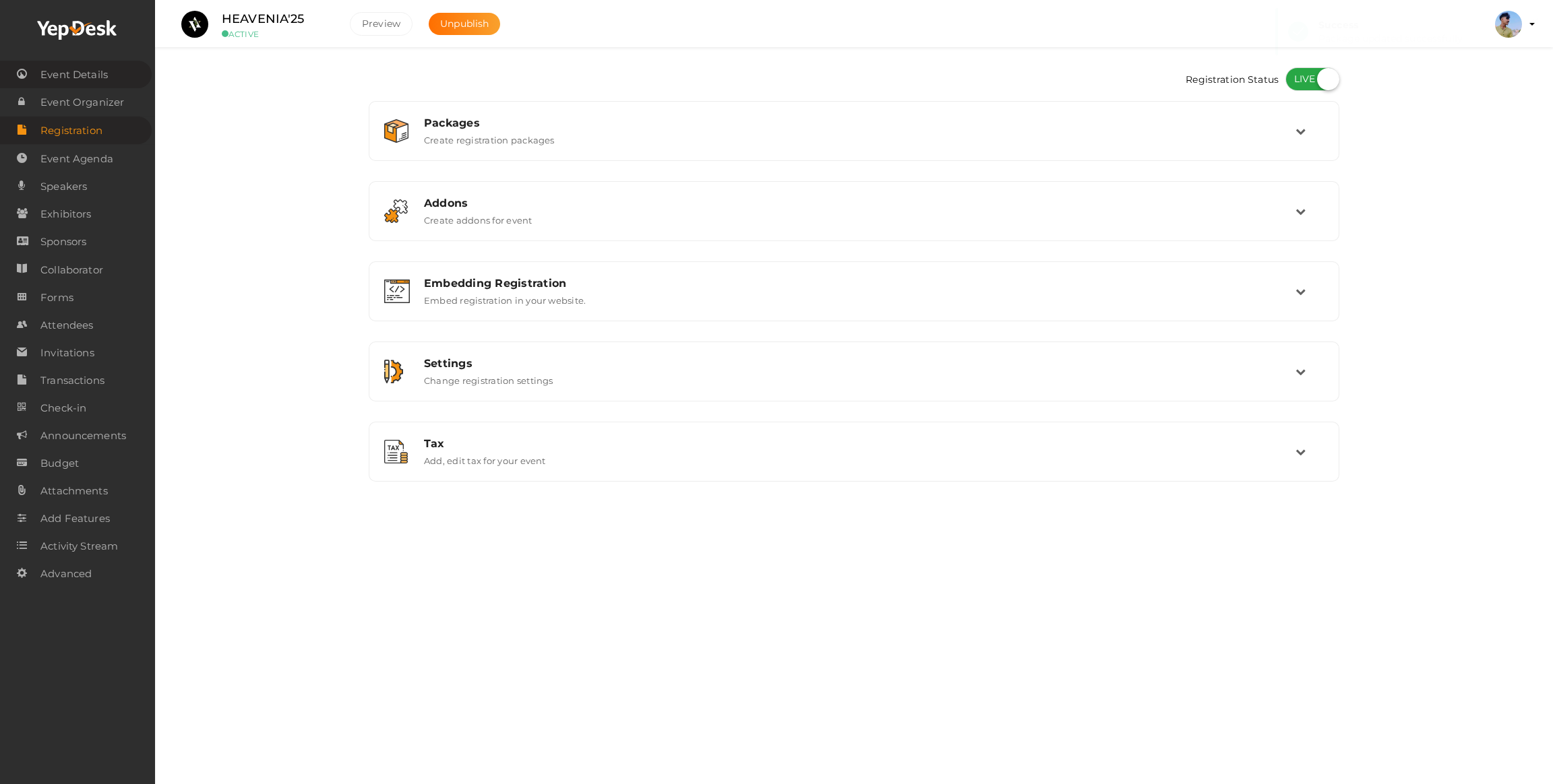
click at [87, 69] on span "Event Details" at bounding box center [74, 75] width 67 height 27
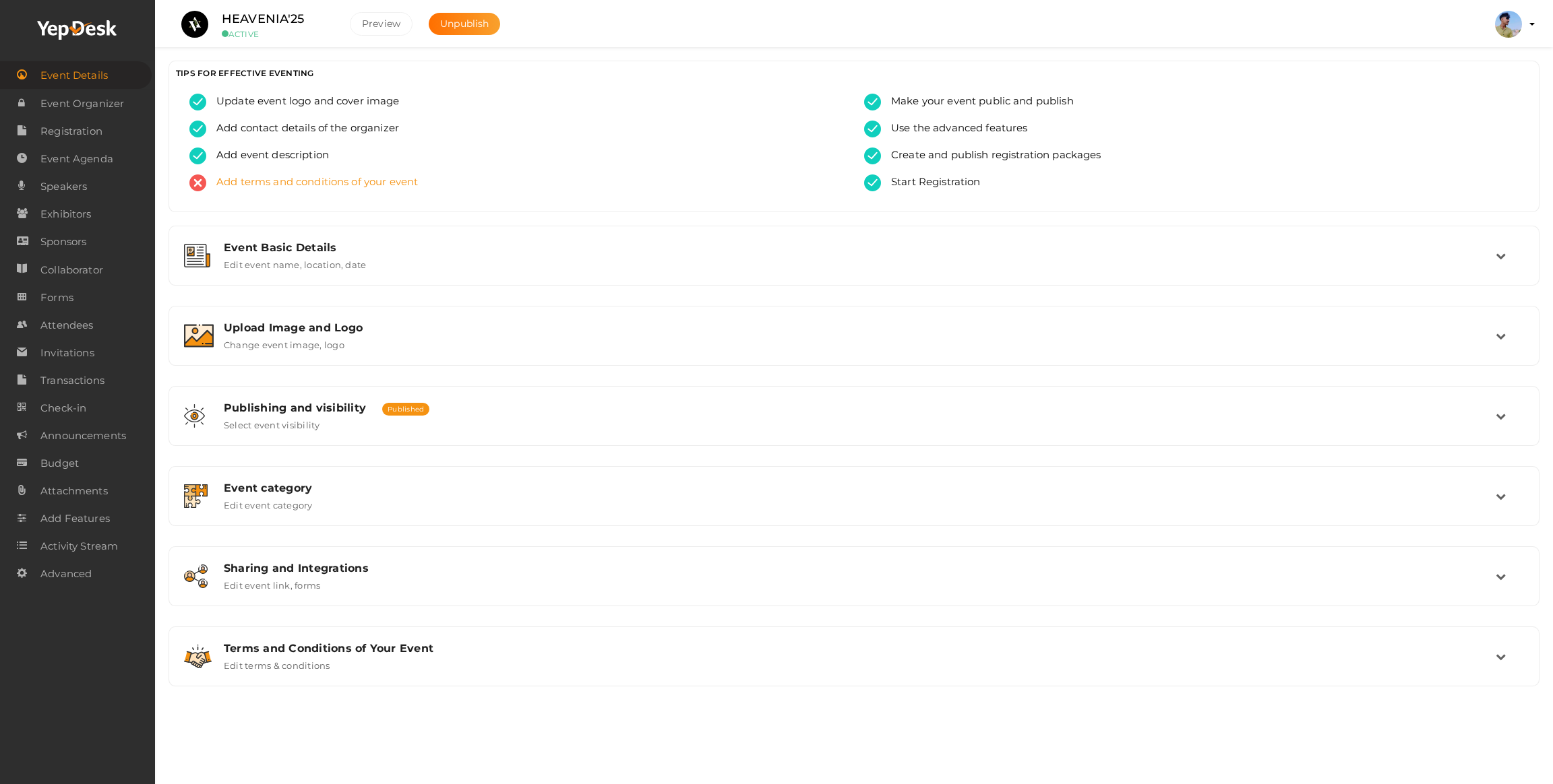
click at [246, 192] on div "Add terms and conditions of your event" at bounding box center [516, 188] width 654 height 27
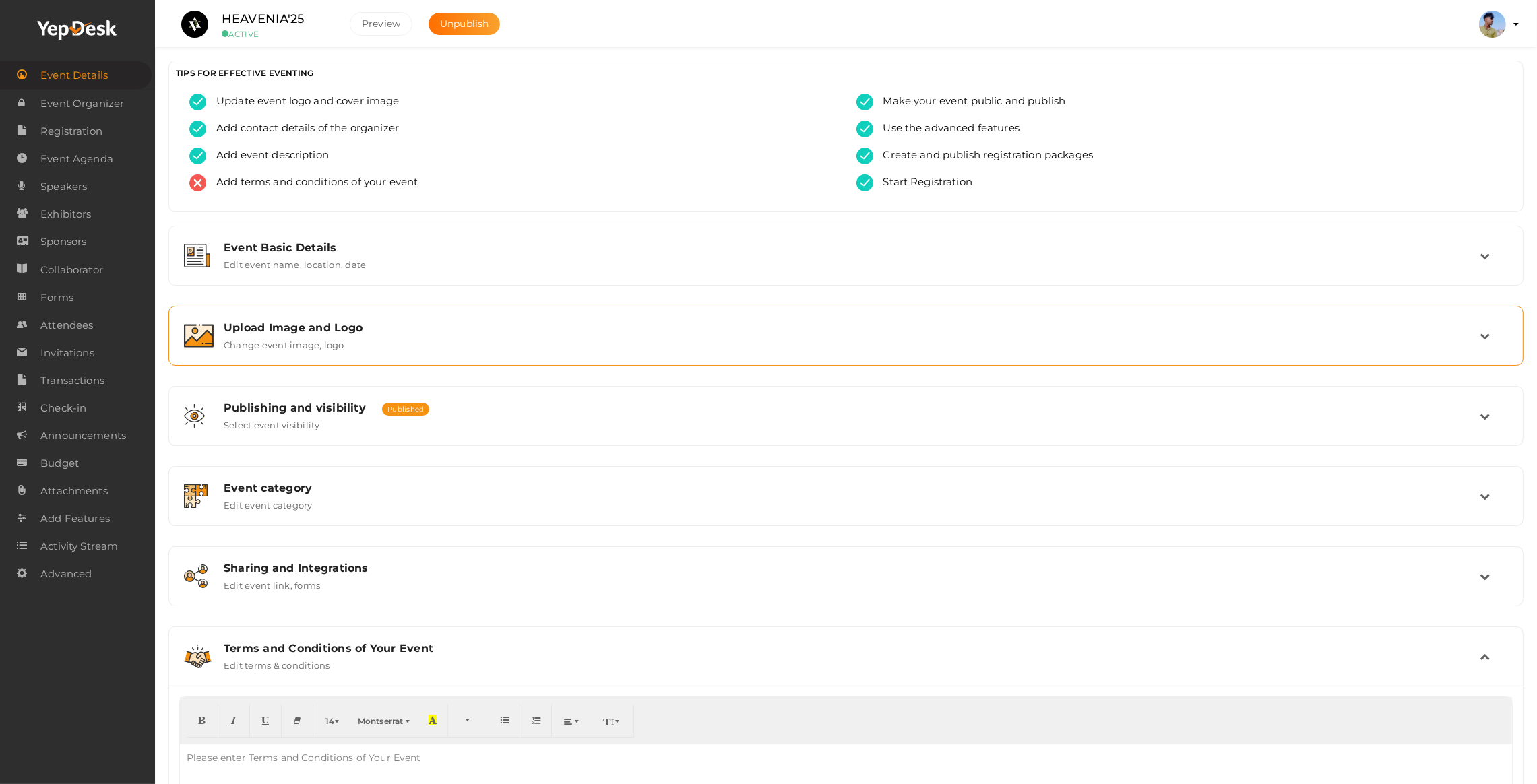
scroll to position [106, 0]
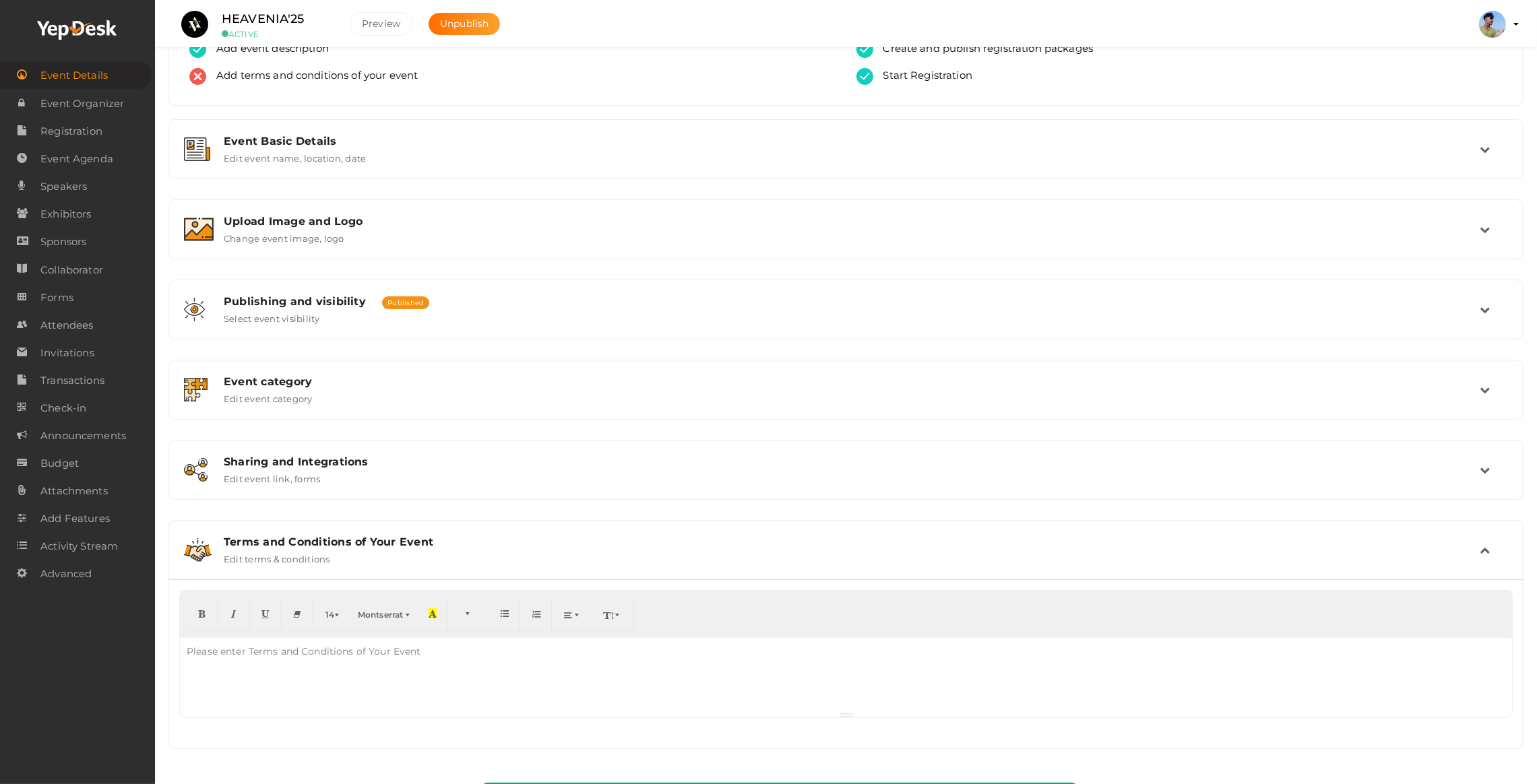
click at [231, 656] on div "Please enter Terms and Conditions of Your Event" at bounding box center [304, 651] width 248 height 27
click at [93, 494] on span "Attachments" at bounding box center [74, 491] width 67 height 27
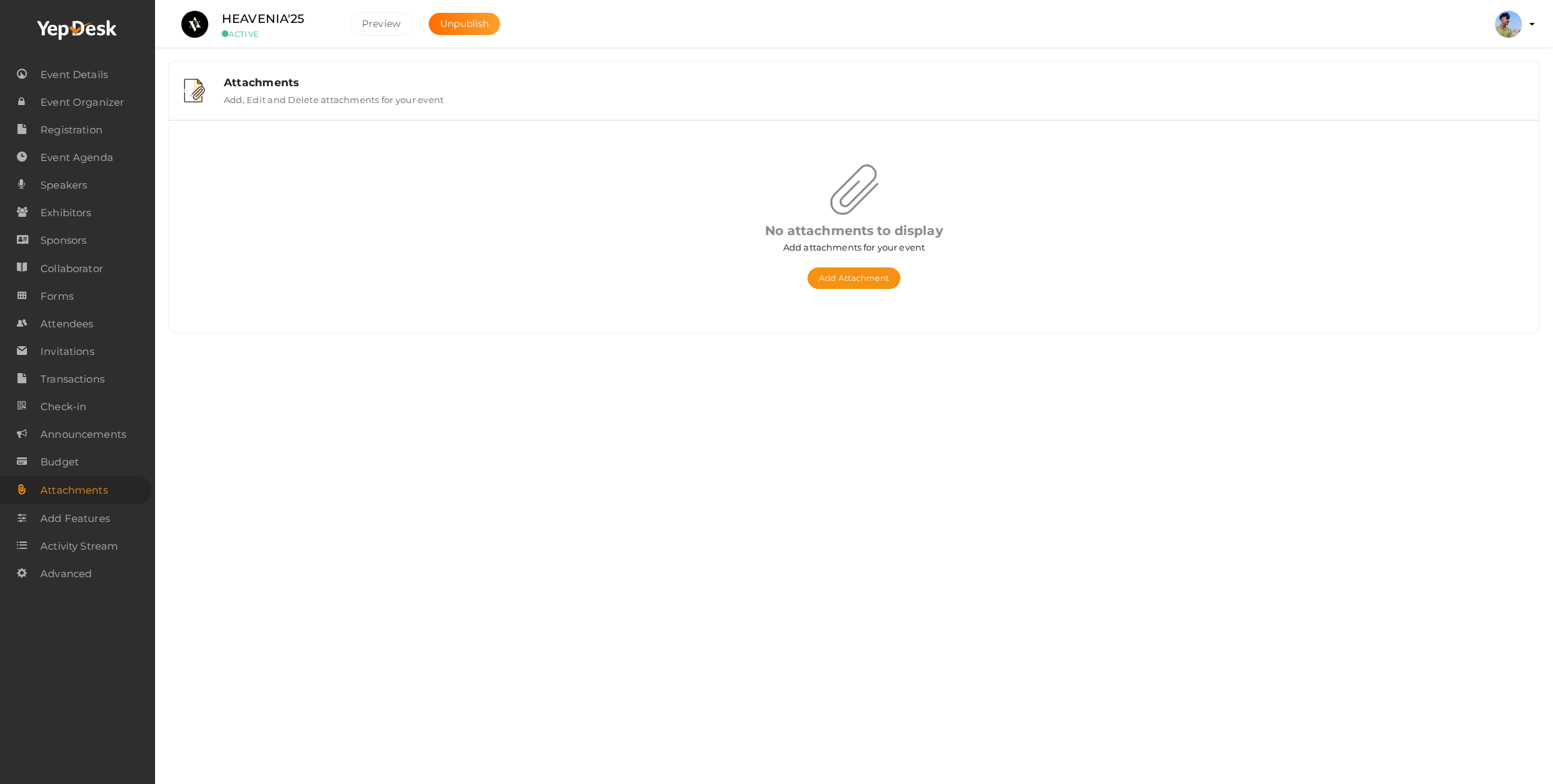
click at [54, 479] on span "Attachments" at bounding box center [74, 490] width 67 height 27
click at [60, 465] on span "Budget" at bounding box center [60, 462] width 38 height 27
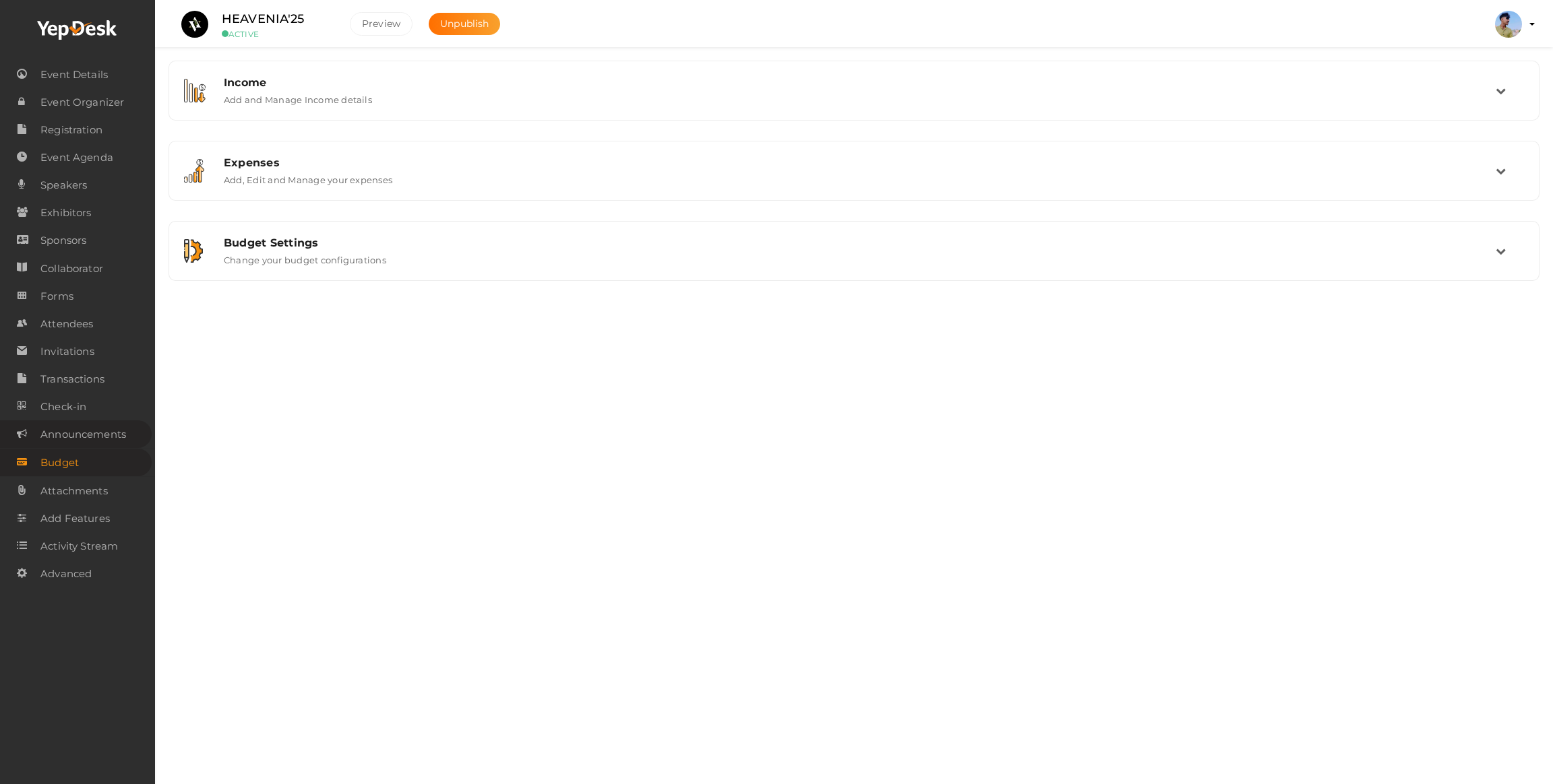
click at [105, 436] on span "Announcements" at bounding box center [83, 434] width 85 height 27
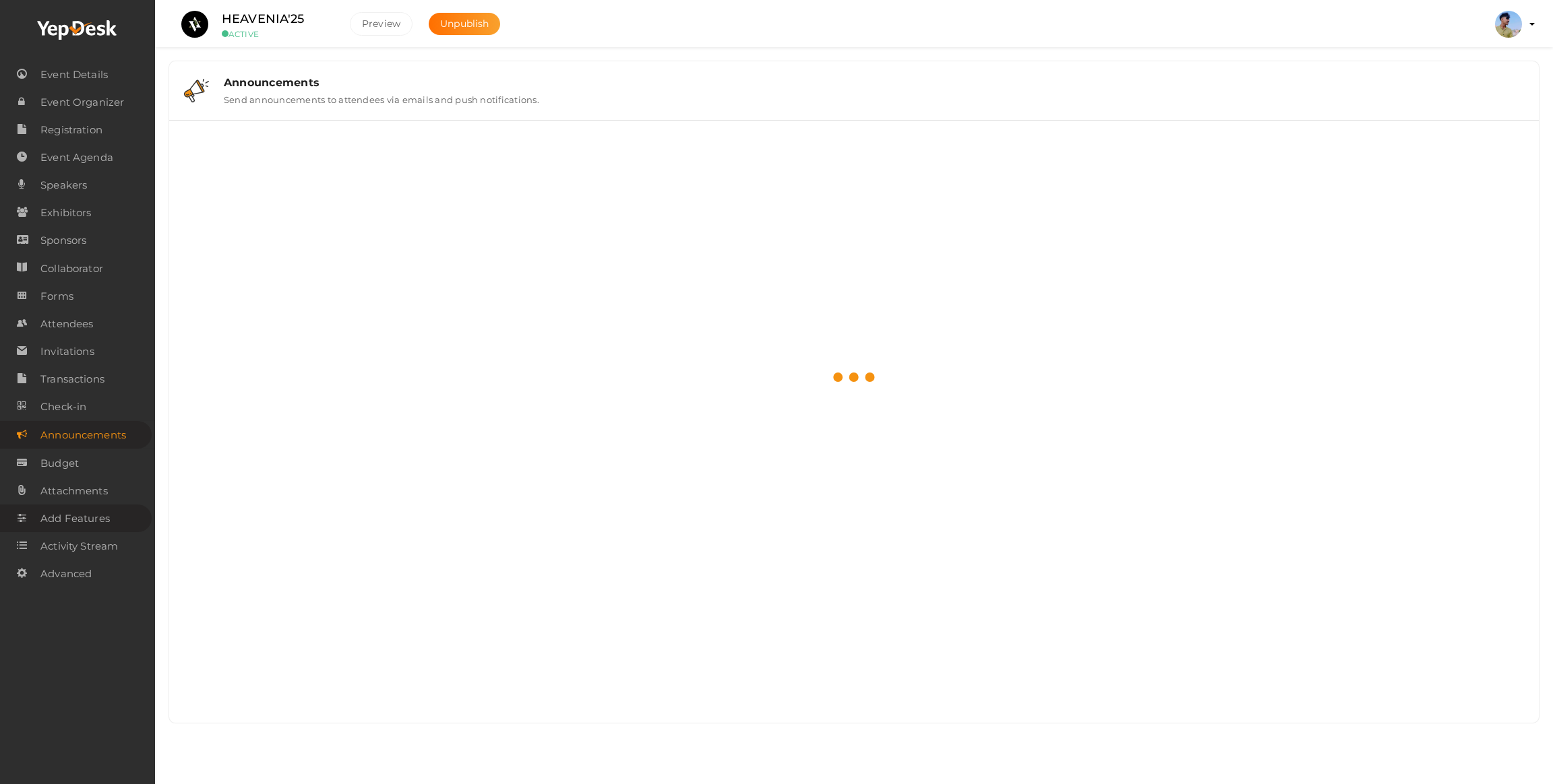
click at [76, 509] on span "Add Features" at bounding box center [75, 519] width 70 height 27
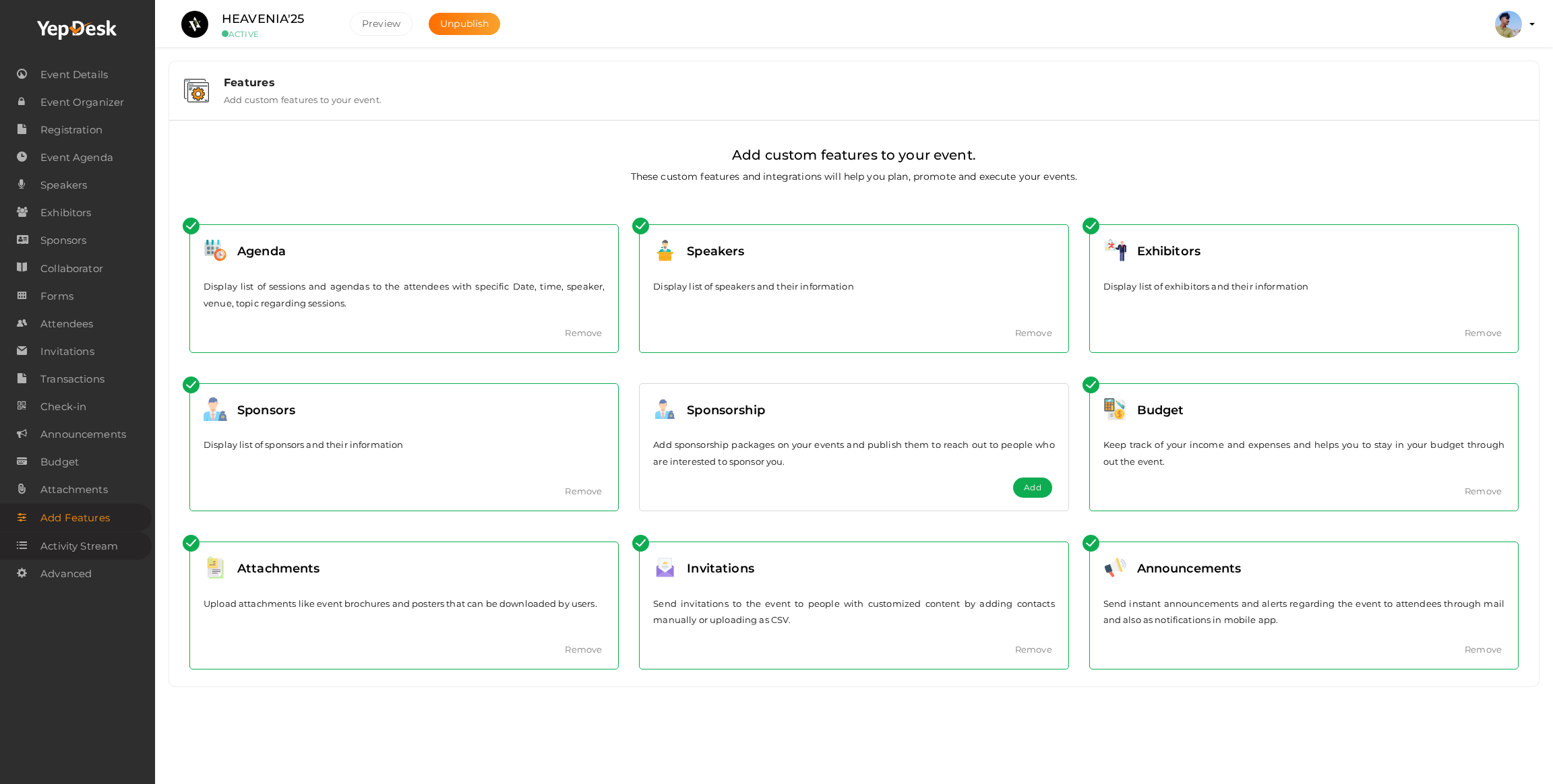
click at [67, 542] on span "Activity Stream" at bounding box center [79, 546] width 77 height 27
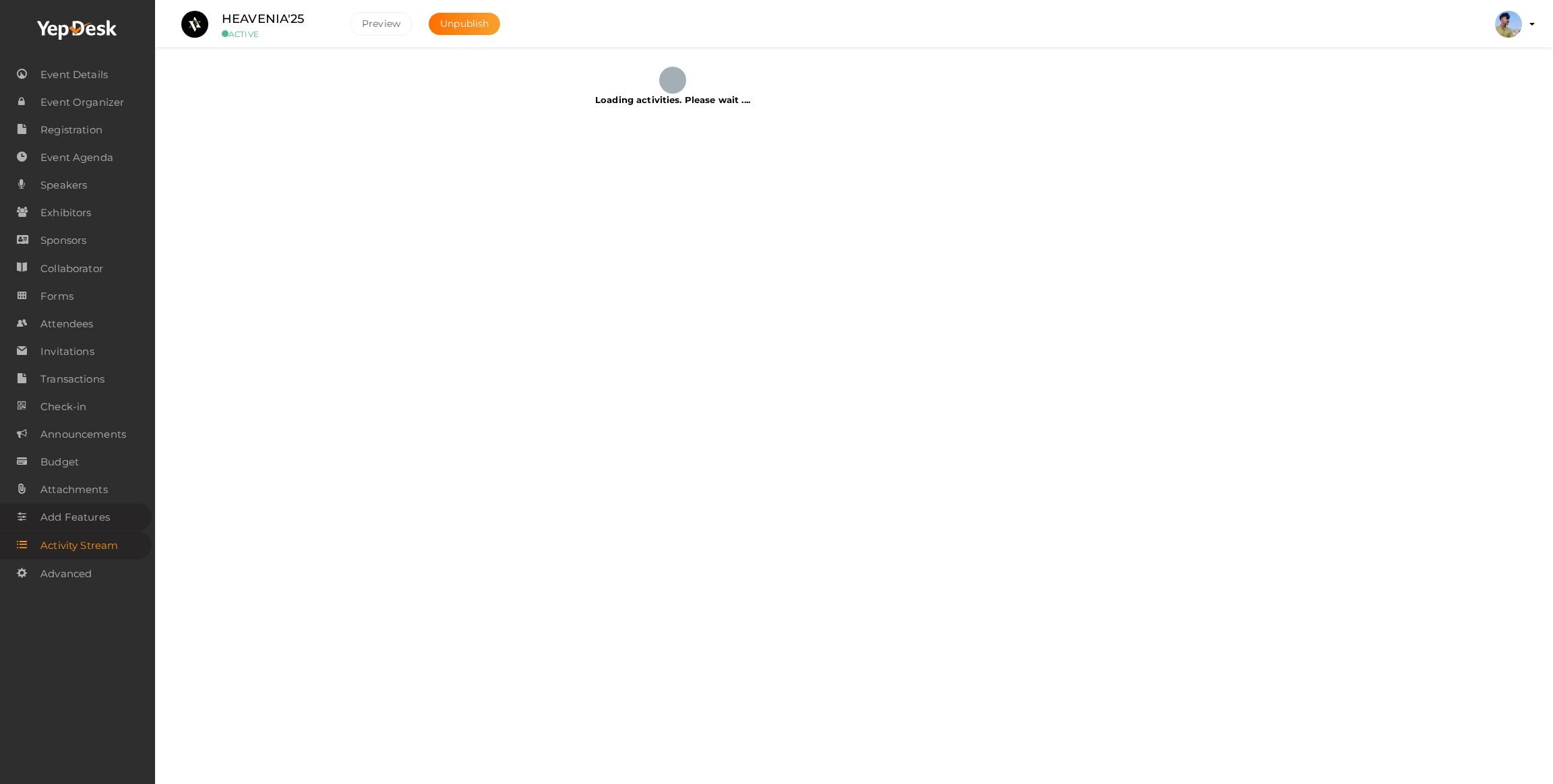
click at [74, 511] on span "Add Features" at bounding box center [75, 517] width 70 height 27
click at [80, 493] on span "Attachments" at bounding box center [74, 490] width 67 height 27
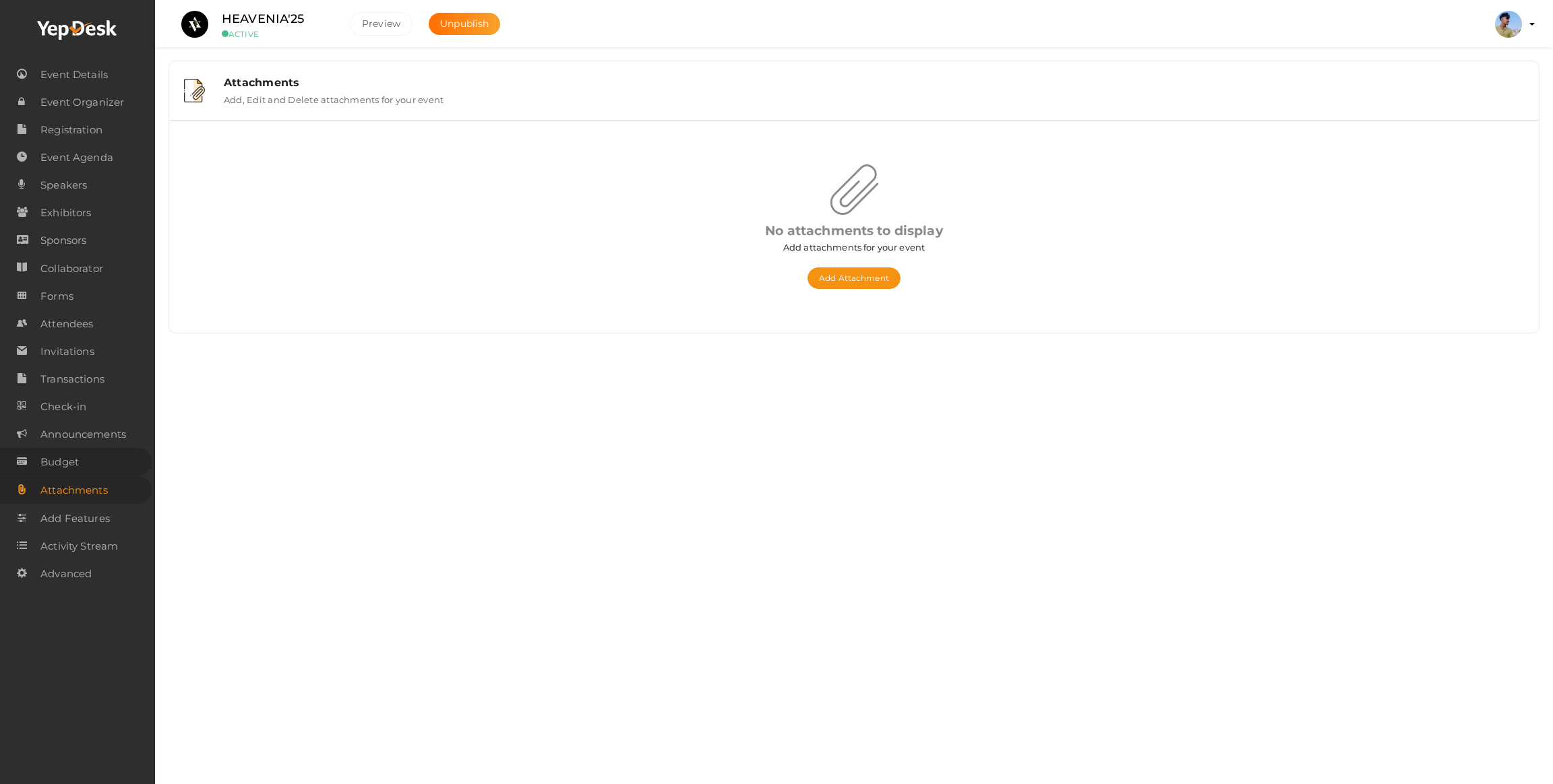
click at [55, 474] on span "Budget" at bounding box center [60, 462] width 38 height 27
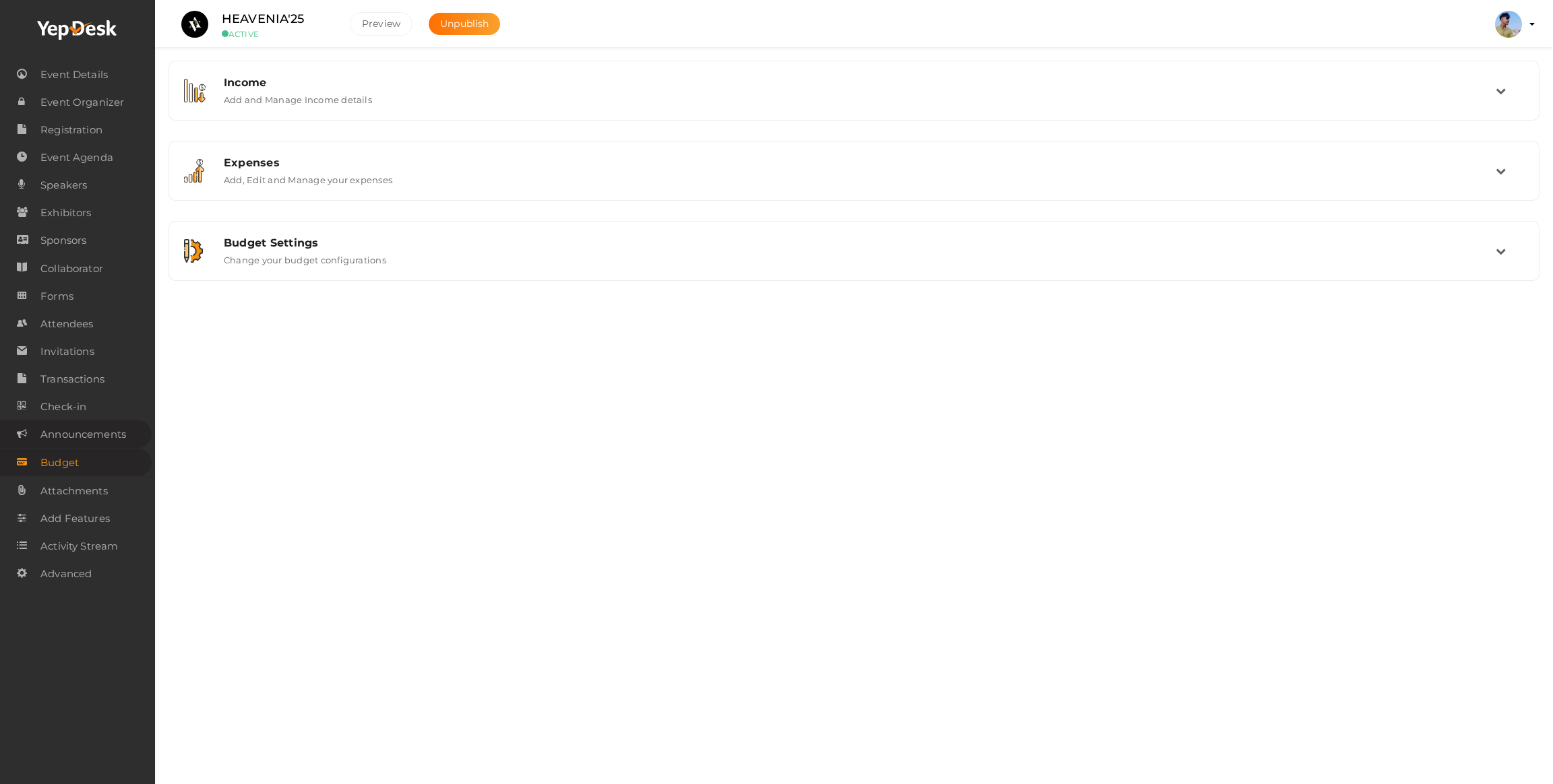
click at [87, 446] on span "Announcements" at bounding box center [83, 434] width 85 height 27
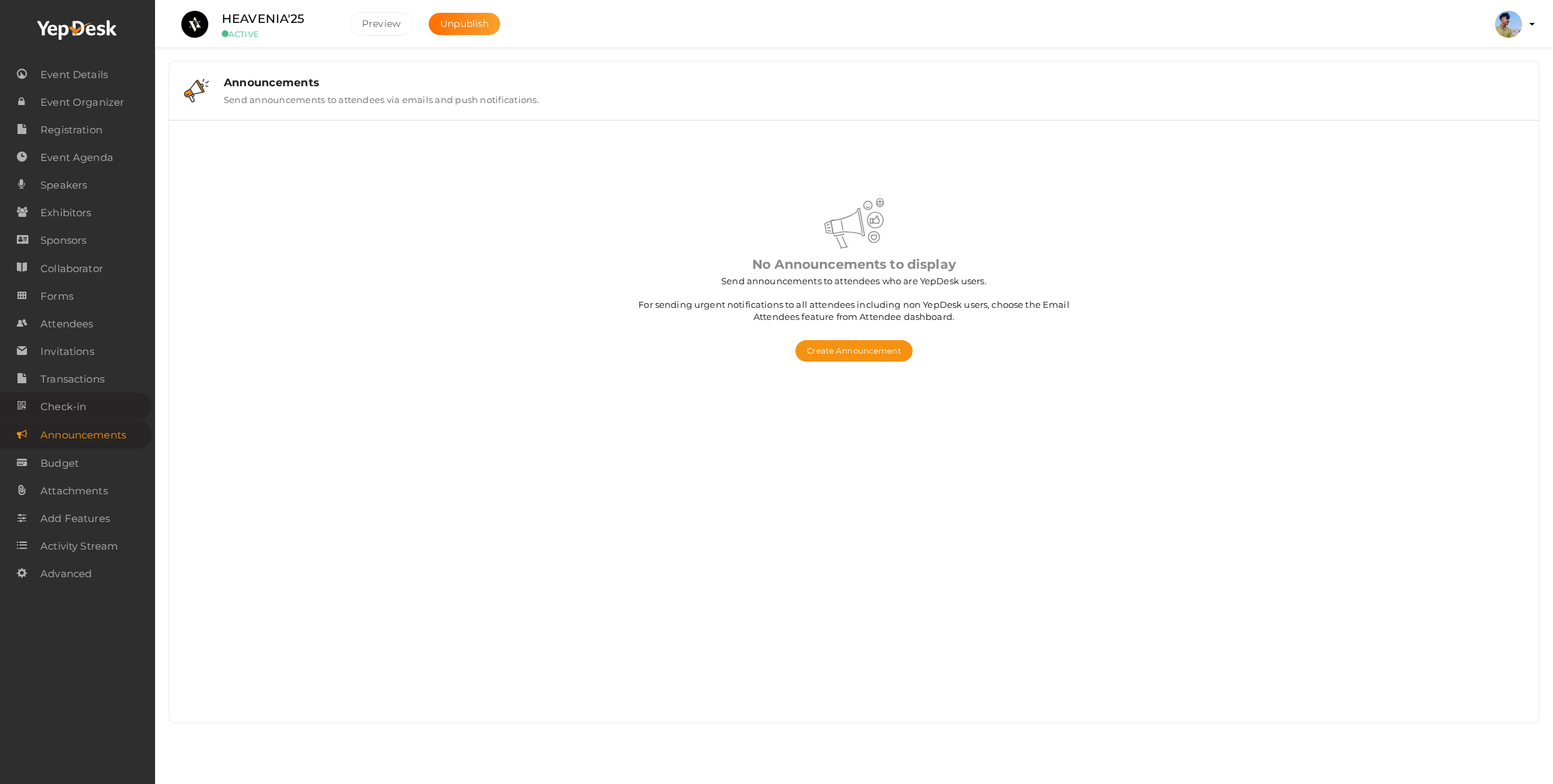
click at [76, 401] on span "Check-in" at bounding box center [63, 407] width 46 height 27
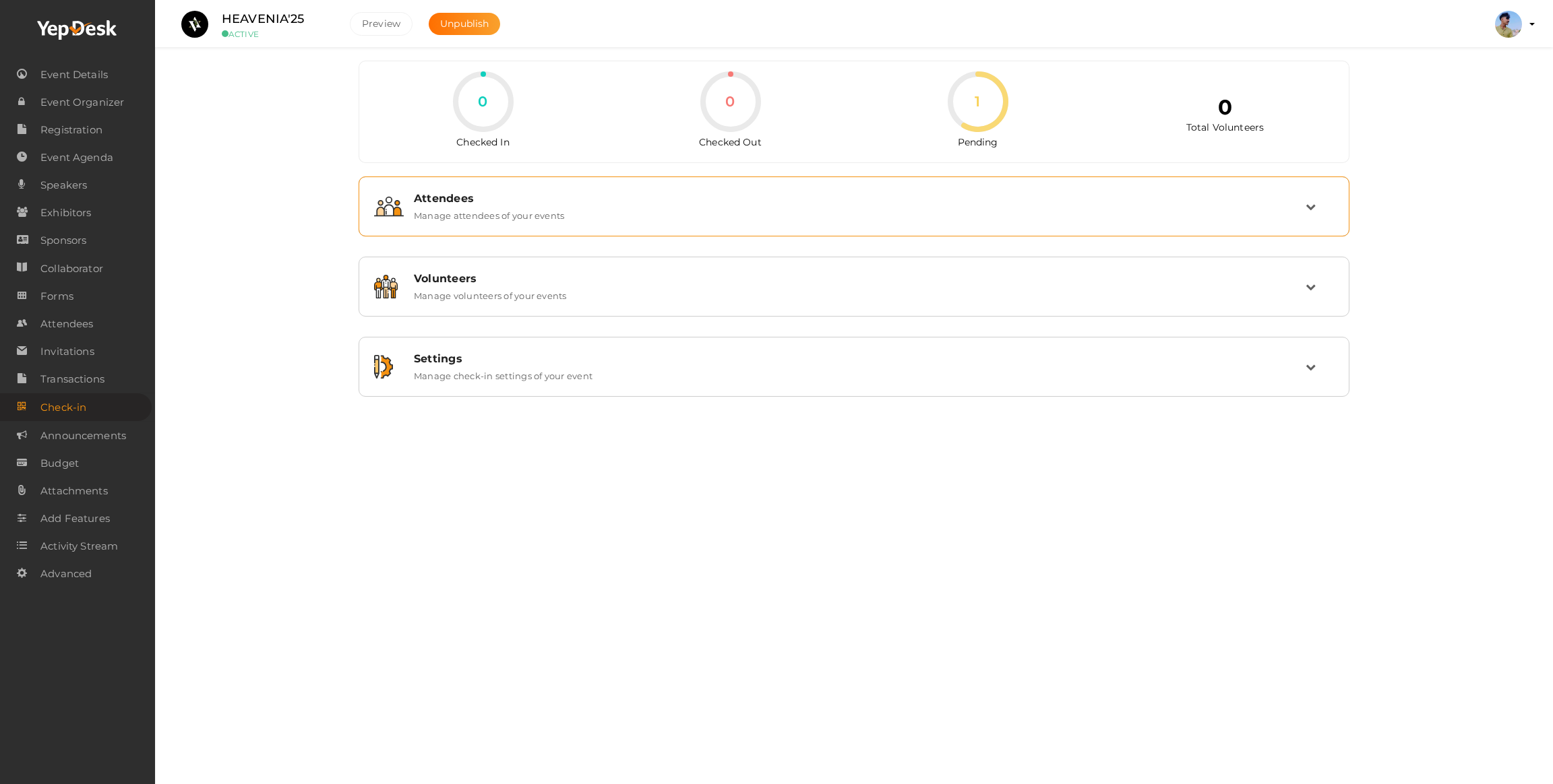
click at [472, 195] on div "Attendees" at bounding box center [860, 198] width 892 height 13
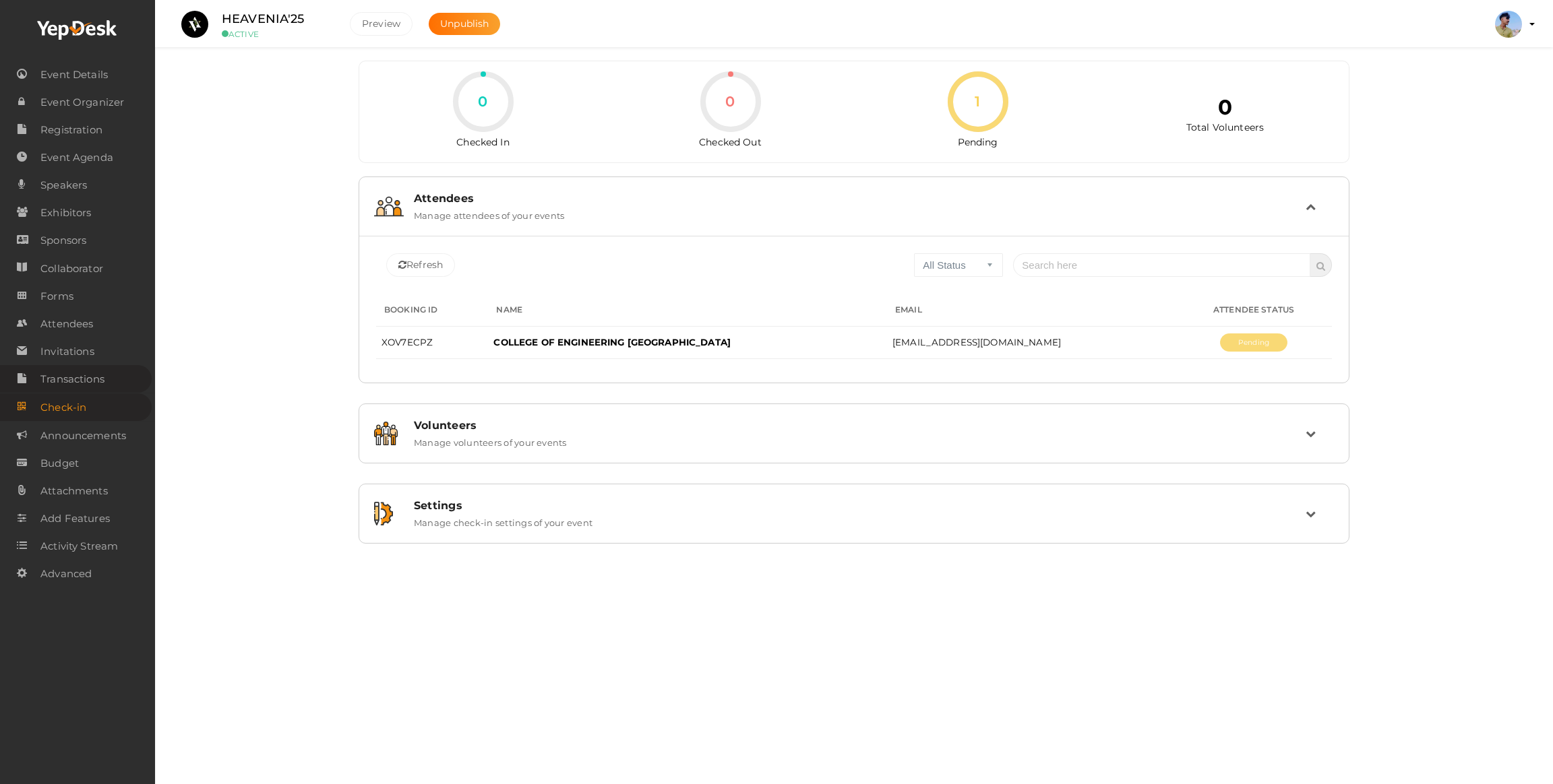
click at [91, 382] on span "Transactions" at bounding box center [73, 379] width 64 height 27
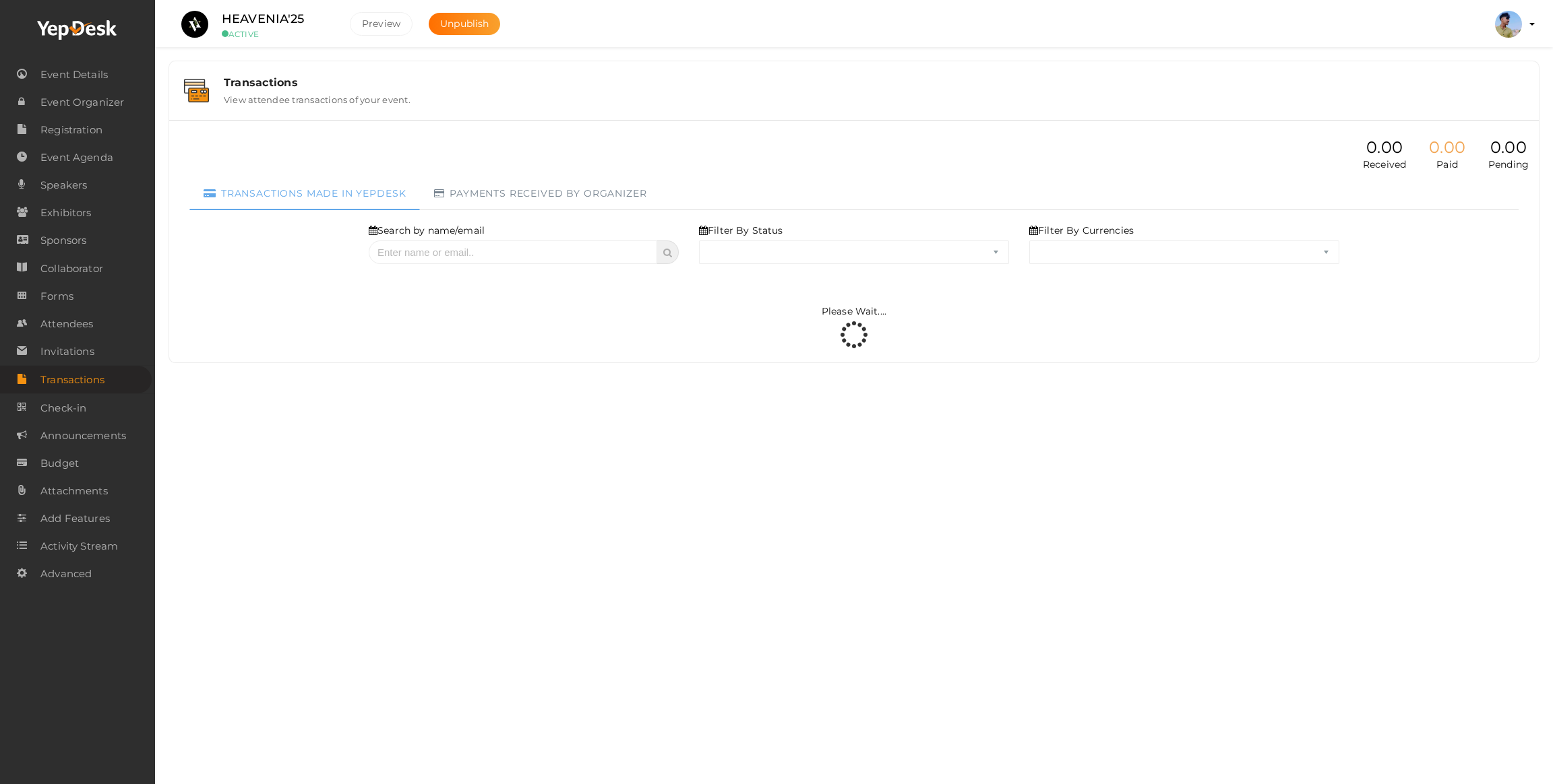
select select "ALL"
click at [82, 357] on span "Invitations" at bounding box center [67, 352] width 54 height 27
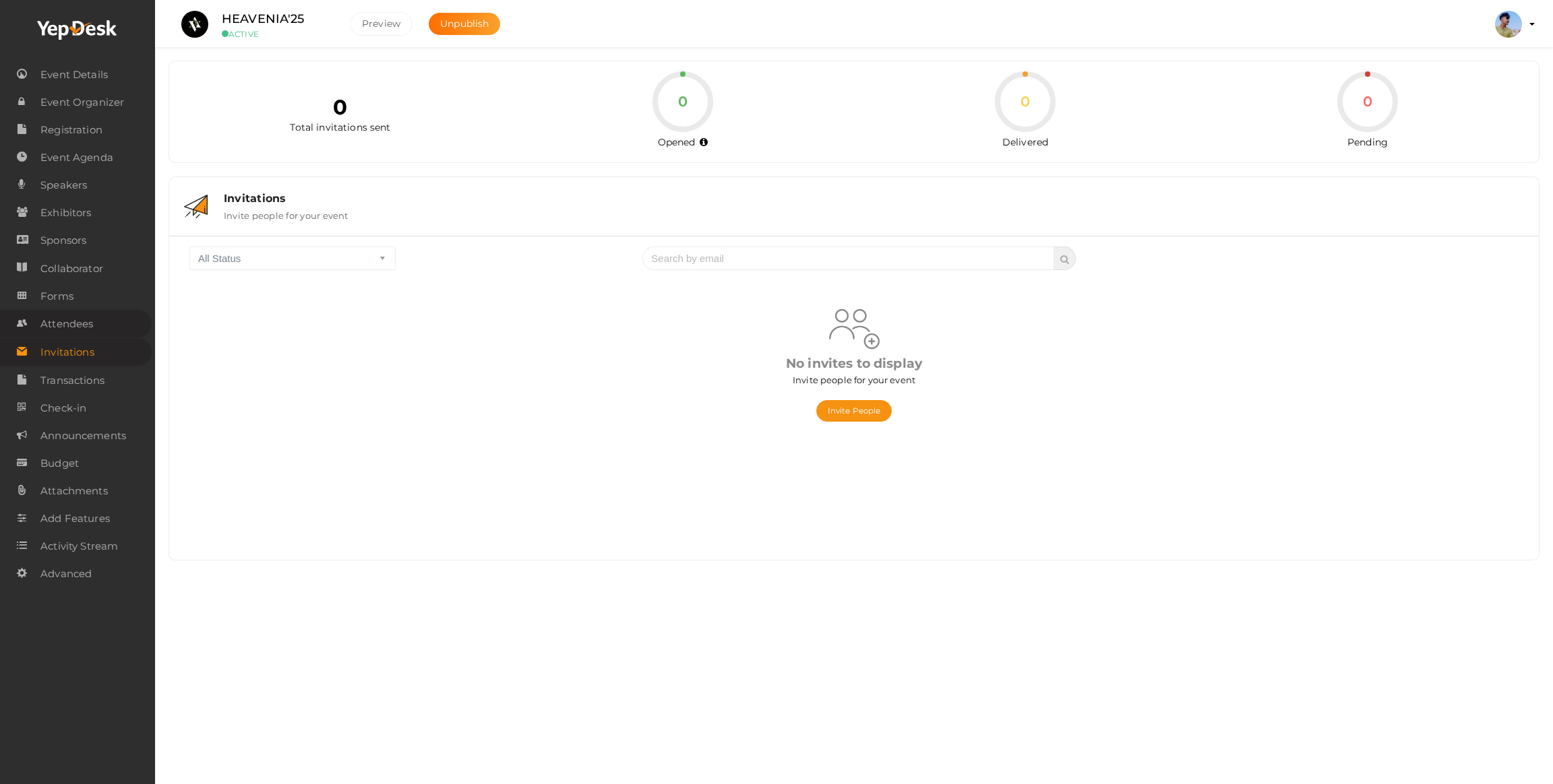
drag, startPoint x: 73, startPoint y: 348, endPoint x: 72, endPoint y: 325, distance: 23.0
click at [72, 346] on span "Invitations" at bounding box center [67, 352] width 54 height 27
click at [72, 321] on span "Attendees" at bounding box center [67, 324] width 53 height 27
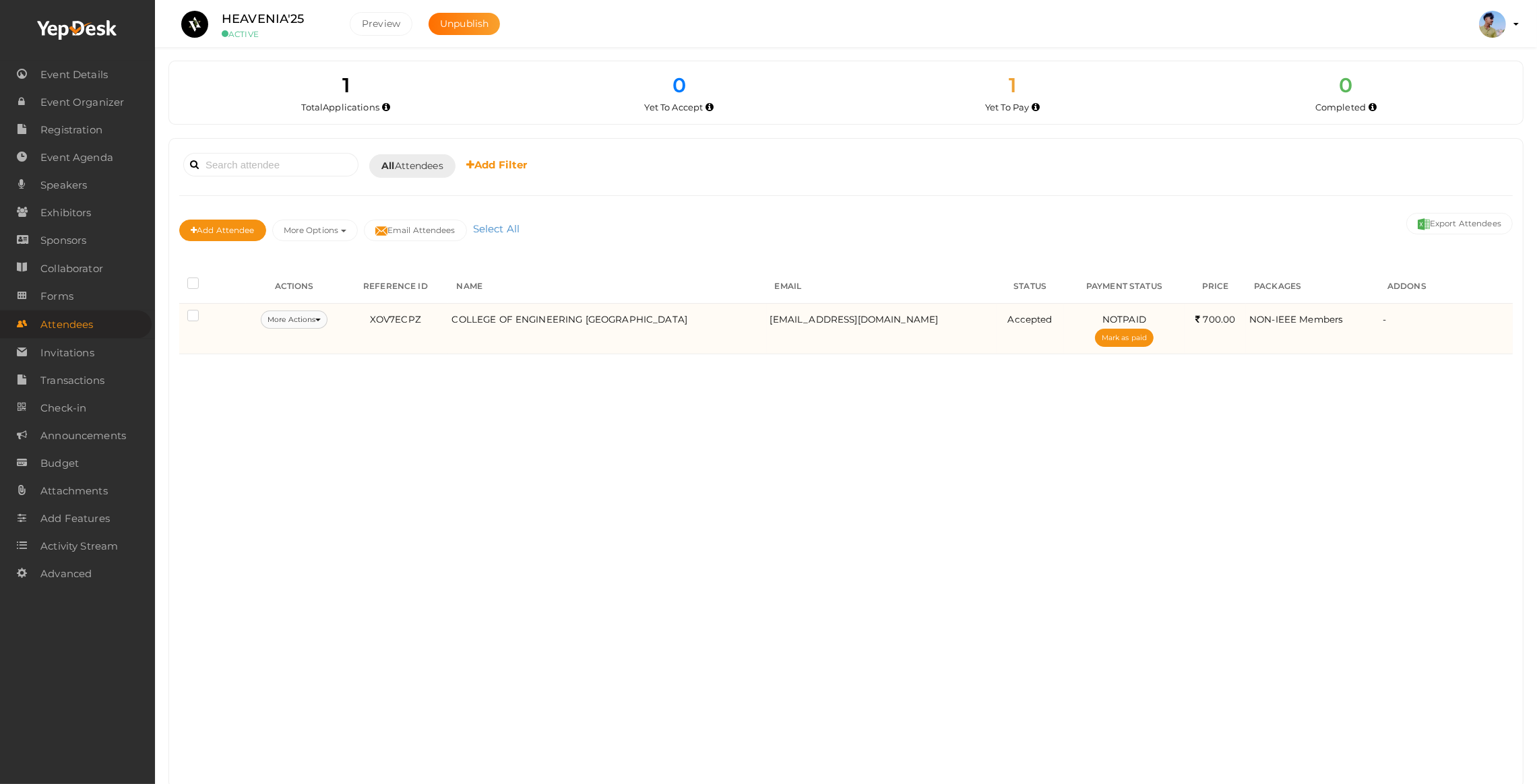
click at [295, 321] on button "More Actions" at bounding box center [295, 319] width 67 height 18
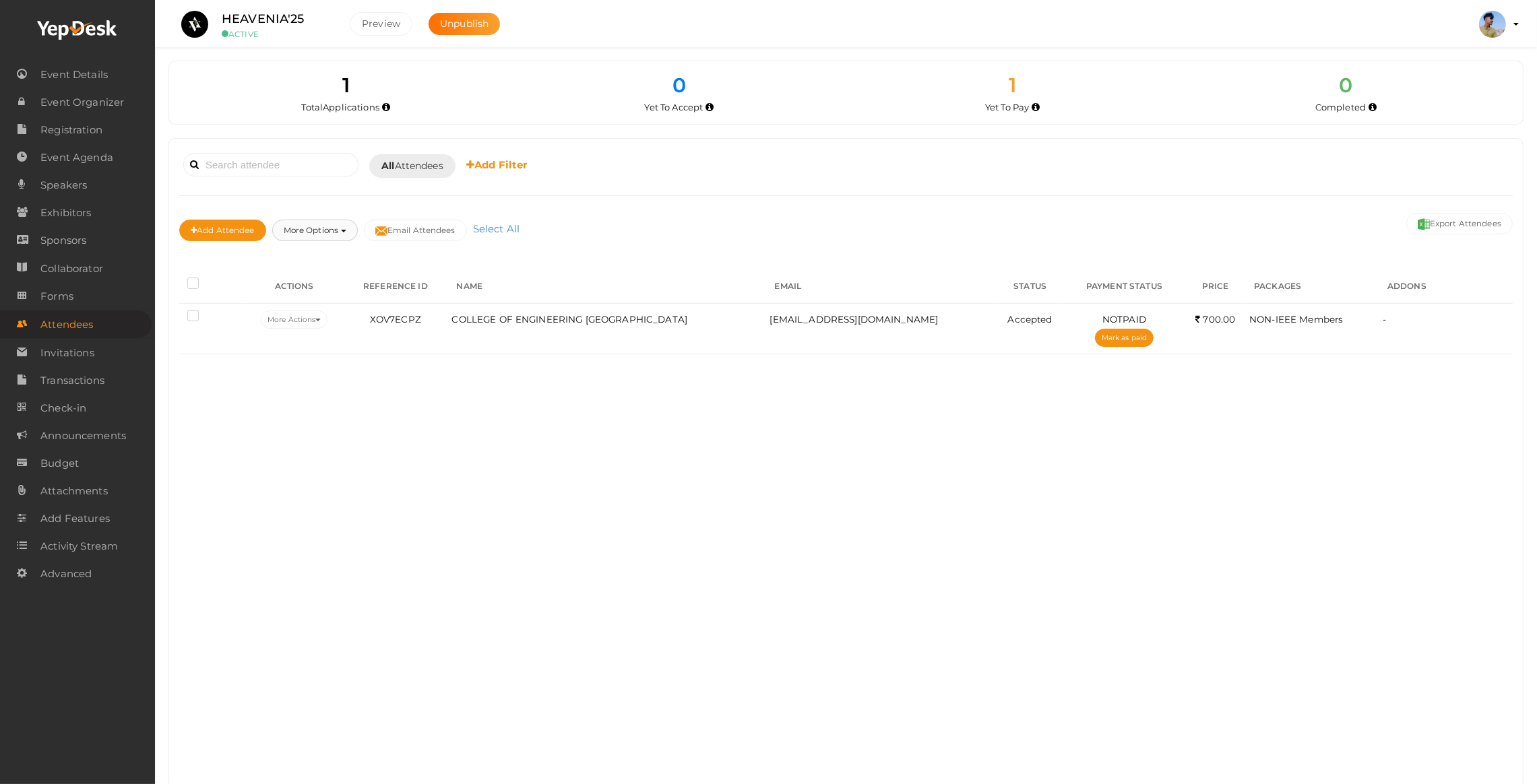
click at [311, 231] on button "More Options" at bounding box center [315, 230] width 85 height 22
click at [556, 224] on div "Add Attendee More Options Publish to Facebook Resend Invites Invite Attendees A…" at bounding box center [846, 232] width 1334 height 46
click at [426, 169] on span "All Attendees" at bounding box center [413, 166] width 62 height 14
click at [438, 235] on link "Yet to Accept" at bounding box center [435, 231] width 106 height 31
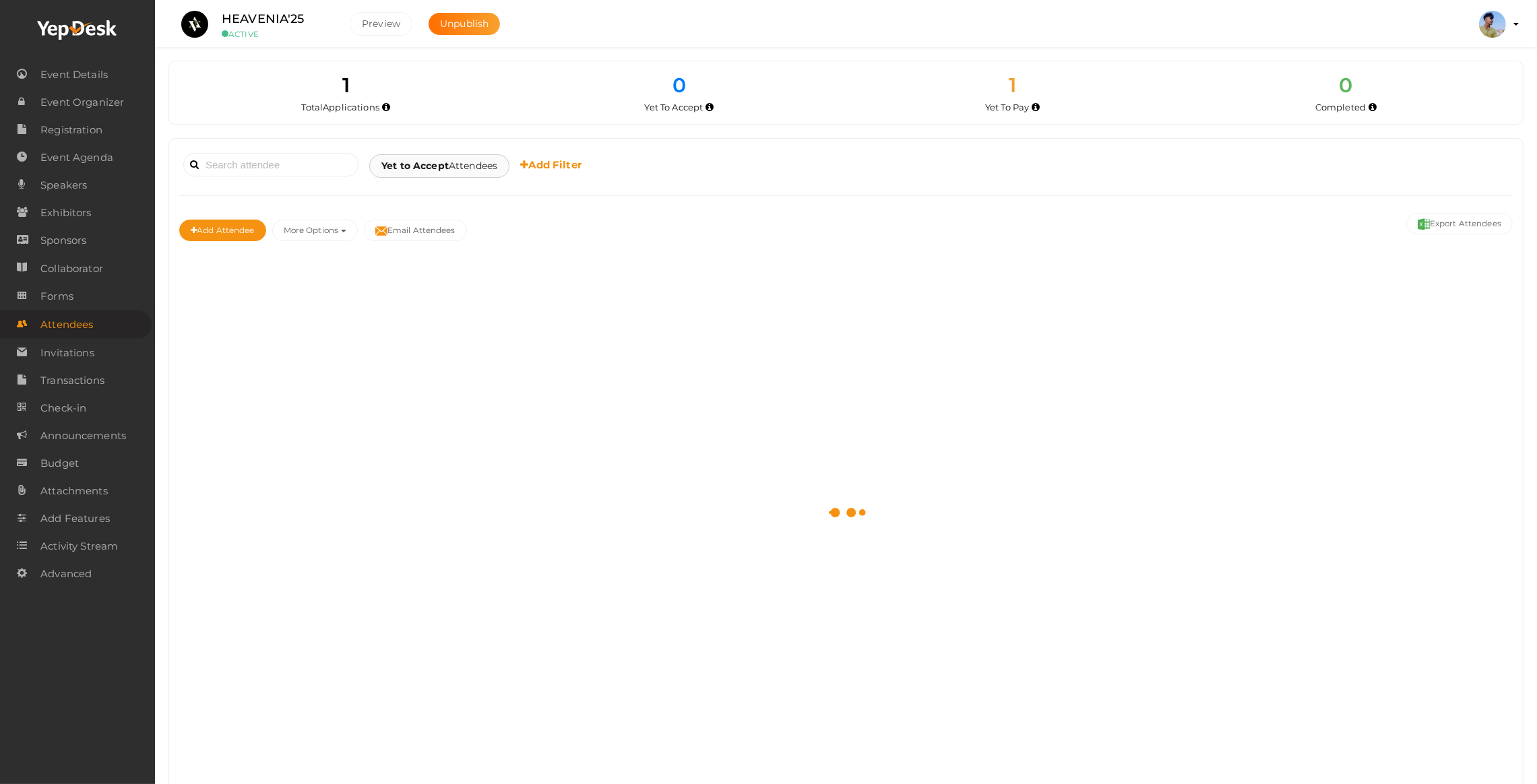
click at [434, 168] on b "Yet to Accept" at bounding box center [415, 165] width 67 height 12
click at [422, 196] on link "All" at bounding box center [435, 200] width 106 height 31
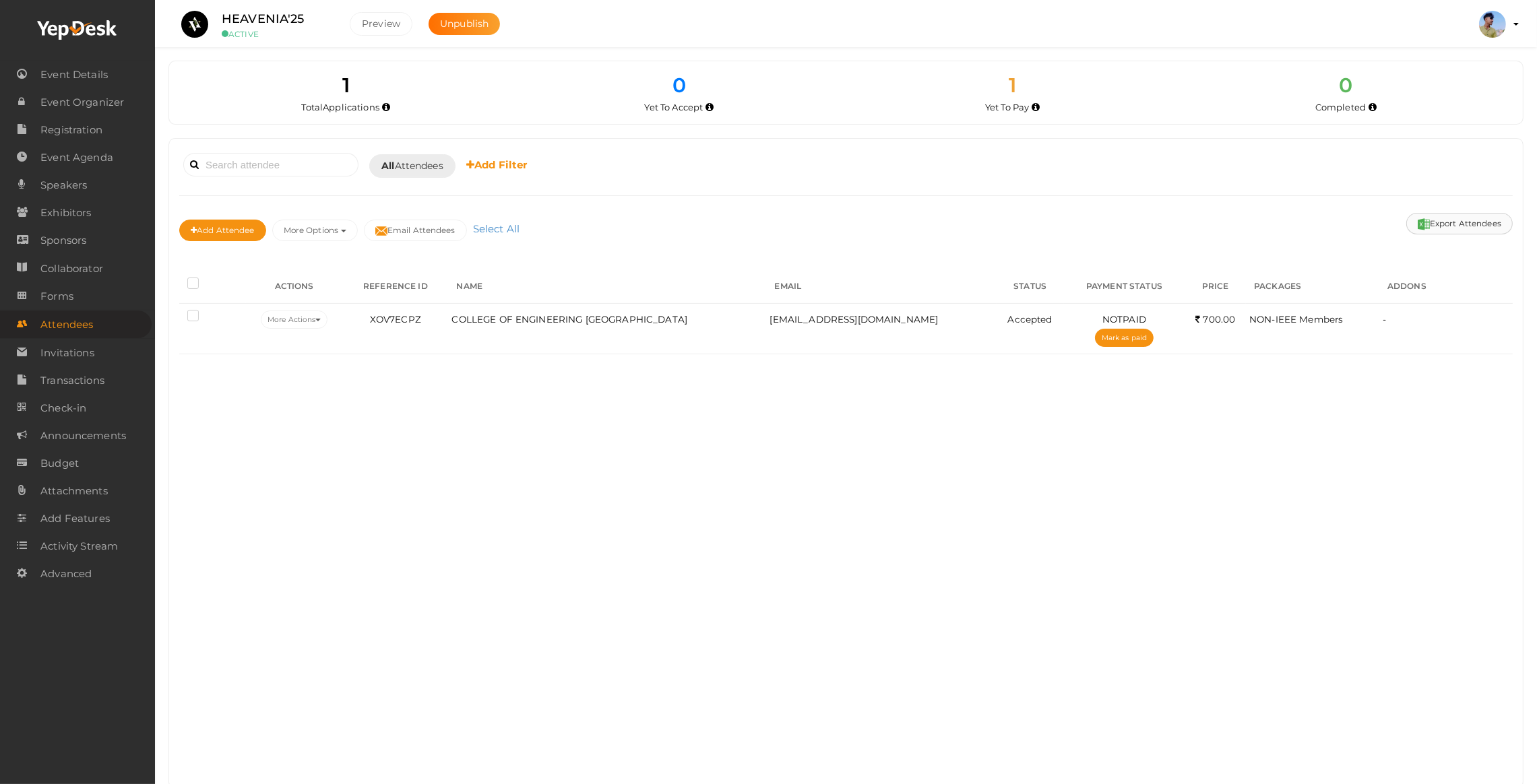
click at [1437, 222] on button "Export Attendees" at bounding box center [1460, 224] width 106 height 22
click at [528, 430] on div "Booked for Today Today Tomorrow This Week Custom Date All Attendees All Yet to …" at bounding box center [846, 463] width 1354 height 649
click at [713, 104] on icon at bounding box center [710, 107] width 8 height 7
click at [1373, 106] on icon at bounding box center [1373, 107] width 8 height 7
drag, startPoint x: 228, startPoint y: 429, endPoint x: 364, endPoint y: 184, distance: 280.2
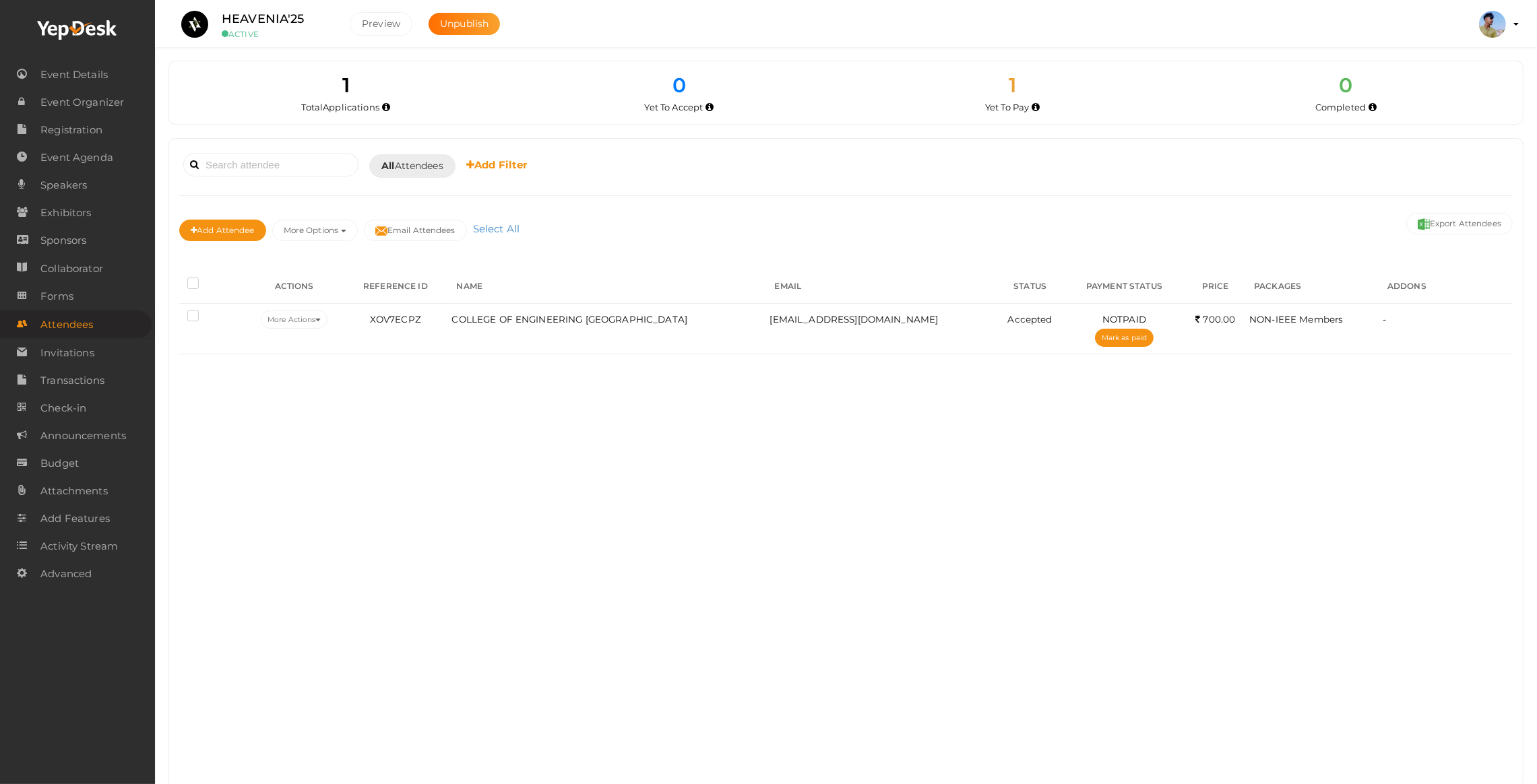
click at [228, 429] on div "Booked for Today Today Tomorrow This Week Custom Date All Attendees All Yet to …" at bounding box center [846, 463] width 1354 height 649
click at [450, 30] on button "Unpublish" at bounding box center [464, 24] width 71 height 22
click at [64, 273] on span "Collaborator" at bounding box center [72, 269] width 62 height 27
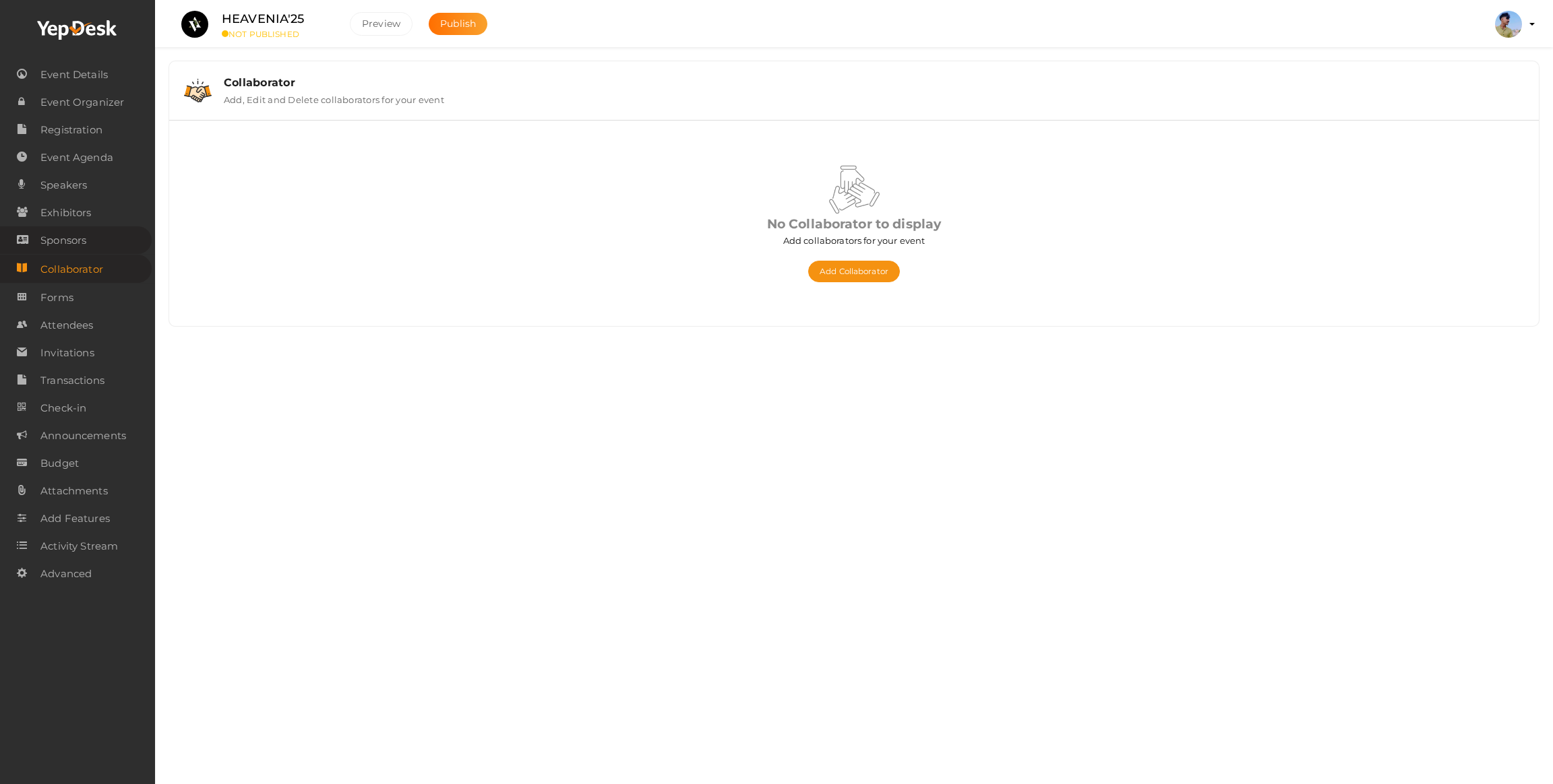
click at [70, 238] on span "Sponsors" at bounding box center [63, 240] width 46 height 27
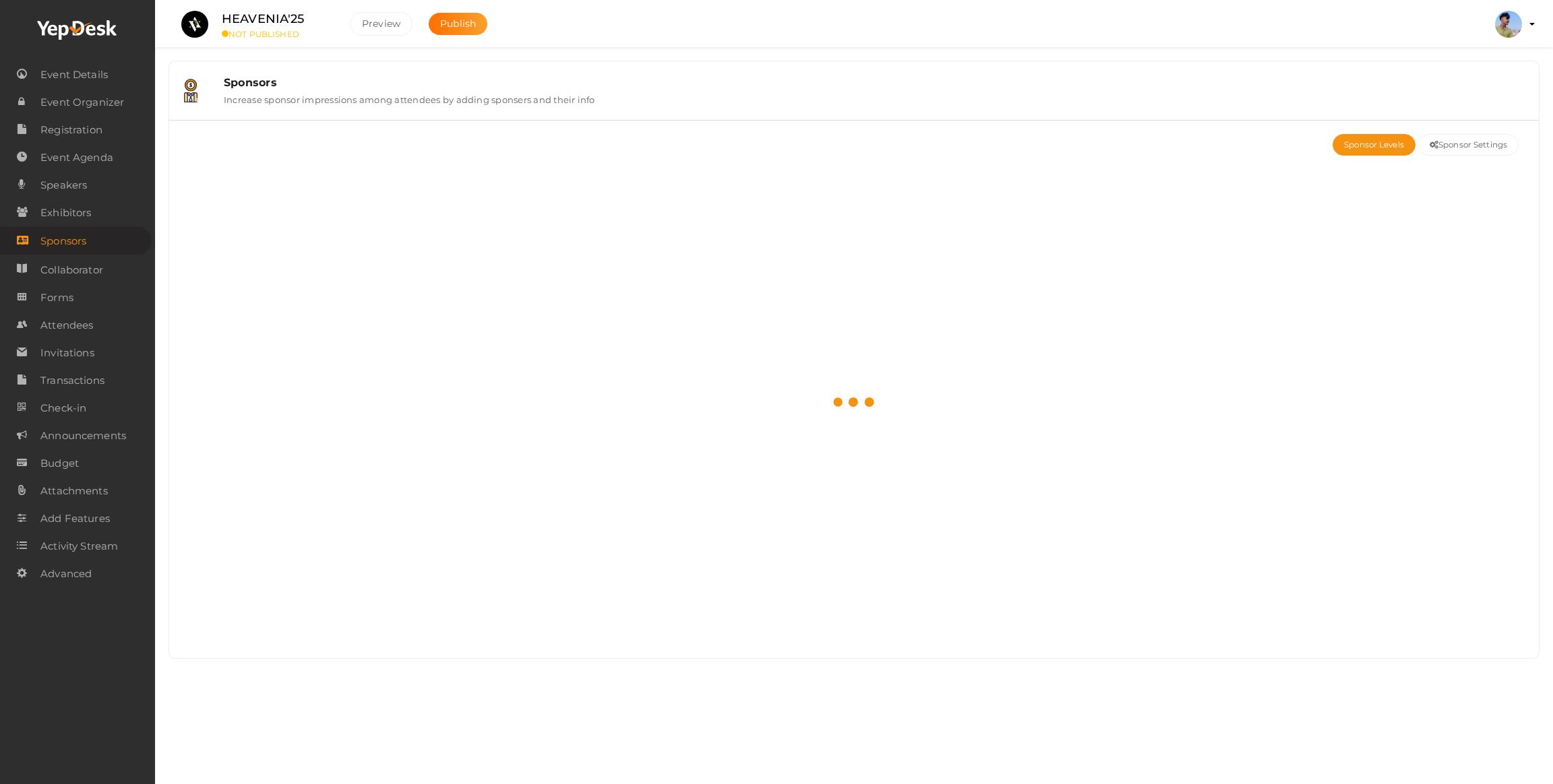
click at [216, 396] on div at bounding box center [853, 402] width 1349 height 493
click at [58, 71] on span "Event Details" at bounding box center [74, 75] width 67 height 27
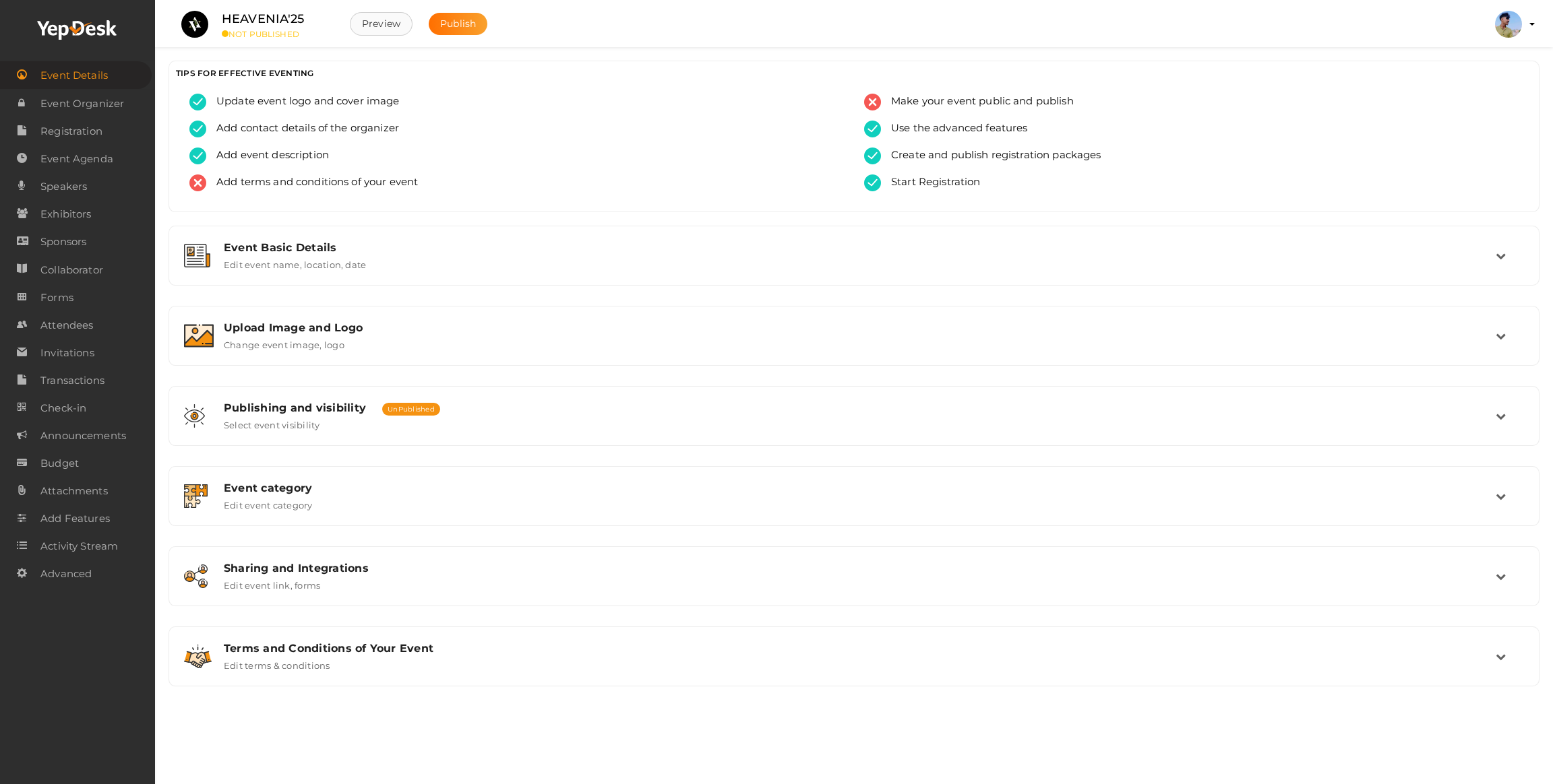
click at [364, 25] on button "Preview" at bounding box center [381, 24] width 62 height 24
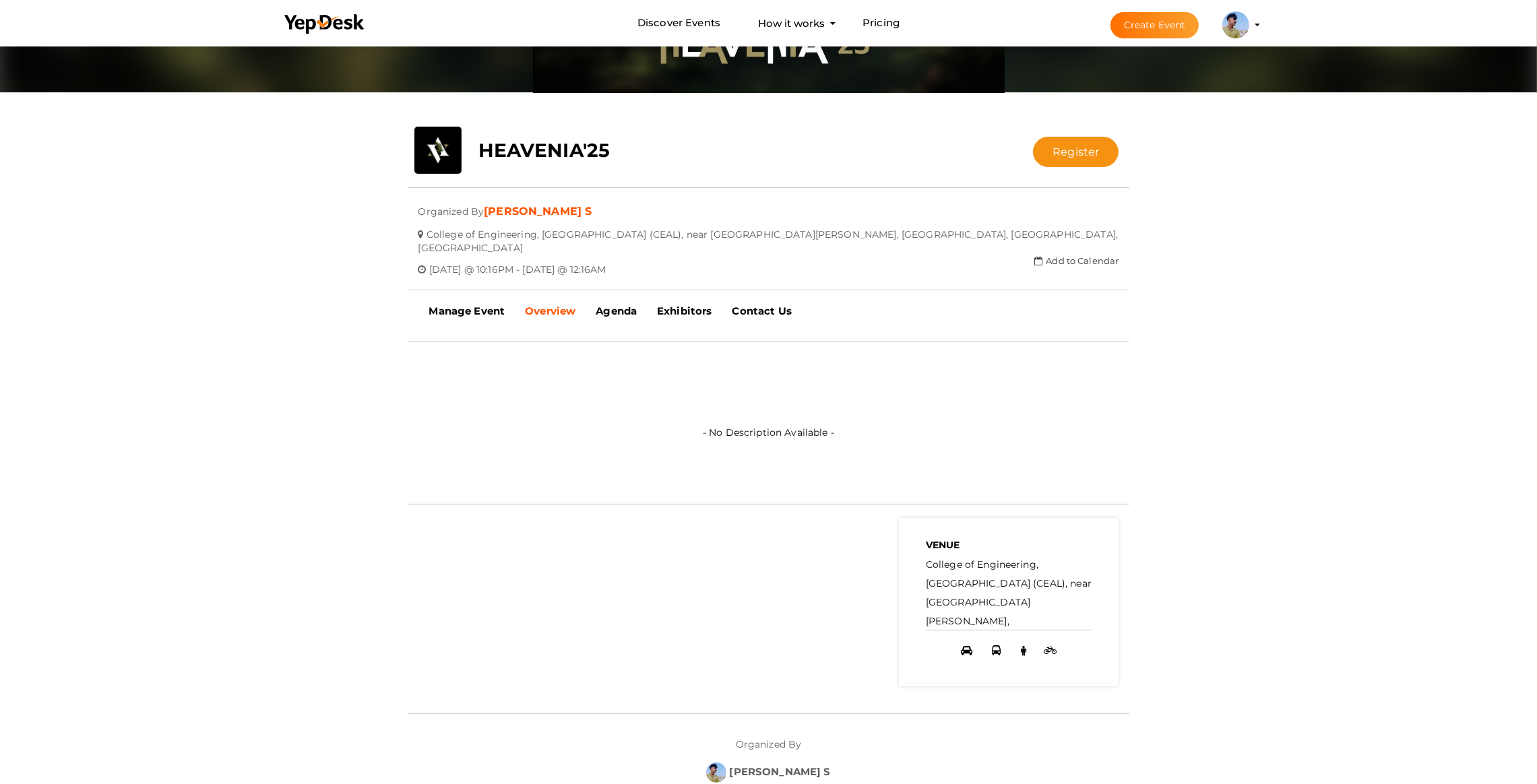
scroll to position [202, 0]
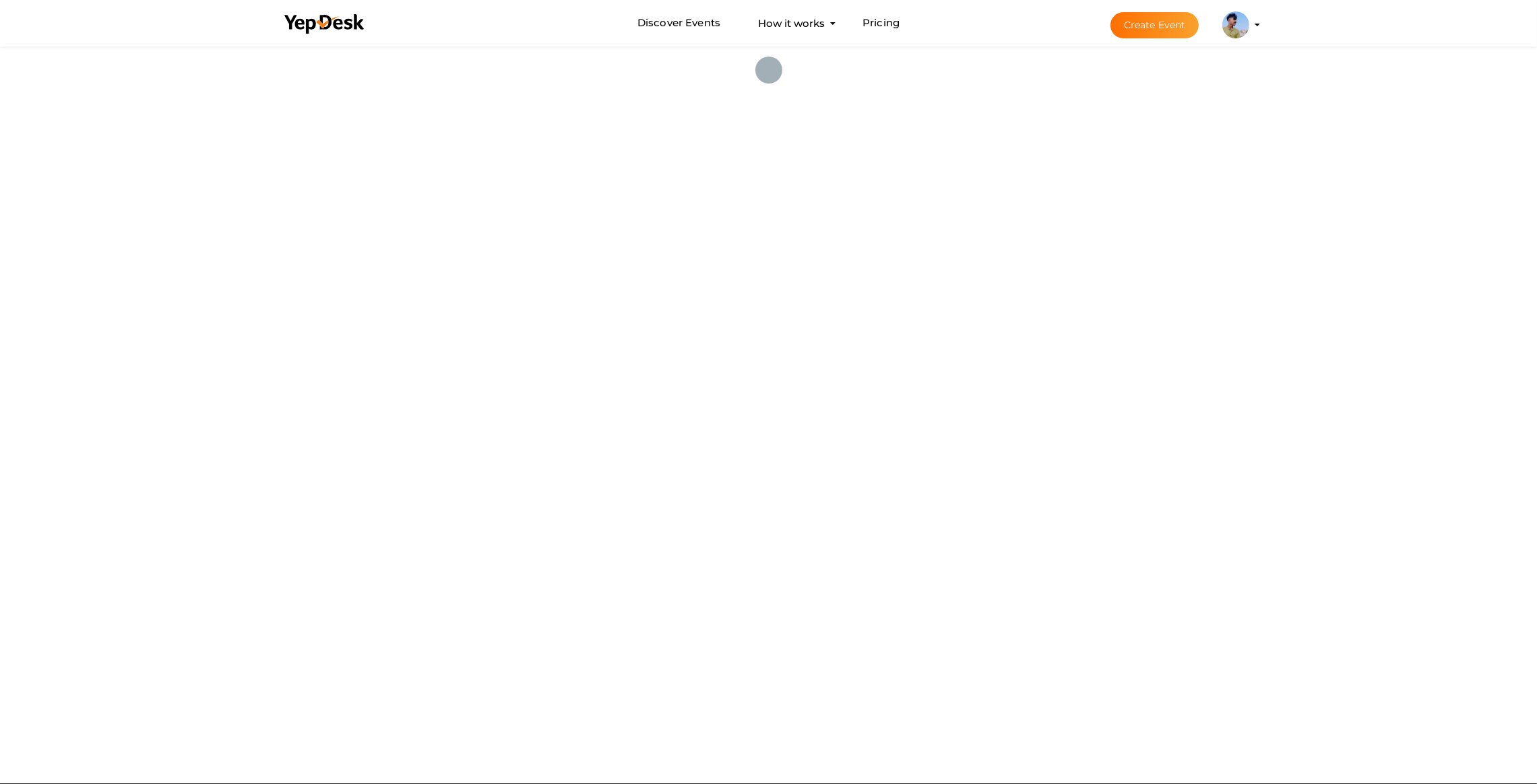
scroll to position [4994, 0]
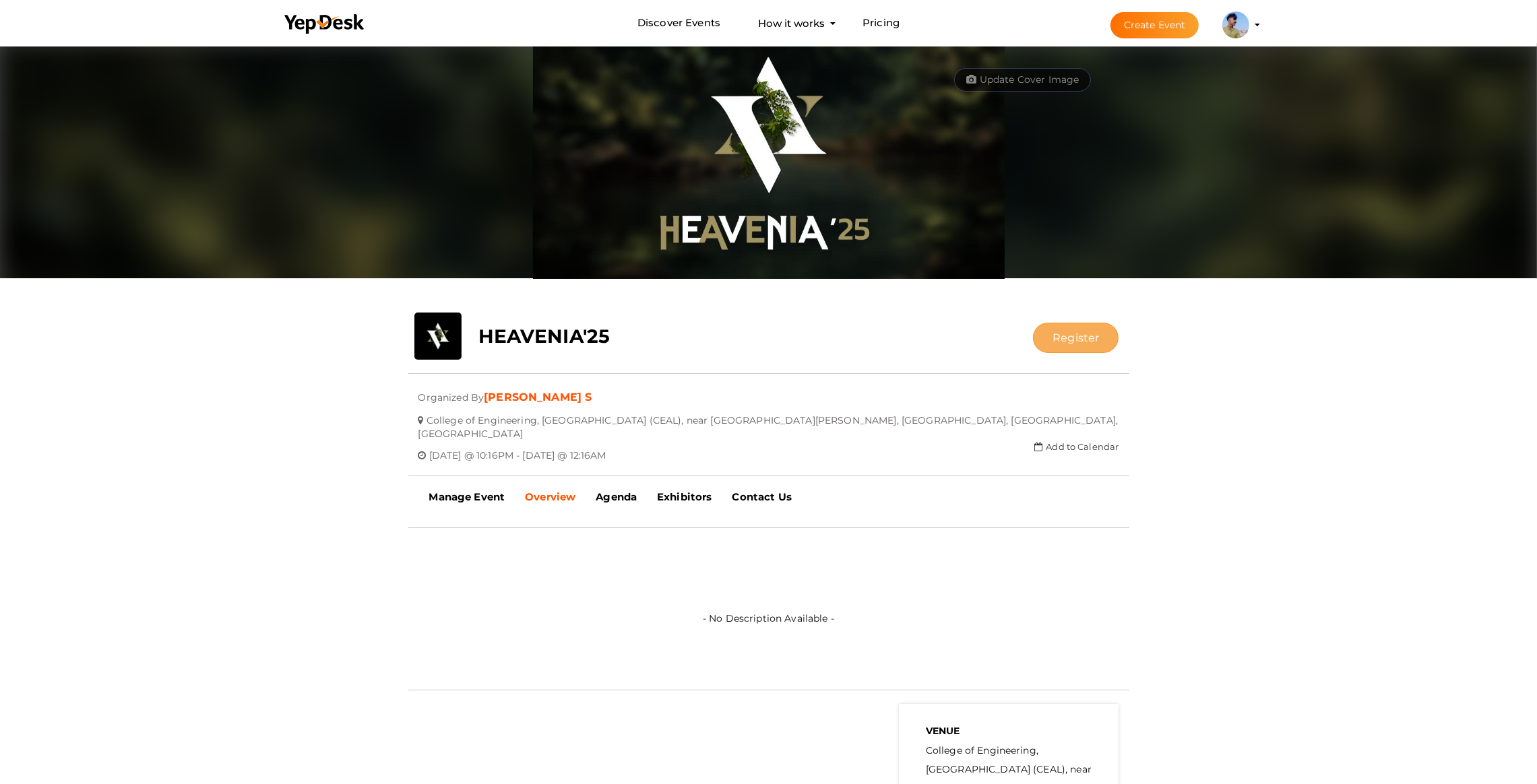
click at [1093, 340] on button "Register" at bounding box center [1075, 338] width 85 height 30
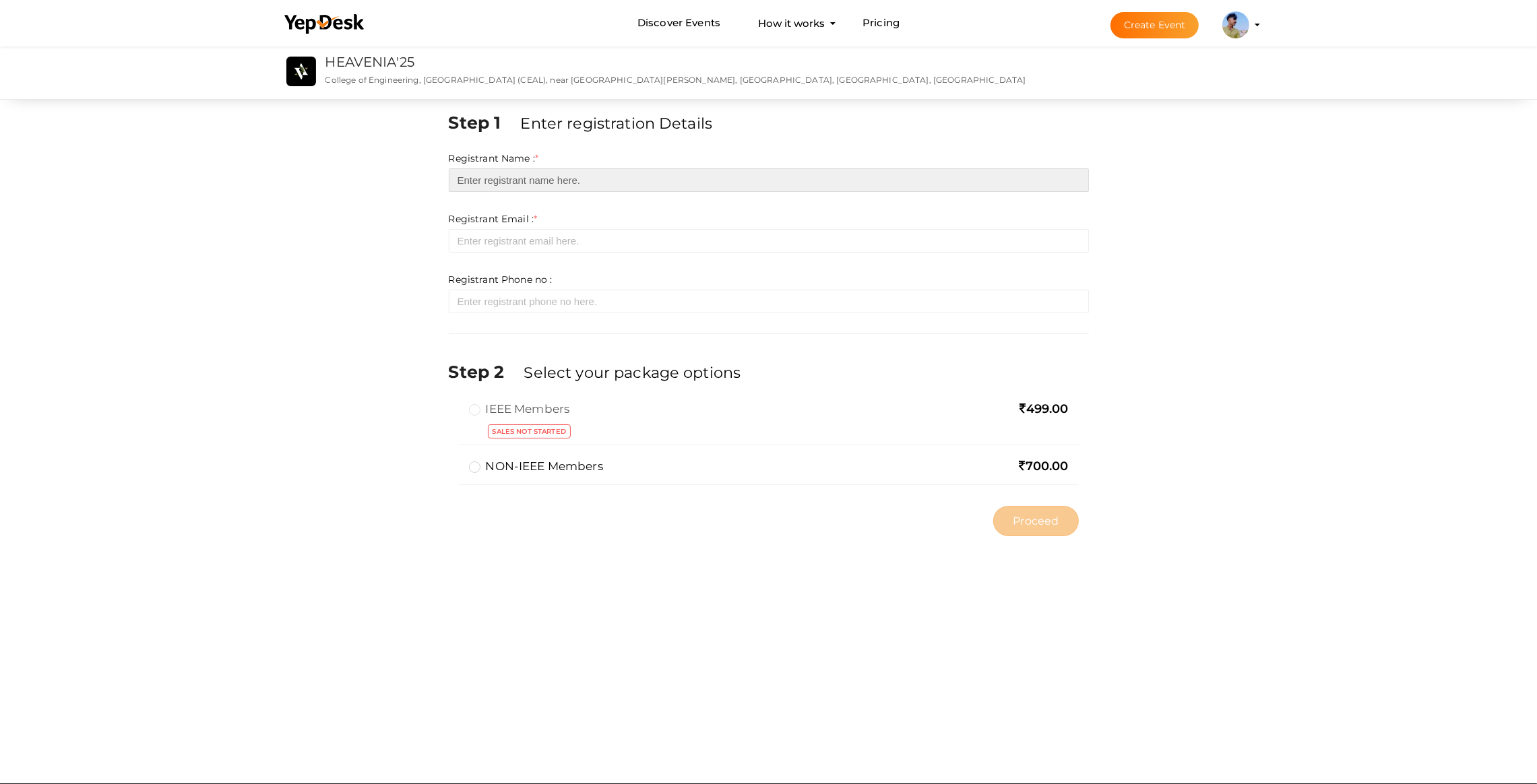
click at [507, 179] on input "text" at bounding box center [769, 180] width 641 height 24
click at [495, 227] on div "Registrant Email : * Required. Invalid email Invalid phone number Invalid Forma…" at bounding box center [769, 232] width 641 height 41
click at [515, 252] on form "Registrant Name : * Required. Invalid email Invalid phone number Invalid Format…" at bounding box center [769, 232] width 641 height 161
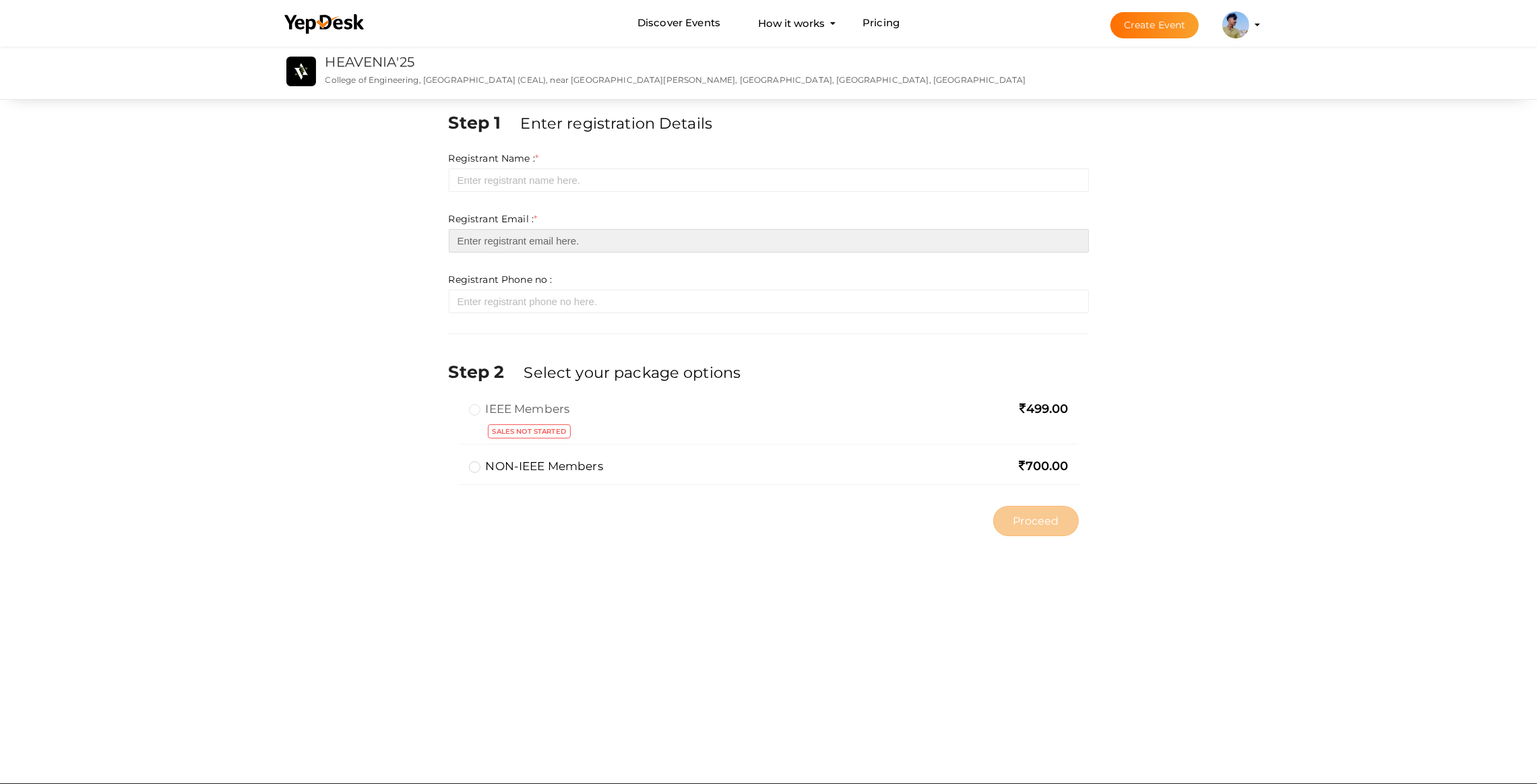
click at [510, 244] on input "email" at bounding box center [769, 241] width 641 height 24
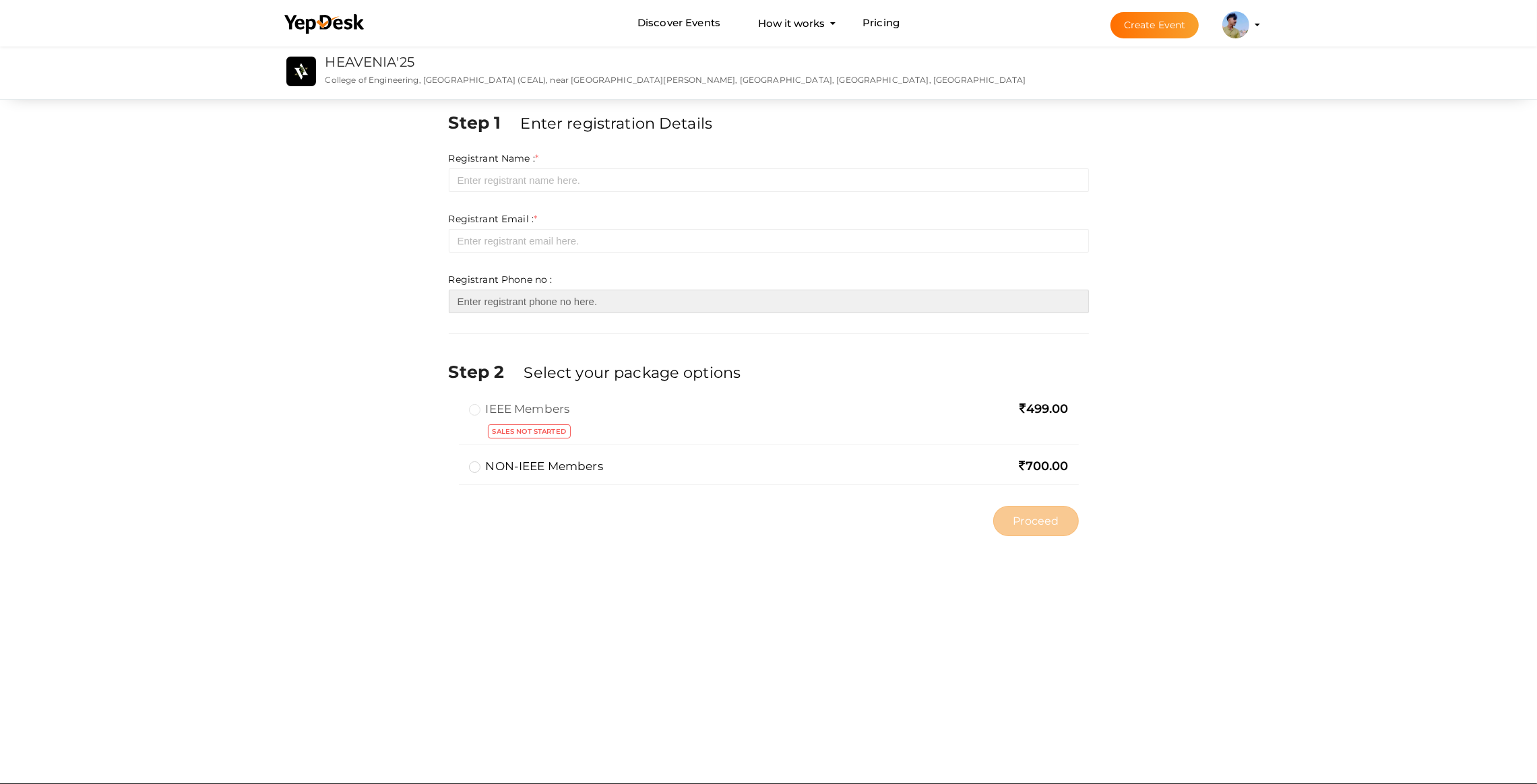
click at [502, 307] on input "number" at bounding box center [769, 302] width 641 height 24
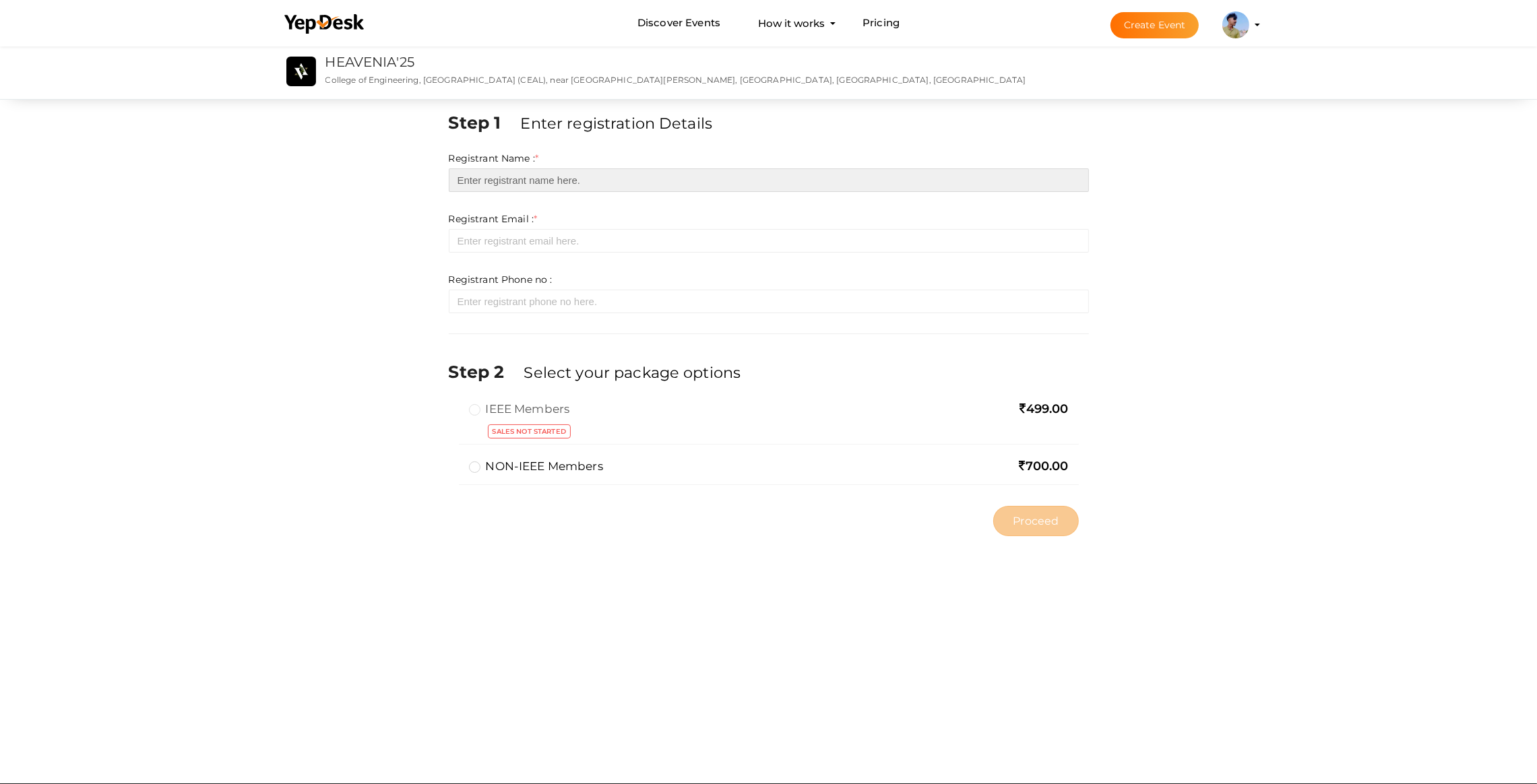
click at [485, 186] on input "text" at bounding box center [769, 180] width 641 height 24
type input "Pranav s"
click at [518, 263] on form "Registrant Name : * Pranav s Required. Invalid email Invalid phone number Inval…" at bounding box center [769, 232] width 641 height 161
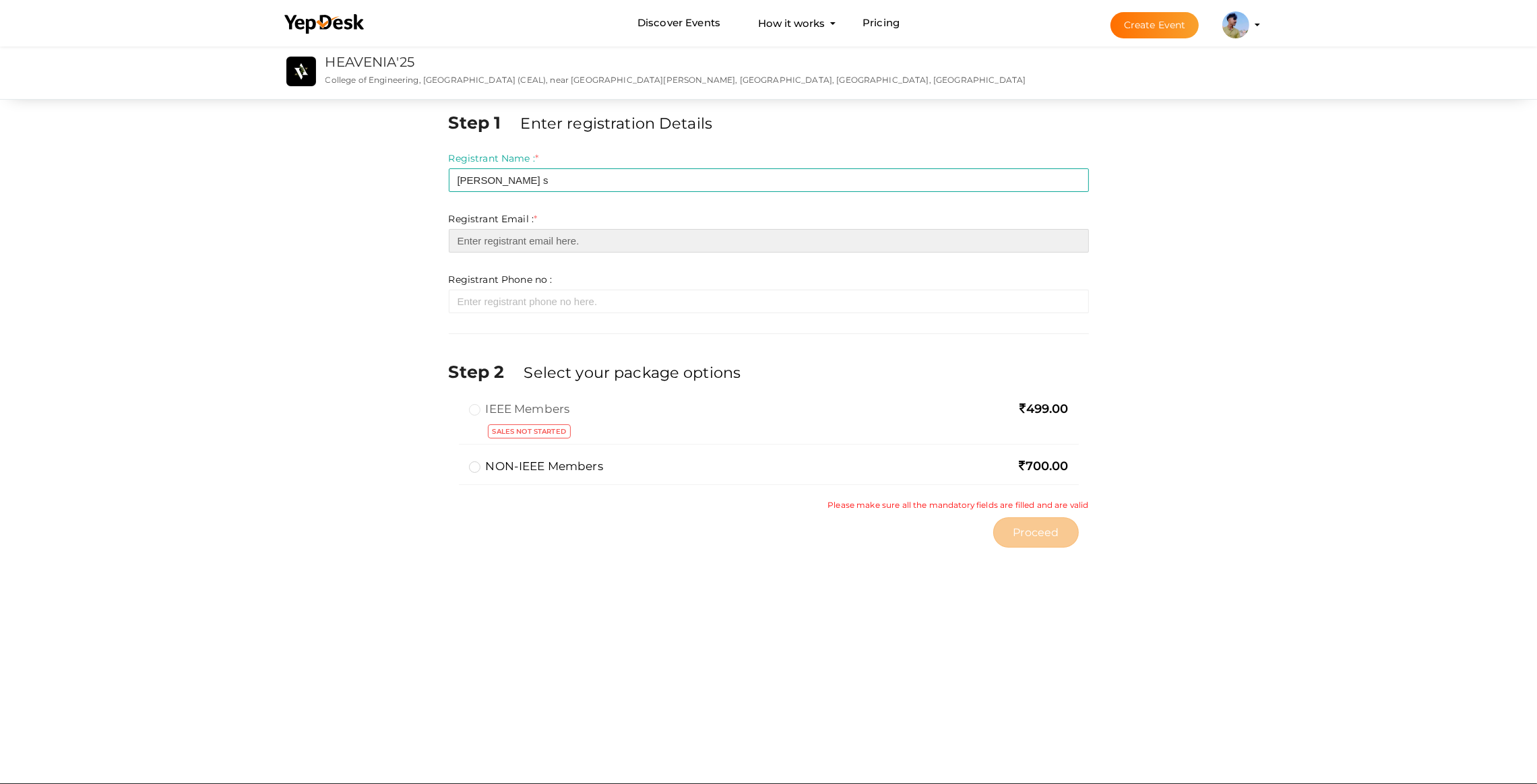
click at [525, 235] on input "email" at bounding box center [769, 241] width 641 height 24
type input "[EMAIL_ADDRESS][DOMAIN_NAME]"
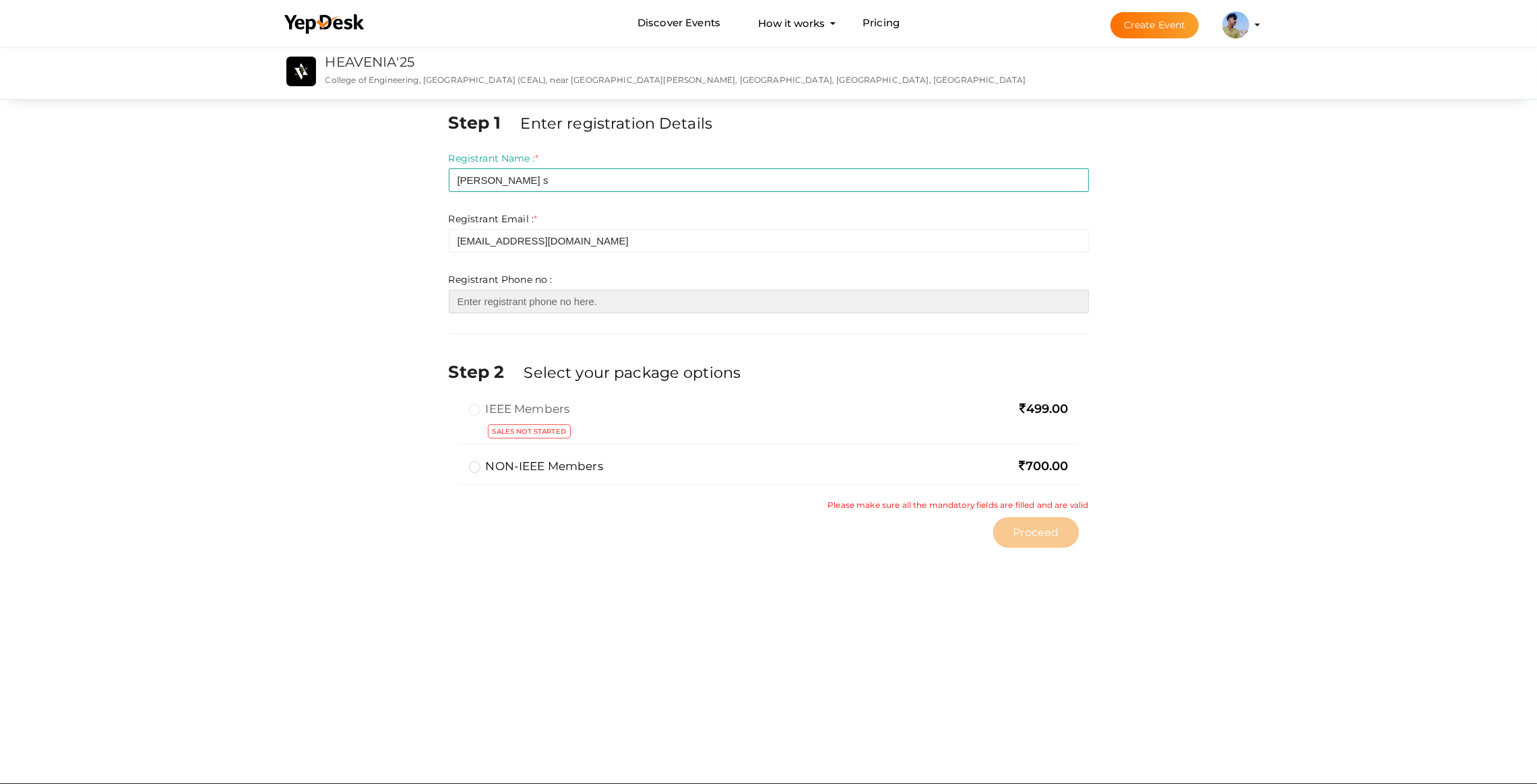
click at [612, 299] on input "number" at bounding box center [769, 302] width 641 height 24
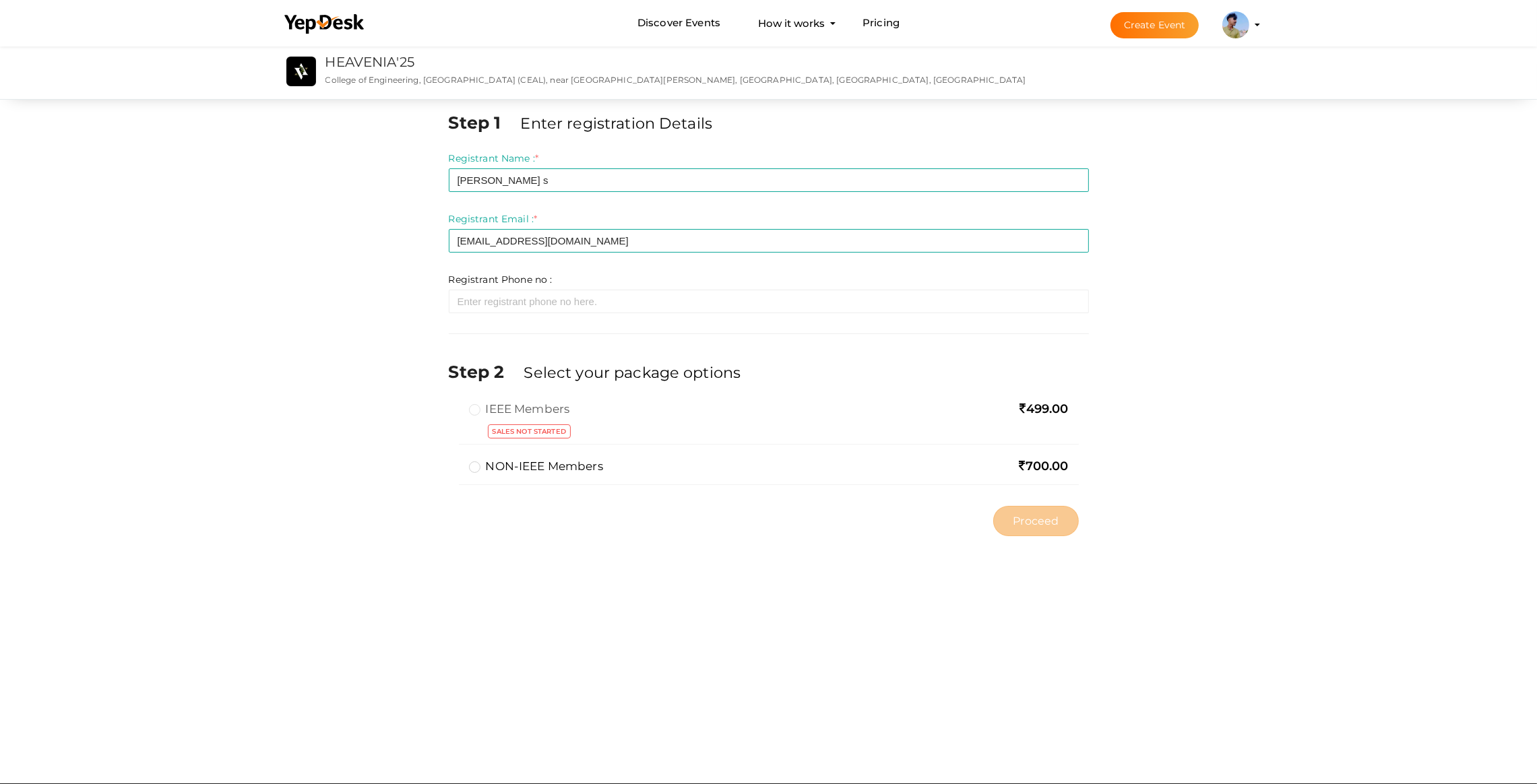
click at [483, 410] on label "IEEE Members" at bounding box center [519, 409] width 101 height 16
type textarea "IEEE"
click at [483, 410] on label "IEEE Members" at bounding box center [519, 409] width 101 height 16
click at [478, 412] on label "IEEE Members" at bounding box center [519, 409] width 101 height 16
click at [1006, 413] on div "499.00" at bounding box center [977, 410] width 183 height 18
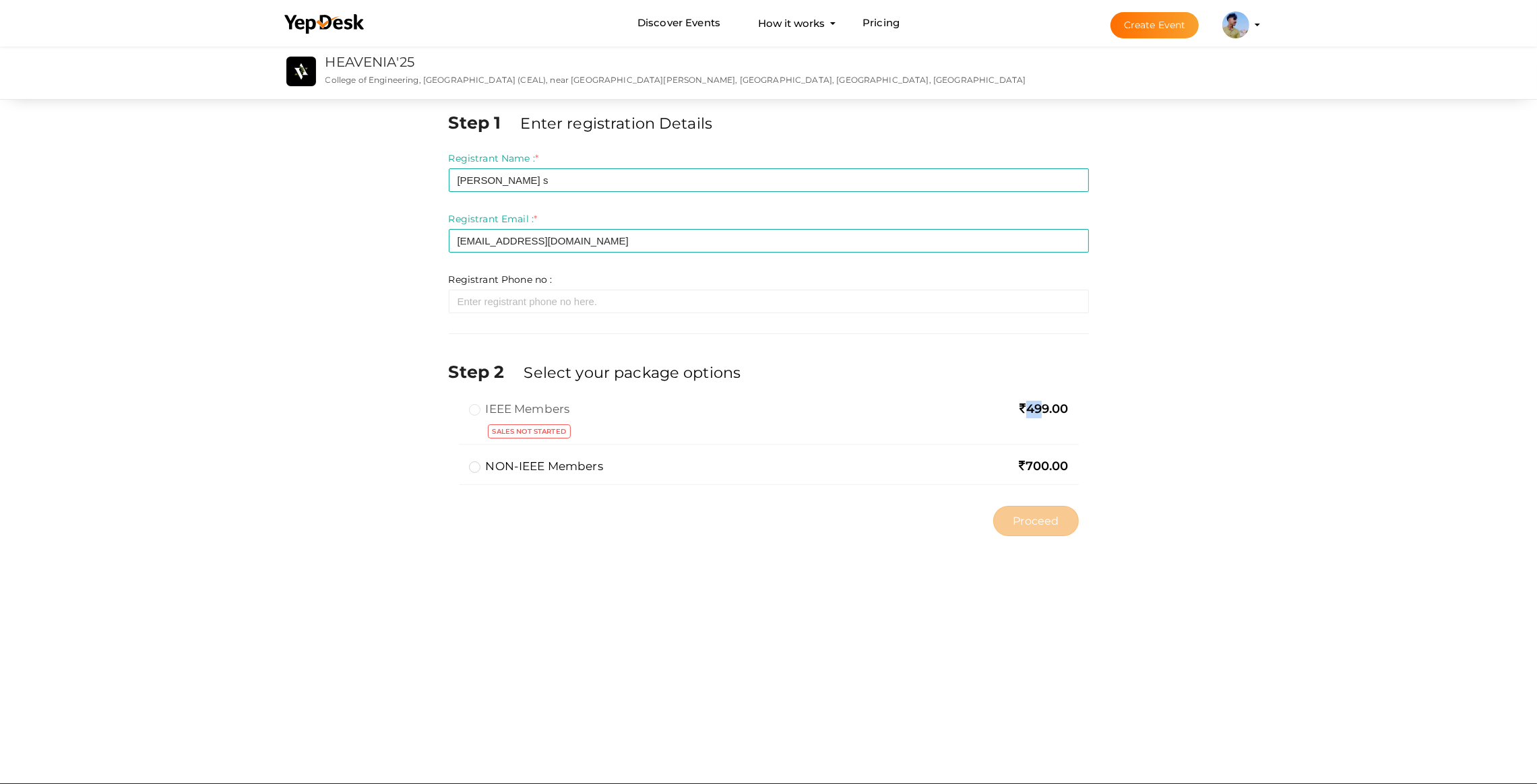
click at [1006, 413] on div "499.00" at bounding box center [977, 410] width 183 height 18
click at [546, 436] on span "Sales not started" at bounding box center [530, 432] width 83 height 14
click at [539, 467] on label "NON-IEEE Members" at bounding box center [536, 466] width 134 height 16
click at [455, 461] on input "NON-IEEE Members" at bounding box center [455, 461] width 0 height 0
click at [475, 425] on div "Sales not started" at bounding box center [526, 432] width 109 height 16
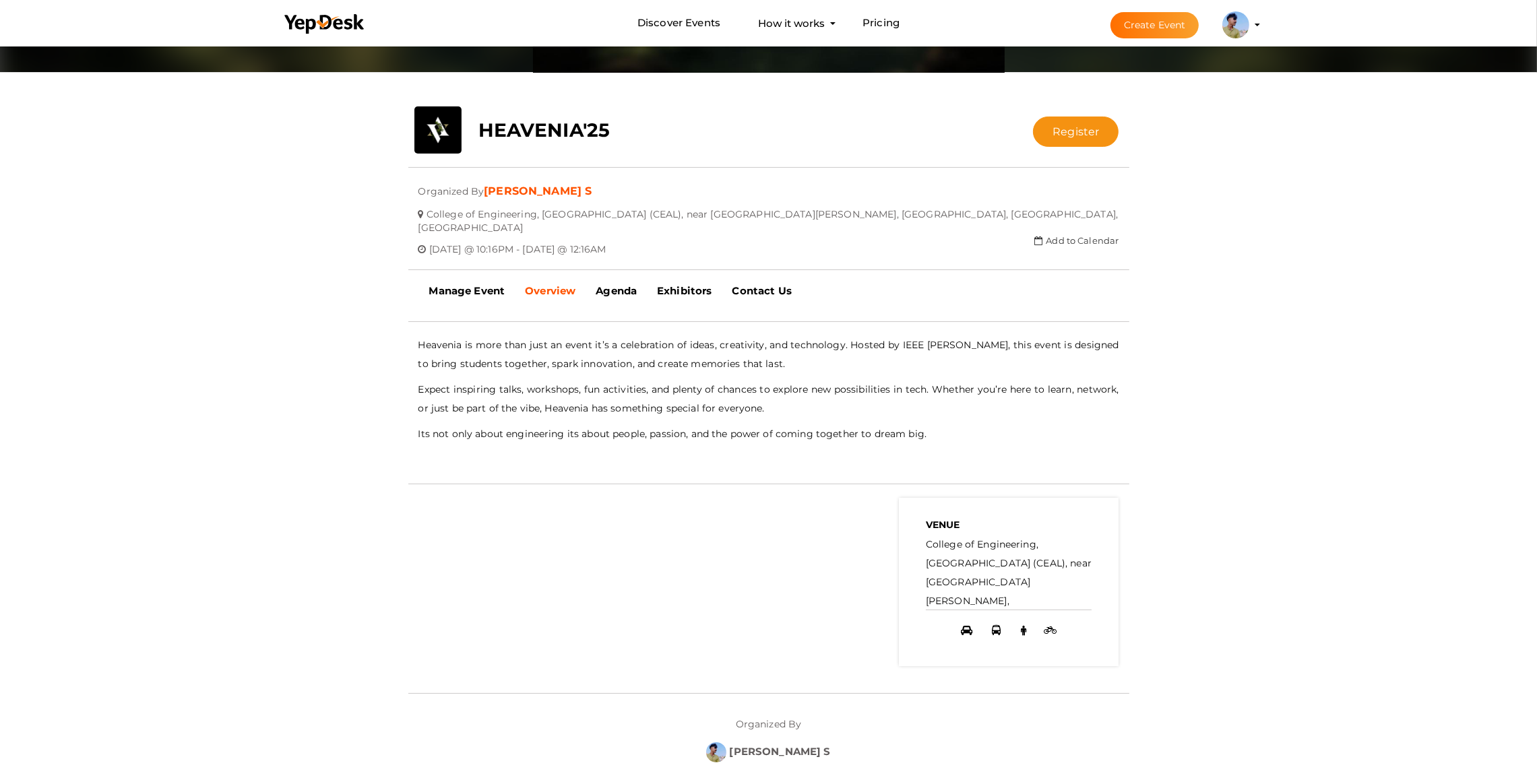
scroll to position [202, 0]
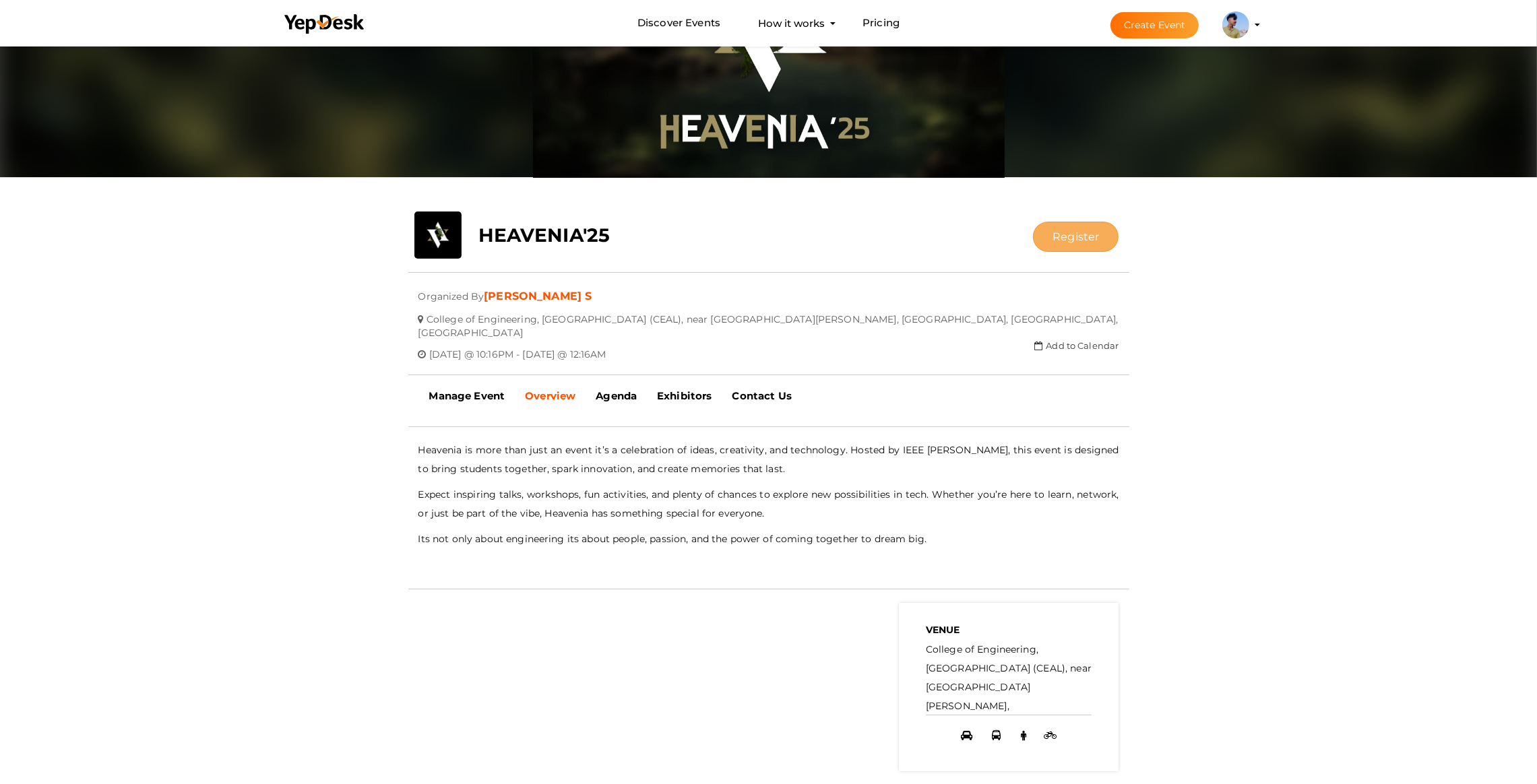
click at [1085, 226] on button "Register" at bounding box center [1075, 237] width 85 height 30
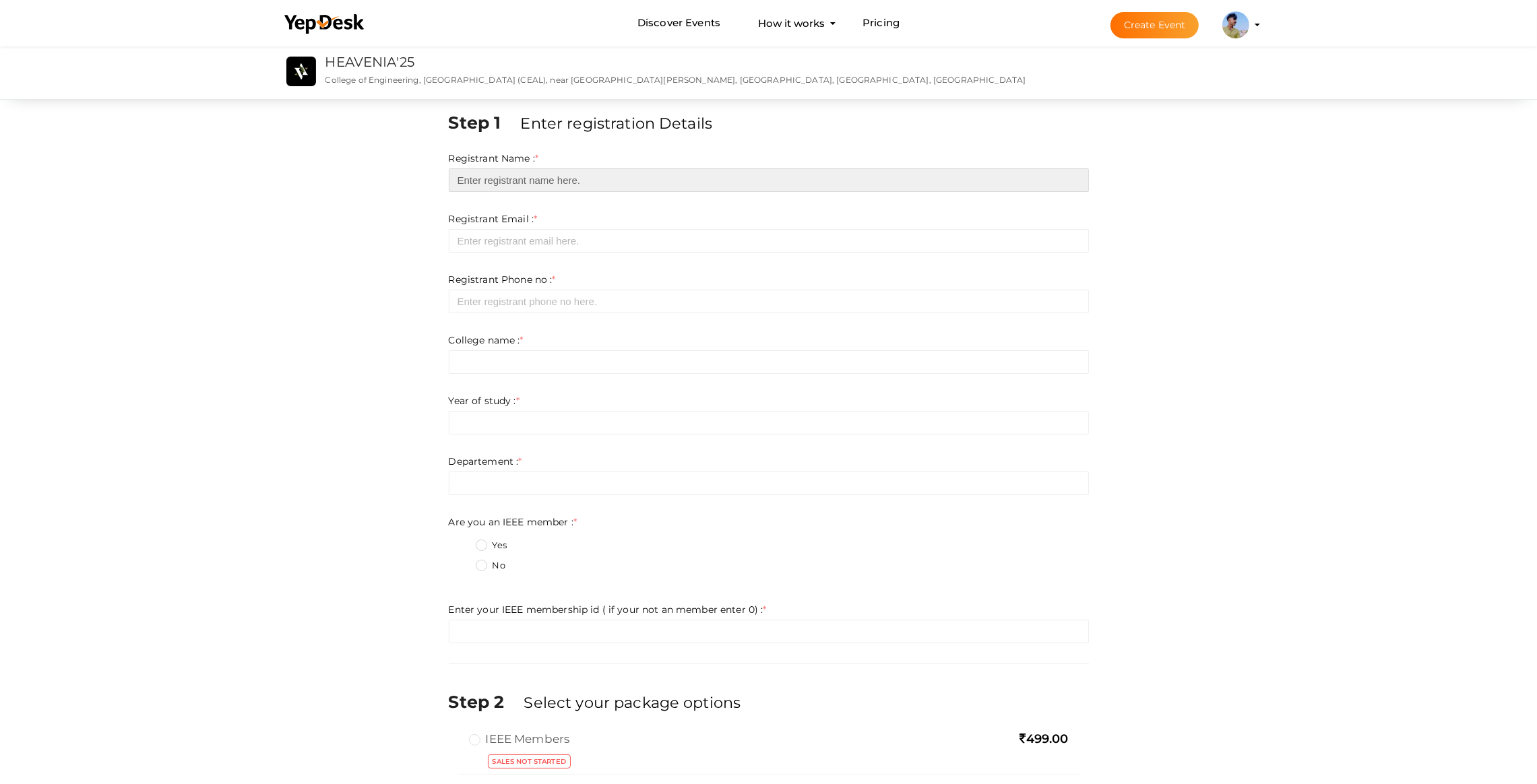
click at [490, 184] on input "text" at bounding box center [769, 180] width 641 height 24
type input "COLLEGE OF ENGINEERING [GEOGRAPHIC_DATA]"
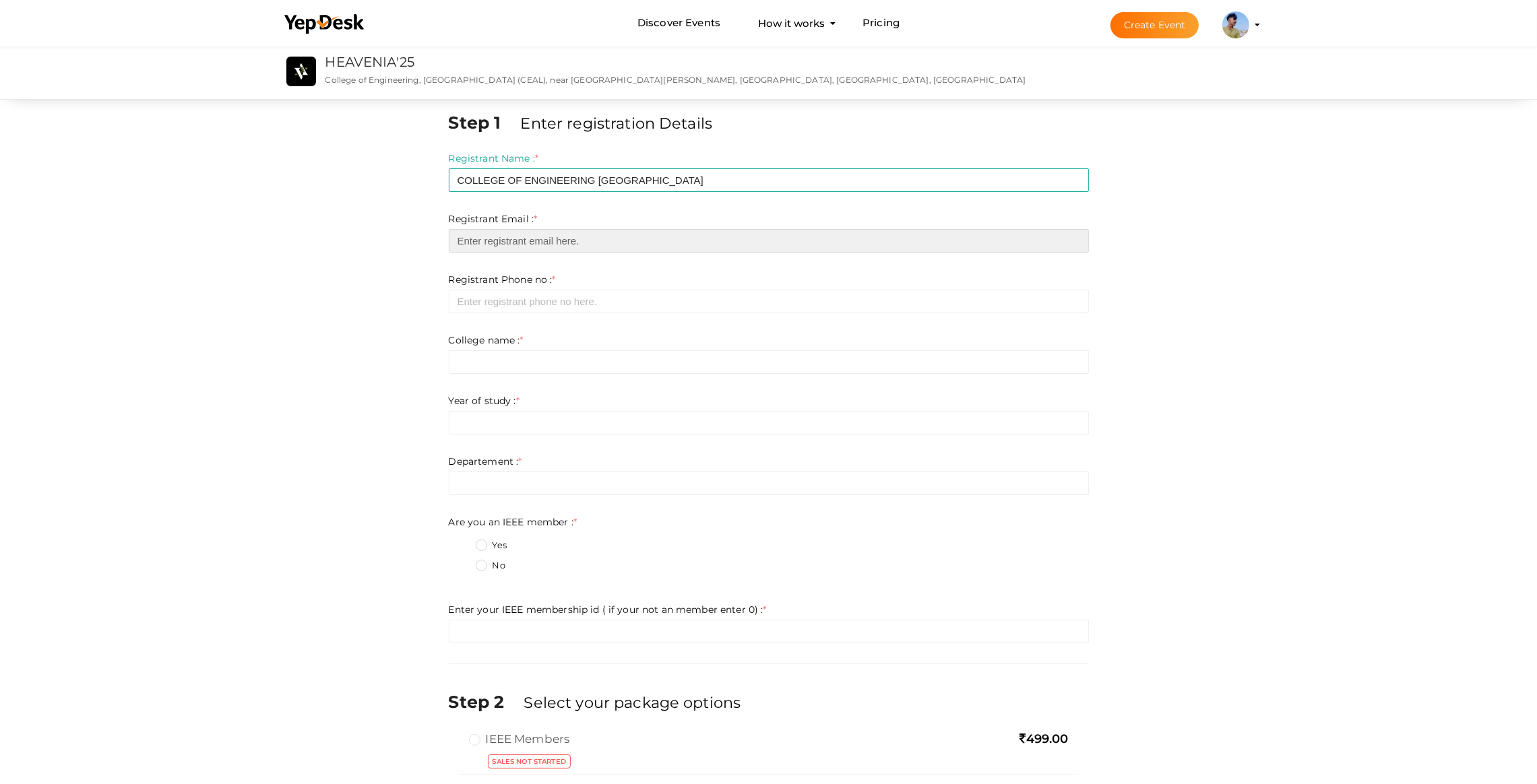
click at [496, 236] on input "email" at bounding box center [769, 241] width 641 height 24
type input "[EMAIL_ADDRESS][DOMAIN_NAME]"
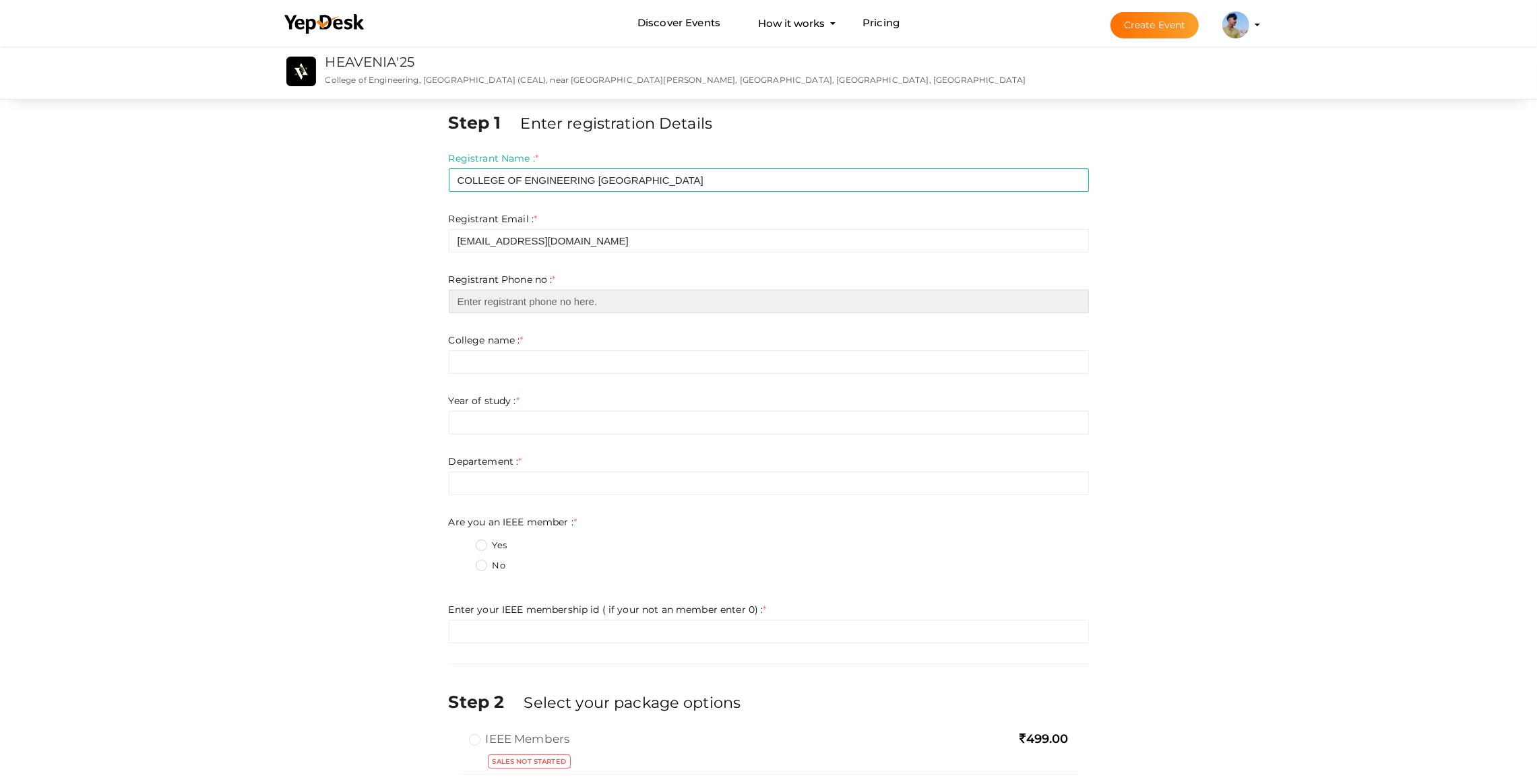
type input "08848518527"
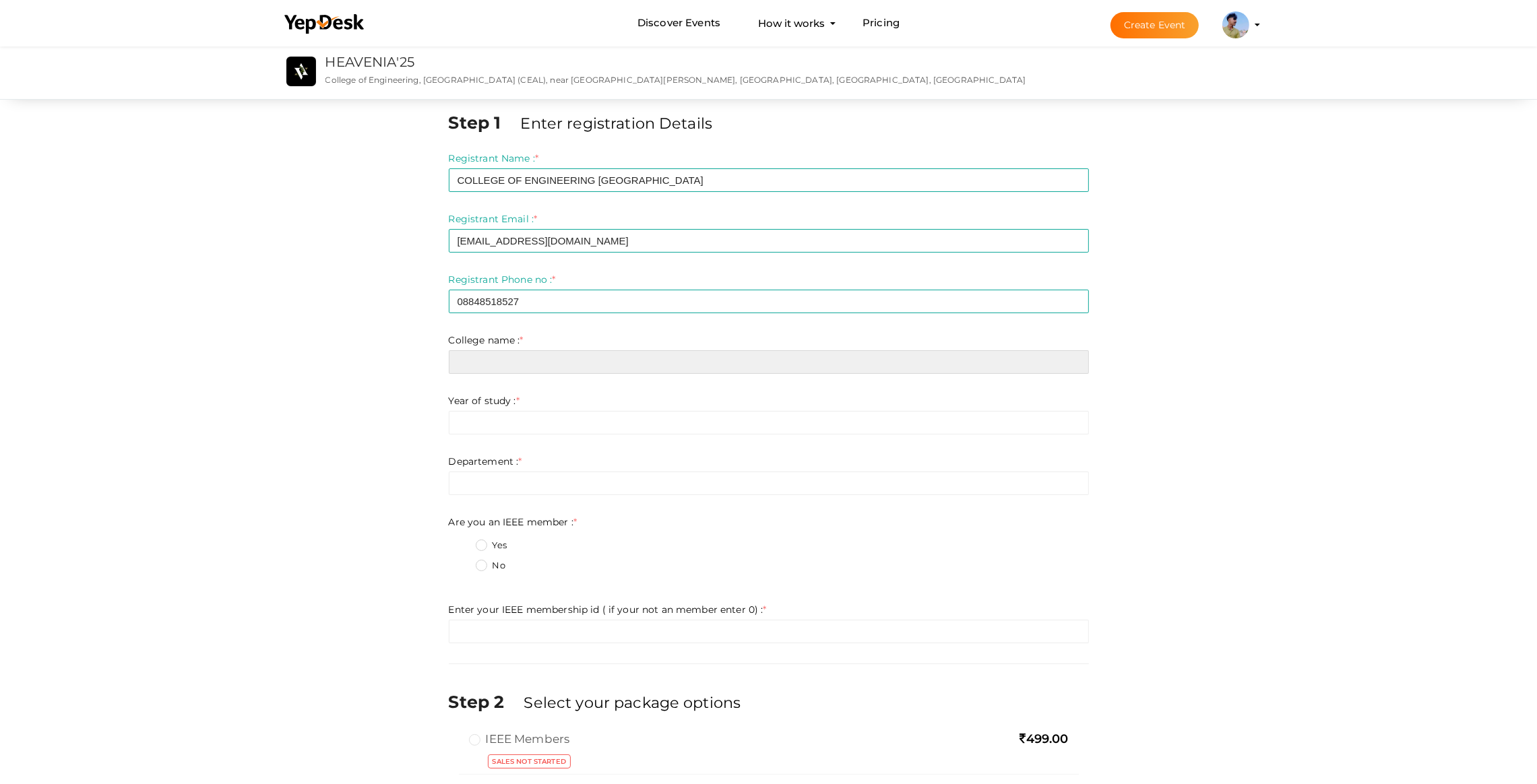
click at [506, 364] on input "text" at bounding box center [769, 362] width 641 height 24
type input "[EMAIL_ADDRESS][DOMAIN_NAME]"
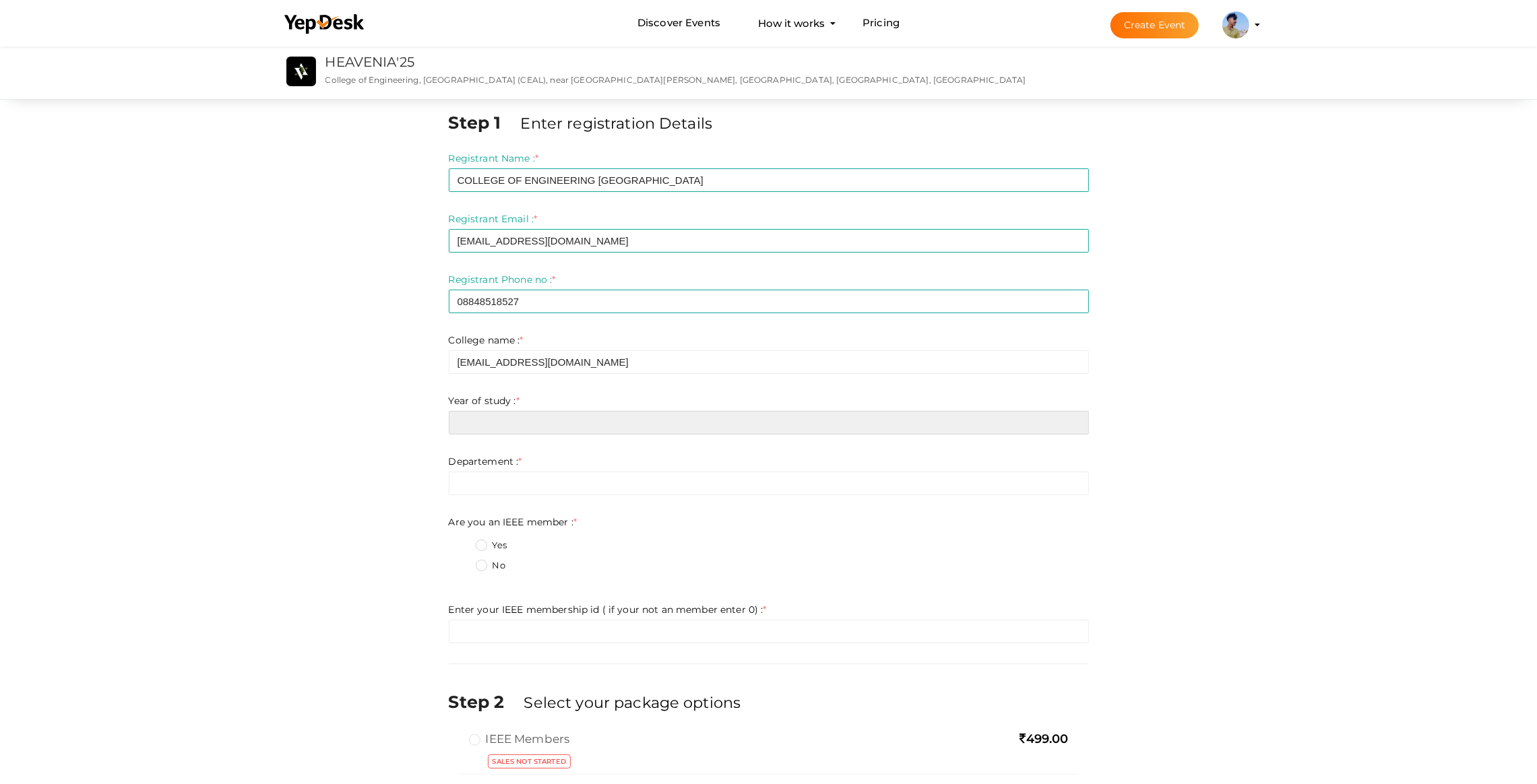
type input "[EMAIL_ADDRESS][DOMAIN_NAME]"
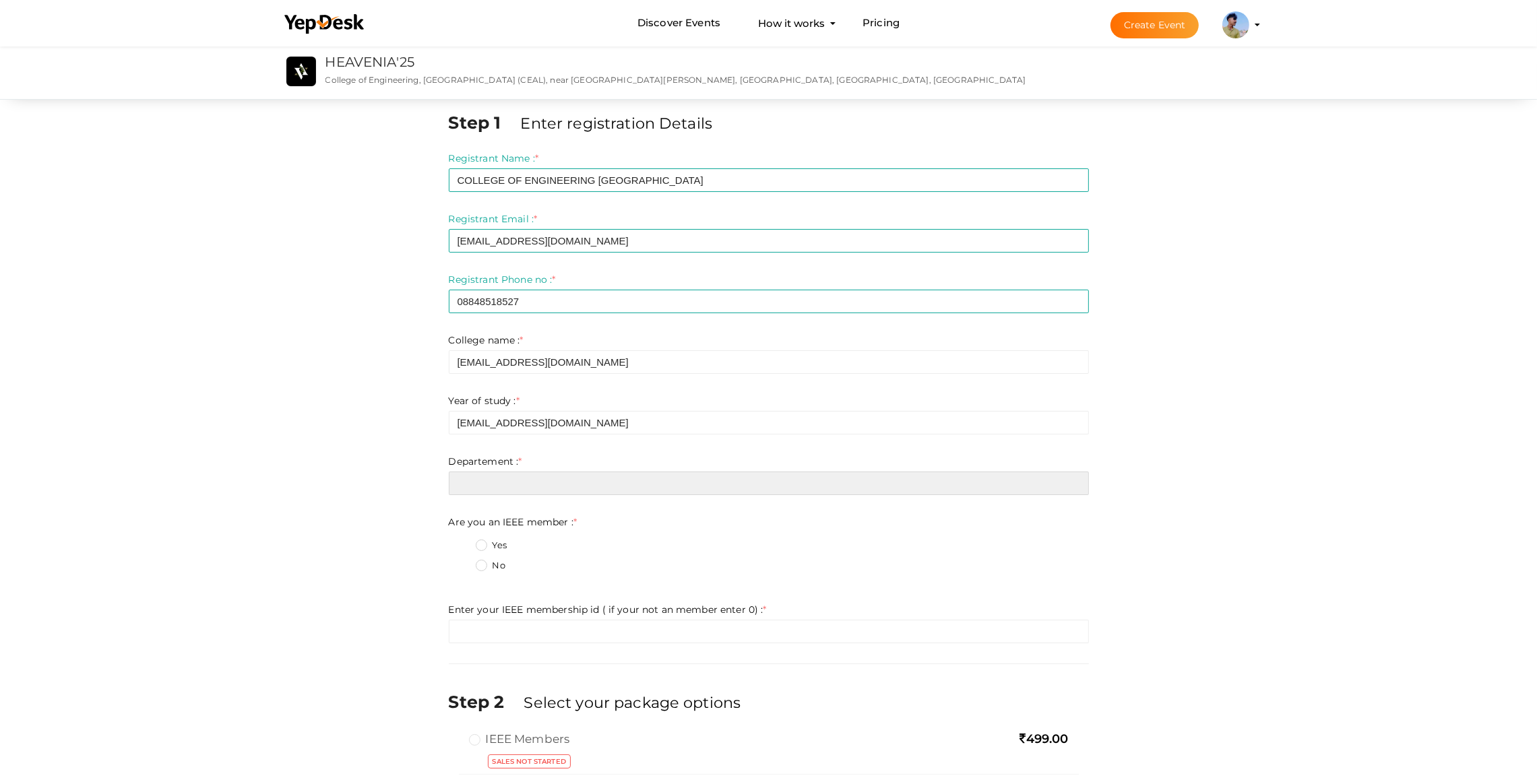
type input "[EMAIL_ADDRESS][DOMAIN_NAME]"
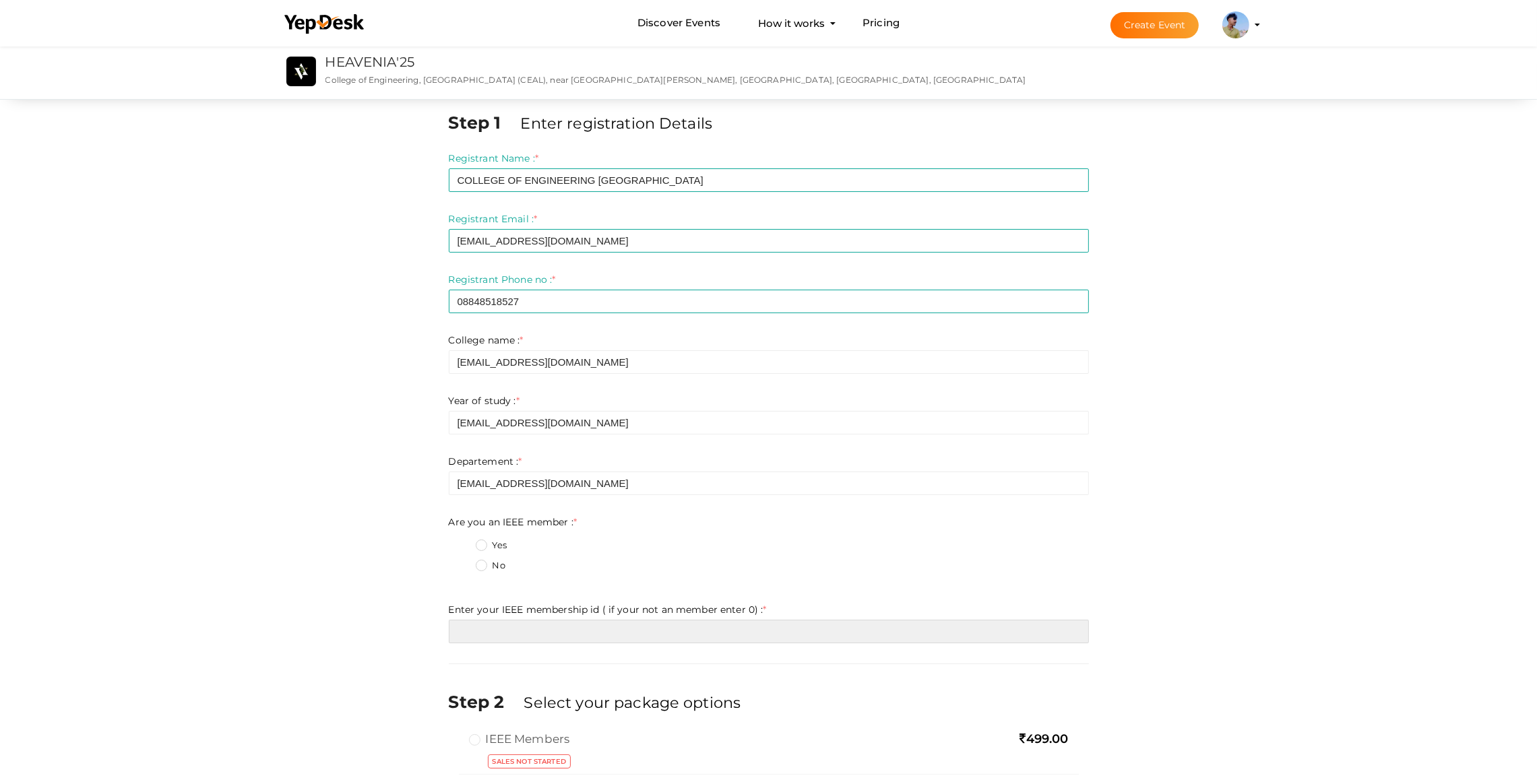
type input "08848518527"
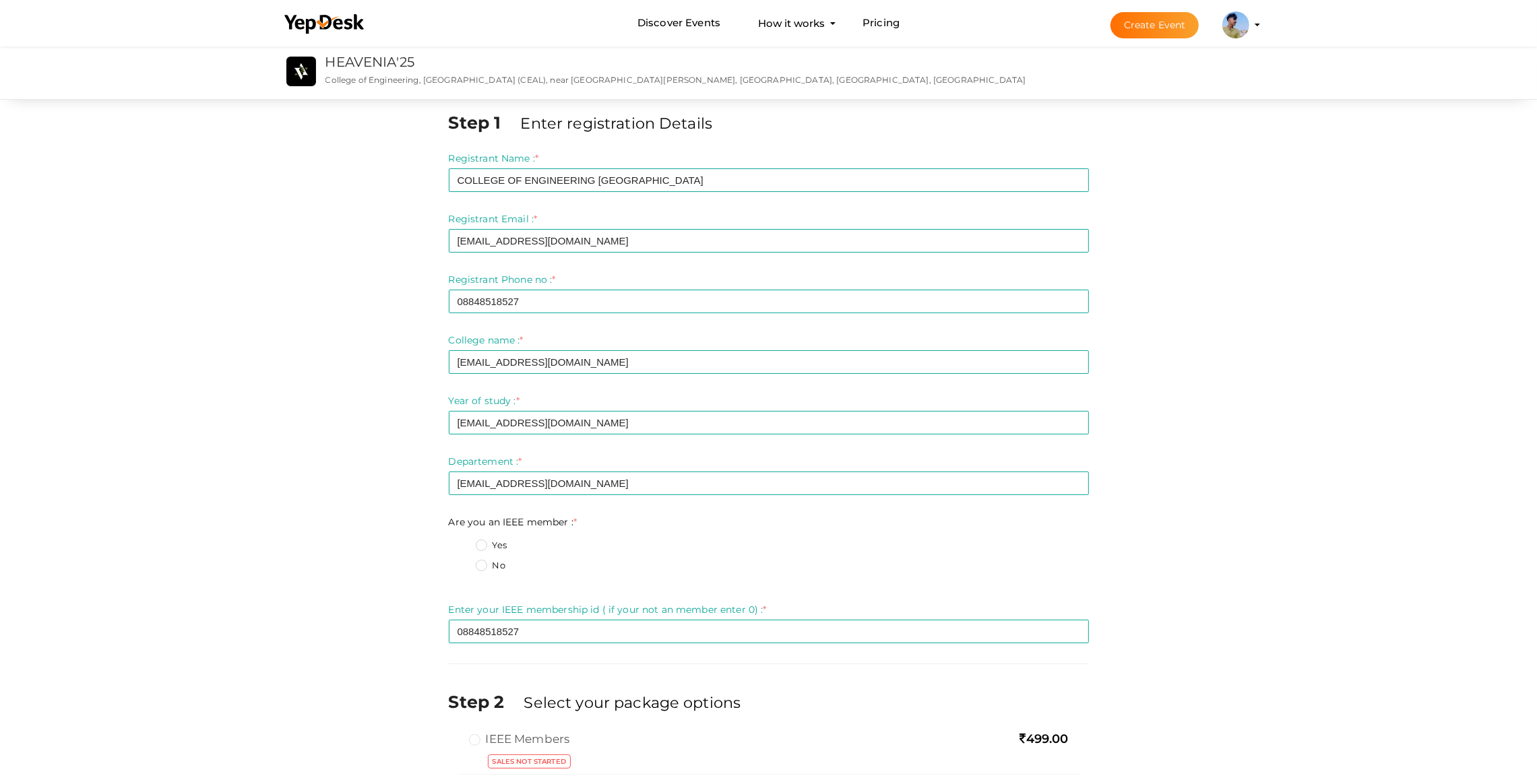
click at [483, 537] on fieldset "Yes No" at bounding box center [769, 557] width 641 height 50
drag, startPoint x: 483, startPoint y: 542, endPoint x: 506, endPoint y: 554, distance: 25.9
click at [483, 544] on label "Yes" at bounding box center [491, 545] width 31 height 14
click at [463, 541] on member\+0 "Yes" at bounding box center [463, 541] width 0 height 0
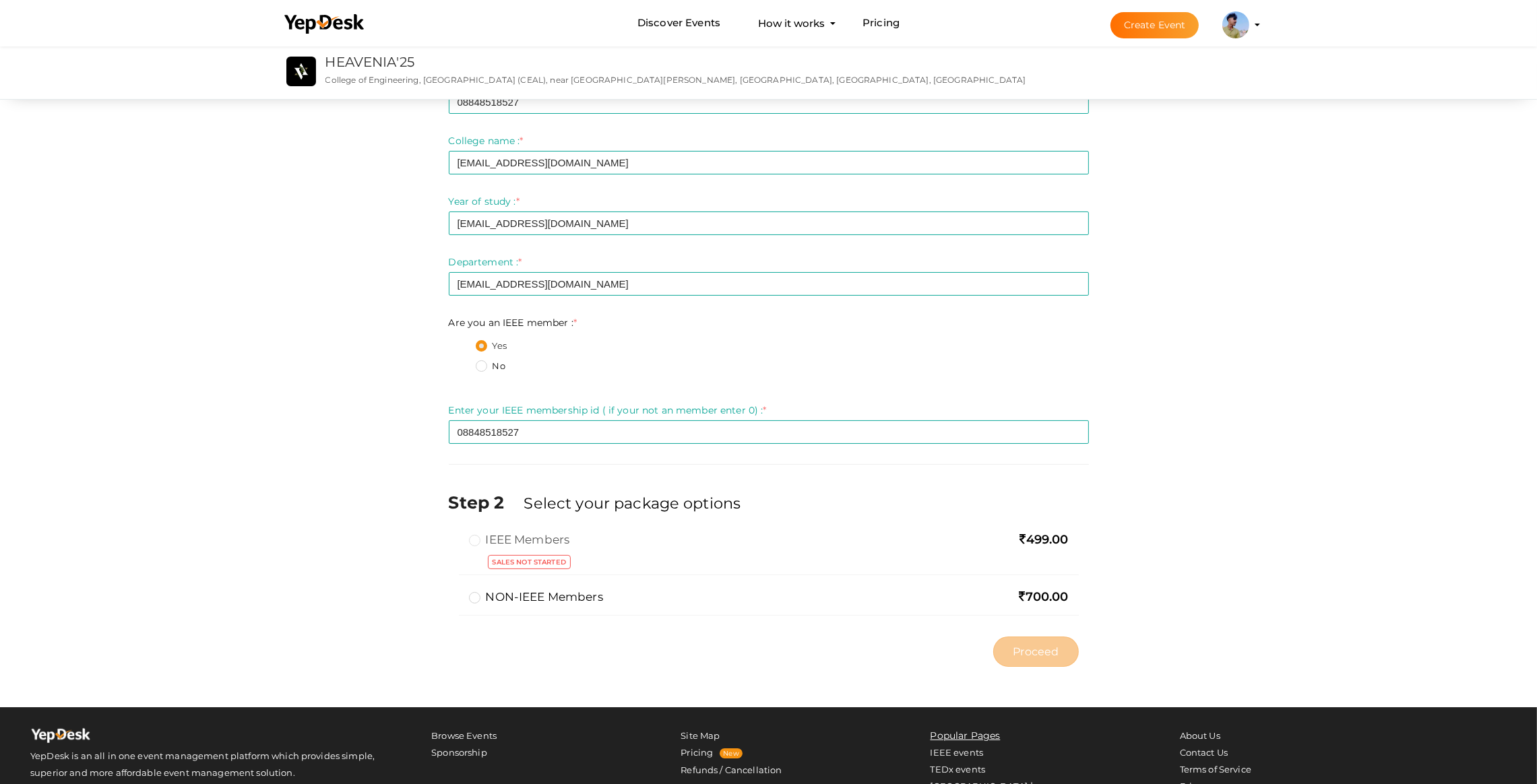
scroll to position [202, 0]
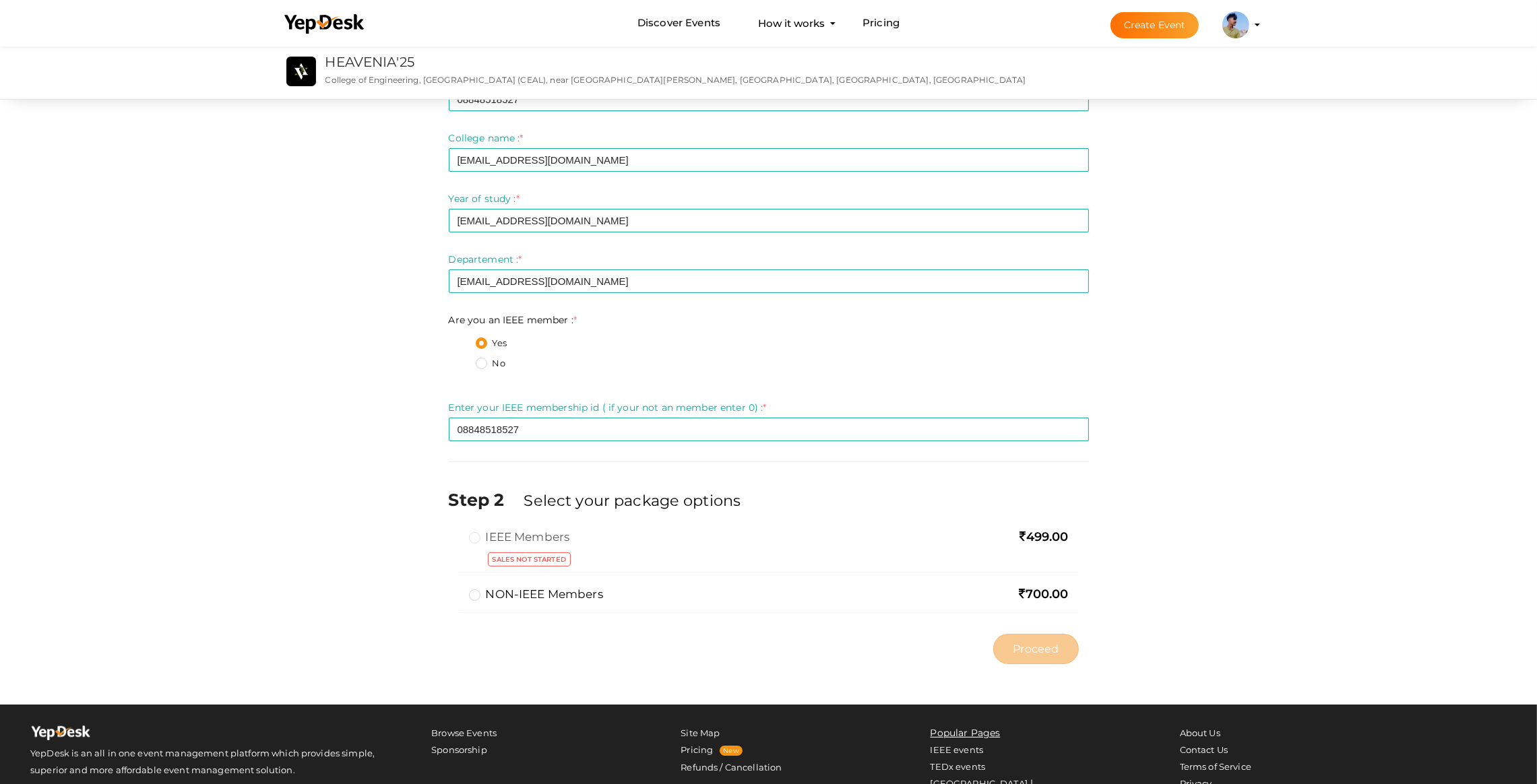
click at [466, 530] on div "IEEE Members 499.00 Sales not started" at bounding box center [769, 550] width 620 height 44
click at [475, 545] on div "IEEE Members" at bounding box center [669, 538] width 399 height 19
click at [478, 581] on div "IEEE Members 499.00 Sales not started NON-IEEE Members 700.00 Limit Reached: Yo…" at bounding box center [769, 577] width 641 height 98
click at [483, 588] on label "NON-IEEE Members" at bounding box center [536, 594] width 134 height 16
click at [455, 588] on input "NON-IEEE Members" at bounding box center [455, 588] width 0 height 0
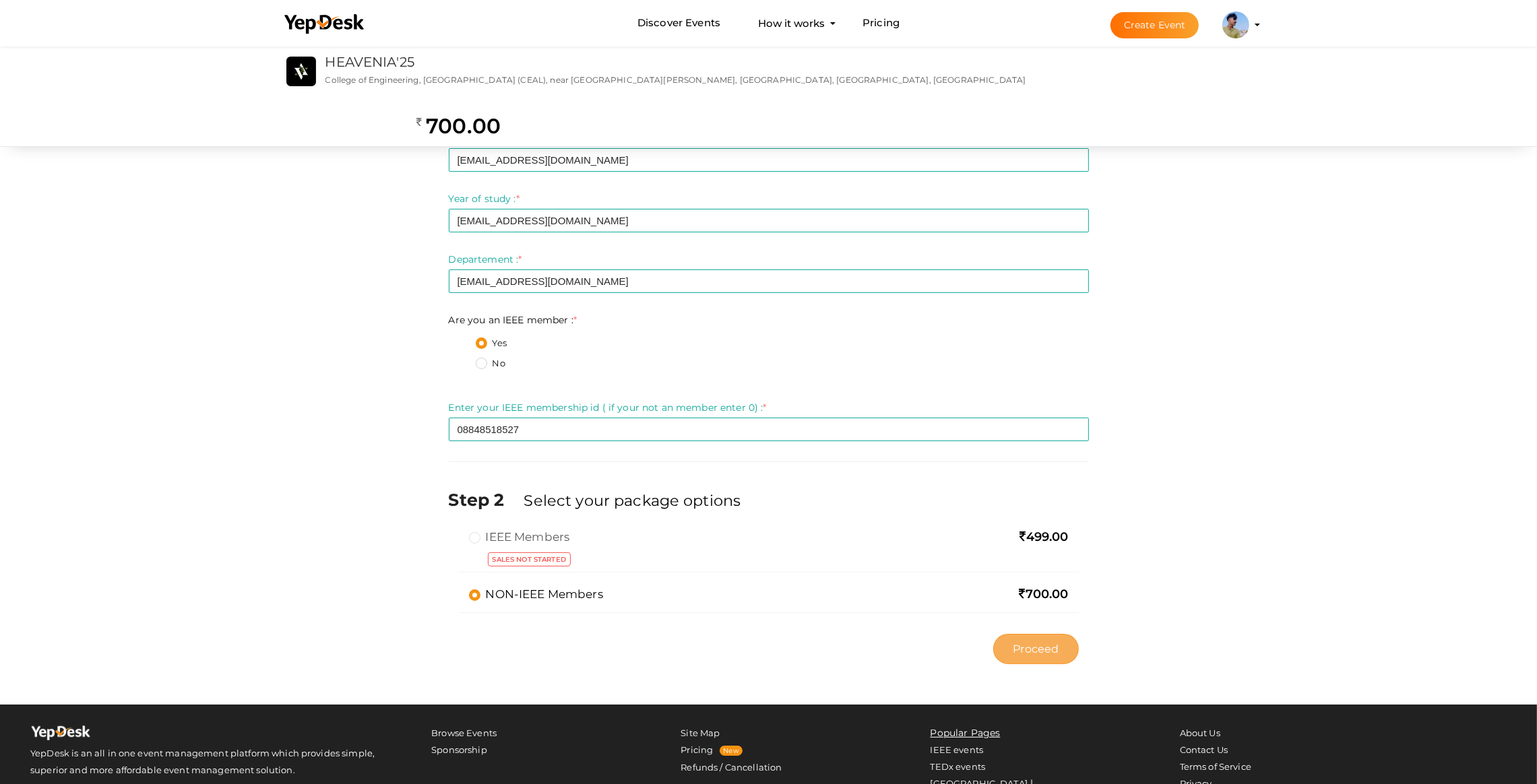
click at [1015, 636] on button "Proceed" at bounding box center [1036, 649] width 85 height 30
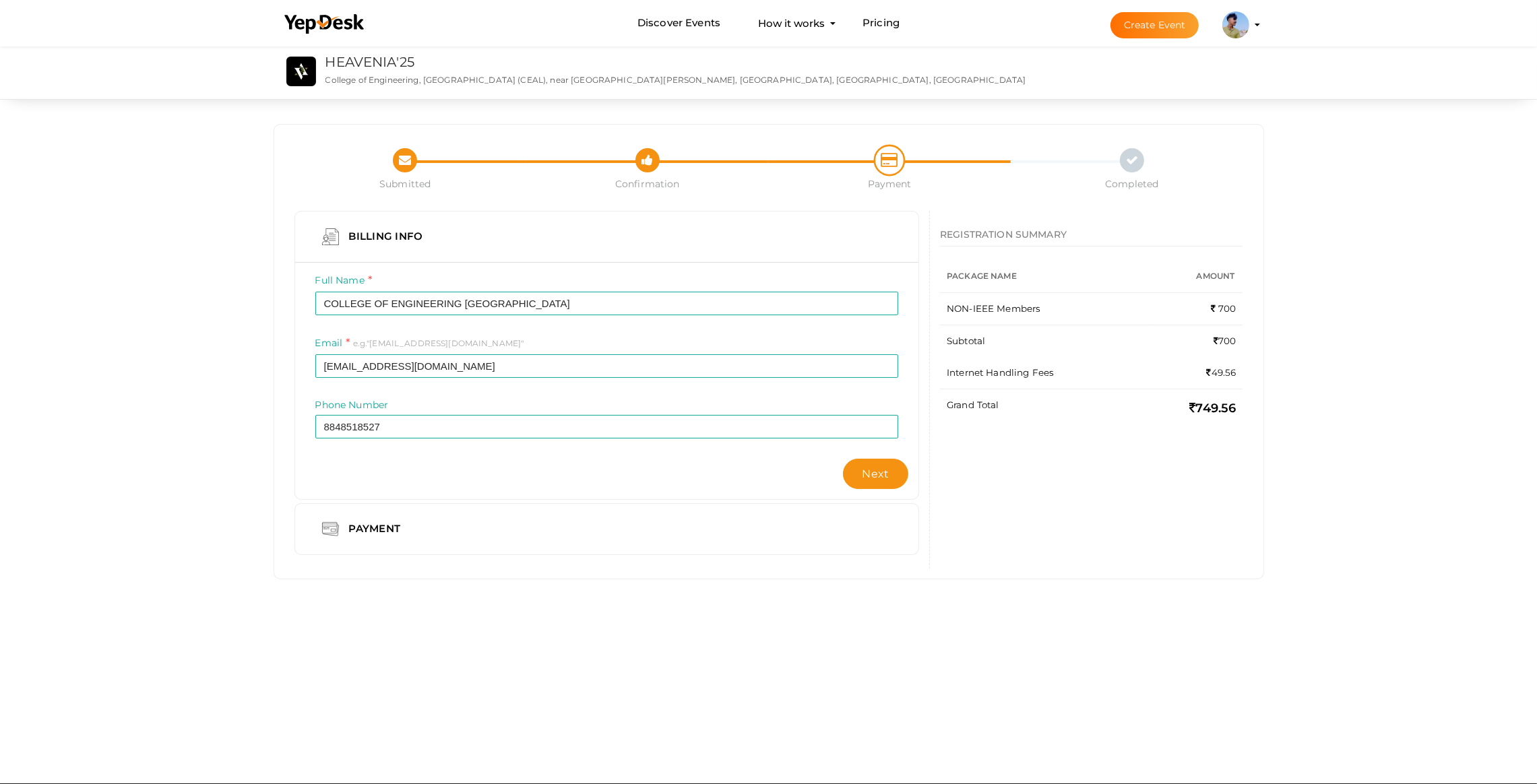
drag, startPoint x: 1126, startPoint y: 395, endPoint x: 1146, endPoint y: 374, distance: 29.0
click at [1158, 394] on tr "Grand Total 749.56" at bounding box center [1091, 408] width 303 height 38
drag, startPoint x: 1189, startPoint y: 348, endPoint x: 1214, endPoint y: 368, distance: 32.0
type textarea "700 Internet Handling Fees"
click at [1214, 368] on tbody "NON-IEEE Members 700 Subtotal 700 Internet Handling Fees 49.56 Grand Total 749.…" at bounding box center [1091, 359] width 303 height 135
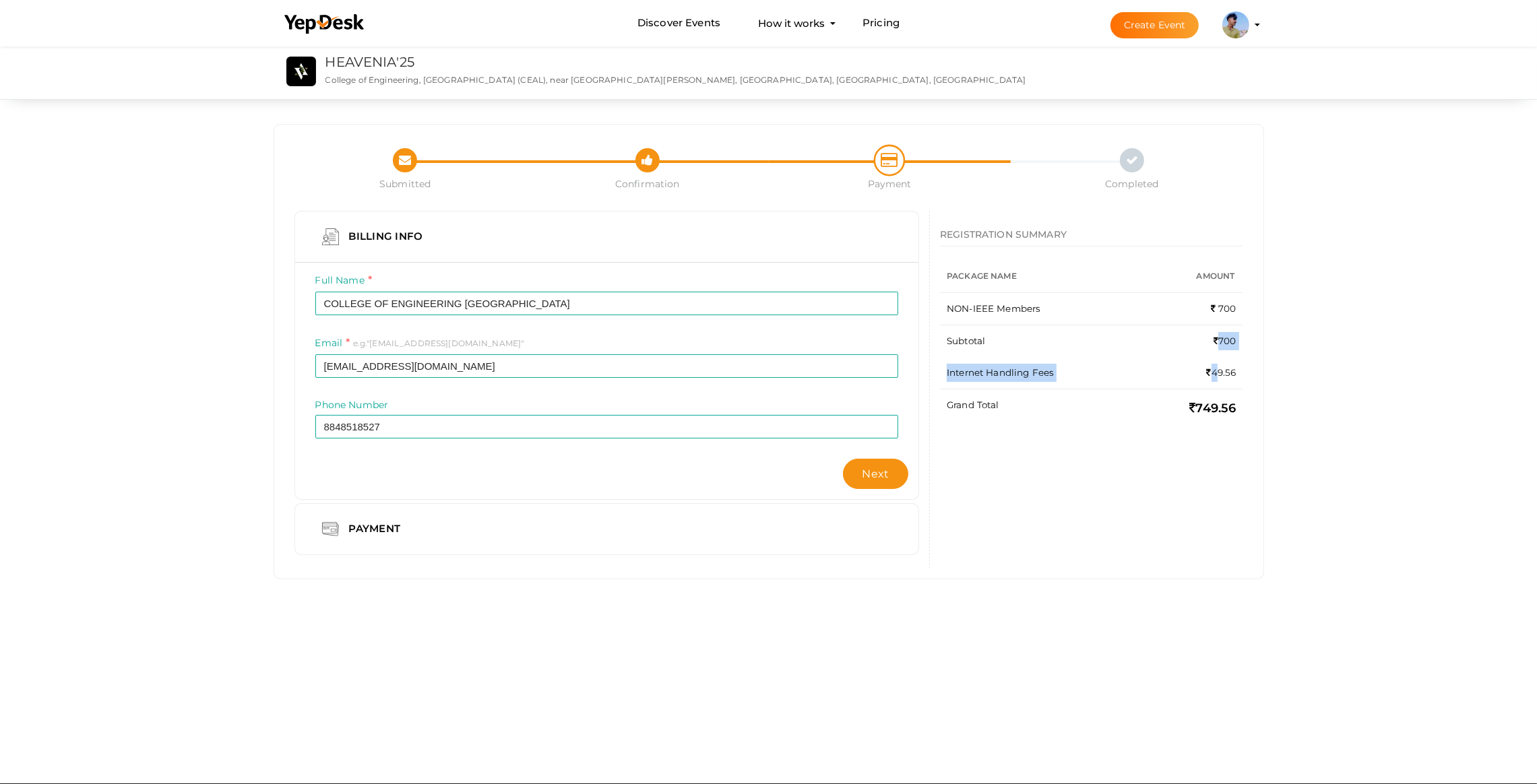
click at [1214, 368] on td "49.56" at bounding box center [1198, 373] width 91 height 32
drag, startPoint x: 1225, startPoint y: 368, endPoint x: 1152, endPoint y: 469, distance: 124.6
click at [1245, 369] on div "REGISTRATION SUMMARY Package Name Amount NON-IEEE Members 700 Subtotal 700 Inte…" at bounding box center [1091, 326] width 323 height 230
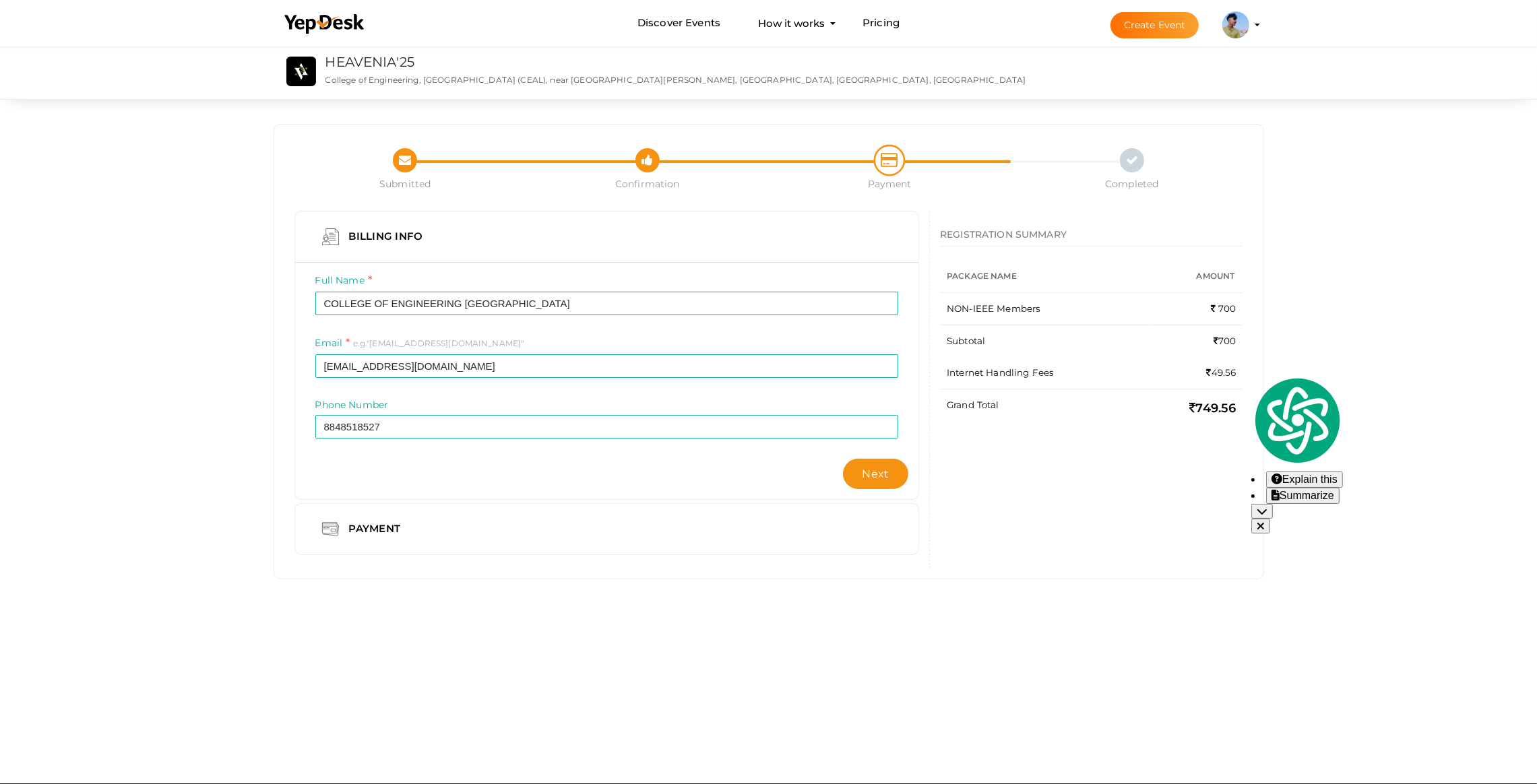
click at [1090, 376] on td "Internet Handling Fees" at bounding box center [1047, 373] width 212 height 32
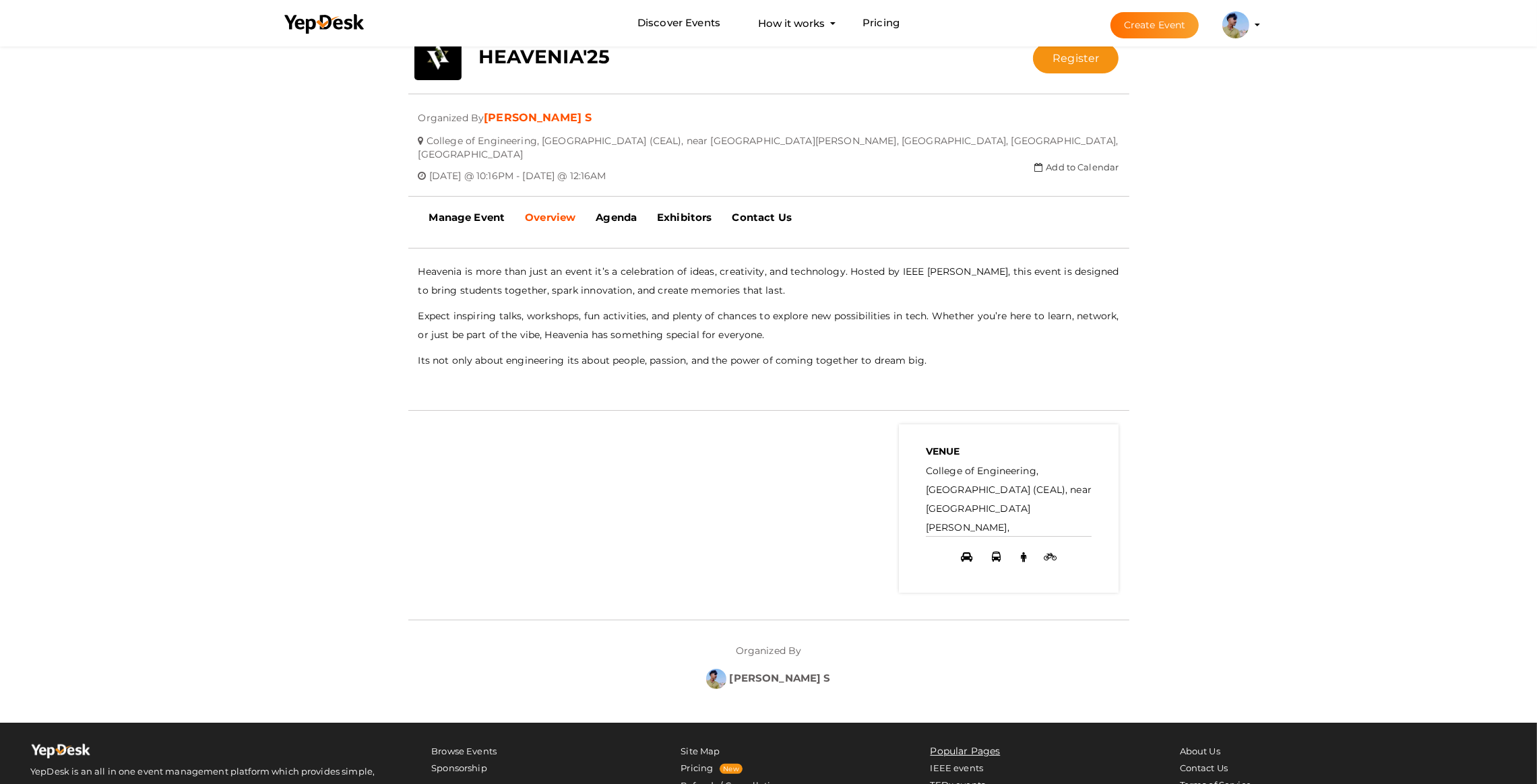
scroll to position [303, 0]
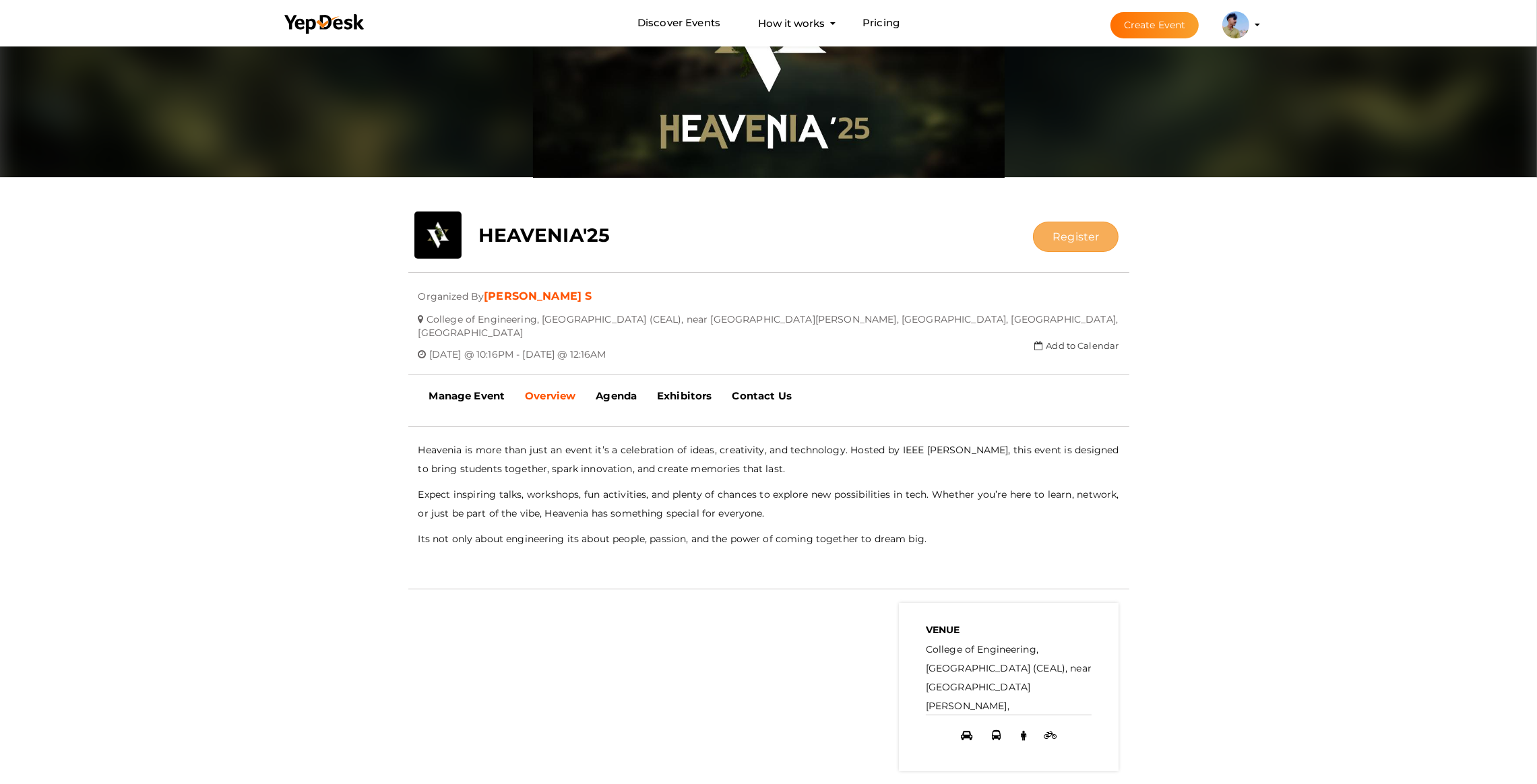
click at [1056, 230] on button "Register" at bounding box center [1075, 237] width 85 height 30
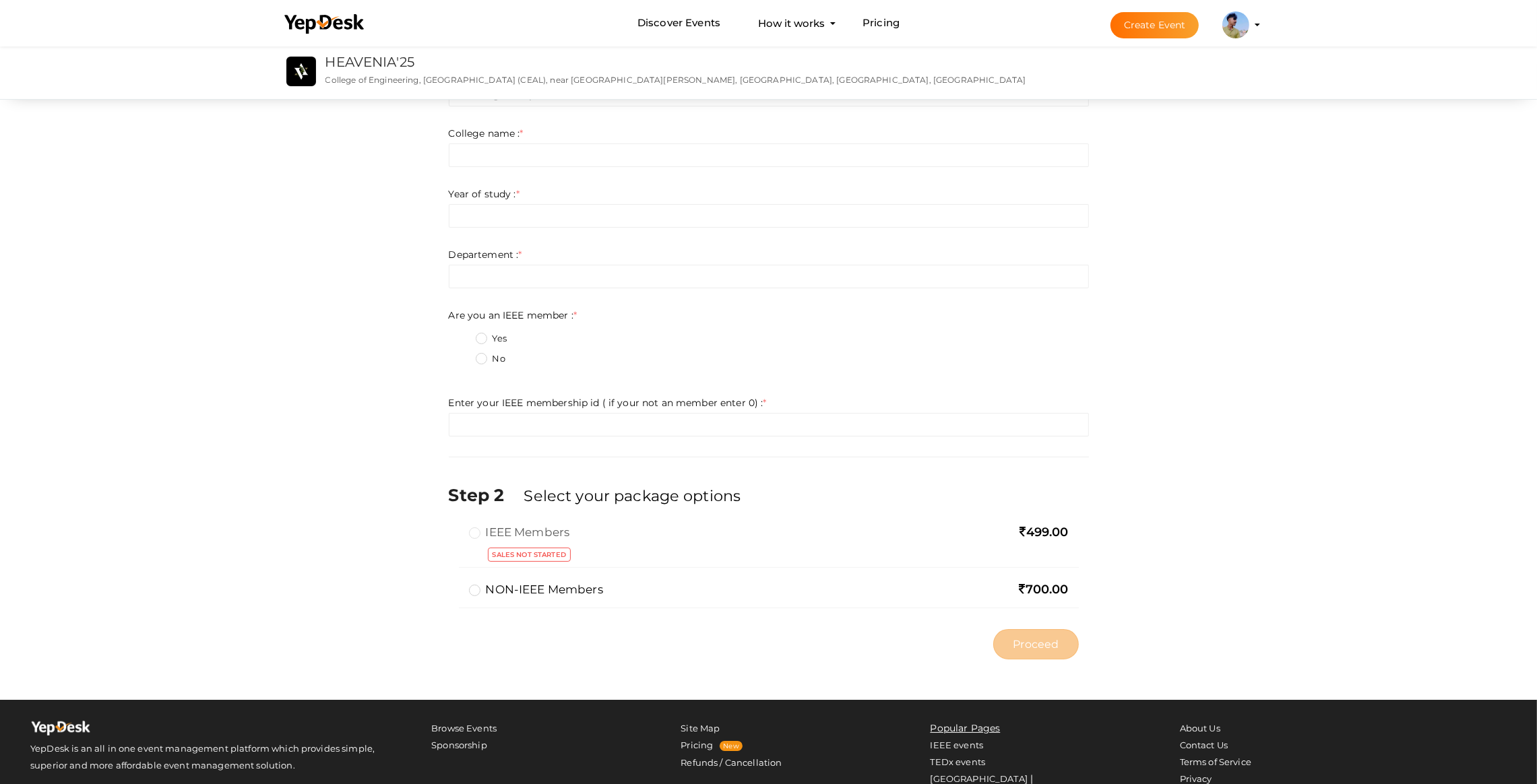
scroll to position [303, 0]
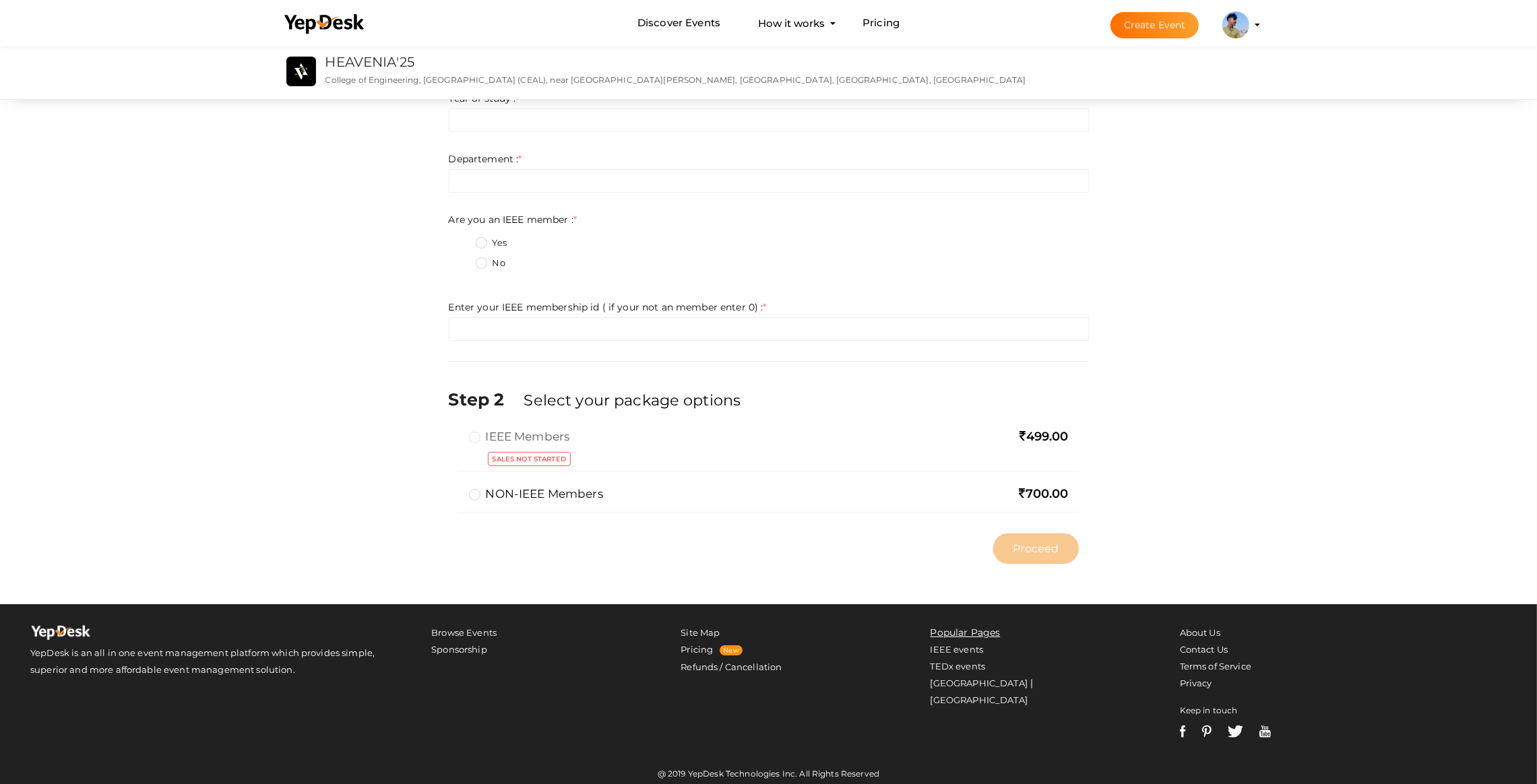
click at [482, 495] on label "NON-IEEE Members" at bounding box center [536, 493] width 134 height 16
click at [455, 489] on input "NON-IEEE Members" at bounding box center [455, 489] width 0 height 0
click at [475, 495] on label "NON-IEEE Members" at bounding box center [536, 493] width 134 height 16
click at [455, 489] on input "NON-IEEE Members" at bounding box center [455, 489] width 0 height 0
click at [813, 460] on div "Sales not started" at bounding box center [768, 459] width 600 height 23
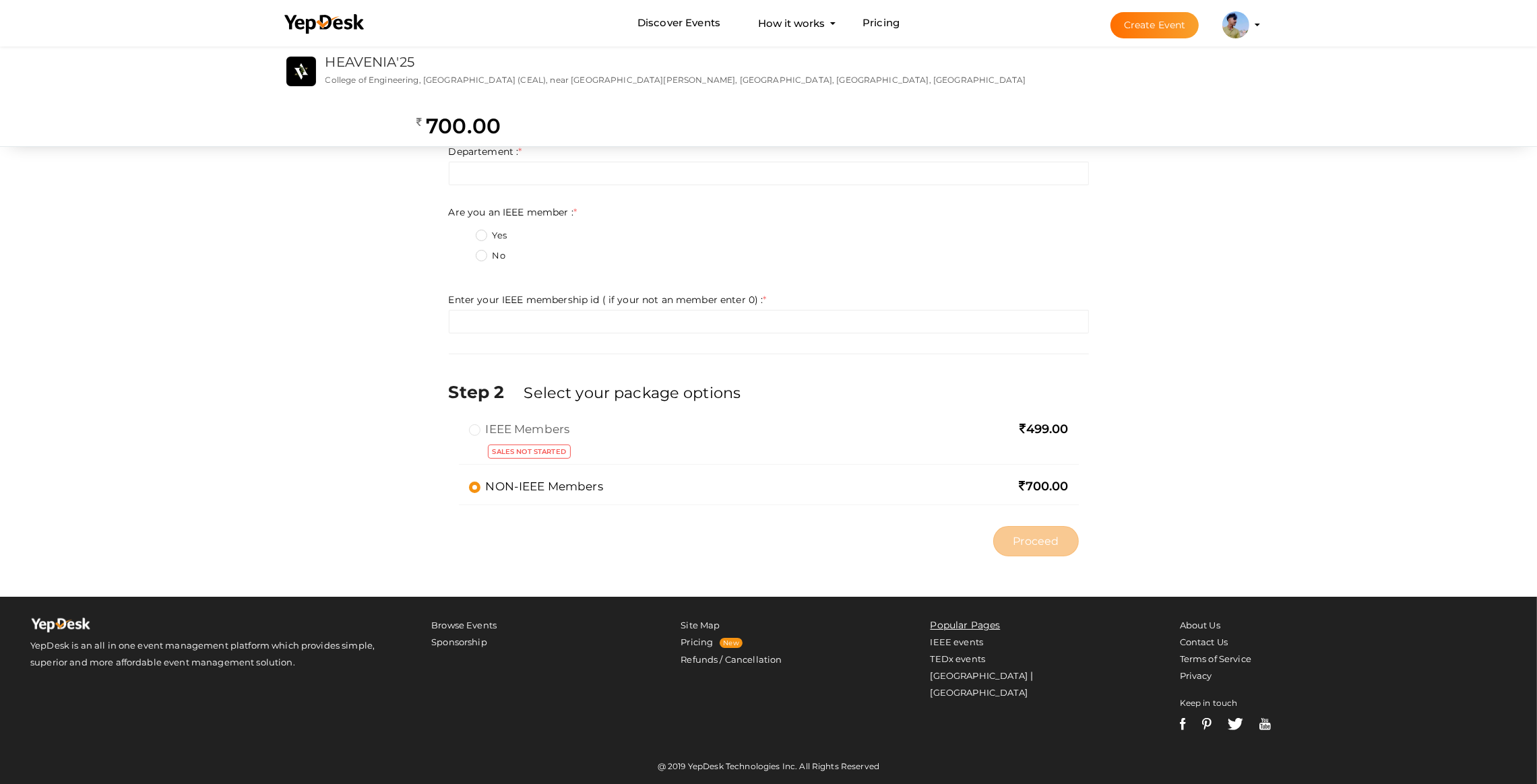
scroll to position [314, 0]
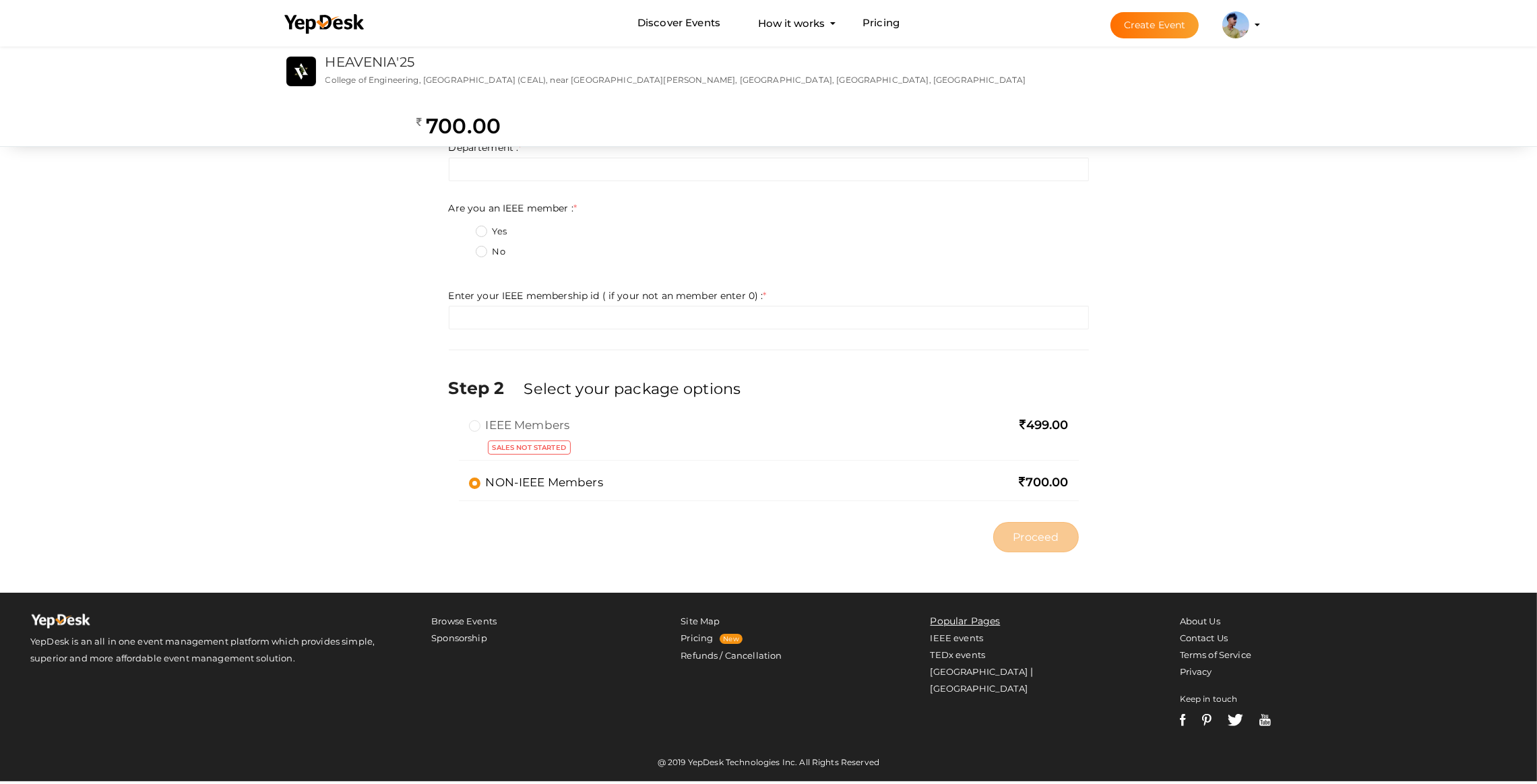
click at [458, 438] on div "IEEE Members 499.00 Sales not started NON-IEEE Members 700.00 Limit Reached: Yo…" at bounding box center [769, 465] width 641 height 98
click at [502, 438] on div "Sales not started" at bounding box center [768, 448] width 600 height 23
click at [977, 426] on div "499.00" at bounding box center [977, 426] width 183 height 18
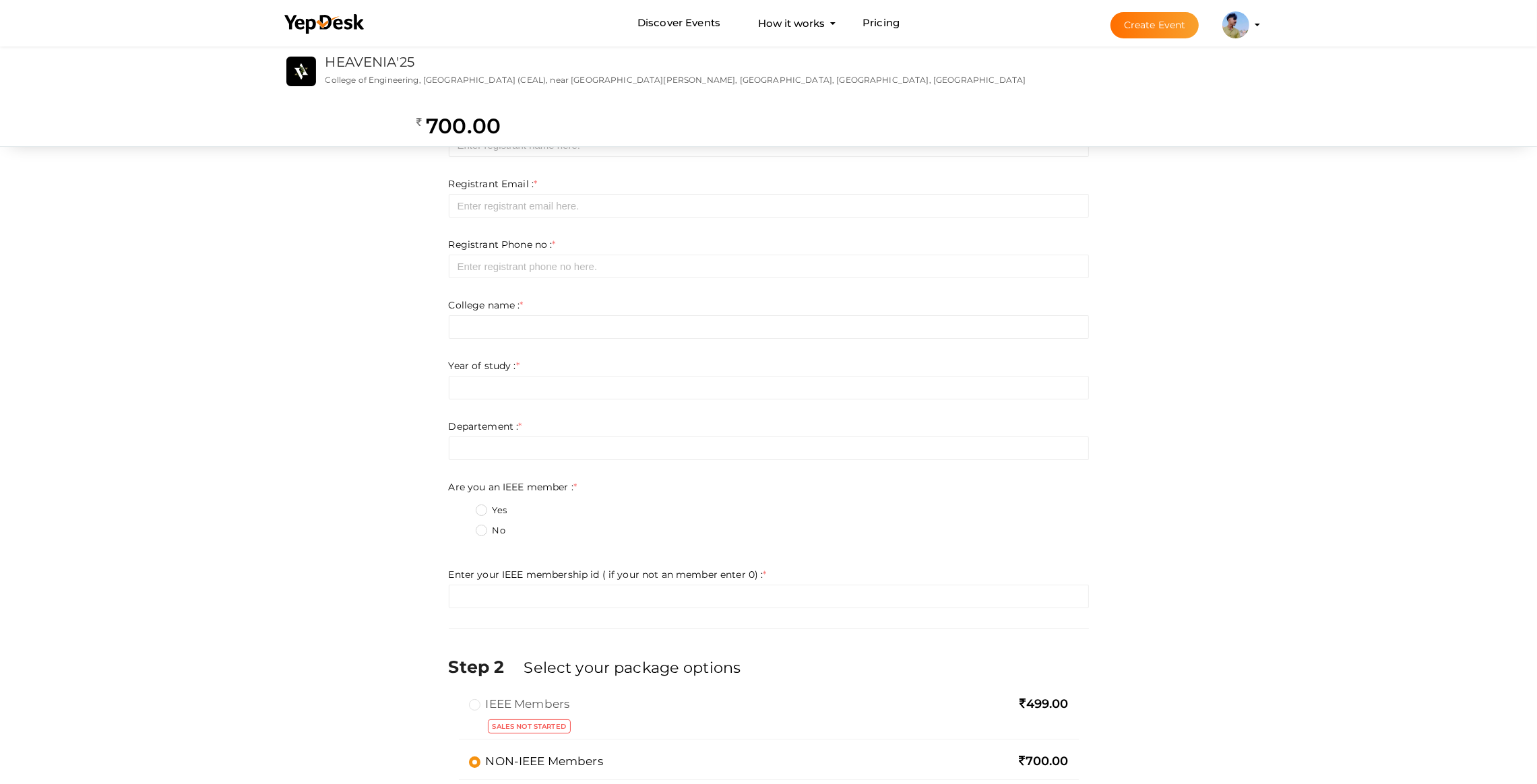
scroll to position [0, 0]
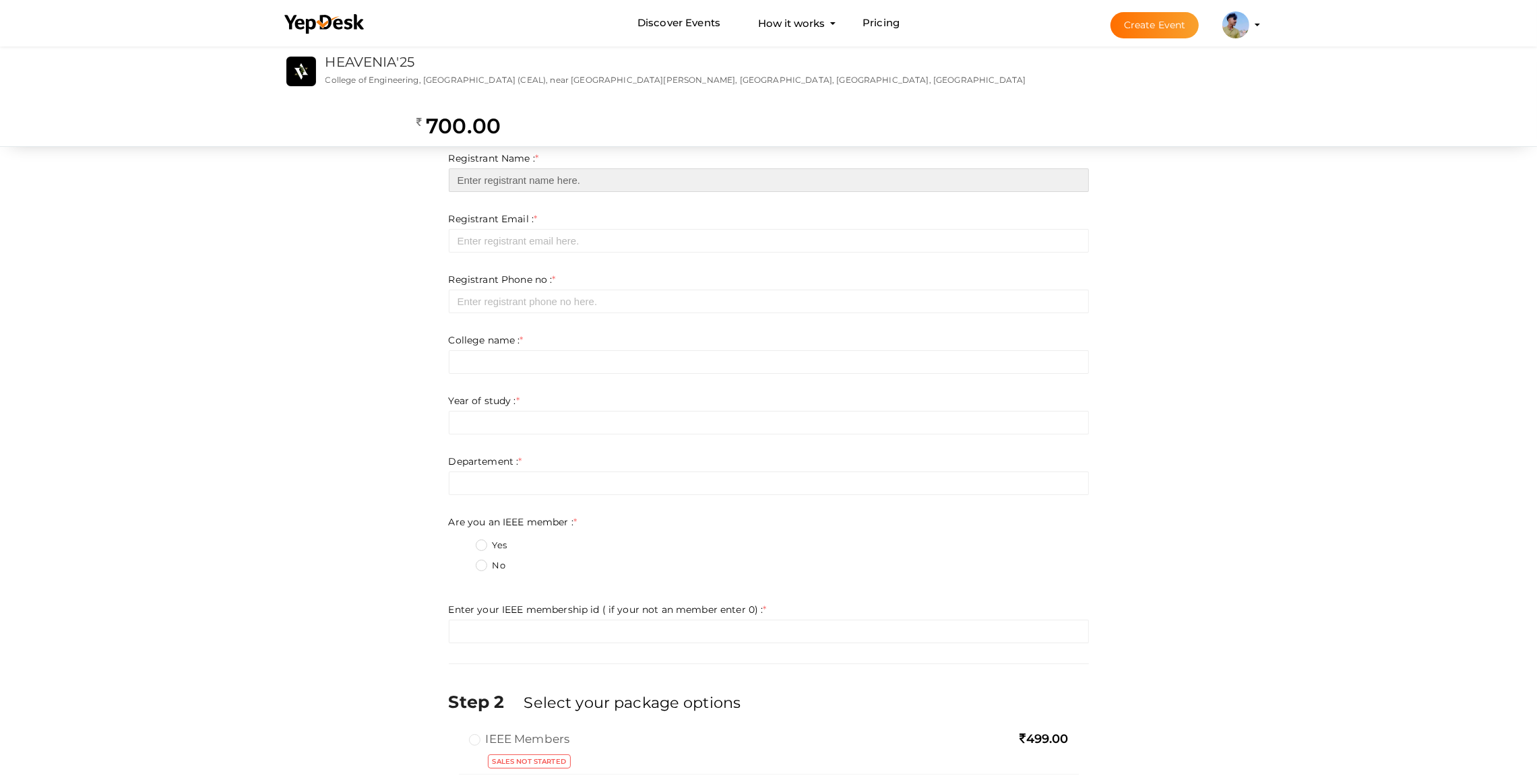
click at [573, 174] on input "text" at bounding box center [769, 180] width 641 height 24
click at [488, 262] on form "Registrant Name : * Required. Invalid email Invalid phone number Invalid Format…" at bounding box center [769, 398] width 641 height 492
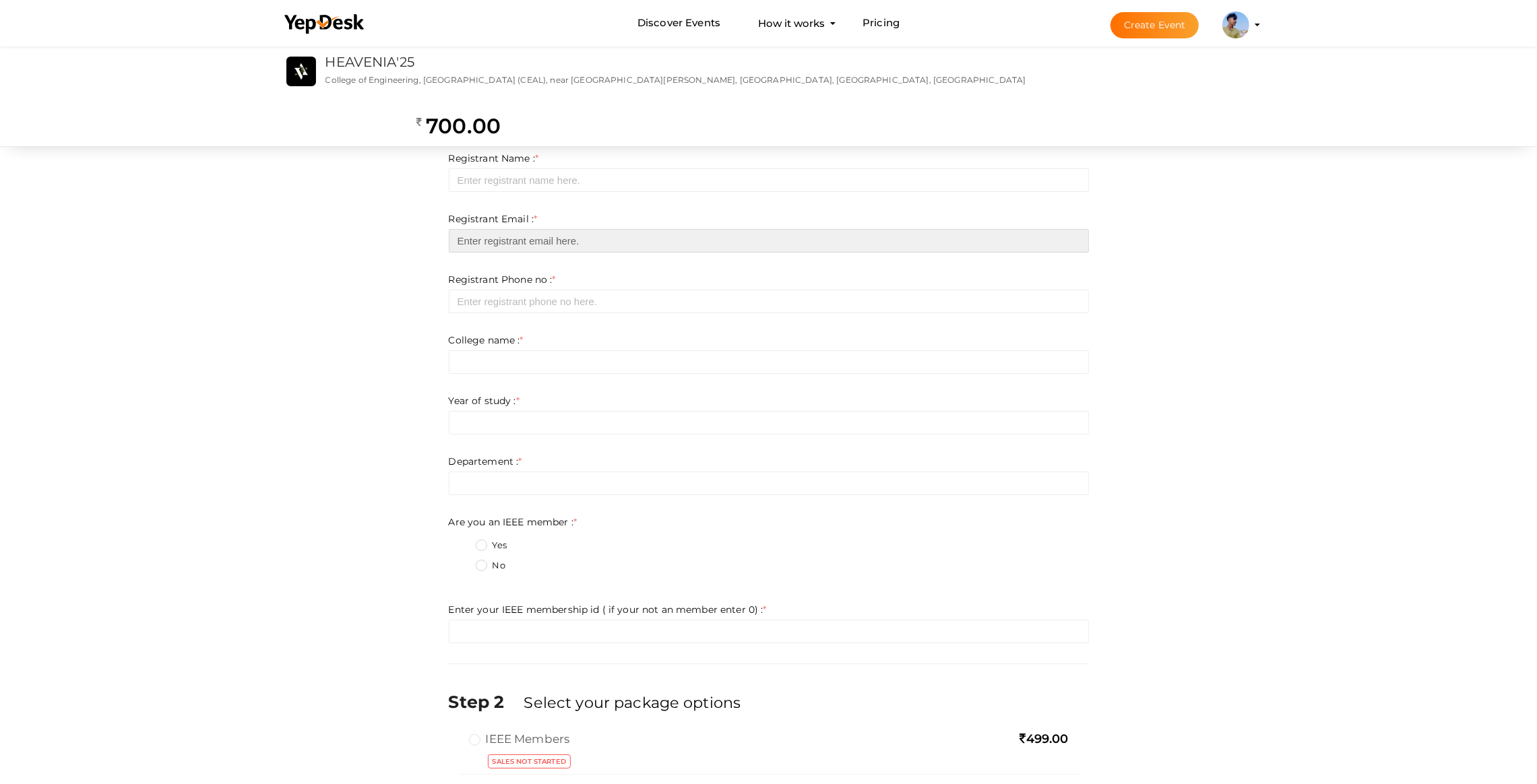
click at [483, 247] on input "email" at bounding box center [769, 241] width 641 height 24
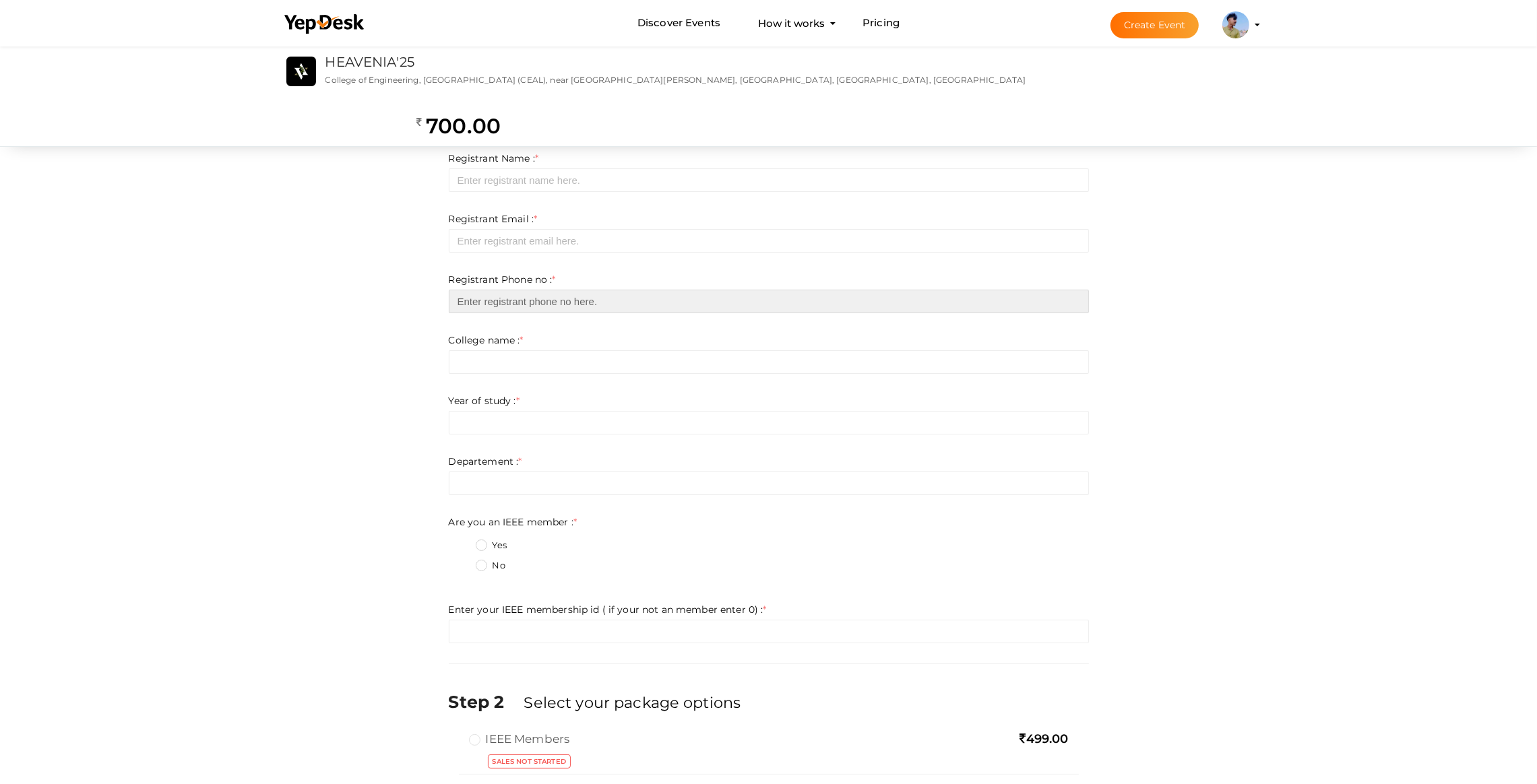
click at [463, 303] on input "number" at bounding box center [769, 302] width 641 height 24
click at [494, 467] on label "Departement : *" at bounding box center [486, 461] width 73 height 14
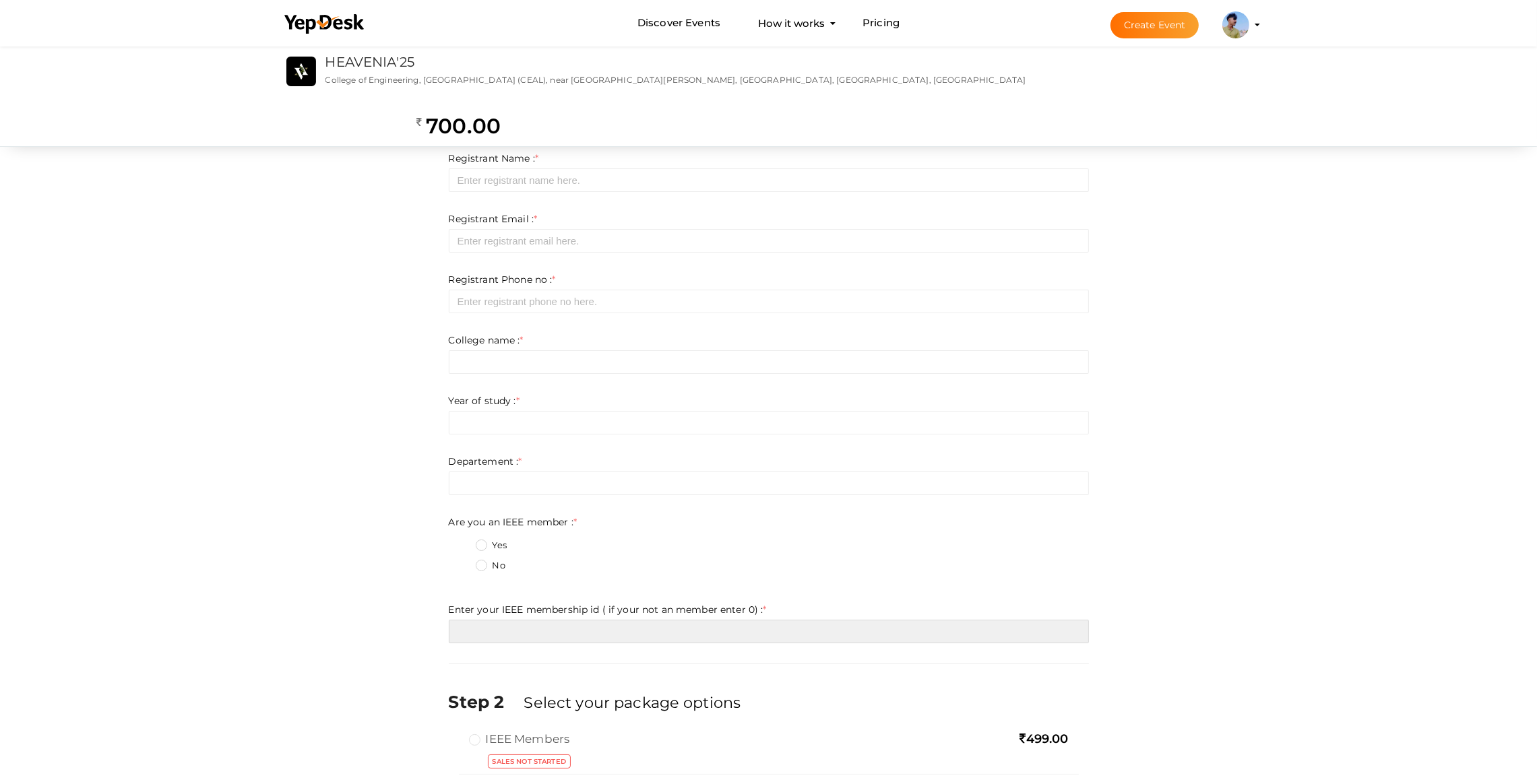
click at [502, 631] on input "number" at bounding box center [769, 632] width 641 height 24
click at [493, 679] on div "Step 2 Select your package options IEEE Members 499.00 Sales not started NON-IE…" at bounding box center [769, 754] width 641 height 152
click at [629, 213] on div "Registrant Email : * Required. Invalid email Invalid phone number Invalid Forma…" at bounding box center [769, 232] width 641 height 41
click at [562, 165] on div "Registrant Name : * Required. Invalid email Invalid phone number Invalid Format…" at bounding box center [769, 172] width 641 height 41
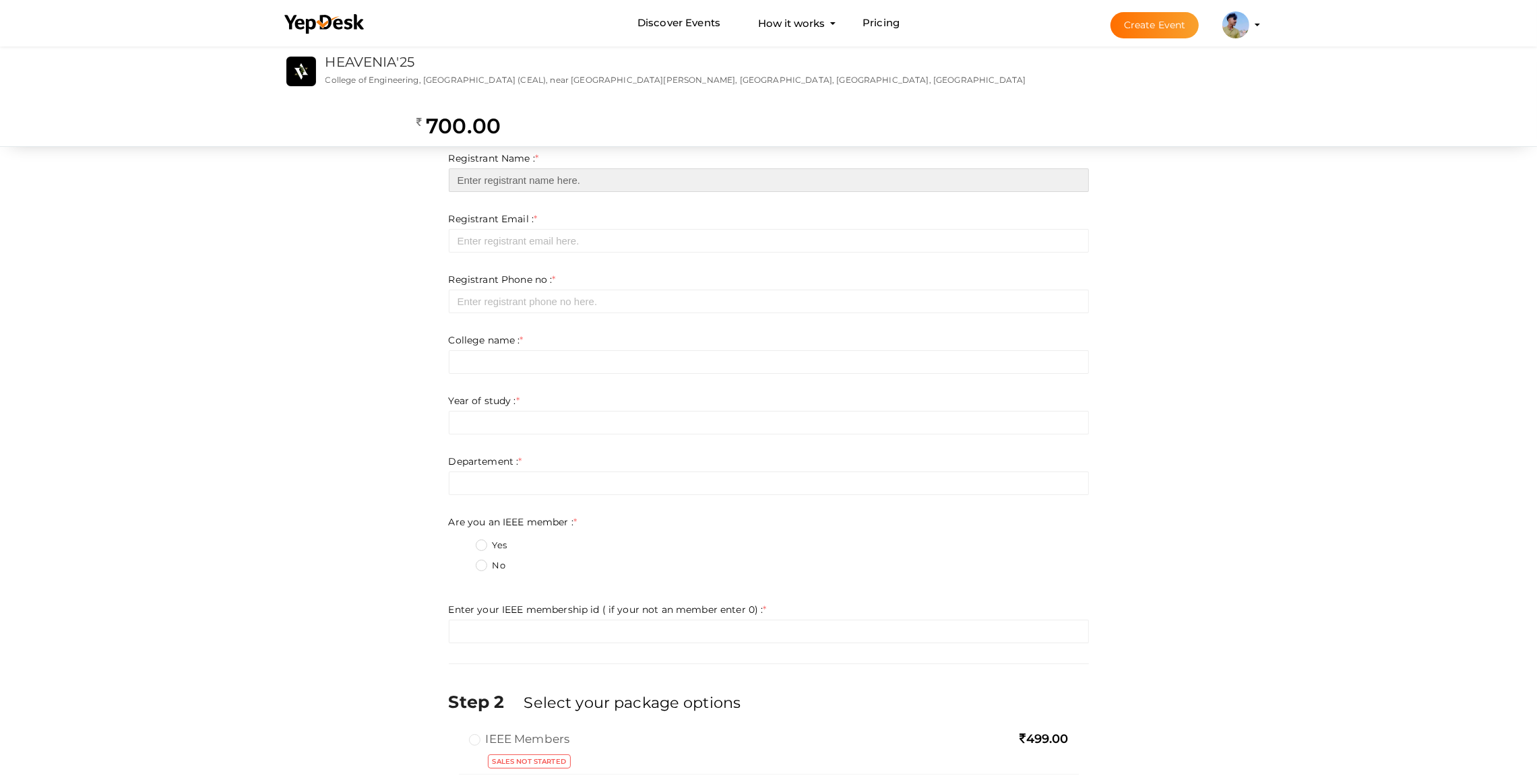
click at [558, 179] on input "text" at bounding box center [769, 180] width 641 height 24
click at [1285, 208] on div "Step 1 Enter registration Details Registrant Name : * Required. Invalid email I…" at bounding box center [768, 475] width 1537 height 864
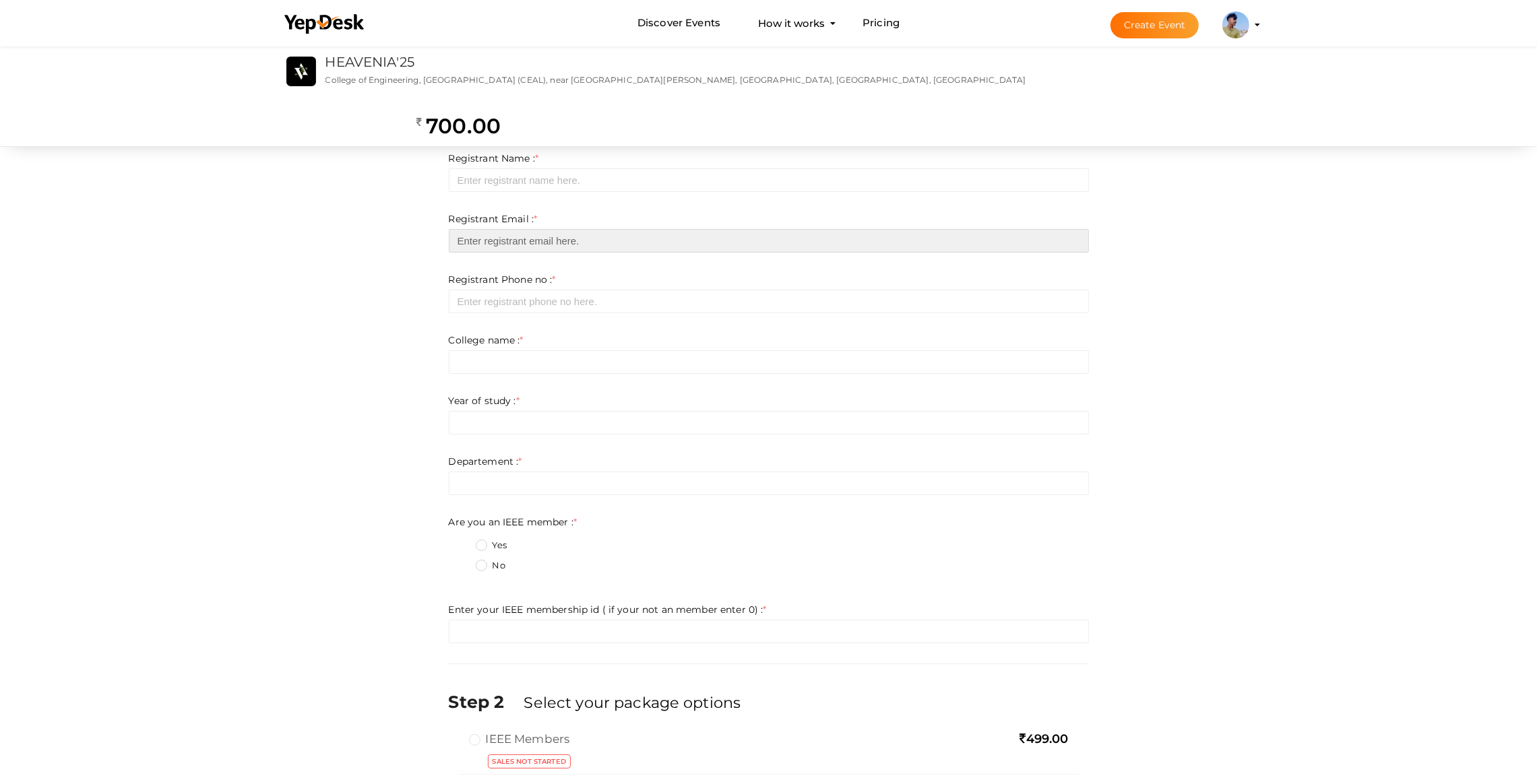
click at [533, 240] on input "email" at bounding box center [769, 241] width 641 height 24
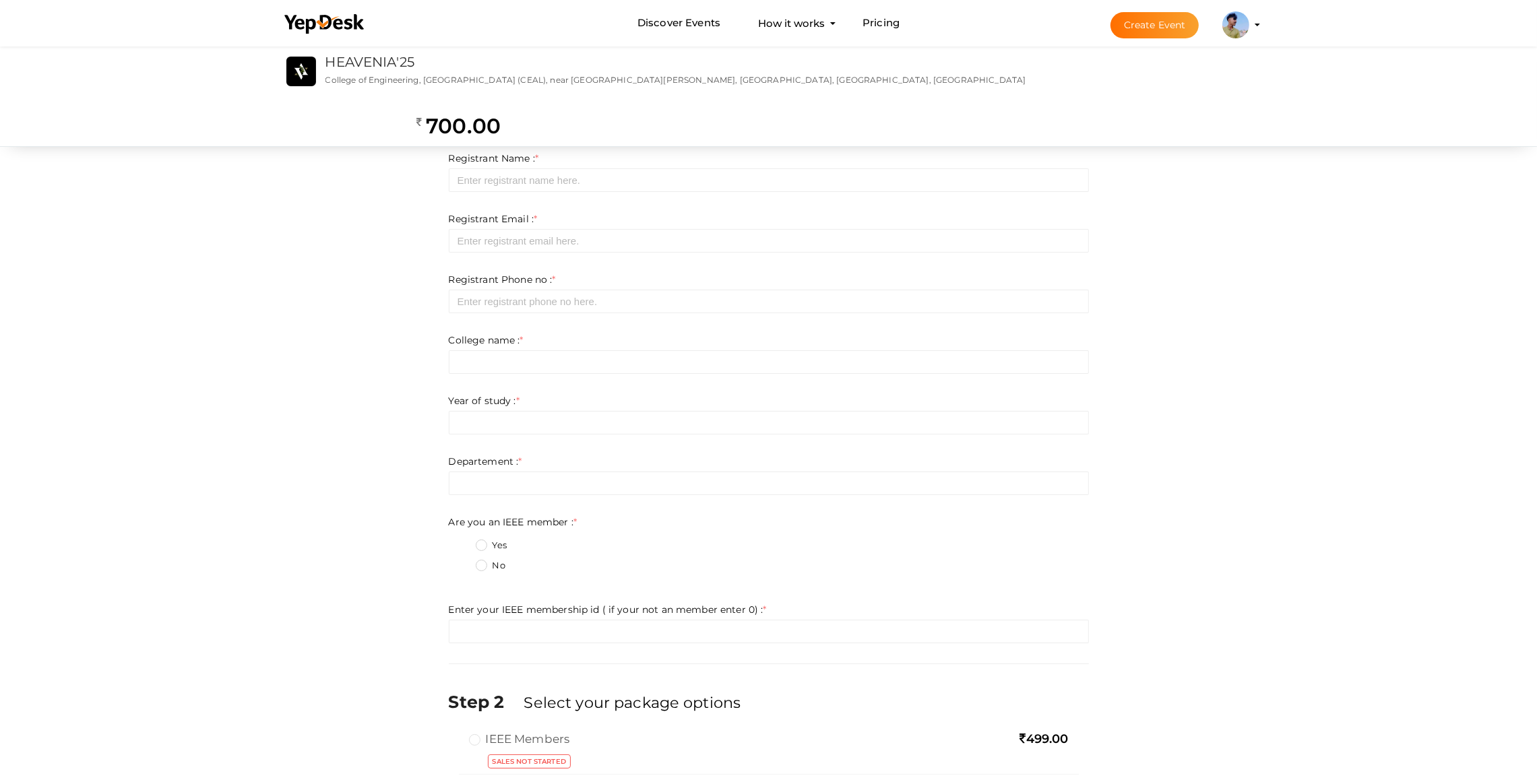
click at [519, 287] on div "Registrant Phone no : * Required. Invalid email Invalid phone number Invalid Fo…" at bounding box center [769, 293] width 641 height 41
drag, startPoint x: 482, startPoint y: 343, endPoint x: 508, endPoint y: 438, distance: 98.5
click at [480, 344] on label "College name : *" at bounding box center [487, 340] width 75 height 14
click at [508, 438] on form "Registrant Name : * Required. Invalid email Invalid phone number Invalid Format…" at bounding box center [769, 398] width 641 height 492
drag, startPoint x: 515, startPoint y: 501, endPoint x: 510, endPoint y: 562, distance: 61.2
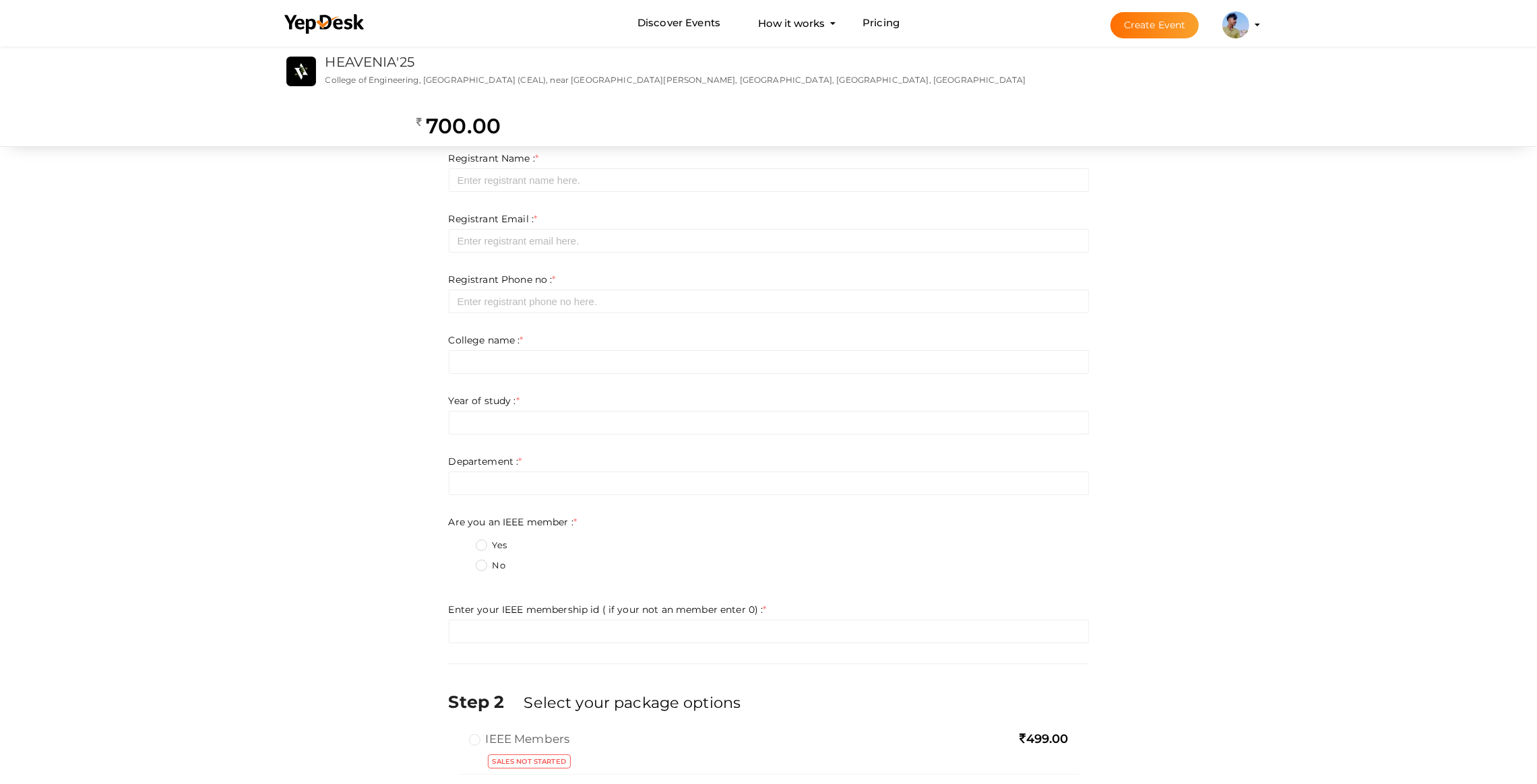
click at [515, 507] on form "Registrant Name : * Required. Invalid email Invalid phone number Invalid Format…" at bounding box center [769, 398] width 641 height 492
click at [502, 586] on form "Registrant Name : * Required. Invalid email Invalid phone number Invalid Format…" at bounding box center [769, 398] width 641 height 492
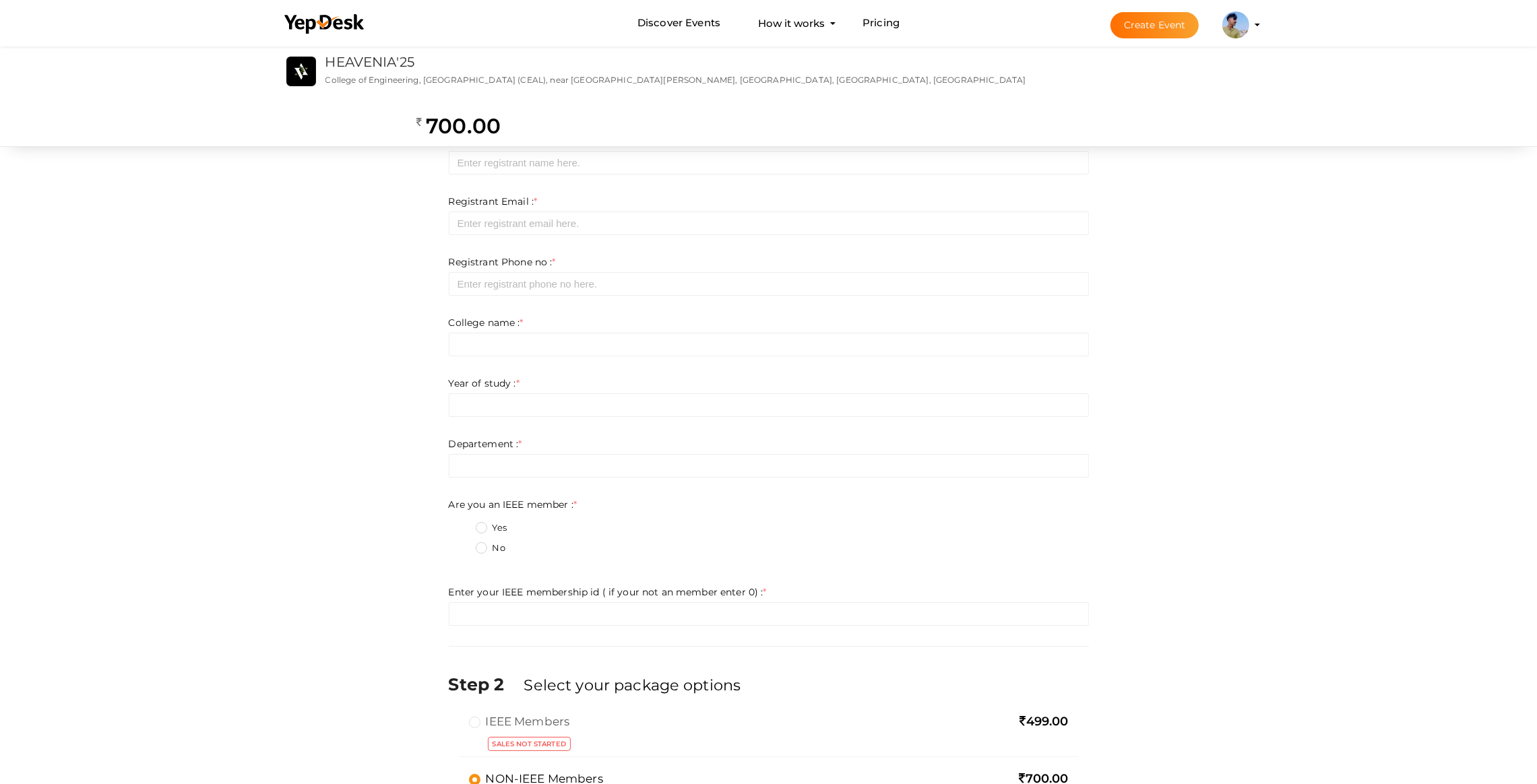
scroll to position [10, 0]
click at [482, 729] on label "IEEE Members" at bounding box center [519, 728] width 101 height 16
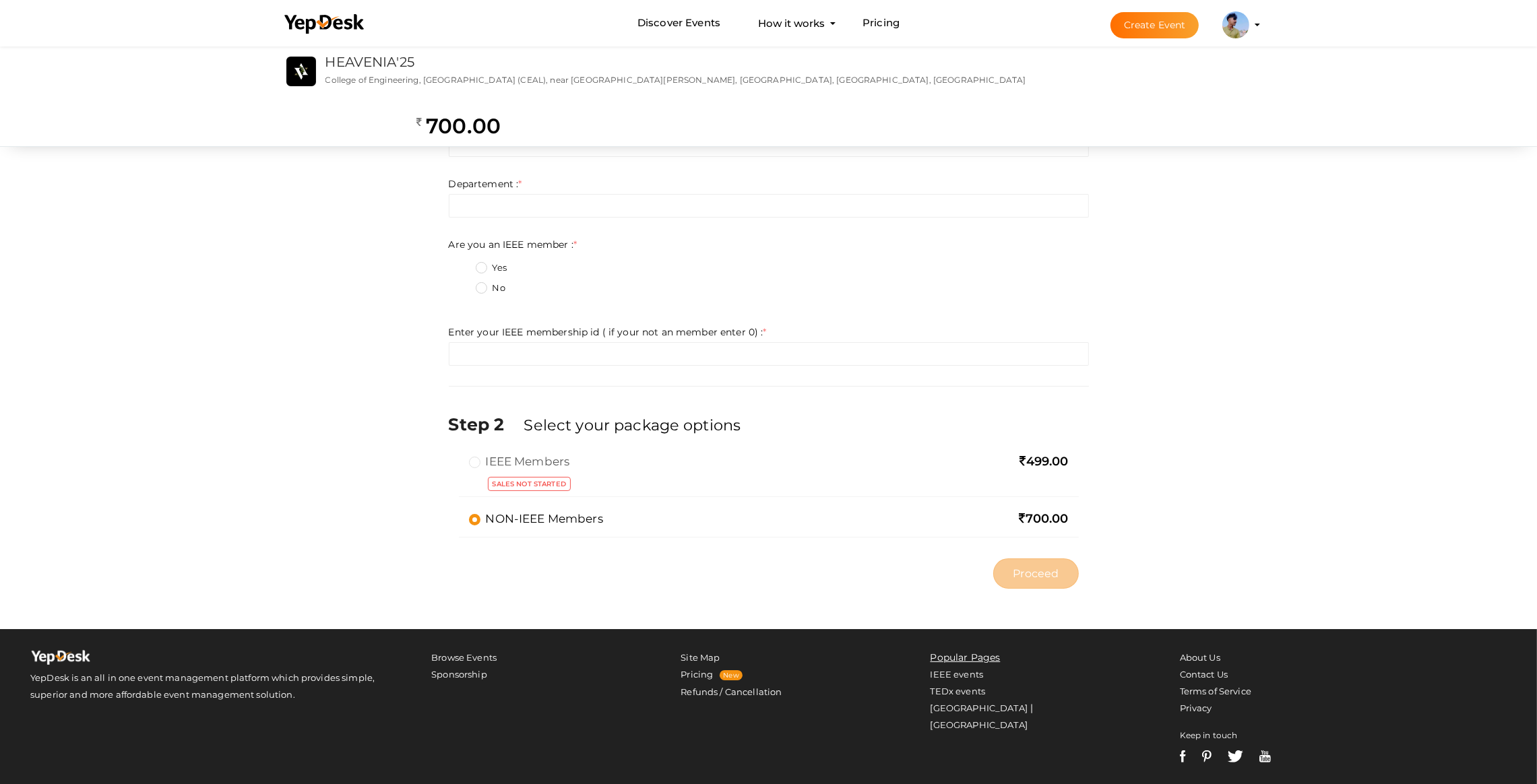
scroll to position [314, 0]
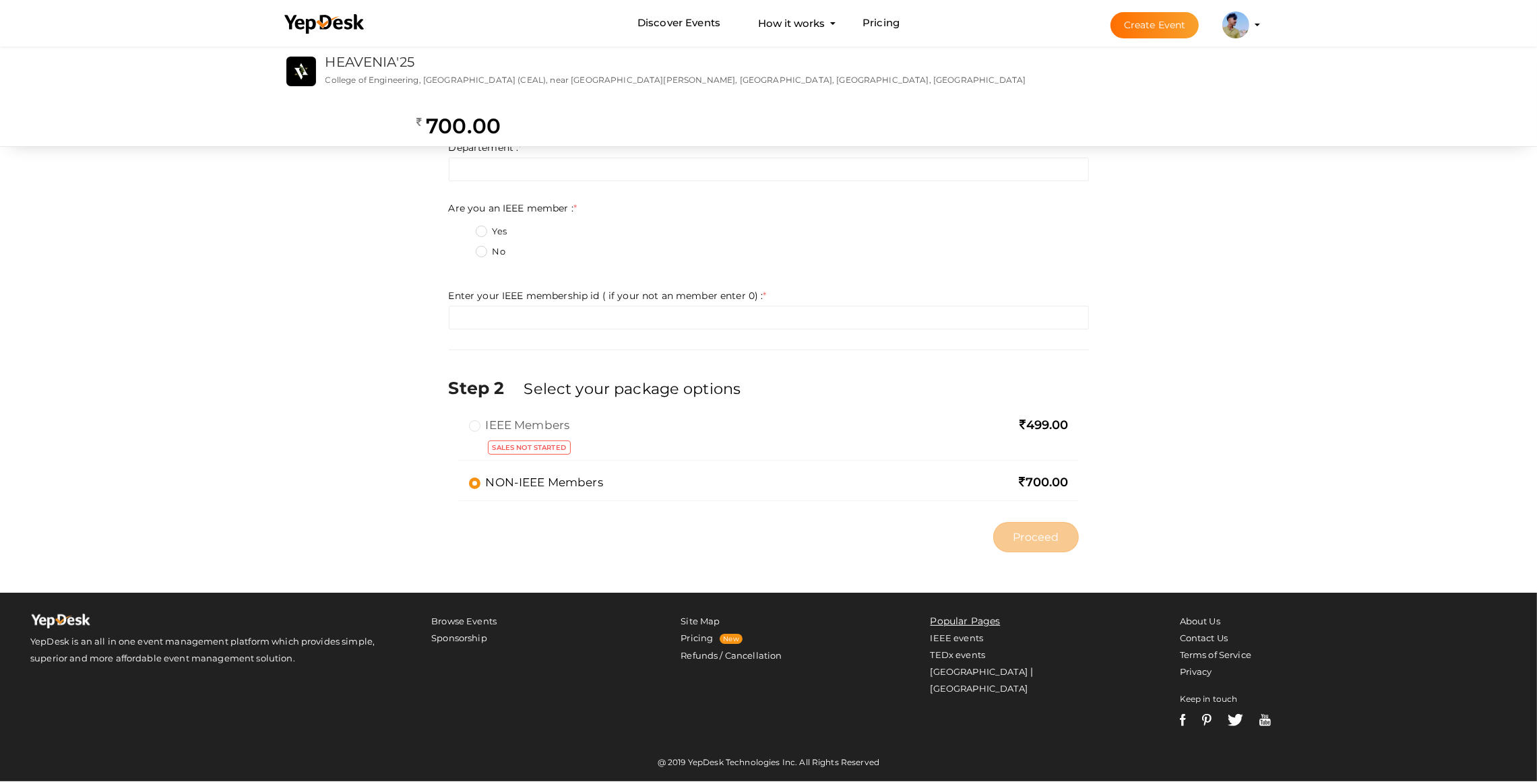
drag, startPoint x: 1065, startPoint y: 473, endPoint x: 1019, endPoint y: 456, distance: 49.0
type textarea "700.00"
click at [1020, 475] on span "700.00" at bounding box center [1045, 482] width 50 height 15
click at [1020, 420] on icon at bounding box center [1023, 425] width 6 height 12
drag, startPoint x: 1047, startPoint y: 429, endPoint x: 1082, endPoint y: 475, distance: 57.8
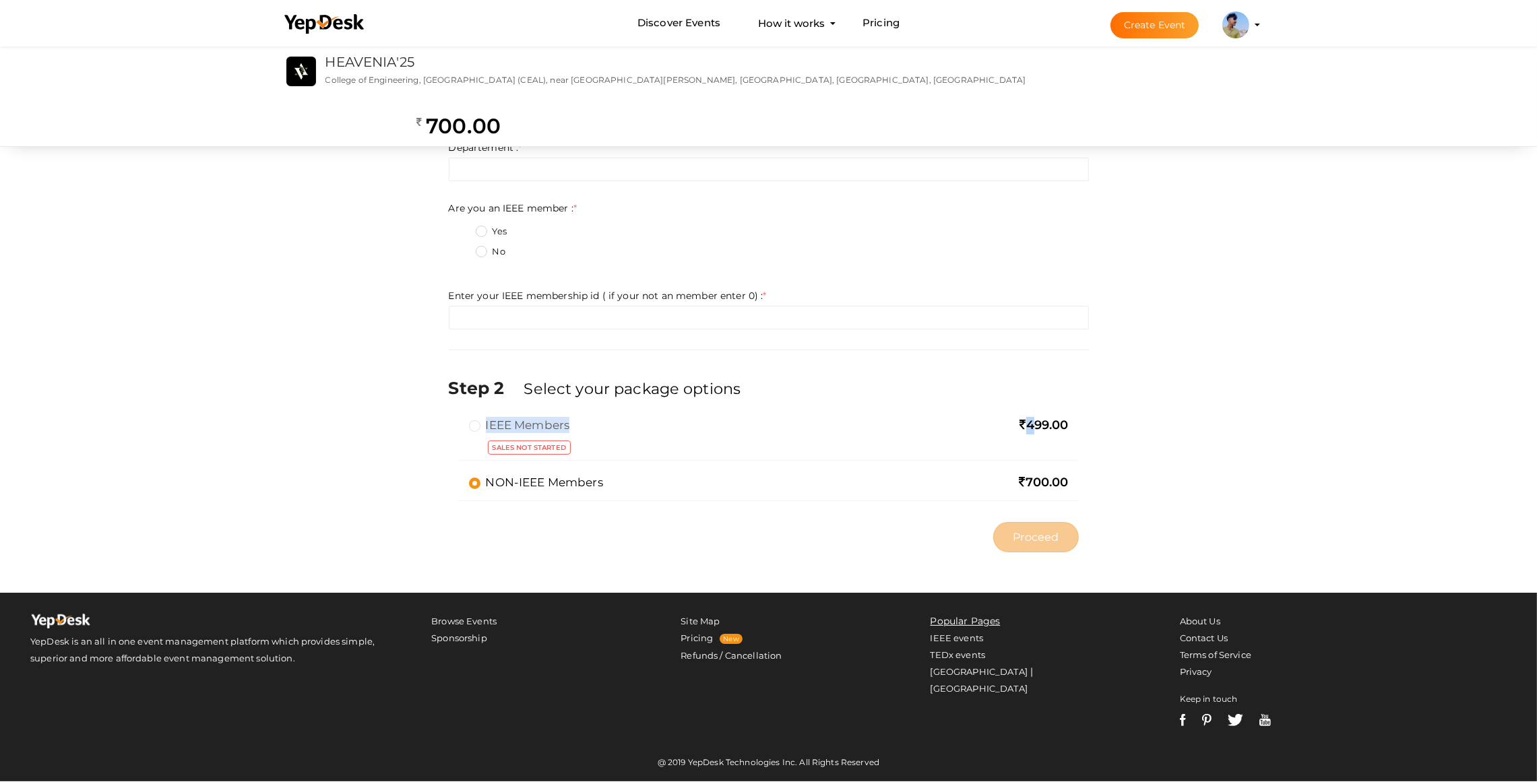
click at [1082, 475] on div "IEEE Members 499.00 Sales not started NON-IEEE Members 700.00 Limit Reached: Yo…" at bounding box center [769, 465] width 641 height 98
click at [1070, 481] on div "NON-IEEE Members 700.00" at bounding box center [769, 488] width 620 height 27
drag, startPoint x: 1066, startPoint y: 493, endPoint x: 1022, endPoint y: 412, distance: 92.2
click at [1023, 422] on div "IEEE Members 499.00 Sales not started NON-IEEE Members 700.00 Limit Reached: Yo…" at bounding box center [769, 465] width 641 height 98
click at [1022, 412] on div "Step 2 Select your package options" at bounding box center [769, 396] width 641 height 41
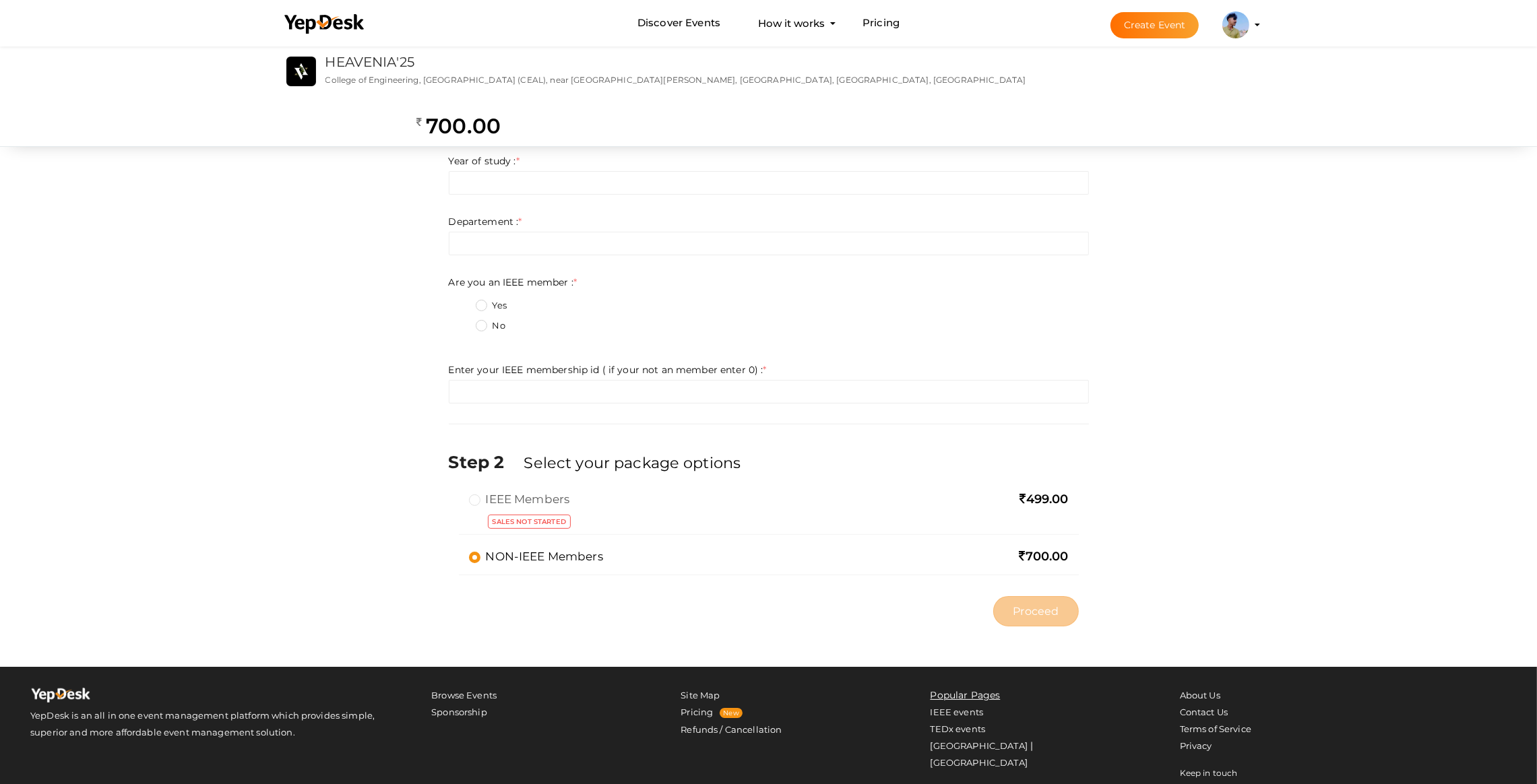
scroll to position [0, 0]
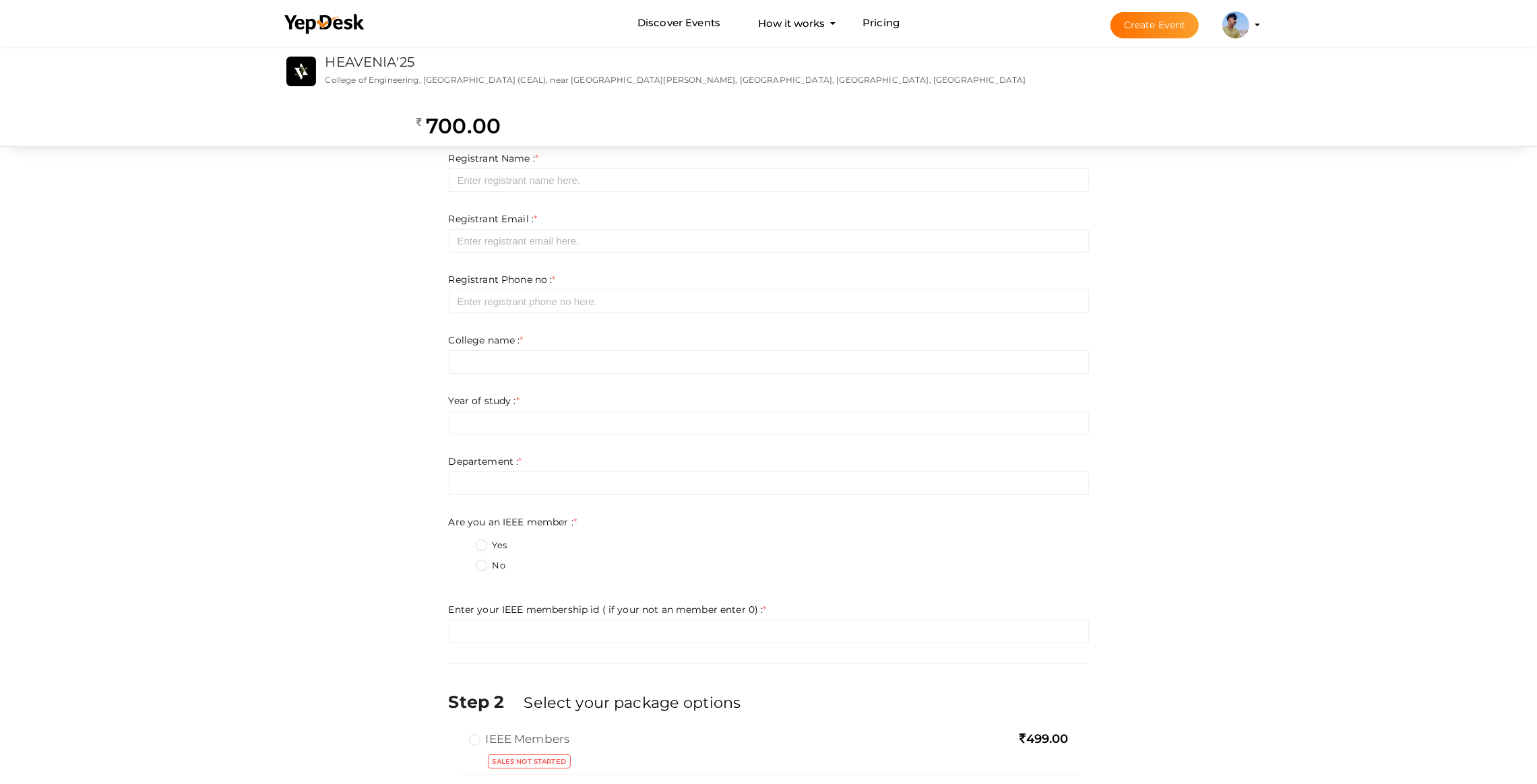
click at [509, 379] on form "Registrant Name : * Required. Invalid email Invalid phone number Invalid Format…" at bounding box center [769, 398] width 641 height 492
drag, startPoint x: 489, startPoint y: 365, endPoint x: 503, endPoint y: 323, distance: 44.3
click at [489, 364] on input "text" at bounding box center [769, 362] width 641 height 24
click at [509, 305] on input "number" at bounding box center [769, 302] width 641 height 24
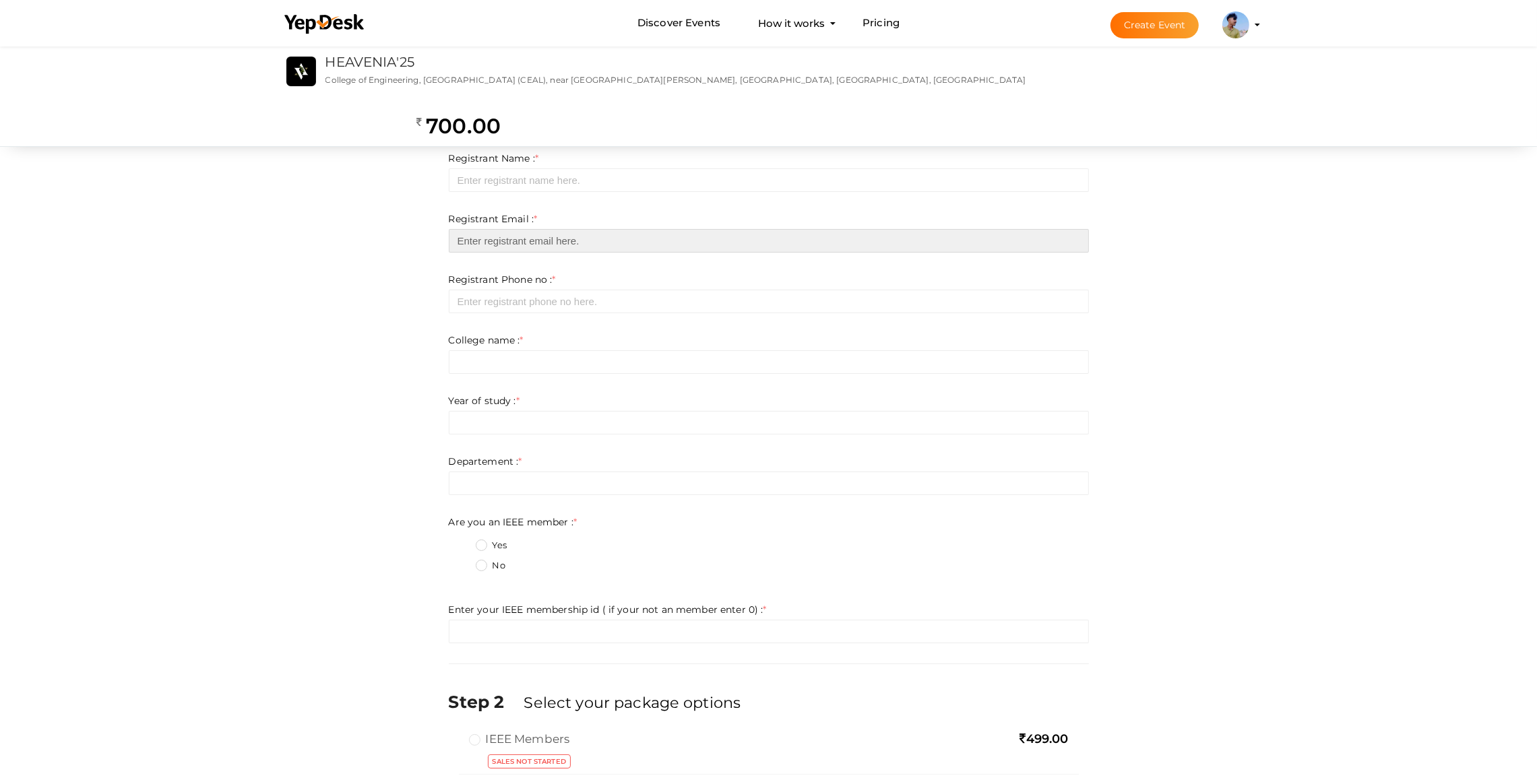
click at [507, 244] on input "email" at bounding box center [769, 241] width 641 height 24
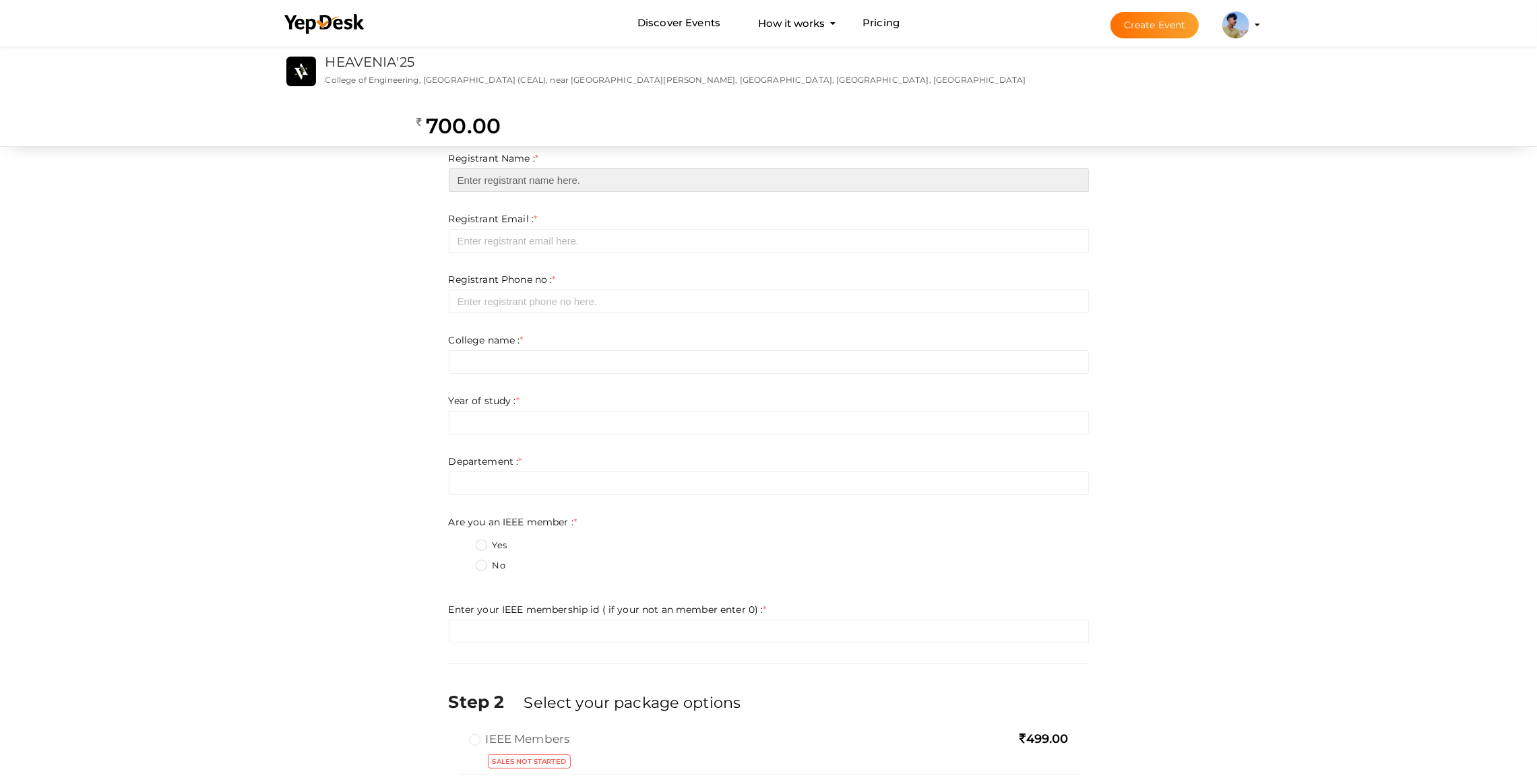
click at [486, 176] on input "text" at bounding box center [769, 180] width 641 height 24
drag, startPoint x: 566, startPoint y: 122, endPoint x: 705, endPoint y: 113, distance: 139.3
click at [702, 114] on label "Enter registration Details" at bounding box center [616, 123] width 192 height 22
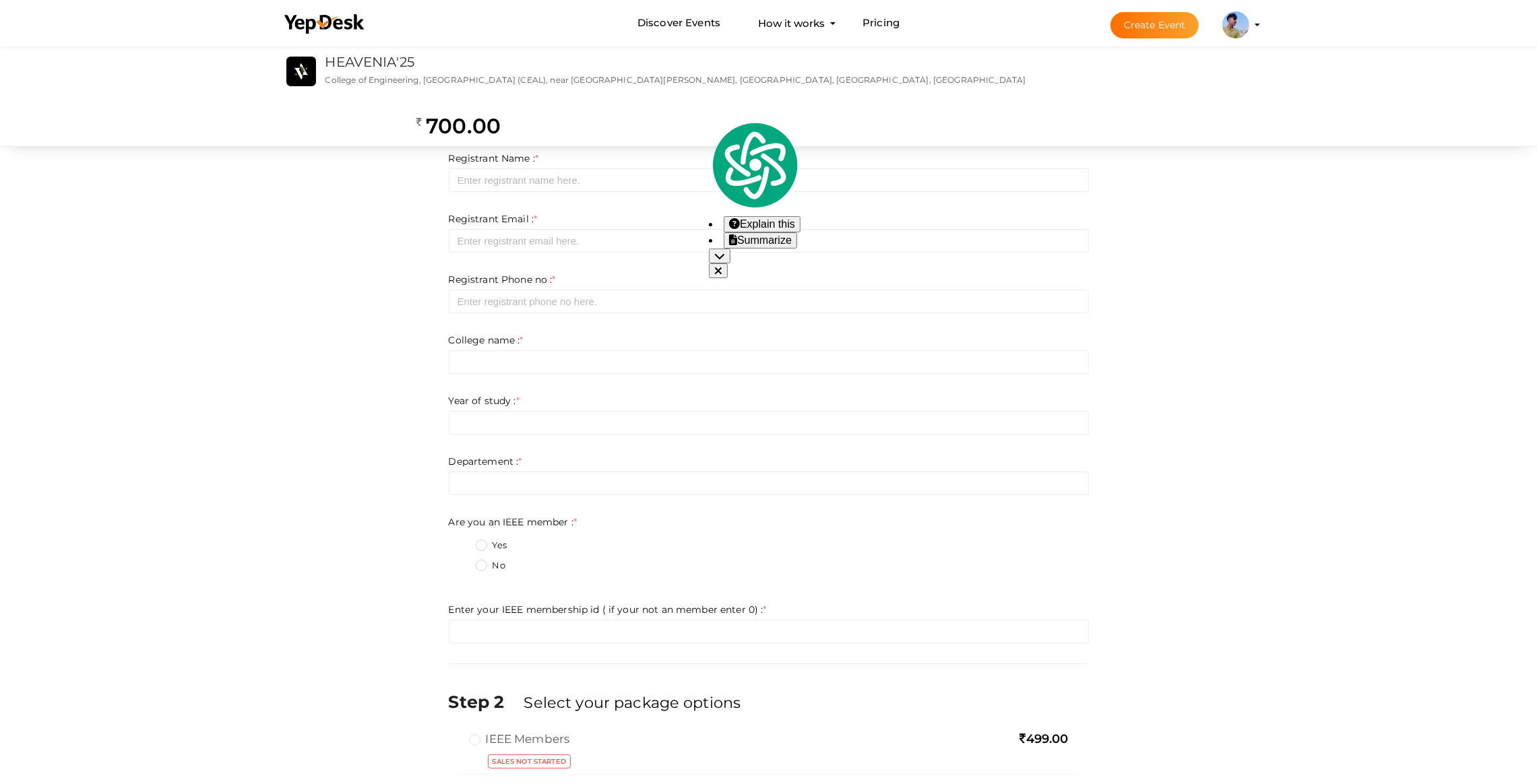
click at [705, 113] on label "Enter registration Details" at bounding box center [616, 123] width 192 height 22
drag, startPoint x: 705, startPoint y: 113, endPoint x: 520, endPoint y: 121, distance: 185.2
click at [520, 121] on label "Enter registration Details" at bounding box center [616, 123] width 192 height 22
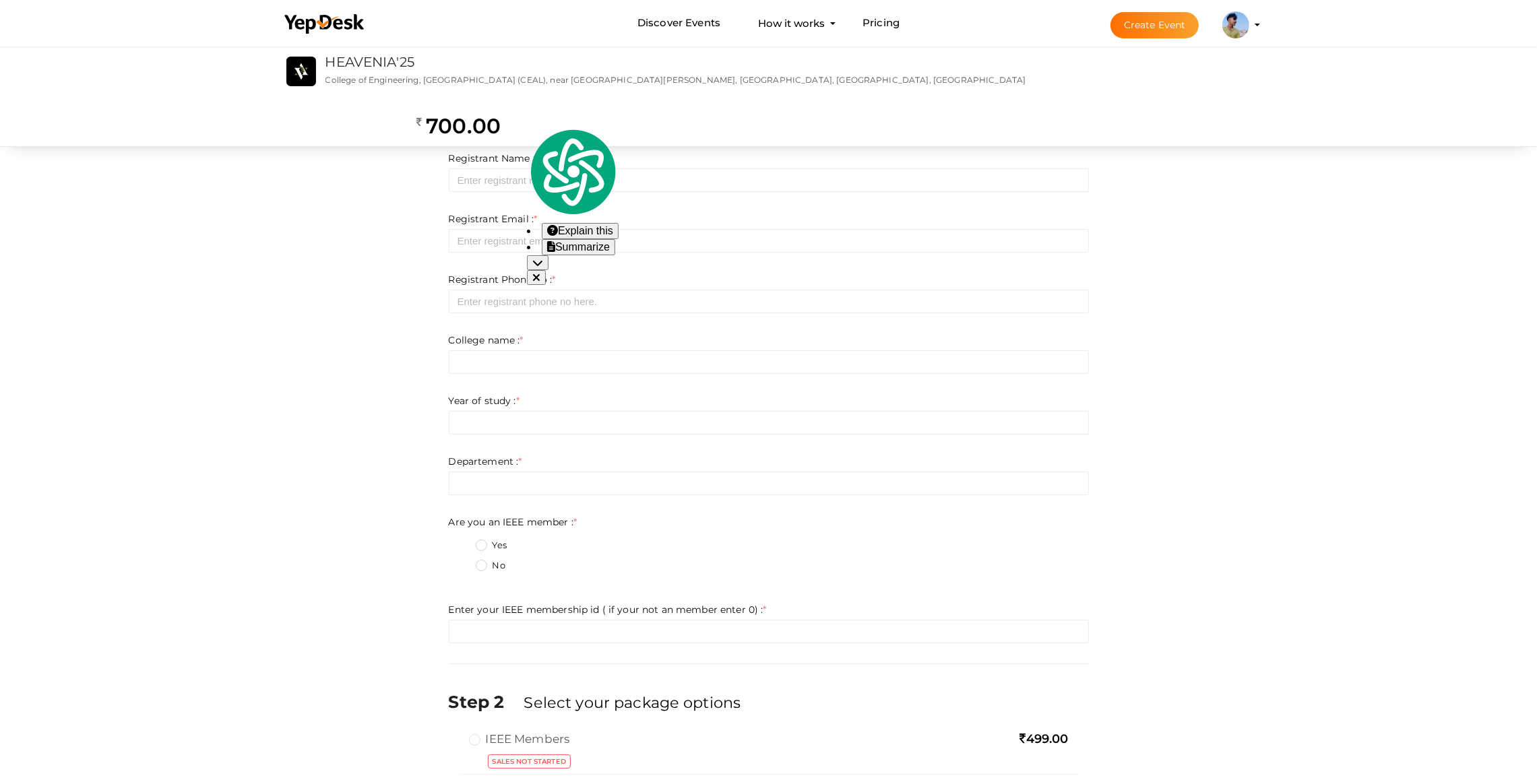
click at [520, 121] on label "Enter registration Details" at bounding box center [616, 123] width 192 height 22
click at [540, 196] on form "Registrant Name : * Required. Invalid email Invalid phone number Invalid Format…" at bounding box center [769, 398] width 641 height 492
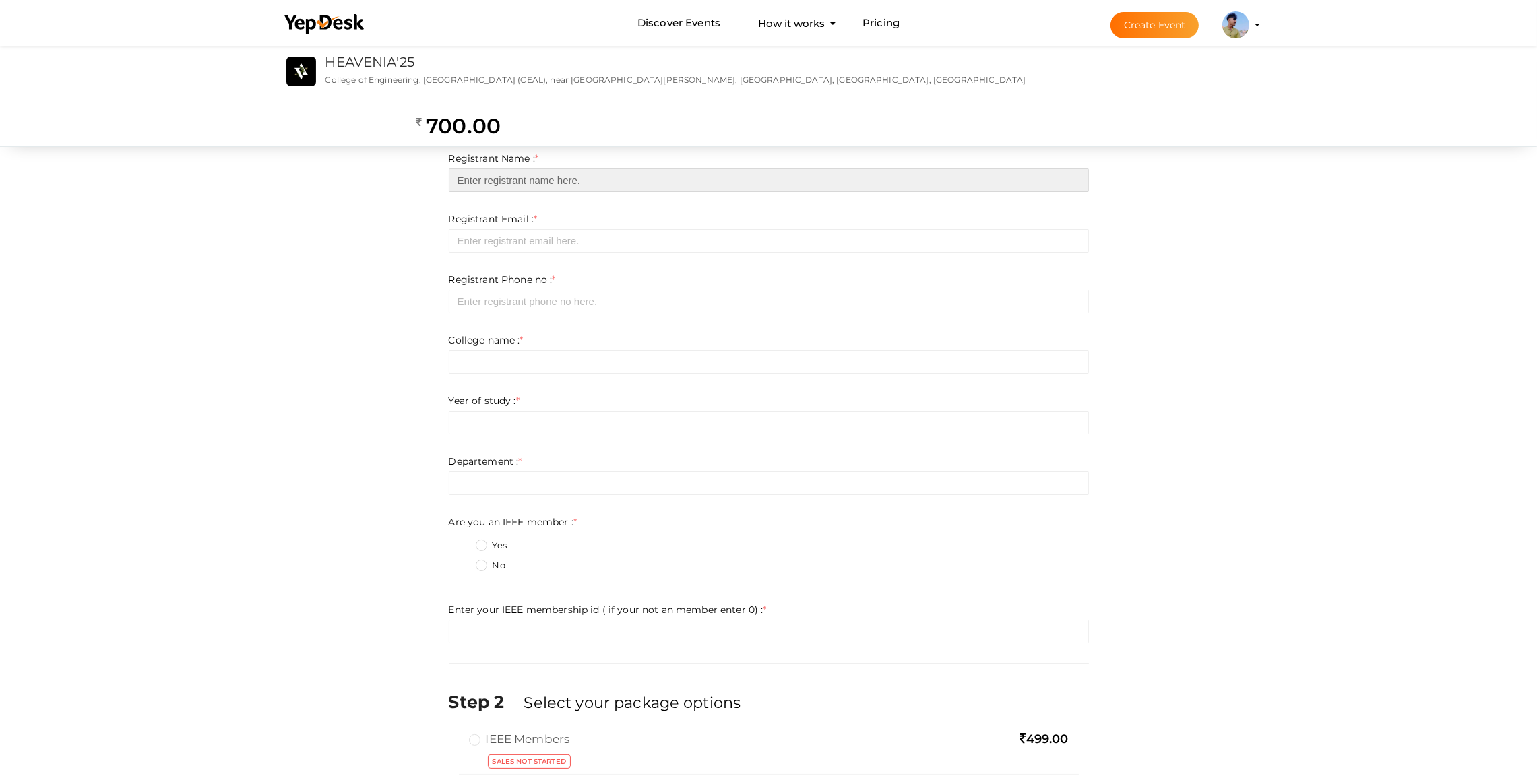
click at [526, 186] on input "text" at bounding box center [769, 180] width 641 height 24
click at [442, 259] on div "Step 1 Enter registration Details Registrant Name : * Required. Invalid email I…" at bounding box center [768, 491] width 661 height 762
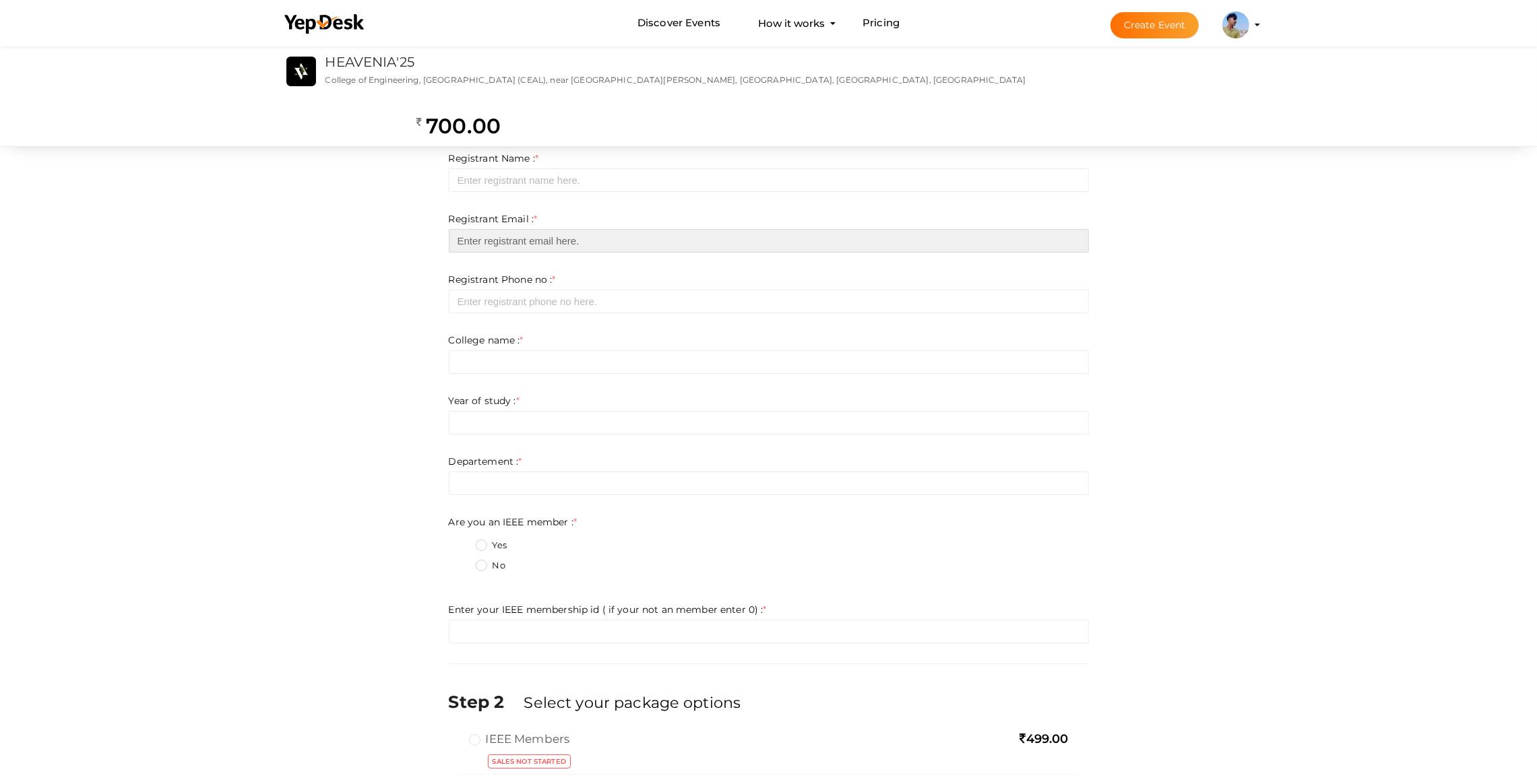
click at [463, 244] on input "email" at bounding box center [769, 241] width 641 height 24
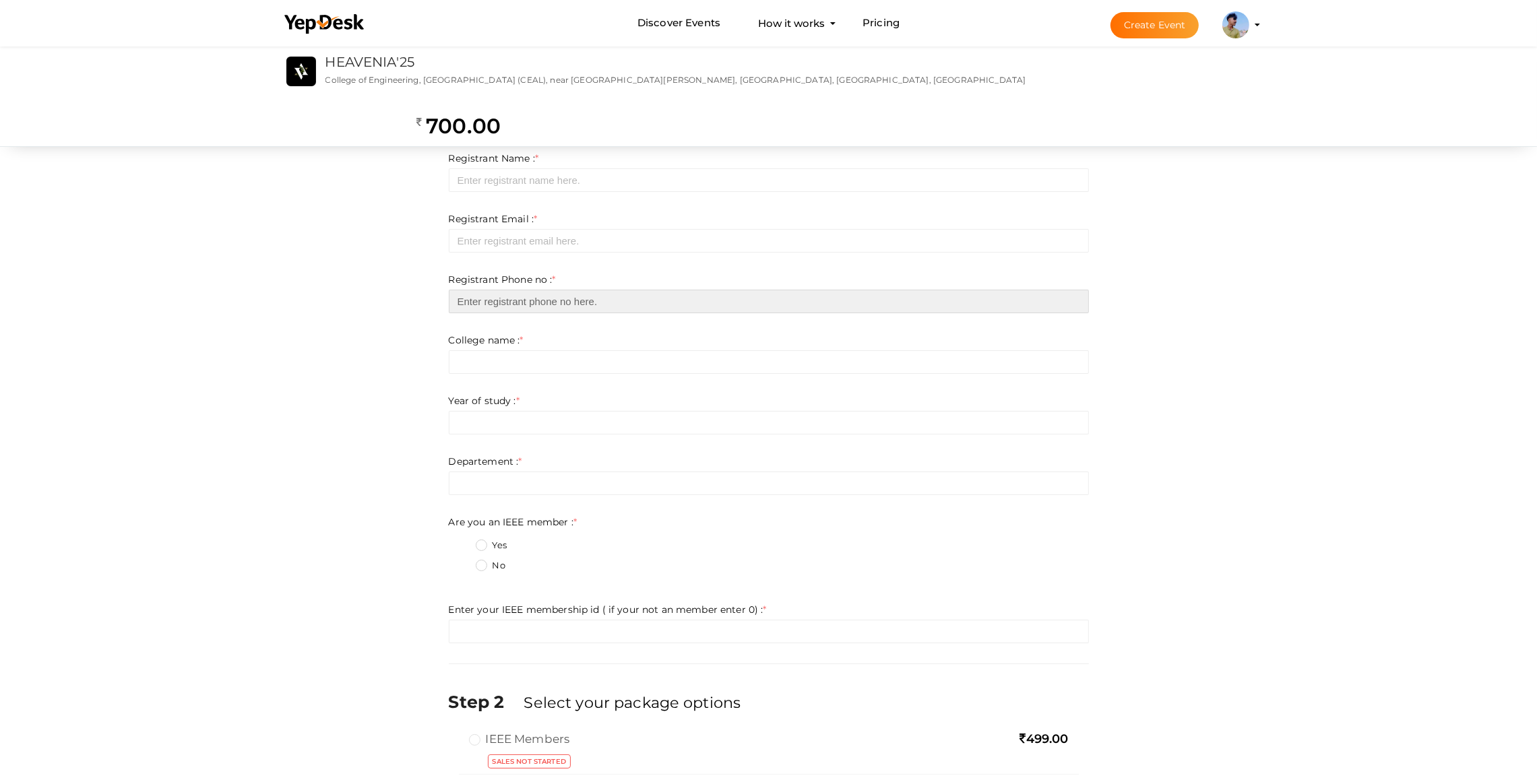
click at [459, 307] on input "number" at bounding box center [769, 302] width 641 height 24
click at [468, 385] on form "Registrant Name : * Required. Invalid email Invalid phone number Invalid Format…" at bounding box center [769, 398] width 641 height 492
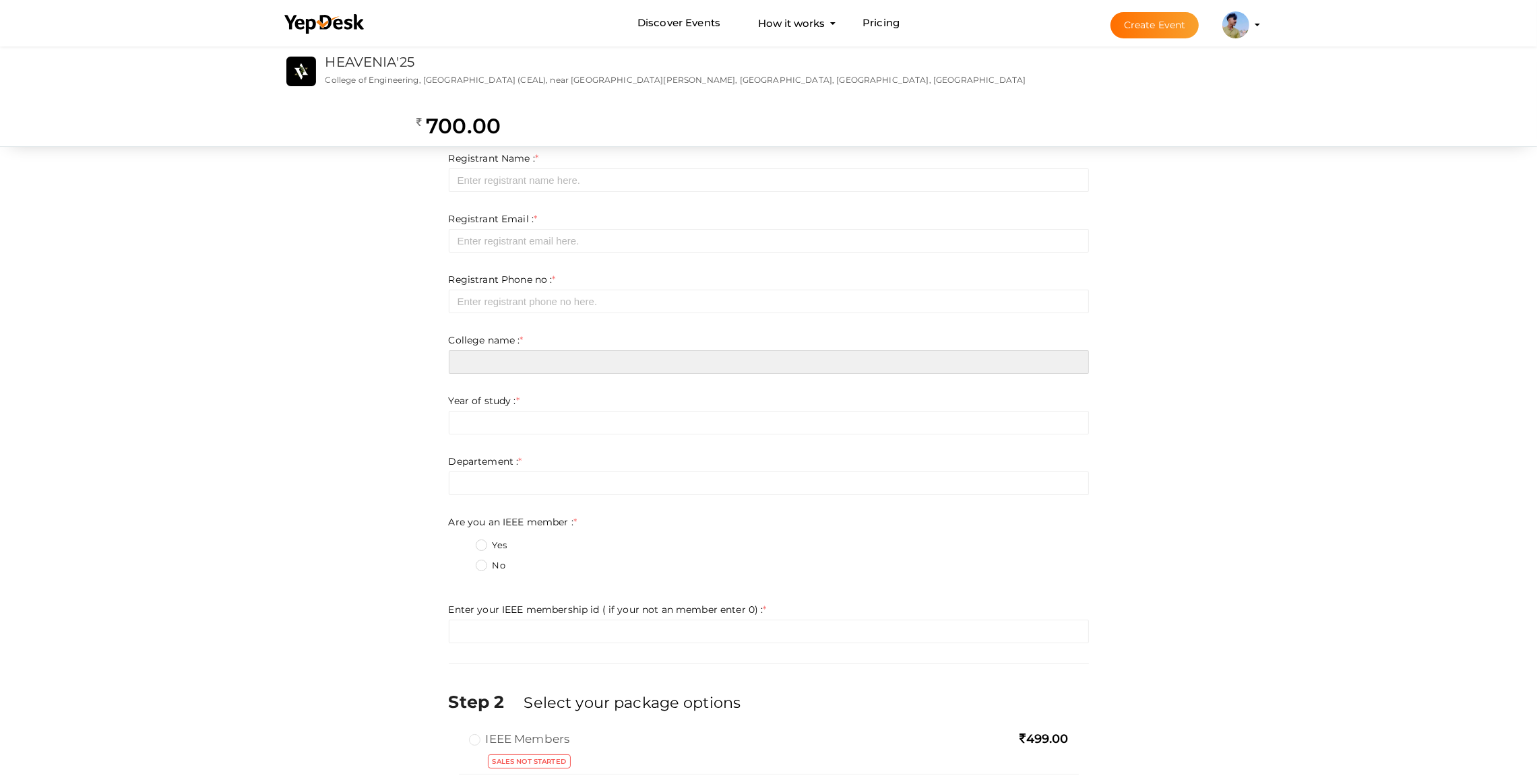
click at [471, 360] on input "text" at bounding box center [769, 362] width 641 height 24
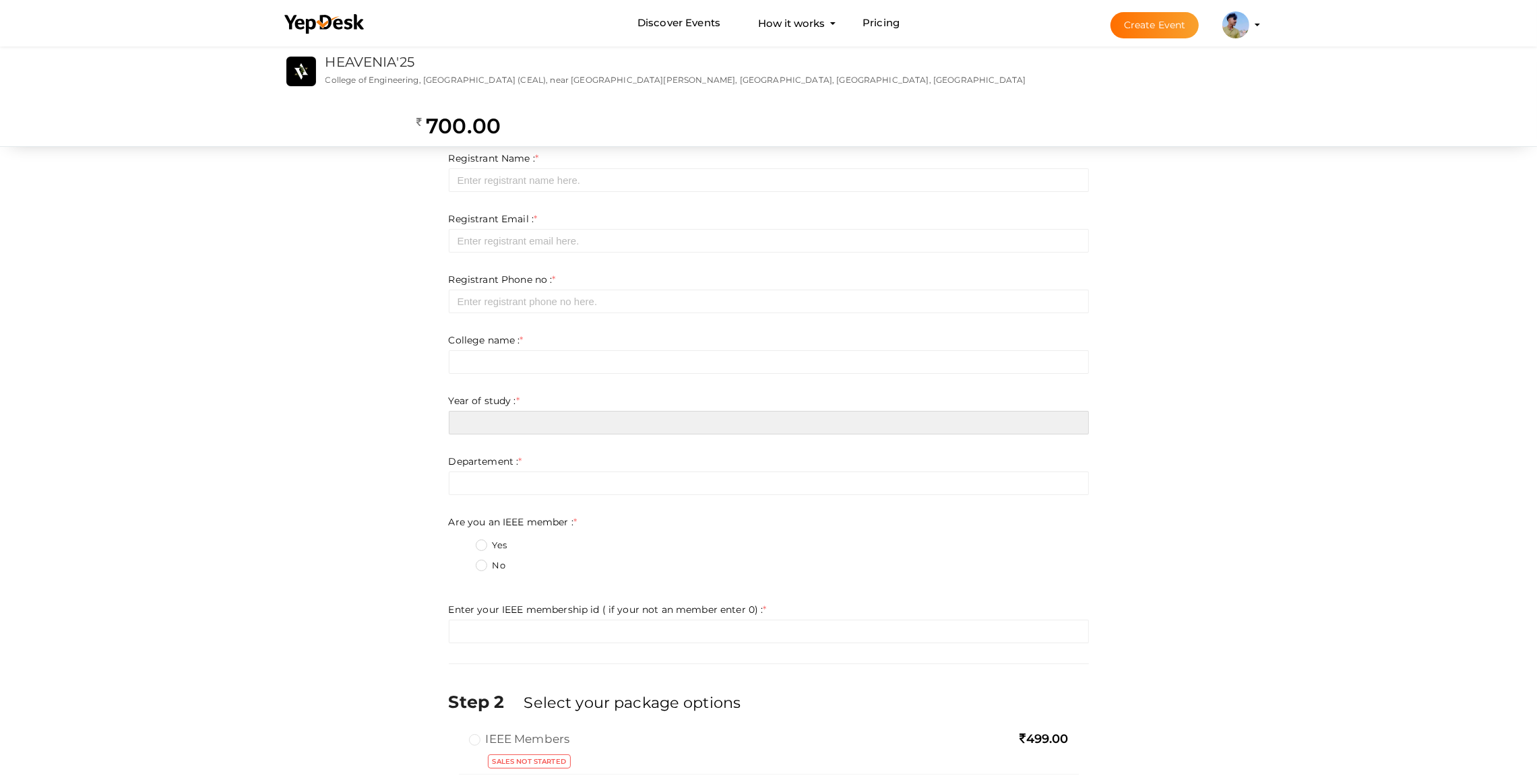
click at [470, 420] on input "text" at bounding box center [769, 423] width 641 height 24
click at [491, 511] on form "Registrant Name : * Required. Invalid email Invalid phone number Invalid Format…" at bounding box center [769, 398] width 641 height 492
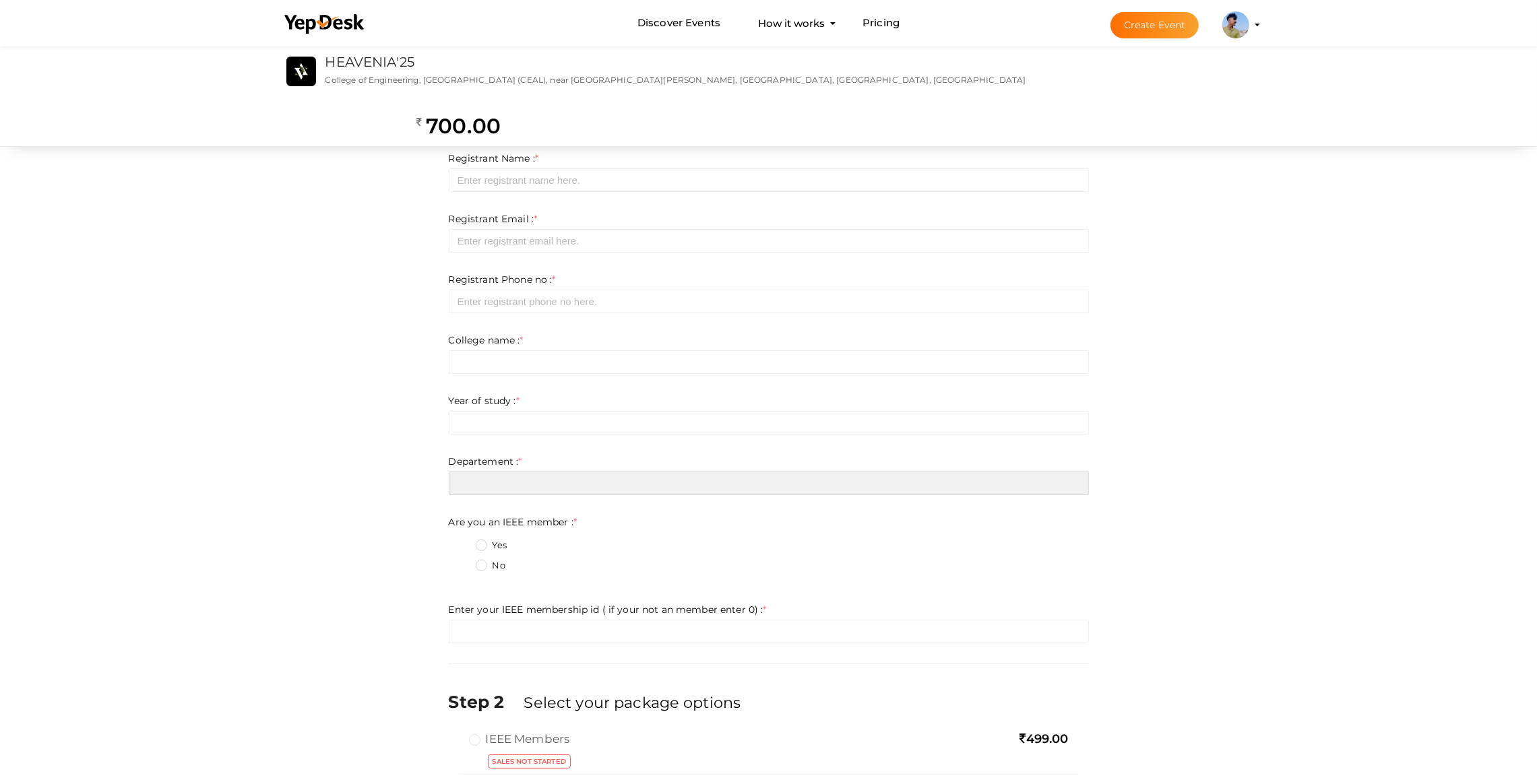
click at [482, 491] on input "text" at bounding box center [769, 484] width 641 height 24
click at [497, 434] on ng-switch at bounding box center [769, 423] width 641 height 24
click at [483, 376] on form "Registrant Name : * Required. Invalid email Invalid phone number Invalid Format…" at bounding box center [769, 398] width 641 height 492
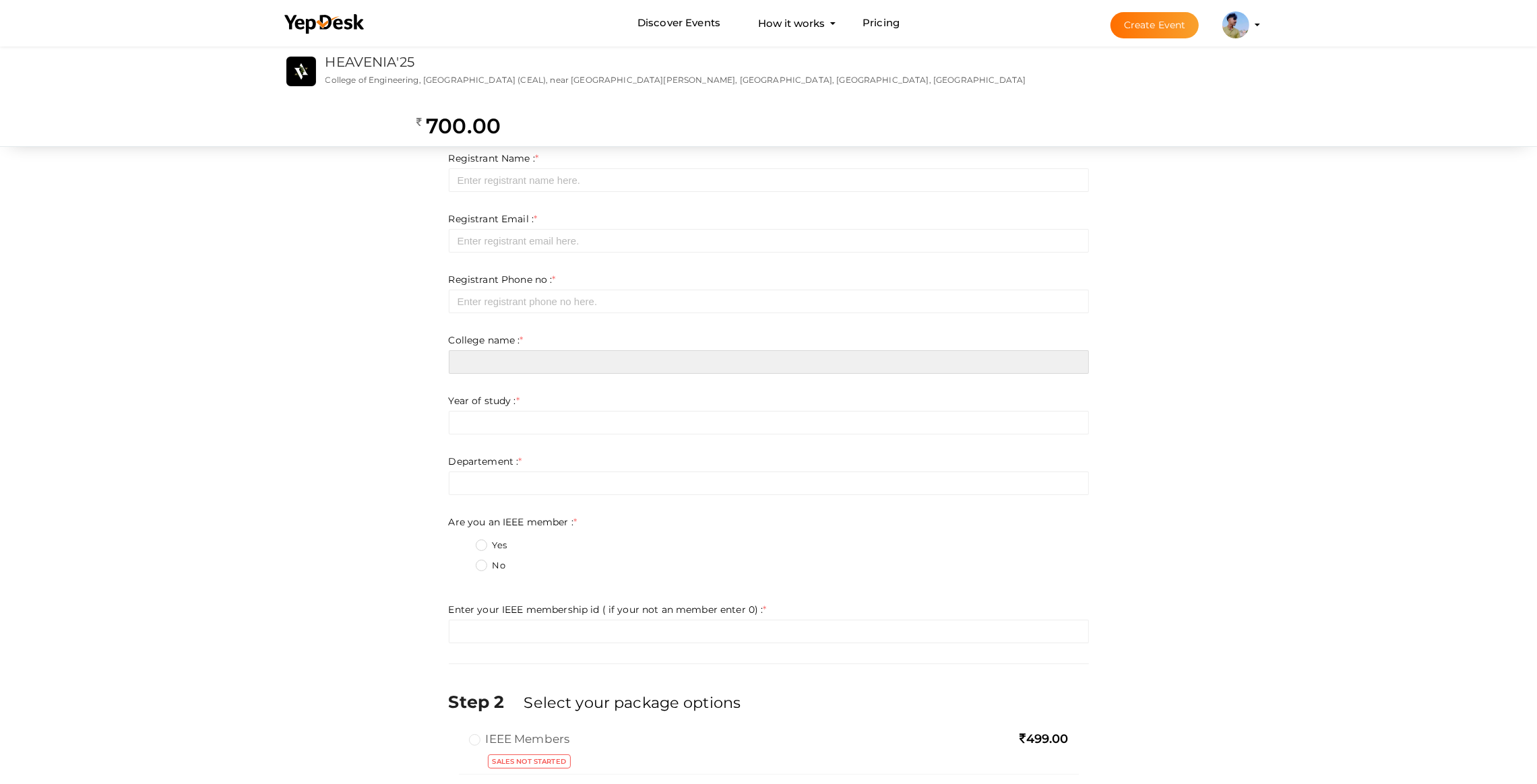
click at [487, 359] on input "text" at bounding box center [769, 362] width 641 height 24
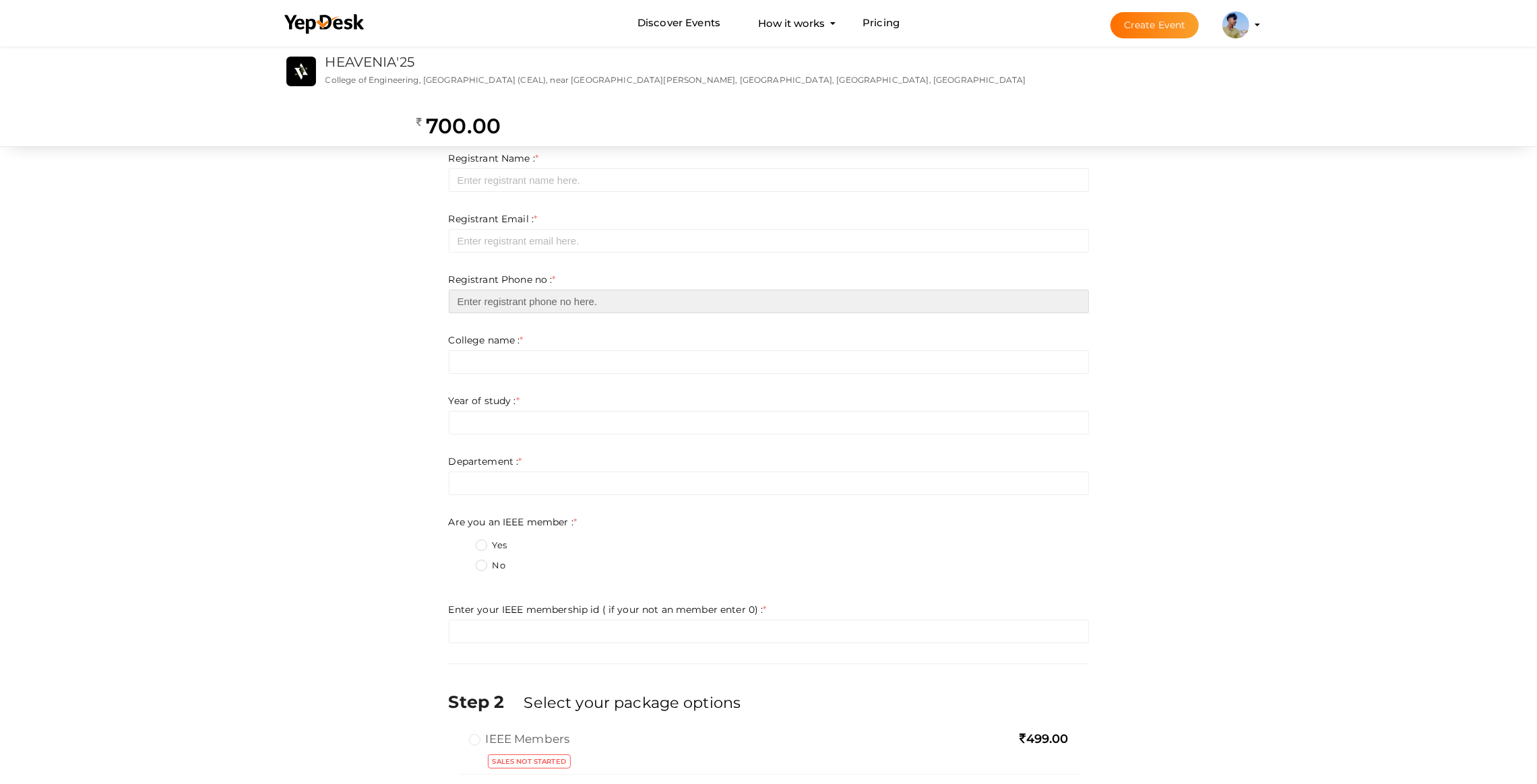
click at [510, 292] on input "number" at bounding box center [769, 302] width 641 height 24
click at [528, 252] on form "Registrant Name : * Required. Invalid email Invalid phone number Invalid Format…" at bounding box center [769, 398] width 641 height 492
drag, startPoint x: 593, startPoint y: 125, endPoint x: 711, endPoint y: 125, distance: 118.0
click at [711, 125] on div "Step 1 Enter registration Details Registrant Name : * Required. Invalid email I…" at bounding box center [768, 491] width 661 height 762
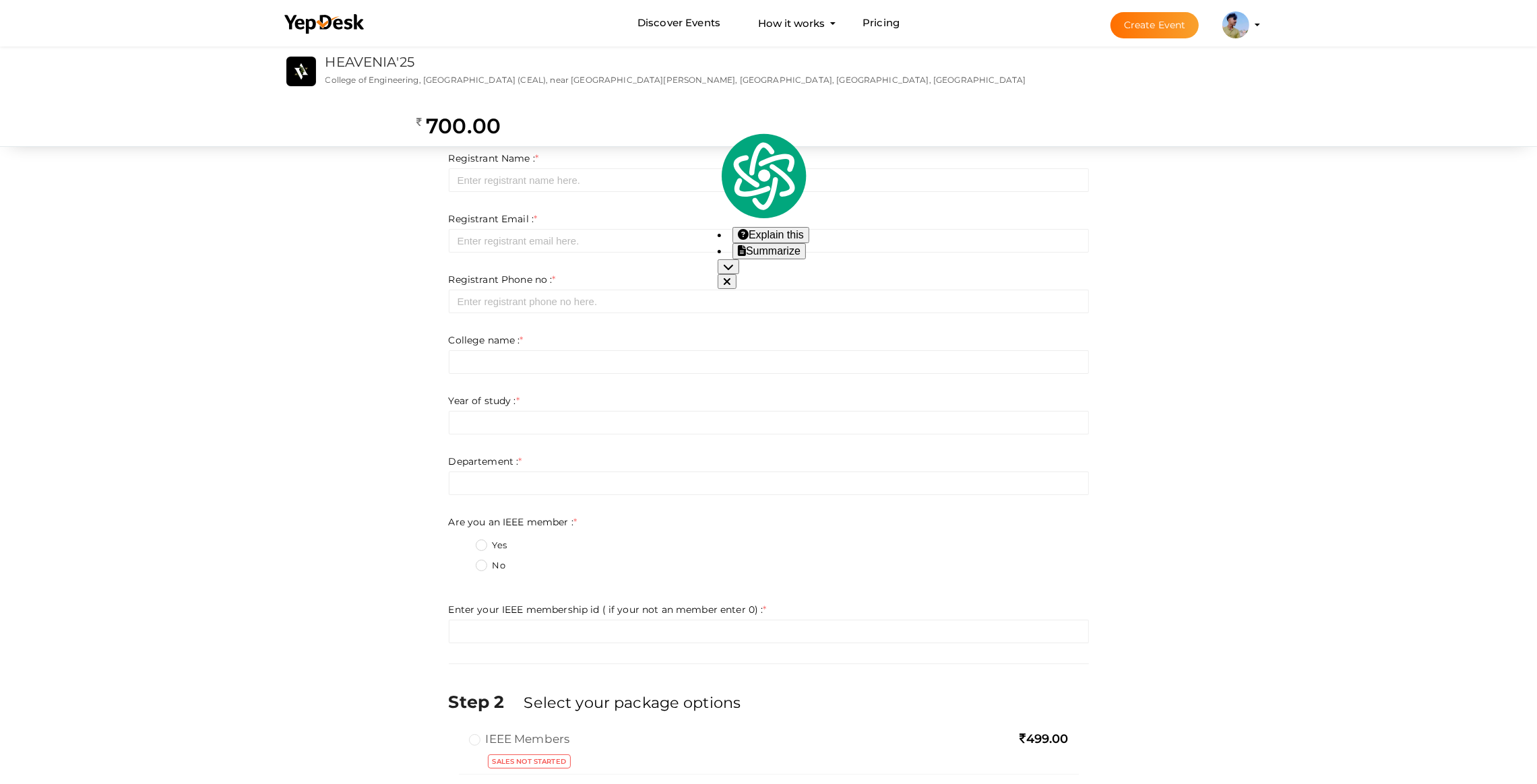
click at [705, 125] on label "Enter registration Details" at bounding box center [616, 123] width 192 height 22
drag, startPoint x: 684, startPoint y: 125, endPoint x: 706, endPoint y: 127, distance: 22.1
click at [694, 126] on label "Enter registration Details" at bounding box center [616, 123] width 192 height 22
drag, startPoint x: 706, startPoint y: 127, endPoint x: 602, endPoint y: 123, distance: 104.1
click at [608, 125] on label "Enter registration Details" at bounding box center [616, 123] width 192 height 22
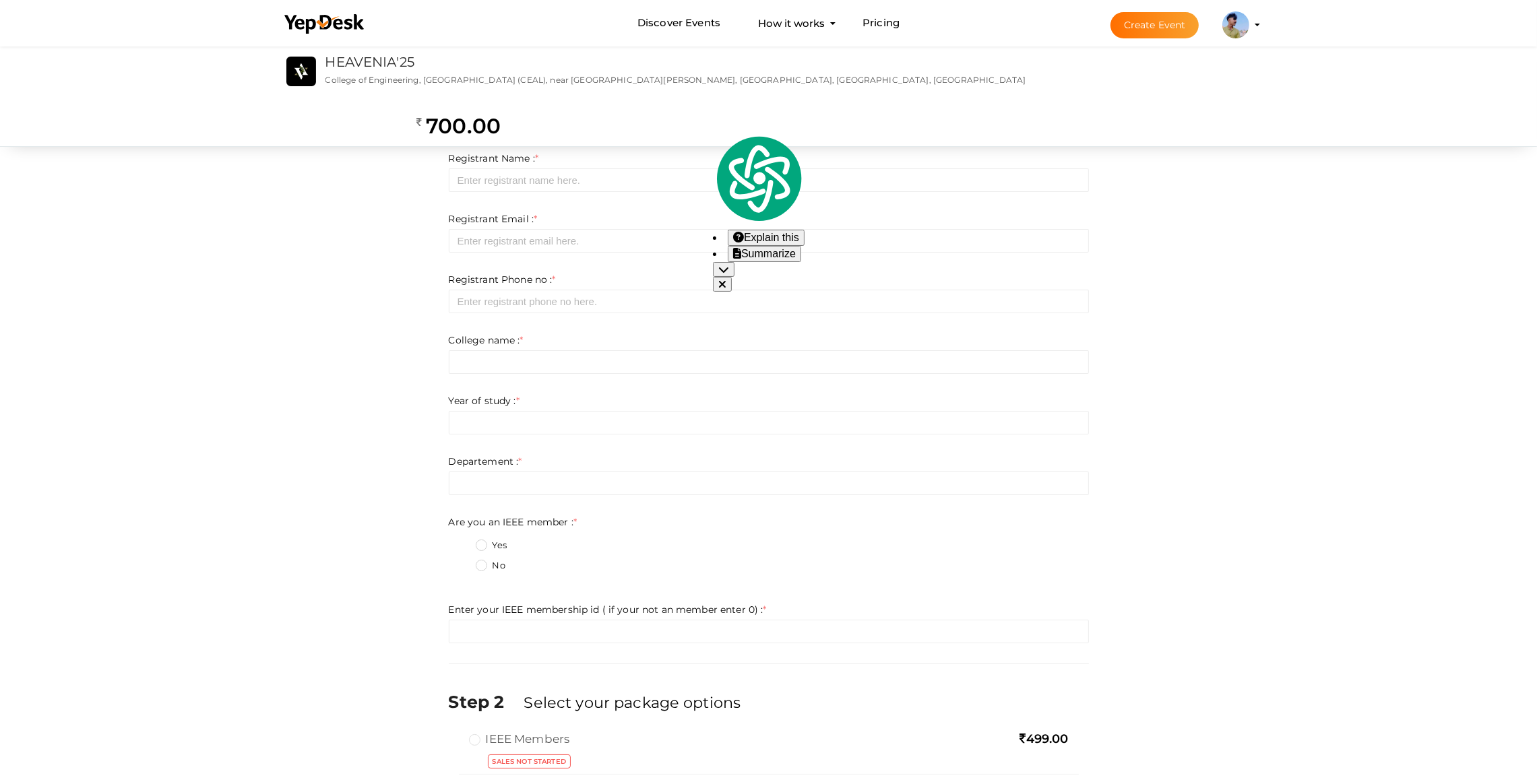
click at [597, 121] on label "Enter registration Details" at bounding box center [616, 123] width 192 height 22
drag, startPoint x: 526, startPoint y: 119, endPoint x: 697, endPoint y: 121, distance: 171.0
click at [697, 121] on label "Enter registration Details" at bounding box center [616, 123] width 192 height 22
click at [509, 156] on label "Registrant Name : *" at bounding box center [494, 158] width 90 height 14
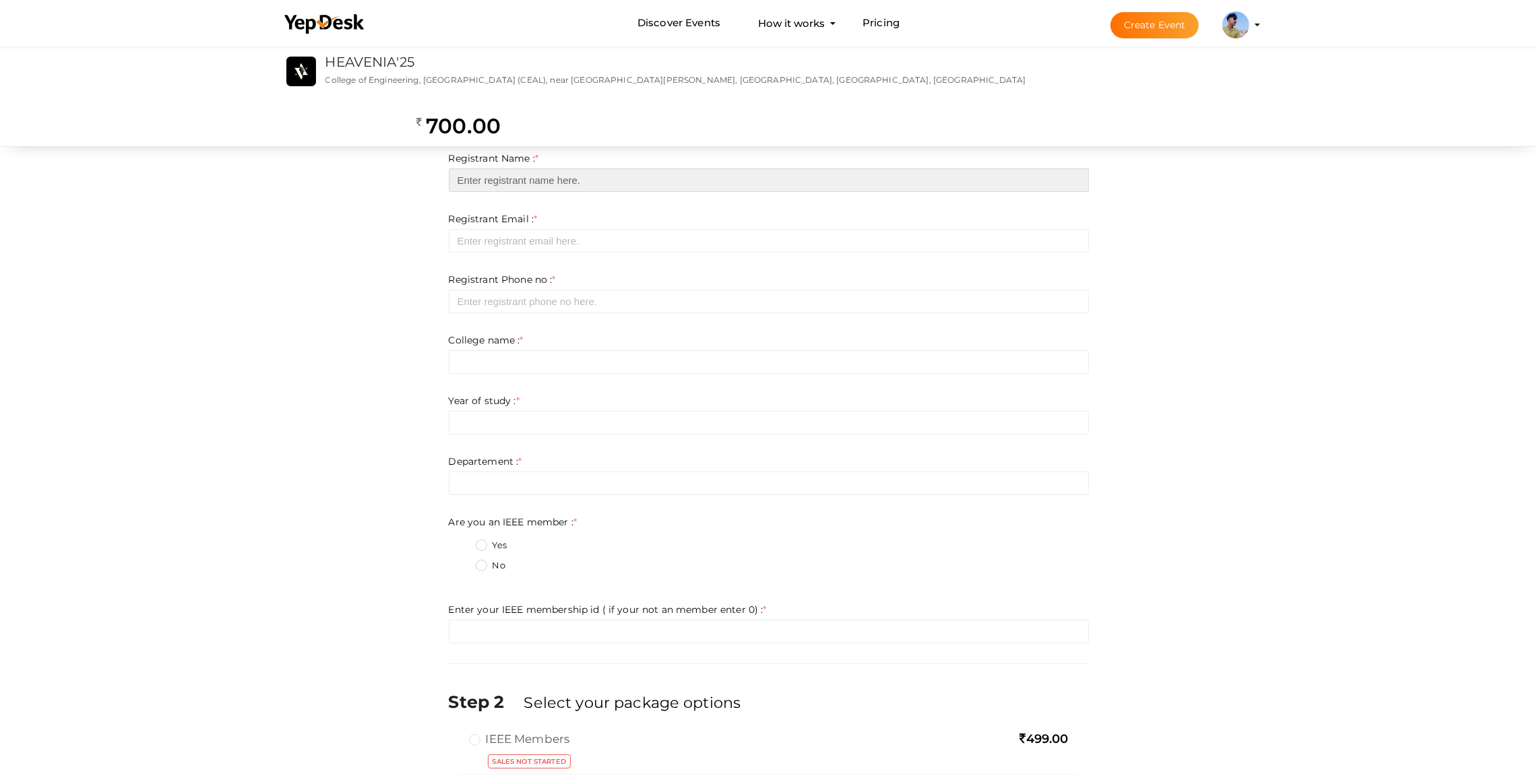
drag, startPoint x: 526, startPoint y: 171, endPoint x: 532, endPoint y: 203, distance: 32.6
click at [526, 171] on input "text" at bounding box center [769, 180] width 641 height 24
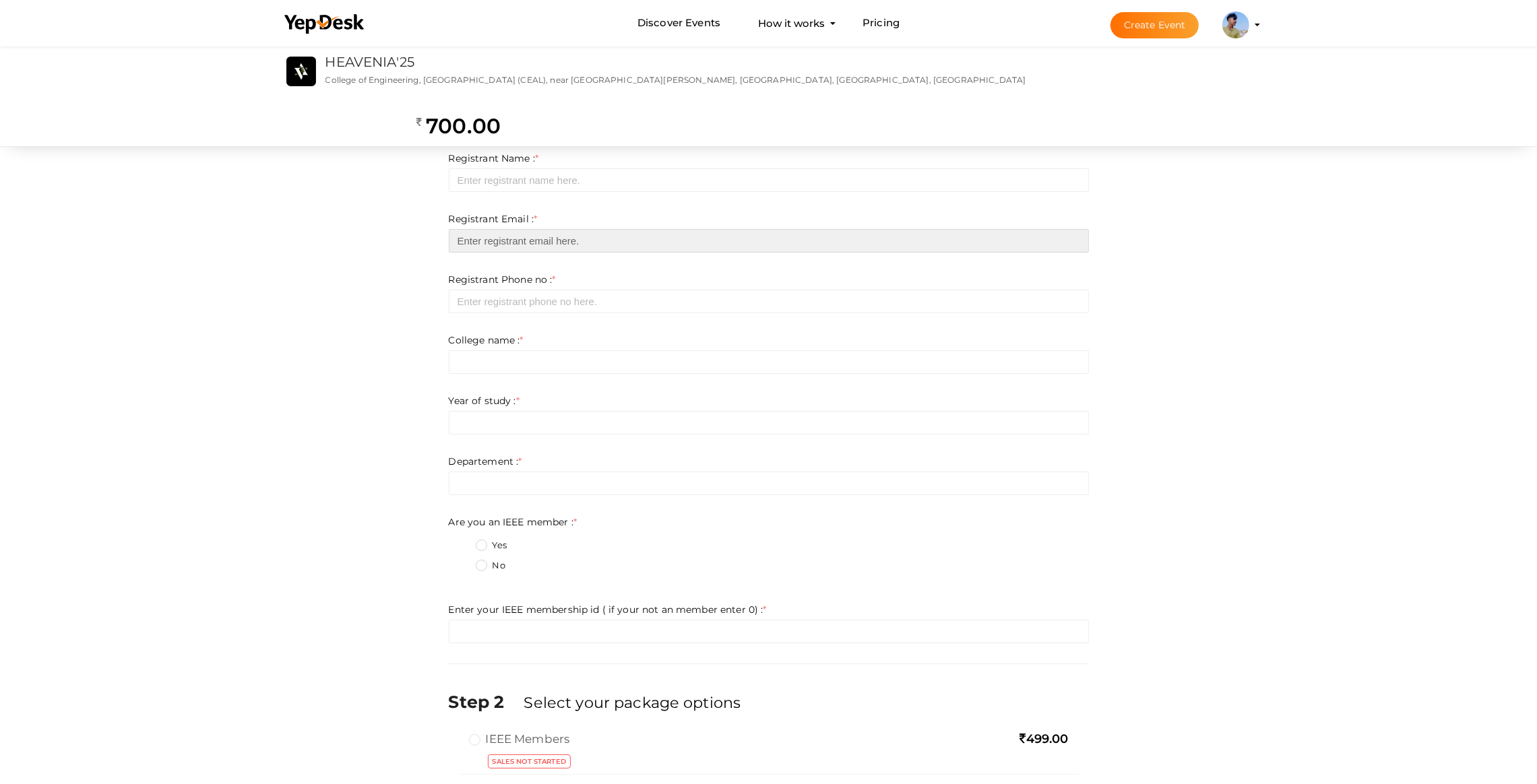
click at [456, 232] on input "email" at bounding box center [769, 241] width 641 height 24
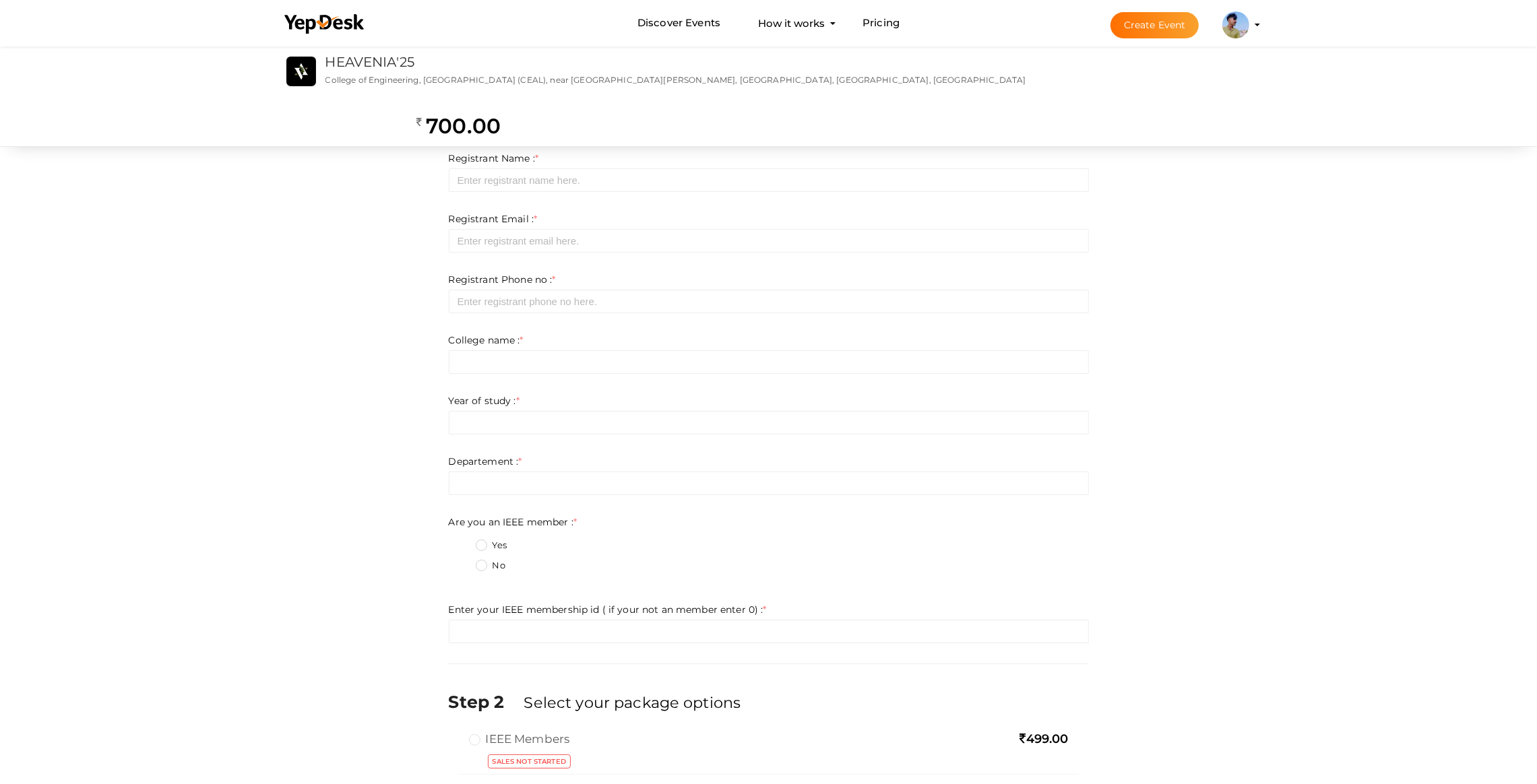
click at [444, 308] on div "Step 1 Enter registration Details Registrant Name : * Required. Invalid email I…" at bounding box center [768, 491] width 661 height 762
click at [472, 292] on input "number" at bounding box center [769, 302] width 641 height 24
click at [483, 356] on input "text" at bounding box center [769, 362] width 641 height 24
click at [486, 422] on input "text" at bounding box center [769, 423] width 641 height 24
click at [449, 450] on form "Registrant Name : * Required. Invalid email Invalid phone number Invalid Format…" at bounding box center [769, 398] width 641 height 492
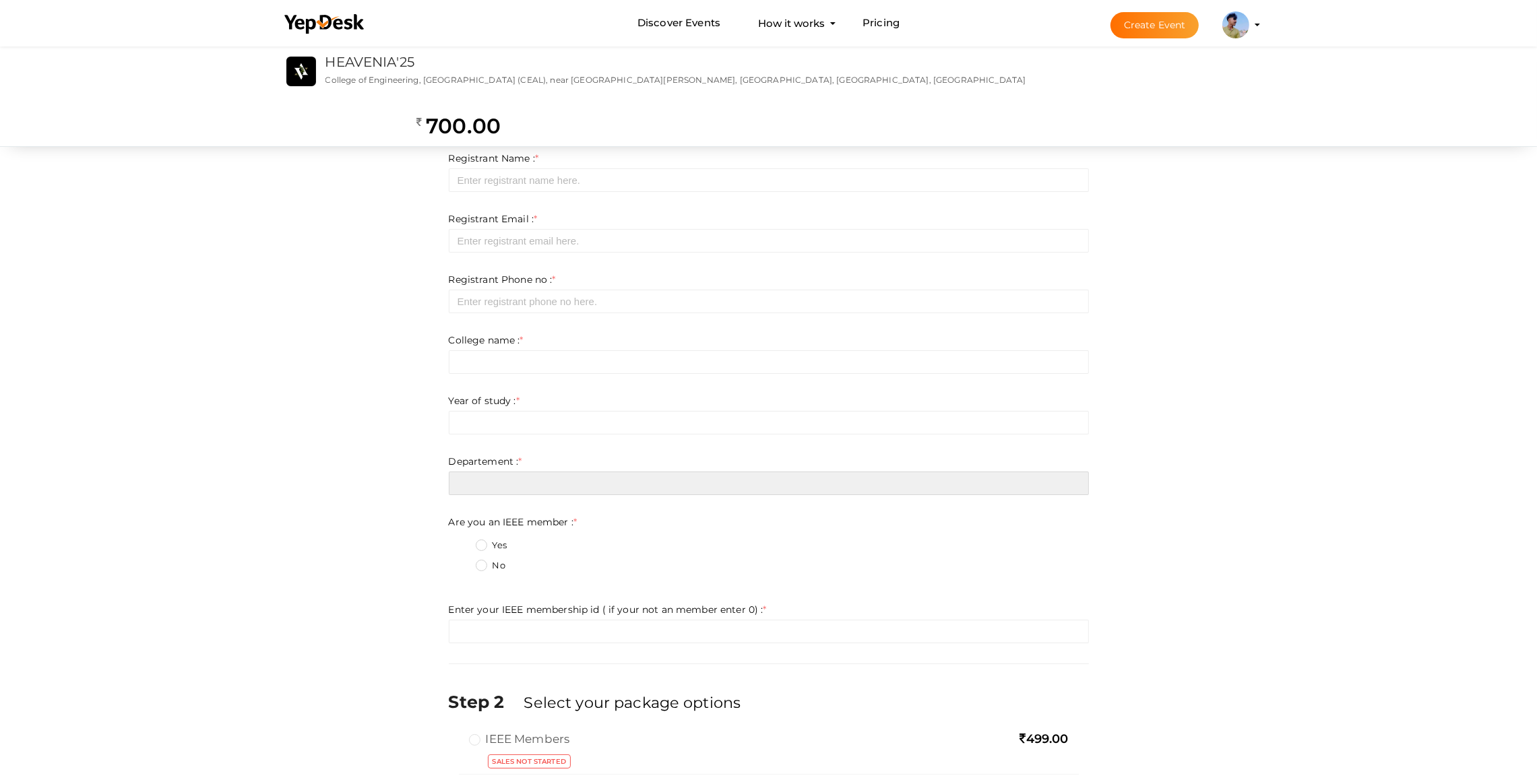
drag, startPoint x: 471, startPoint y: 485, endPoint x: 471, endPoint y: 493, distance: 8.0
click at [471, 489] on input "text" at bounding box center [769, 484] width 641 height 24
click at [483, 554] on div "Yes" at bounding box center [783, 547] width 614 height 17
click at [478, 545] on label "Yes" at bounding box center [491, 545] width 31 height 14
click at [463, 541] on member\+0 "Yes" at bounding box center [463, 541] width 0 height 0
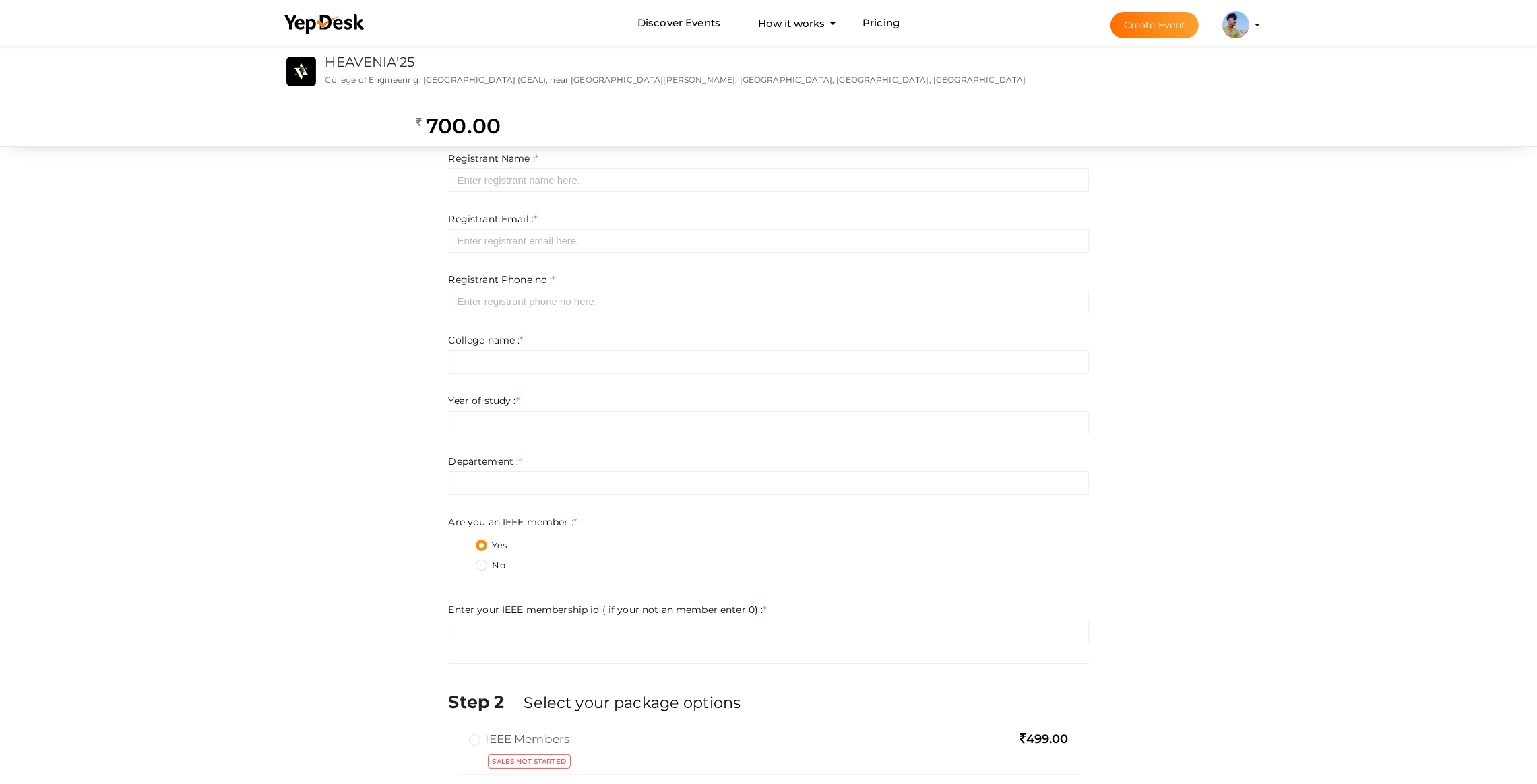
click at [483, 575] on div "No" at bounding box center [783, 567] width 614 height 17
drag, startPoint x: 477, startPoint y: 559, endPoint x: 483, endPoint y: 580, distance: 21.8
click at [477, 560] on label "No" at bounding box center [490, 565] width 30 height 14
click at [463, 562] on member\+1 "No" at bounding box center [463, 562] width 0 height 0
click at [480, 543] on label "Yes" at bounding box center [491, 545] width 31 height 14
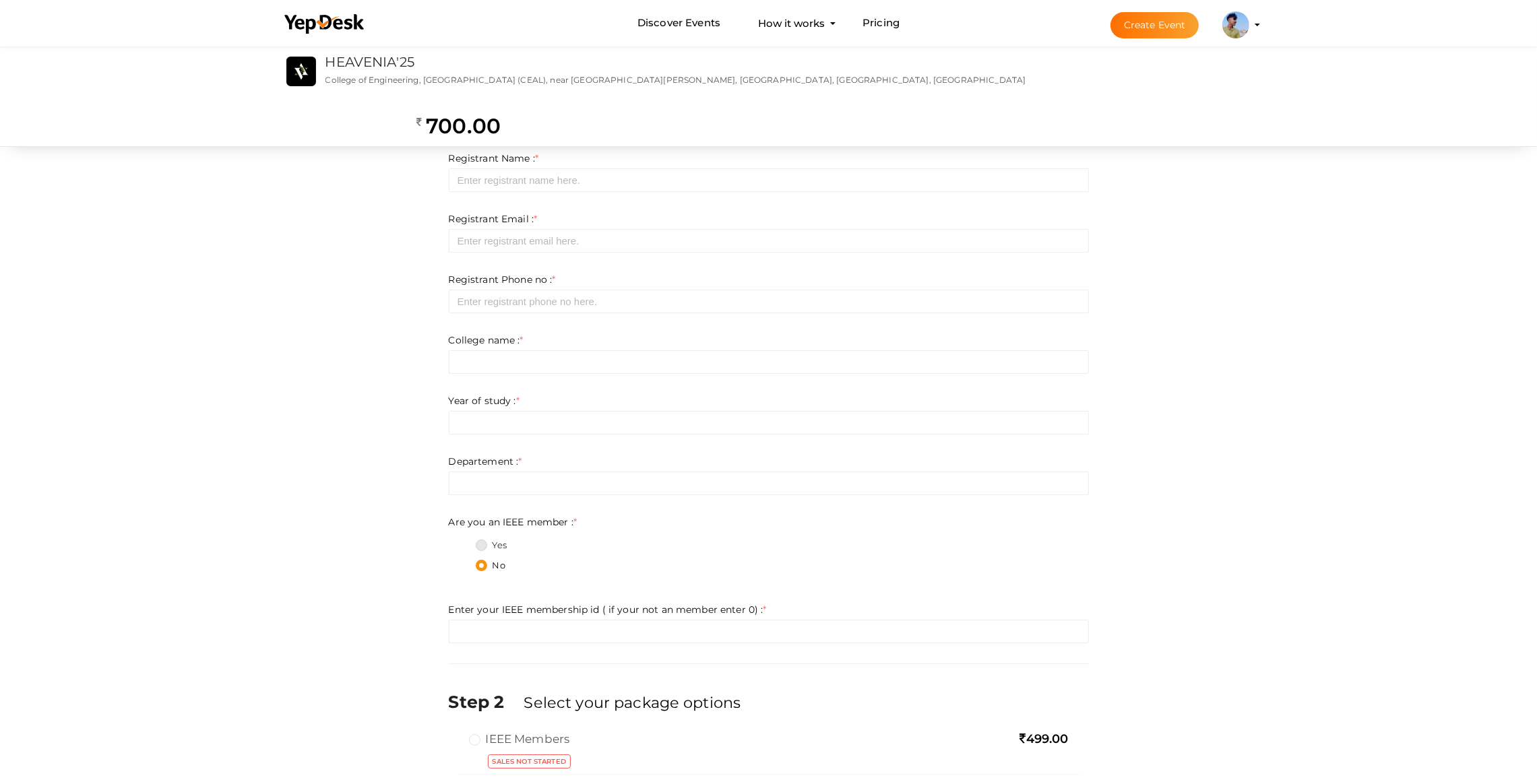
click at [463, 541] on member\+0 "Yes" at bounding box center [463, 541] width 0 height 0
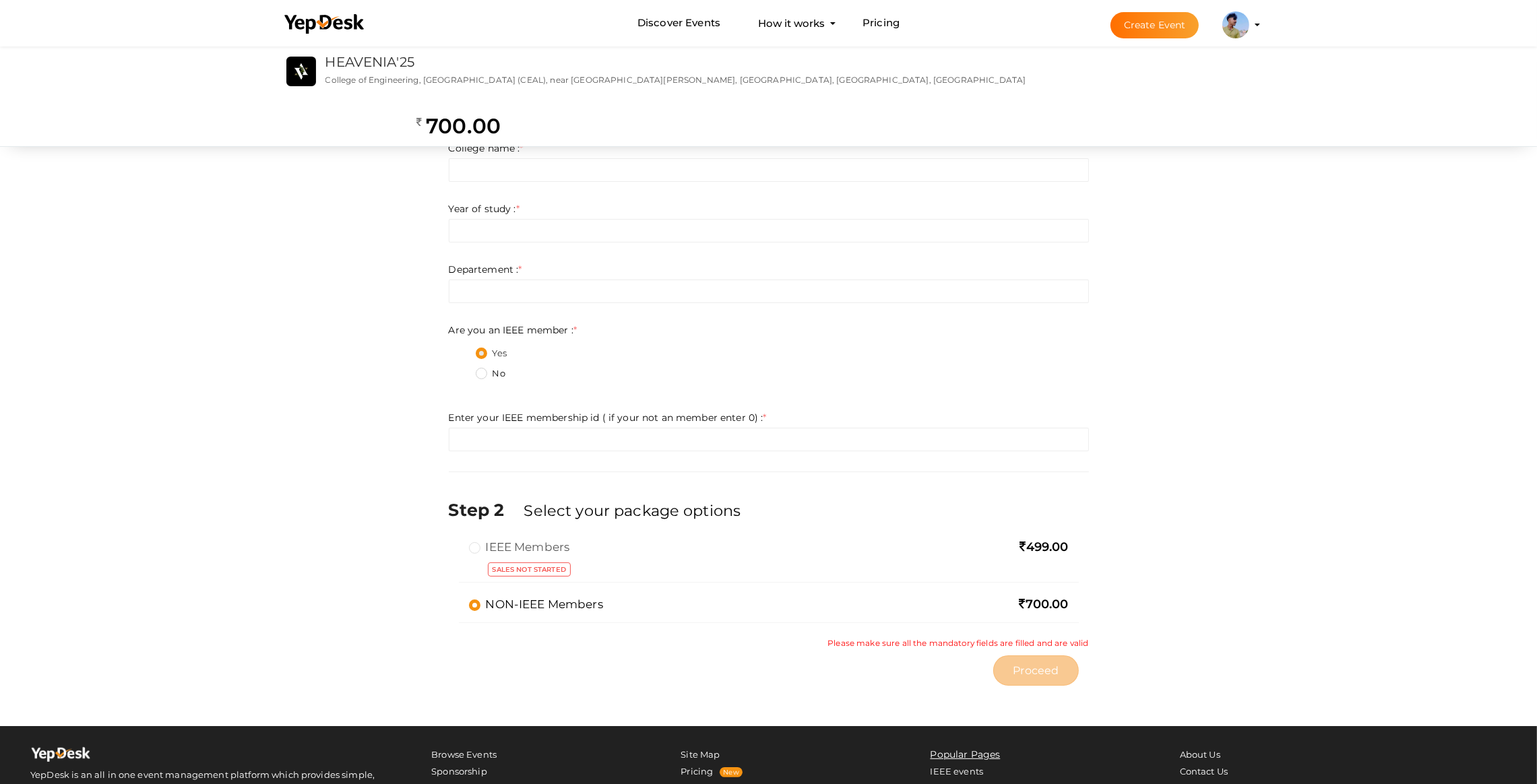
scroll to position [202, 0]
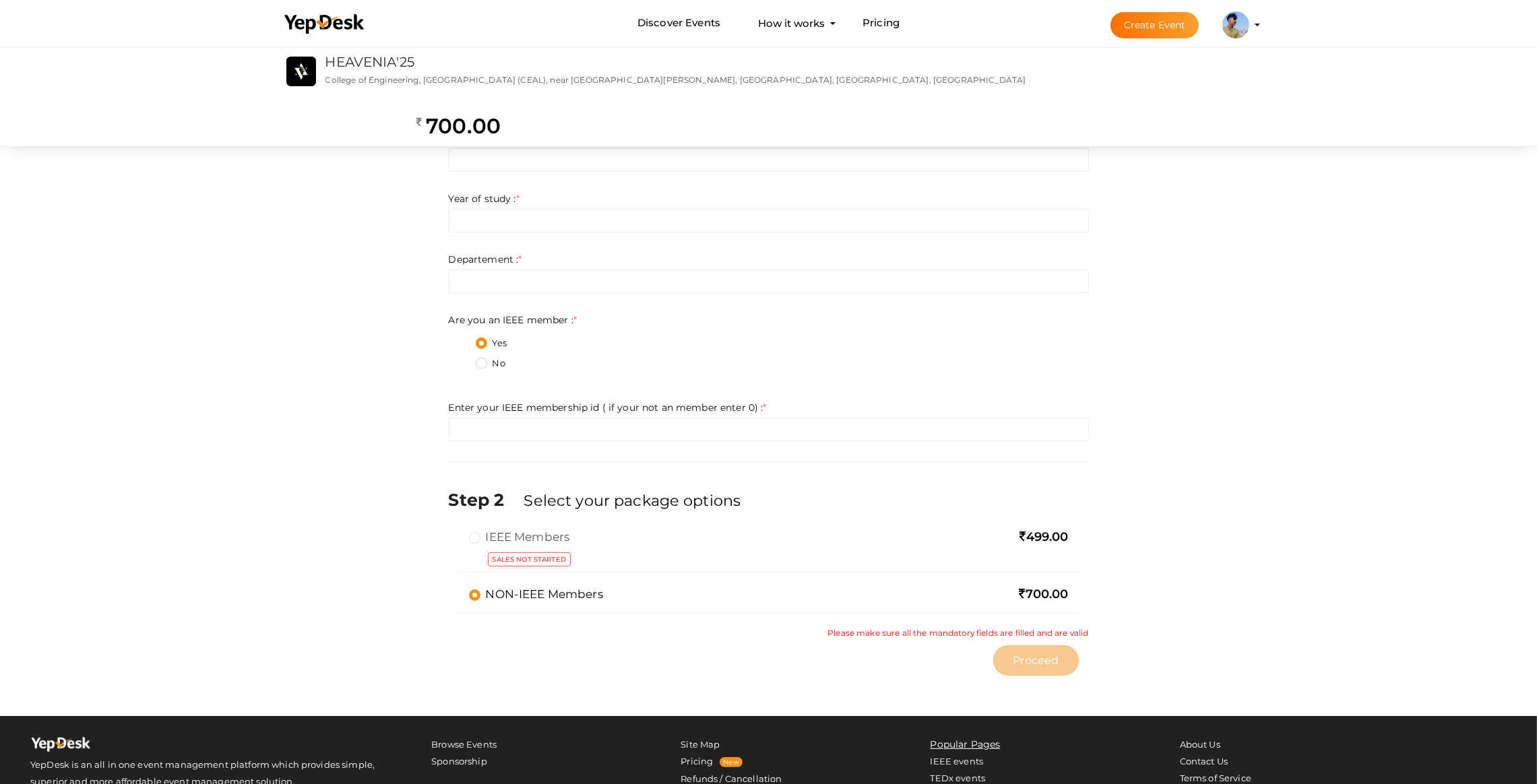
click at [494, 540] on label "IEEE Members" at bounding box center [519, 537] width 101 height 16
click at [552, 607] on div at bounding box center [768, 608] width 600 height 6
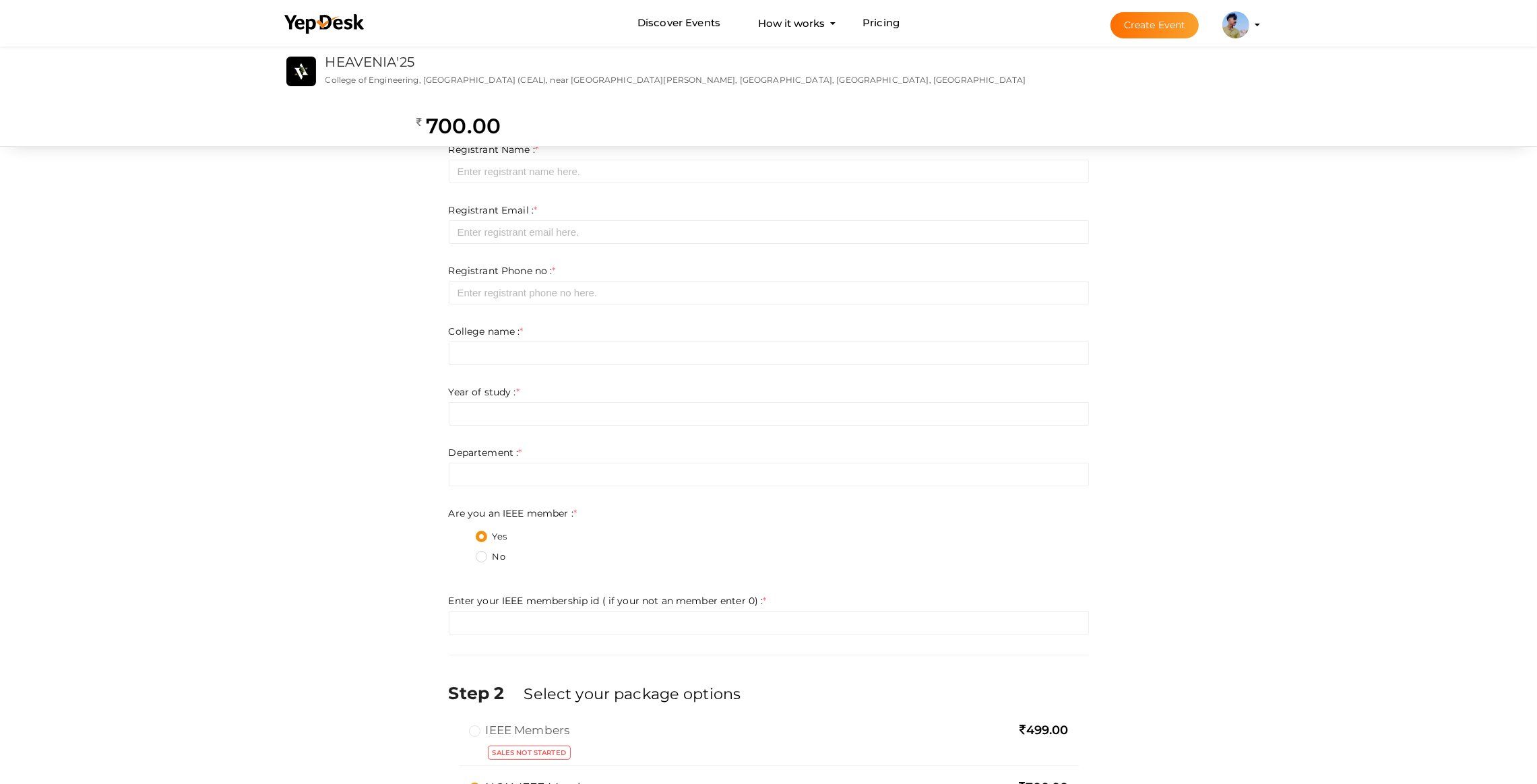
scroll to position [0, 0]
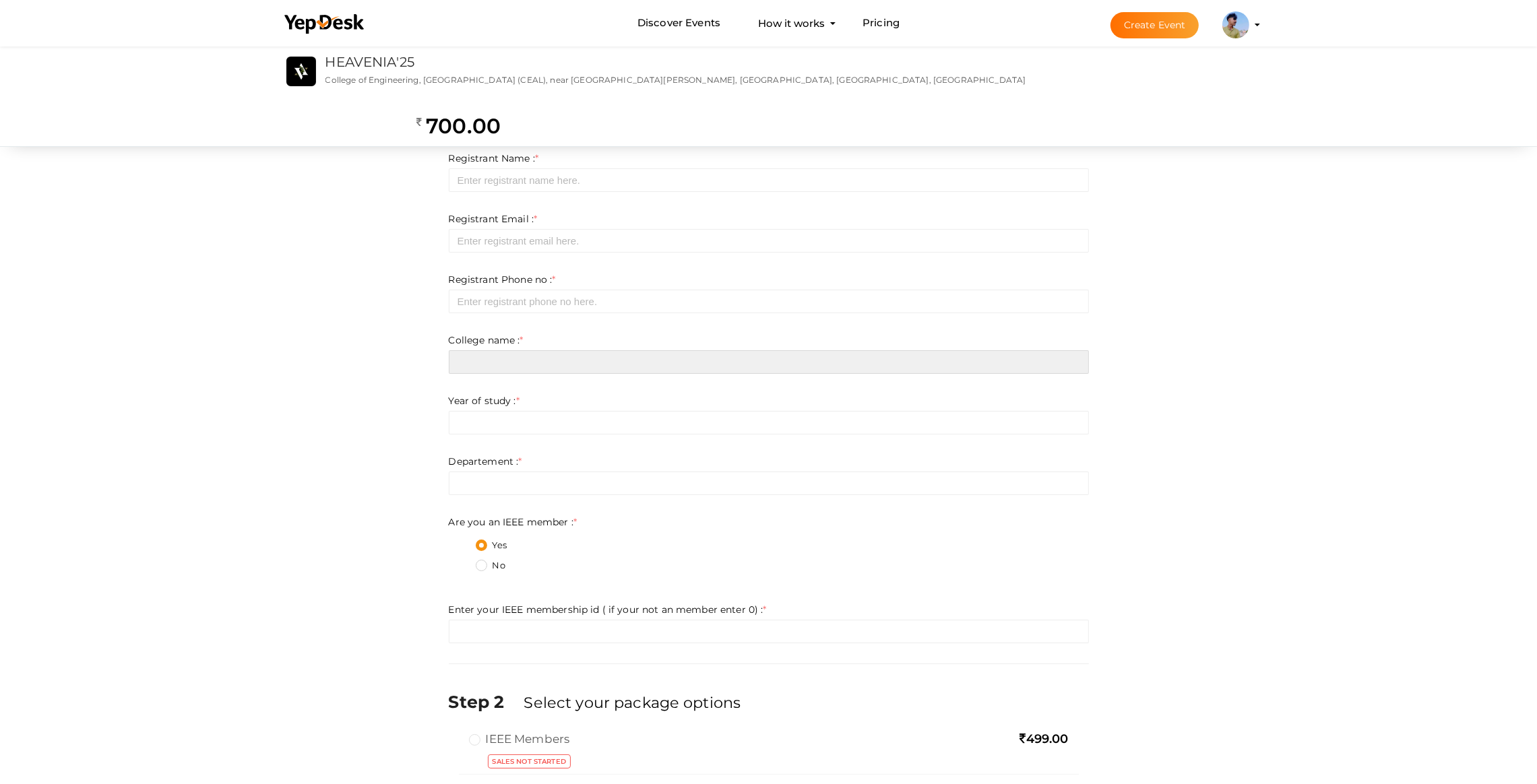
drag, startPoint x: 637, startPoint y: 360, endPoint x: 562, endPoint y: 256, distance: 128.2
click at [637, 358] on input "text" at bounding box center [769, 362] width 641 height 24
click at [562, 256] on form "Registrant Name : * Required. Invalid email Invalid phone number Invalid Format…" at bounding box center [769, 398] width 641 height 492
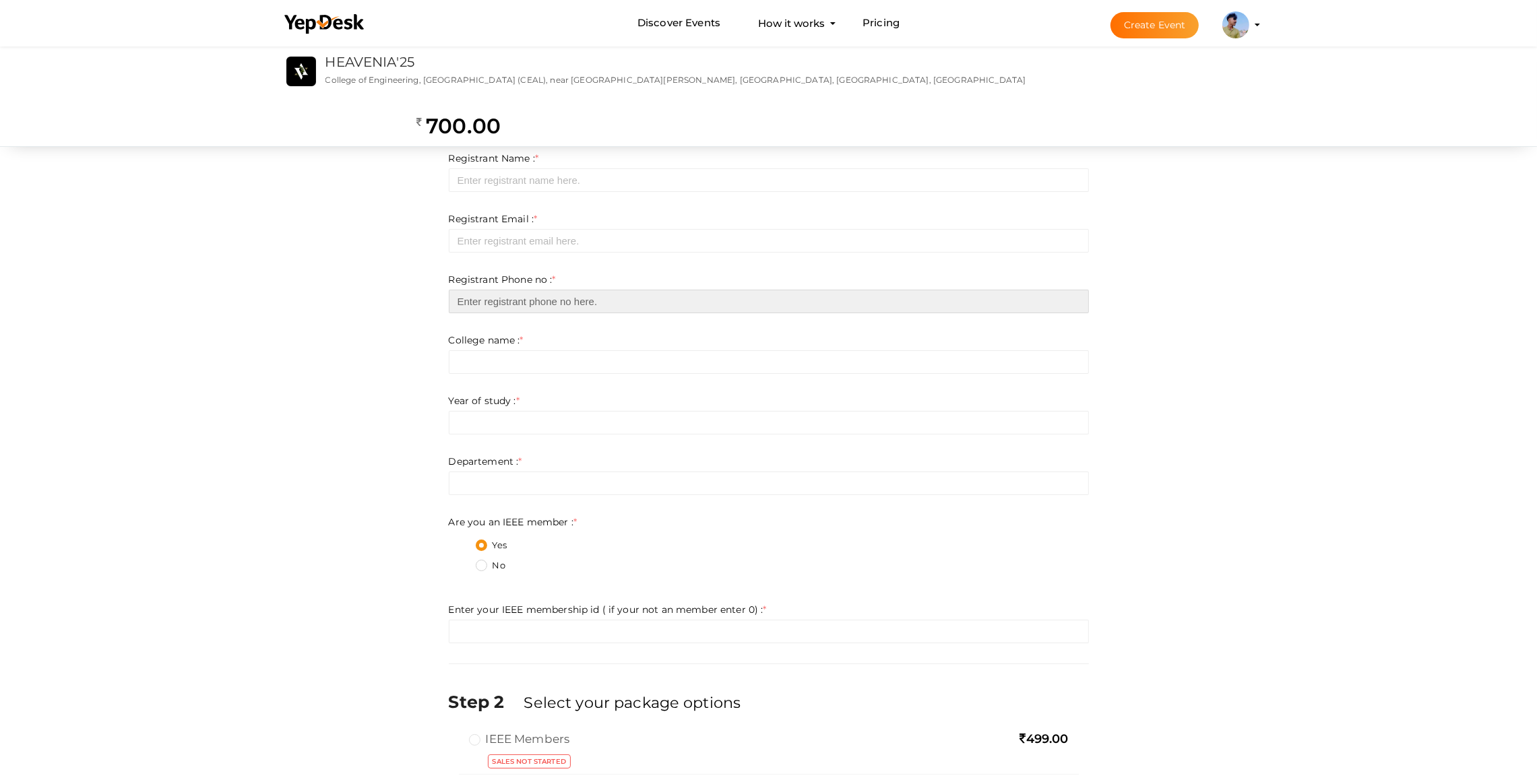
click at [548, 308] on input "number" at bounding box center [769, 302] width 641 height 24
click at [642, 256] on form "Registrant Name : * Required. Invalid email Invalid phone number Invalid Format…" at bounding box center [769, 398] width 641 height 492
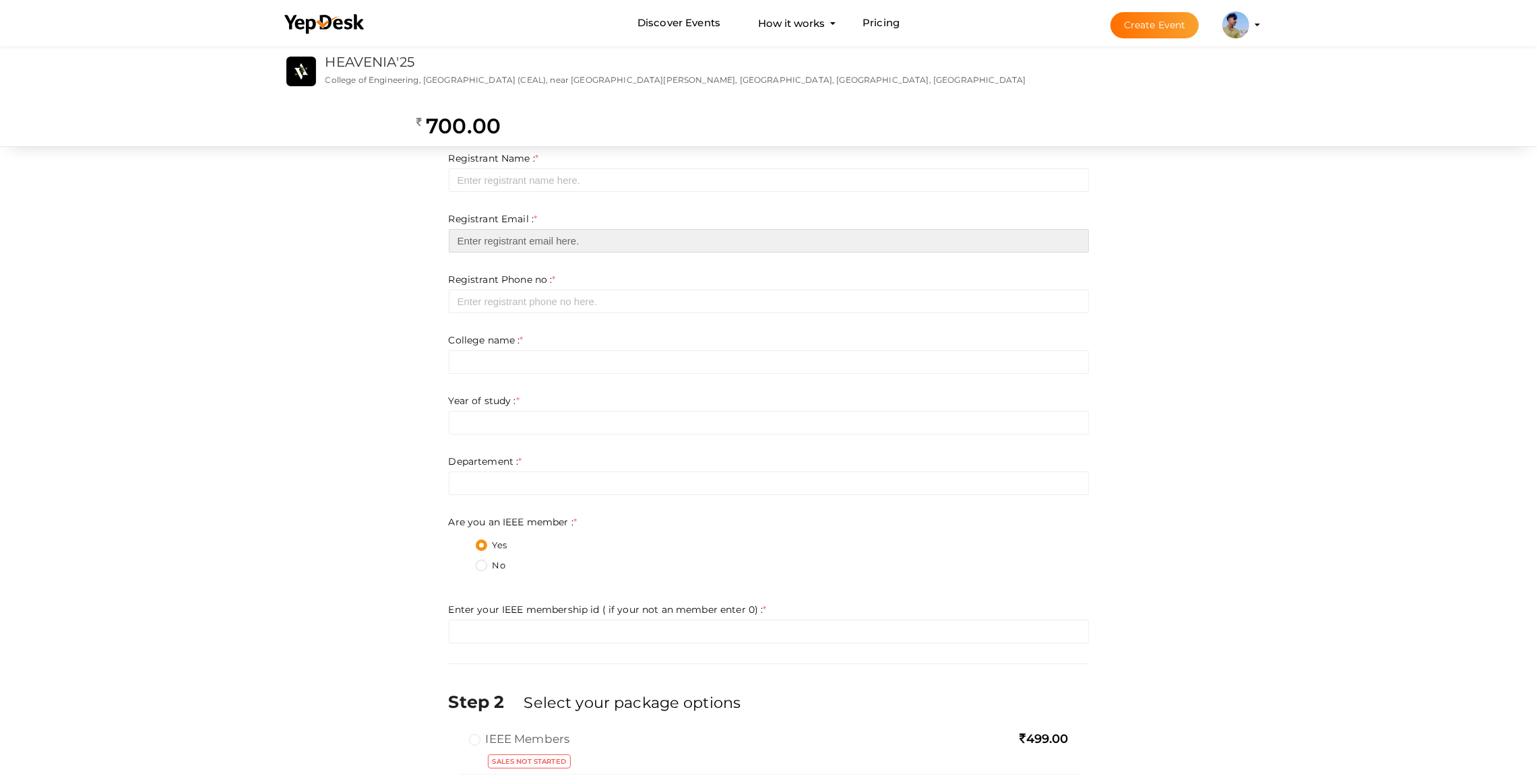
click at [611, 234] on input "email" at bounding box center [769, 241] width 641 height 24
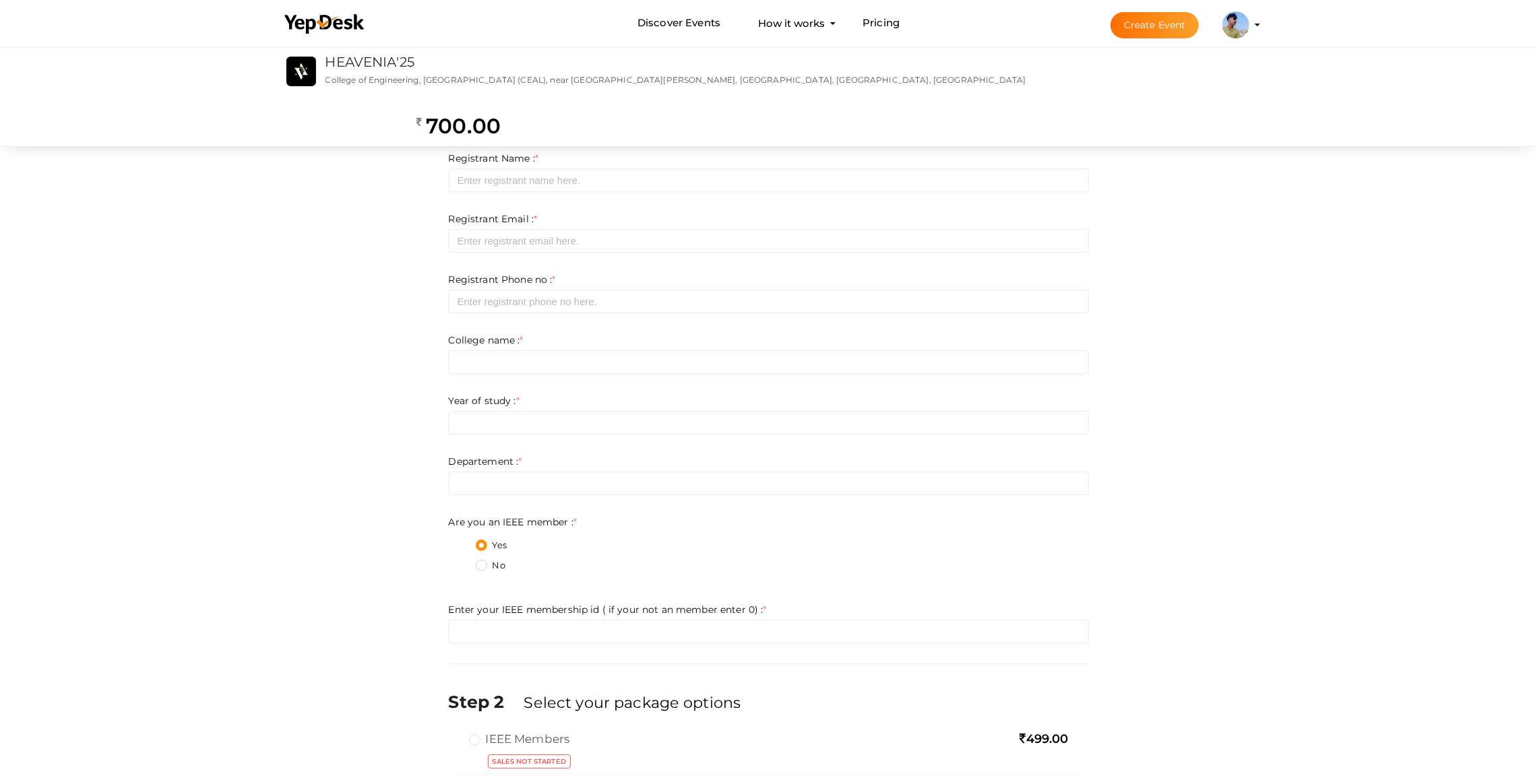
click at [513, 154] on label "Registrant Name : *" at bounding box center [494, 158] width 90 height 14
click at [506, 181] on input "text" at bounding box center [769, 180] width 641 height 24
click at [362, 205] on div "Step 1 Enter registration Details Registrant Name : * Required. Invalid email I…" at bounding box center [769, 497] width 1011 height 774
click at [330, 74] on p "College of Engineering, [GEOGRAPHIC_DATA] (CEAL), near [GEOGRAPHIC_DATA][PERSON…" at bounding box center [676, 80] width 701 height 11
click at [308, 73] on img at bounding box center [301, 71] width 30 height 30
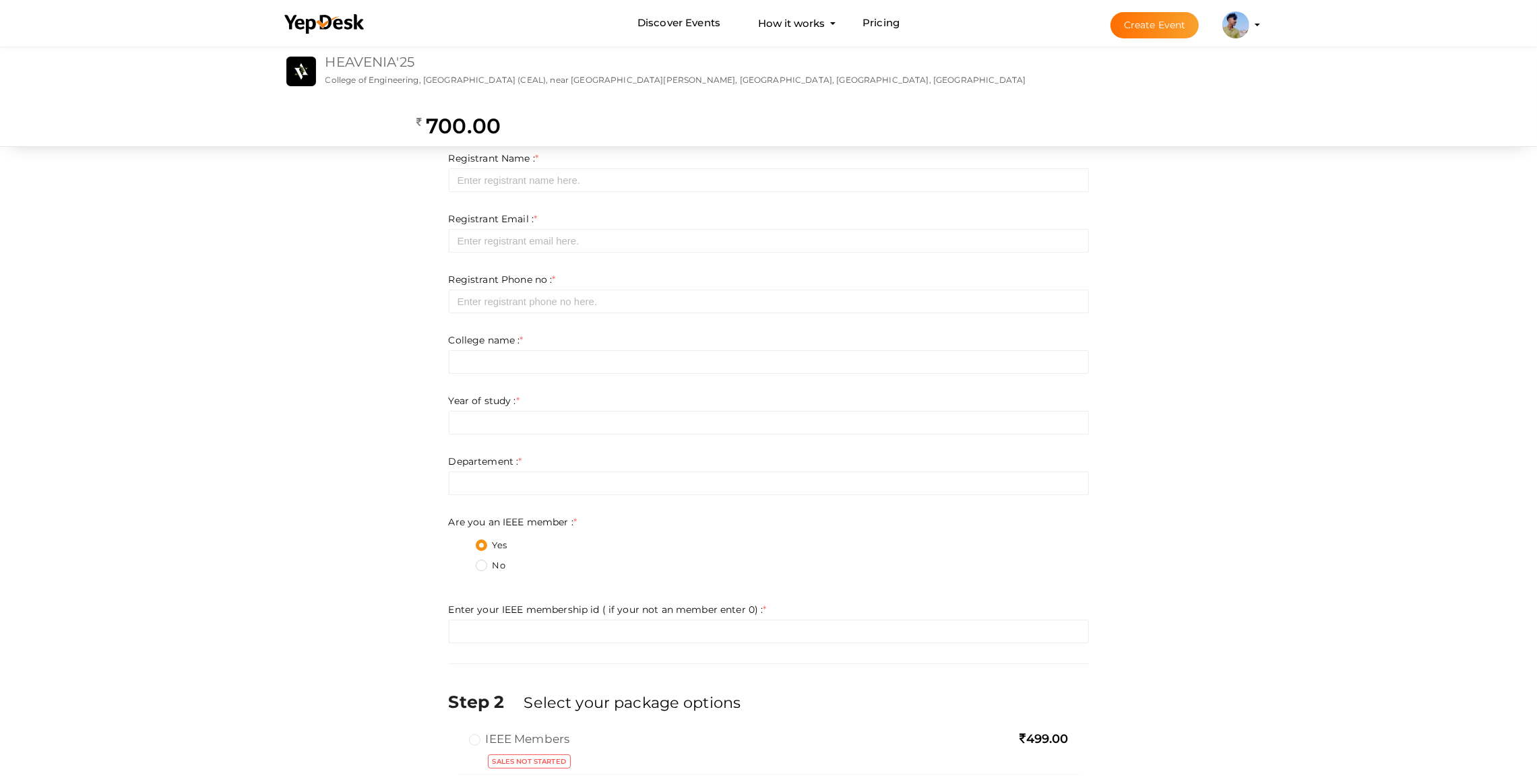
click at [349, 53] on link "HEAVENIA'25" at bounding box center [371, 61] width 89 height 16
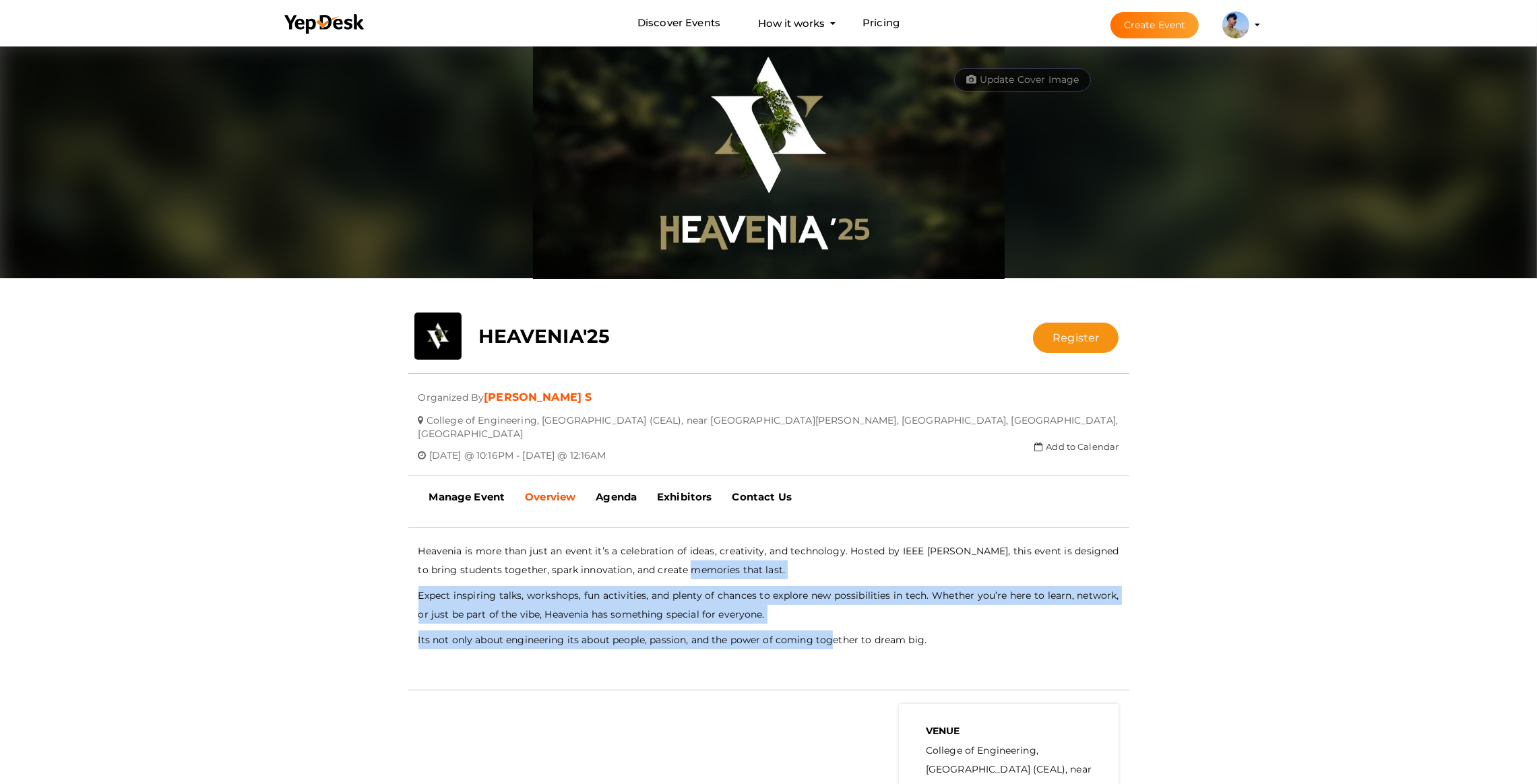
drag, startPoint x: 685, startPoint y: 554, endPoint x: 830, endPoint y: 640, distance: 168.6
click at [830, 640] on div "- No Description Available - Heavenia is more than just an event it’s a celebra…" at bounding box center [768, 608] width 701 height 135
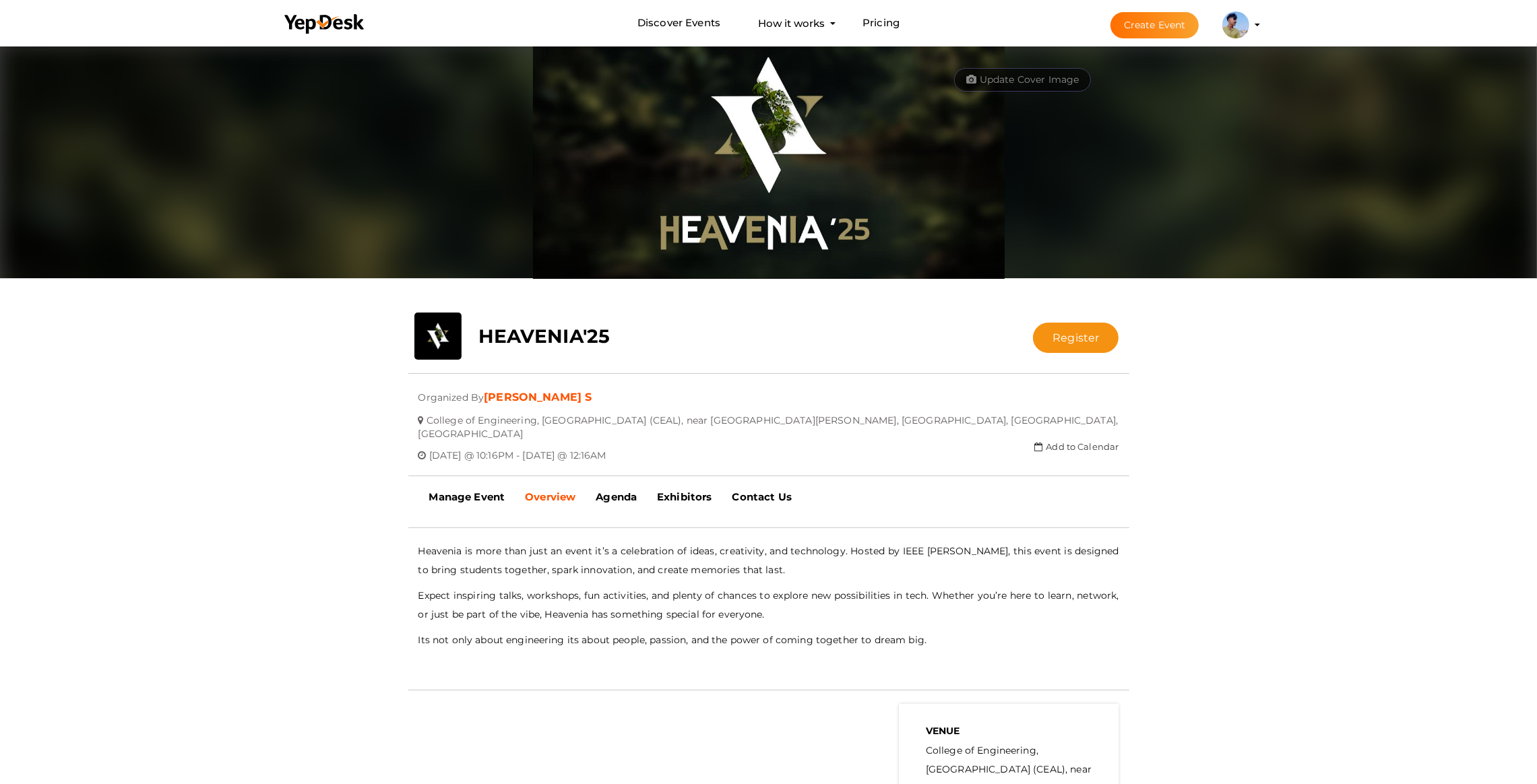
click at [882, 612] on div "Heavenia is more than just an event it’s a celebration of ideas, creativity, an…" at bounding box center [768, 595] width 701 height 108
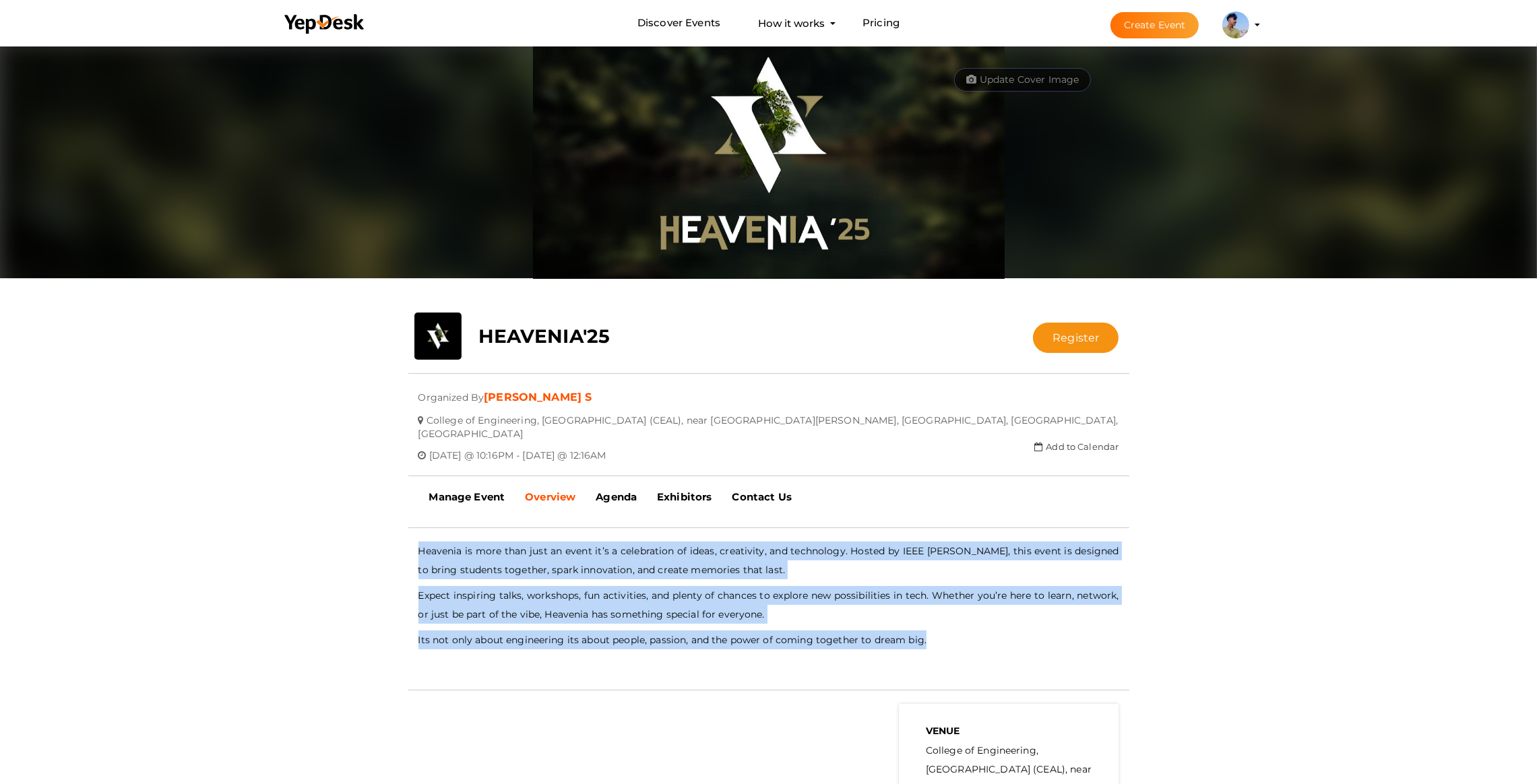
drag, startPoint x: 946, startPoint y: 612, endPoint x: 366, endPoint y: 531, distance: 585.6
click at [366, 531] on div "close Your present response to the invite is You can change your response below…" at bounding box center [768, 522] width 1537 height 959
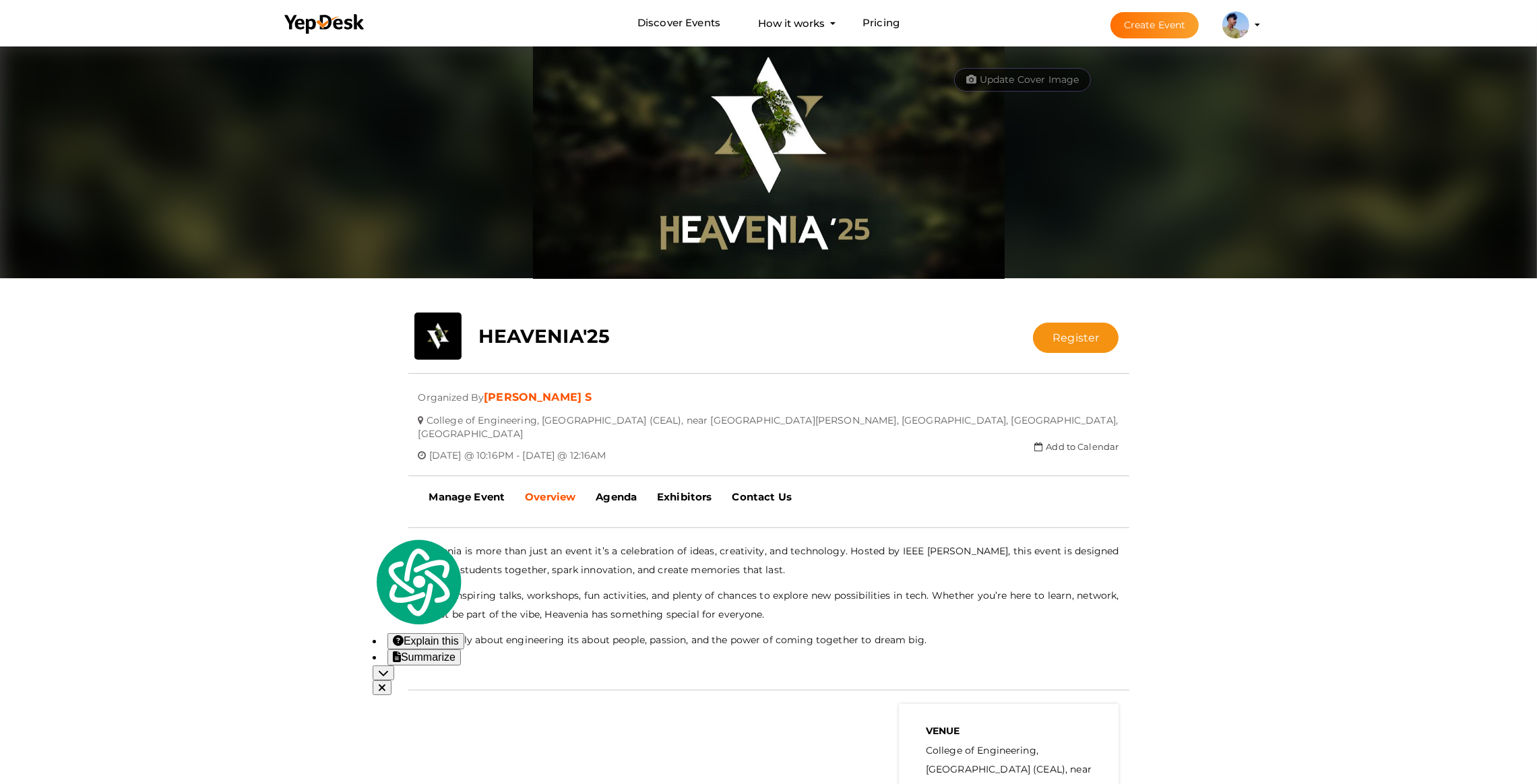
click at [363, 530] on div "close Your present response to the invite is You can change your response below…" at bounding box center [768, 522] width 1537 height 959
click at [1126, 29] on button "Create Event" at bounding box center [1154, 25] width 89 height 26
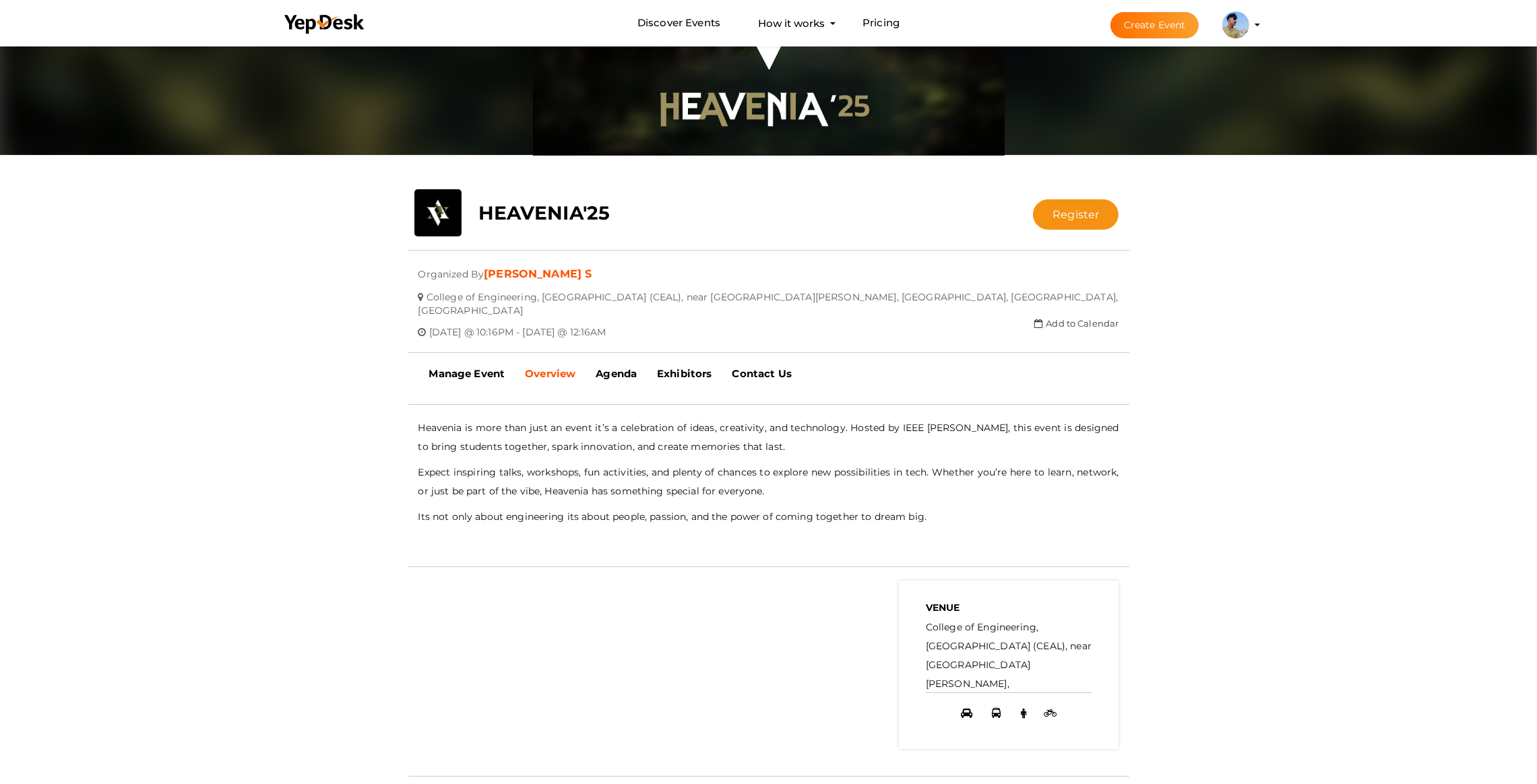
scroll to position [202, 0]
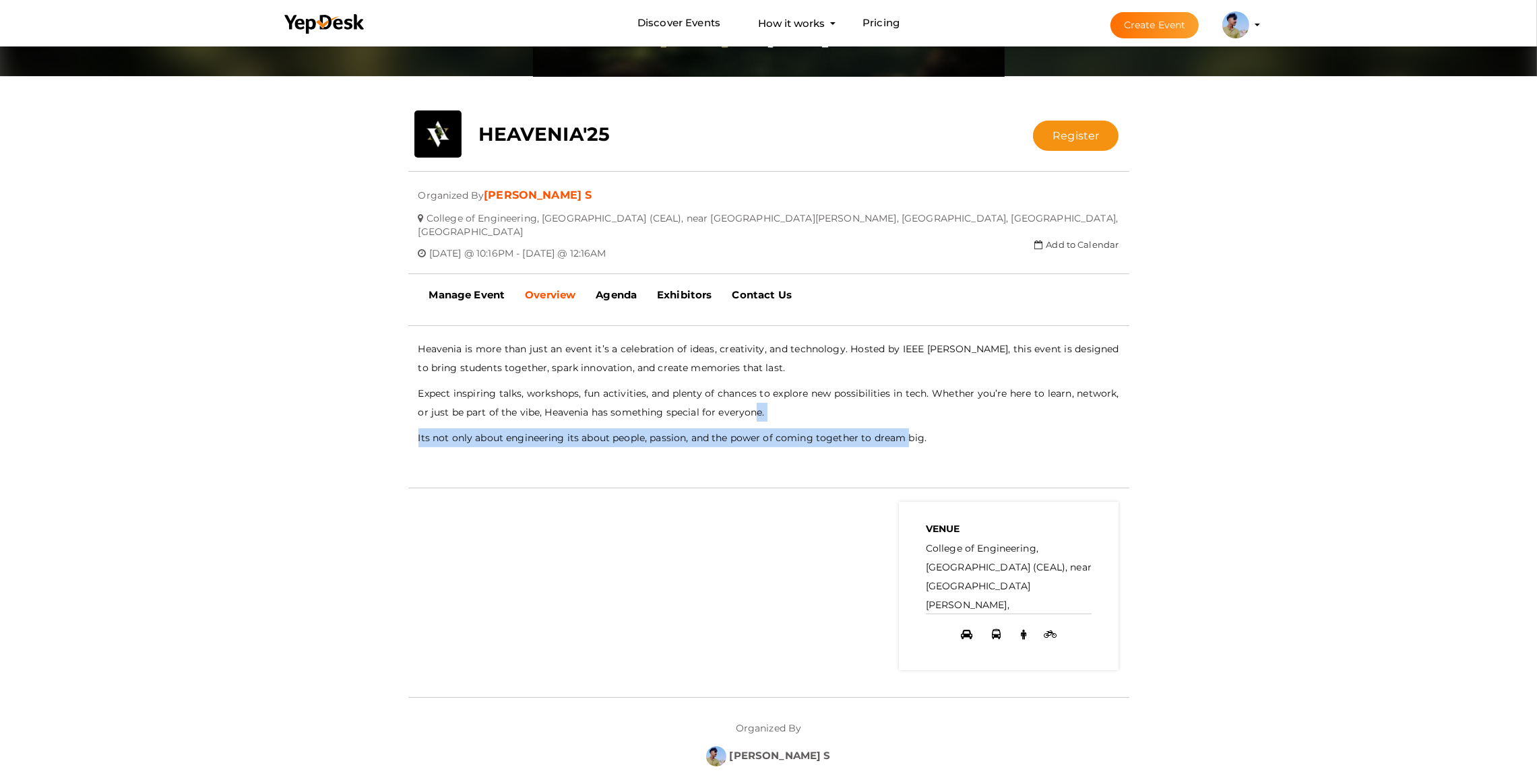
drag, startPoint x: 904, startPoint y: 410, endPoint x: 648, endPoint y: 345, distance: 264.1
type textarea "nty of chances to explore new possibilities in tech. Whether you’re here to lea…"
click at [688, 374] on div "Heavenia is more than just an event it’s a celebration of ideas, creativity, an…" at bounding box center [768, 393] width 701 height 108
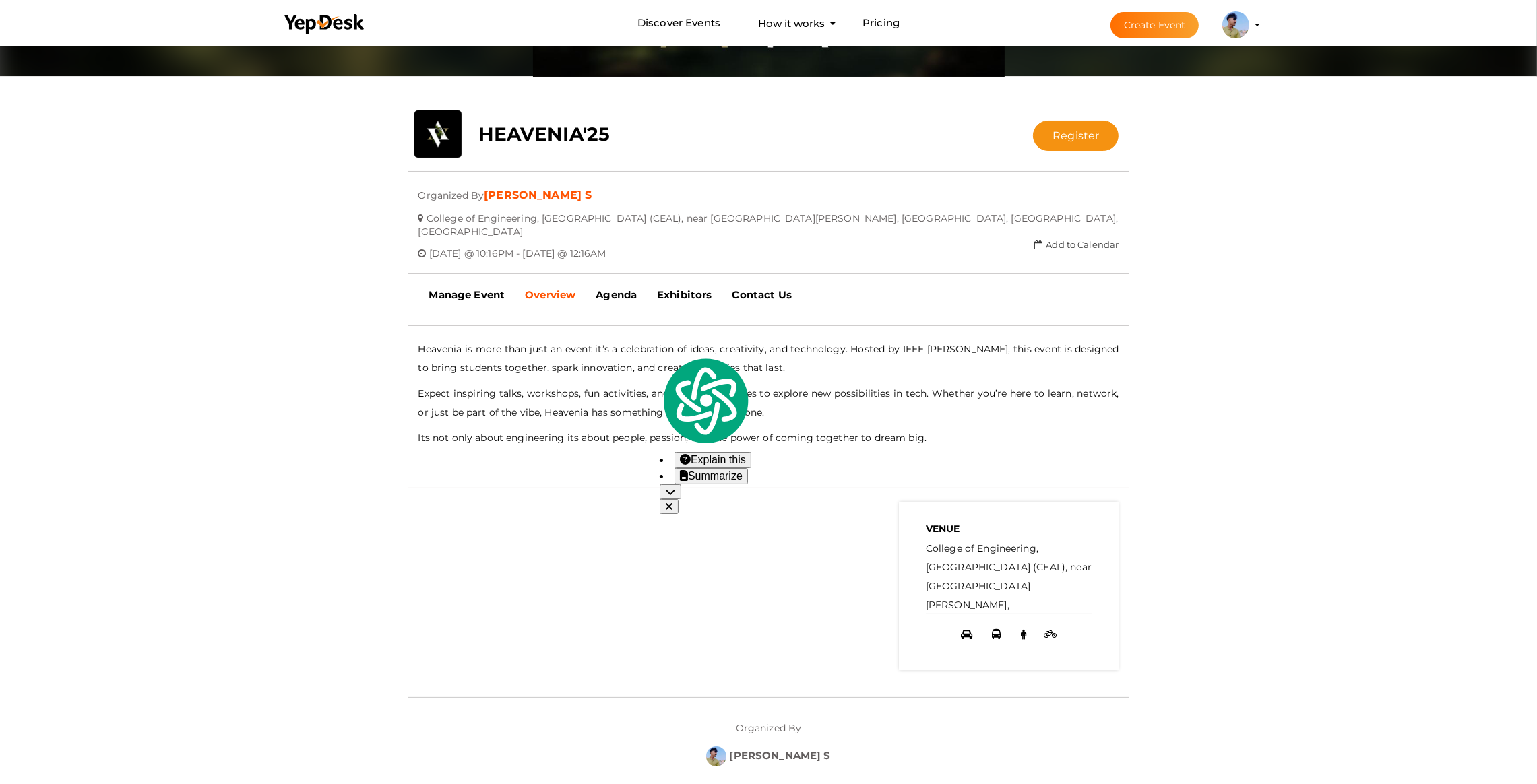
click at [646, 344] on p "Heavenia is more than just an event it’s a celebration of ideas, creativity, an…" at bounding box center [768, 358] width 701 height 38
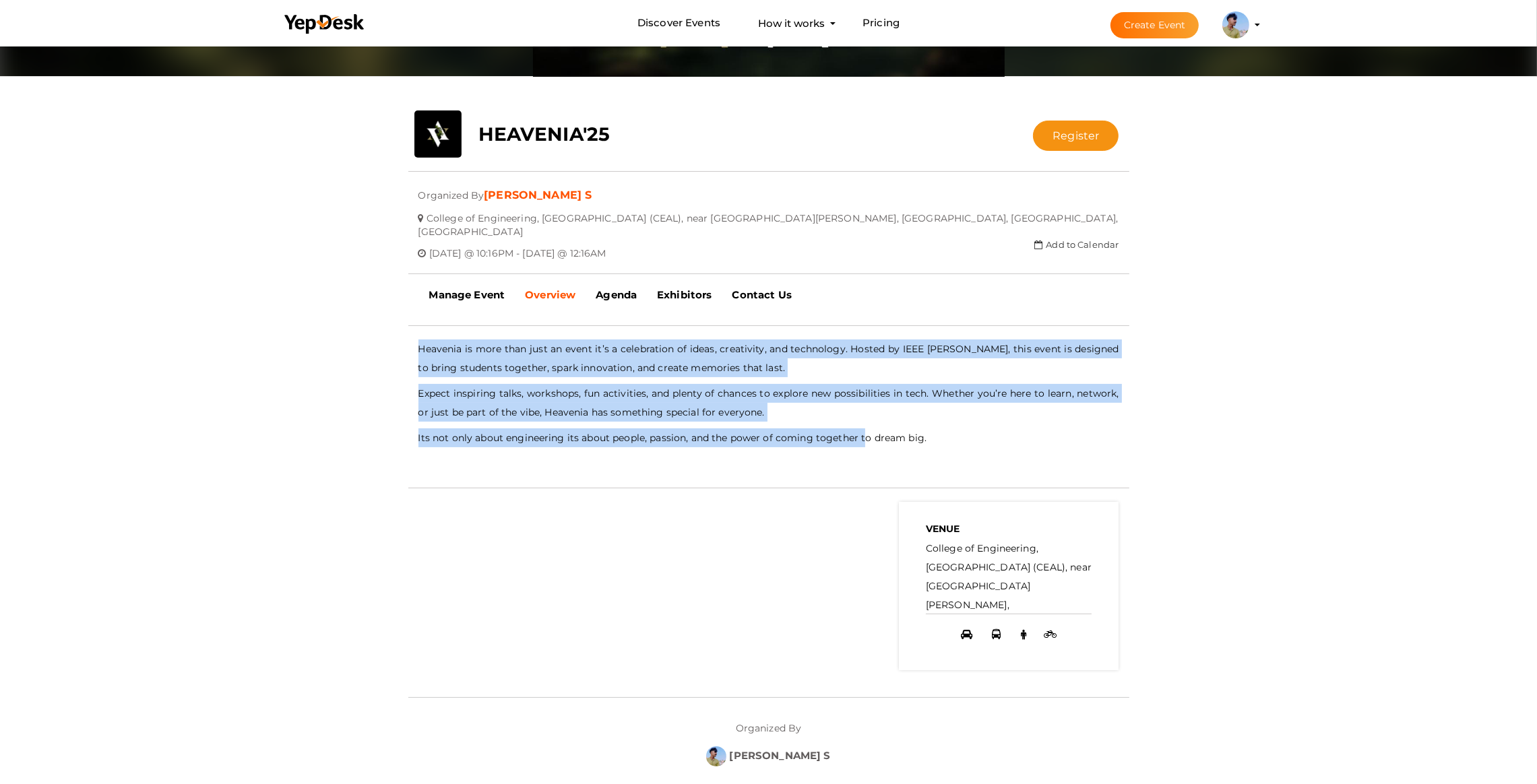
drag, startPoint x: 594, startPoint y: 311, endPoint x: 923, endPoint y: 441, distance: 353.8
click at [873, 312] on div "- No Description Available - Heavenia is more than just an event it’s a celebra…" at bounding box center [768, 312] width 721 height 0
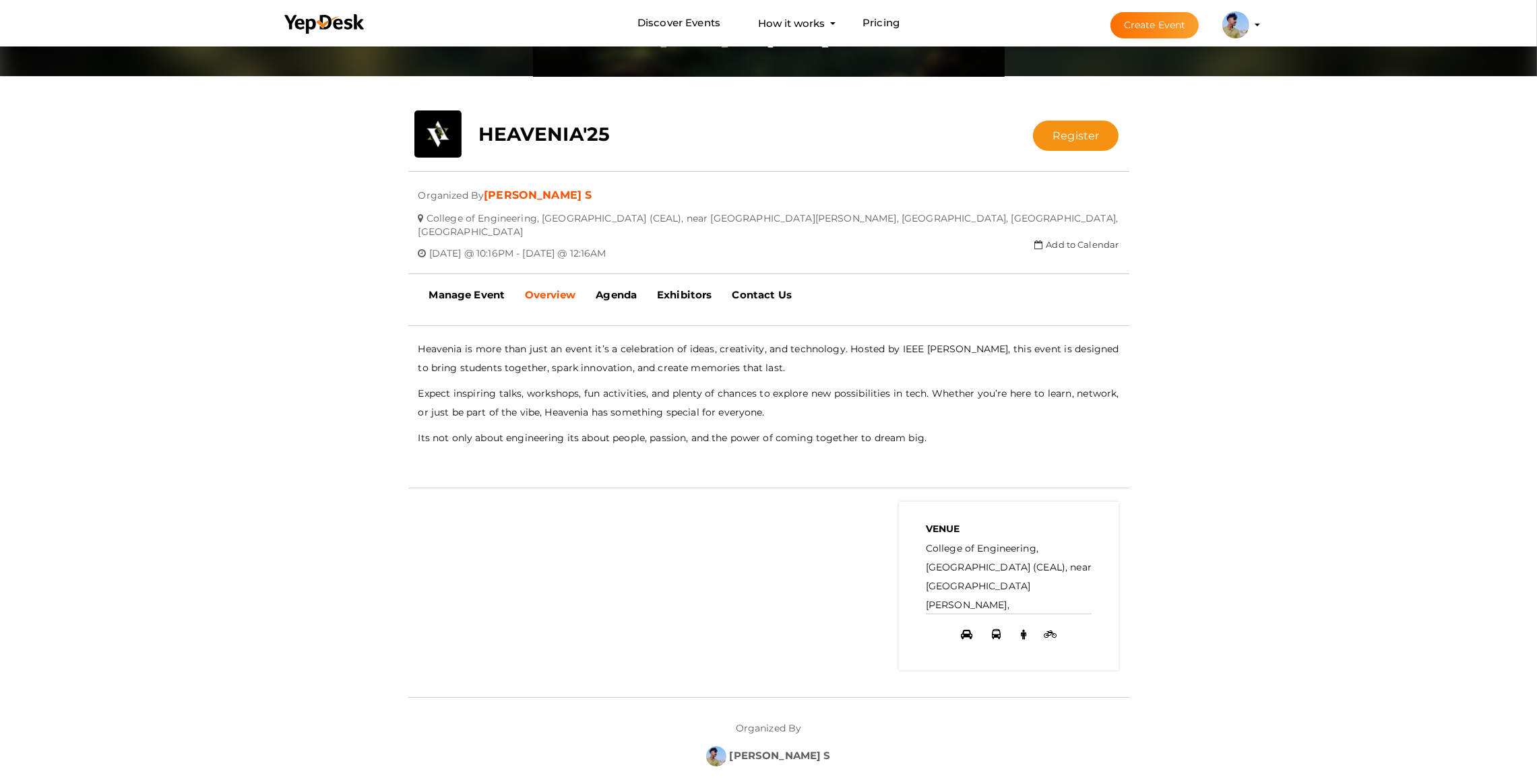
click at [1007, 429] on p "Its not only about engineering its about people, passion, and the power of comi…" at bounding box center [768, 438] width 701 height 19
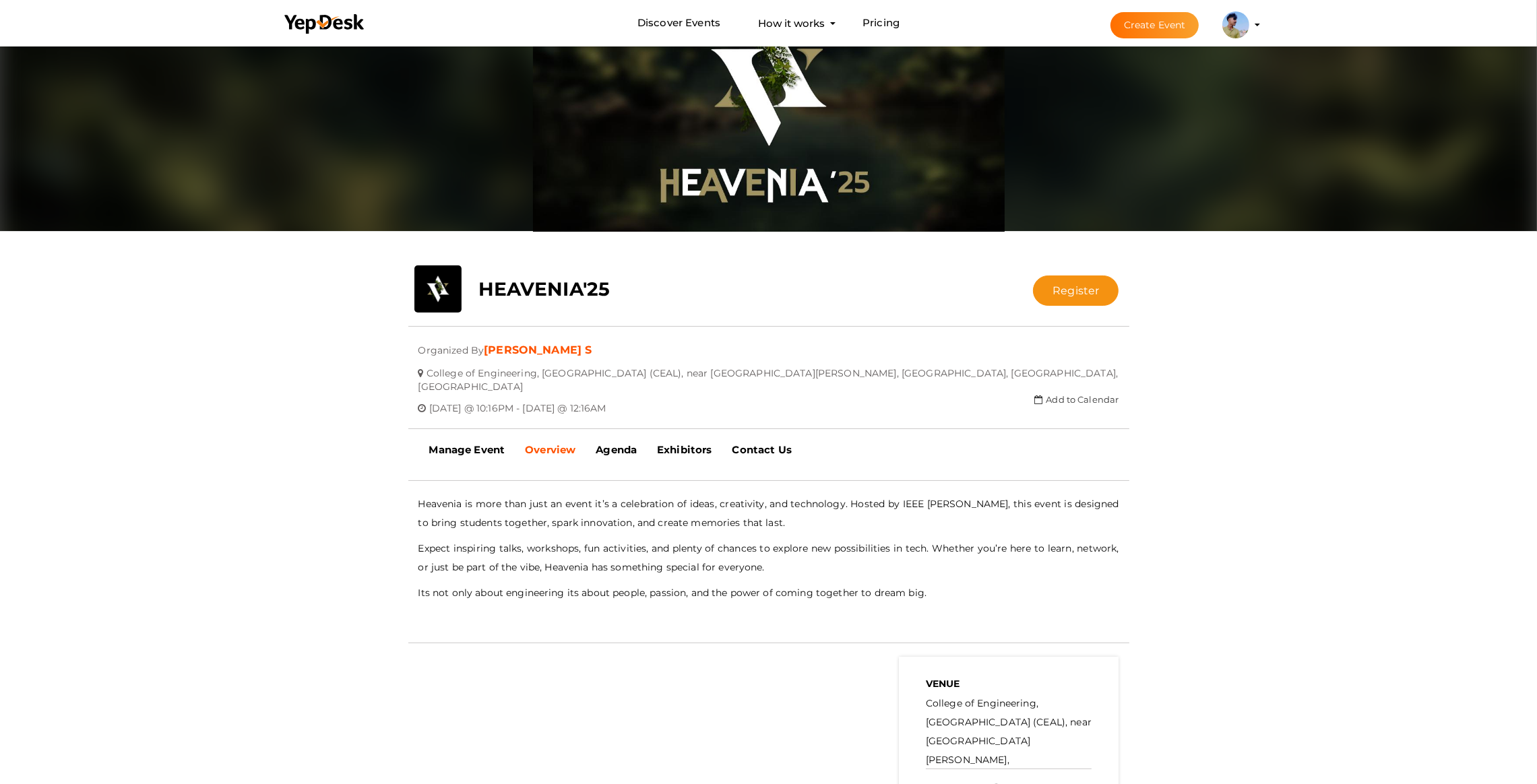
scroll to position [0, 0]
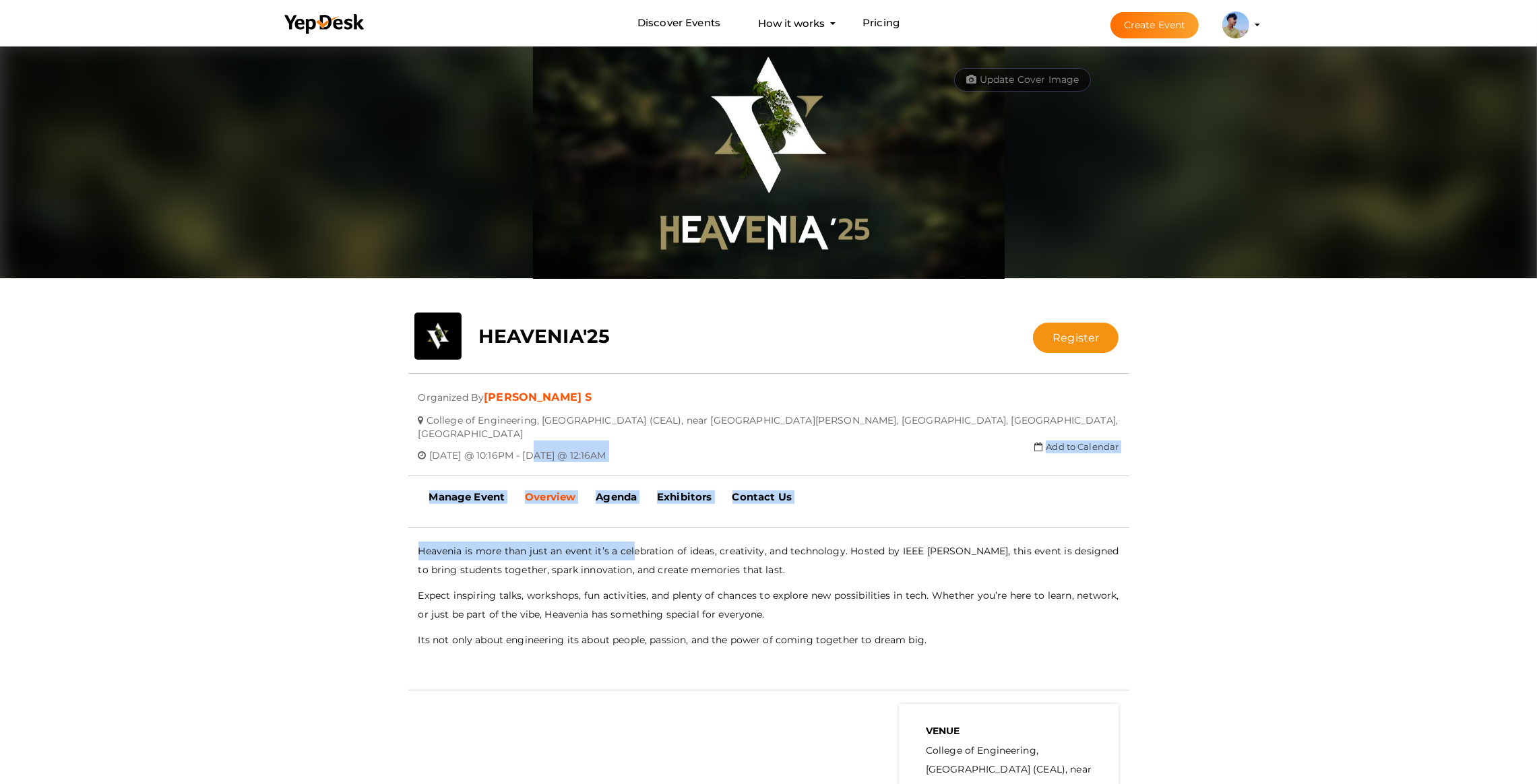
drag, startPoint x: 567, startPoint y: 441, endPoint x: 636, endPoint y: 539, distance: 119.9
click at [636, 539] on div "close Your present response to the invite is You can change your response below…" at bounding box center [768, 522] width 1537 height 959
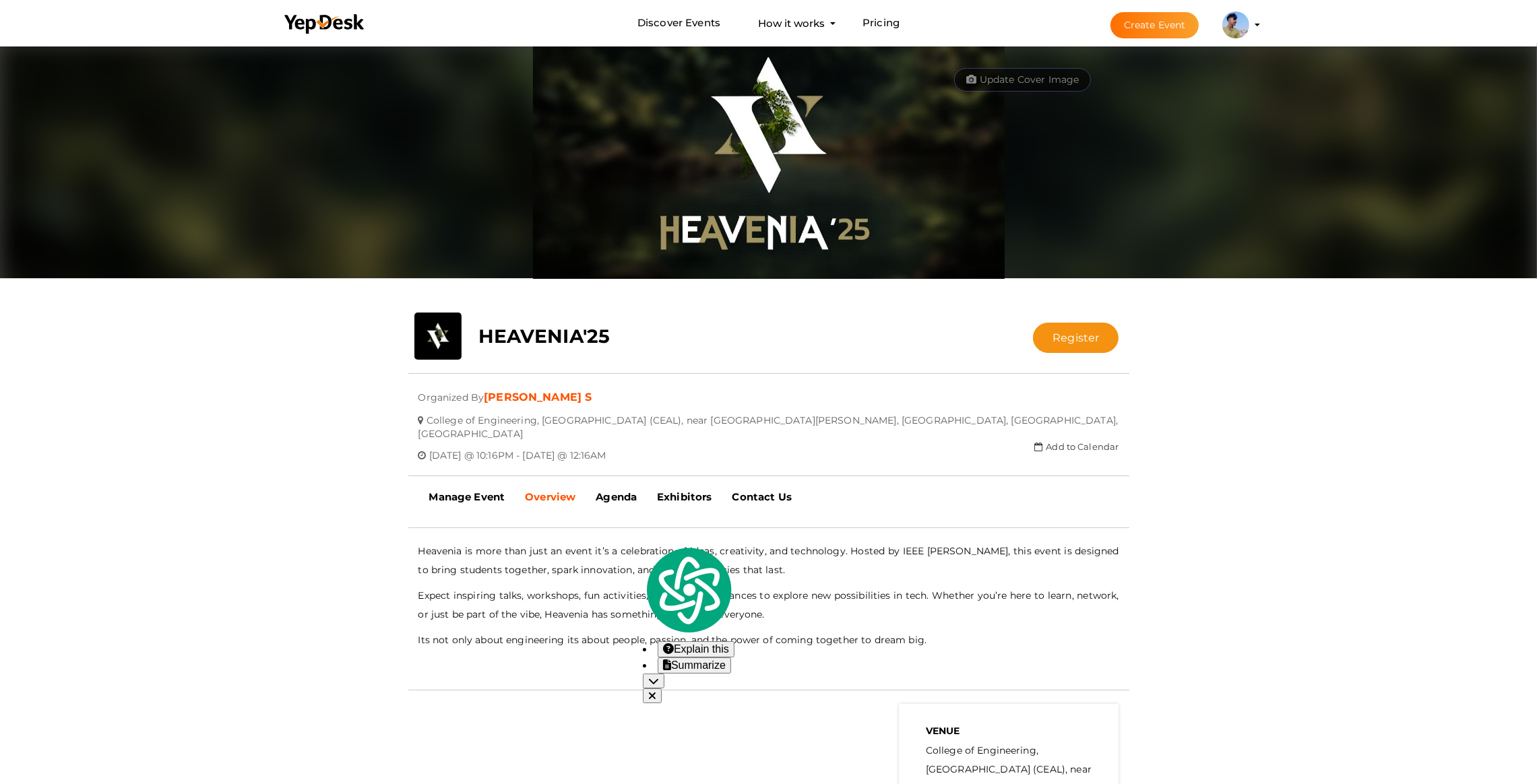
click at [527, 551] on p "Heavenia is more than just an event it’s a celebration of ideas, creativity, an…" at bounding box center [768, 560] width 701 height 38
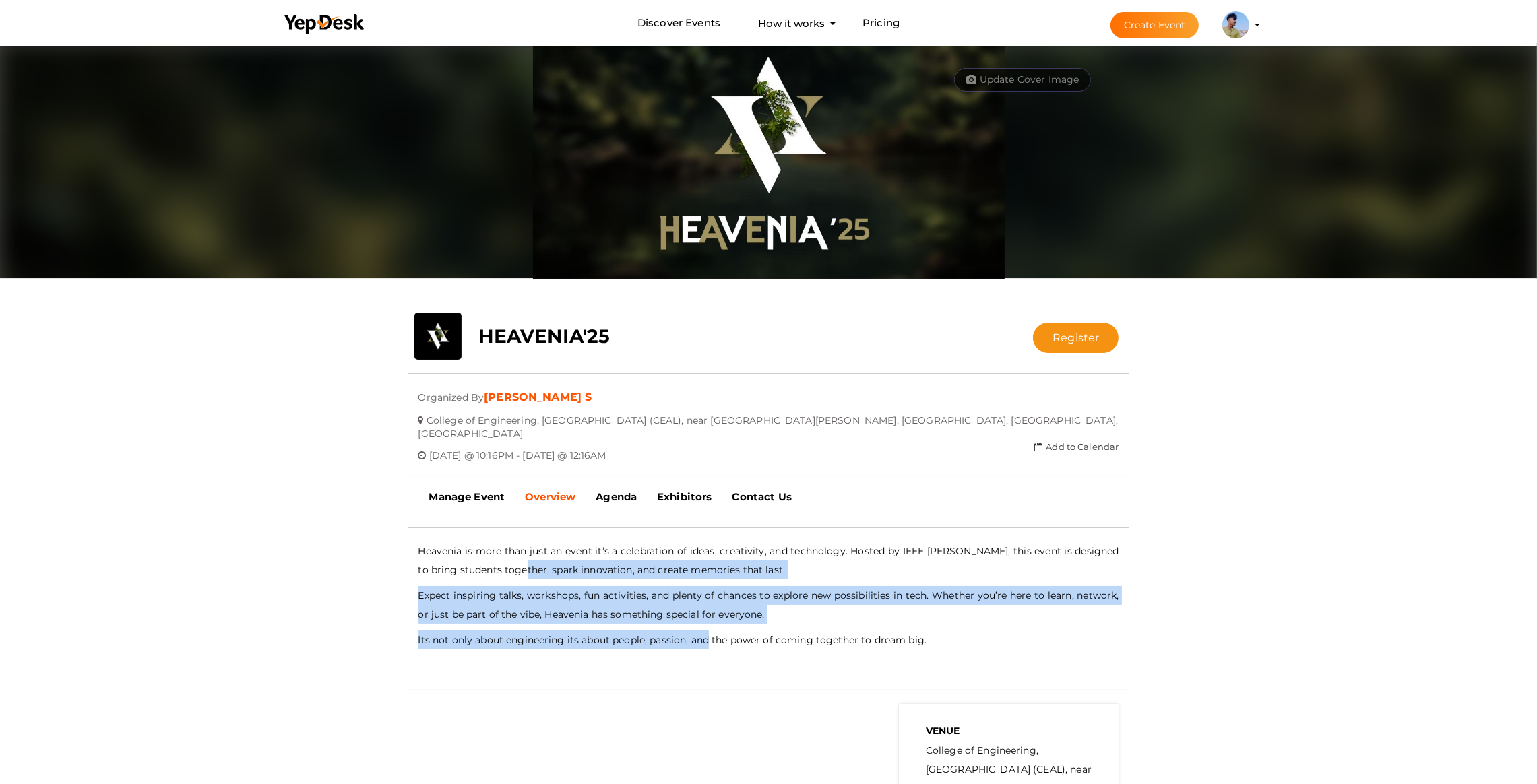
drag, startPoint x: 527, startPoint y: 551, endPoint x: 693, endPoint y: 636, distance: 186.5
click at [691, 639] on div "- No Description Available - Heavenia is more than just an event it’s a celebra…" at bounding box center [768, 608] width 701 height 135
click at [665, 596] on p "Expect inspiring talks, workshops, fun activities, and plenty of chances to exp…" at bounding box center [768, 604] width 701 height 38
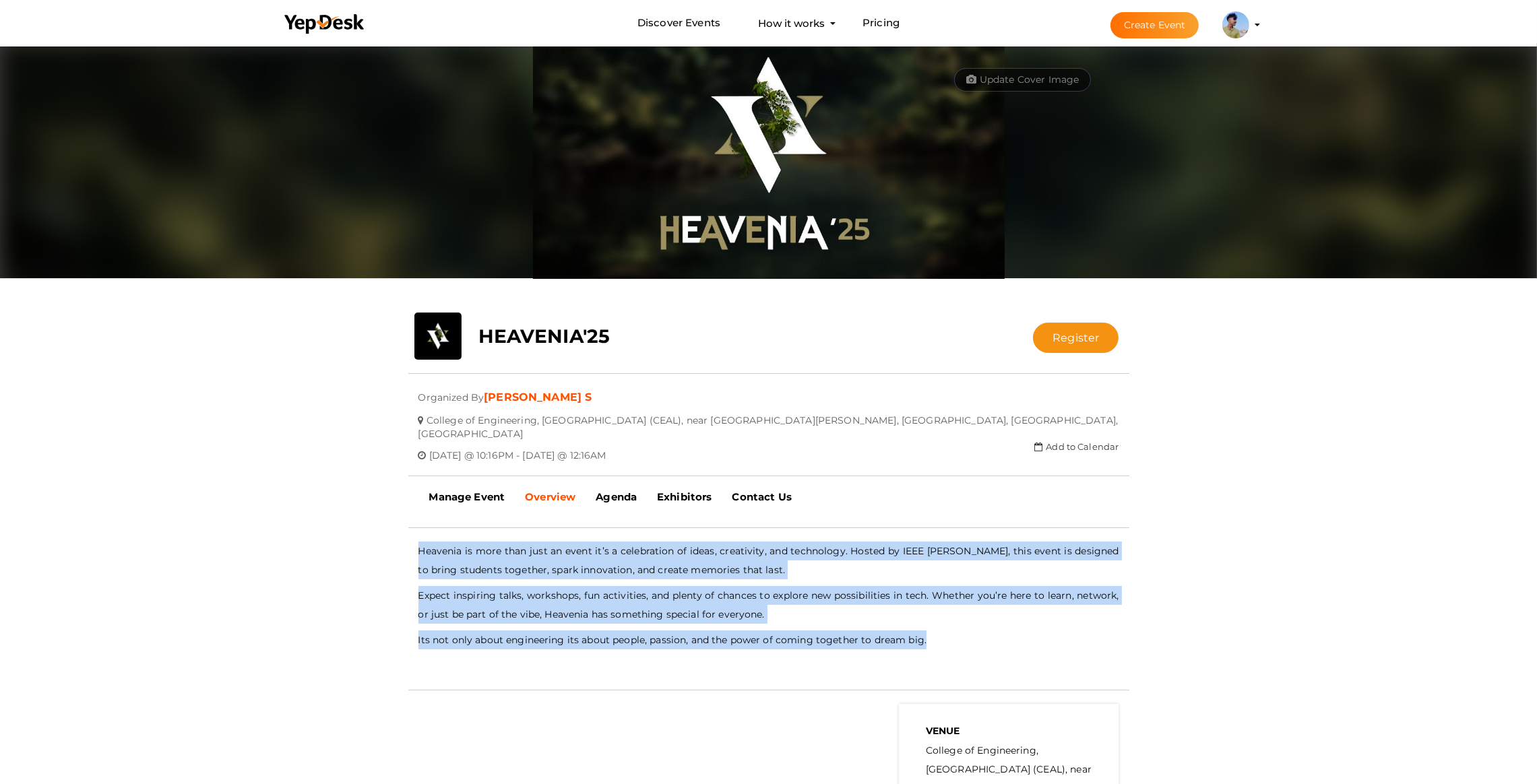
drag, startPoint x: 933, startPoint y: 619, endPoint x: 534, endPoint y: 519, distance: 411.3
click at [534, 514] on div "- No Description Available - Heavenia is more than just an event it’s a celebra…" at bounding box center [768, 514] width 721 height 0
click at [475, 543] on p "Heavenia is more than just an event it’s a celebration of ideas, creativity, an…" at bounding box center [768, 560] width 701 height 38
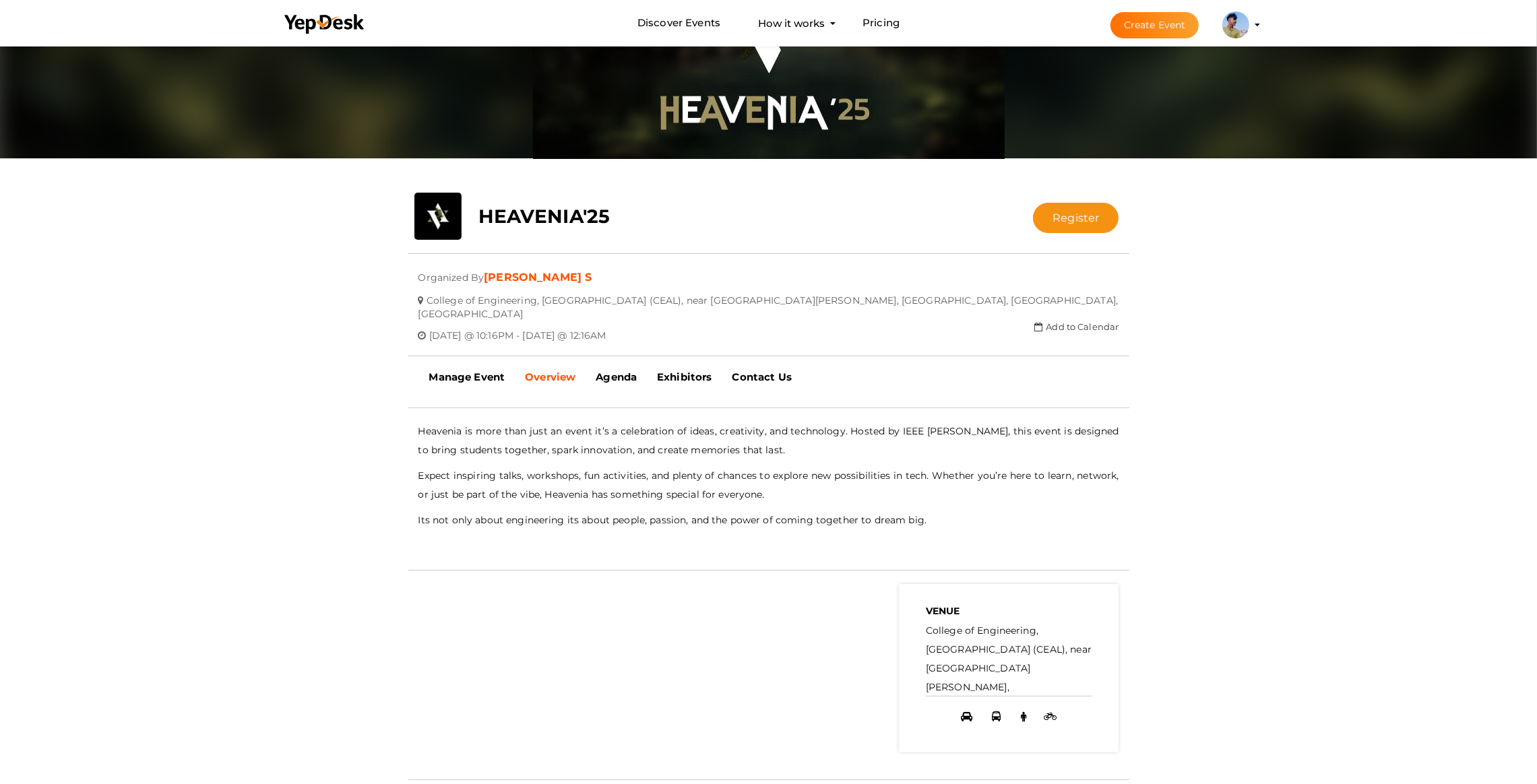
scroll to position [93, 0]
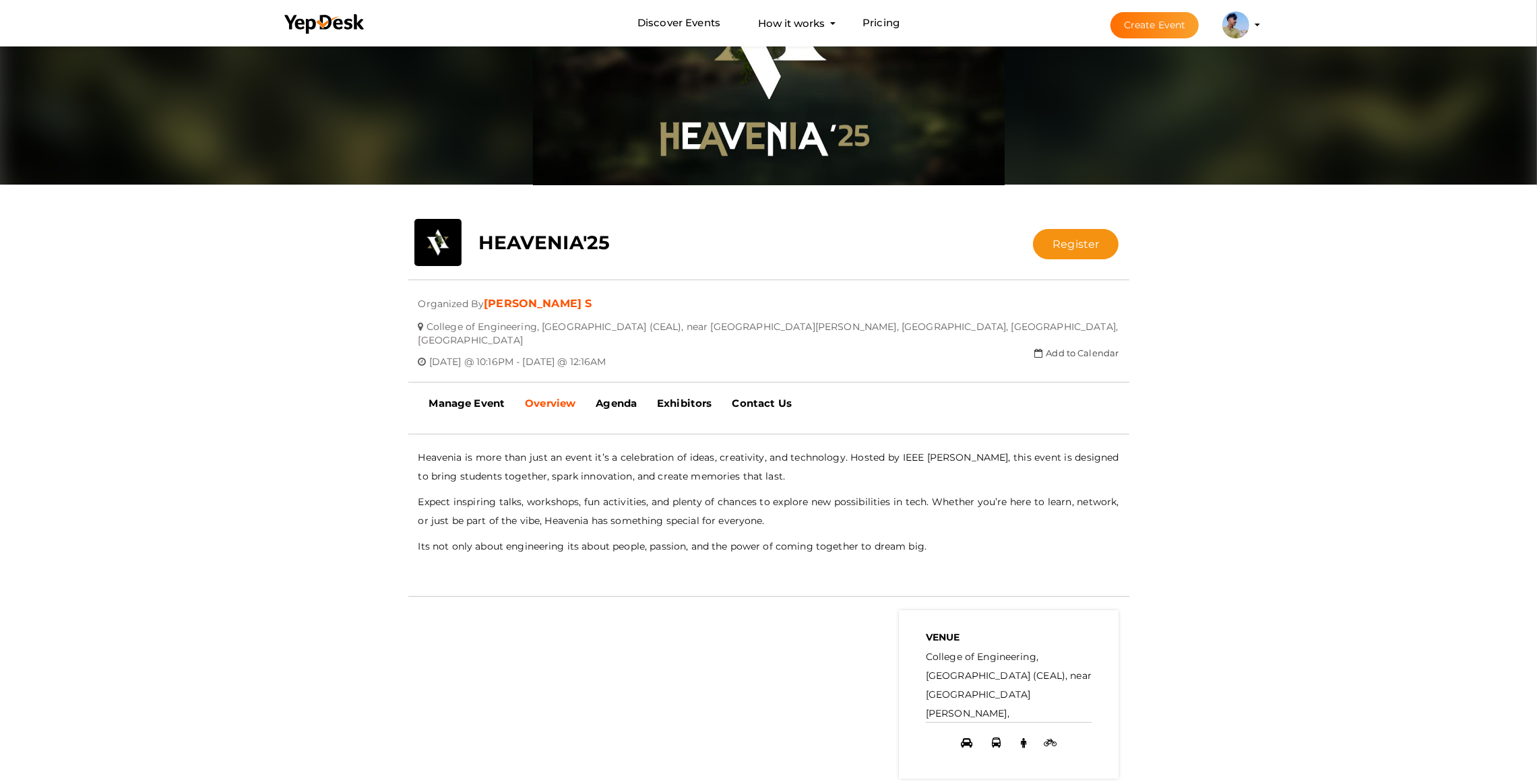
click at [28, 372] on div "close Your present response to the invite is You can change your response below…" at bounding box center [768, 429] width 1537 height 959
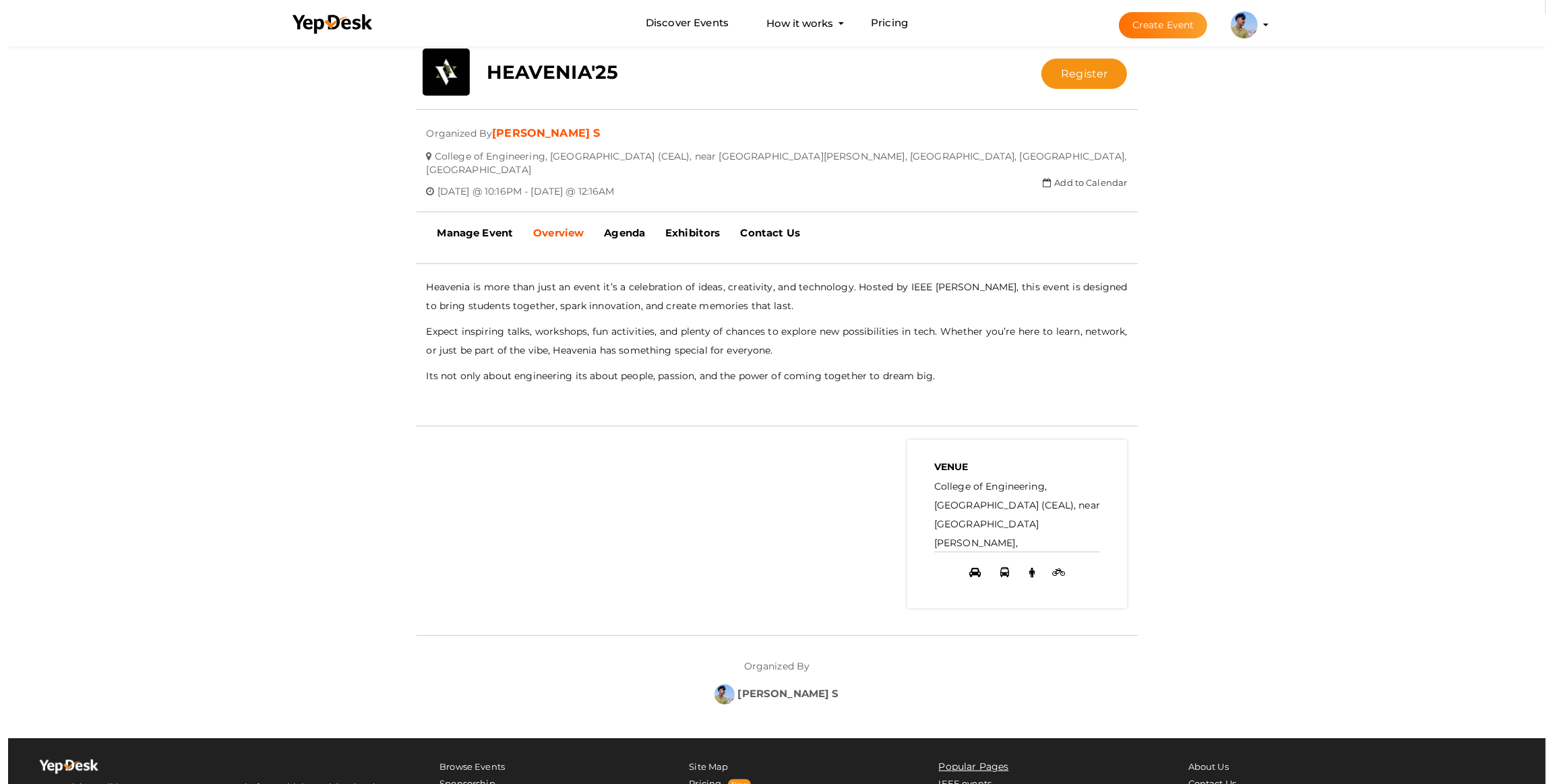
scroll to position [0, 0]
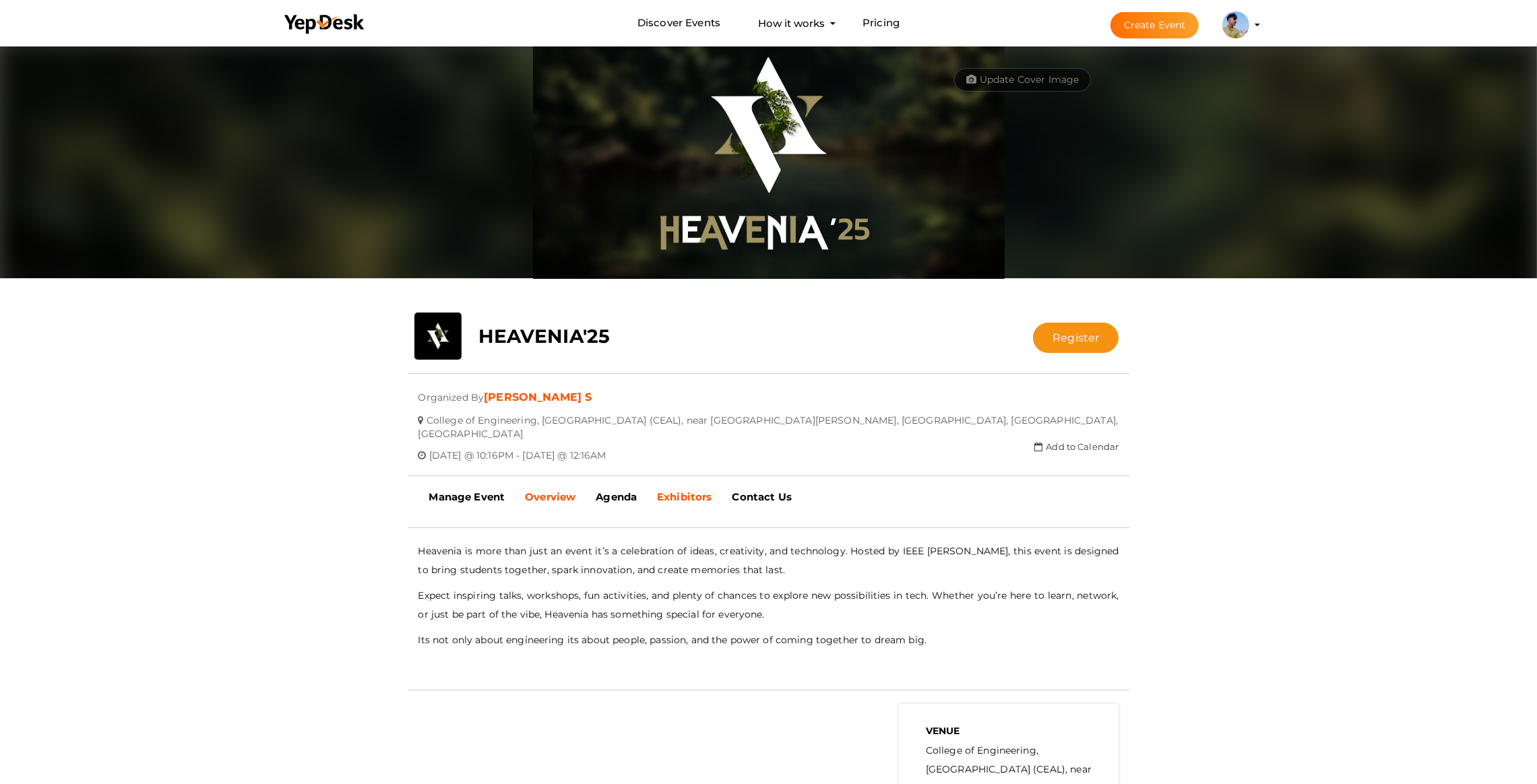
click at [693, 490] on b "Exhibitors" at bounding box center [685, 497] width 54 height 13
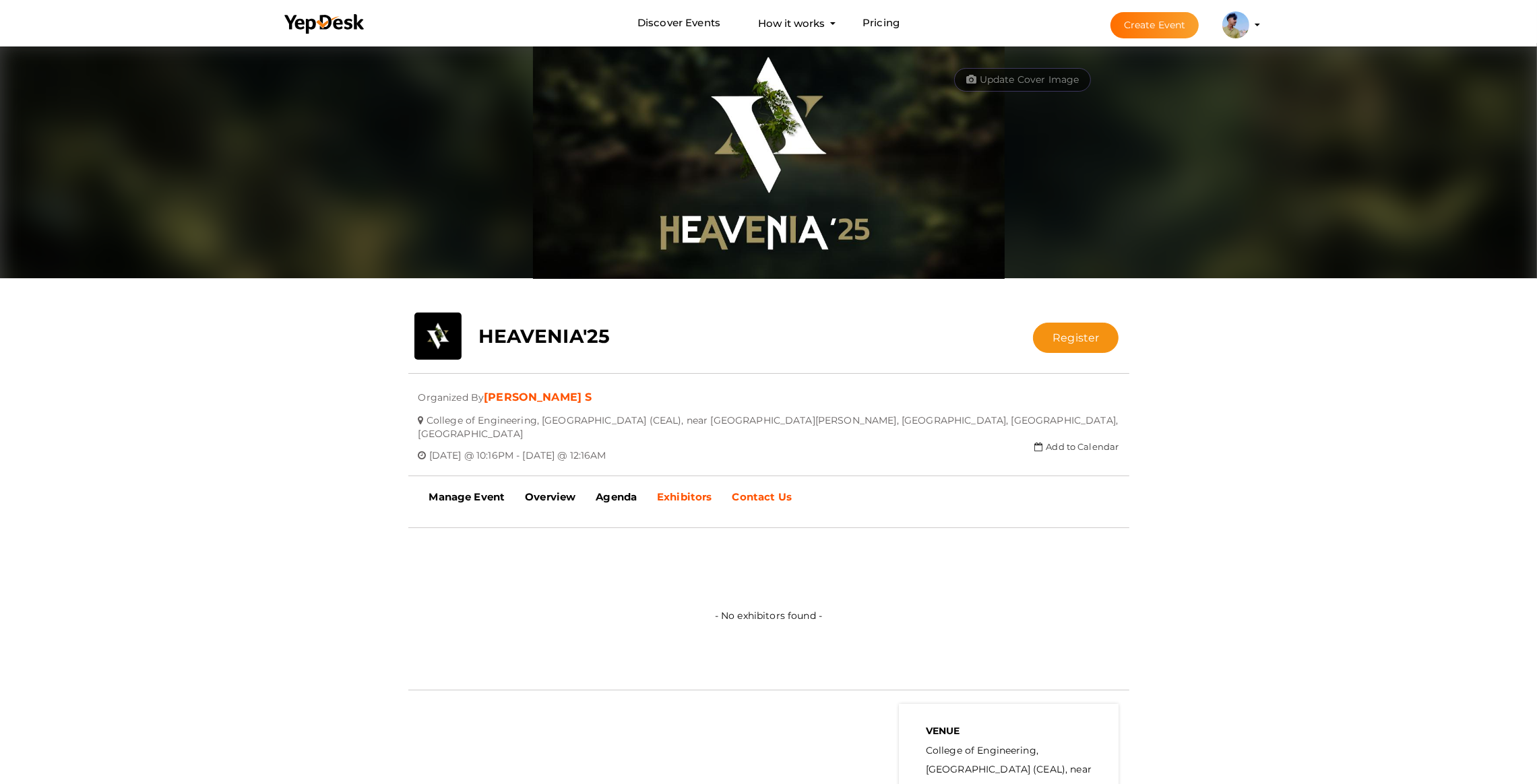
click at [750, 490] on b "Contact Us" at bounding box center [762, 497] width 59 height 13
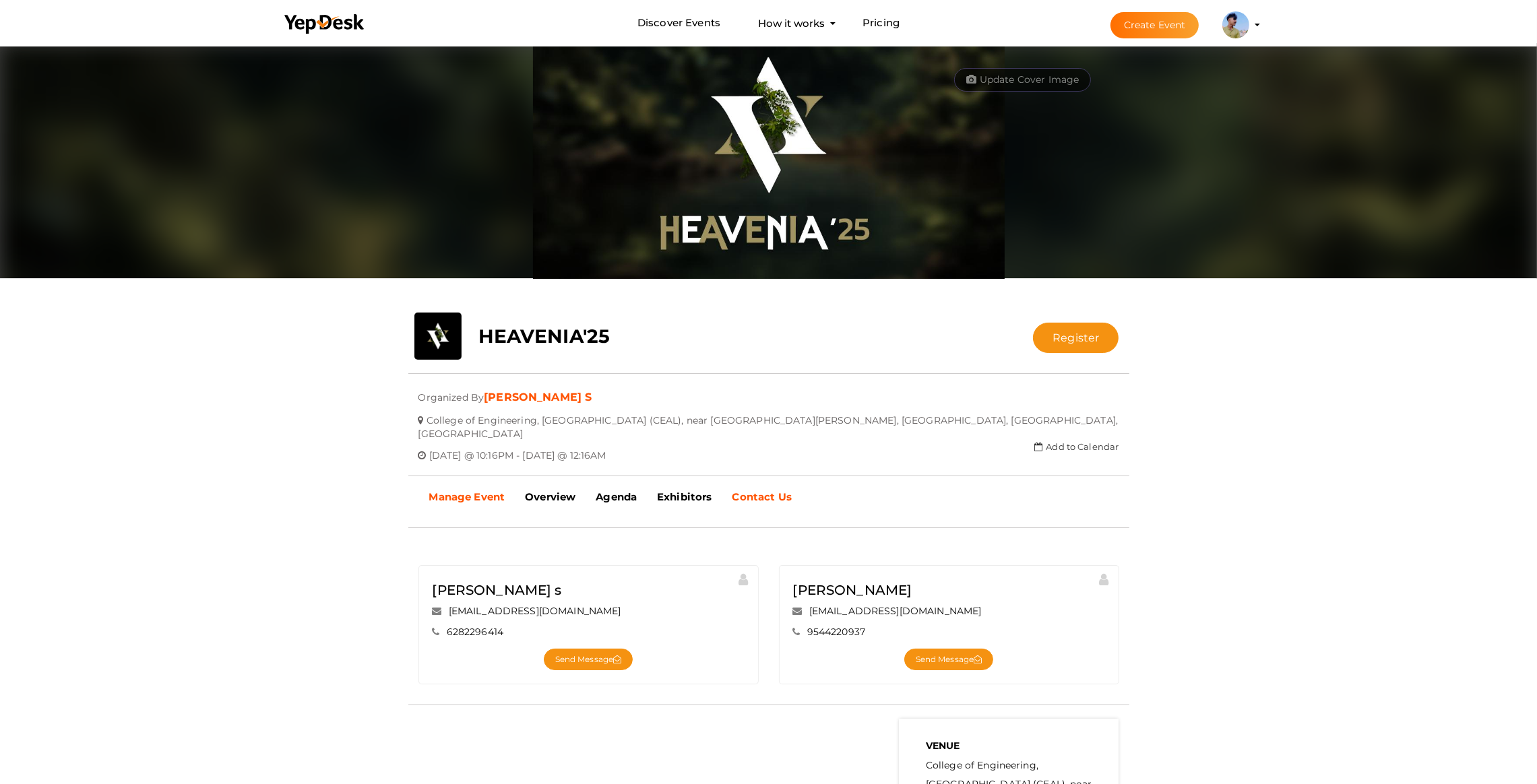
click at [471, 490] on b "Manage Event" at bounding box center [467, 497] width 76 height 13
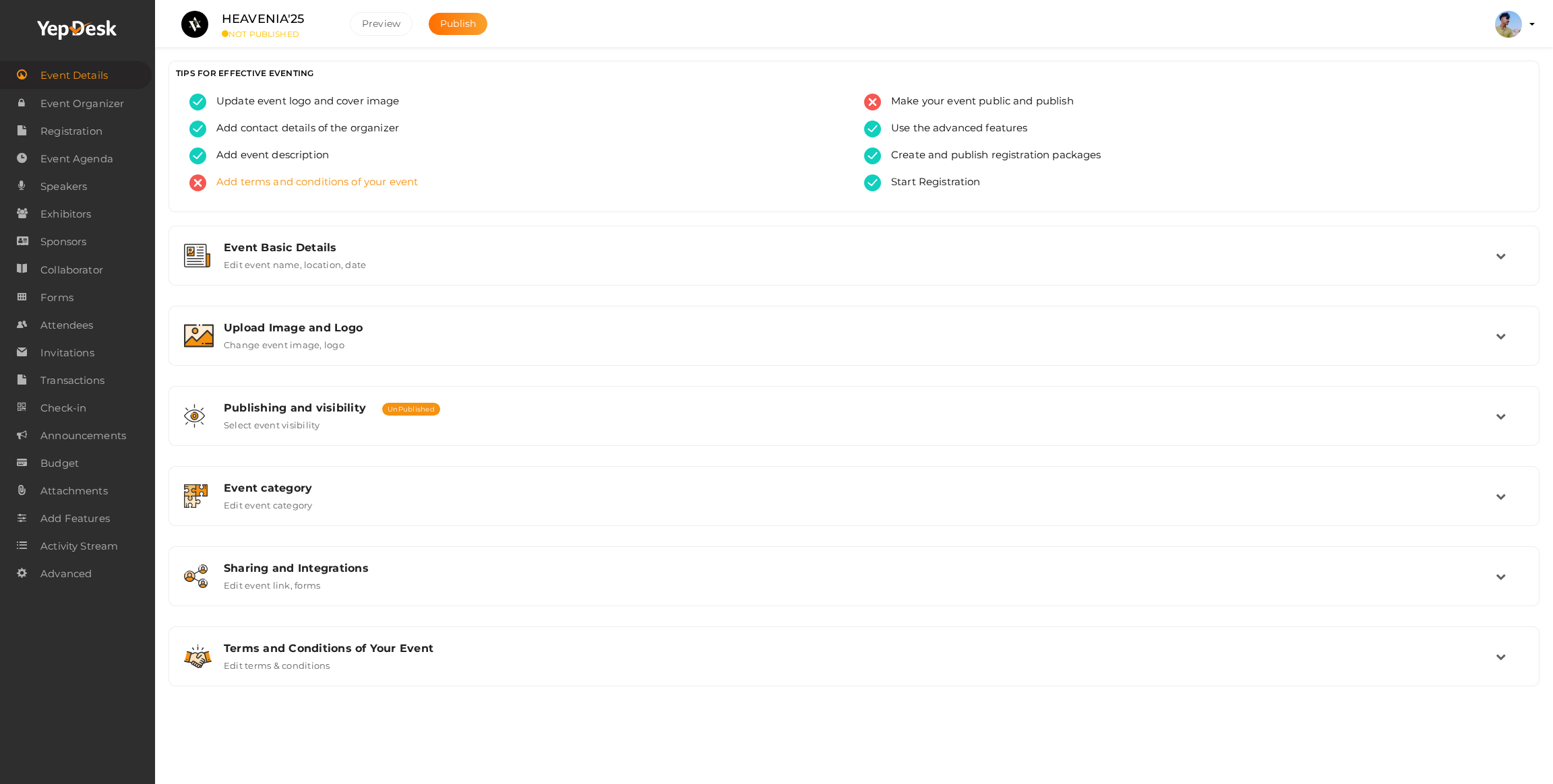
click at [260, 188] on span "Add terms and conditions of your event" at bounding box center [312, 183] width 212 height 17
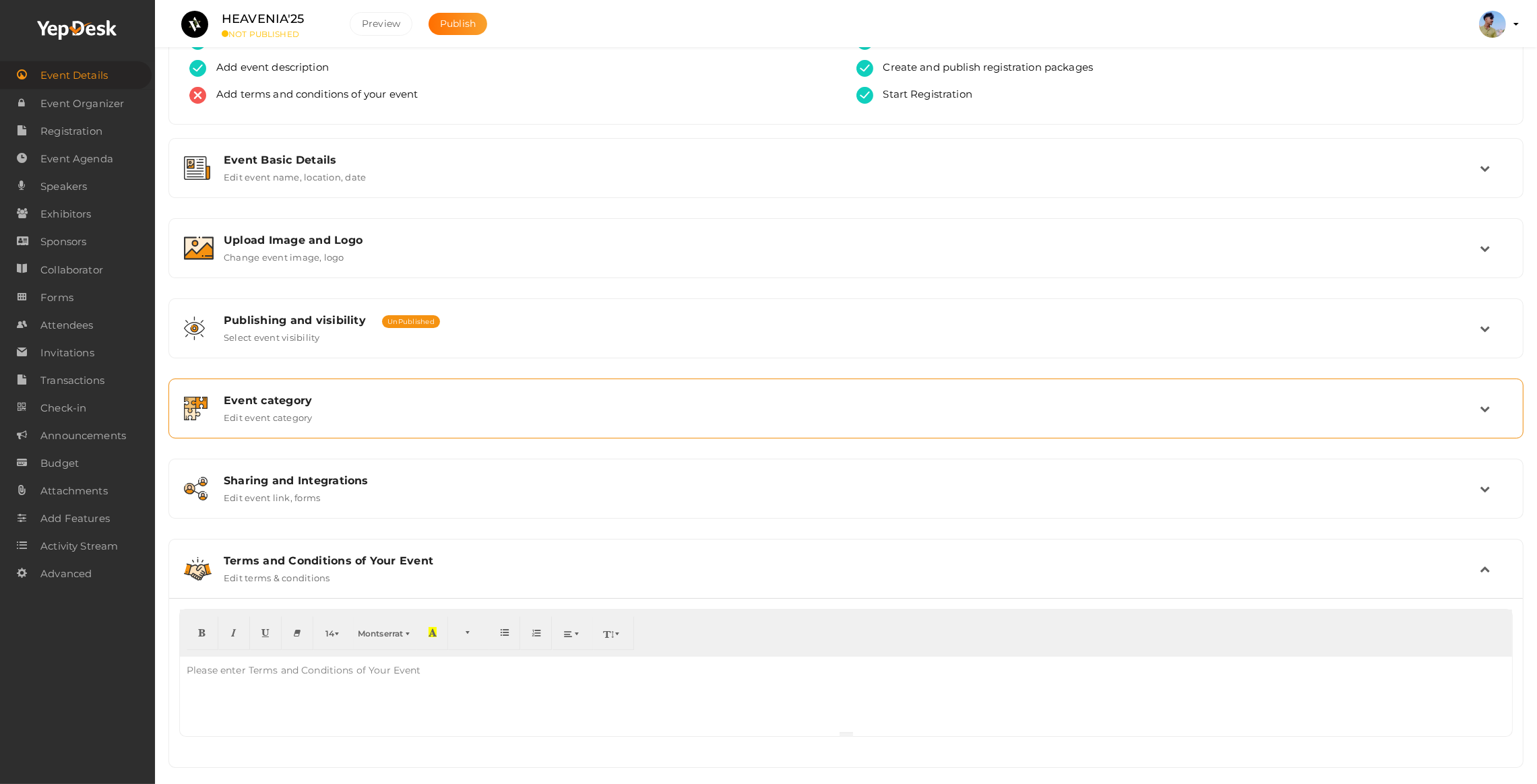
scroll to position [106, 0]
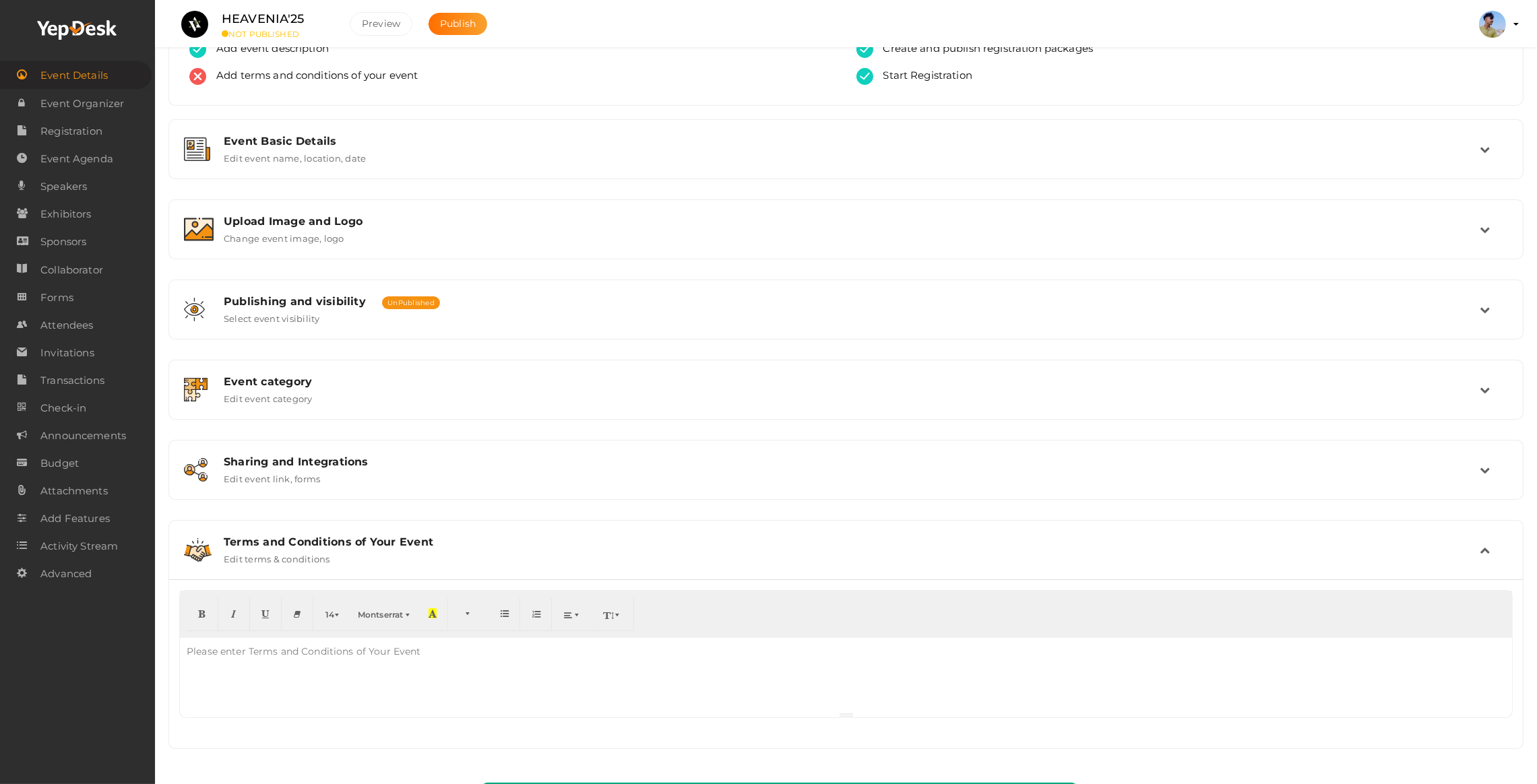
click at [236, 644] on div "Please enter Terms and Conditions of Your Event" at bounding box center [304, 651] width 248 height 27
paste div
click at [883, 514] on div "Event Basic Details Edit event name, location, date Event Name HEAVENIA'25 11/1…" at bounding box center [846, 434] width 1356 height 630
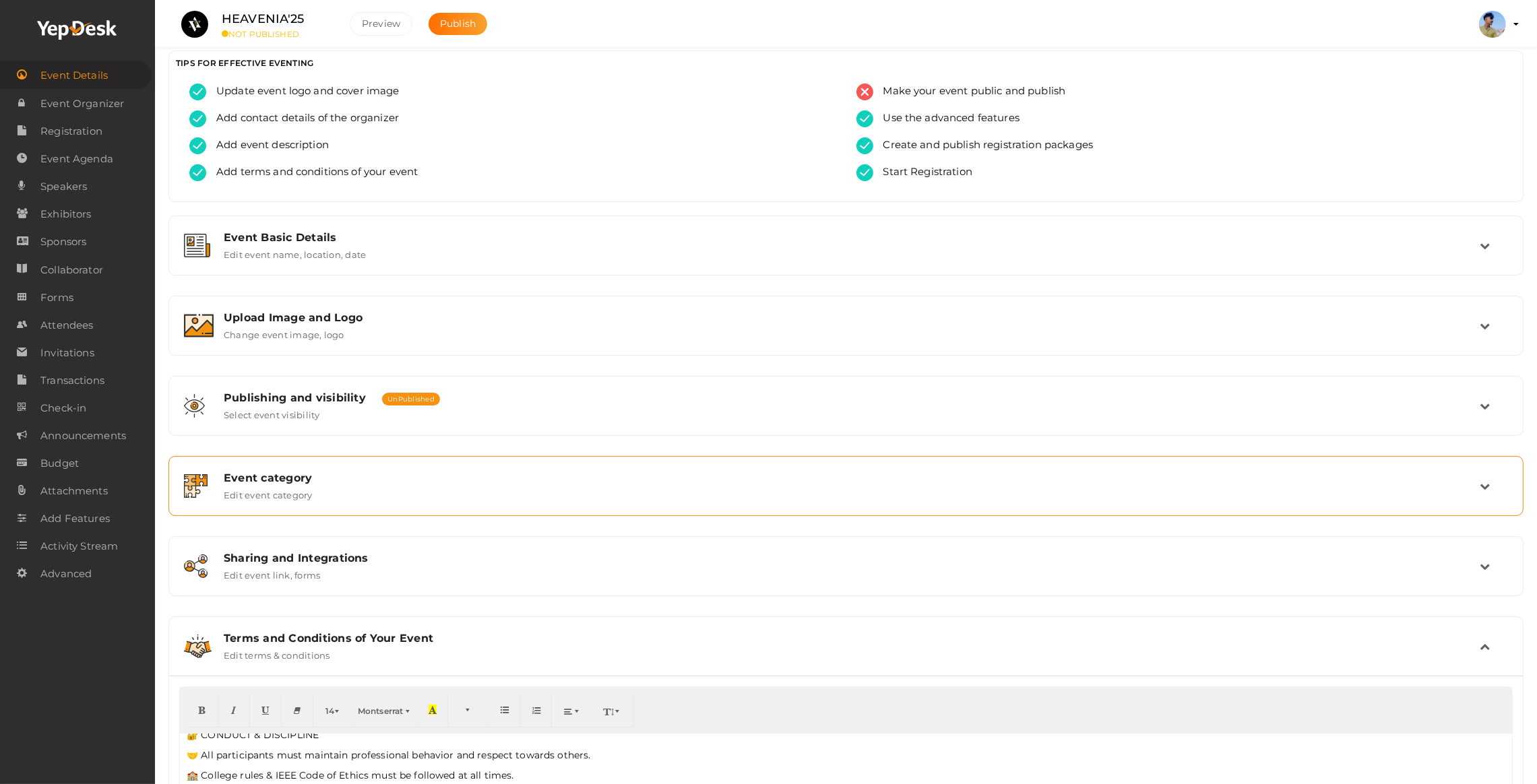
scroll to position [0, 0]
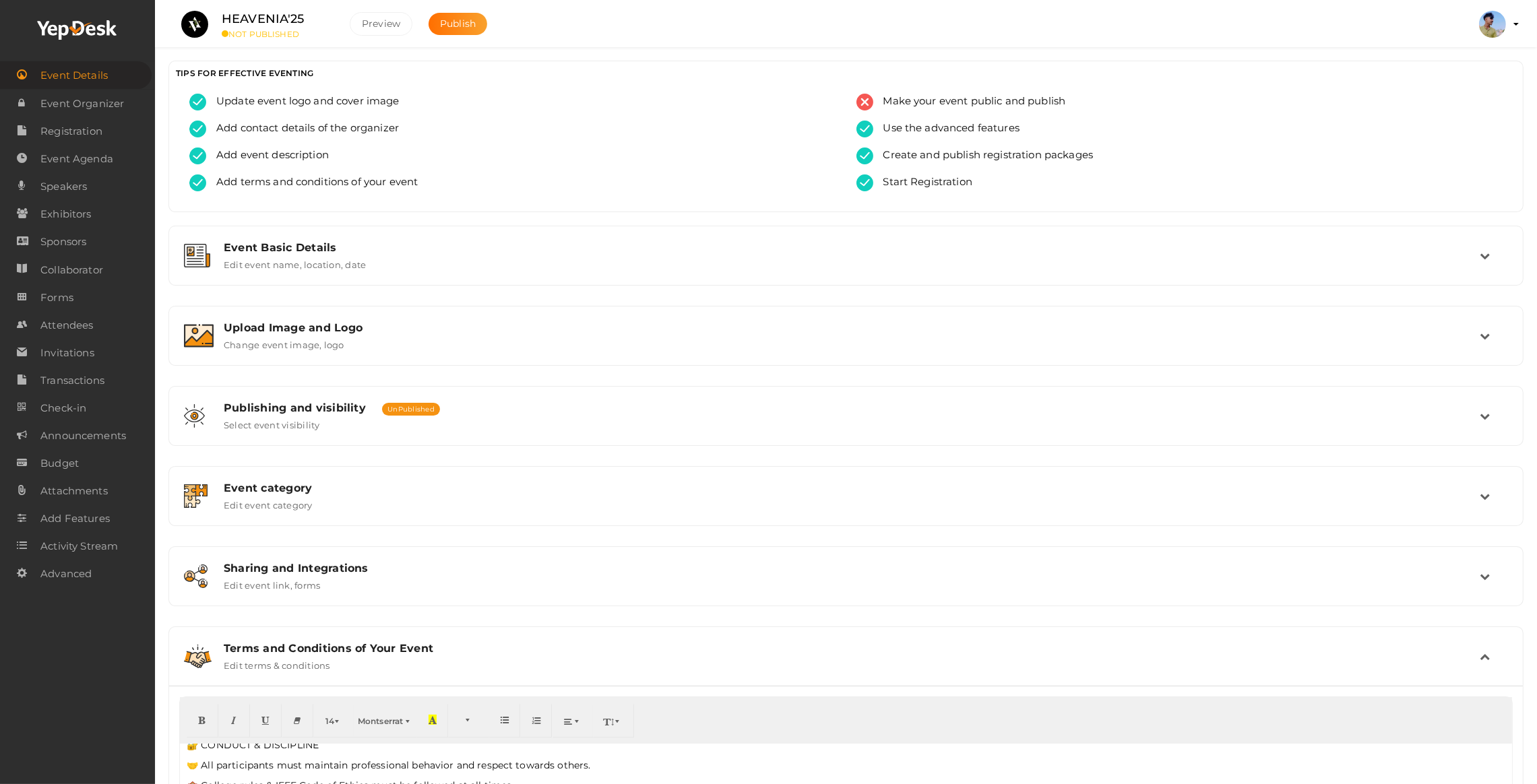
click at [323, 210] on div "Update event logo and cover image Add contact details of the organizer Add even…" at bounding box center [846, 152] width 1354 height 118
click at [319, 273] on div "Event Basic Details Edit event name, location, date" at bounding box center [846, 255] width 1340 height 46
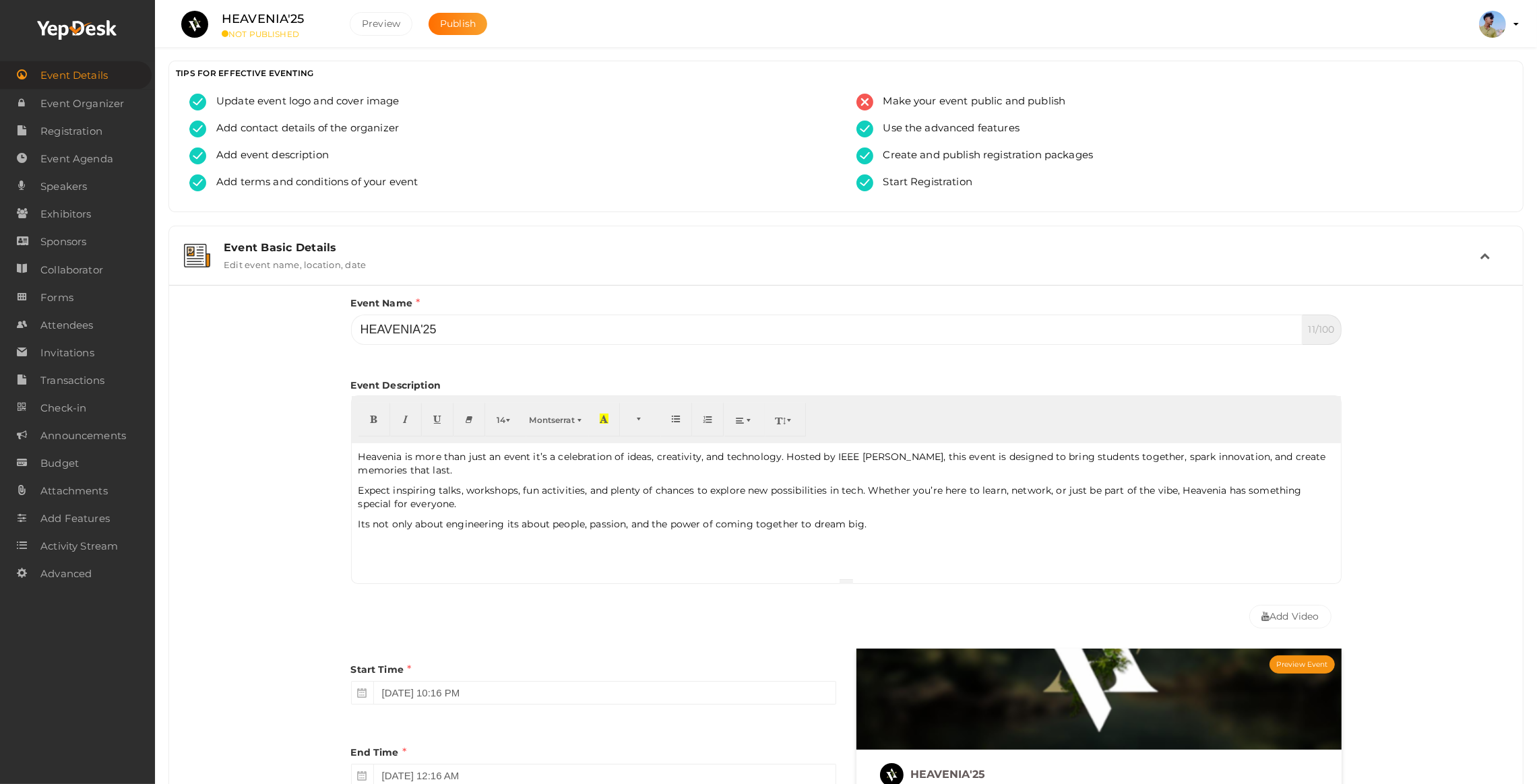
click at [285, 248] on div "Event Basic Details" at bounding box center [852, 247] width 1257 height 13
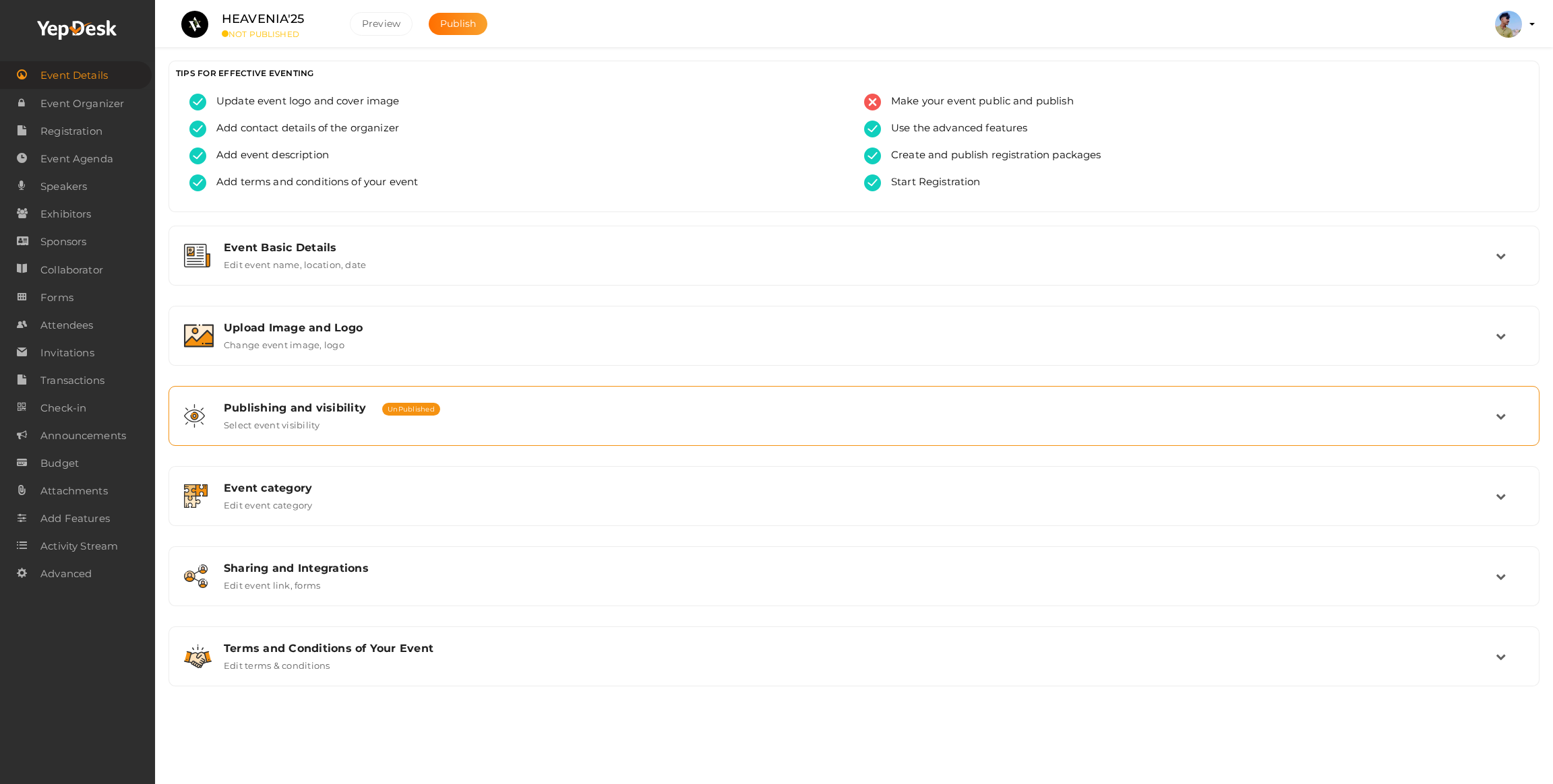
click at [300, 388] on div "Publishing and visibility Published UnPublished Select event visibility" at bounding box center [854, 415] width 1371 height 60
click at [348, 489] on div "Event category" at bounding box center [860, 488] width 1272 height 13
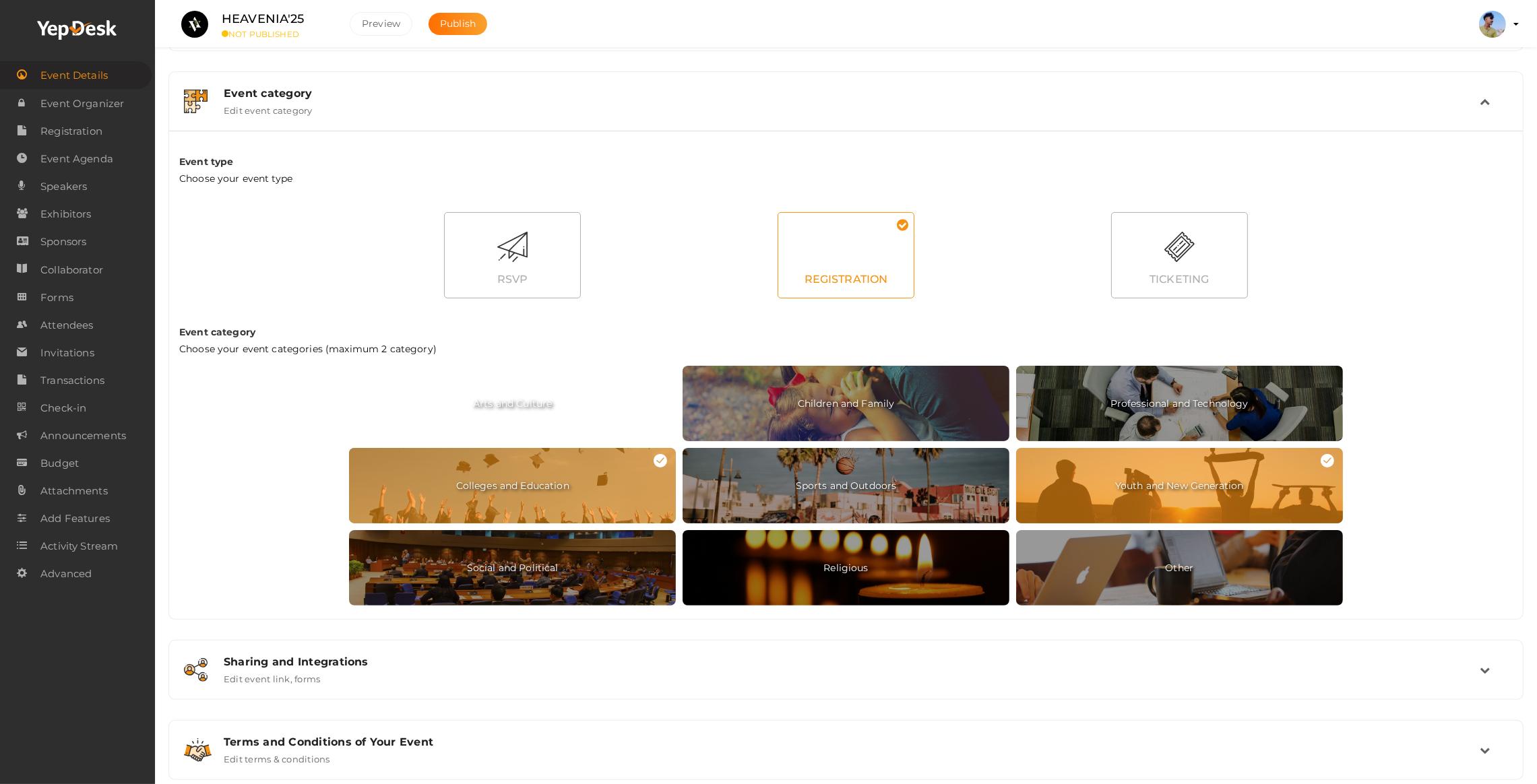
scroll to position [404, 0]
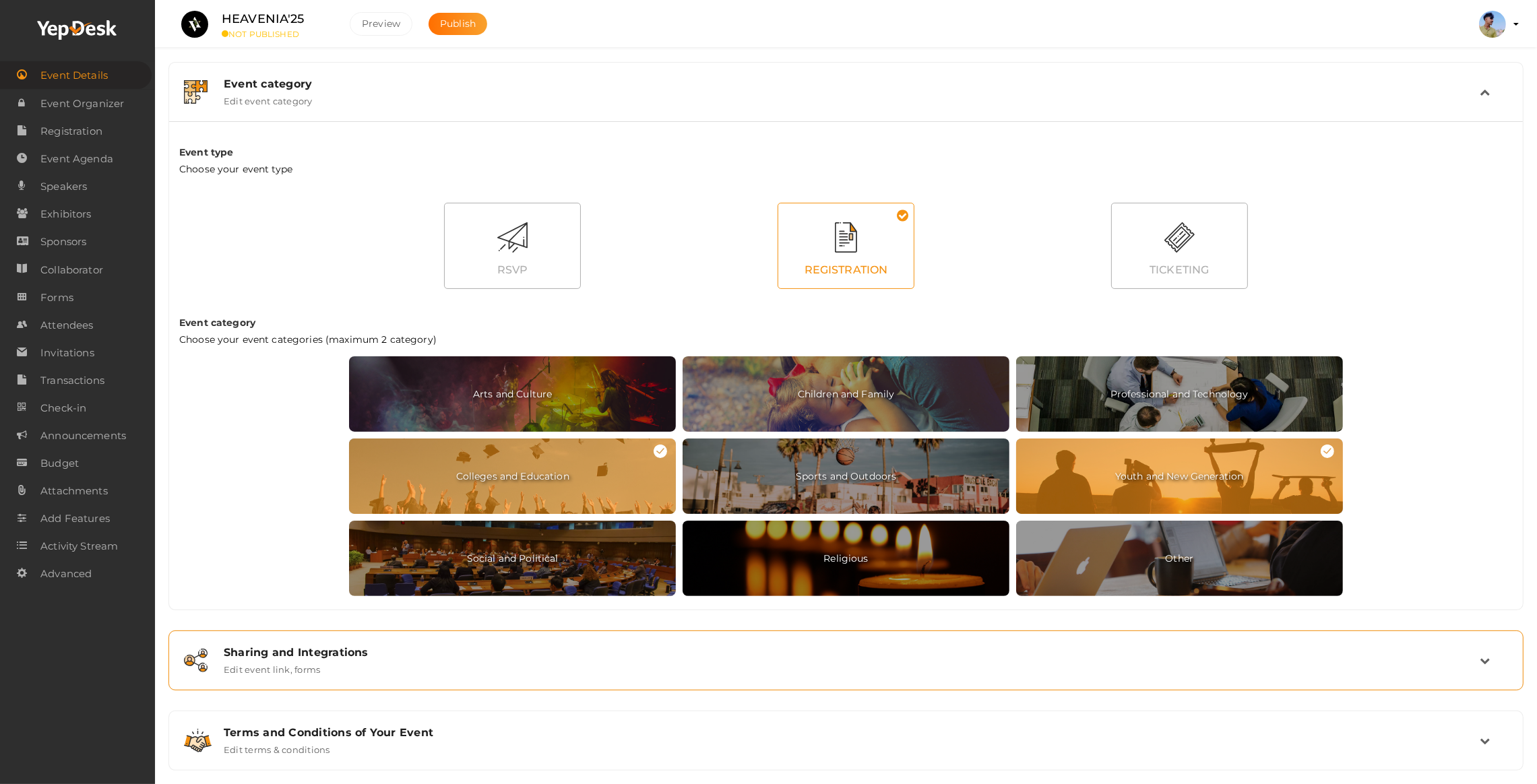
click at [331, 659] on div "Sharing and Integrations" at bounding box center [852, 652] width 1257 height 13
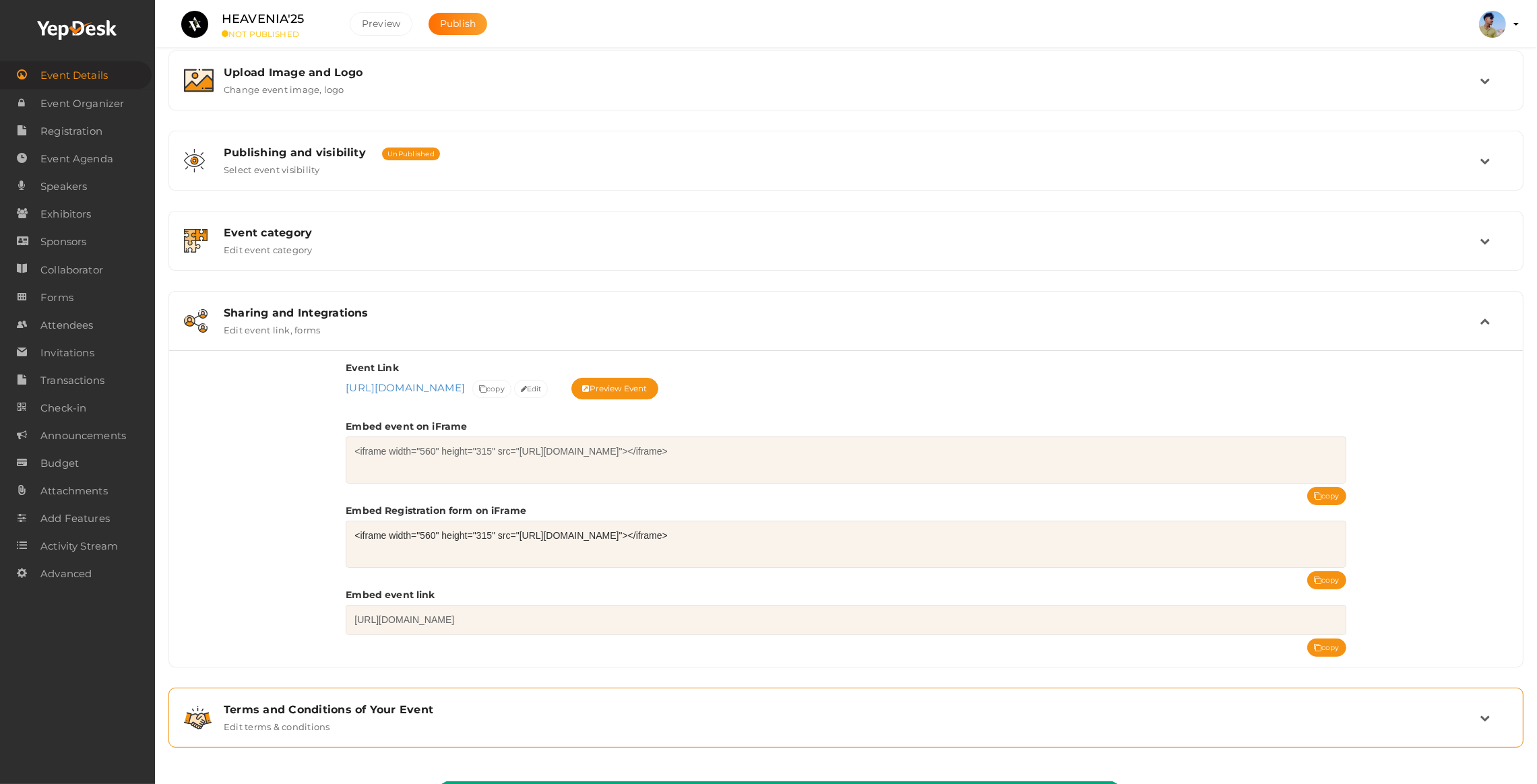
click at [318, 720] on label "Edit terms & conditions" at bounding box center [276, 724] width 106 height 16
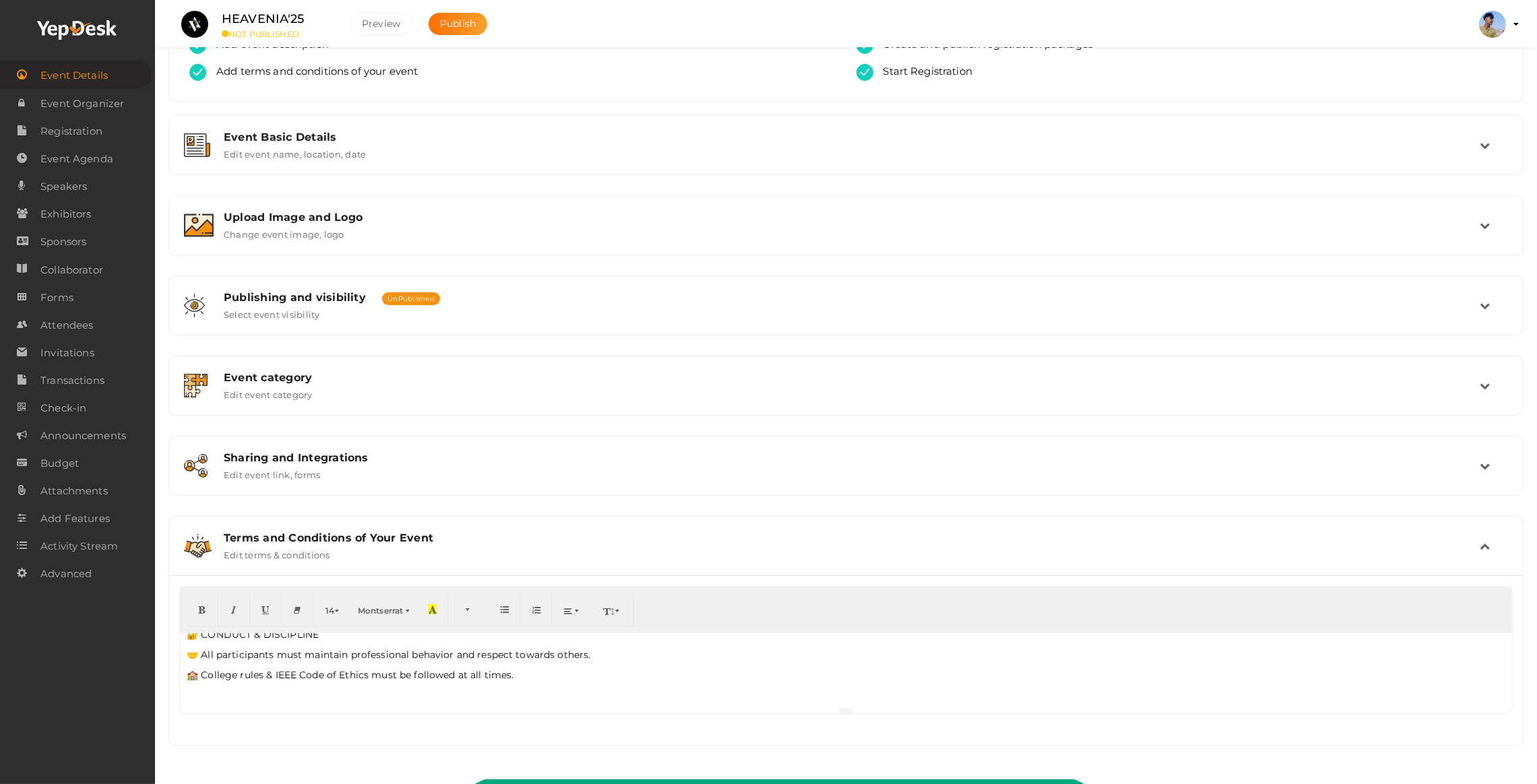
scroll to position [106, 0]
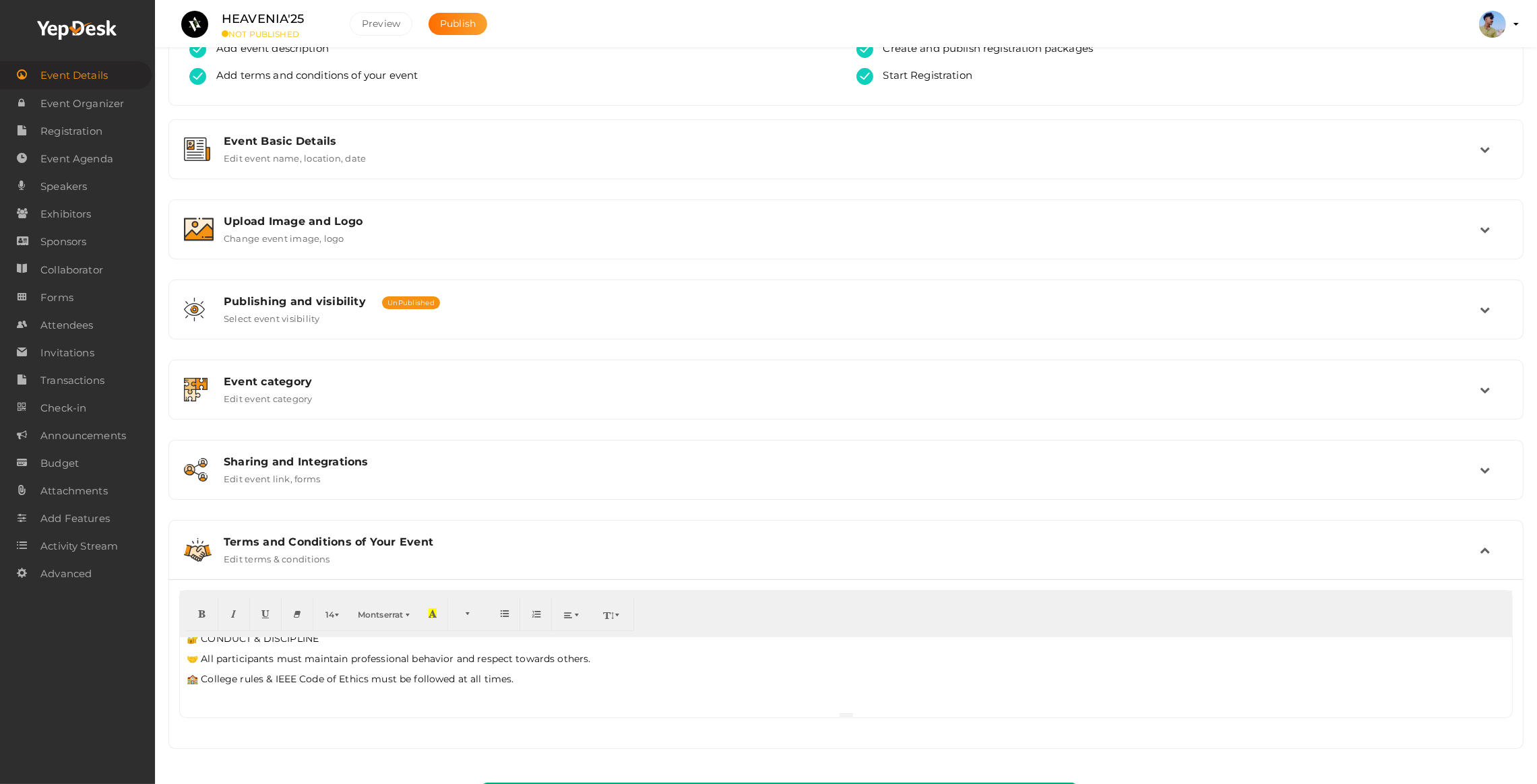
click at [420, 672] on p "🏫 College rules & IEEE Code of Ethics must be followed at all times." at bounding box center [846, 679] width 1319 height 14
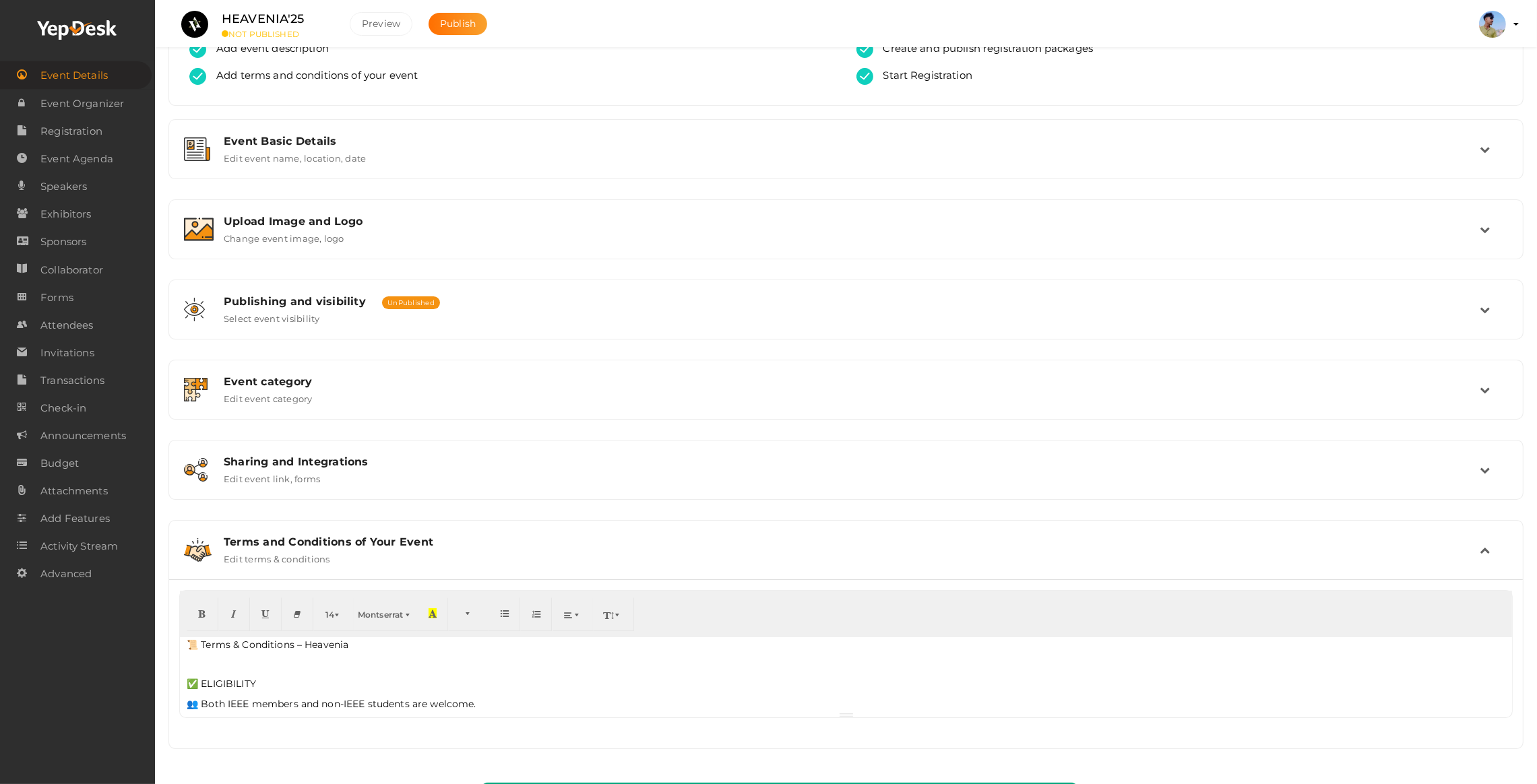
scroll to position [0, 0]
click at [292, 420] on div "Event Basic Details Edit event name, location, date Event Name HEAVENIA'25 11/1…" at bounding box center [846, 434] width 1356 height 630
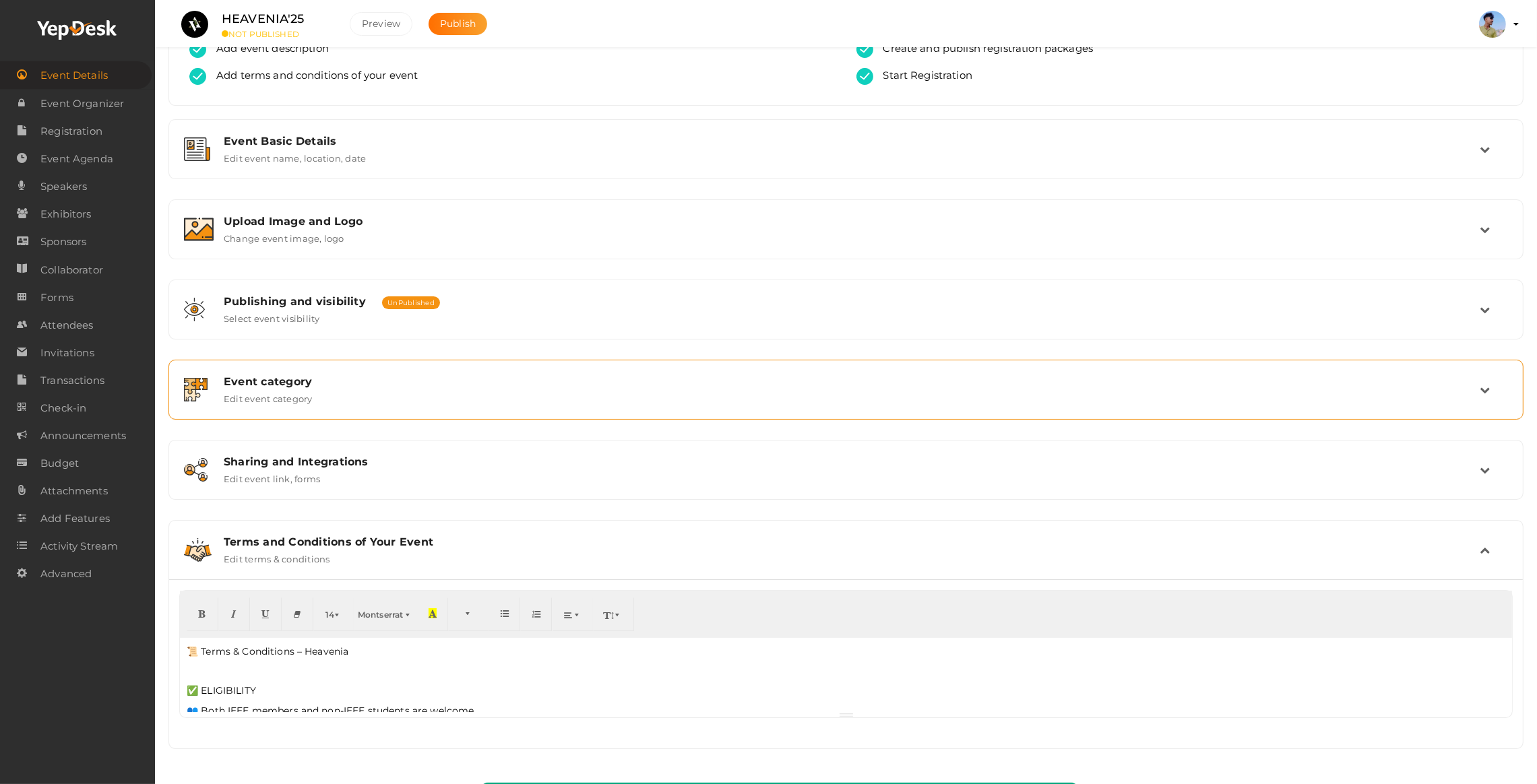
click at [280, 409] on div "Event category Edit event category" at bounding box center [846, 390] width 1340 height 46
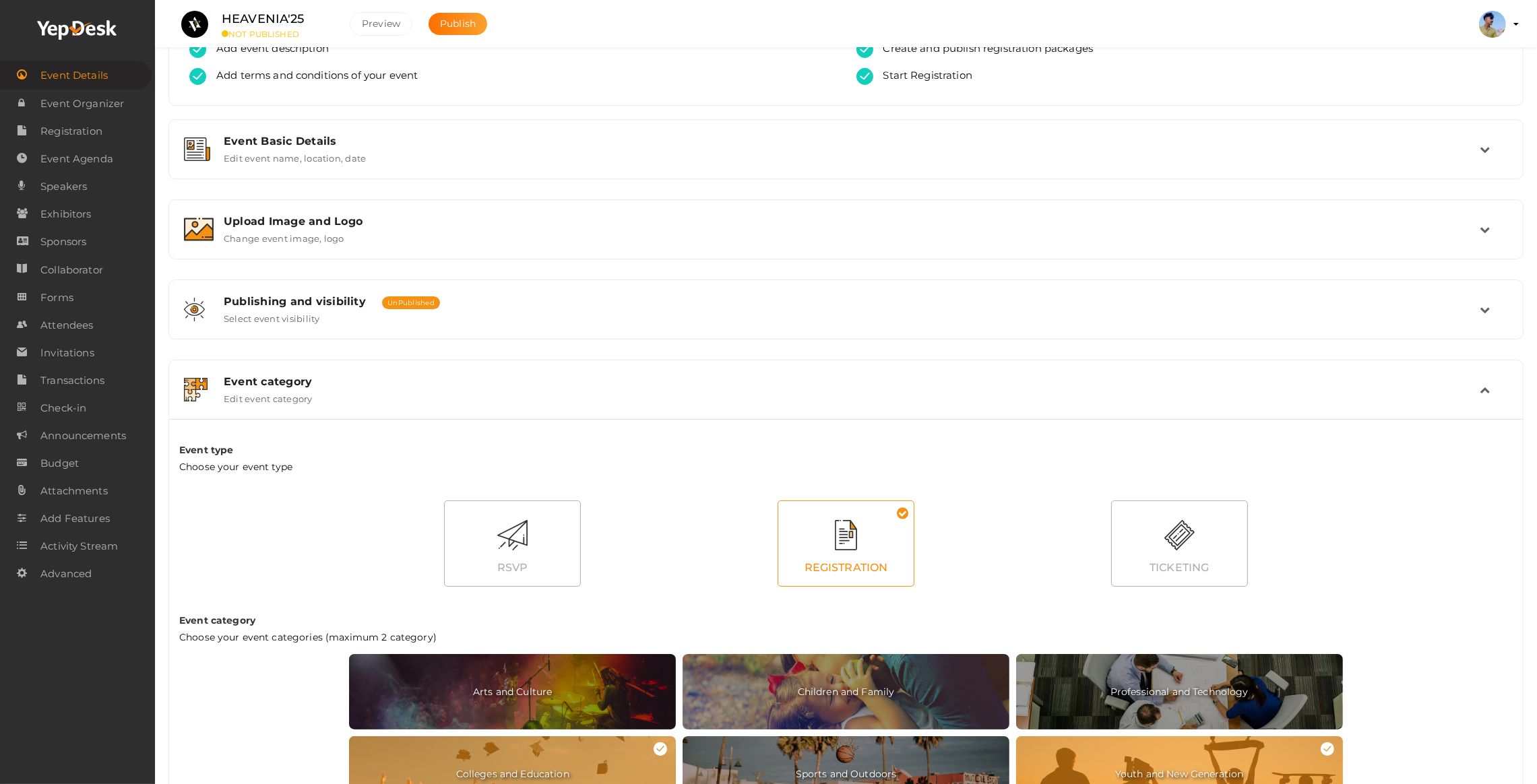
click at [269, 276] on div "Event Basic Details Edit event name, location, date Event Name HEAVENIA'25 11/1…" at bounding box center [846, 593] width 1356 height 949
click at [303, 312] on label "Select event visibility" at bounding box center [272, 316] width 97 height 16
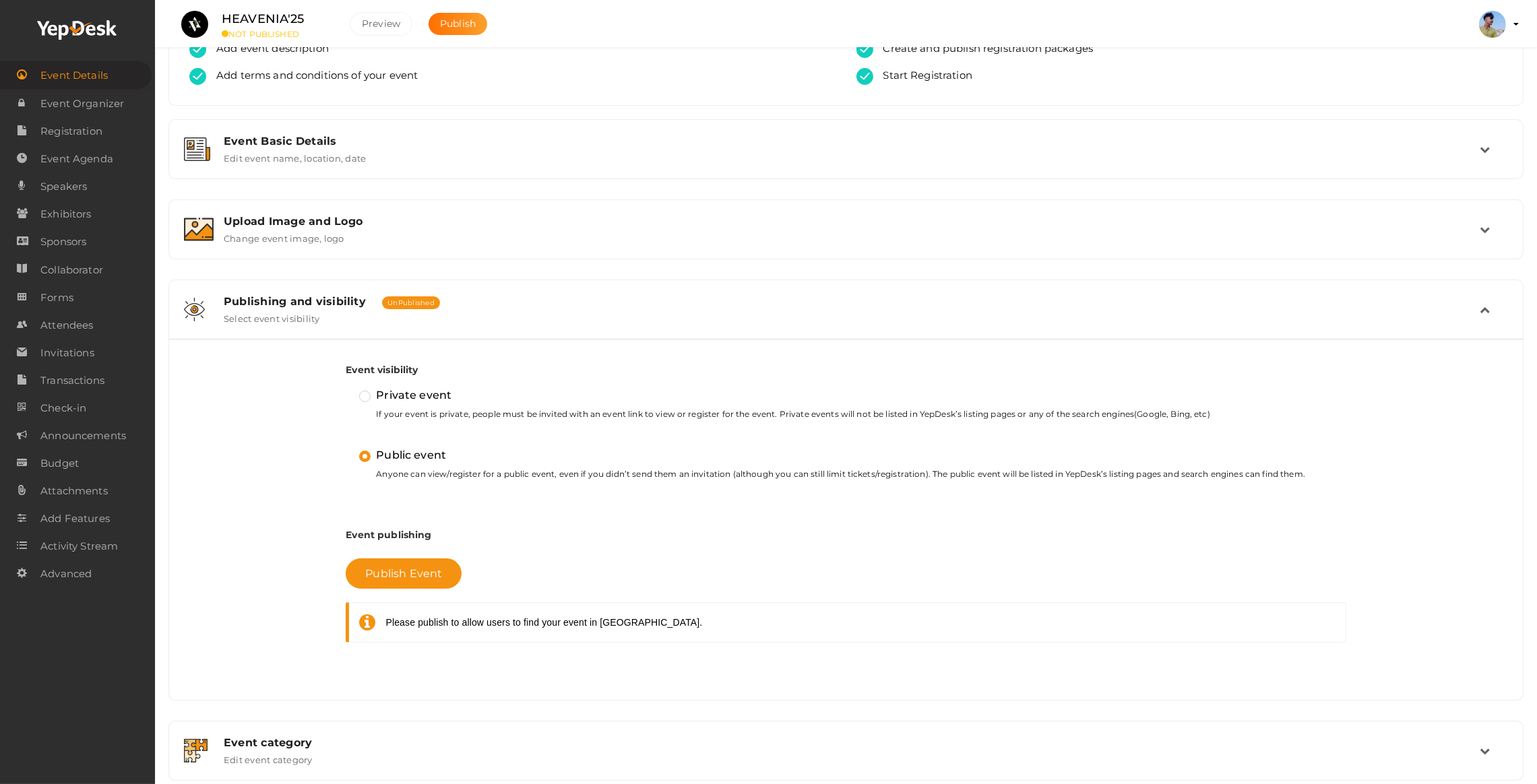
click at [309, 194] on div "Event Basic Details Edit event name, location, date Event Name HEAVENIA'25 11/1…" at bounding box center [846, 529] width 1356 height 822
click at [321, 213] on div "Upload Image and Logo Change event image, logo" at bounding box center [846, 229] width 1340 height 46
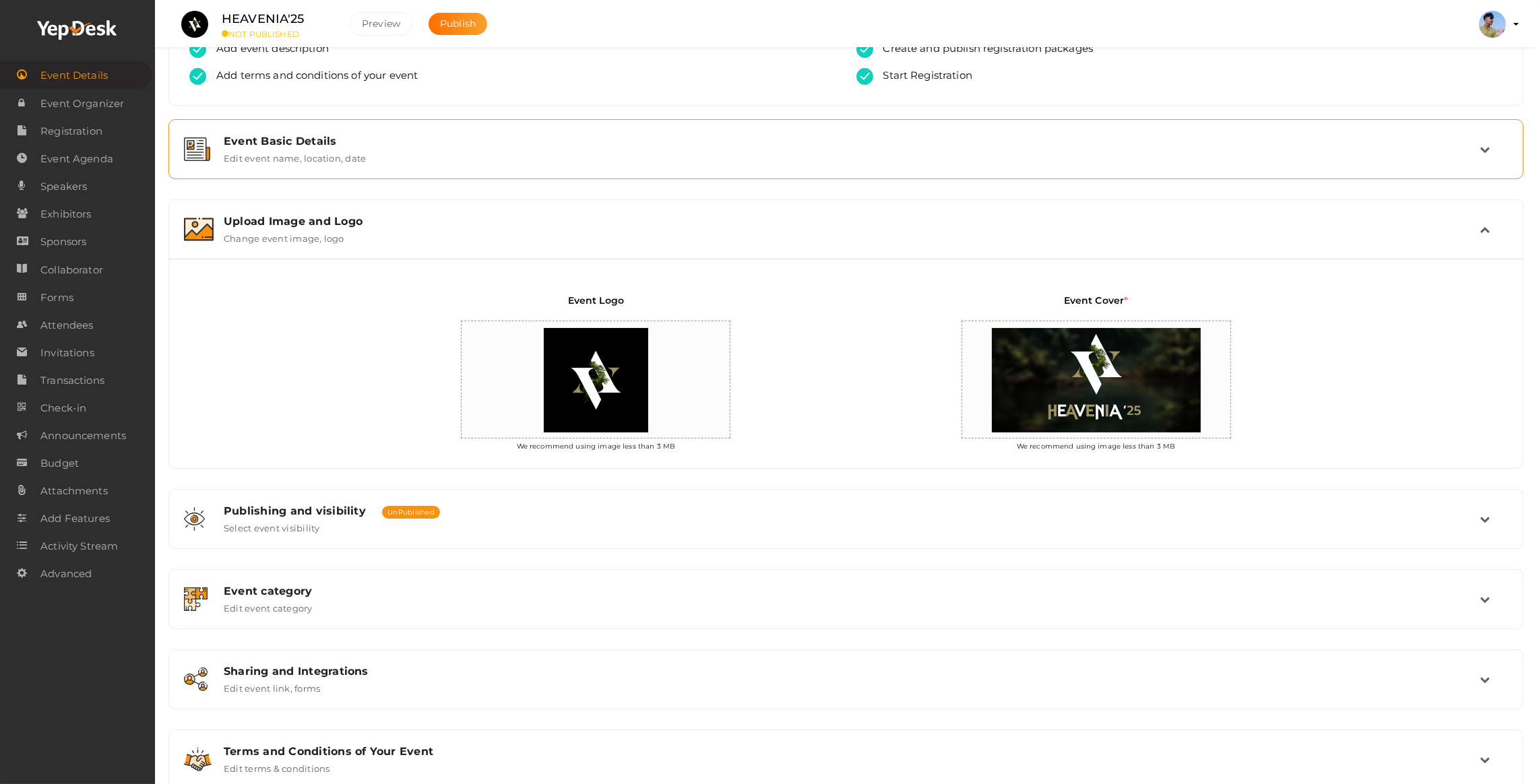
click at [304, 150] on label "Edit event name, location, date" at bounding box center [295, 156] width 142 height 16
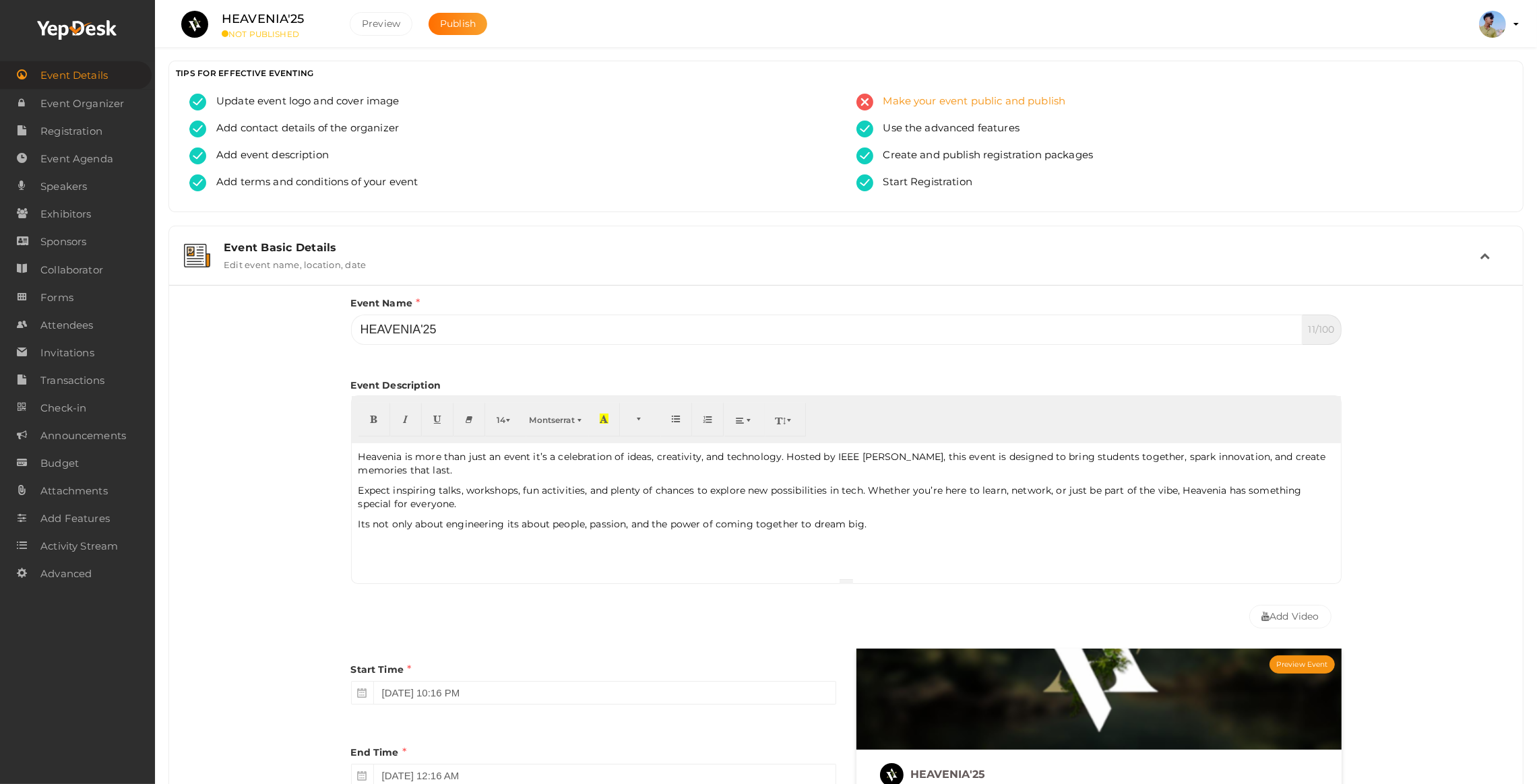
click at [999, 101] on span "Make your event public and publish" at bounding box center [969, 101] width 193 height 17
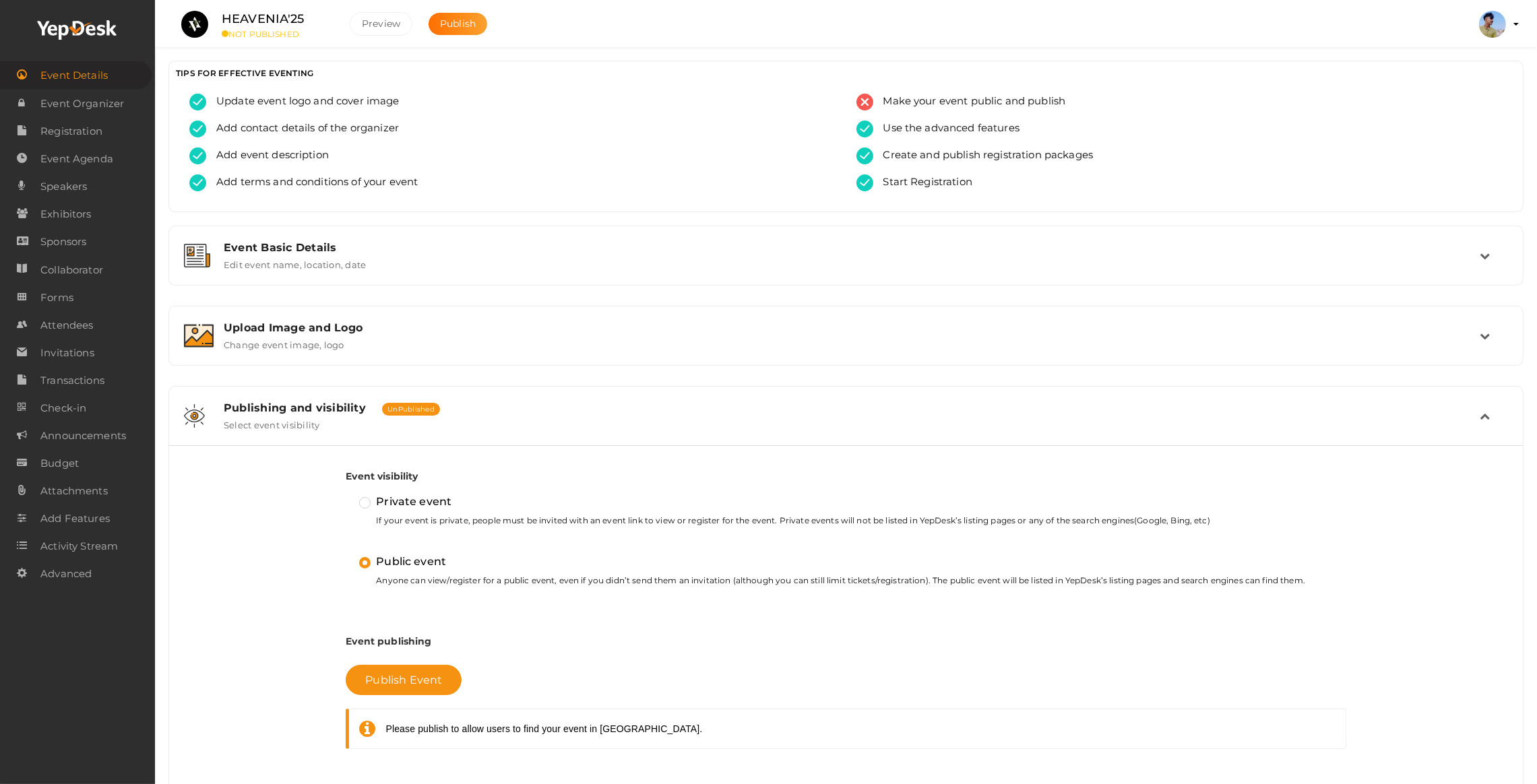
drag, startPoint x: 209, startPoint y: 19, endPoint x: 230, endPoint y: 15, distance: 21.4
click at [224, 18] on div "HEAVENIA'25 NOT PUBLISHED" at bounding box center [276, 24] width 135 height 30
click at [244, 10] on label "HEAVENIA'25" at bounding box center [264, 19] width 83 height 19
click at [253, 32] on small "NOT PUBLISHED" at bounding box center [276, 34] width 108 height 10
click at [84, 94] on span "Event Organizer" at bounding box center [82, 104] width 84 height 27
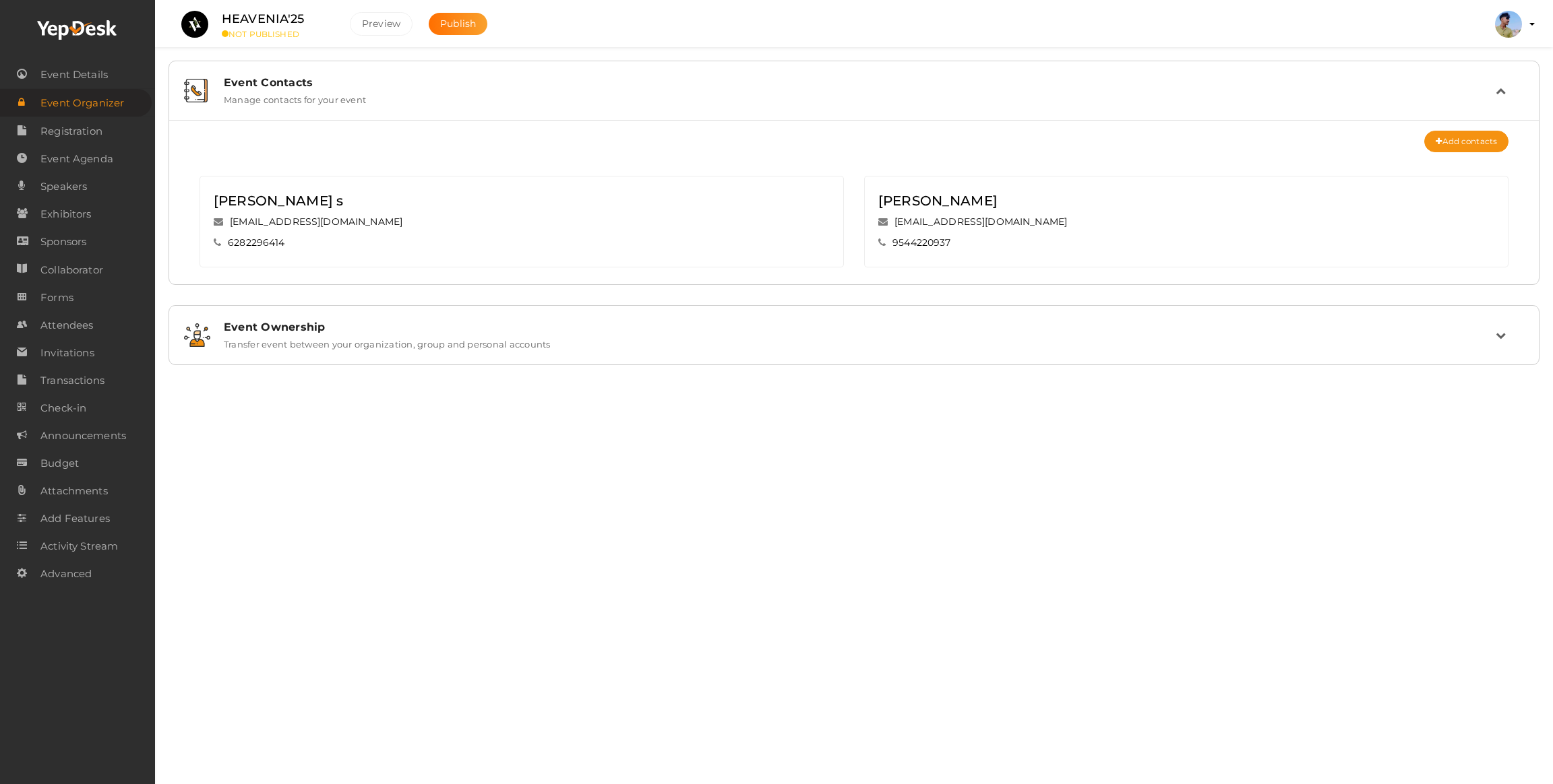
click at [240, 20] on label "HEAVENIA'25" at bounding box center [264, 19] width 83 height 19
click at [252, 50] on div "Event Contacts Manage contacts for your event No contacts to display Add contac…" at bounding box center [854, 199] width 1398 height 398
click at [375, 24] on button "Preview" at bounding box center [381, 24] width 62 height 24
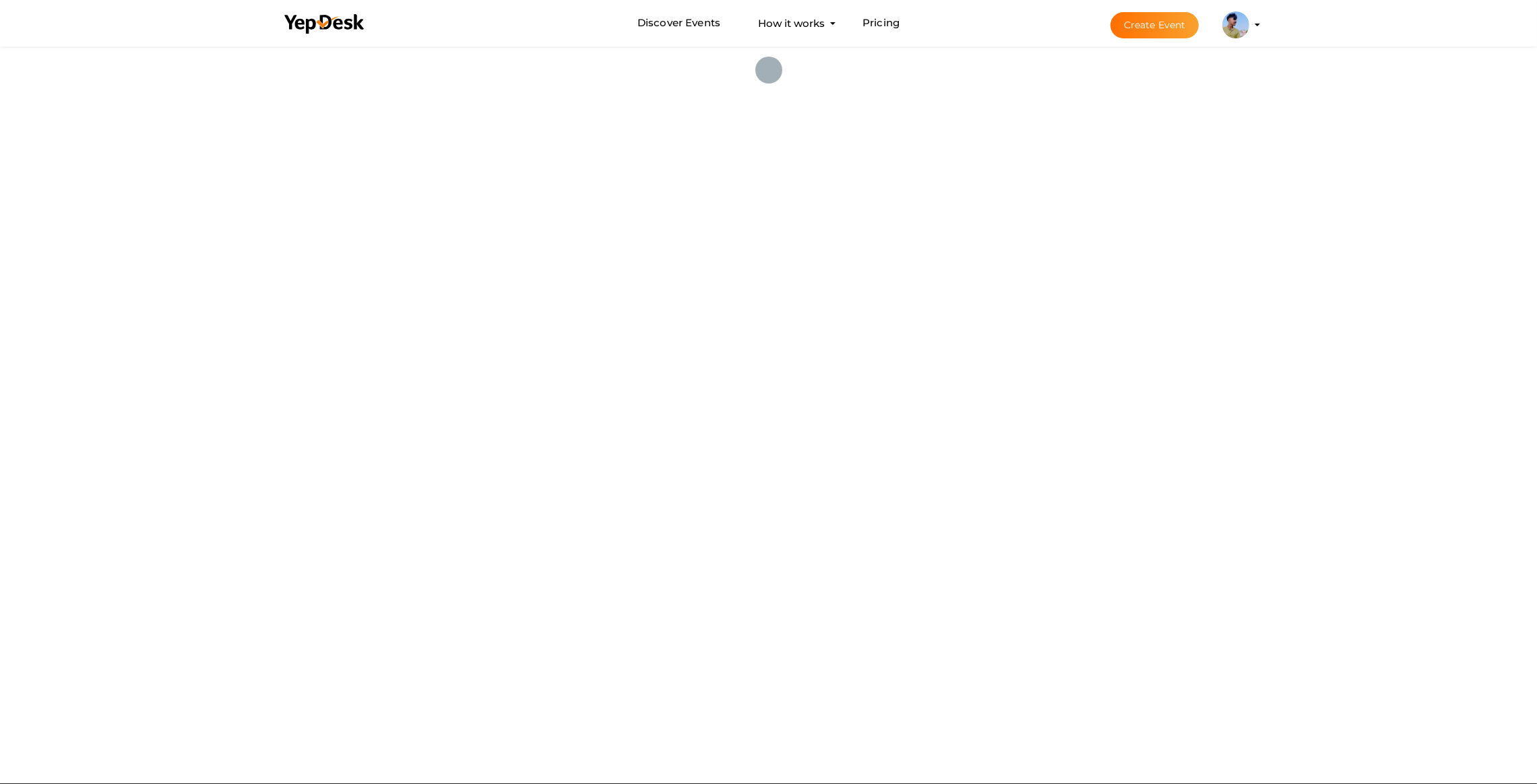
scroll to position [4994, 0]
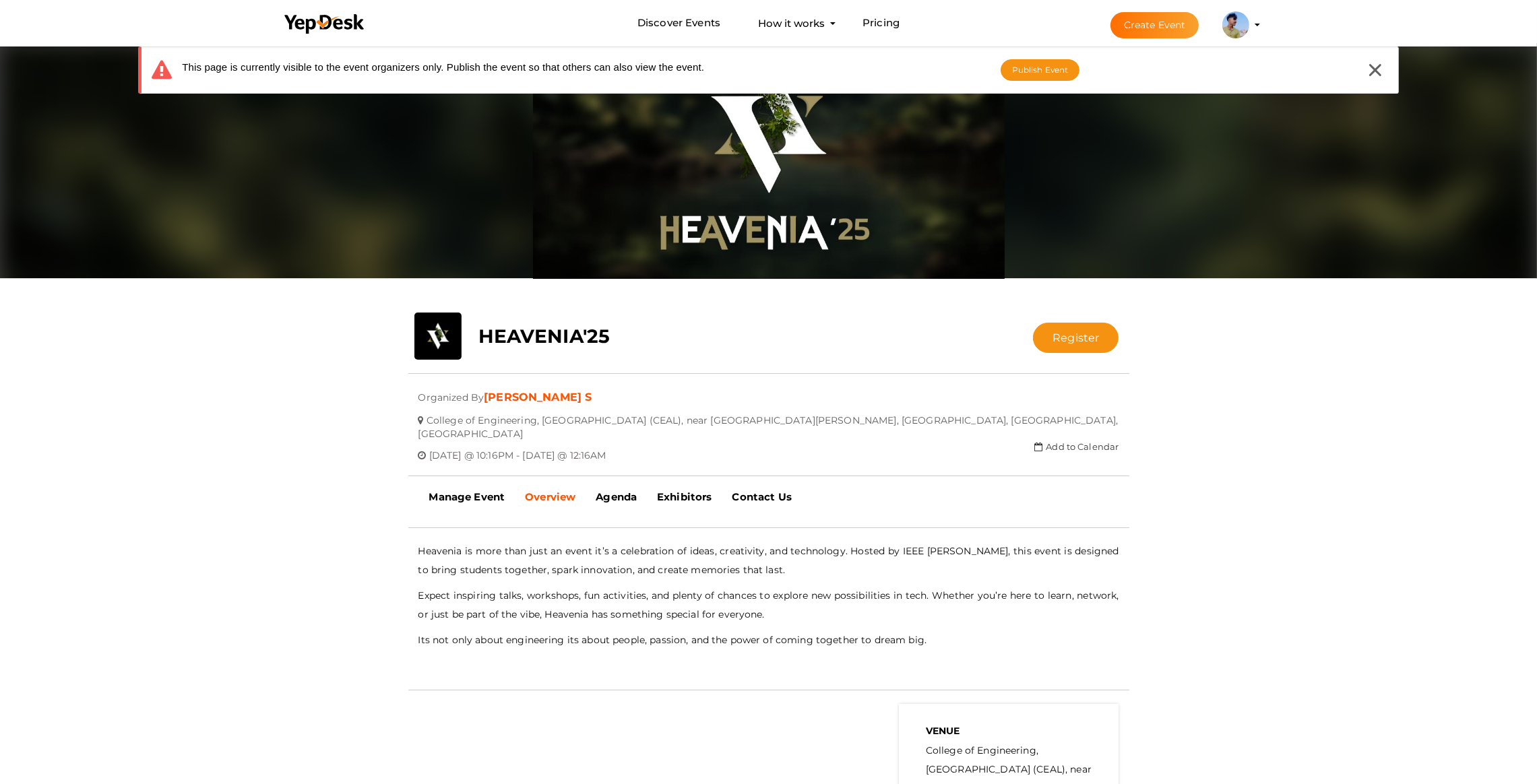
click at [1384, 57] on div "This page is currently visible to the event organizers only. Publish the event …" at bounding box center [768, 69] width 1261 height 47
click at [1380, 64] on icon at bounding box center [1375, 69] width 12 height 12
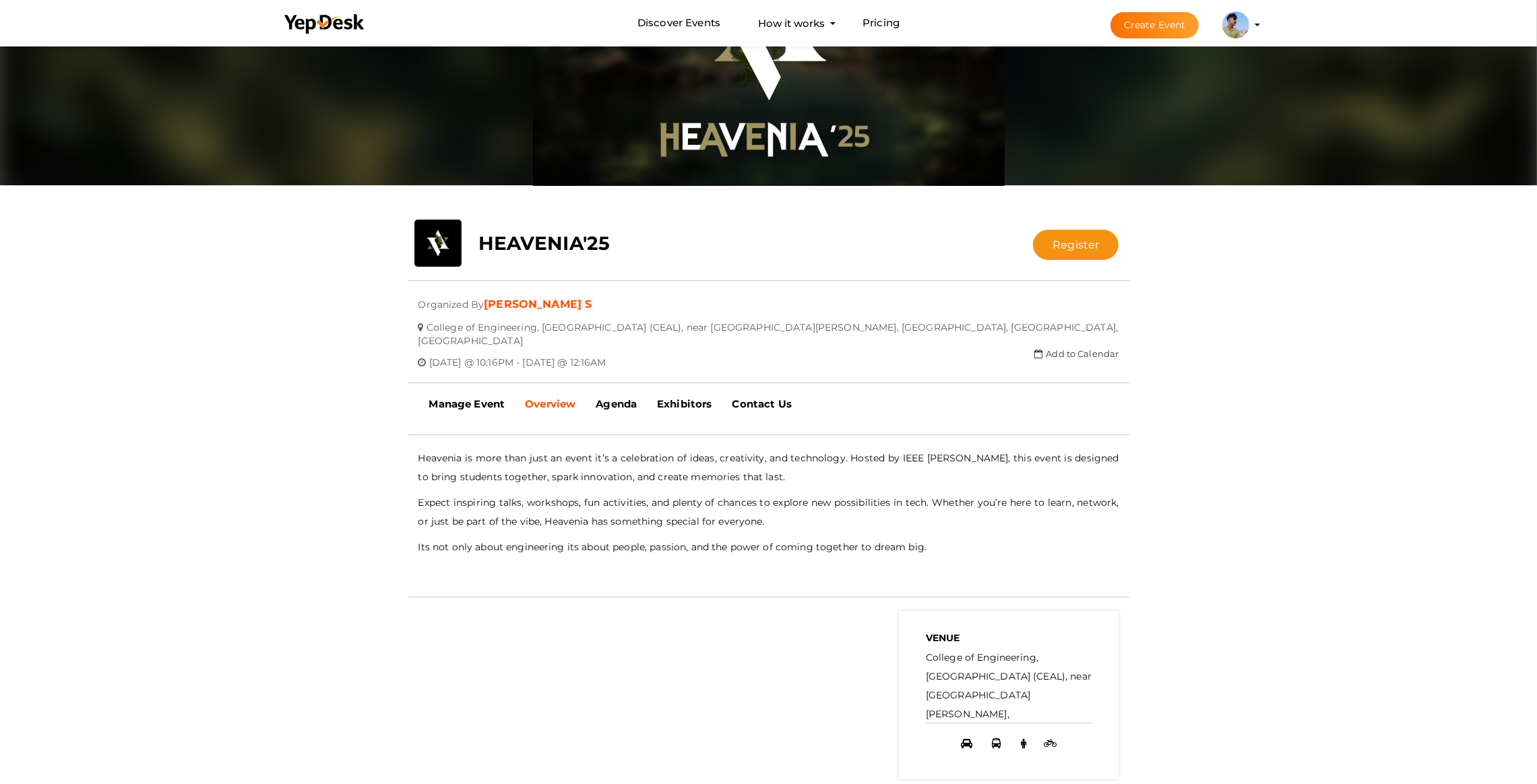
scroll to position [101, 0]
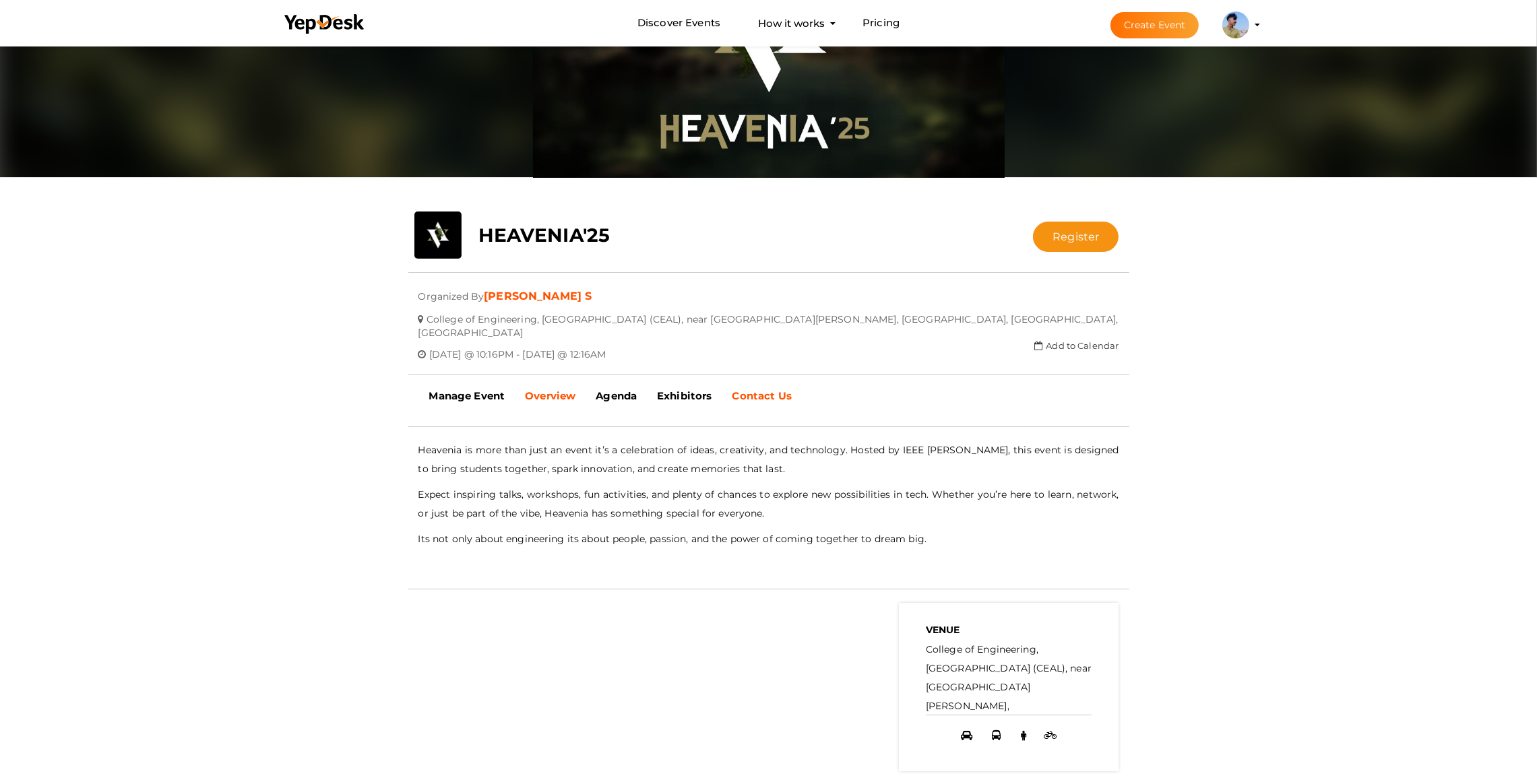
click at [748, 391] on link "Contact Us" at bounding box center [762, 396] width 80 height 34
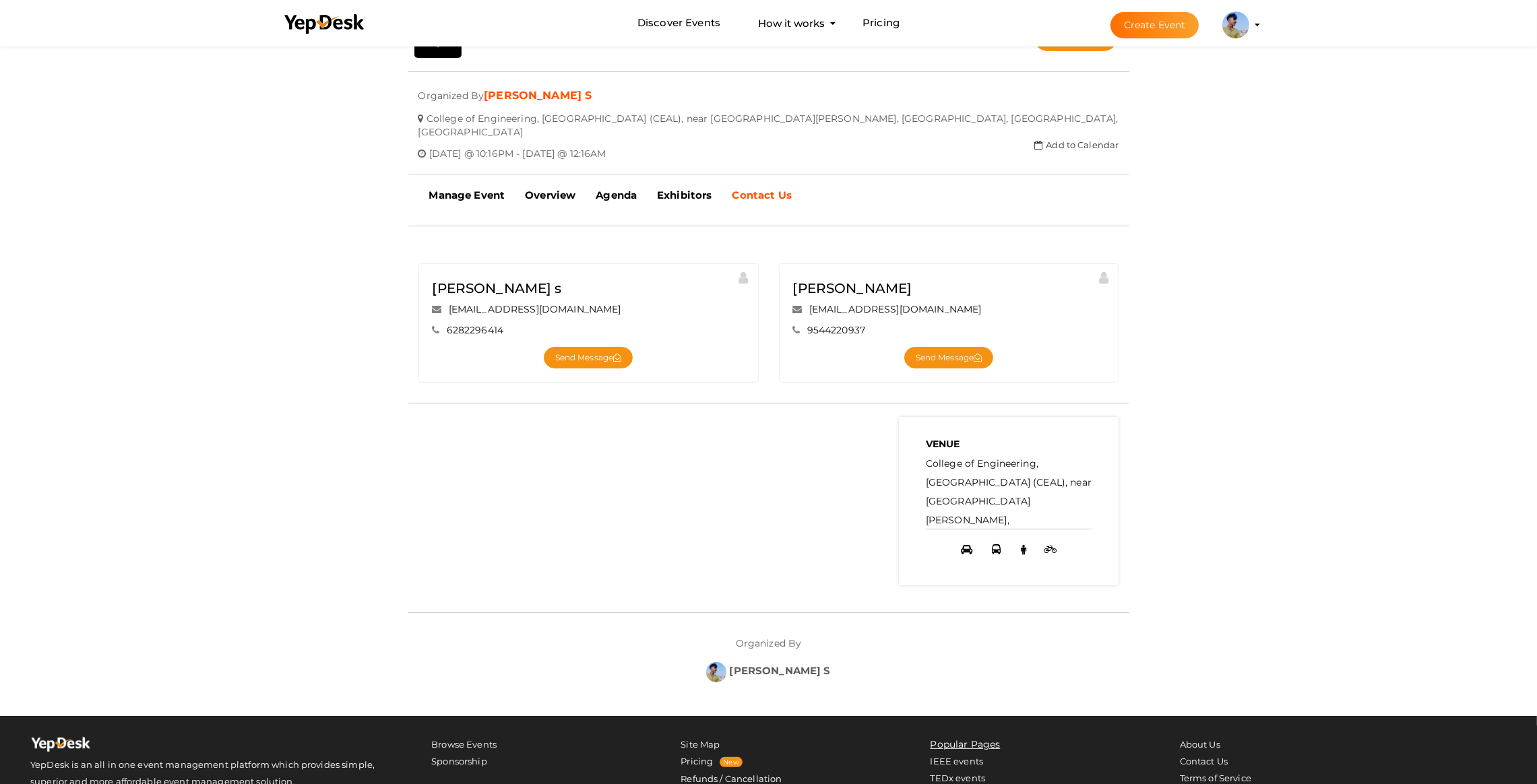
scroll to position [303, 0]
click at [470, 188] on b "Manage Event" at bounding box center [467, 194] width 76 height 13
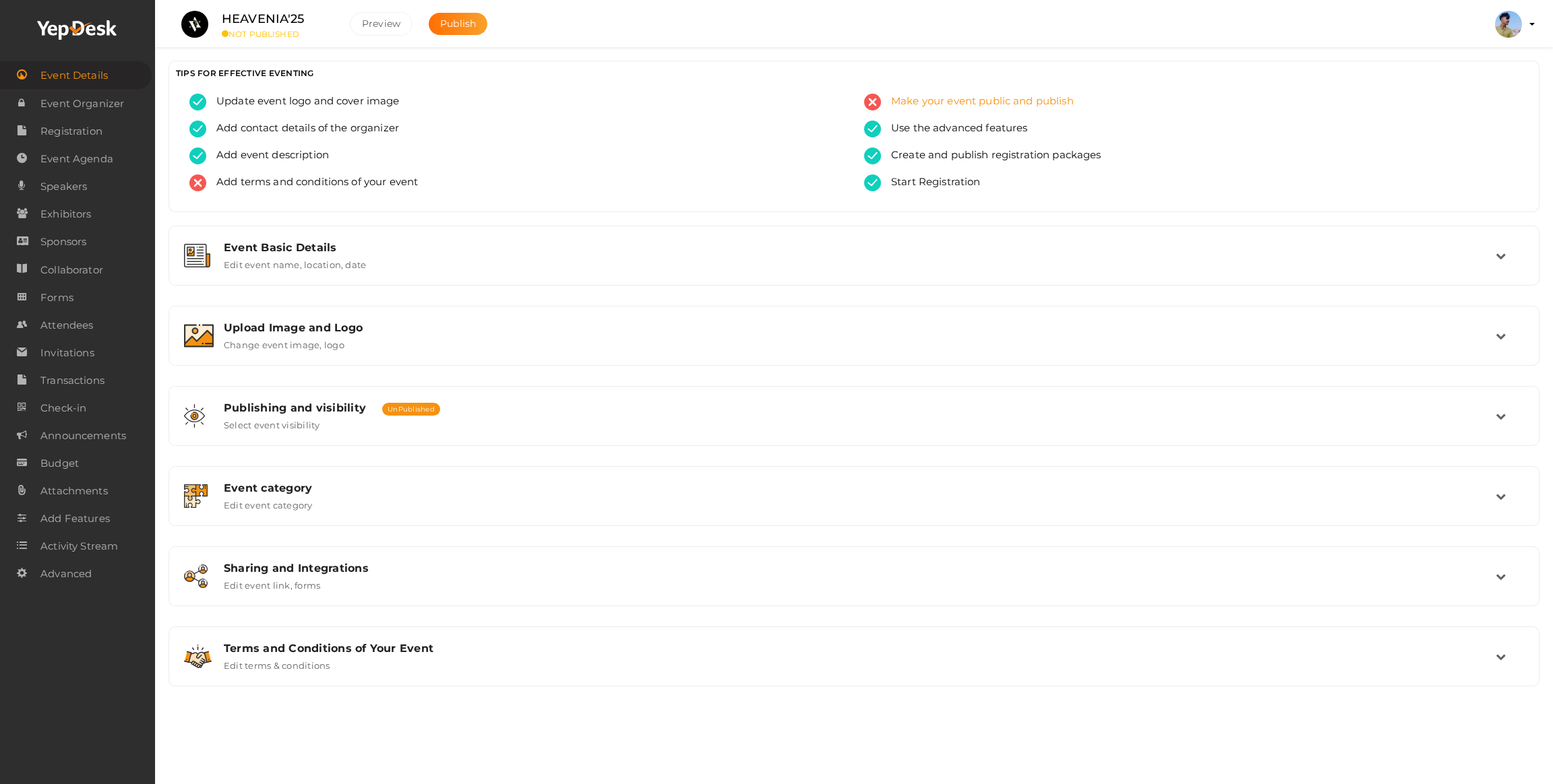
click at [919, 107] on span "Make your event public and publish" at bounding box center [977, 101] width 193 height 17
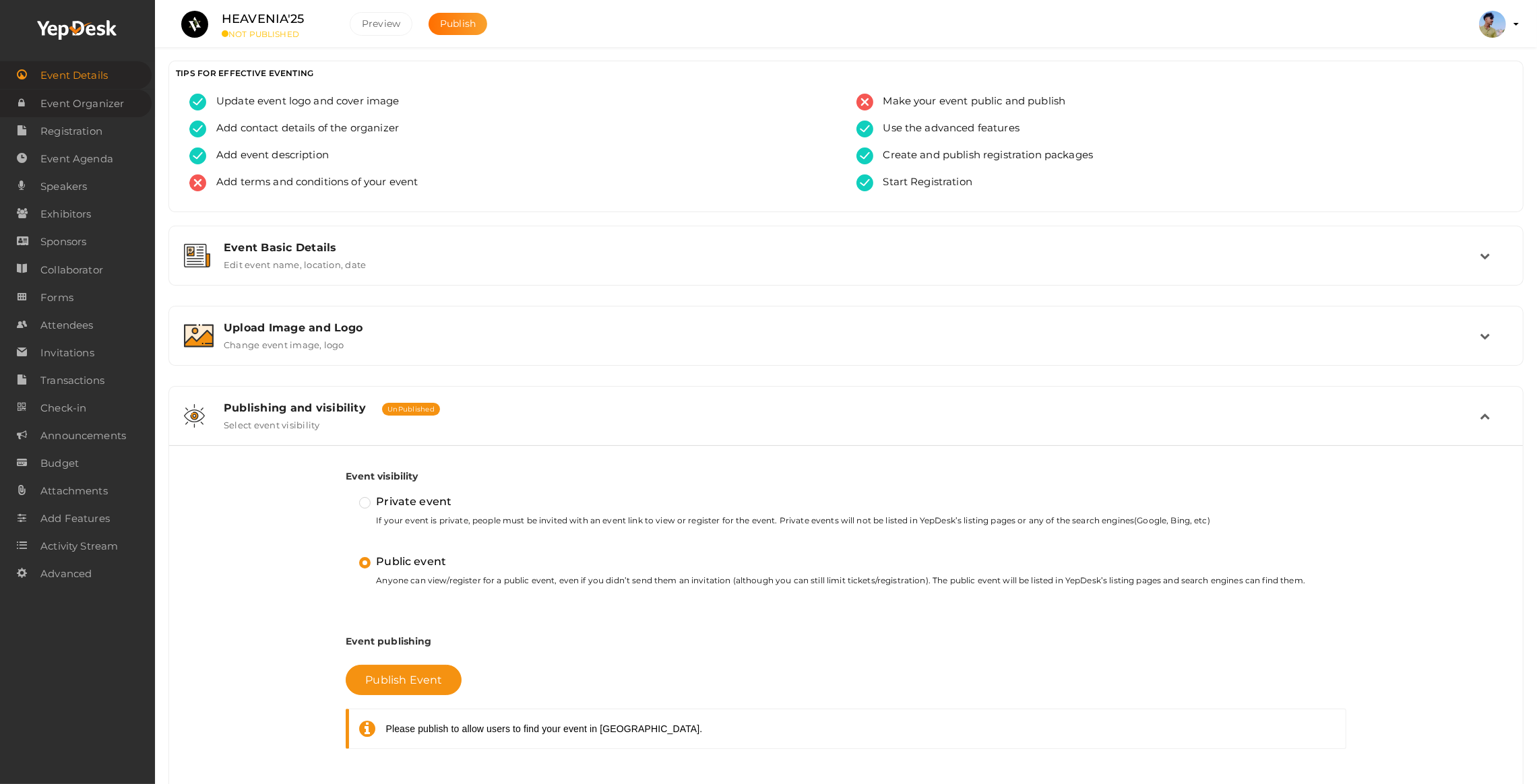
click at [91, 109] on span "Event Organizer" at bounding box center [82, 104] width 84 height 27
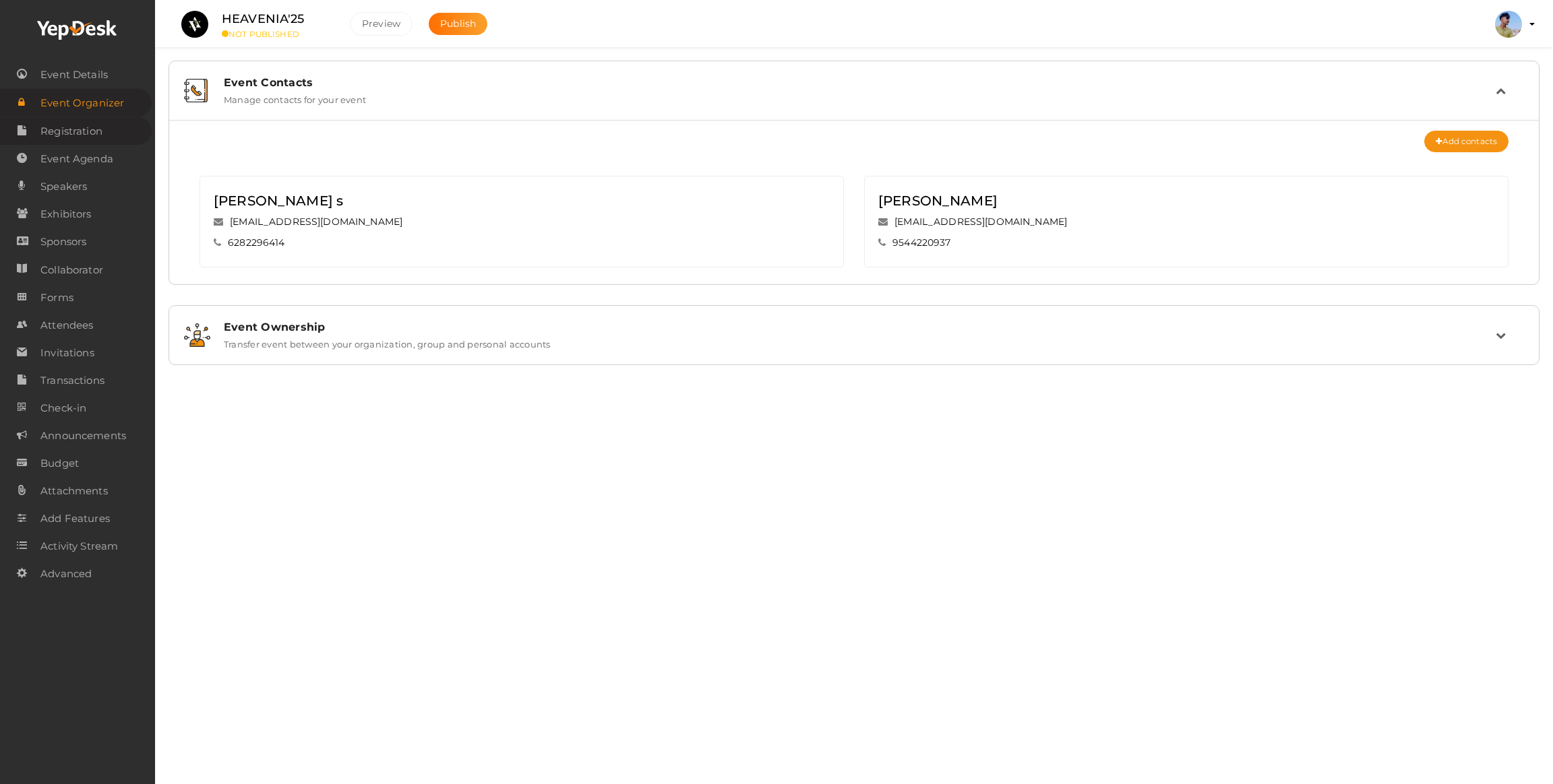
click at [75, 122] on span "Registration" at bounding box center [72, 132] width 62 height 27
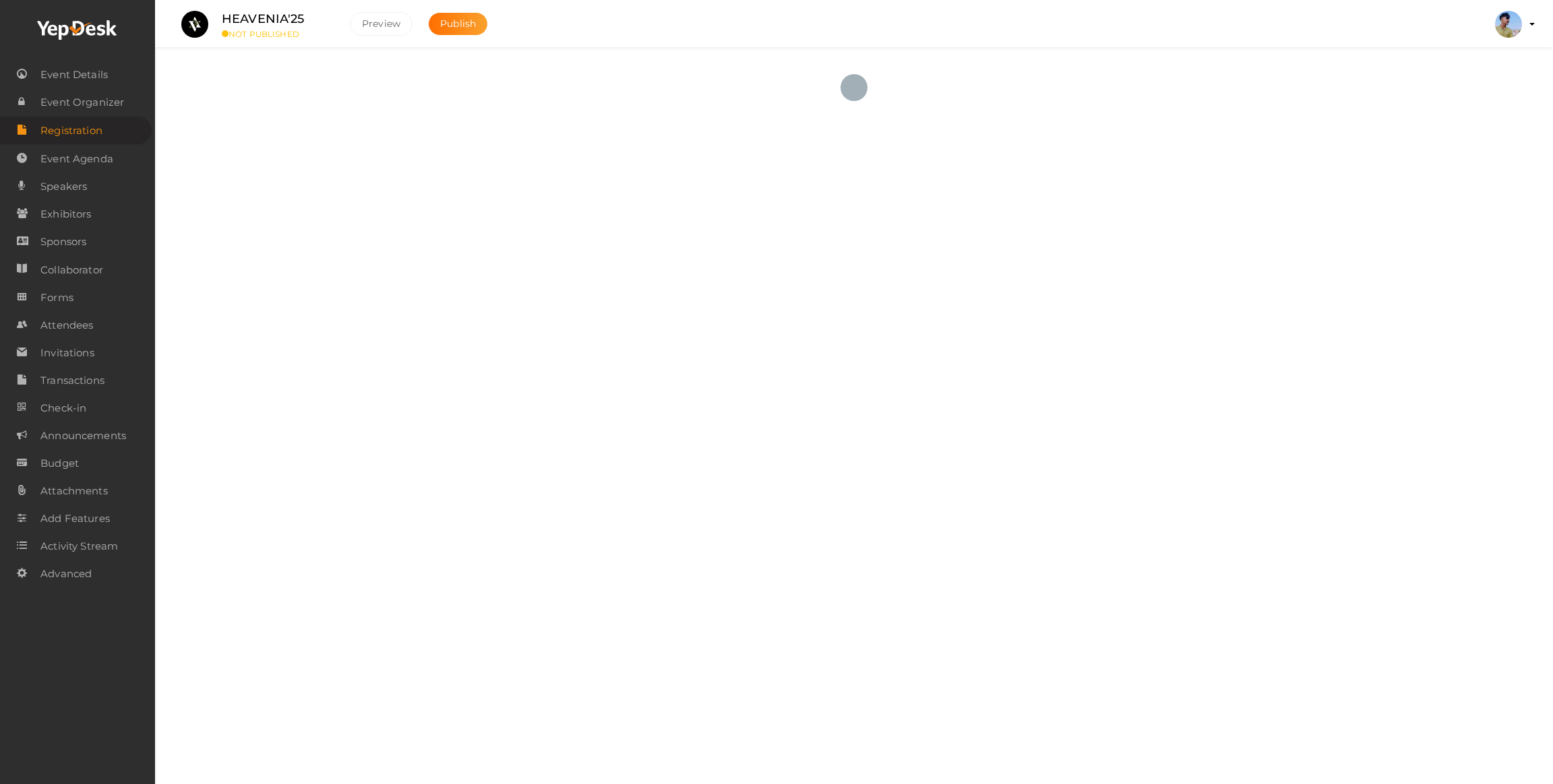
checkbox input "true"
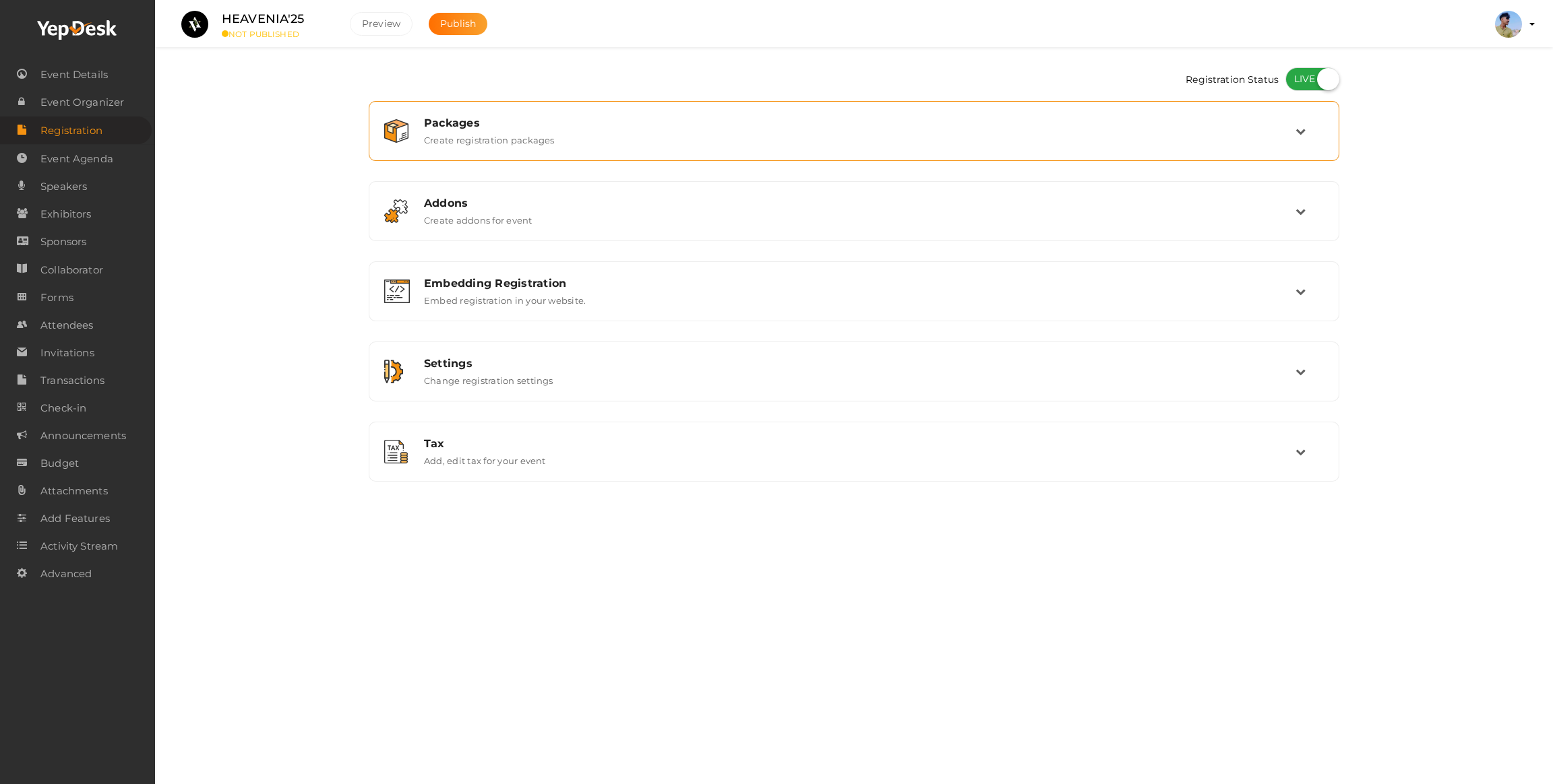
click at [502, 130] on label "Create registration packages" at bounding box center [490, 137] width 131 height 16
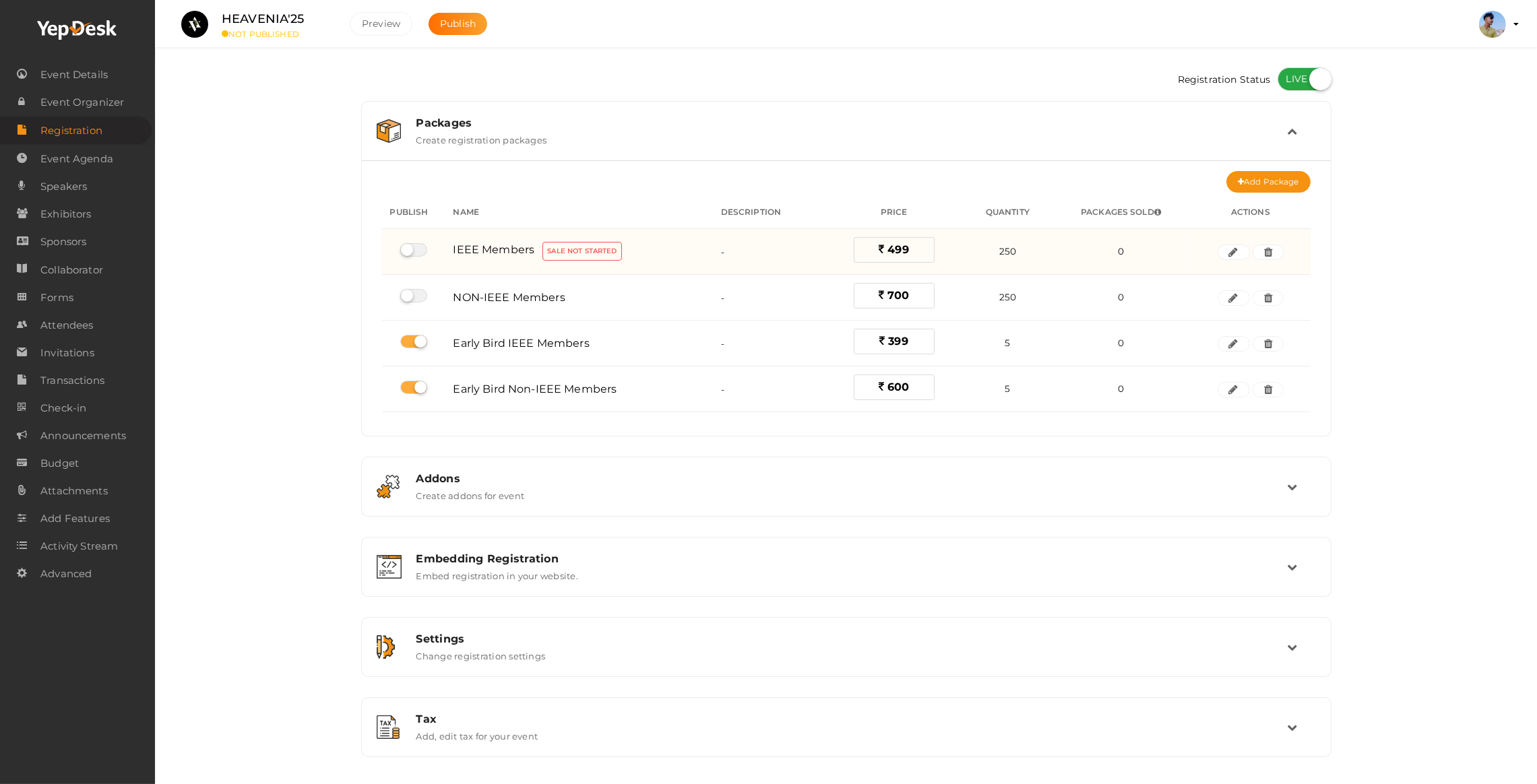
click at [410, 255] on label at bounding box center [414, 250] width 27 height 14
click at [409, 255] on input "checkbox" at bounding box center [404, 250] width 9 height 9
checkbox input "true"
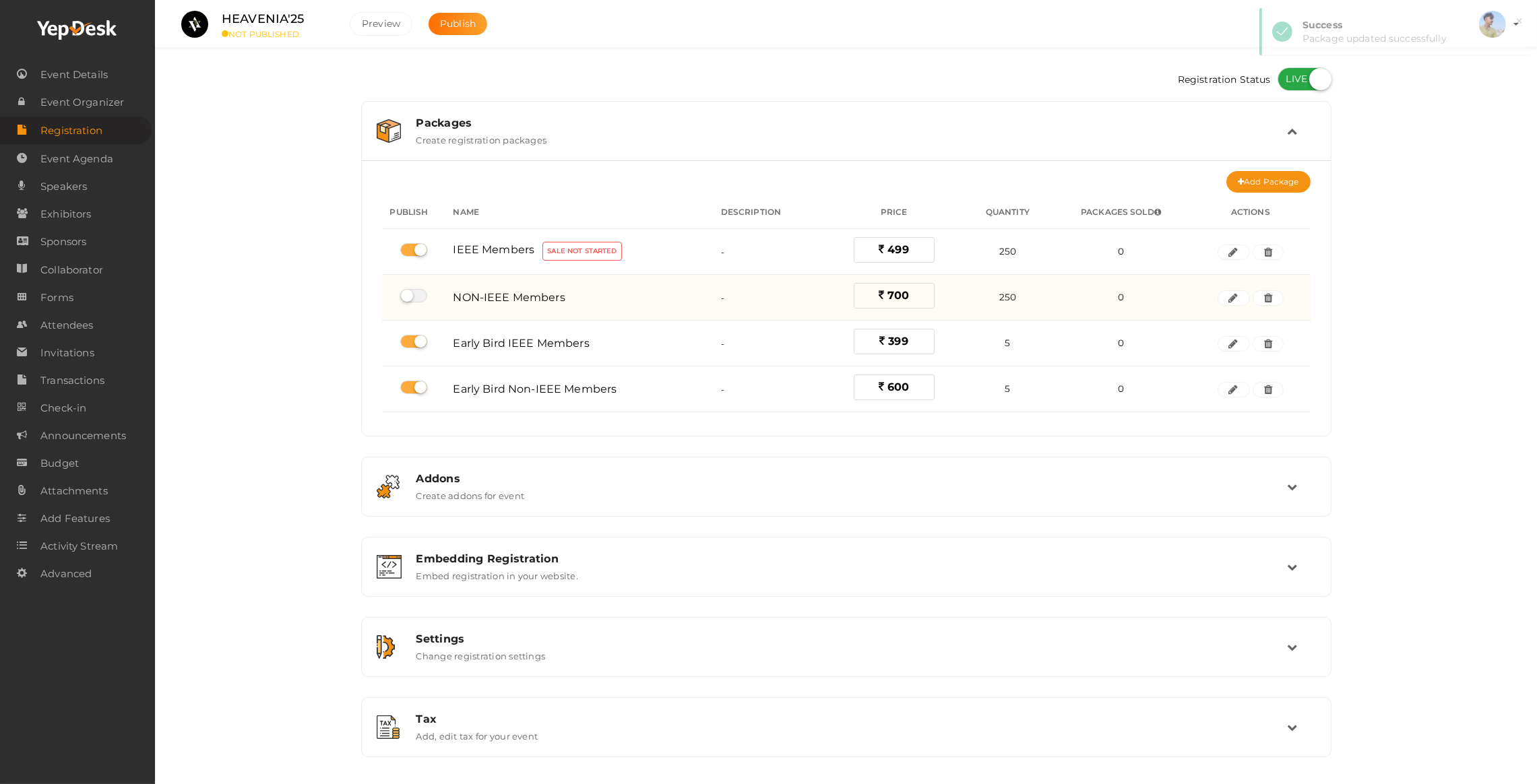
drag, startPoint x: 411, startPoint y: 287, endPoint x: 411, endPoint y: 297, distance: 10.0
click at [411, 288] on td at bounding box center [413, 297] width 63 height 46
click at [411, 297] on label at bounding box center [414, 295] width 27 height 14
click at [409, 297] on input "checkbox" at bounding box center [404, 295] width 9 height 9
checkbox input "true"
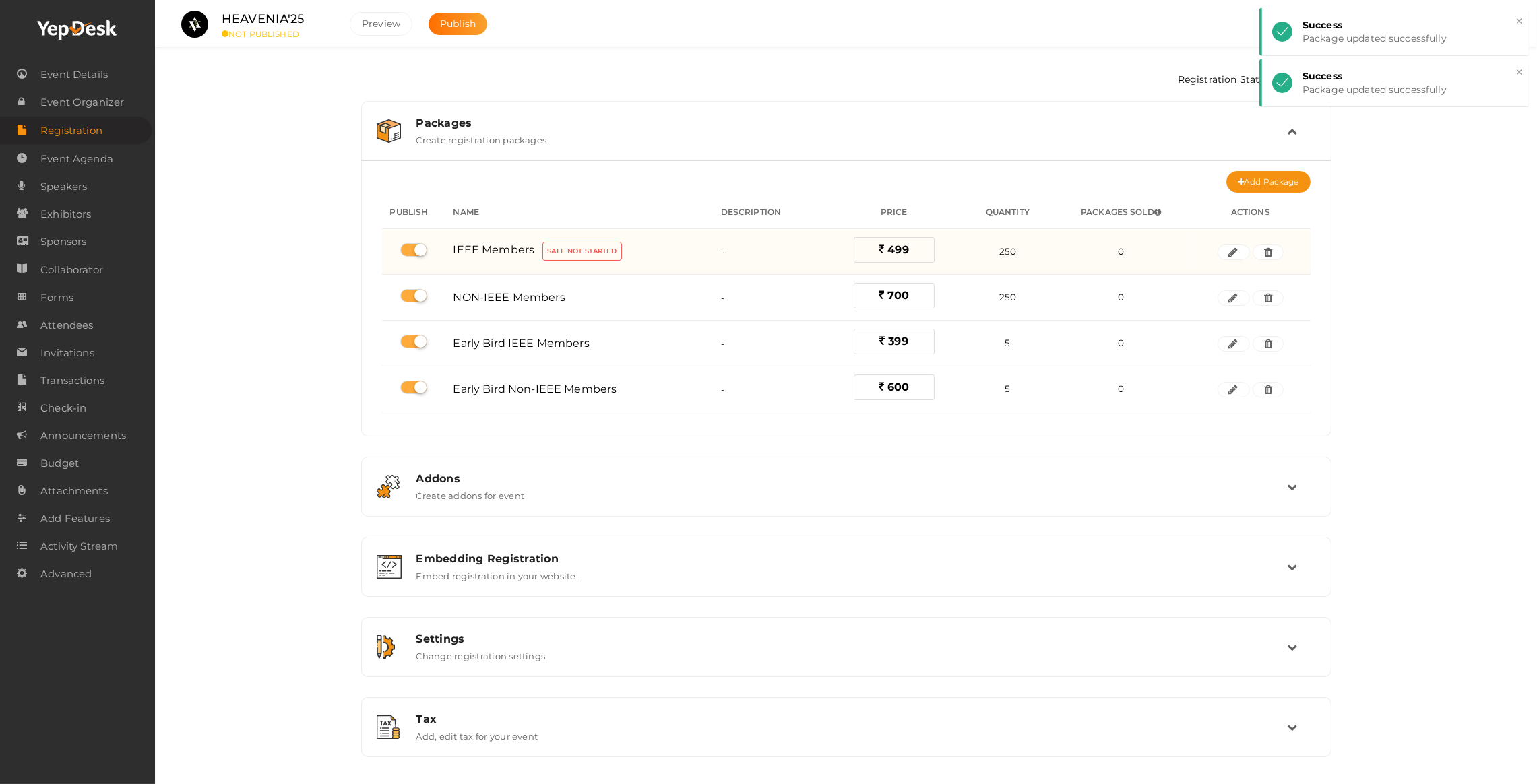
click at [1015, 255] on td "250 NA" at bounding box center [1007, 251] width 87 height 46
click at [986, 255] on td "250 NA" at bounding box center [1007, 251] width 87 height 46
click at [1008, 255] on span "250" at bounding box center [1007, 251] width 17 height 10
click at [1154, 248] on td "0" at bounding box center [1121, 251] width 140 height 46
click at [1221, 254] on button "button" at bounding box center [1234, 252] width 32 height 16
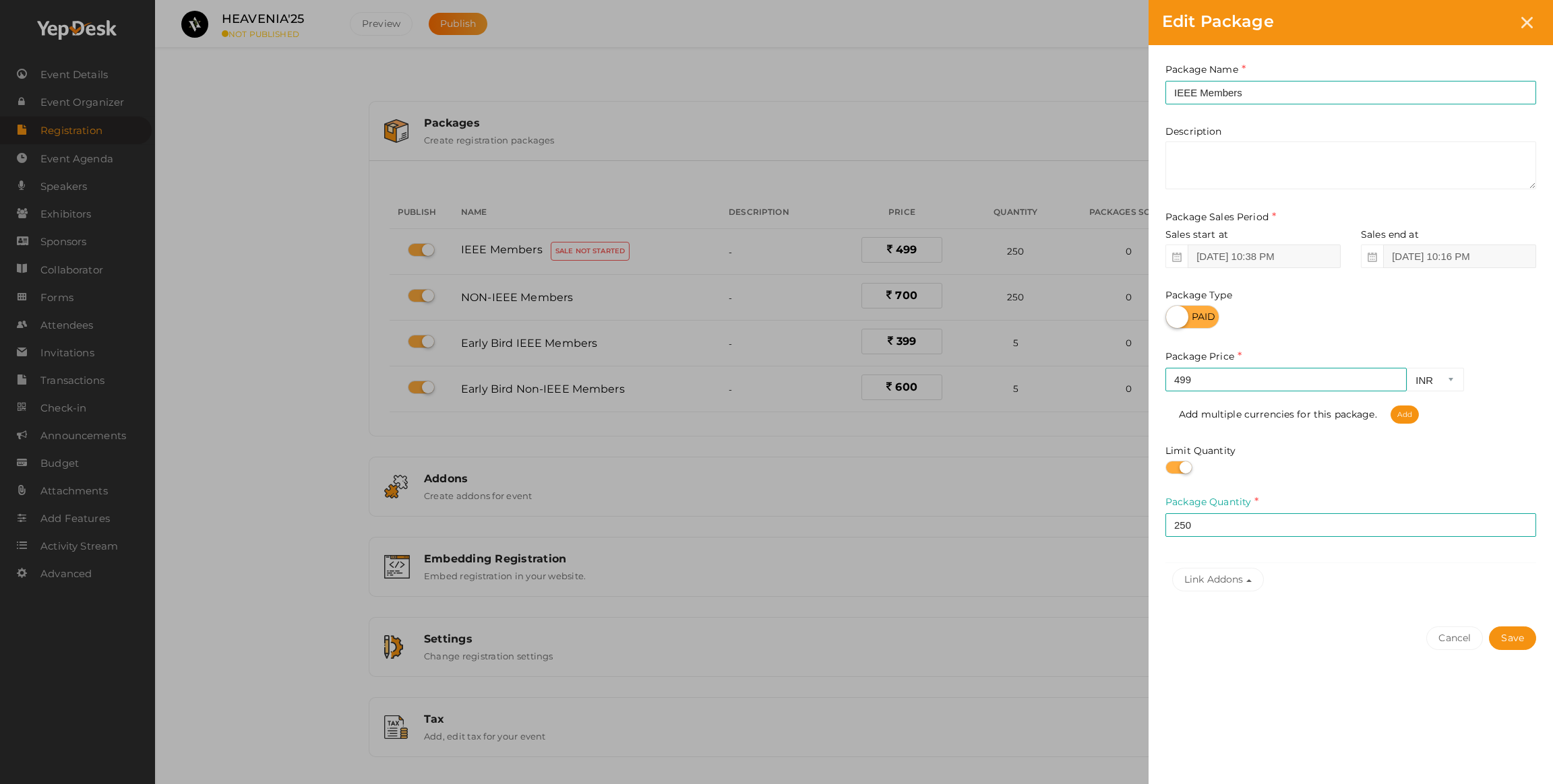
click at [1170, 255] on span at bounding box center [1177, 256] width 22 height 24
click at [1175, 254] on icon at bounding box center [1177, 257] width 10 height 10
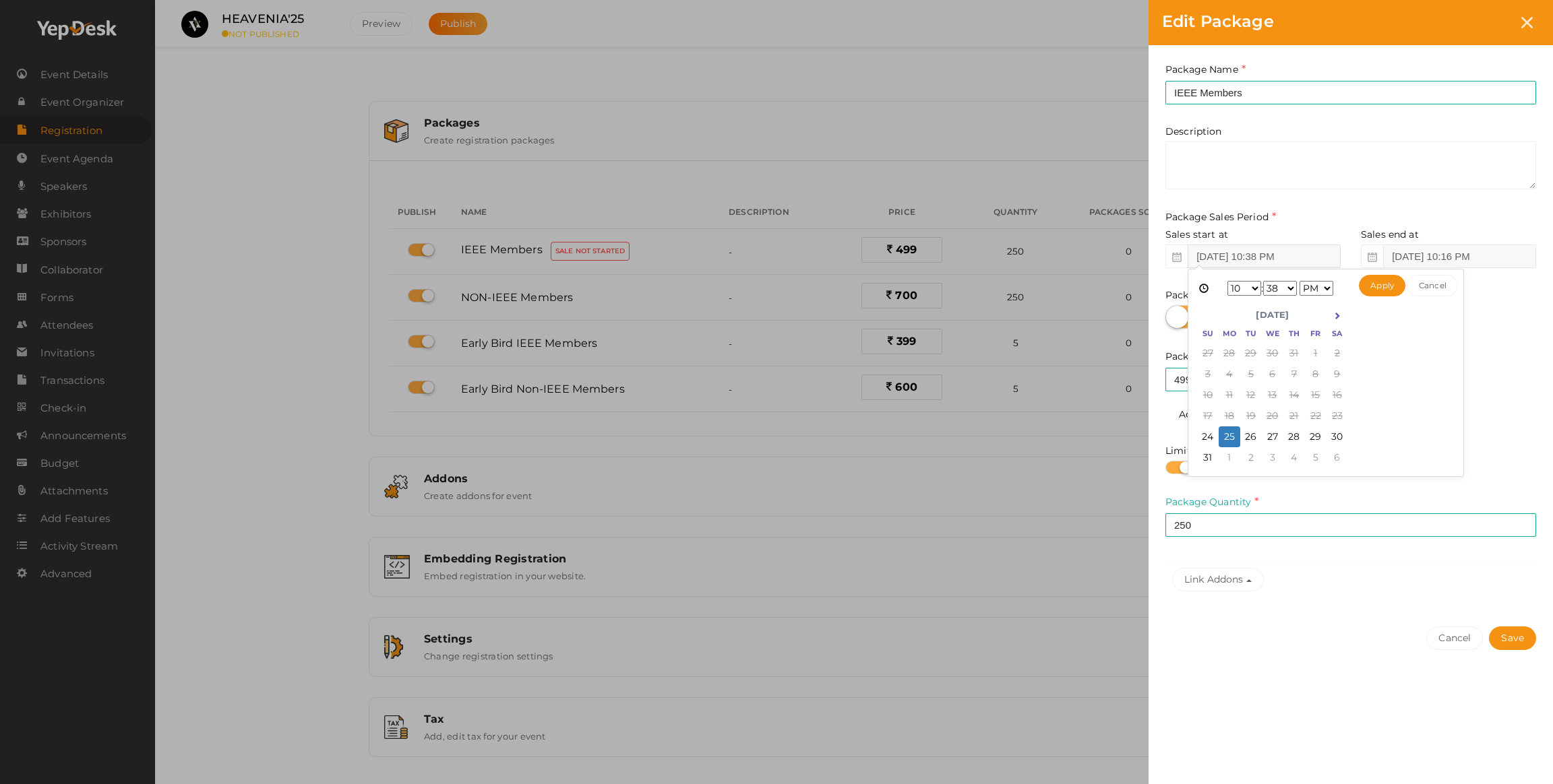
click at [1202, 263] on input "[DATE] 10:38 PM" at bounding box center [1265, 256] width 153 height 24
click at [1372, 287] on button "Apply" at bounding box center [1382, 285] width 46 height 22
type input "[DATE] 11:11 PM"
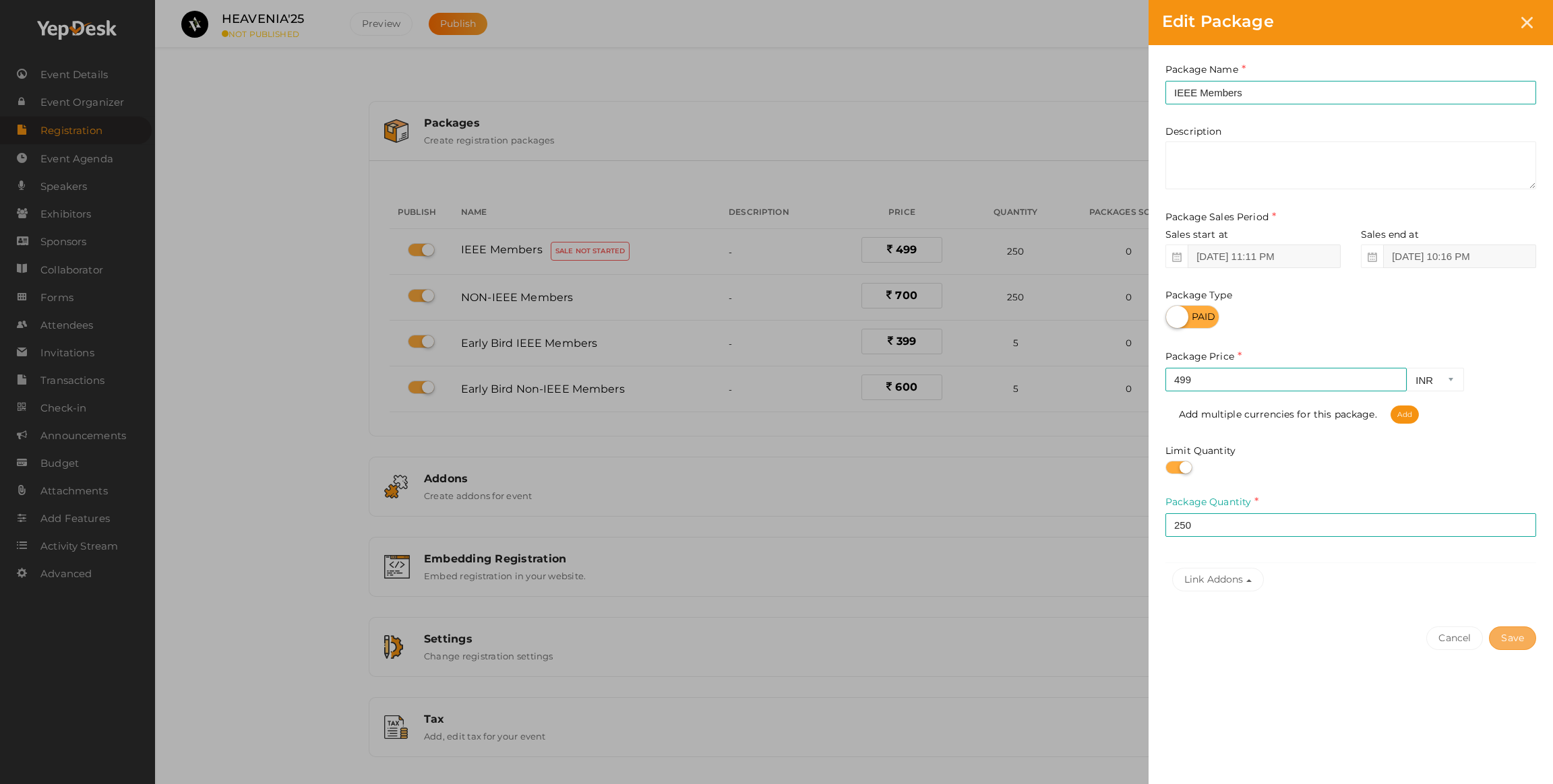
click at [1505, 635] on button "Save" at bounding box center [1512, 639] width 47 height 24
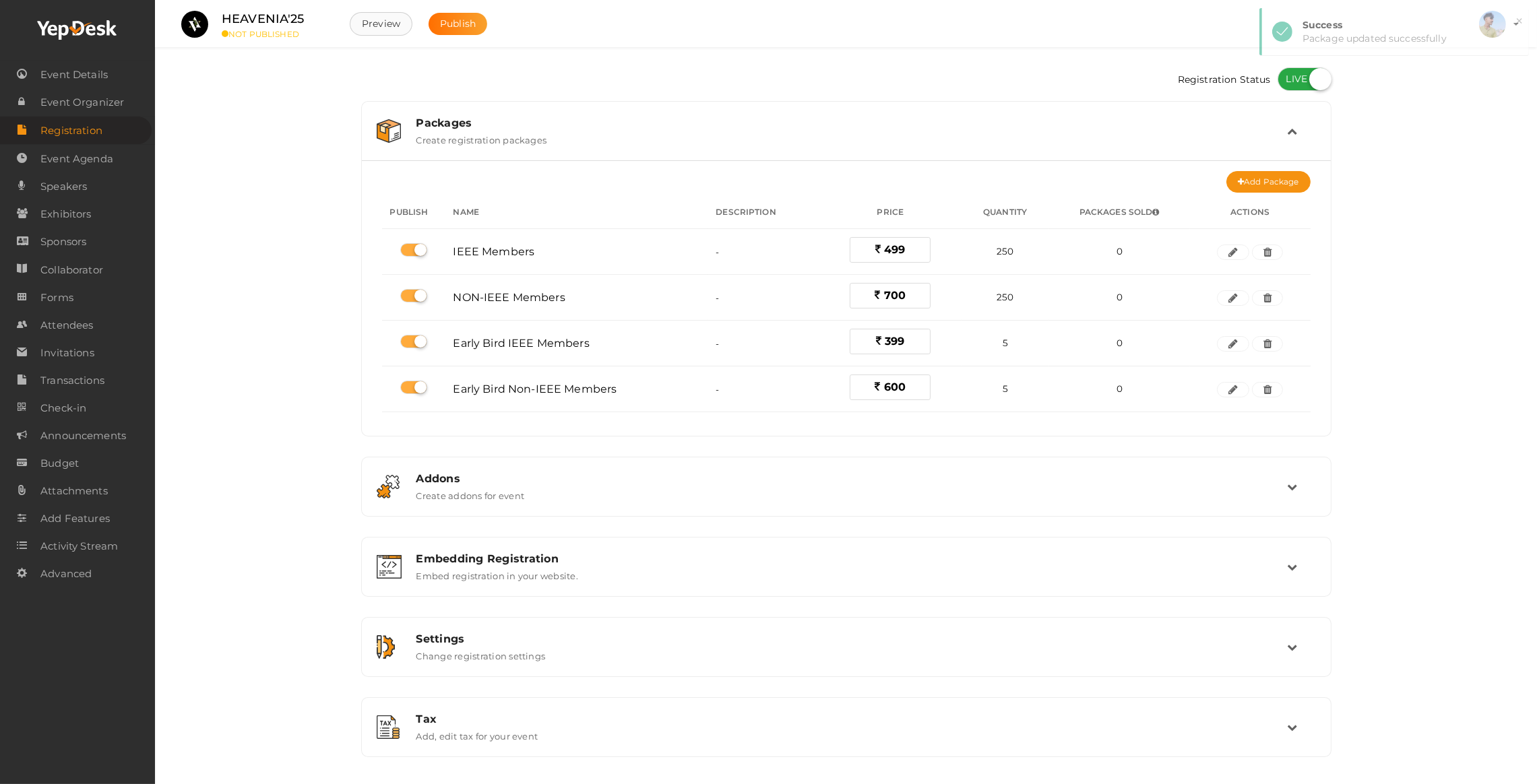
click at [391, 22] on button "Preview" at bounding box center [381, 24] width 62 height 24
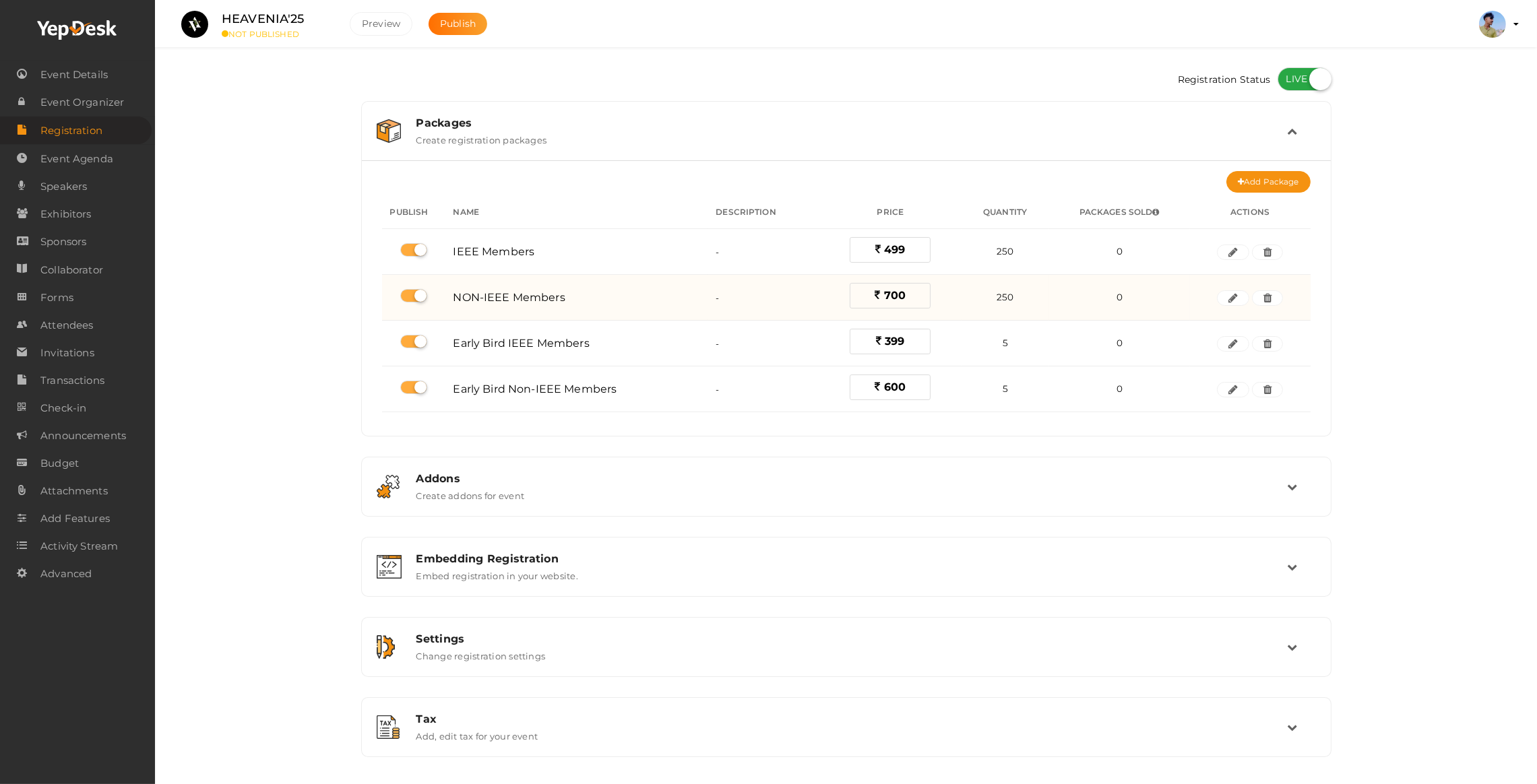
click at [419, 297] on label at bounding box center [414, 295] width 27 height 14
click at [409, 297] on input "checkbox" at bounding box center [404, 295] width 9 height 9
checkbox input "false"
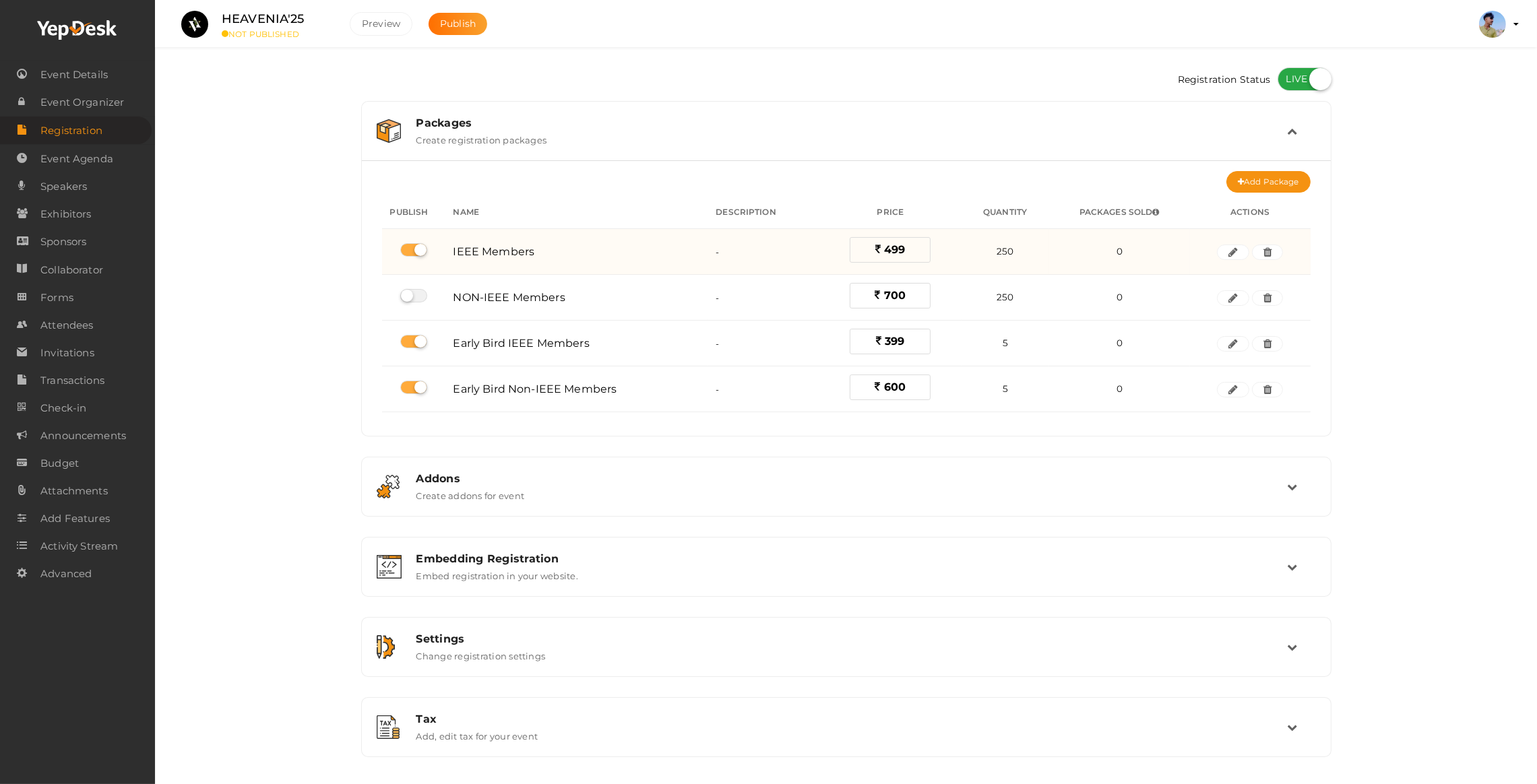
click at [417, 256] on td at bounding box center [413, 251] width 63 height 46
click at [417, 244] on label at bounding box center [414, 250] width 27 height 14
click at [409, 246] on input "checkbox" at bounding box center [404, 250] width 9 height 9
checkbox input "false"
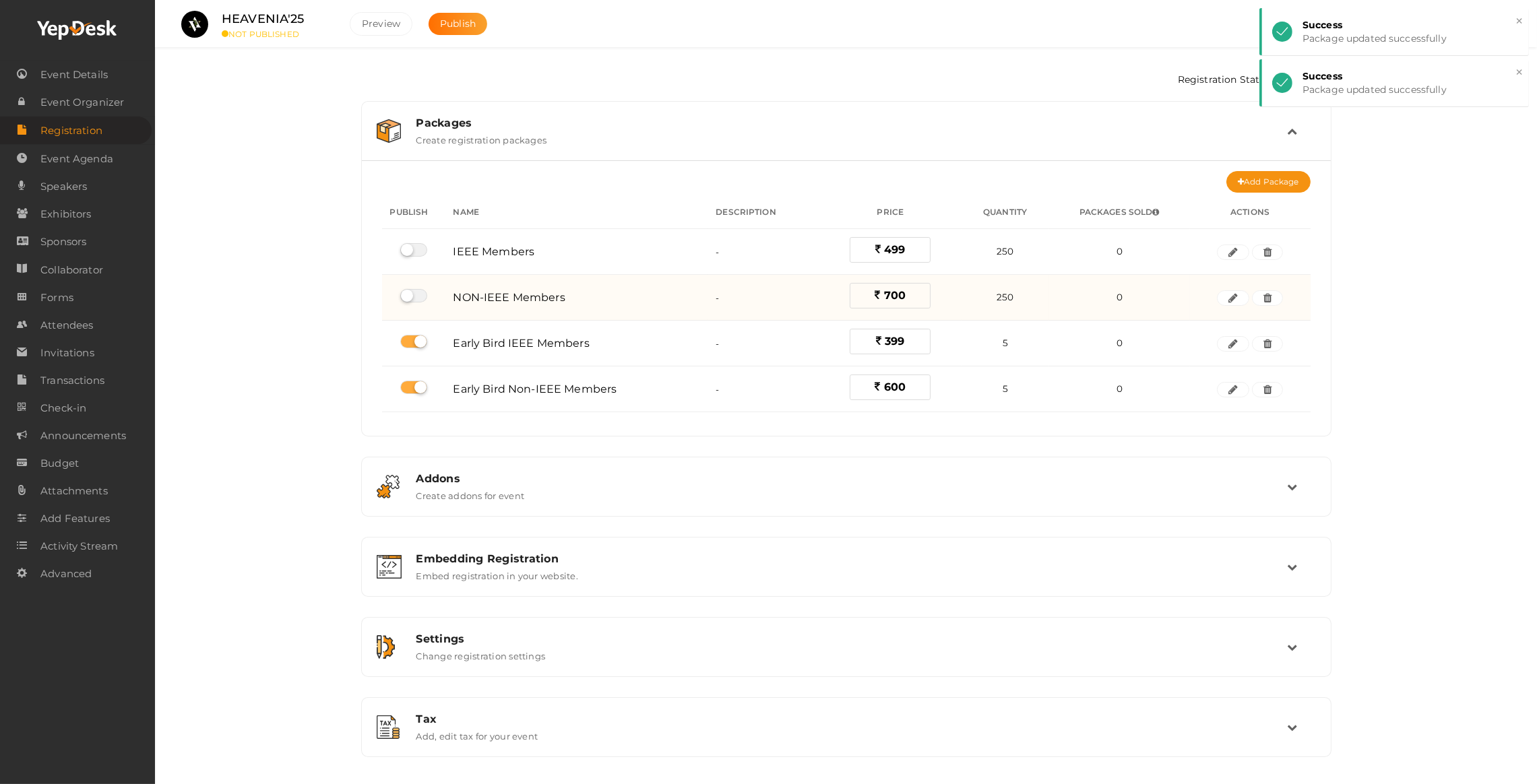
click at [904, 302] on span "700" at bounding box center [895, 295] width 22 height 13
click at [904, 295] on span "700" at bounding box center [895, 295] width 22 height 13
click at [884, 299] on span "700" at bounding box center [895, 295] width 22 height 13
click at [1222, 291] on button "button" at bounding box center [1233, 299] width 32 height 16
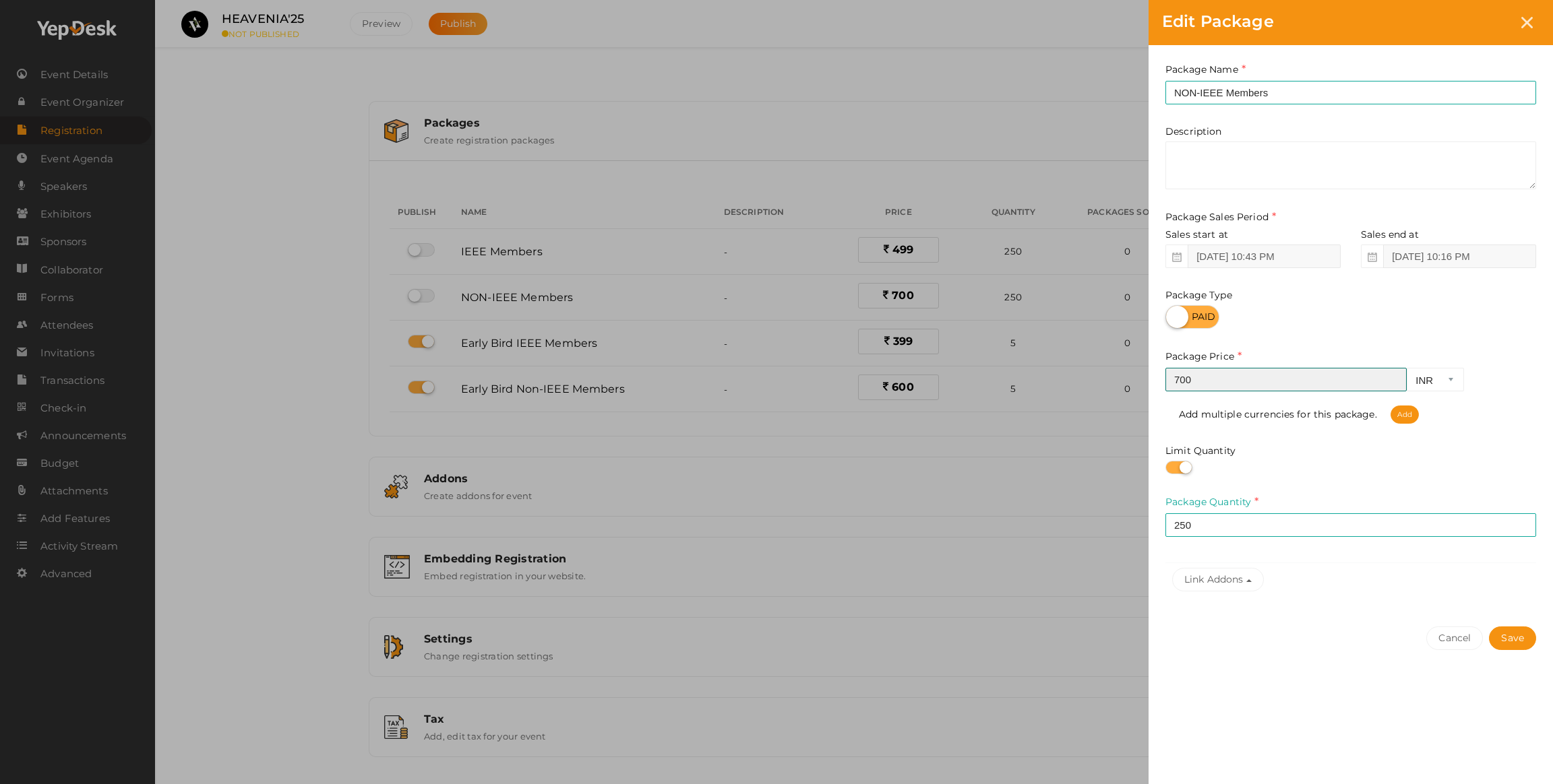
click at [1194, 382] on input "700" at bounding box center [1286, 380] width 241 height 24
type textarea "700"
click at [1194, 382] on input "700" at bounding box center [1286, 380] width 241 height 24
type input "699"
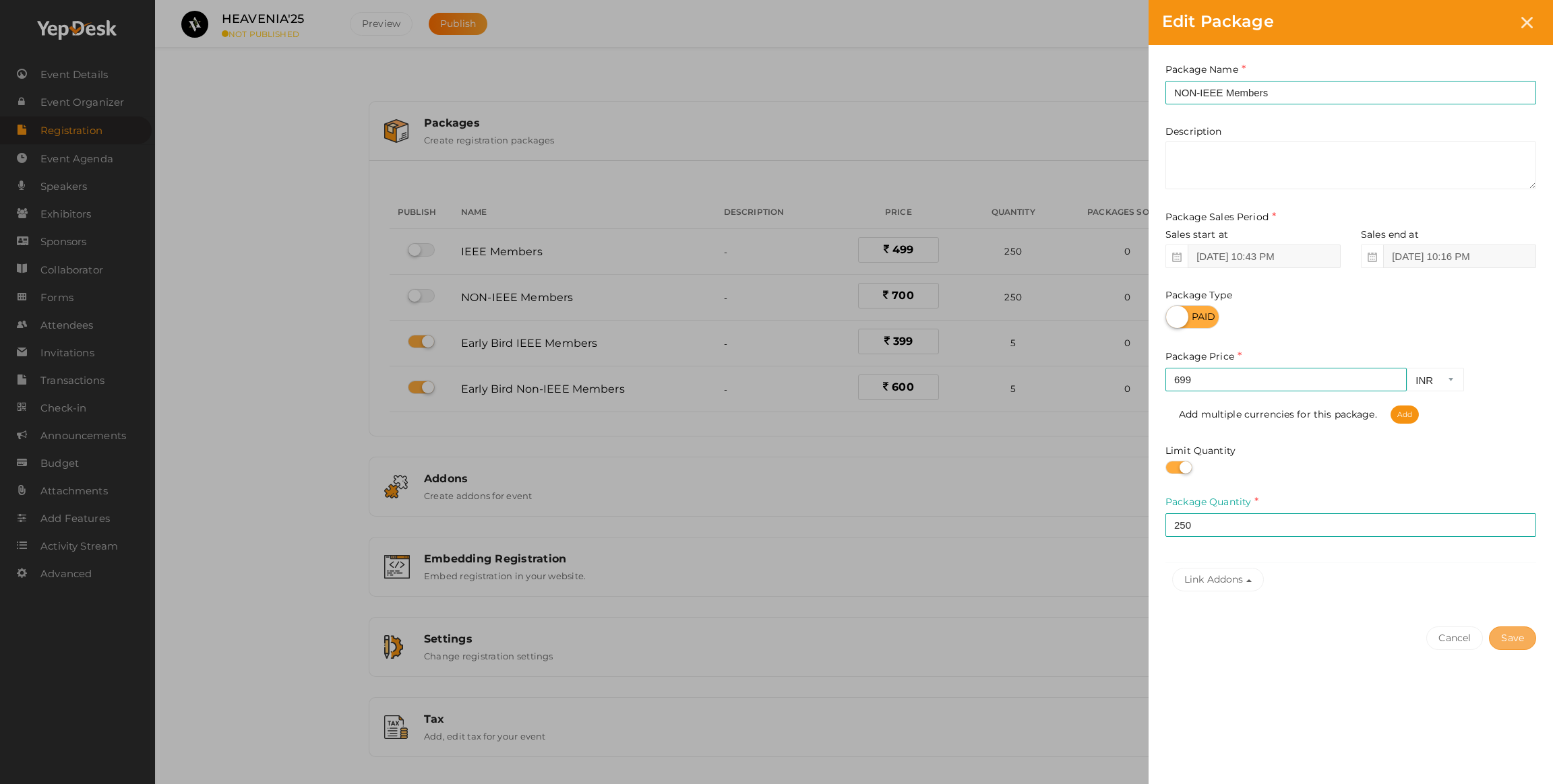
click at [1514, 628] on button "Save" at bounding box center [1512, 639] width 47 height 24
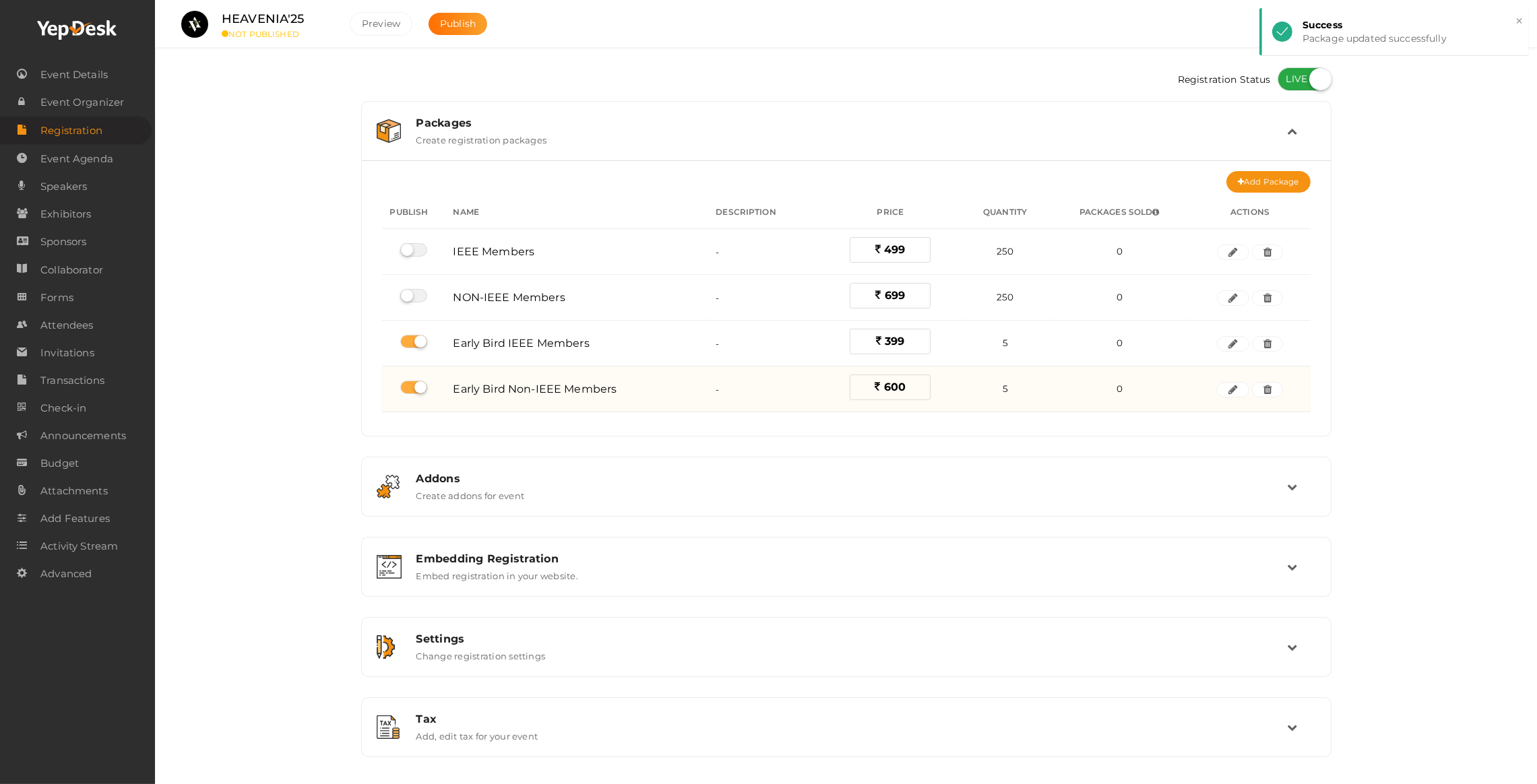
click at [885, 391] on span "600" at bounding box center [895, 387] width 22 height 13
click at [896, 390] on span "600" at bounding box center [895, 387] width 22 height 13
click at [1236, 387] on icon "button" at bounding box center [1233, 390] width 10 height 8
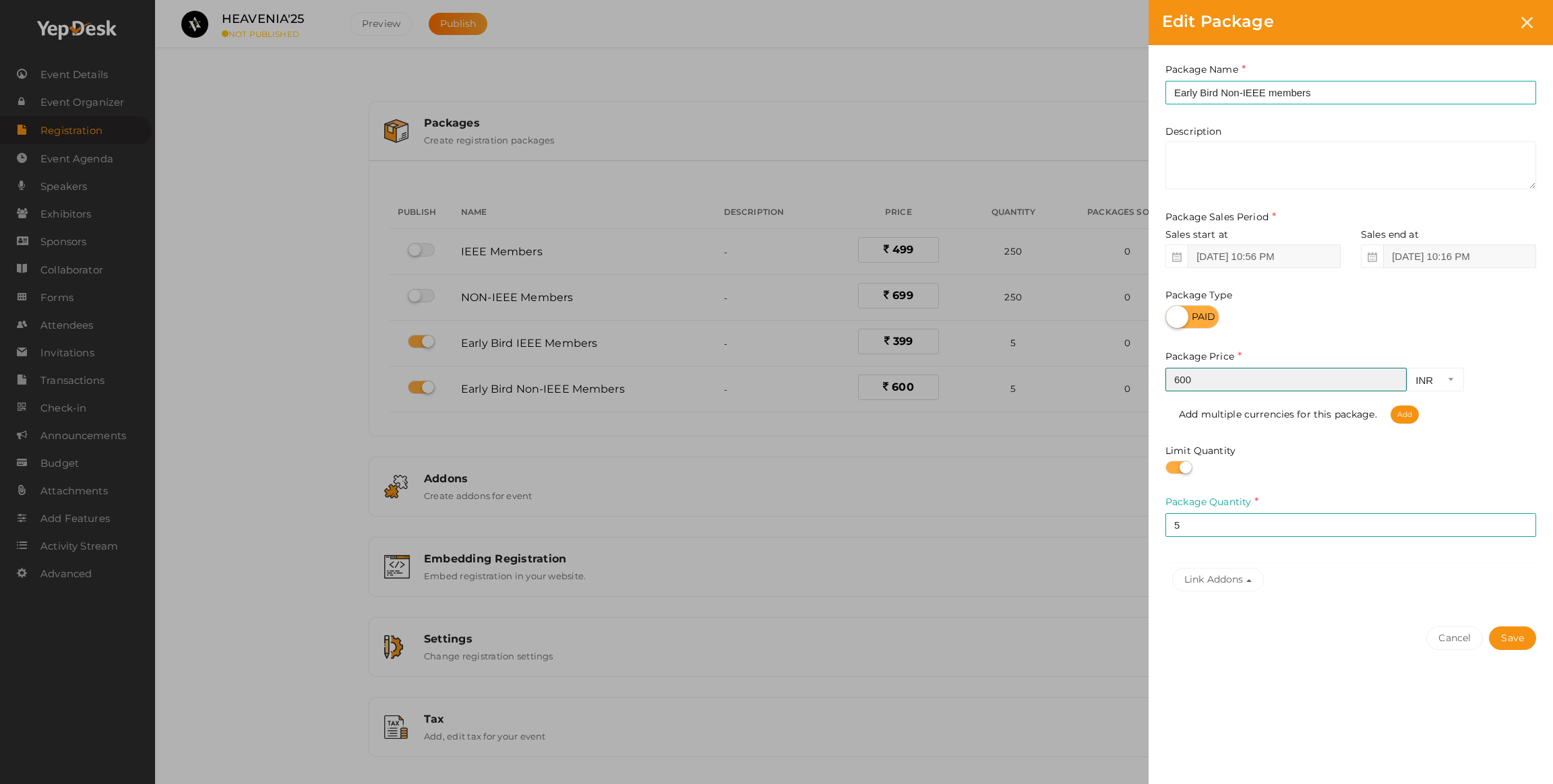
click at [1204, 376] on input "600" at bounding box center [1286, 380] width 241 height 24
type input "599"
click at [1503, 636] on button "Save" at bounding box center [1512, 639] width 47 height 24
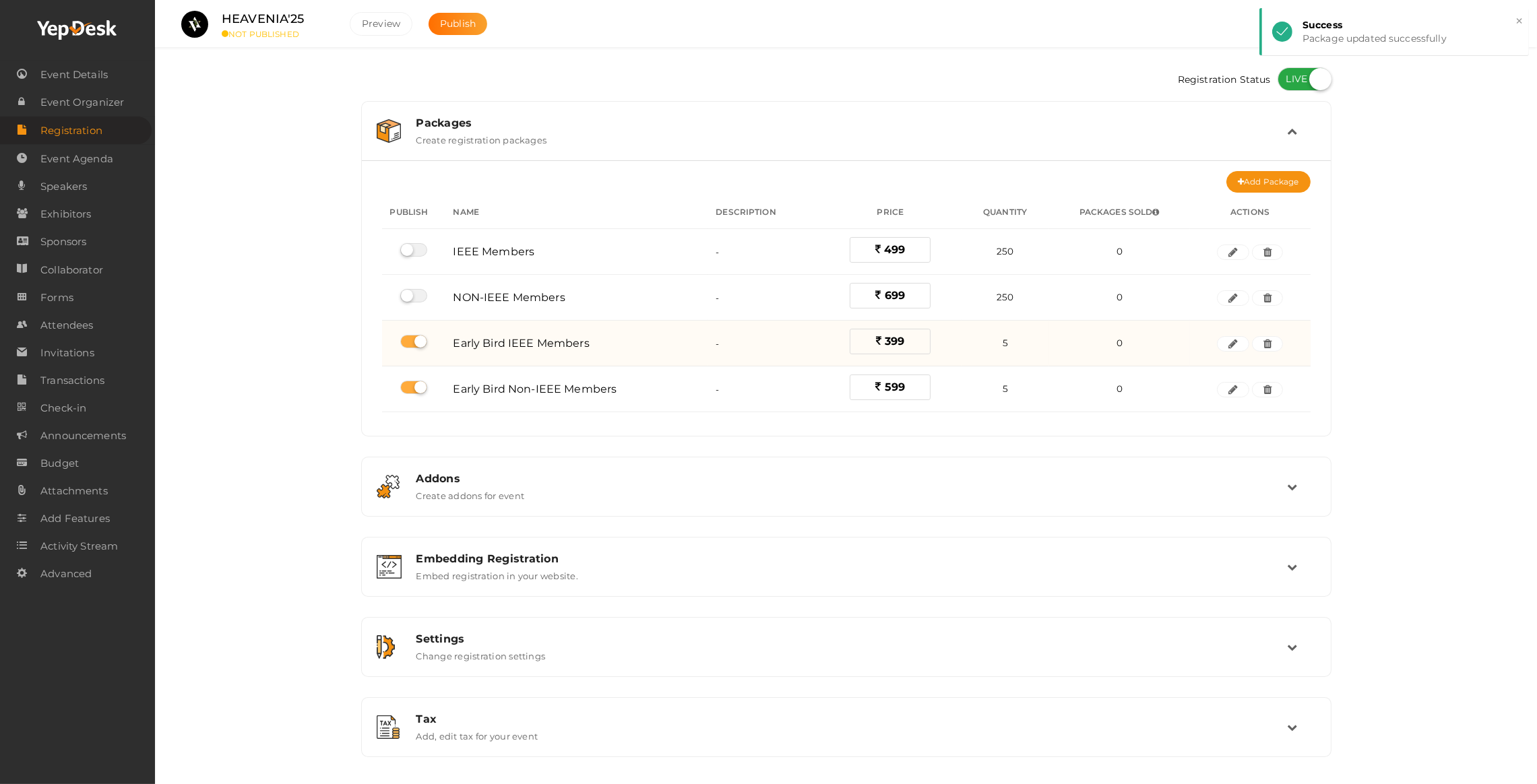
click at [412, 342] on label at bounding box center [414, 341] width 27 height 14
click at [409, 342] on input "checkbox" at bounding box center [404, 342] width 9 height 9
checkbox input "false"
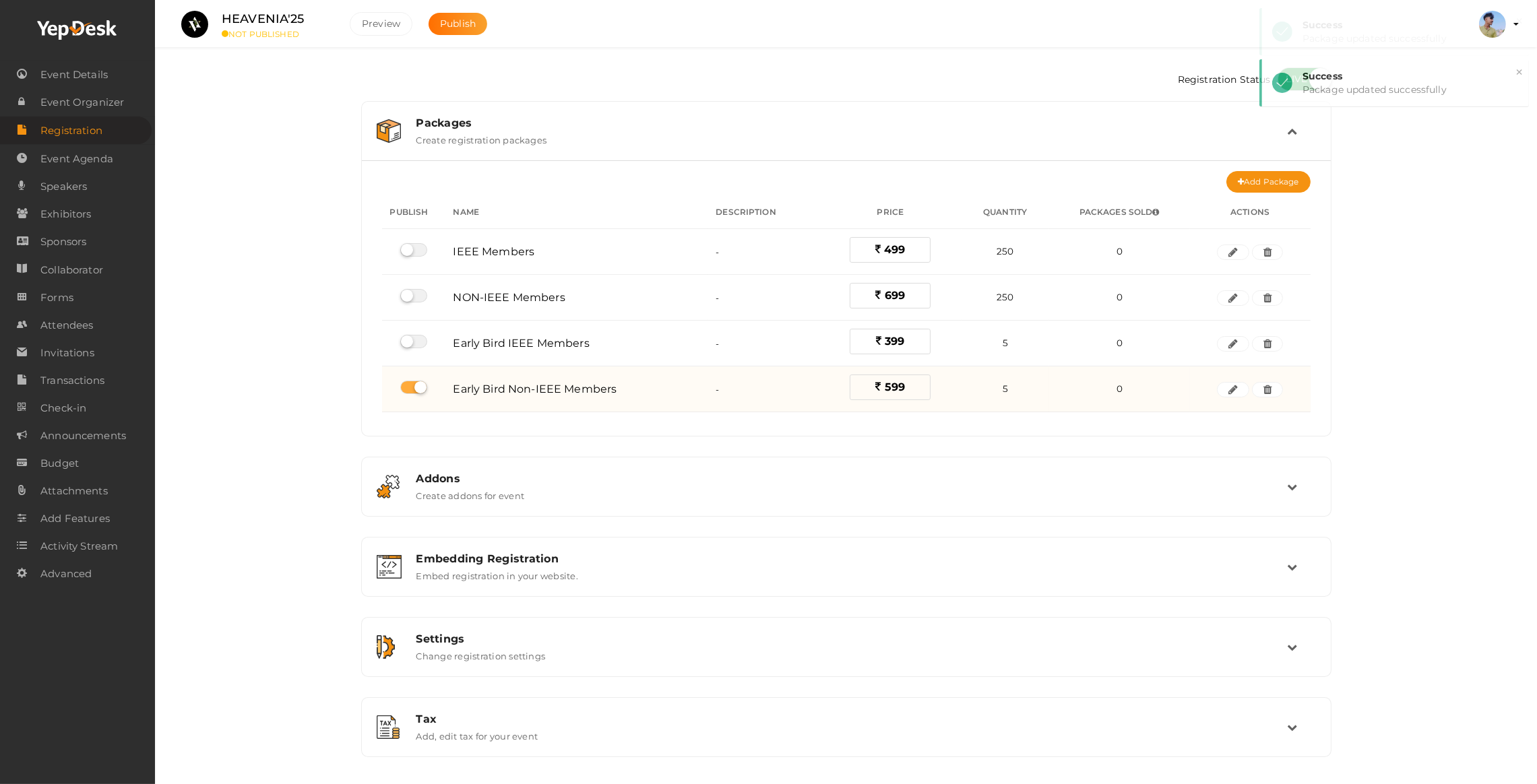
click at [423, 385] on label at bounding box center [414, 387] width 27 height 14
click at [409, 385] on input "checkbox" at bounding box center [404, 387] width 9 height 9
click at [423, 385] on label at bounding box center [414, 387] width 27 height 14
click at [409, 385] on input "checkbox" at bounding box center [404, 387] width 9 height 9
checkbox input "true"
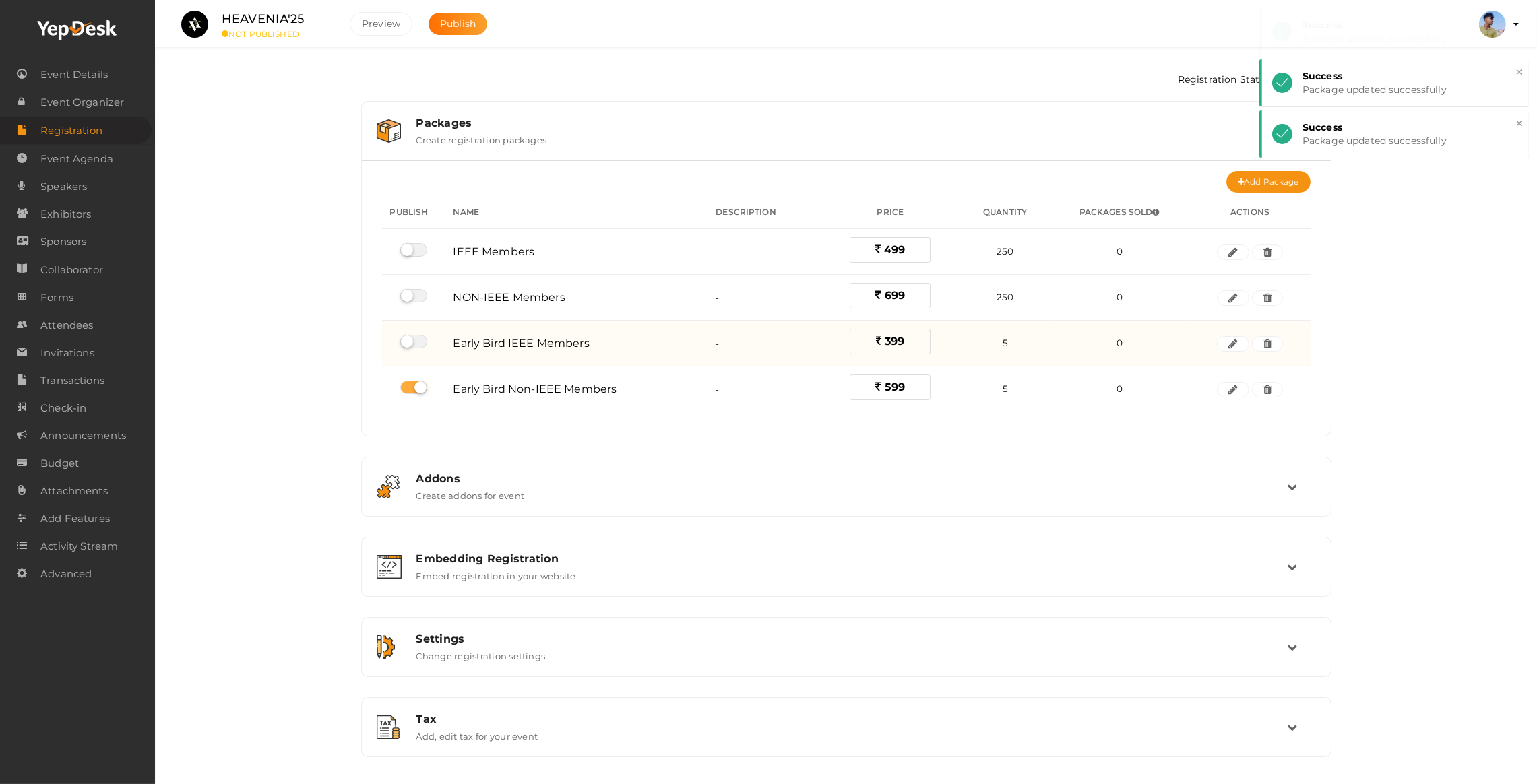
click at [425, 347] on td at bounding box center [413, 343] width 63 height 46
click at [413, 339] on label at bounding box center [414, 341] width 27 height 14
click at [409, 339] on input "checkbox" at bounding box center [404, 342] width 9 height 9
checkbox input "true"
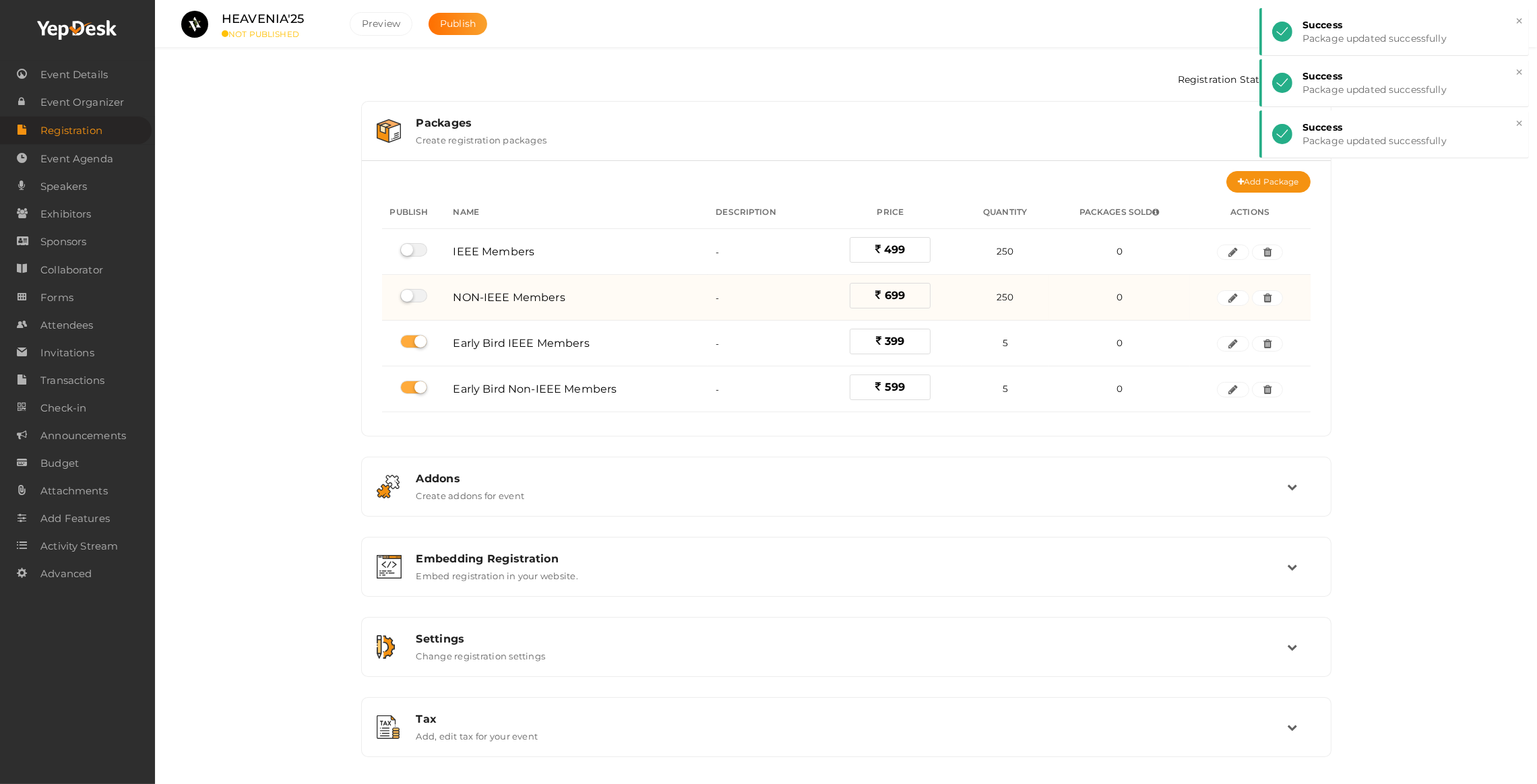
click at [419, 311] on td at bounding box center [413, 297] width 63 height 46
click at [422, 297] on label at bounding box center [414, 295] width 27 height 14
click at [409, 297] on input "checkbox" at bounding box center [404, 295] width 9 height 9
click at [418, 304] on td at bounding box center [413, 297] width 63 height 46
click at [415, 297] on label at bounding box center [414, 295] width 27 height 14
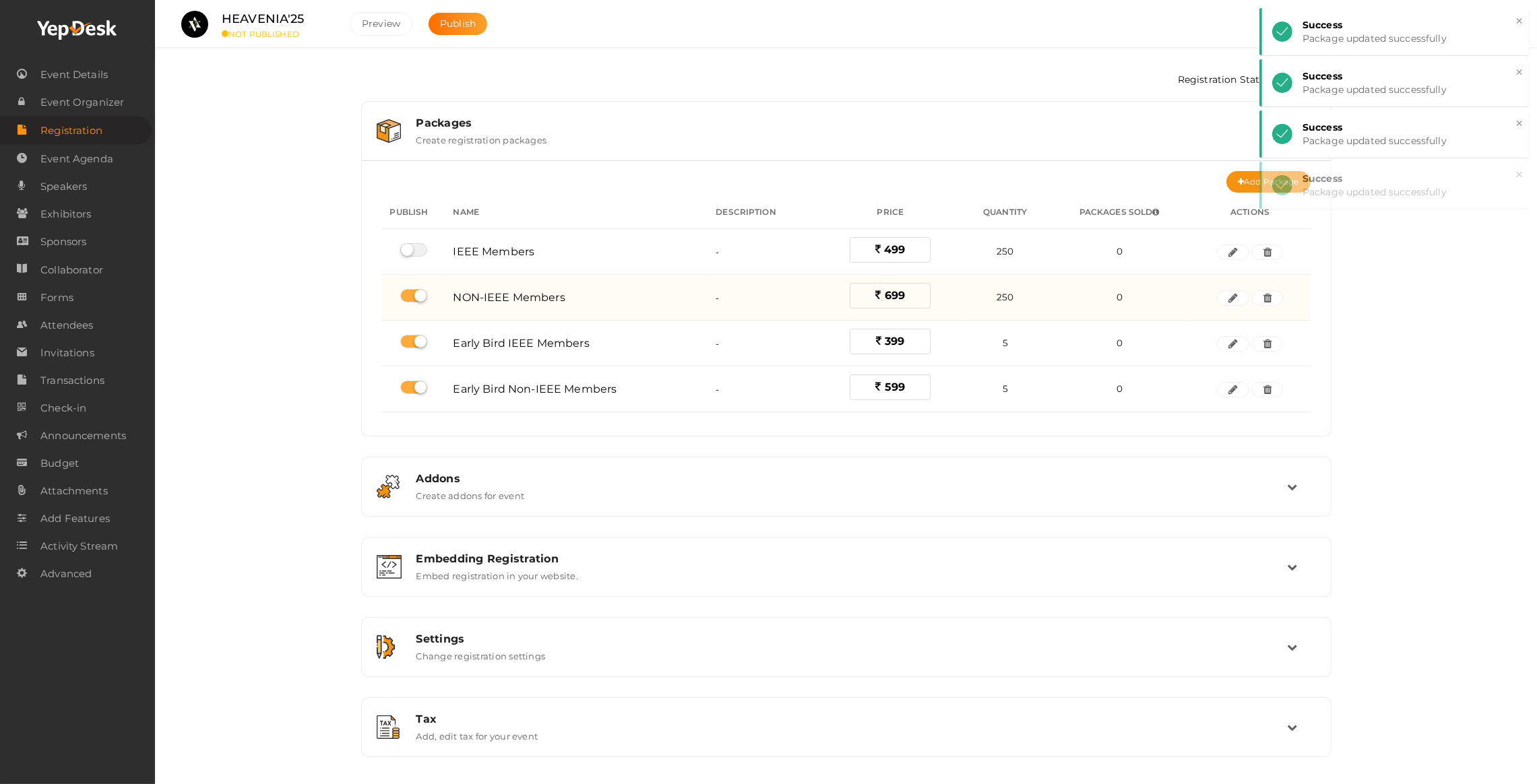
click at [409, 297] on input "checkbox" at bounding box center [404, 295] width 9 height 9
checkbox input "false"
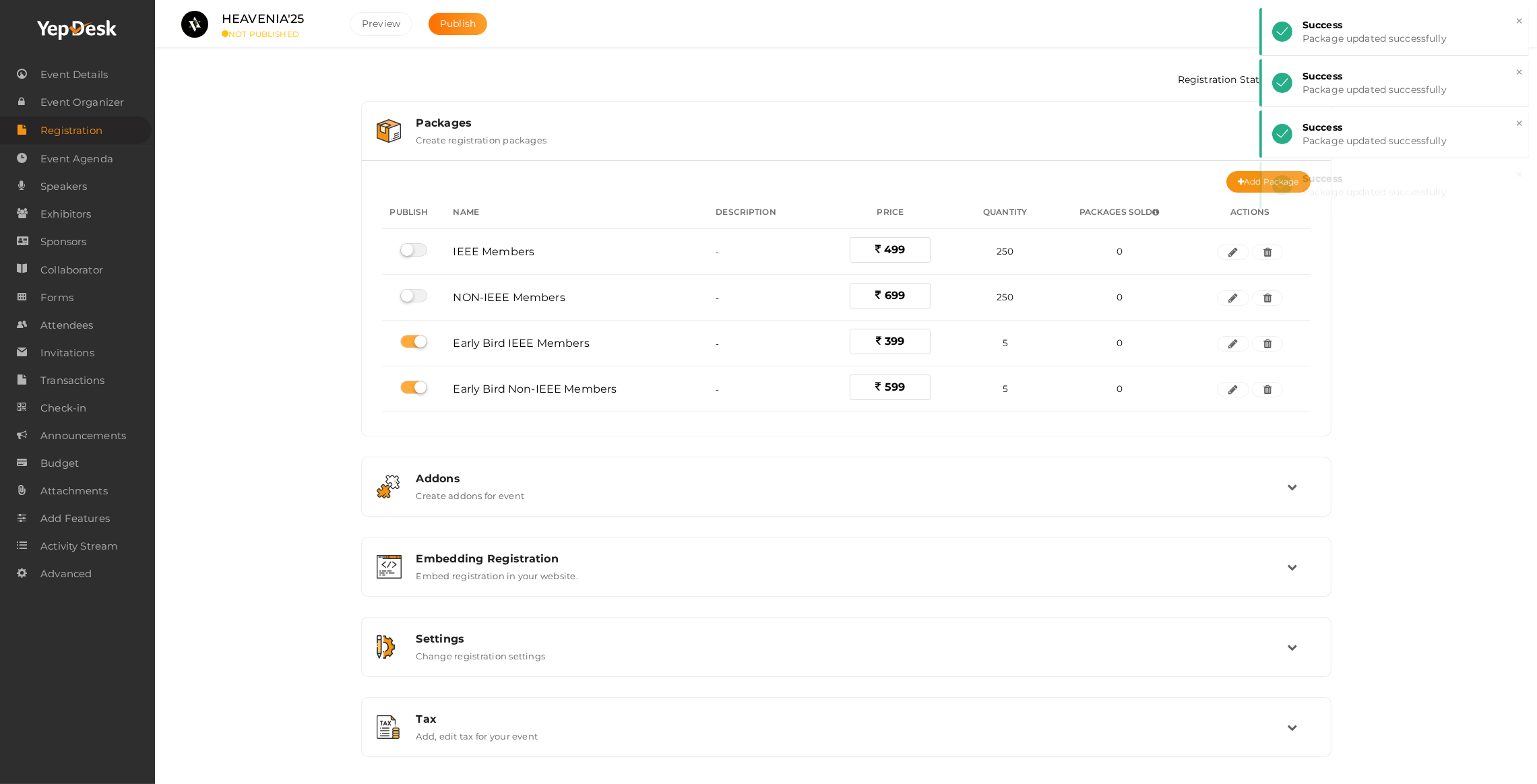
click at [287, 296] on div "Registration Status Packages Create registration packages Add Package No packag…" at bounding box center [846, 412] width 1382 height 825
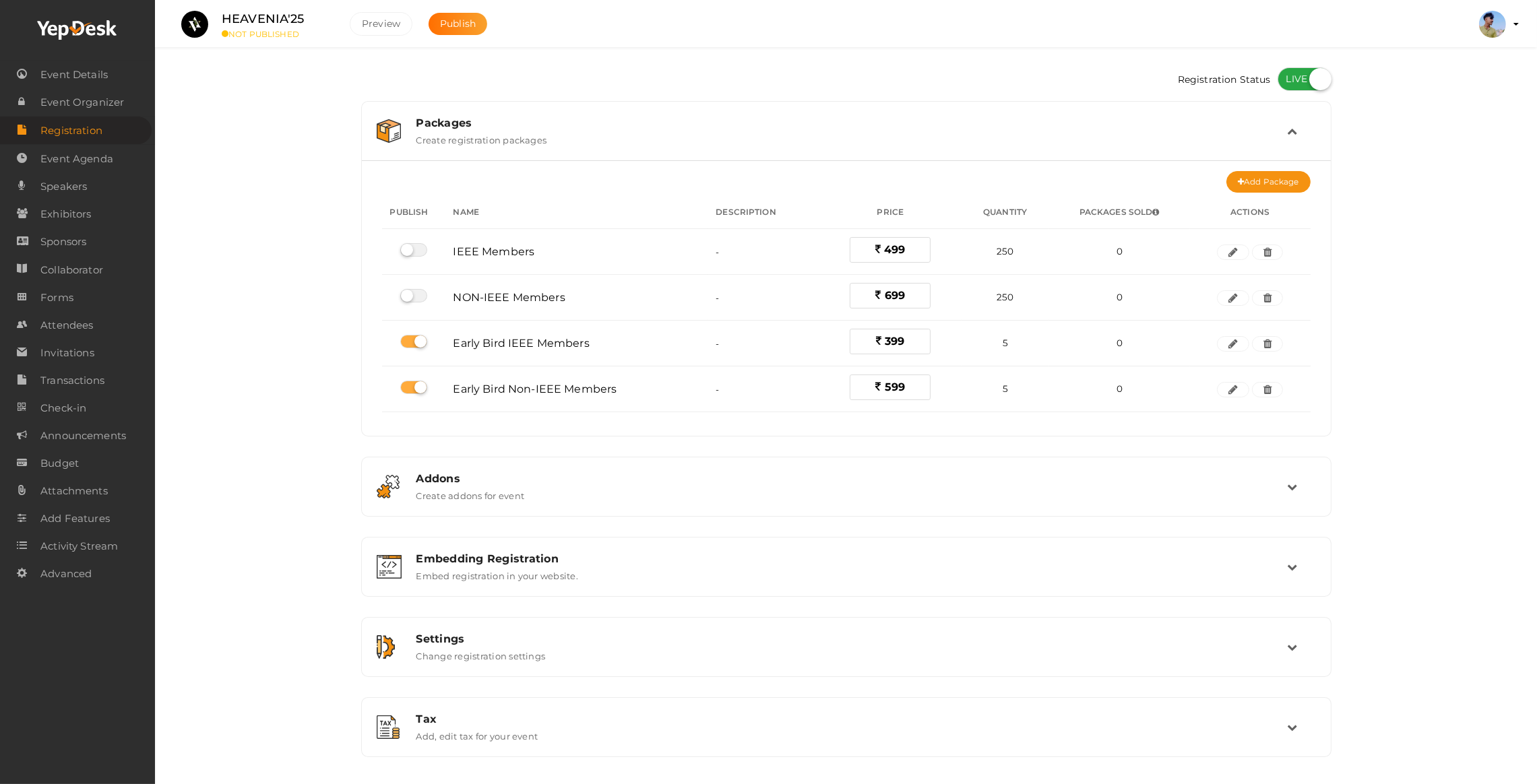
click at [256, 22] on label "HEAVENIA'25" at bounding box center [264, 19] width 83 height 19
click at [218, 28] on div "HEAVENIA'25 NOT PUBLISHED" at bounding box center [276, 24] width 135 height 30
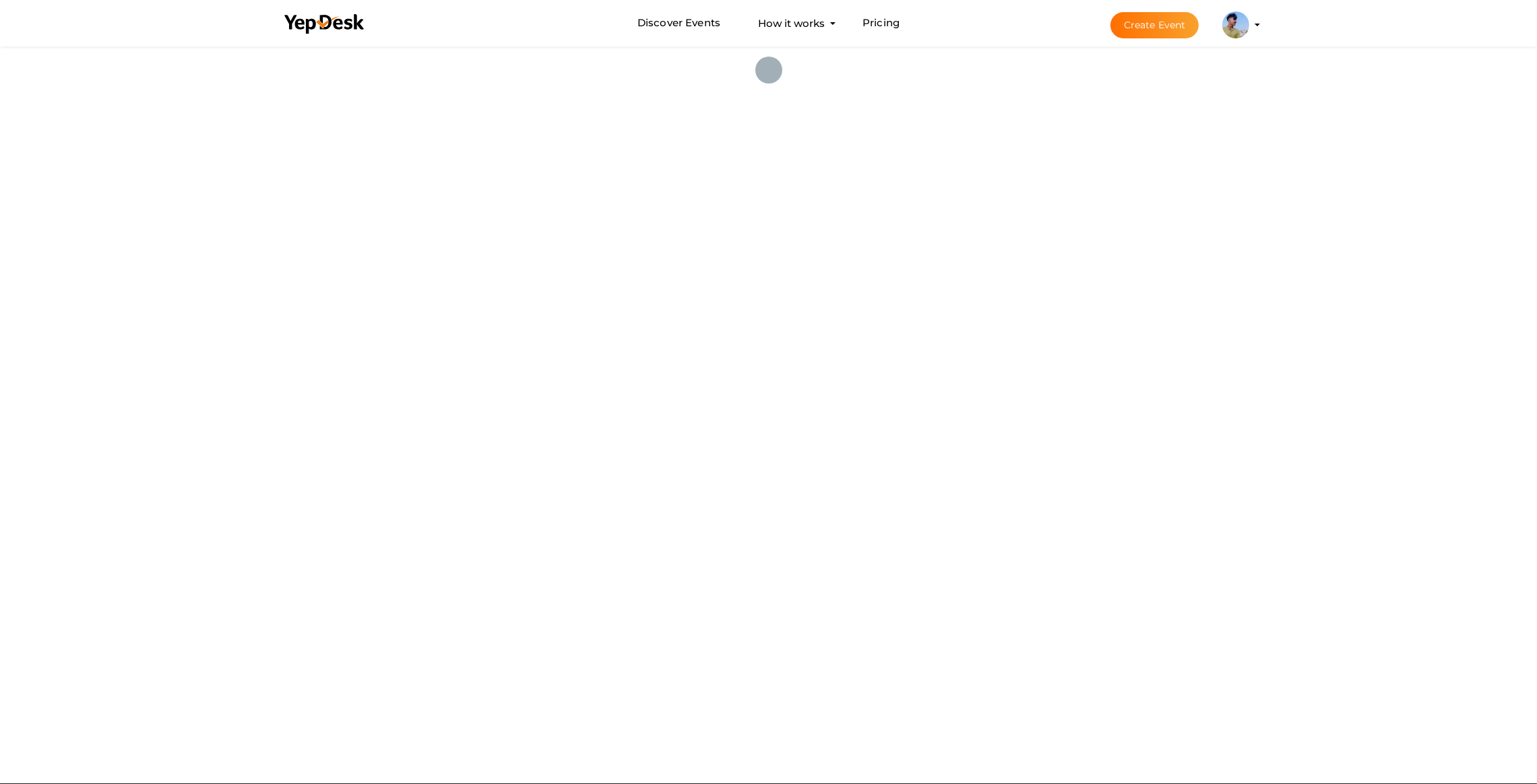
scroll to position [4994, 0]
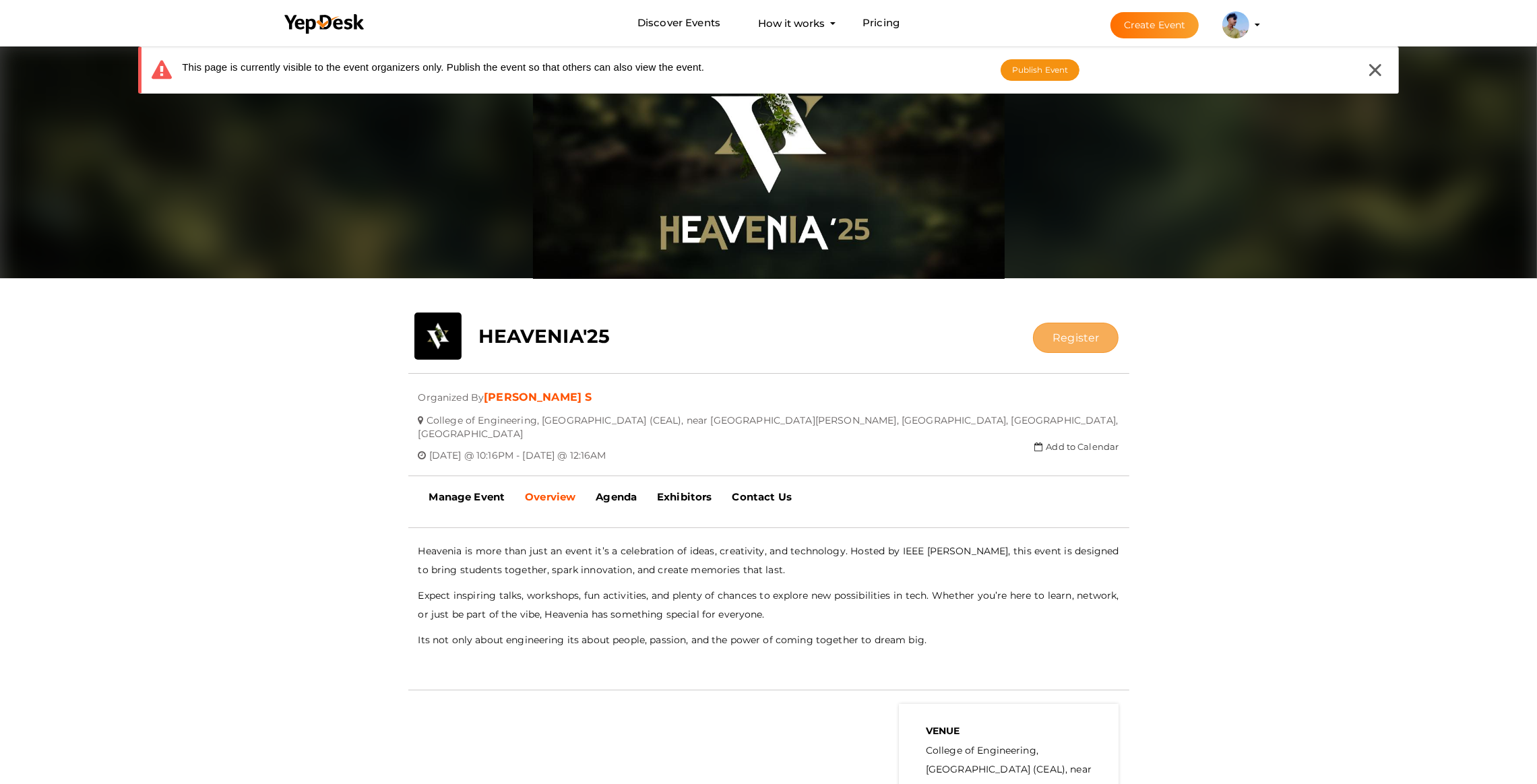
click at [1068, 342] on button "Register" at bounding box center [1075, 338] width 85 height 30
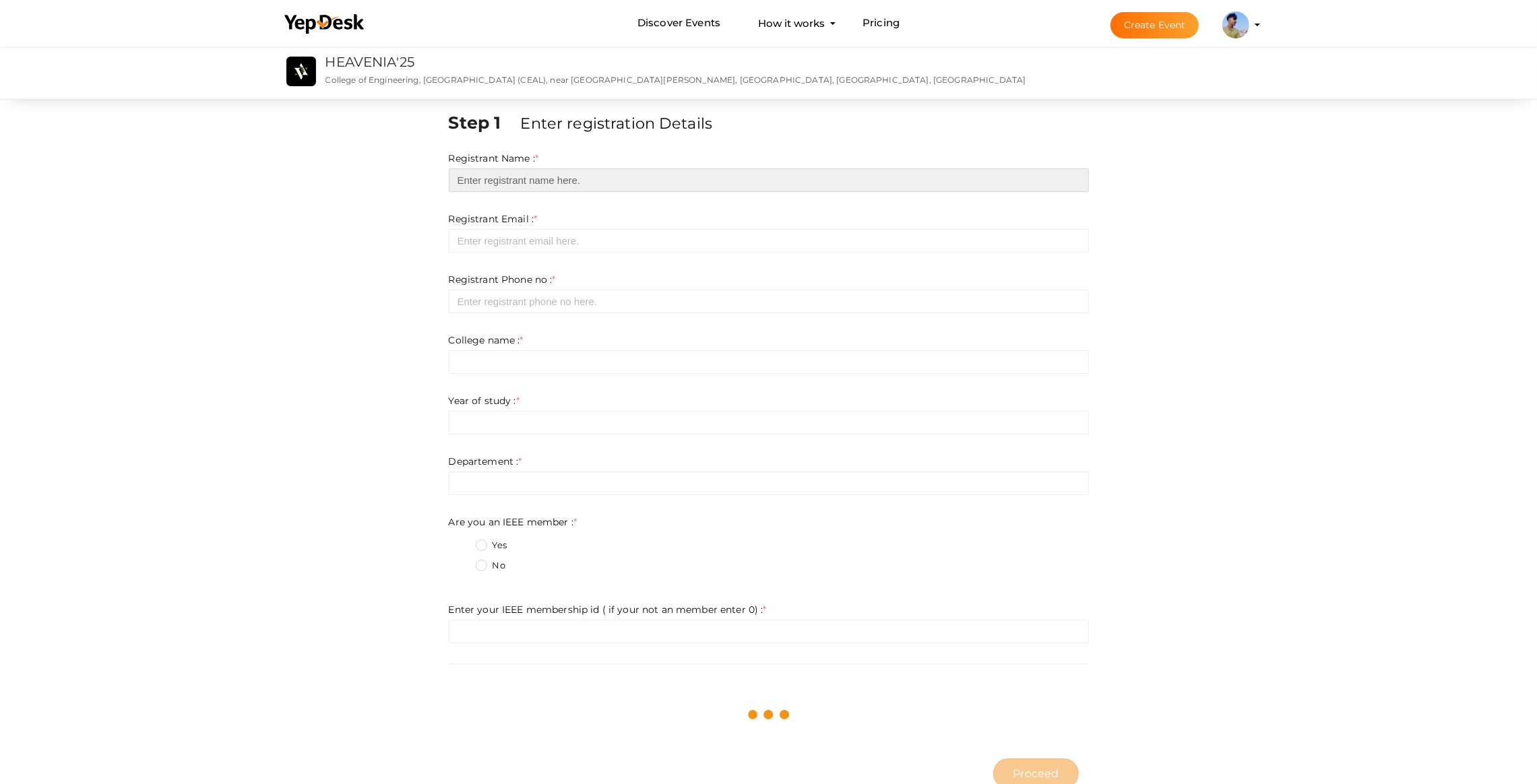
click at [487, 177] on input "text" at bounding box center [769, 180] width 641 height 24
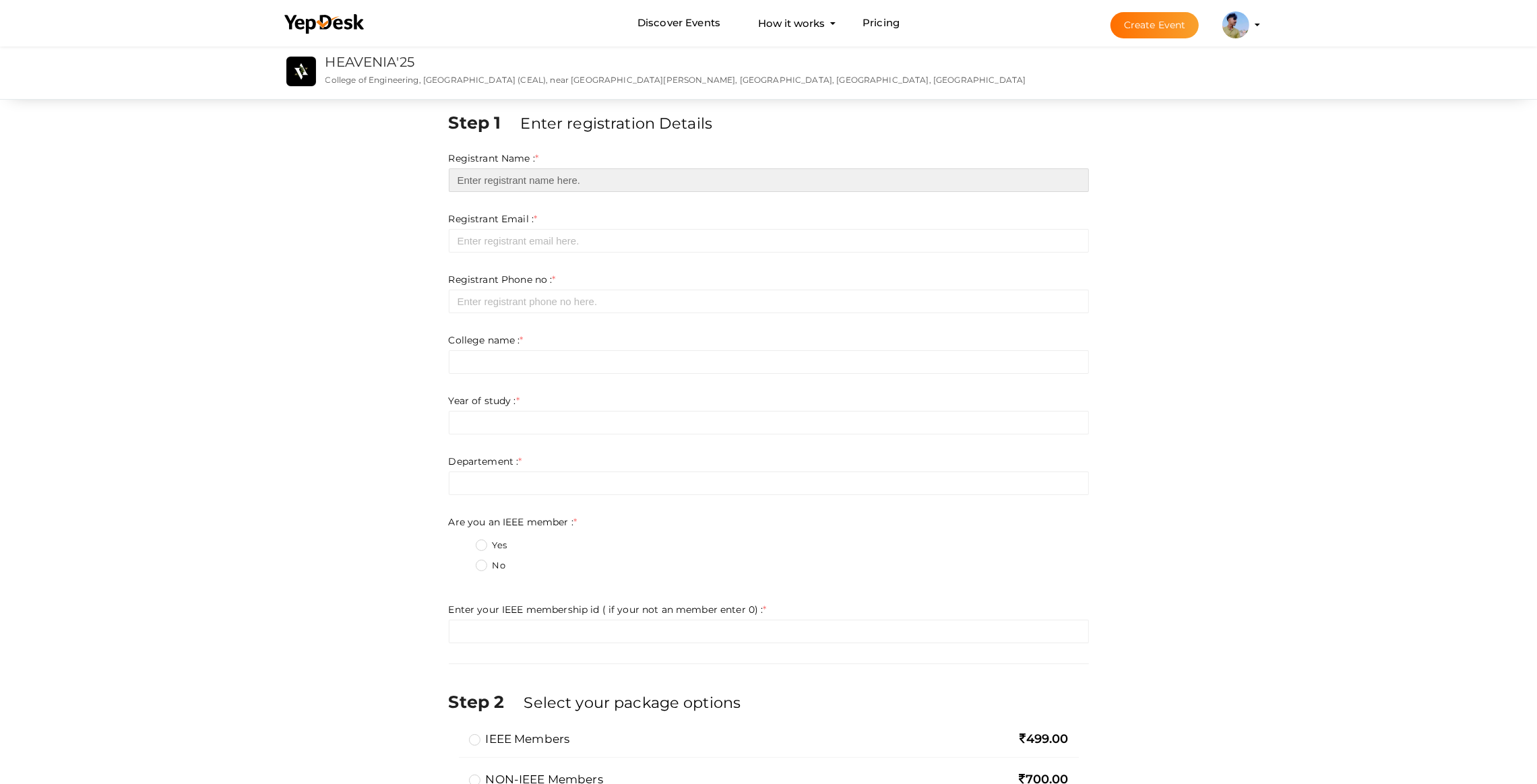
type input "[GEOGRAPHIC_DATA][PERSON_NAME]"
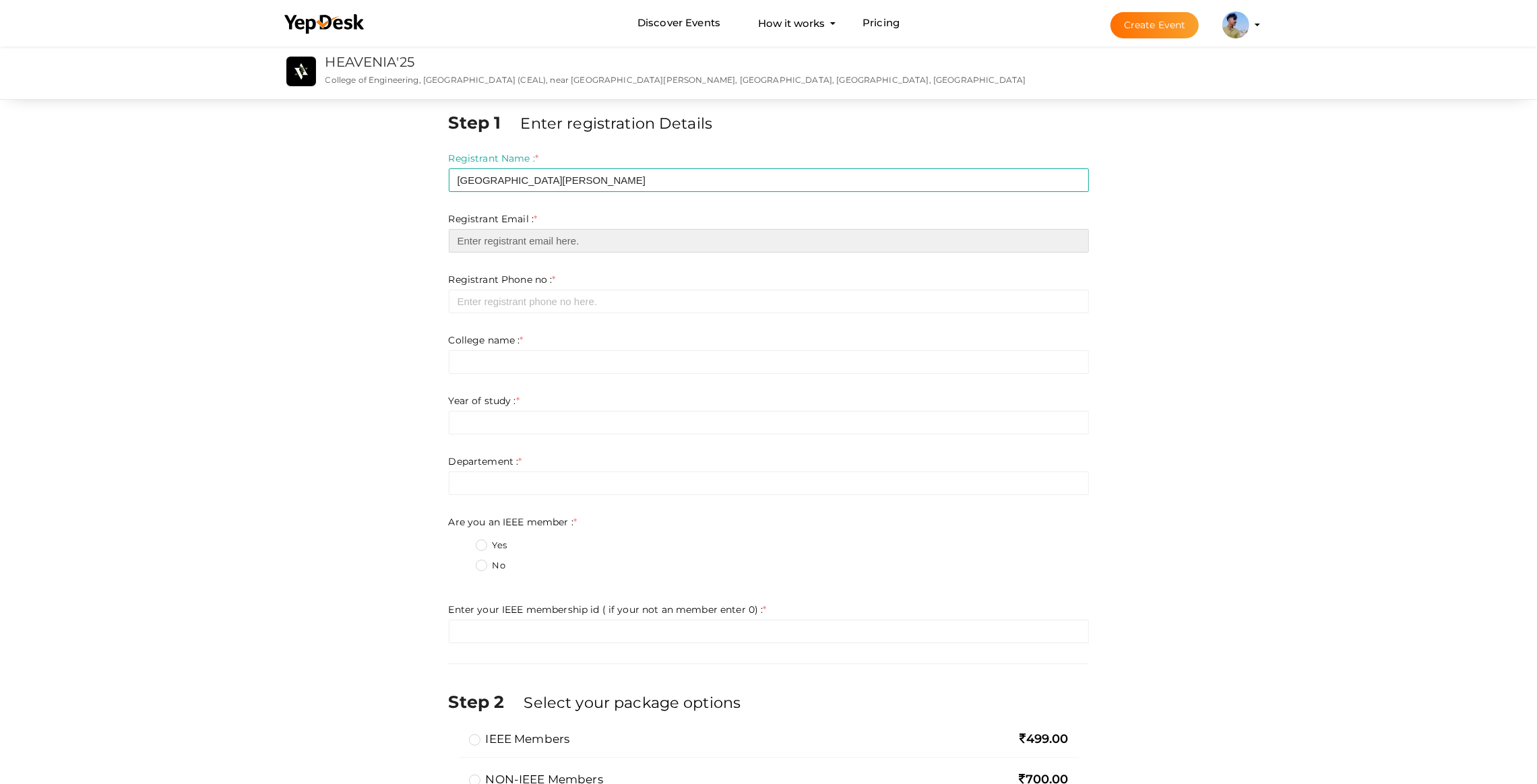
click at [514, 236] on input "email" at bounding box center [769, 241] width 641 height 24
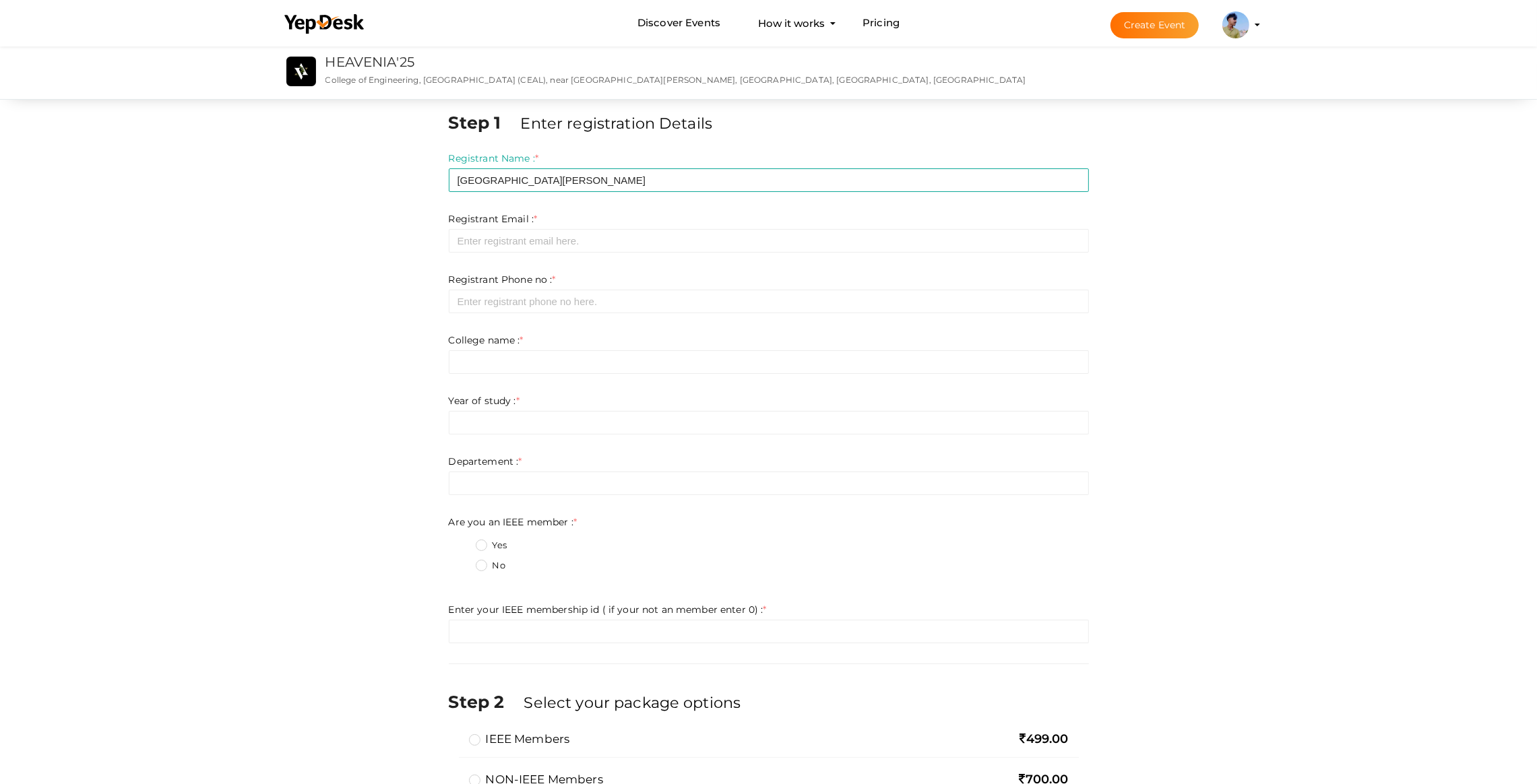
drag, startPoint x: 490, startPoint y: 256, endPoint x: 483, endPoint y: 240, distance: 17.5
click at [489, 252] on form "Registrant Name : * [GEOGRAPHIC_DATA][PERSON_NAME] Required. Invalid email Inva…" at bounding box center [769, 398] width 641 height 492
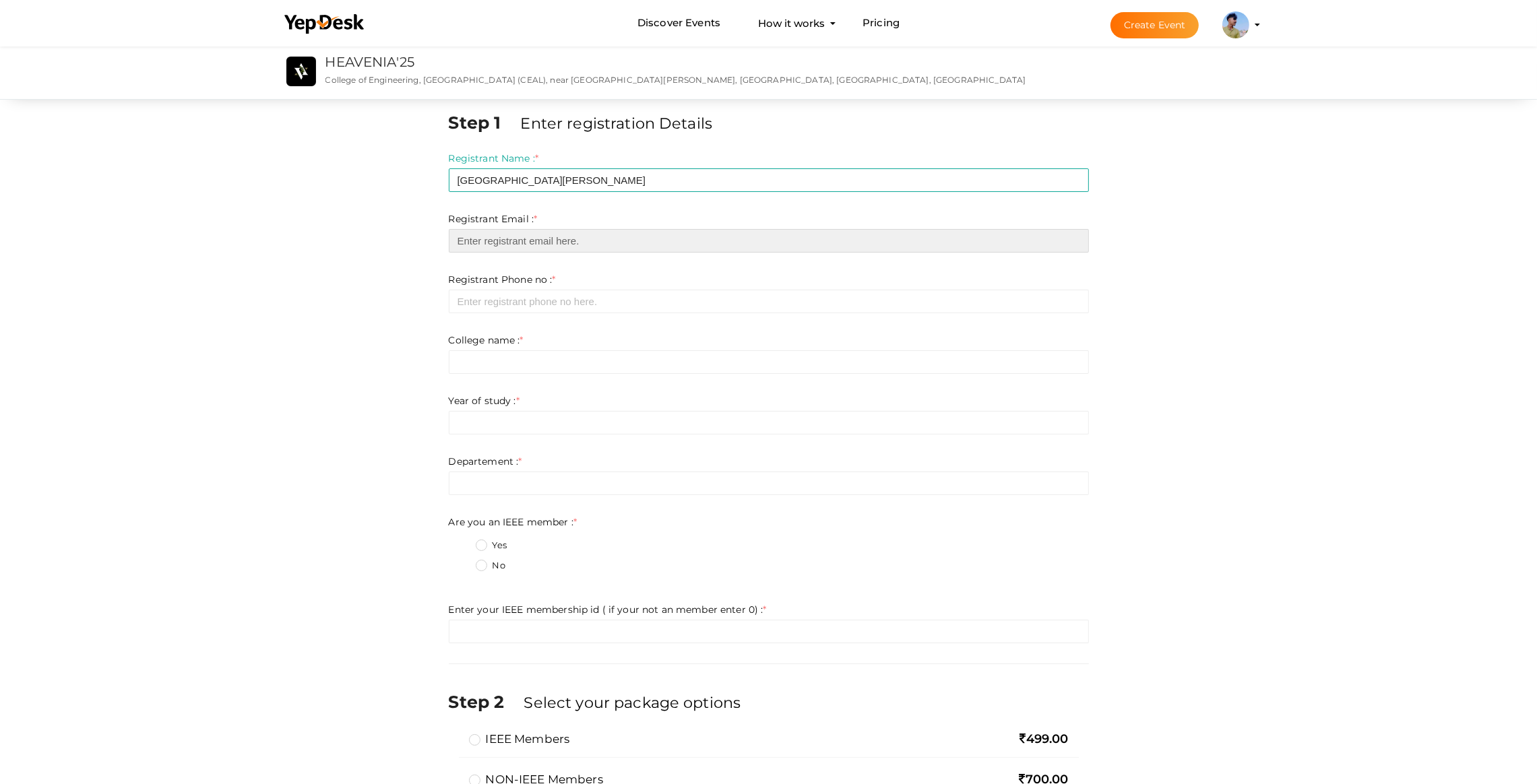
click at [483, 240] on input "email" at bounding box center [769, 241] width 641 height 24
type input "[EMAIL_ADDRESS][DOMAIN_NAME]"
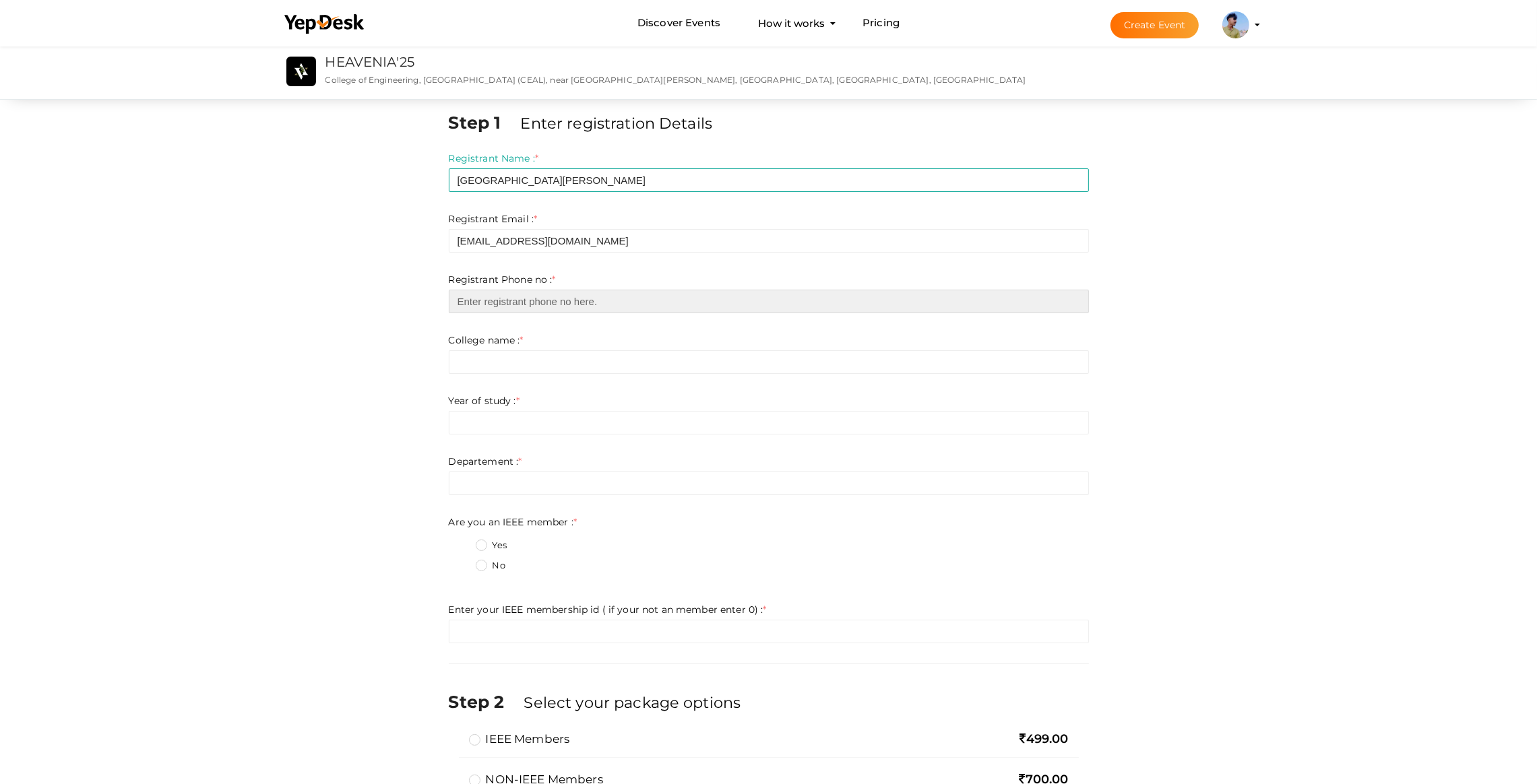
type input "08848518527"
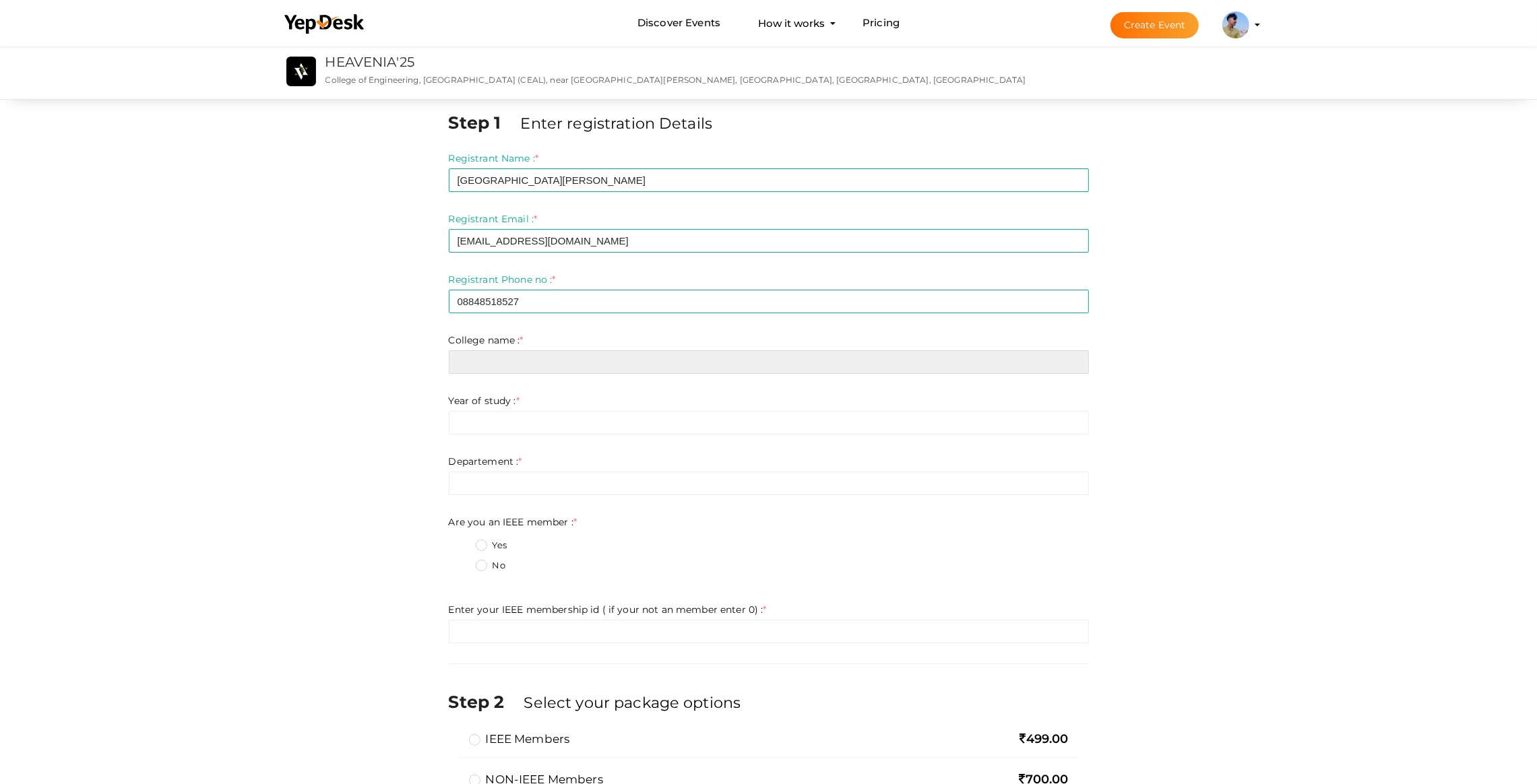
click at [512, 351] on input "text" at bounding box center [769, 362] width 641 height 24
type input "pranavpics2005@gmail.com"
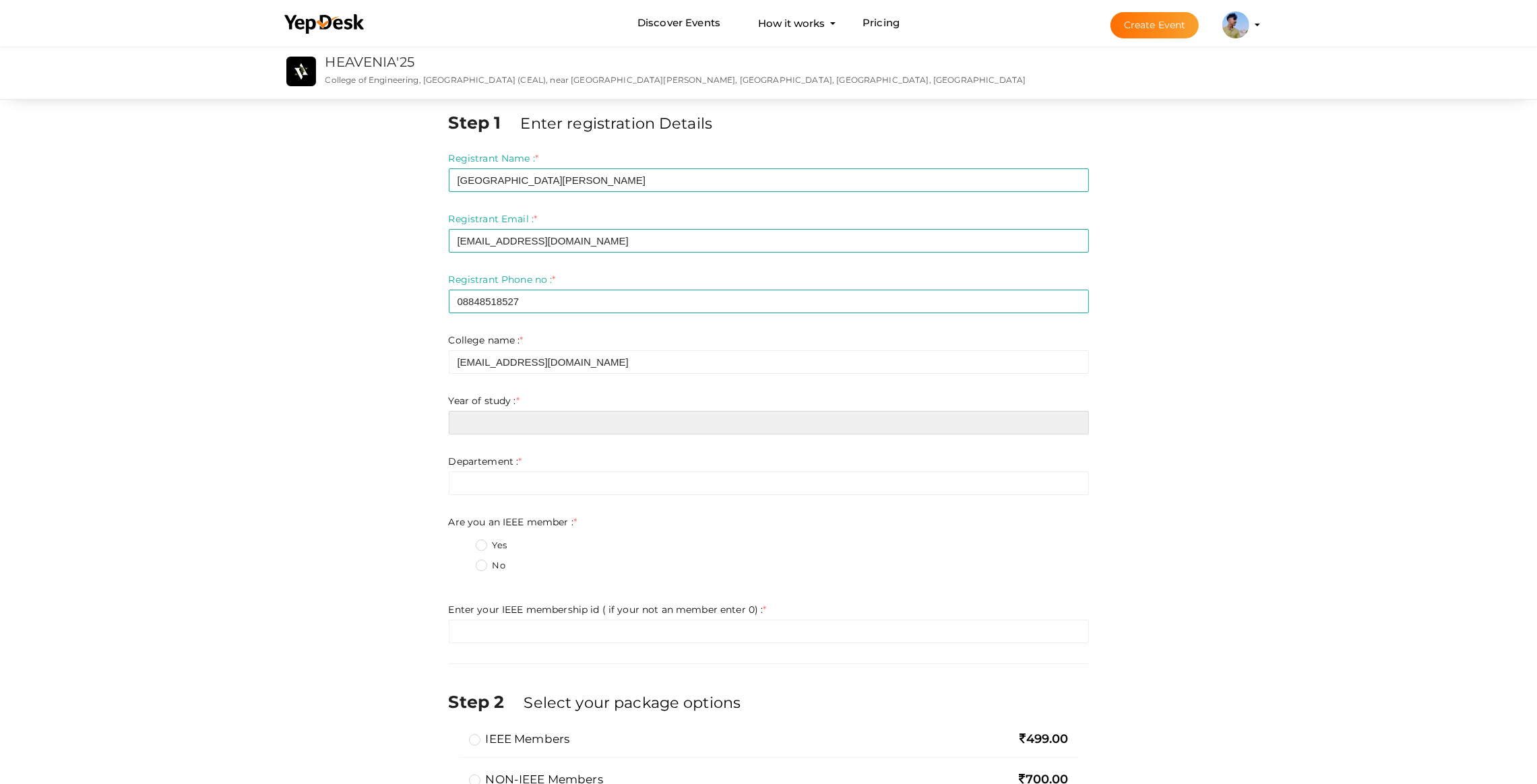
type input "pranavpics2005@gmail.com"
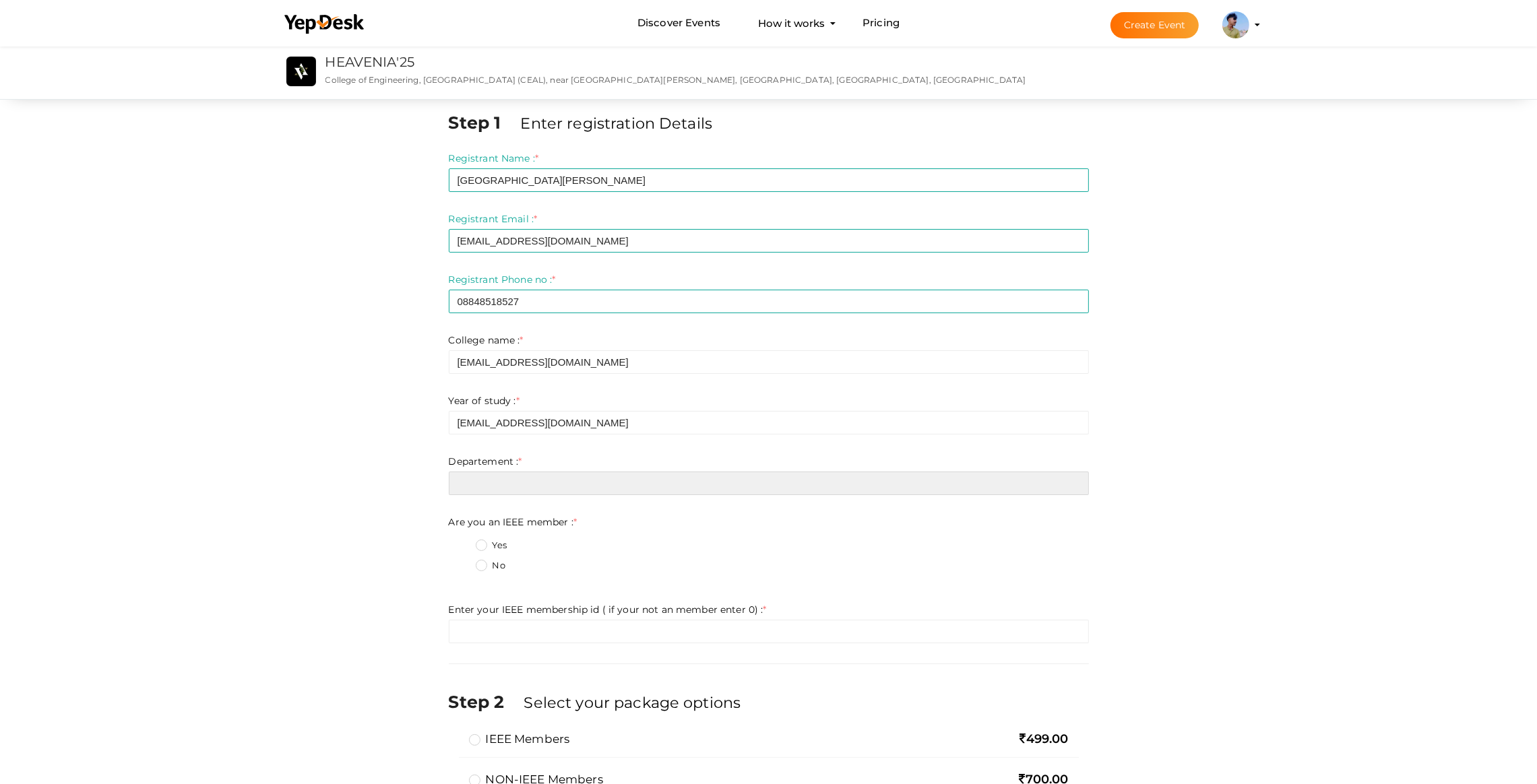
type input "pranavpics2005@gmail.com"
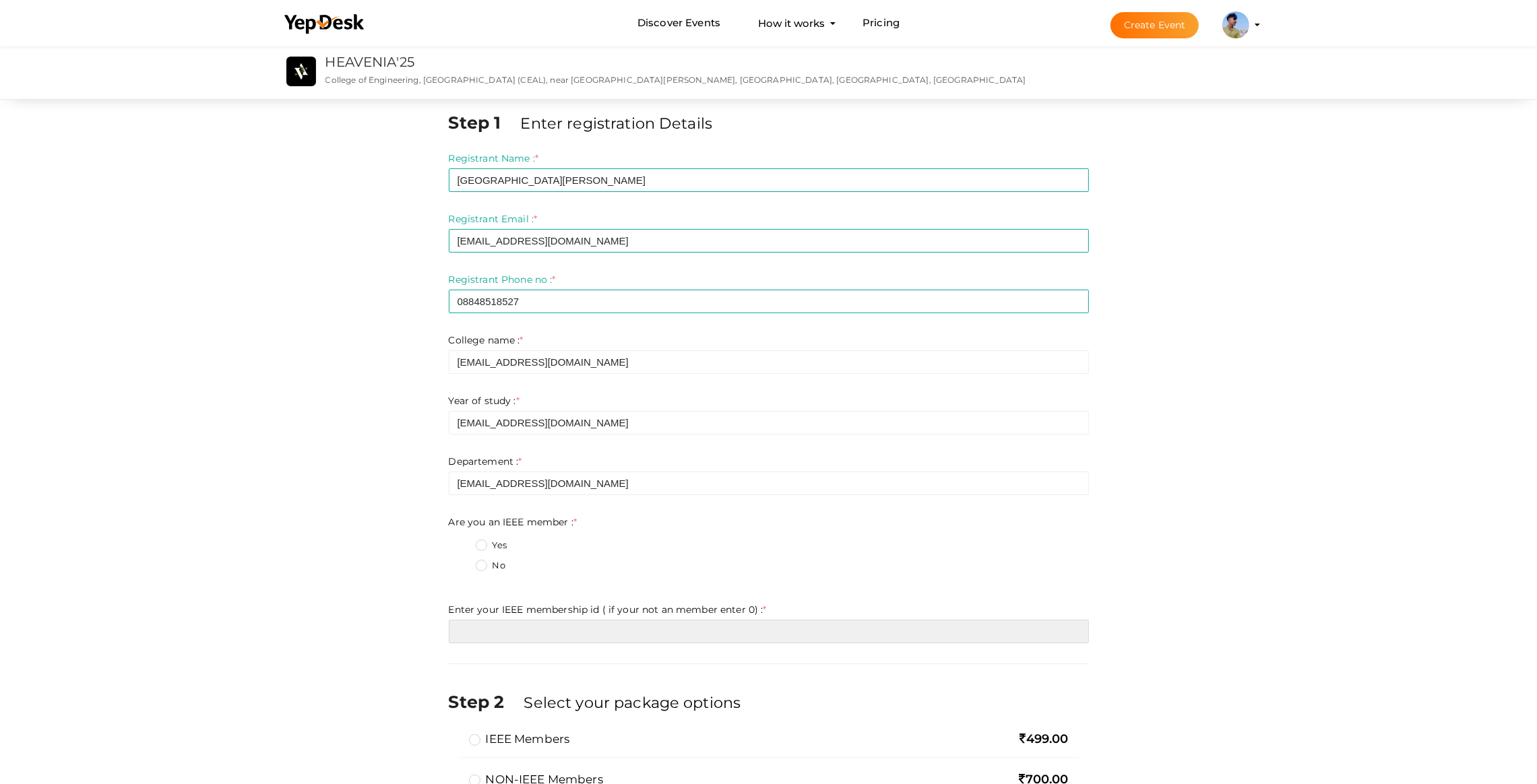
type input "08848518527"
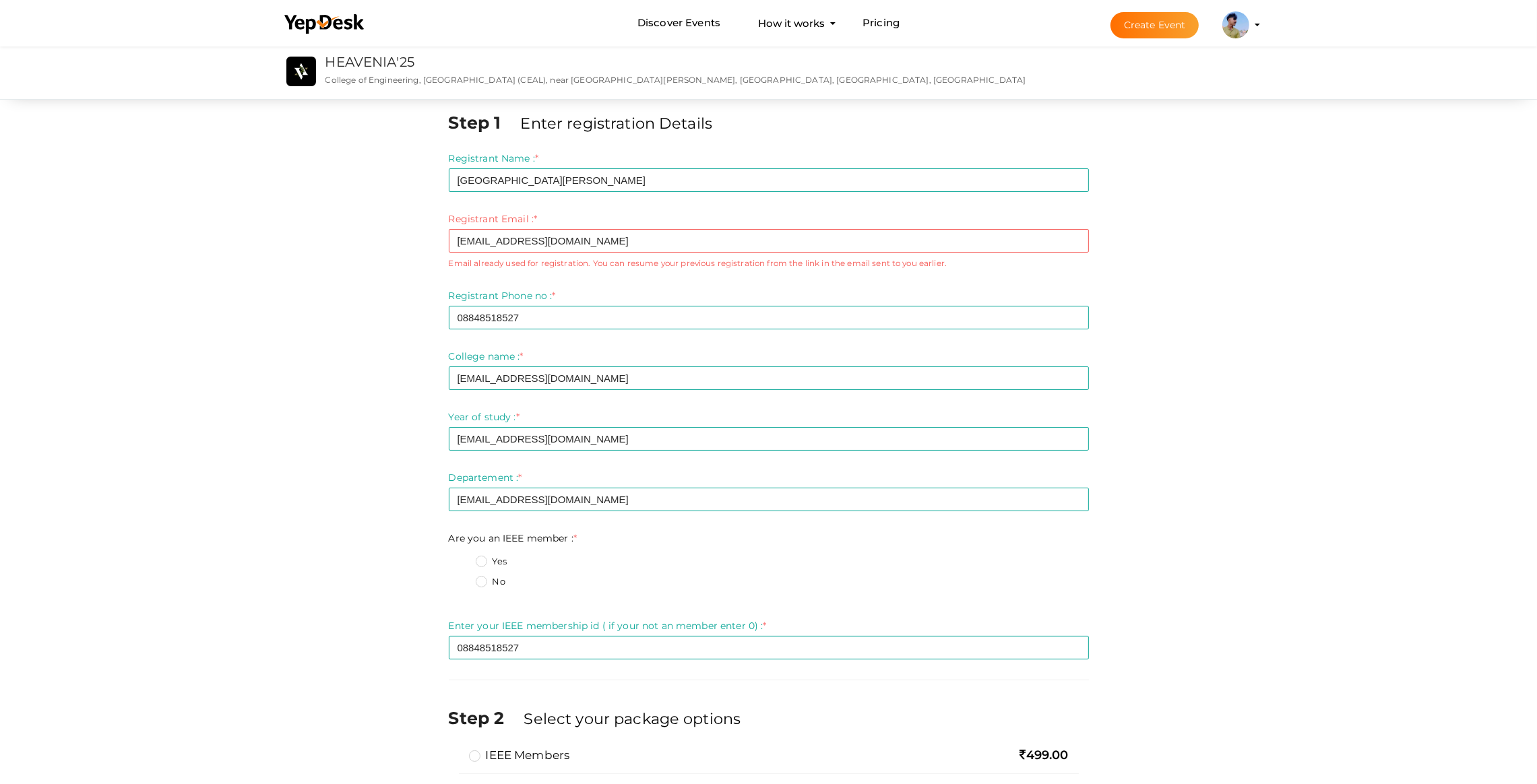
click at [479, 563] on label "Yes" at bounding box center [491, 561] width 31 height 14
click at [463, 558] on member\+0 "Yes" at bounding box center [463, 558] width 0 height 0
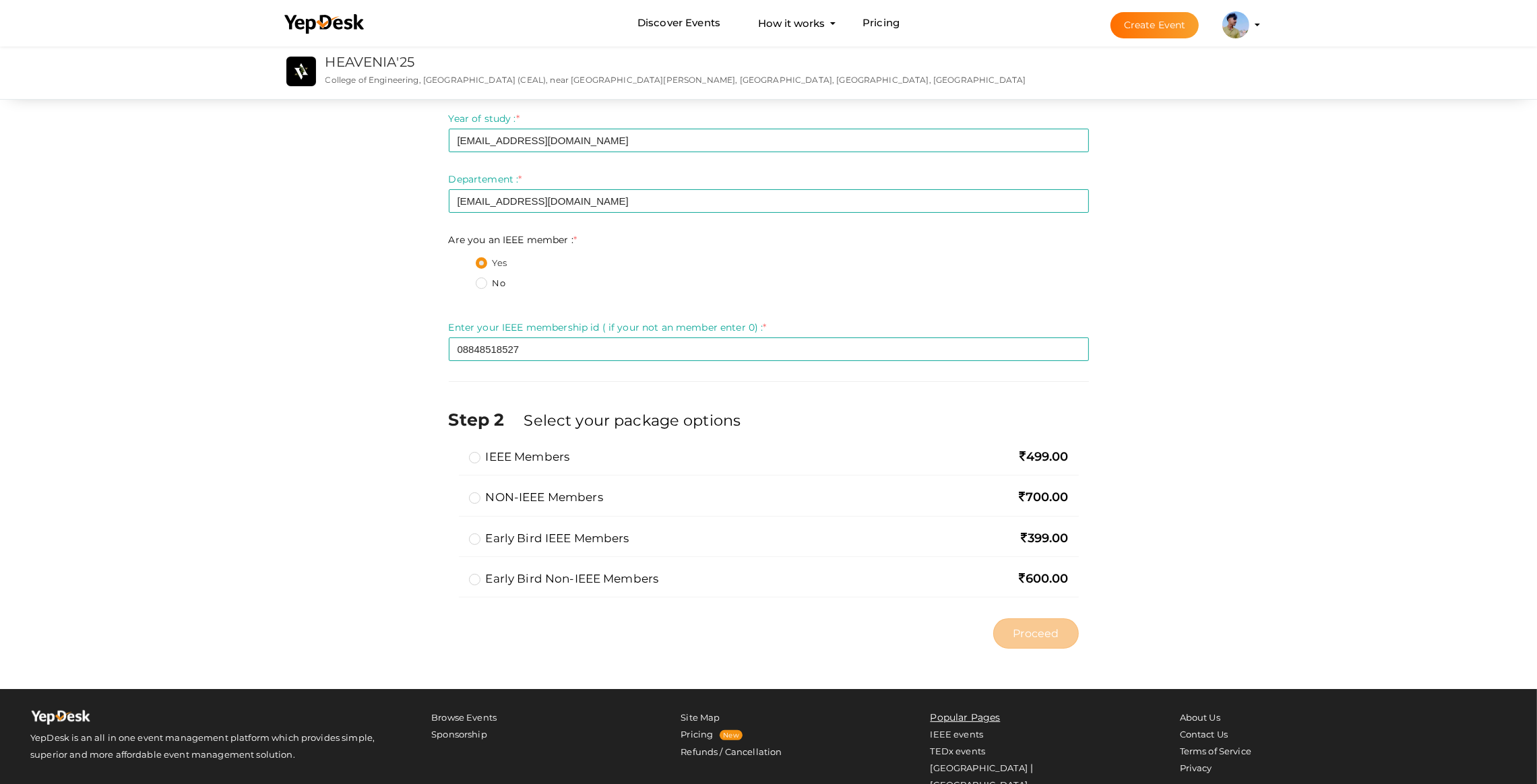
scroll to position [303, 0]
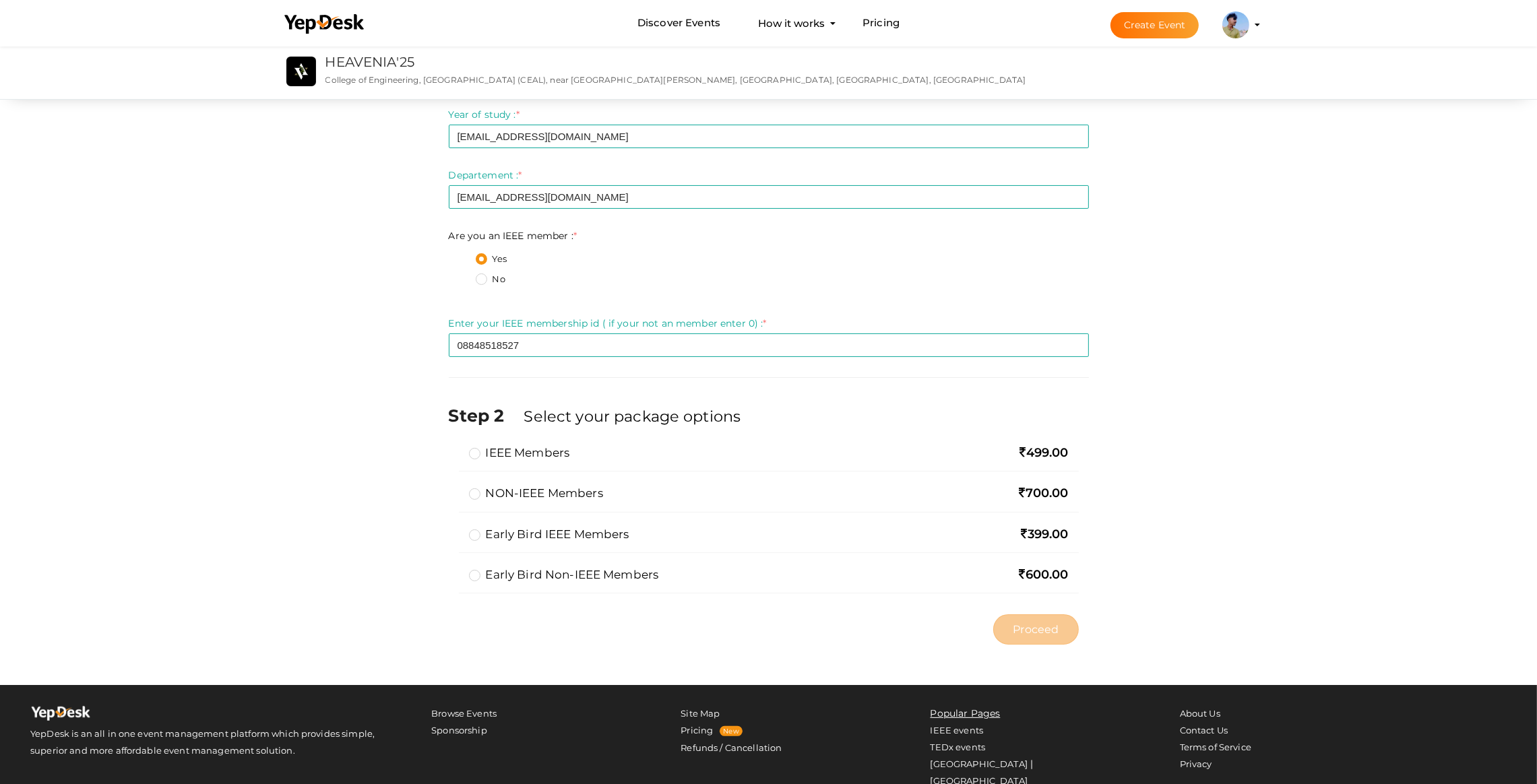
click at [486, 450] on label "IEEE Members" at bounding box center [519, 453] width 101 height 16
click at [455, 447] on input "IEEE Members" at bounding box center [455, 447] width 0 height 0
click at [522, 536] on label "Early bird IEEE members" at bounding box center [549, 534] width 161 height 16
click at [455, 529] on input "Early bird IEEE members" at bounding box center [455, 529] width 0 height 0
click at [464, 490] on div "NON-IEEE Members 700.00" at bounding box center [769, 498] width 620 height 27
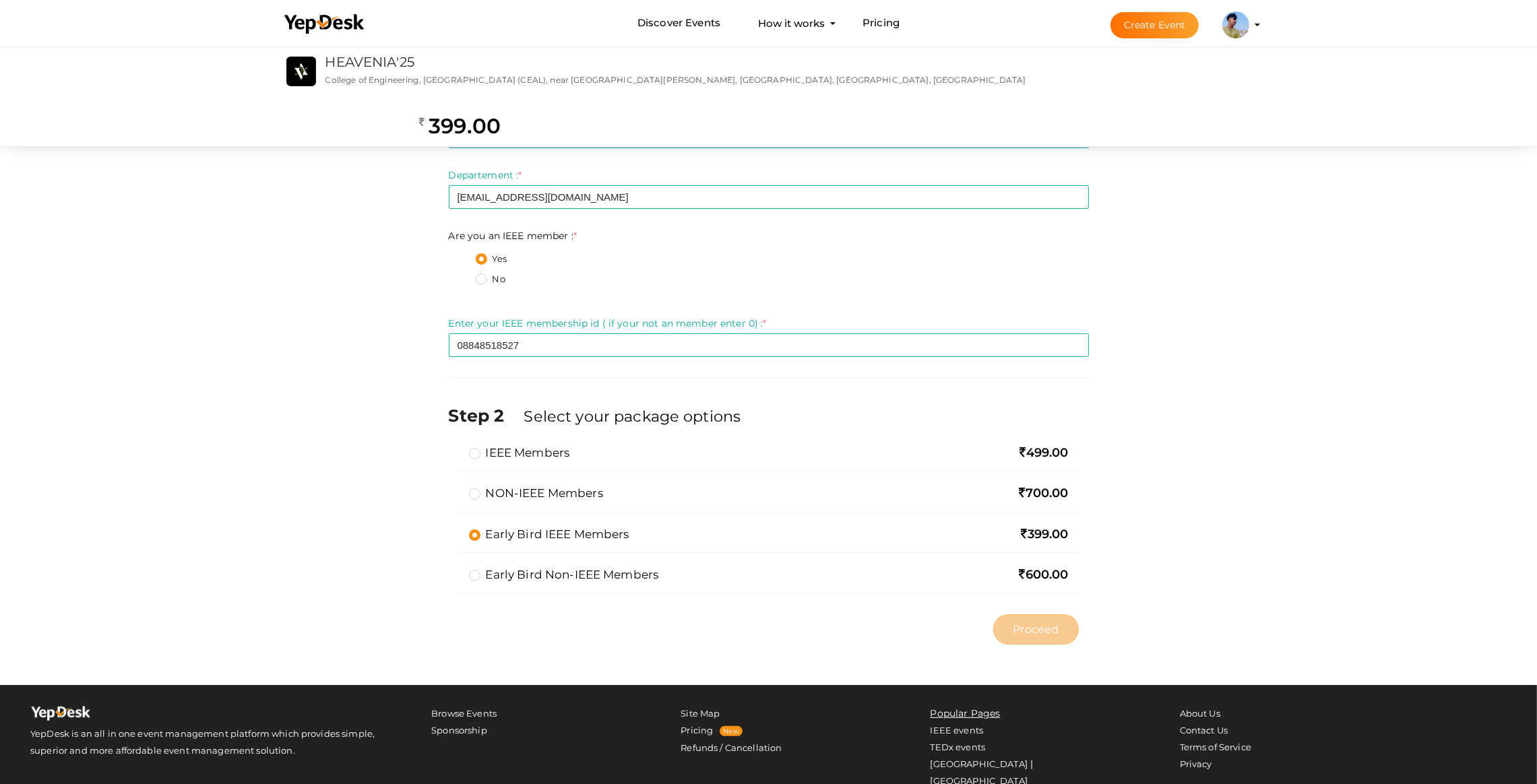
click at [467, 446] on div "IEEE Members 499.00" at bounding box center [769, 458] width 620 height 27
click at [469, 449] on label "IEEE Members" at bounding box center [519, 453] width 101 height 16
click at [455, 447] on input "IEEE Members" at bounding box center [455, 447] width 0 height 0
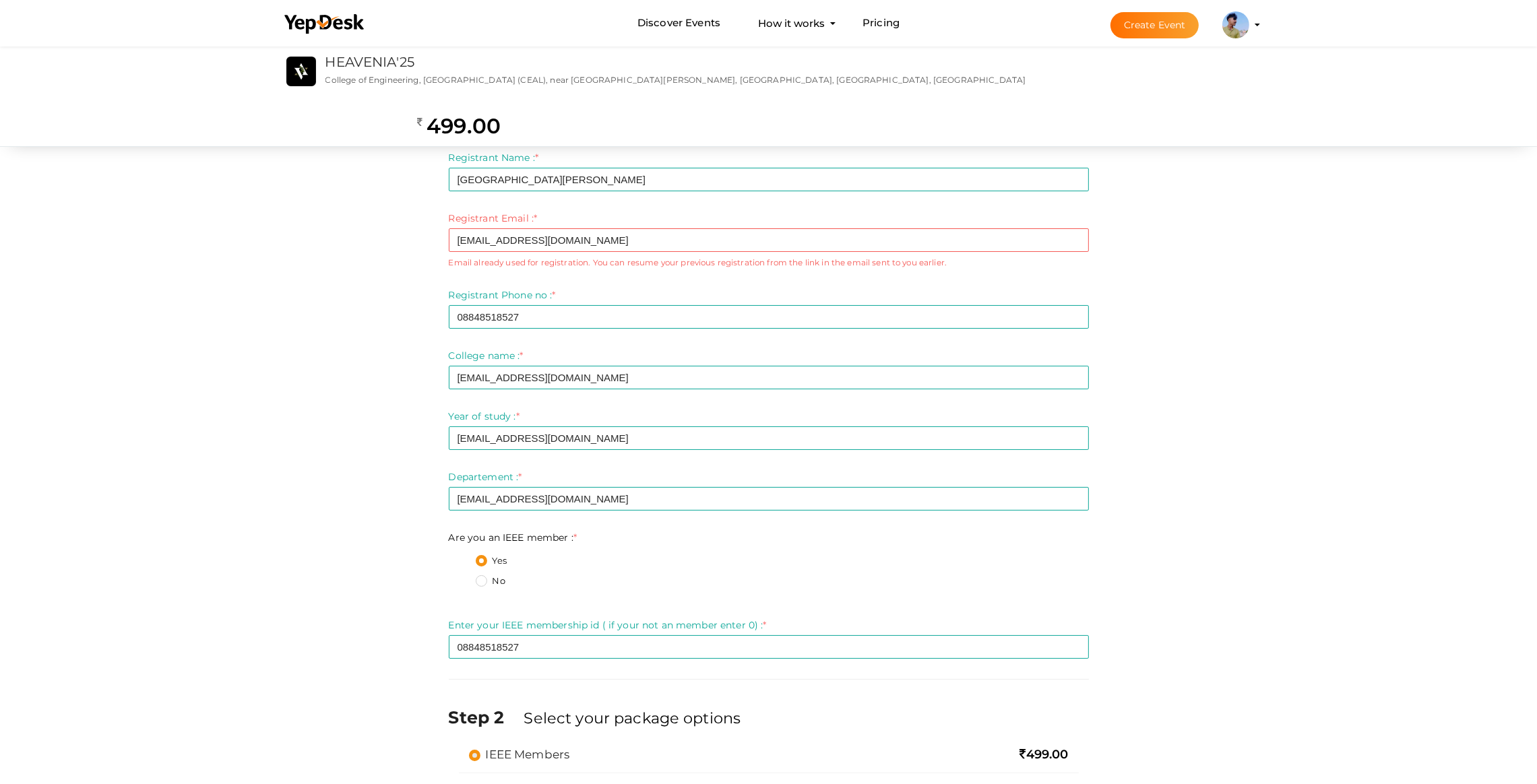
scroll to position [0, 0]
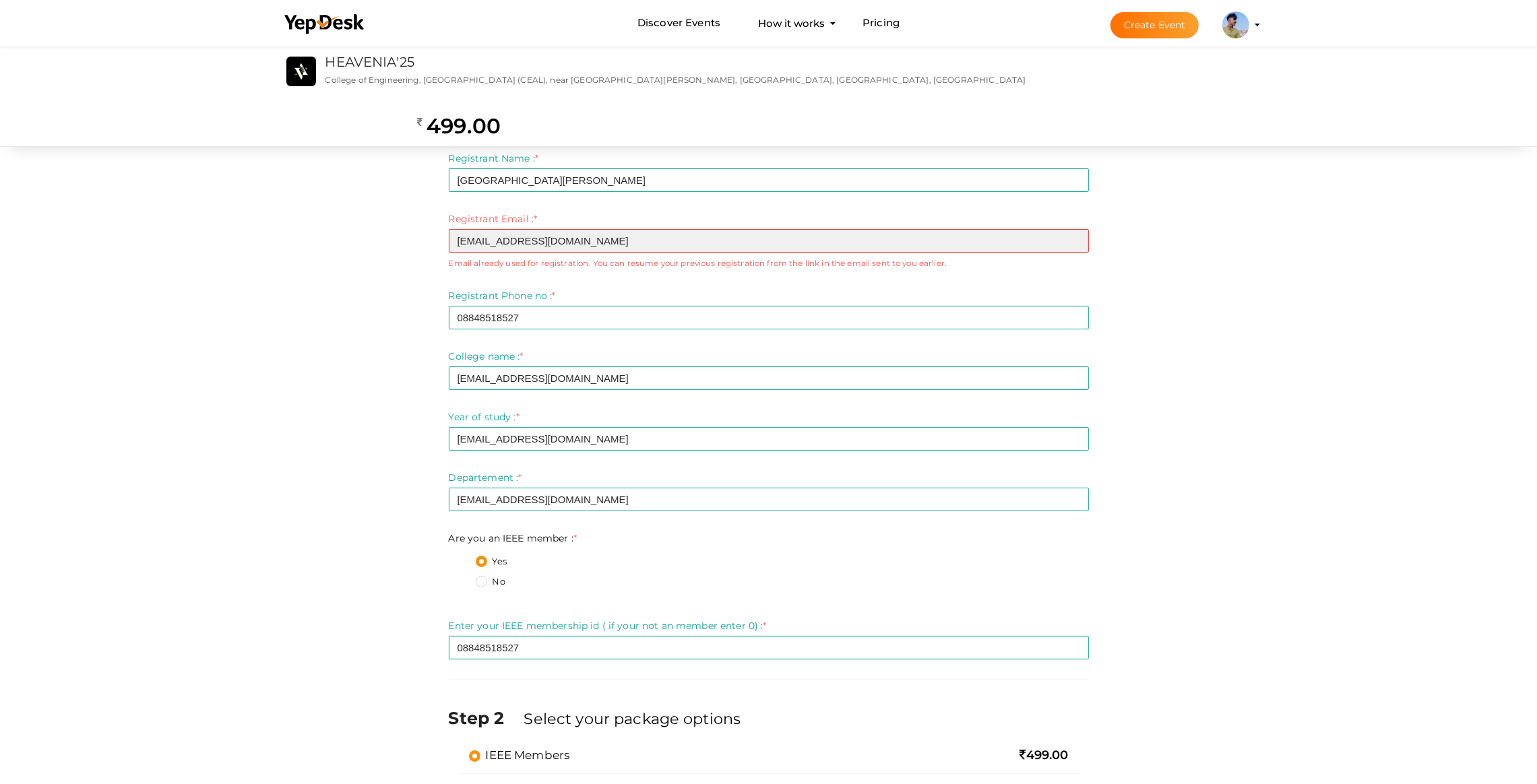
click at [580, 243] on input "pranavpics2005@gmail.com" at bounding box center [769, 241] width 641 height 24
click at [490, 246] on input "pranavpics2005@gmail.com" at bounding box center [769, 241] width 641 height 24
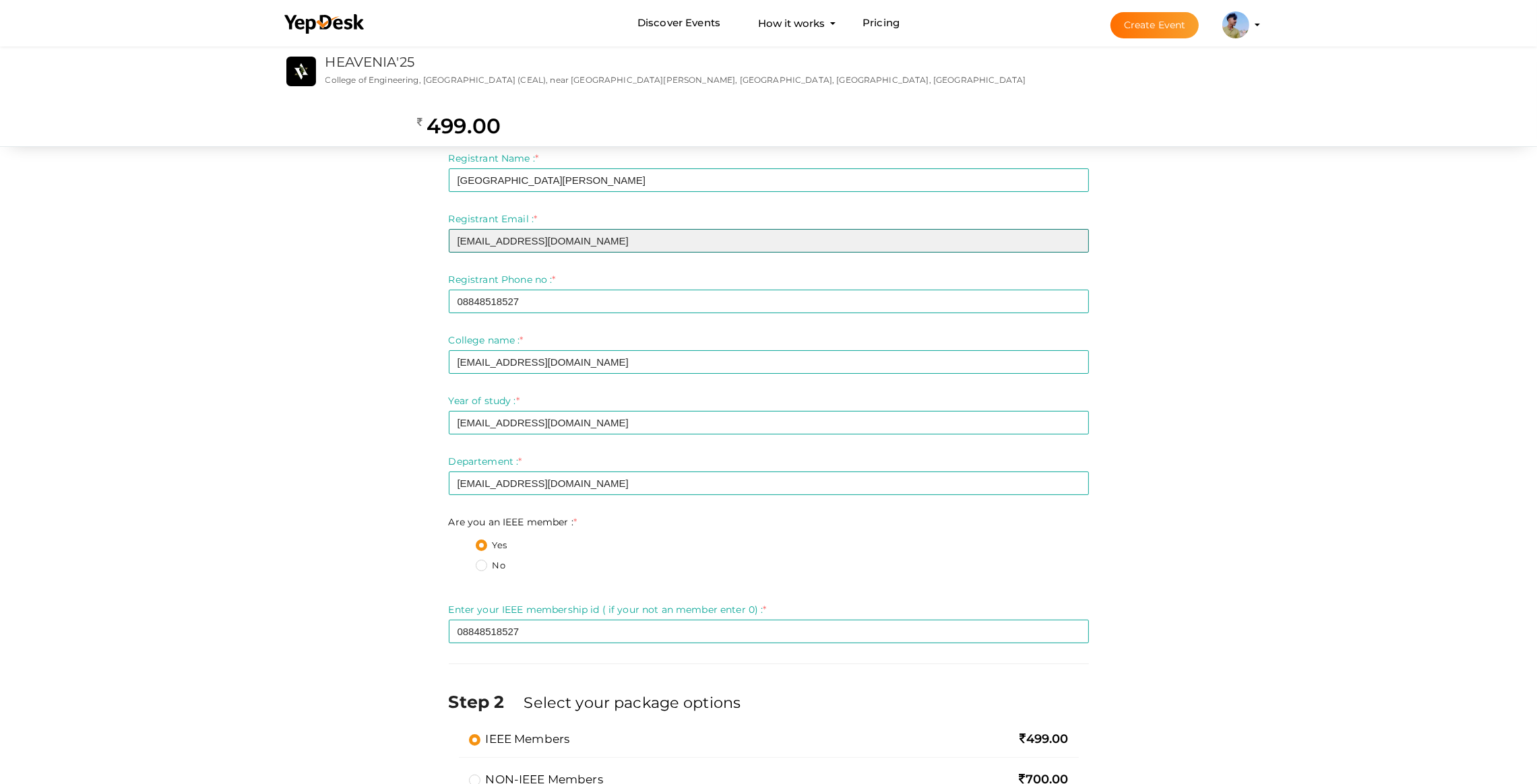
type input "popo@gmail.com"
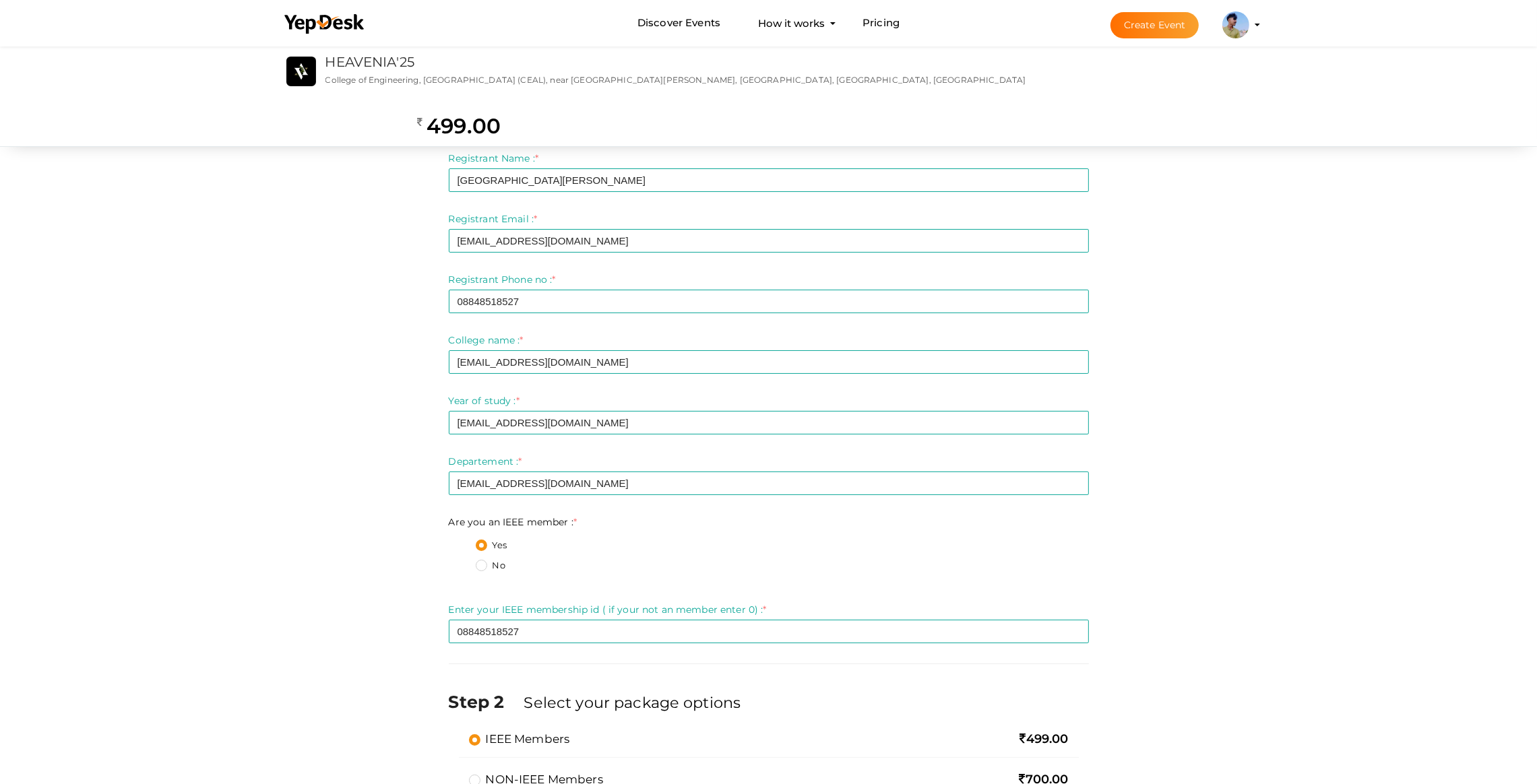
click at [409, 263] on div "Step 1 Enter registration Details Registrant Name : * St Thomas institute of sc…" at bounding box center [769, 524] width 1011 height 827
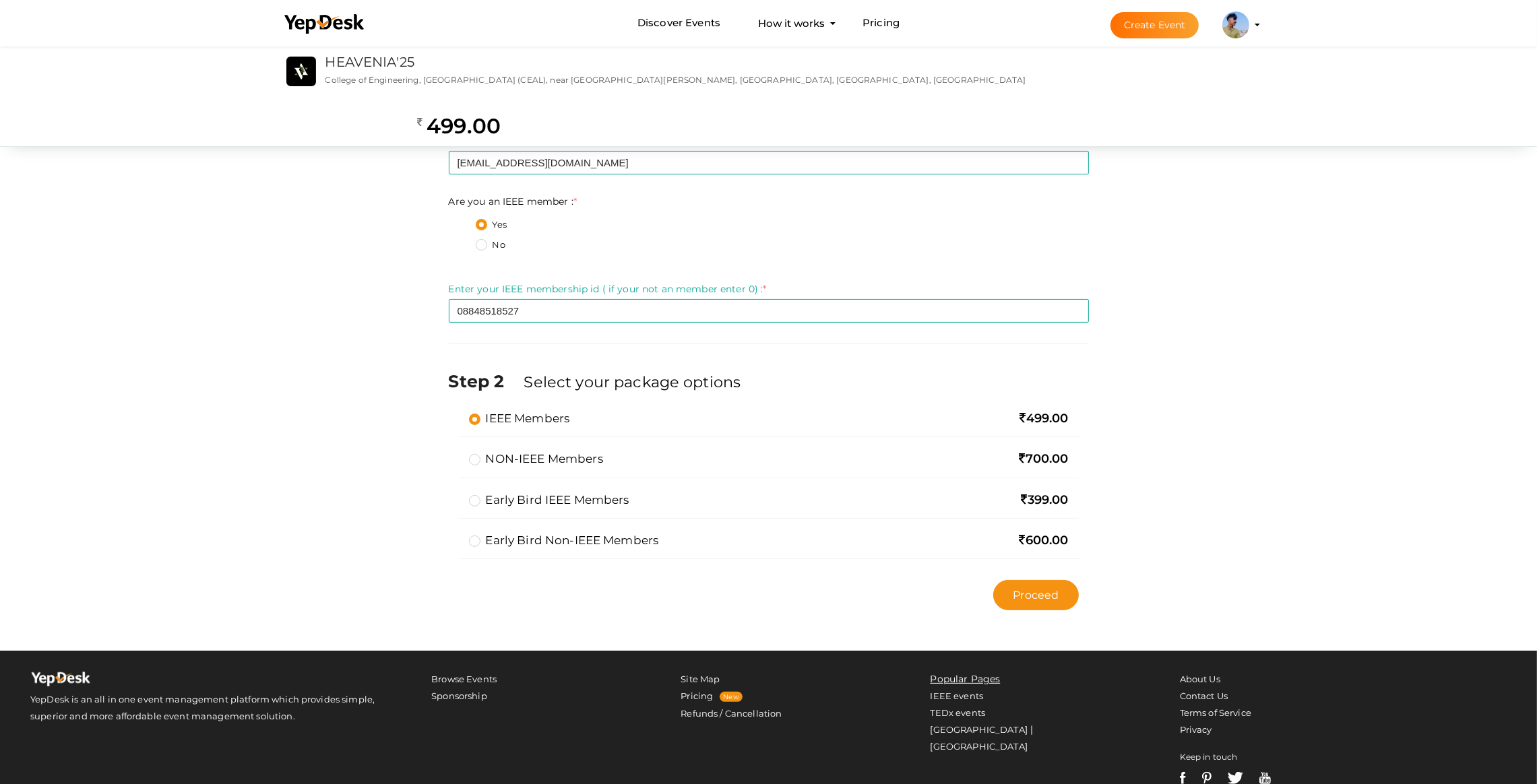
scroll to position [380, 0]
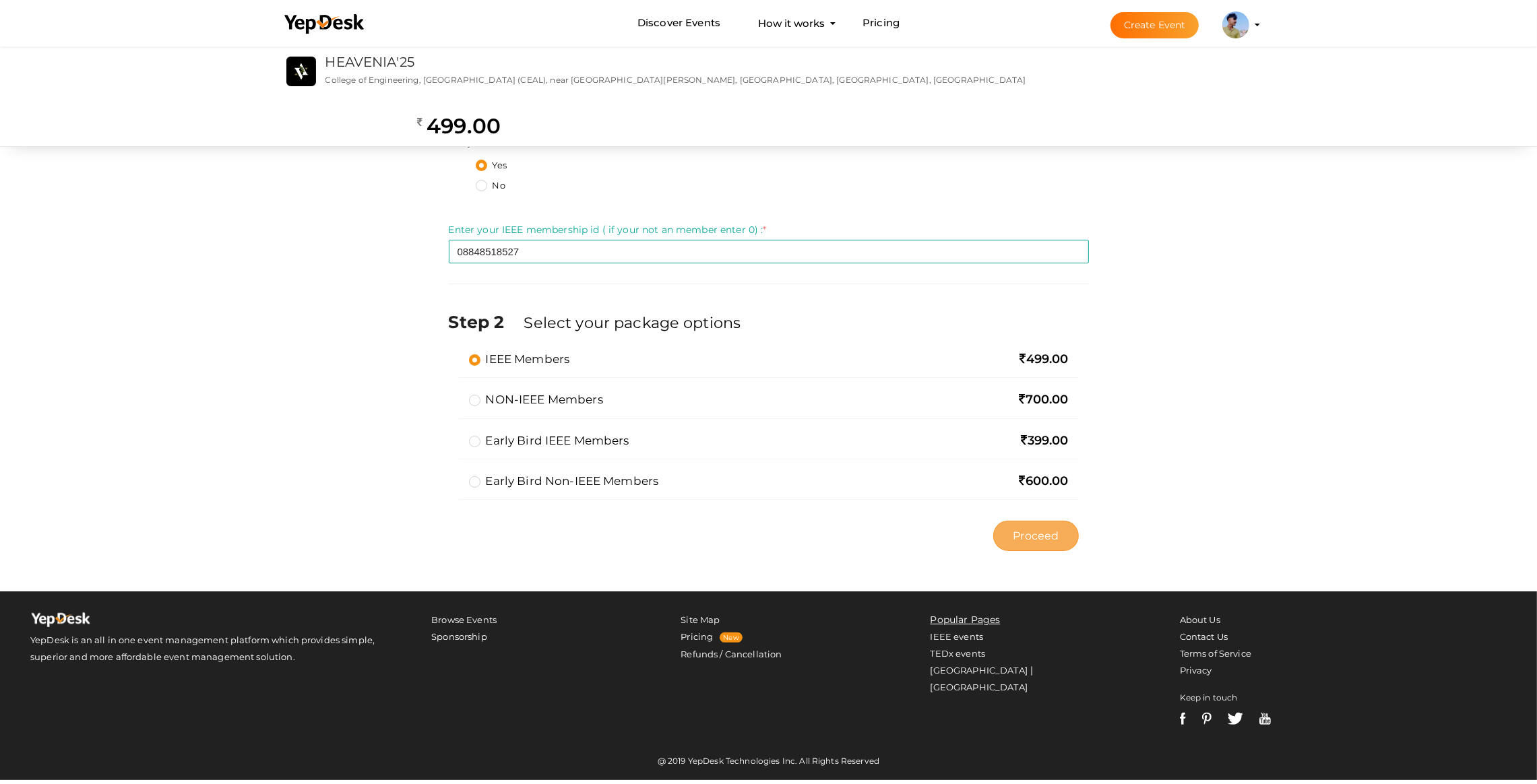
click at [1008, 538] on button "Proceed" at bounding box center [1036, 536] width 85 height 30
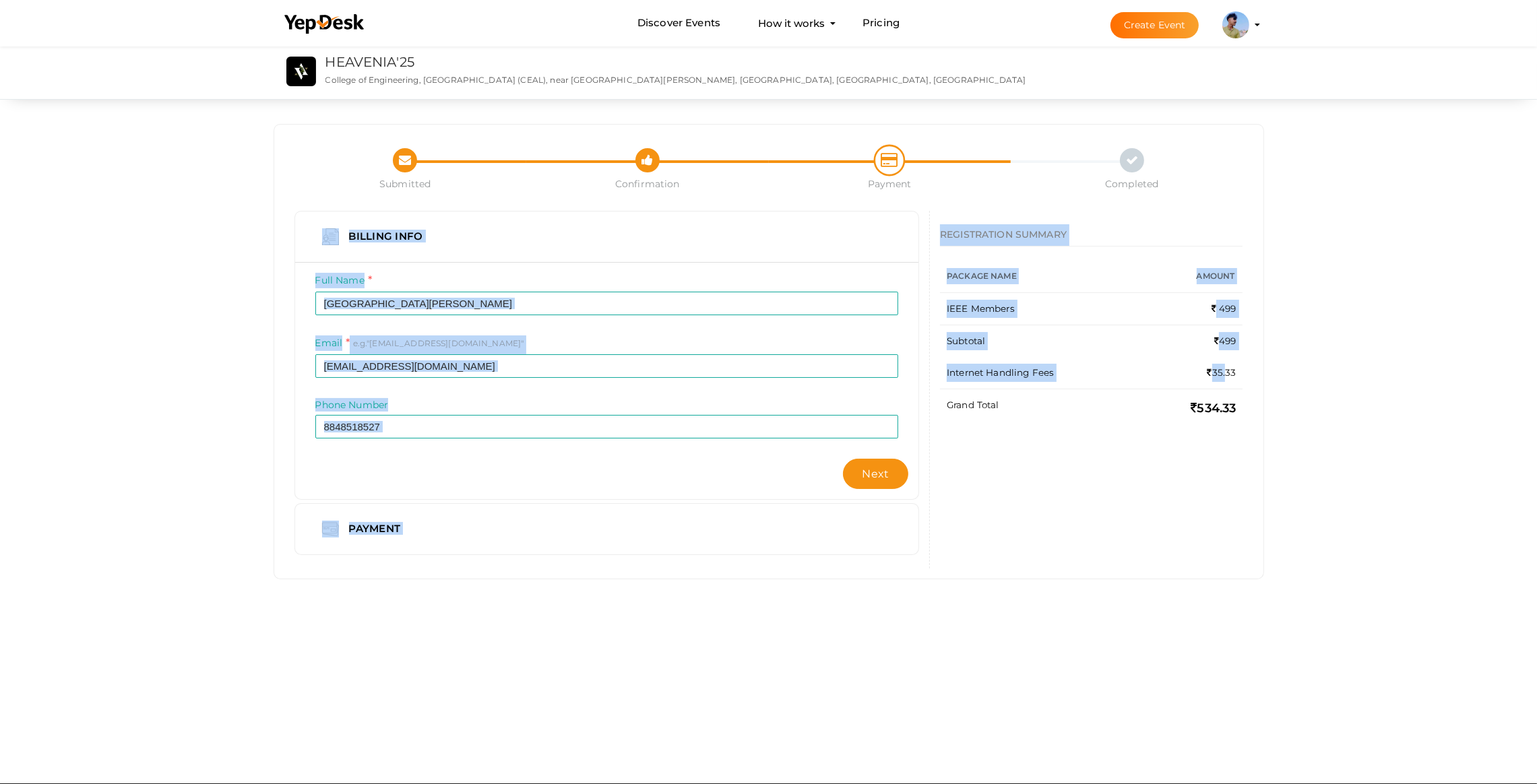
drag, startPoint x: 1221, startPoint y: 373, endPoint x: 1267, endPoint y: 374, distance: 46.0
type textarea "BILLING INFO Full Name Email e.g."some@example.com" Phone Number Next PAYMENT R…"
click at [1267, 374] on div "Submitted Confirmation Payment Completed Billing Info Full Name St Thomas insti…" at bounding box center [769, 328] width 1011 height 570
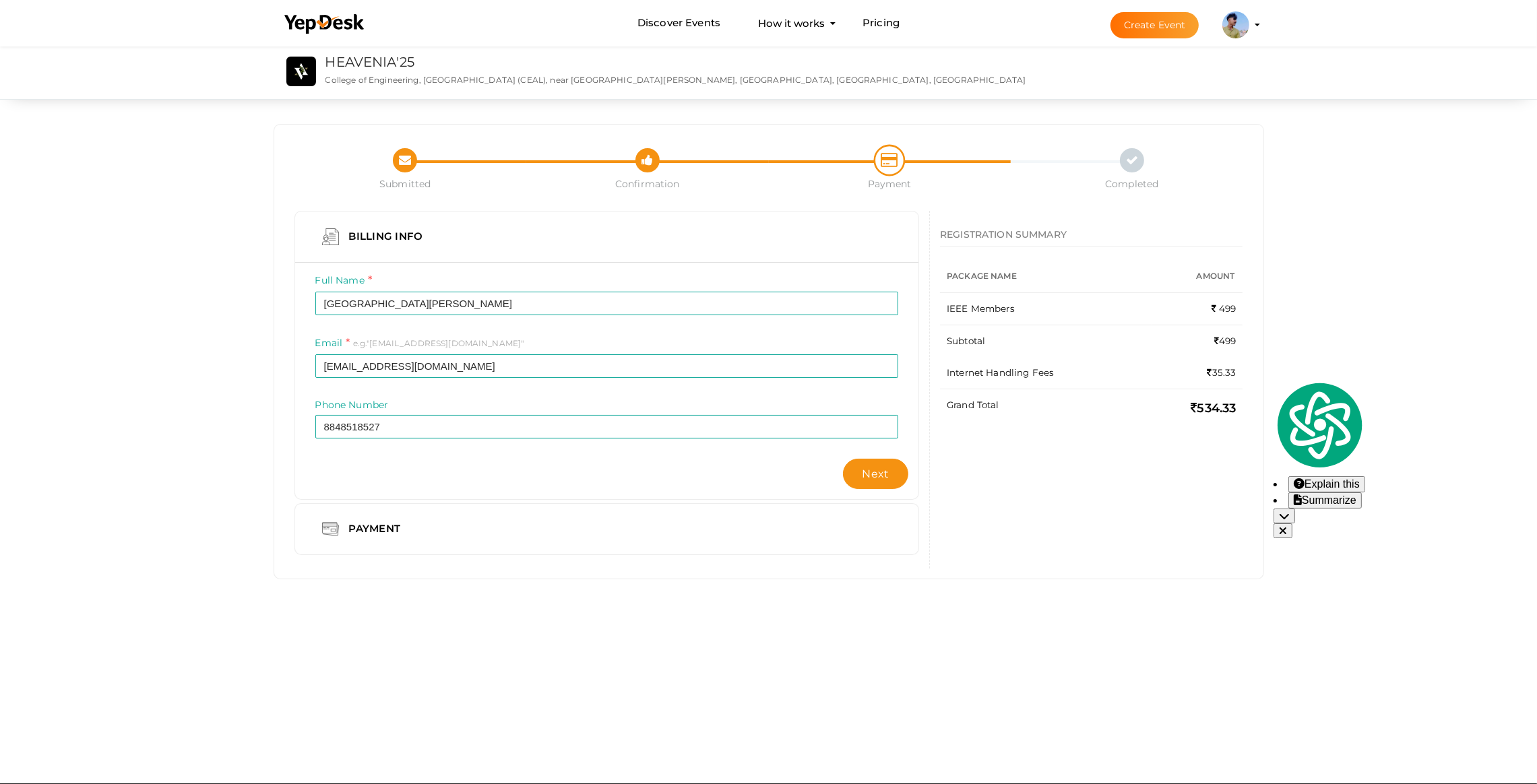
click at [991, 389] on td "Grand Total" at bounding box center [1047, 408] width 212 height 38
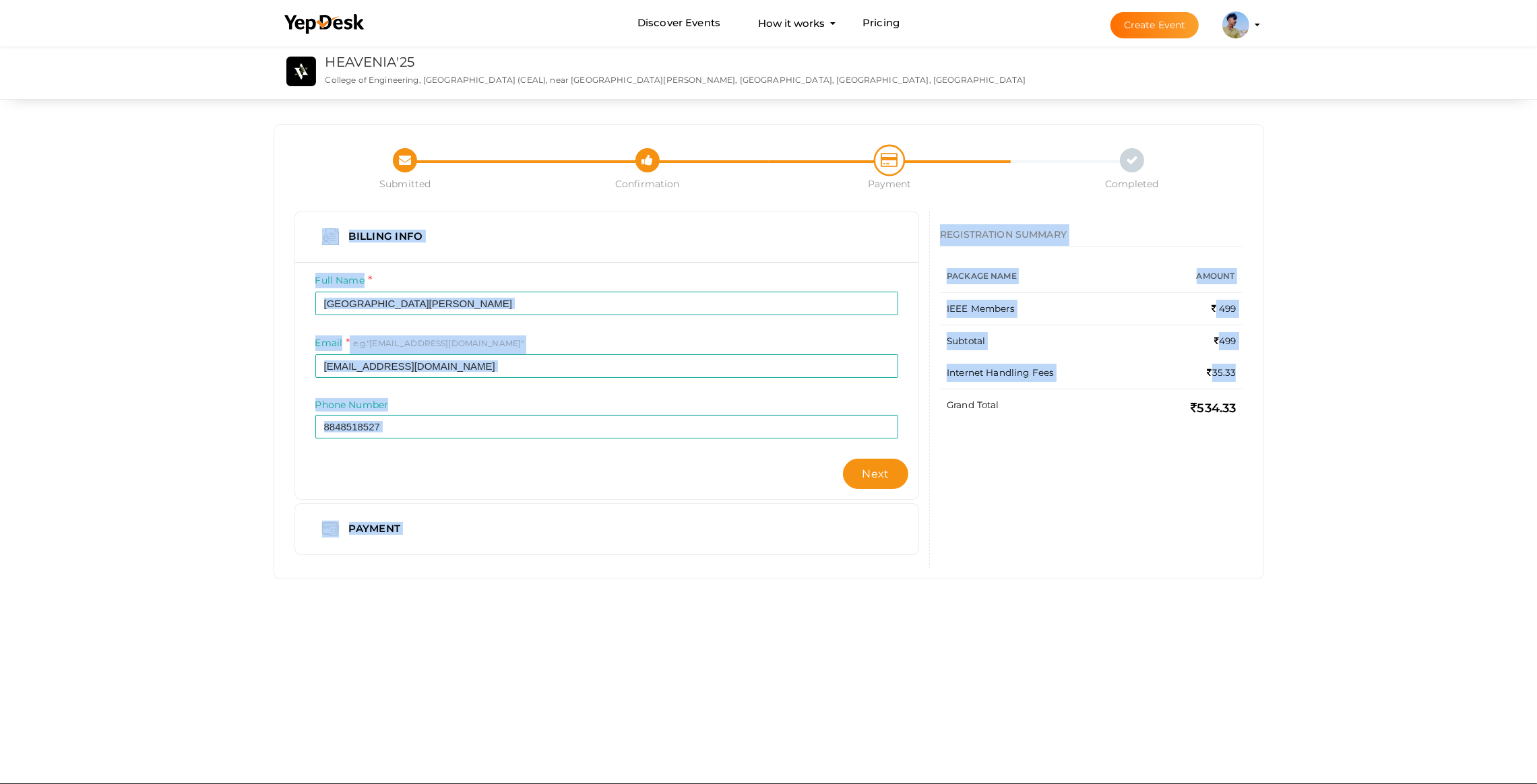
drag, startPoint x: 1228, startPoint y: 370, endPoint x: 1265, endPoint y: 370, distance: 37.0
click at [1265, 370] on div "Submitted Confirmation Payment Completed Billing Info Full Name St Thomas insti…" at bounding box center [769, 328] width 1011 height 570
click at [1097, 369] on td "Internet Handling Fees" at bounding box center [1047, 373] width 212 height 32
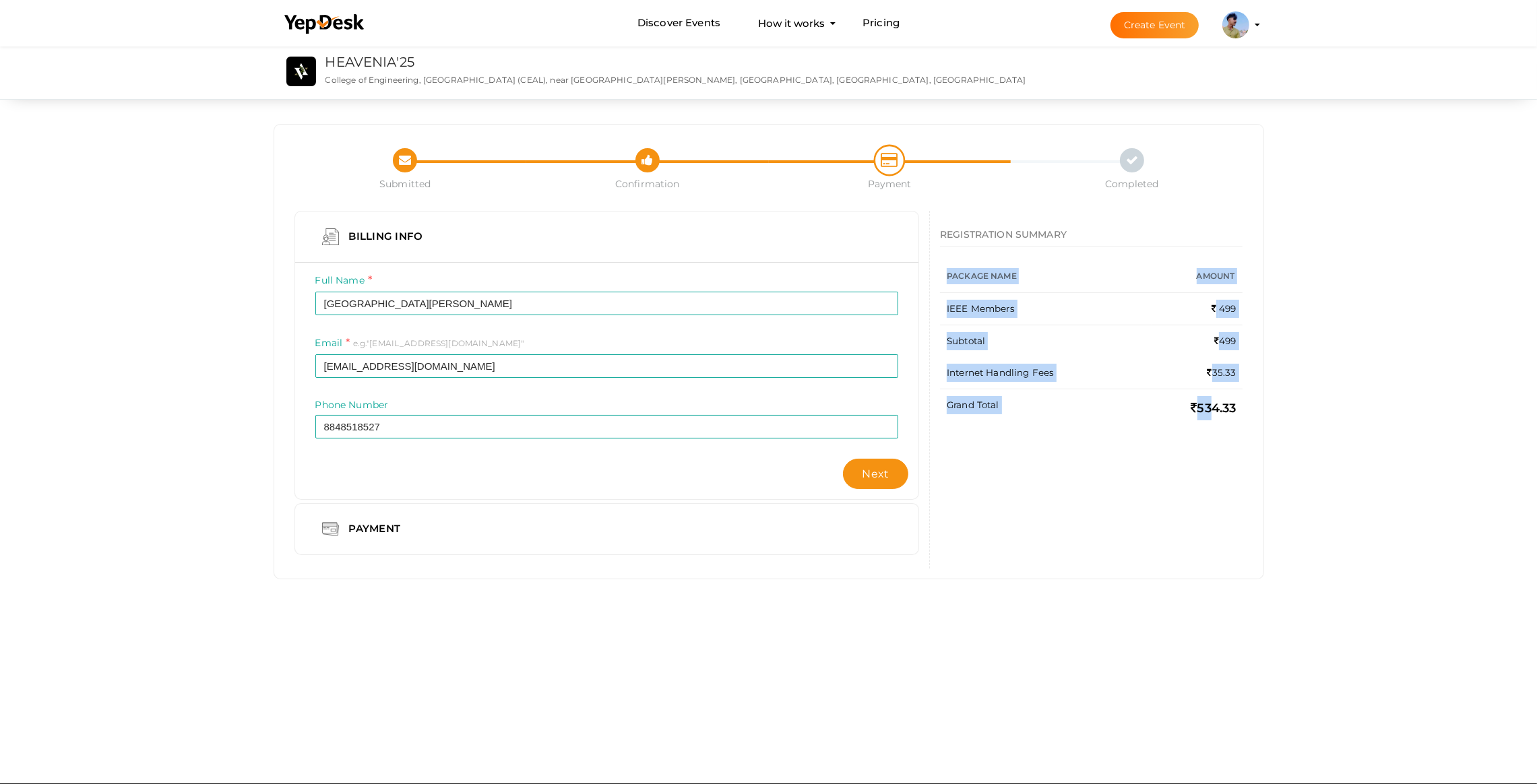
drag, startPoint x: 1201, startPoint y: 408, endPoint x: 1250, endPoint y: 414, distance: 49.4
click at [1250, 414] on div "REGISTRATION SUMMARY Package Name Amount IEEE Members 499 Subtotal 499 Internet…" at bounding box center [1091, 326] width 323 height 230
click at [1218, 421] on td "534.33" at bounding box center [1198, 408] width 91 height 38
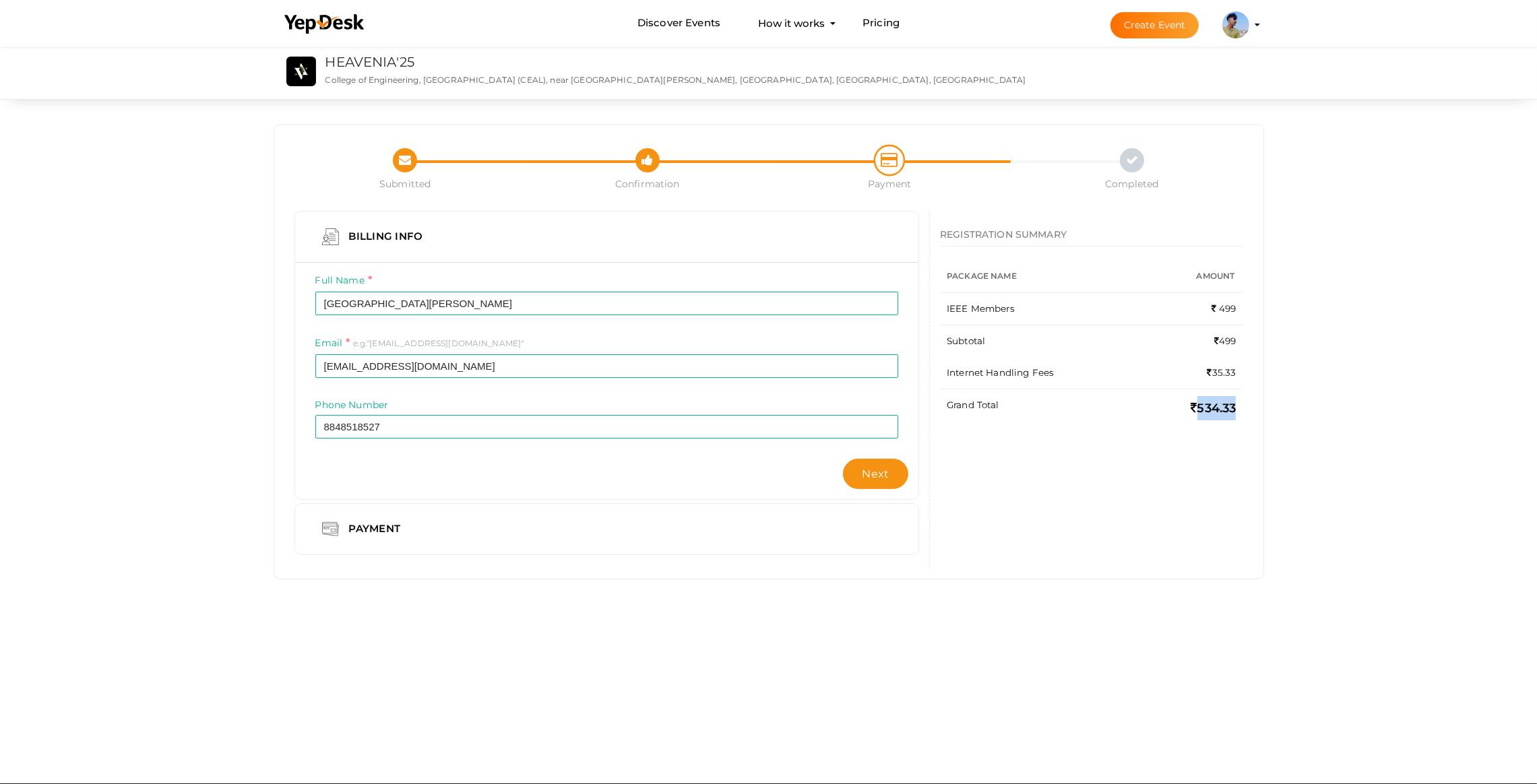
drag, startPoint x: 1227, startPoint y: 418, endPoint x: 1154, endPoint y: 394, distance: 76.8
click at [1154, 394] on td "534.33" at bounding box center [1198, 408] width 91 height 38
click at [1144, 394] on td "Grand Total" at bounding box center [1047, 408] width 212 height 38
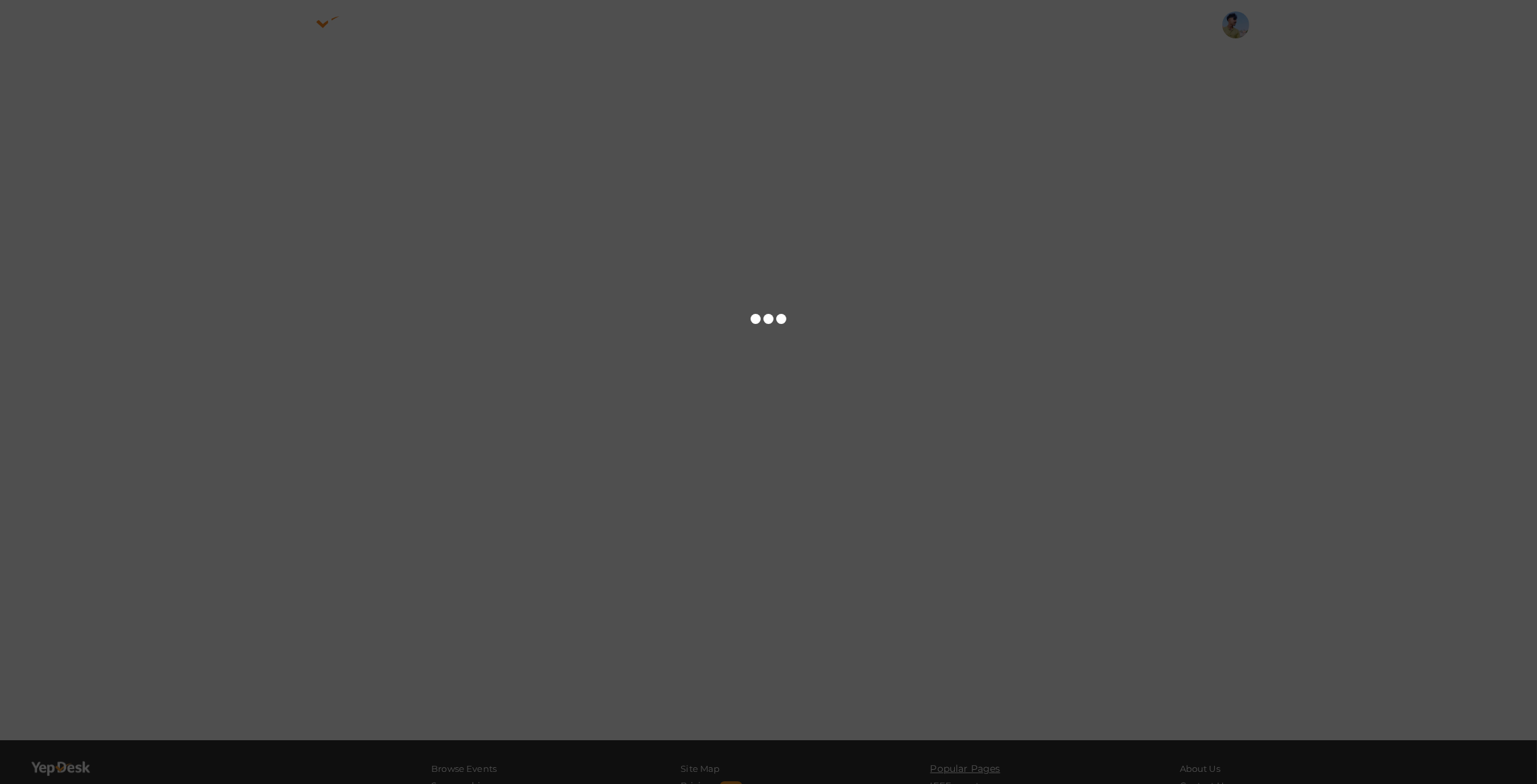
scroll to position [4994, 0]
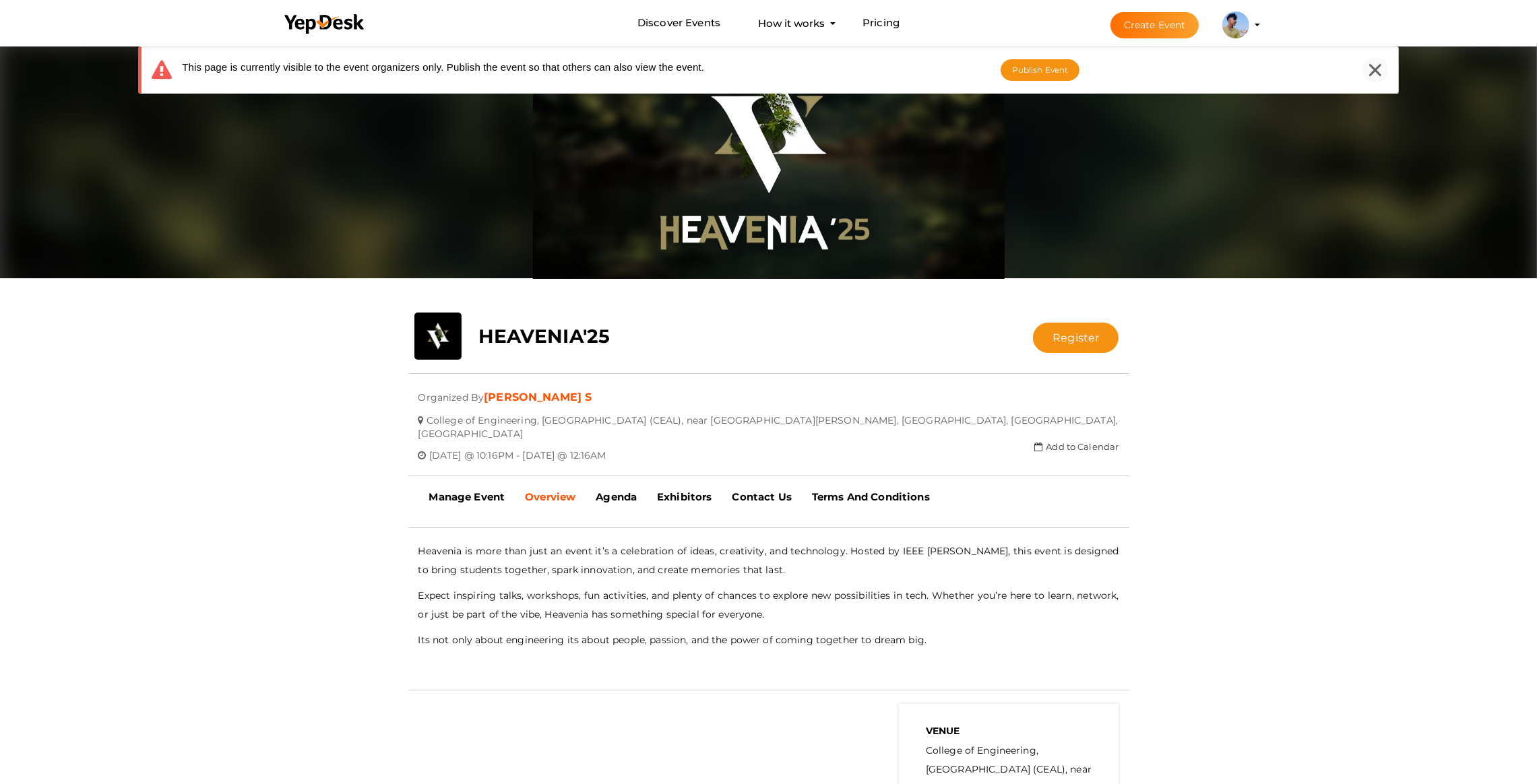
click at [1366, 73] on div at bounding box center [1376, 70] width 26 height 26
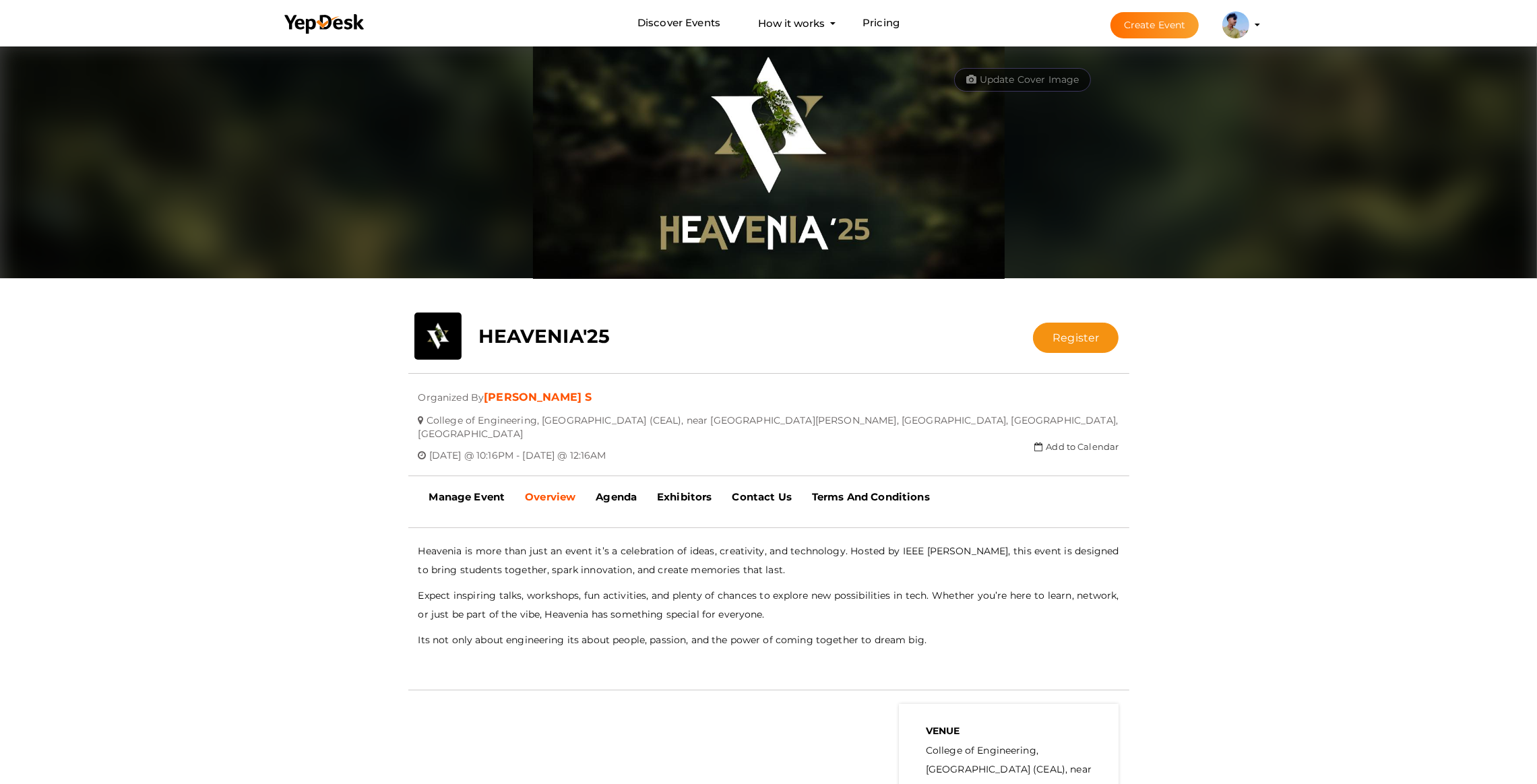
drag, startPoint x: 727, startPoint y: 438, endPoint x: 344, endPoint y: 405, distance: 384.4
type textarea "Organized By [PERSON_NAME] S College of Engineering, [GEOGRAPHIC_DATA] (CEAL), …"
click at [344, 405] on div "close Your present response to the invite is You can change your response below…" at bounding box center [768, 522] width 1537 height 959
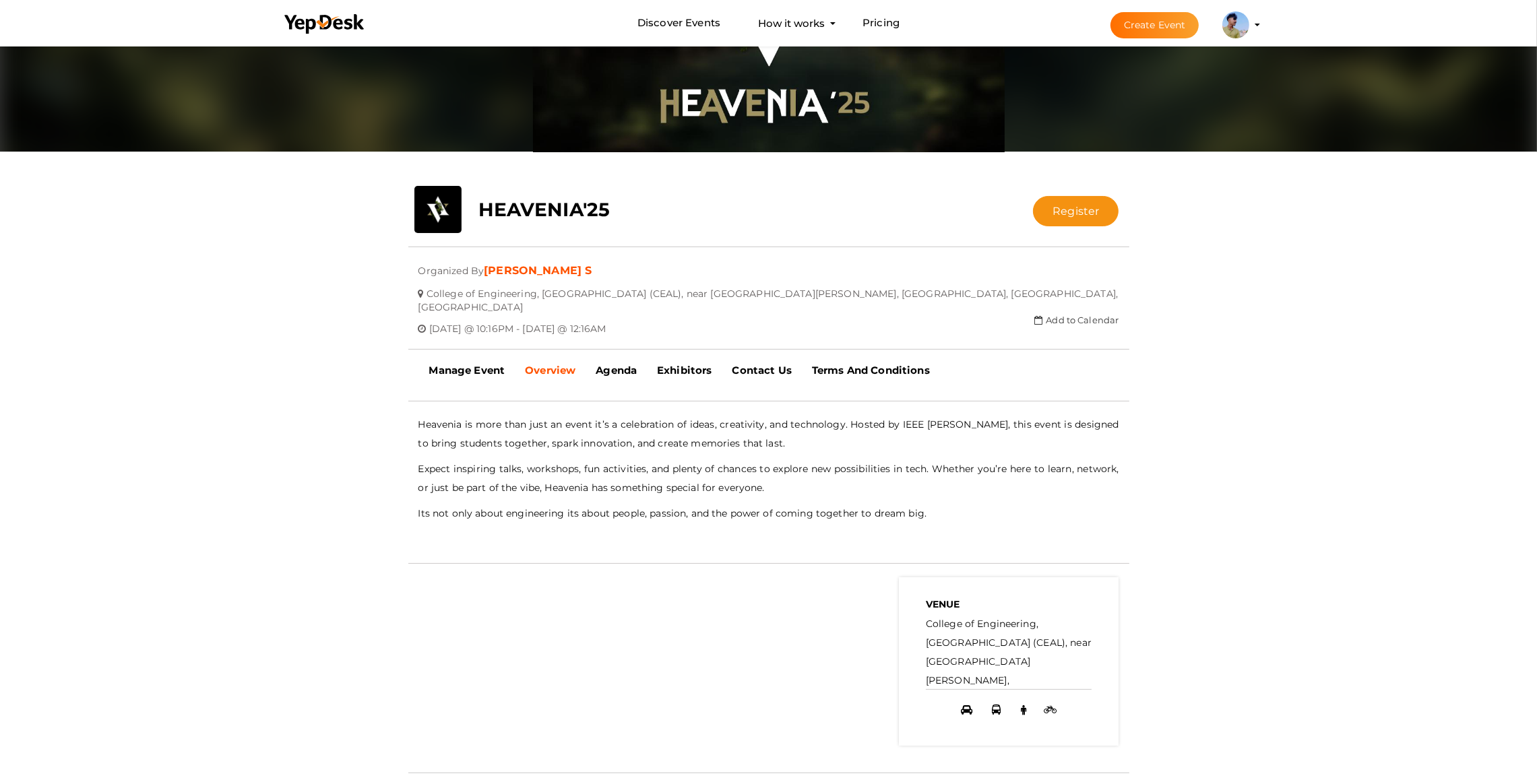
scroll to position [93, 0]
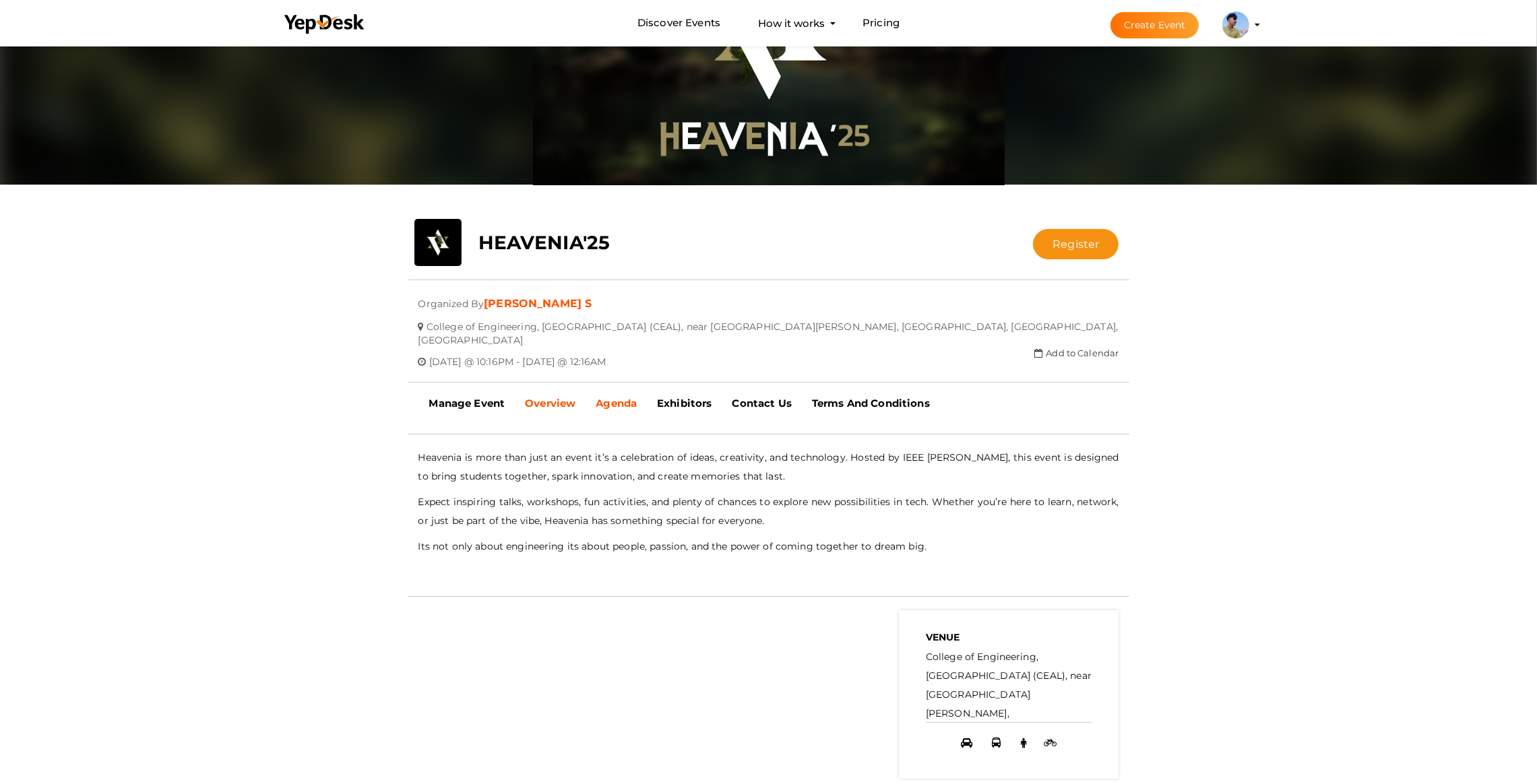
click at [605, 397] on b "Agenda" at bounding box center [616, 403] width 41 height 13
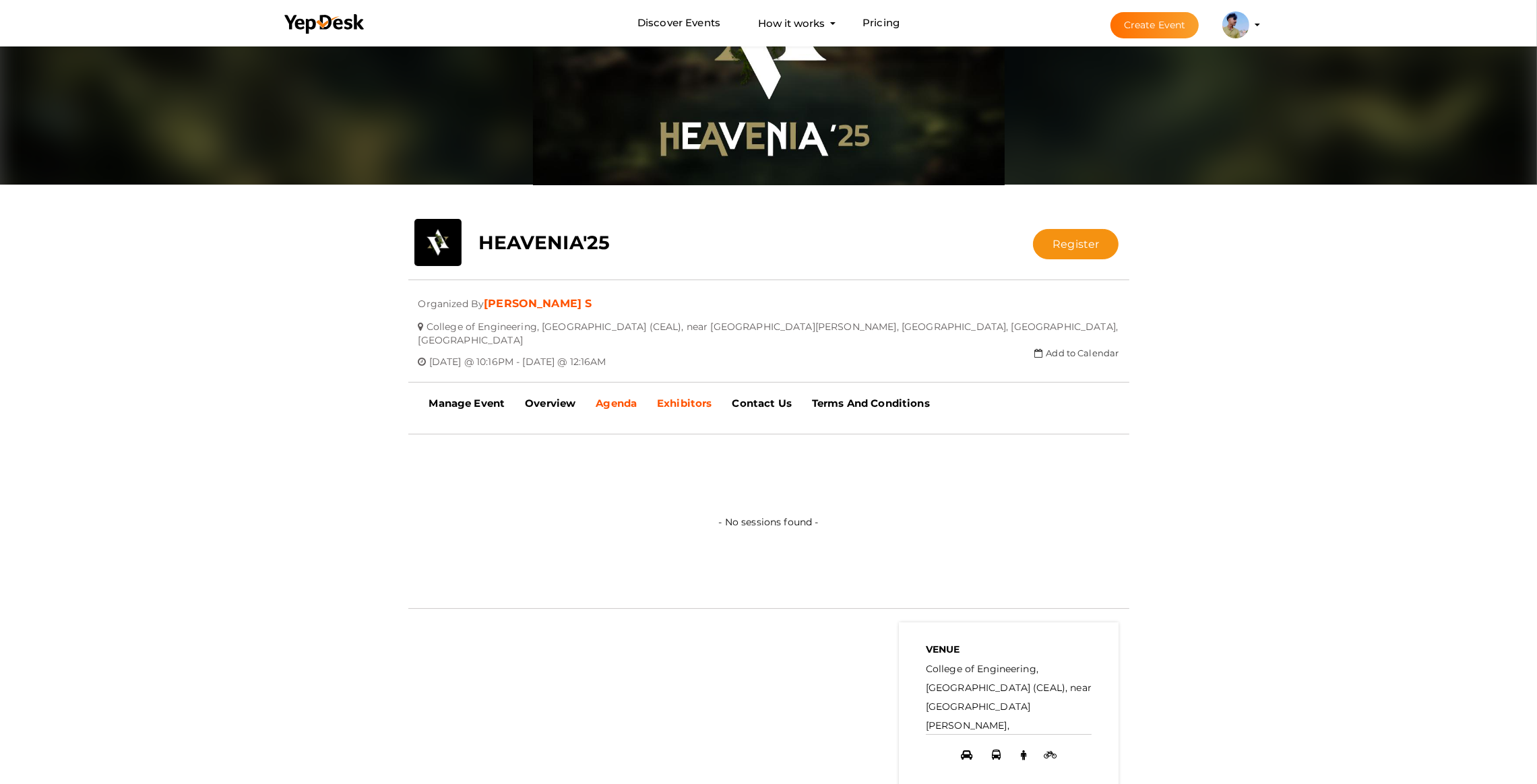
click at [689, 397] on b "Exhibitors" at bounding box center [685, 403] width 54 height 13
click at [759, 397] on b "Contact Us" at bounding box center [762, 403] width 59 height 13
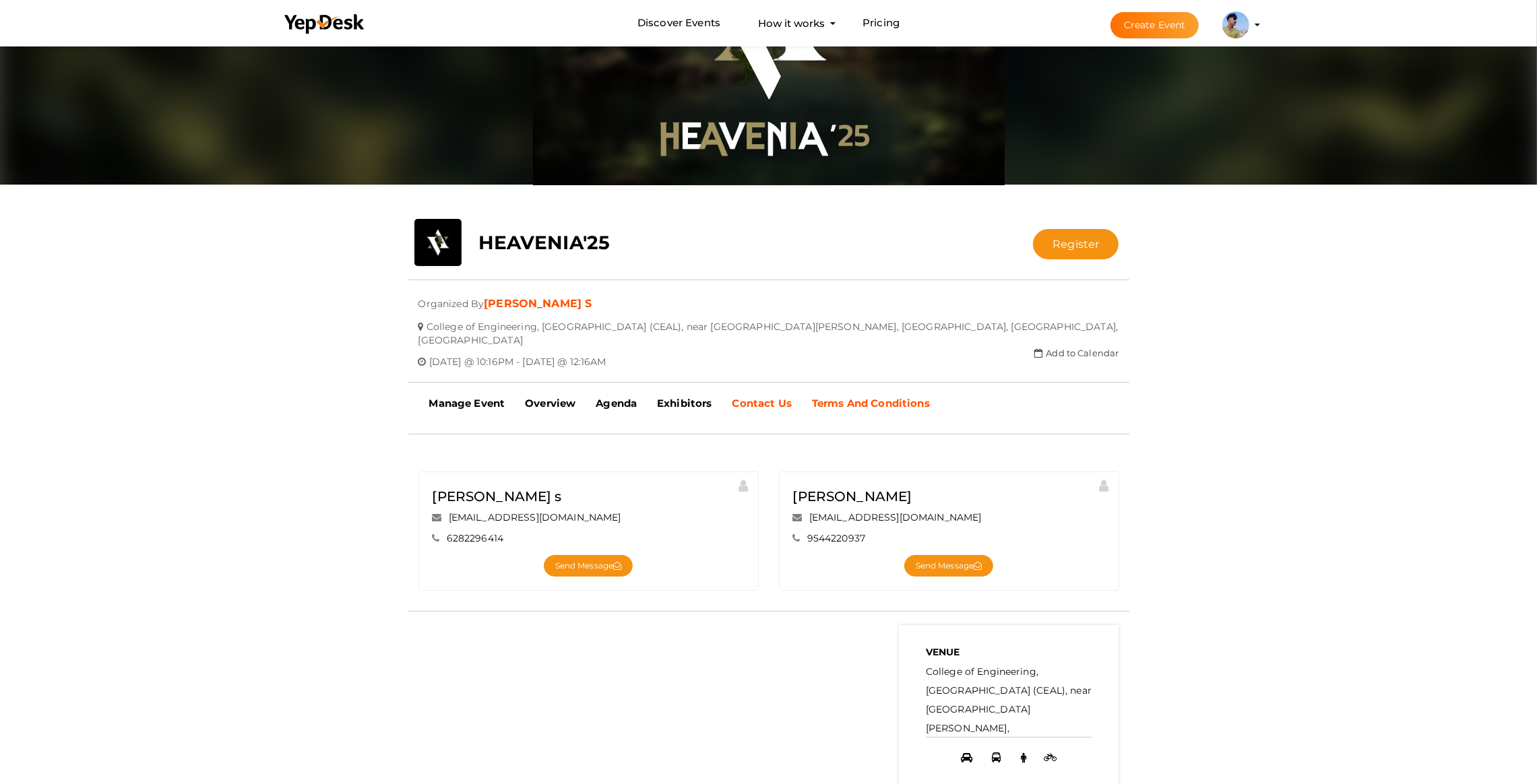
click at [855, 397] on b "Terms And Conditions" at bounding box center [872, 403] width 118 height 13
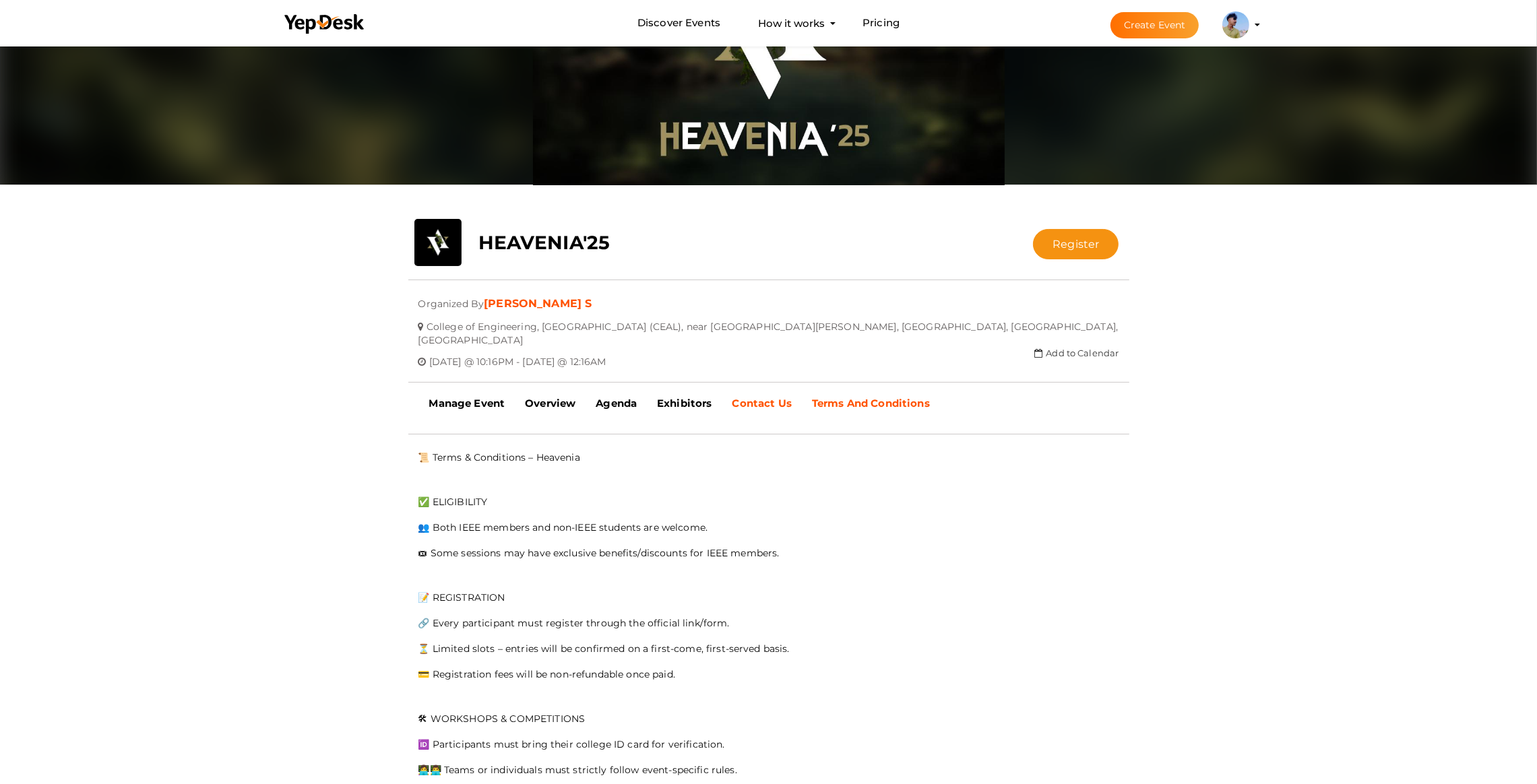
click at [774, 397] on b "Contact Us" at bounding box center [762, 403] width 59 height 13
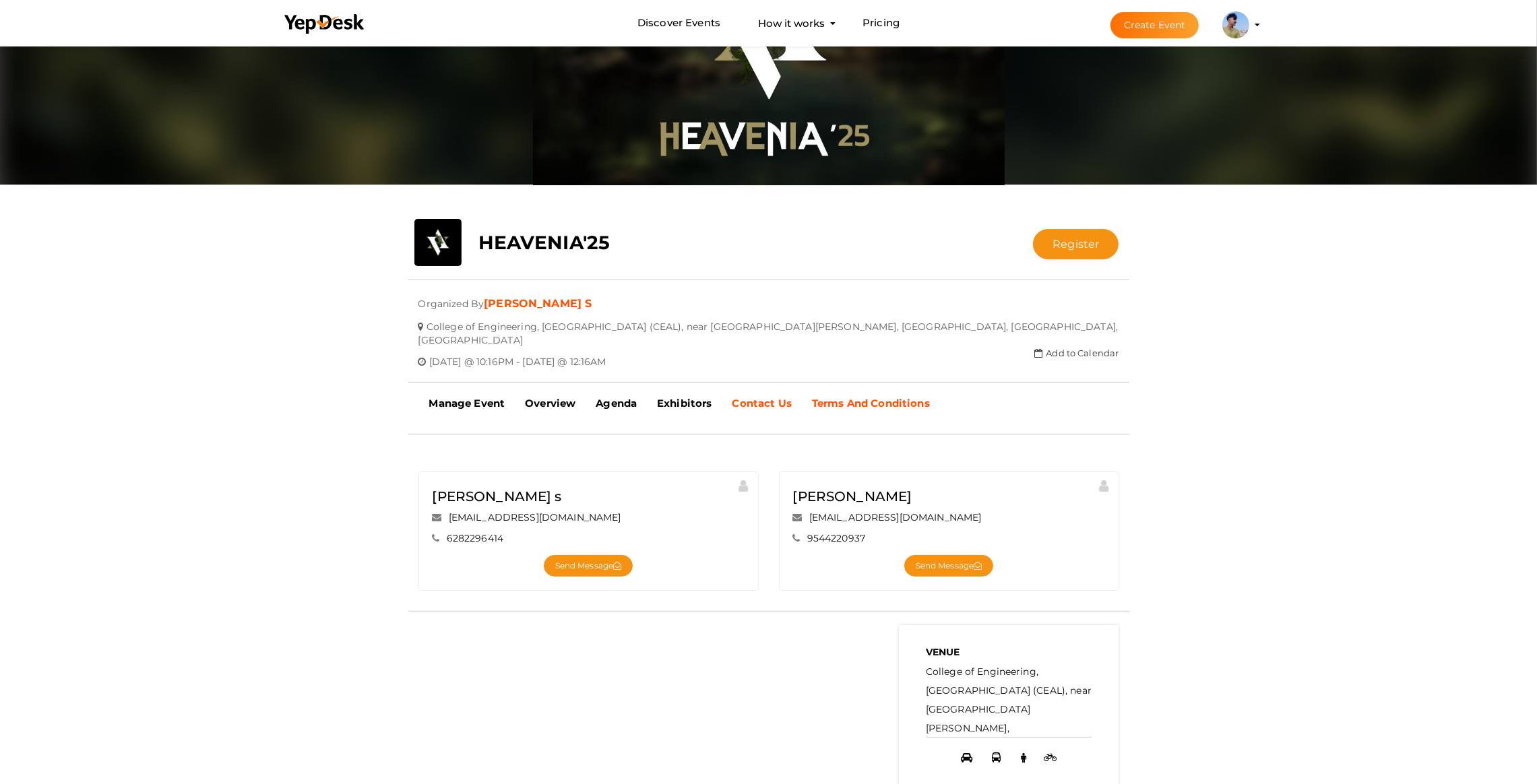
click at [828, 386] on link "Terms And Conditions" at bounding box center [871, 403] width 138 height 34
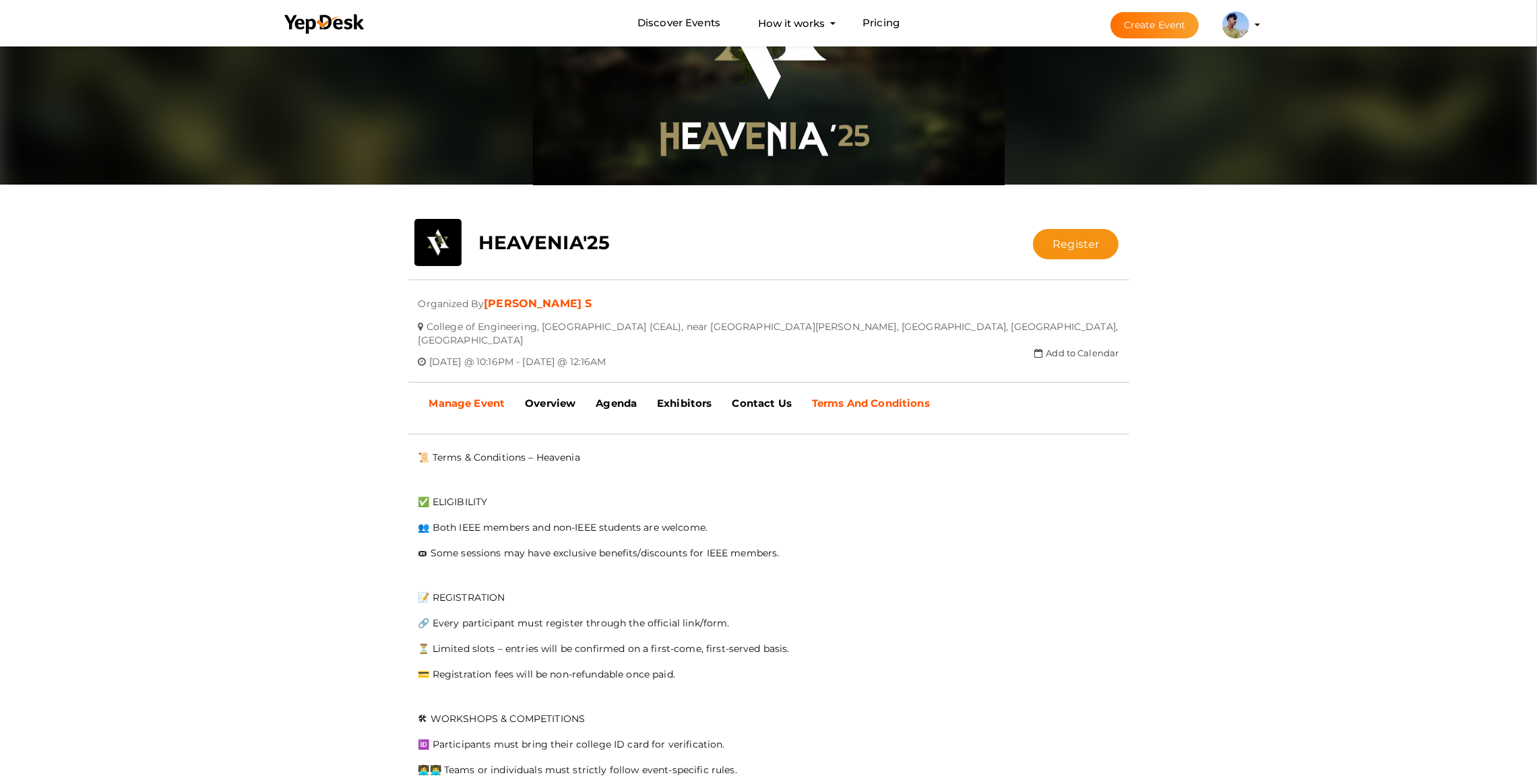
click at [472, 397] on b "Manage Event" at bounding box center [467, 403] width 76 height 13
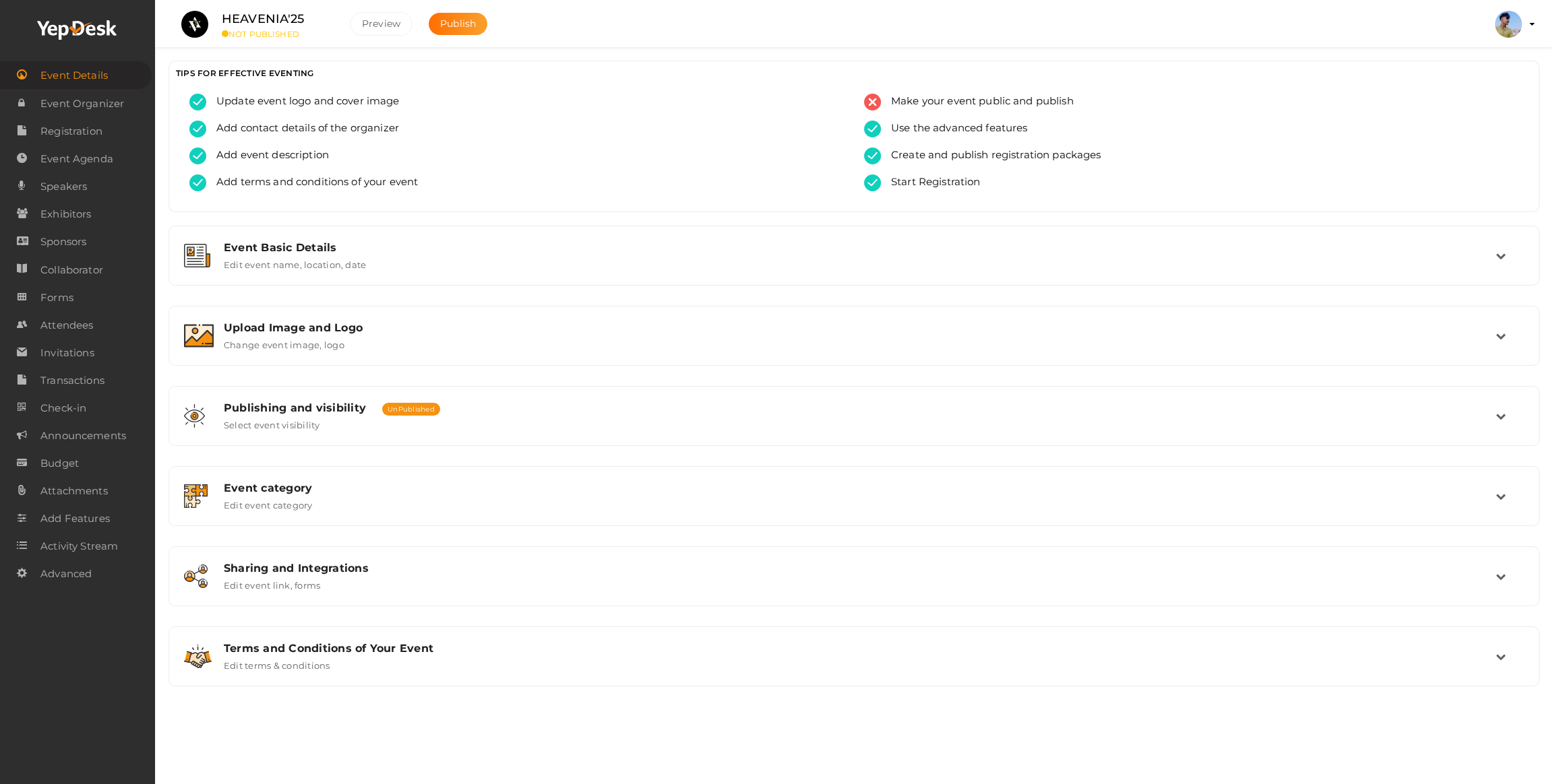
click at [355, 728] on div "HEAVENIA'25 NOT PUBLISHED [GEOGRAPHIC_DATA] Publish [GEOGRAPHIC_DATA] [PERSON_N…" at bounding box center [854, 370] width 1398 height 740
click at [249, 19] on label "HEAVENIA'25" at bounding box center [264, 19] width 83 height 19
click at [252, 36] on small "NOT PUBLISHED" at bounding box center [276, 34] width 108 height 10
click at [352, 24] on button "Preview" at bounding box center [381, 24] width 62 height 24
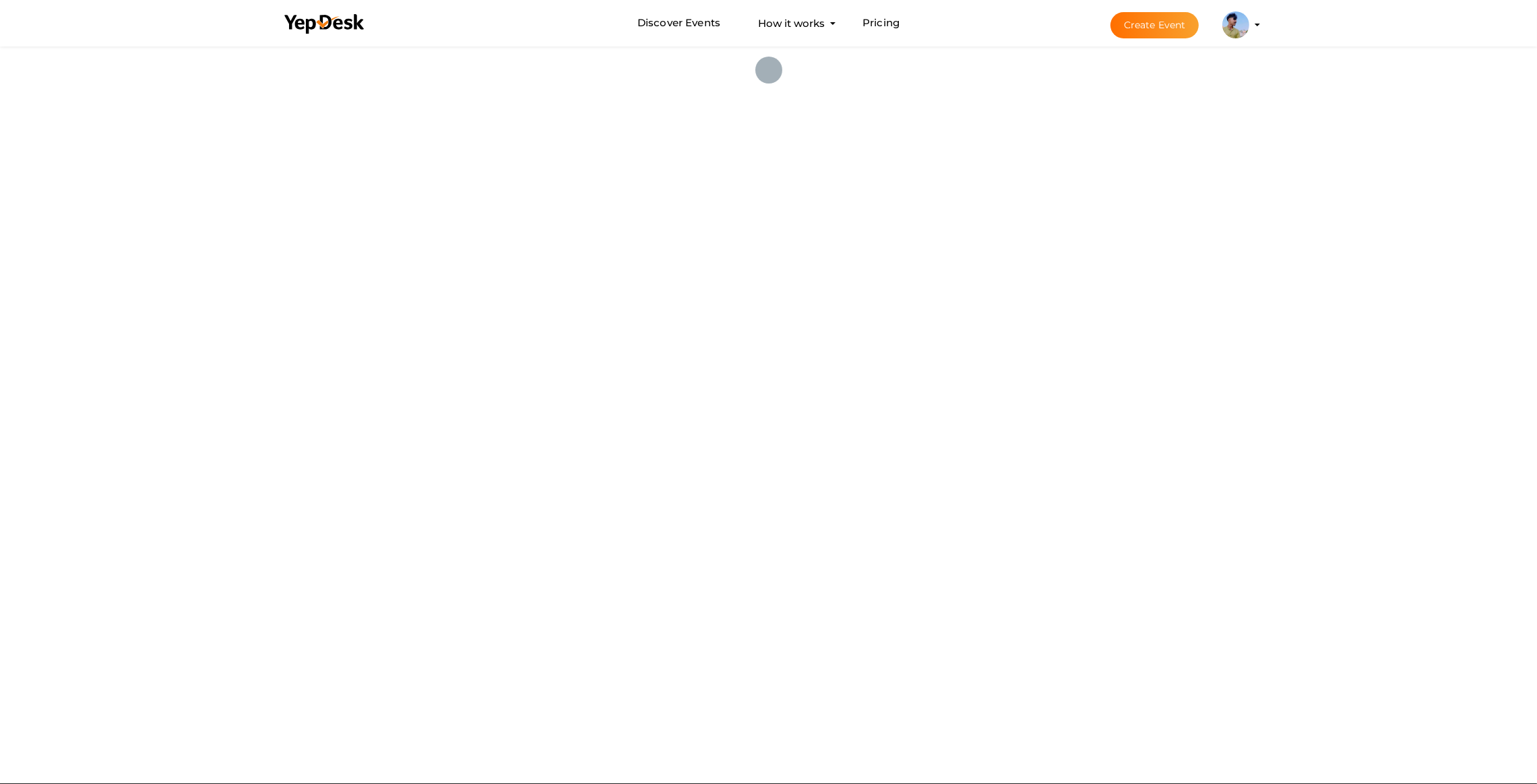
scroll to position [4994, 0]
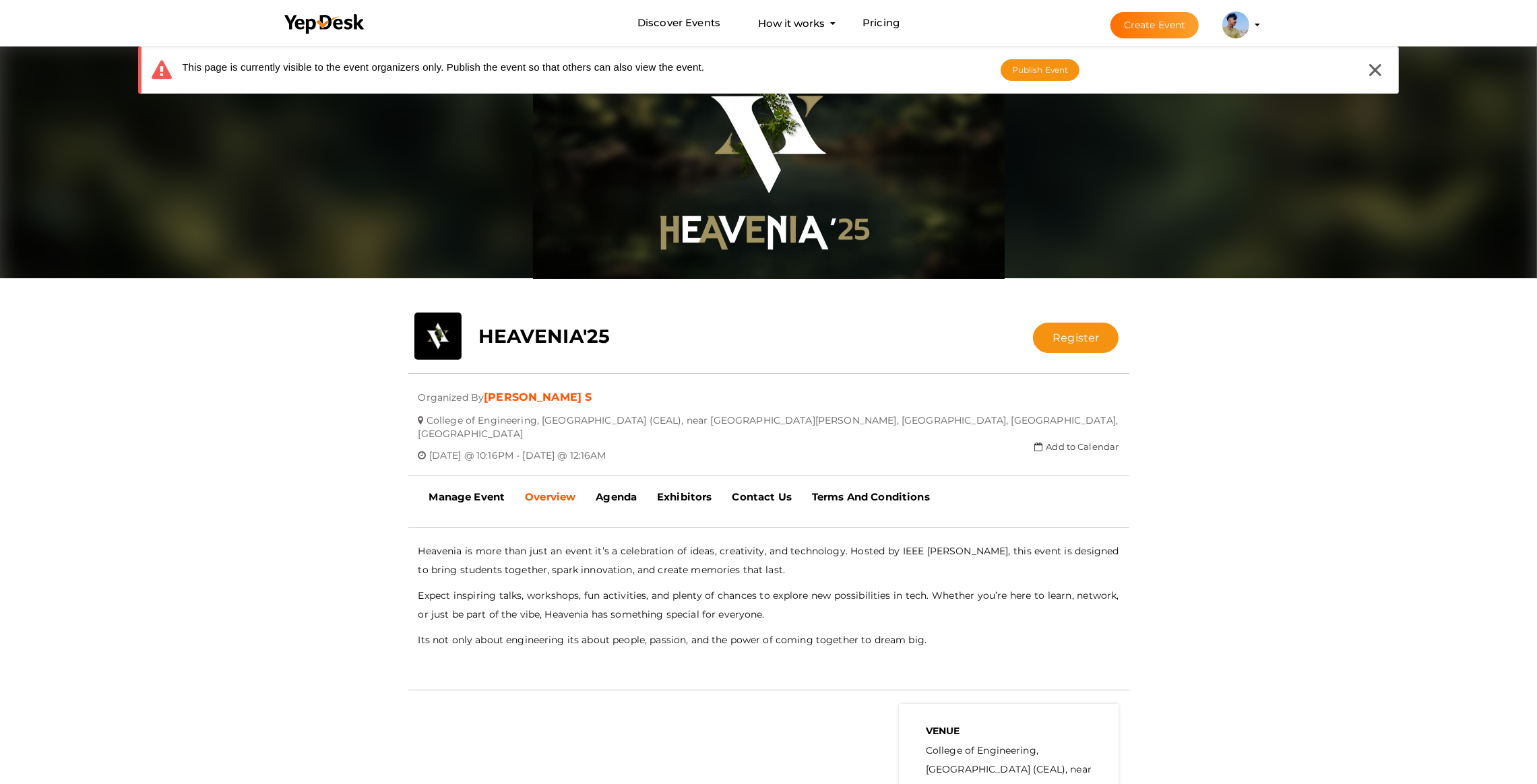
click at [142, 365] on div "close Your present response to the invite is You can change your response below…" at bounding box center [768, 522] width 1537 height 959
click at [1373, 64] on icon at bounding box center [1375, 69] width 12 height 12
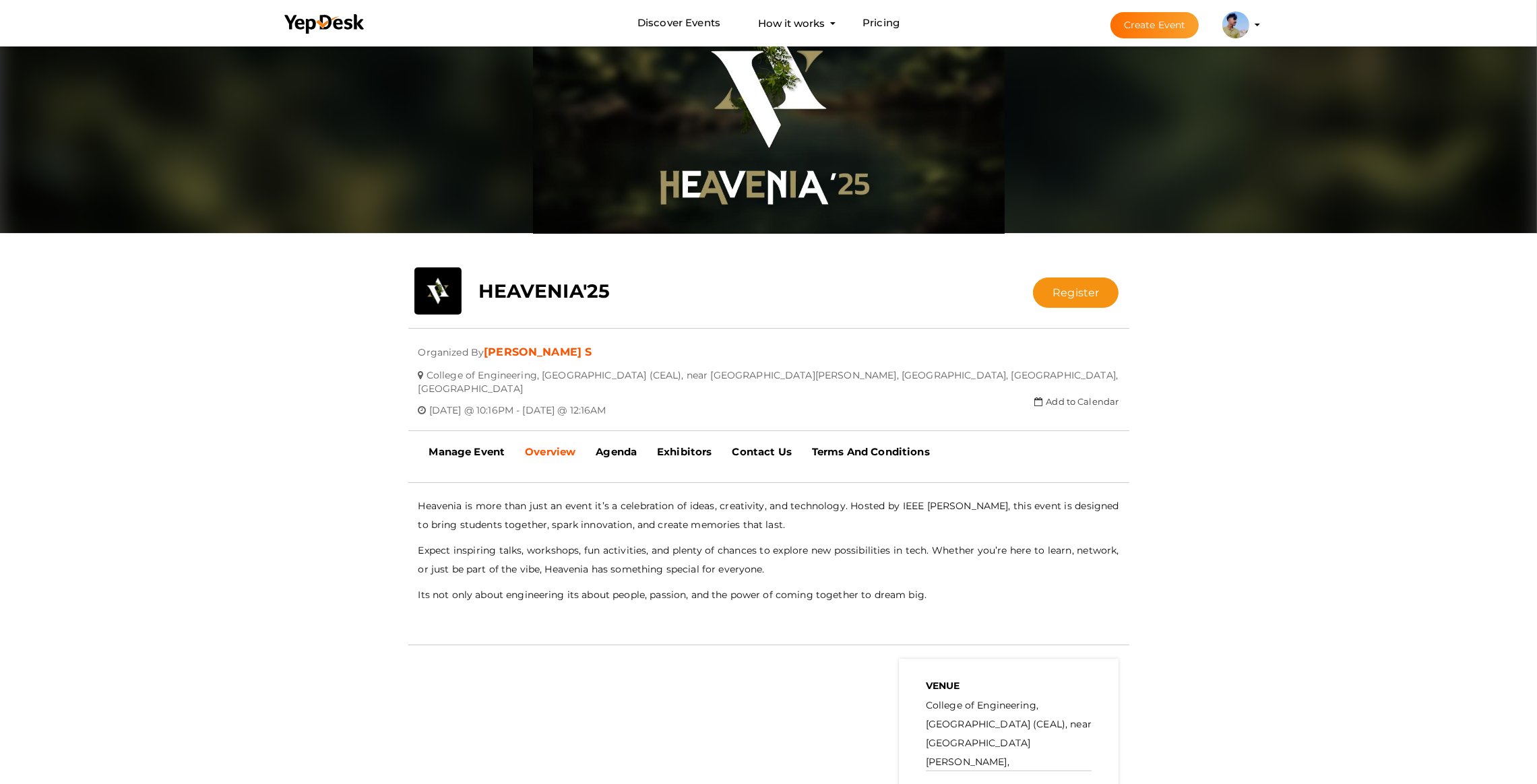
scroll to position [0, 0]
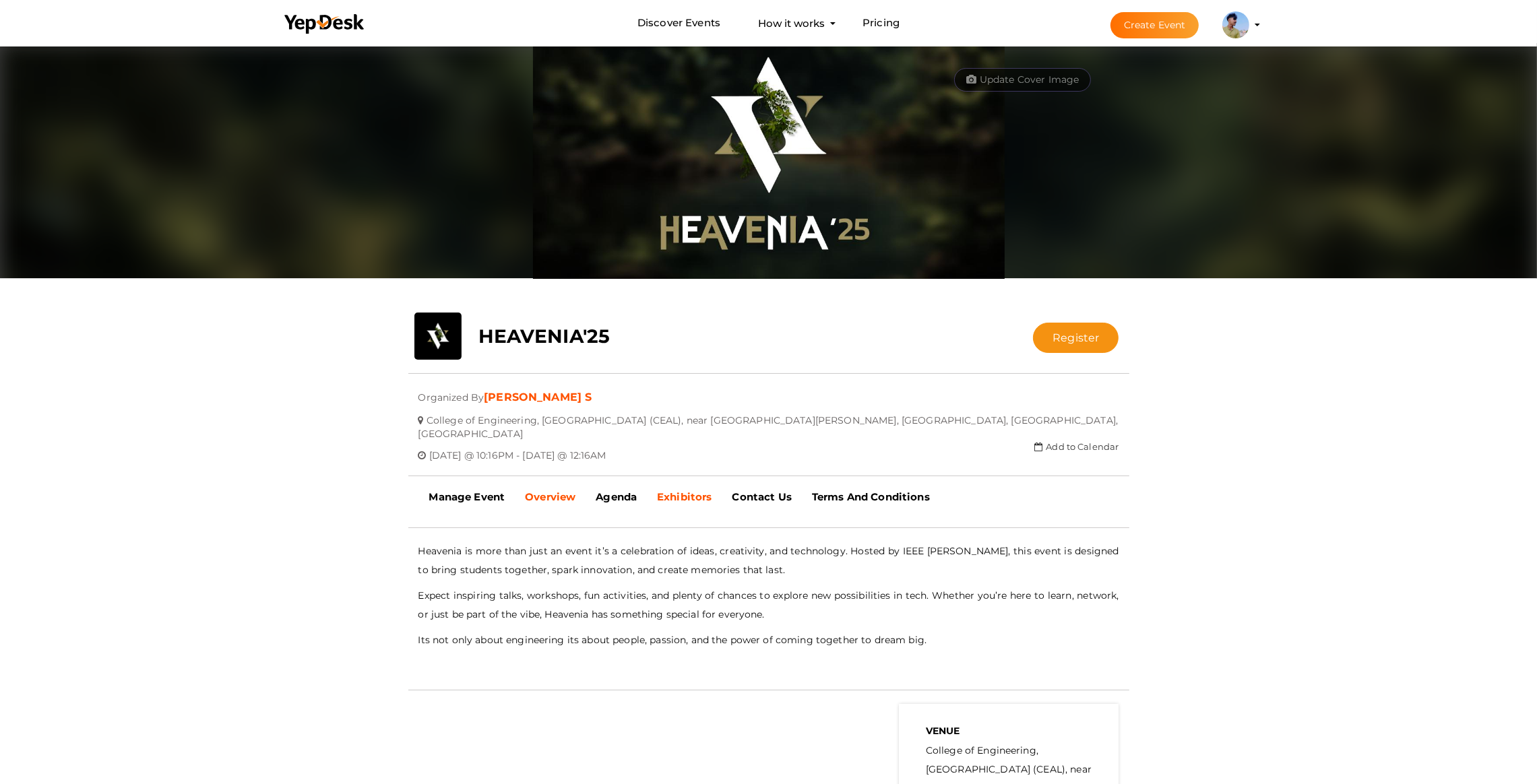
click at [686, 491] on link "Exhibitors" at bounding box center [685, 497] width 75 height 34
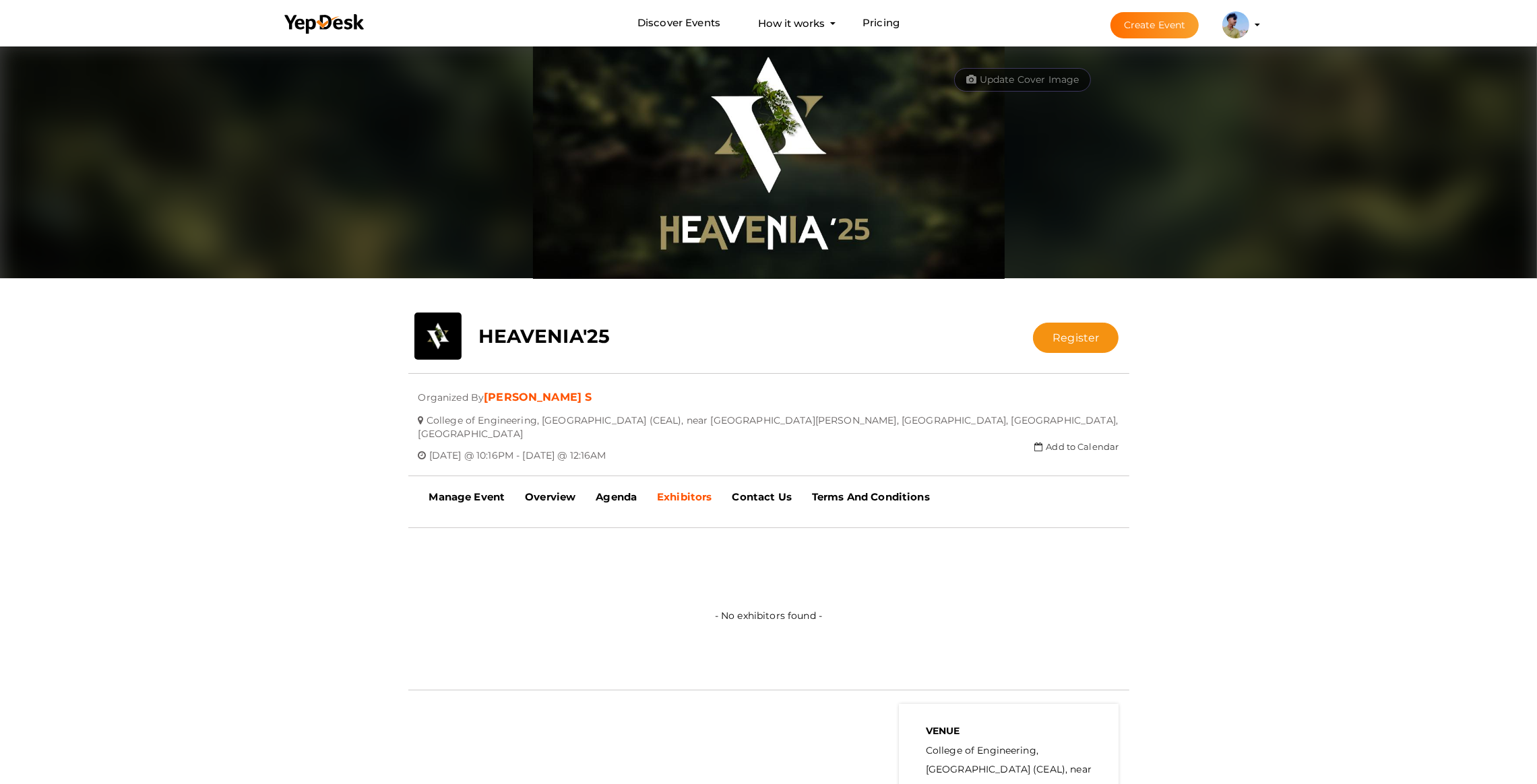
click at [654, 489] on link "Exhibitors" at bounding box center [685, 497] width 75 height 34
click at [577, 481] on link "Overview" at bounding box center [550, 497] width 71 height 34
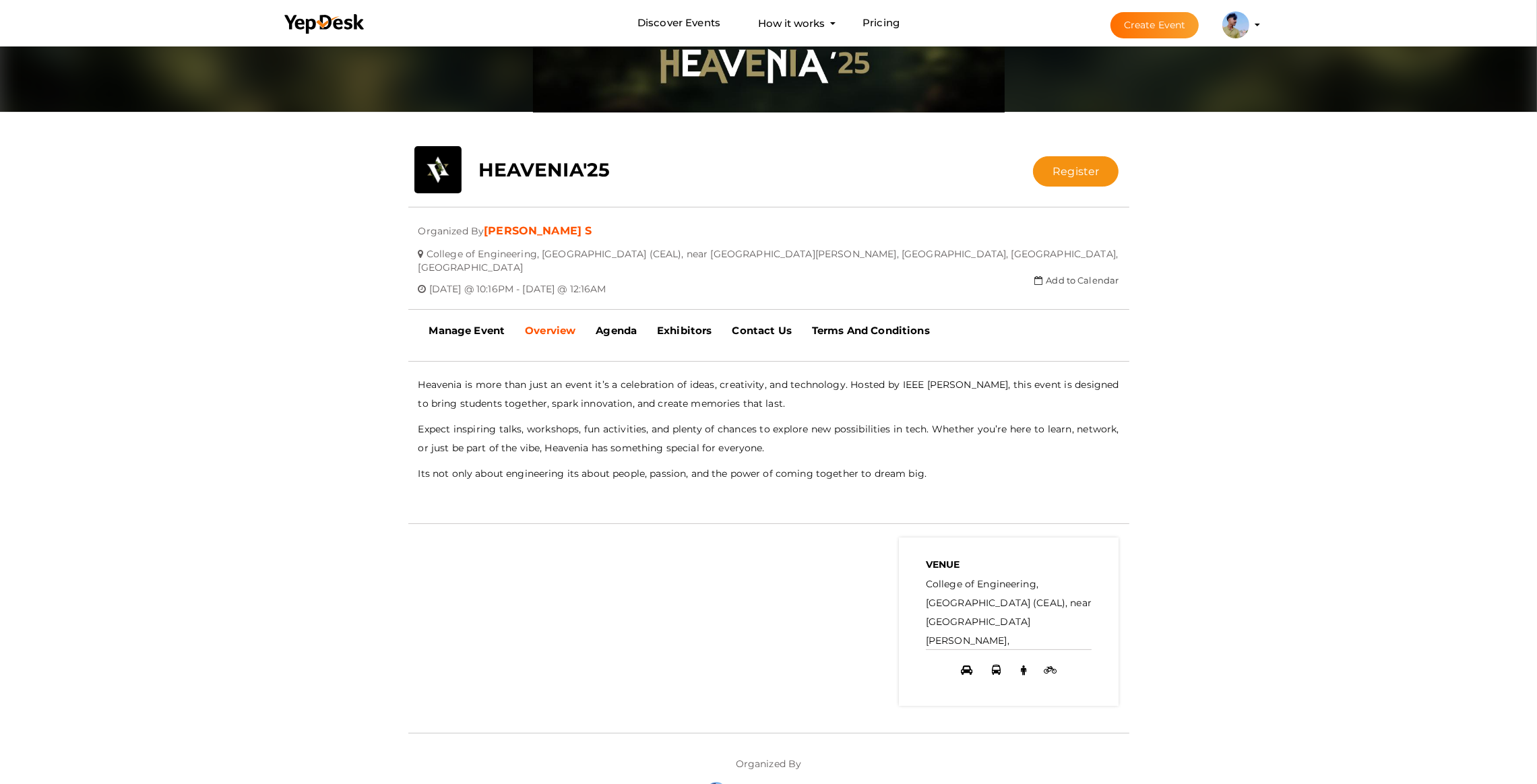
scroll to position [303, 0]
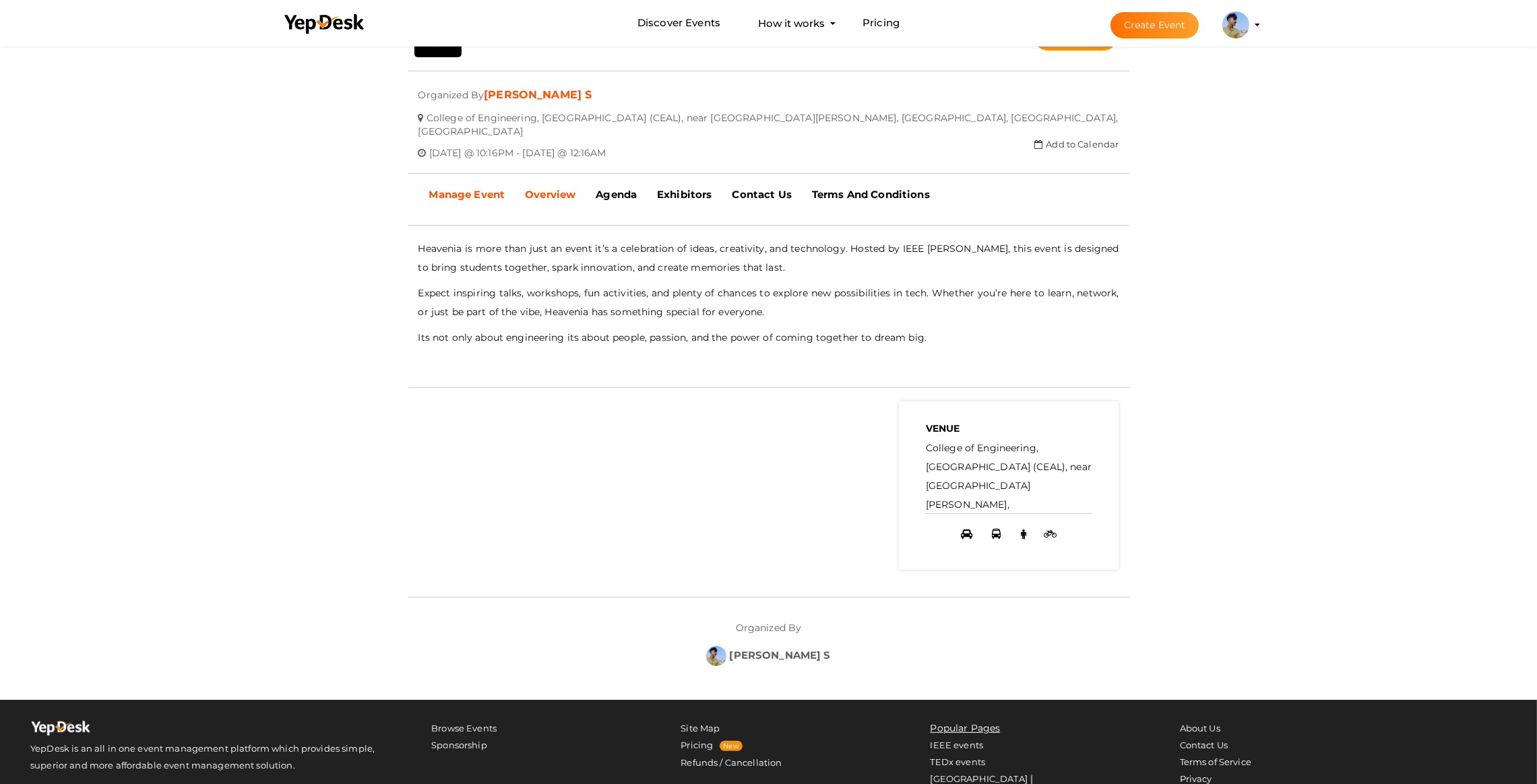
click at [451, 192] on link "Manage Event" at bounding box center [467, 195] width 97 height 34
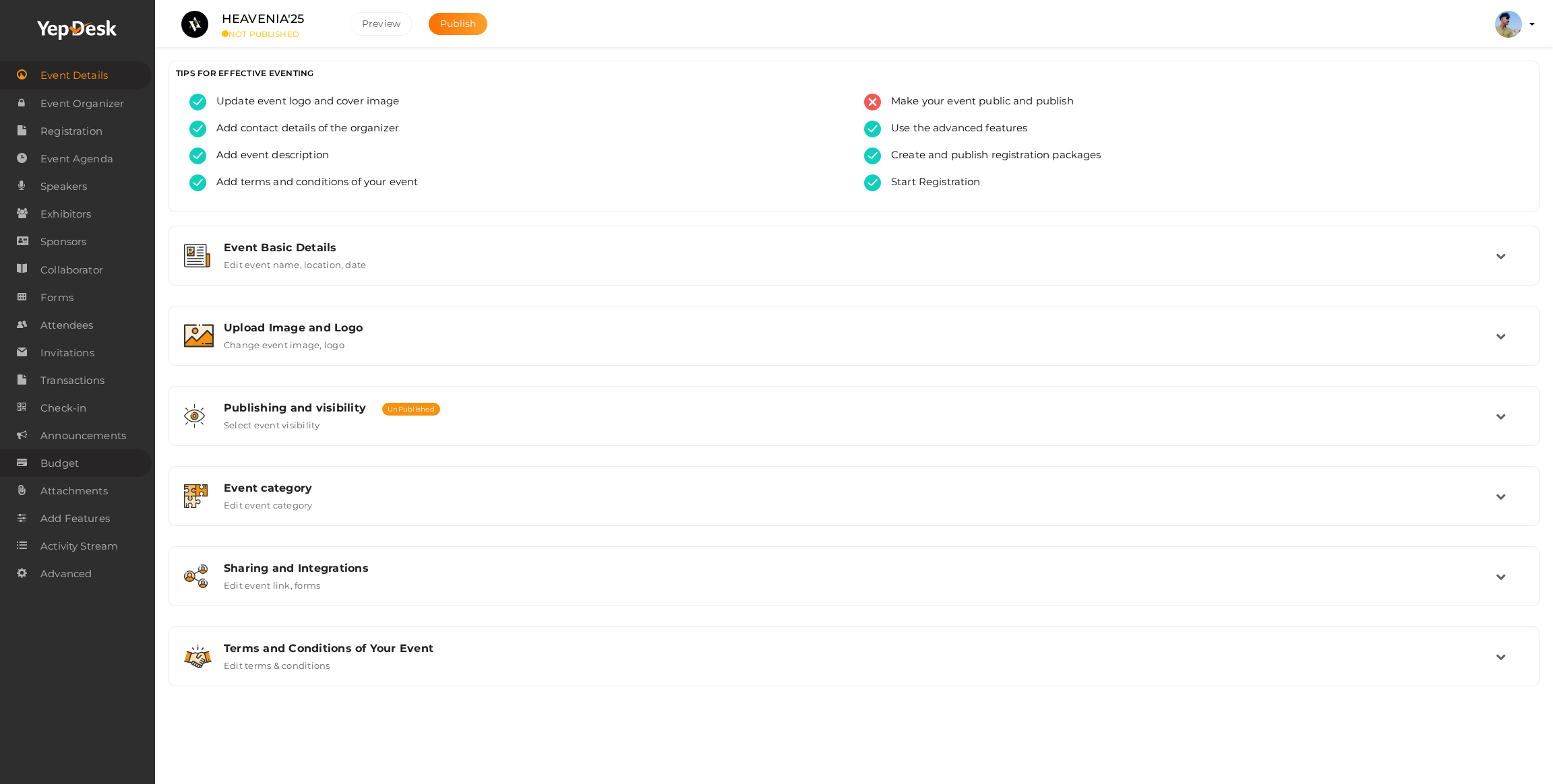
click at [50, 477] on span "Budget" at bounding box center [60, 464] width 38 height 27
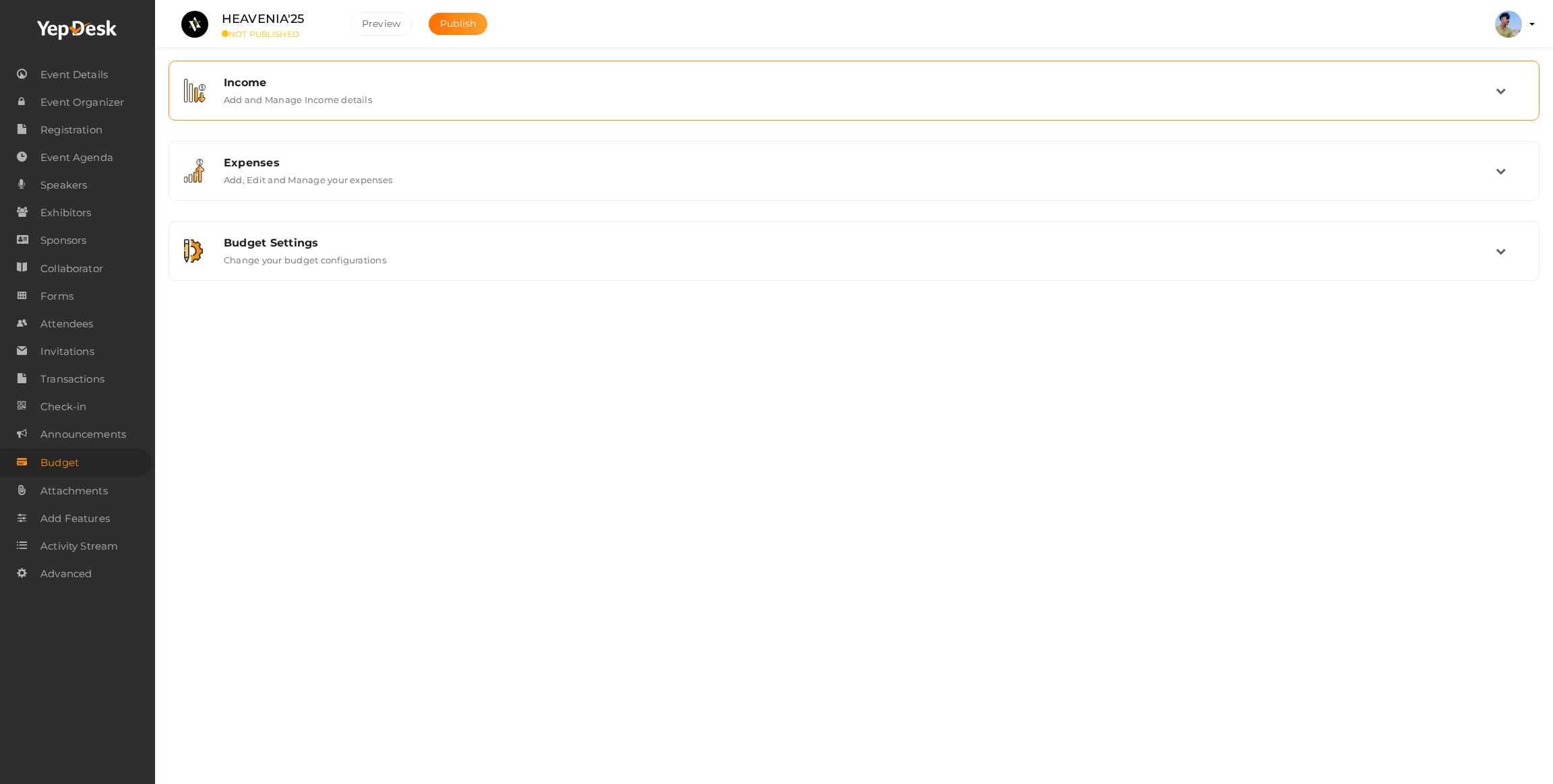
click at [269, 87] on div "Income" at bounding box center [860, 82] width 1272 height 13
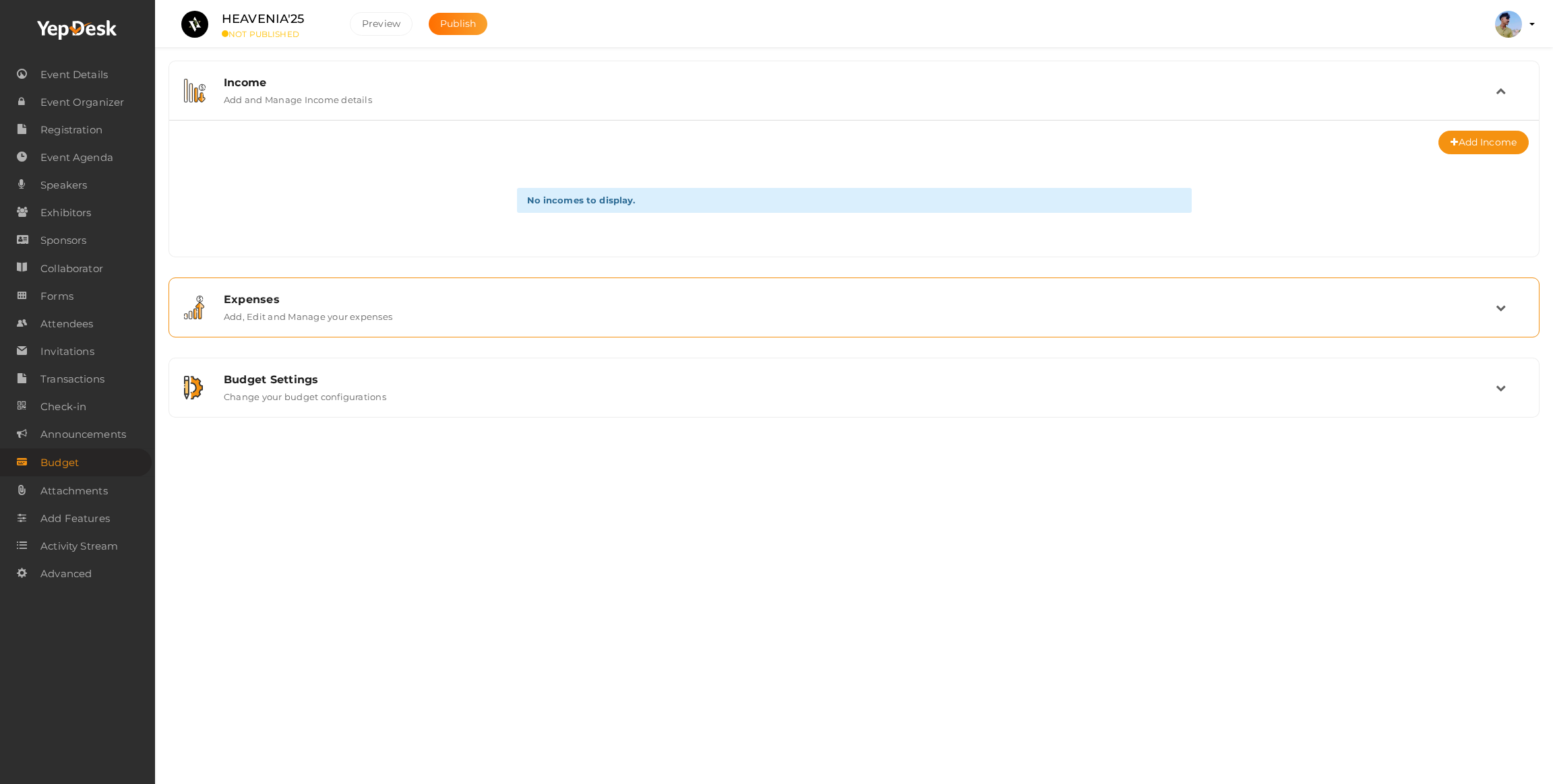
click at [274, 303] on div "Expenses" at bounding box center [860, 299] width 1272 height 13
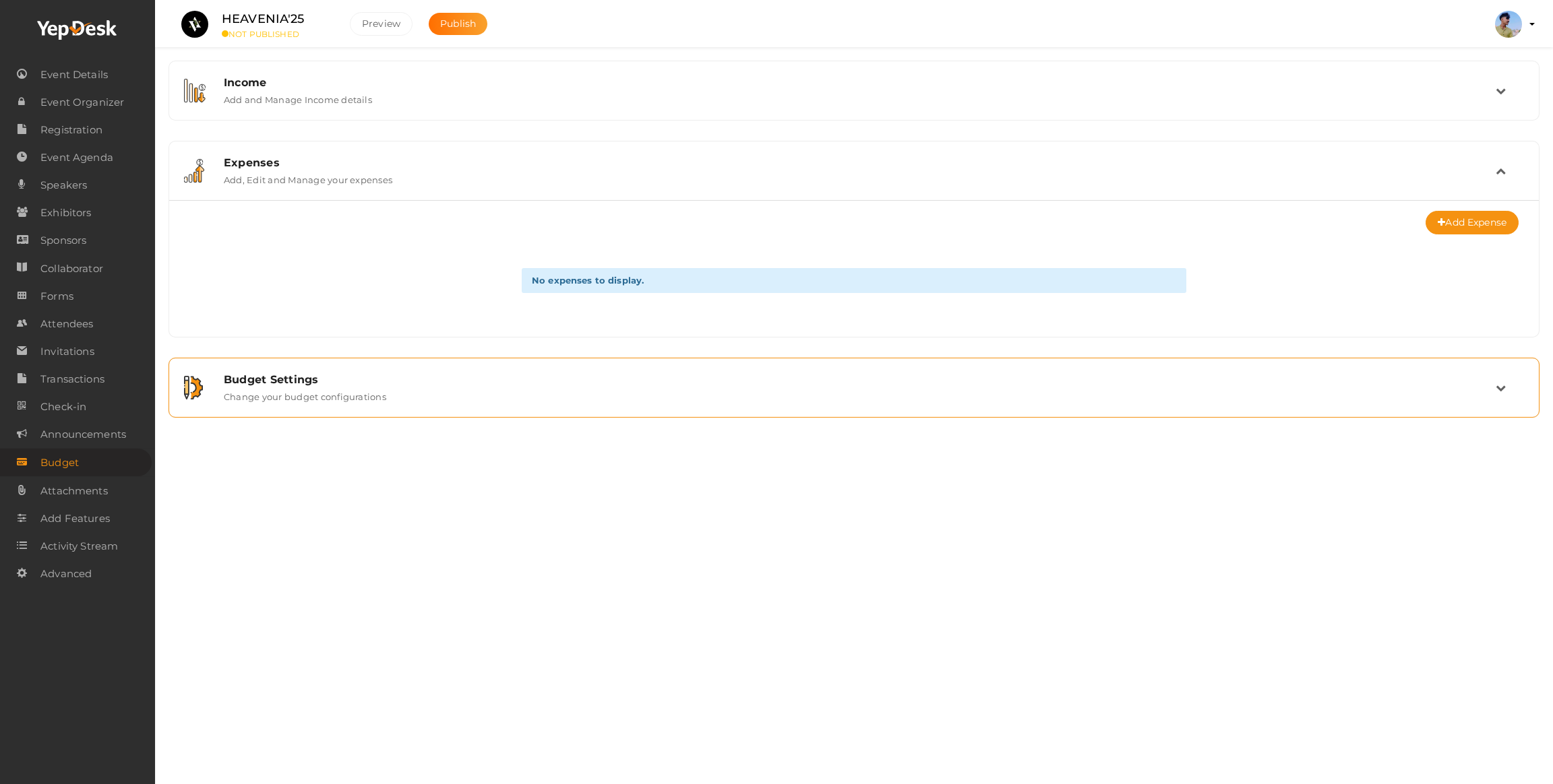
click at [290, 372] on div "Budget Settings Change your budget configurations" at bounding box center [854, 387] width 1356 height 46
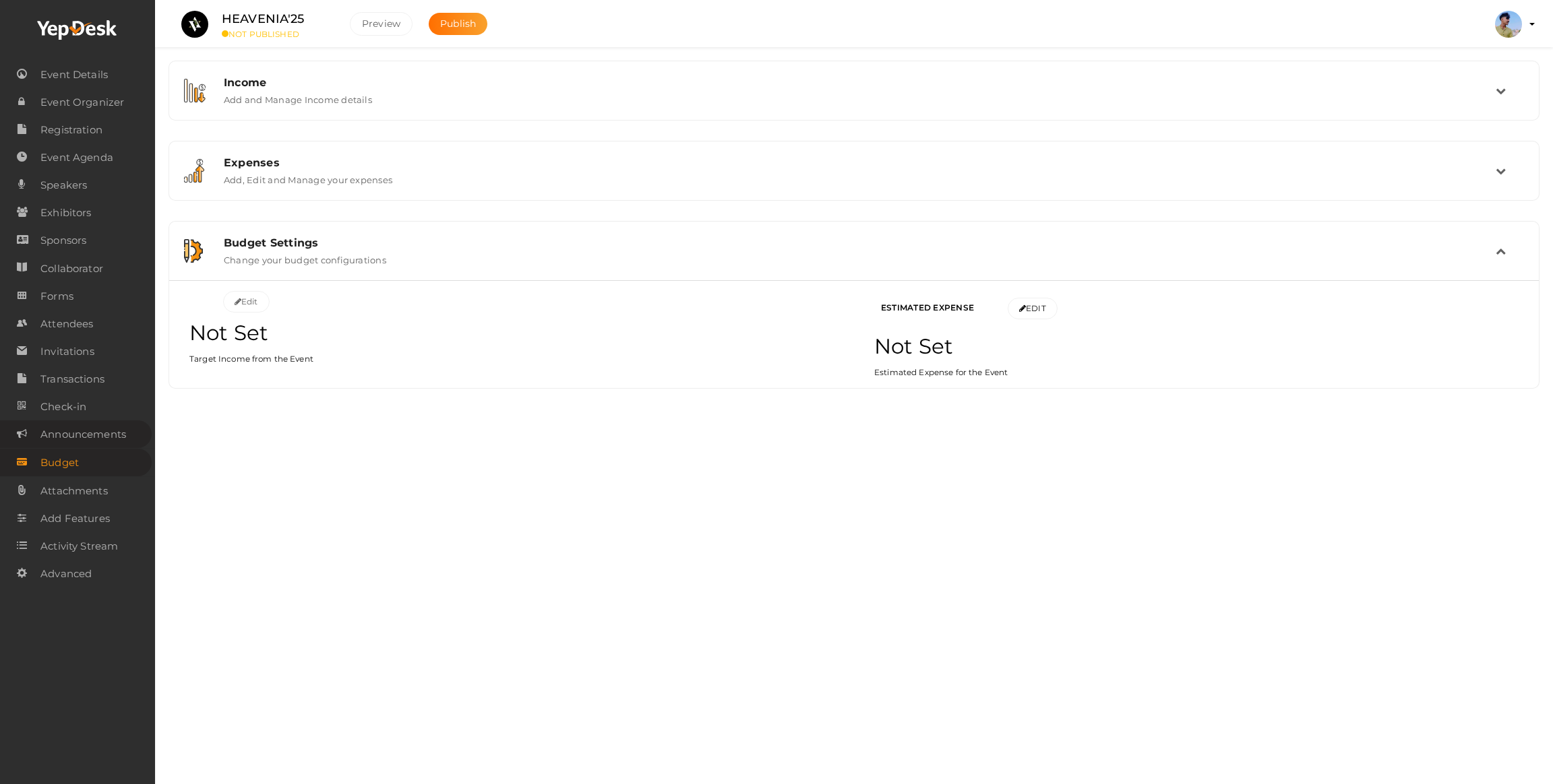
click at [101, 441] on span "Announcements" at bounding box center [83, 434] width 85 height 27
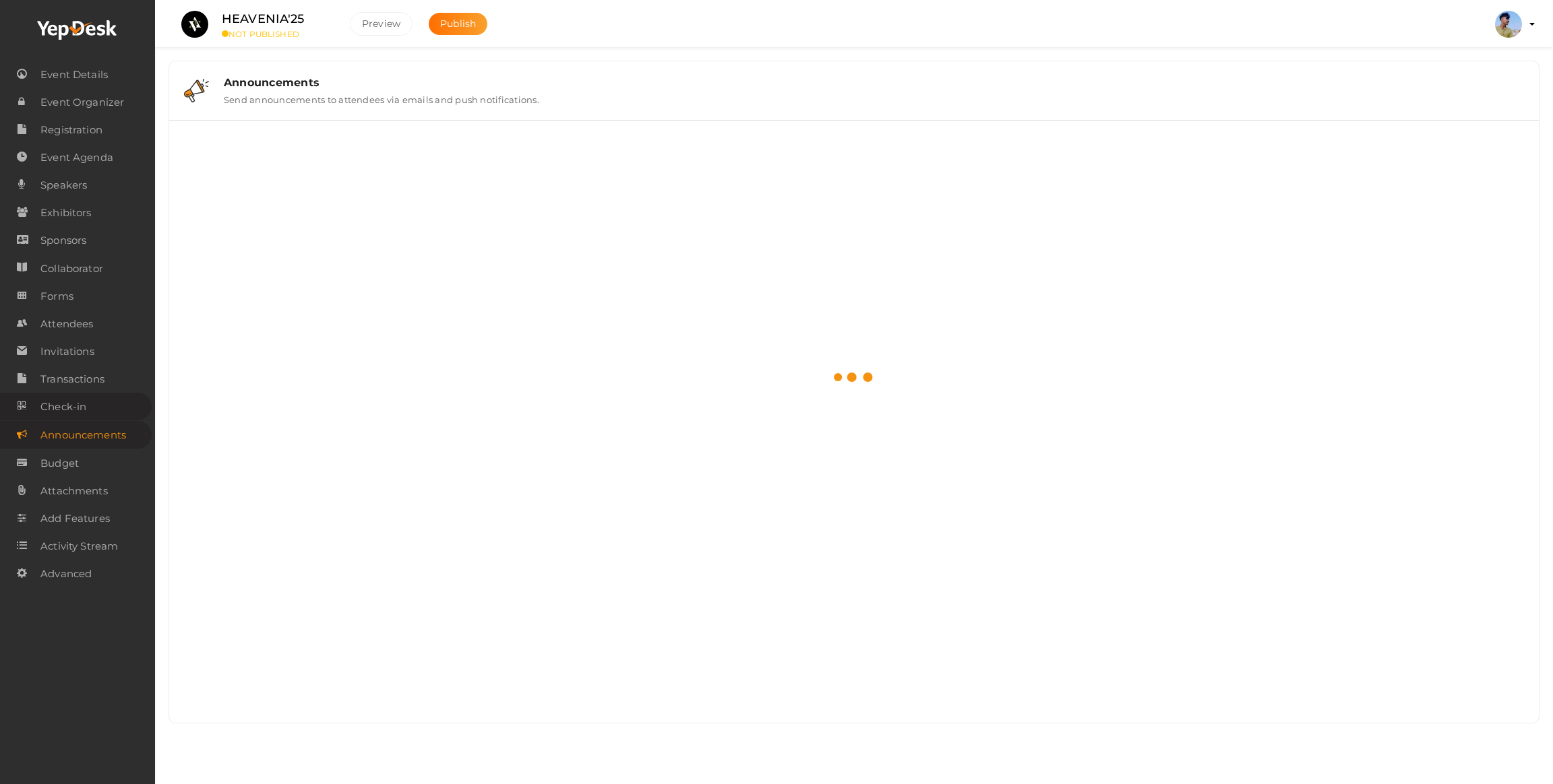
click at [64, 412] on span "Check-in" at bounding box center [63, 407] width 46 height 27
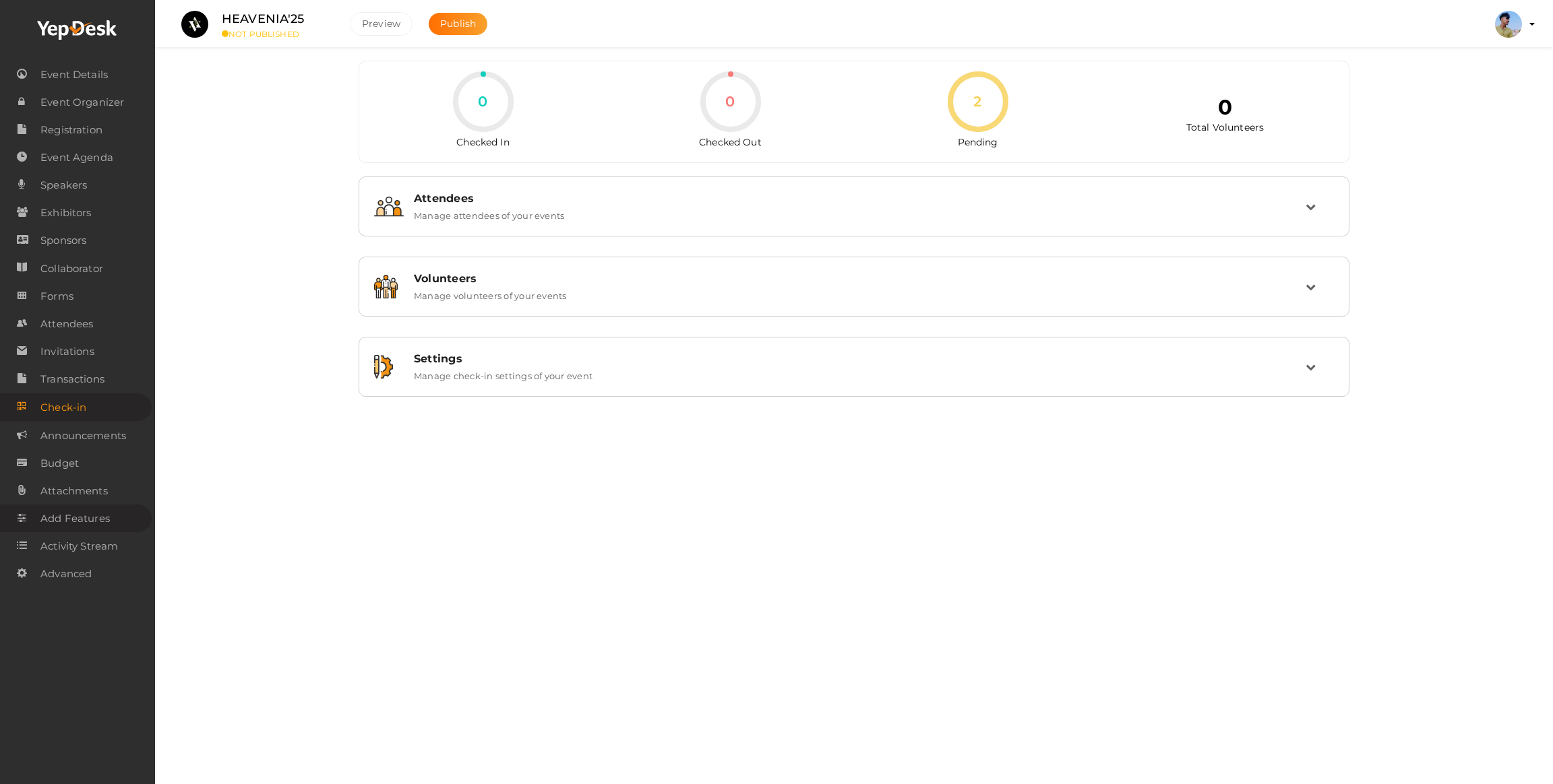
click at [97, 522] on span "Add Features" at bounding box center [75, 519] width 70 height 27
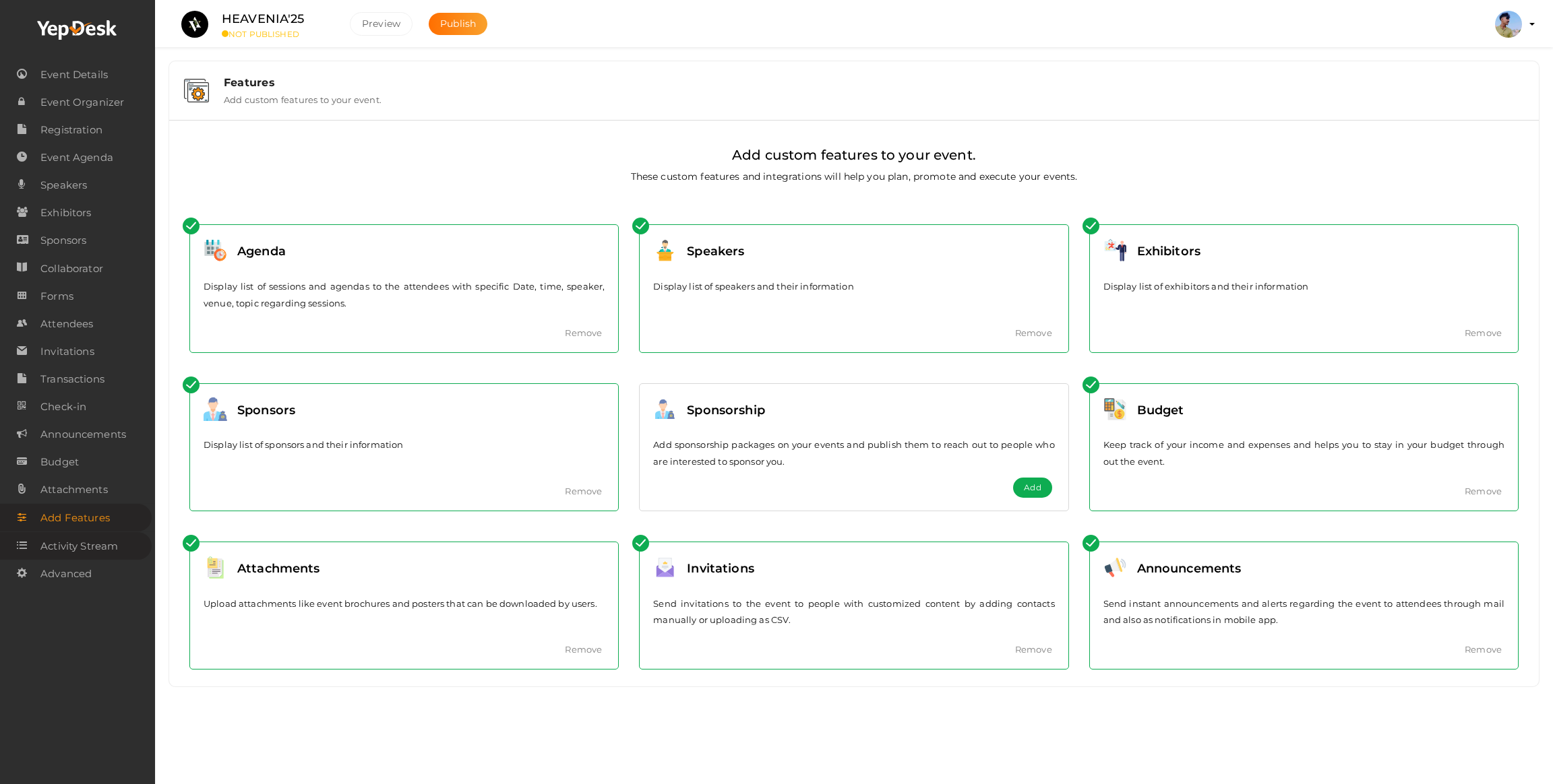
click at [106, 555] on span "Activity Stream" at bounding box center [79, 546] width 77 height 27
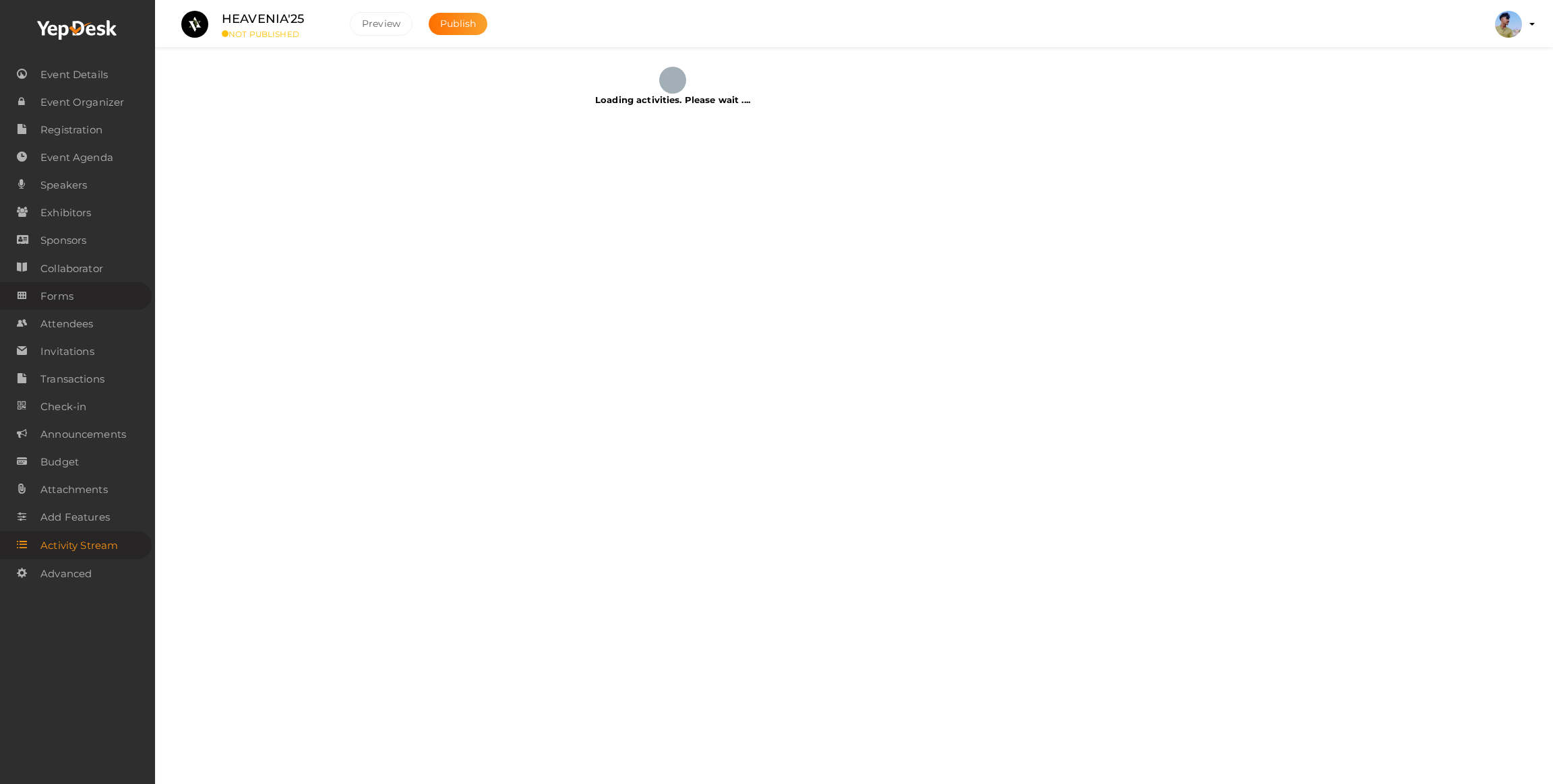
click at [80, 303] on link "Forms" at bounding box center [76, 296] width 152 height 28
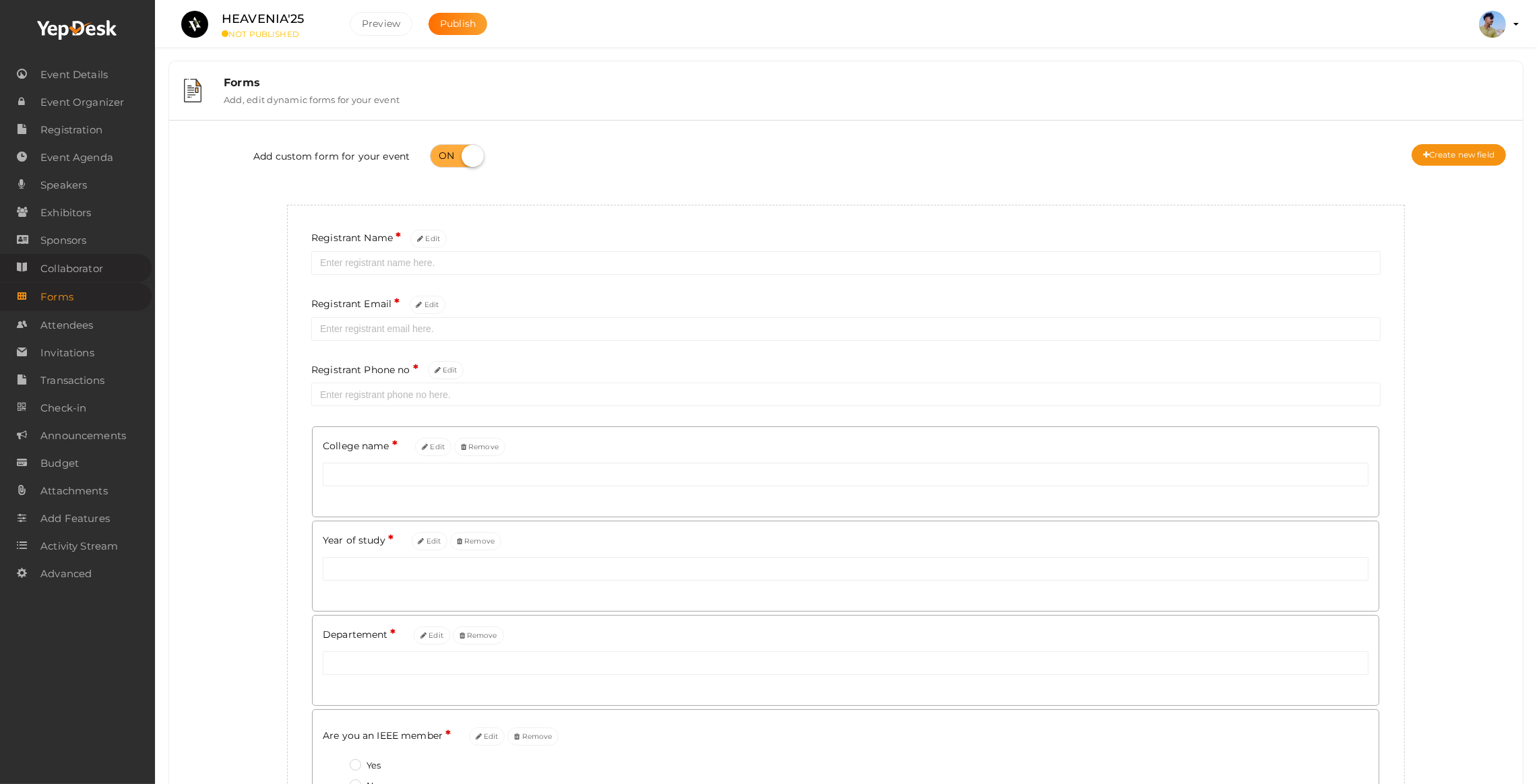
click at [79, 259] on span "Collaborator" at bounding box center [72, 269] width 62 height 27
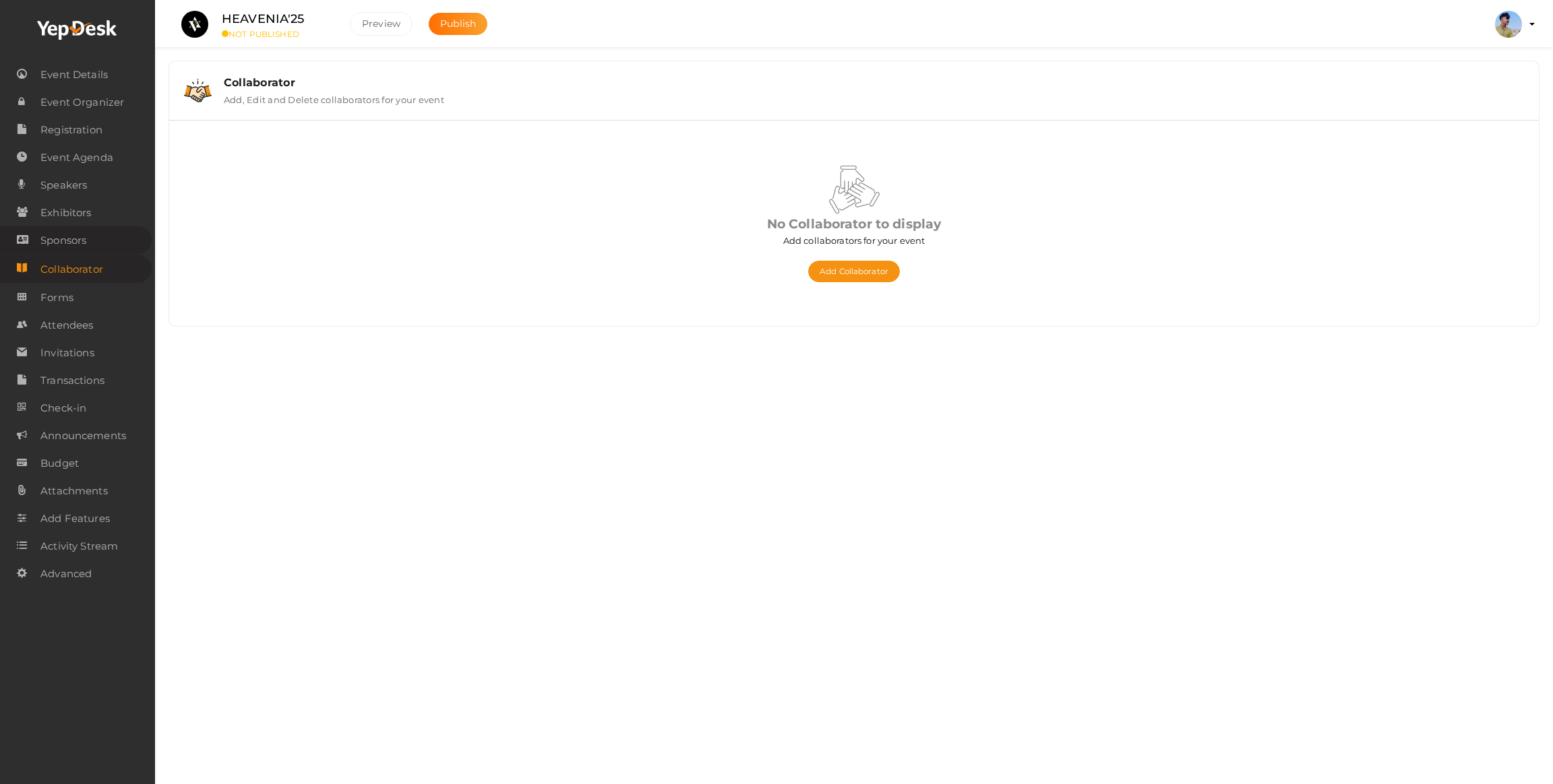
click at [77, 240] on span "Sponsors" at bounding box center [63, 240] width 46 height 27
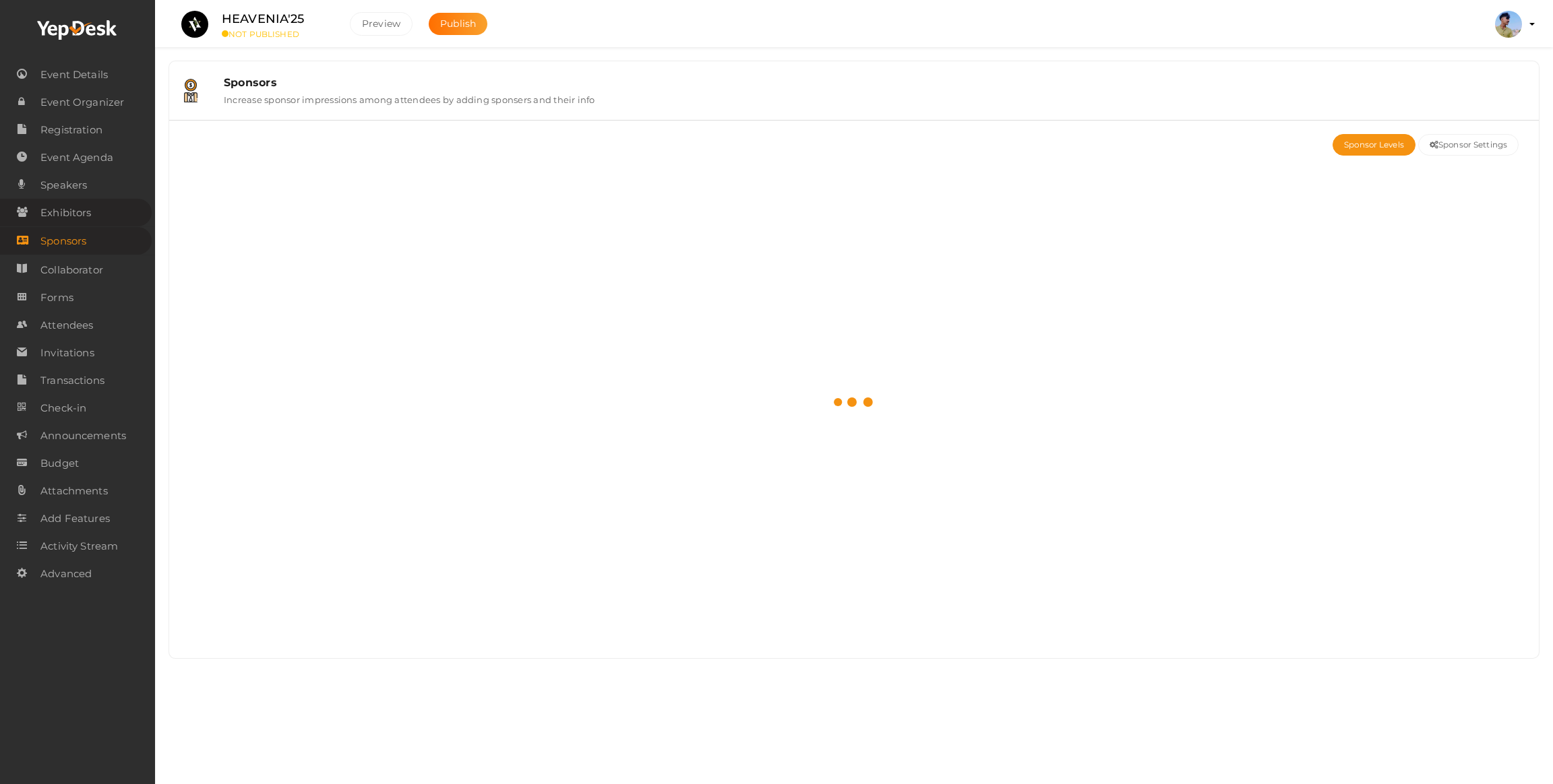
click at [83, 218] on span "Exhibitors" at bounding box center [66, 213] width 50 height 27
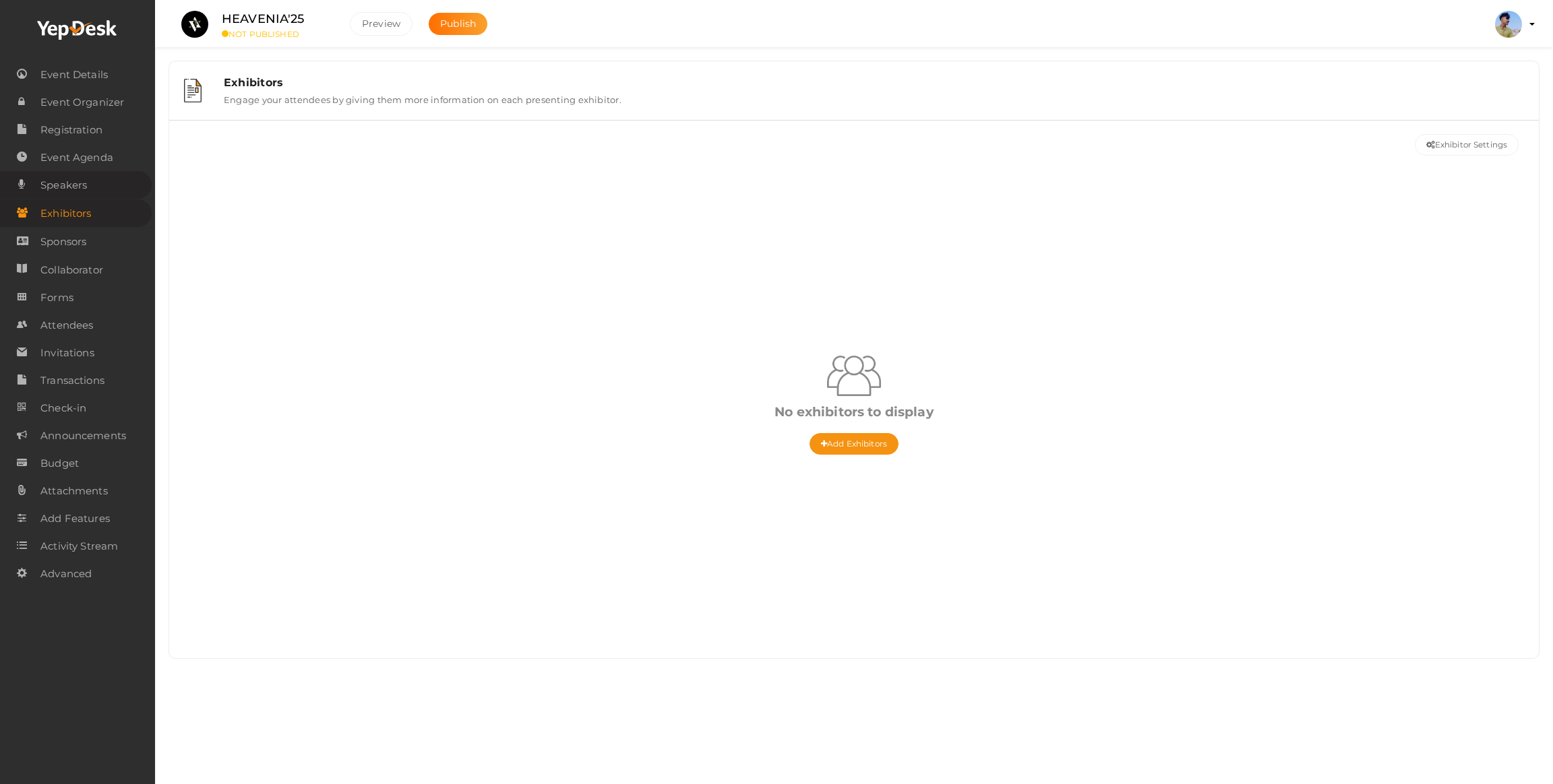
click at [56, 191] on span "Speakers" at bounding box center [64, 185] width 46 height 27
click at [81, 149] on span "Event Agenda" at bounding box center [77, 158] width 73 height 27
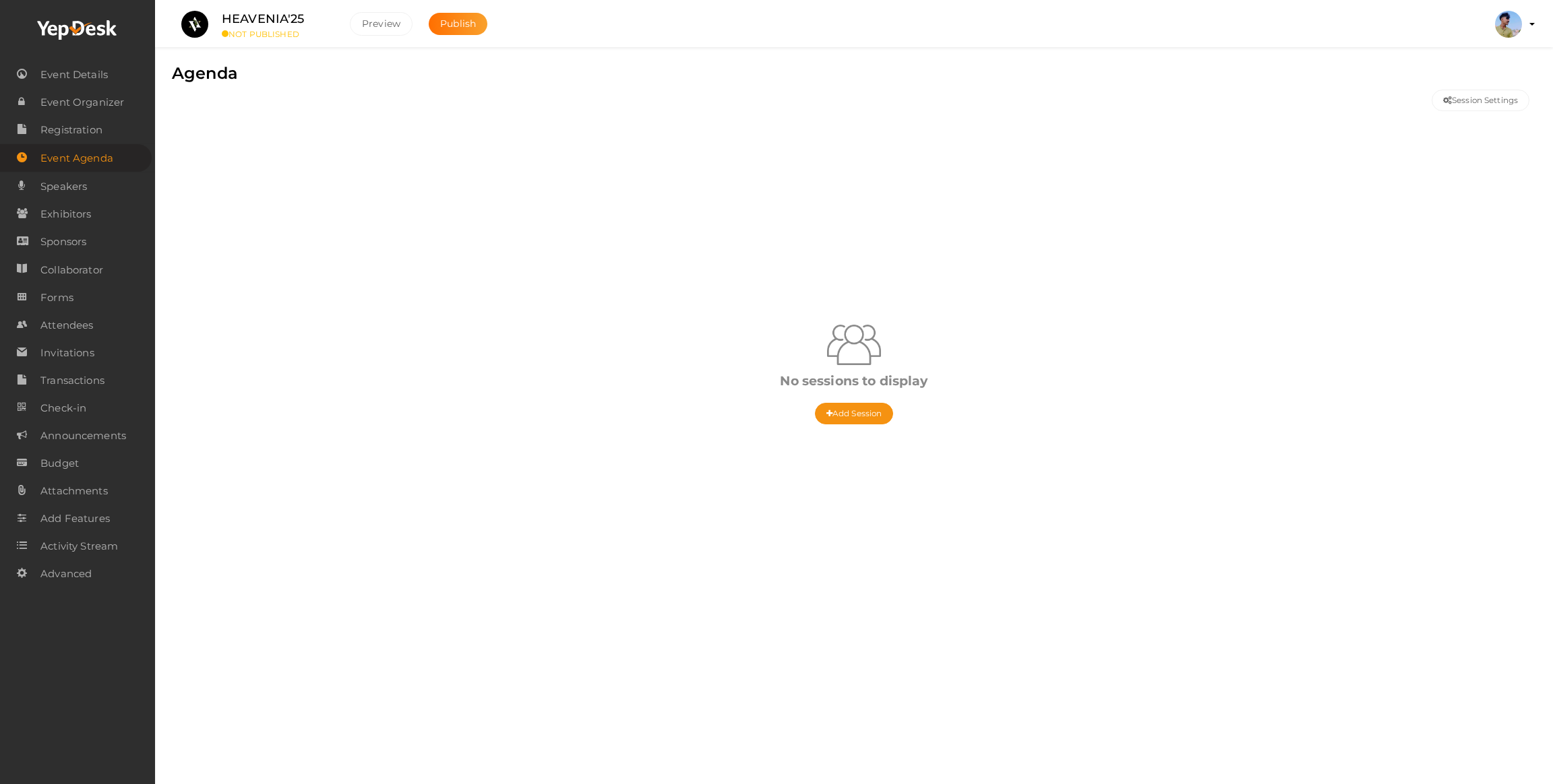
click at [84, 144] on li "Event Agenda" at bounding box center [77, 158] width 155 height 29
click at [89, 130] on span "Registration" at bounding box center [72, 130] width 62 height 27
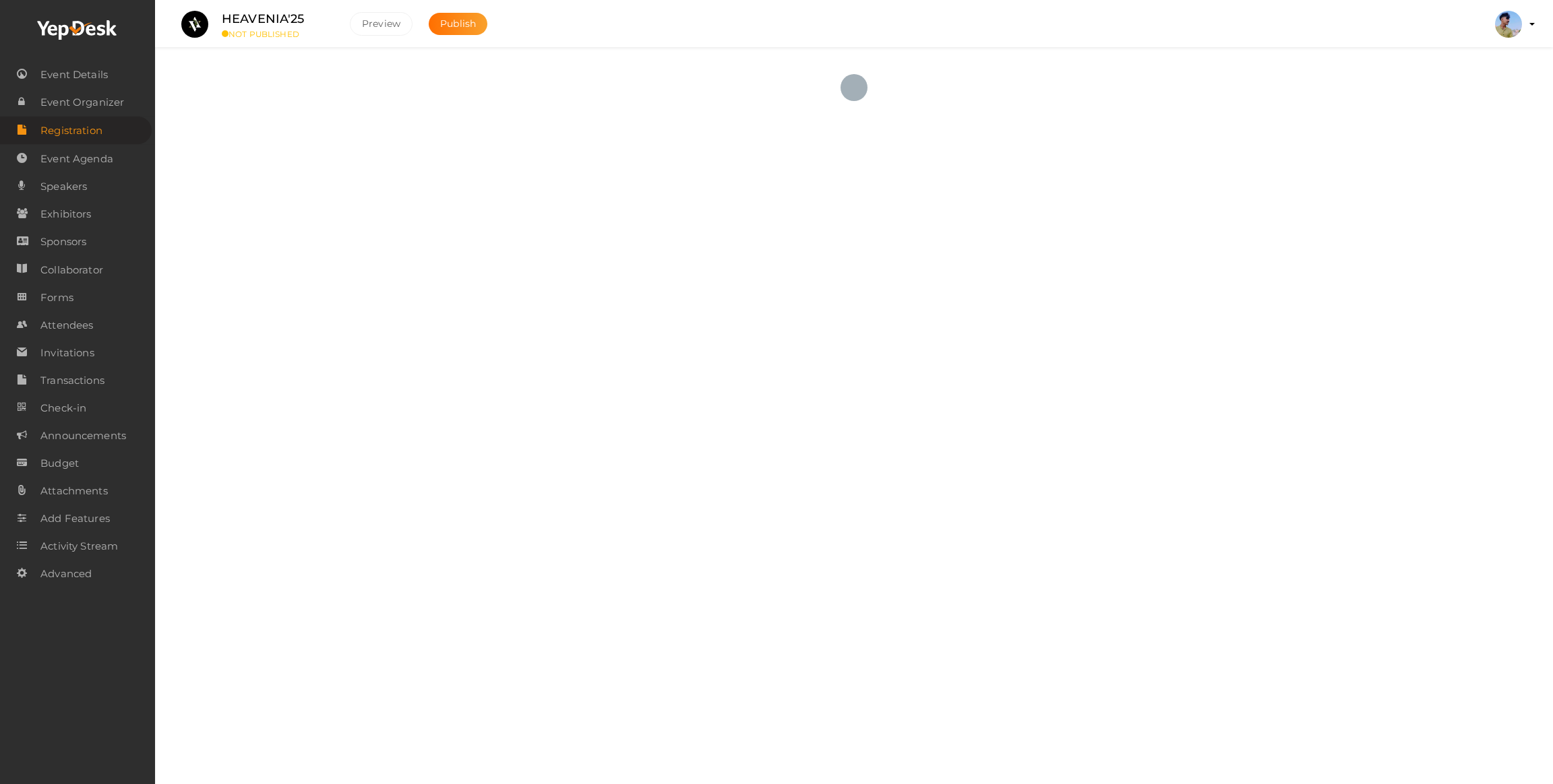
checkbox input "true"
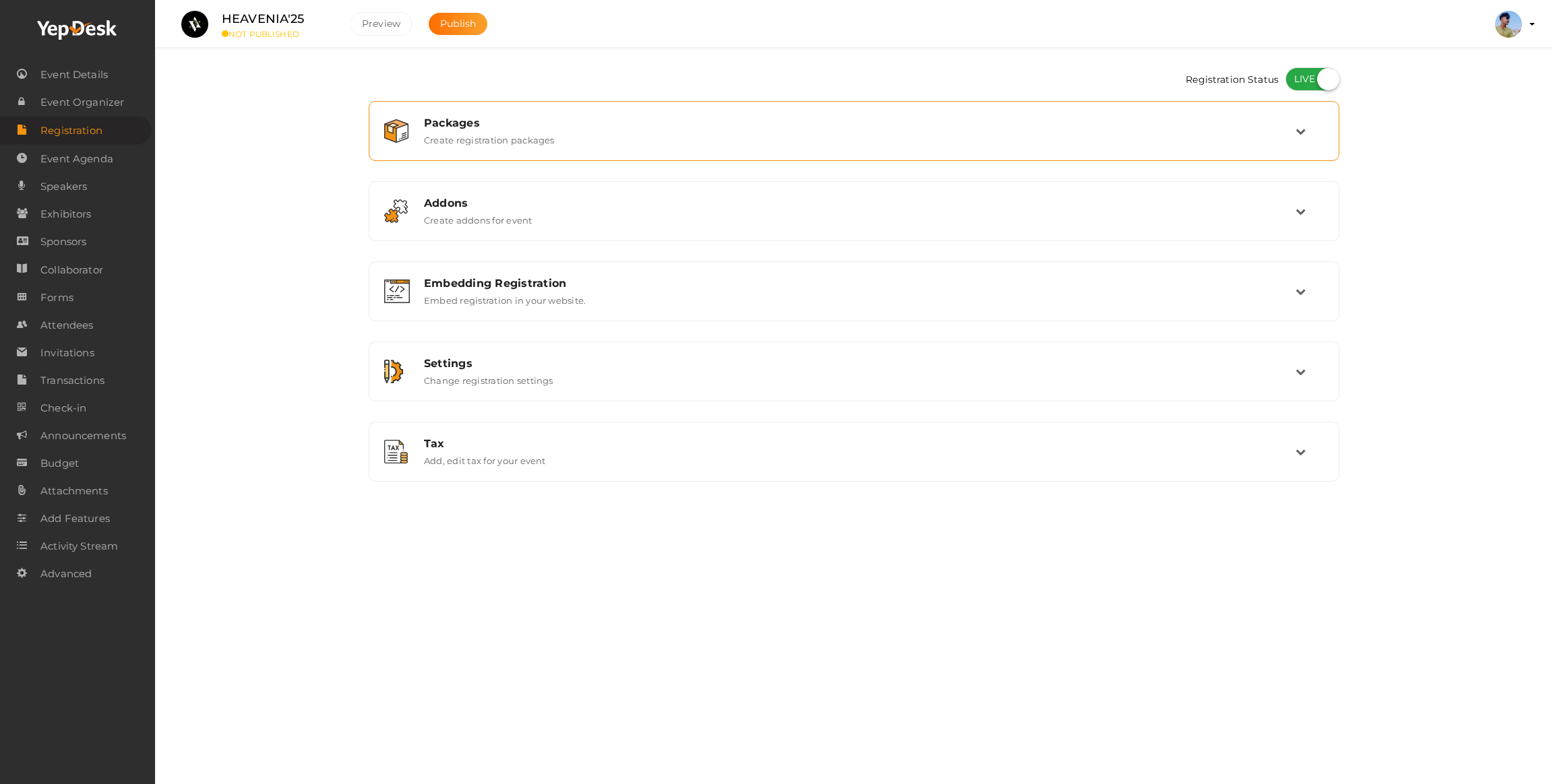
click at [455, 142] on label "Create registration packages" at bounding box center [490, 137] width 131 height 16
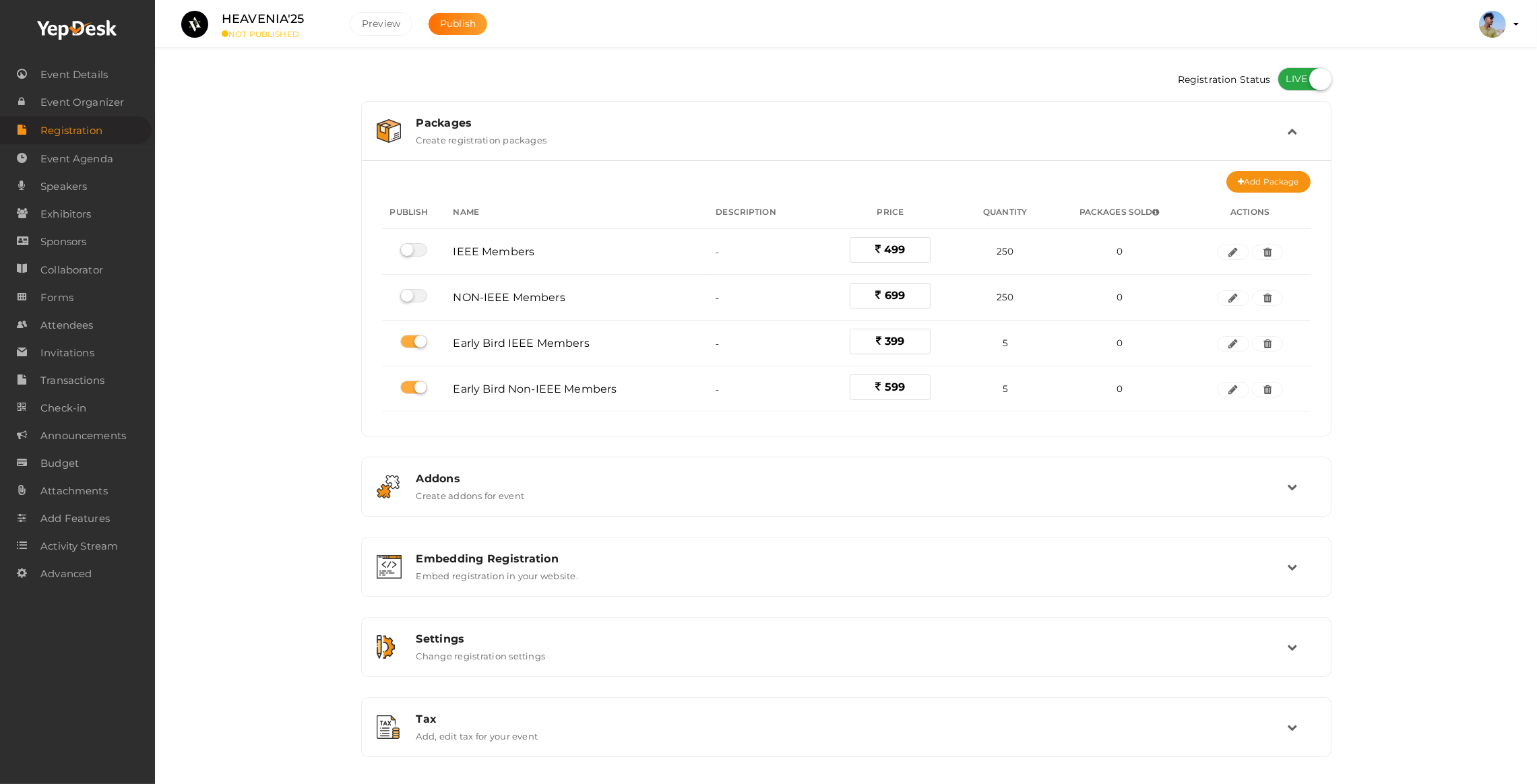
click at [455, 142] on label "Create registration packages" at bounding box center [482, 137] width 131 height 16
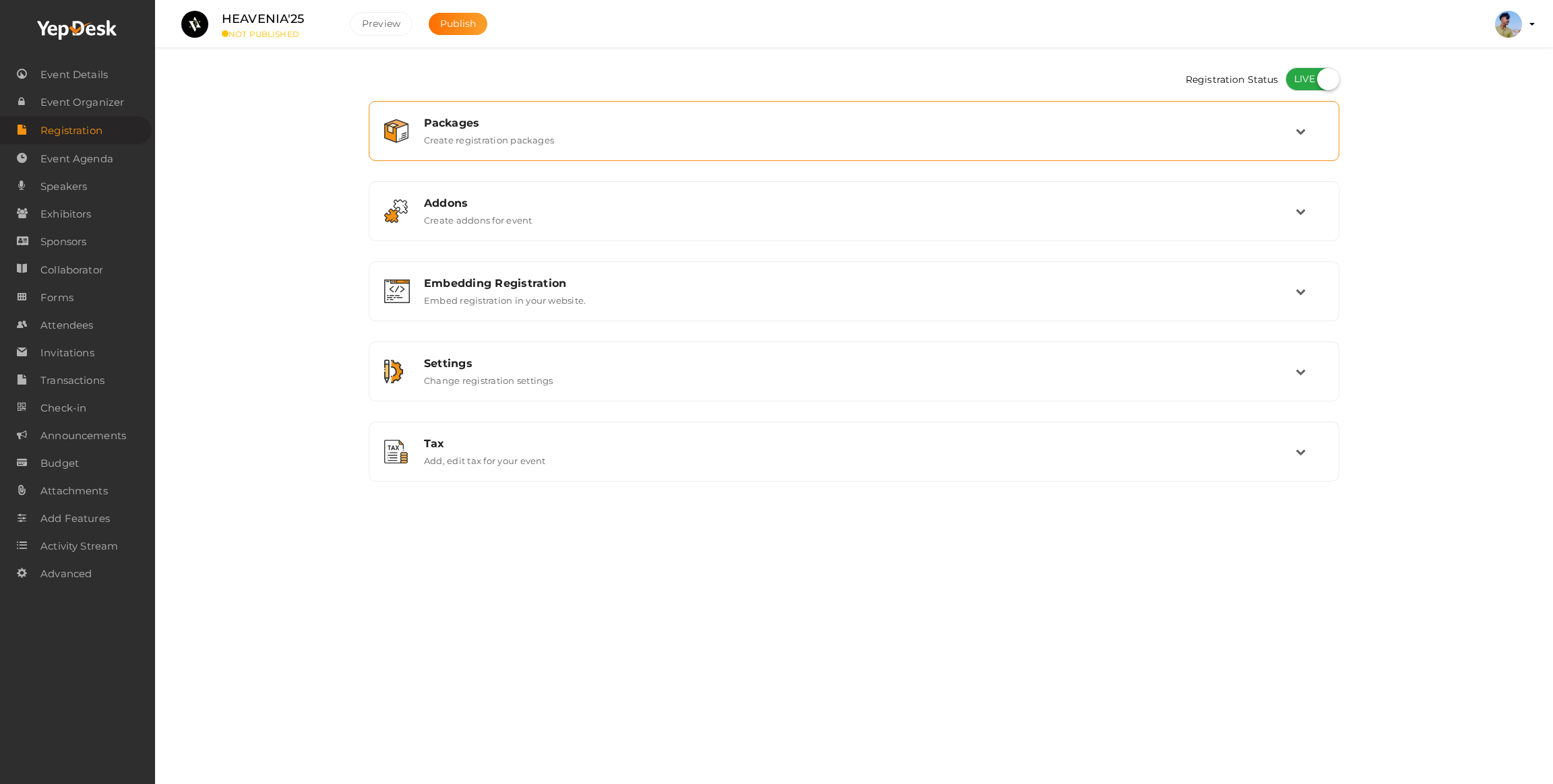
click at [455, 142] on label "Create registration packages" at bounding box center [490, 137] width 131 height 16
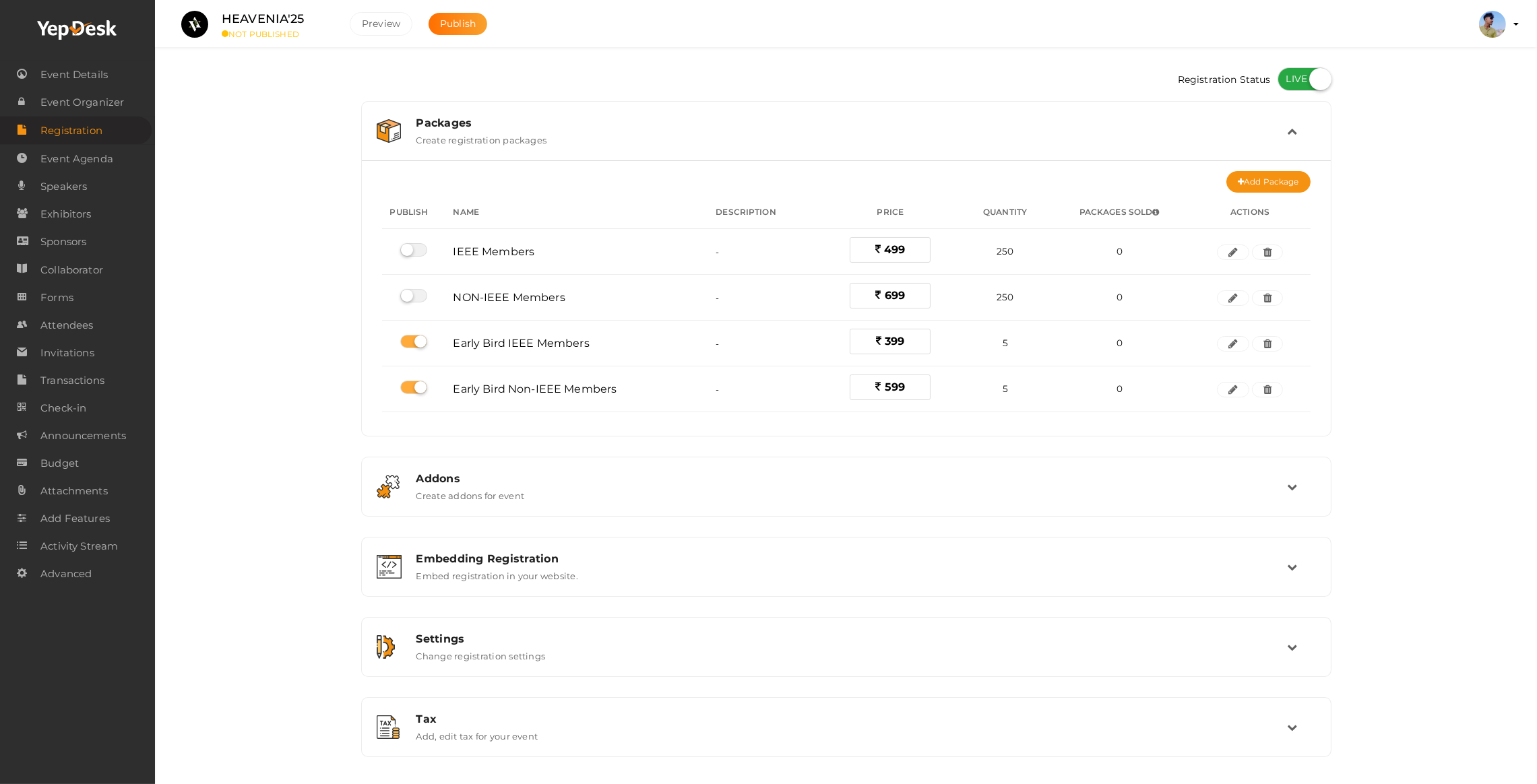
click at [455, 142] on label "Create registration packages" at bounding box center [482, 137] width 131 height 16
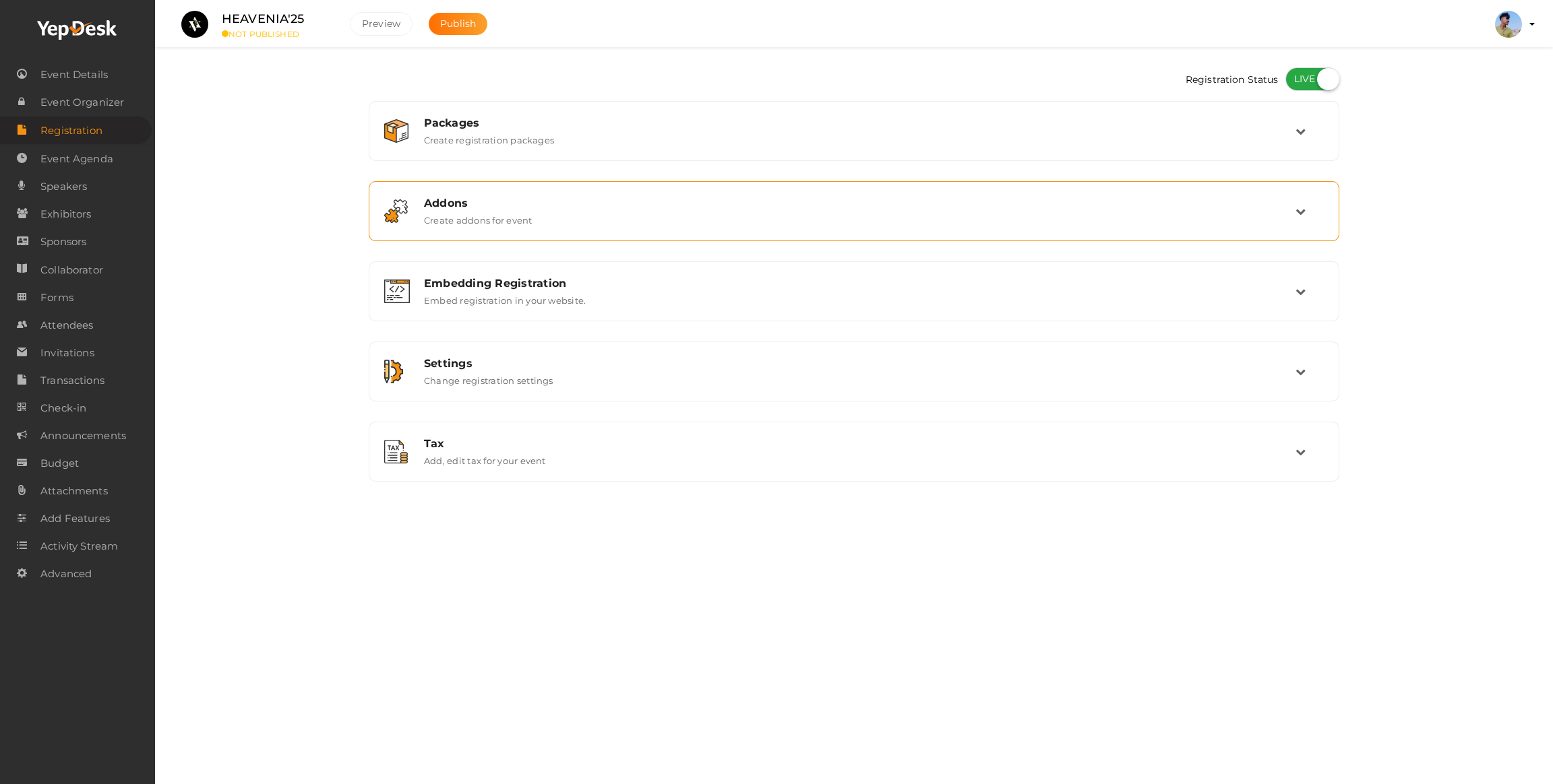
click at [463, 208] on div "Addons" at bounding box center [860, 203] width 872 height 13
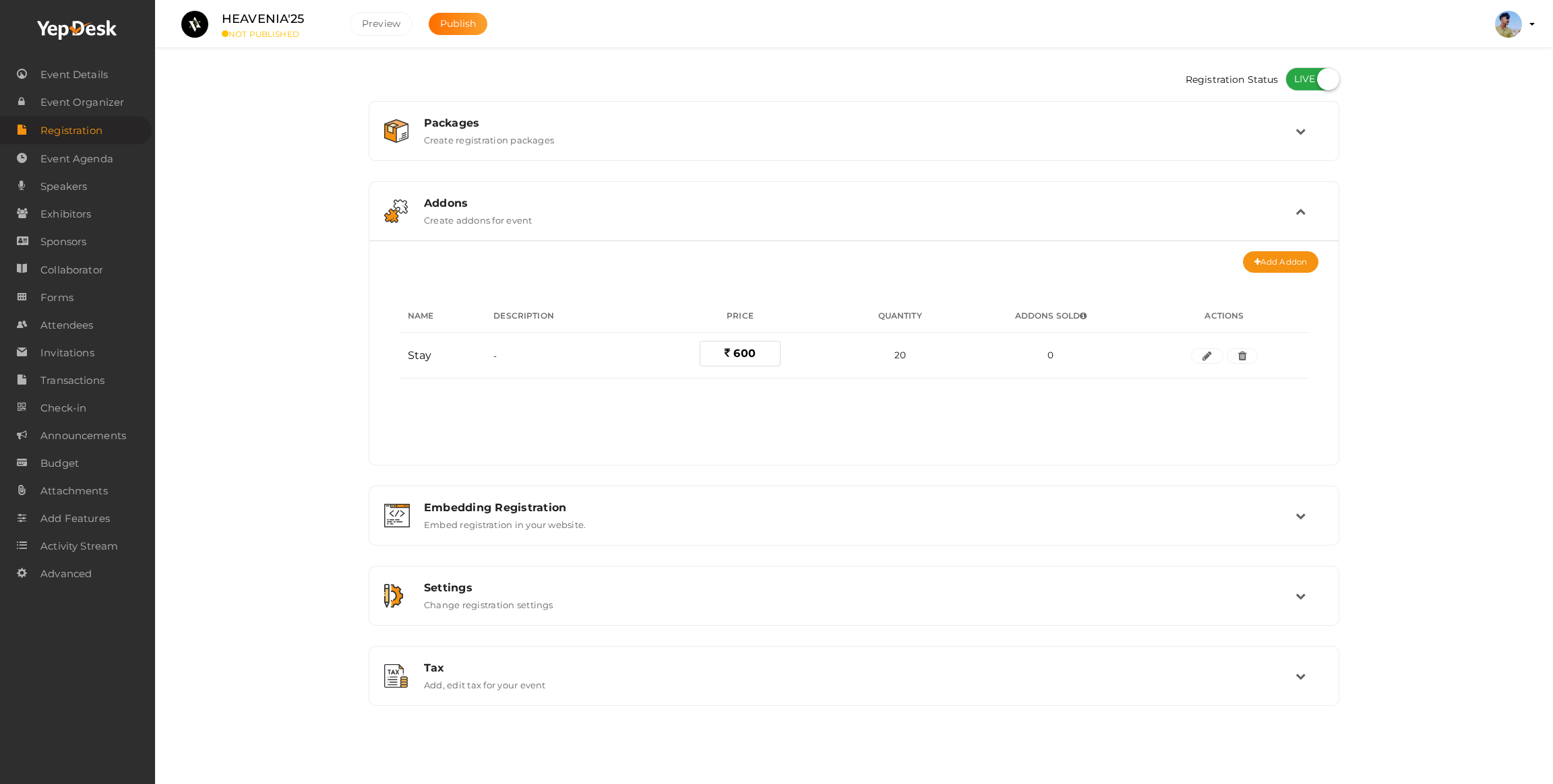
click at [442, 209] on label "Create addons for event" at bounding box center [479, 217] width 109 height 16
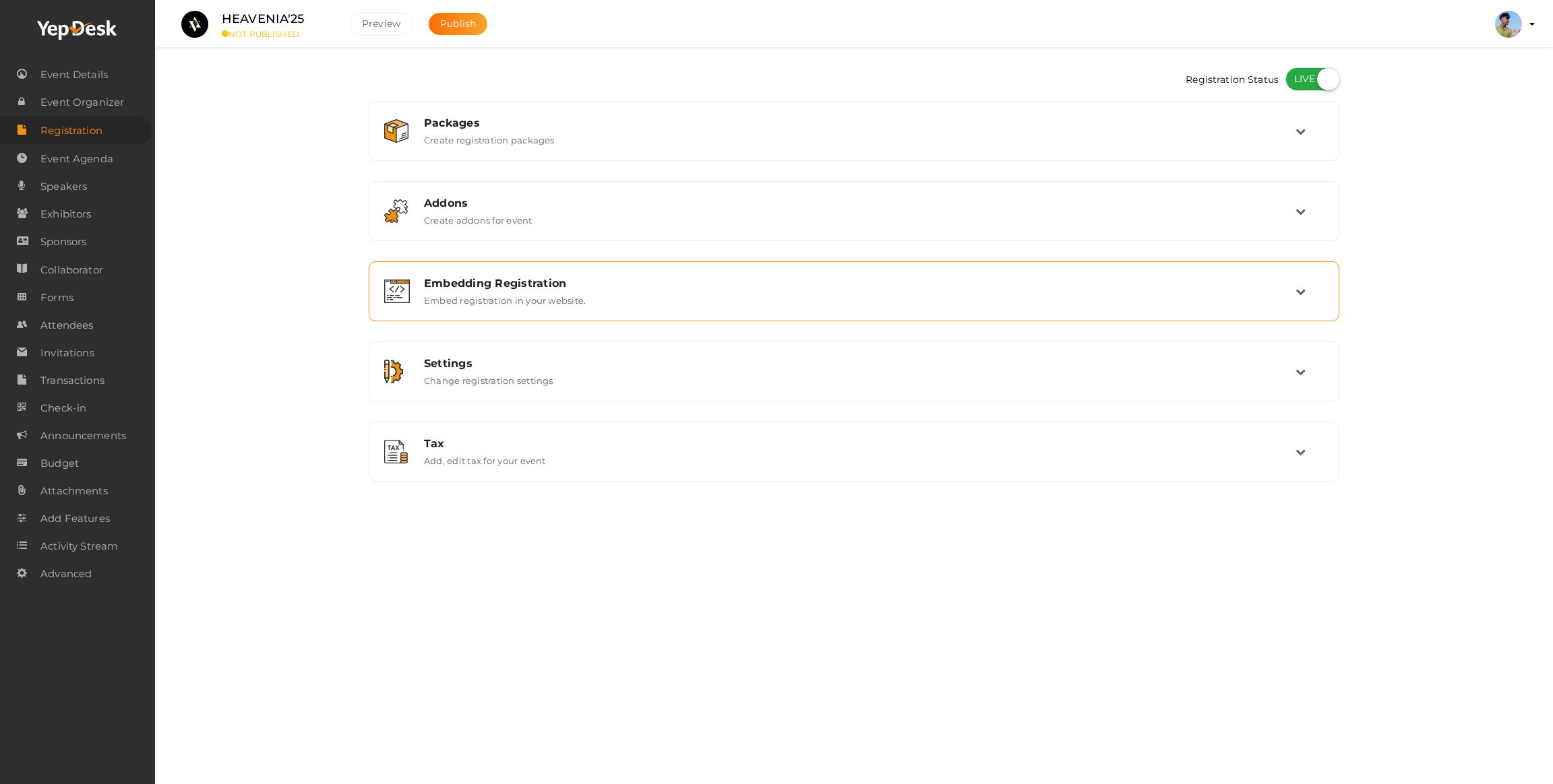
click at [463, 279] on div "Embedding Registration" at bounding box center [860, 283] width 872 height 13
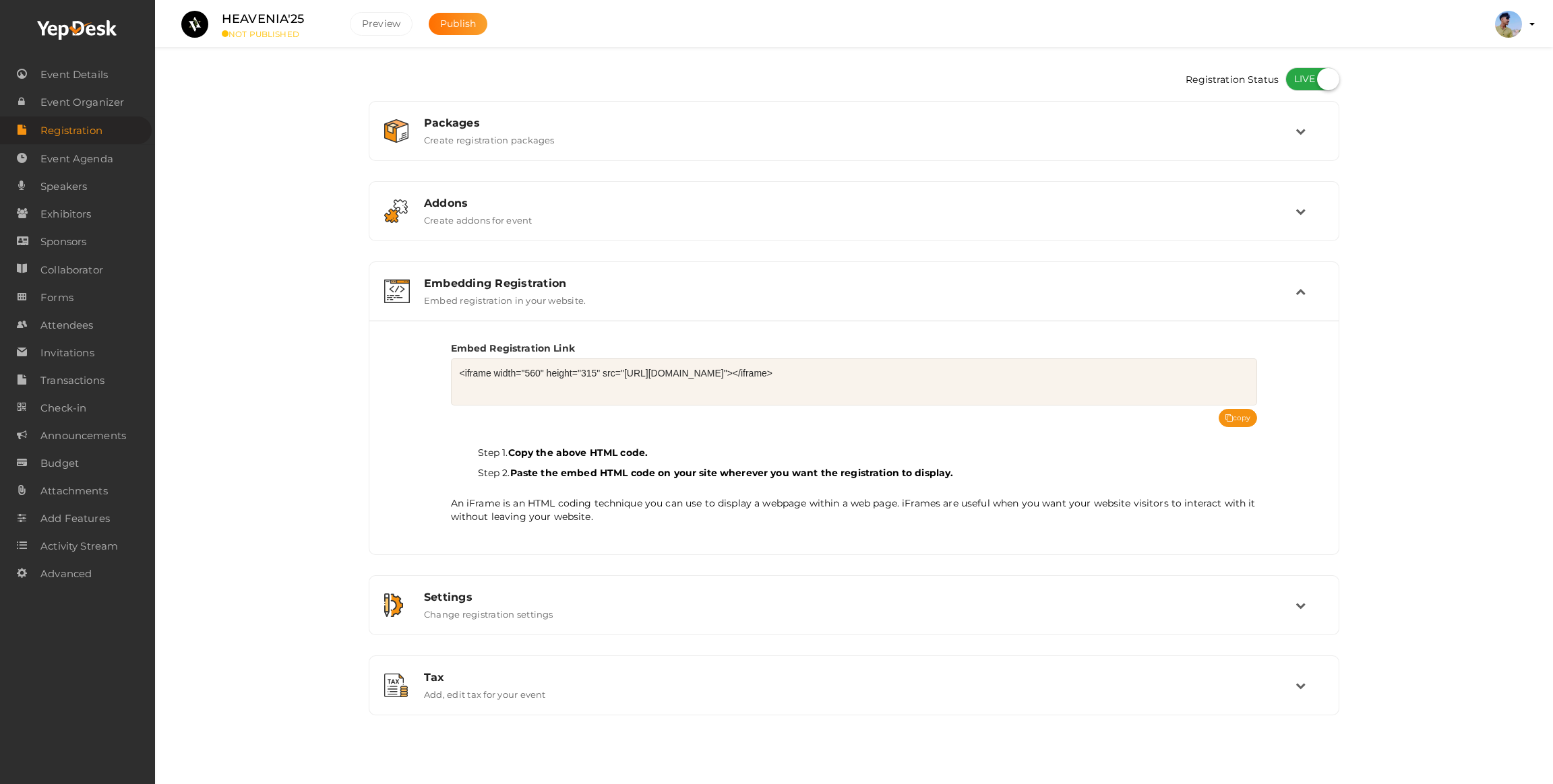
click at [463, 279] on div "Embedding Registration" at bounding box center [860, 283] width 872 height 13
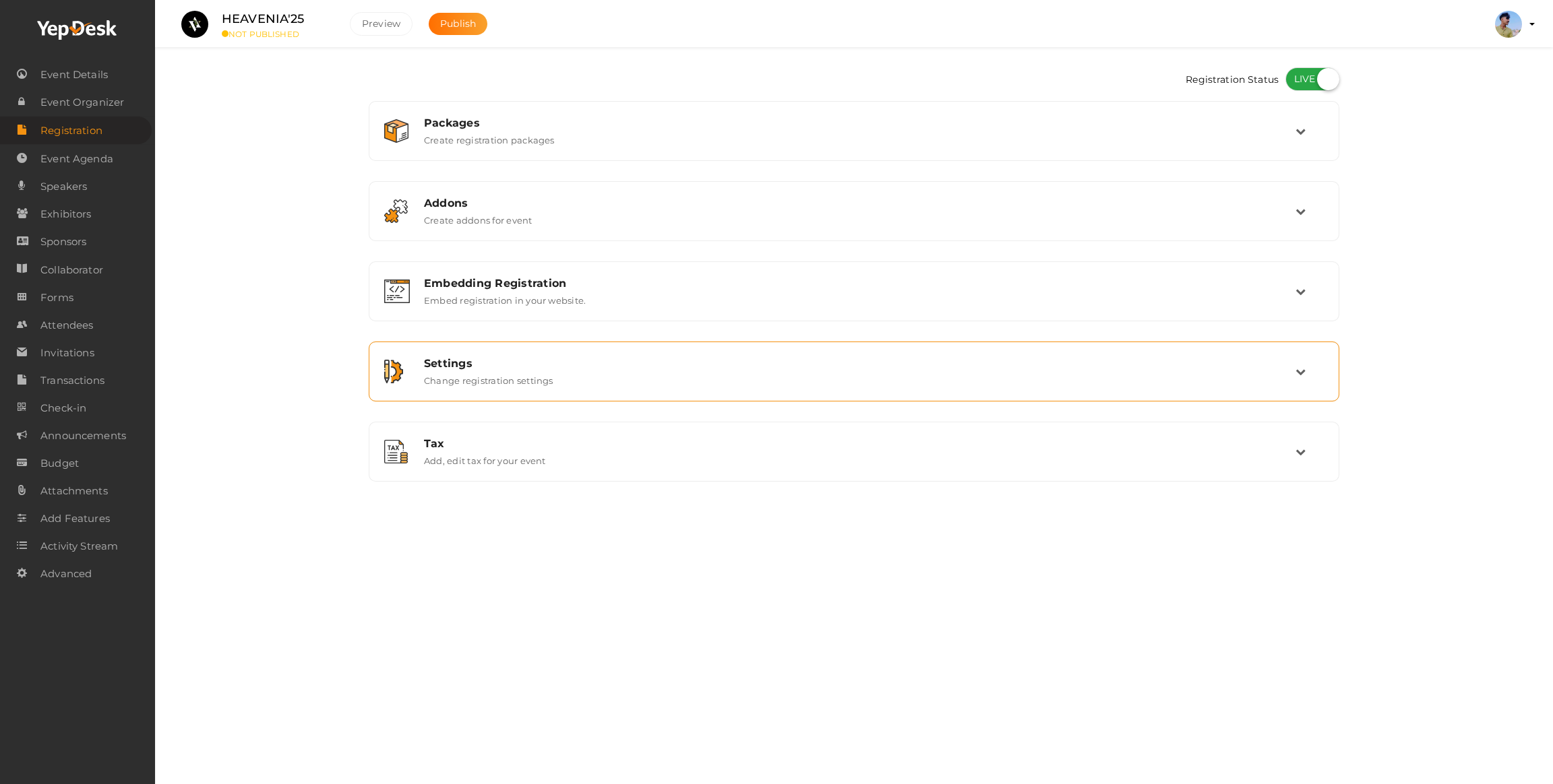
click at [451, 366] on div "Settings" at bounding box center [860, 363] width 872 height 13
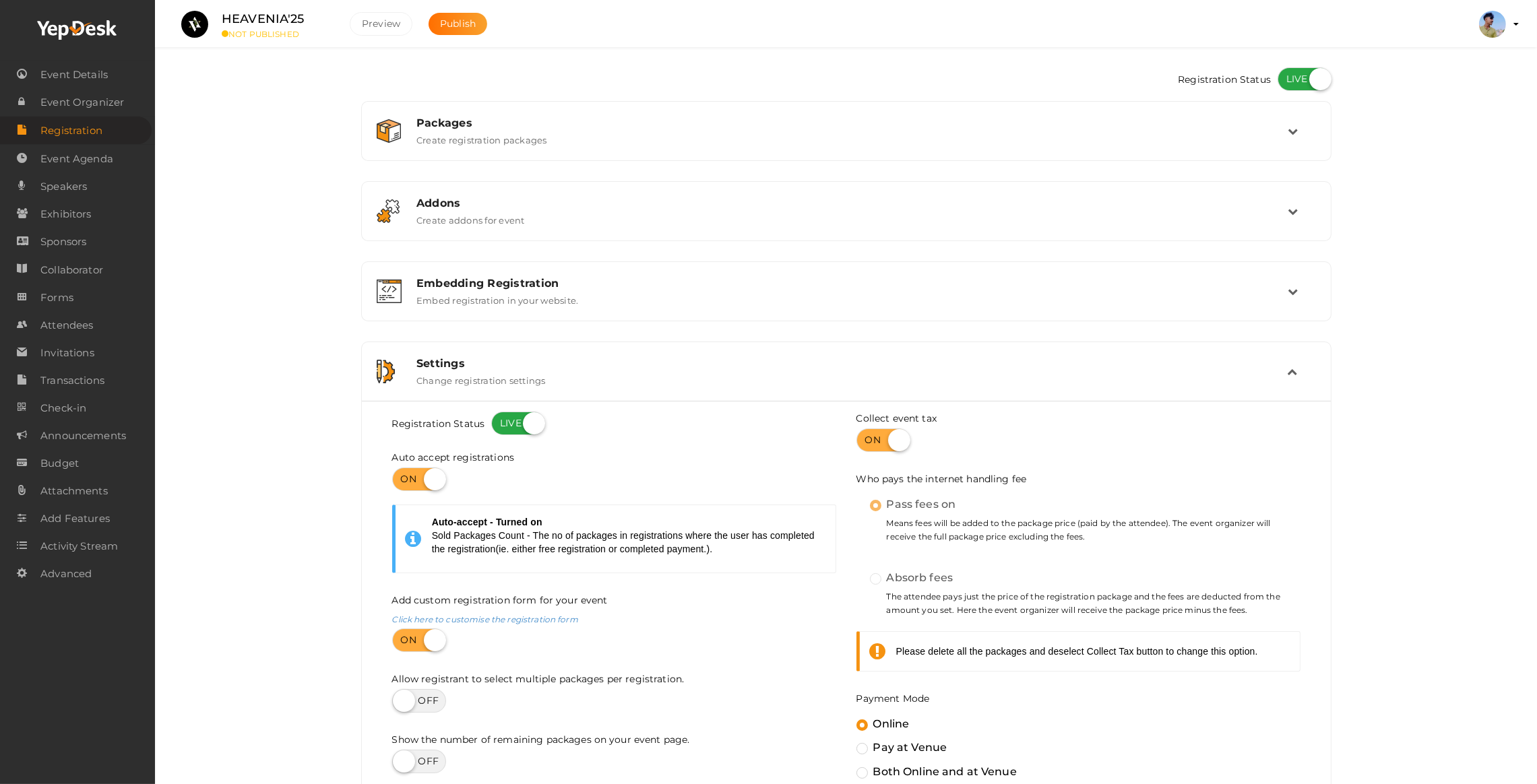
click at [414, 370] on div "Settings Change registration settings" at bounding box center [848, 371] width 882 height 29
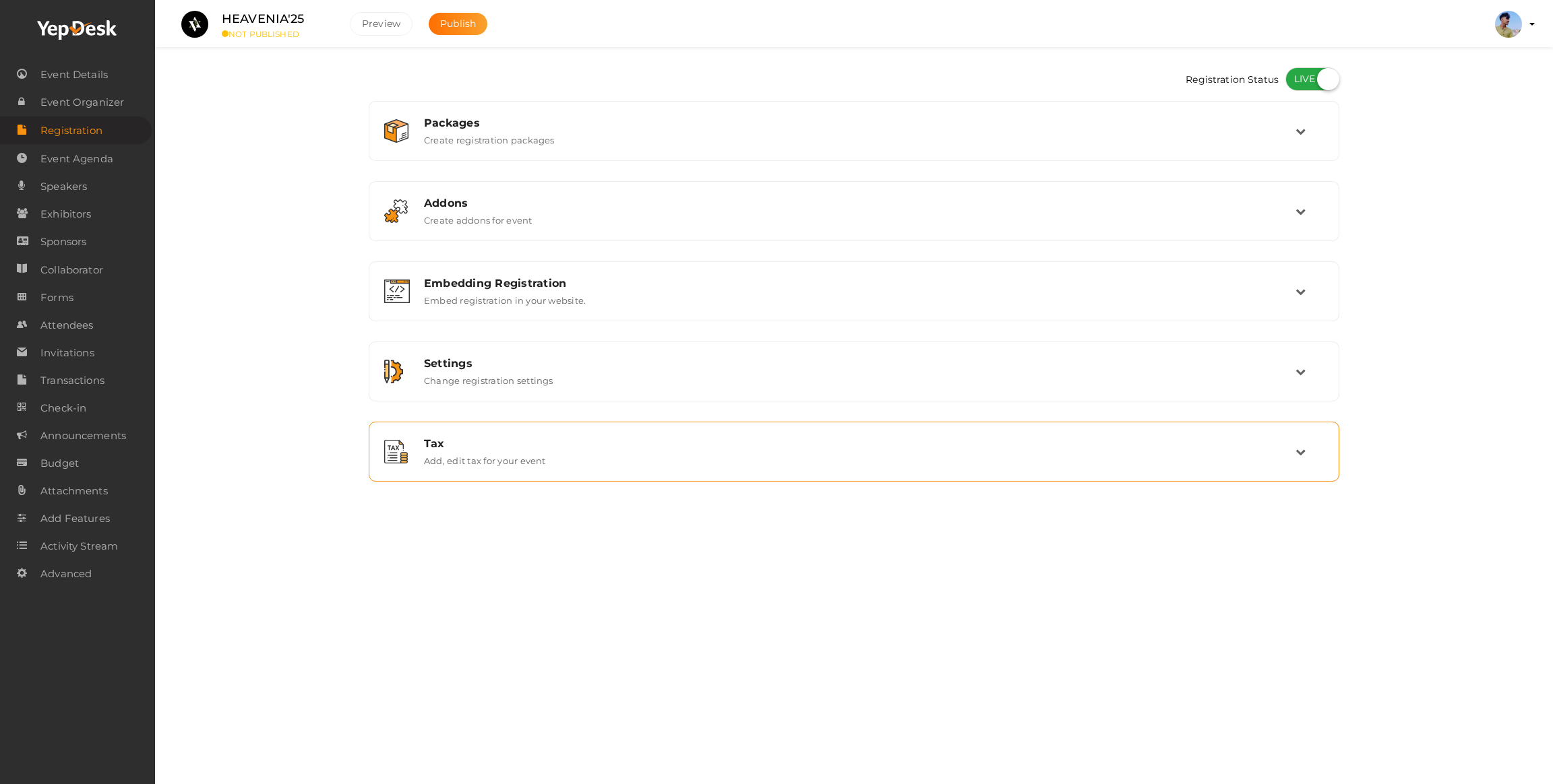
click at [474, 461] on label "Add, edit tax for your event" at bounding box center [485, 458] width 122 height 16
click at [459, 444] on div "Tax" at bounding box center [860, 444] width 872 height 13
click at [66, 101] on span "Event Organizer" at bounding box center [82, 102] width 84 height 27
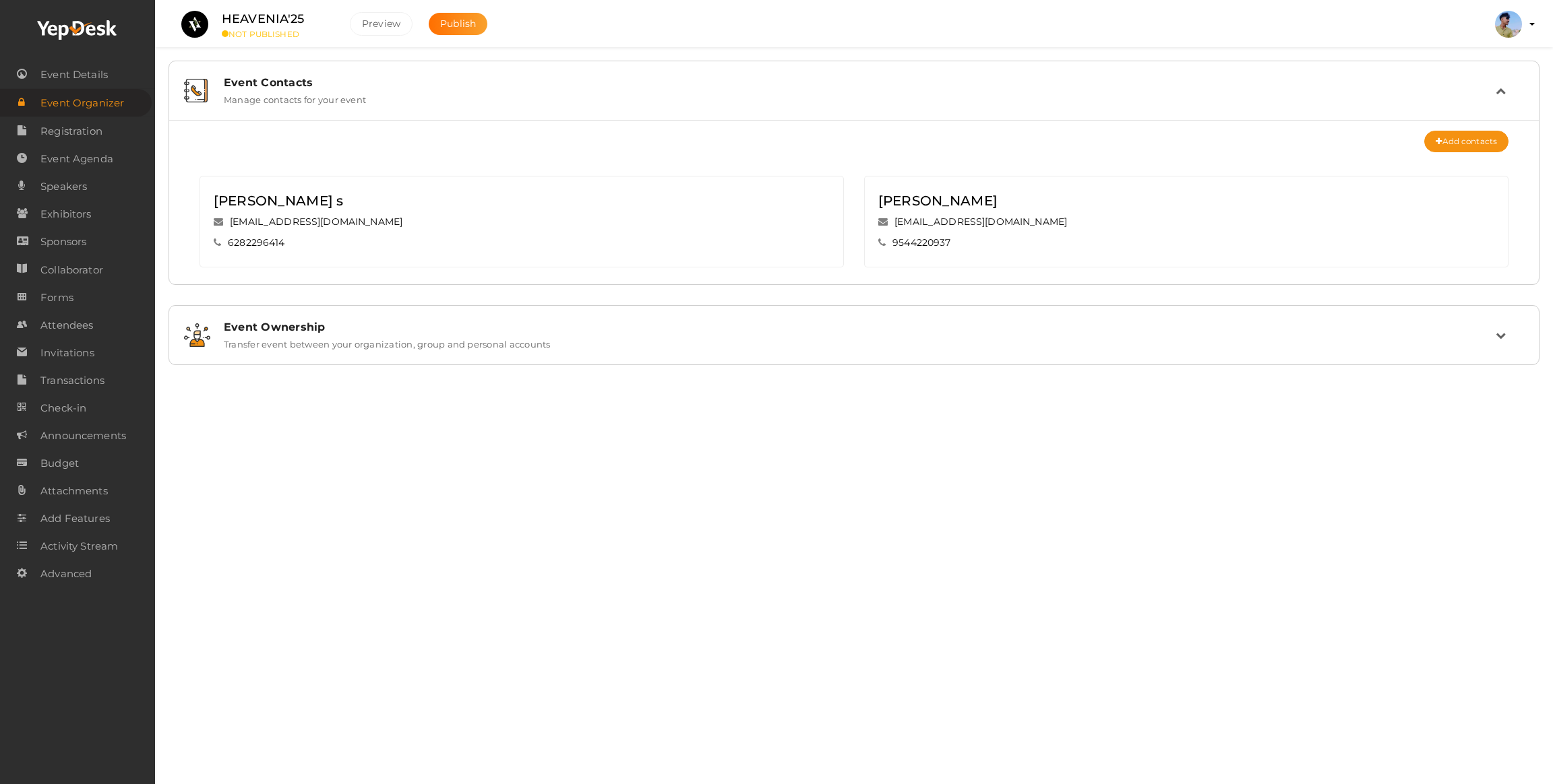
click at [312, 353] on div "Event Ownership Transfer event between your organization, group and personal ac…" at bounding box center [854, 335] width 1356 height 46
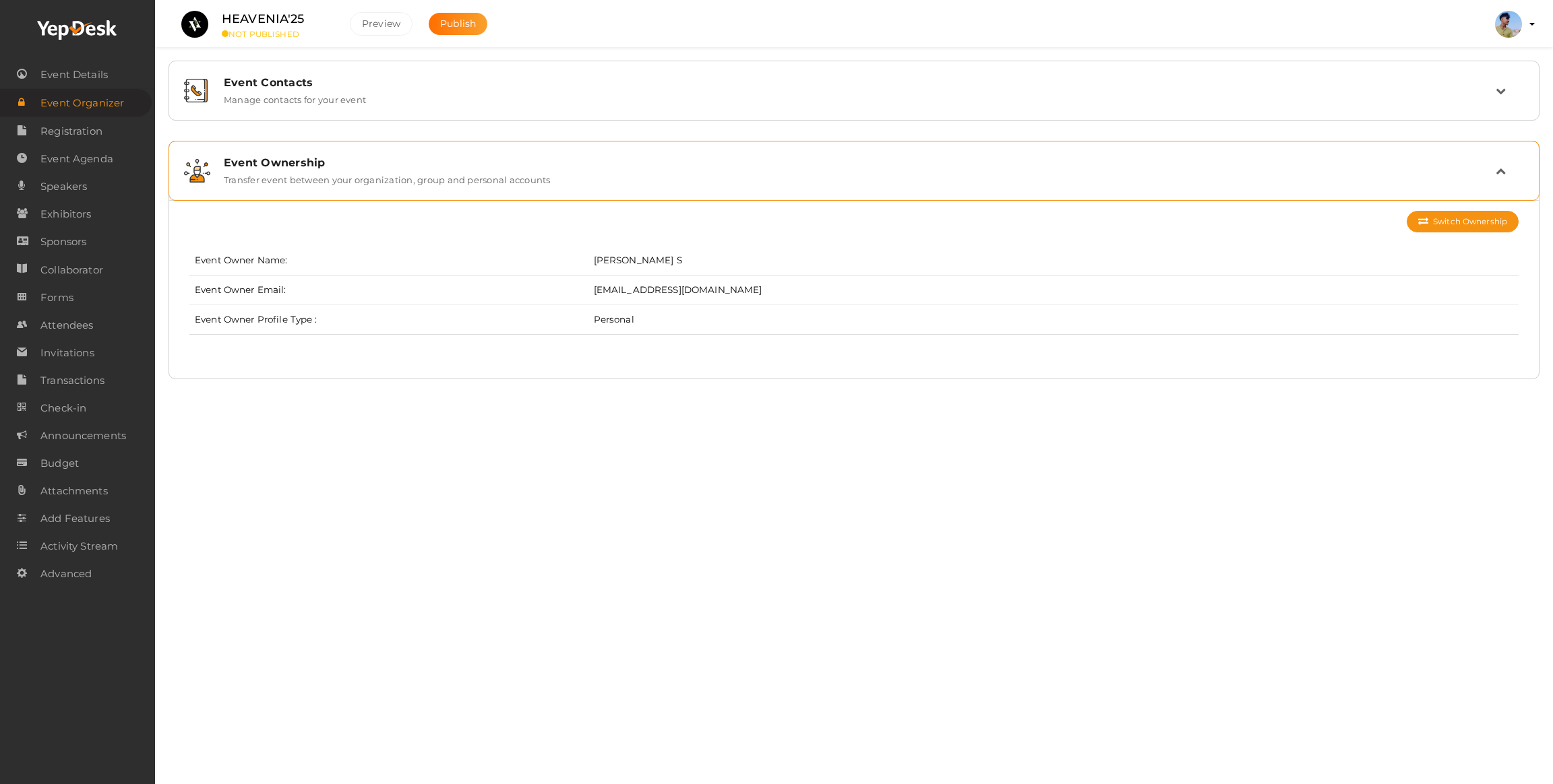
click at [280, 192] on div "Event Ownership Transfer event between your organization, group and personal ac…" at bounding box center [854, 171] width 1356 height 46
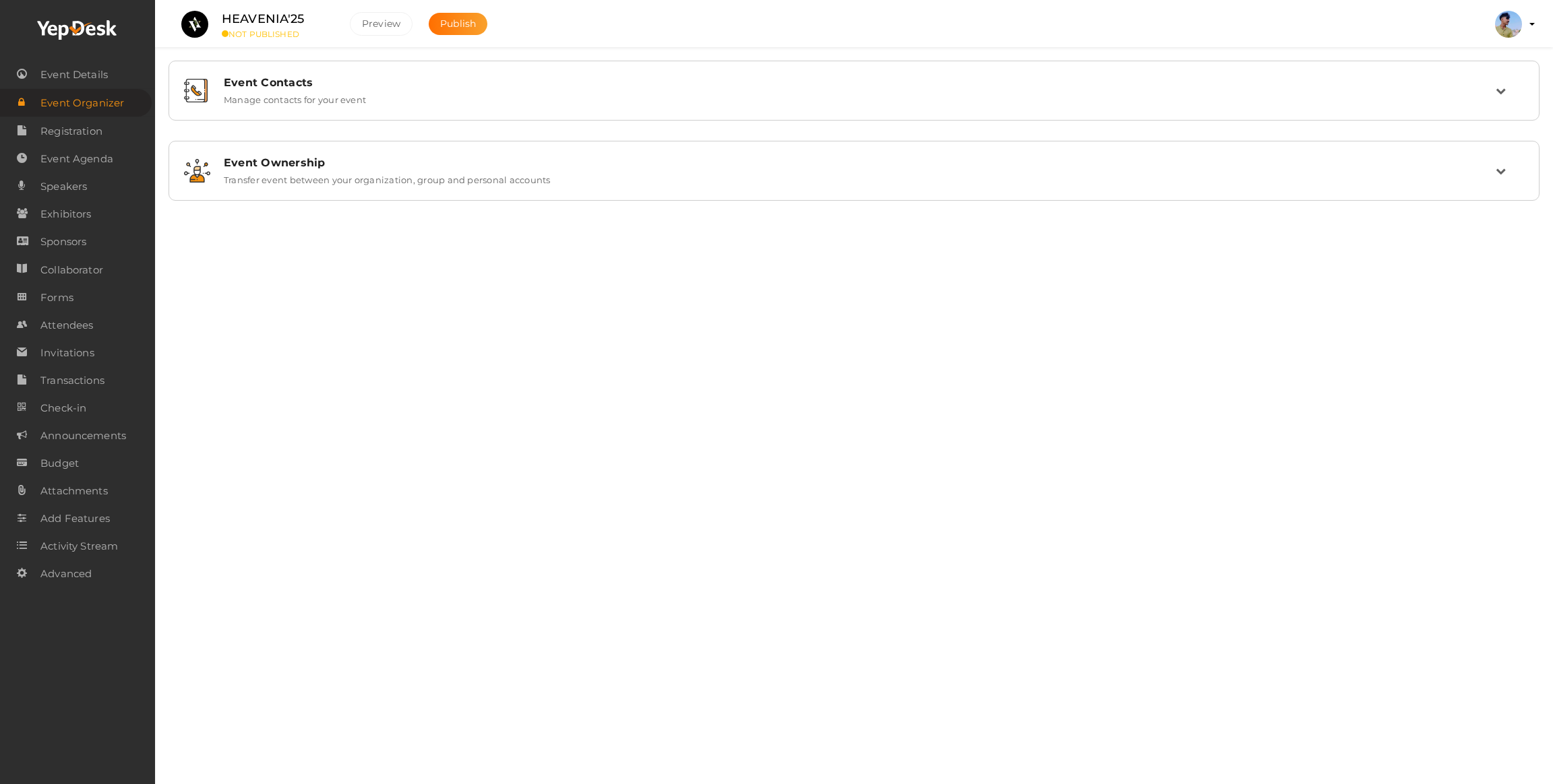
drag, startPoint x: 463, startPoint y: 467, endPoint x: 459, endPoint y: 458, distance: 9.8
click at [463, 467] on div "HEAVENIA'25 NOT PUBLISHED Preview Publish Preview Pranav S pranavsachu2005@gmai…" at bounding box center [854, 370] width 1398 height 740
click at [301, 125] on div "Event Contacts Manage contacts for your event No contacts to display Add contac…" at bounding box center [854, 130] width 1371 height 140
click at [289, 101] on label "Manage contacts for your event" at bounding box center [295, 97] width 142 height 16
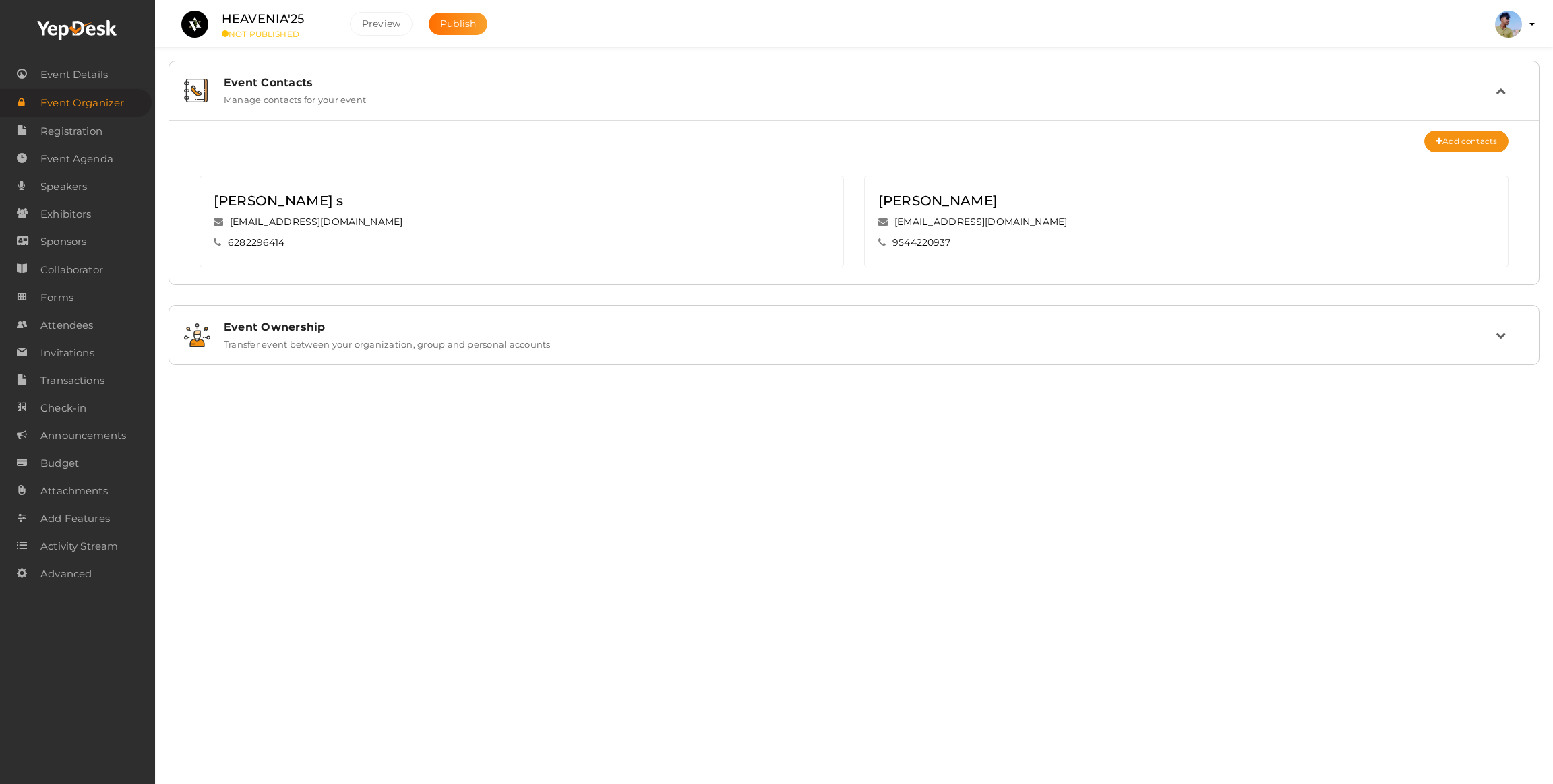
click at [252, 107] on div "Event Contacts Manage contacts for your event" at bounding box center [854, 90] width 1356 height 46
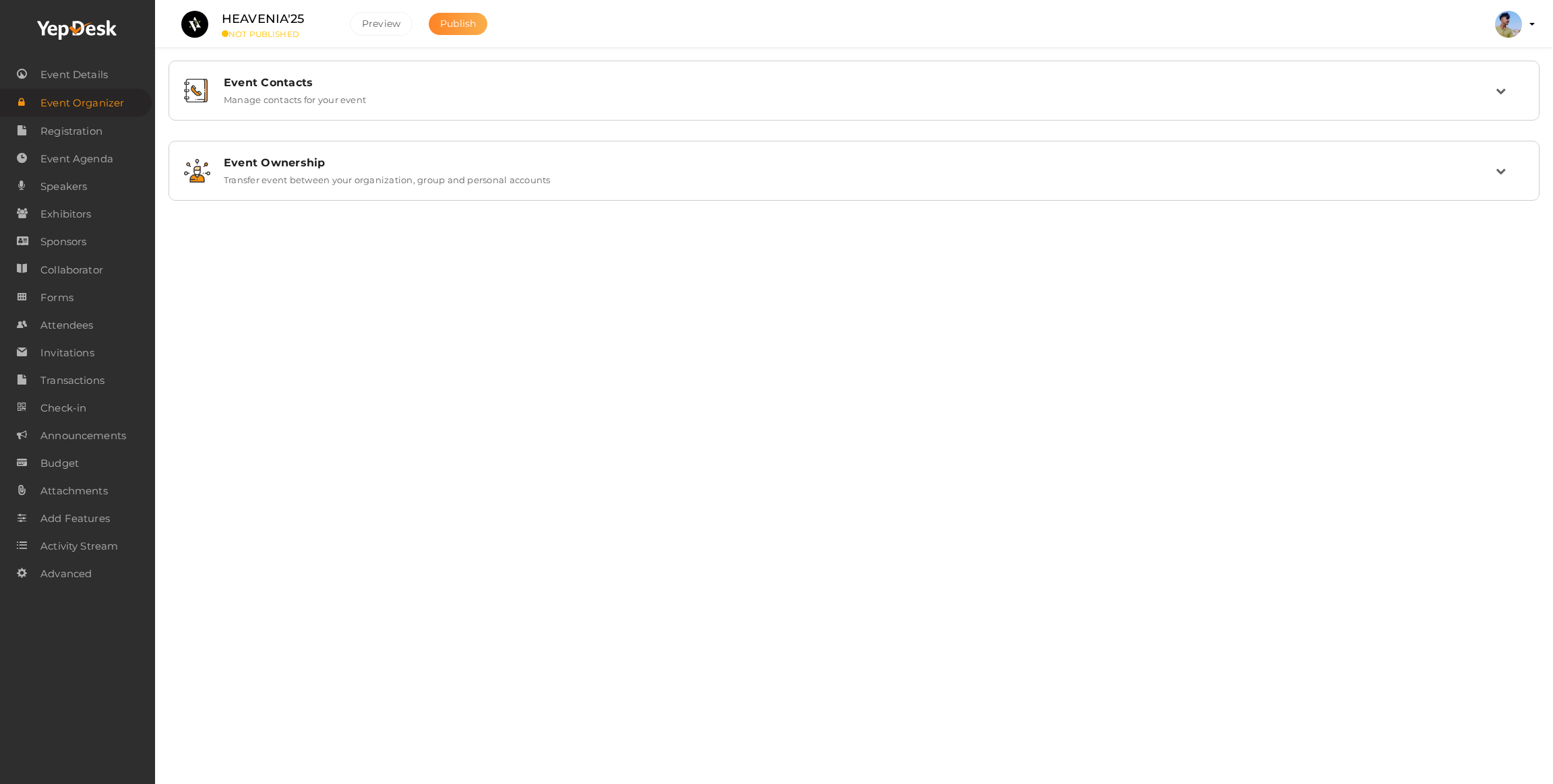
click at [459, 22] on span "Publish" at bounding box center [458, 23] width 36 height 12
drag, startPoint x: 0, startPoint y: 457, endPoint x: 0, endPoint y: 784, distance: 327.0
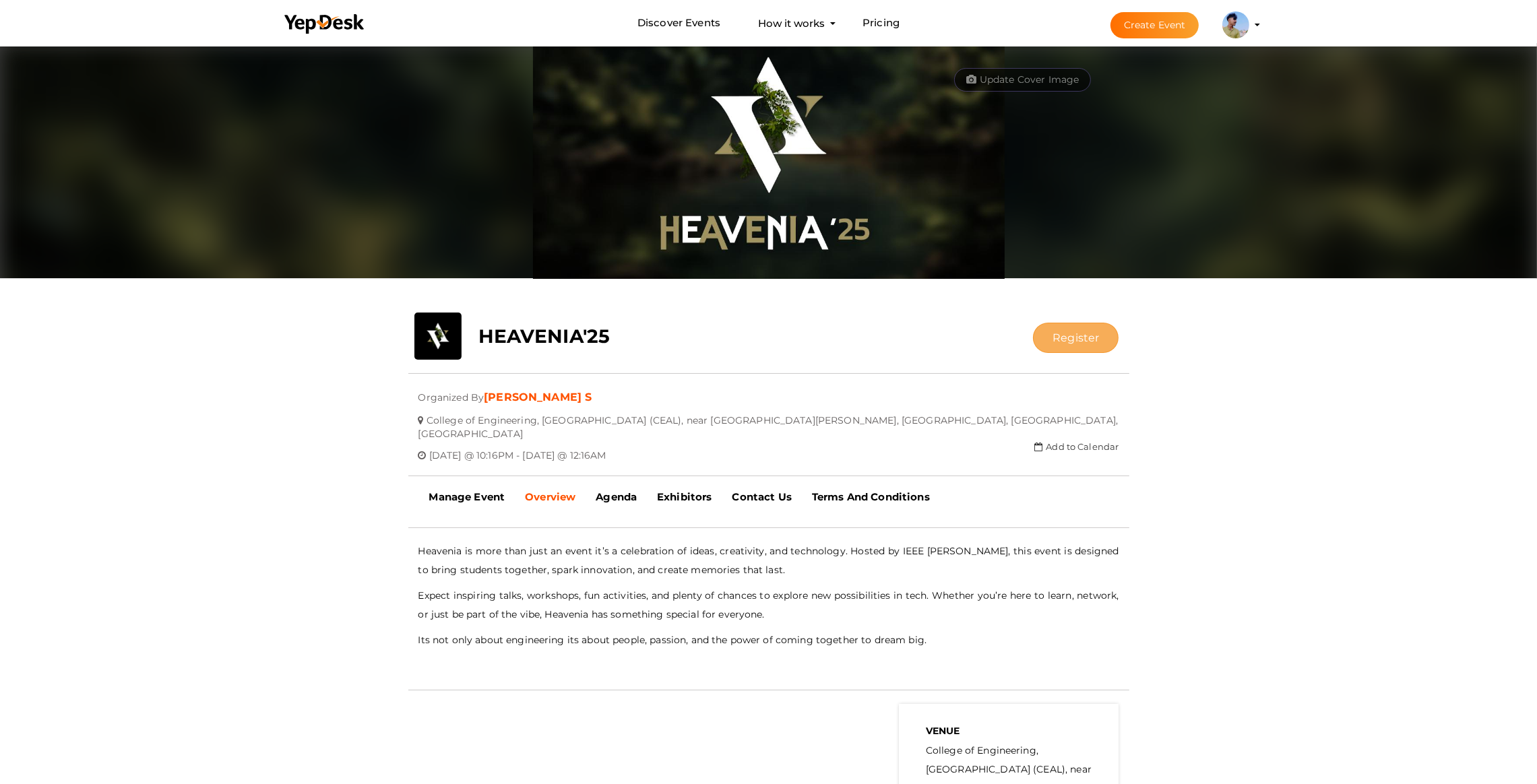
drag, startPoint x: 1032, startPoint y: 346, endPoint x: 1039, endPoint y: 343, distance: 7.6
click at [1037, 344] on div "Register Registration closed" at bounding box center [1039, 338] width 161 height 30
click at [1042, 343] on button "Register" at bounding box center [1075, 338] width 85 height 30
click at [1075, 325] on button "Register" at bounding box center [1075, 338] width 85 height 30
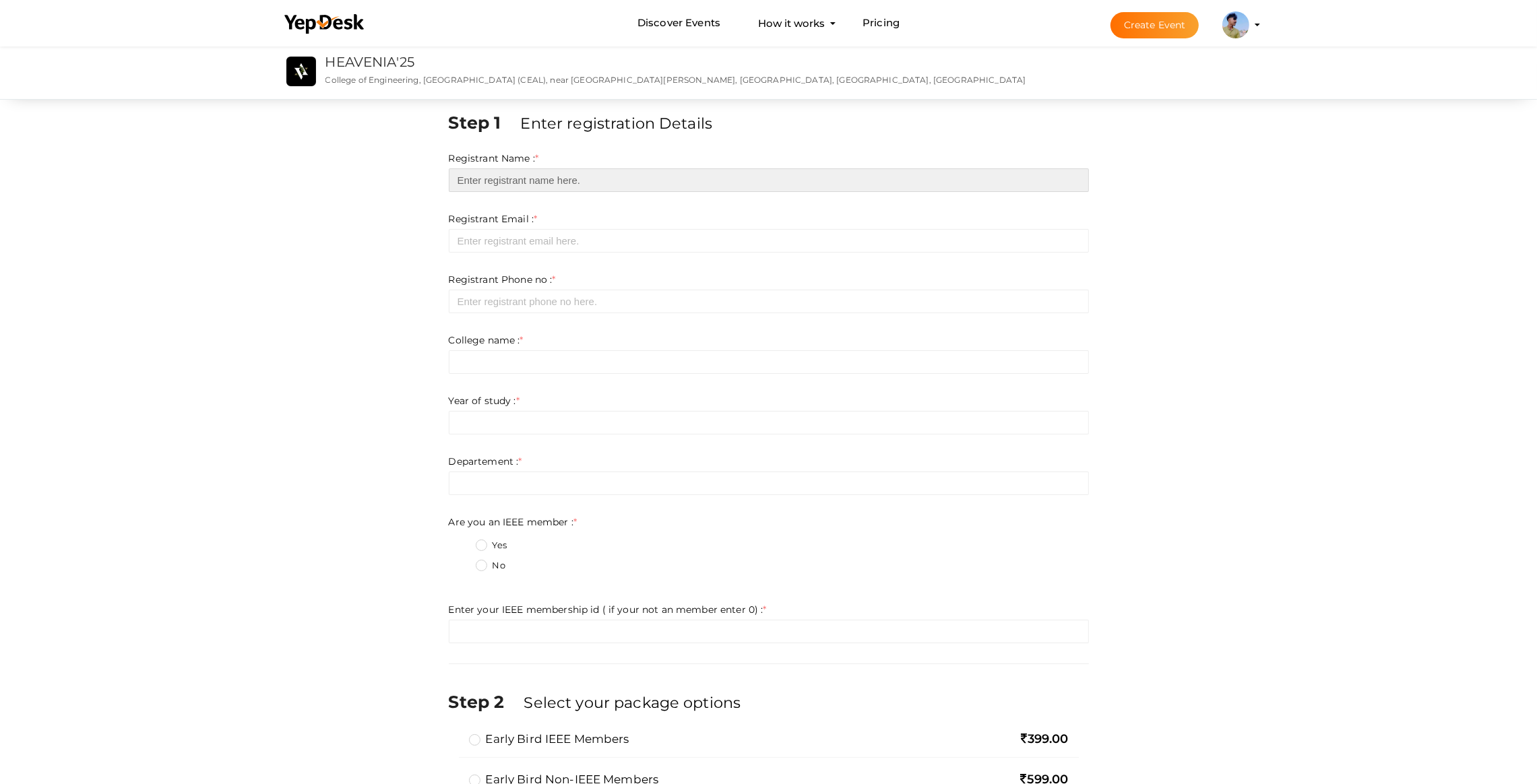
click at [590, 179] on input "text" at bounding box center [769, 180] width 641 height 24
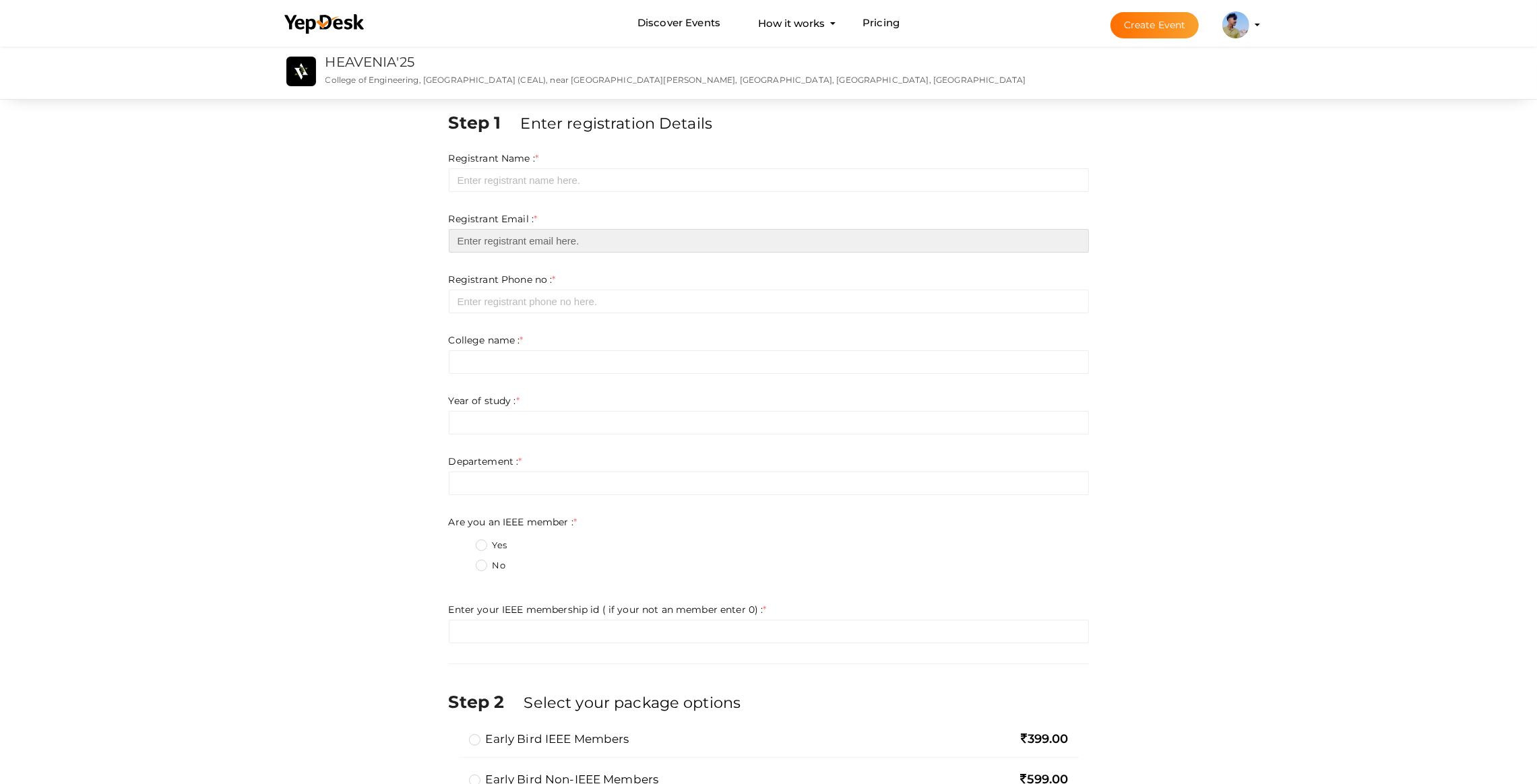
click at [472, 231] on input "email" at bounding box center [769, 241] width 641 height 24
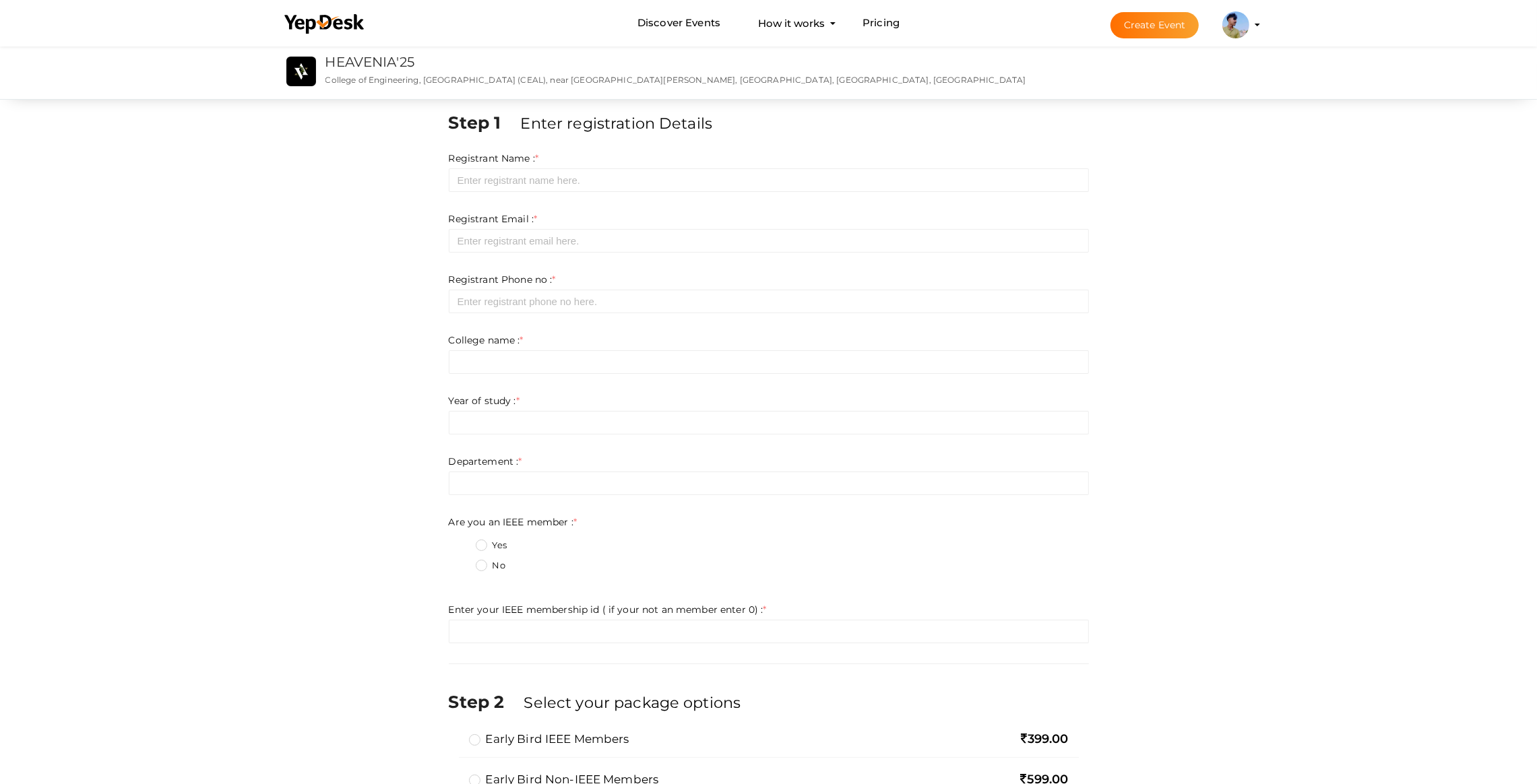
click at [463, 287] on div "Registrant Phone no : * Required. Invalid email Invalid phone number Invalid Fo…" at bounding box center [769, 293] width 641 height 41
click at [533, 354] on input "text" at bounding box center [769, 362] width 641 height 24
click at [507, 422] on input "text" at bounding box center [769, 423] width 641 height 24
click at [483, 491] on input "text" at bounding box center [769, 484] width 641 height 24
click at [476, 539] on label "Yes" at bounding box center [491, 545] width 31 height 14
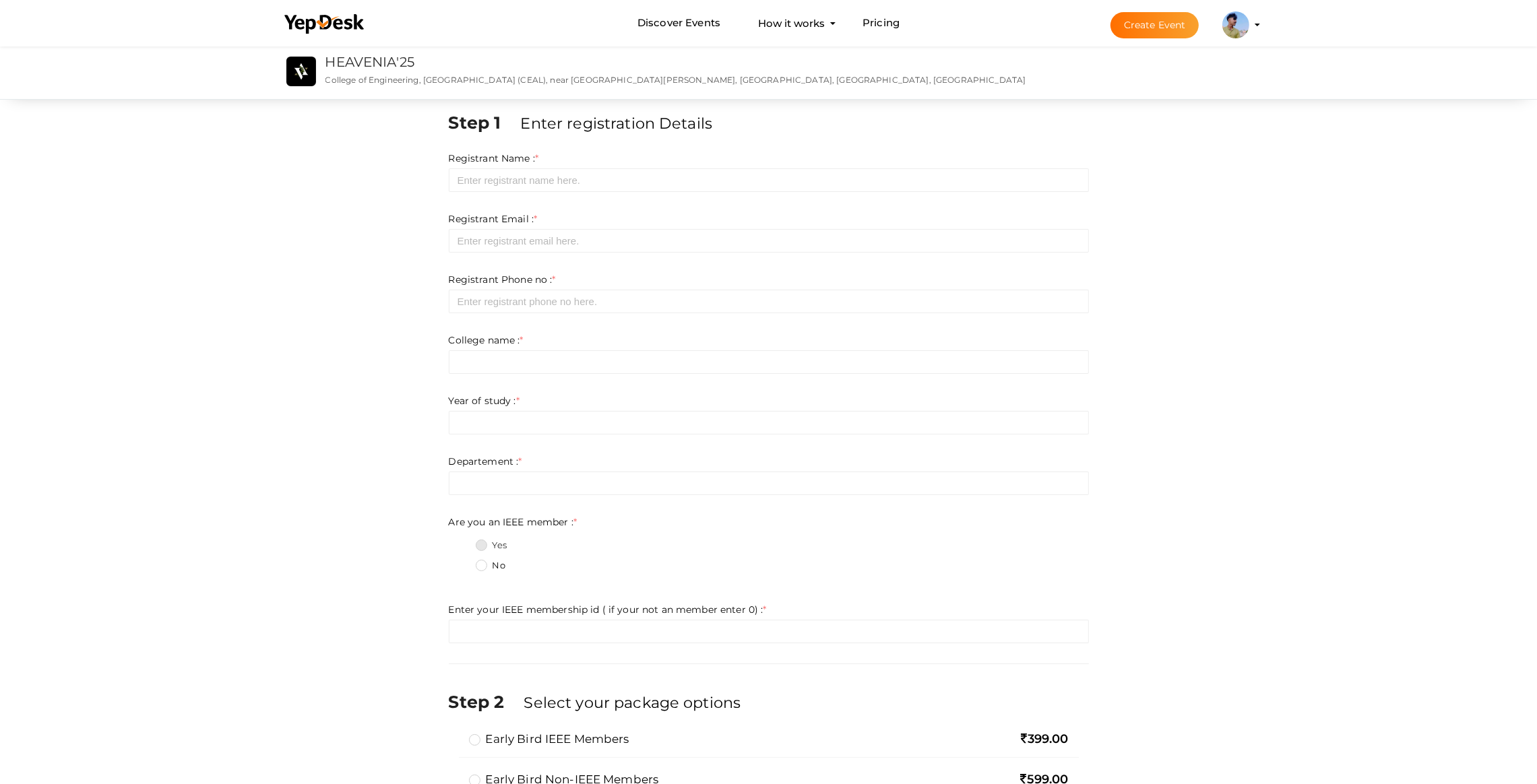
click at [463, 541] on member\+0 "Yes" at bounding box center [463, 541] width 0 height 0
click at [474, 572] on fieldset "Yes No" at bounding box center [769, 557] width 641 height 50
click at [481, 568] on label "No" at bounding box center [490, 565] width 30 height 14
click at [463, 562] on member\+1 "No" at bounding box center [463, 562] width 0 height 0
click at [577, 517] on span "*" at bounding box center [575, 521] width 3 height 12
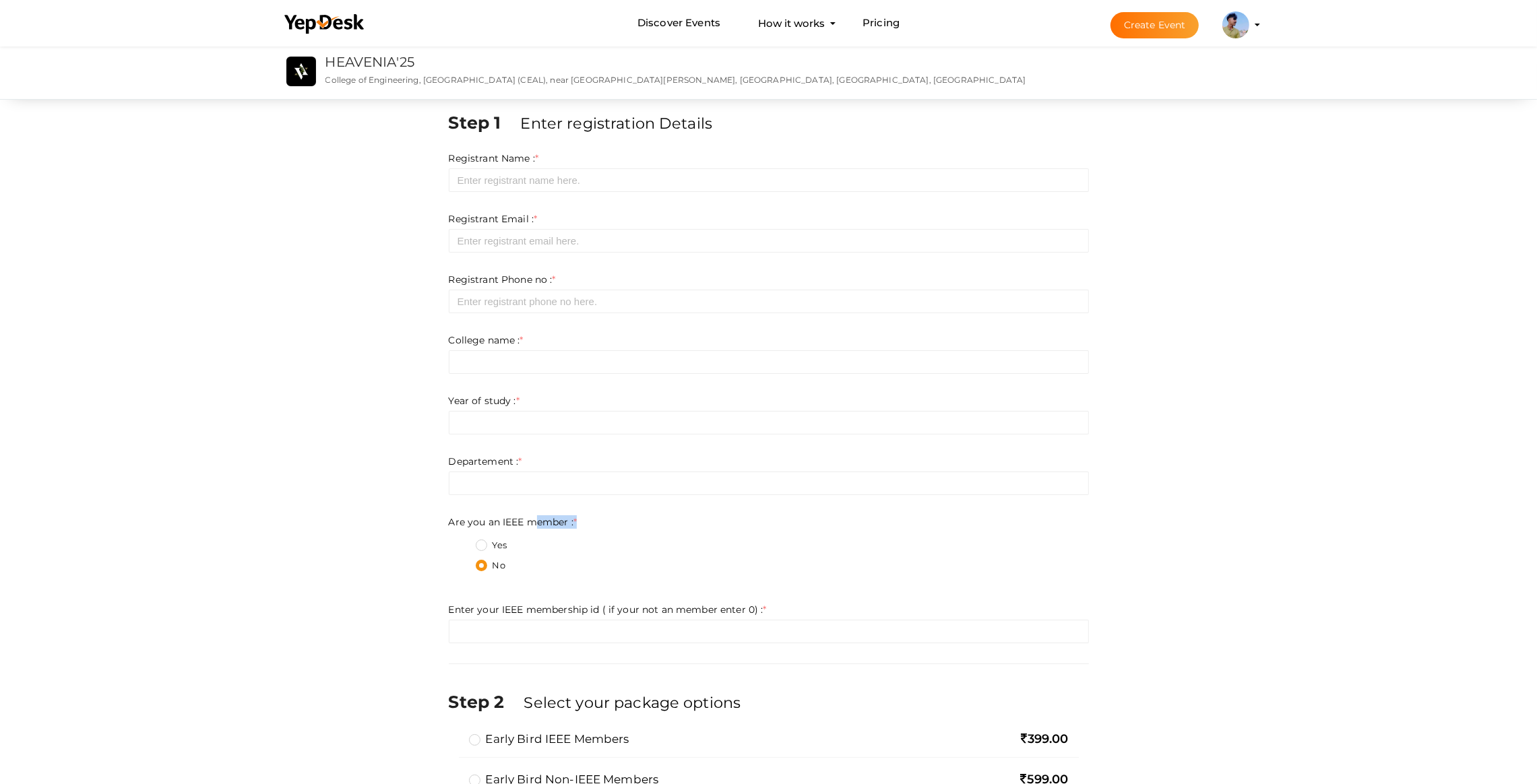
drag, startPoint x: 530, startPoint y: 525, endPoint x: 460, endPoint y: 533, distance: 70.5
type textarea "ember : *"
click at [462, 534] on ng-form "Are you an IEEE member : * Yes No Invalid Email Required. Limit exceeds. Limit …" at bounding box center [769, 549] width 641 height 67
click at [456, 525] on label "Are you an IEEE member : *" at bounding box center [513, 521] width 129 height 14
drag, startPoint x: 430, startPoint y: 519, endPoint x: 607, endPoint y: 486, distance: 180.0
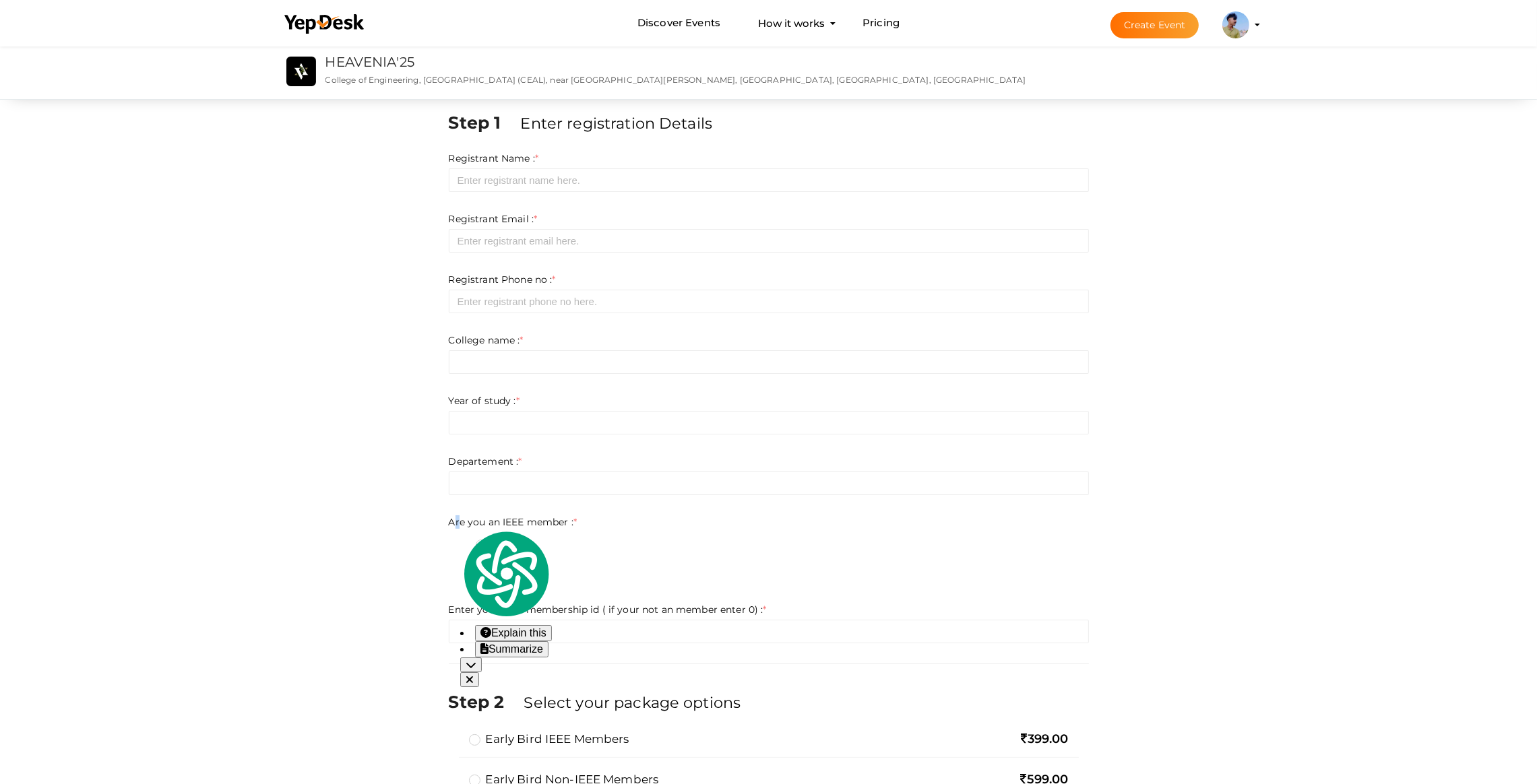
click at [654, 529] on html "Discover Events How it works Powerful Registration / Ticketing Start selling yo…" at bounding box center [768, 392] width 1537 height 784
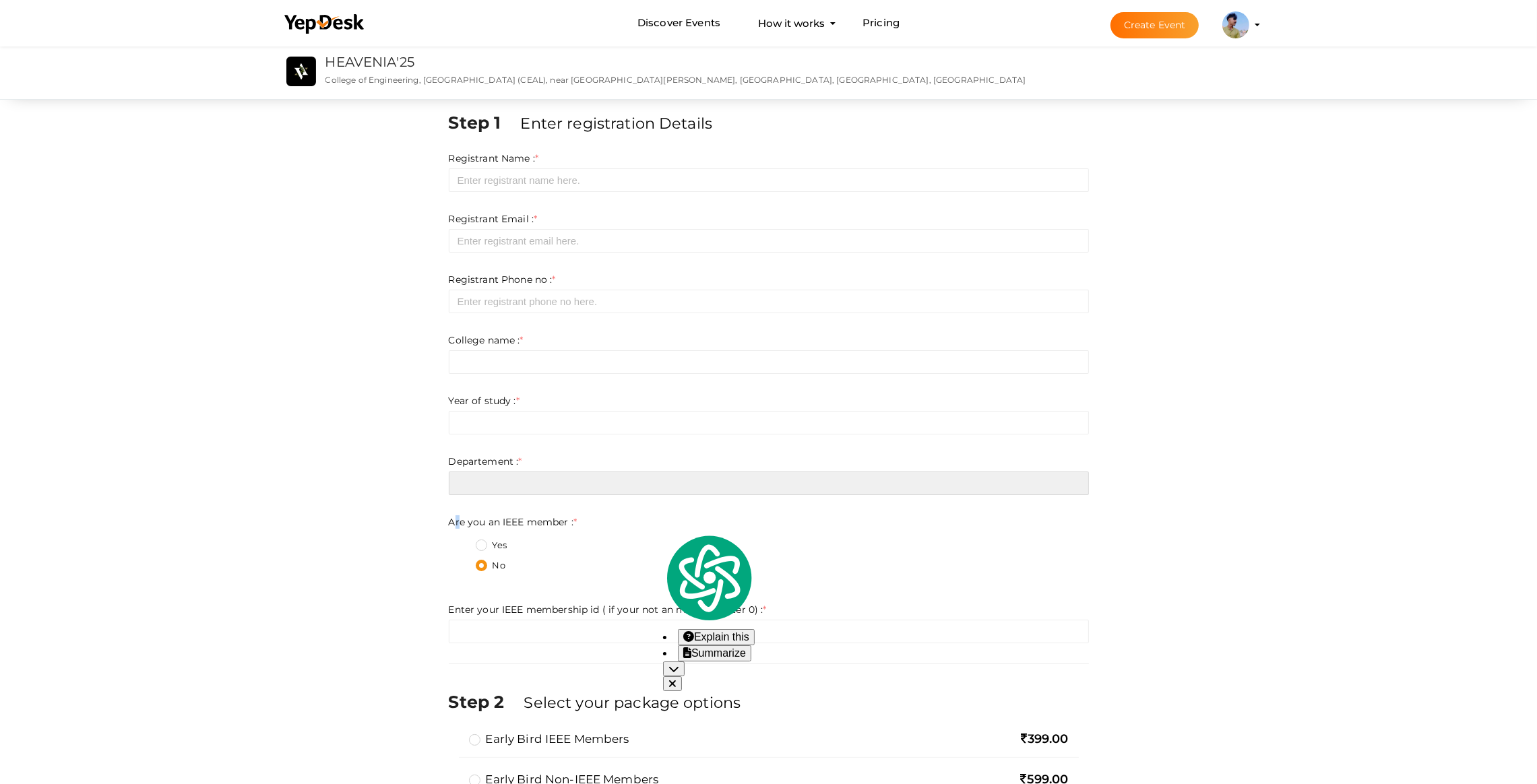
drag, startPoint x: 607, startPoint y: 486, endPoint x: 598, endPoint y: 485, distance: 9.1
click at [606, 486] on input "text" at bounding box center [769, 484] width 641 height 24
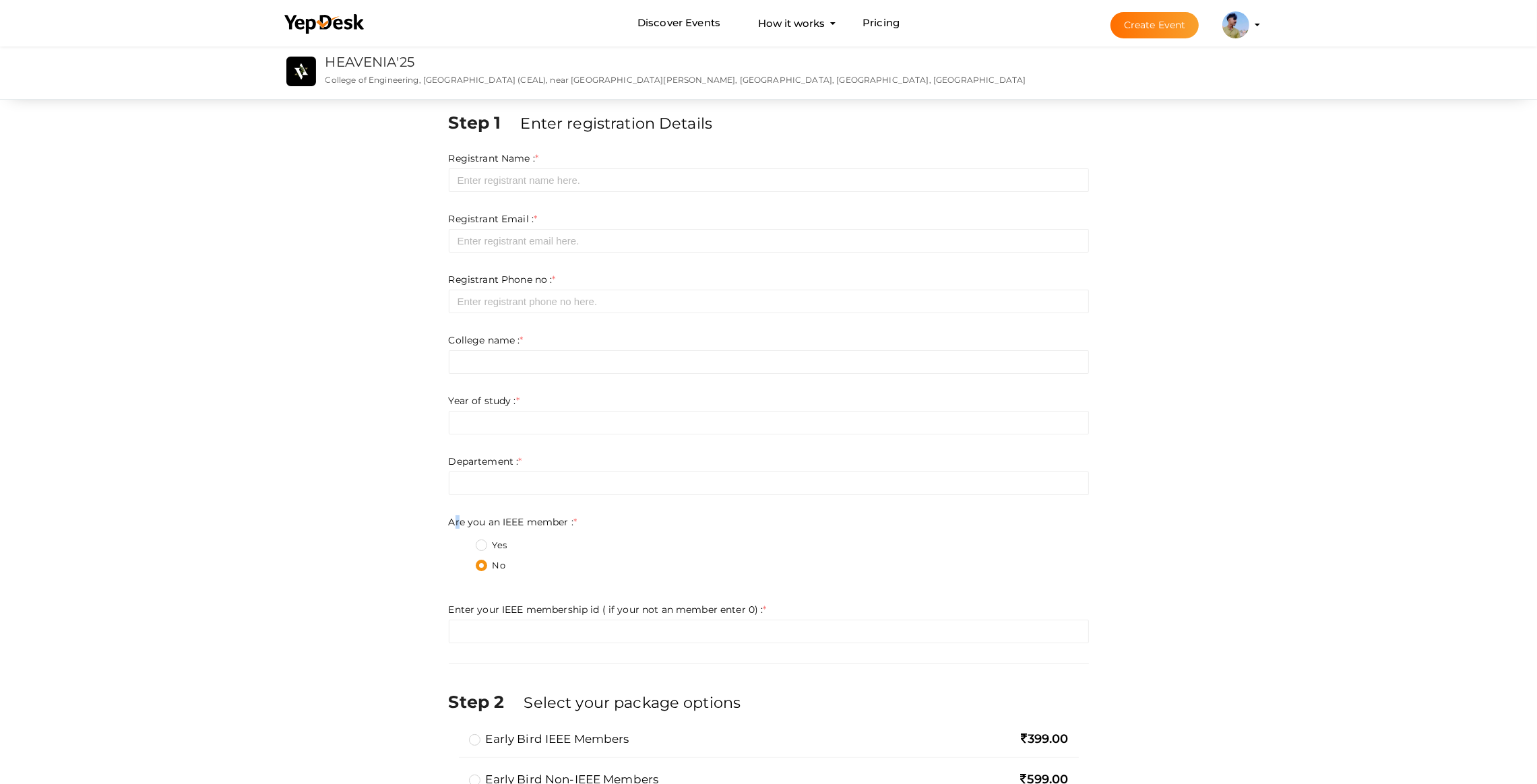
drag, startPoint x: 533, startPoint y: 461, endPoint x: 447, endPoint y: 159, distance: 314.0
click at [447, 159] on div "Step 1 Enter registration Details Registrant Name : * Required. Invalid email I…" at bounding box center [768, 790] width 661 height 1361
click at [414, 167] on div "Step 1 Enter registration Details Registrant Name : * Required. Invalid email I…" at bounding box center [769, 790] width 1011 height 1361
click at [446, 175] on div "Step 1 Enter registration Details Registrant Name : * Required. Invalid email I…" at bounding box center [768, 790] width 661 height 1361
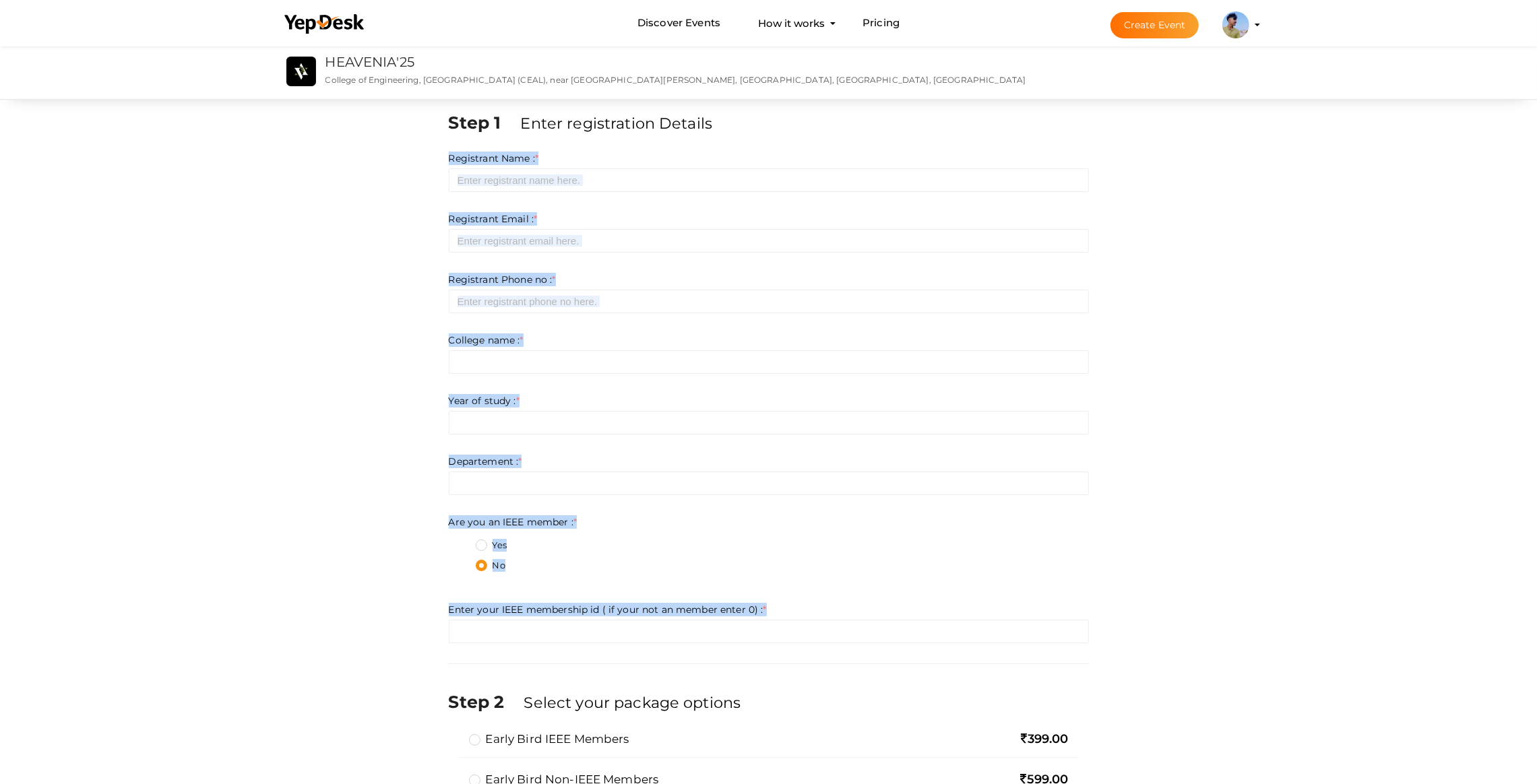
drag, startPoint x: 446, startPoint y: 158, endPoint x: 884, endPoint y: 650, distance: 658.7
click at [891, 650] on div "Step 1 Enter registration Details Registrant Name : * Required. Invalid email I…" at bounding box center [768, 790] width 661 height 1361
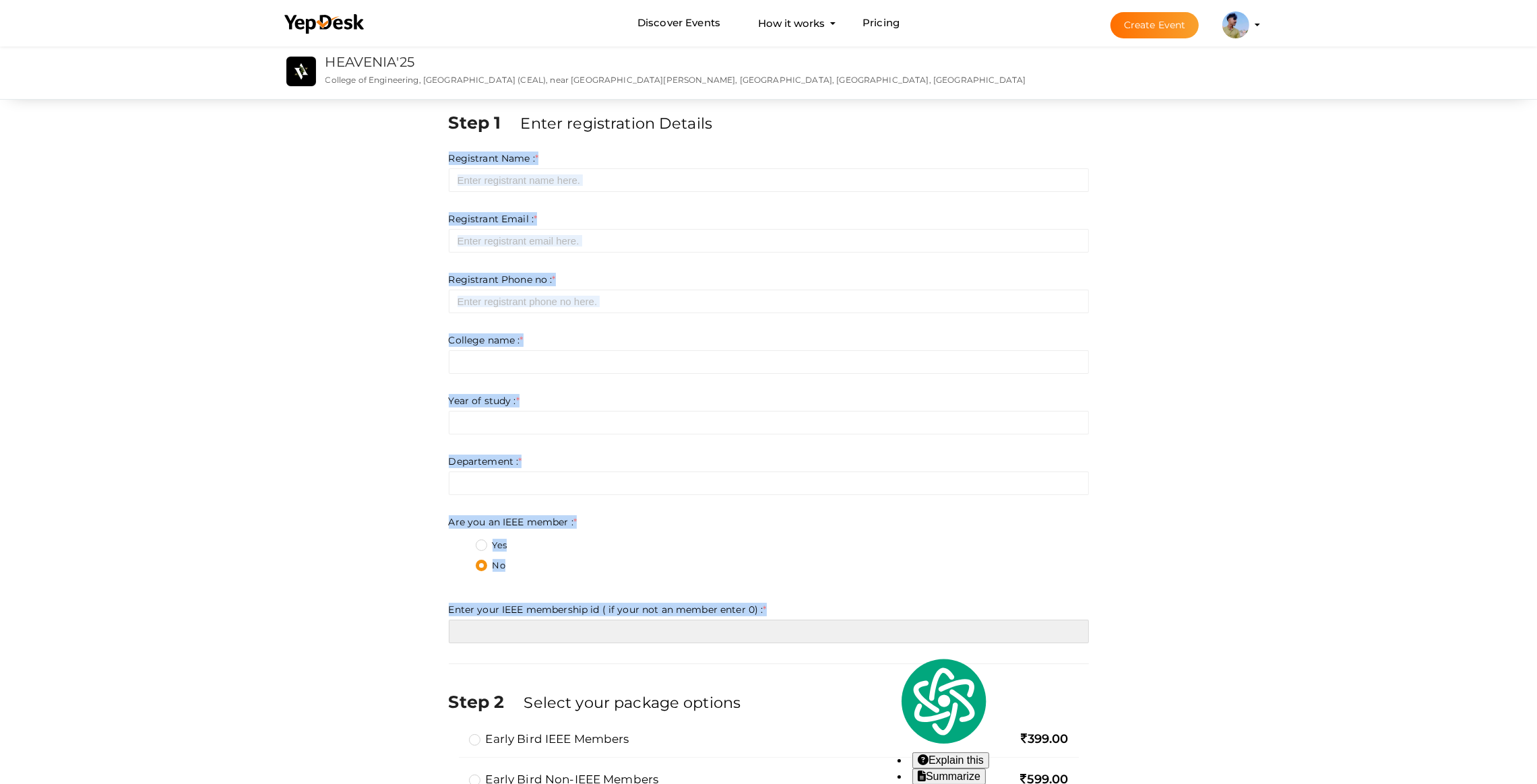
click at [786, 626] on input "number" at bounding box center [769, 632] width 641 height 24
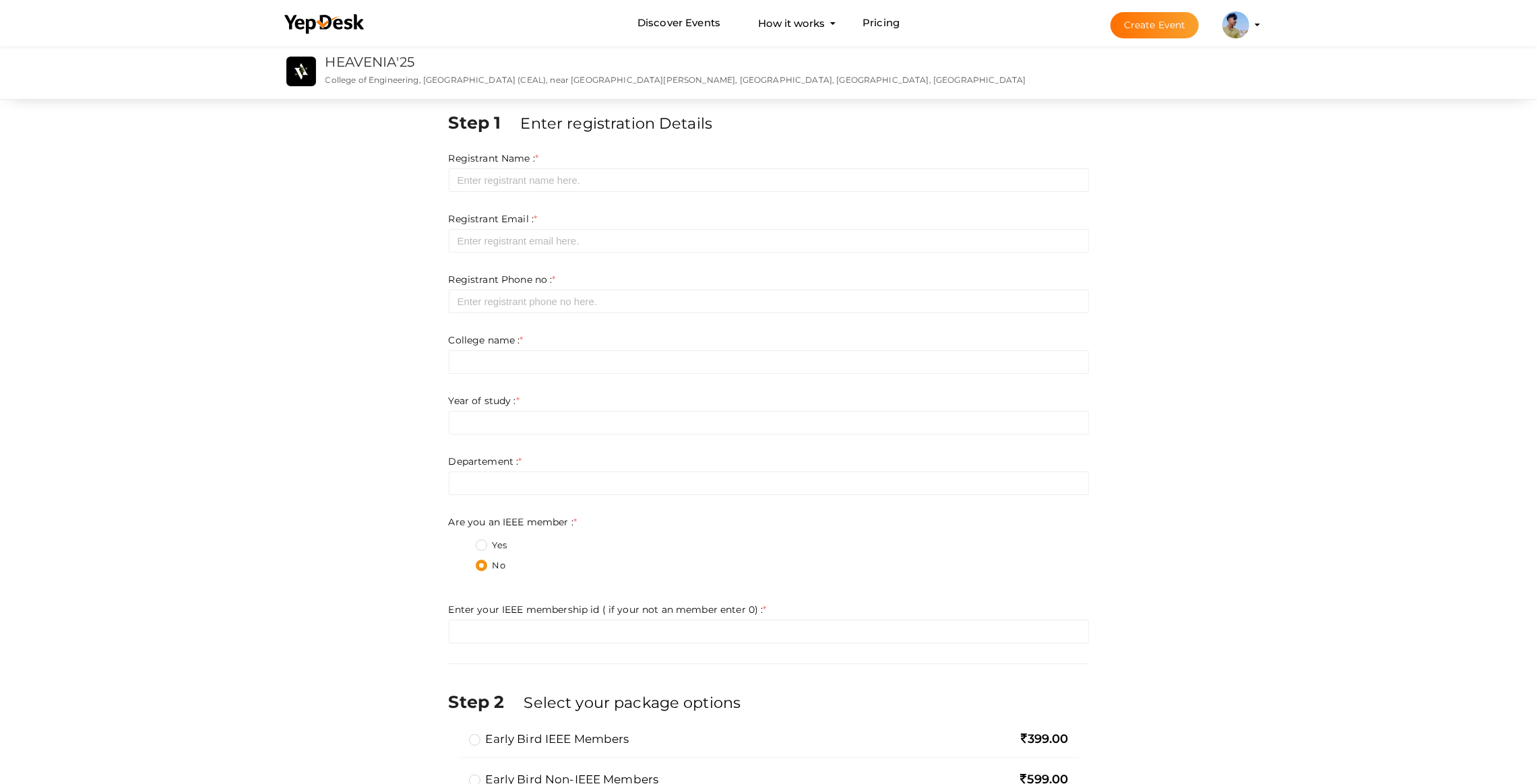
click at [785, 618] on div "Enter your IEEE membership id ( if your not an member enter 0) : * Invalid Emai…" at bounding box center [769, 623] width 641 height 41
drag, startPoint x: 790, startPoint y: 608, endPoint x: 398, endPoint y: 336, distance: 477.1
click at [398, 336] on div "Step 1 Enter registration Details Registrant Name : * Required. Invalid email I…" at bounding box center [769, 790] width 1011 height 1361
click at [391, 347] on div "Step 1 Enter registration Details Registrant Name : * Required. Invalid email I…" at bounding box center [769, 790] width 1011 height 1361
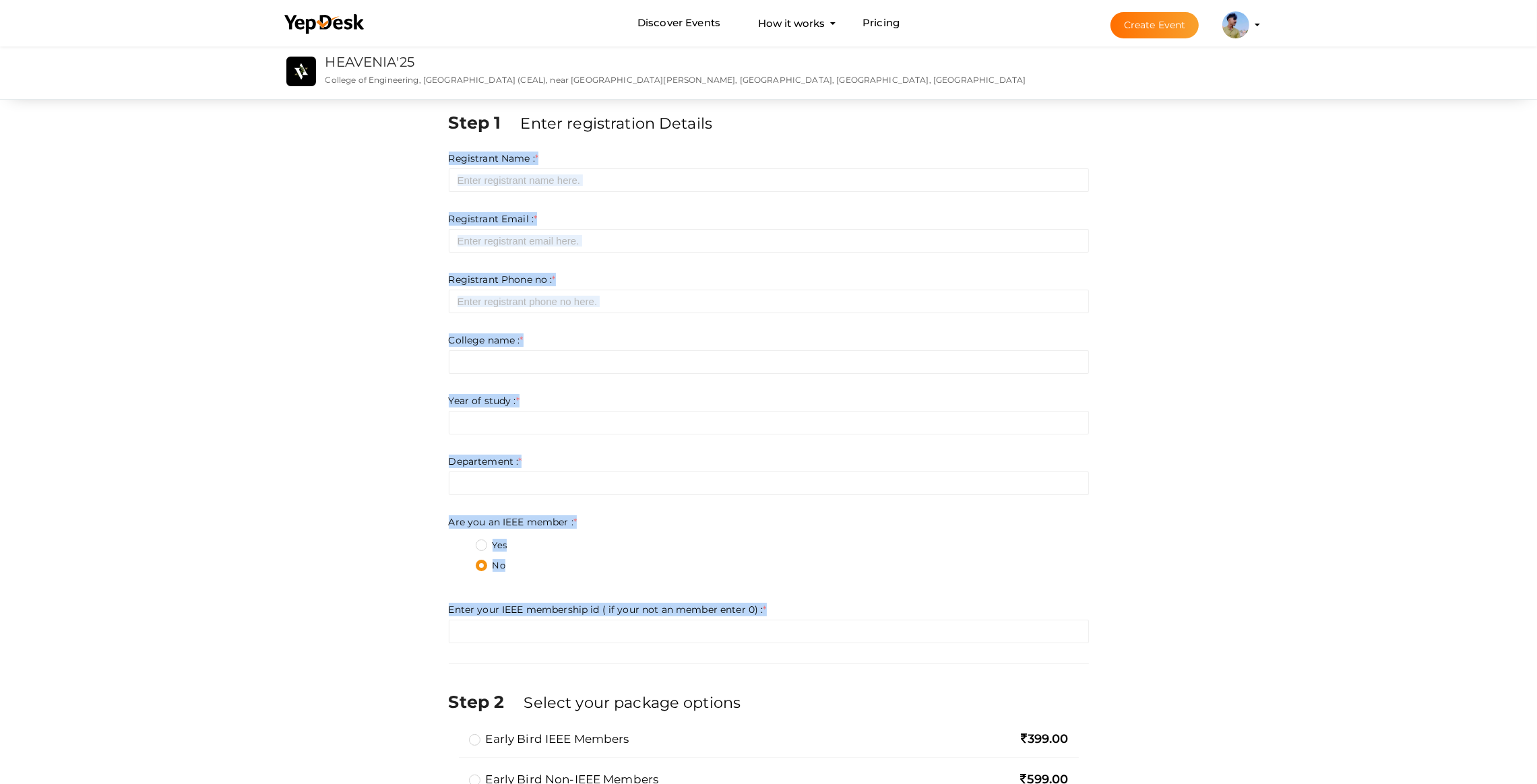
drag, startPoint x: 438, startPoint y: 148, endPoint x: 752, endPoint y: 655, distance: 596.4
click at [752, 655] on div "Step 1 Enter registration Details Registrant Name : * Required. Invalid email I…" at bounding box center [768, 790] width 661 height 1361
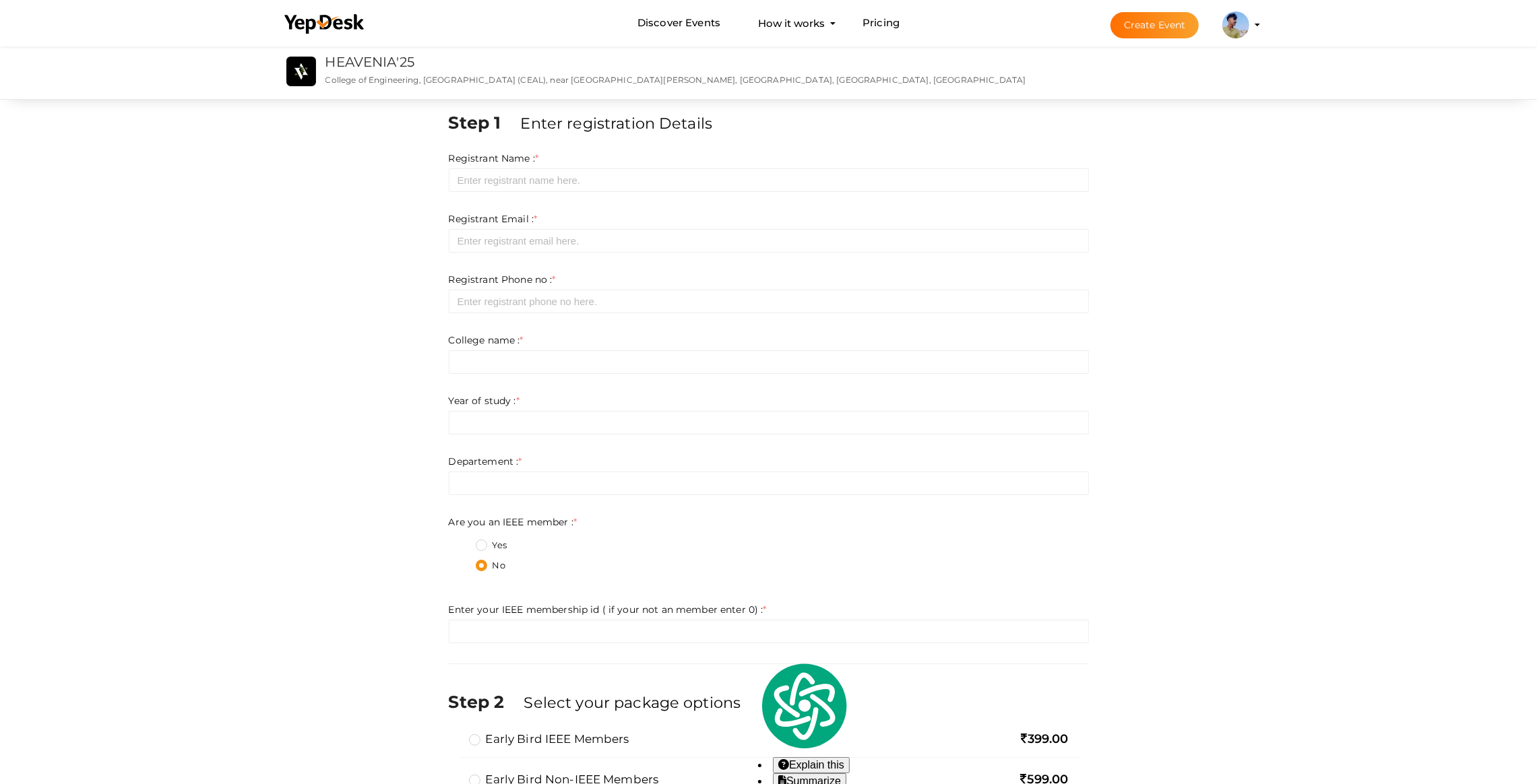
click at [718, 667] on div "Step 1 Enter registration Details Registrant Name : * Required. Invalid email I…" at bounding box center [768, 790] width 661 height 1361
click at [334, 26] on use at bounding box center [324, 24] width 80 height 19
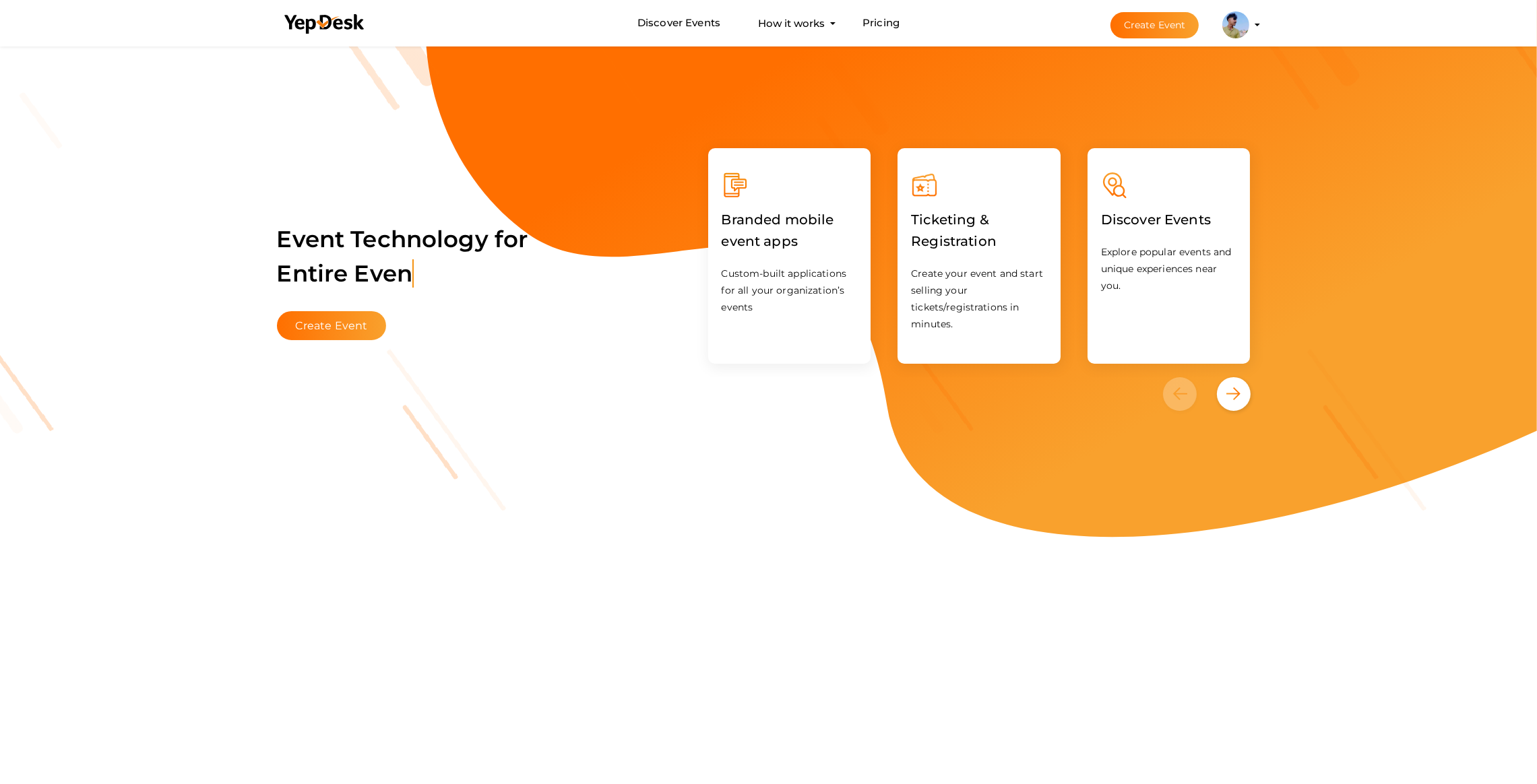
click at [1225, 18] on img at bounding box center [1236, 25] width 27 height 27
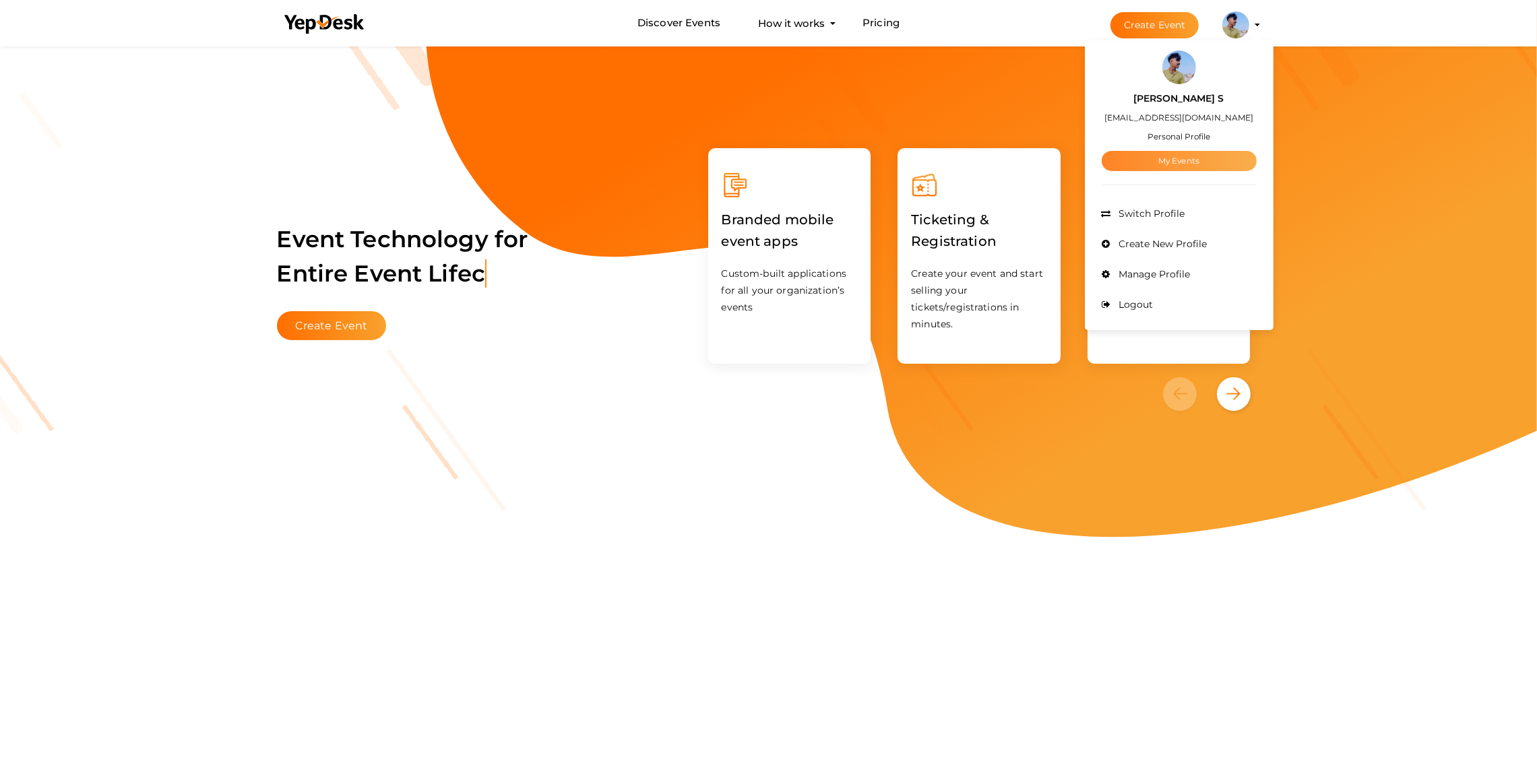
click at [1179, 166] on link "My Events" at bounding box center [1179, 160] width 155 height 20
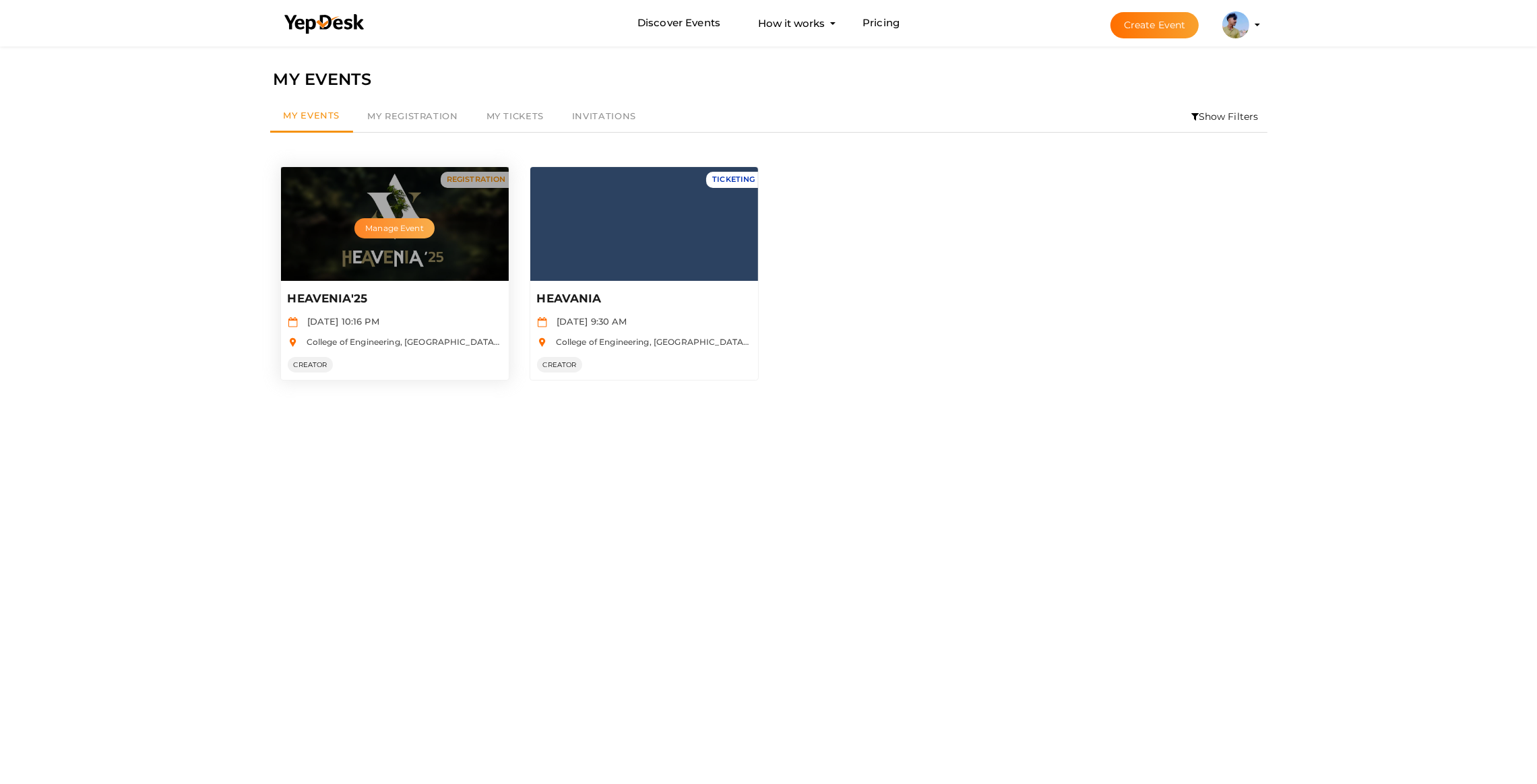
click at [398, 228] on button "Manage Event" at bounding box center [395, 228] width 80 height 20
click at [407, 215] on div "Manage Event" at bounding box center [395, 224] width 228 height 114
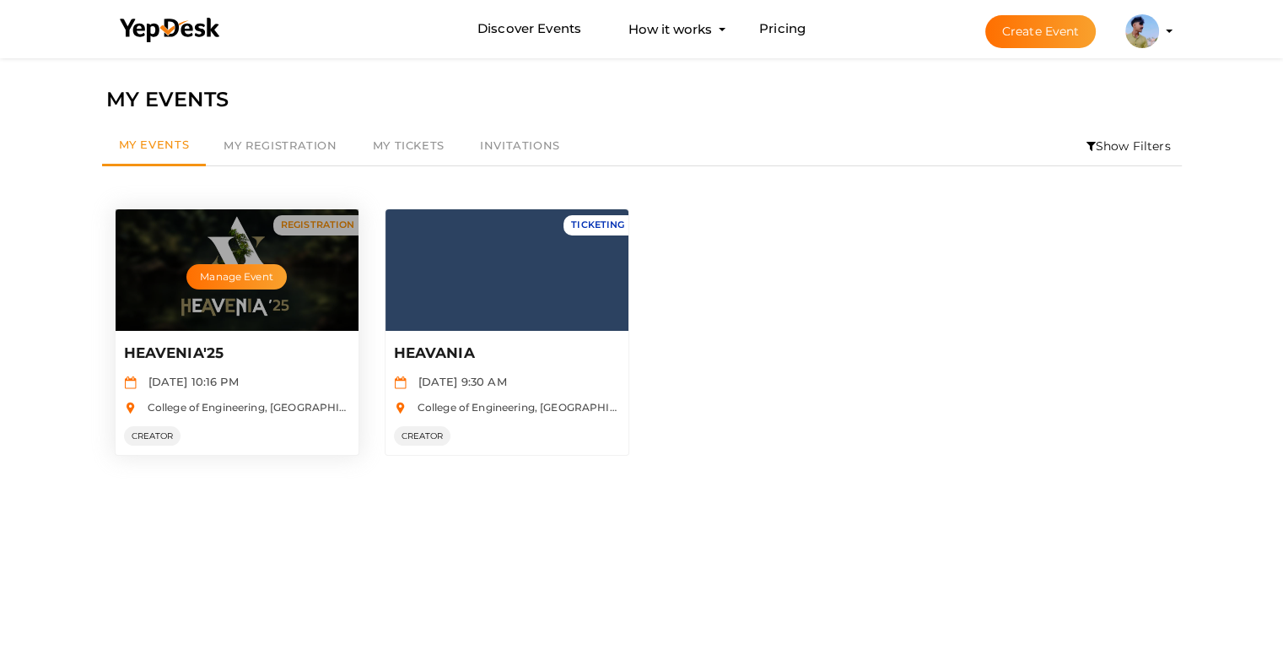
scroll to position [6370, 0]
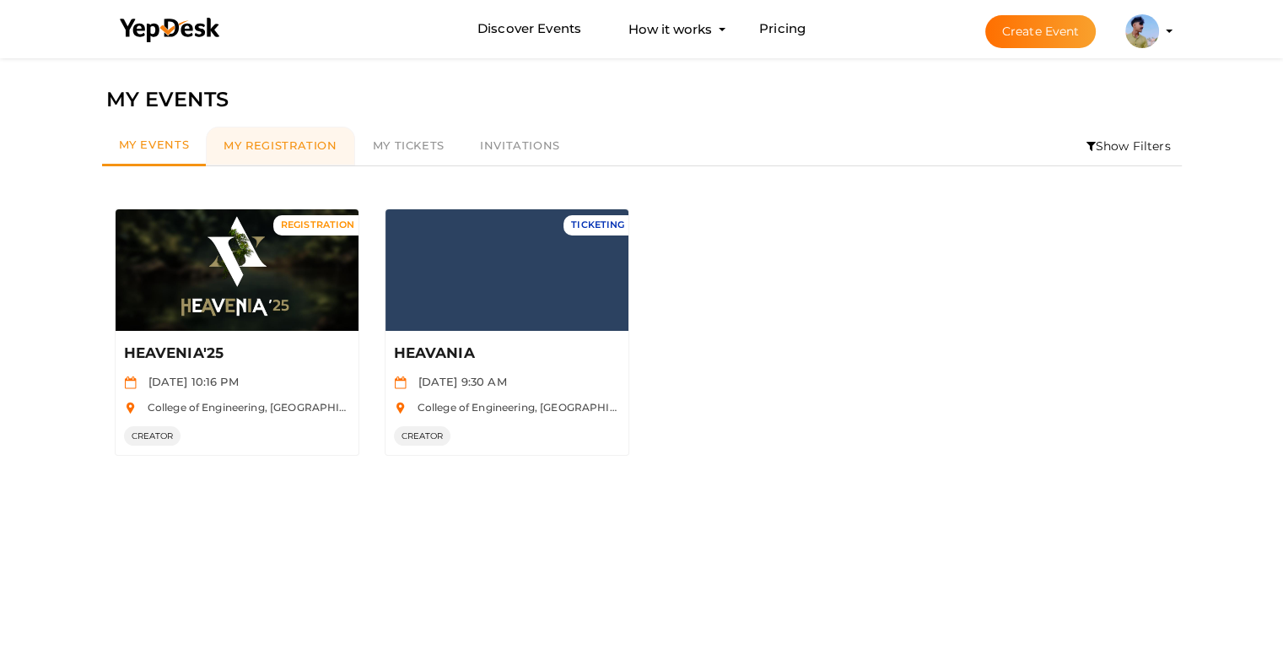
click at [263, 143] on span "My Registration" at bounding box center [280, 144] width 113 height 13
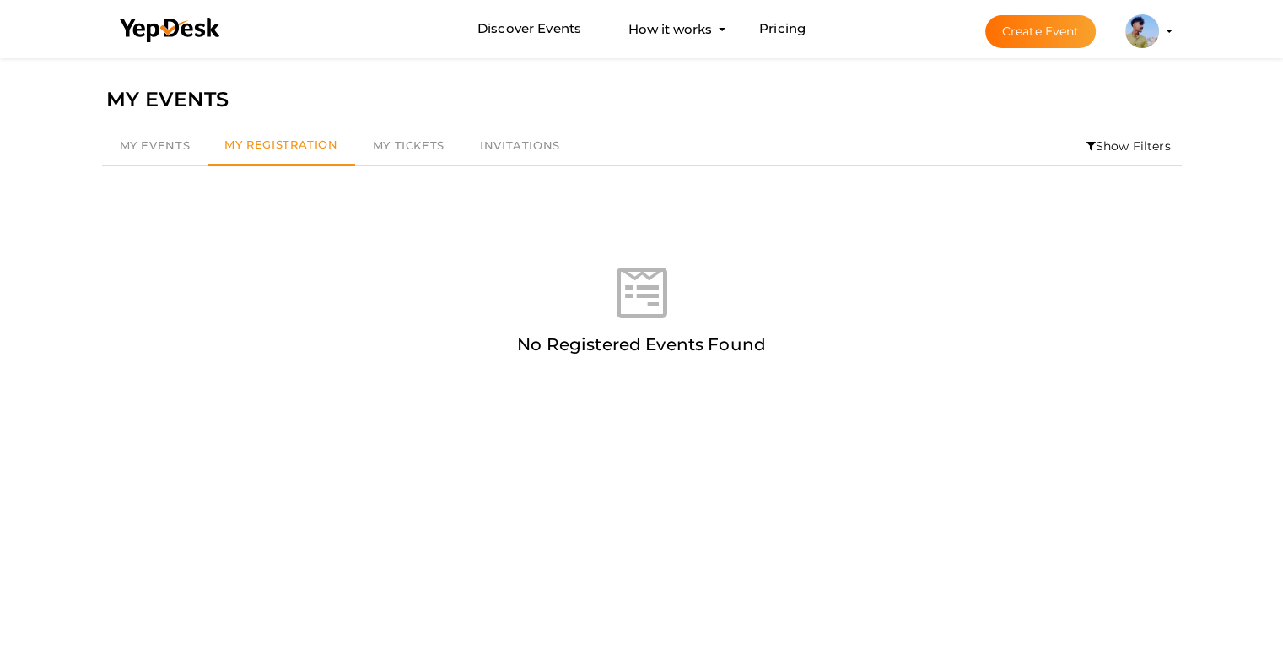
click at [51, 122] on div "Filter MY EVENTS My Events My Registration My Tickets Invitations Show Filters …" at bounding box center [641, 381] width 1283 height 655
click at [164, 142] on span "My Events" at bounding box center [155, 144] width 71 height 13
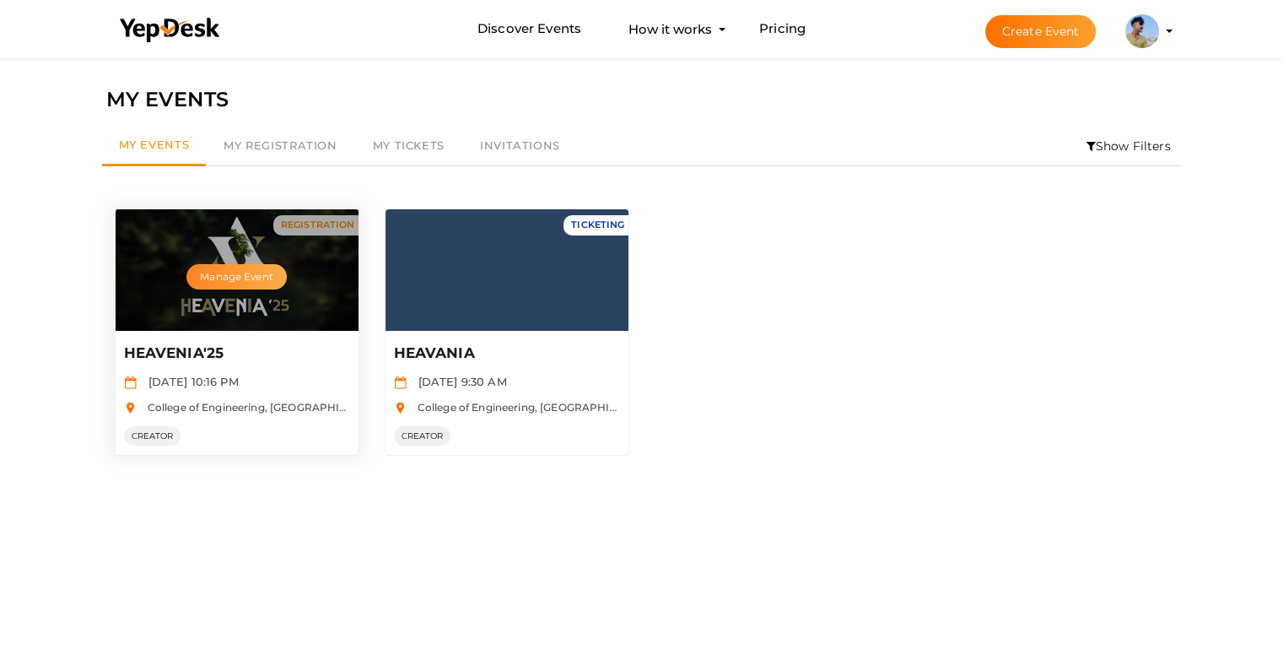
click at [222, 288] on button "Manage Event" at bounding box center [236, 276] width 100 height 25
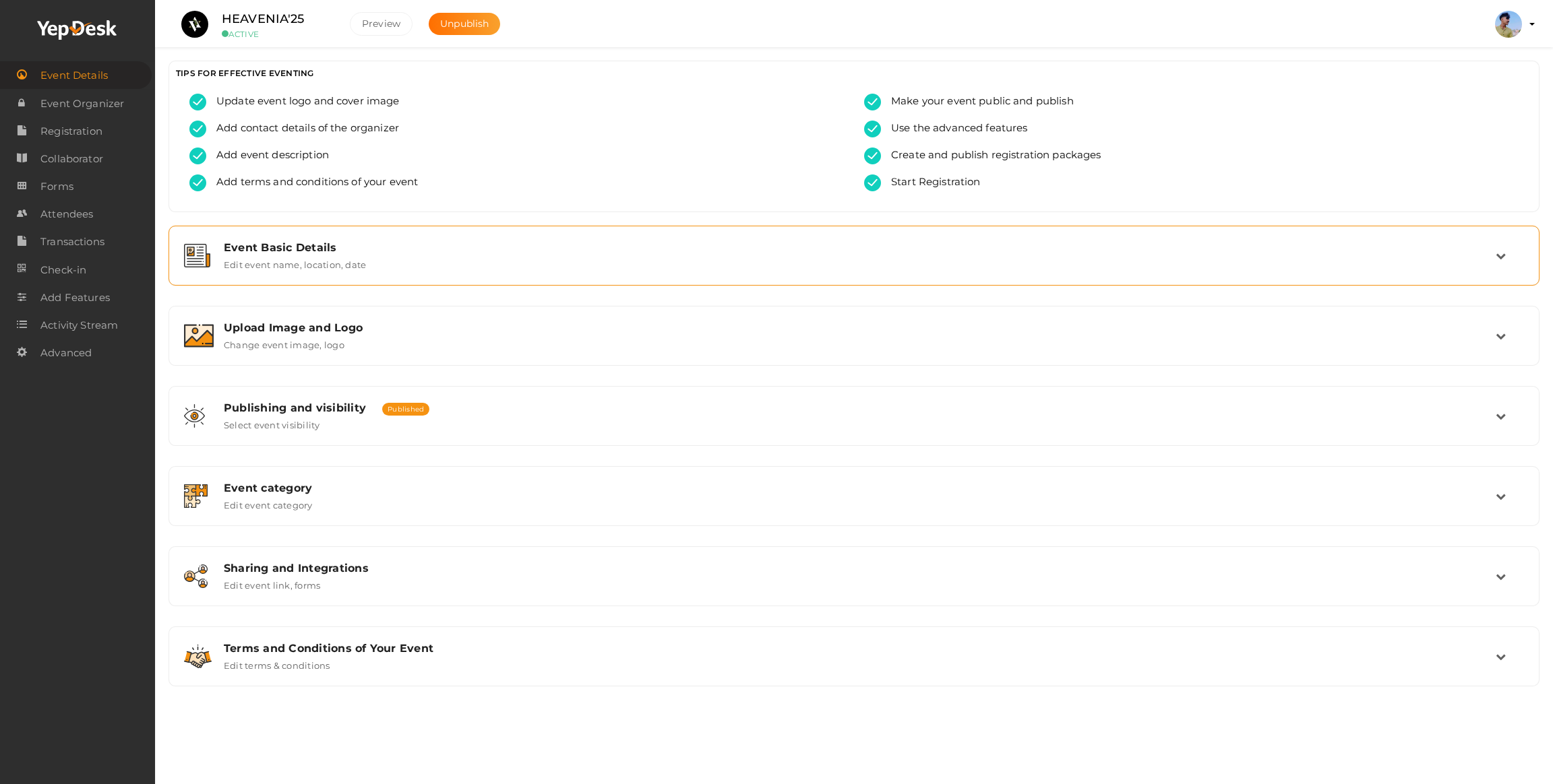
scroll to position [4994, 0]
click at [80, 438] on span "Announcements" at bounding box center [83, 436] width 85 height 27
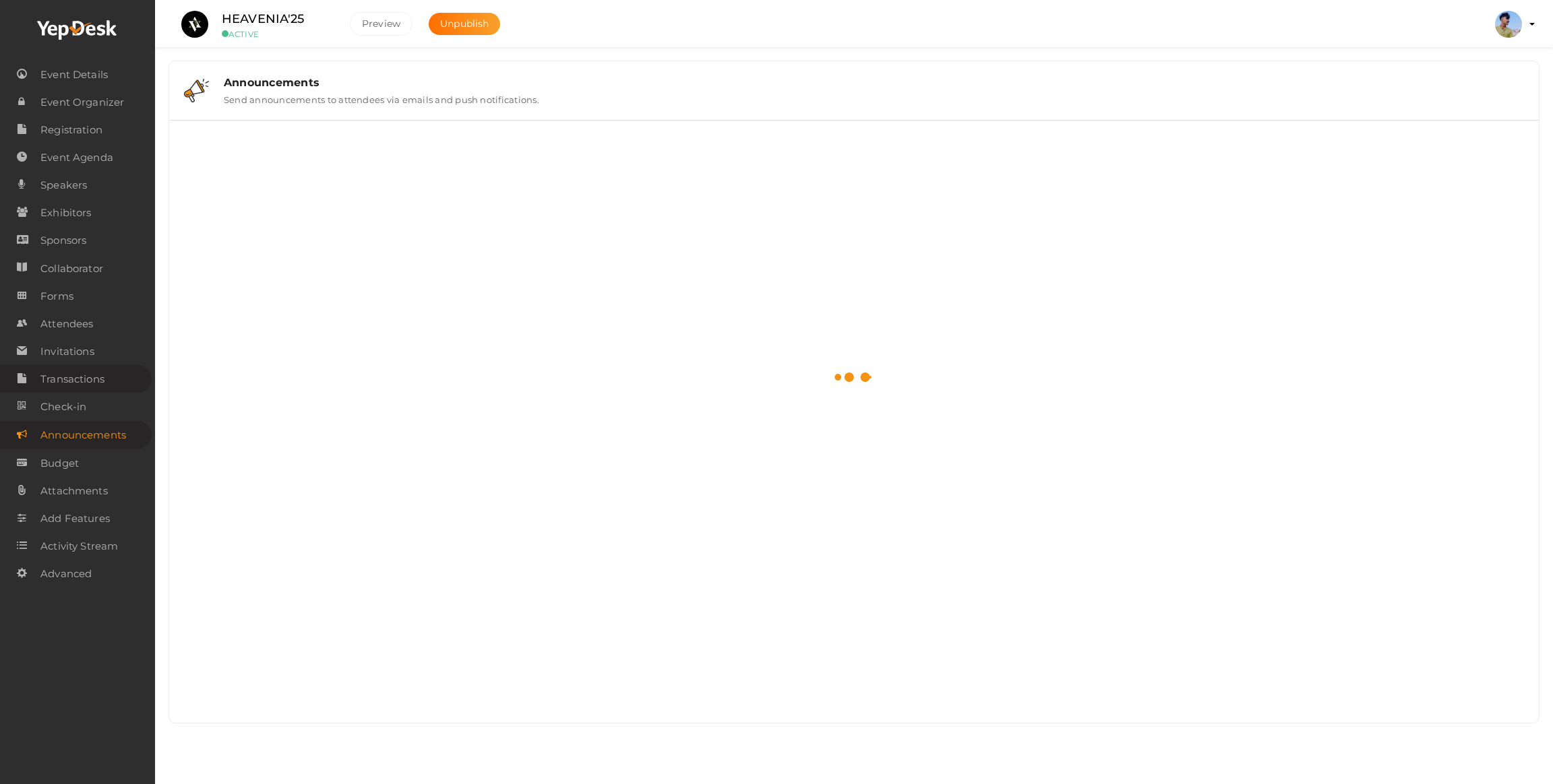
click at [72, 384] on span "Transactions" at bounding box center [73, 379] width 64 height 27
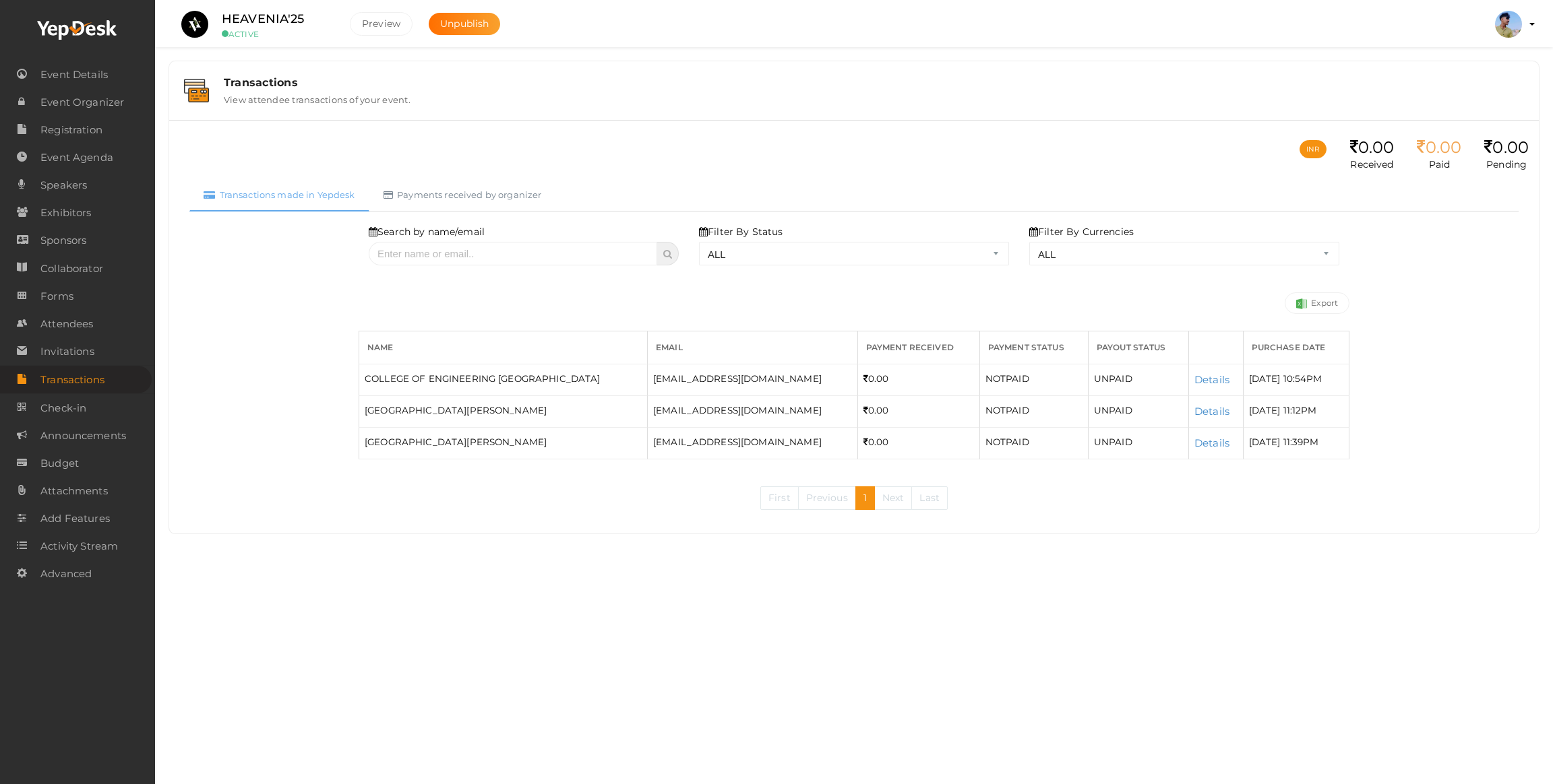
drag, startPoint x: 823, startPoint y: 362, endPoint x: 901, endPoint y: 412, distance: 92.6
type textarea "AYMENT RECEIVED PAYMENT STATUS PAYOUT STATUS PURCHASE DATE COLLEGE OF ENGINEERI…"
click at [893, 412] on table "Name Email Payment Received Payment Status Payout Status Purchase Date COLLEGE …" at bounding box center [854, 394] width 991 height 129
click at [901, 412] on div "0.00" at bounding box center [919, 410] width 110 height 18
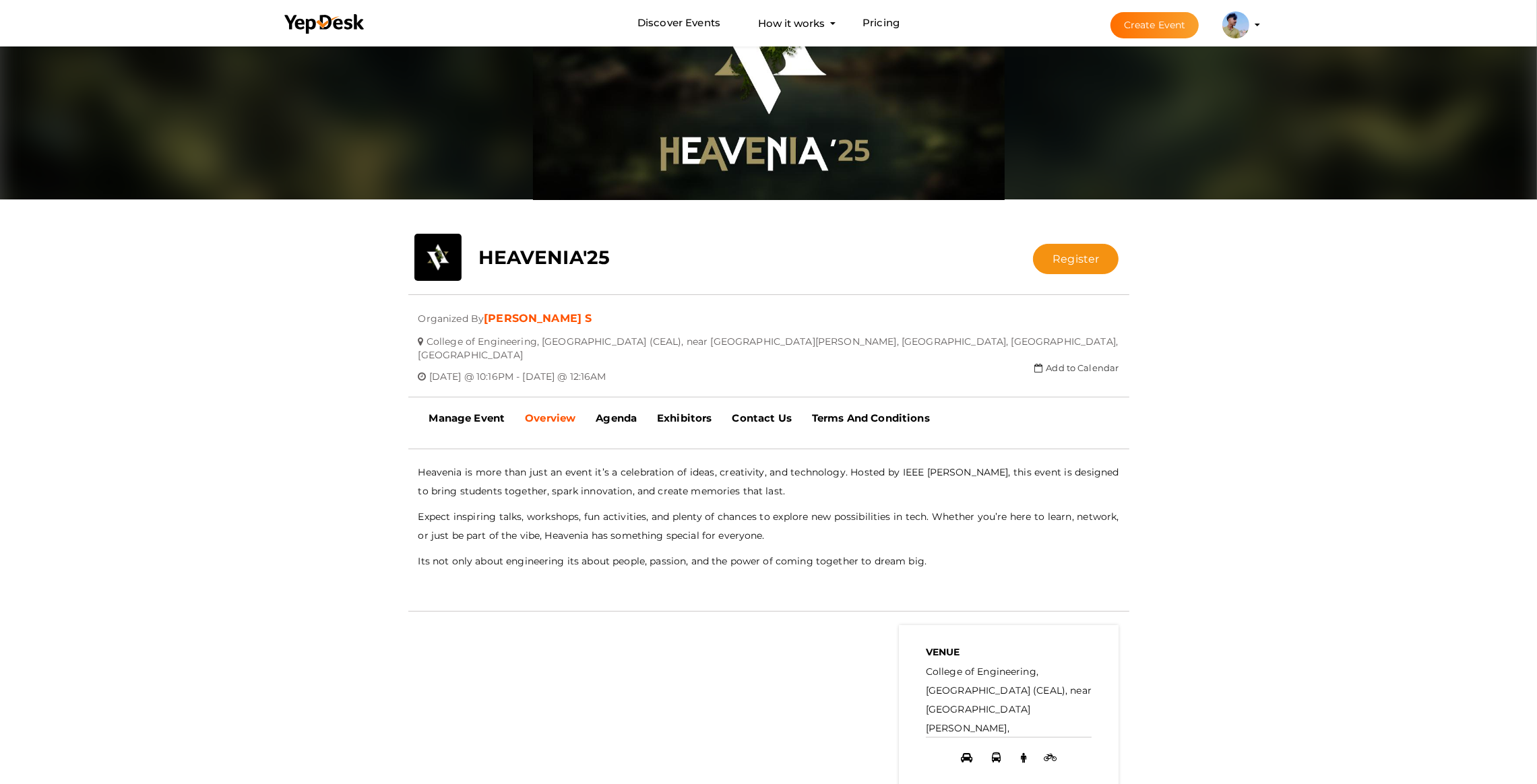
scroll to position [303, 0]
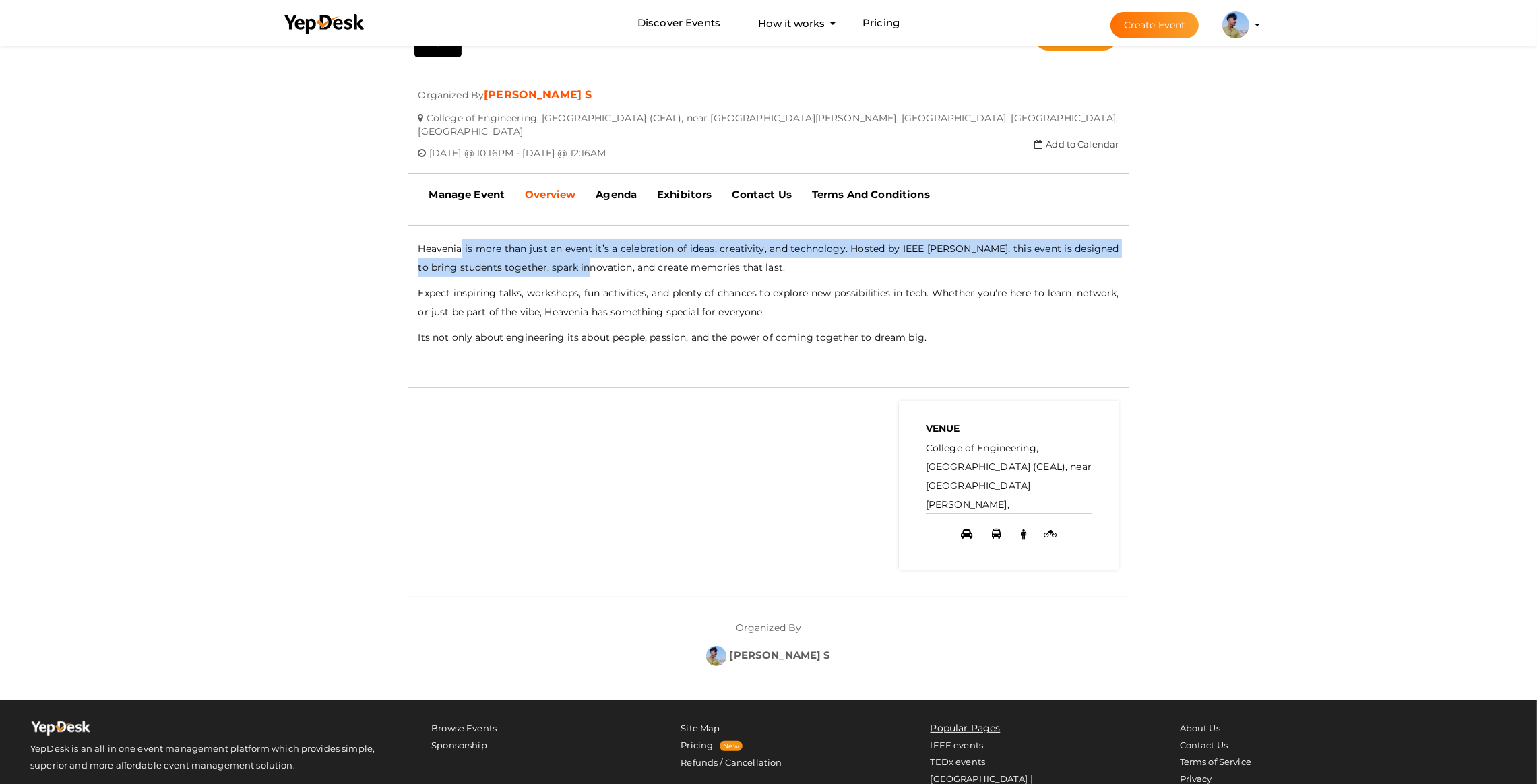
drag, startPoint x: 537, startPoint y: 250, endPoint x: 579, endPoint y: 252, distance: 42.0
type textarea "is more than just an event it’s a celebration of ideas, creativity, and technol…"
click at [579, 252] on p "Heavenia is more than just an event it’s a celebration of ideas, creativity, an…" at bounding box center [768, 258] width 701 height 38
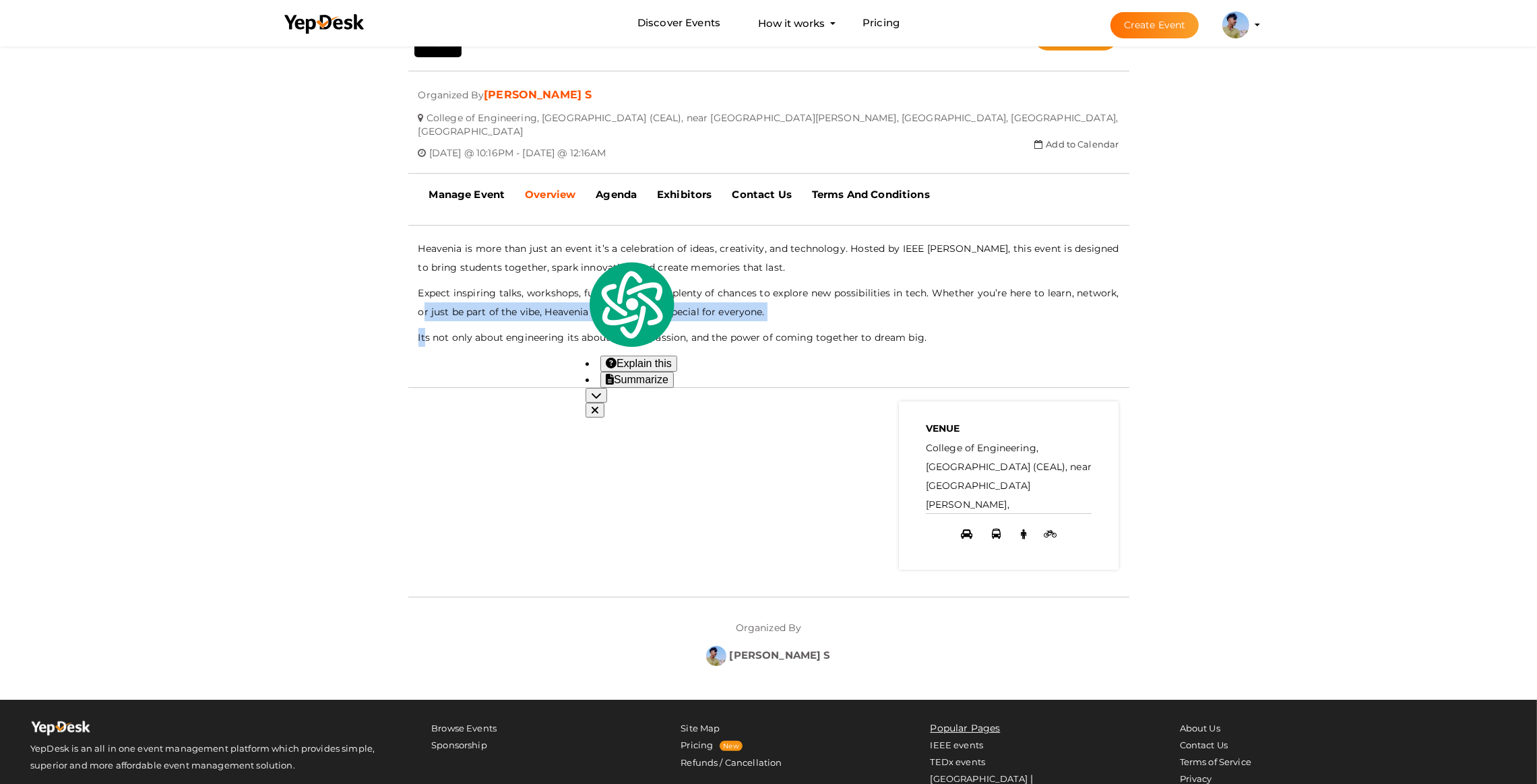
click at [423, 307] on div "Heavenia is more than just an event it’s a celebration of ideas, creativity, an…" at bounding box center [768, 293] width 701 height 108
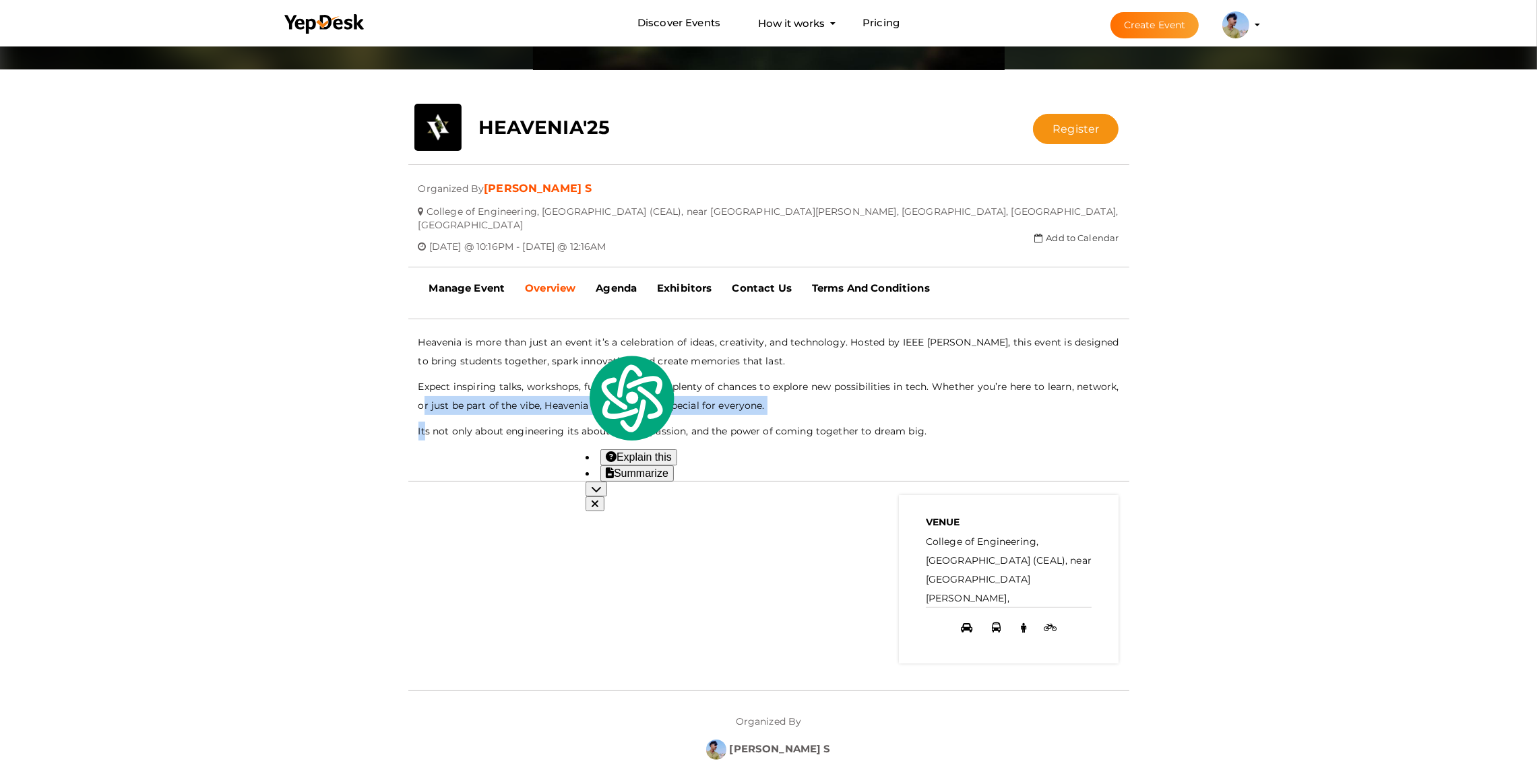
scroll to position [202, 0]
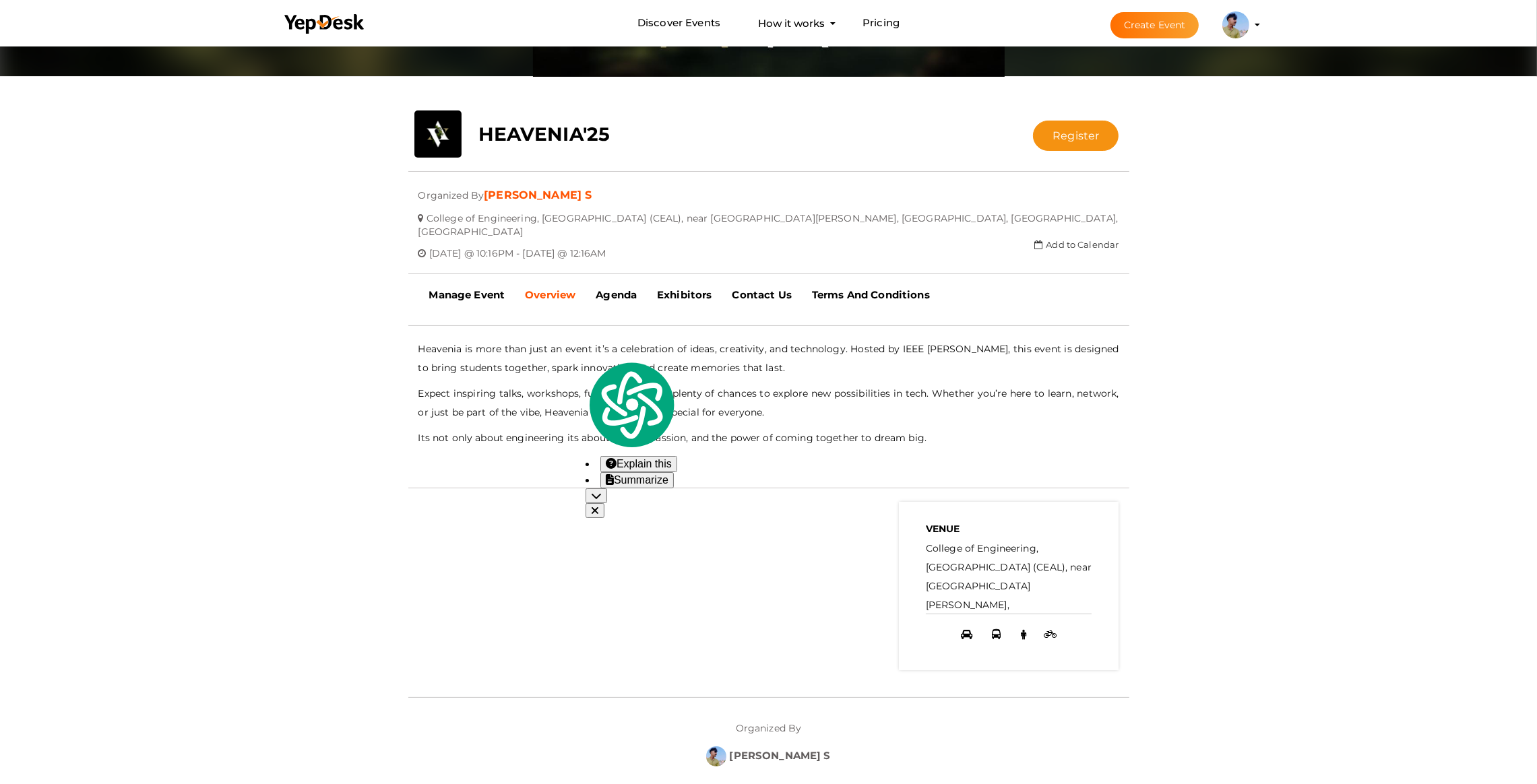
click at [423, 312] on div at bounding box center [768, 326] width 721 height 28
click at [698, 429] on p "Its not only about engineering its about people, passion, and the power of comi…" at bounding box center [768, 438] width 701 height 19
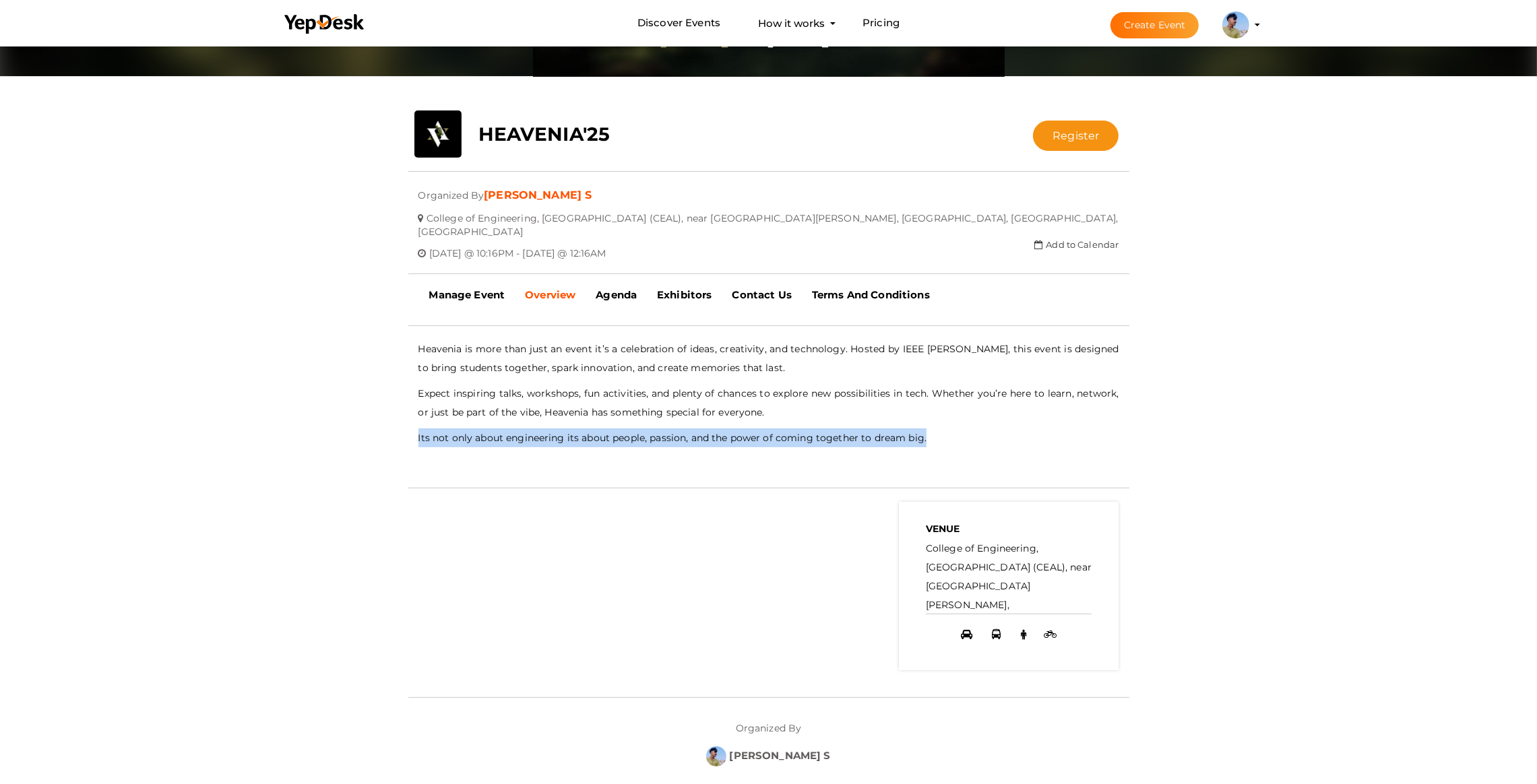
click at [698, 429] on p "Its not only about engineering its about people, passion, and the power of comi…" at bounding box center [768, 438] width 701 height 19
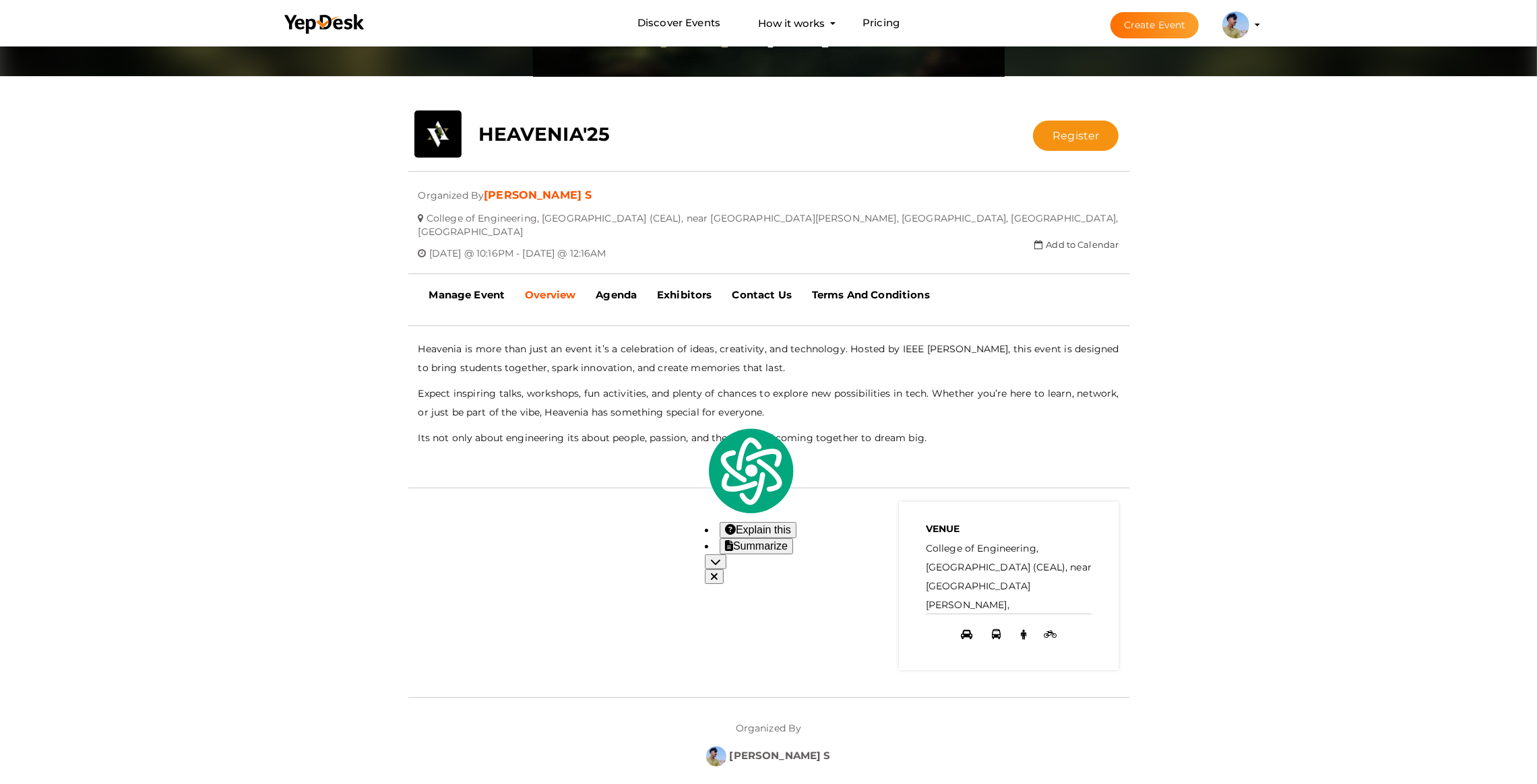
click at [676, 388] on p "Expect inspiring talks, workshops, fun activities, and plenty of chances to exp…" at bounding box center [768, 402] width 701 height 38
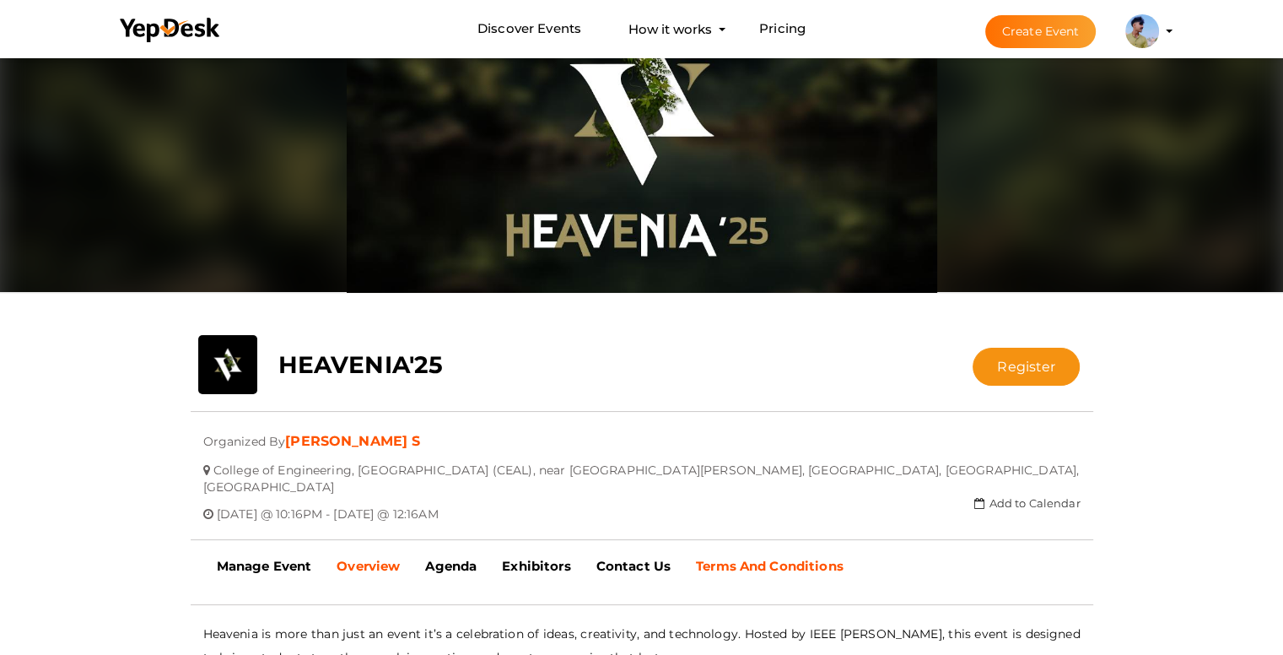
scroll to position [0, 0]
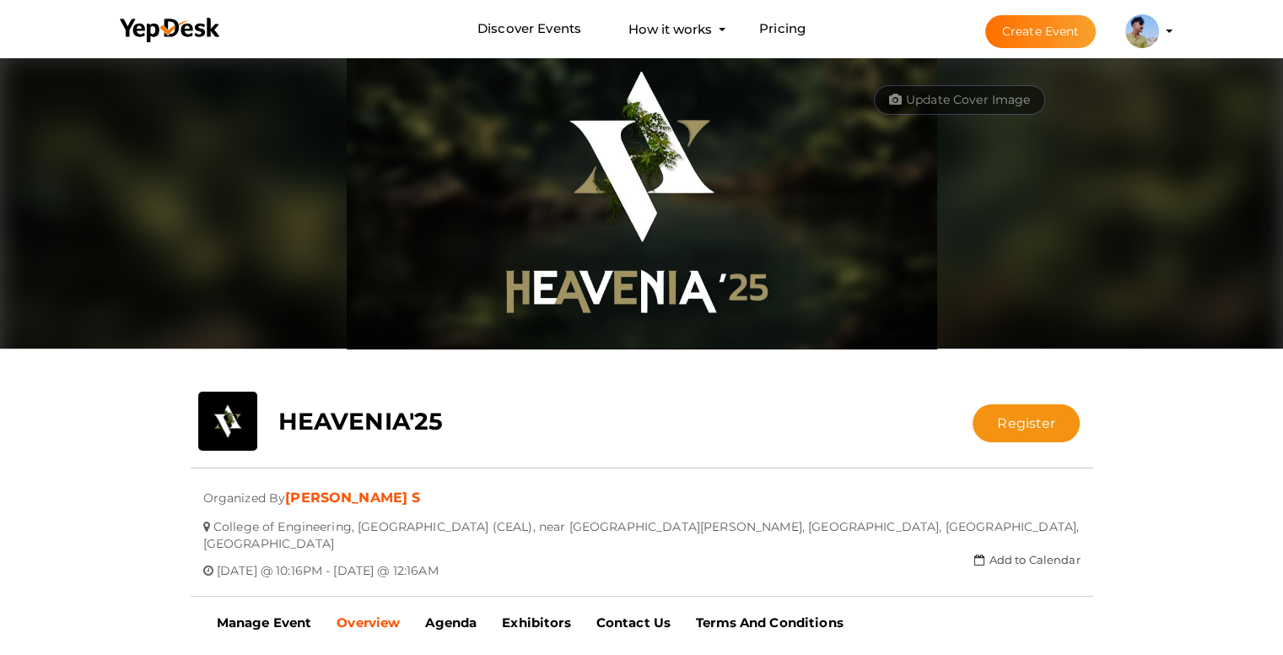
click at [673, 423] on div "HEAVENIA'25" at bounding box center [567, 416] width 602 height 51
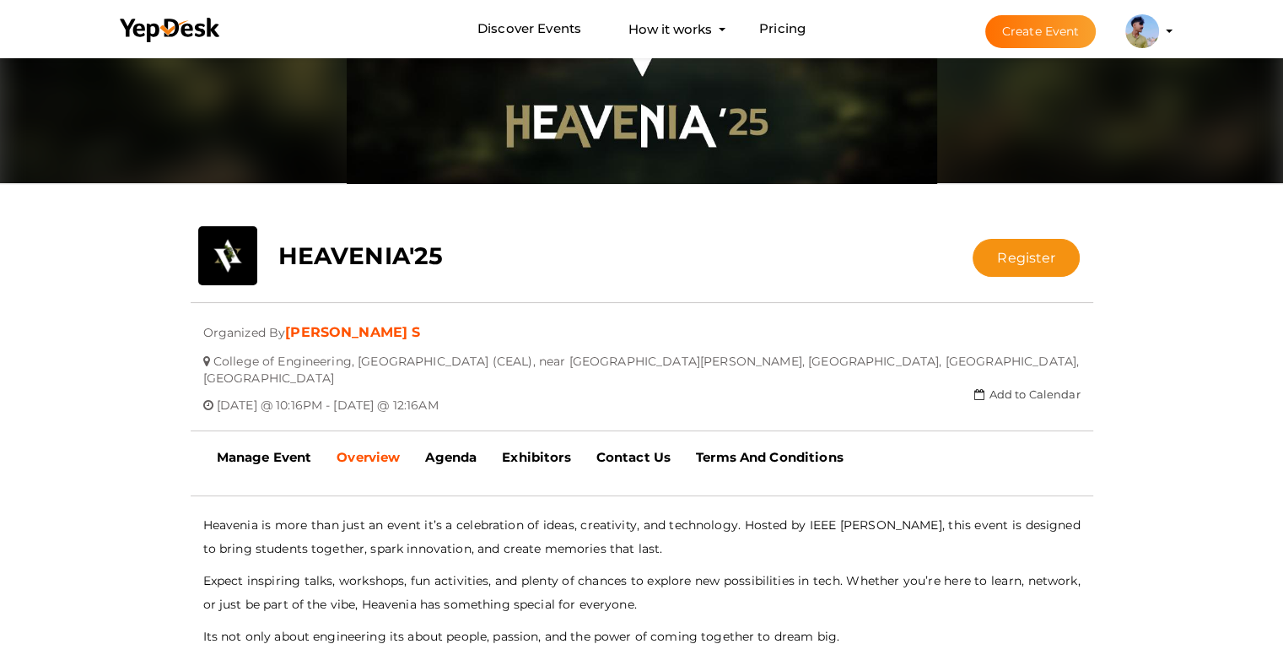
scroll to position [253, 0]
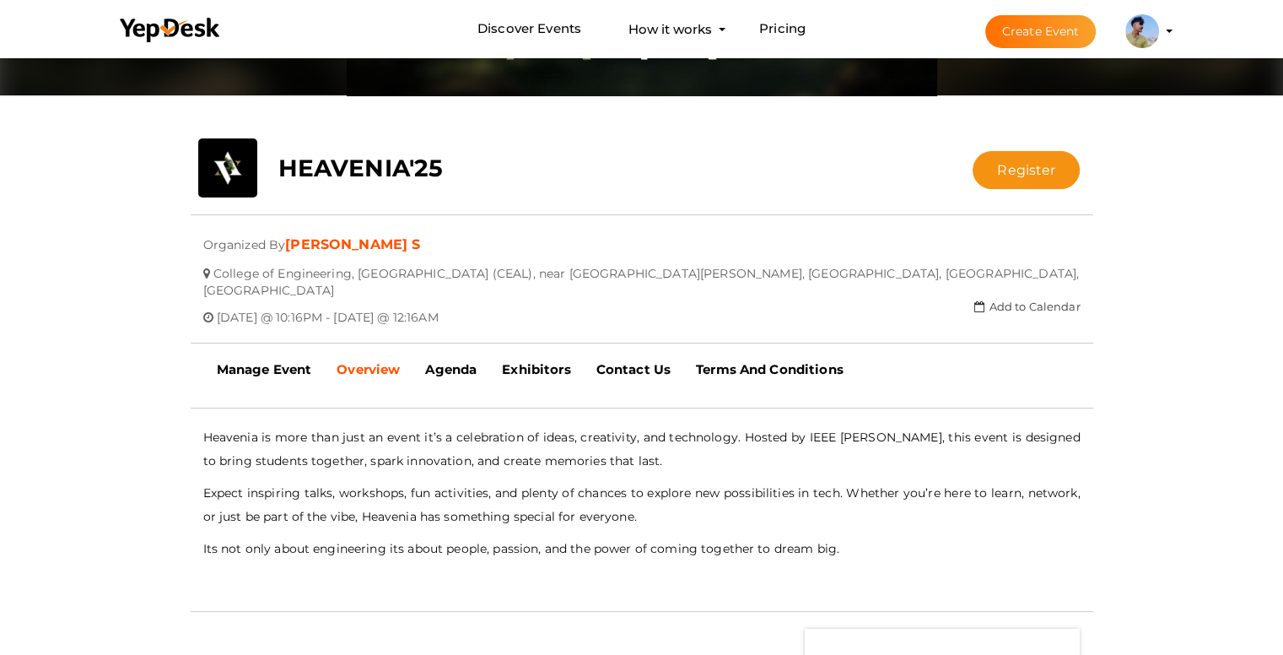
click at [561, 537] on p "Its not only about engineering its about people, passion, and the power of comi…" at bounding box center [641, 549] width 877 height 24
click at [735, 428] on p "Heavenia is more than just an event it’s a celebration of ideas, creativity, an…" at bounding box center [641, 448] width 877 height 47
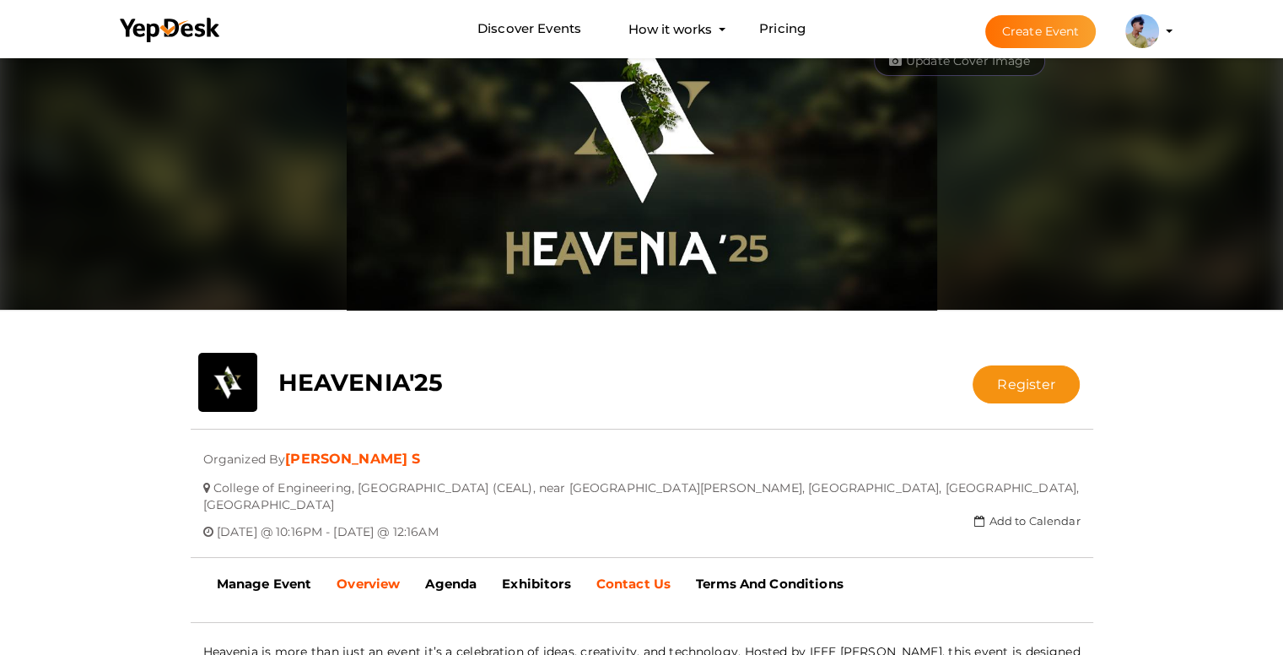
scroll to position [0, 0]
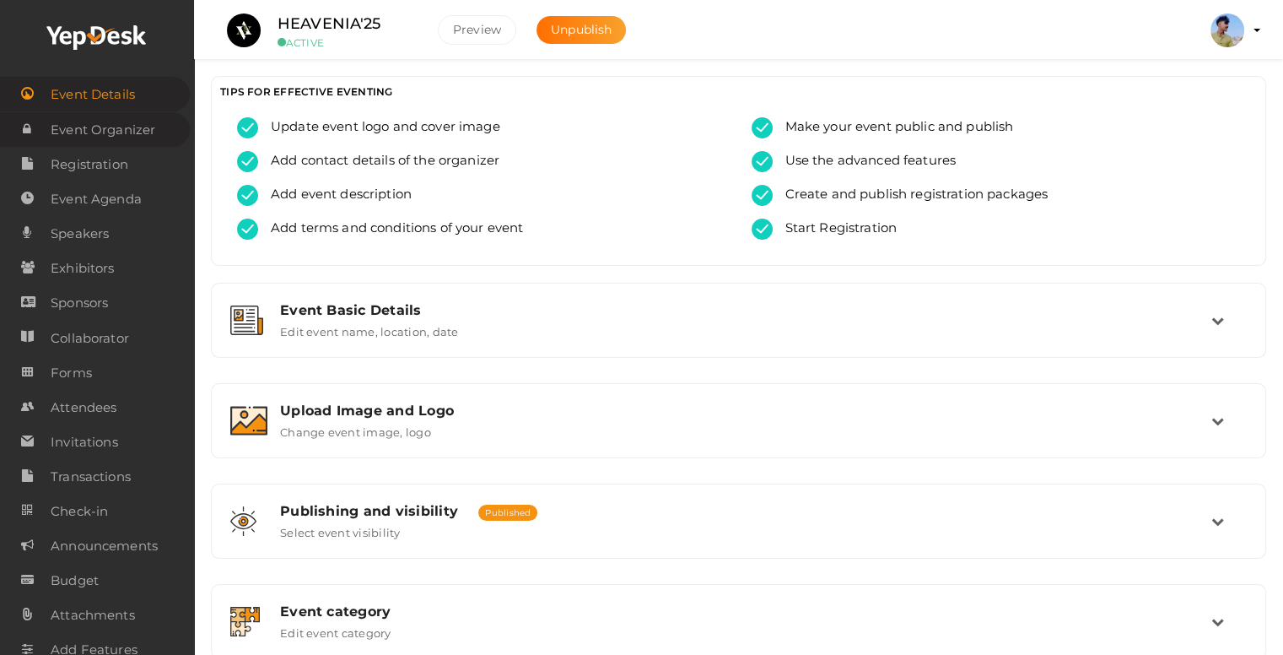
click at [95, 140] on span "Event Organizer" at bounding box center [103, 130] width 105 height 34
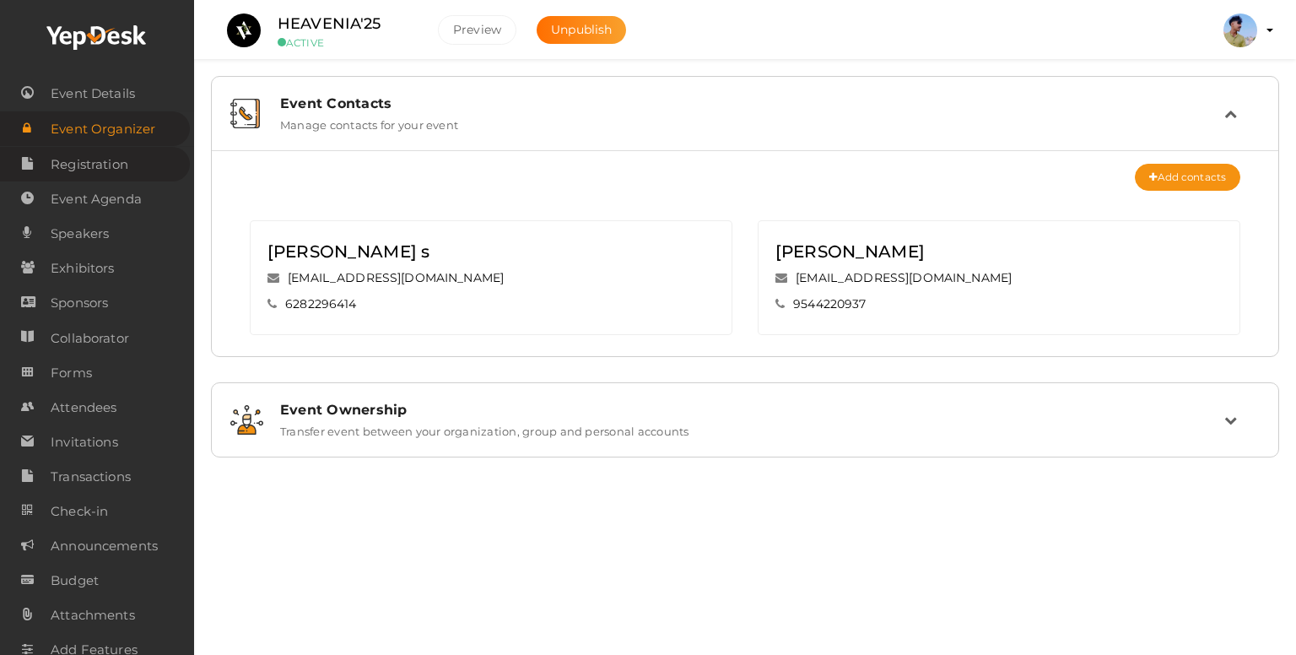
click at [92, 164] on span "Registration" at bounding box center [90, 165] width 78 height 34
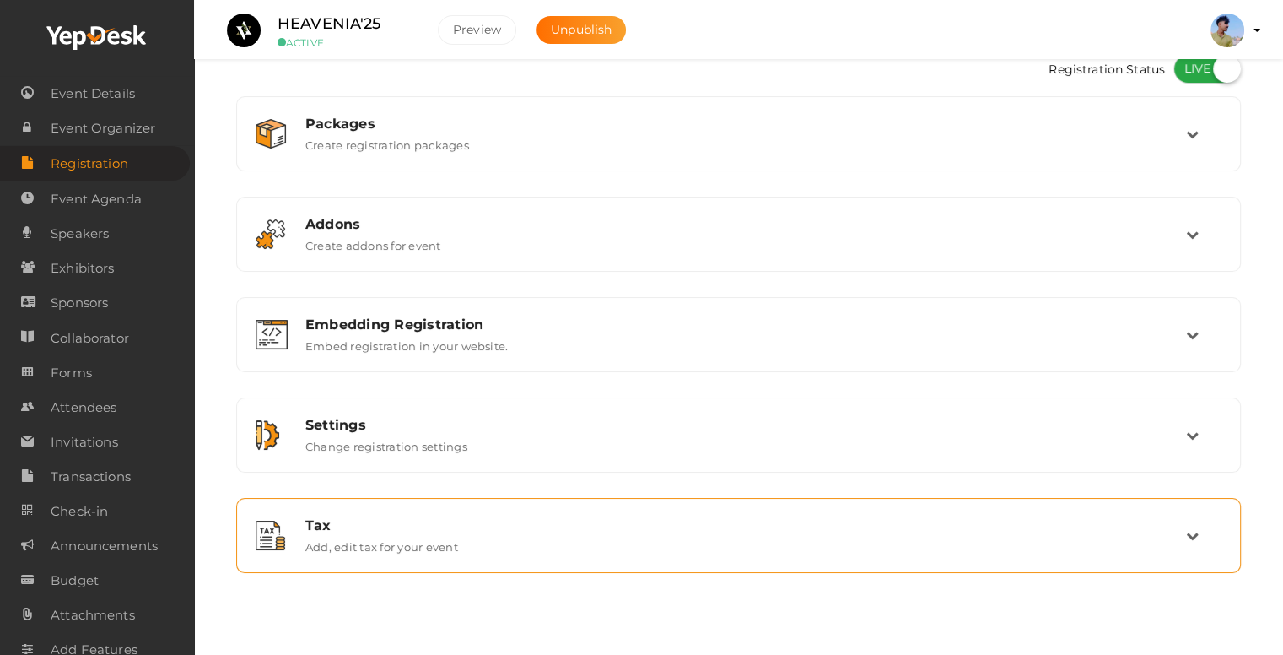
scroll to position [31, 0]
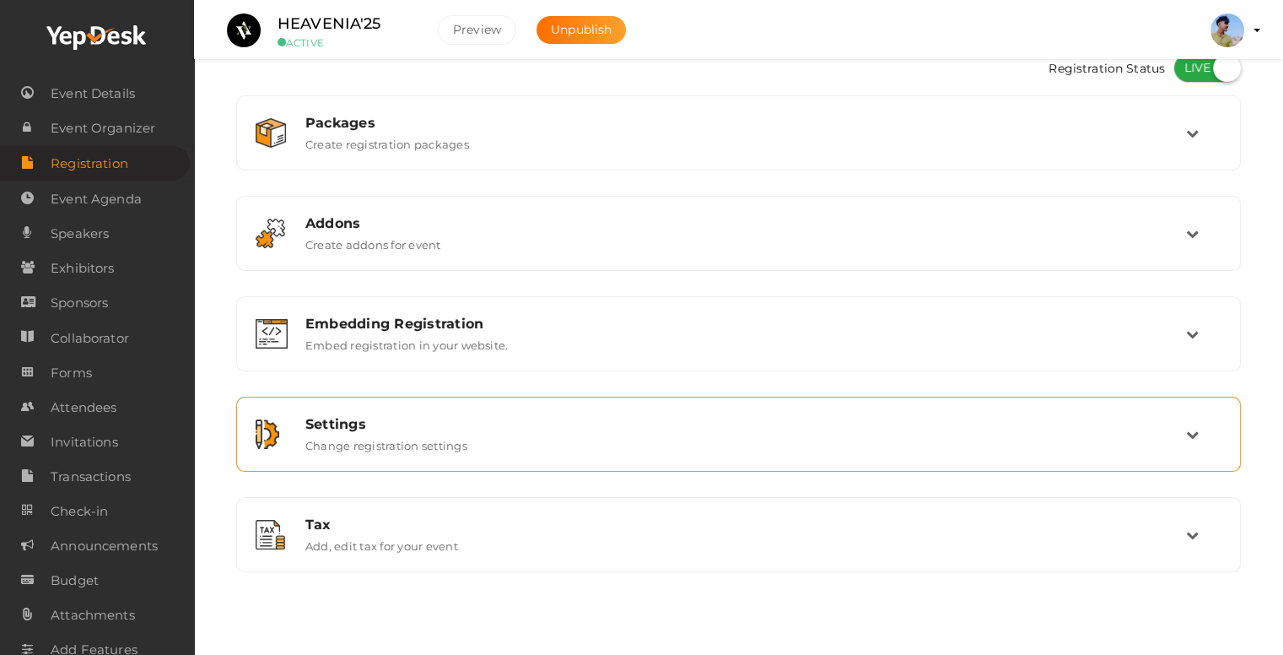
click at [375, 446] on label "Change registration settings" at bounding box center [386, 442] width 162 height 20
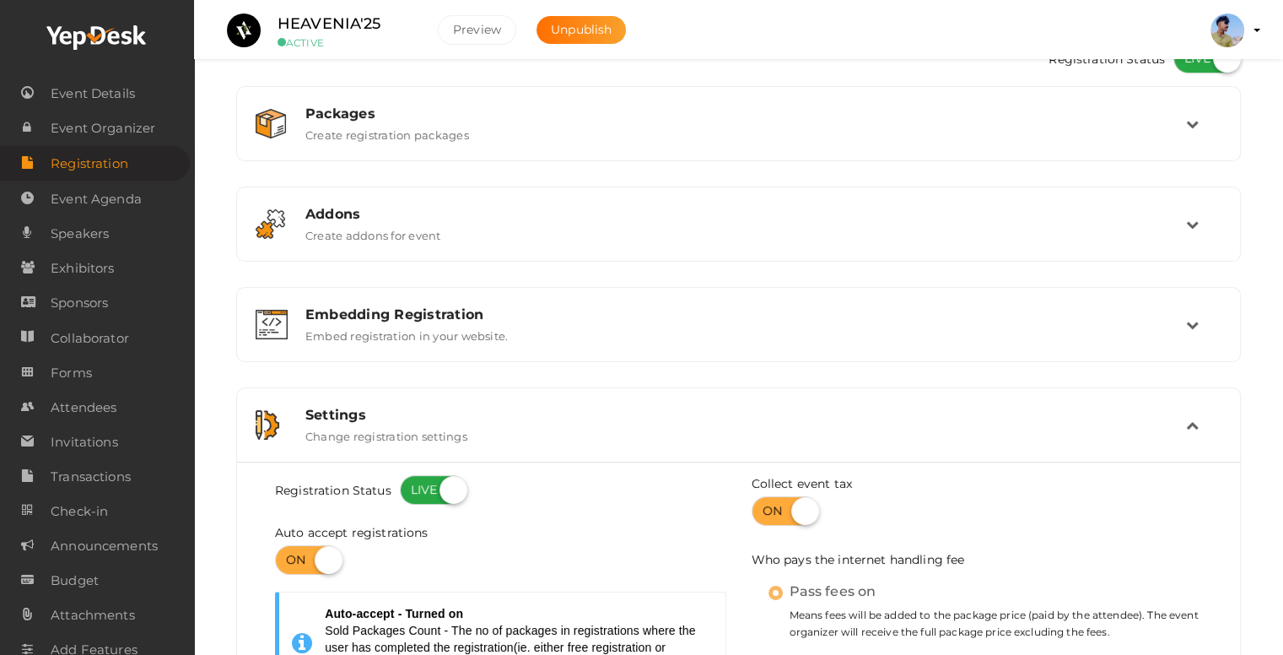
scroll to position [0, 0]
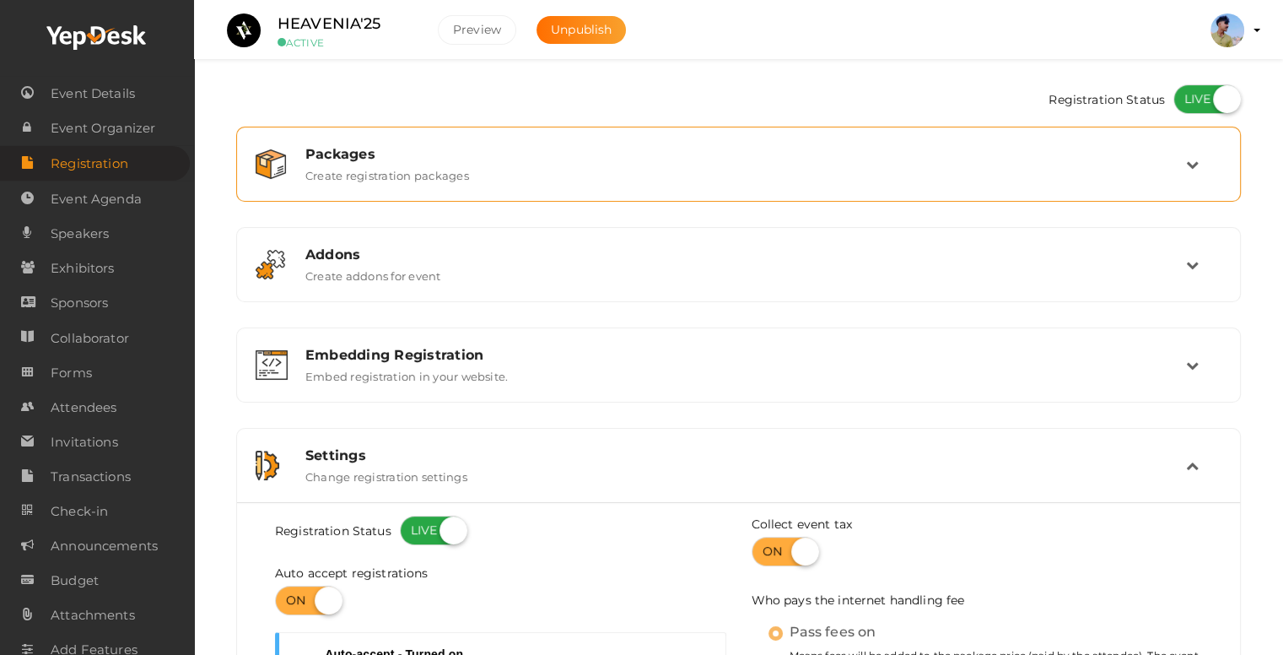
click at [331, 193] on div "Packages Create registration packages" at bounding box center [738, 164] width 1005 height 75
click at [420, 164] on label "Create registration packages" at bounding box center [387, 172] width 164 height 20
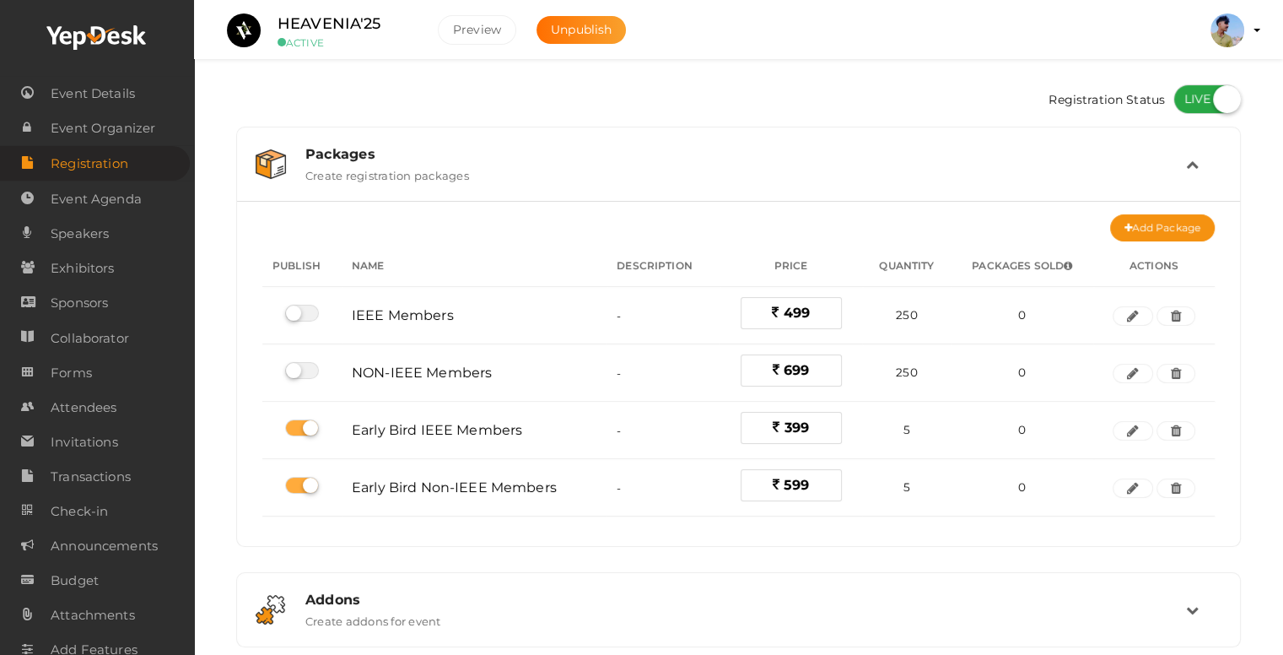
click at [1205, 105] on label at bounding box center [1207, 99] width 67 height 30
click at [1185, 99] on input "checkbox" at bounding box center [1179, 93] width 11 height 11
click at [1205, 105] on label at bounding box center [1207, 99] width 67 height 30
click at [1185, 99] on input "checkbox" at bounding box center [1179, 93] width 11 height 11
checkbox input "true"
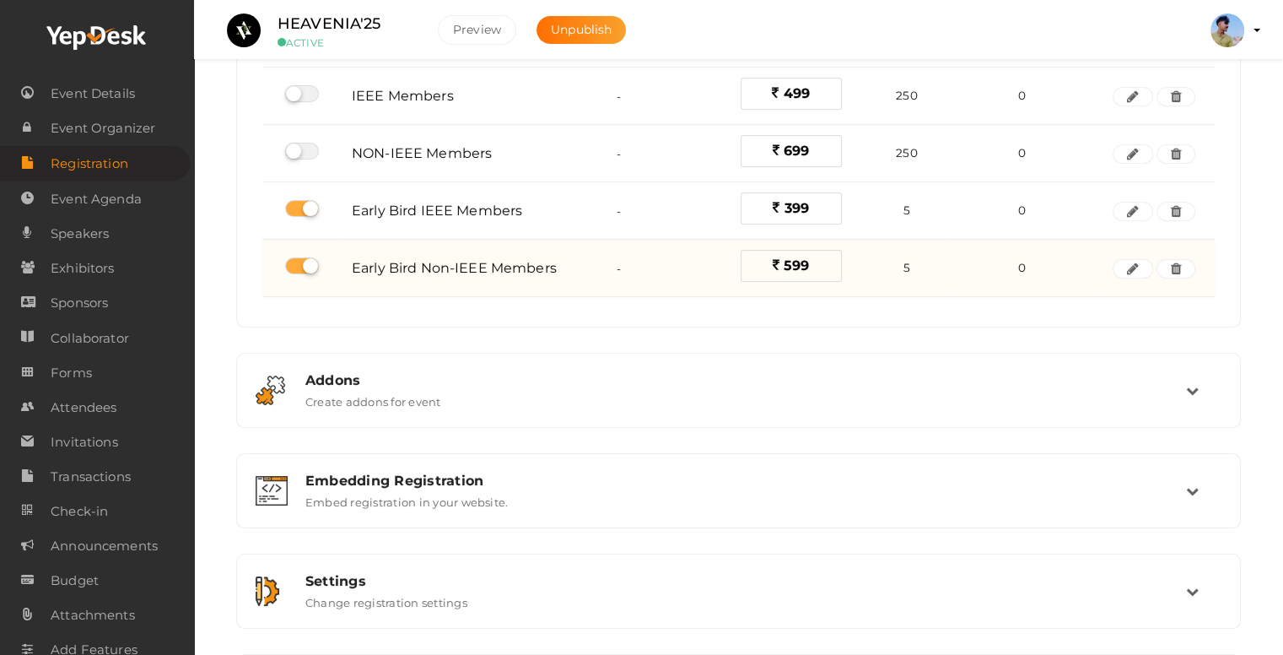
scroll to position [337, 0]
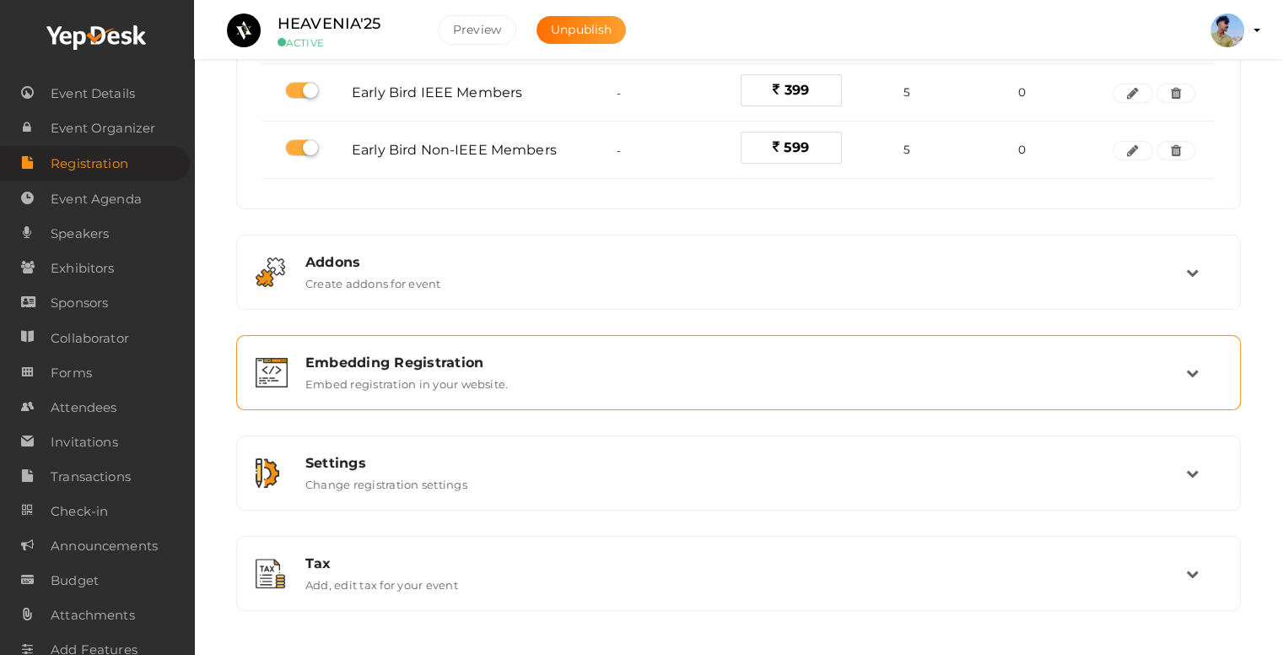
click at [407, 382] on label "Embed registration in your website." at bounding box center [406, 380] width 202 height 20
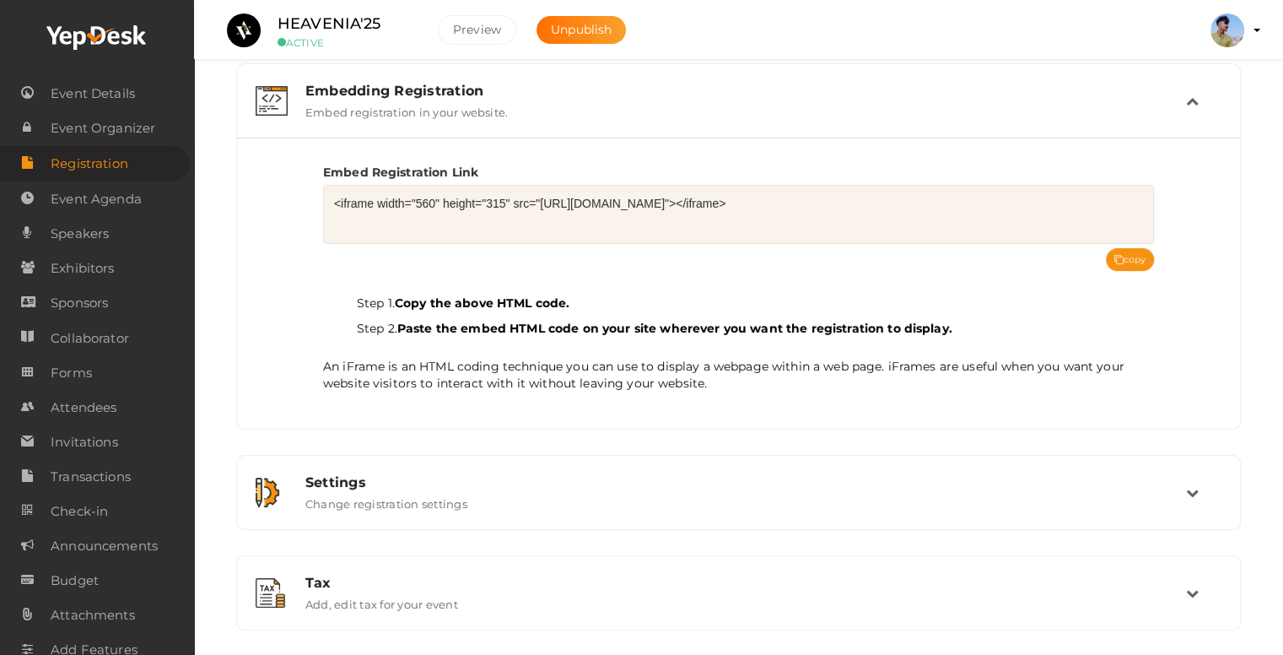
scroll to position [251, 0]
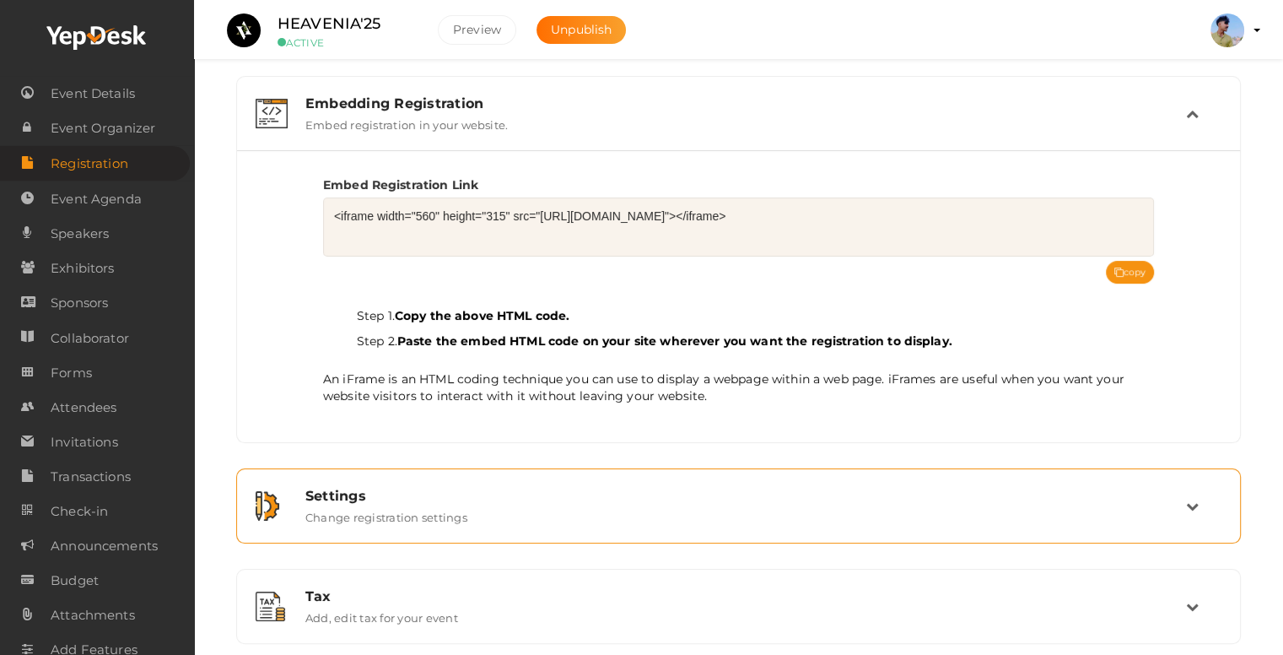
click at [391, 506] on label "Change registration settings" at bounding box center [386, 514] width 162 height 20
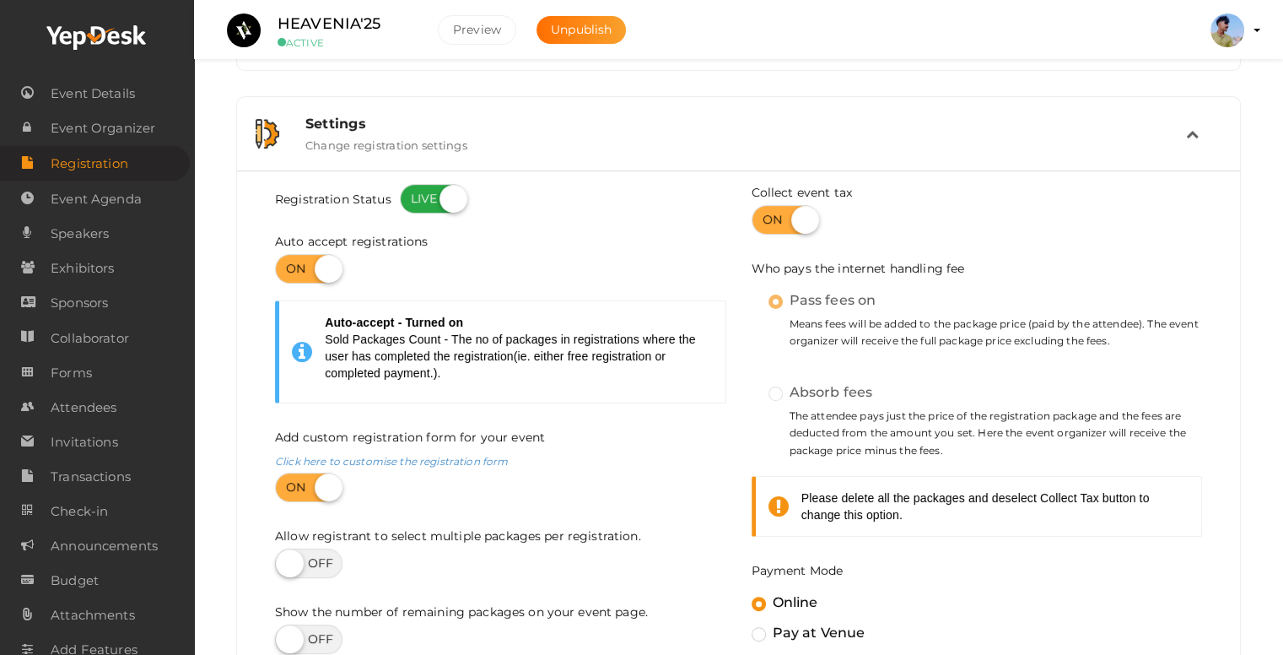
scroll to position [336, 0]
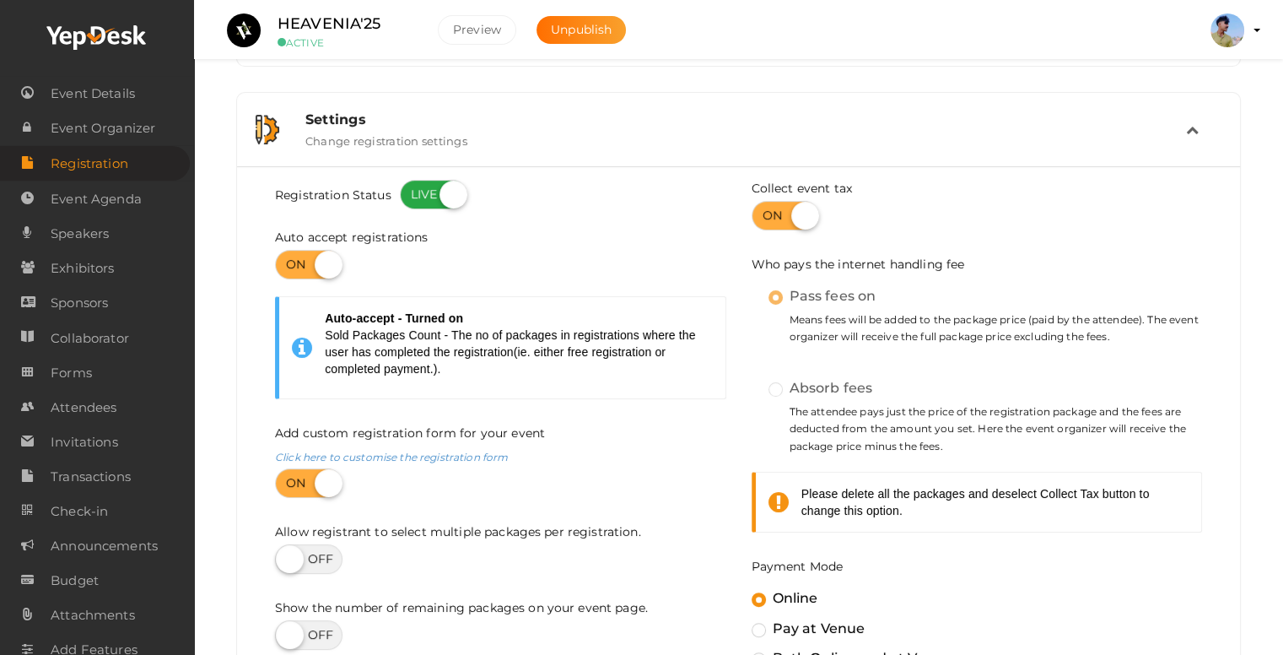
click at [327, 274] on label at bounding box center [308, 265] width 67 height 30
click at [286, 264] on input "checkbox" at bounding box center [280, 258] width 11 height 11
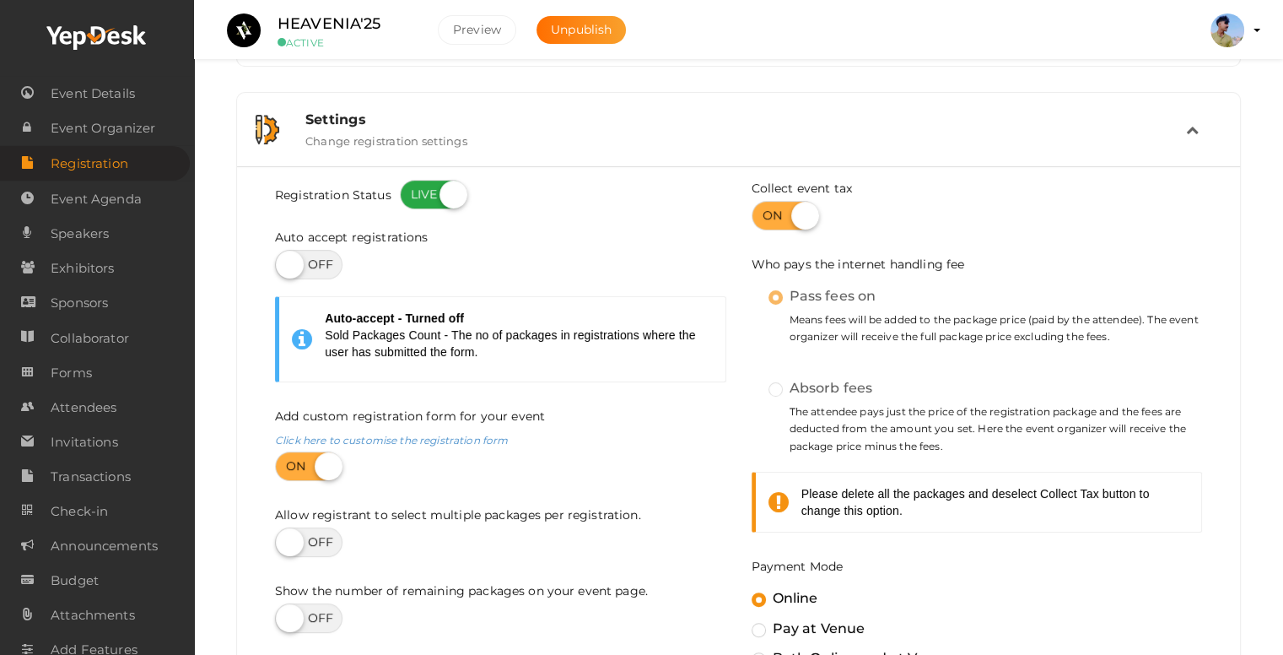
click at [315, 267] on label at bounding box center [308, 265] width 67 height 30
click at [286, 264] on input "checkbox" at bounding box center [280, 258] width 11 height 11
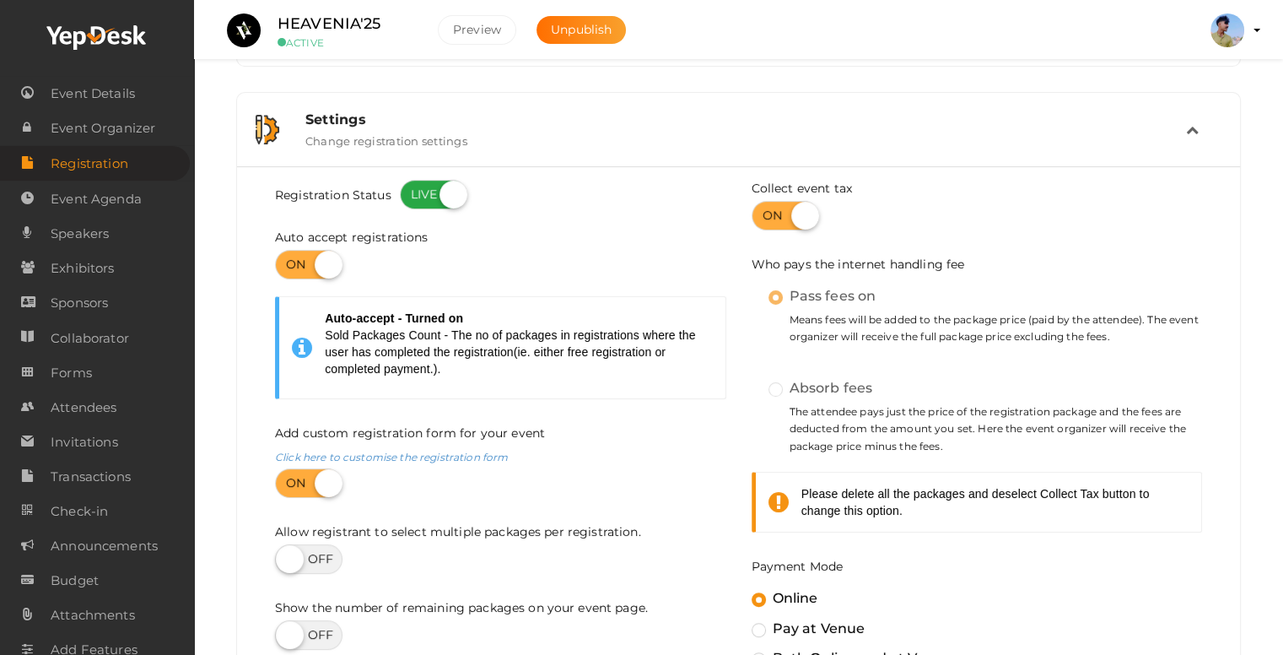
click at [315, 267] on label at bounding box center [308, 265] width 67 height 30
click at [286, 264] on input "checkbox" at bounding box center [280, 258] width 11 height 11
checkbox input "false"
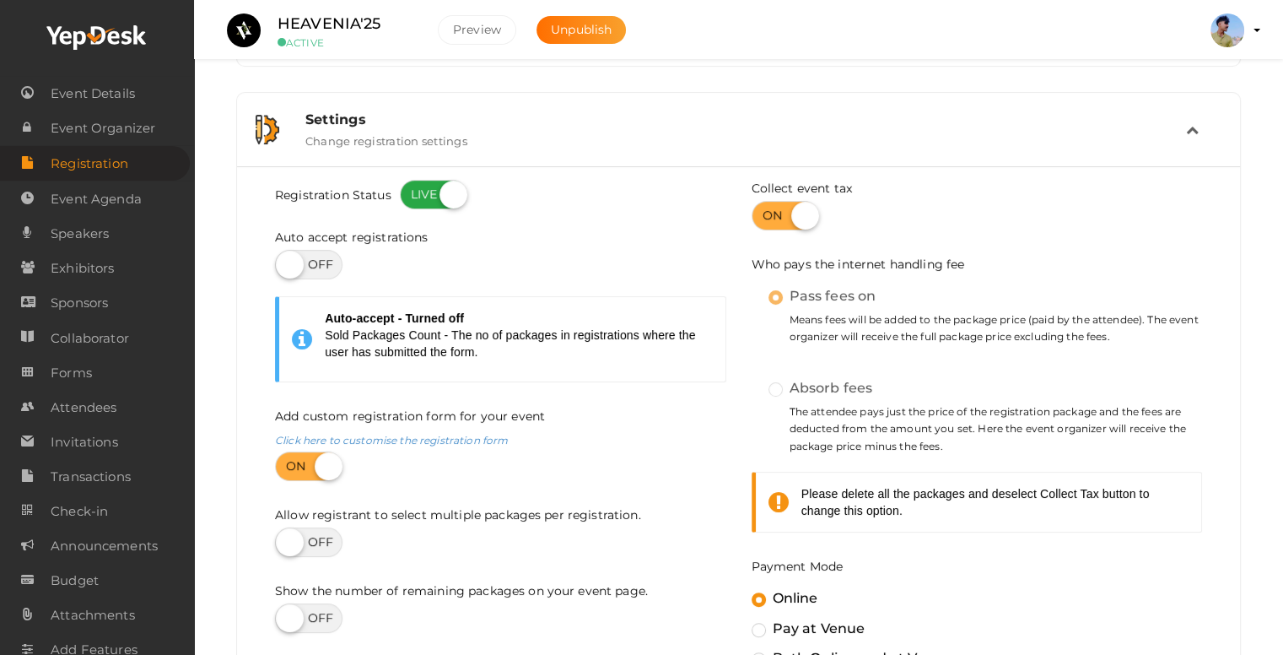
click at [325, 471] on label at bounding box center [308, 466] width 67 height 30
click at [286, 466] on input "checkbox" at bounding box center [280, 460] width 11 height 11
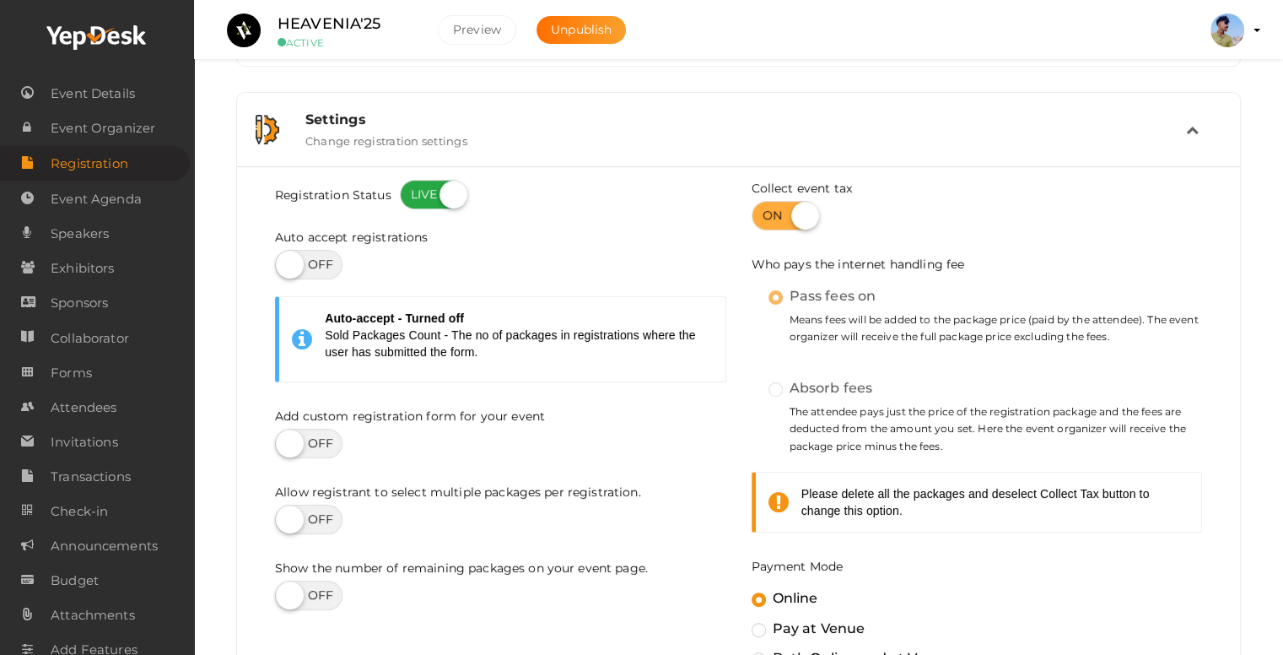
click at [311, 459] on div "Registration Status Auto accept registrations Auto-accept - Turned off Sold Pac…" at bounding box center [500, 408] width 477 height 456
click at [311, 447] on label at bounding box center [308, 444] width 67 height 30
click at [286, 443] on input "checkbox" at bounding box center [280, 437] width 11 height 11
checkbox input "true"
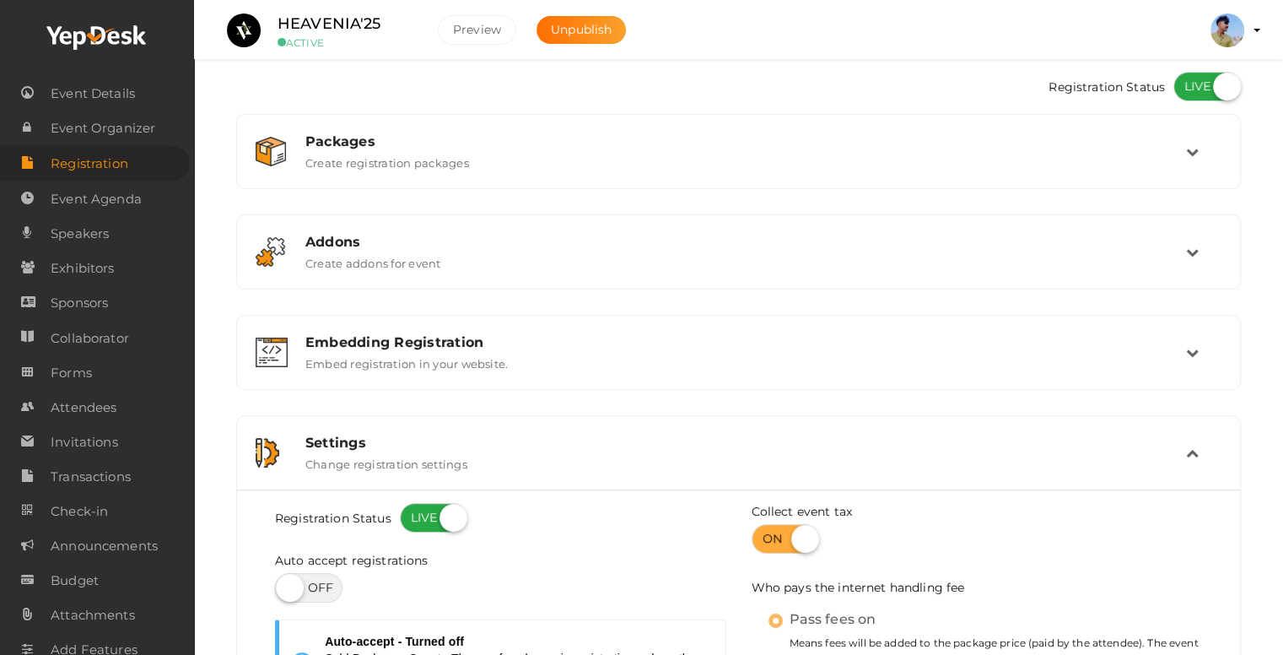
scroll to position [0, 0]
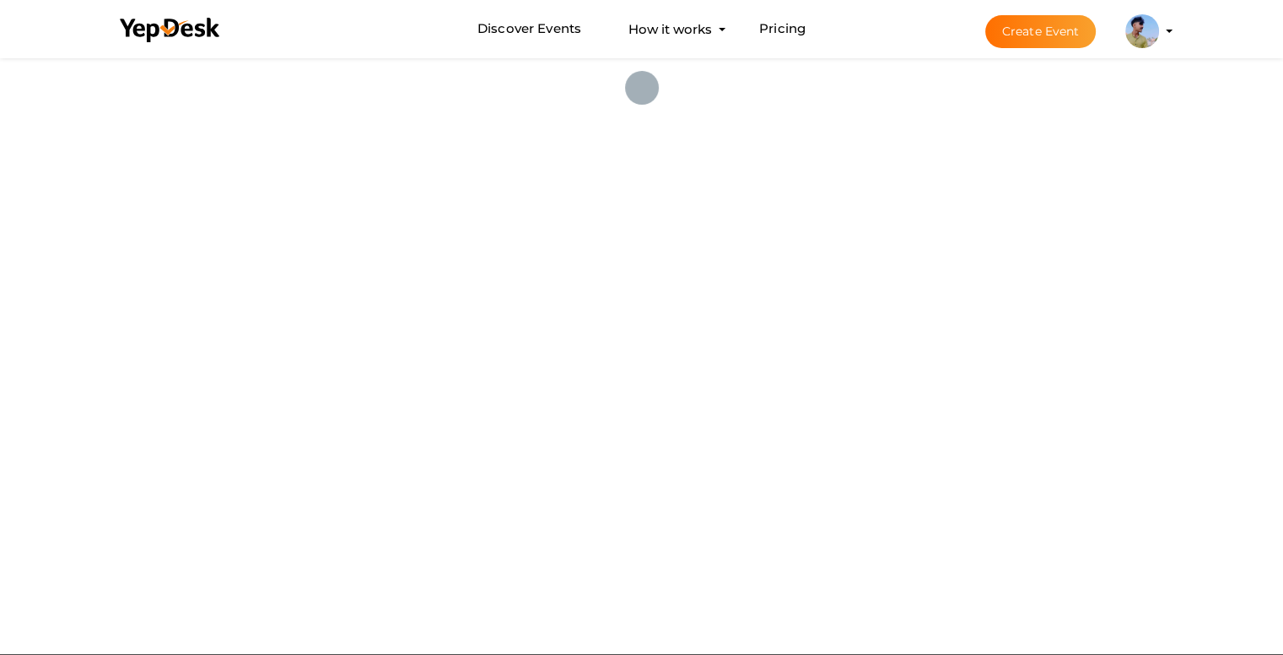
scroll to position [6422, 0]
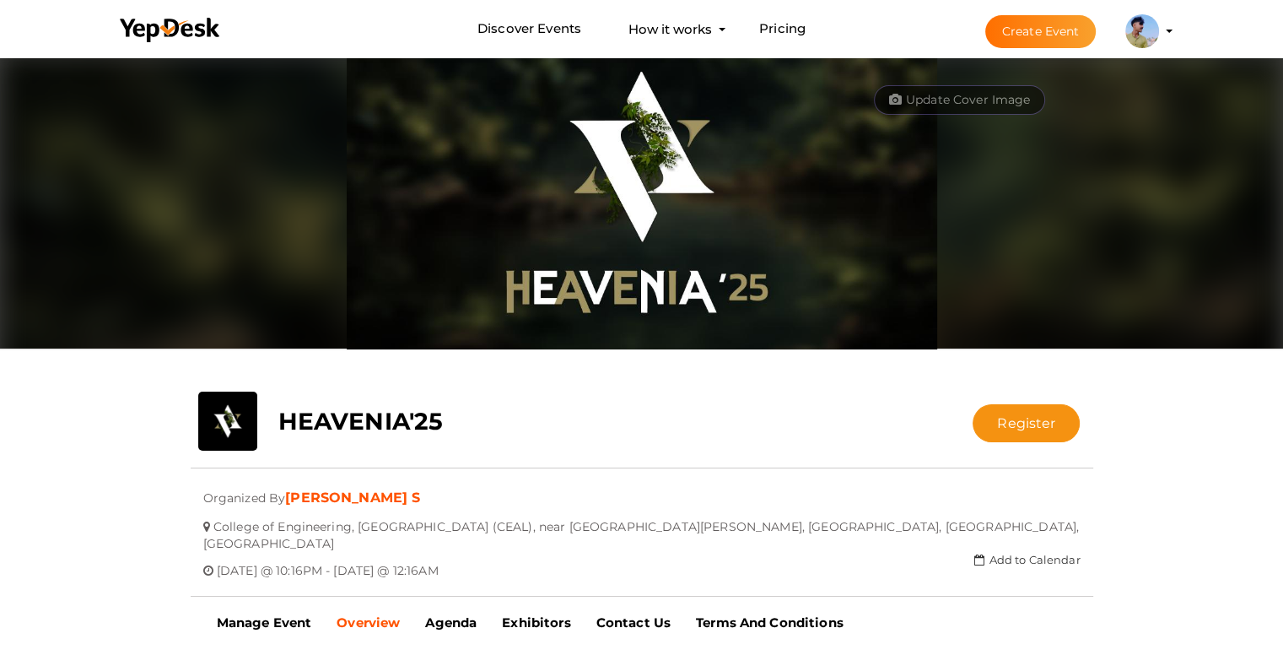
scroll to position [6422, 0]
